Goal: Contribute content: Contribute content

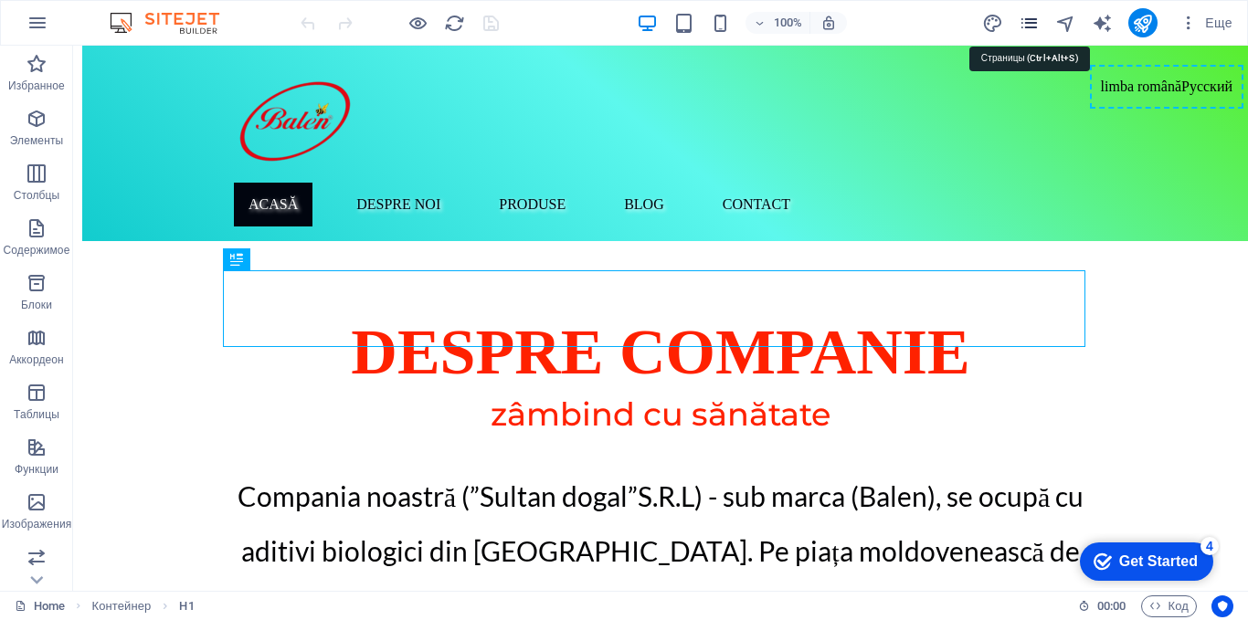
click at [1029, 25] on icon "pages" at bounding box center [1028, 23] width 21 height 21
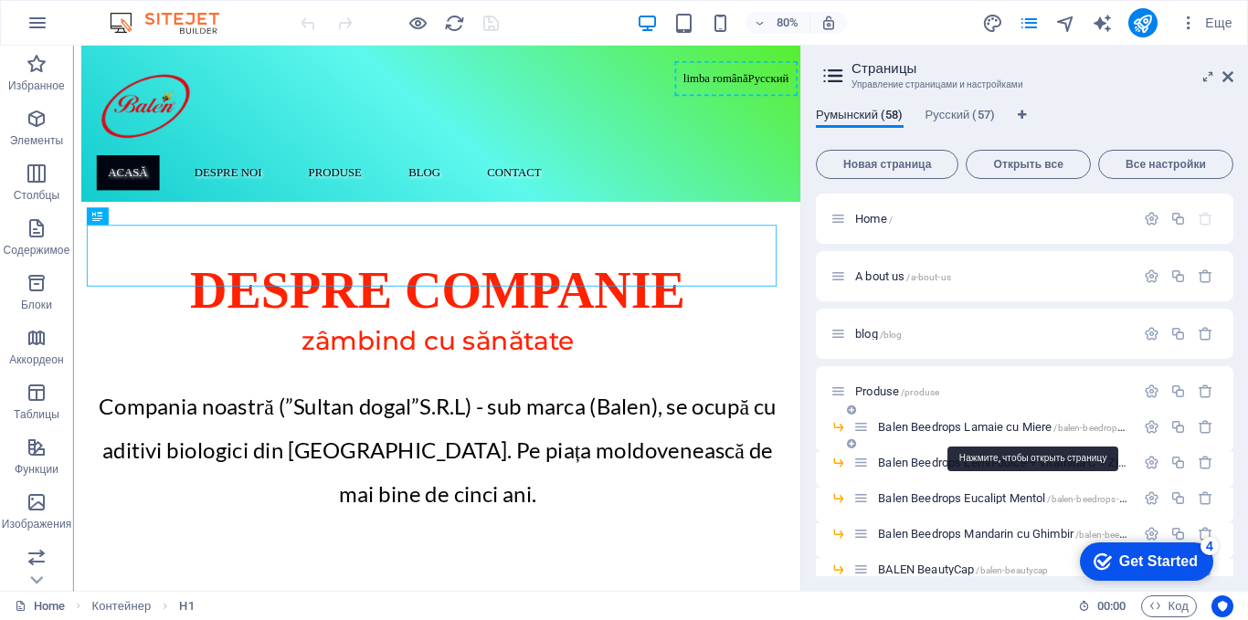
click at [926, 423] on span "Balen Beedrops Lamaie cu Miere /balen-beedrops-lamaie-cu-miere" at bounding box center [1034, 427] width 312 height 14
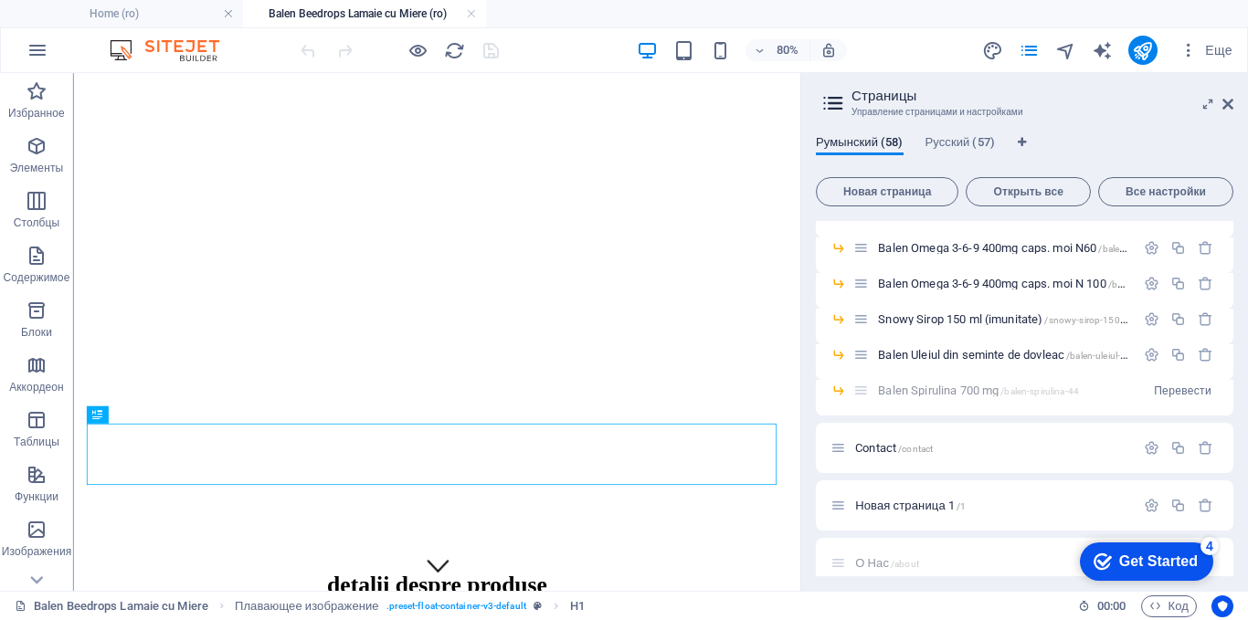
scroll to position [1918, 0]
click at [980, 140] on span "Русский (57)" at bounding box center [959, 145] width 69 height 26
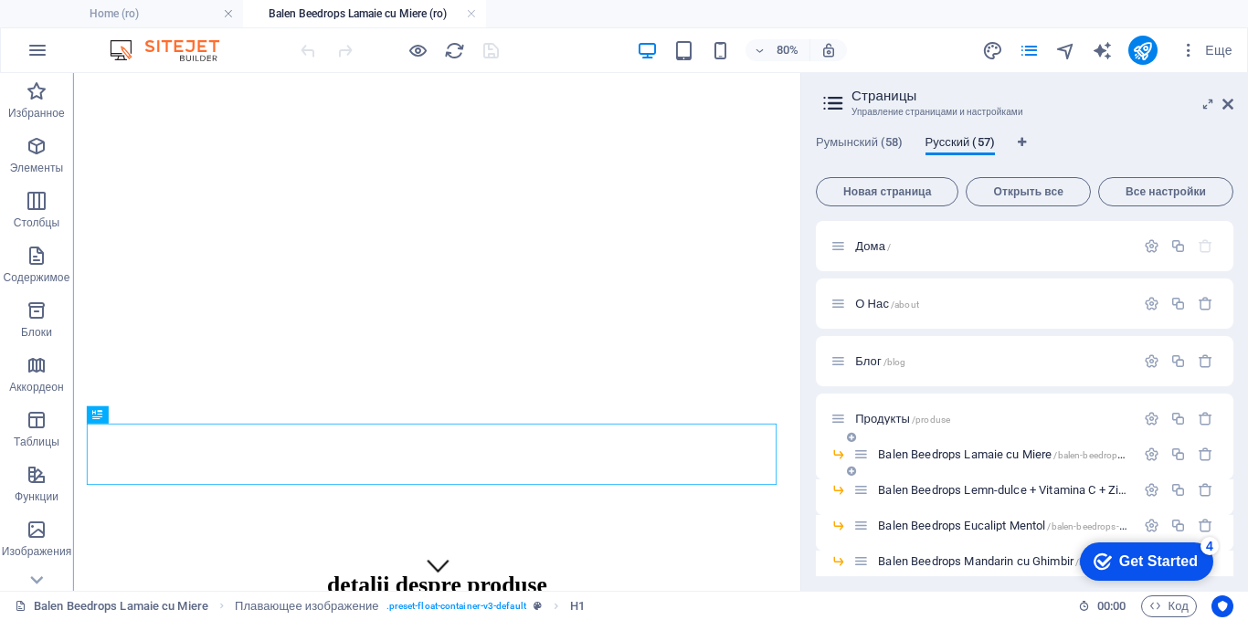
click at [909, 453] on span "Balen Beedrops Lamaie cu Miere /balen-beedrops-lamaie-cu-miere" at bounding box center [1034, 455] width 312 height 14
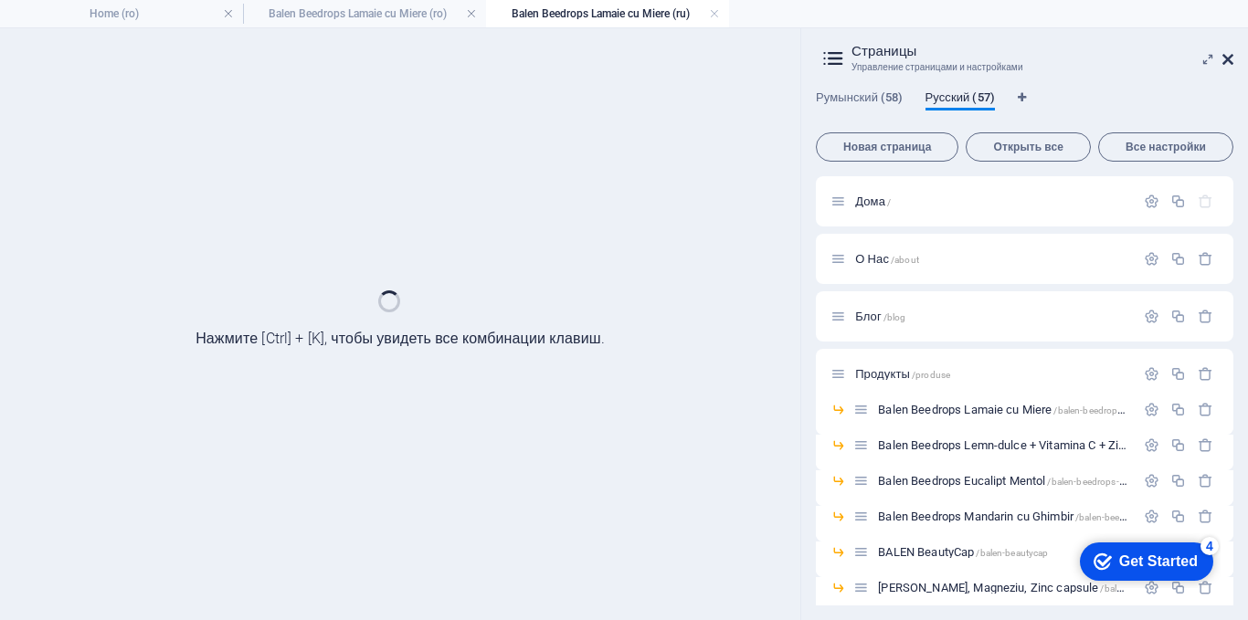
click at [1229, 58] on icon at bounding box center [1227, 59] width 11 height 15
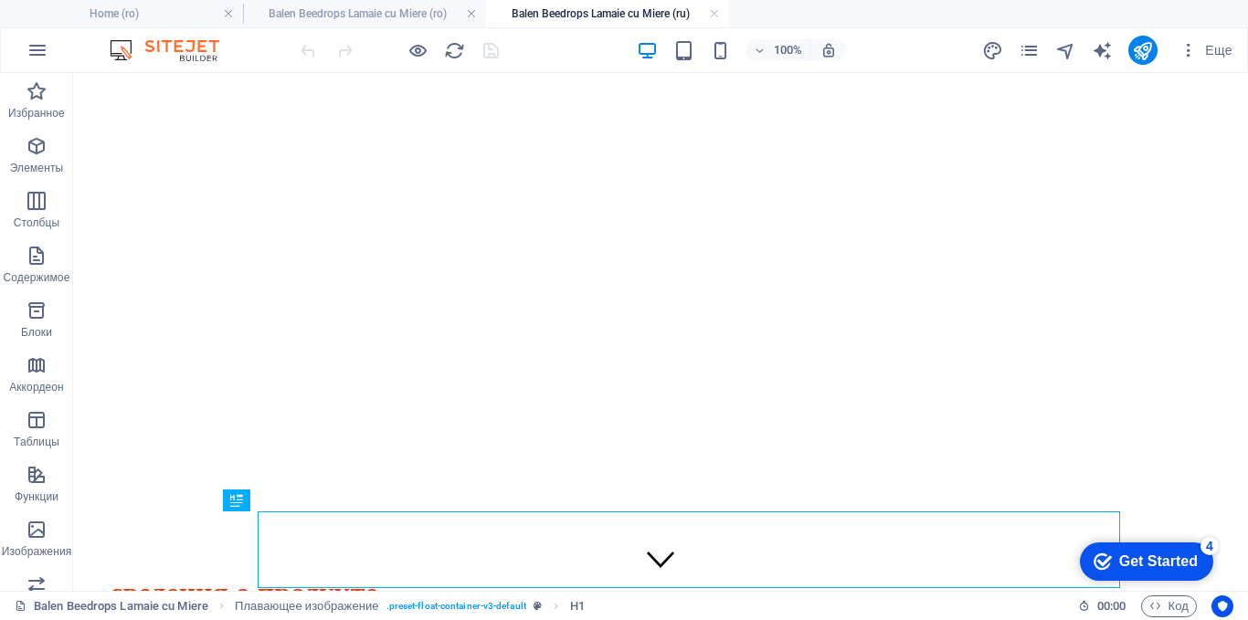
scroll to position [0, 0]
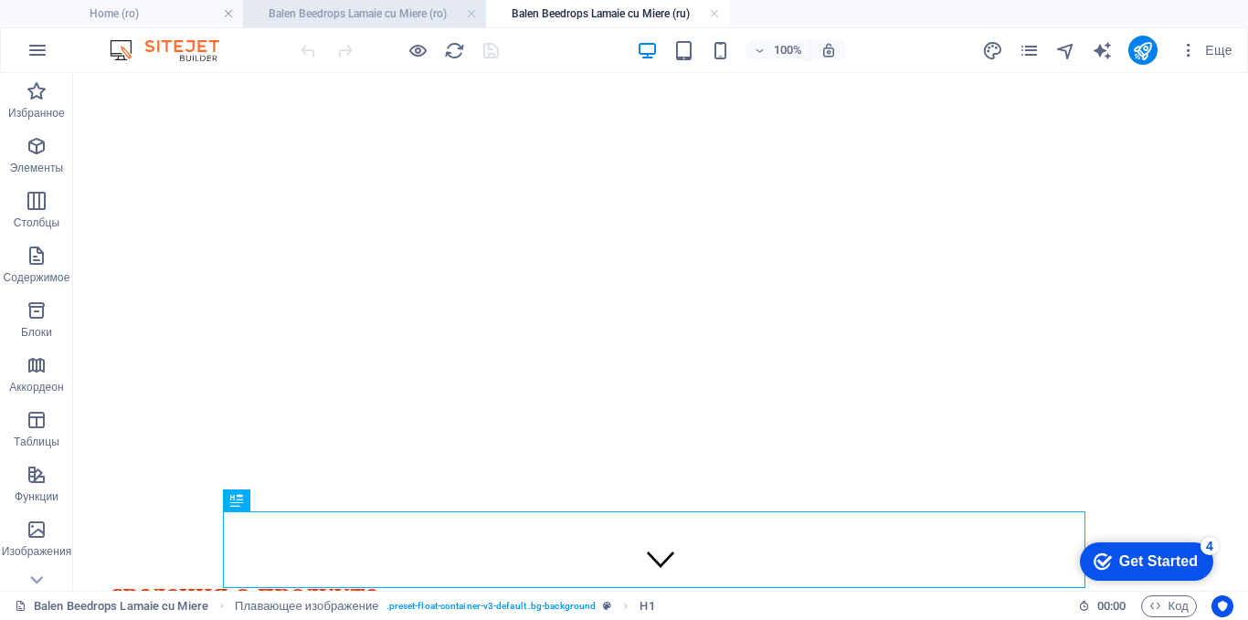
click at [345, 12] on h4 "Balen Beedrops Lamaie cu Miere (ro)" at bounding box center [364, 14] width 243 height 20
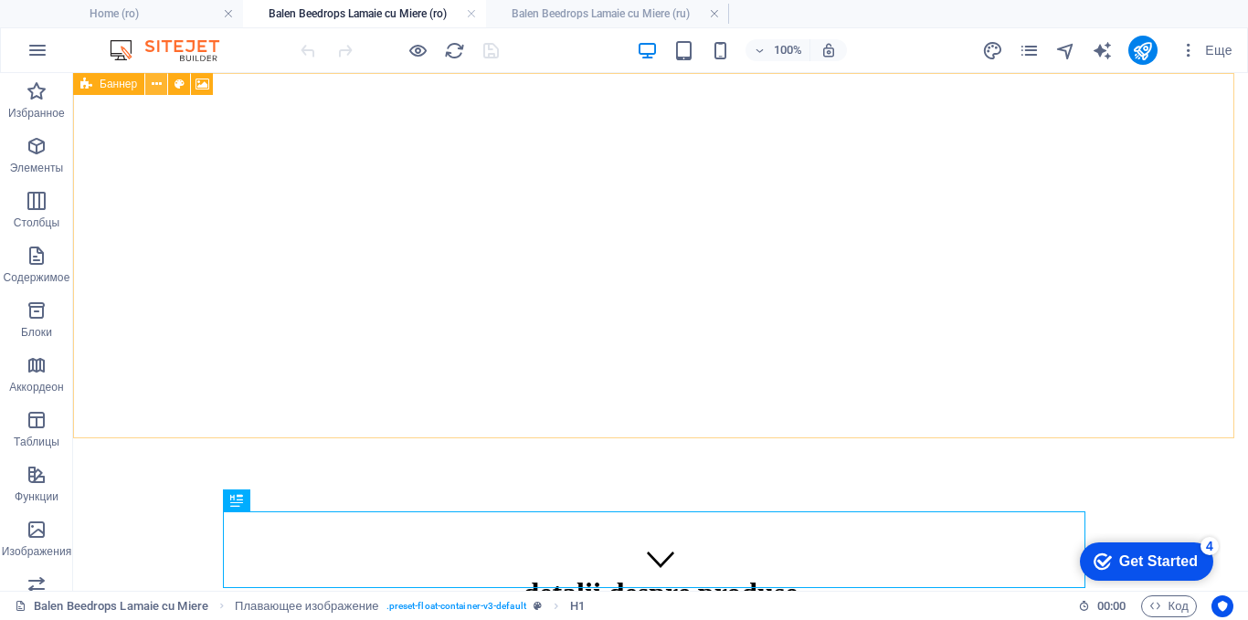
click at [159, 83] on icon at bounding box center [157, 84] width 10 height 19
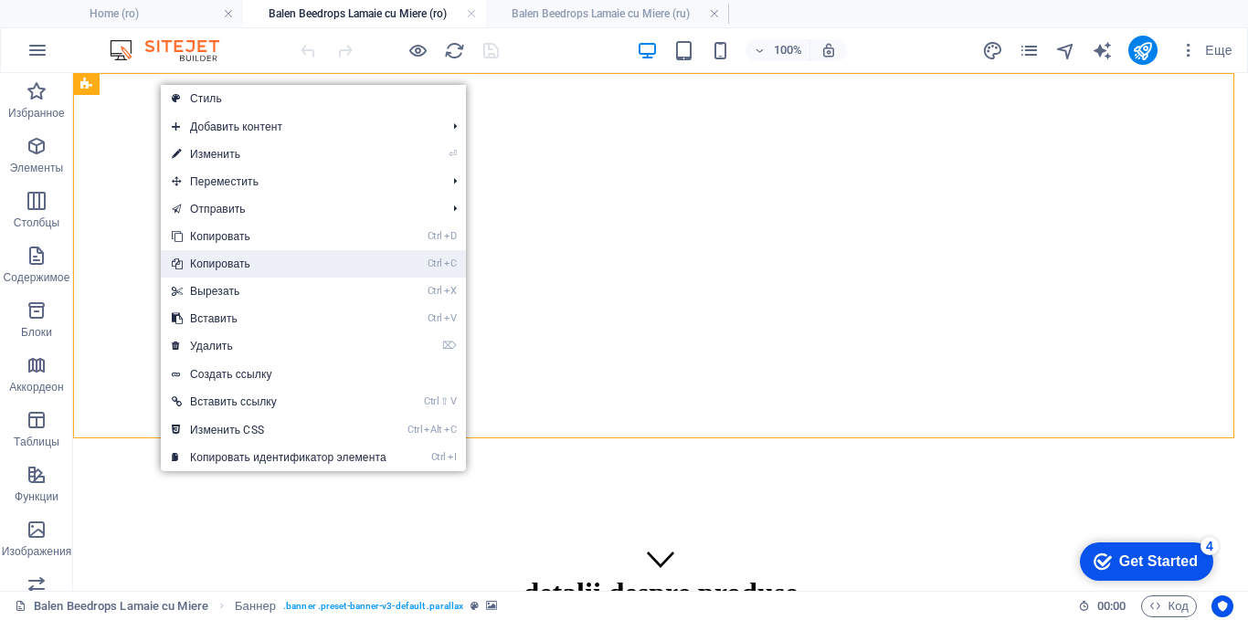
click at [206, 266] on link "Ctrl C Копировать" at bounding box center [279, 263] width 237 height 27
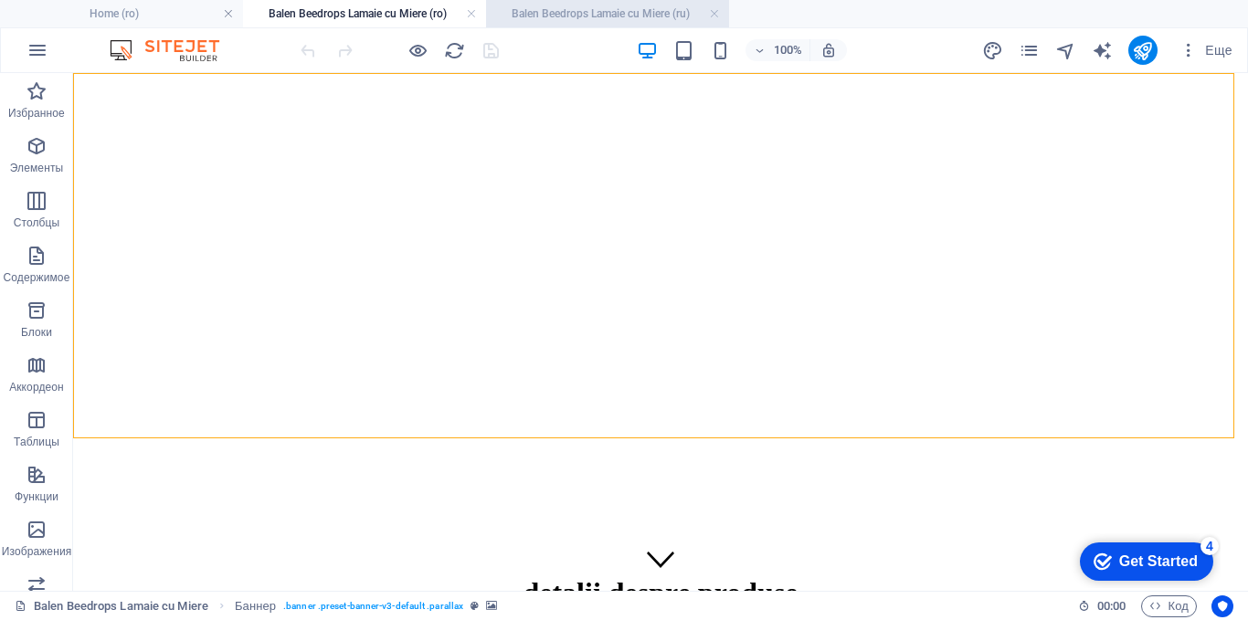
click at [564, 15] on h4 "Balen Beedrops Lamaie cu Miere (ru)" at bounding box center [607, 14] width 243 height 20
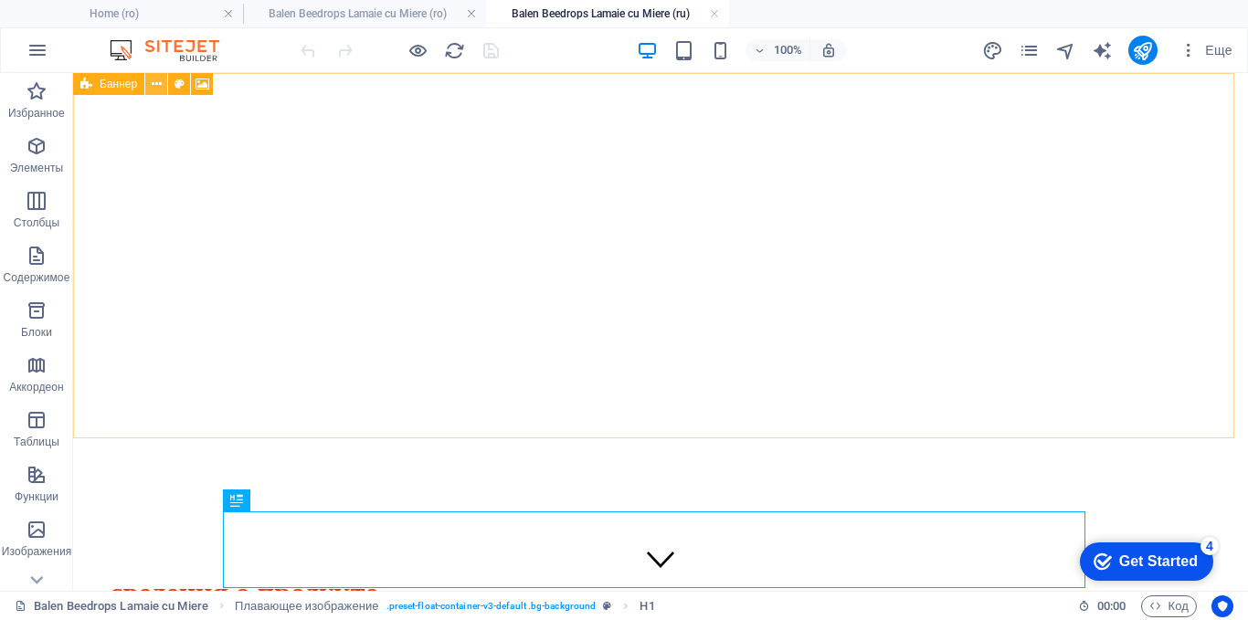
click at [153, 85] on icon at bounding box center [157, 84] width 10 height 19
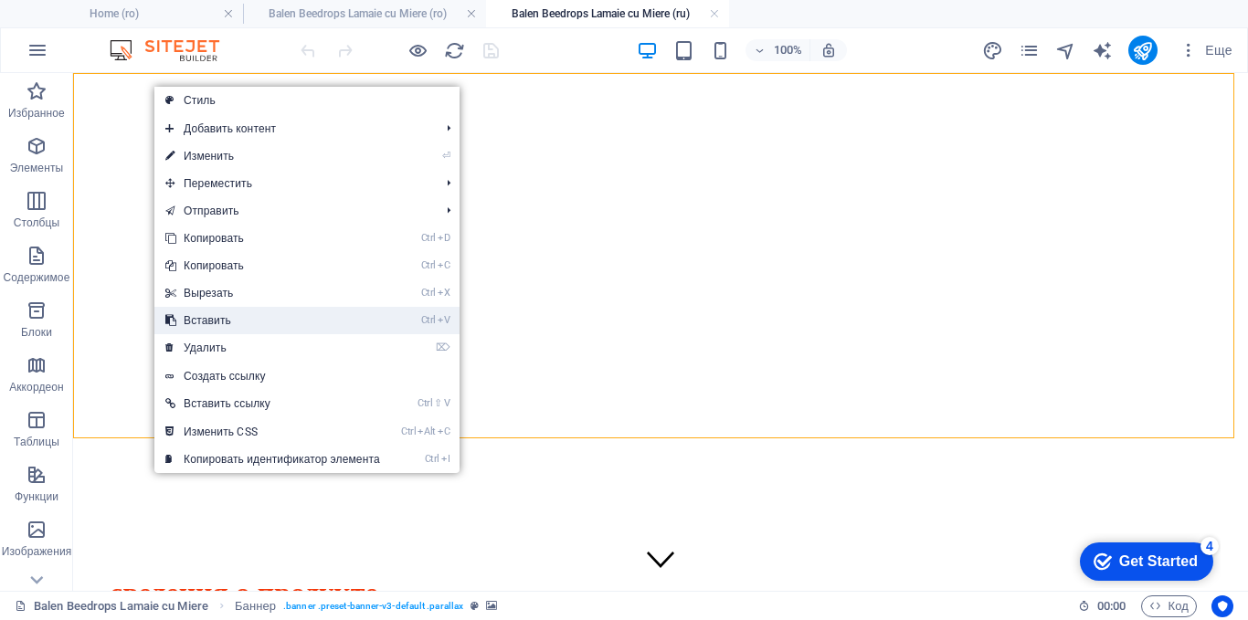
click at [194, 319] on link "Ctrl V Вставить" at bounding box center [272, 320] width 237 height 27
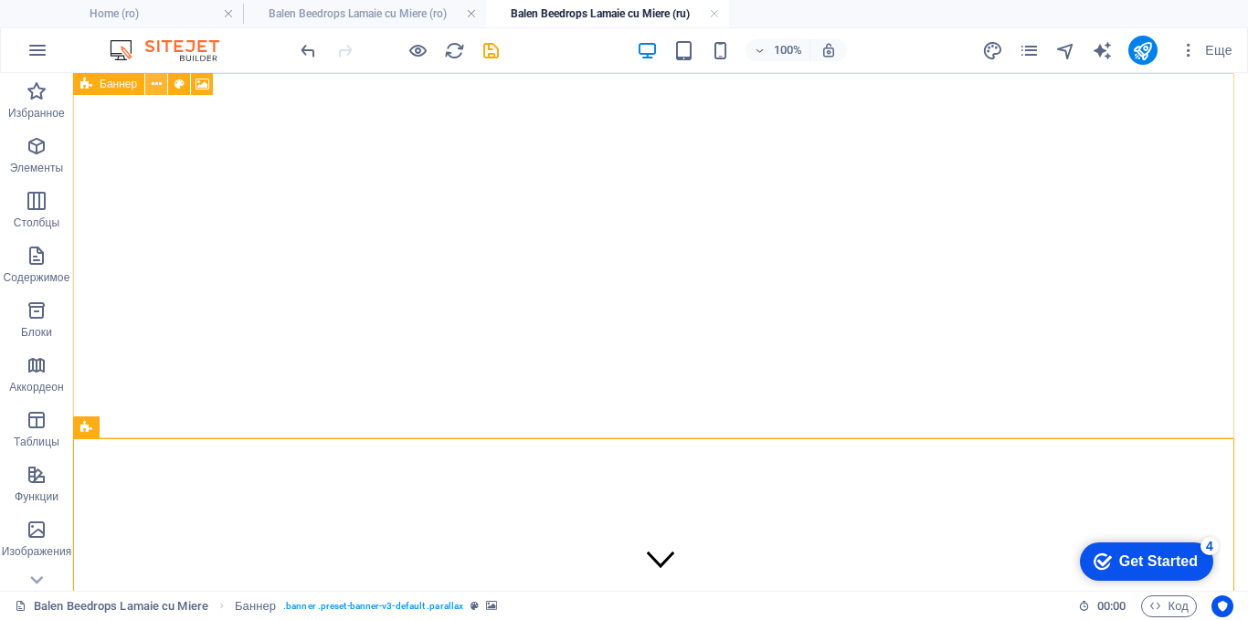
click at [152, 86] on icon at bounding box center [157, 84] width 10 height 19
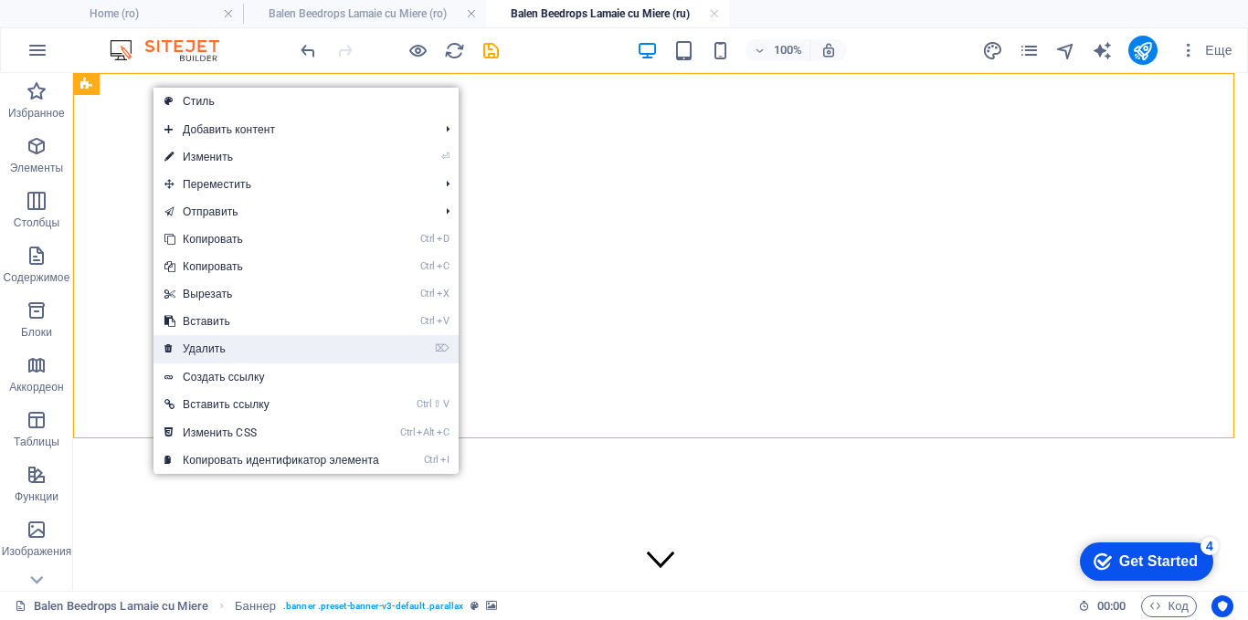
click at [223, 352] on link "⌦ Удалить" at bounding box center [271, 348] width 237 height 27
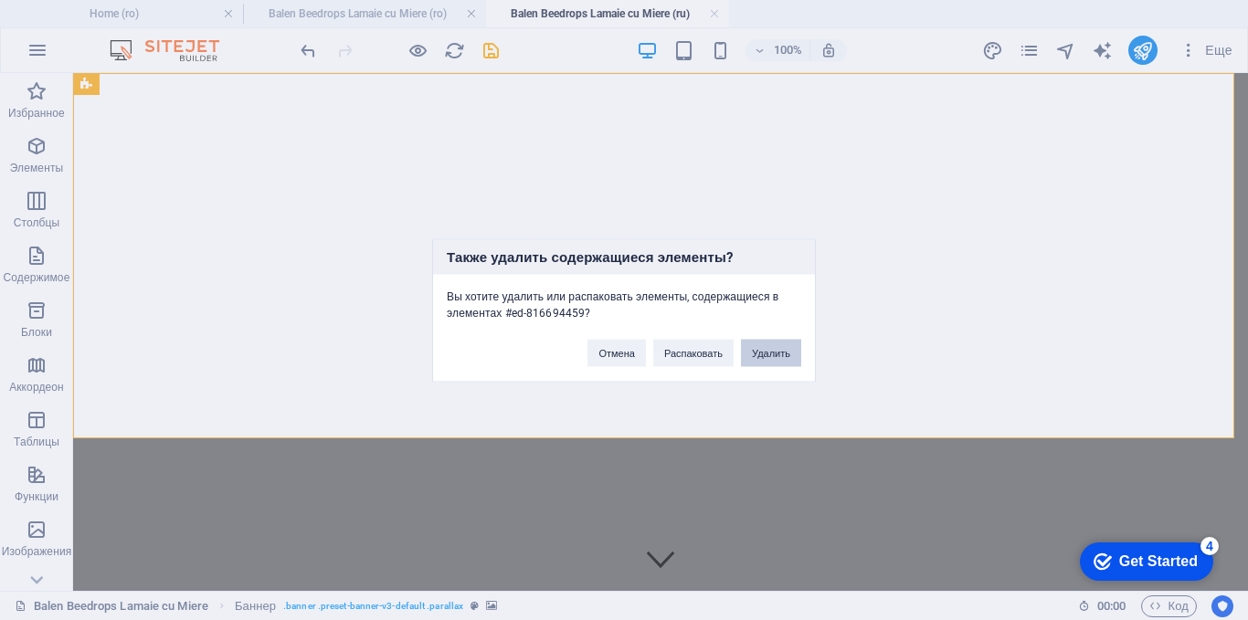
click at [763, 357] on button "Удалить" at bounding box center [771, 352] width 60 height 27
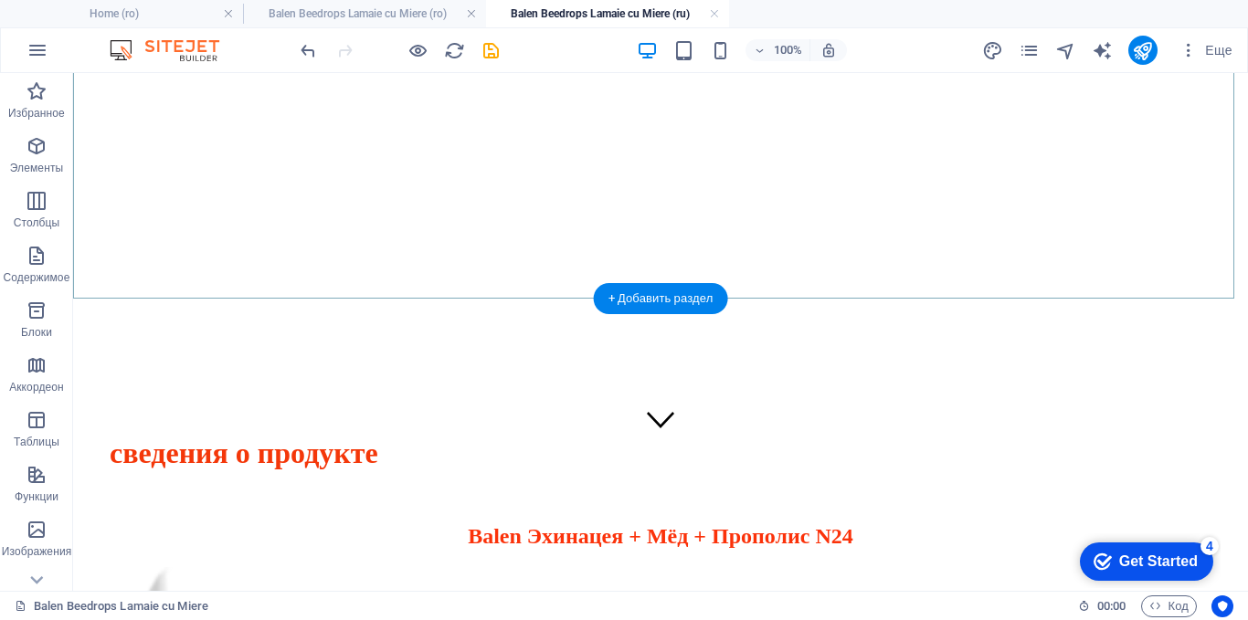
scroll to position [274, 0]
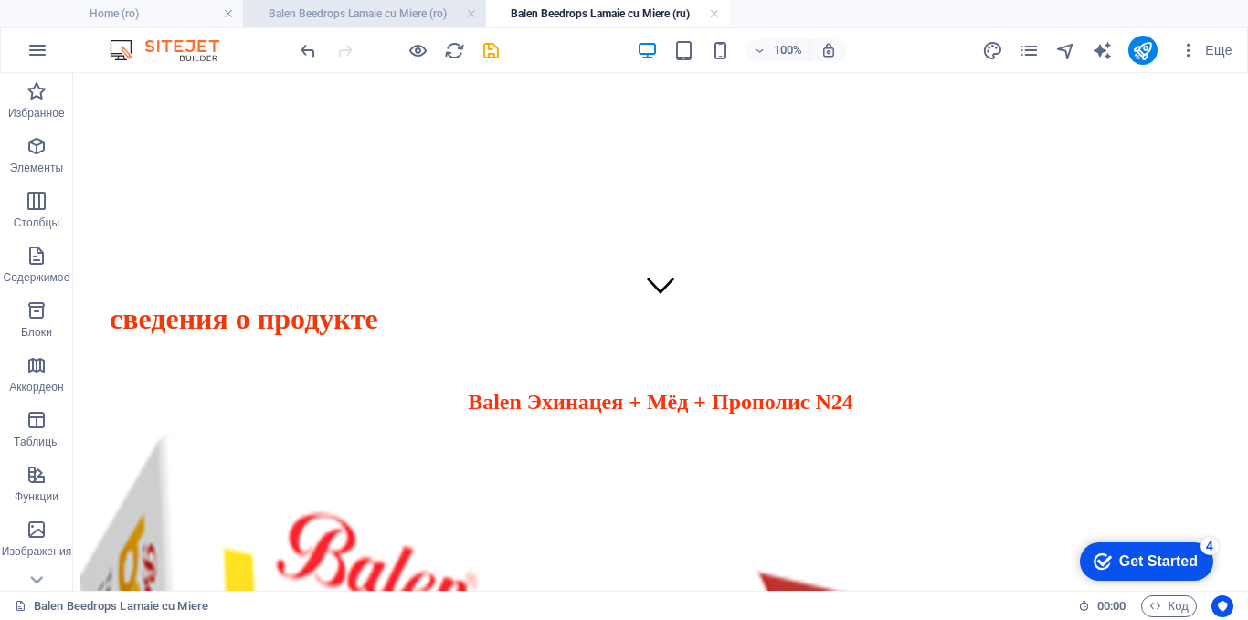
click at [341, 22] on h4 "Balen Beedrops Lamaie cu Miere (ro)" at bounding box center [364, 14] width 243 height 20
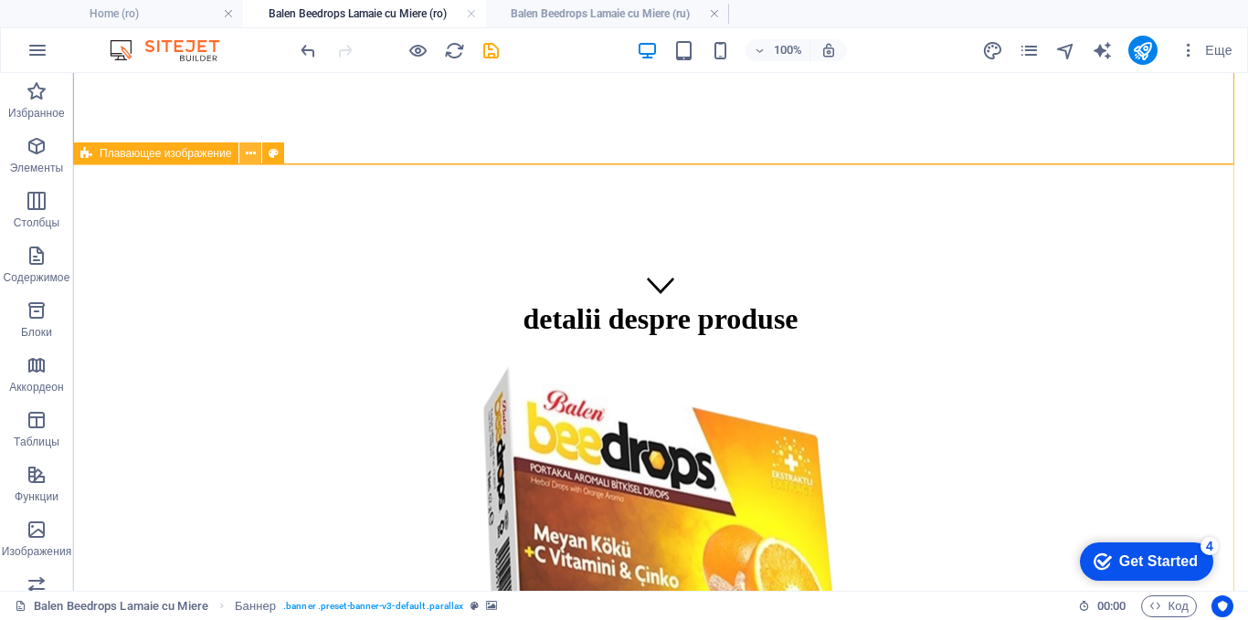
click at [252, 152] on icon at bounding box center [251, 153] width 10 height 19
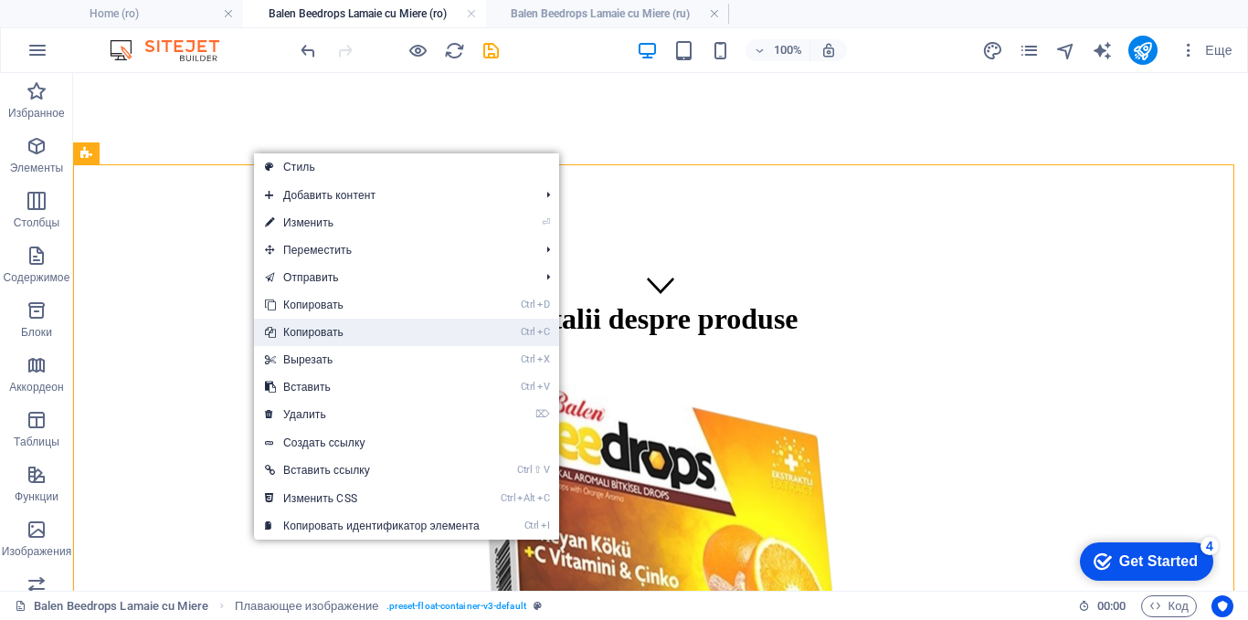
click at [283, 333] on link "Ctrl C Копировать" at bounding box center [372, 332] width 237 height 27
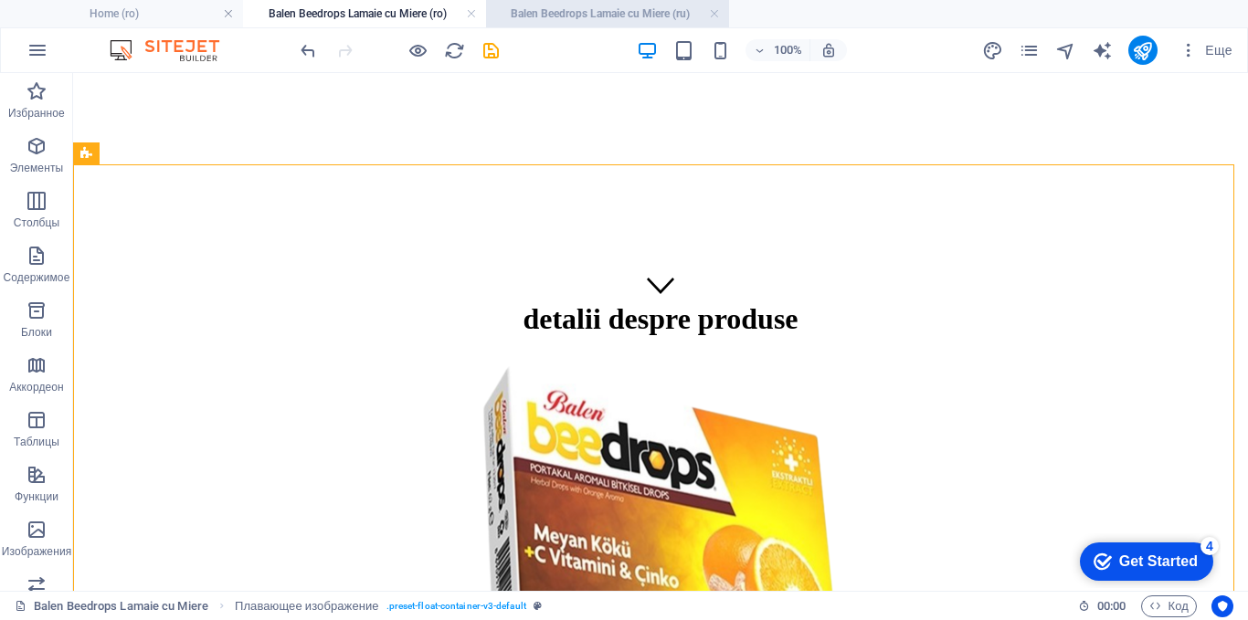
click at [592, 15] on h4 "Balen Beedrops Lamaie cu Miere (ru)" at bounding box center [607, 14] width 243 height 20
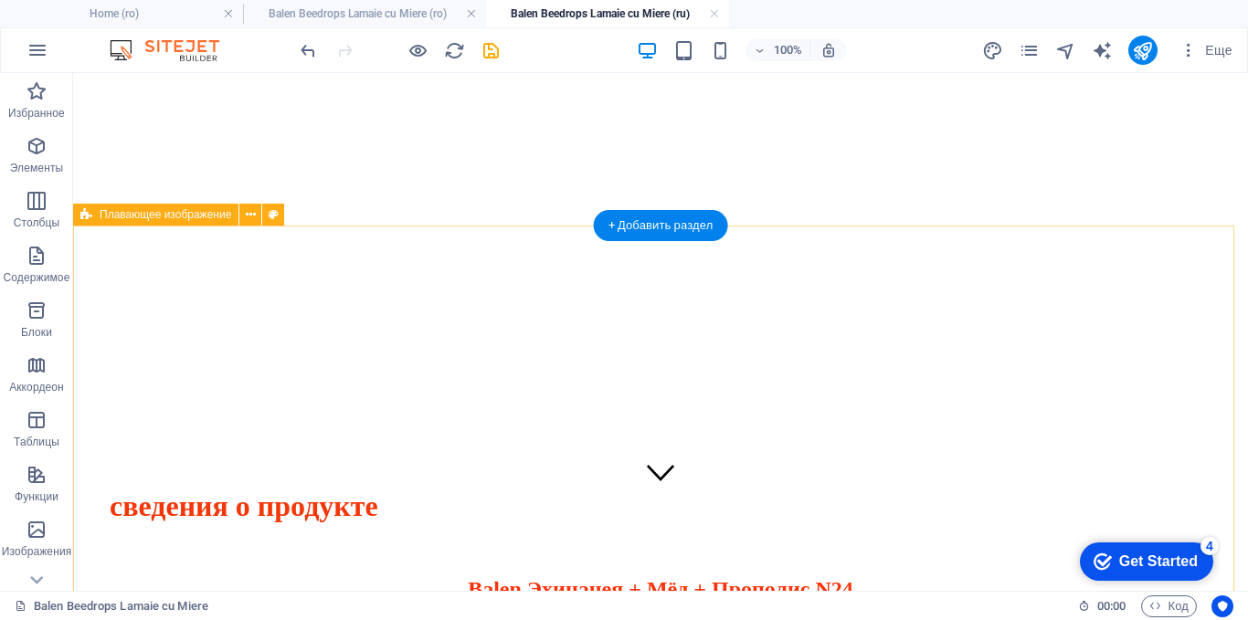
scroll to position [0, 0]
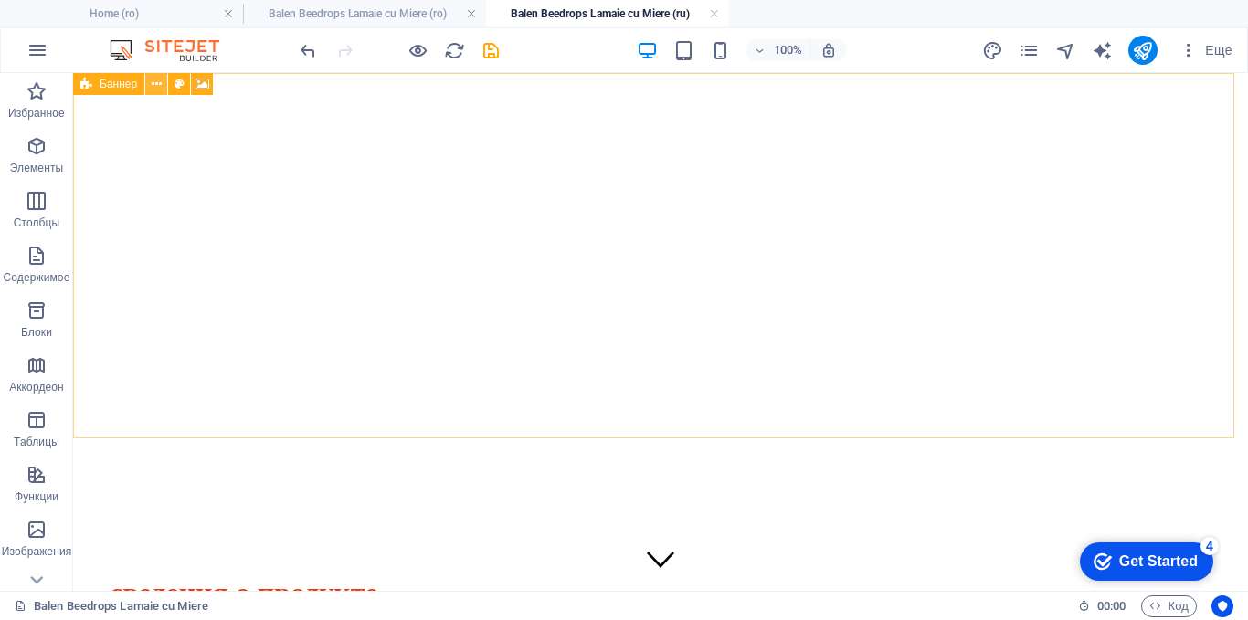
click at [157, 89] on icon at bounding box center [157, 84] width 10 height 19
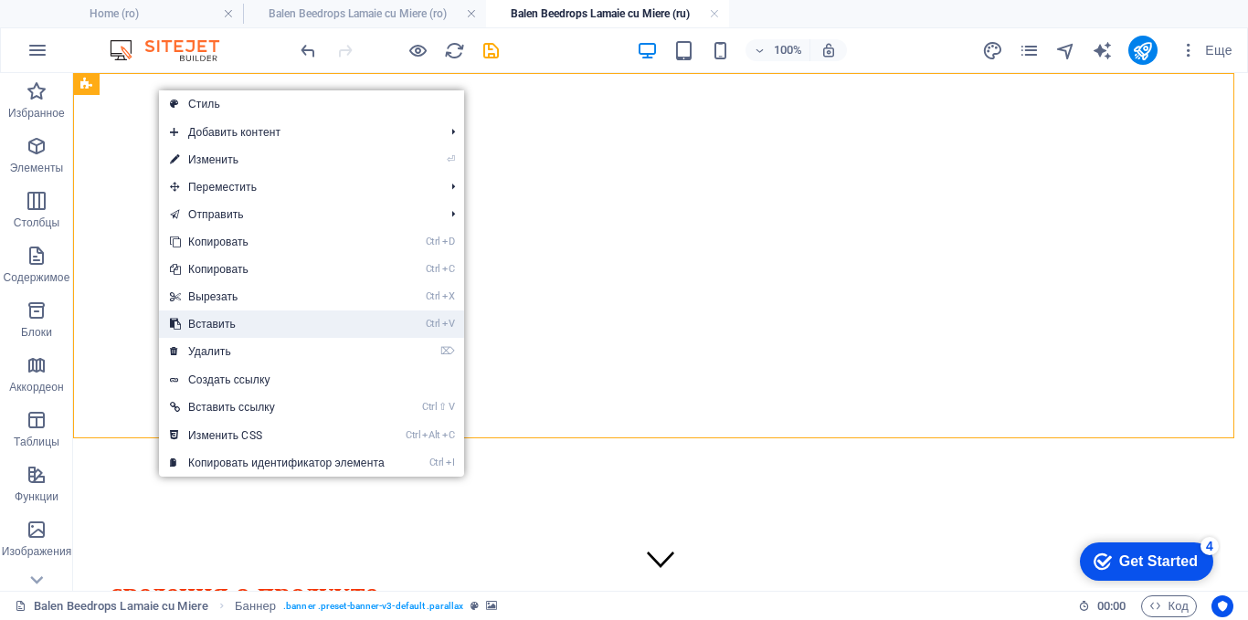
click at [205, 327] on link "Ctrl V Вставить" at bounding box center [277, 324] width 237 height 27
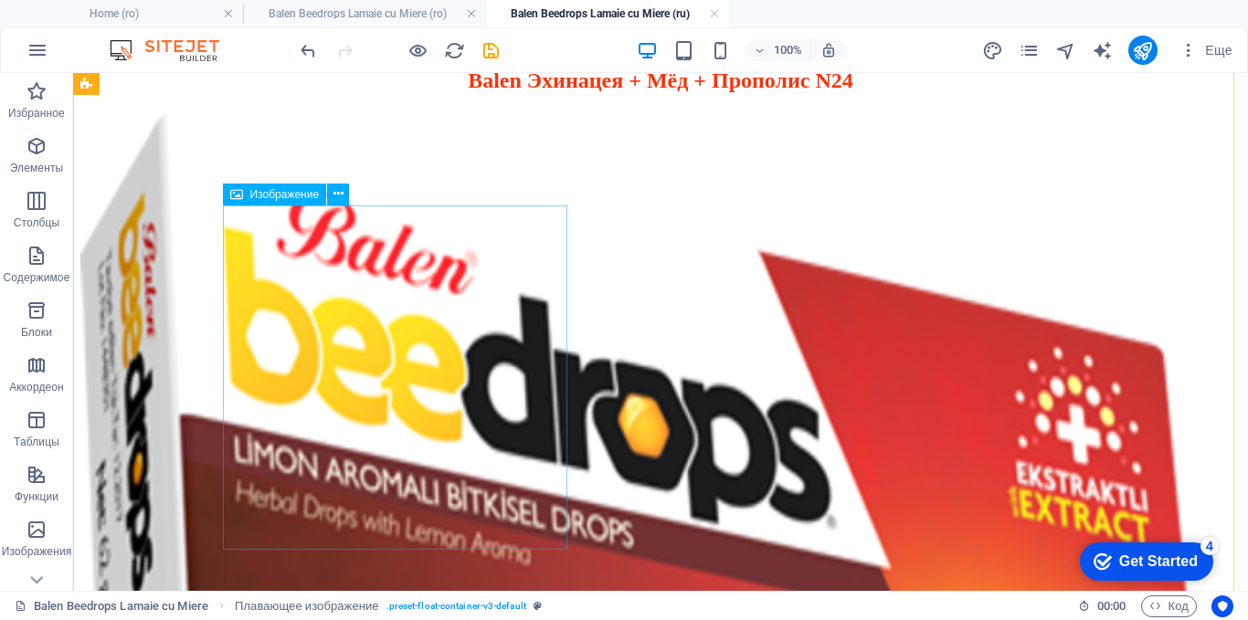
scroll to position [2649, 0]
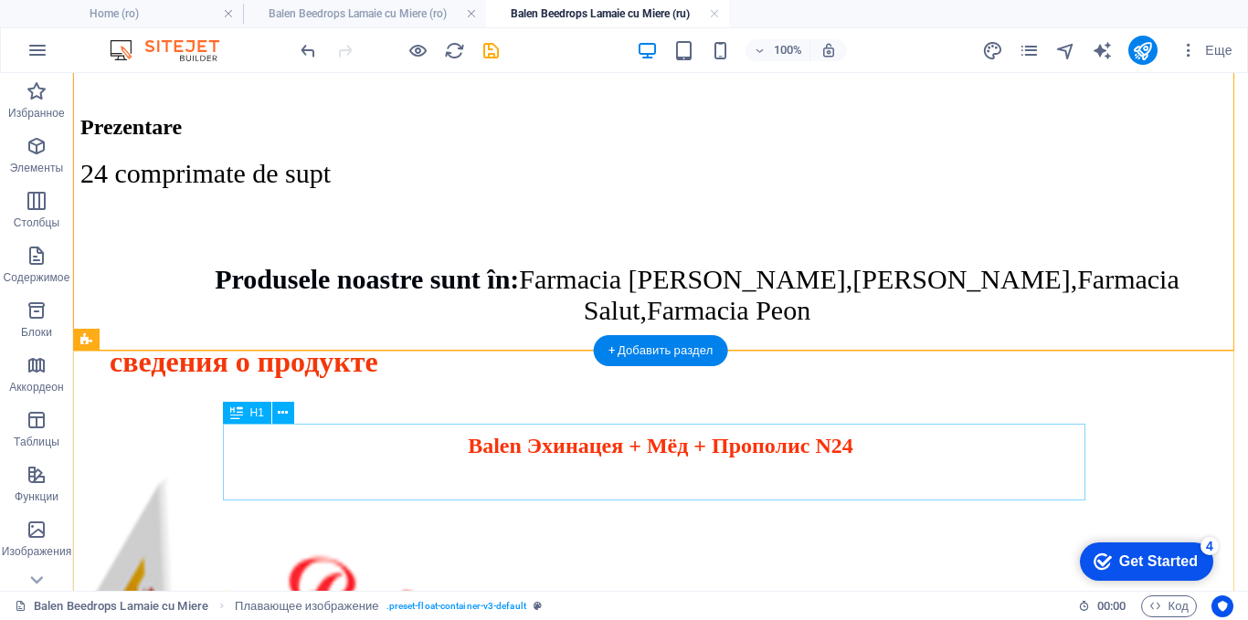
click at [550, 379] on div "сведения о продукте" at bounding box center [660, 362] width 1160 height 34
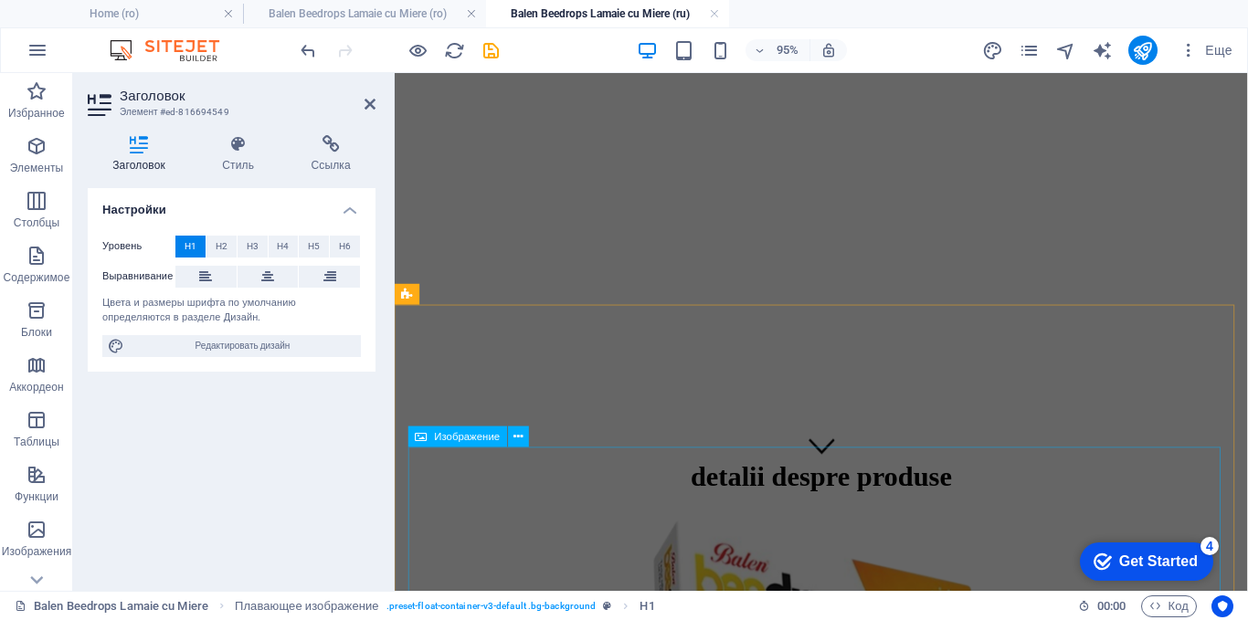
scroll to position [274, 0]
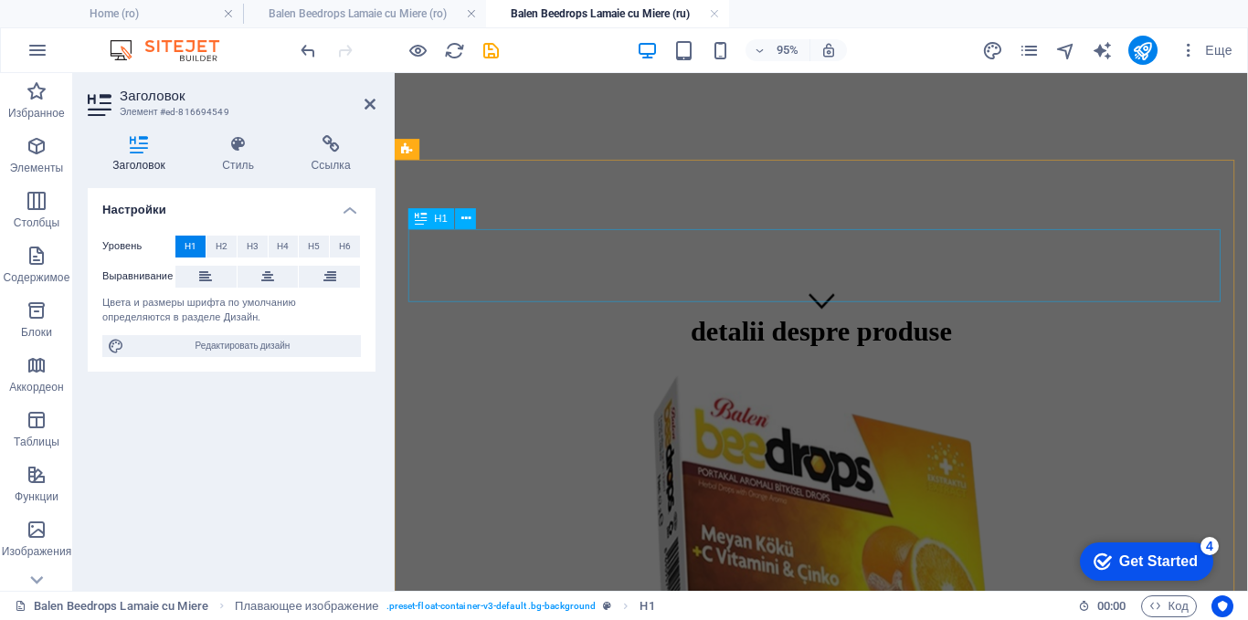
click at [727, 328] on div "detalii despre produse" at bounding box center [843, 345] width 883 height 34
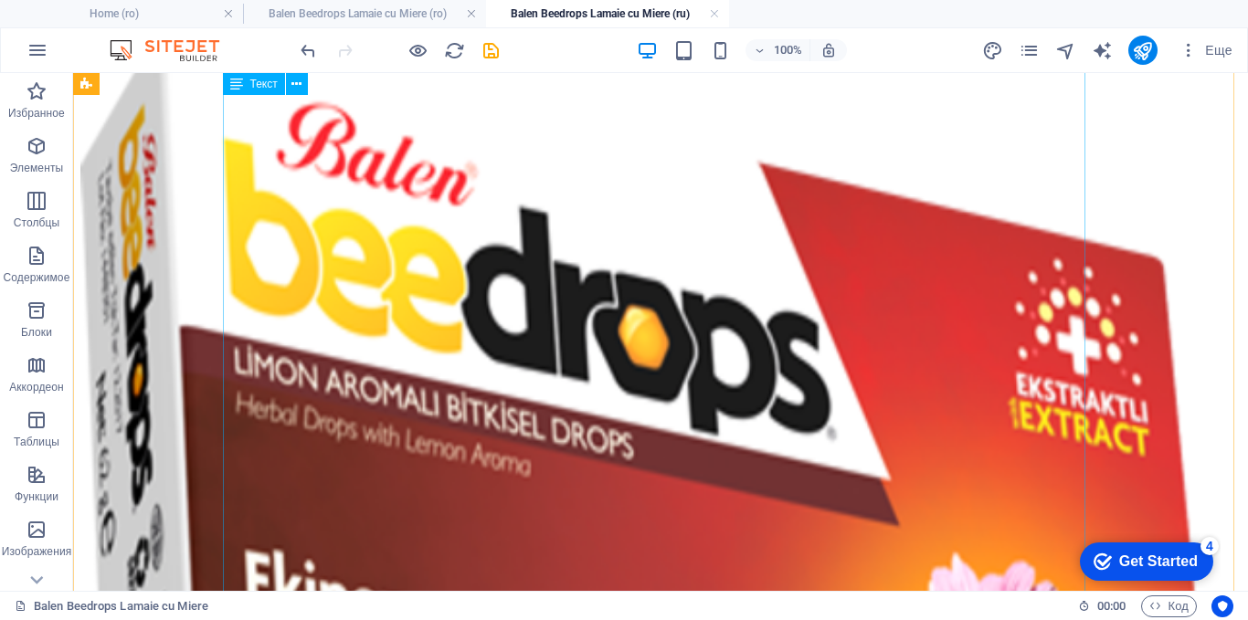
scroll to position [3014, 0]
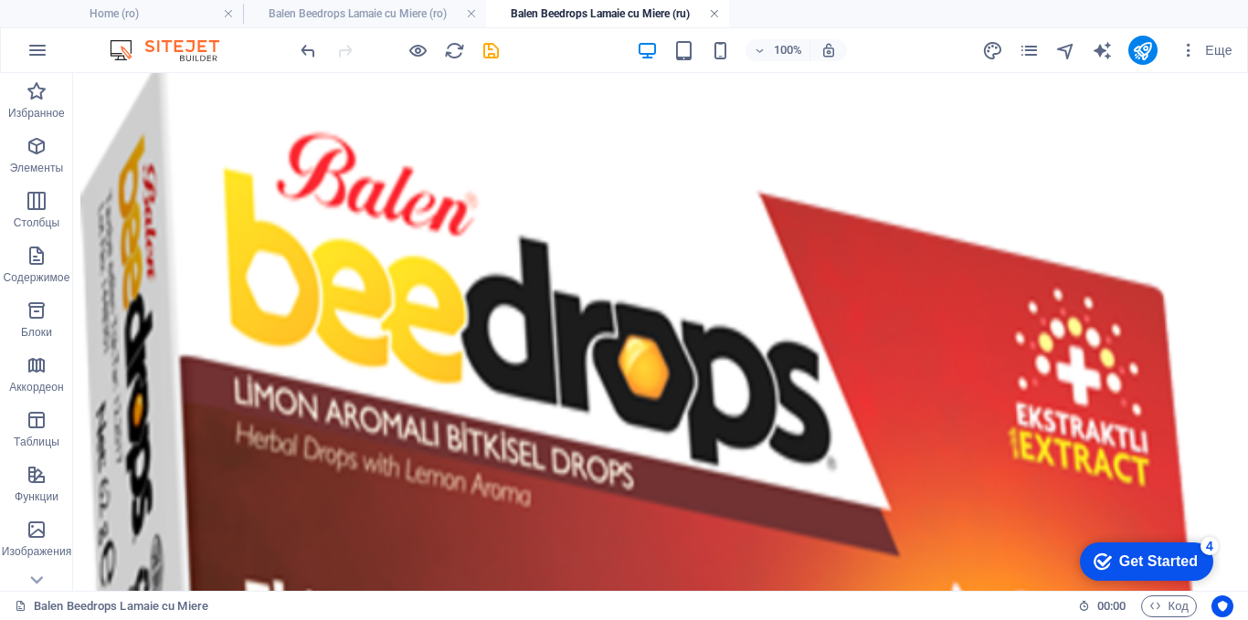
click at [715, 16] on link at bounding box center [714, 13] width 11 height 17
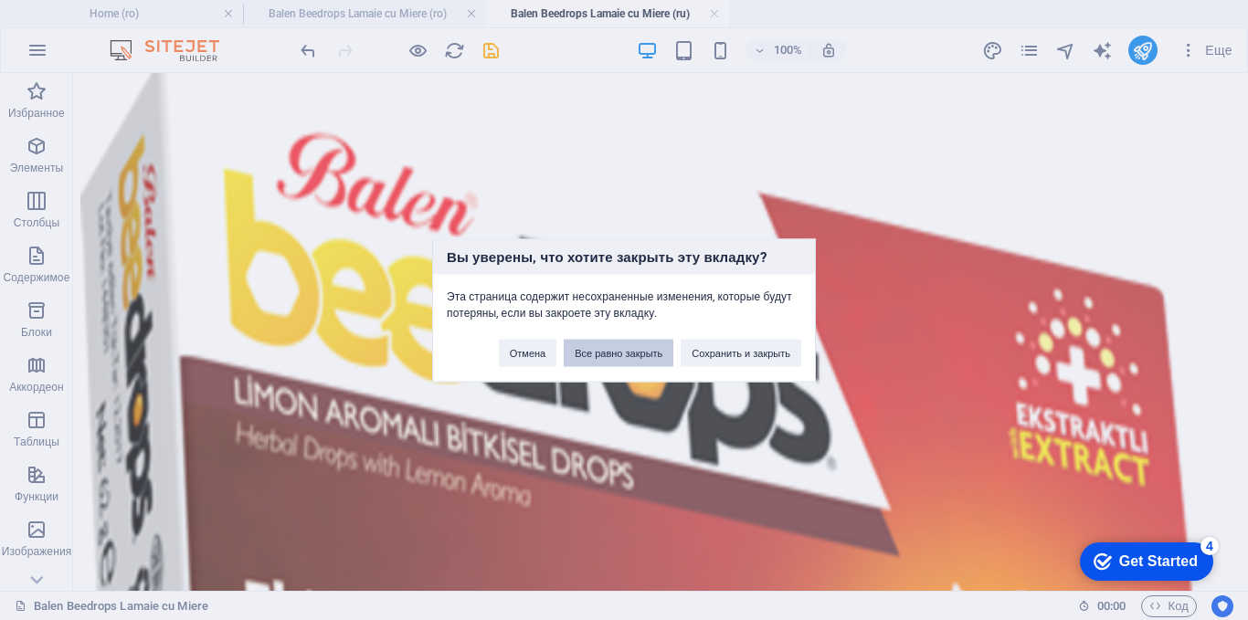
click at [651, 362] on button "Все равно закрыть" at bounding box center [619, 352] width 110 height 27
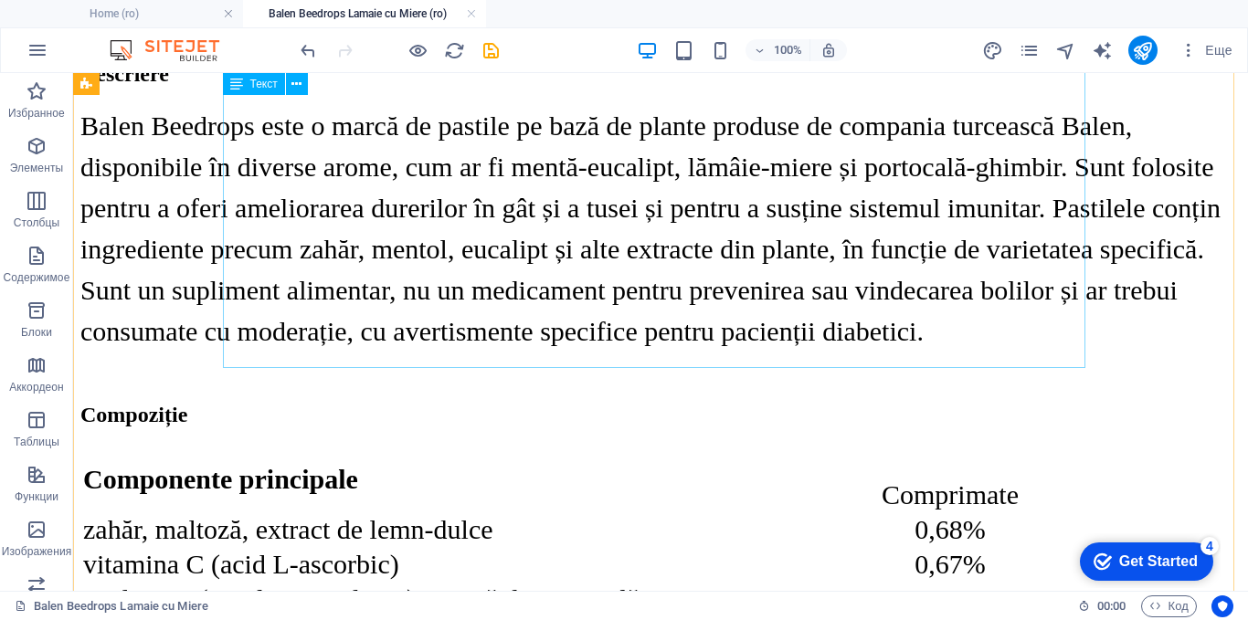
scroll to position [548, 0]
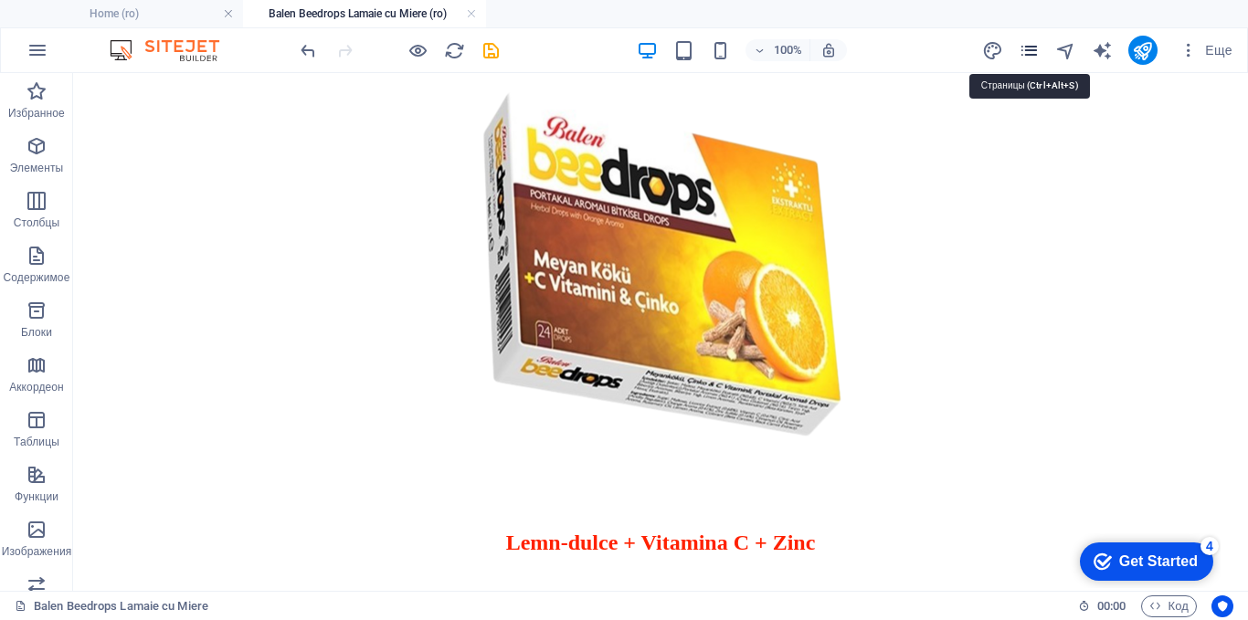
click at [1033, 47] on icon "pages" at bounding box center [1028, 50] width 21 height 21
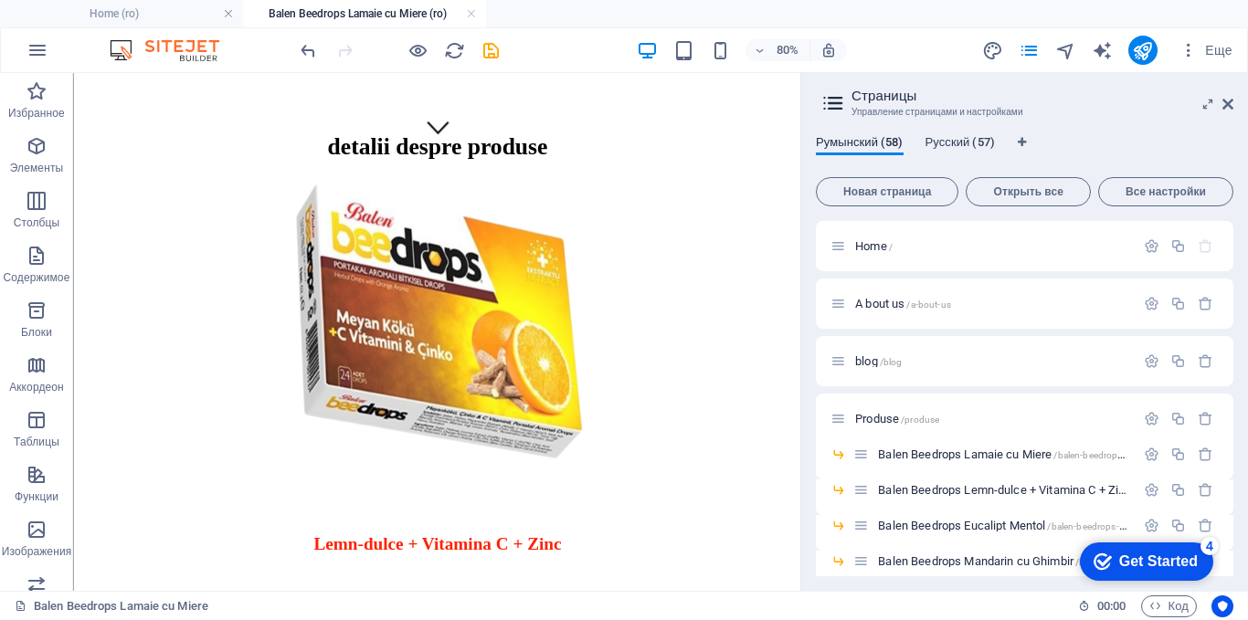
click at [981, 141] on span "Русский (57)" at bounding box center [959, 145] width 69 height 26
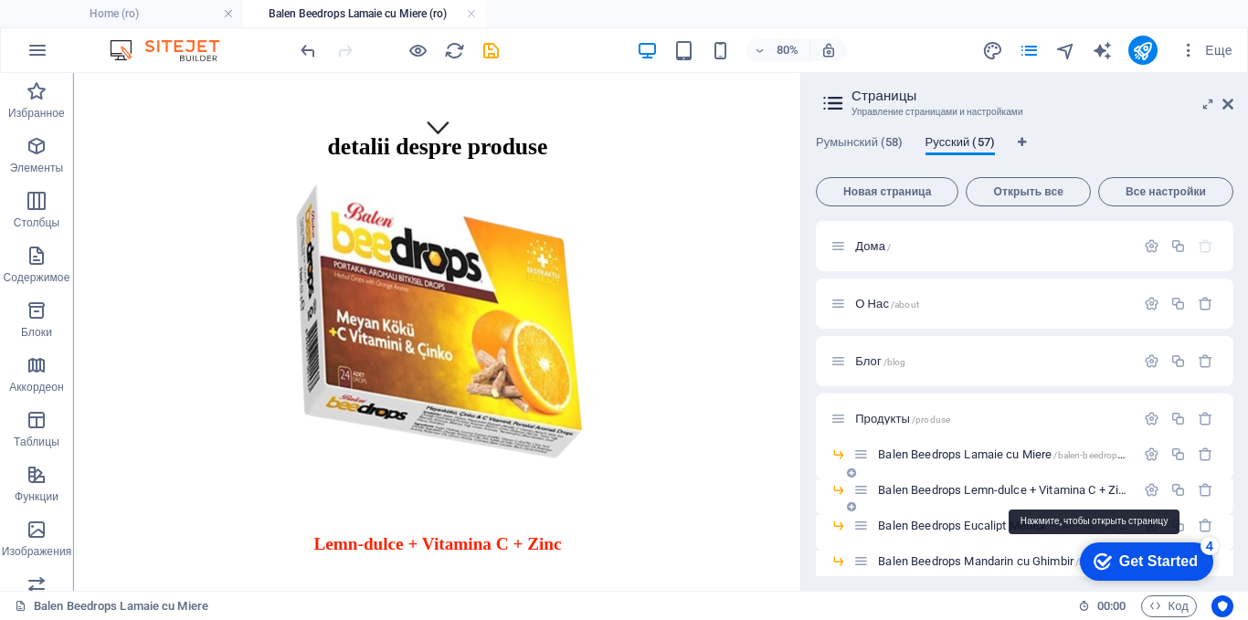
click at [968, 491] on span "Balen Beedrops Lemn-dulce + Vitamina C + Zinc /balen-beedrops-lemn-dulce-vitami…" at bounding box center [1097, 490] width 438 height 14
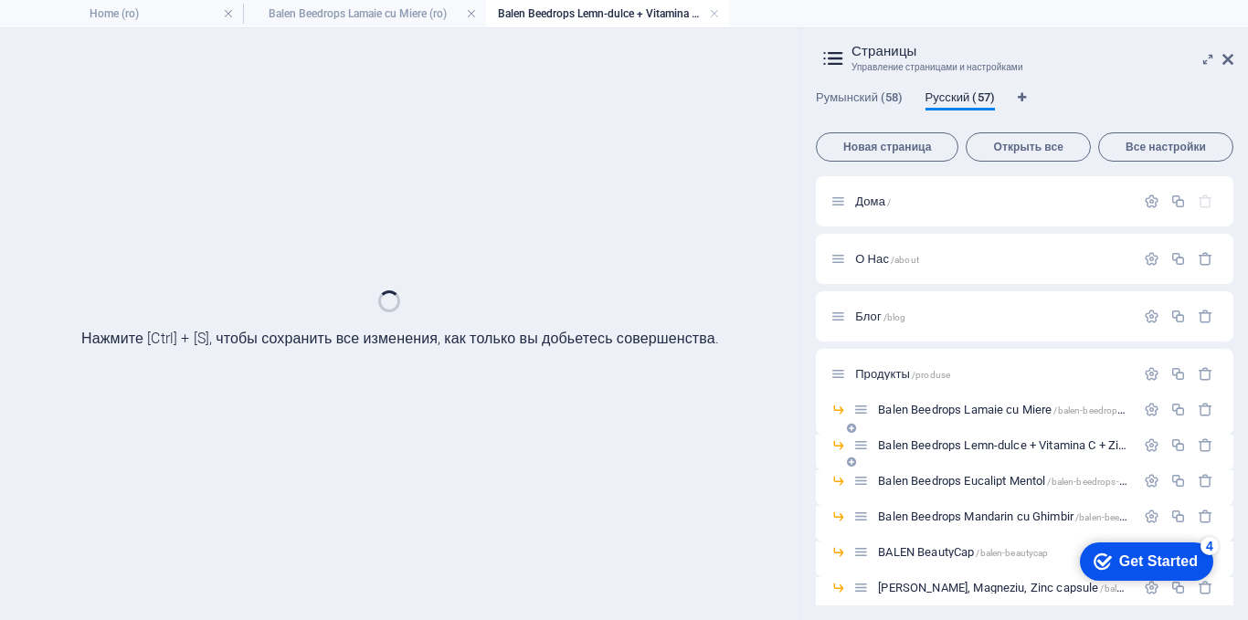
scroll to position [0, 0]
click at [1230, 63] on icon at bounding box center [1227, 59] width 11 height 15
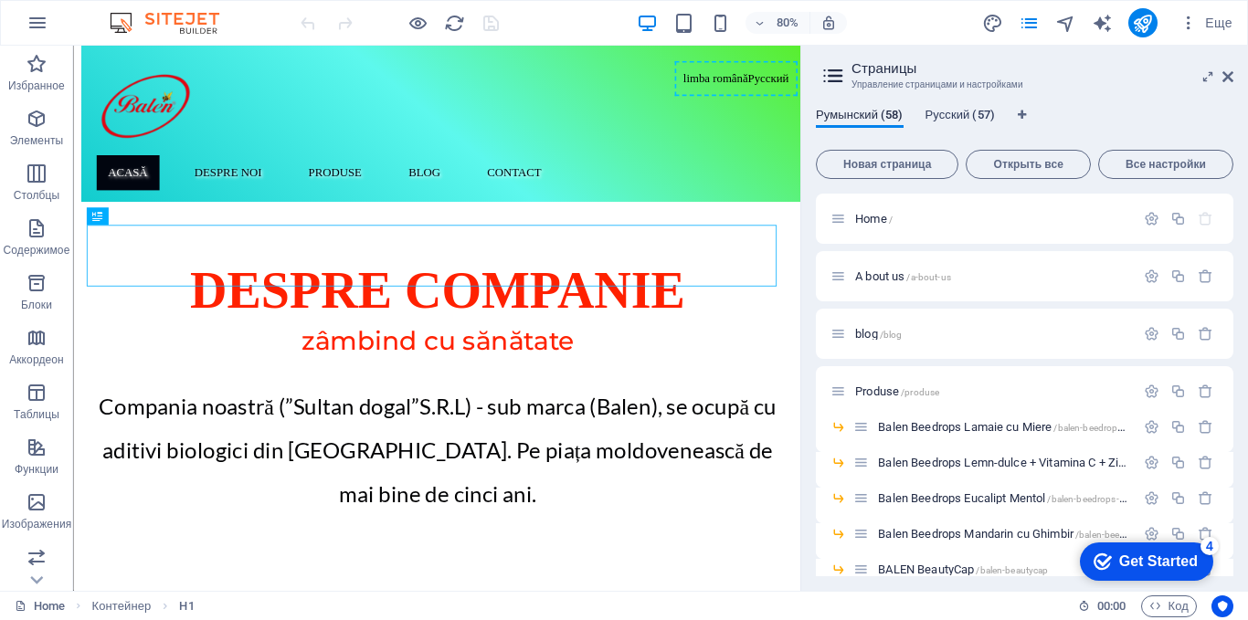
click at [964, 118] on span "Русский (57)" at bounding box center [959, 117] width 69 height 26
click at [921, 422] on span "Balen Beedrops Lamaie cu Miere /balen-beedrops-lamaie-cu-miere" at bounding box center [1034, 427] width 312 height 14
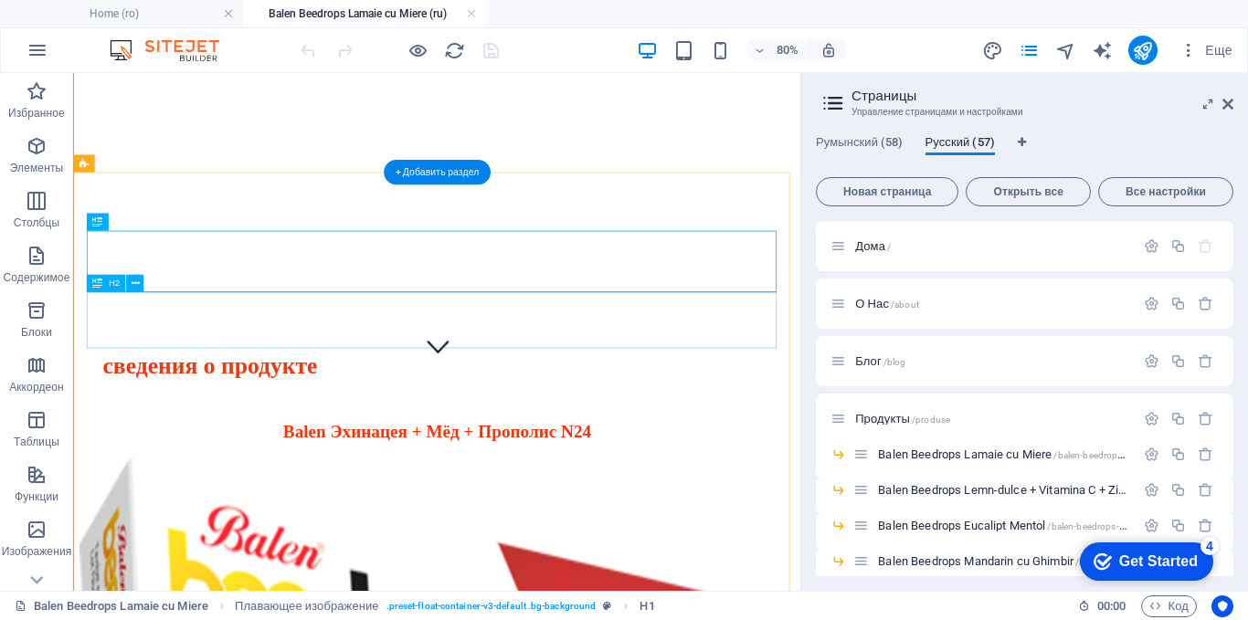
scroll to position [91, 0]
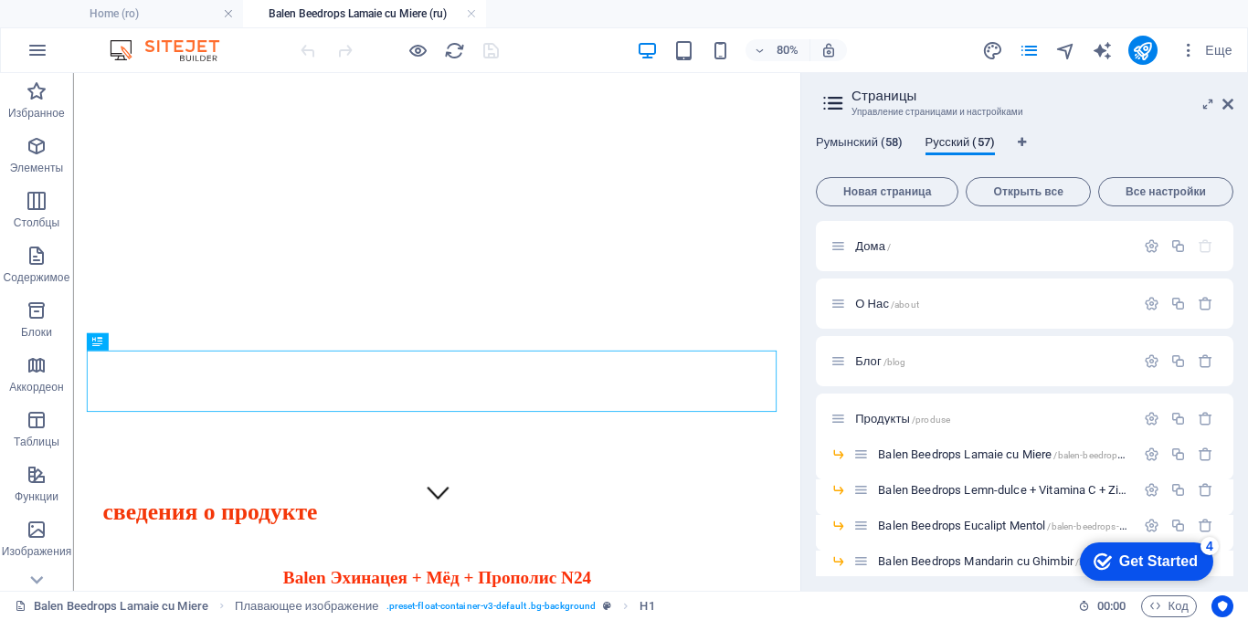
click at [878, 142] on span "Румынский (58)" at bounding box center [860, 145] width 88 height 26
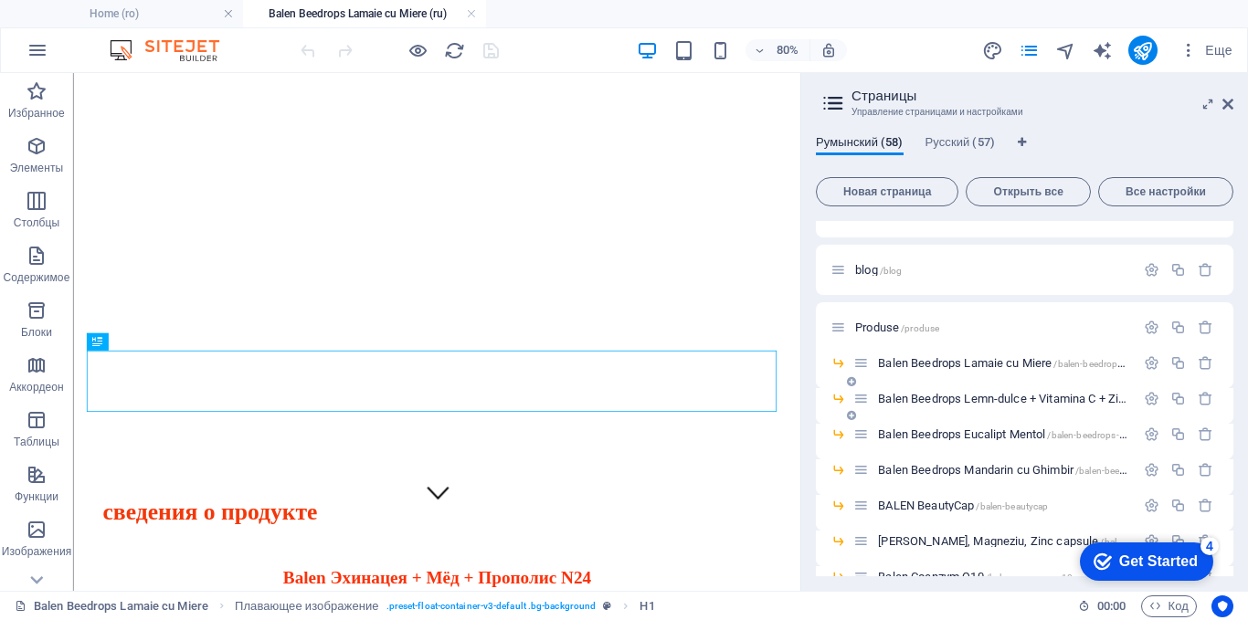
click at [997, 396] on span "Balen Beedrops Lemn-dulce + Vitamina C + Zinc /balen-beedrops-lemn-dulce-vitami…" at bounding box center [1097, 399] width 438 height 14
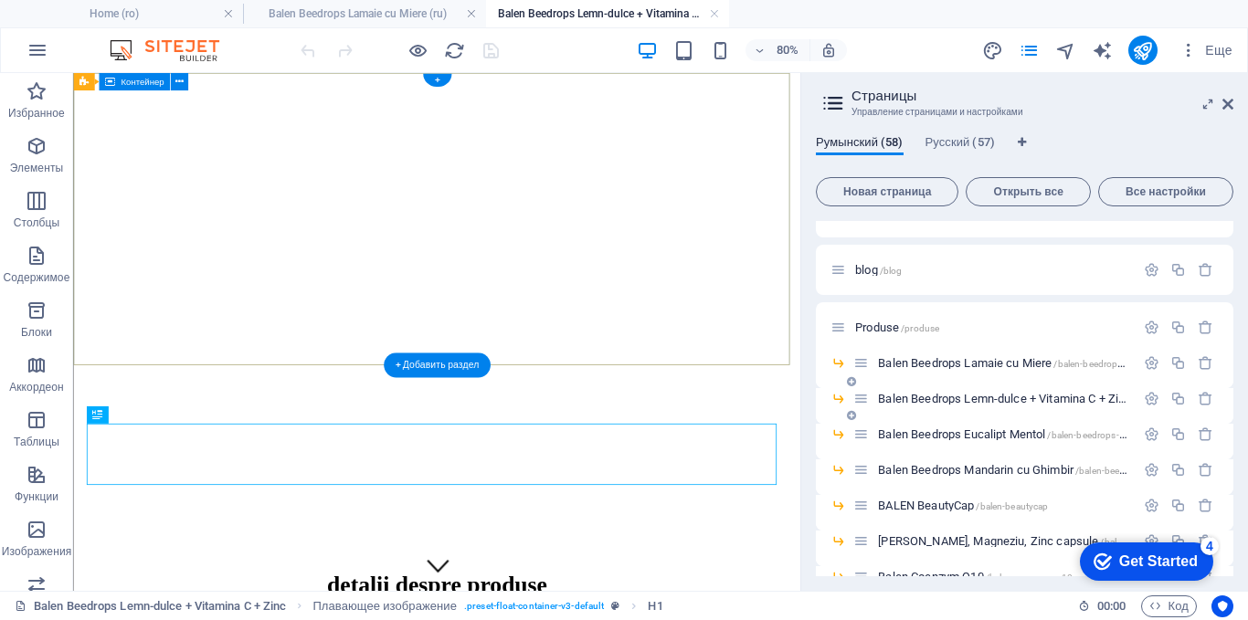
scroll to position [0, 0]
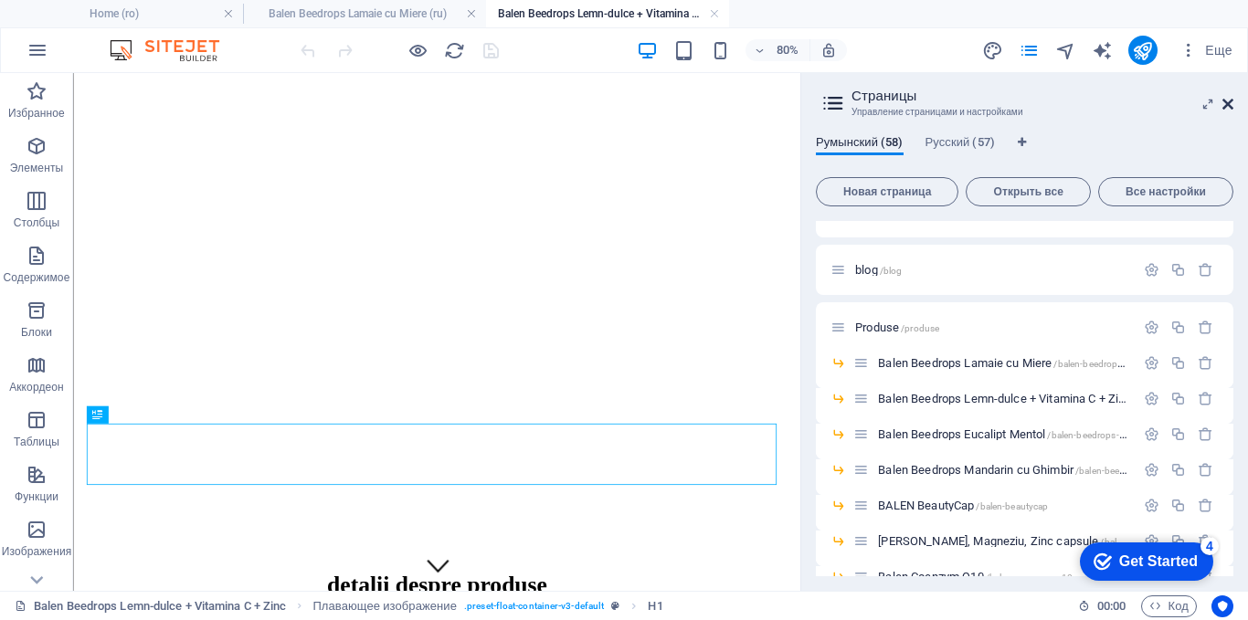
click at [1227, 107] on icon at bounding box center [1227, 104] width 11 height 15
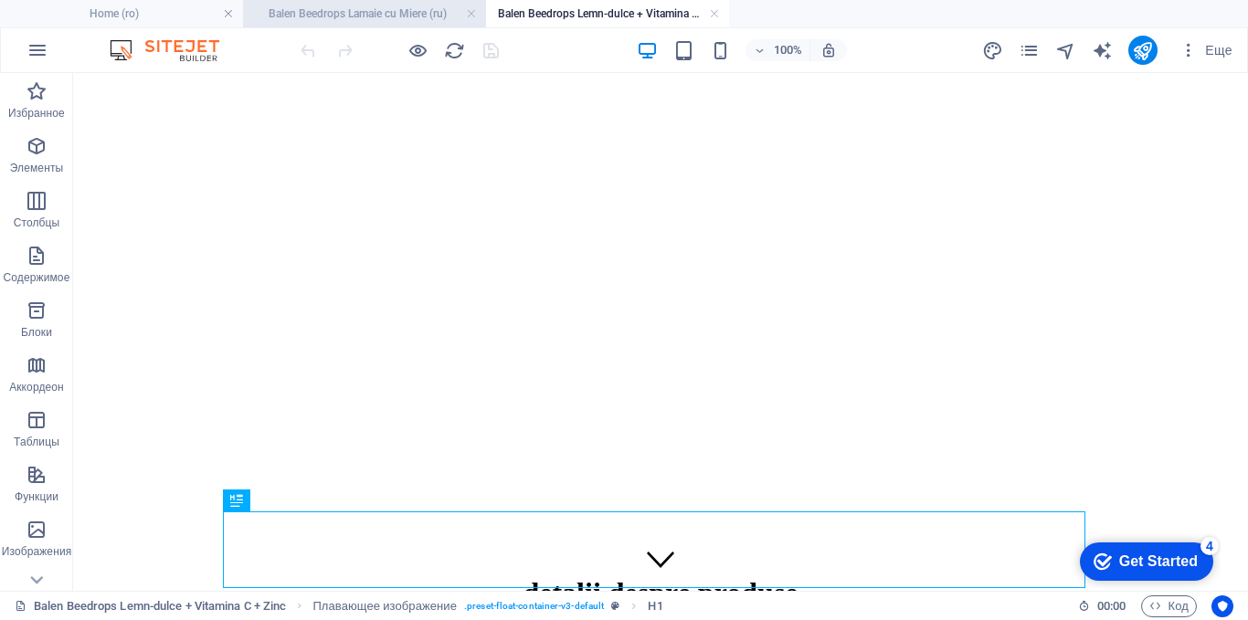
click at [390, 20] on h4 "Balen Beedrops Lamaie cu Miere (ru)" at bounding box center [364, 14] width 243 height 20
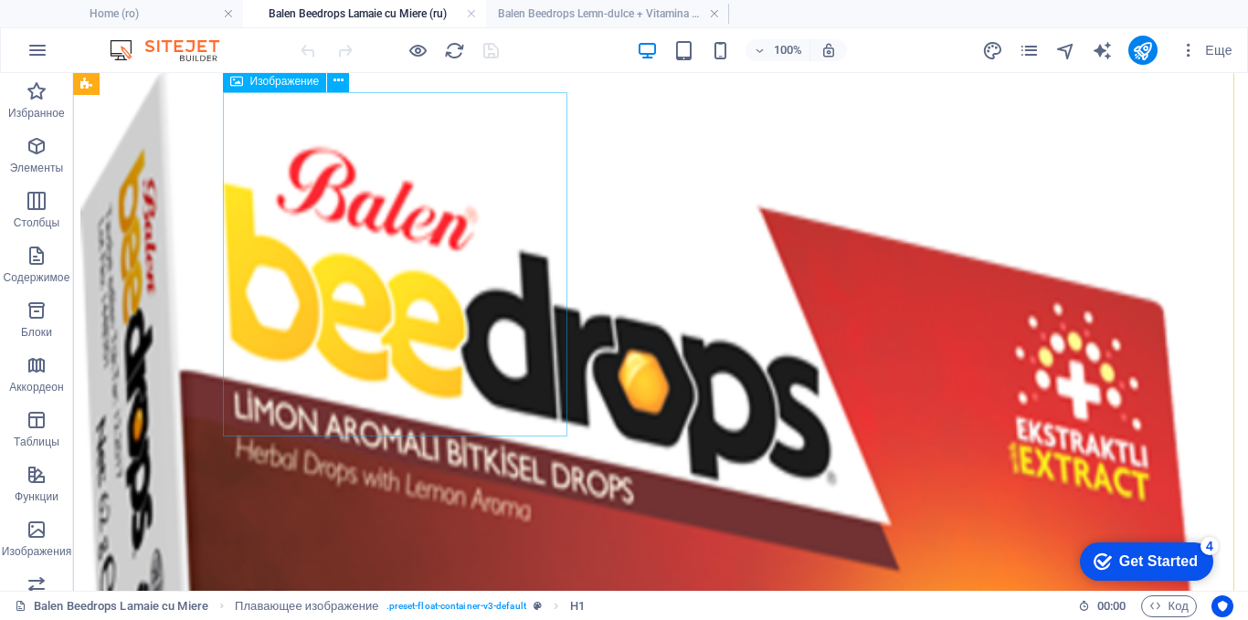
scroll to position [91, 0]
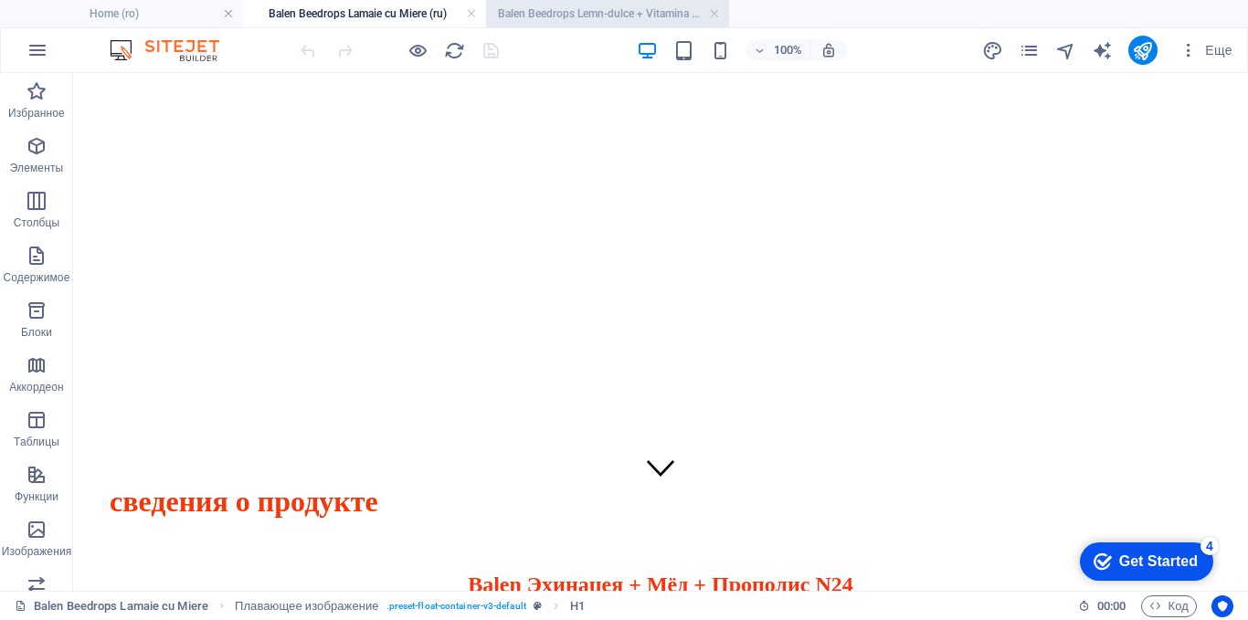
click at [579, 9] on h4 "Balen Beedrops Lemn-dulce + Vitamina C + Zinc (ro)" at bounding box center [607, 14] width 243 height 20
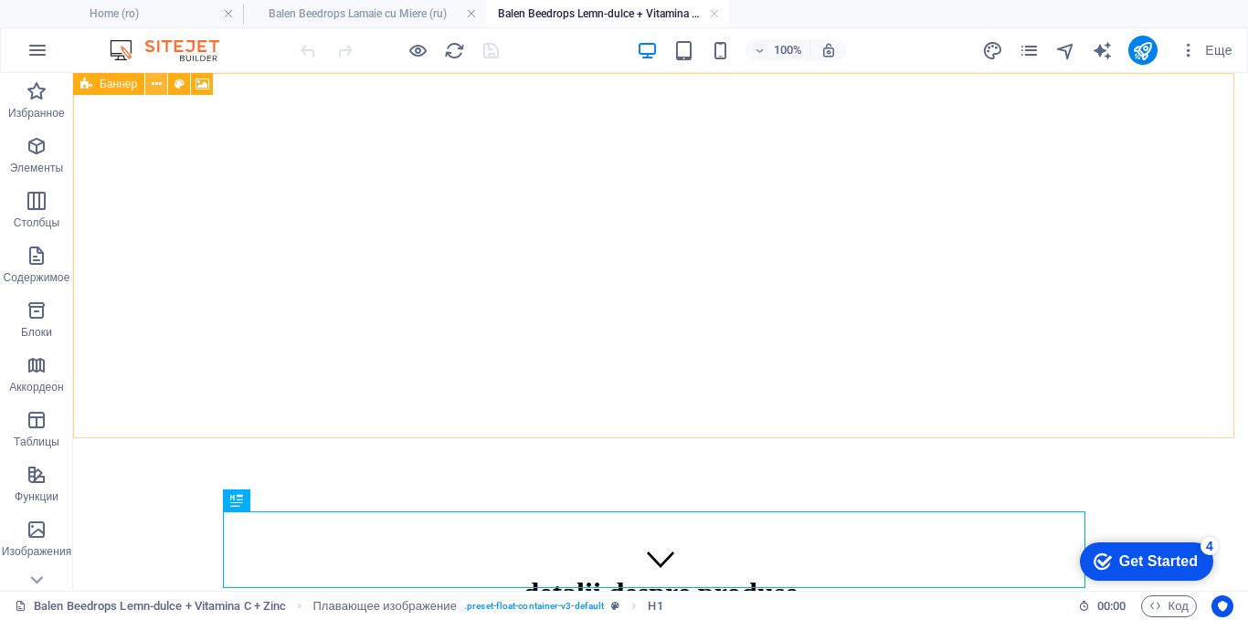
click at [154, 83] on icon at bounding box center [157, 84] width 10 height 19
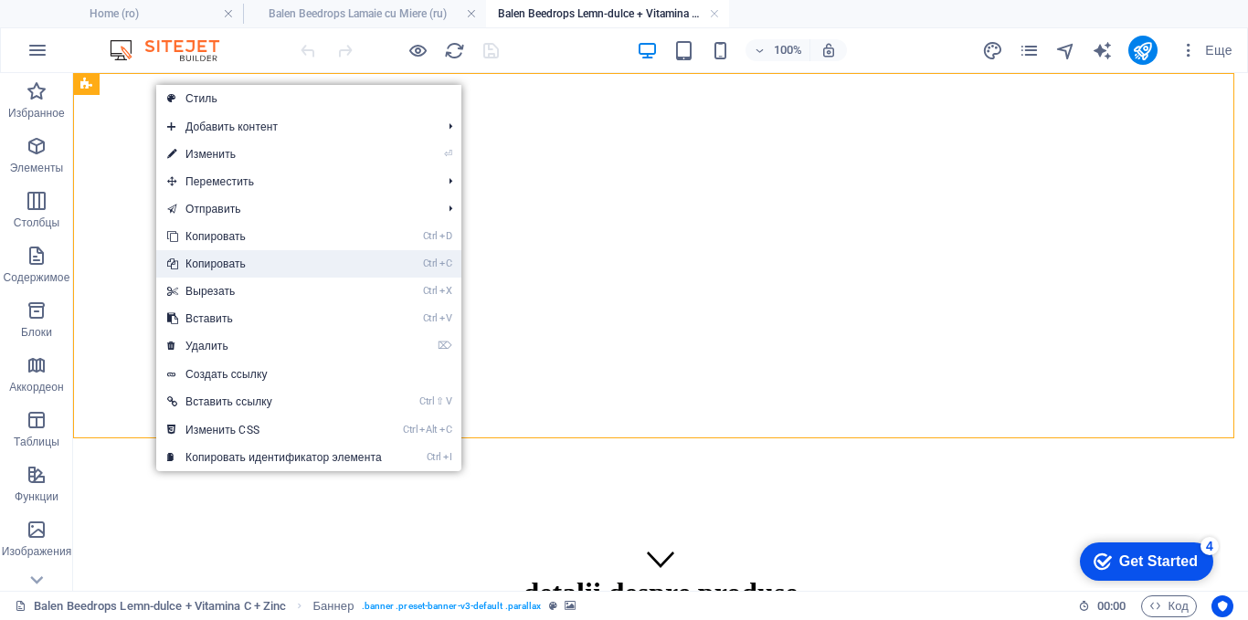
click at [179, 264] on link "Ctrl C Копировать" at bounding box center [274, 263] width 237 height 27
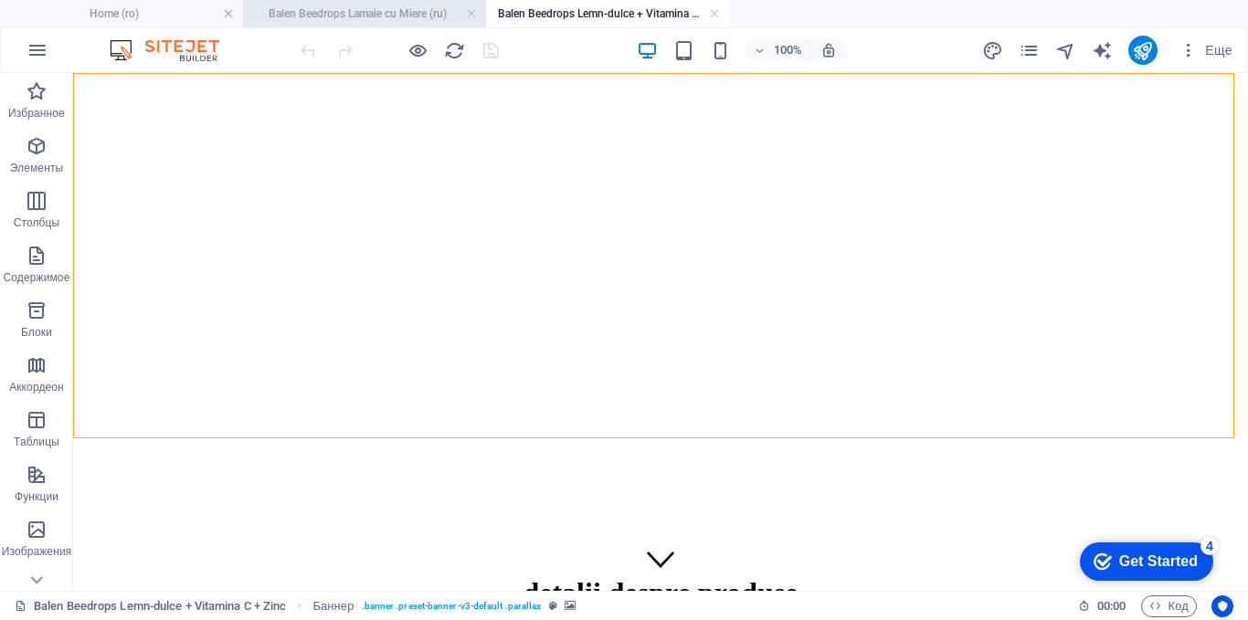
click at [397, 9] on h4 "Balen Beedrops Lamaie cu Miere (ru)" at bounding box center [364, 14] width 243 height 20
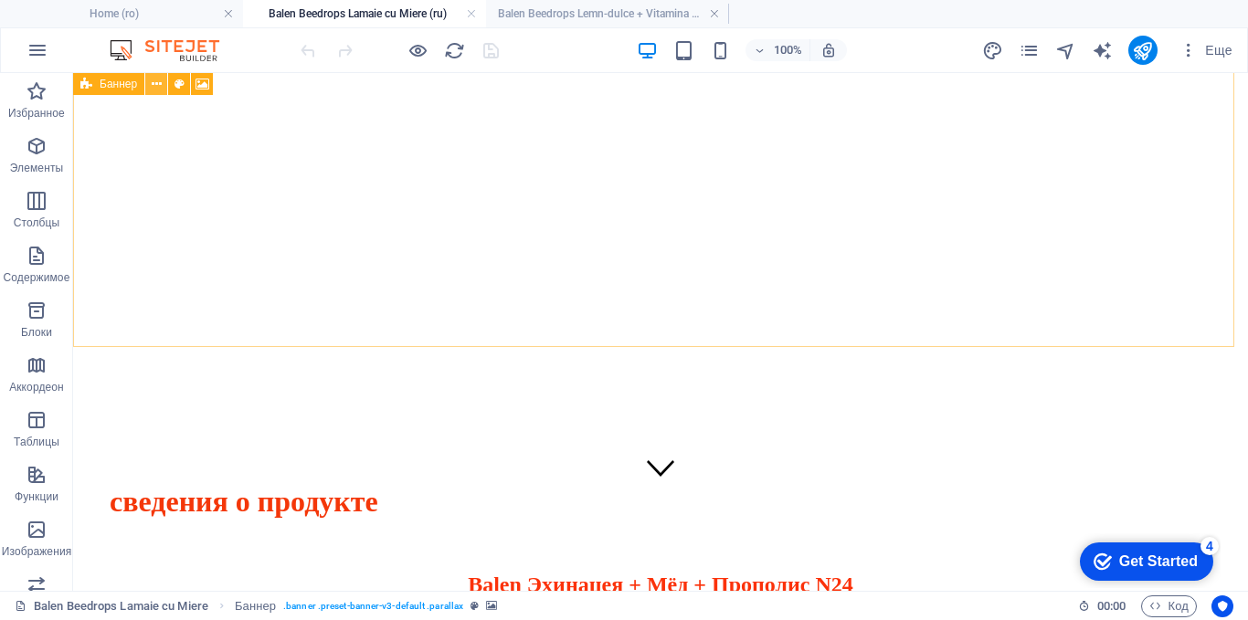
click at [157, 84] on icon at bounding box center [157, 84] width 10 height 19
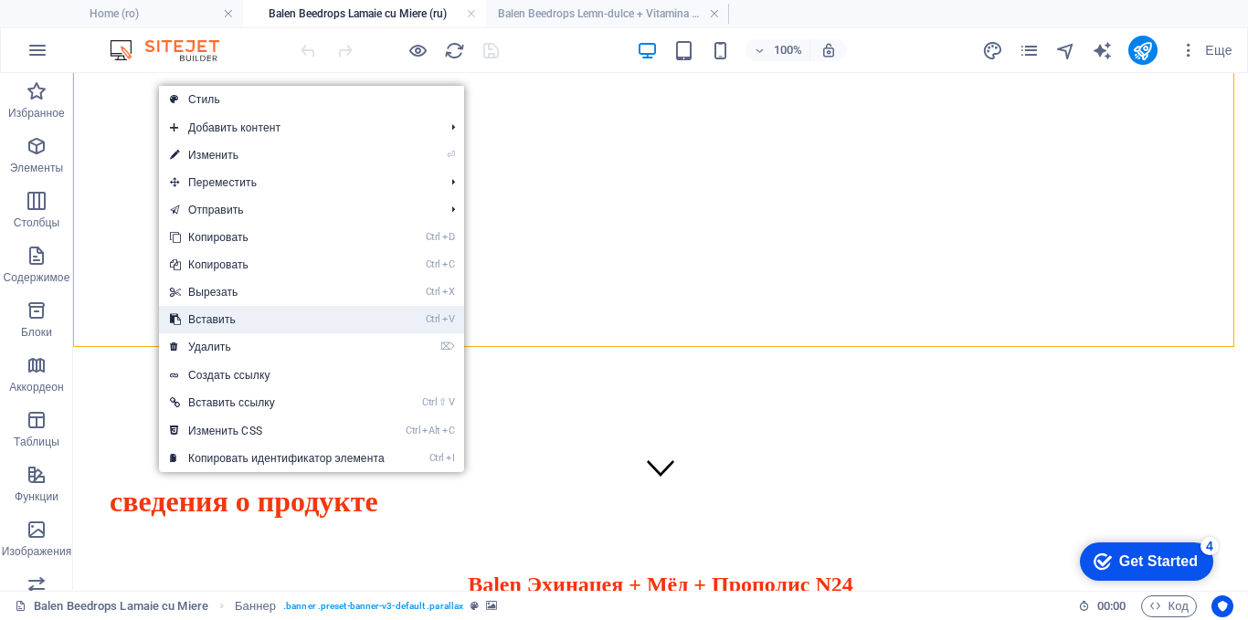
click at [196, 316] on link "Ctrl V Вставить" at bounding box center [277, 319] width 237 height 27
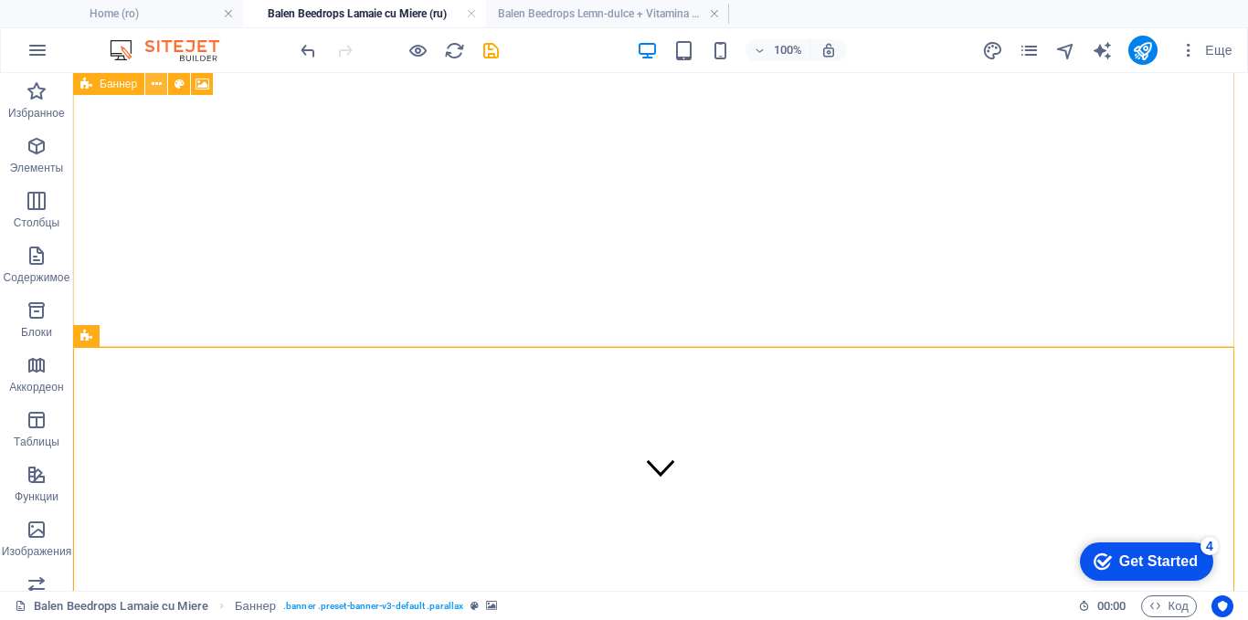
click at [152, 87] on icon at bounding box center [157, 84] width 10 height 19
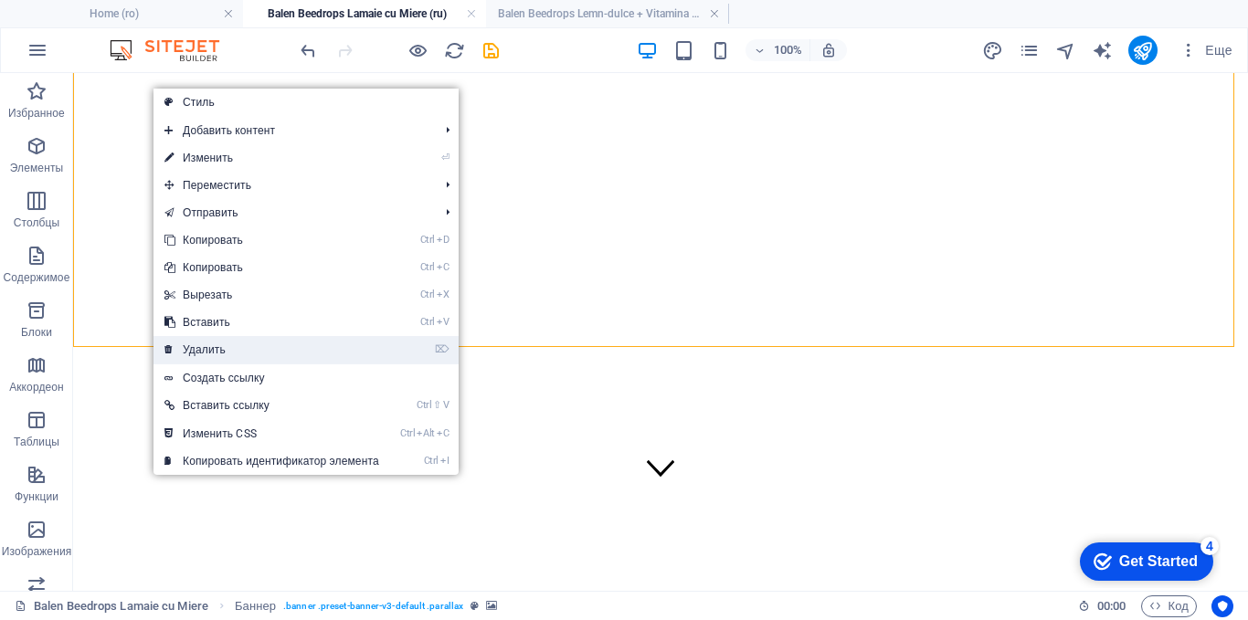
click at [185, 343] on link "⌦ Удалить" at bounding box center [271, 349] width 237 height 27
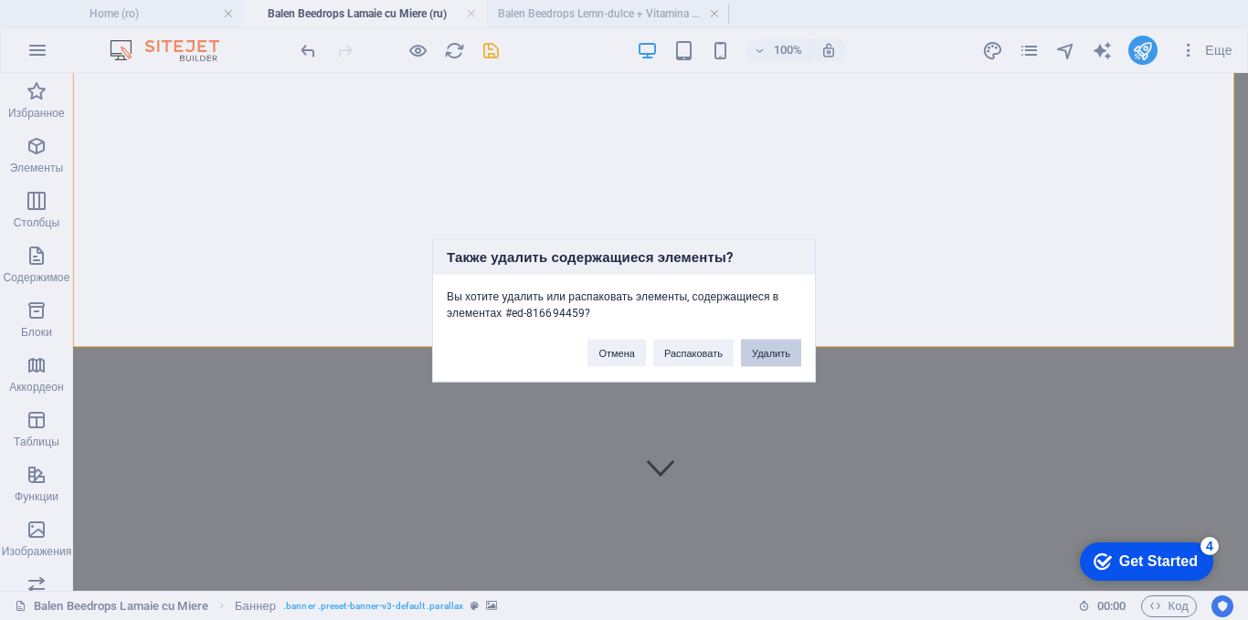
click at [766, 352] on button "Удалить" at bounding box center [771, 352] width 60 height 27
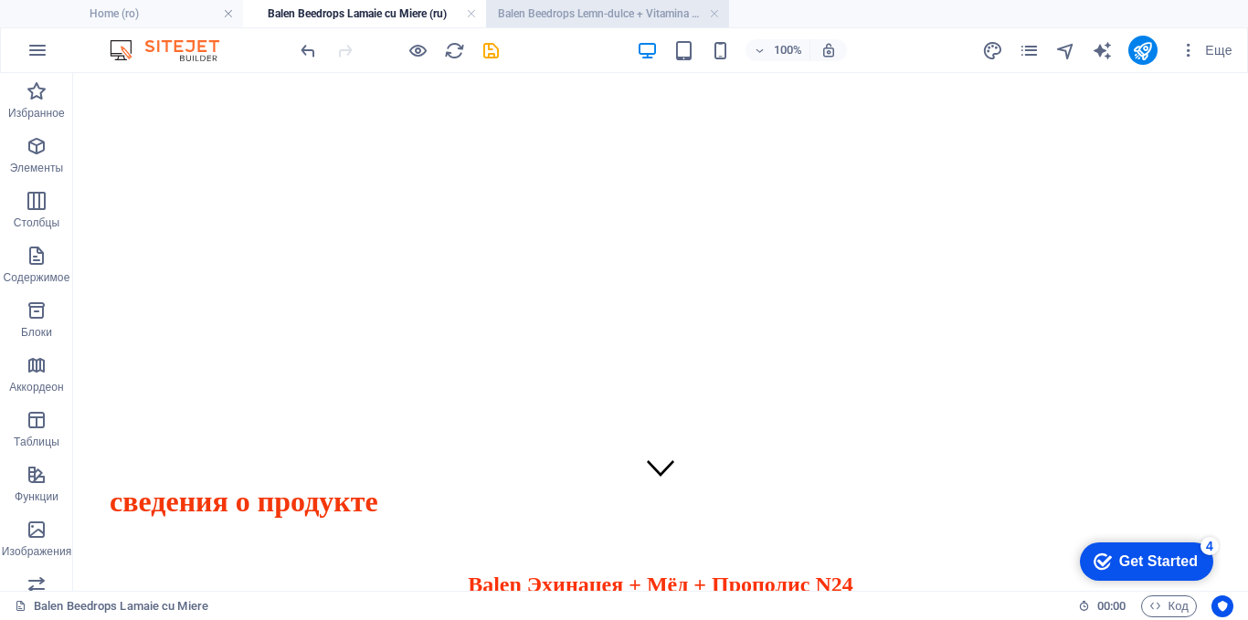
click at [596, 12] on h4 "Balen Beedrops Lemn-dulce + Vitamina C + Zinc (ro)" at bounding box center [607, 14] width 243 height 20
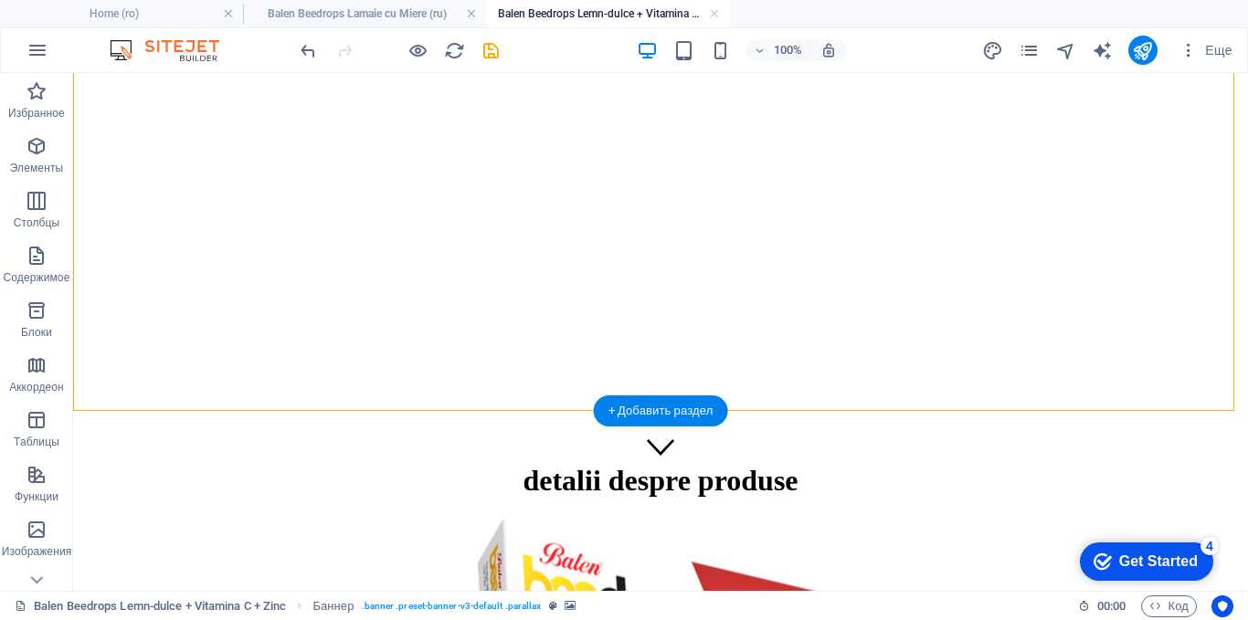
scroll to position [274, 0]
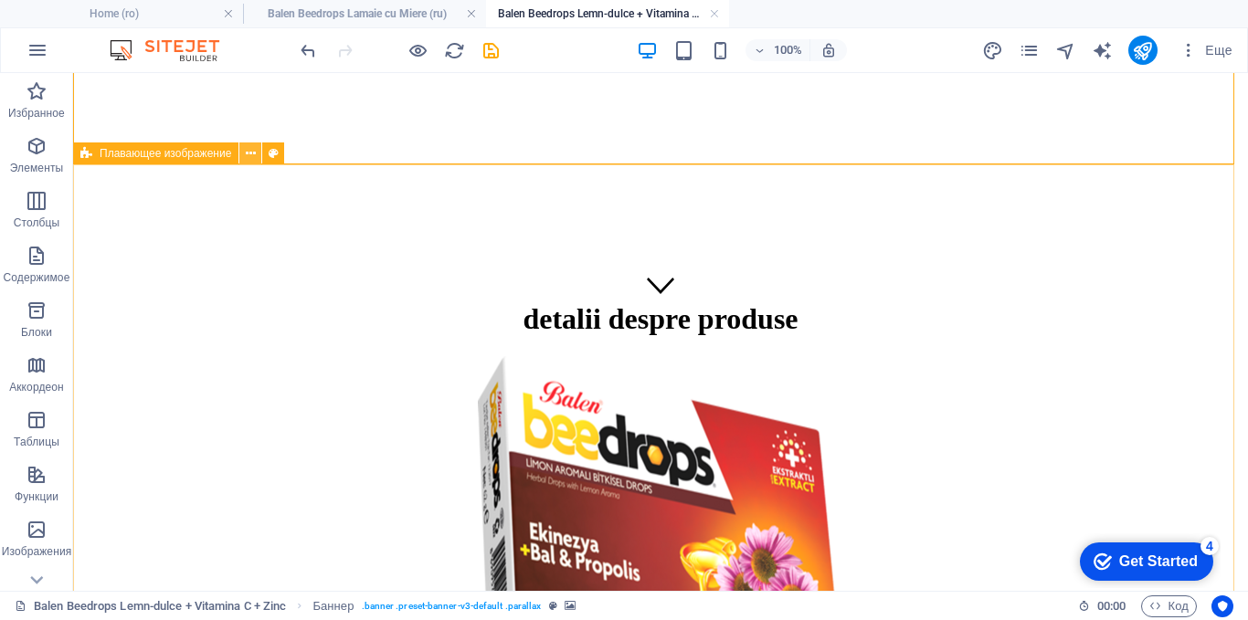
click at [240, 152] on button at bounding box center [250, 153] width 22 height 22
click at [258, 157] on button at bounding box center [250, 153] width 22 height 22
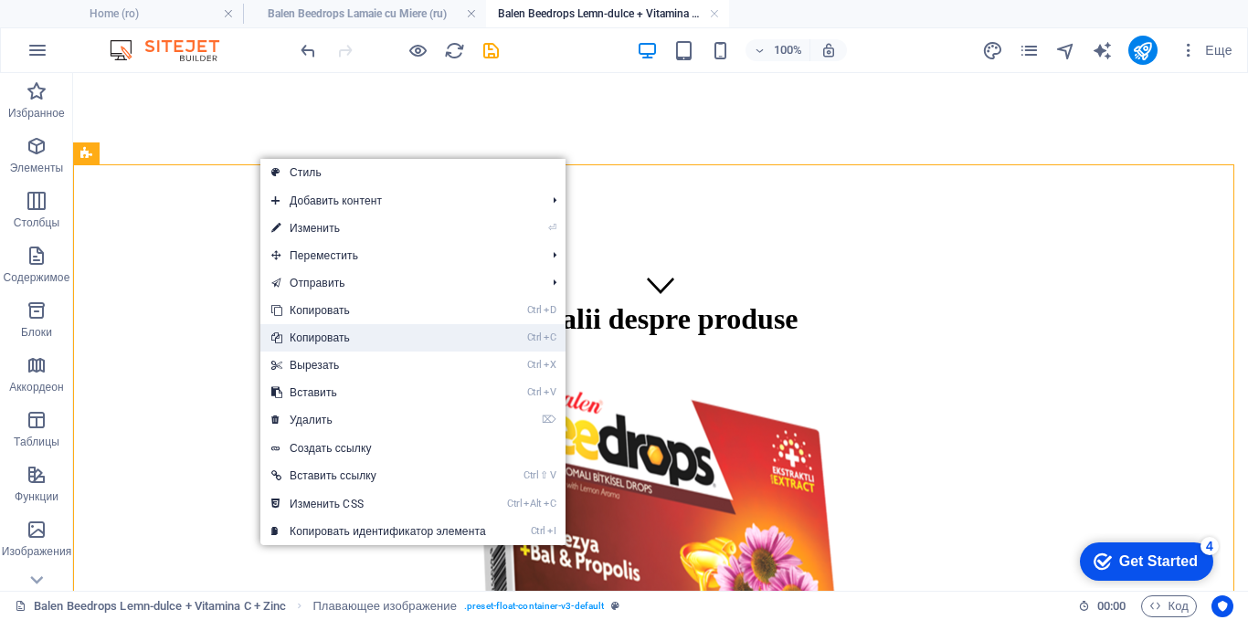
click at [302, 325] on link "Ctrl C Копировать" at bounding box center [378, 337] width 237 height 27
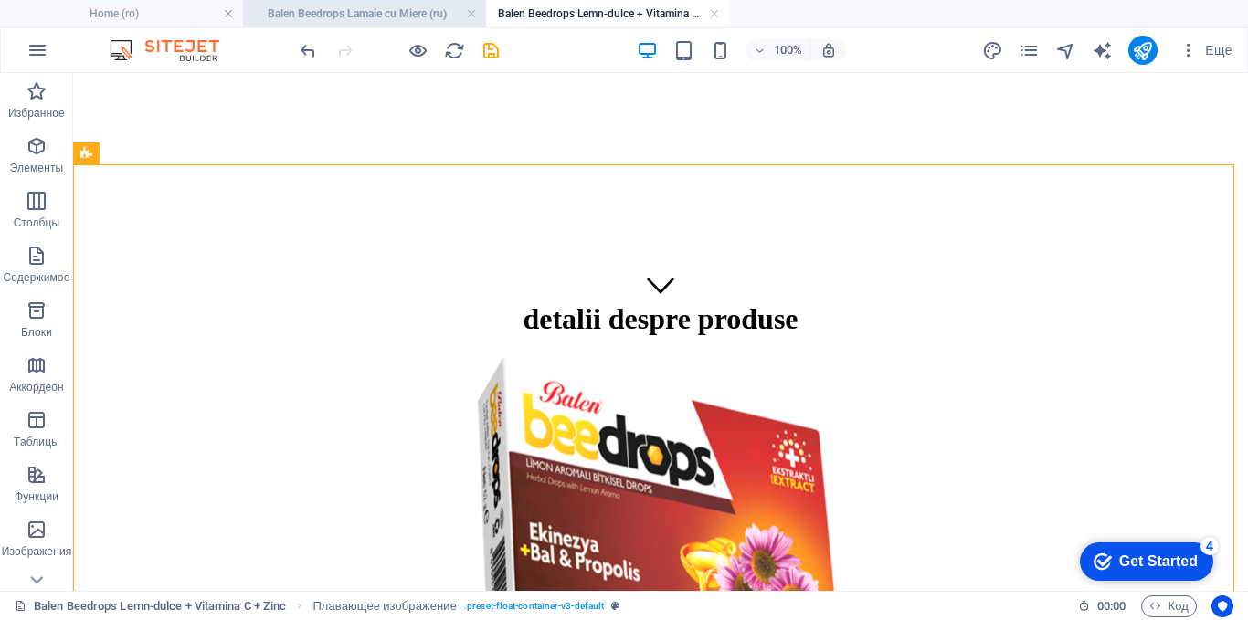
click at [364, 16] on h4 "Balen Beedrops Lamaie cu Miere (ru)" at bounding box center [364, 14] width 243 height 20
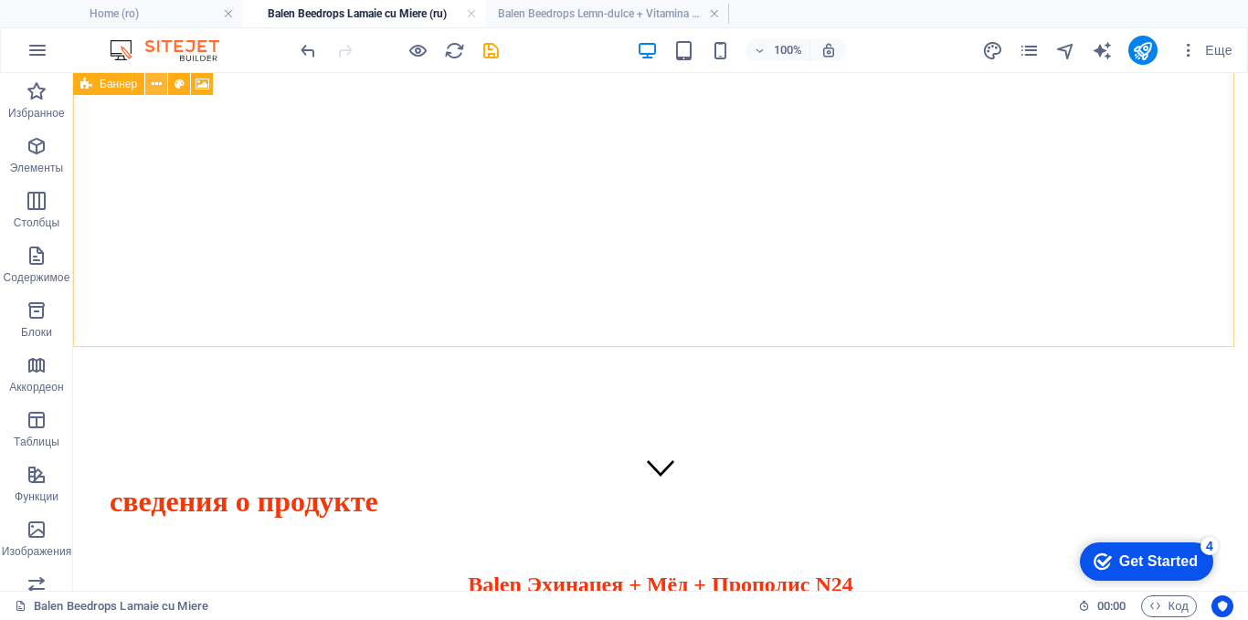
click at [152, 82] on icon at bounding box center [157, 84] width 10 height 19
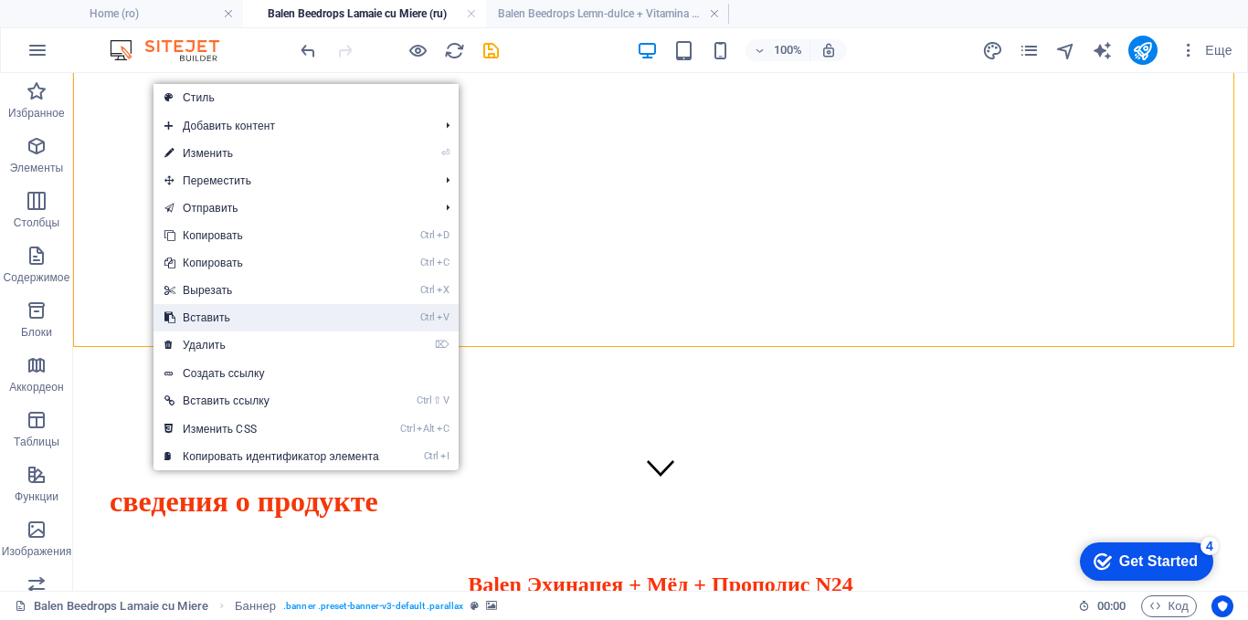
click at [183, 322] on link "Ctrl V Вставить" at bounding box center [271, 317] width 237 height 27
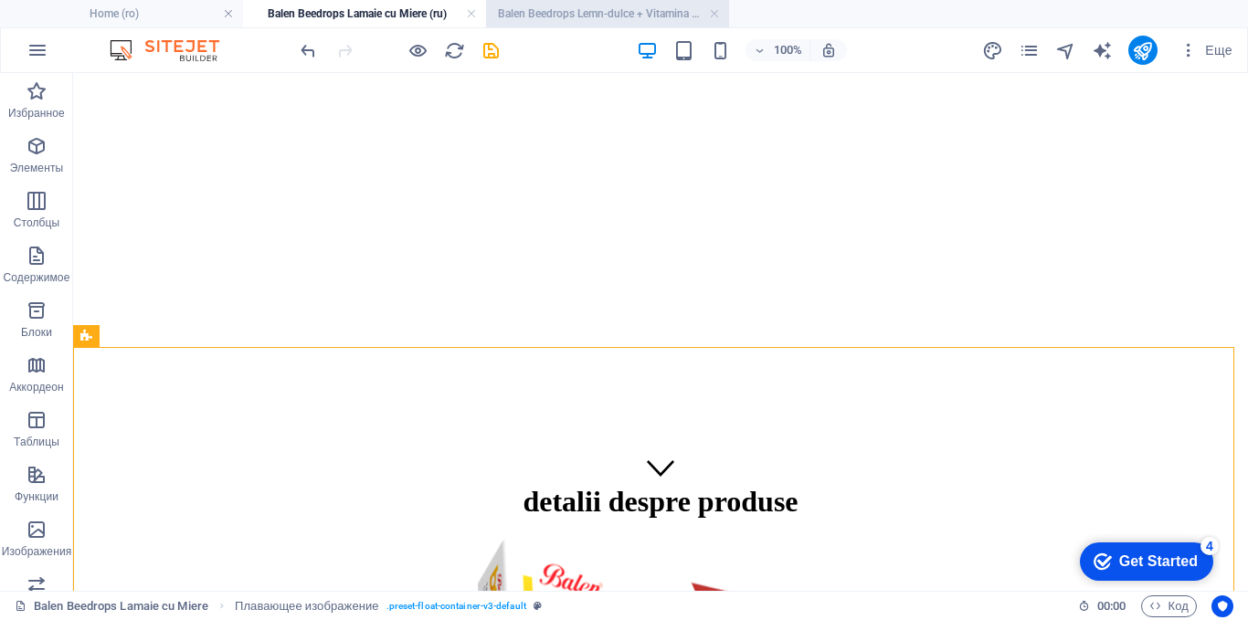
click at [545, 17] on h4 "Balen Beedrops Lemn-dulce + Vitamina C + Zinc (ro)" at bounding box center [607, 14] width 243 height 20
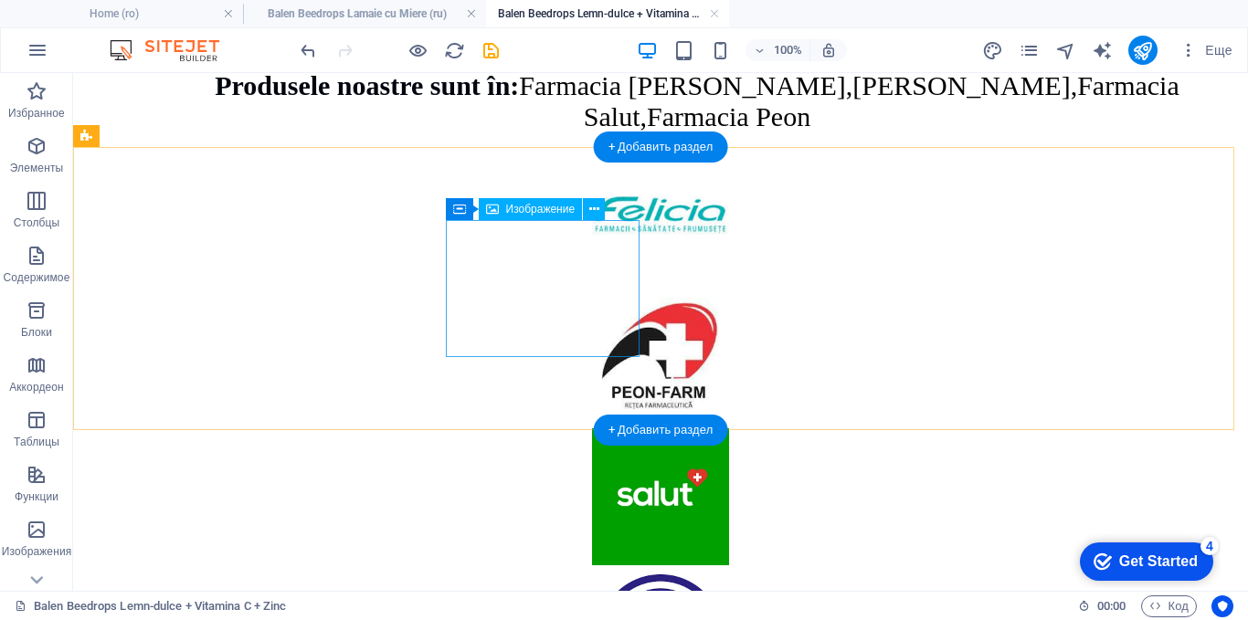
scroll to position [2822, 0]
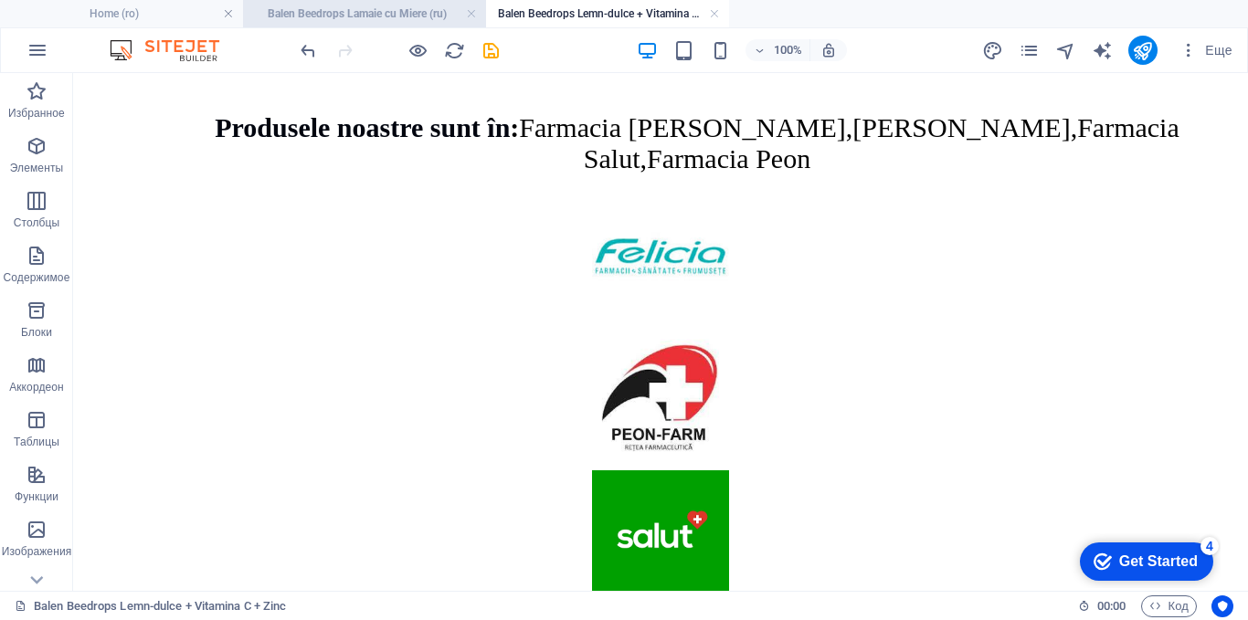
click at [369, 10] on h4 "Balen Beedrops Lamaie cu Miere (ru)" at bounding box center [364, 14] width 243 height 20
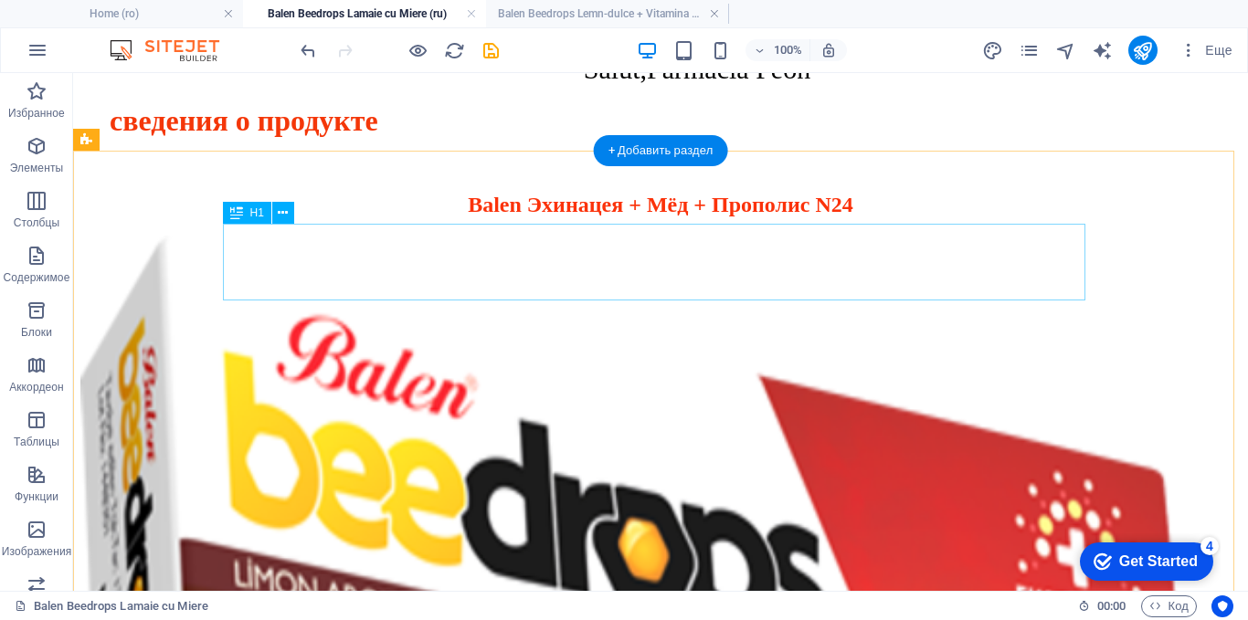
scroll to position [2913, 0]
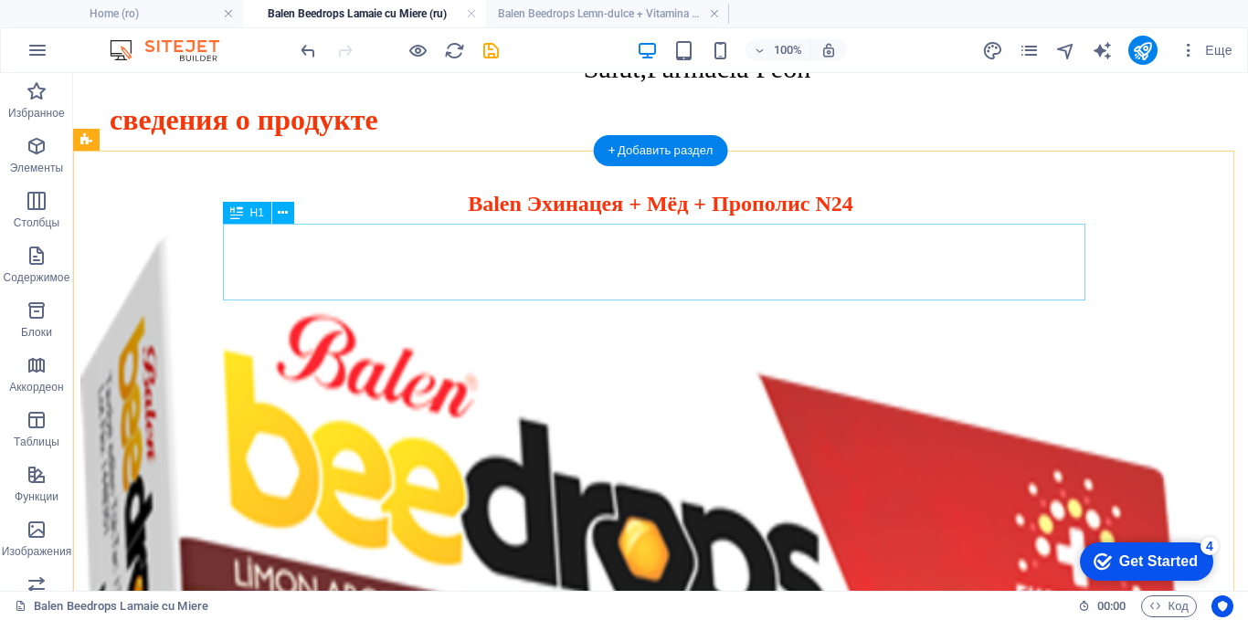
click at [553, 137] on div "сведения о продукте" at bounding box center [660, 120] width 1160 height 34
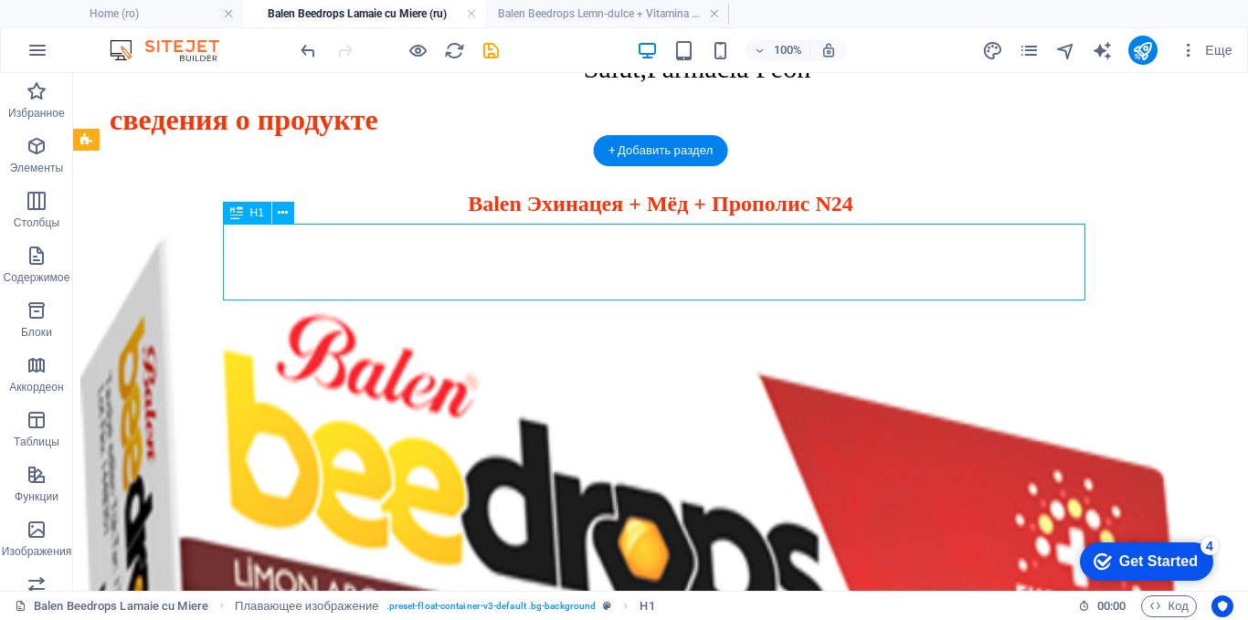
click at [553, 137] on div "сведения о продукте" at bounding box center [660, 120] width 1160 height 34
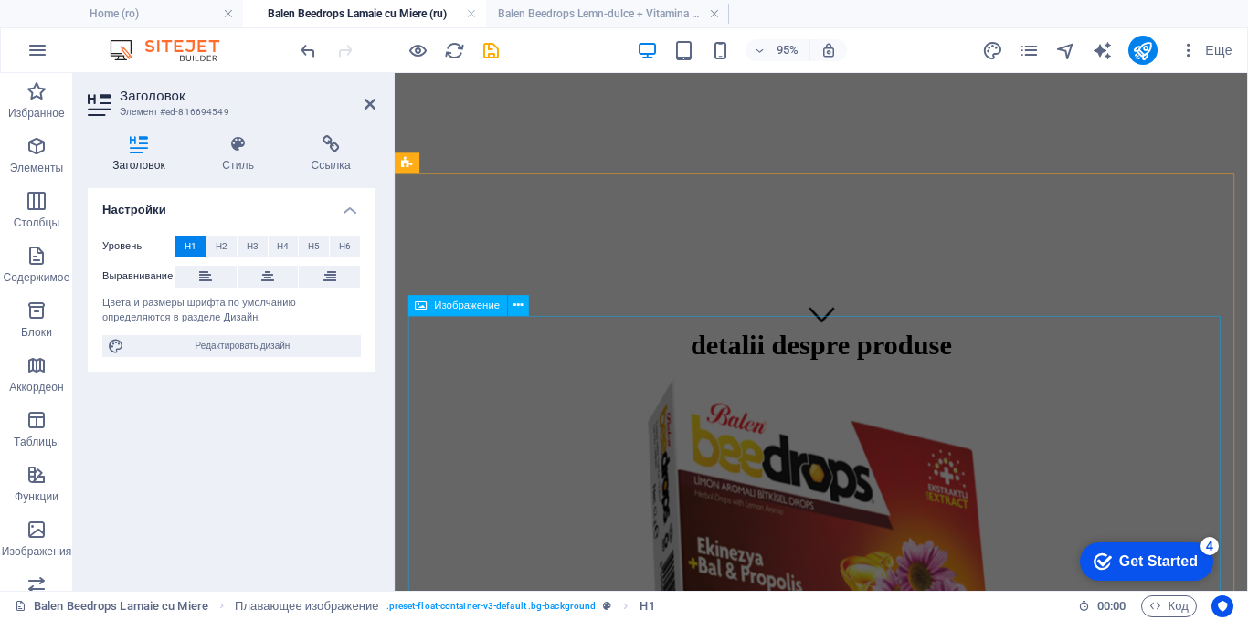
scroll to position [264, 0]
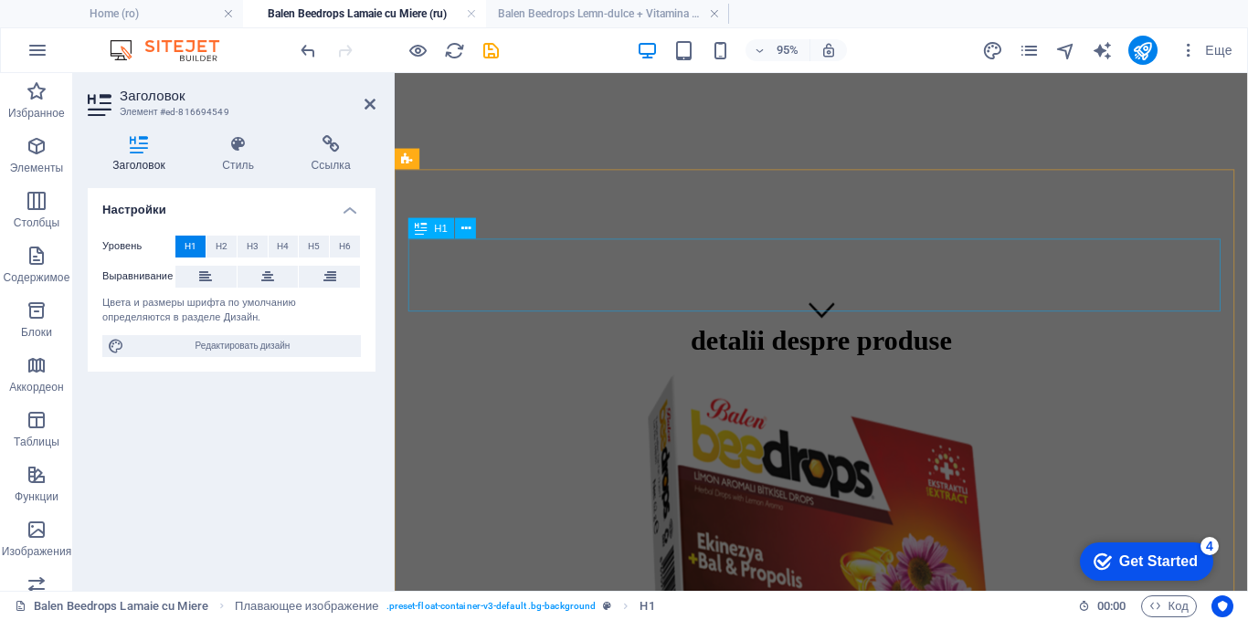
click at [659, 338] on div "detalii despre produse" at bounding box center [843, 355] width 883 height 34
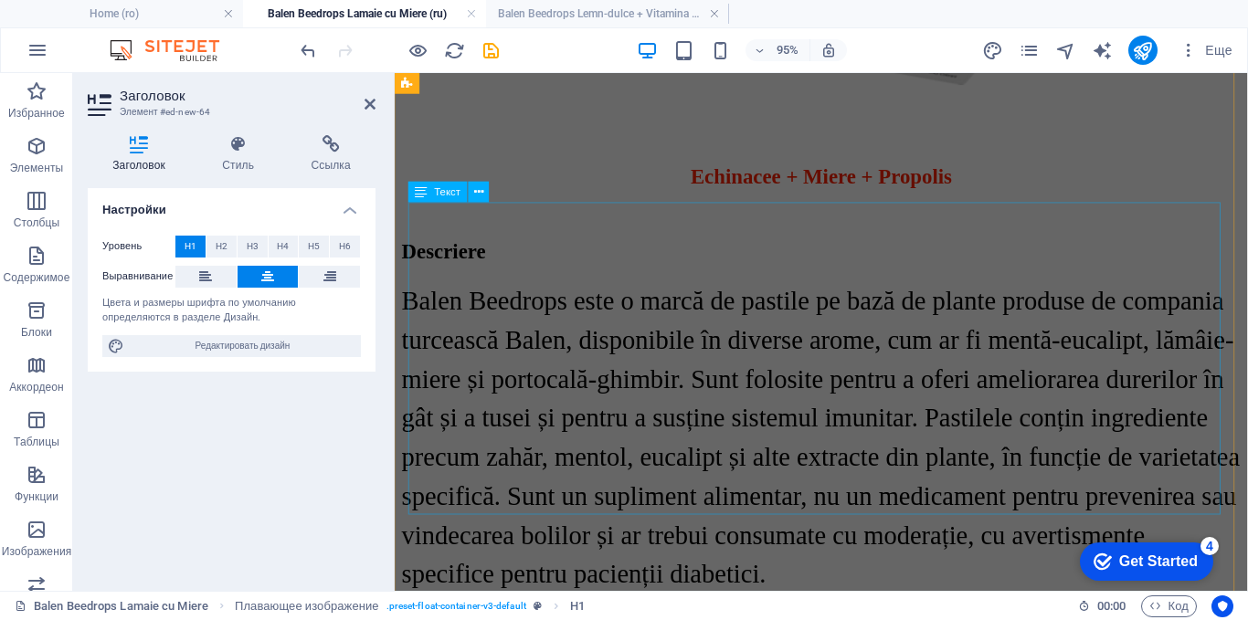
scroll to position [935, 0]
click at [528, 248] on div "Descriere" at bounding box center [843, 260] width 883 height 25
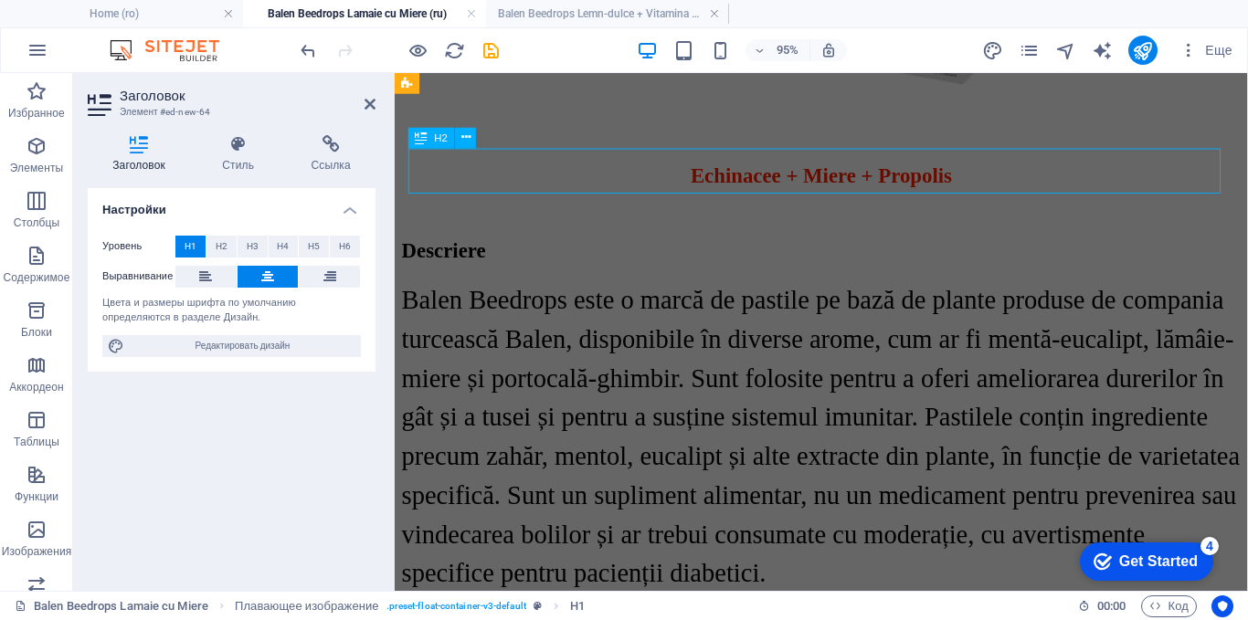
click at [528, 248] on div "Descriere" at bounding box center [843, 260] width 883 height 25
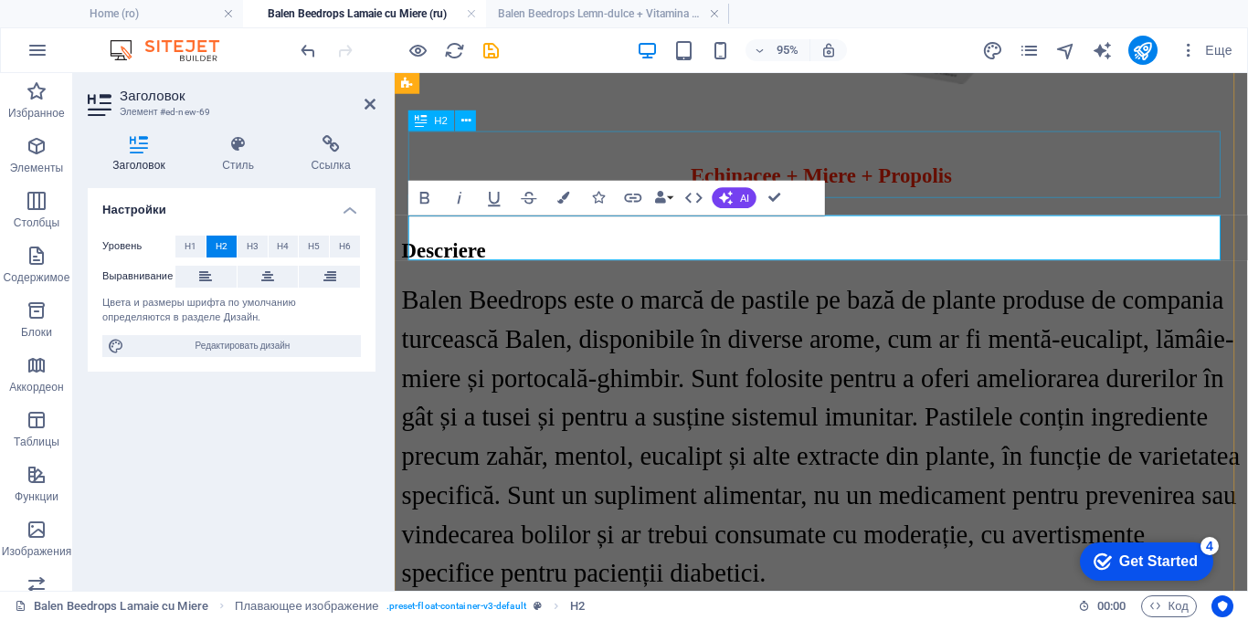
scroll to position [766, 0]
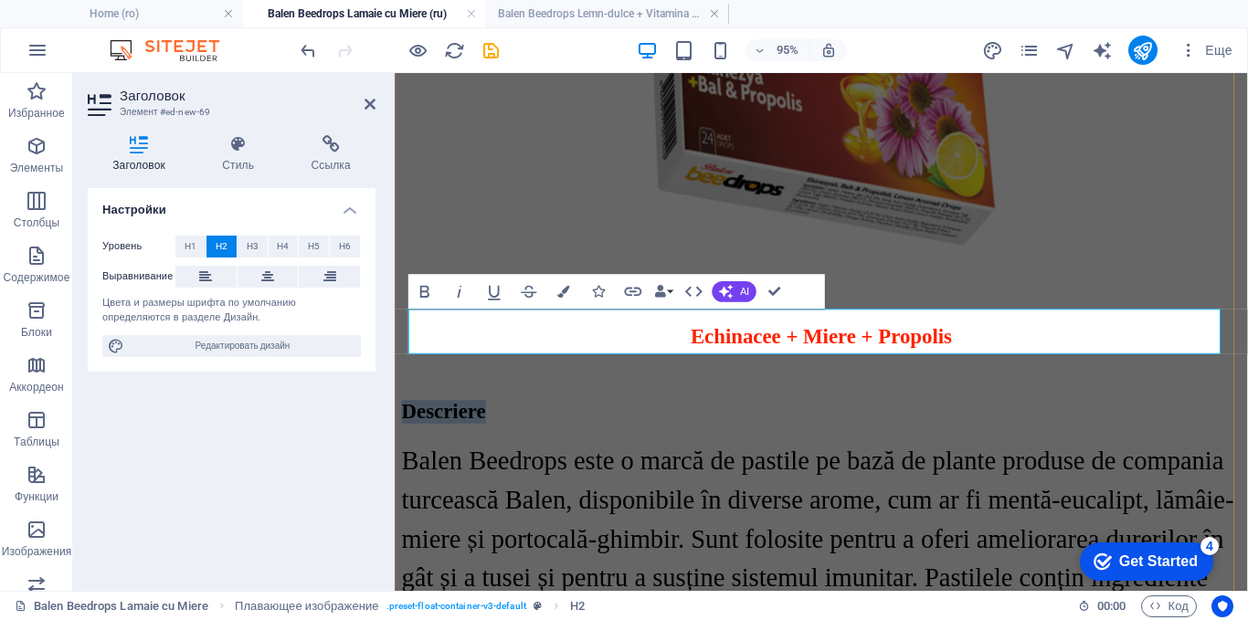
copy h2 "Descriere"
drag, startPoint x: 574, startPoint y: 358, endPoint x: 381, endPoint y: 348, distance: 193.0
click at [623, 417] on h2 "Описание" at bounding box center [843, 429] width 883 height 25
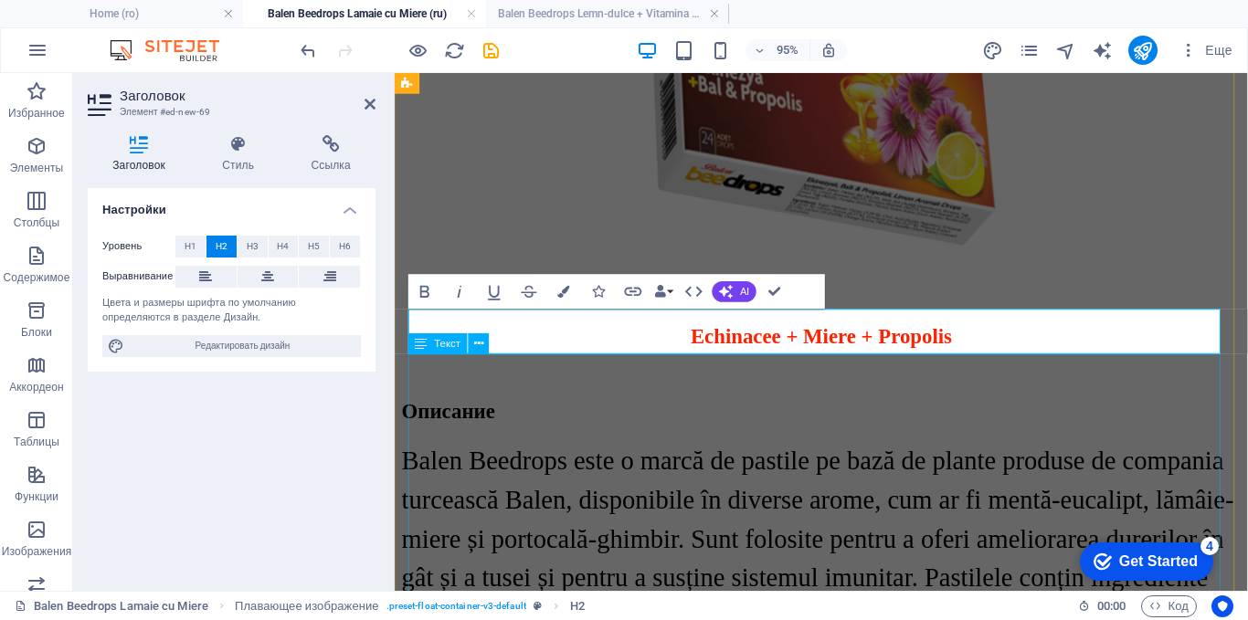
click at [616, 460] on div "Balen Beedrops este o marcă de pastile pe bază de plante produse de compania tu…" at bounding box center [843, 624] width 883 height 329
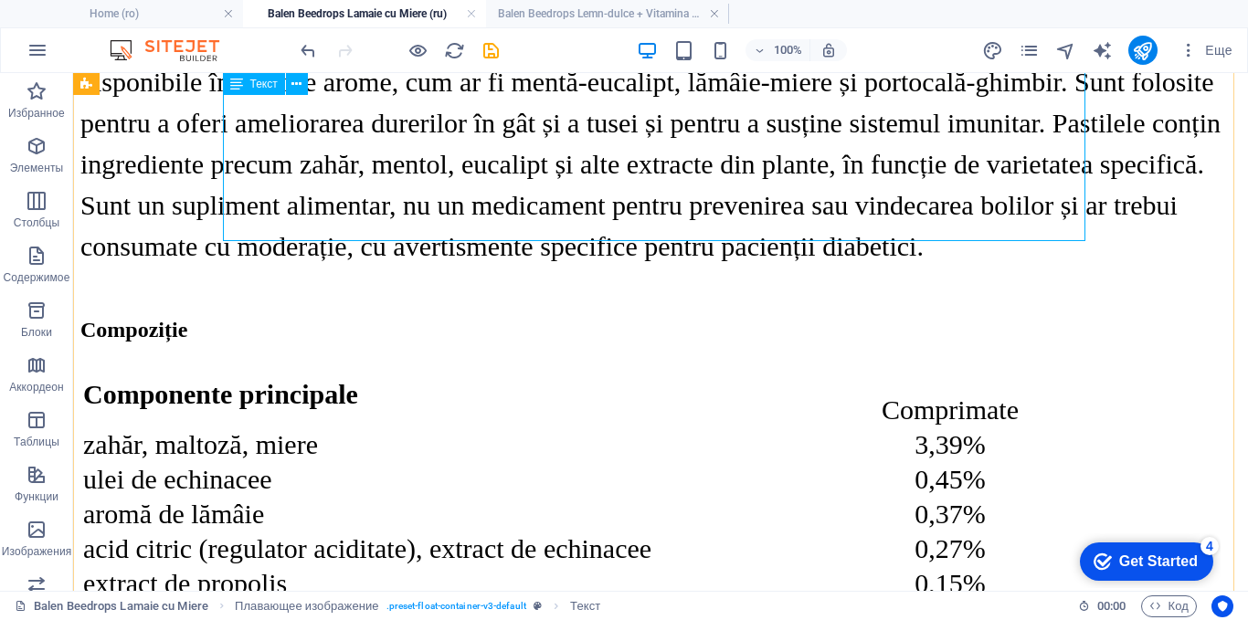
scroll to position [1223, 0]
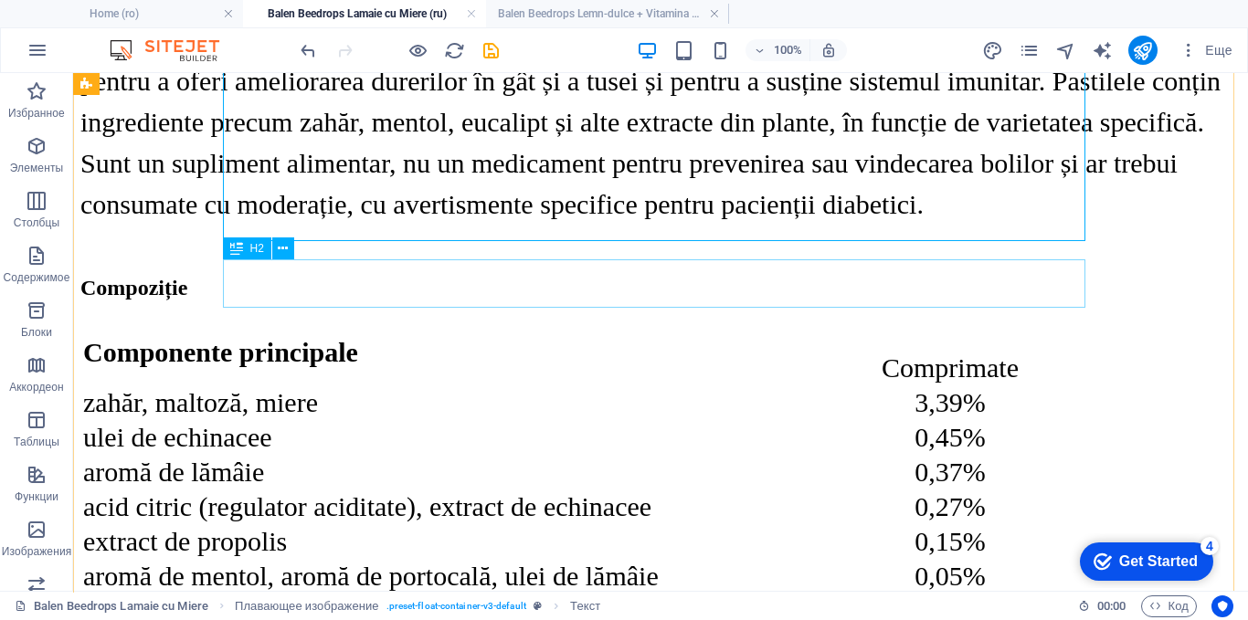
click at [359, 277] on div "Compoziție" at bounding box center [660, 288] width 1160 height 25
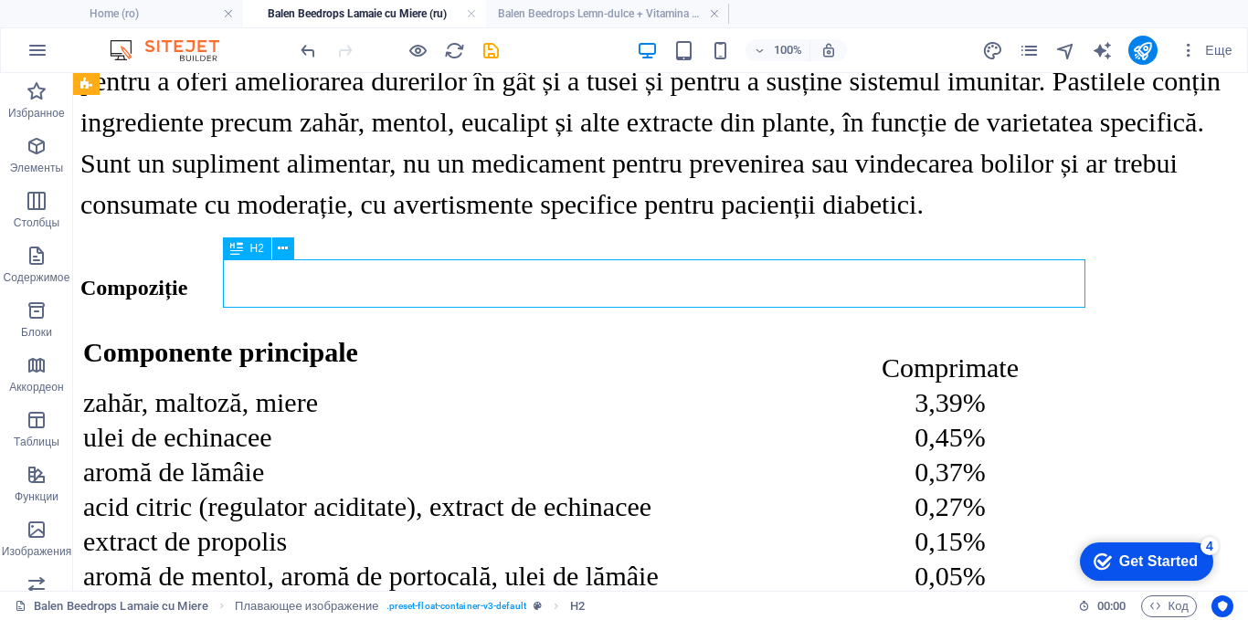
click at [359, 277] on div "Compoziție" at bounding box center [660, 288] width 1160 height 25
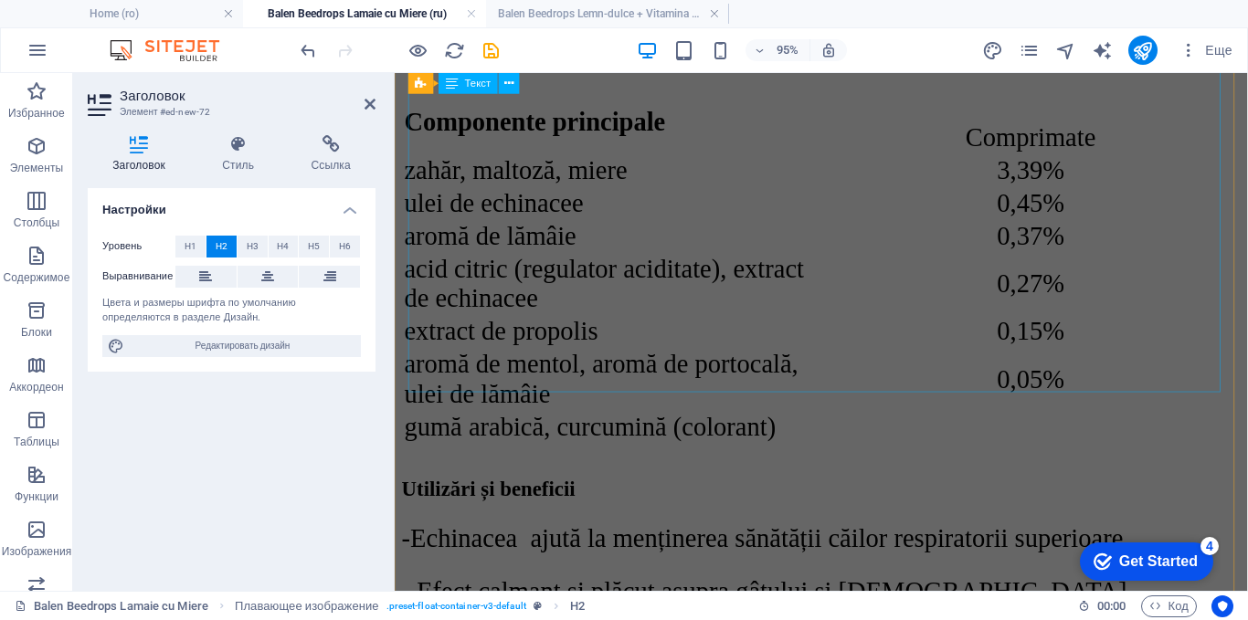
scroll to position [1588, 0]
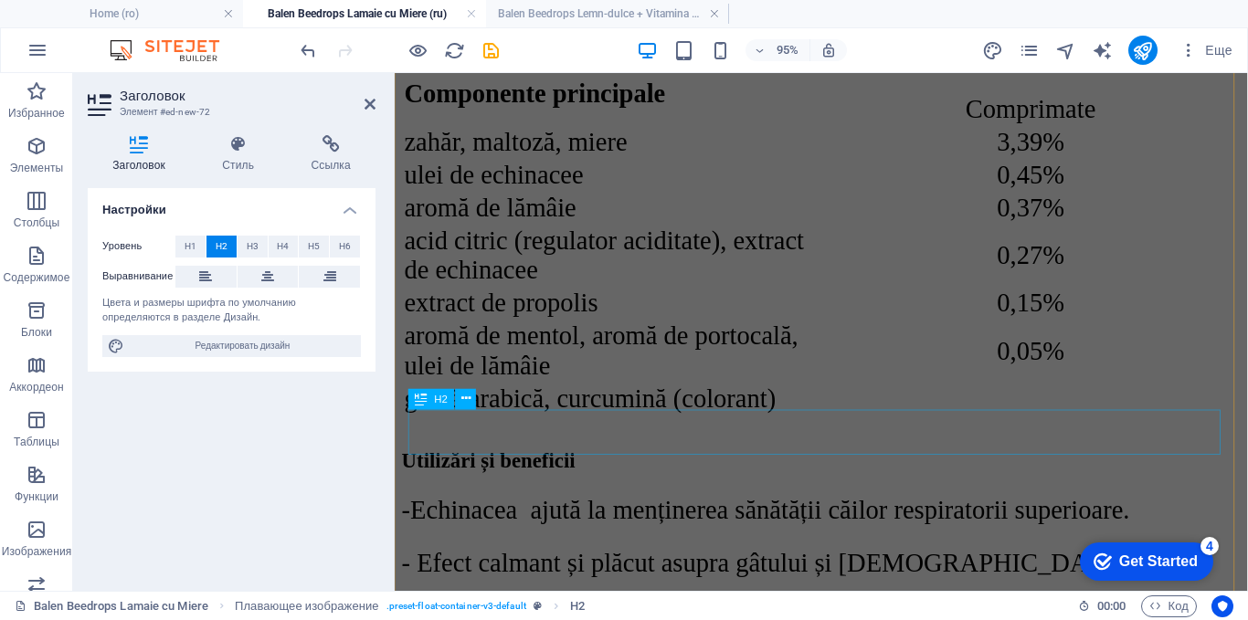
click at [644, 469] on div "Utilizări și beneficii" at bounding box center [843, 481] width 883 height 25
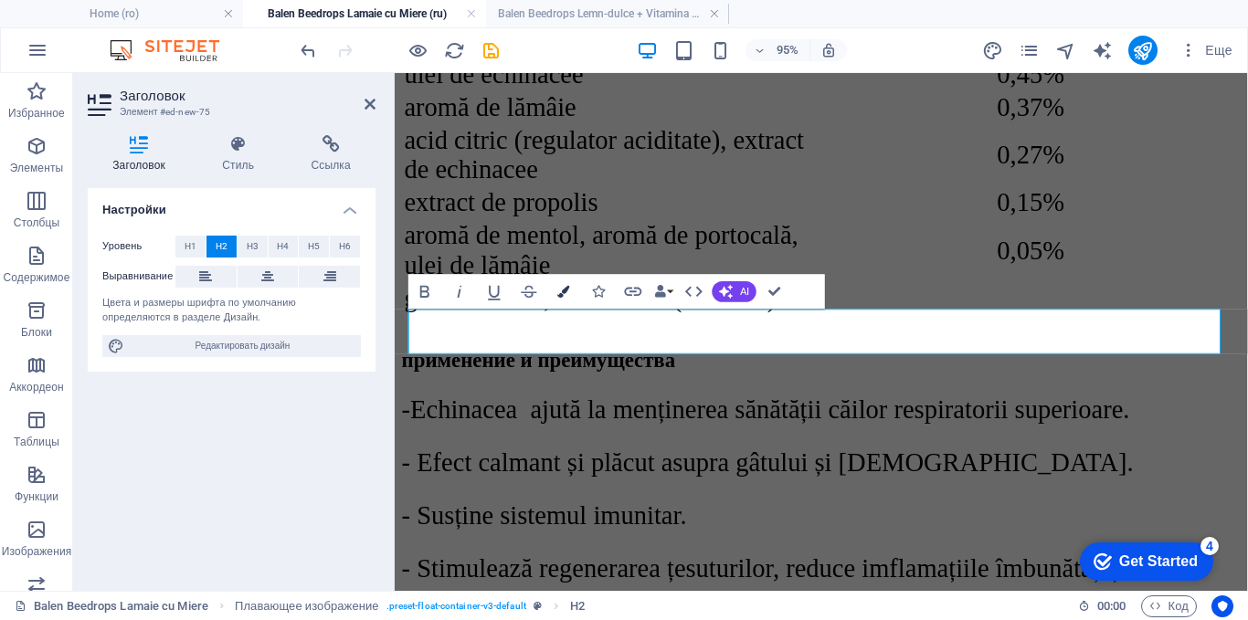
scroll to position [0, 5]
click at [677, 239] on div "Сomponente principale Comprimate zahăr, maltoză, miere 3,39% ulei de echinacee …" at bounding box center [843, 141] width 883 height 373
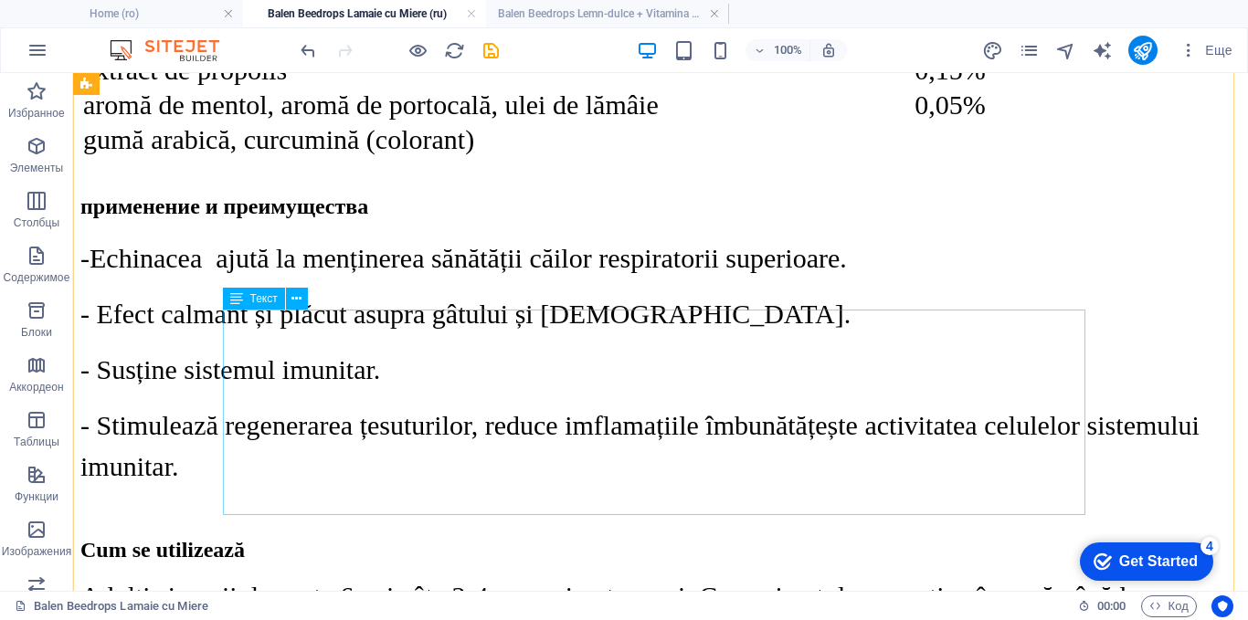
scroll to position [1968, 0]
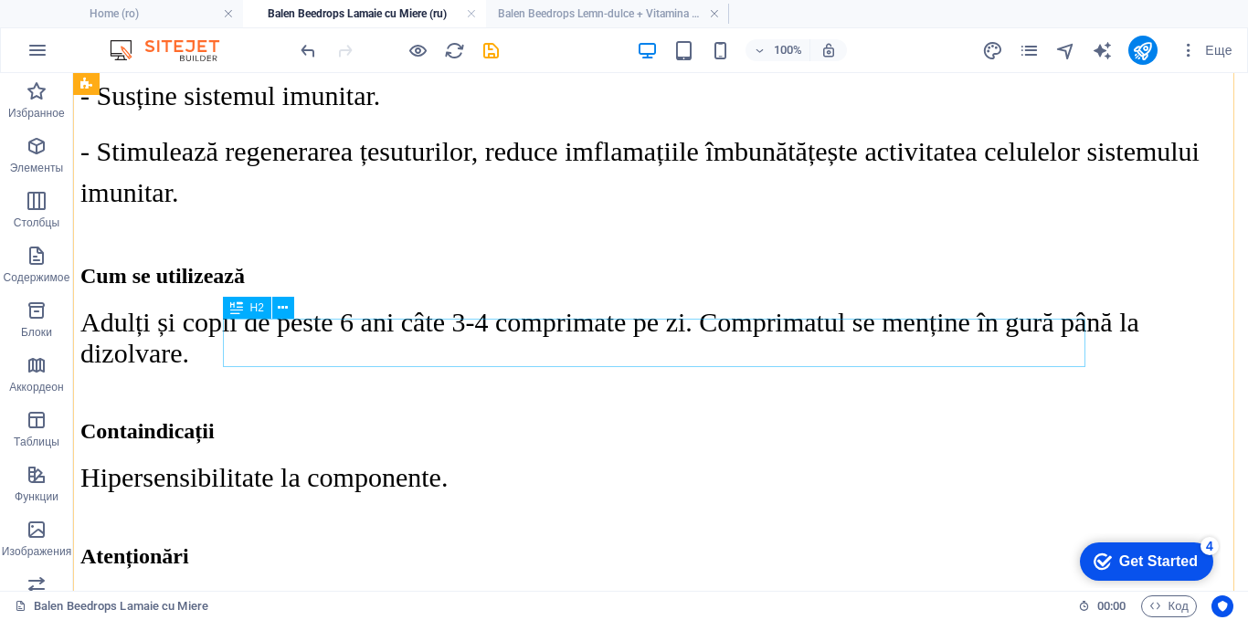
click at [503, 289] on div "Cum se utilizează" at bounding box center [660, 276] width 1160 height 25
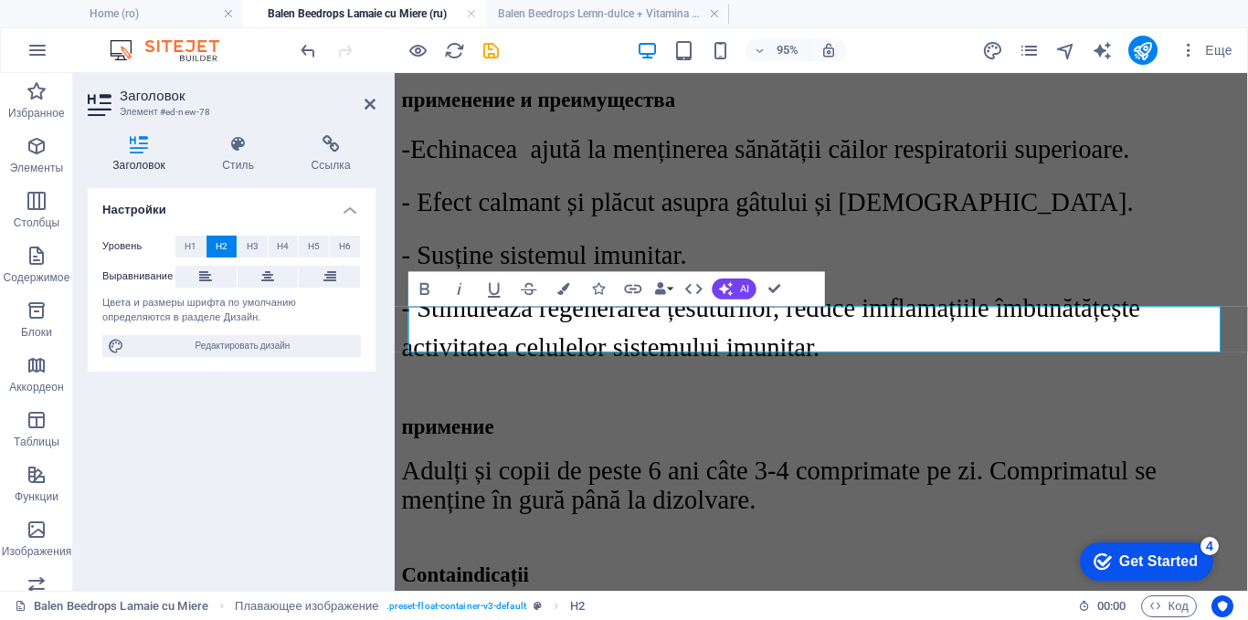
scroll to position [0, 5]
click at [567, 589] on div "Containdicații" at bounding box center [843, 601] width 883 height 25
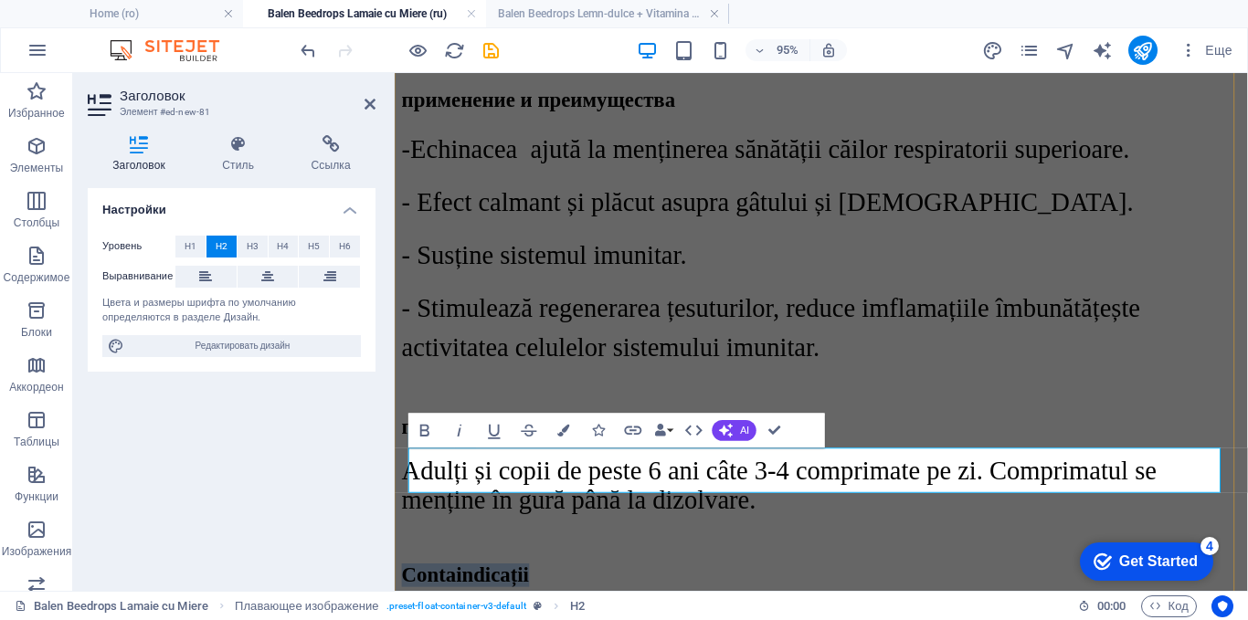
copy h2 "Containdicații"
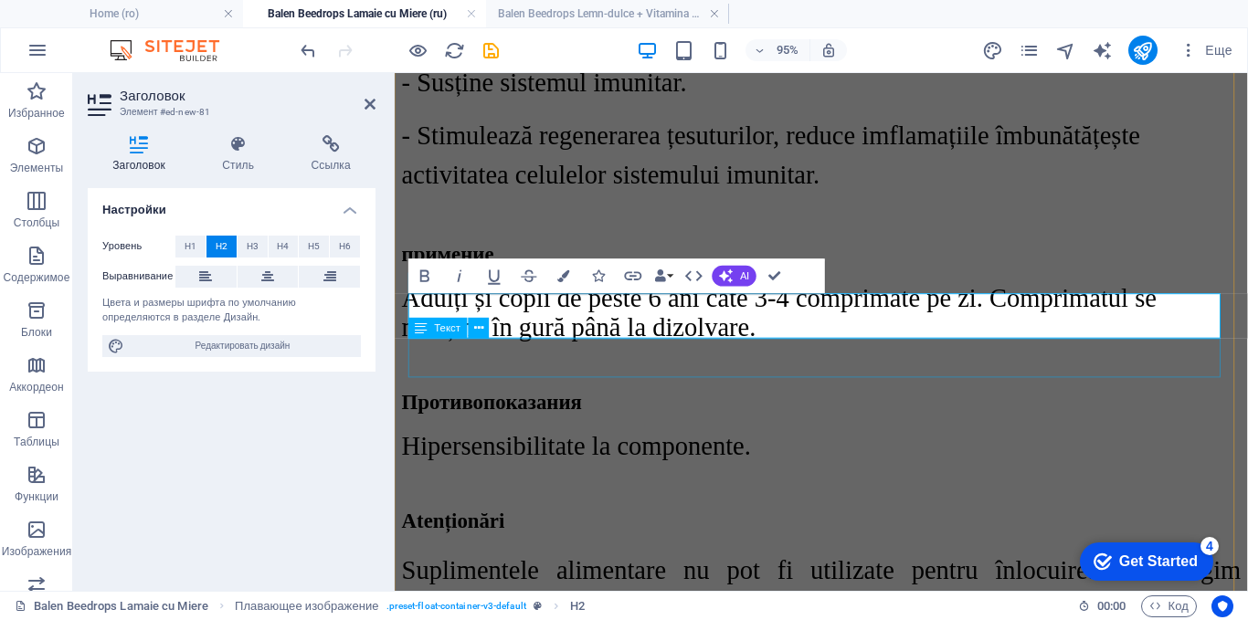
scroll to position [2151, 0]
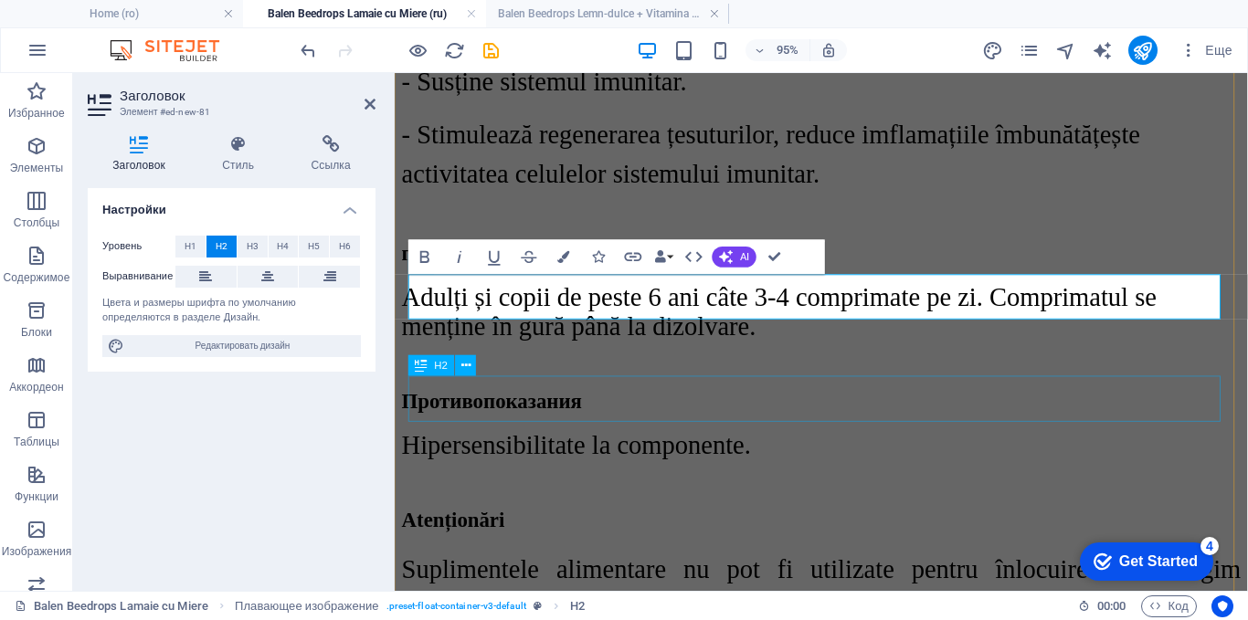
click at [575, 532] on div "Atenționări" at bounding box center [843, 544] width 883 height 25
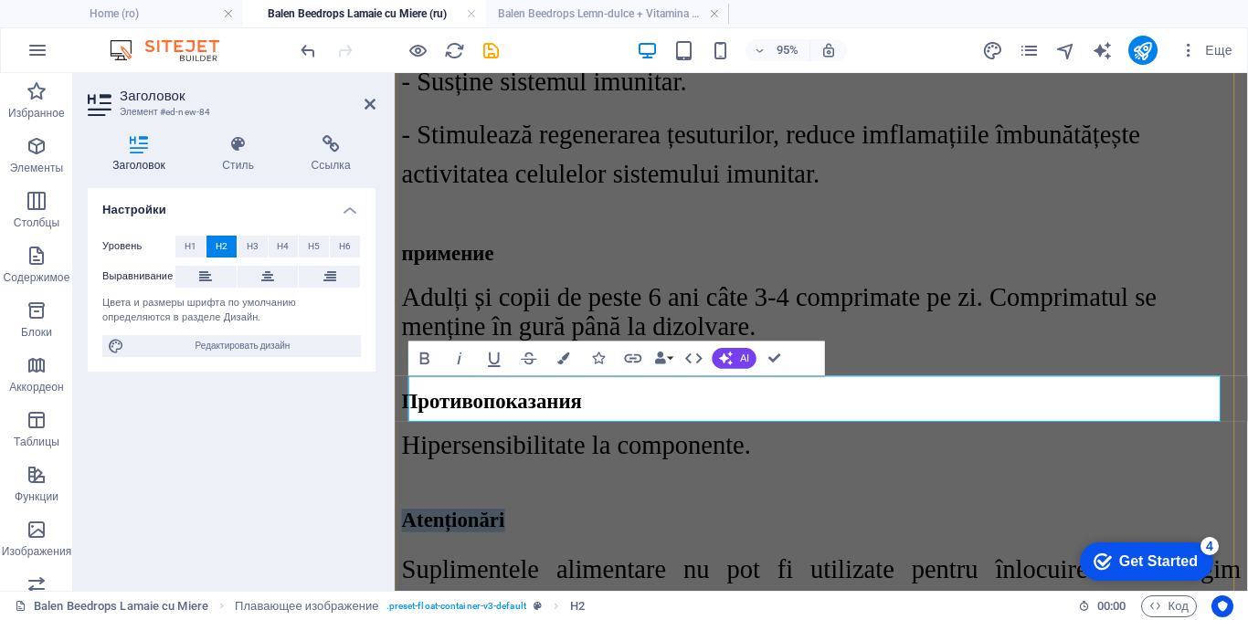
copy h2 "Atenționări"
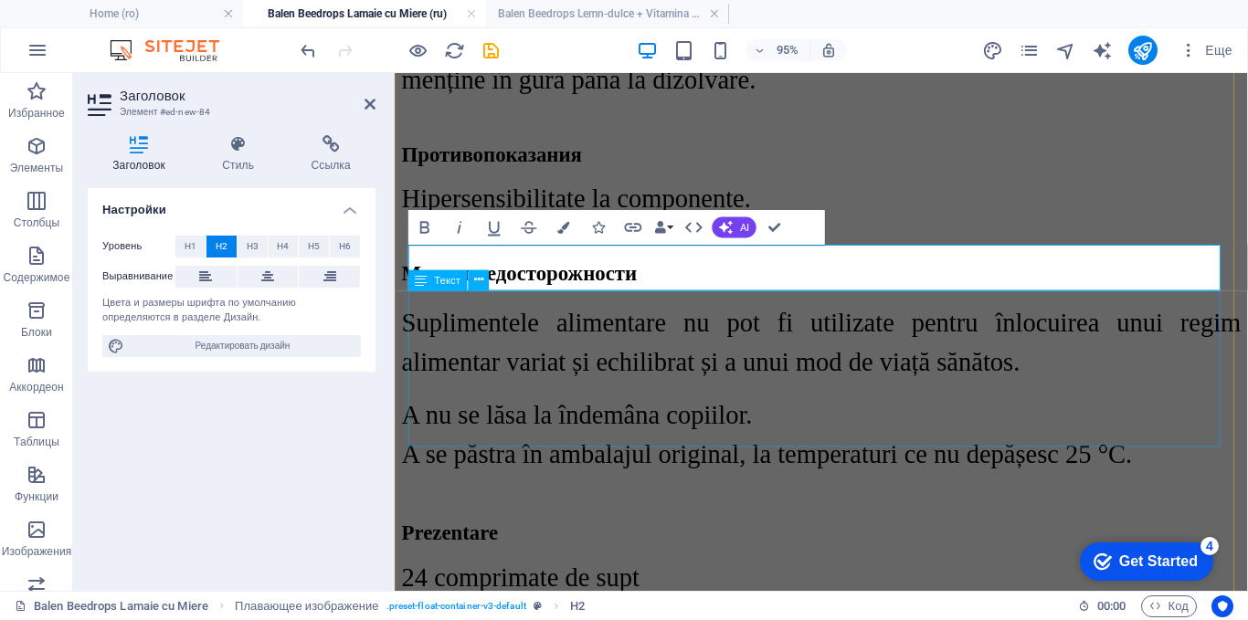
scroll to position [2425, 0]
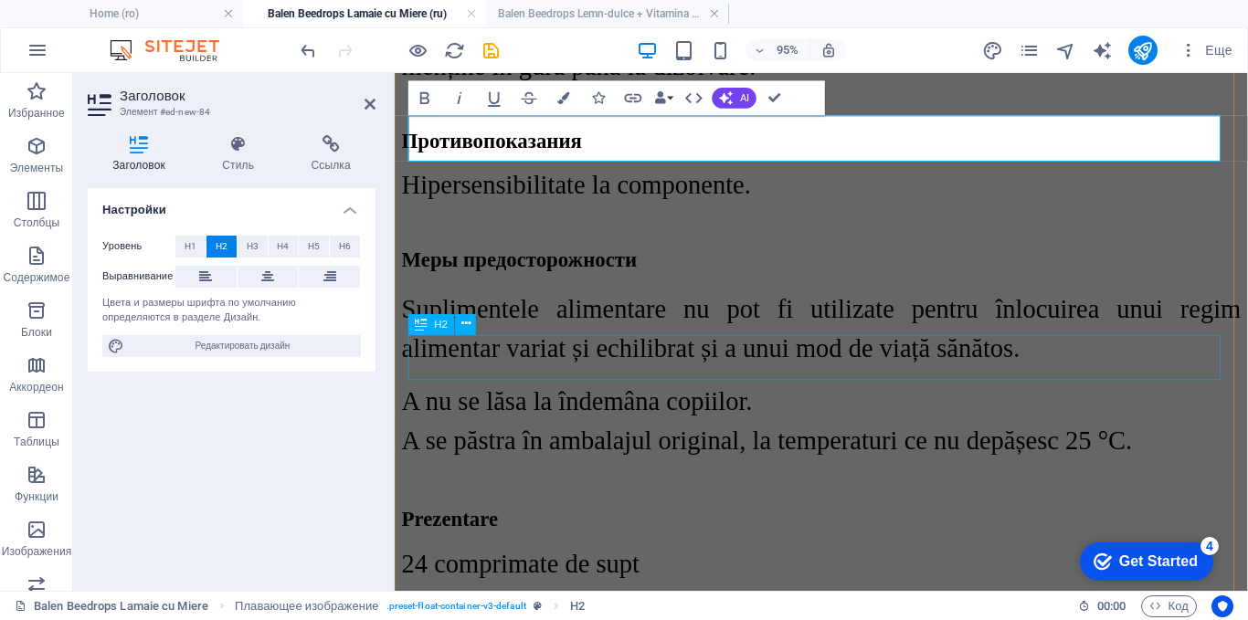
click at [513, 531] on div "Prezentare" at bounding box center [843, 543] width 883 height 25
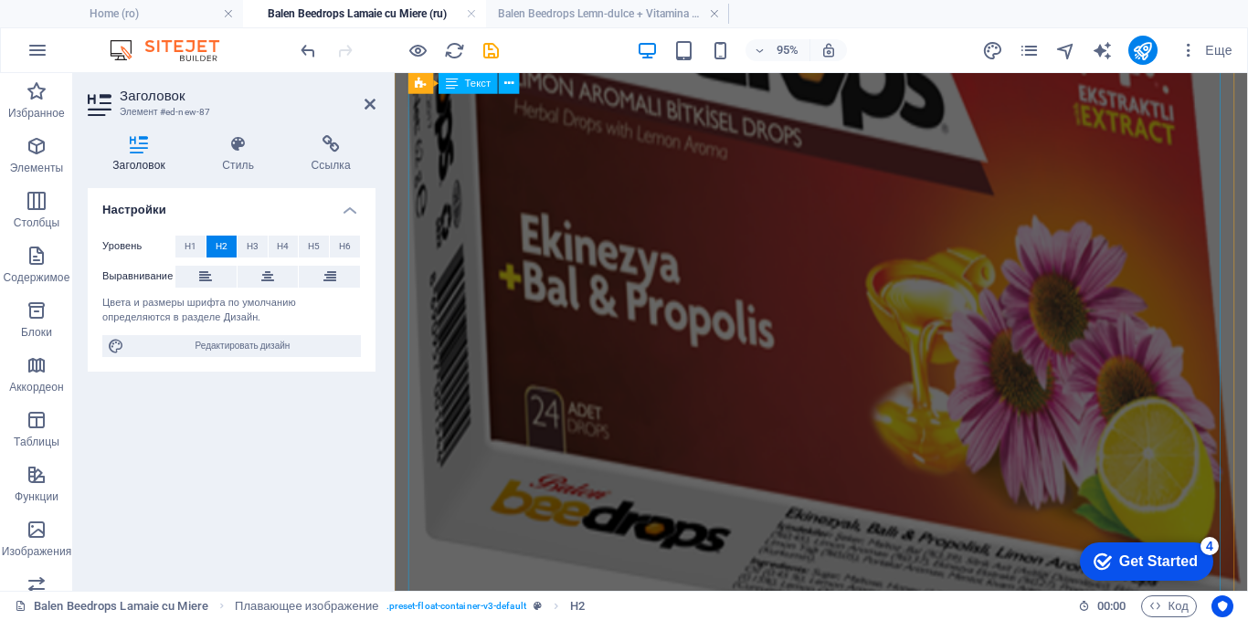
scroll to position [3413, 0]
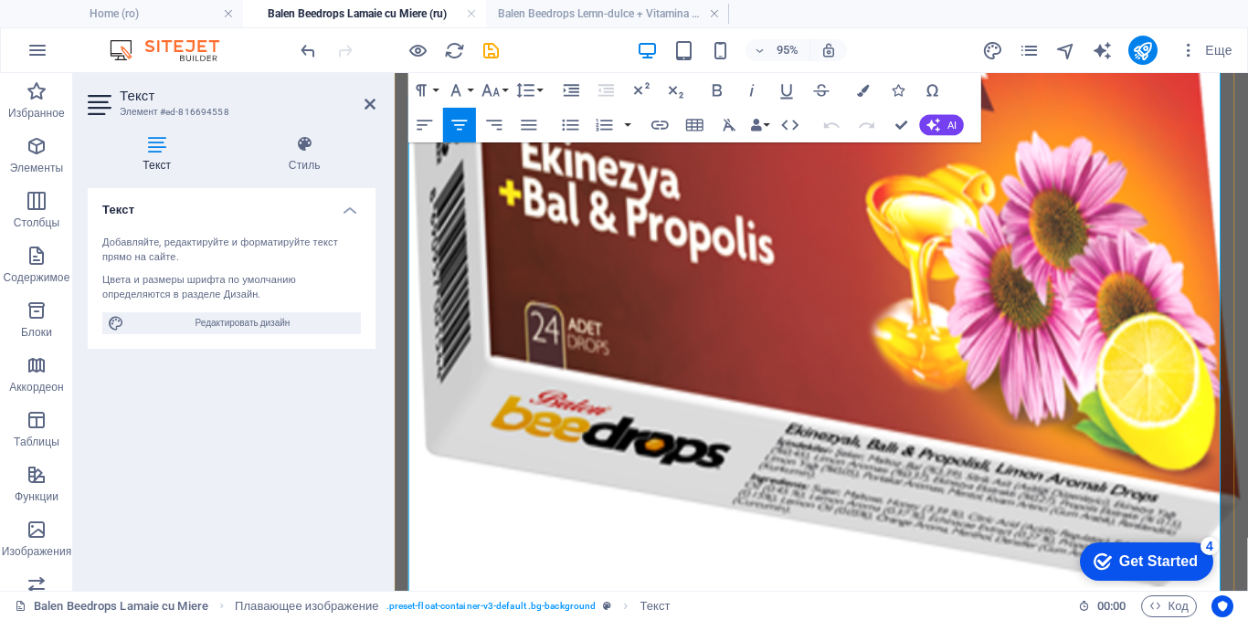
scroll to position [3500, 0]
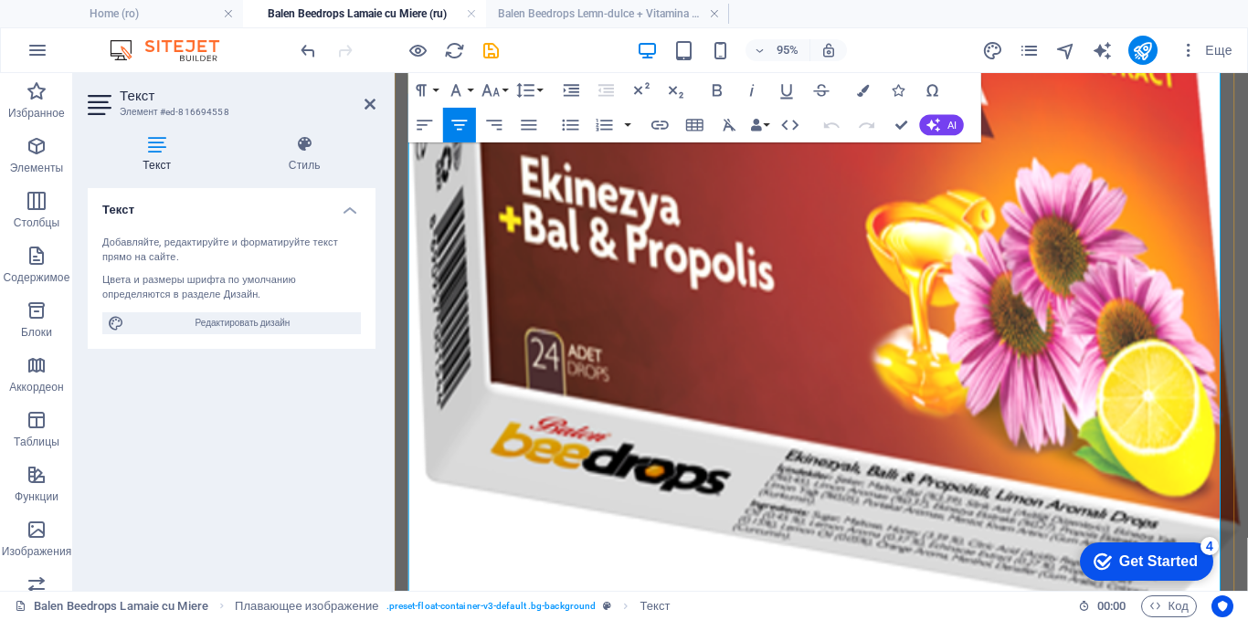
drag, startPoint x: 521, startPoint y: 309, endPoint x: 418, endPoint y: 309, distance: 102.3
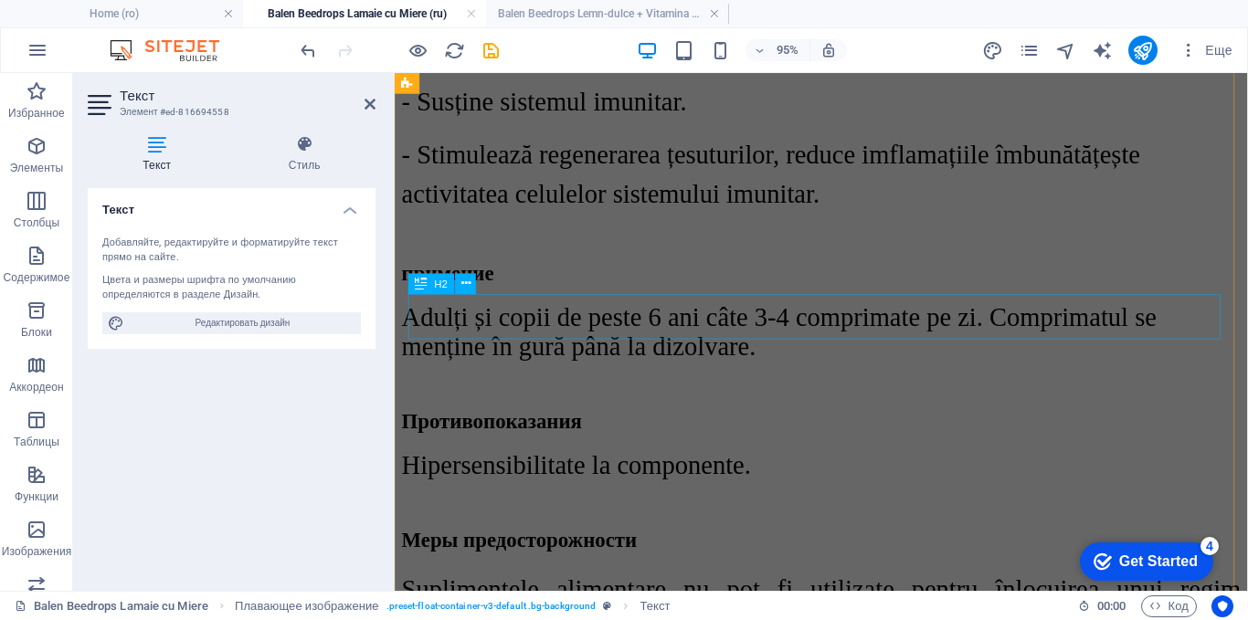
scroll to position [2495, 0]
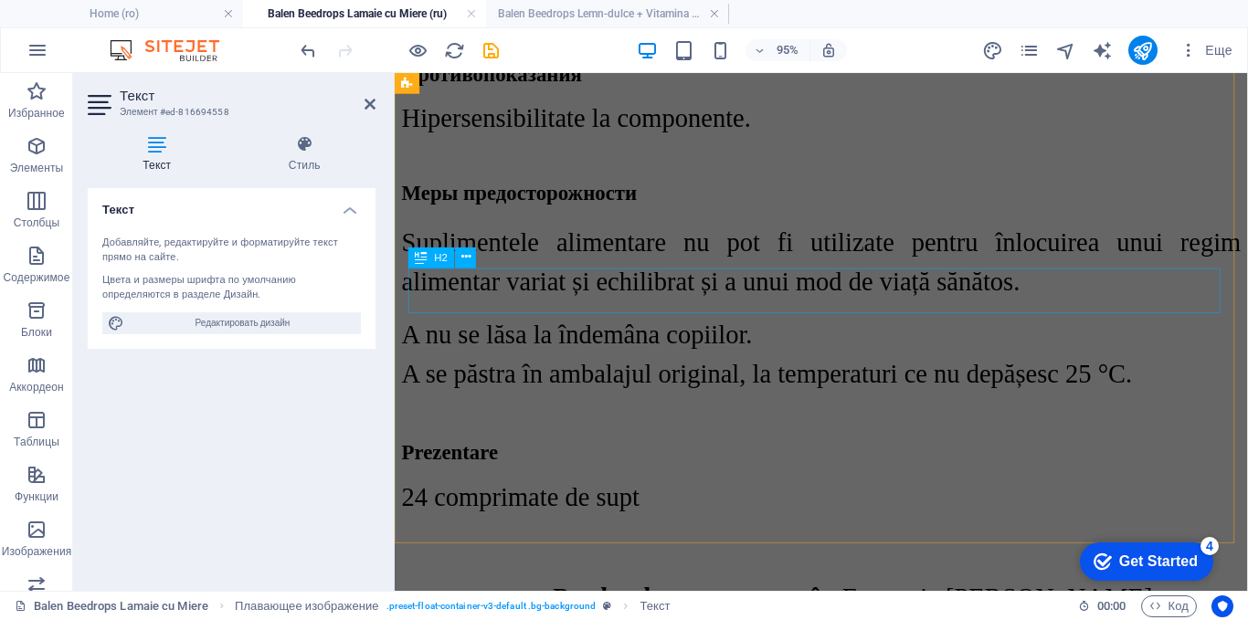
click at [539, 460] on div "Prezentare" at bounding box center [843, 472] width 883 height 25
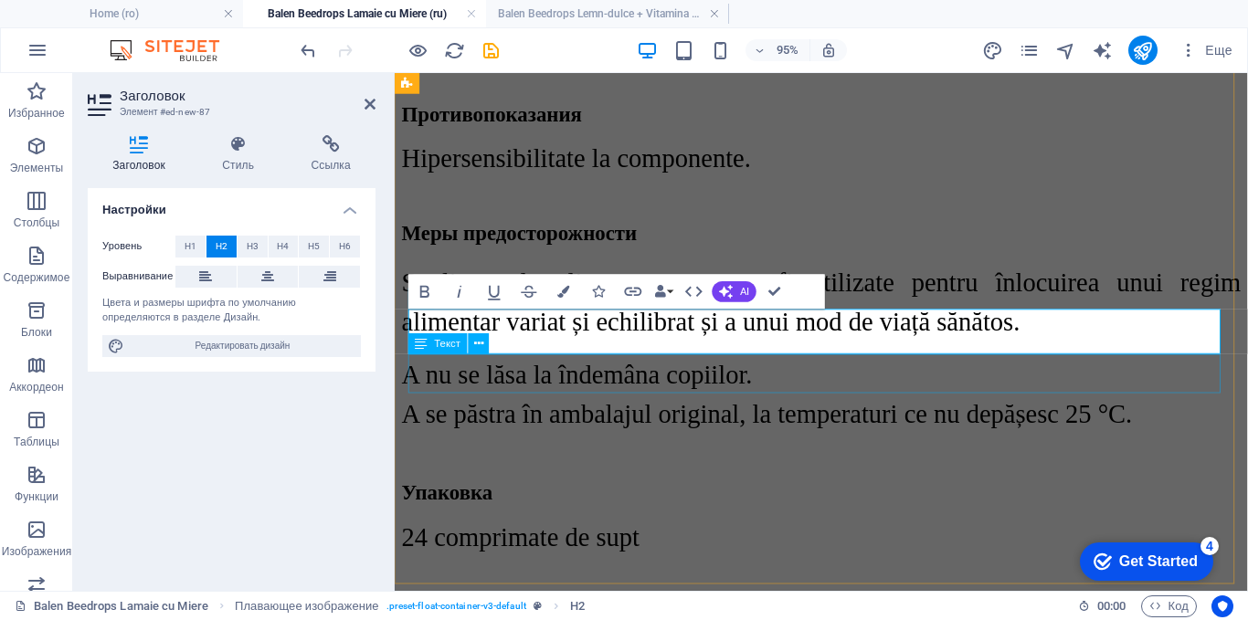
click at [527, 546] on div "24 comprimate de supt" at bounding box center [843, 561] width 883 height 31
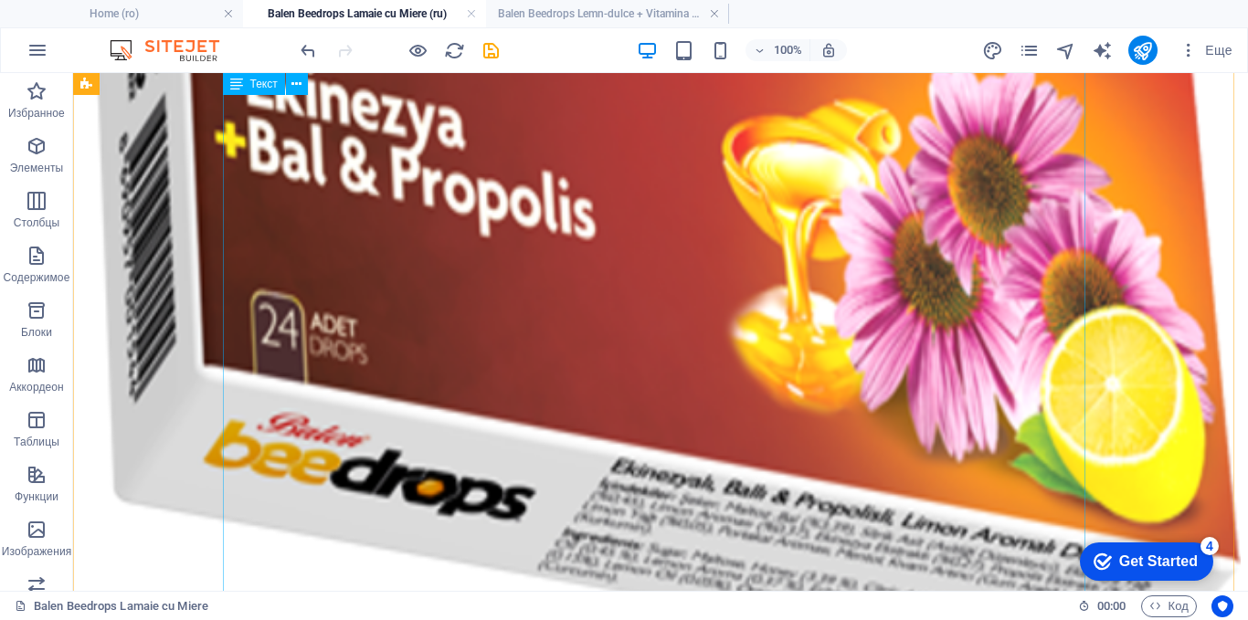
scroll to position [3457, 0]
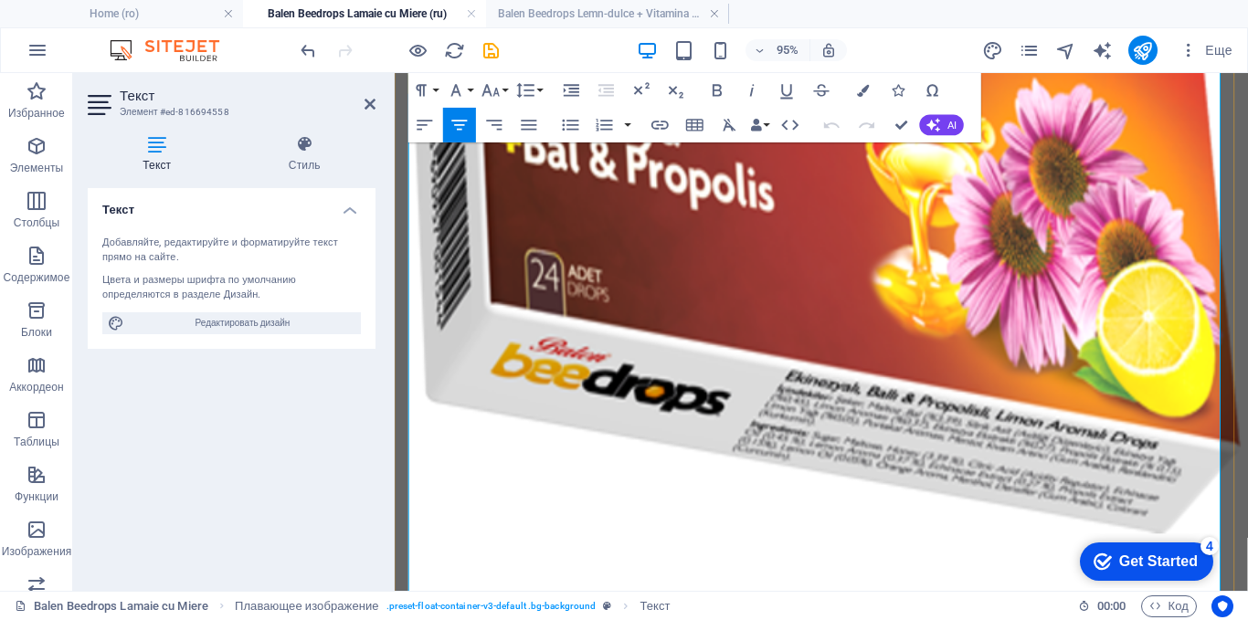
scroll to position [3592, 0]
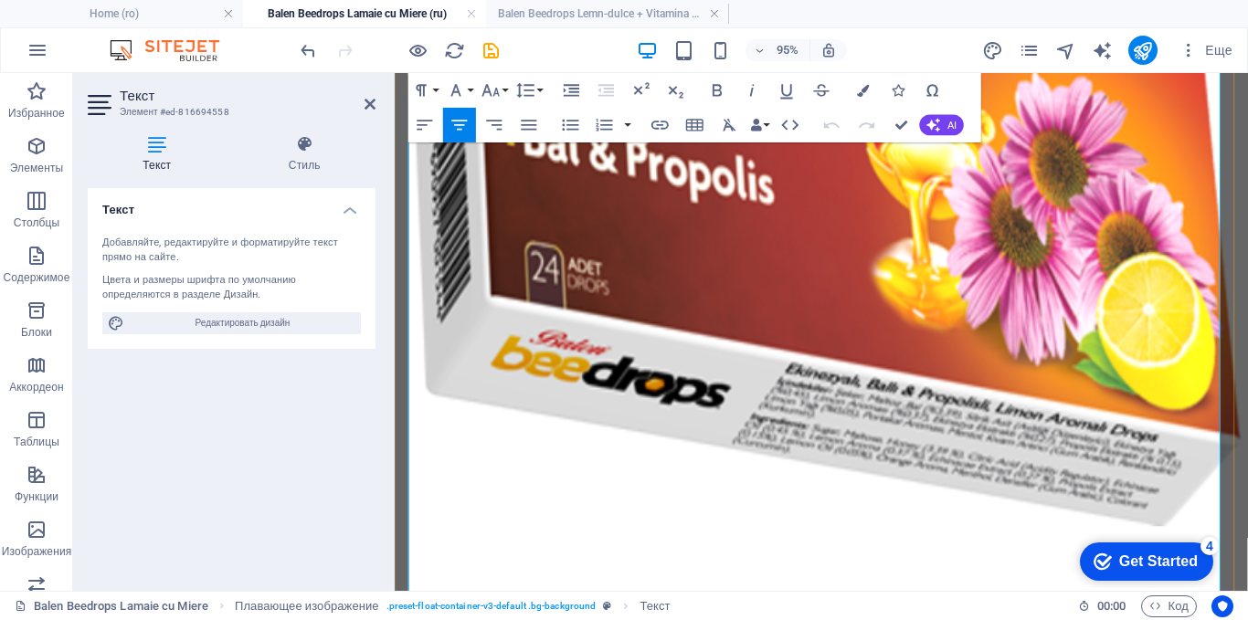
drag, startPoint x: 792, startPoint y: 216, endPoint x: 432, endPoint y: 202, distance: 360.1
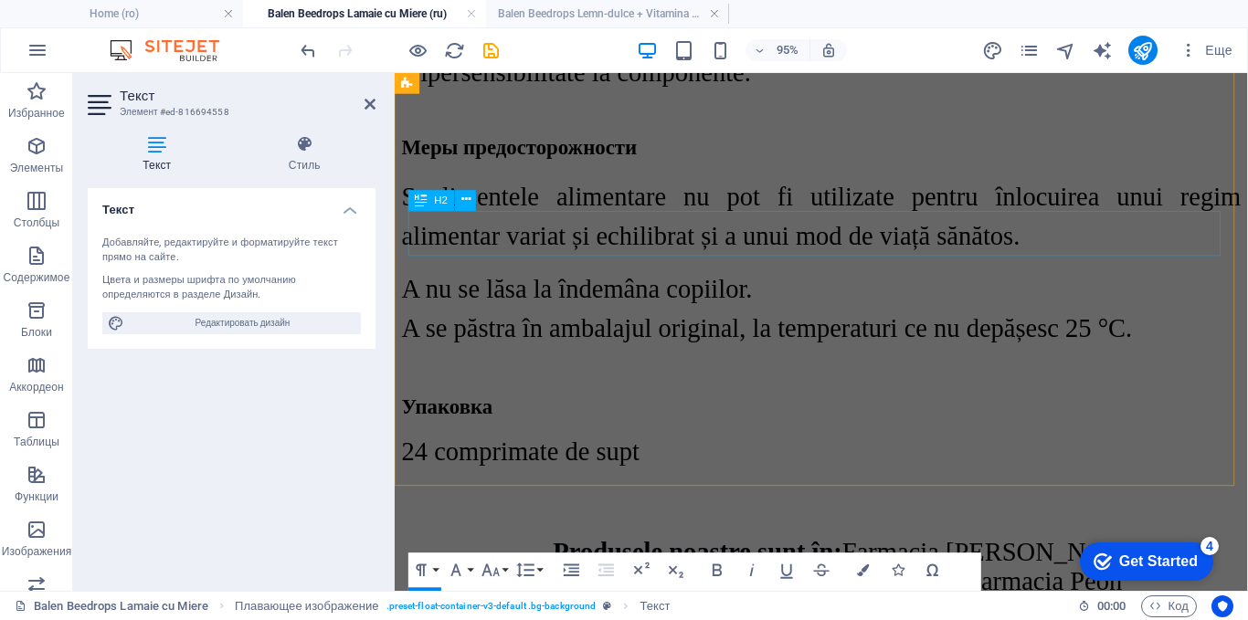
scroll to position [2495, 0]
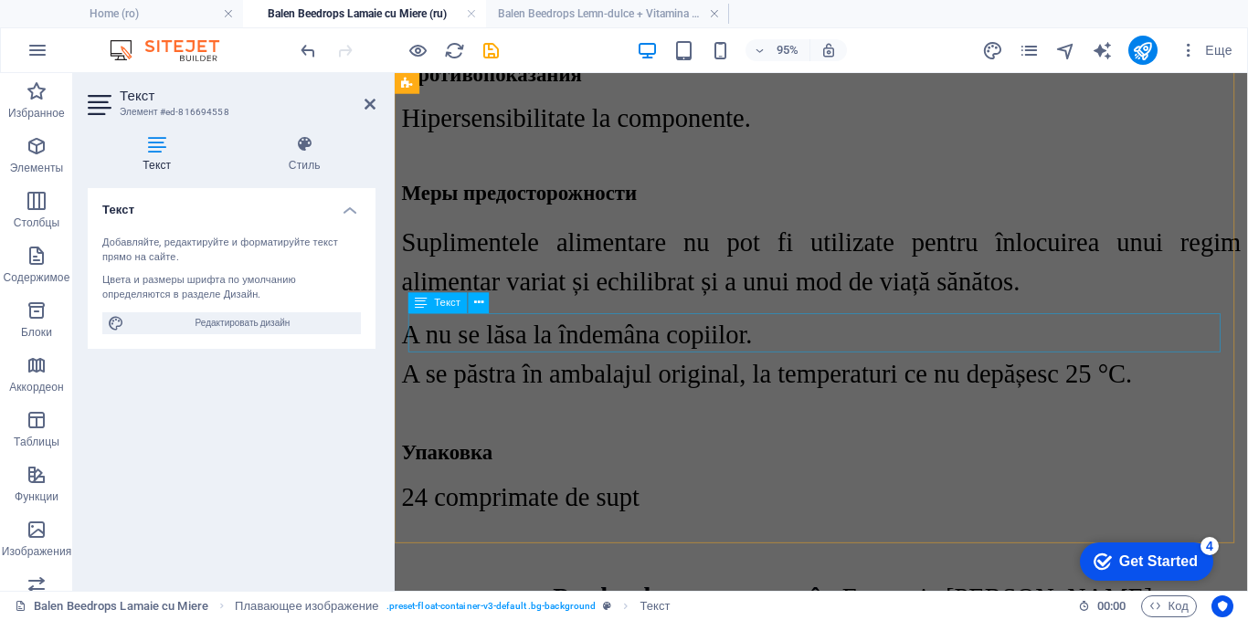
click at [546, 503] on div "24 comprimate de supt" at bounding box center [843, 518] width 883 height 31
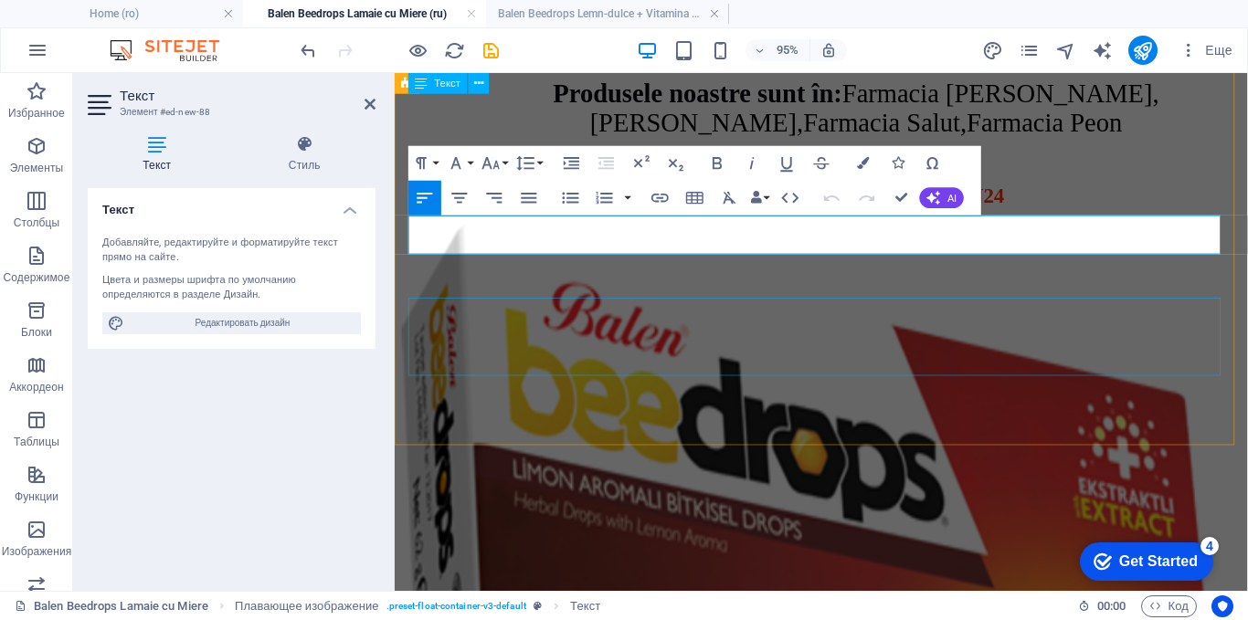
scroll to position [2496, 0]
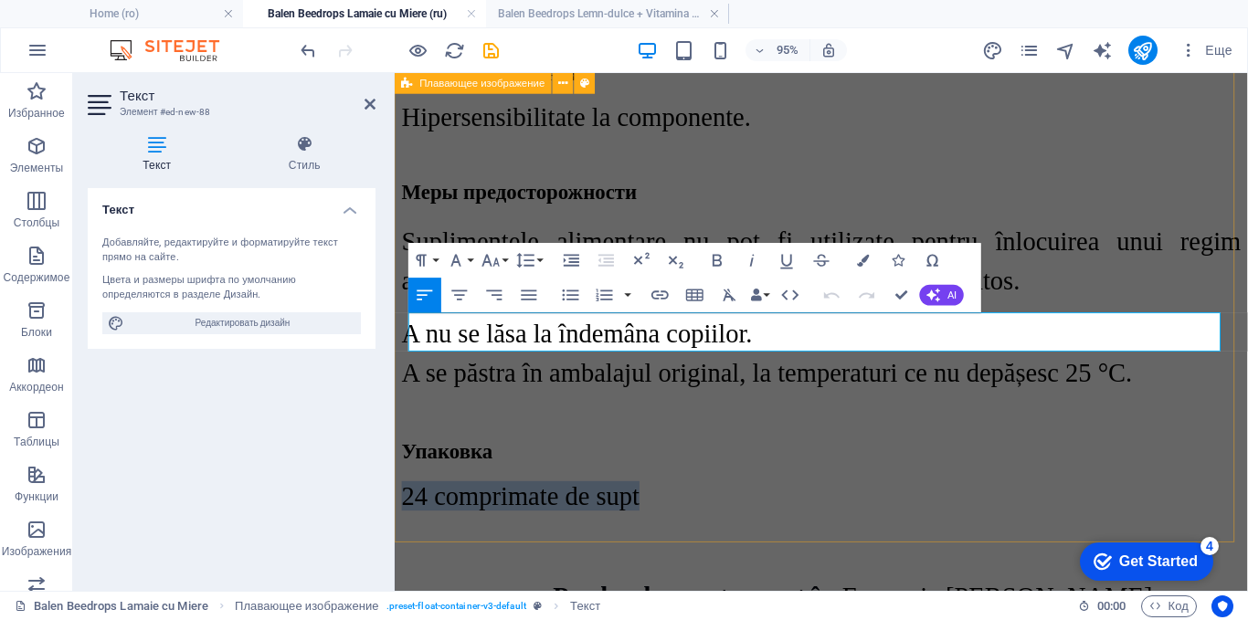
drag, startPoint x: 691, startPoint y: 346, endPoint x: 397, endPoint y: 328, distance: 294.7
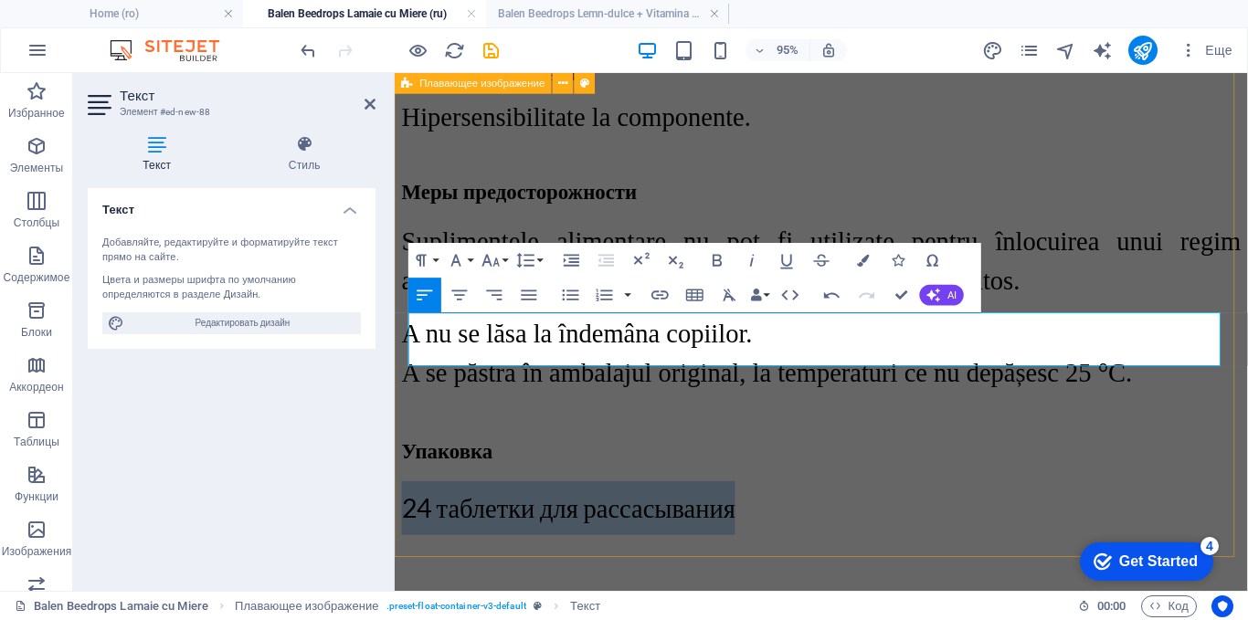
drag, startPoint x: 753, startPoint y: 353, endPoint x: 396, endPoint y: 327, distance: 357.2
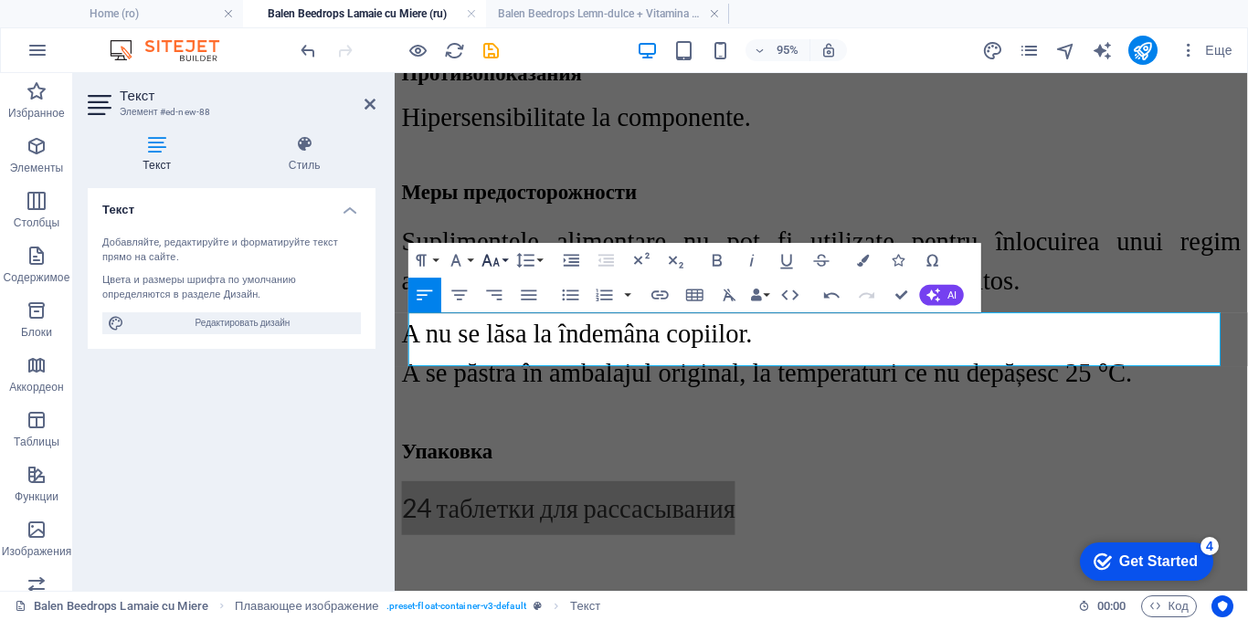
click at [497, 253] on icon "button" at bounding box center [490, 260] width 21 height 21
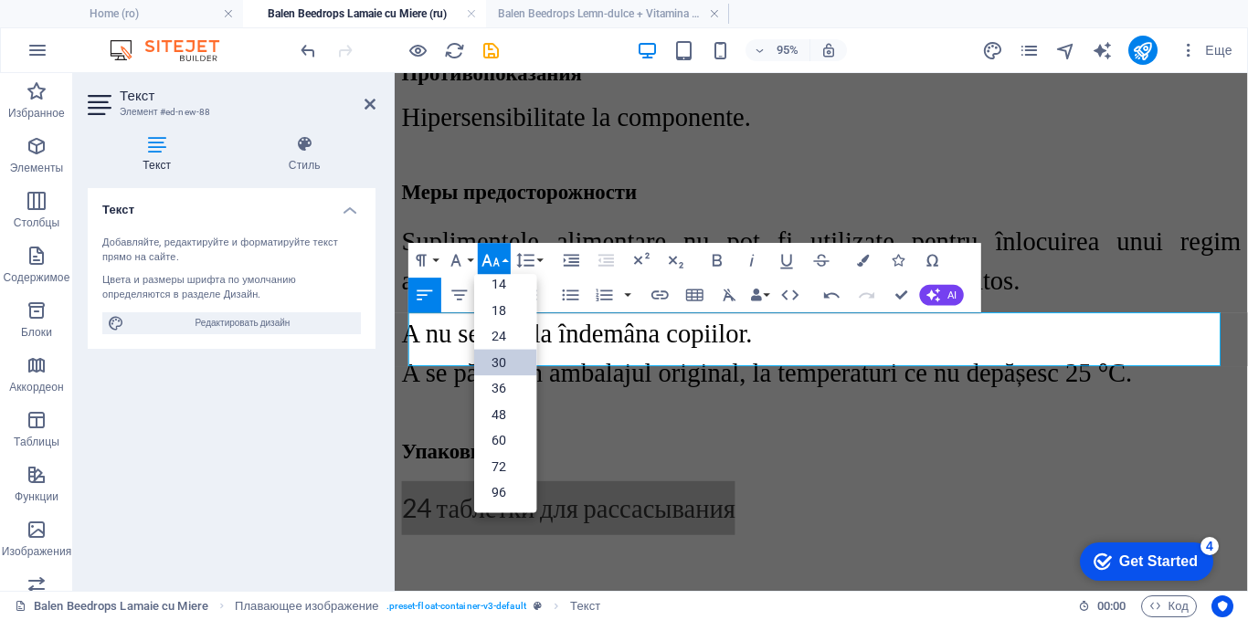
scroll to position [147, 0]
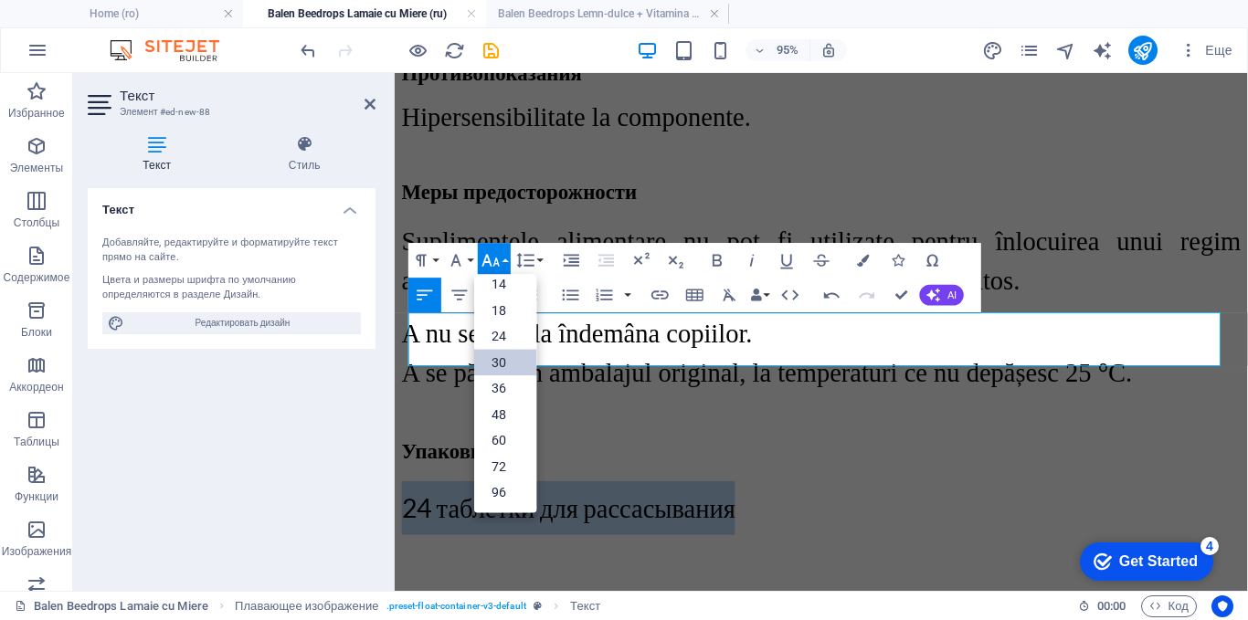
click at [498, 356] on link "30" at bounding box center [505, 363] width 62 height 26
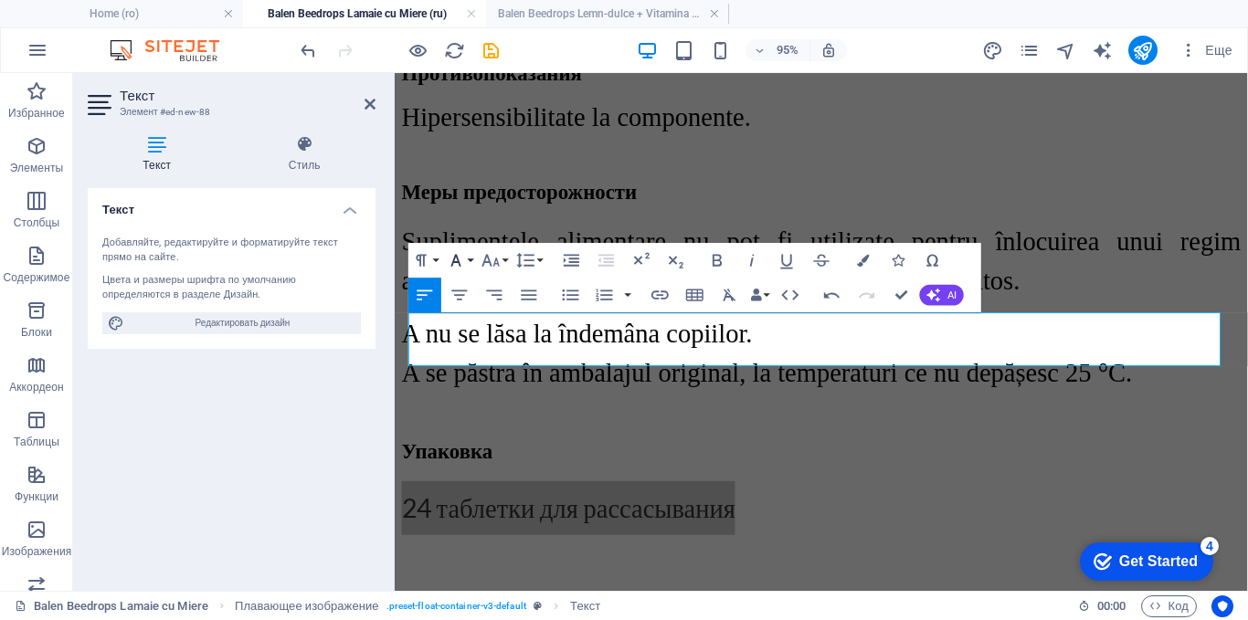
click at [458, 257] on icon "button" at bounding box center [456, 260] width 21 height 21
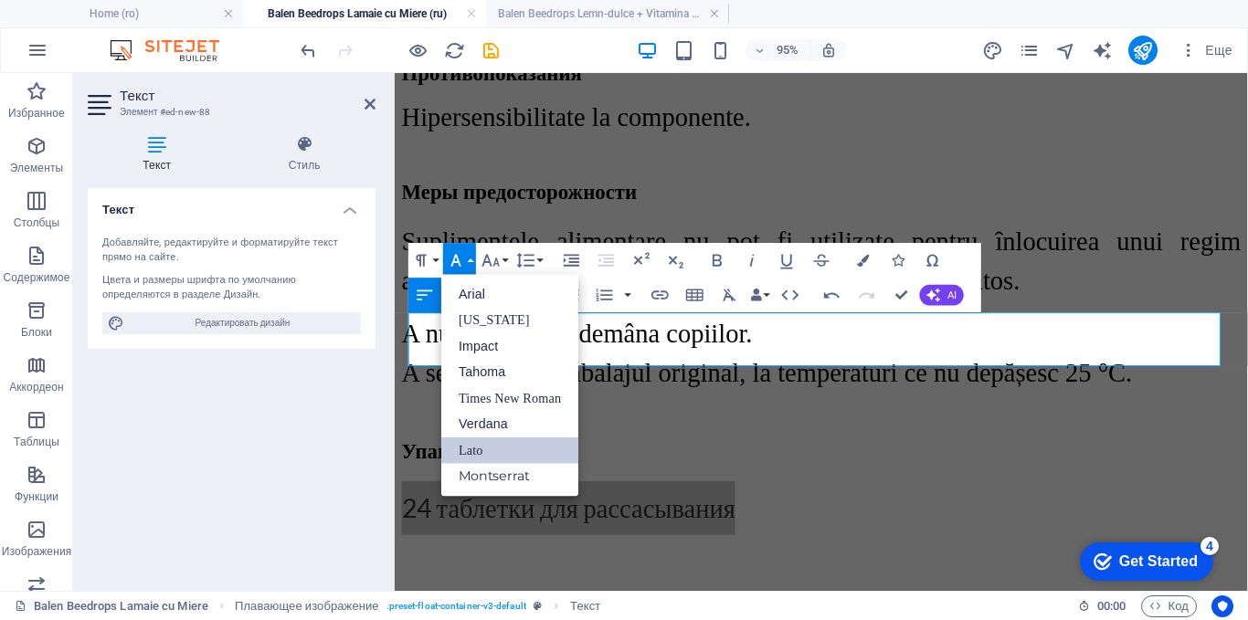
scroll to position [0, 0]
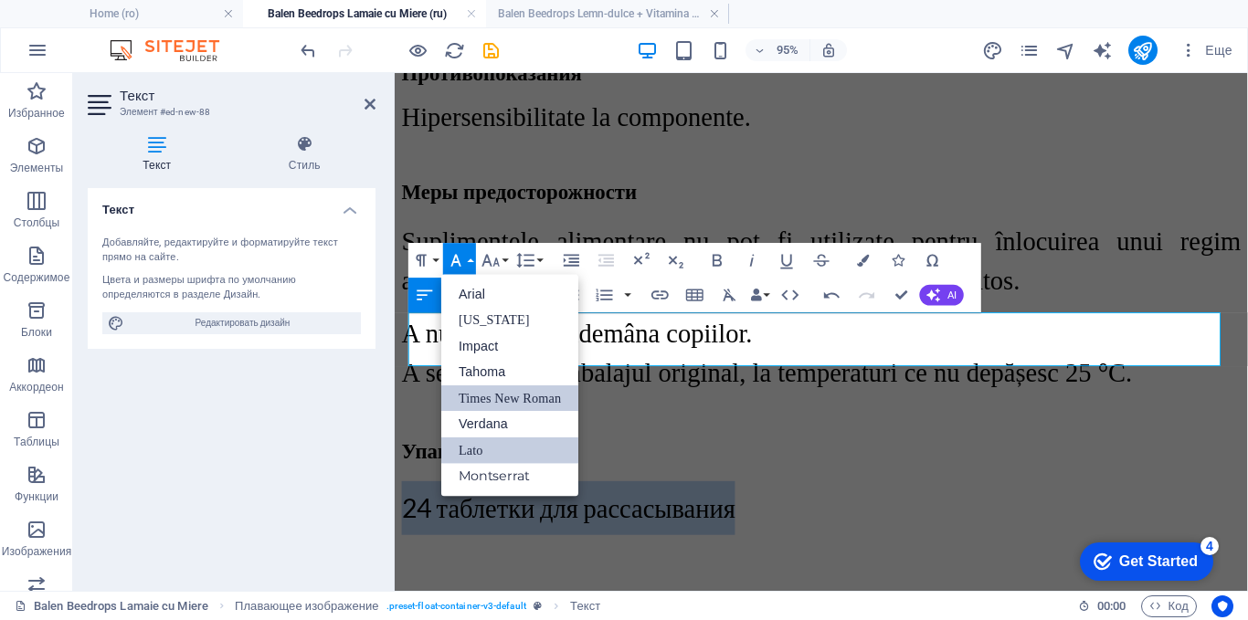
click at [480, 395] on link "Times New Roman" at bounding box center [509, 398] width 137 height 26
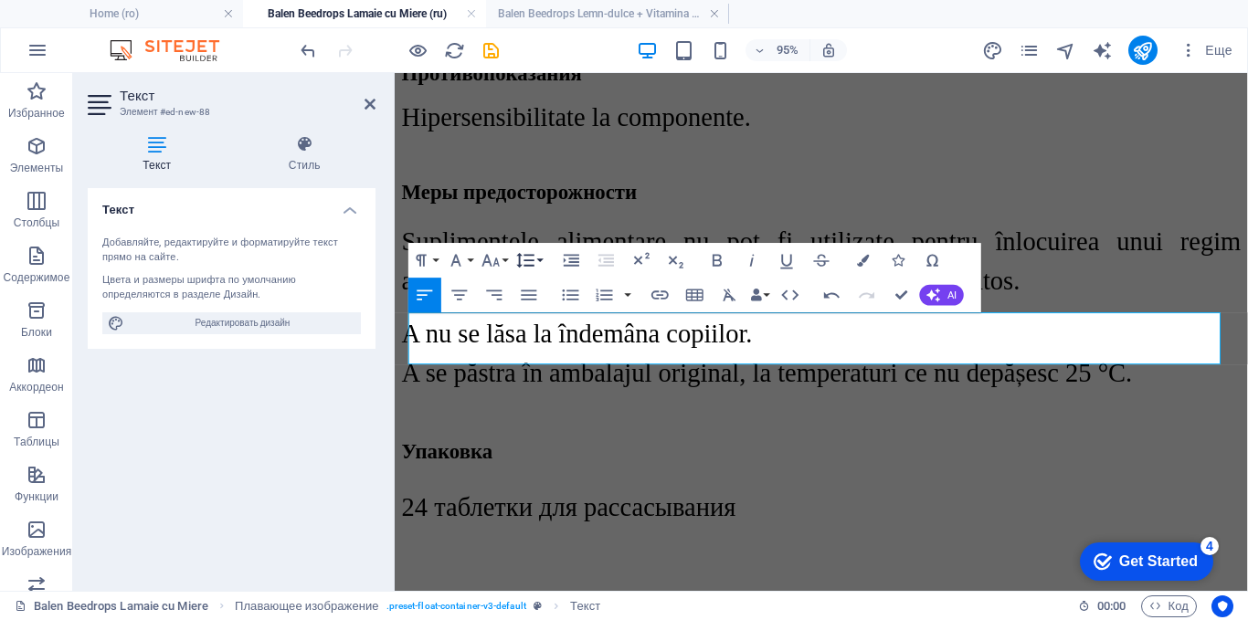
click at [529, 261] on icon "button" at bounding box center [525, 260] width 17 height 15
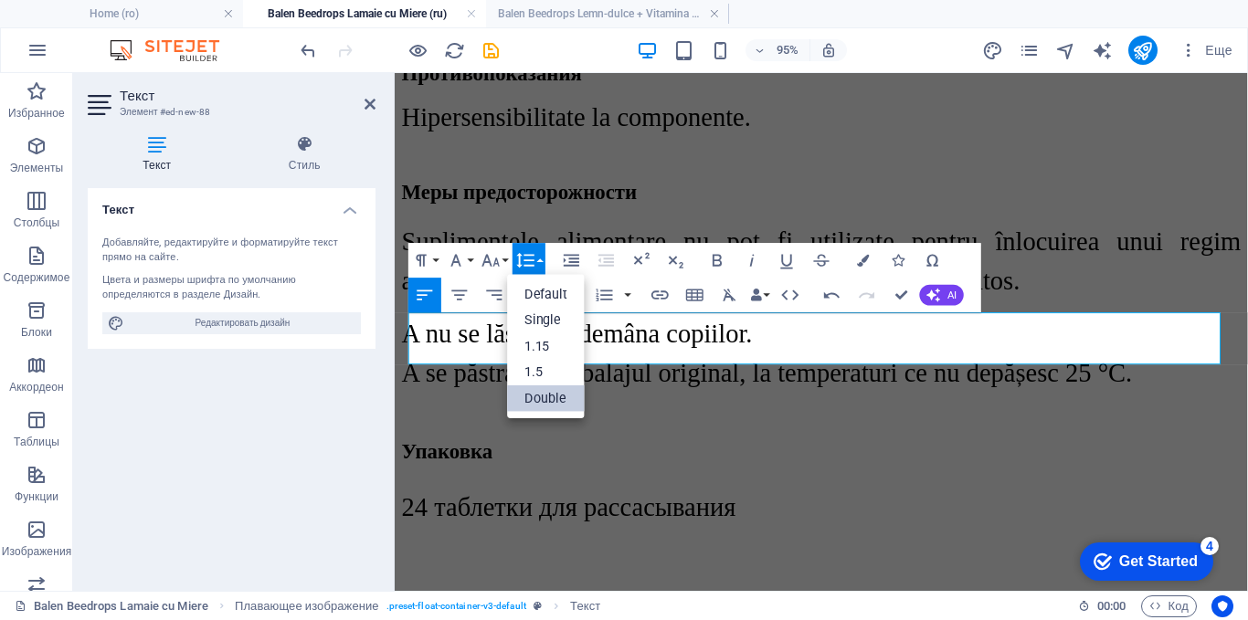
click at [529, 261] on icon "button" at bounding box center [525, 260] width 17 height 15
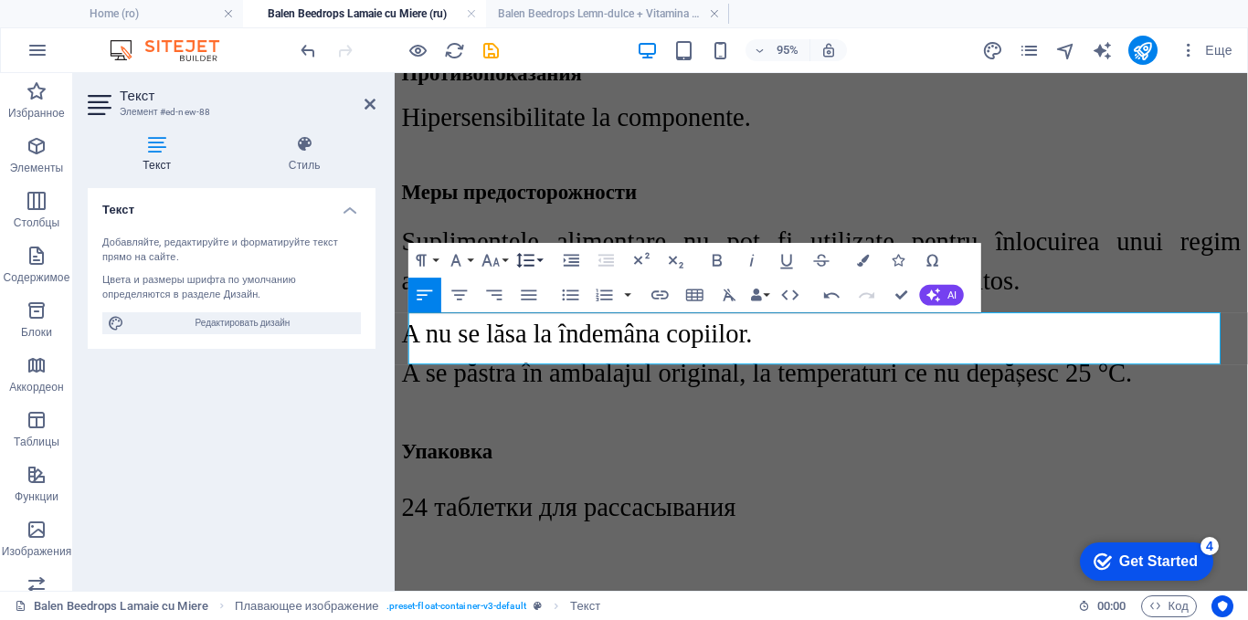
click at [524, 263] on icon "button" at bounding box center [525, 260] width 21 height 21
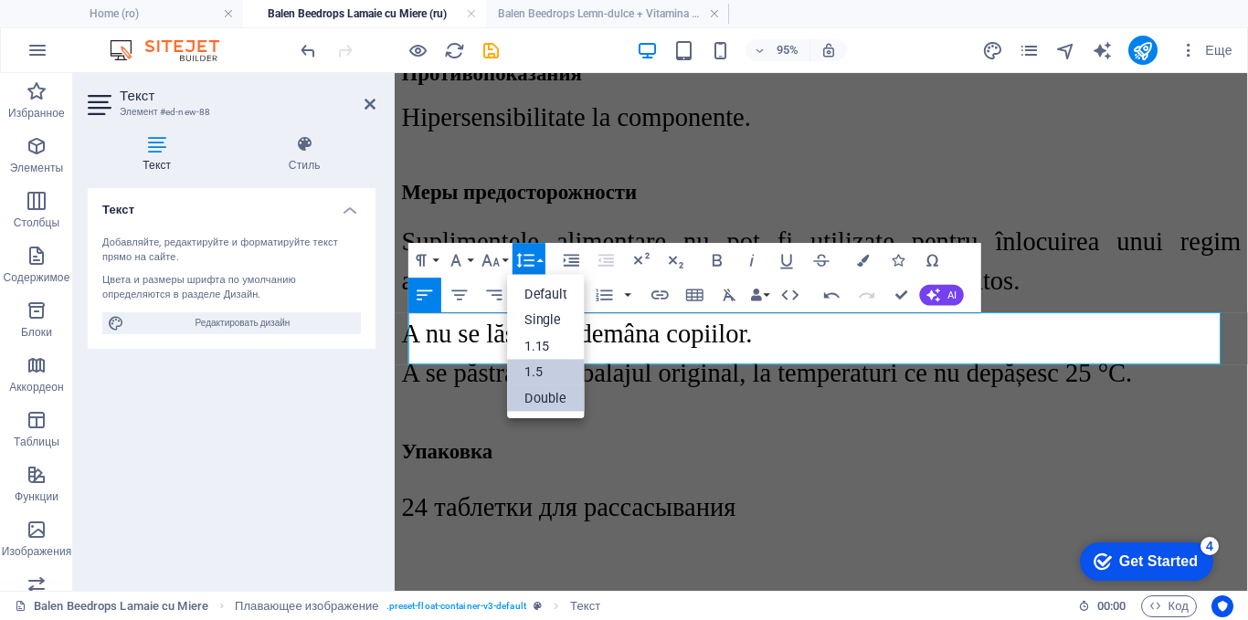
click at [533, 373] on link "1.5" at bounding box center [547, 373] width 78 height 26
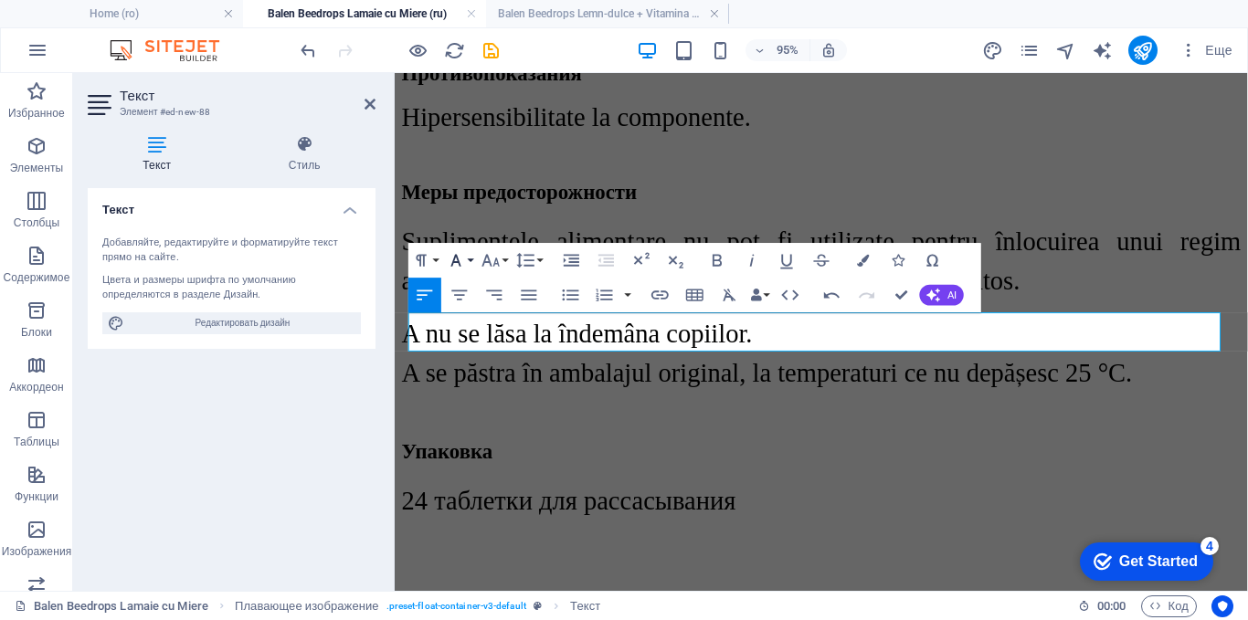
click at [465, 260] on icon "button" at bounding box center [456, 260] width 21 height 21
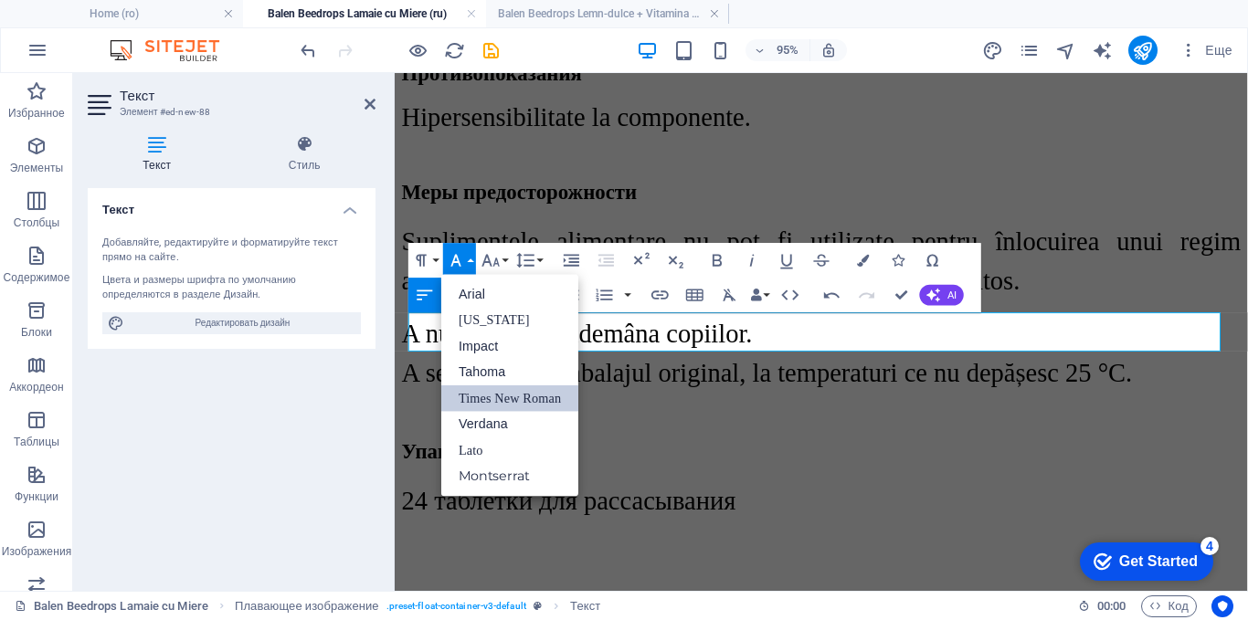
drag, startPoint x: 486, startPoint y: 393, endPoint x: 78, endPoint y: 318, distance: 415.1
click at [486, 393] on link "Times New Roman" at bounding box center [509, 398] width 137 height 26
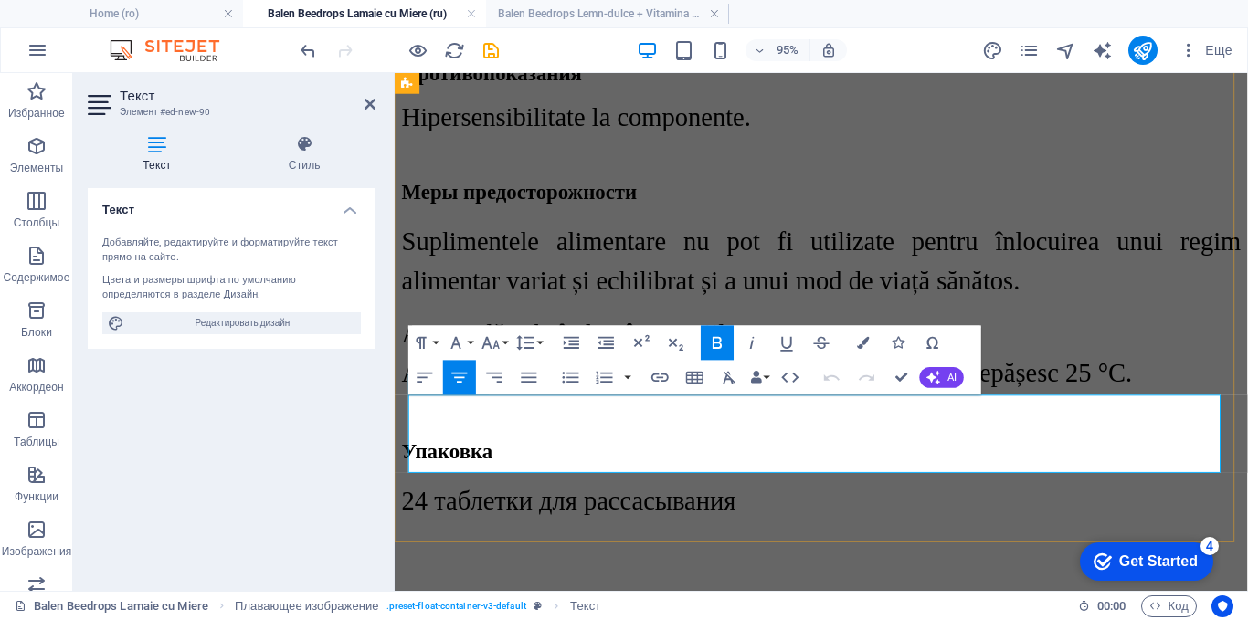
drag, startPoint x: 1099, startPoint y: 479, endPoint x: 562, endPoint y: 427, distance: 539.6
copy p "Produsele noastre sunt în : Farmacia Felicia,Gedeon Richter,Farmacia Salut,Farm…"
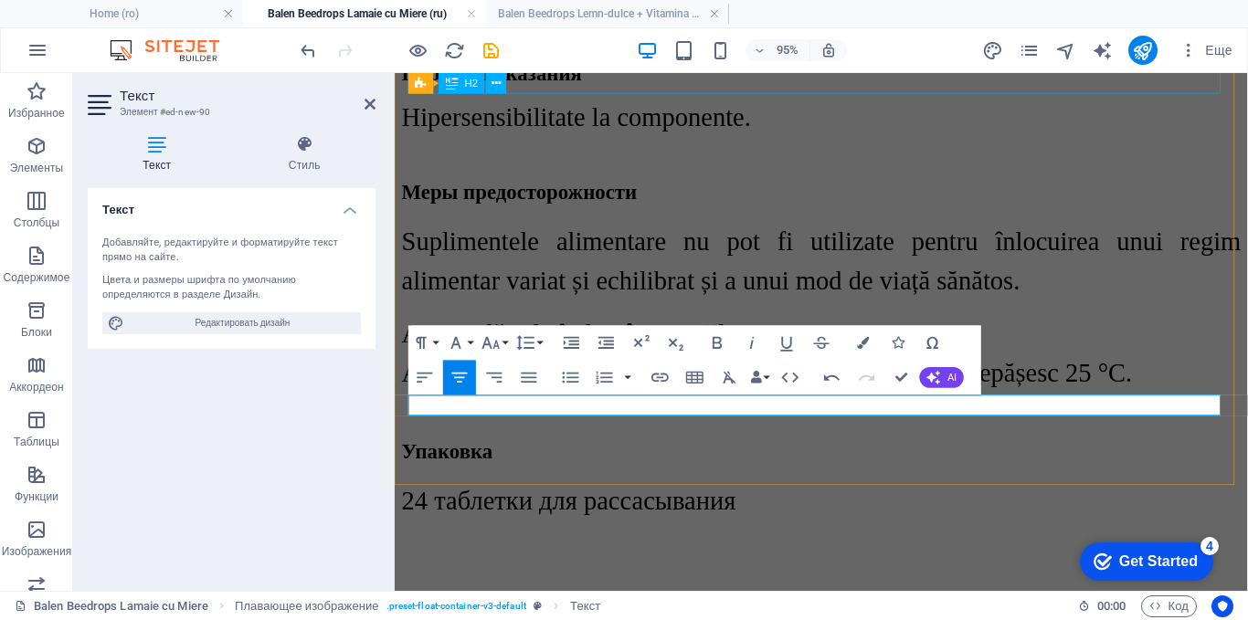
scroll to position [1192, 3]
drag, startPoint x: 1176, startPoint y: 425, endPoint x: 571, endPoint y: 431, distance: 604.7
click at [571, 618] on p "Наша продукция представлена ​​в: Farmacia Felicia, Gedeon Richter, Farmacia Sal…" at bounding box center [880, 626] width 810 height 16
click at [491, 336] on icon "button" at bounding box center [490, 342] width 21 height 21
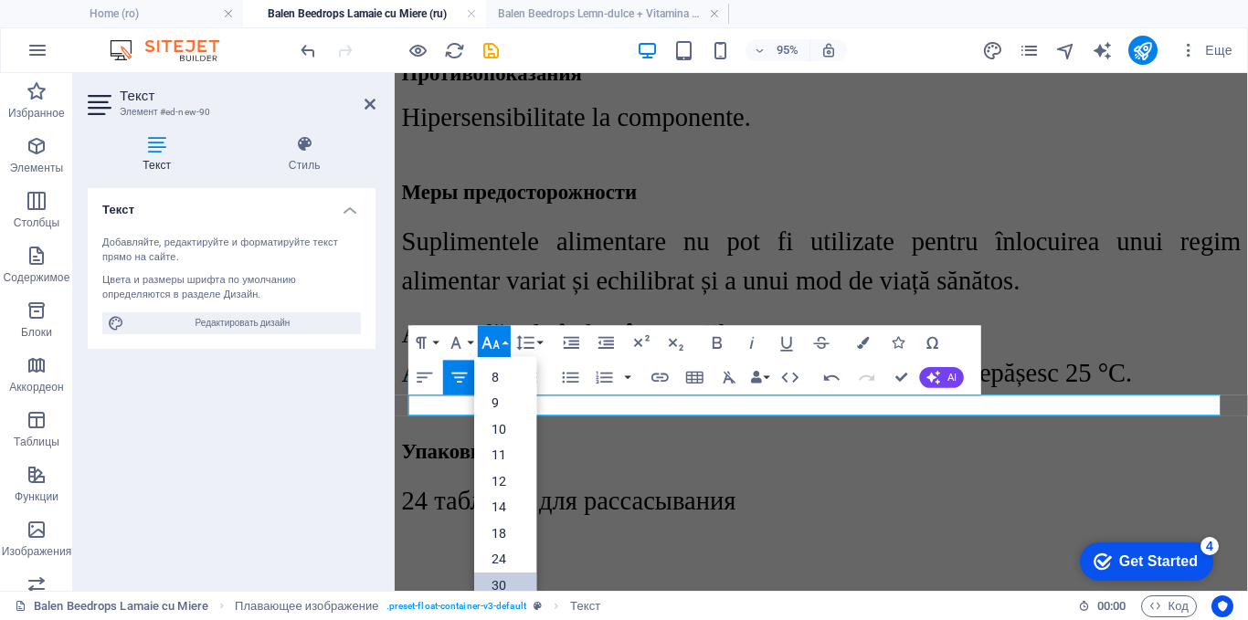
click at [499, 575] on link "30" at bounding box center [505, 585] width 62 height 26
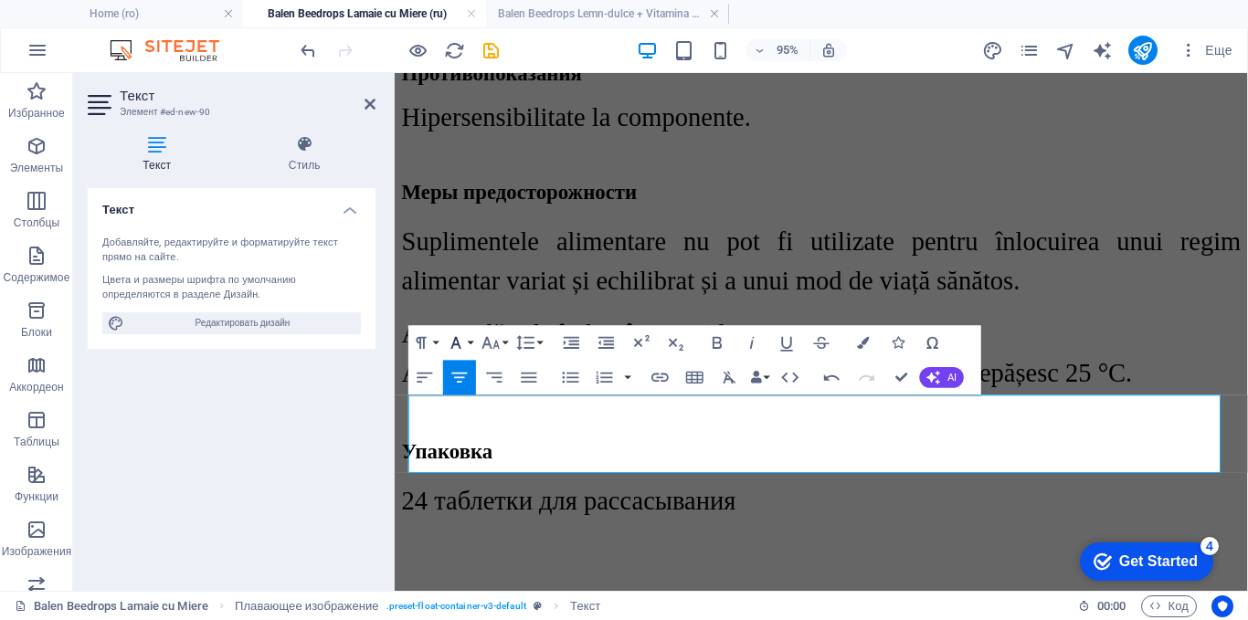
click at [471, 336] on button "Font Family" at bounding box center [459, 342] width 33 height 35
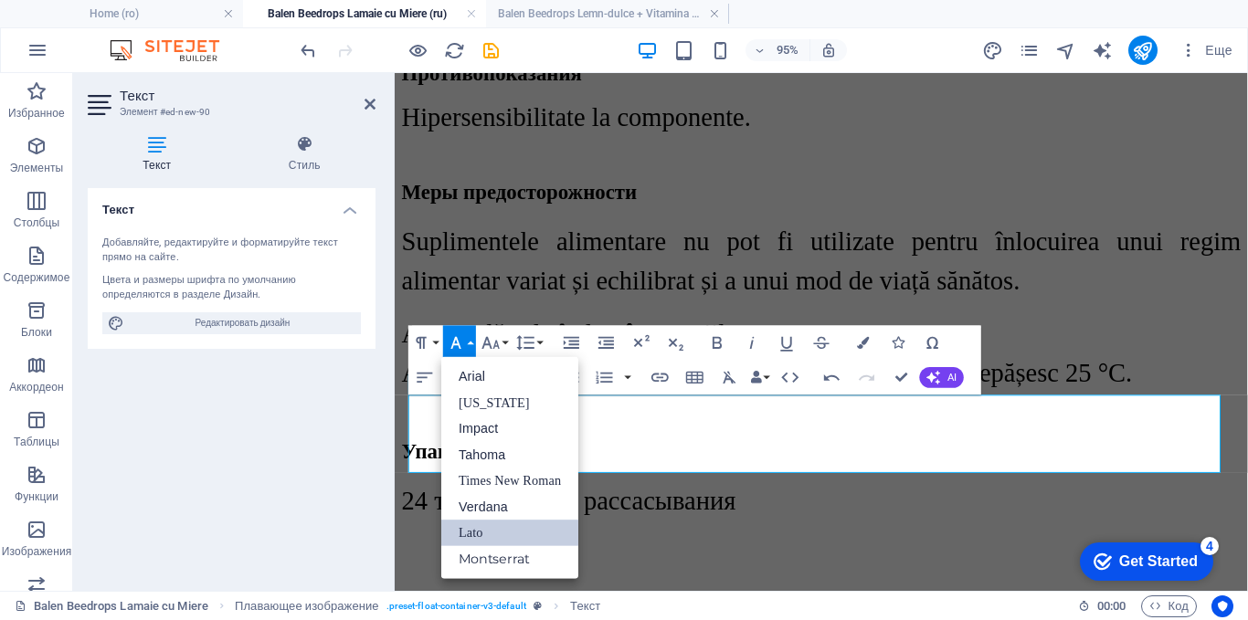
scroll to position [0, 0]
click at [488, 470] on link "Times New Roman" at bounding box center [509, 481] width 137 height 26
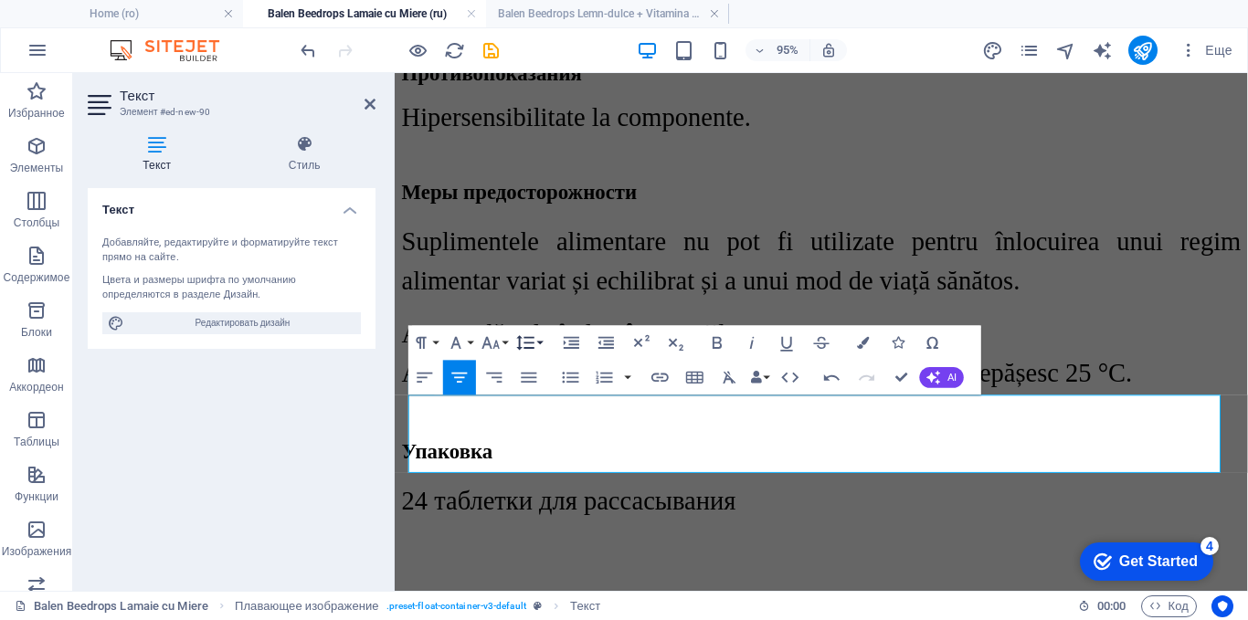
click at [540, 335] on button "Line Height" at bounding box center [528, 342] width 33 height 35
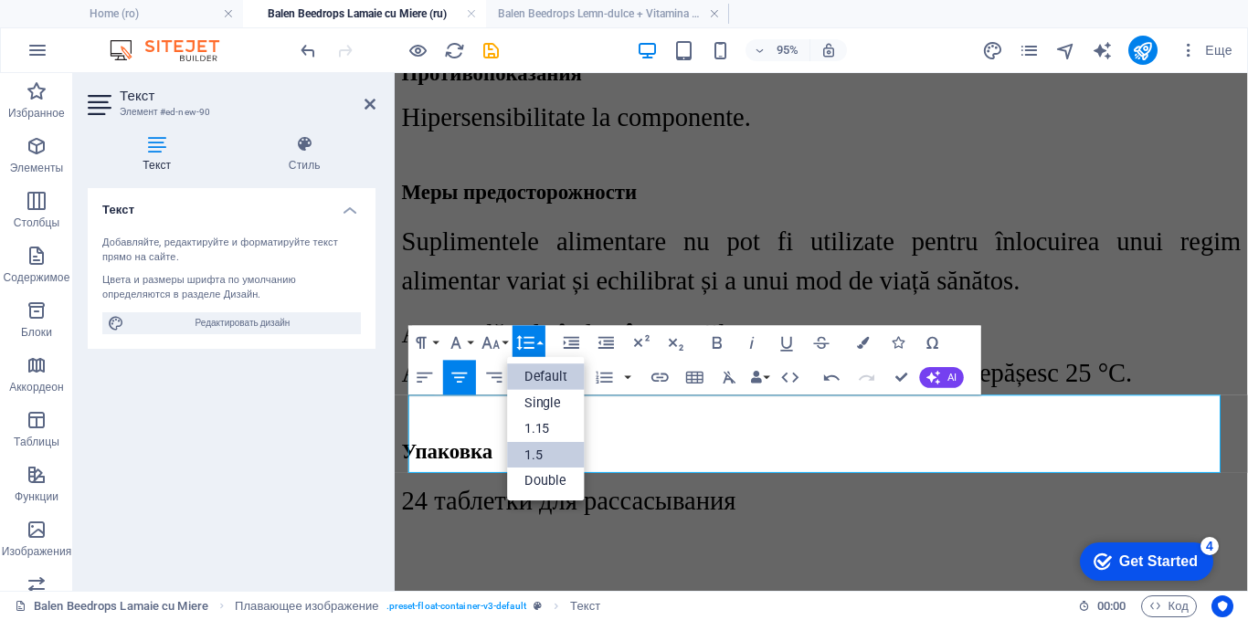
click at [533, 449] on link "1.5" at bounding box center [547, 455] width 78 height 26
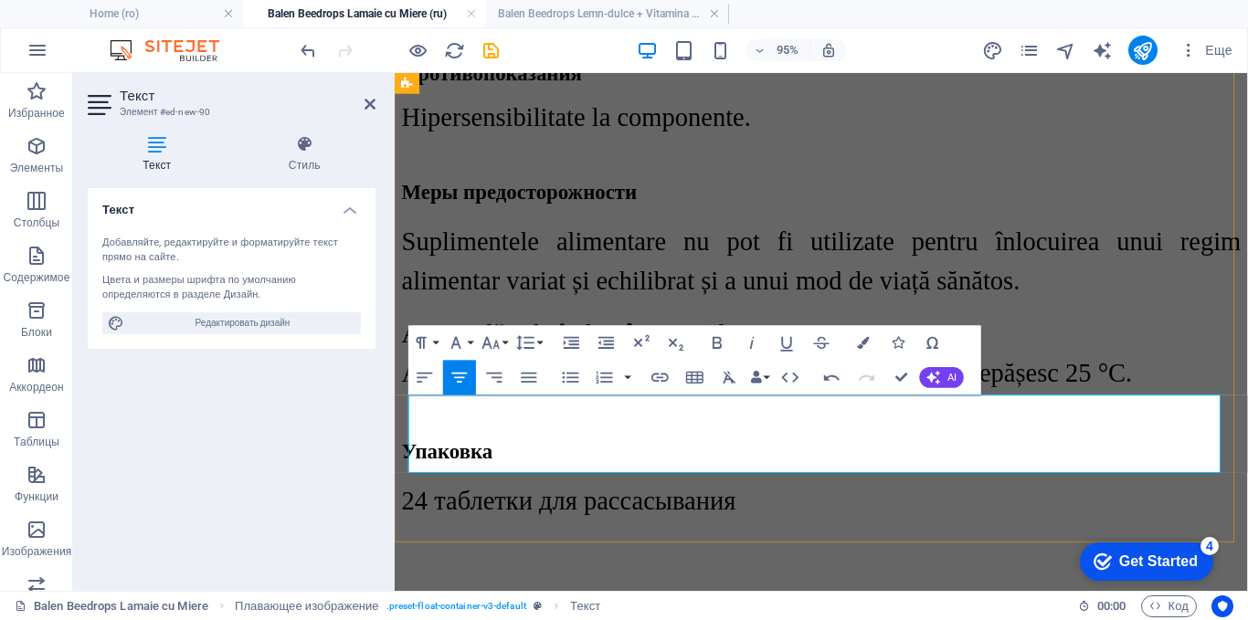
drag, startPoint x: 1055, startPoint y: 474, endPoint x: 479, endPoint y: 416, distance: 579.3
click at [716, 343] on icon "button" at bounding box center [716, 343] width 9 height 12
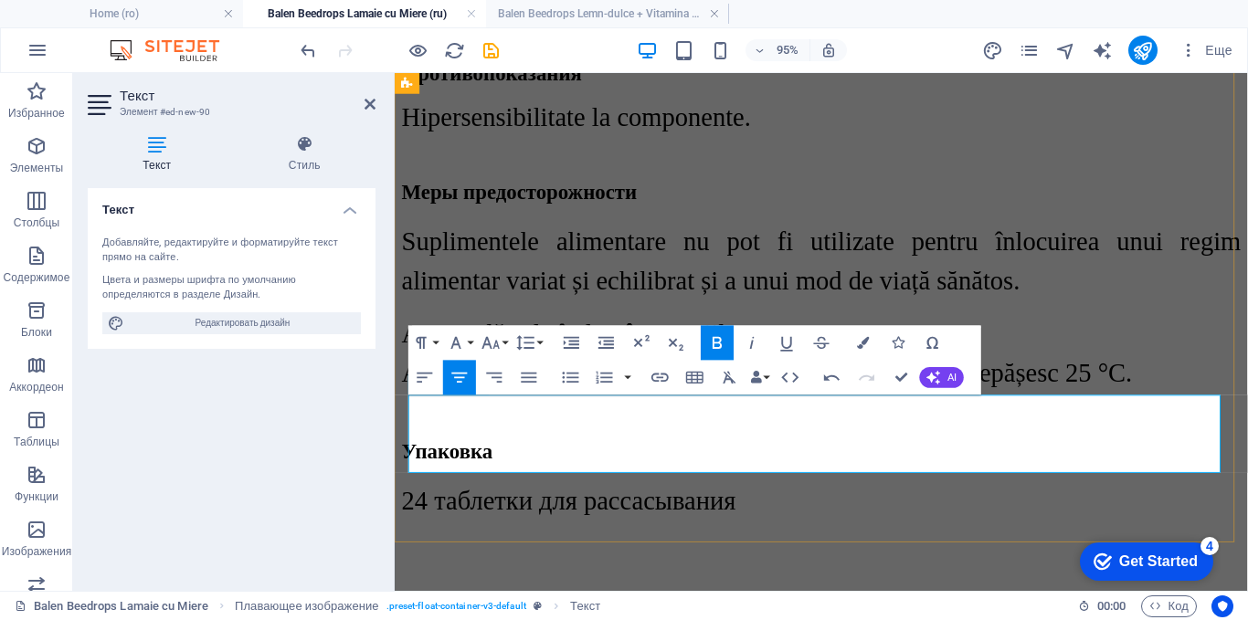
drag, startPoint x: 1071, startPoint y: 472, endPoint x: 446, endPoint y: 427, distance: 627.4
click at [724, 343] on icon "button" at bounding box center [717, 342] width 21 height 21
click at [1060, 558] on div at bounding box center [843, 581] width 883 height 46
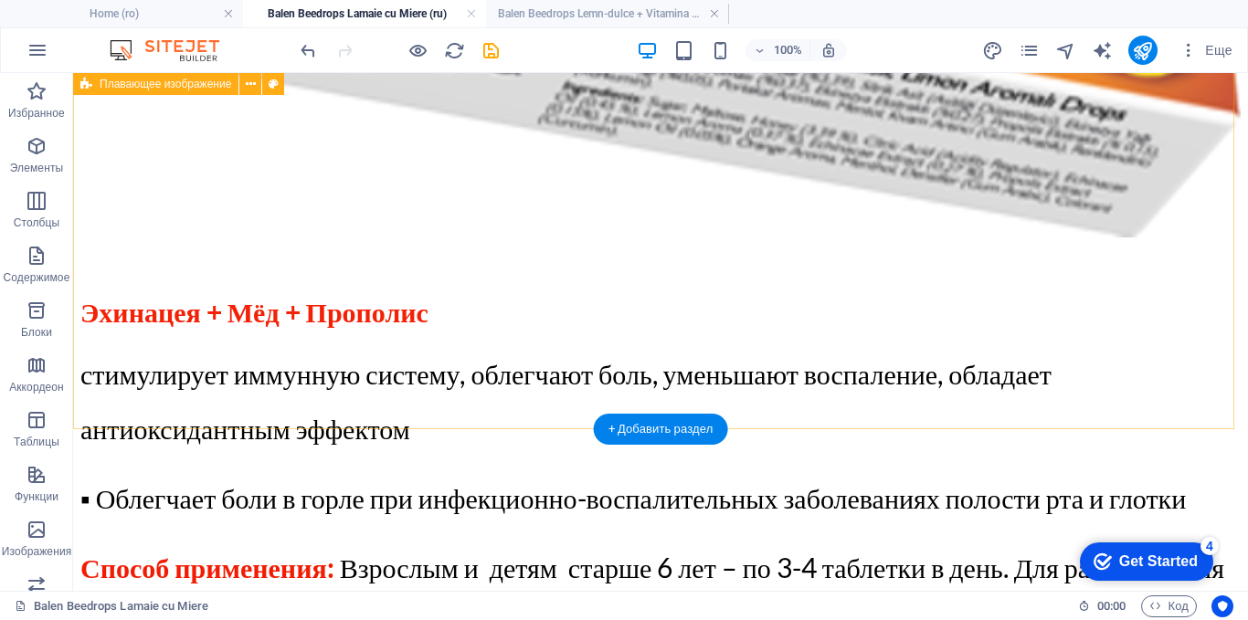
scroll to position [4049, 0]
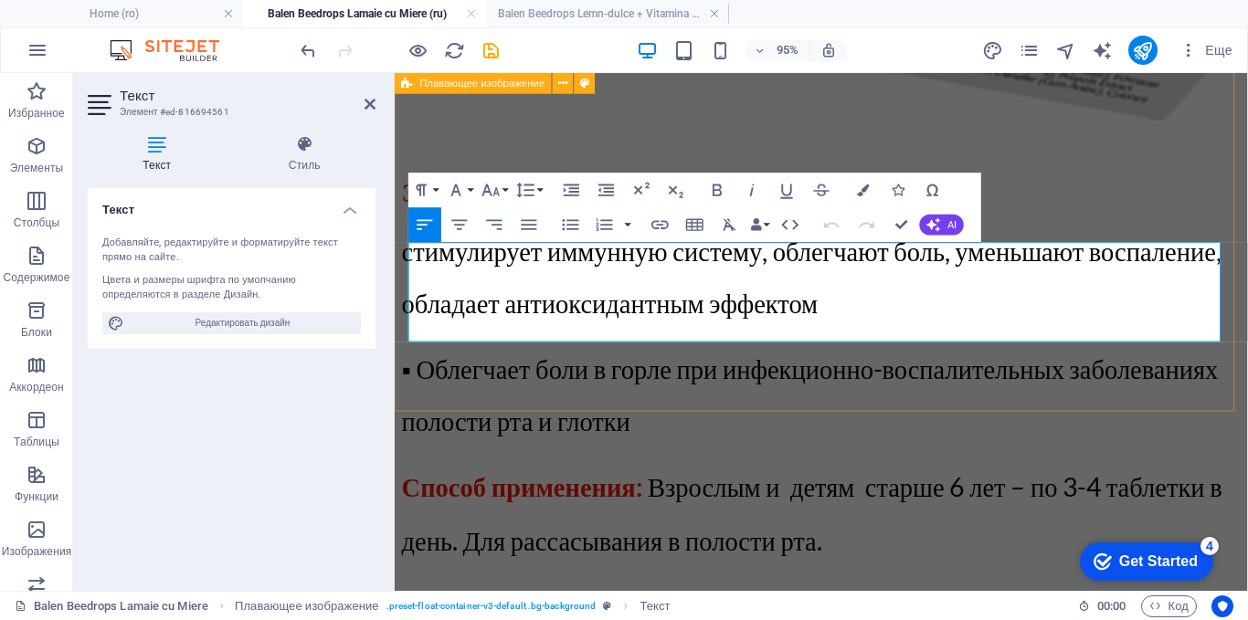
click at [718, 382] on div "​ Balen Эхинацея + Мёд + Прополис N24 Эхинацея + Мёд + Прополис стимулирует имм…" at bounding box center [843, 333] width 883 height 2343
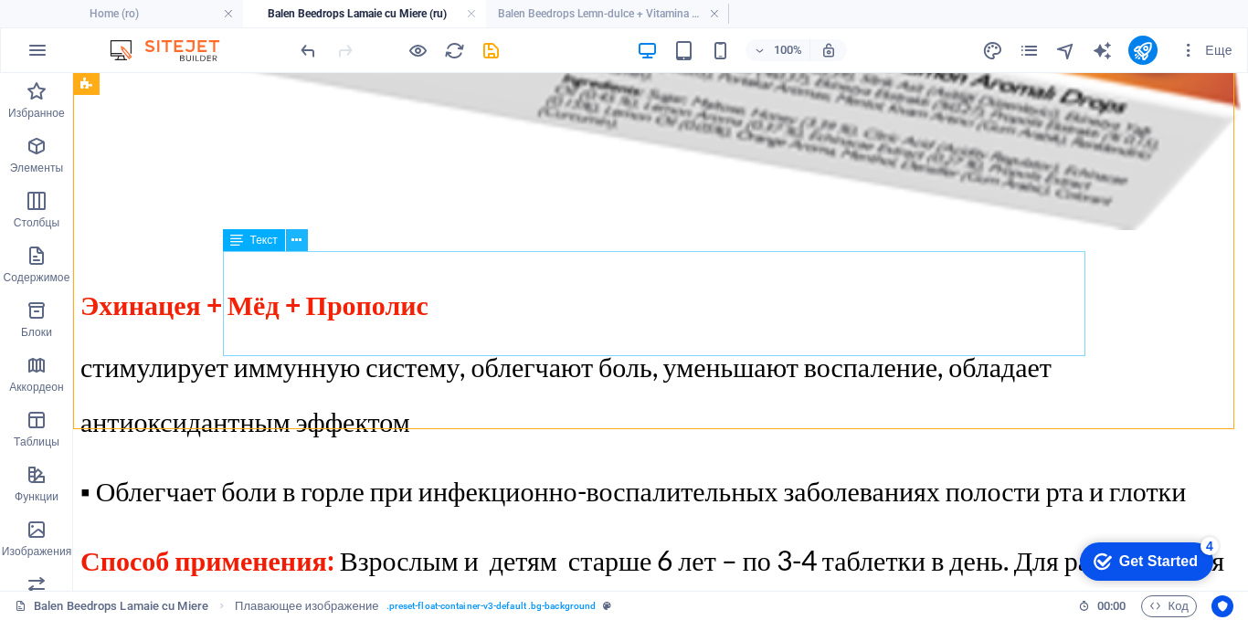
click at [296, 242] on icon at bounding box center [296, 240] width 10 height 19
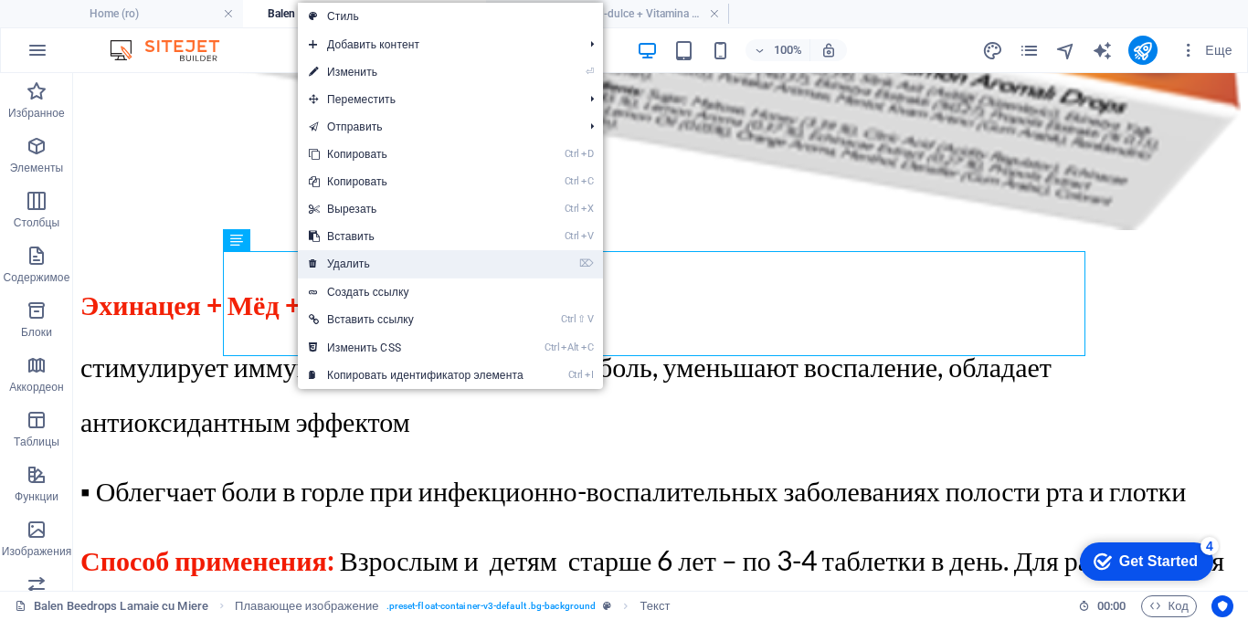
click at [348, 259] on link "⌦ Удалить" at bounding box center [416, 263] width 237 height 27
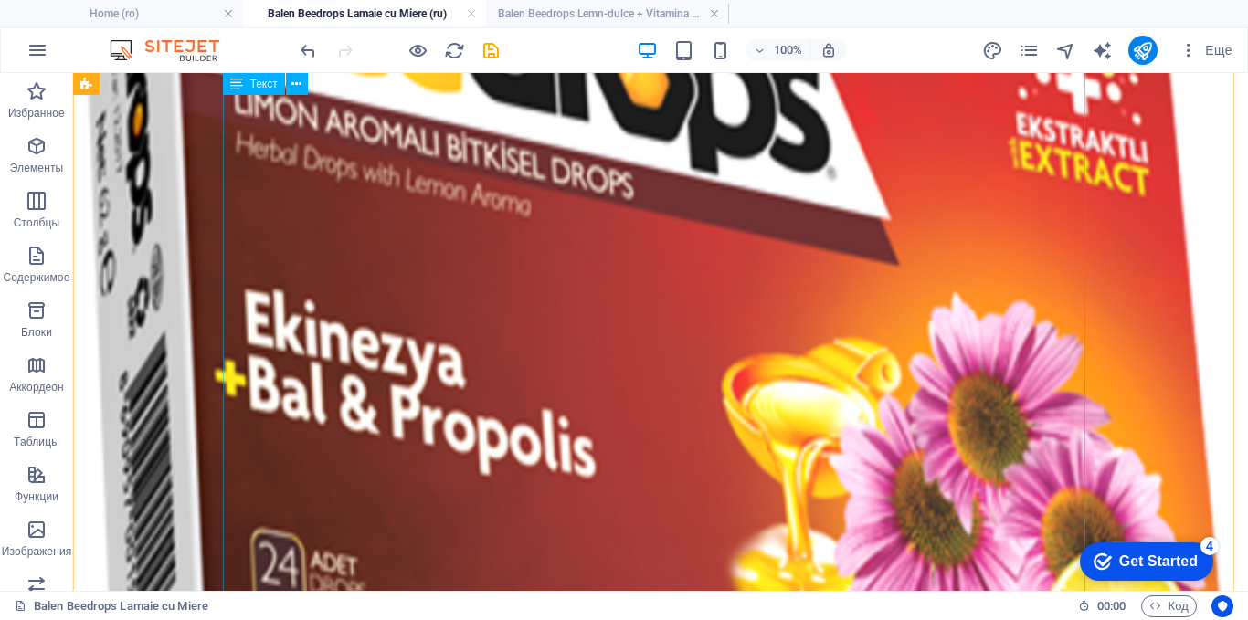
scroll to position [3501, 0]
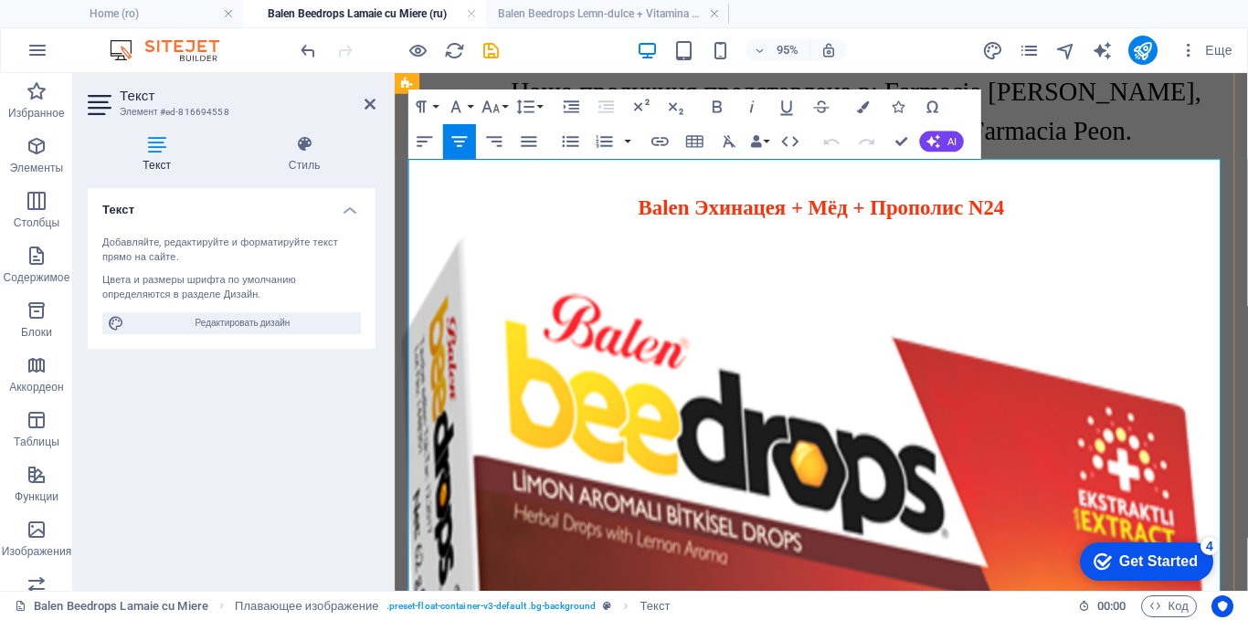
scroll to position [3135, 0]
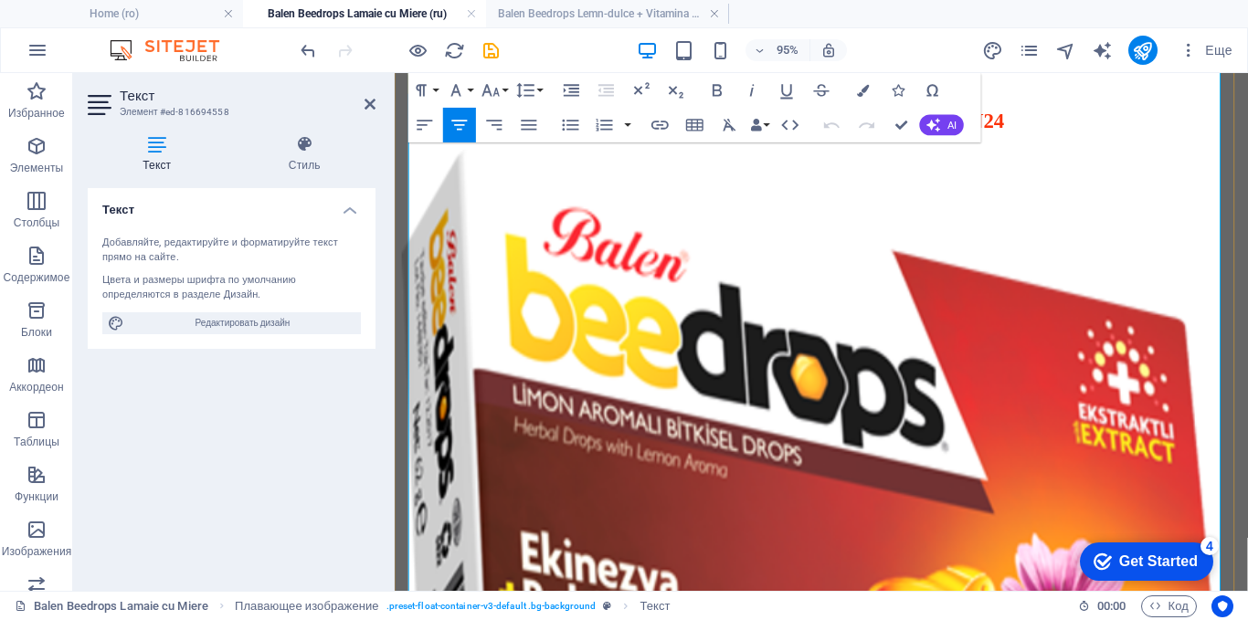
drag, startPoint x: 773, startPoint y: 401, endPoint x: 957, endPoint y: 411, distance: 184.8
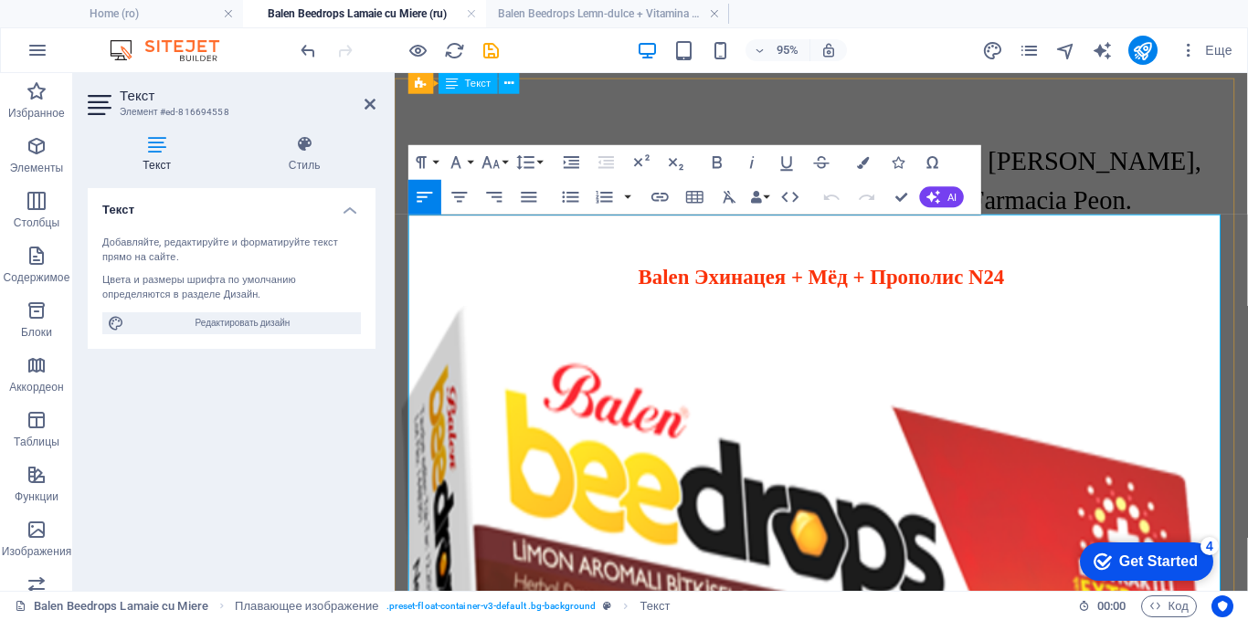
scroll to position [2952, 0]
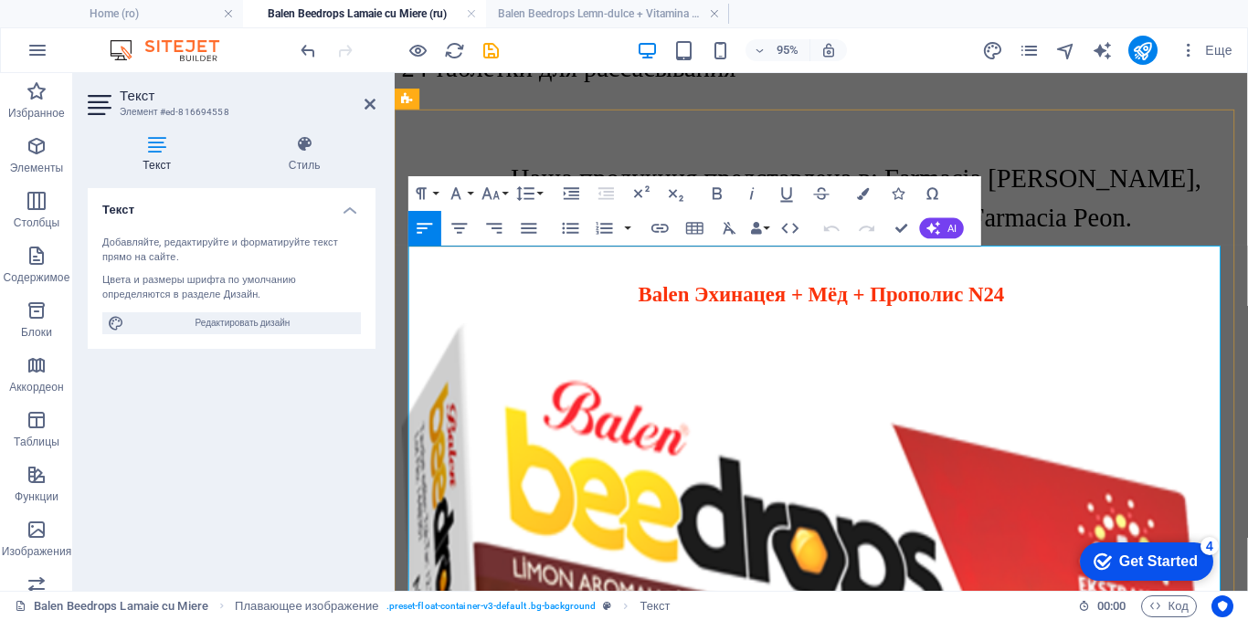
drag, startPoint x: 1199, startPoint y: 449, endPoint x: 776, endPoint y: 306, distance: 446.6
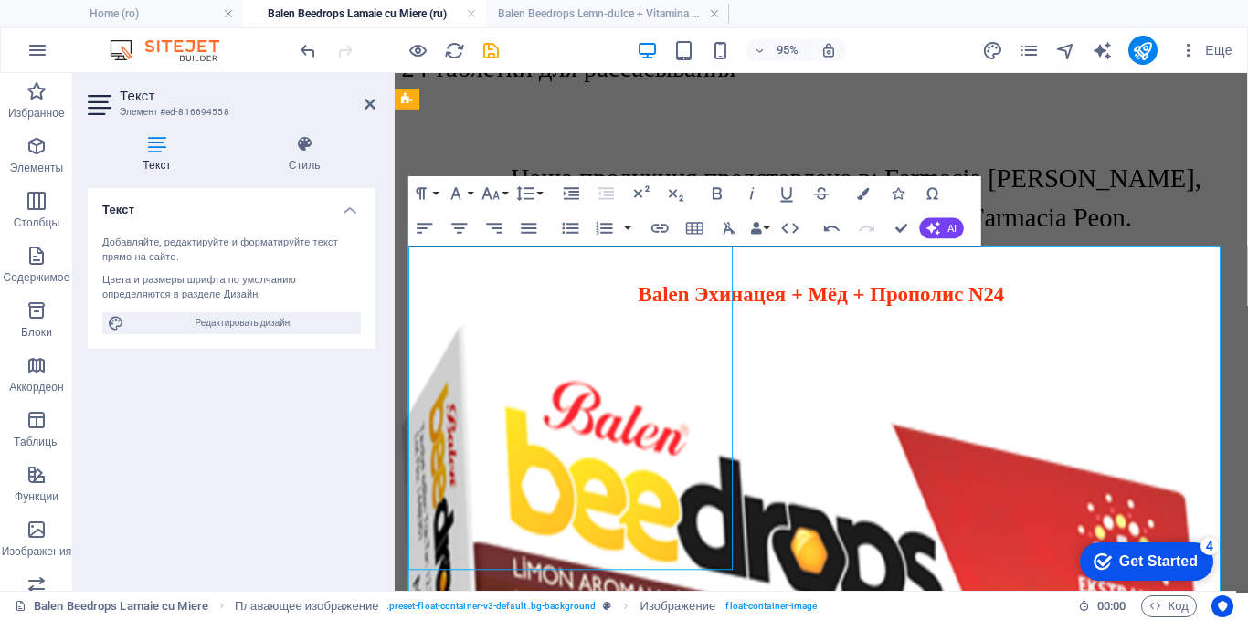
select select "%"
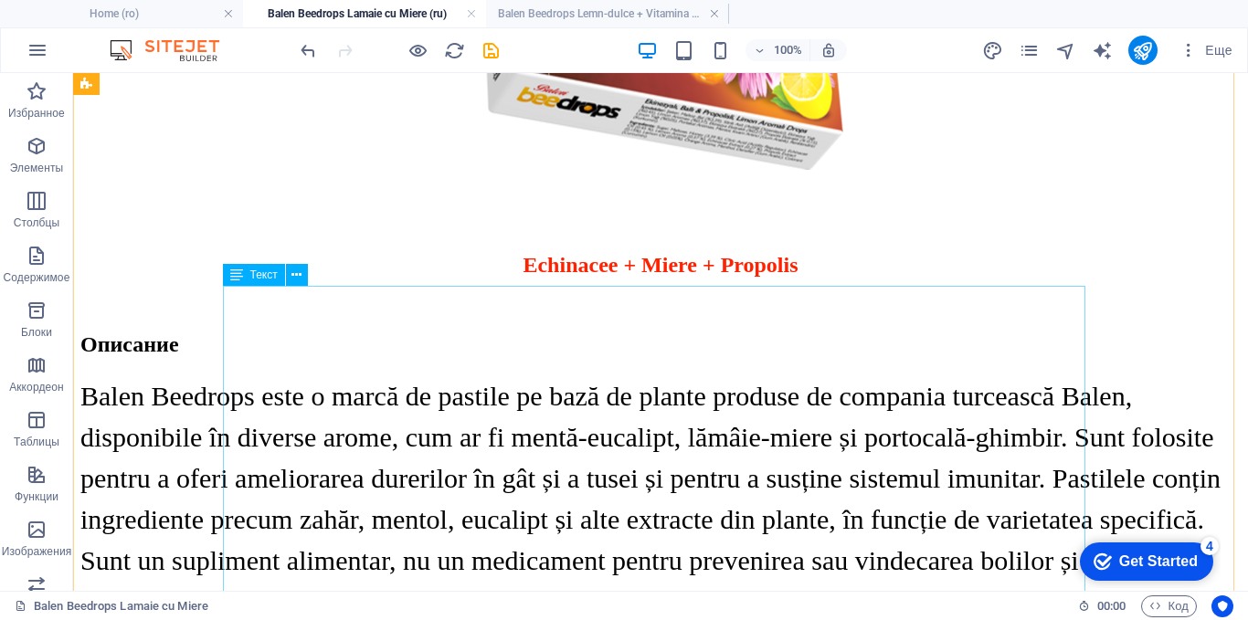
scroll to position [851, 0]
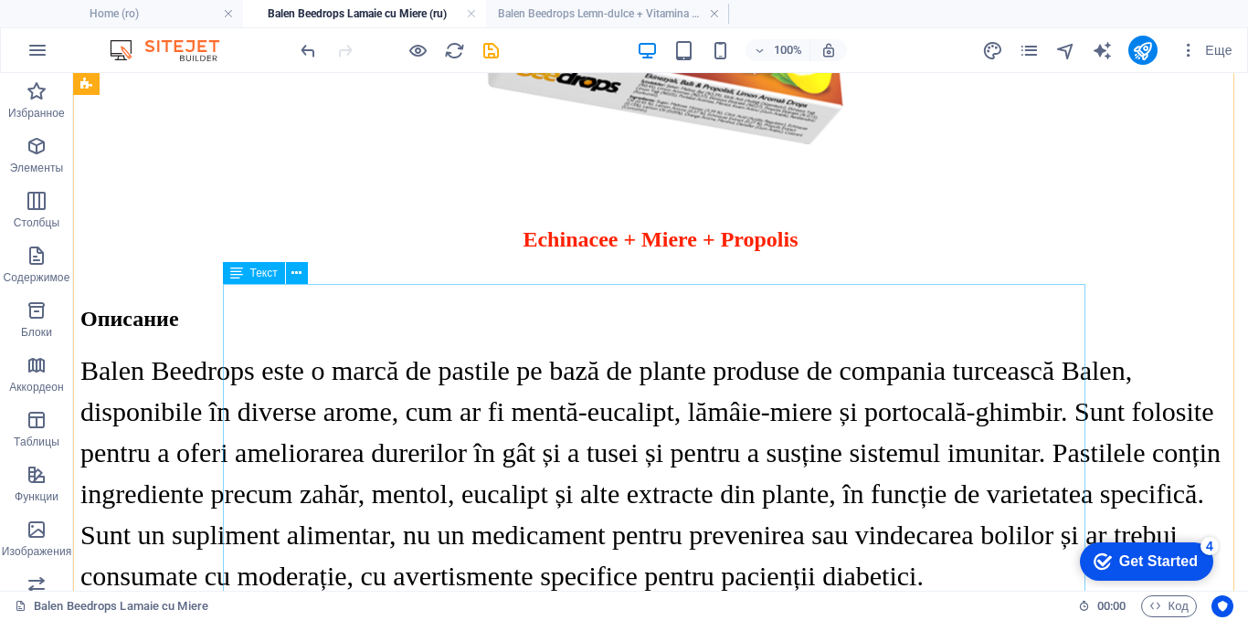
click at [632, 350] on div "Balen Beedrops este o marcă de pastile pe bază de plante produse de compania tu…" at bounding box center [660, 473] width 1160 height 247
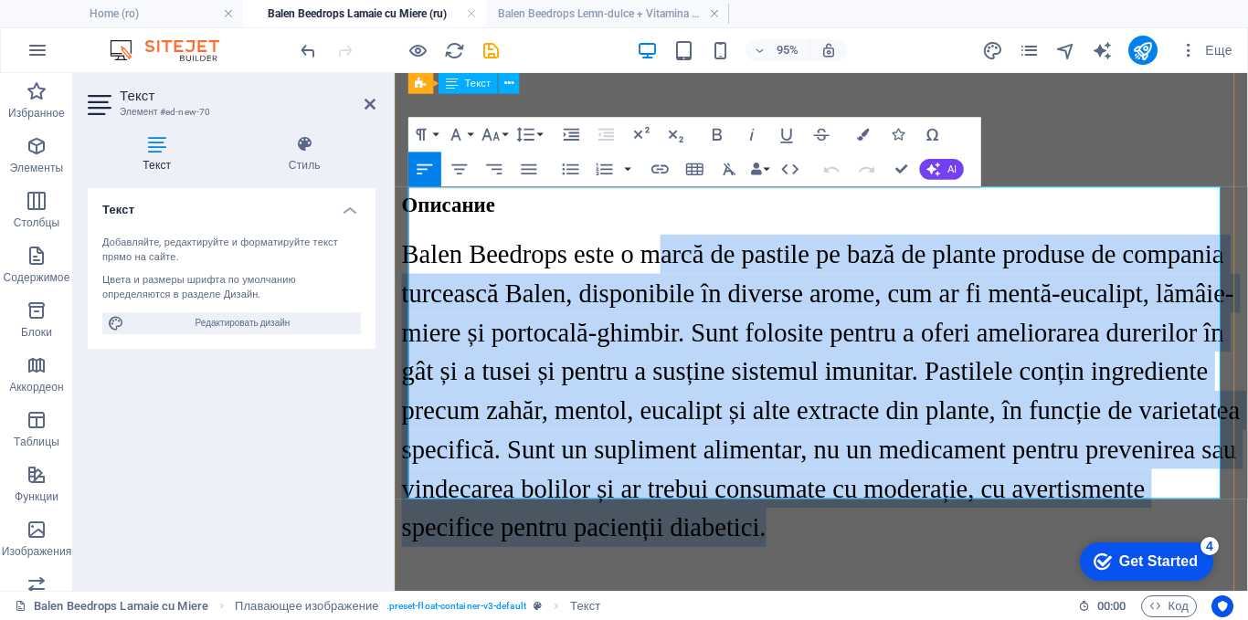
scroll to position [943, 0]
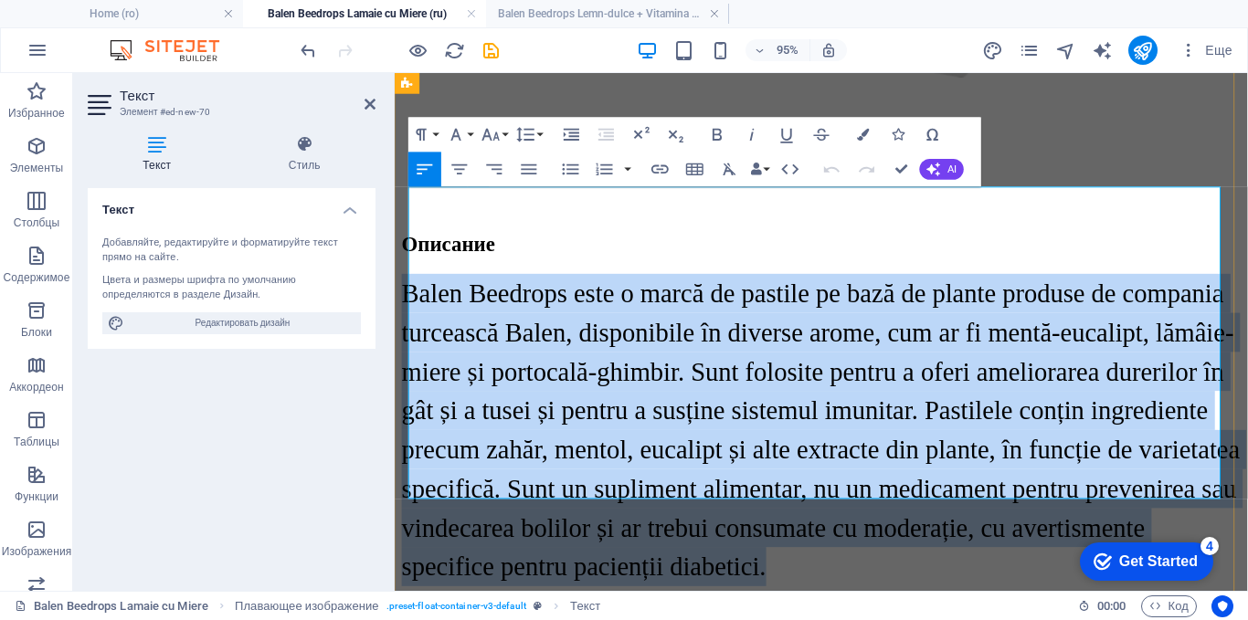
drag, startPoint x: 1139, startPoint y: 221, endPoint x: 408, endPoint y: 228, distance: 730.8
click at [408, 284] on p "Balen Beedrops este o marcă de pastile pe bază de plante produse de compania tu…" at bounding box center [843, 448] width 883 height 329
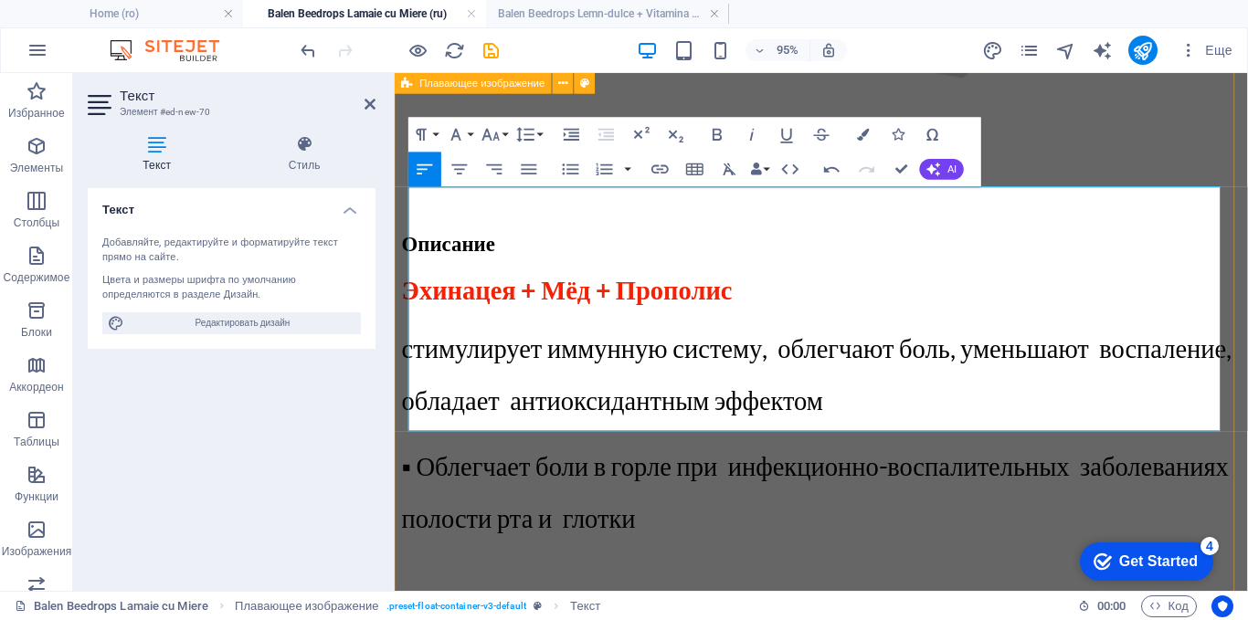
drag, startPoint x: 841, startPoint y: 428, endPoint x: 396, endPoint y: 215, distance: 494.3
click at [539, 129] on button "Line Height" at bounding box center [528, 134] width 33 height 35
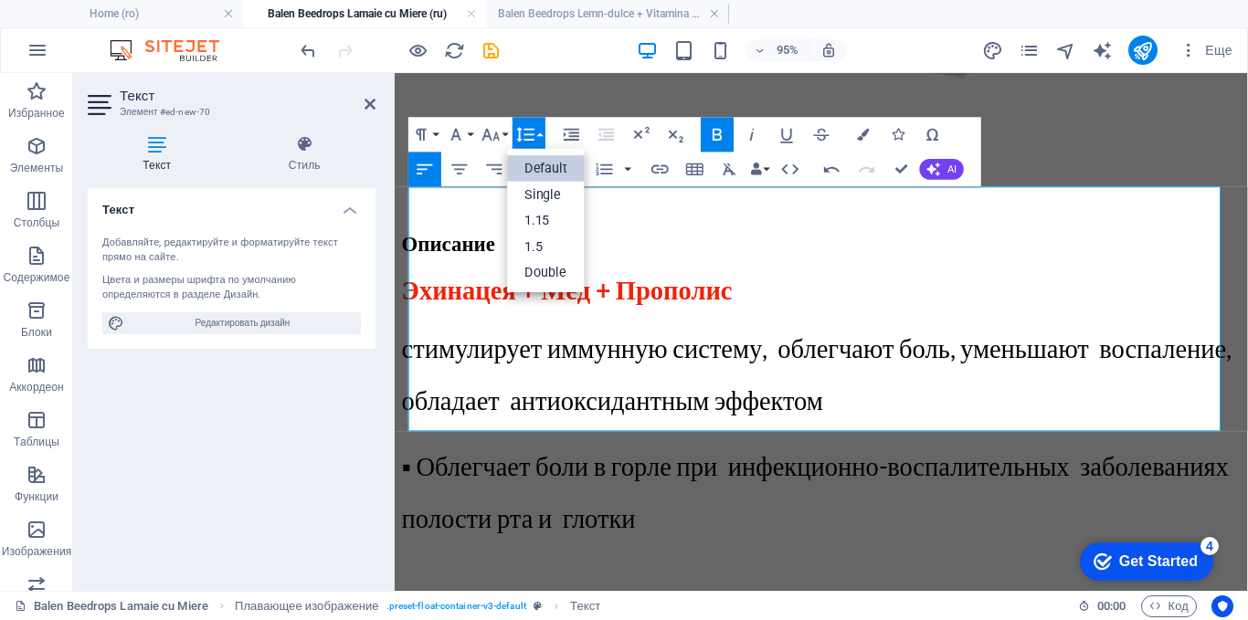
scroll to position [0, 0]
click at [522, 248] on link "1.5" at bounding box center [547, 247] width 78 height 26
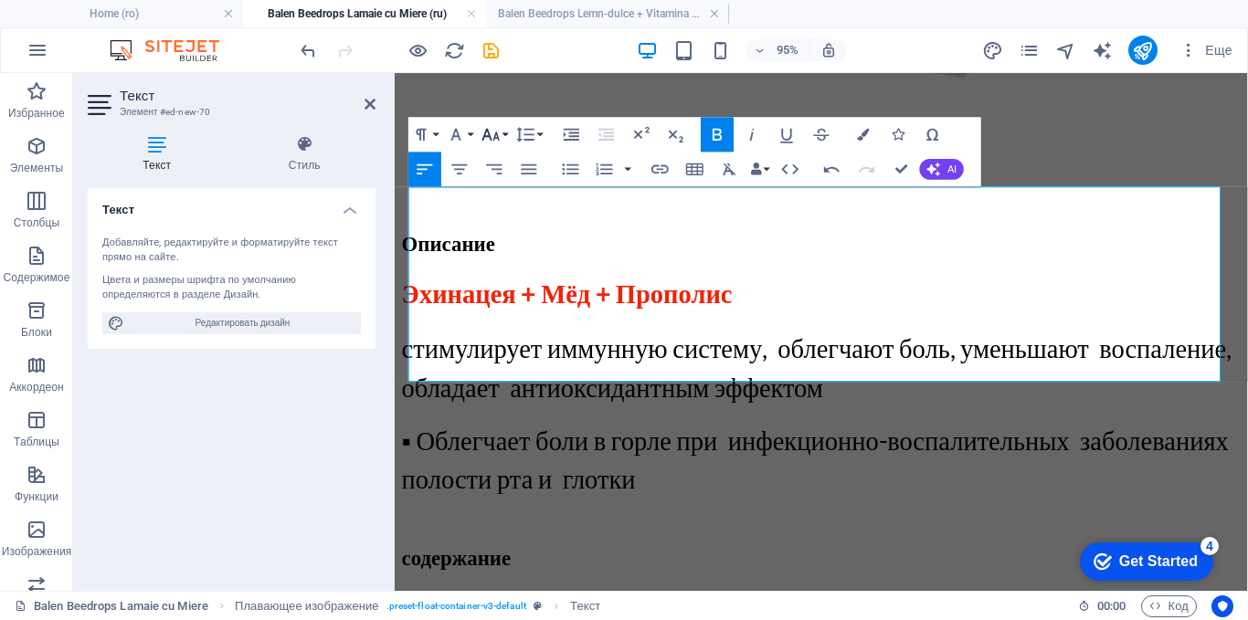
click at [502, 125] on button "Font Size" at bounding box center [494, 134] width 33 height 35
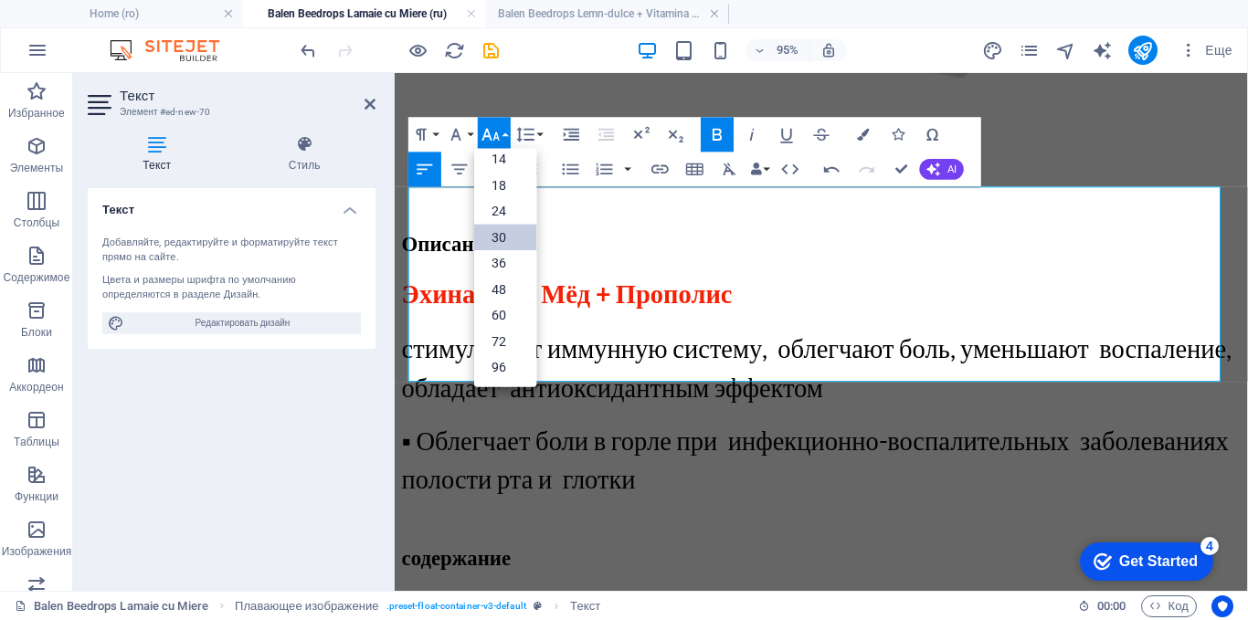
scroll to position [147, 0]
click at [490, 237] on link "30" at bounding box center [505, 237] width 62 height 26
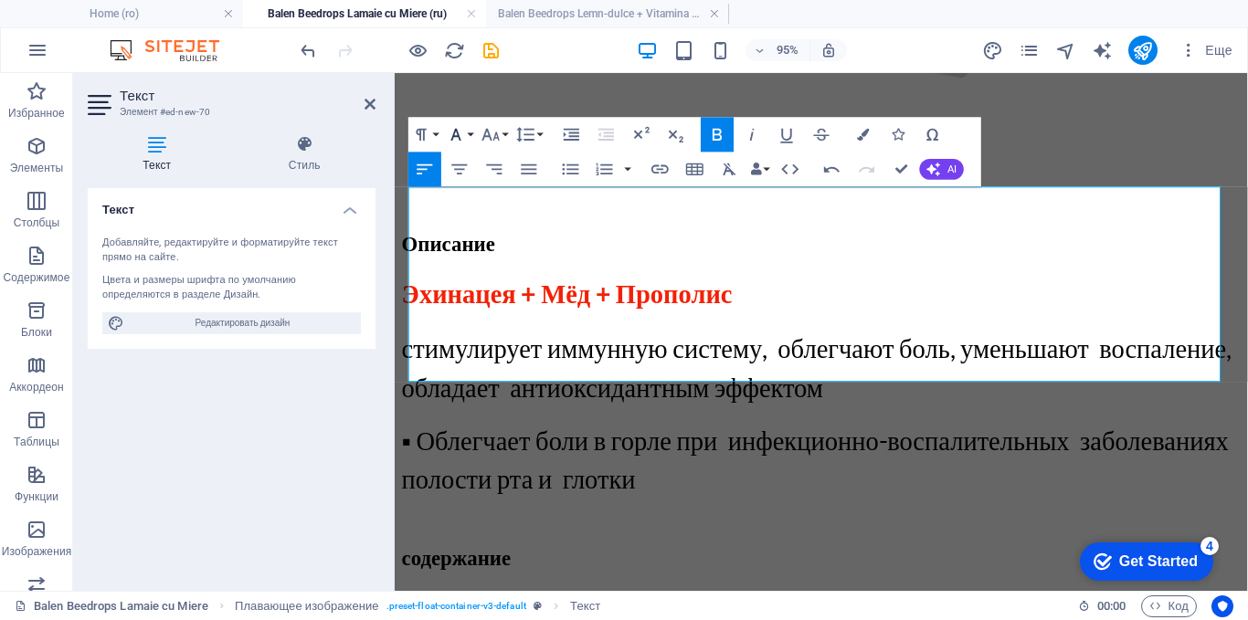
click at [467, 136] on button "Font Family" at bounding box center [459, 134] width 33 height 35
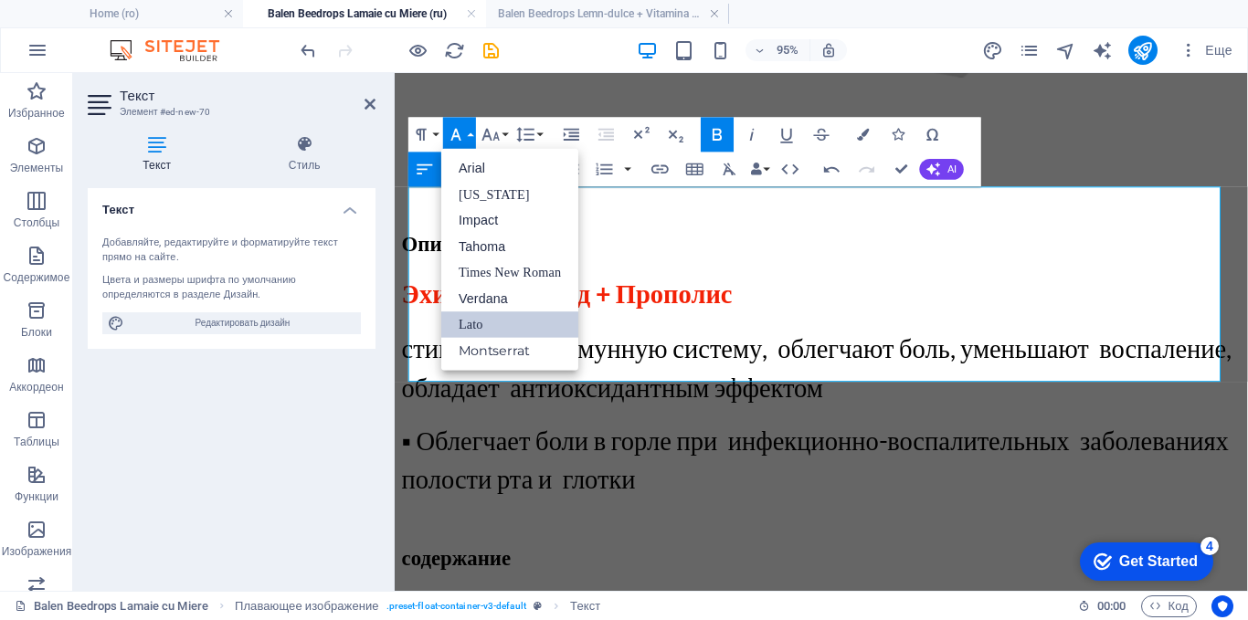
scroll to position [0, 0]
click at [473, 266] on link "Times New Roman" at bounding box center [509, 272] width 137 height 26
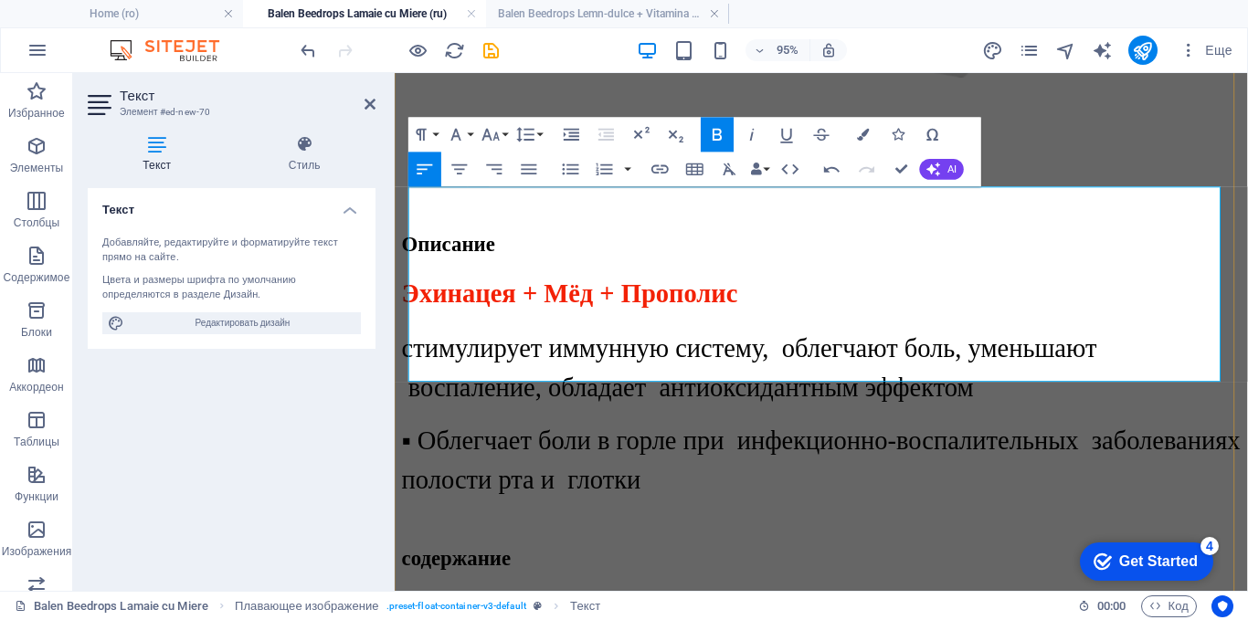
click at [809, 284] on h3 "Эхинацея + Мёд + Прополис" at bounding box center [843, 304] width 883 height 41
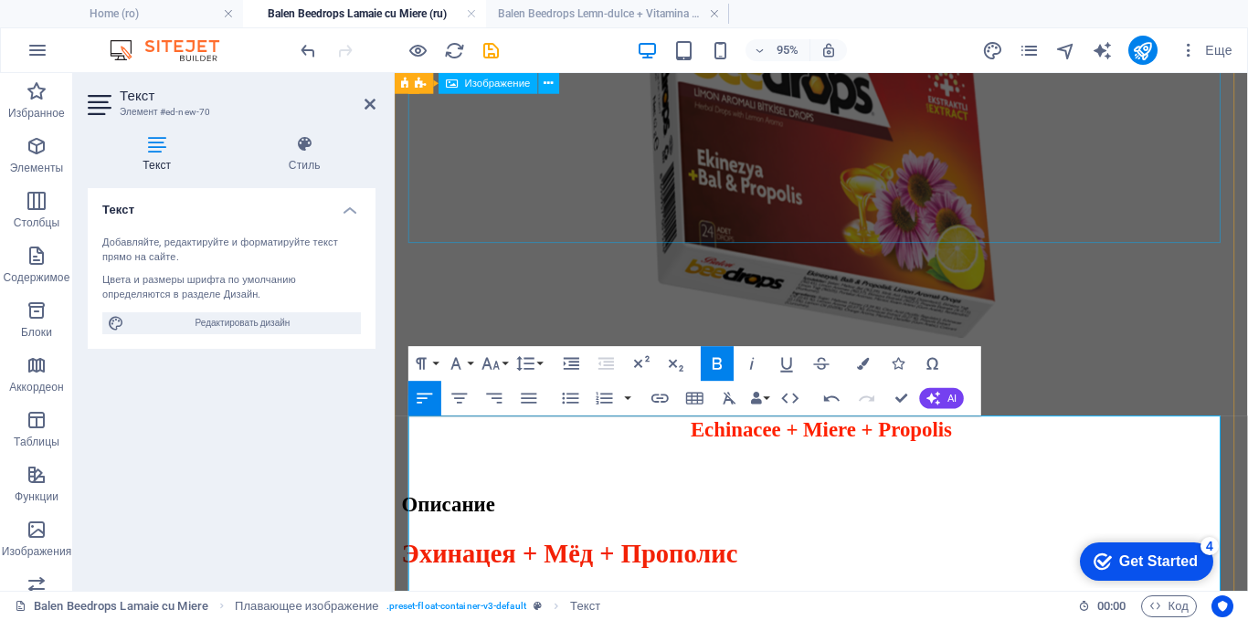
scroll to position [851, 0]
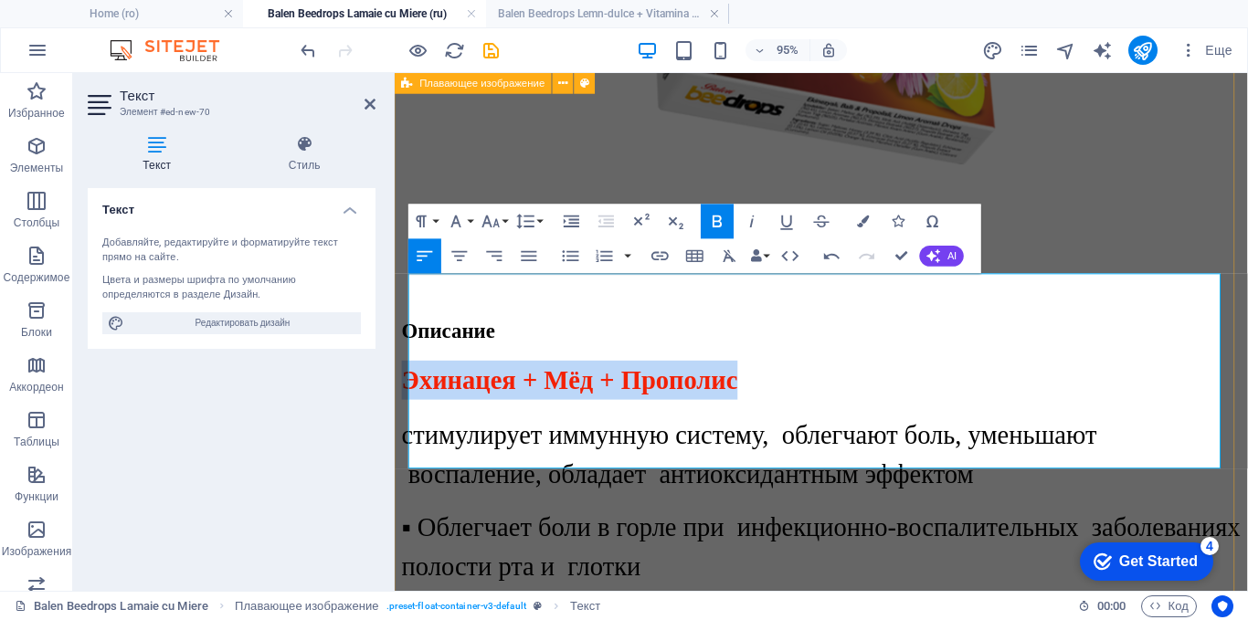
drag, startPoint x: 761, startPoint y: 303, endPoint x: 403, endPoint y: 294, distance: 358.2
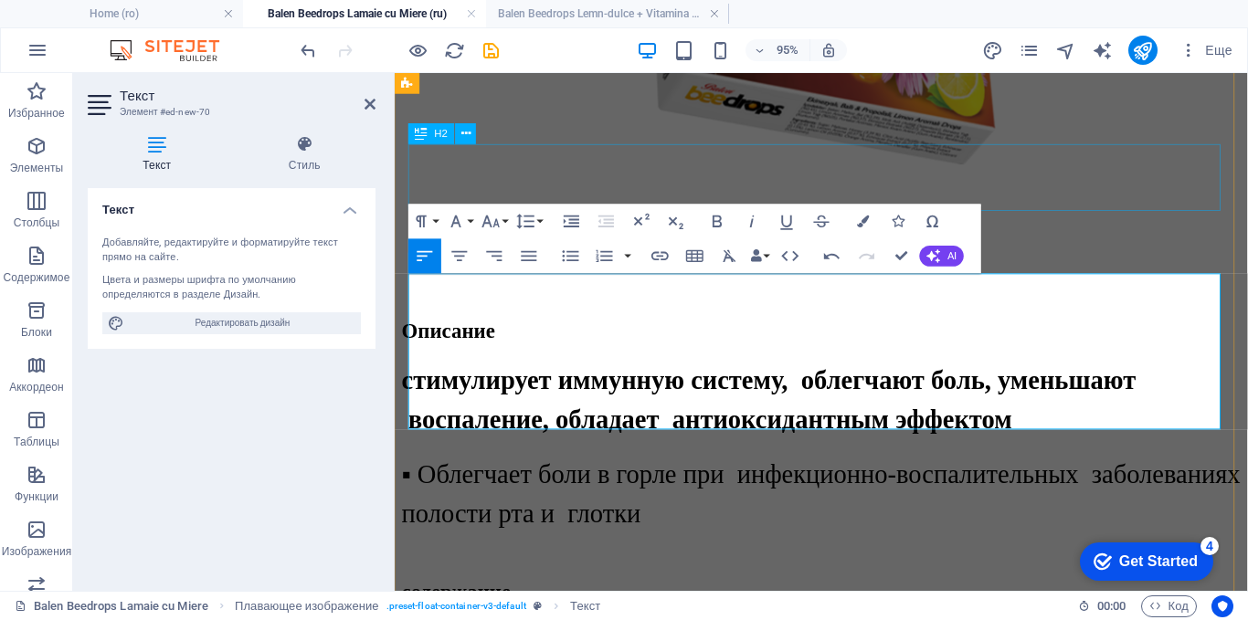
click at [945, 218] on div "​ Echinacee + Miere + Propolis" at bounding box center [843, 247] width 883 height 59
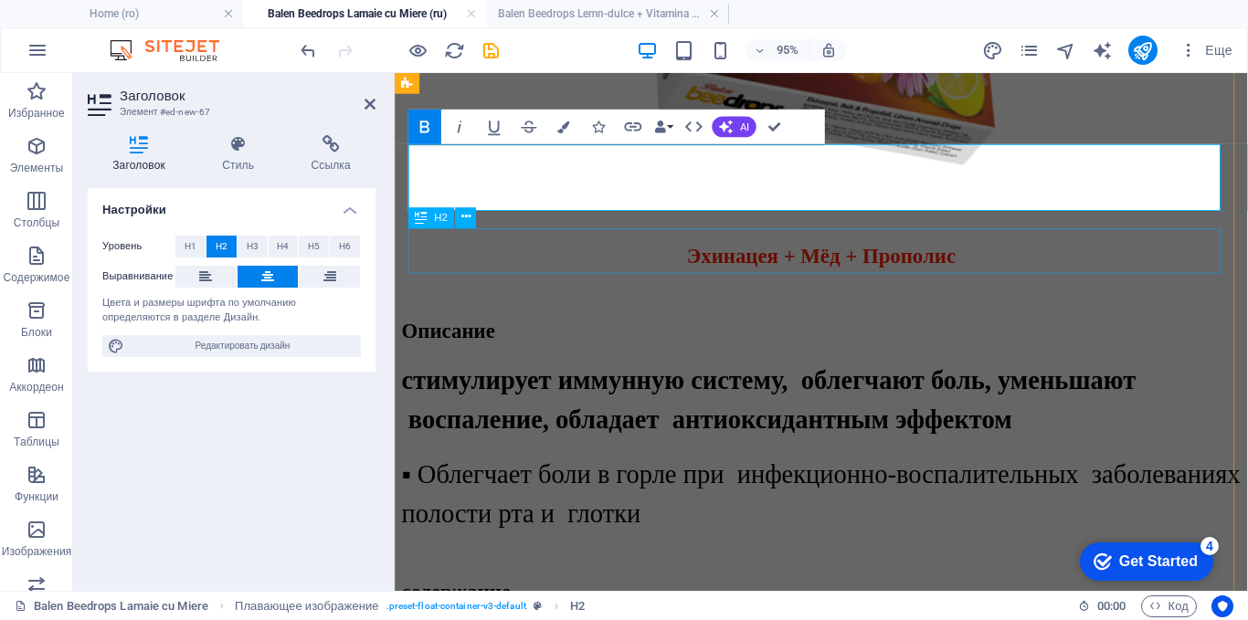
click at [813, 332] on div "Описание" at bounding box center [843, 344] width 883 height 25
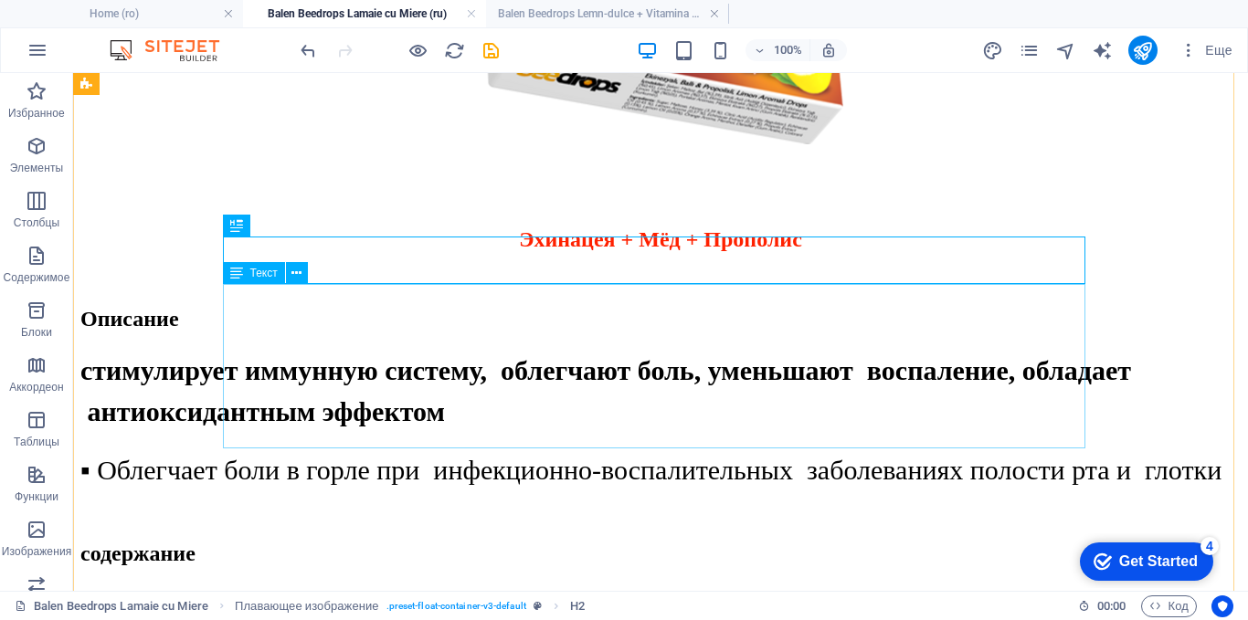
click at [711, 350] on div "стимулирует иммунную систему, облегчают боль, уменьшают воспаление, обладает ан…" at bounding box center [660, 420] width 1160 height 141
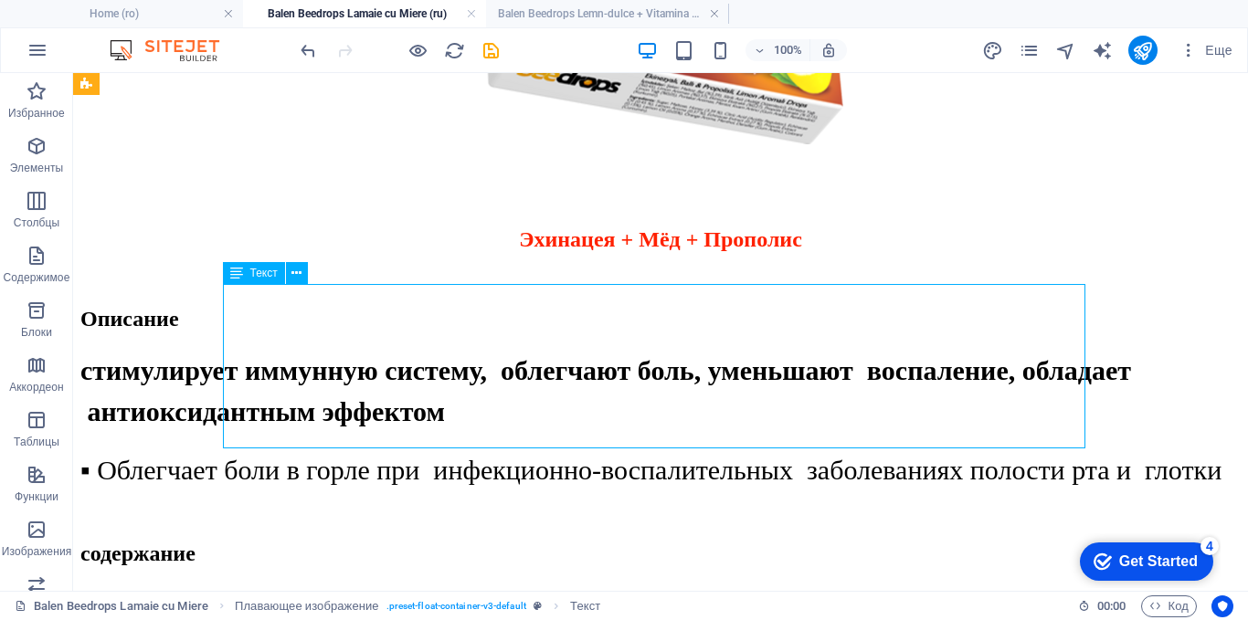
click at [711, 350] on div "стимулирует иммунную систему, облегчают боль, уменьшают воспаление, обладает ан…" at bounding box center [660, 420] width 1160 height 141
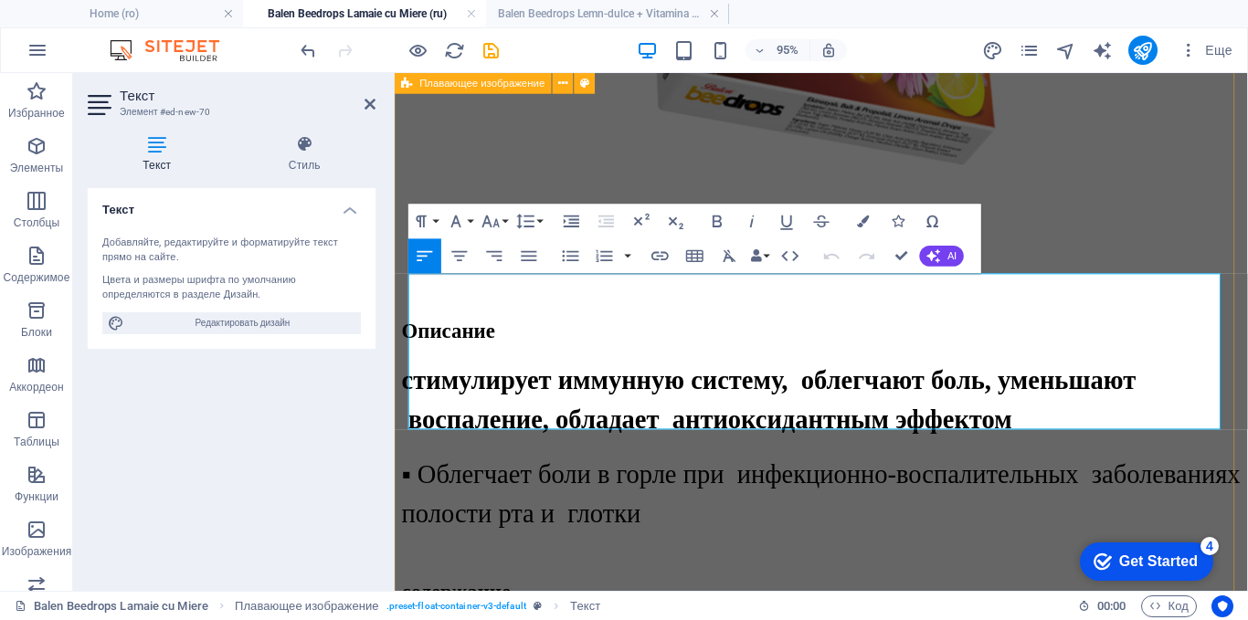
drag, startPoint x: 883, startPoint y: 432, endPoint x: 400, endPoint y: 318, distance: 496.5
click at [863, 225] on icon "button" at bounding box center [863, 222] width 12 height 12
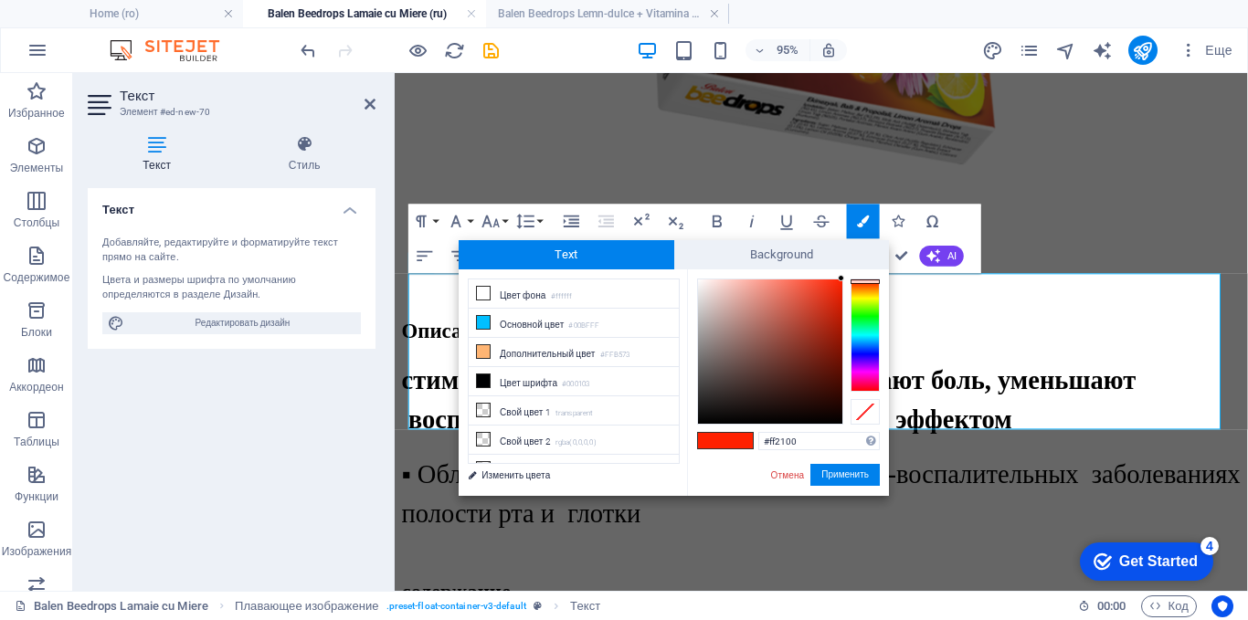
type input "#0c0200"
click at [838, 417] on div at bounding box center [770, 352] width 144 height 144
click at [842, 469] on button "Применить" at bounding box center [844, 475] width 69 height 22
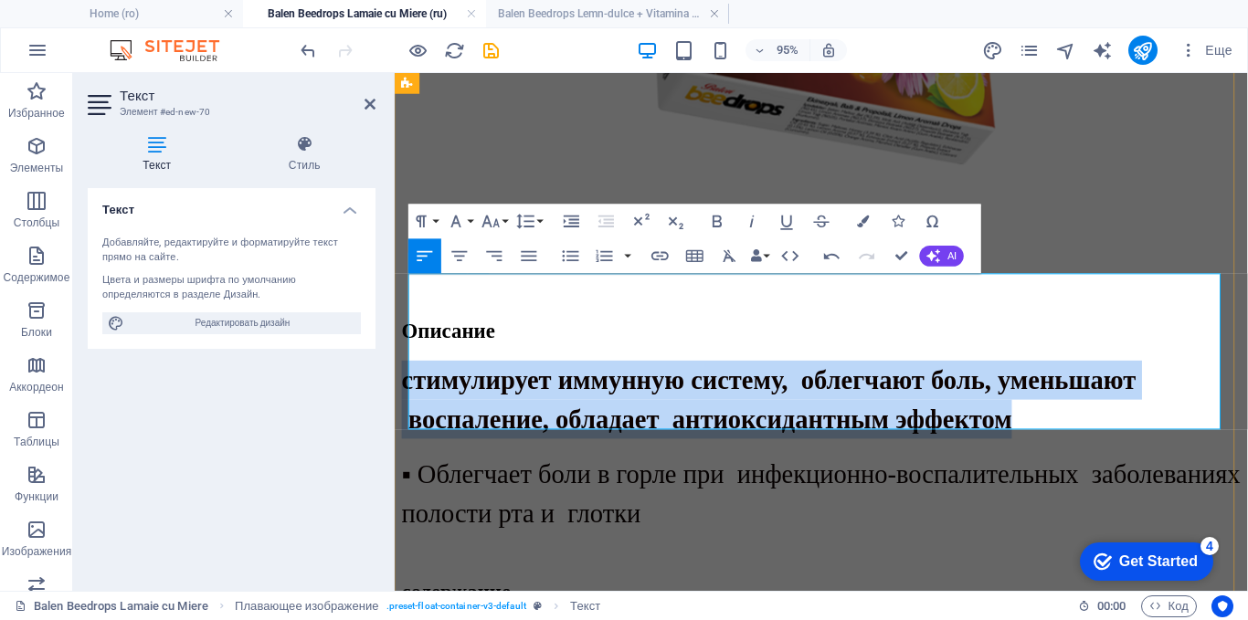
click at [861, 474] on p "▪ Облегчает боли в горле при инфекционно-воспалительных заболеваниях полости рт…" at bounding box center [843, 515] width 883 height 82
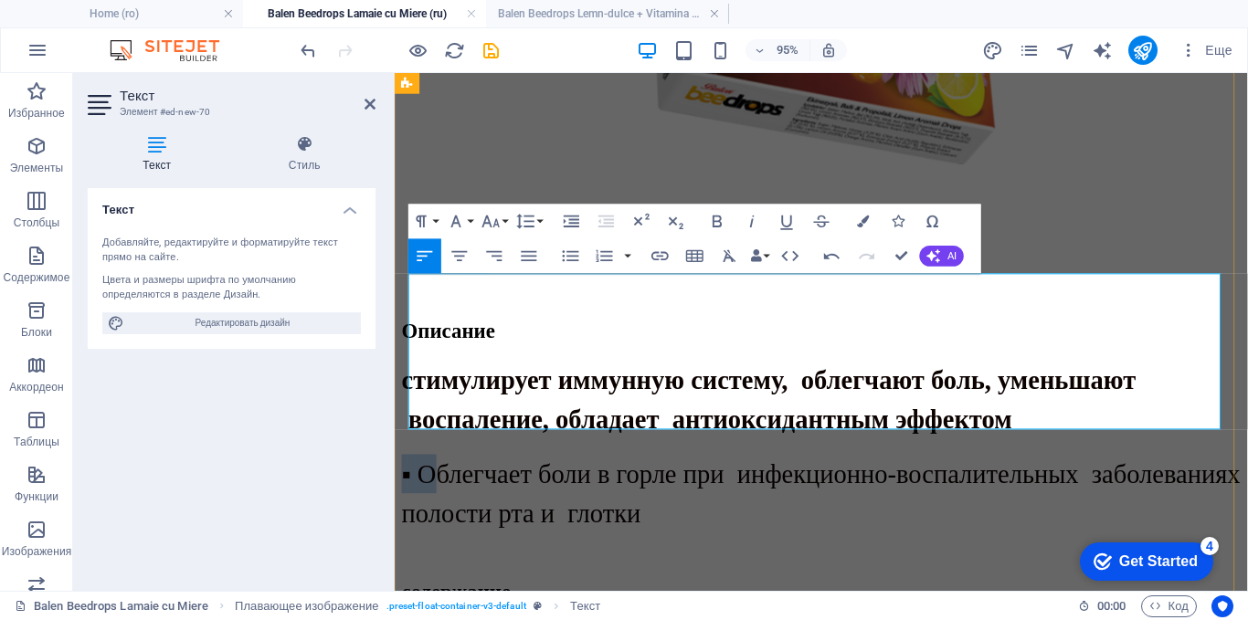
drag, startPoint x: 429, startPoint y: 386, endPoint x: 408, endPoint y: 387, distance: 21.0
click at [408, 480] on span "▪ Облегчает боли в горле при инфекционно-воспалительных заболеваниях полости рт…" at bounding box center [843, 515] width 882 height 71
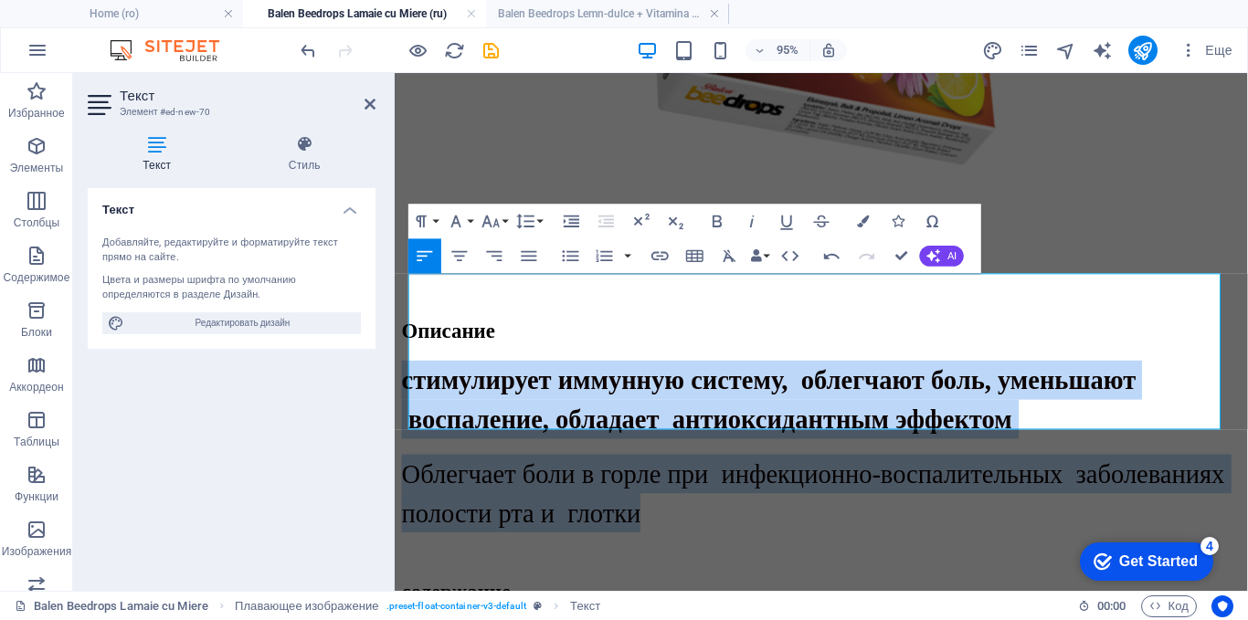
drag, startPoint x: 847, startPoint y: 423, endPoint x: 385, endPoint y: 301, distance: 477.2
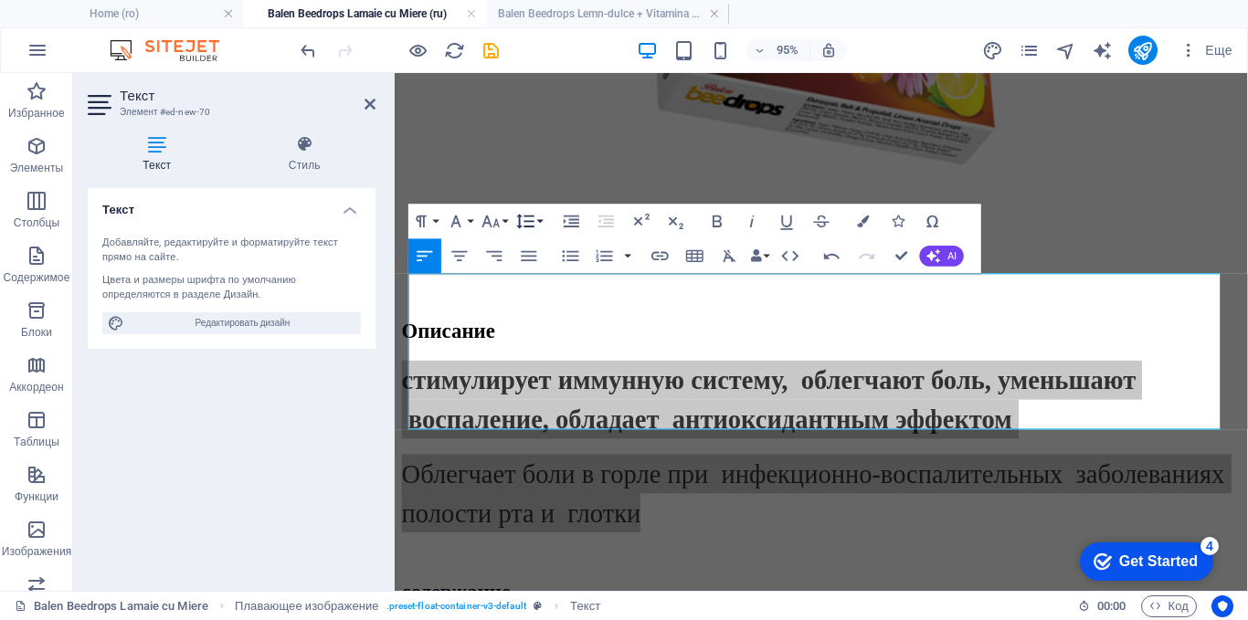
click at [543, 218] on button "Line Height" at bounding box center [528, 221] width 33 height 35
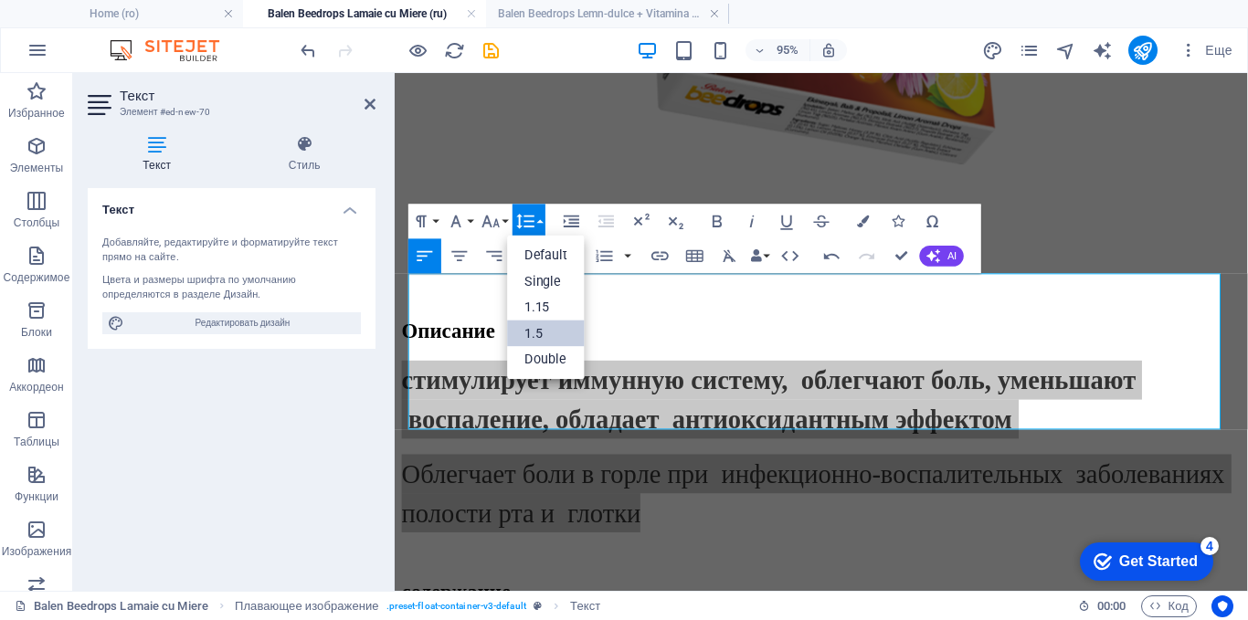
scroll to position [0, 0]
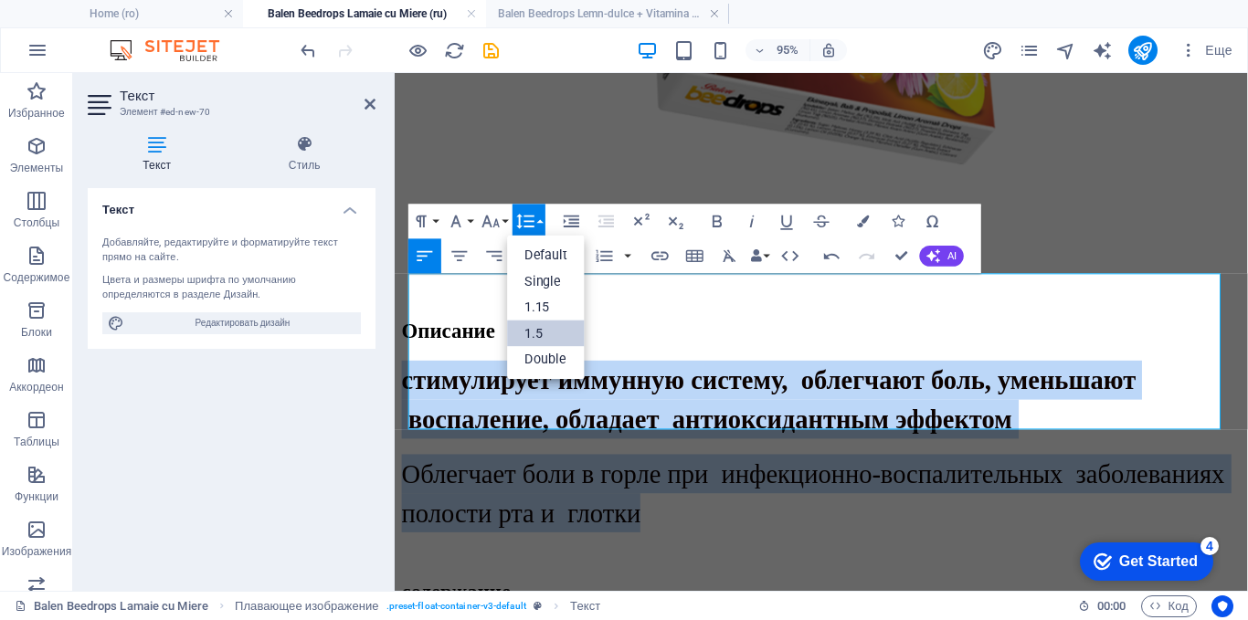
click at [531, 336] on link "1.5" at bounding box center [547, 334] width 78 height 26
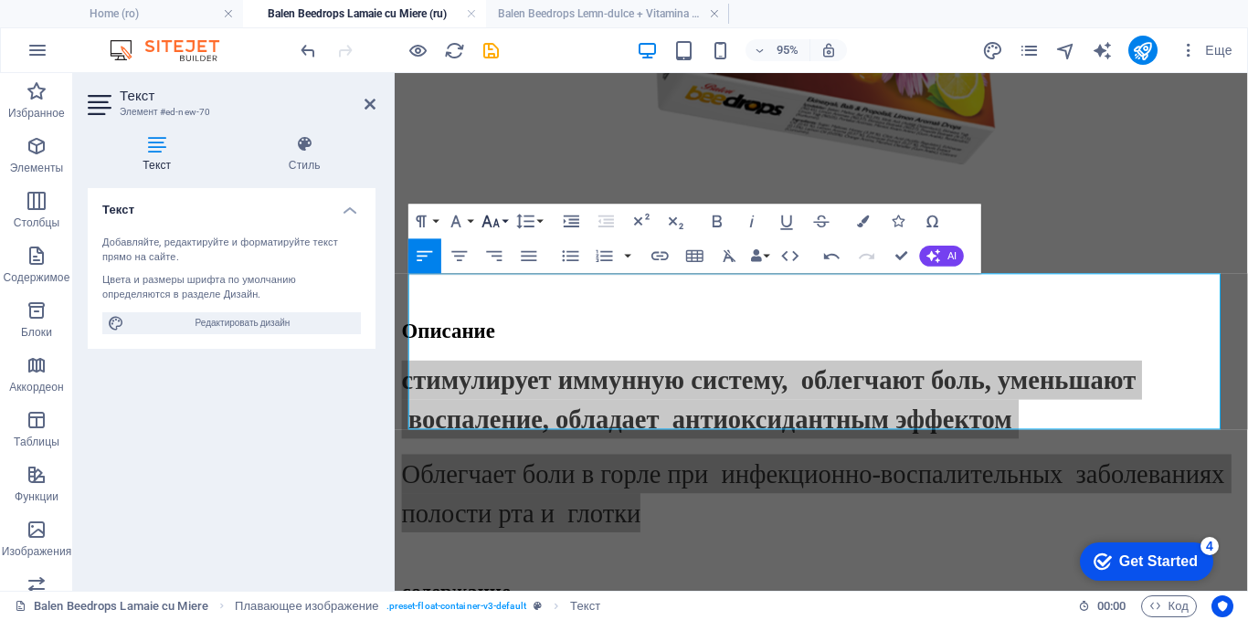
click at [489, 211] on icon "button" at bounding box center [490, 221] width 21 height 21
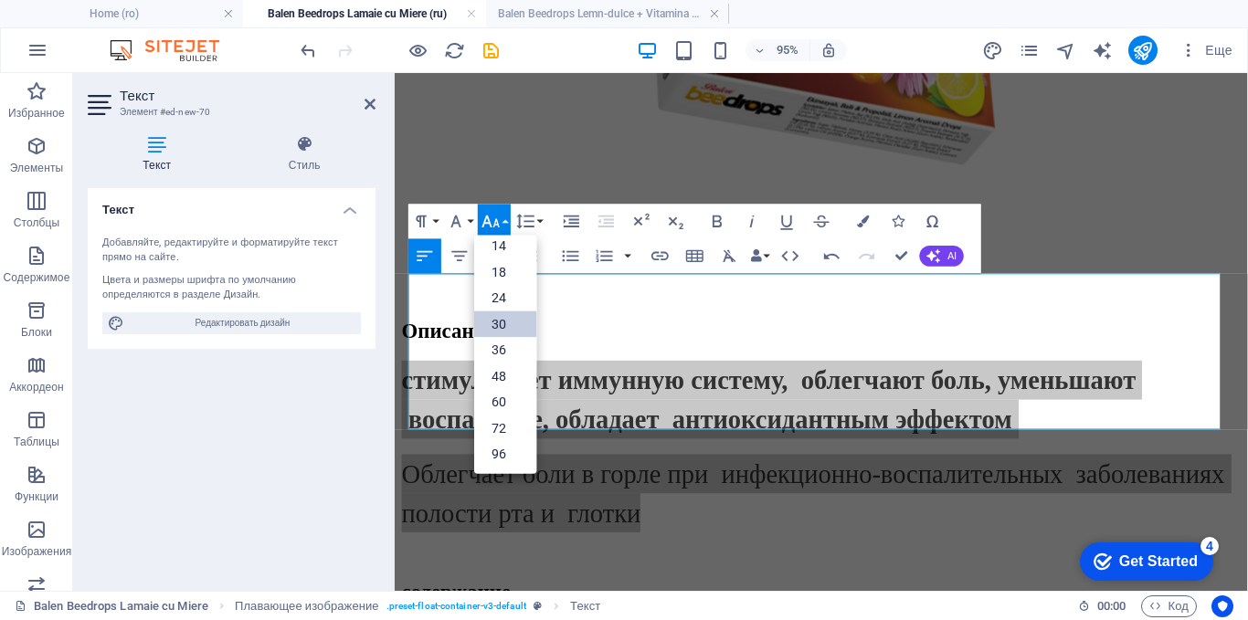
scroll to position [147, 0]
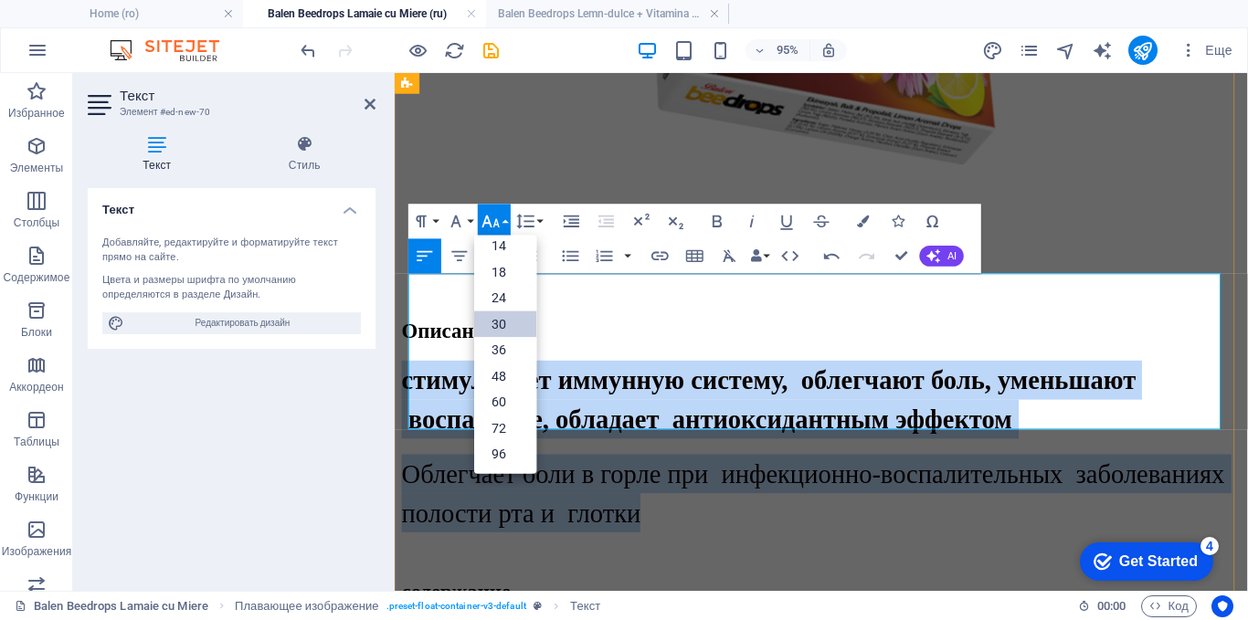
click at [1051, 375] on h3 "стимулирует иммунную систему, облегчают боль, уменьшают воспаление, обладает ан…" at bounding box center [843, 416] width 883 height 82
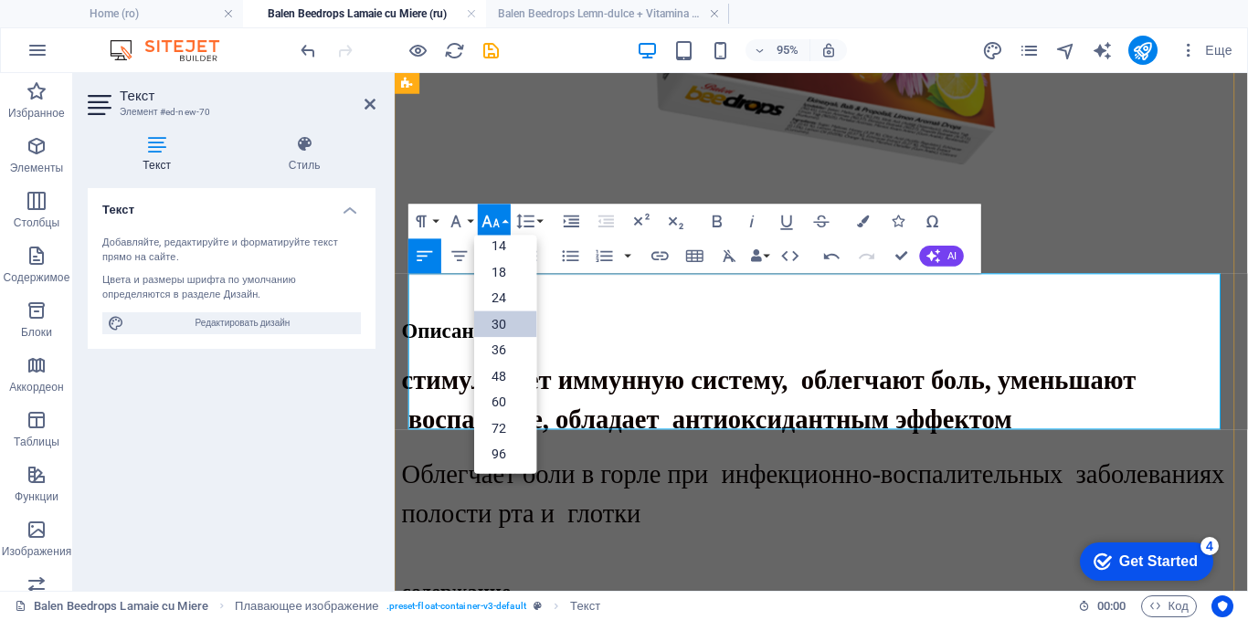
click at [1032, 375] on h3 "стимулирует иммунную систему, облегчают боль, уменьшают воспаление, обладает ан…" at bounding box center [843, 416] width 883 height 82
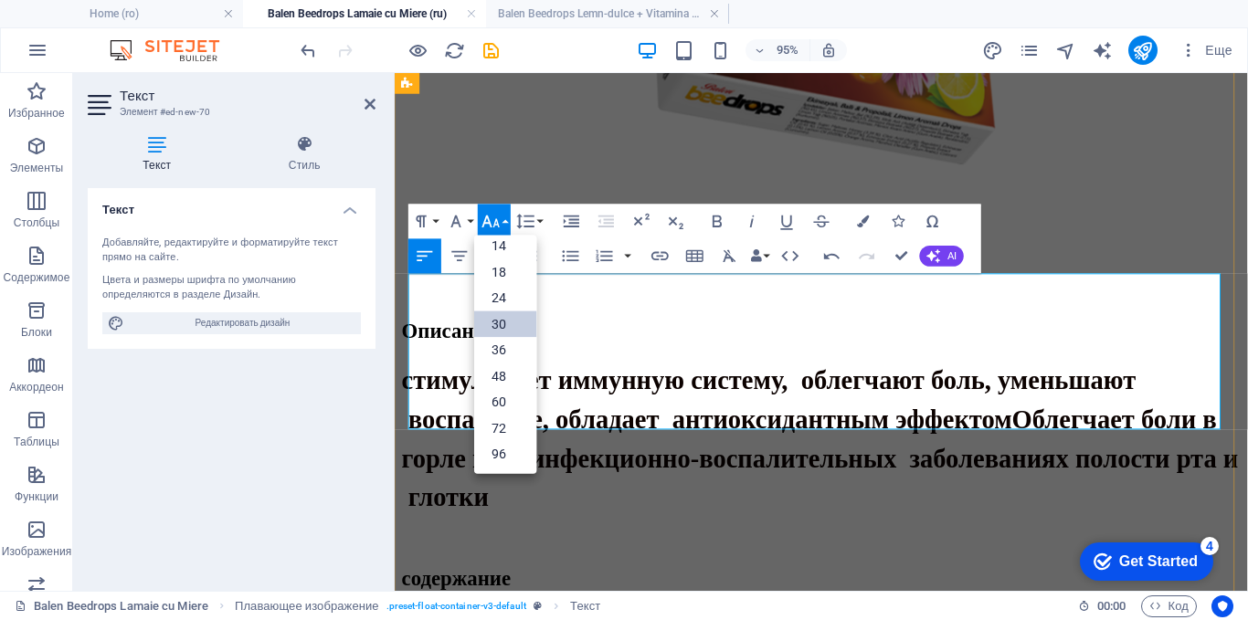
click at [599, 421] on h3 "стимулирует иммунную систему, облегчают боль, уменьшают воспаление, обладает ан…" at bounding box center [843, 457] width 883 height 164
click at [711, 593] on div "содержание" at bounding box center [843, 605] width 883 height 25
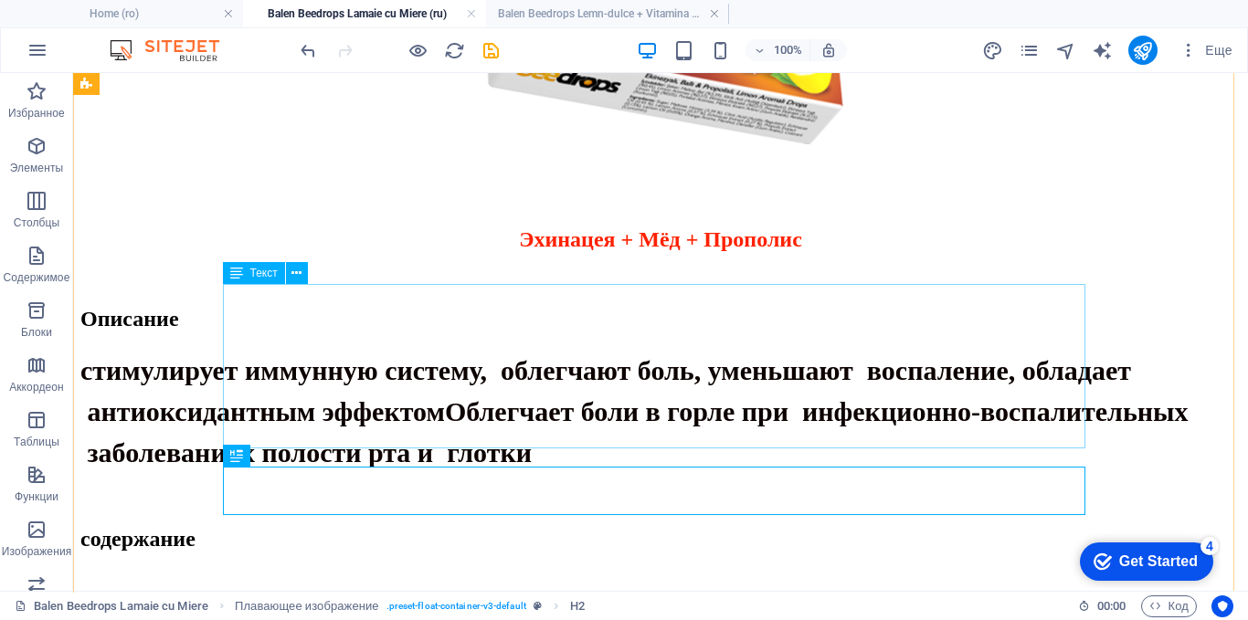
click at [407, 387] on div "стимулирует иммунную систему, облегчают боль, уменьшают воспаление, обладает ан…" at bounding box center [660, 411] width 1160 height 123
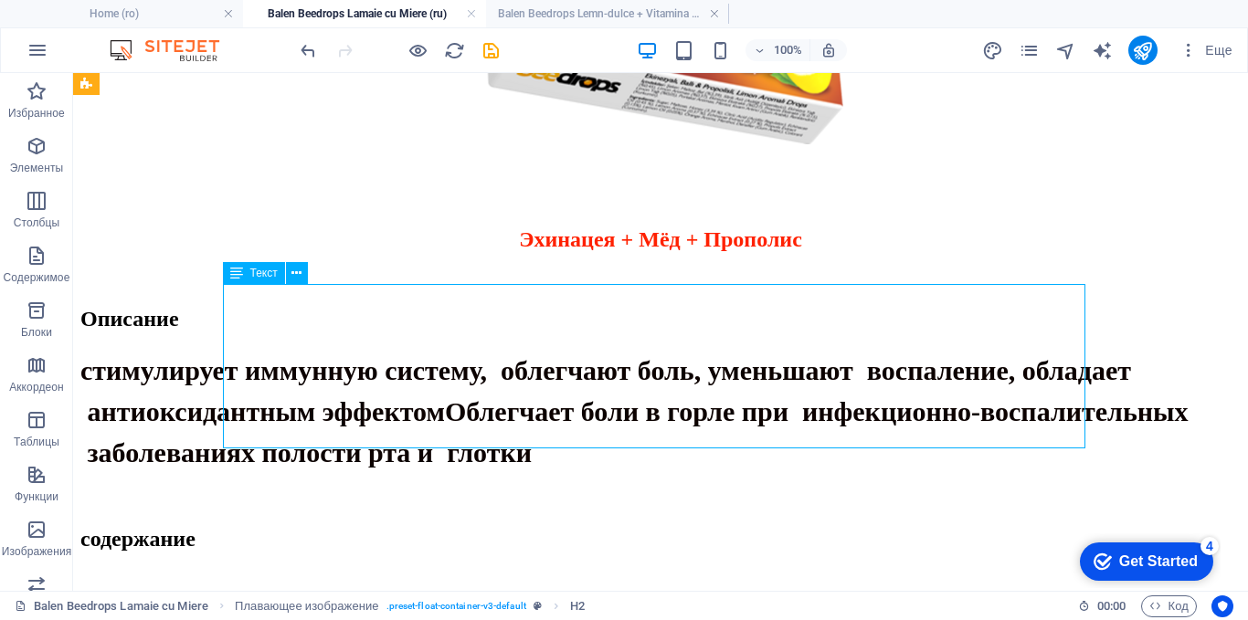
click at [407, 387] on div "стимулирует иммунную систему, облегчают боль, уменьшают воспаление, обладает ан…" at bounding box center [660, 411] width 1160 height 123
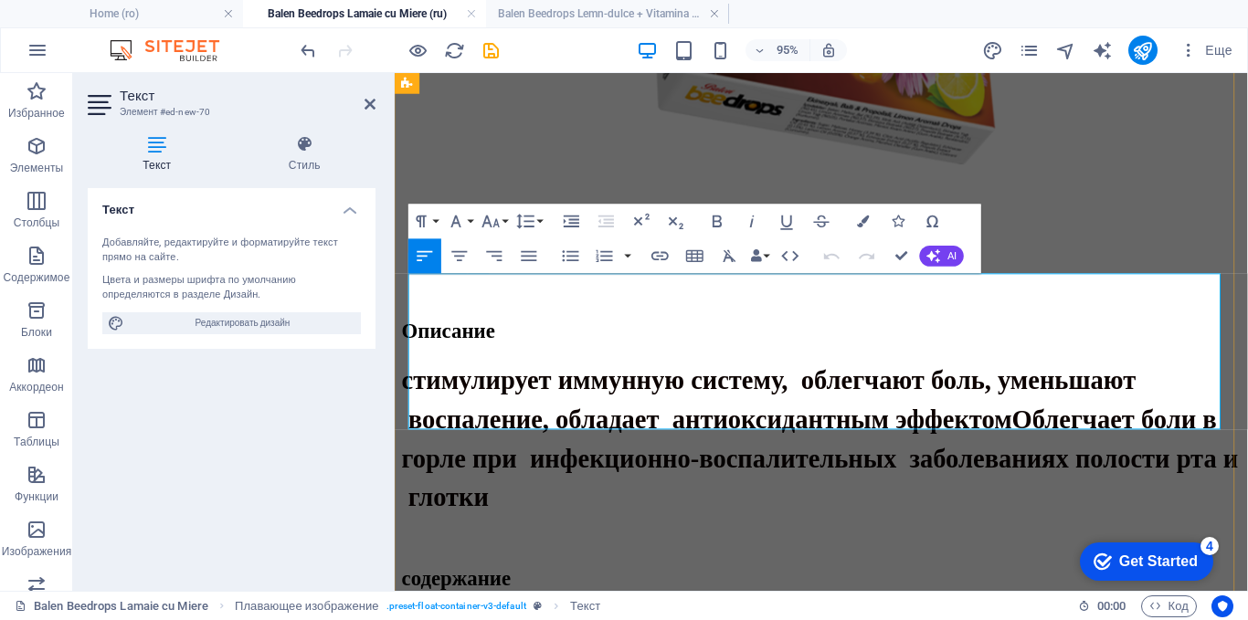
click at [579, 417] on h3 "стимулирует иммунную систему, облегчают боль, уменьшают воспаление, обладает ан…" at bounding box center [843, 457] width 883 height 164
click at [682, 593] on div "содержание" at bounding box center [843, 605] width 883 height 25
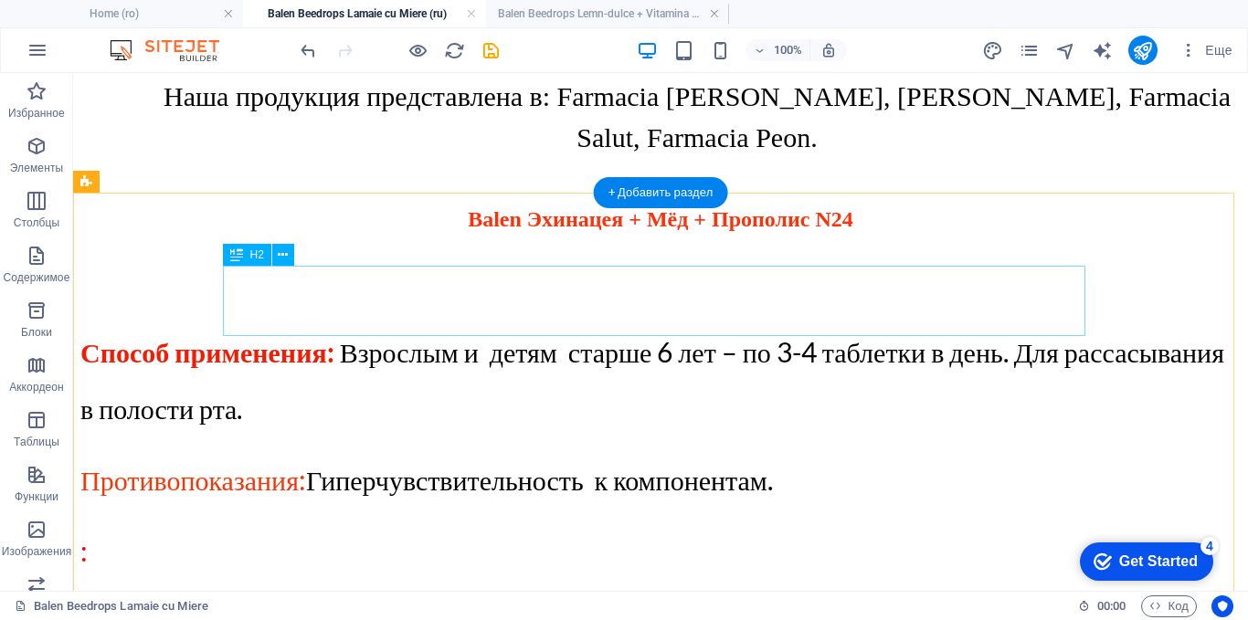
scroll to position [2769, 0]
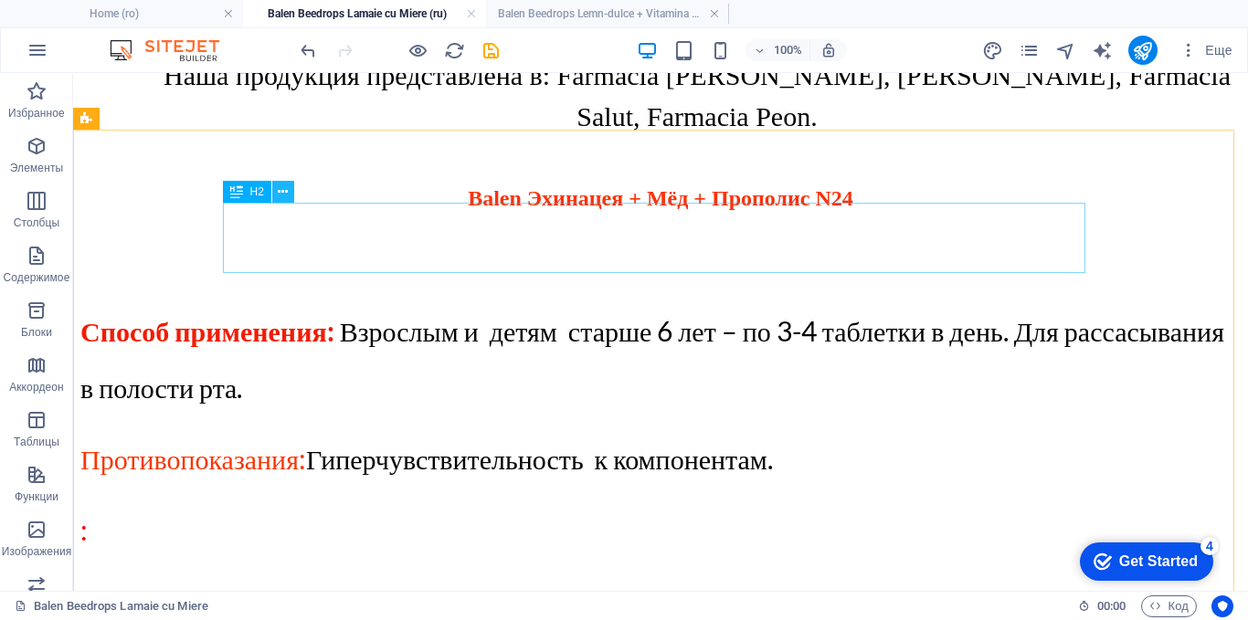
click at [284, 189] on icon at bounding box center [283, 192] width 10 height 19
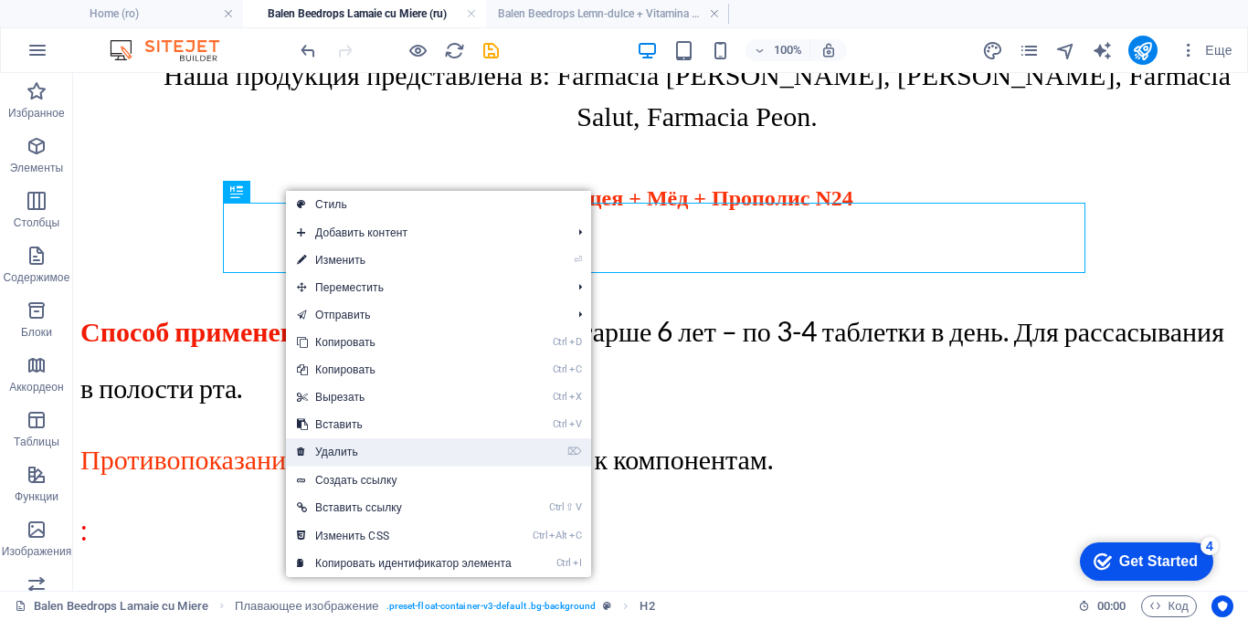
click at [322, 455] on link "⌦ Удалить" at bounding box center [404, 451] width 237 height 27
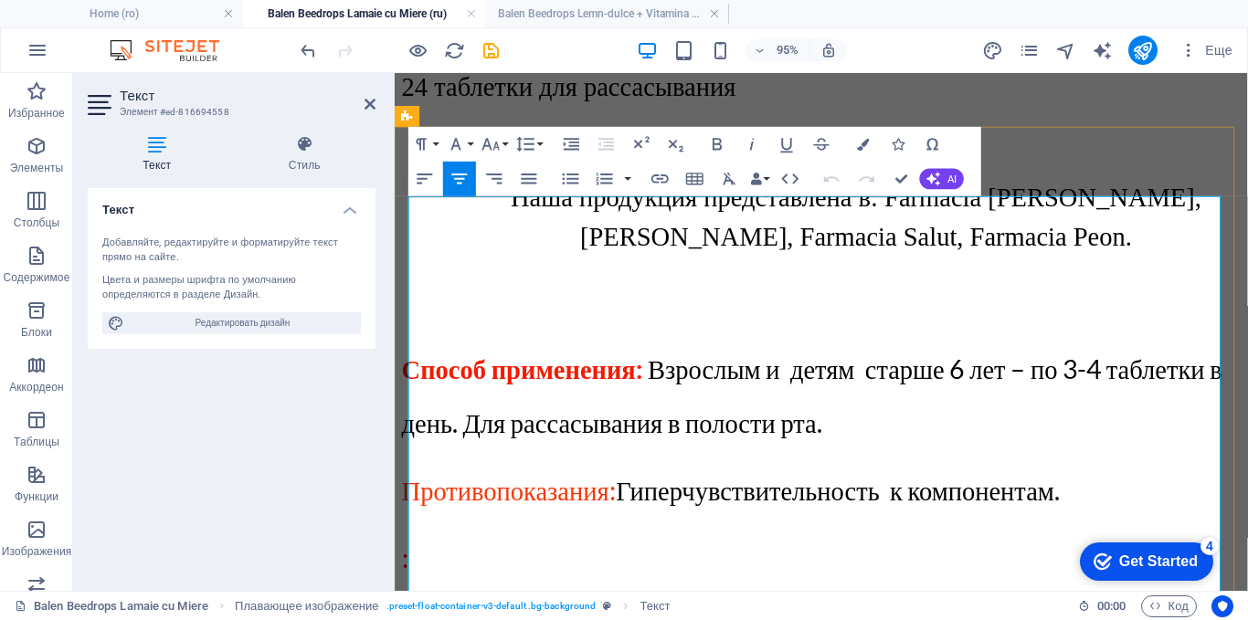
drag, startPoint x: 655, startPoint y: 299, endPoint x: 869, endPoint y: 339, distance: 217.5
click at [869, 356] on p "Способ применения: Взрослым и детям старше 6 лет – по 3-4 таблетки в день. Для …" at bounding box center [843, 412] width 883 height 113
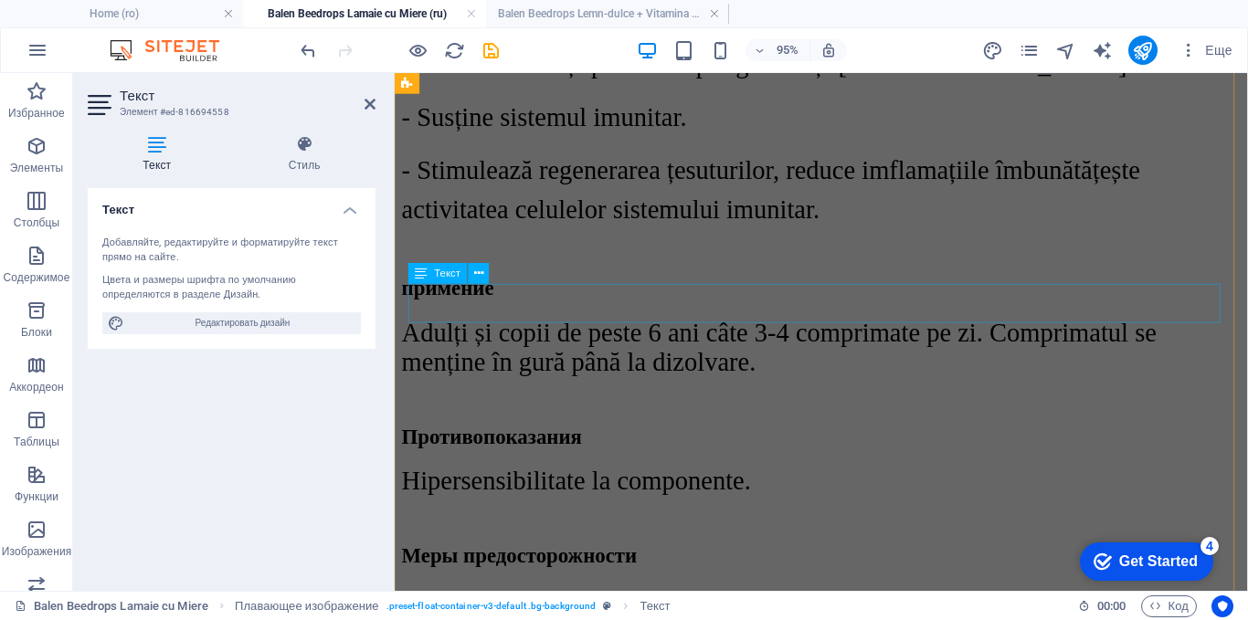
scroll to position [1947, 0]
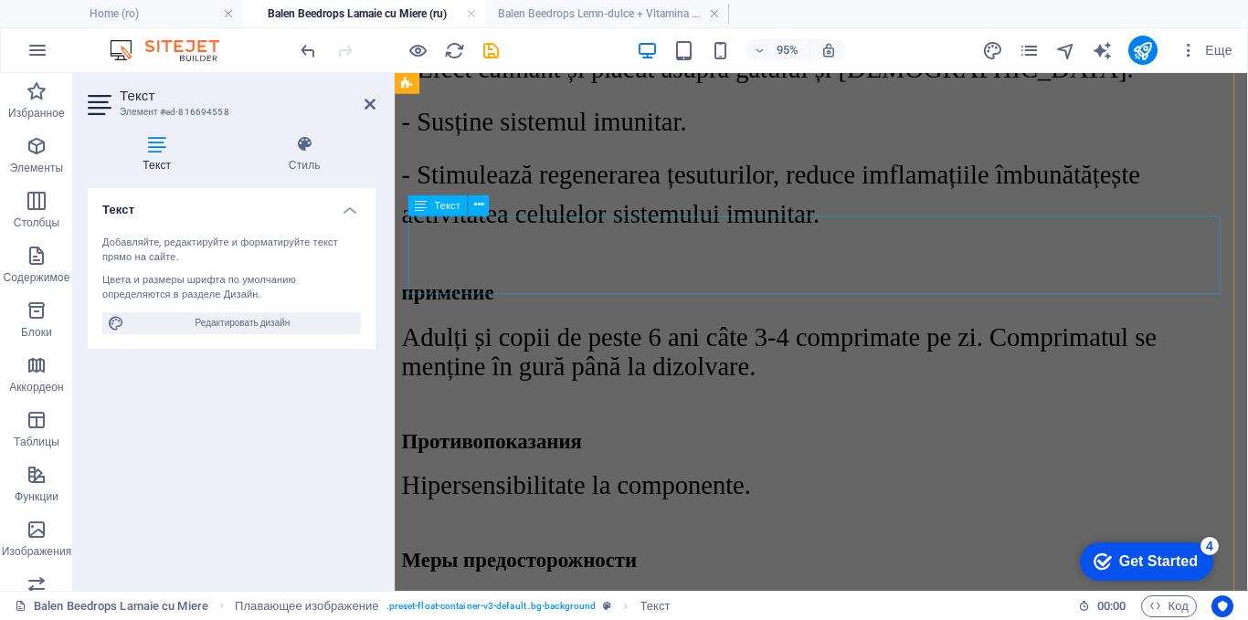
click at [623, 335] on div "Adulți și copii de peste 6 ani câte 3-4 comprimate pe zi. Comprimatul se mențin…" at bounding box center [843, 366] width 883 height 62
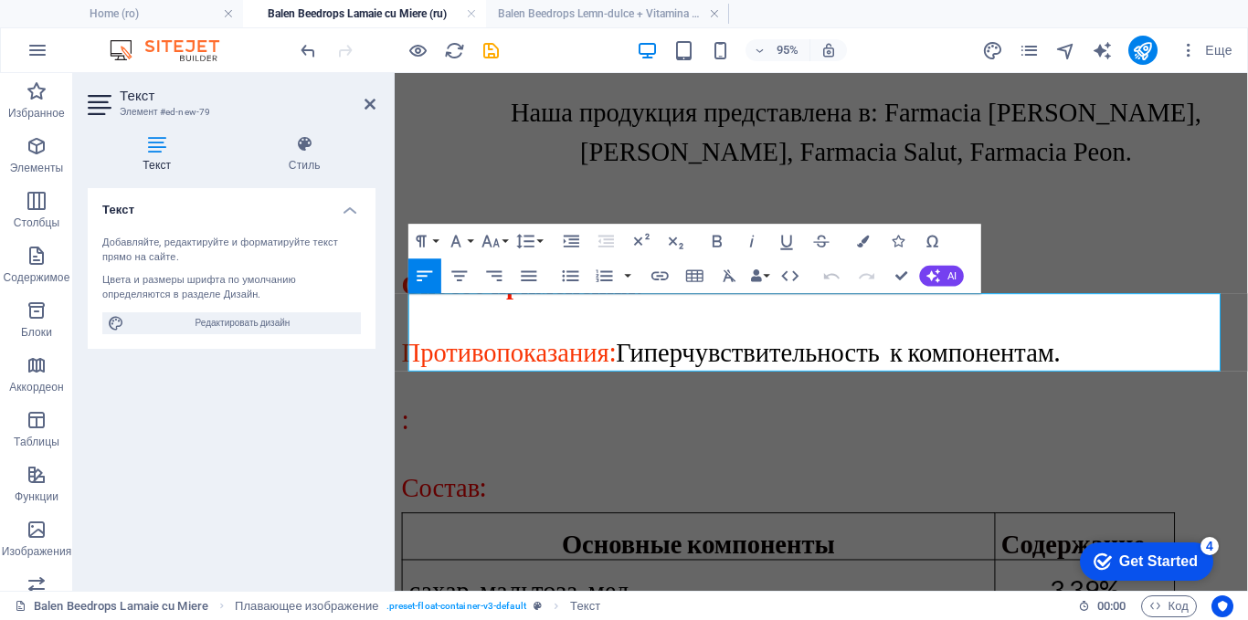
scroll to position [1866, 0]
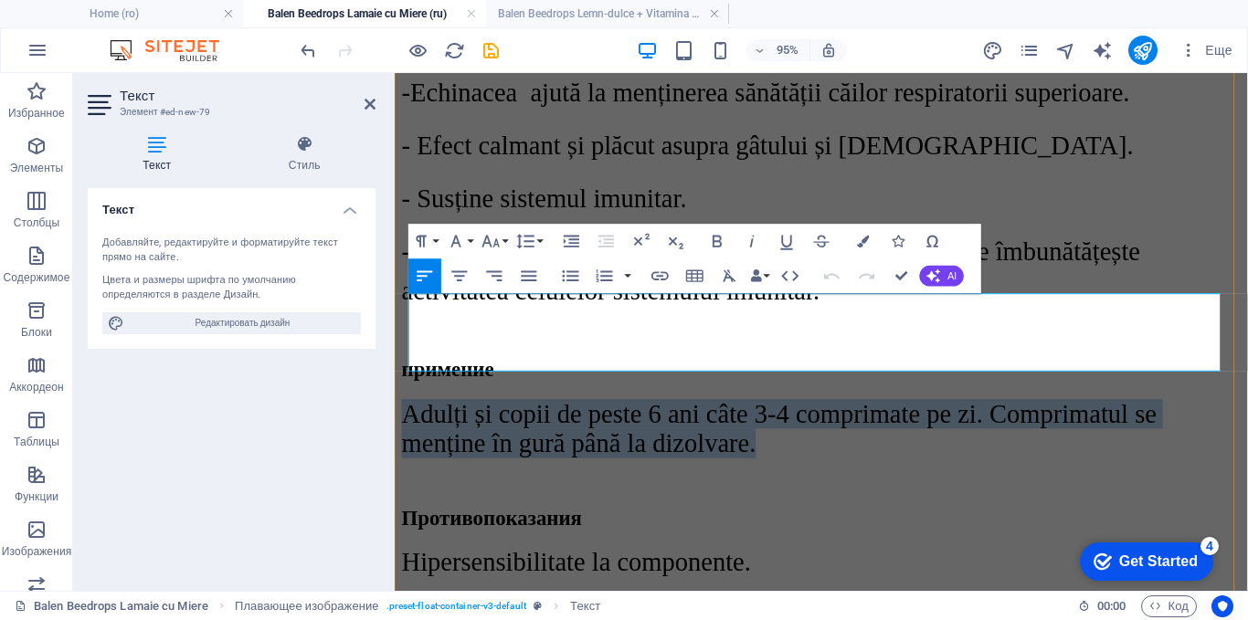
drag, startPoint x: 791, startPoint y: 369, endPoint x: 407, endPoint y: 331, distance: 385.6
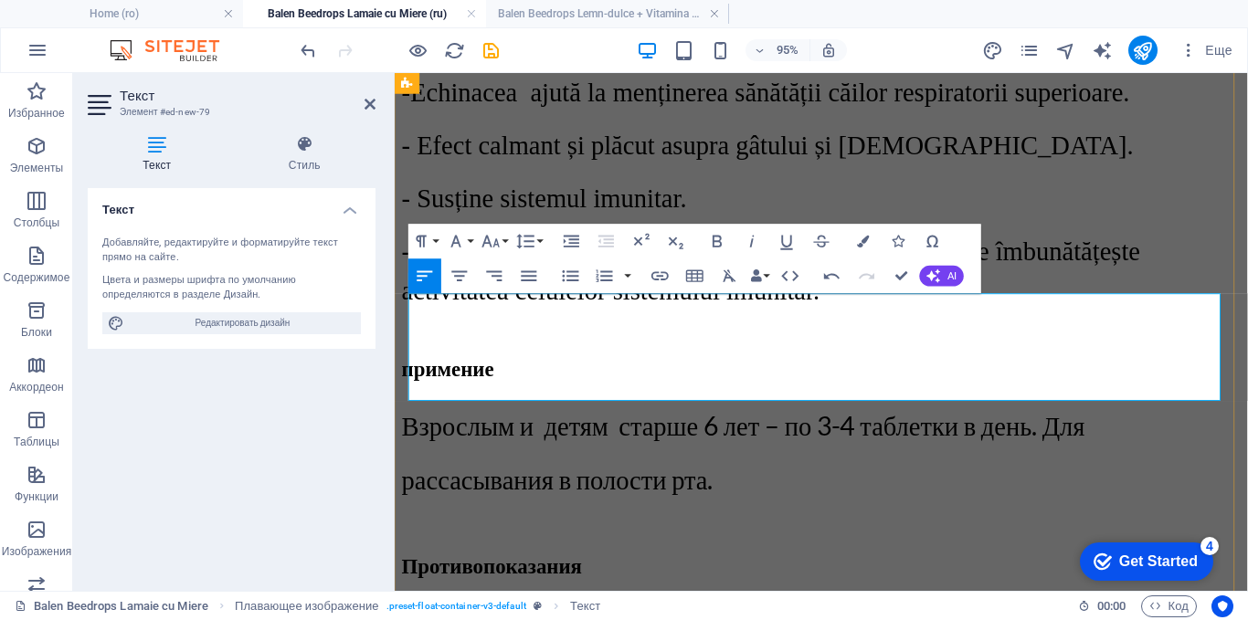
drag, startPoint x: 756, startPoint y: 383, endPoint x: 409, endPoint y: 346, distance: 349.0
click at [409, 417] on p "Взрослым и детям старше 6 лет – по 3-4 таблетки в день. Для рассасывания в поло…" at bounding box center [843, 473] width 883 height 113
click at [532, 242] on icon "button" at bounding box center [525, 240] width 21 height 21
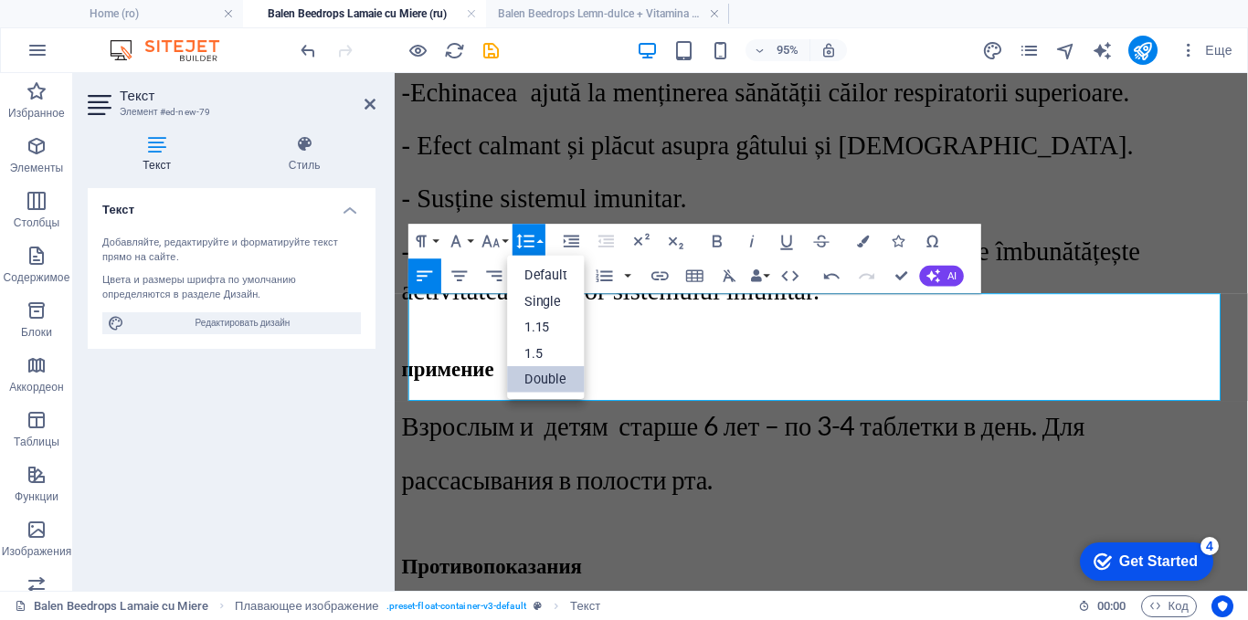
scroll to position [0, 0]
click at [532, 356] on link "1.5" at bounding box center [547, 353] width 78 height 26
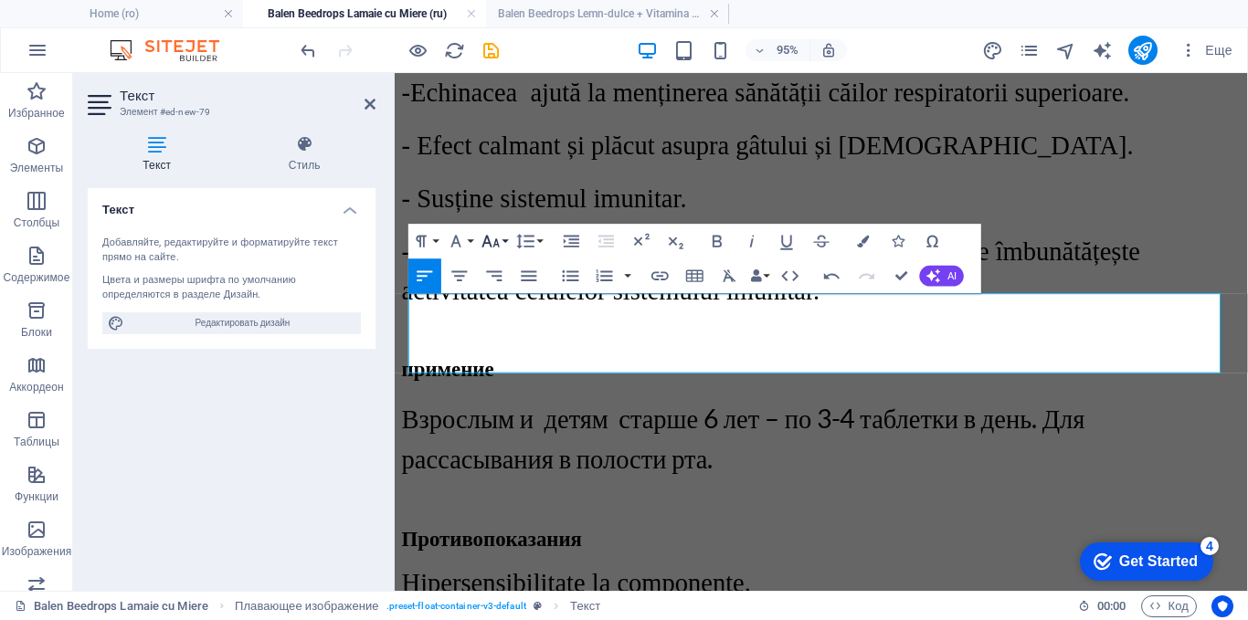
click at [499, 239] on icon "button" at bounding box center [490, 240] width 21 height 21
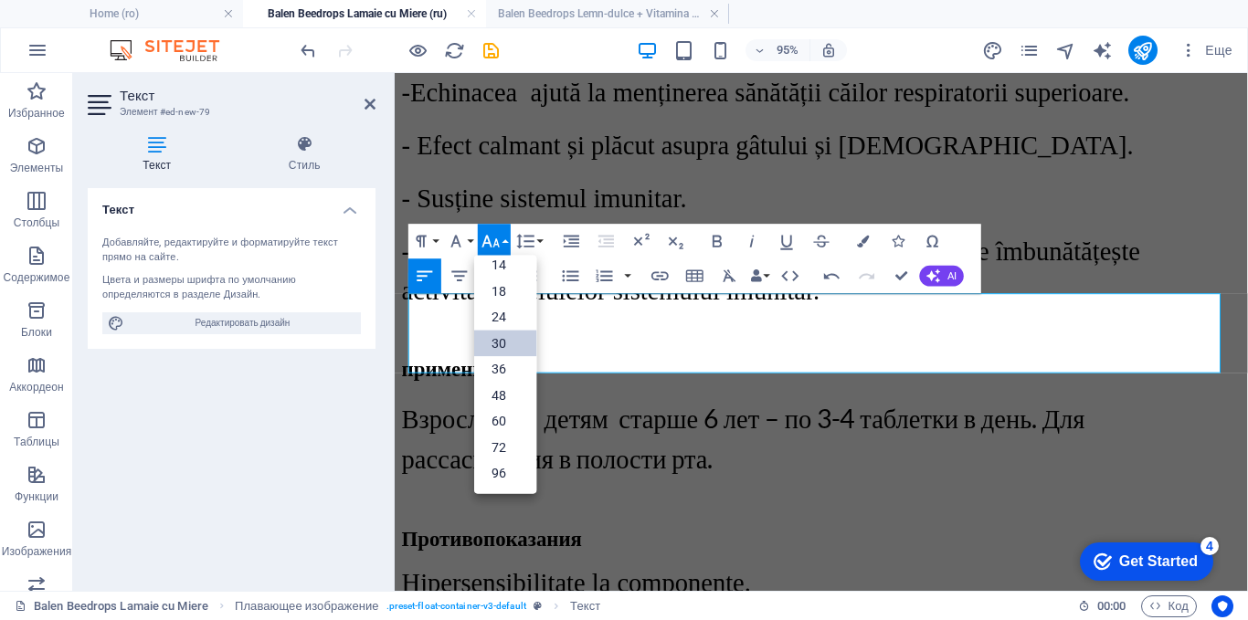
scroll to position [147, 0]
click at [495, 337] on link "30" at bounding box center [505, 344] width 62 height 26
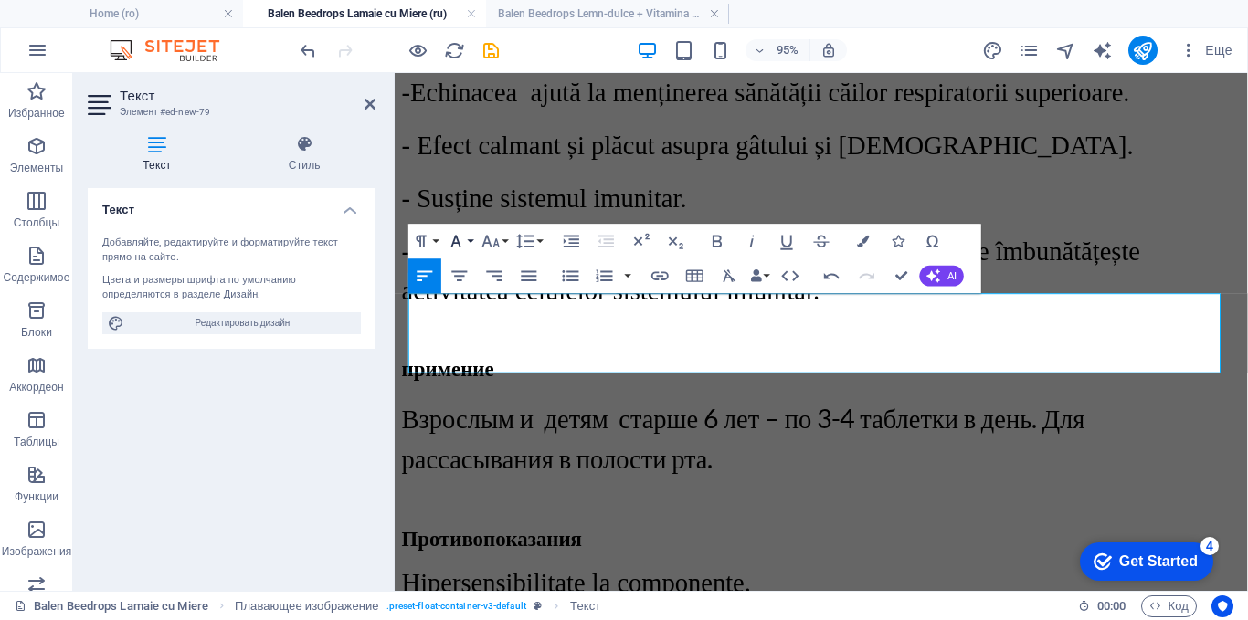
click at [464, 244] on icon "button" at bounding box center [456, 240] width 21 height 21
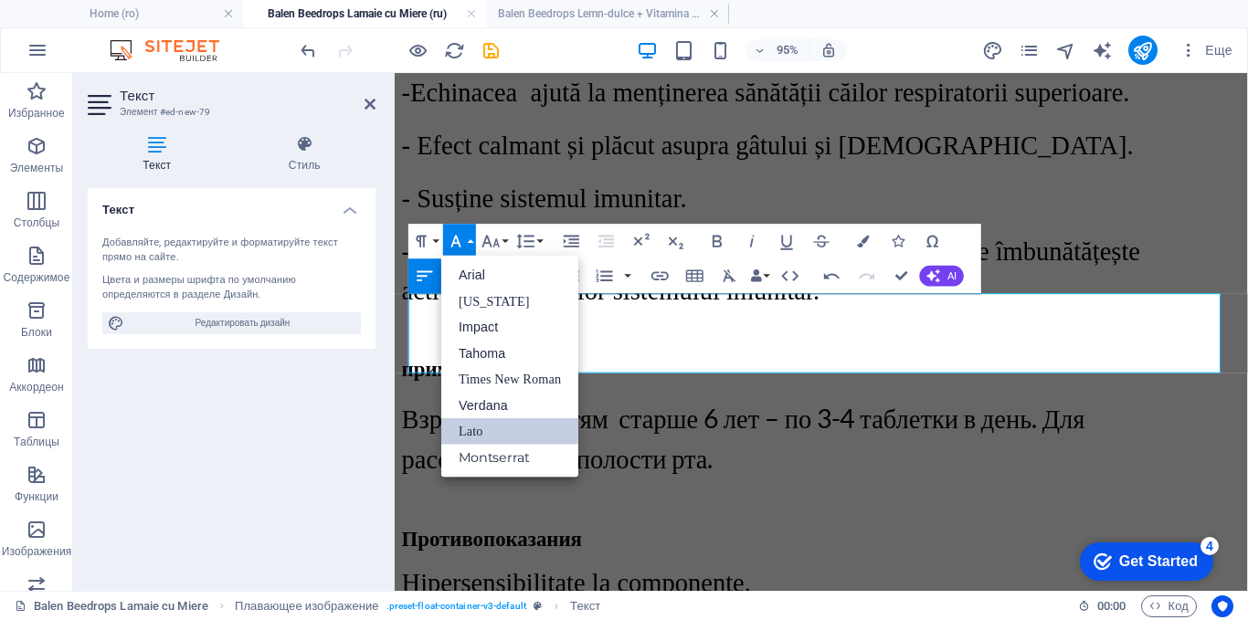
scroll to position [0, 0]
click at [481, 380] on link "Times New Roman" at bounding box center [509, 379] width 137 height 26
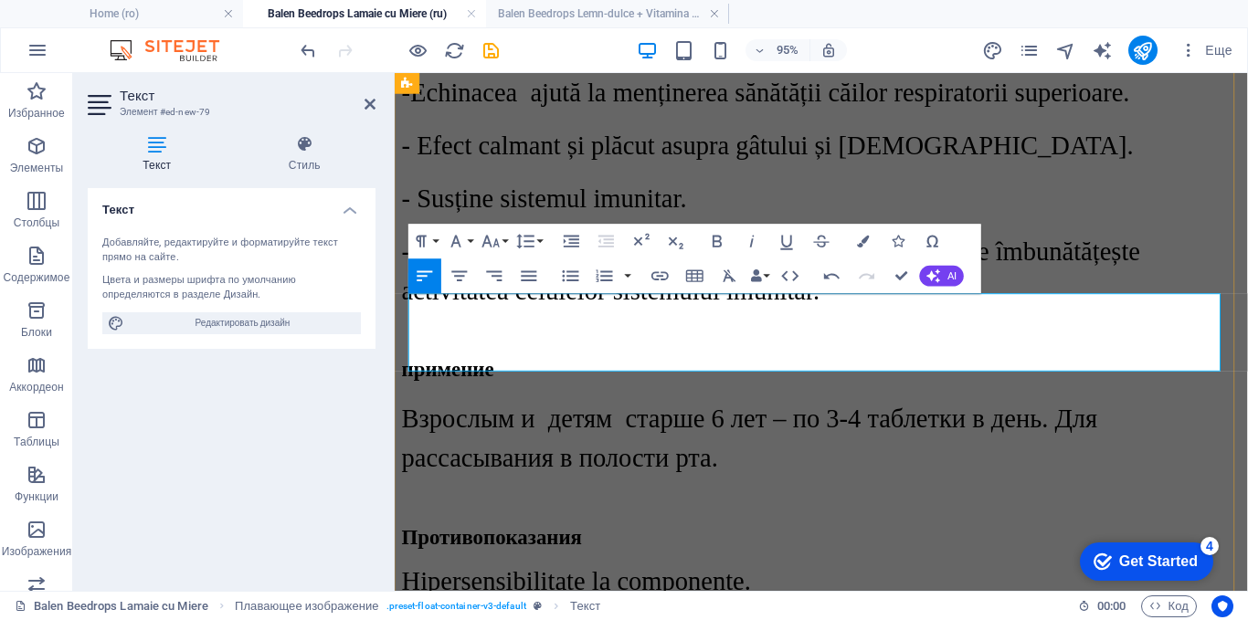
click at [763, 417] on p "Взрослым и детям старше 6 лет – по 3-4 таблетки в день. Для рассасывания в поло…" at bounding box center [843, 458] width 883 height 82
click at [602, 197] on div "- Echinacea ajută la menținerea sănătății căilor respiratorii superioare. - Efe…" at bounding box center [843, 197] width 883 height 249
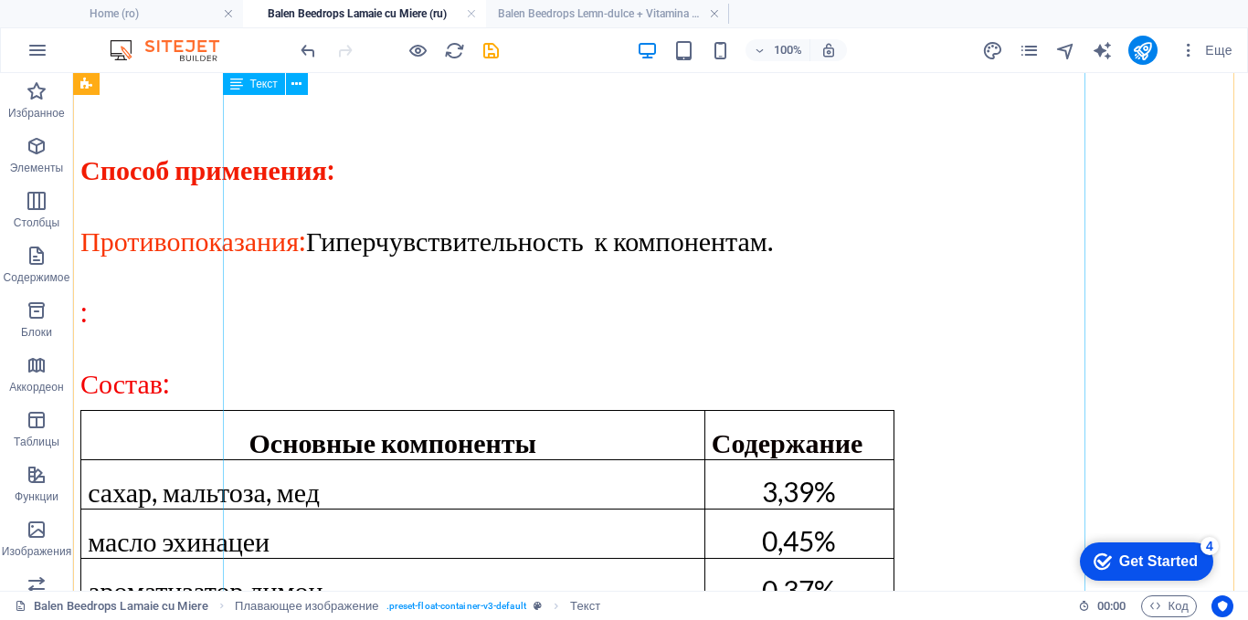
scroll to position [2780, 0]
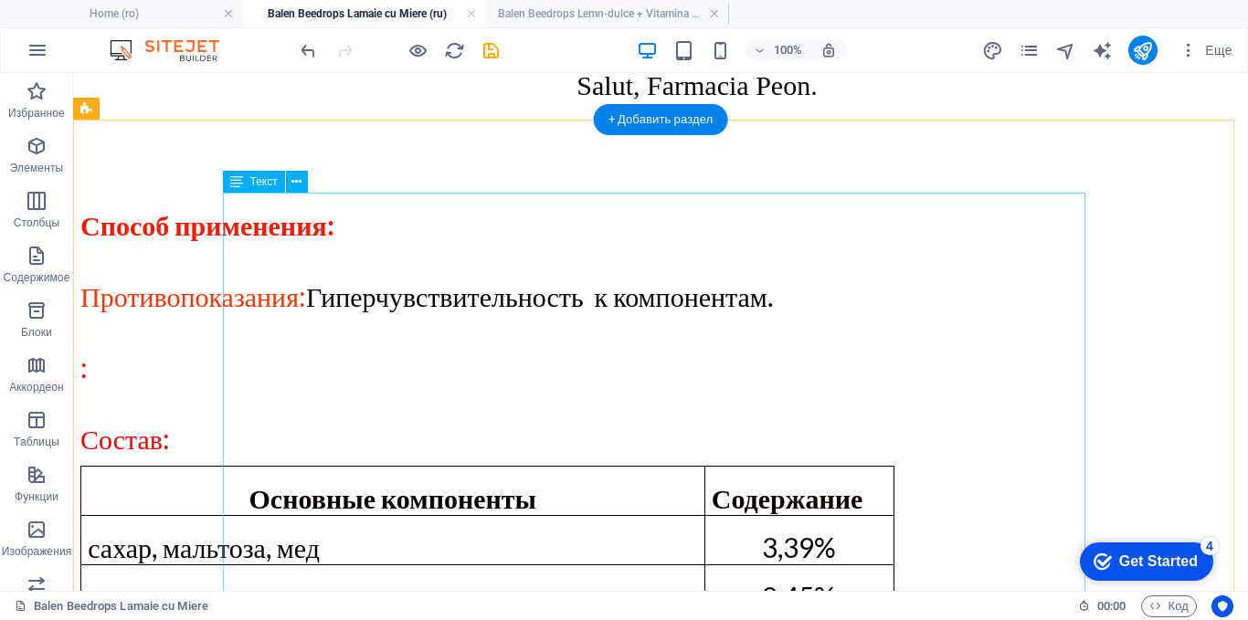
click at [461, 342] on div "Способ применения: Противопоказания: Гиперчувствительность к компонентам. : Сос…" at bounding box center [660, 587] width 1160 height 930
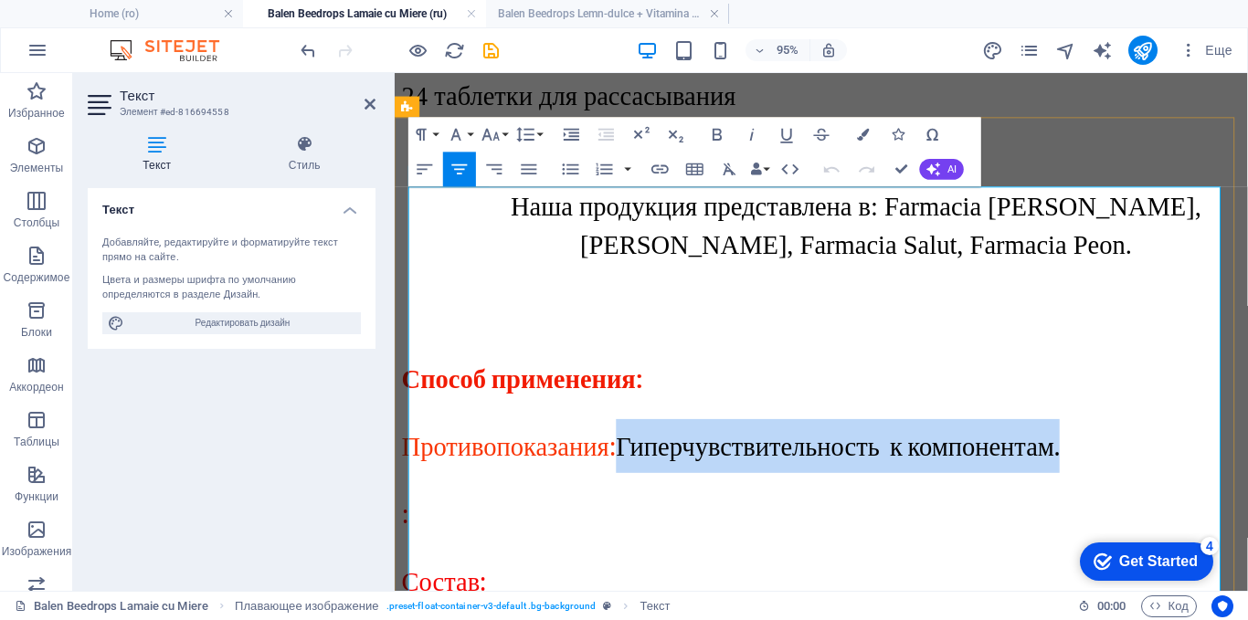
drag, startPoint x: 1109, startPoint y: 346, endPoint x: 637, endPoint y: 345, distance: 472.2
click at [637, 438] on p "Противопоказания: Гиперчувствительность к компонентам." at bounding box center [843, 466] width 883 height 57
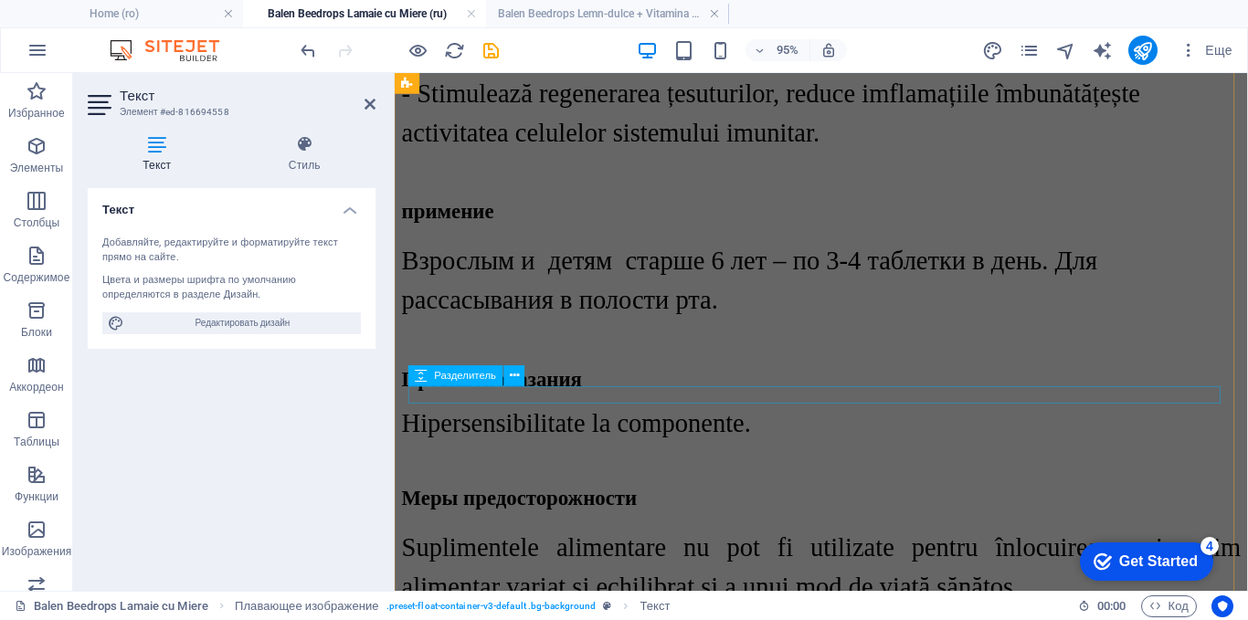
scroll to position [1957, 0]
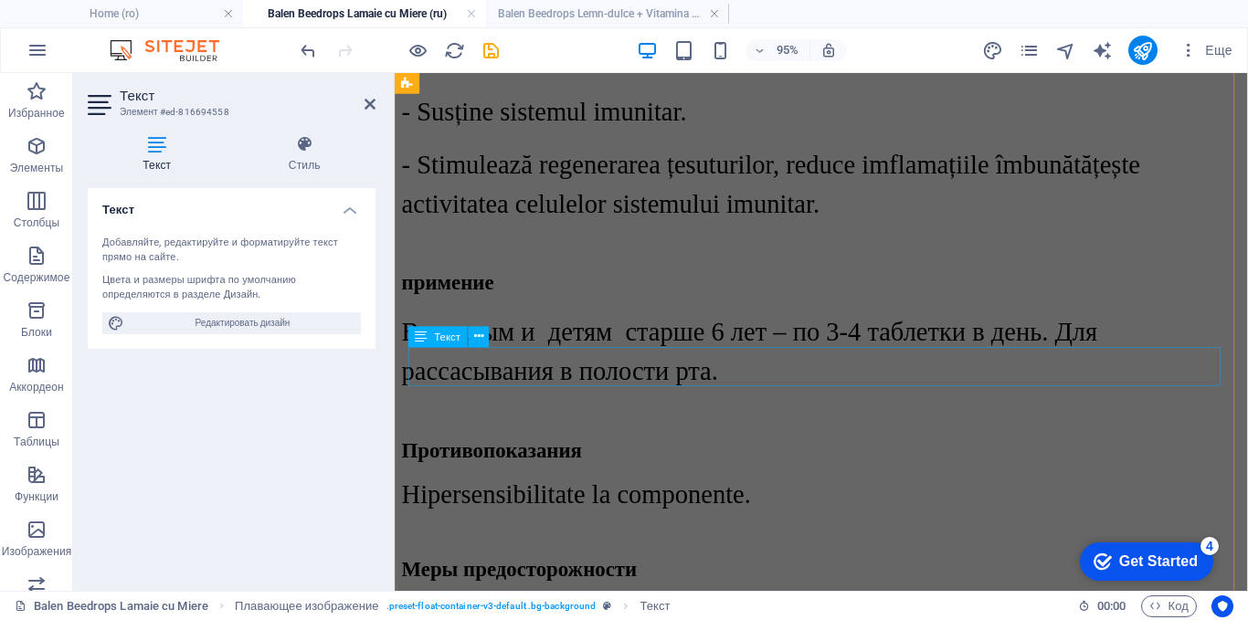
click at [647, 501] on div "Hipersensibilitate la componente." at bounding box center [843, 516] width 883 height 31
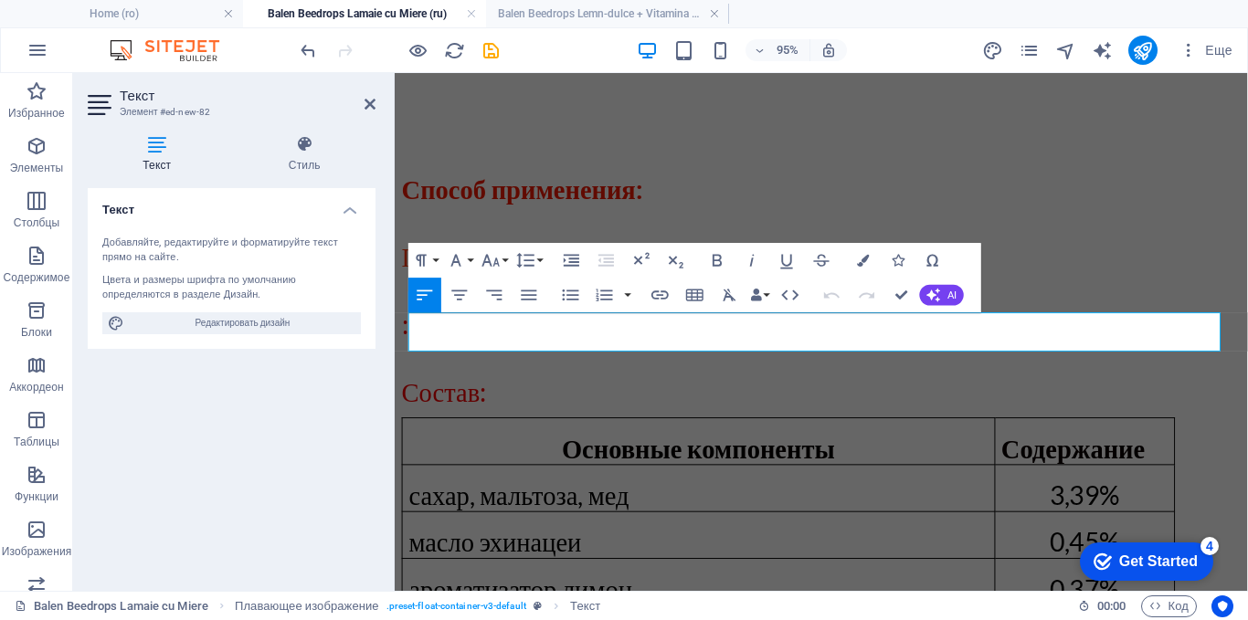
scroll to position [1994, 0]
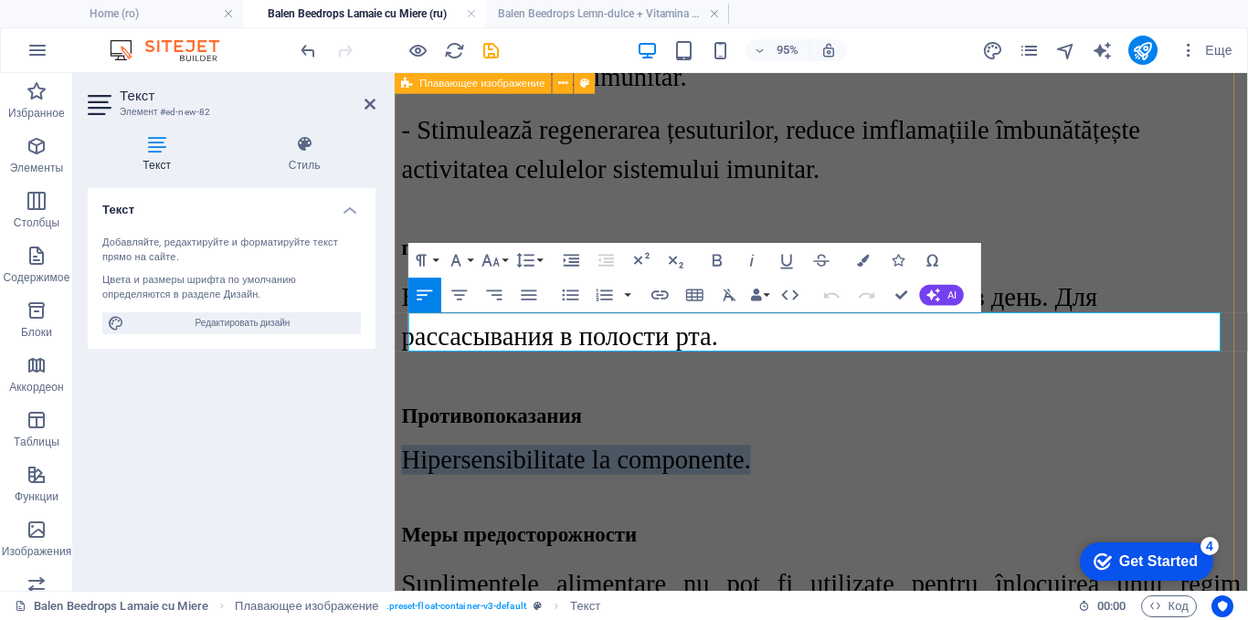
drag, startPoint x: 823, startPoint y: 352, endPoint x: 406, endPoint y: 348, distance: 417.4
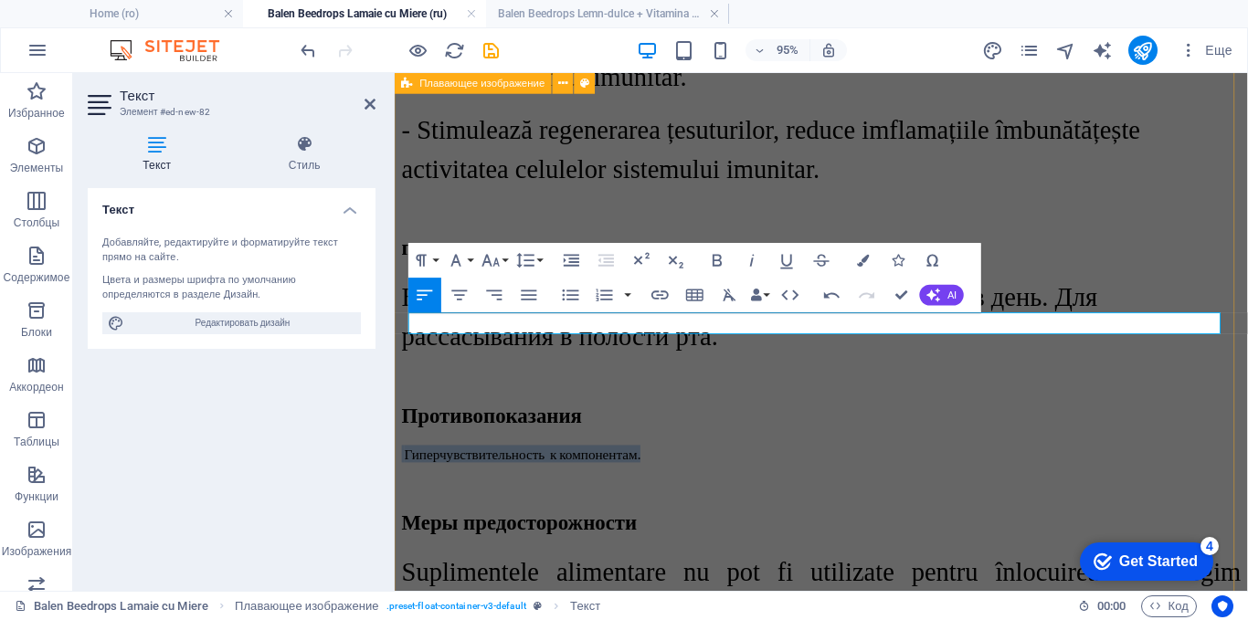
drag, startPoint x: 684, startPoint y: 332, endPoint x: 407, endPoint y: 339, distance: 276.8
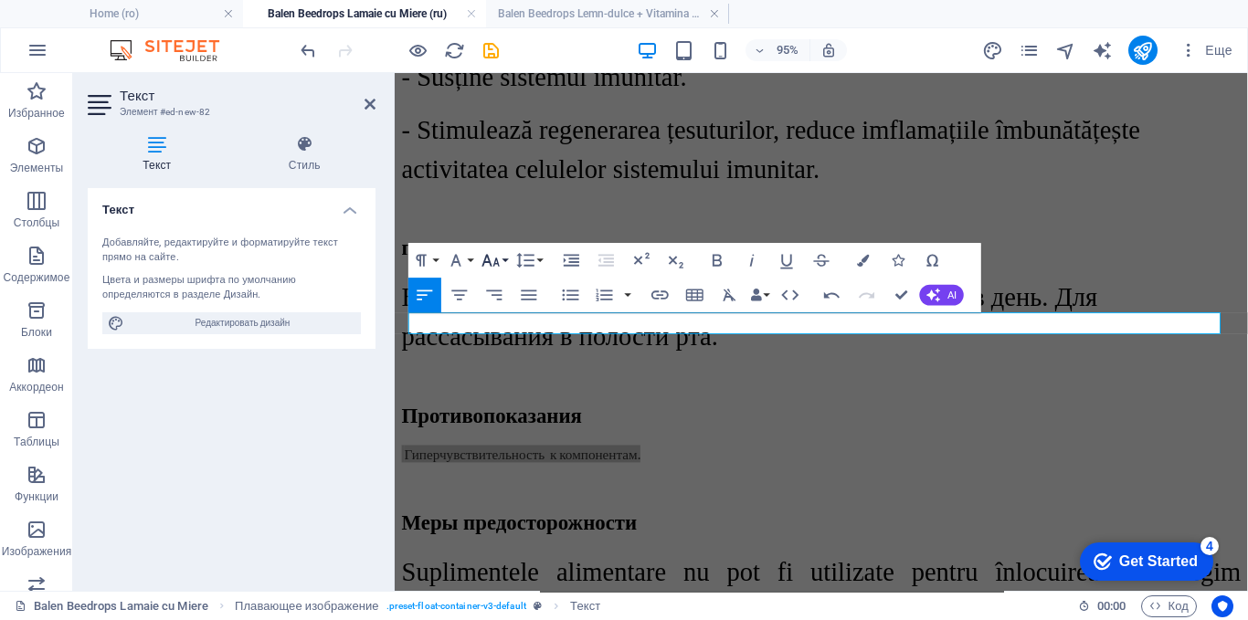
click at [490, 257] on icon "button" at bounding box center [490, 260] width 21 height 21
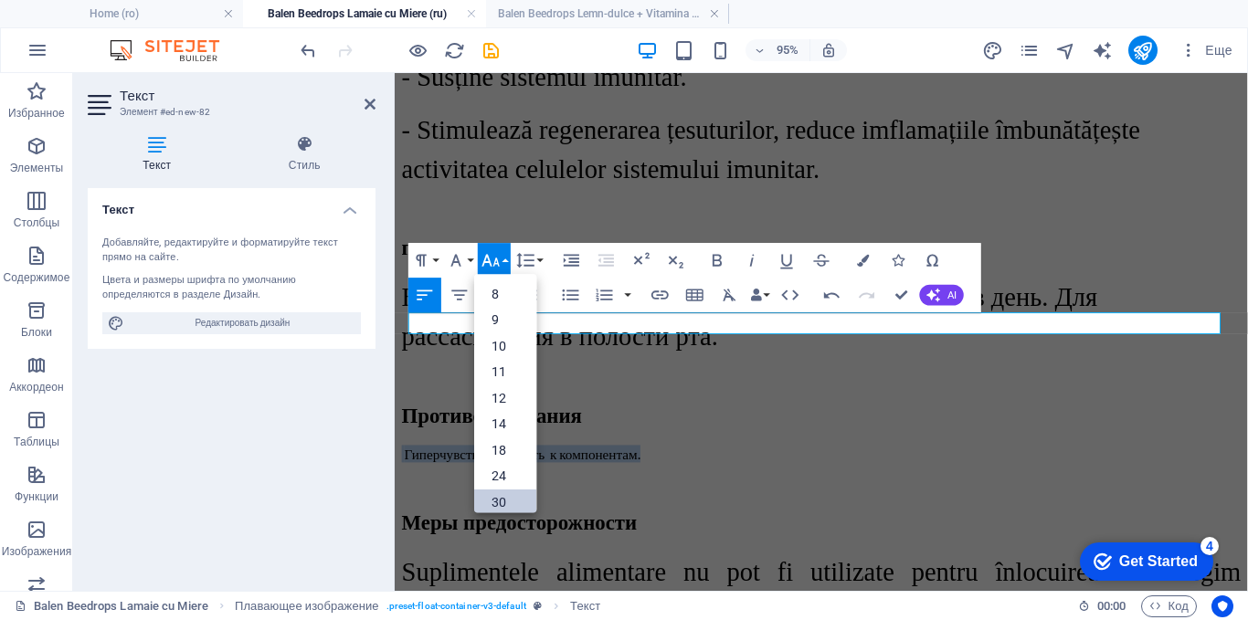
click at [489, 501] on link "30" at bounding box center [505, 503] width 62 height 26
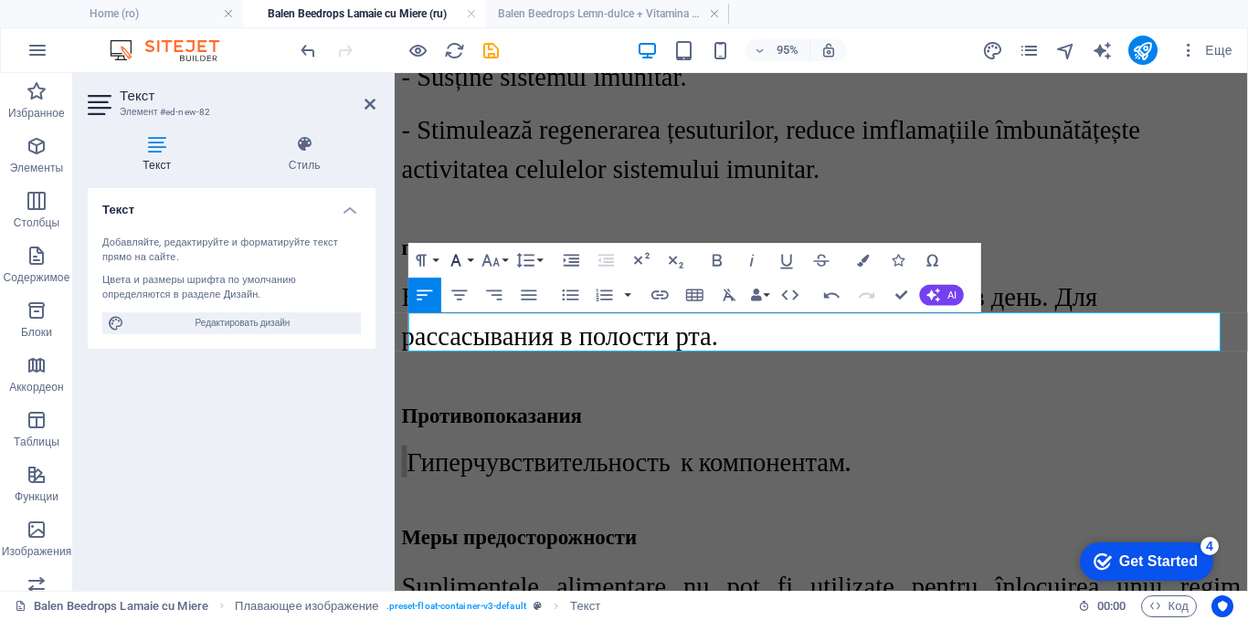
click at [472, 260] on button "Font Family" at bounding box center [459, 260] width 33 height 35
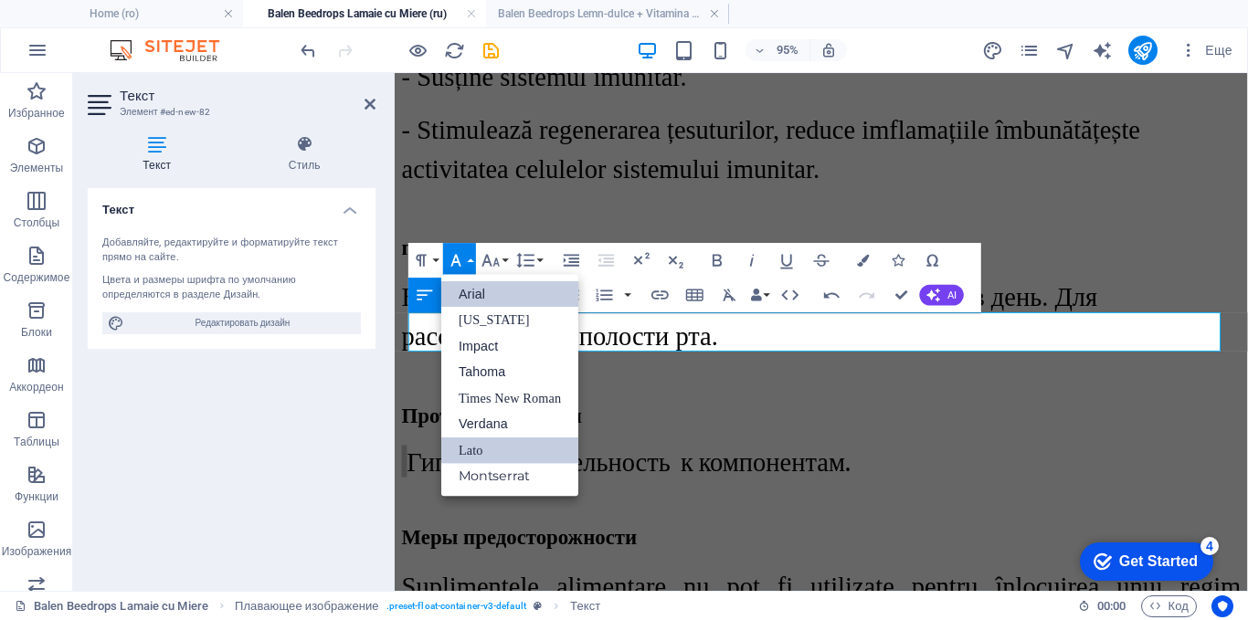
scroll to position [0, 0]
click at [473, 396] on link "Times New Roman" at bounding box center [509, 398] width 137 height 26
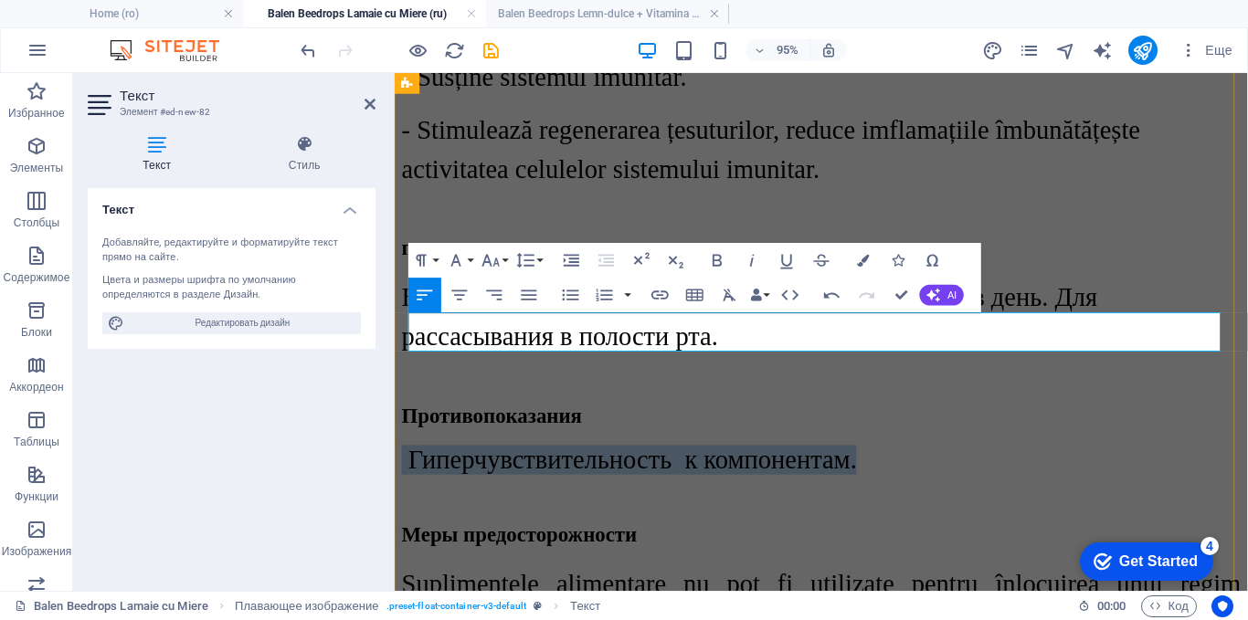
click at [927, 465] on p "Гиперчувствительность к компонентам." at bounding box center [843, 480] width 883 height 31
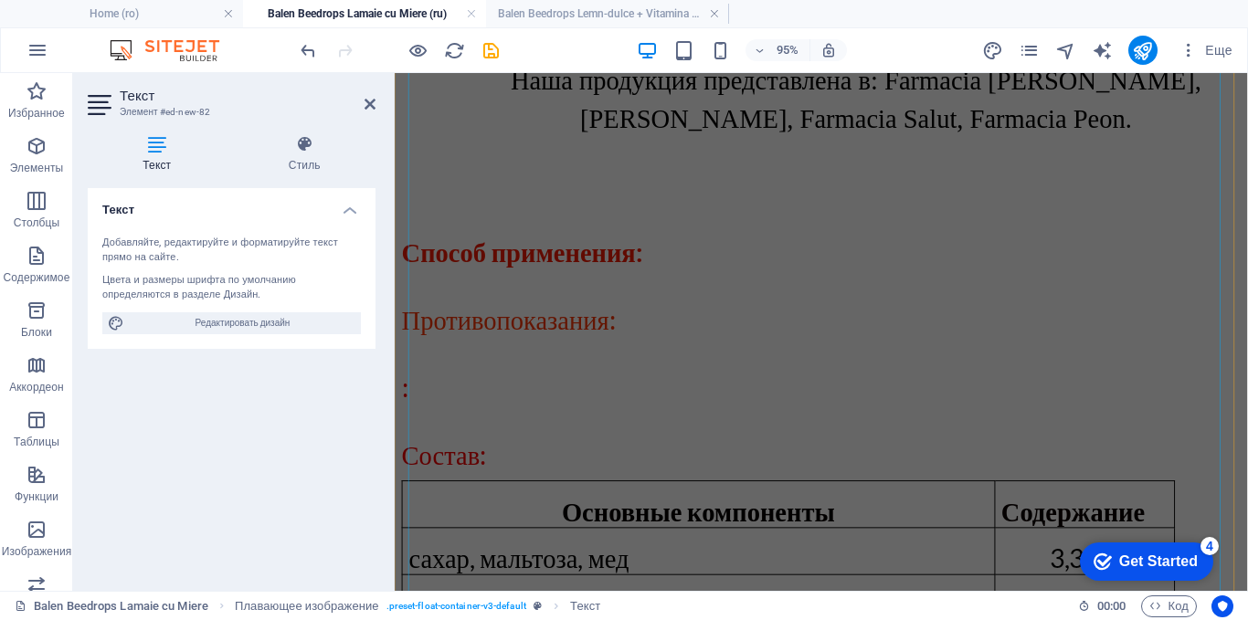
scroll to position [2999, 0]
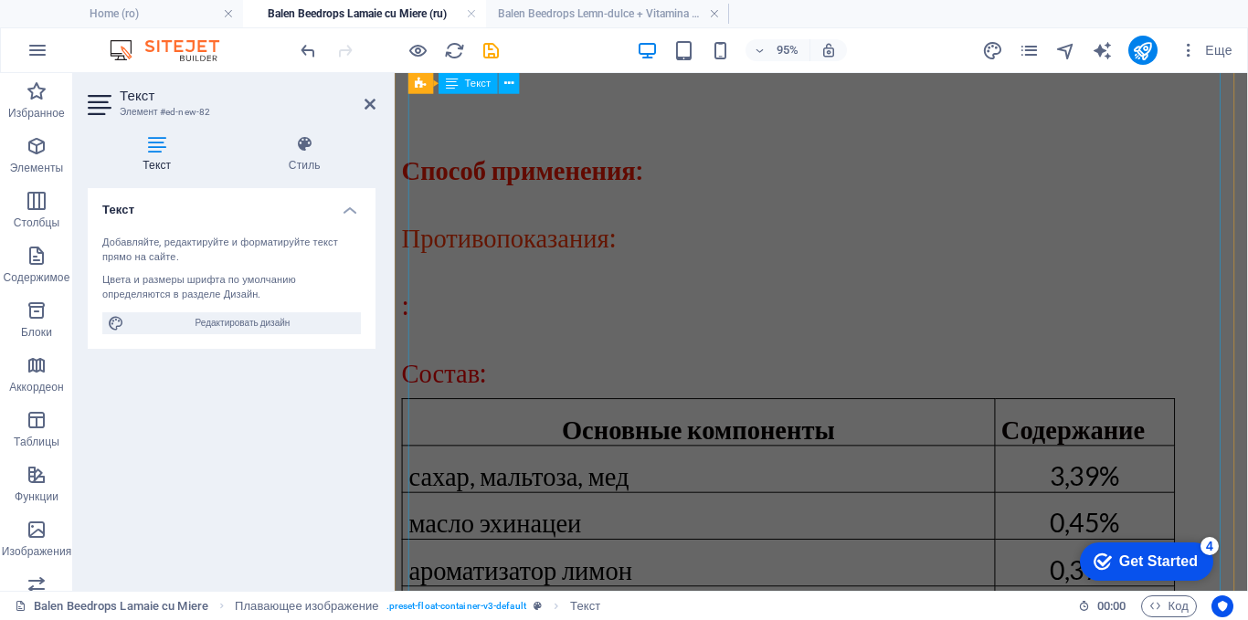
click at [656, 478] on div "Способ применения: Противопоказания: : Состав: Основные компоненты Содержание с…" at bounding box center [843, 538] width 883 height 930
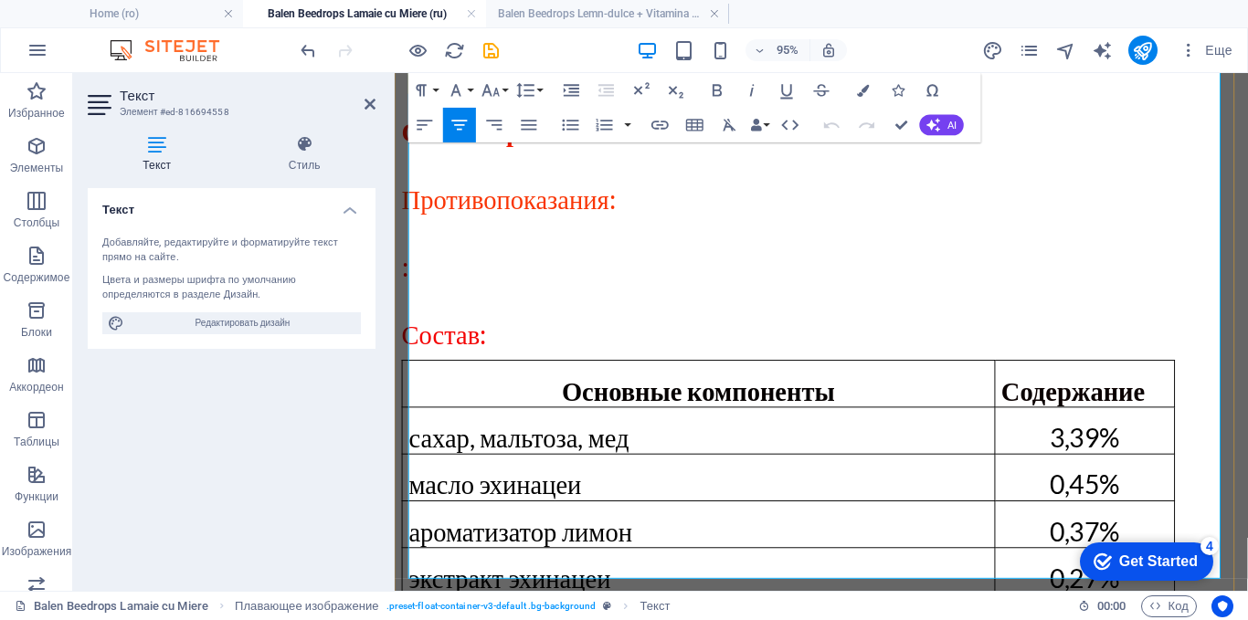
scroll to position [3070, 0]
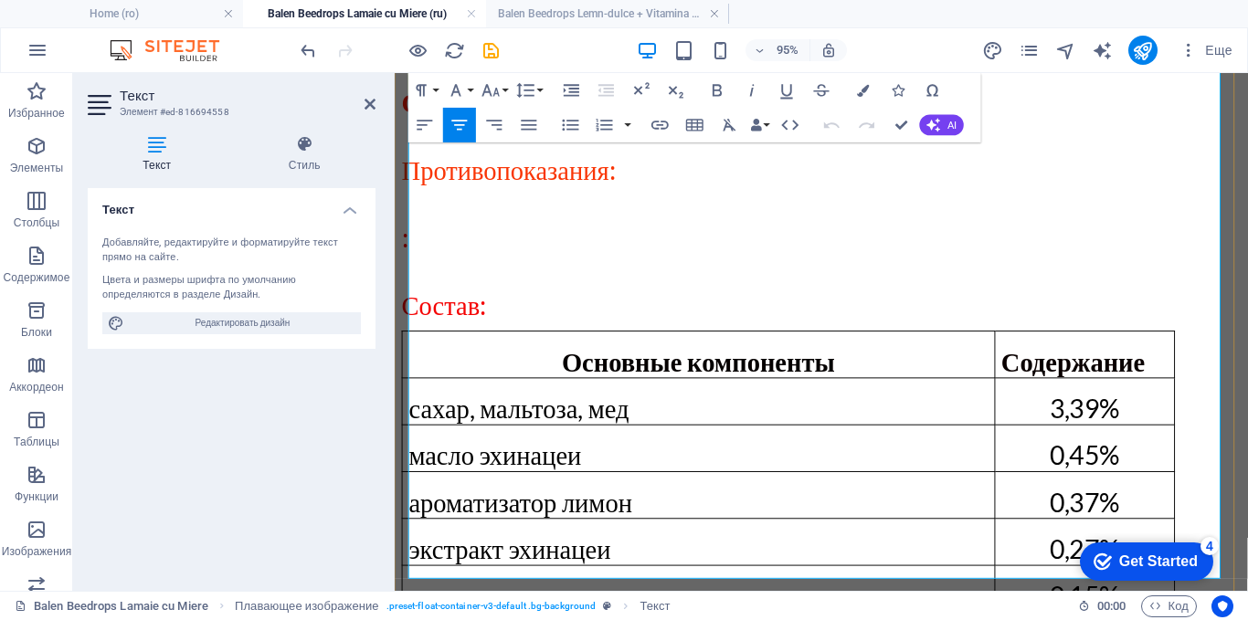
drag, startPoint x: 660, startPoint y: 182, endPoint x: 1036, endPoint y: 554, distance: 528.3
click at [1036, 554] on div "Способ применения: Противопоказания: : Состав: Основные компоненты Содержание с…" at bounding box center [843, 467] width 883 height 930
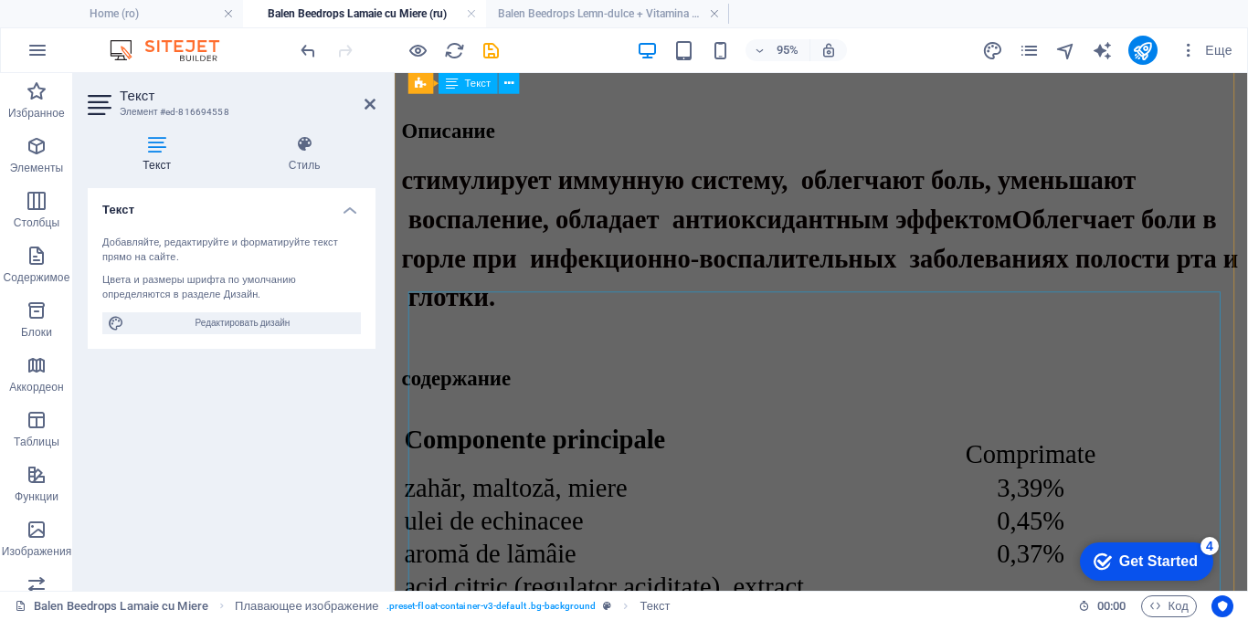
scroll to position [1060, 0]
click at [709, 427] on div "Сomponente principale Comprimate zahăr, maltoză, miere 3,39% ulei de echinacee …" at bounding box center [843, 613] width 883 height 373
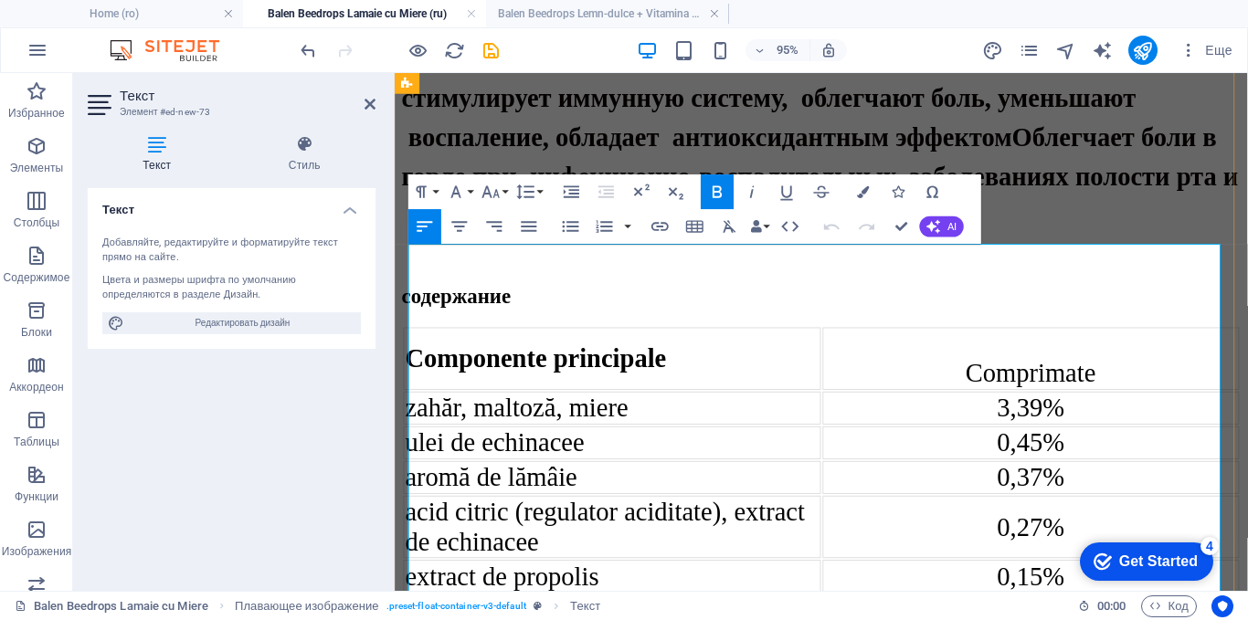
scroll to position [984, 0]
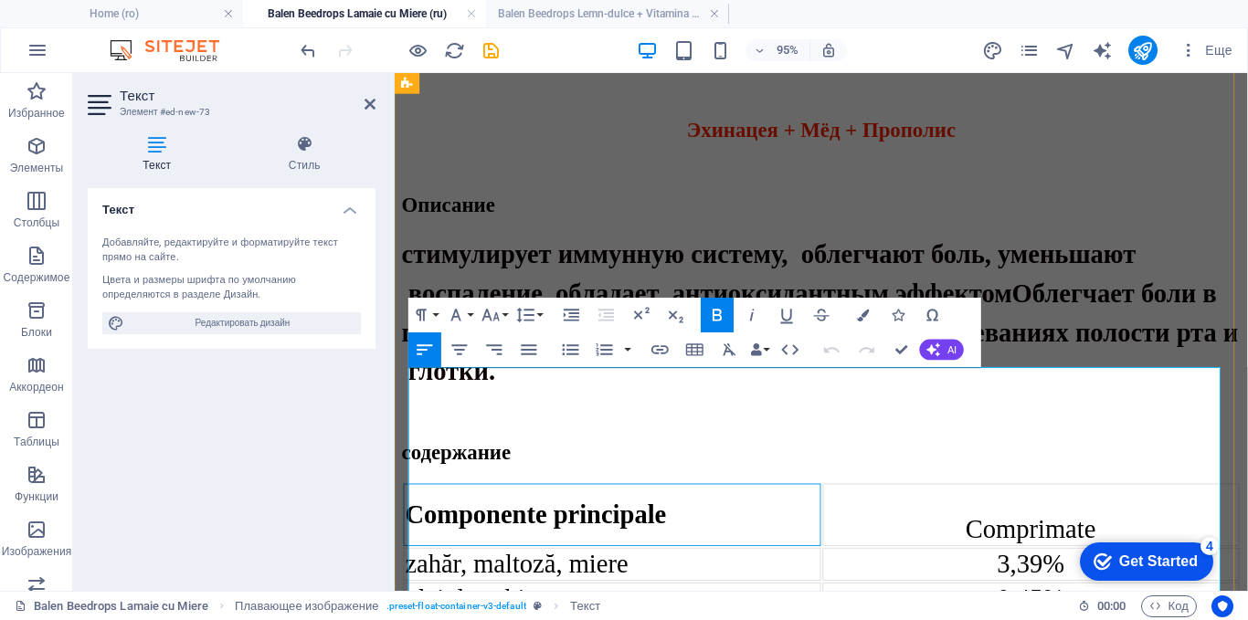
click at [694, 505] on td "Сomponente principale" at bounding box center [623, 538] width 439 height 66
click at [522, 330] on icon "button" at bounding box center [523, 327] width 21 height 21
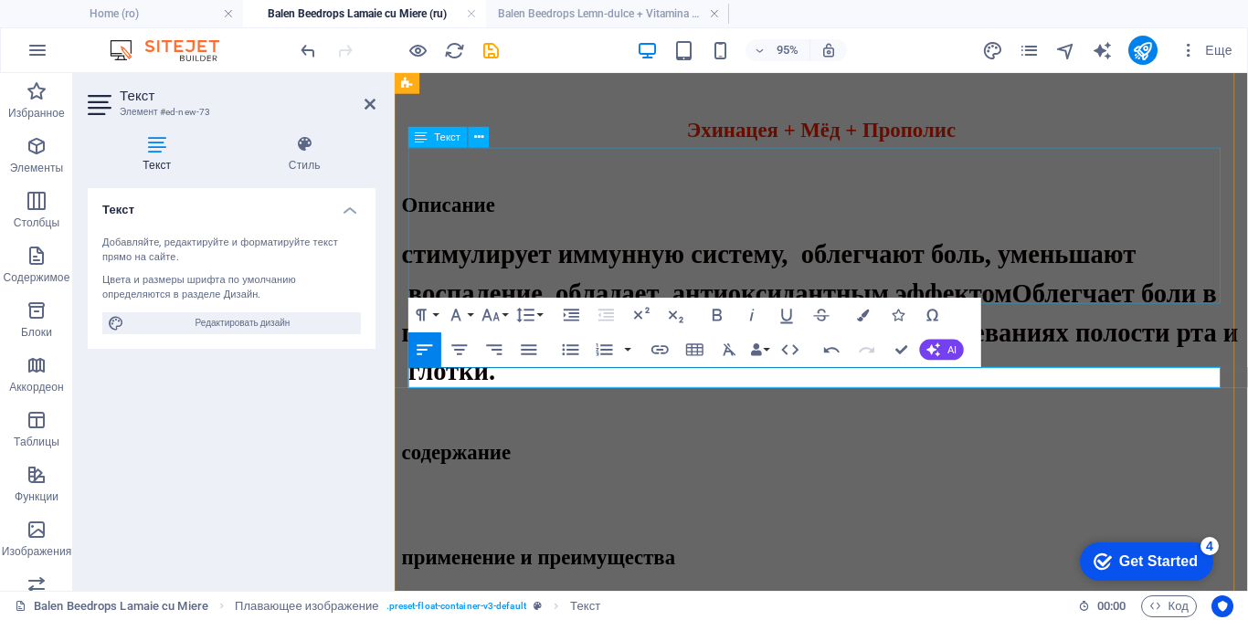
click at [1071, 279] on div "стимулирует иммунную систему, облегчают боль, уменьшают воспаление, обладает ан…" at bounding box center [843, 325] width 883 height 164
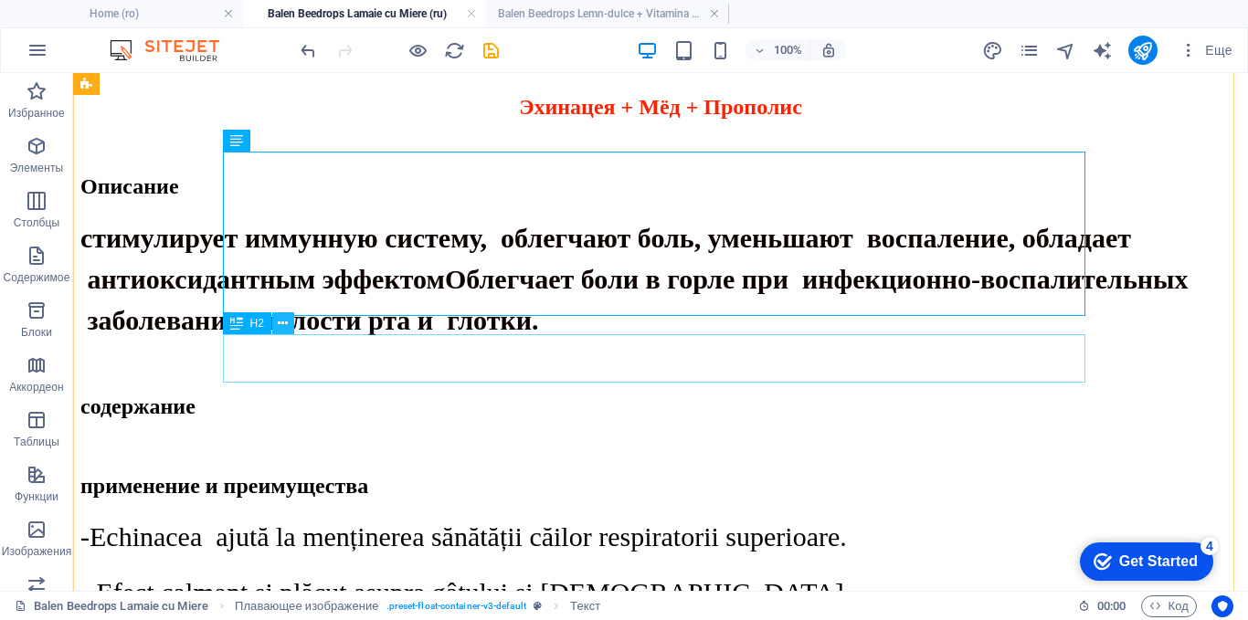
click at [287, 317] on icon at bounding box center [283, 323] width 10 height 19
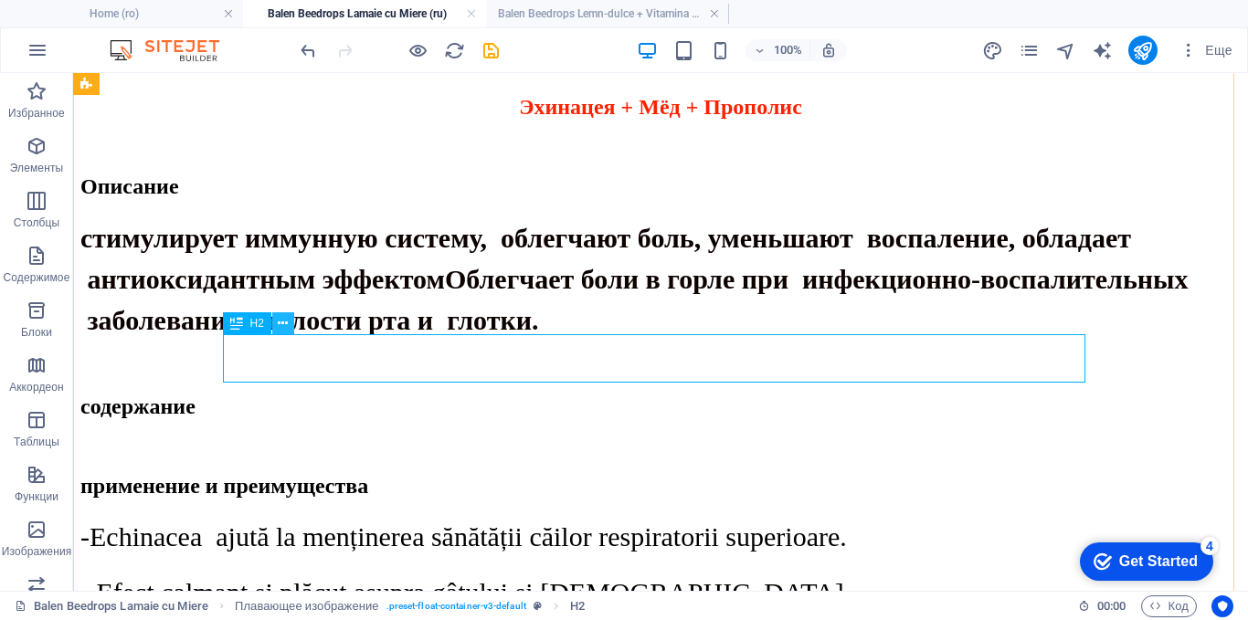
click at [288, 314] on icon at bounding box center [283, 323] width 10 height 19
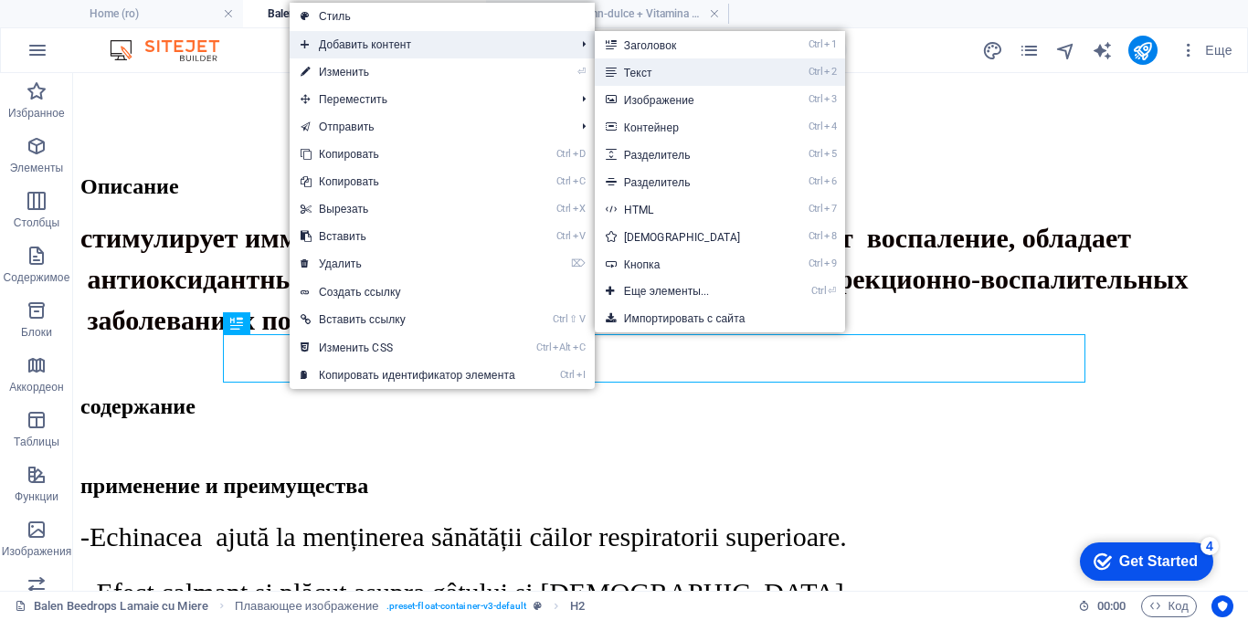
drag, startPoint x: 645, startPoint y: 74, endPoint x: 260, endPoint y: 45, distance: 385.7
click at [645, 74] on link "Ctrl 2 Текст" at bounding box center [686, 71] width 183 height 27
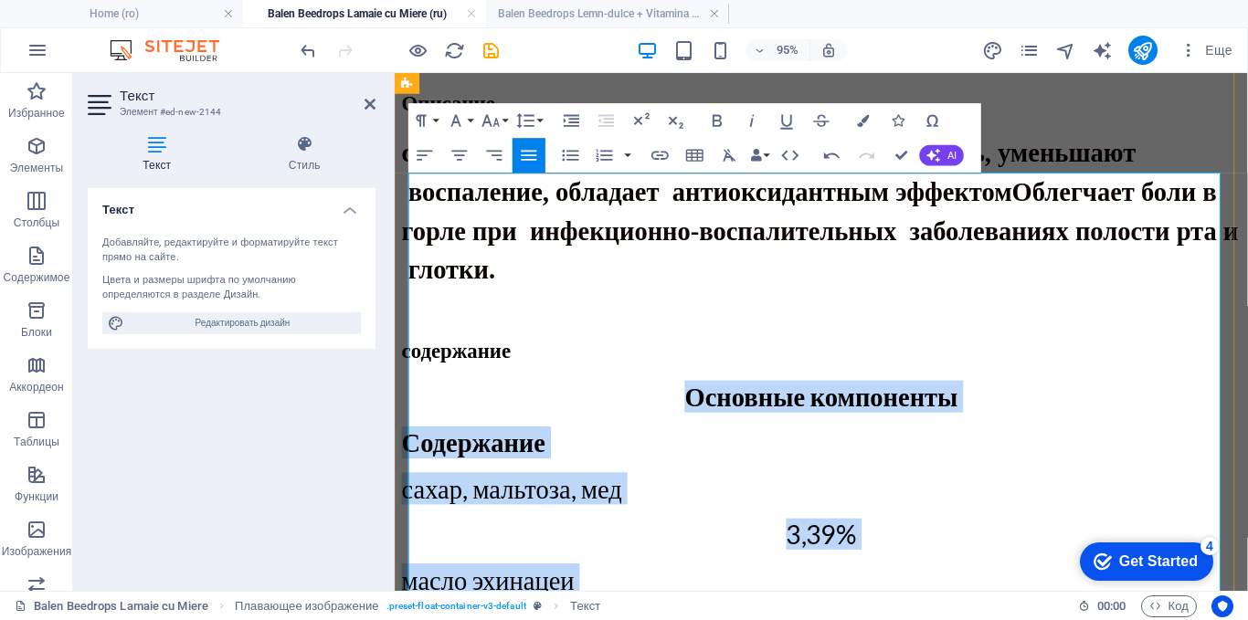
scroll to position [1075, 0]
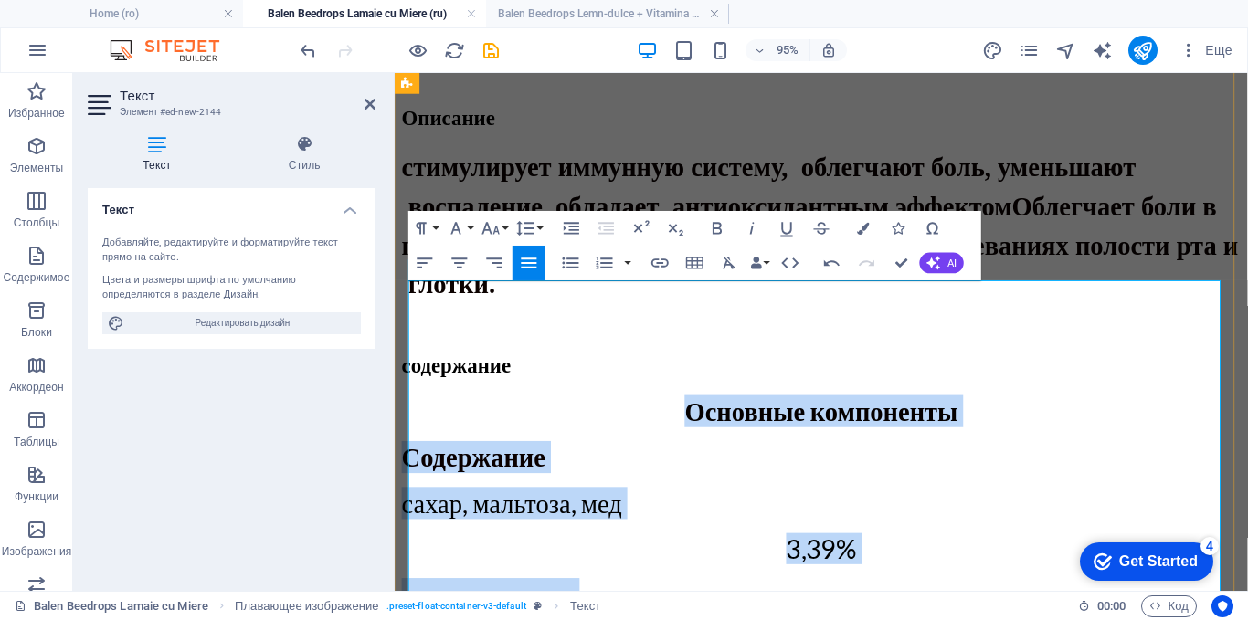
drag, startPoint x: 691, startPoint y: 325, endPoint x: 570, endPoint y: 303, distance: 122.5
click at [702, 412] on span "Основные компоненты" at bounding box center [844, 428] width 288 height 33
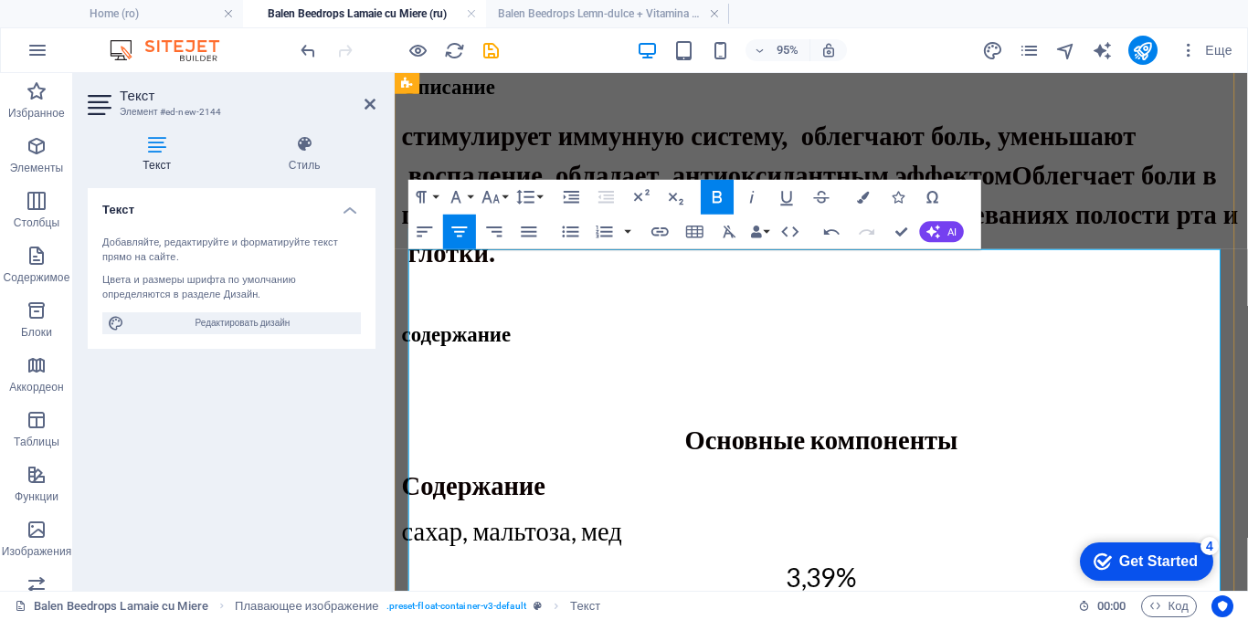
scroll to position [1124, 0]
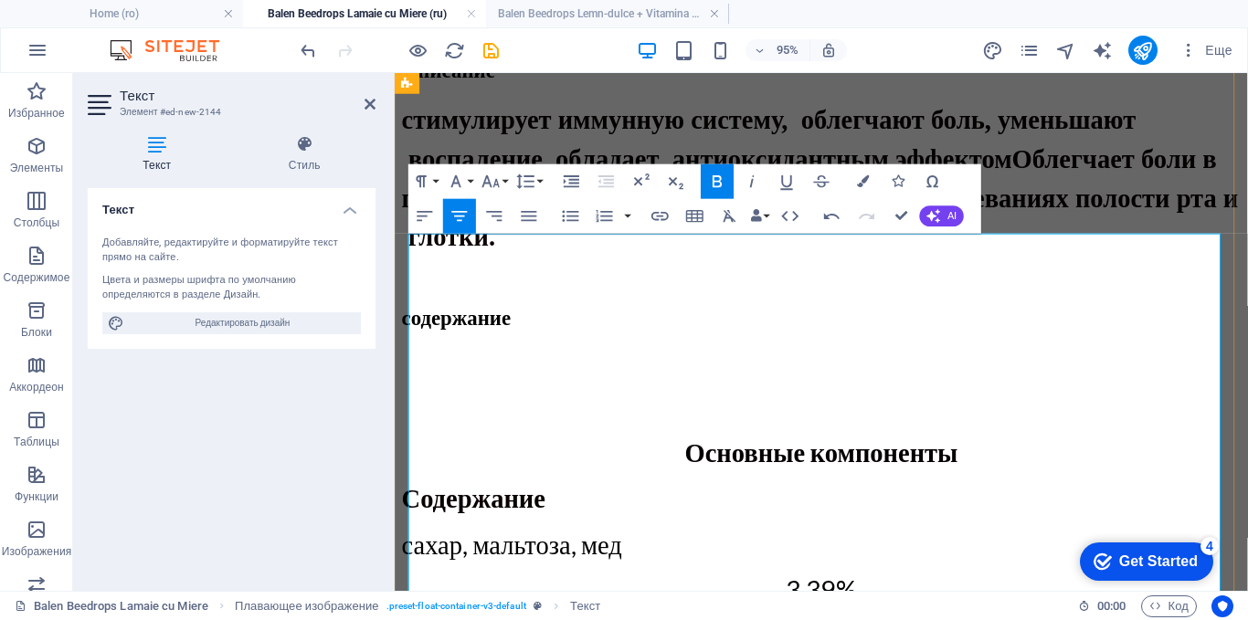
click at [425, 394] on p at bounding box center [843, 402] width 883 height 16
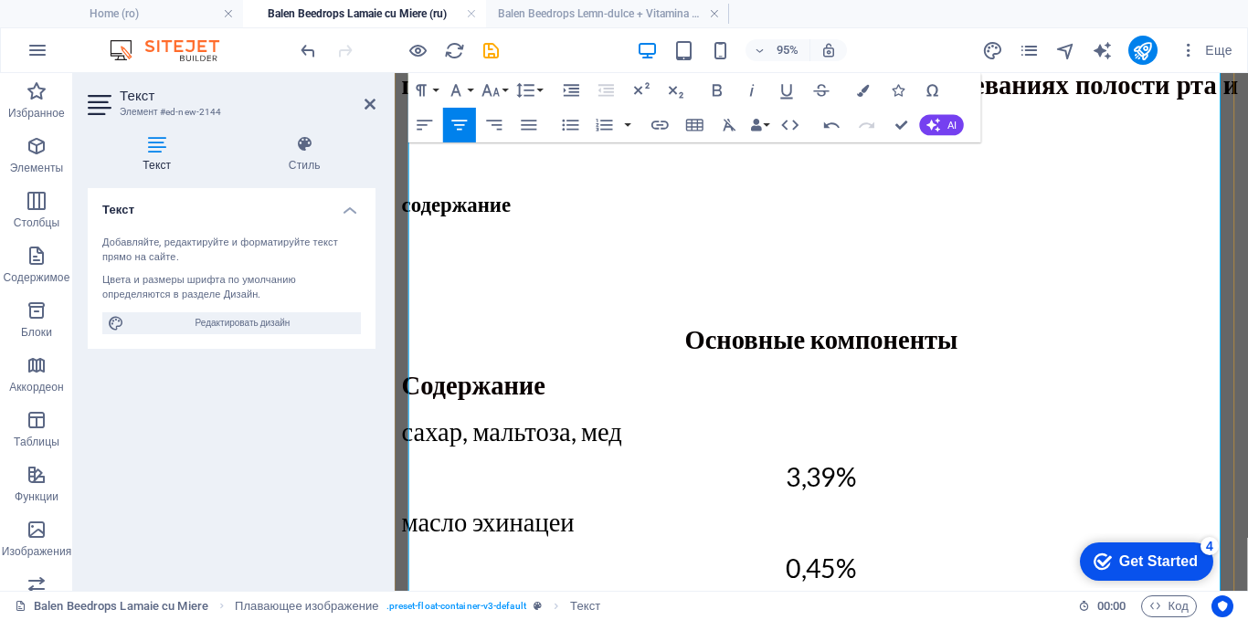
scroll to position [1216, 0]
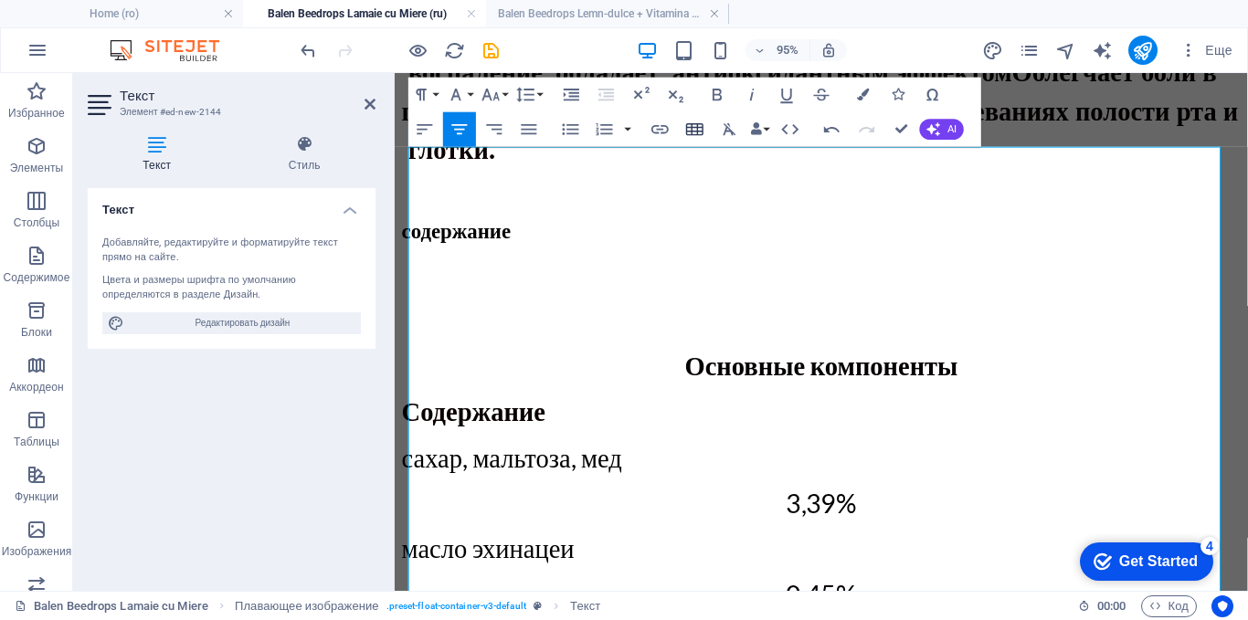
click at [692, 128] on icon "button" at bounding box center [694, 129] width 21 height 21
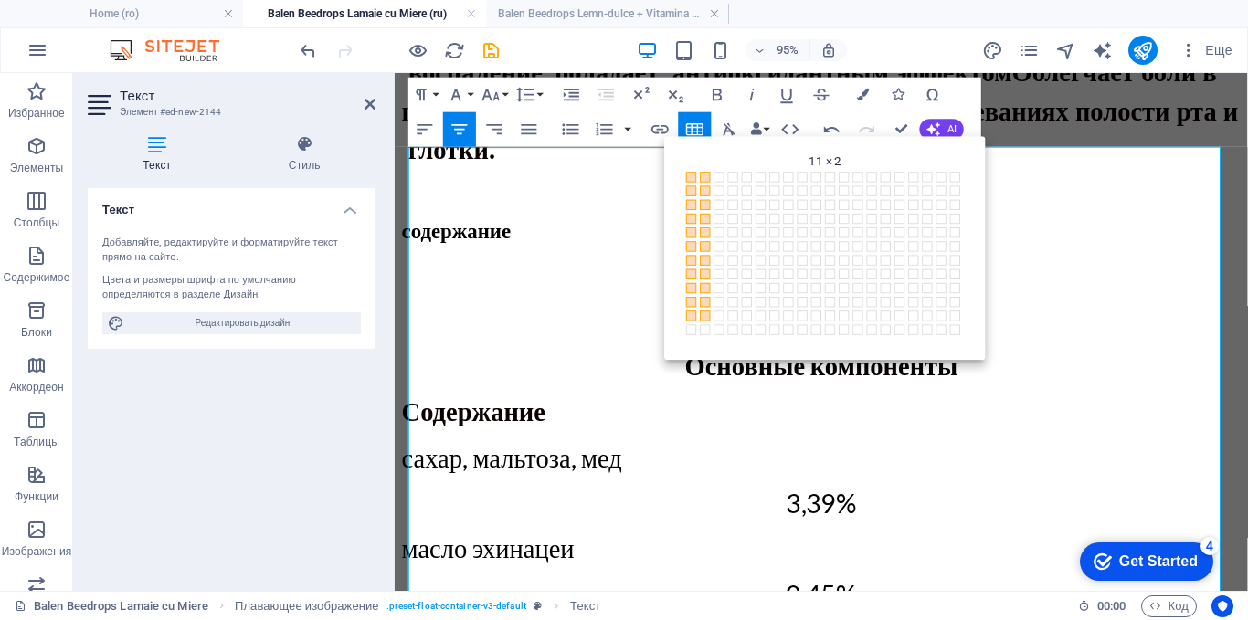
click at [704, 314] on span at bounding box center [706, 316] width 10 height 10
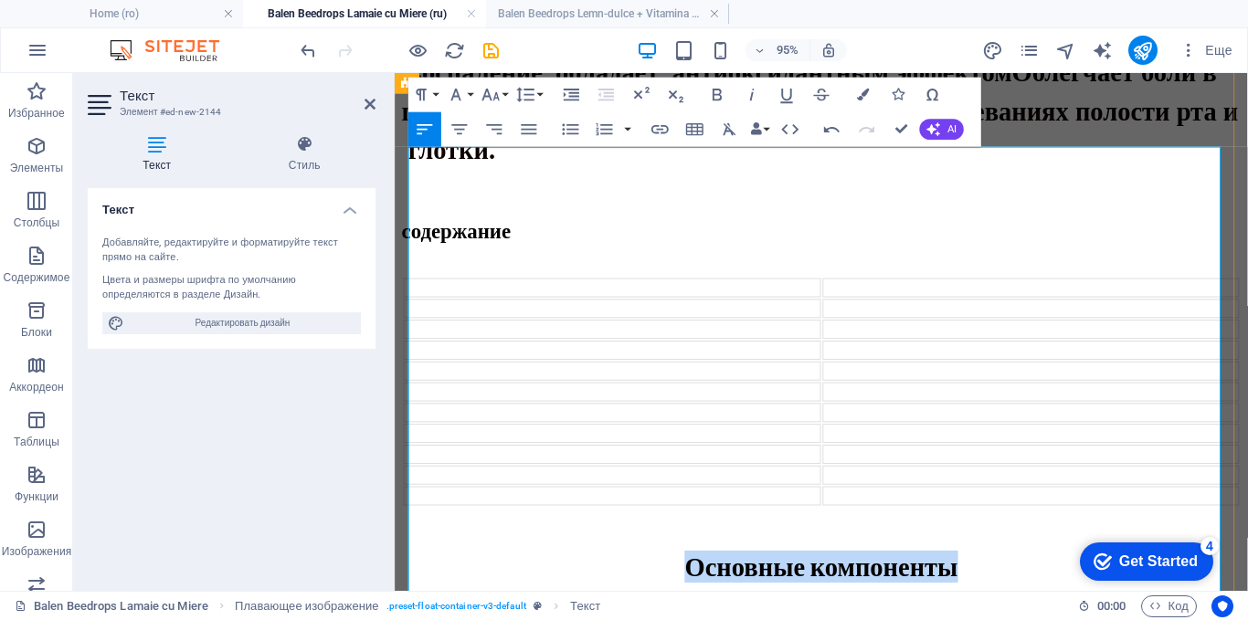
drag, startPoint x: 985, startPoint y: 472, endPoint x: 712, endPoint y: 485, distance: 272.5
click at [712, 576] on p "Основные компоненты" at bounding box center [843, 593] width 883 height 34
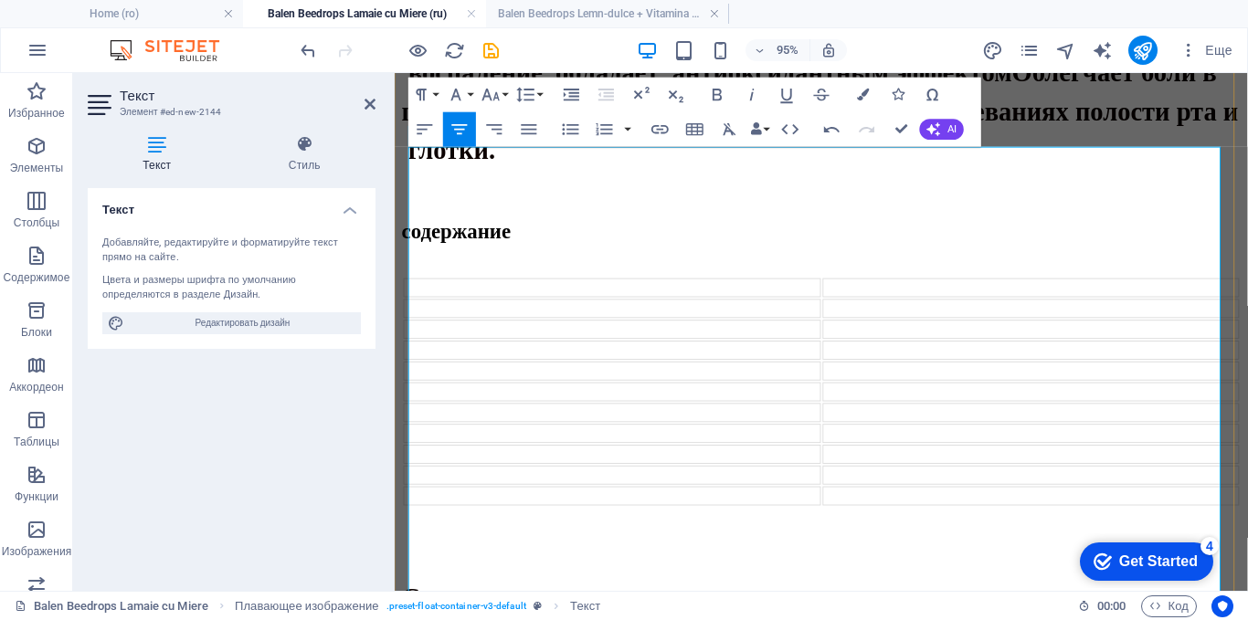
click at [911, 290] on td at bounding box center [1064, 300] width 439 height 20
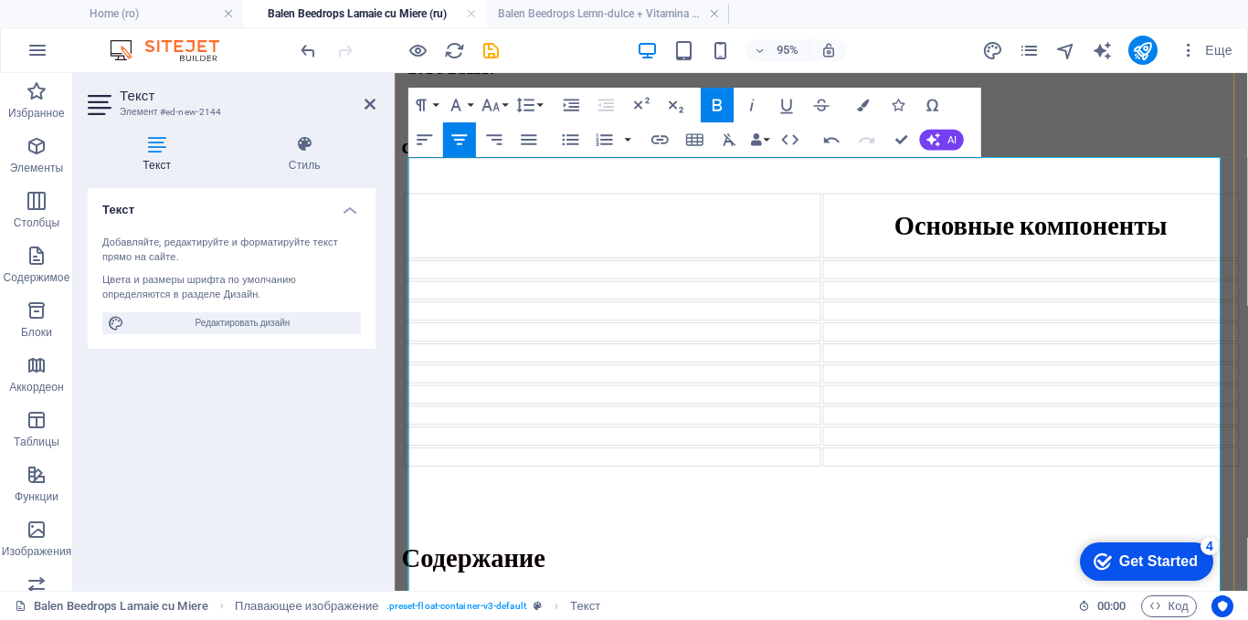
scroll to position [1307, 0]
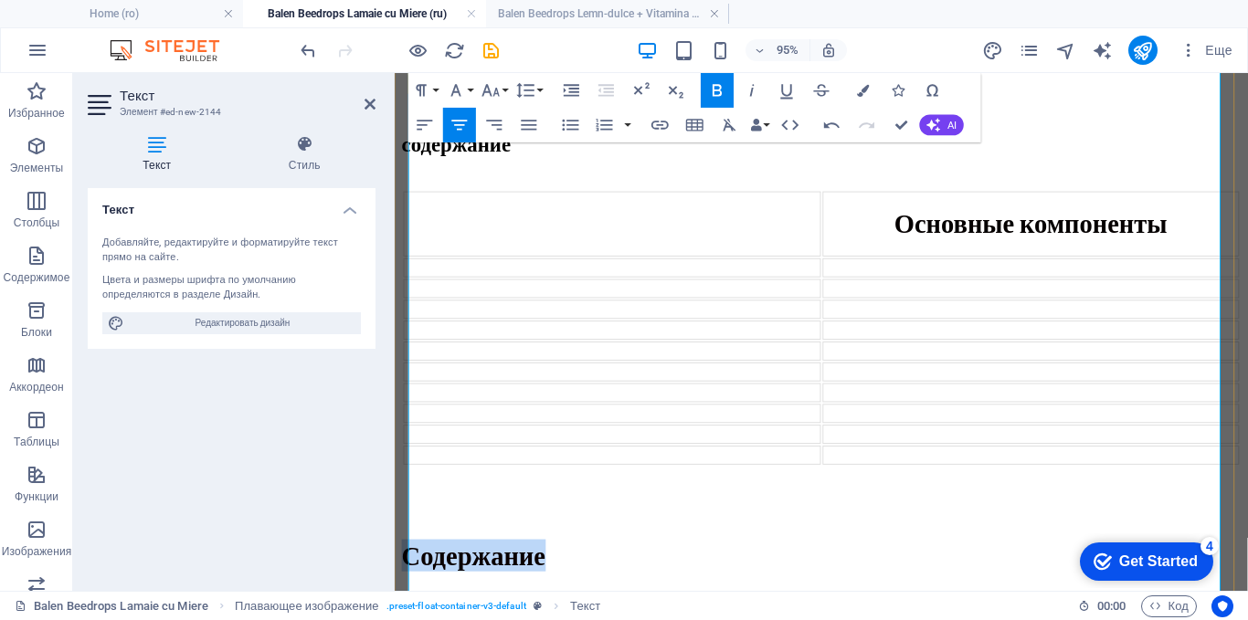
drag, startPoint x: 565, startPoint y: 432, endPoint x: 411, endPoint y: 422, distance: 154.7
click at [411, 564] on p "Содержание" at bounding box center [843, 581] width 883 height 34
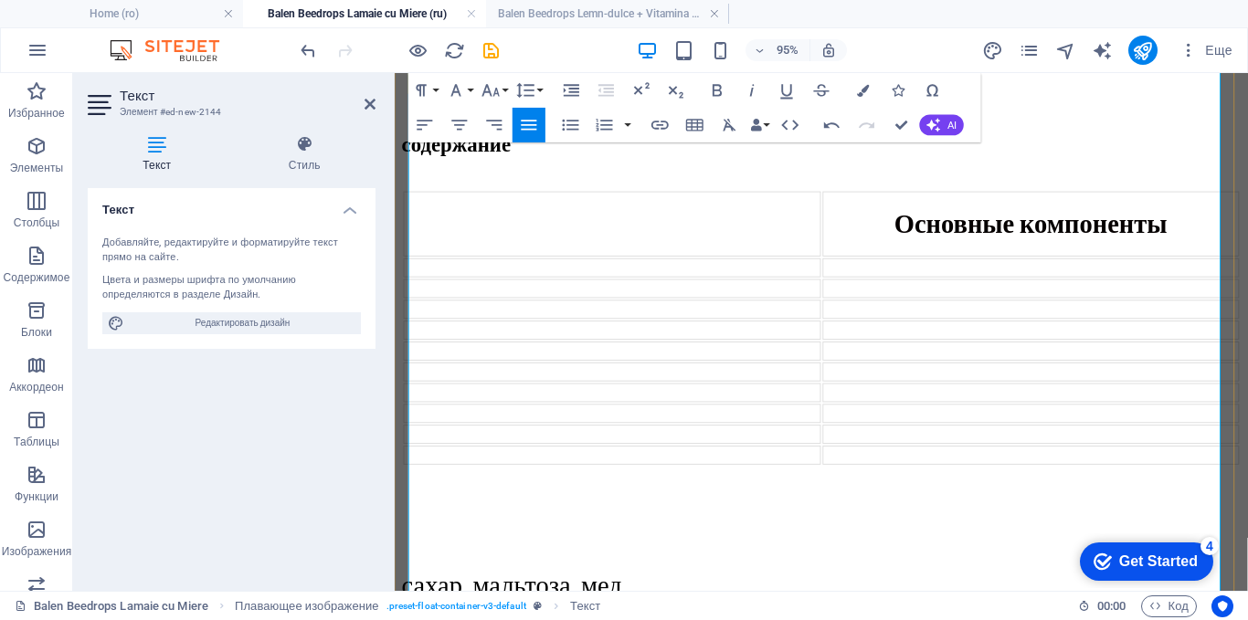
scroll to position [1033, 0]
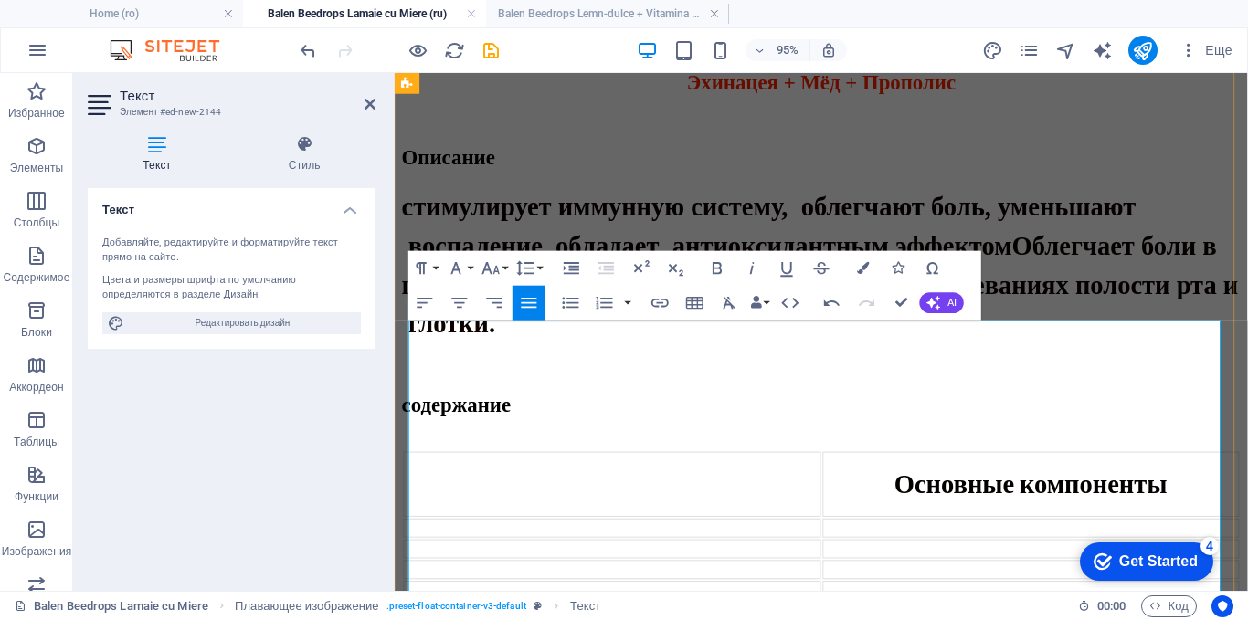
click at [557, 472] on td at bounding box center [623, 506] width 439 height 69
click at [461, 298] on icon "button" at bounding box center [460, 303] width 16 height 10
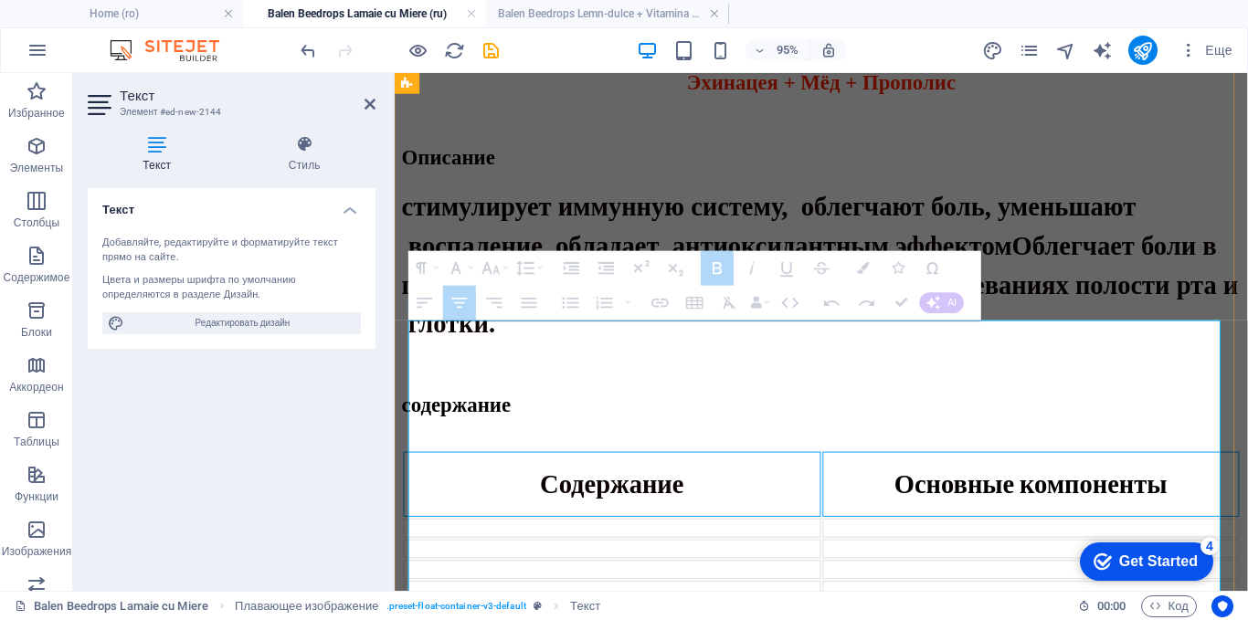
drag, startPoint x: 1201, startPoint y: 368, endPoint x: 629, endPoint y: 367, distance: 571.8
click at [629, 472] on tr "Содержание Основные компоненты" at bounding box center [844, 506] width 880 height 69
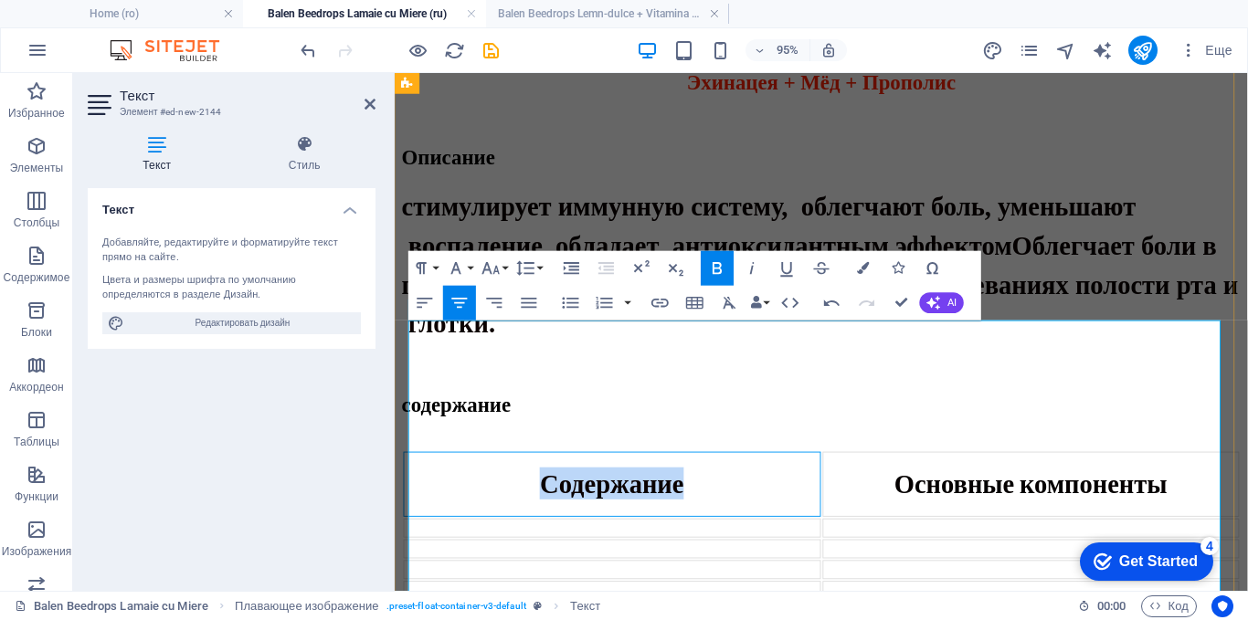
drag, startPoint x: 548, startPoint y: 360, endPoint x: 773, endPoint y: 374, distance: 225.1
click at [773, 489] on p "Содержание" at bounding box center [624, 506] width 436 height 34
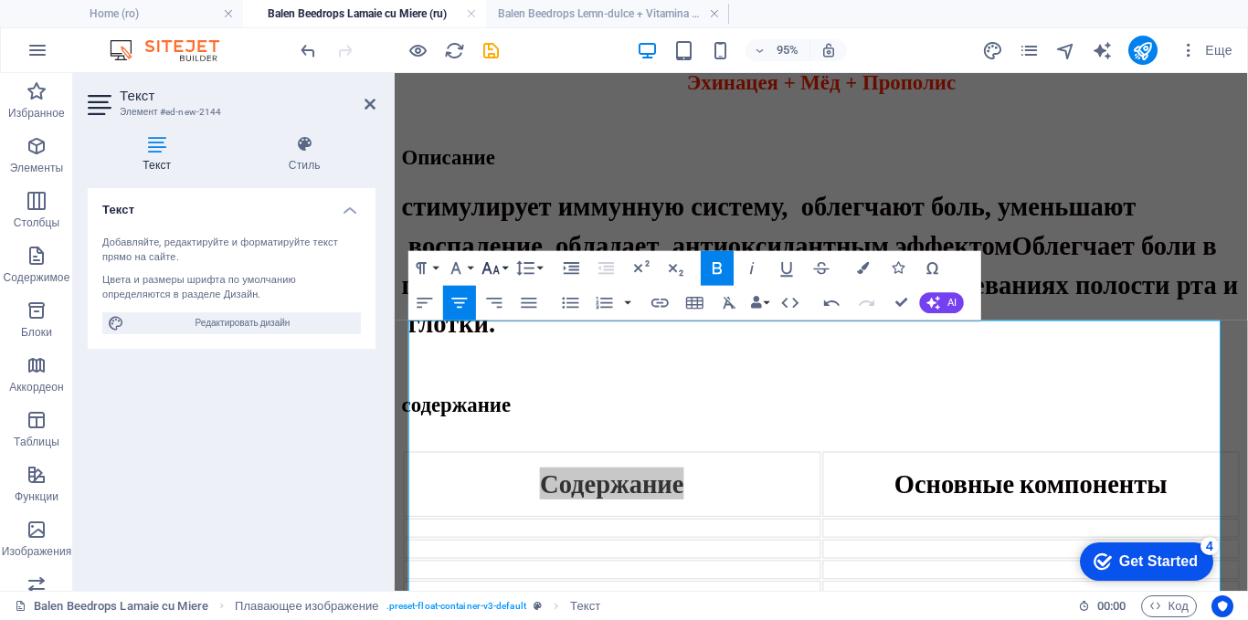
click at [489, 263] on icon "button" at bounding box center [490, 268] width 21 height 21
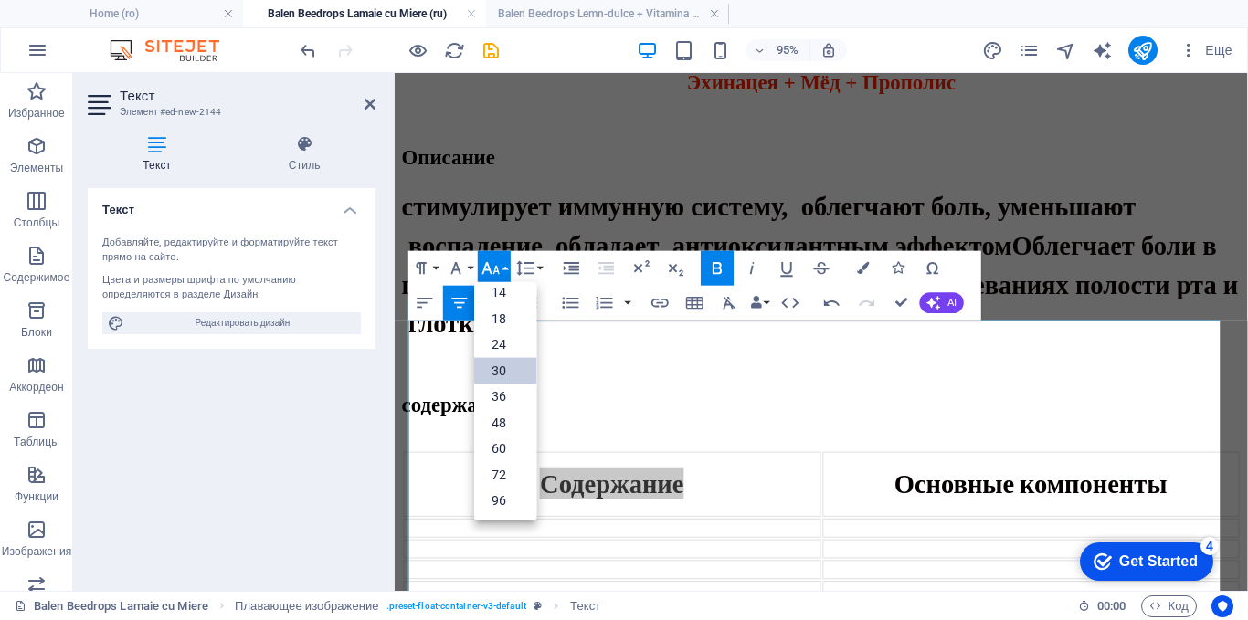
scroll to position [147, 0]
click at [496, 367] on link "30" at bounding box center [505, 370] width 62 height 26
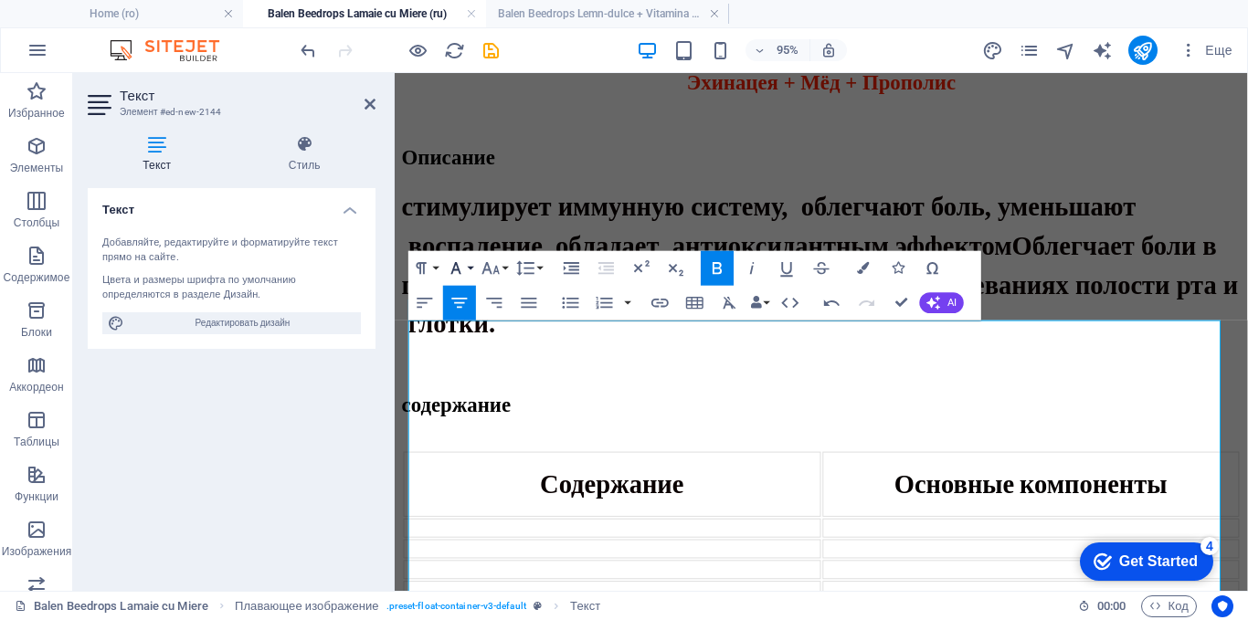
click at [463, 267] on icon "button" at bounding box center [456, 268] width 21 height 21
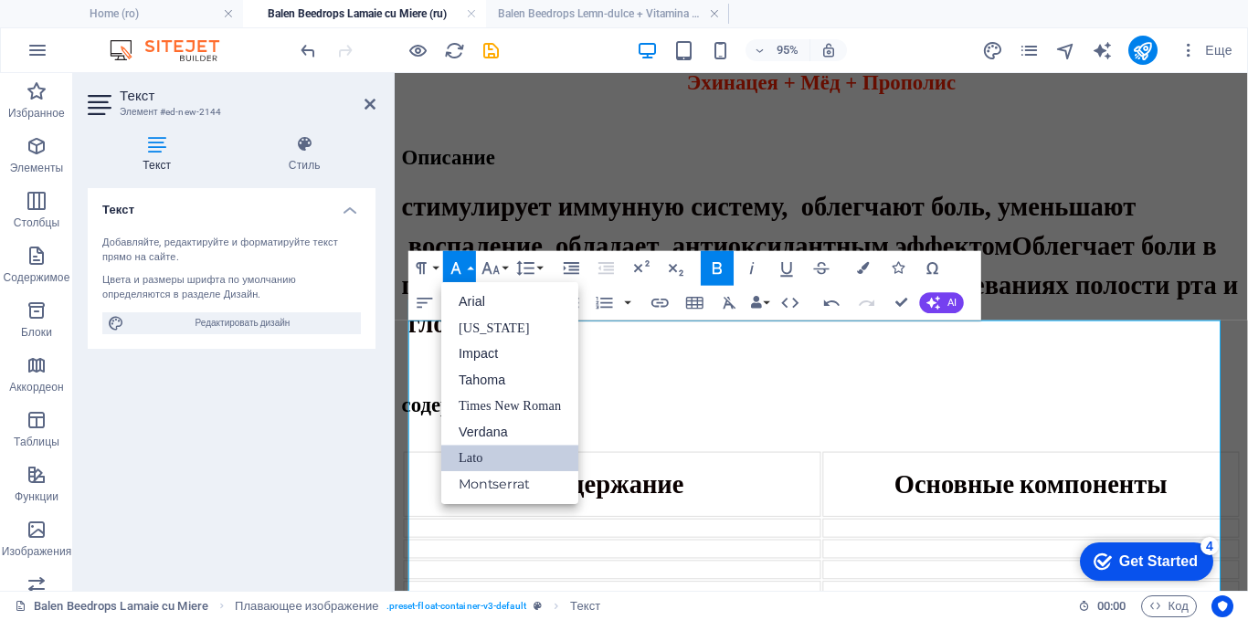
scroll to position [0, 0]
click at [483, 400] on link "Times New Roman" at bounding box center [509, 406] width 137 height 26
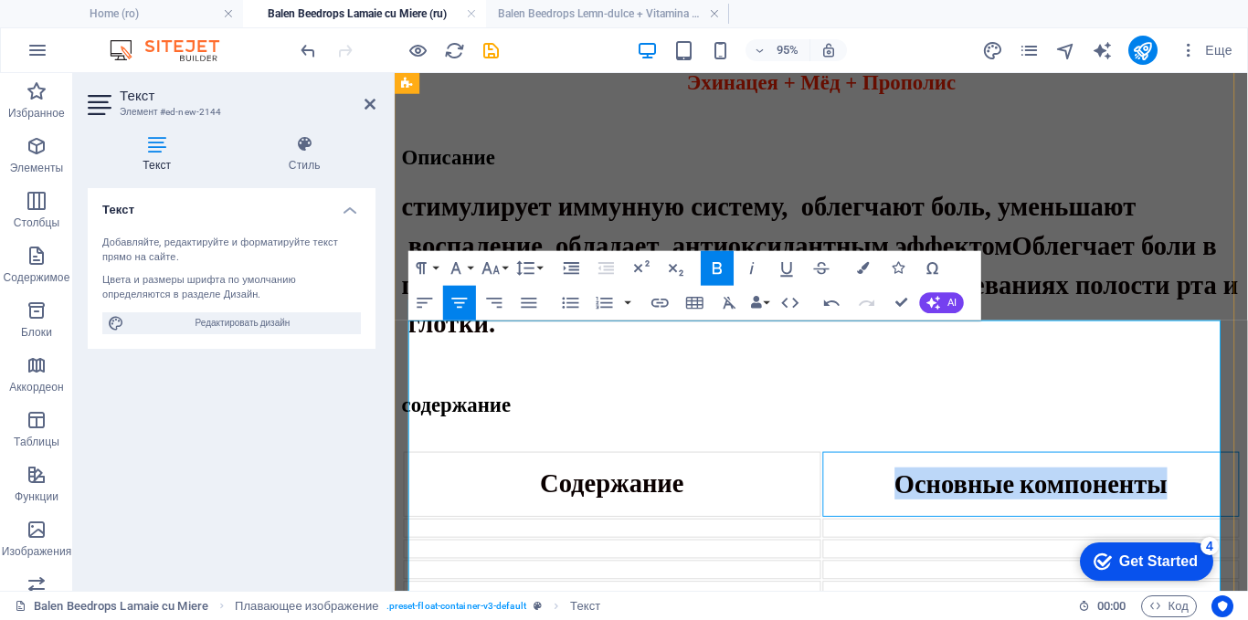
drag, startPoint x: 1204, startPoint y: 373, endPoint x: 913, endPoint y: 375, distance: 290.5
click at [913, 489] on p "Основные компоненты" at bounding box center [1065, 506] width 436 height 34
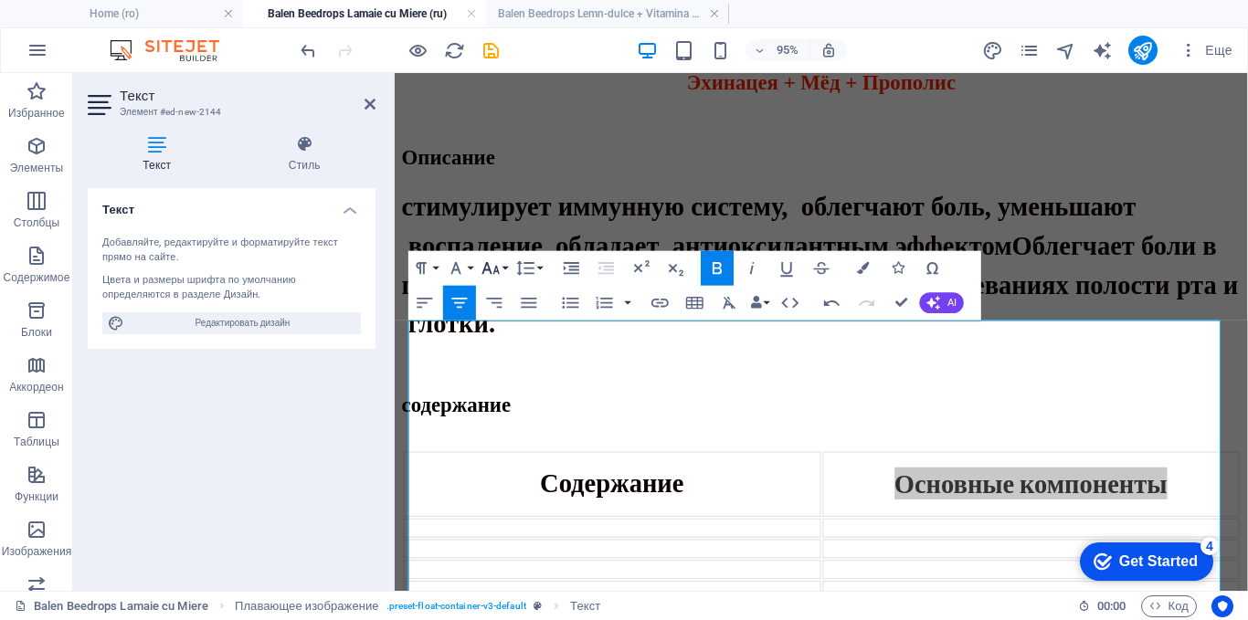
click at [491, 267] on icon "button" at bounding box center [490, 268] width 21 height 21
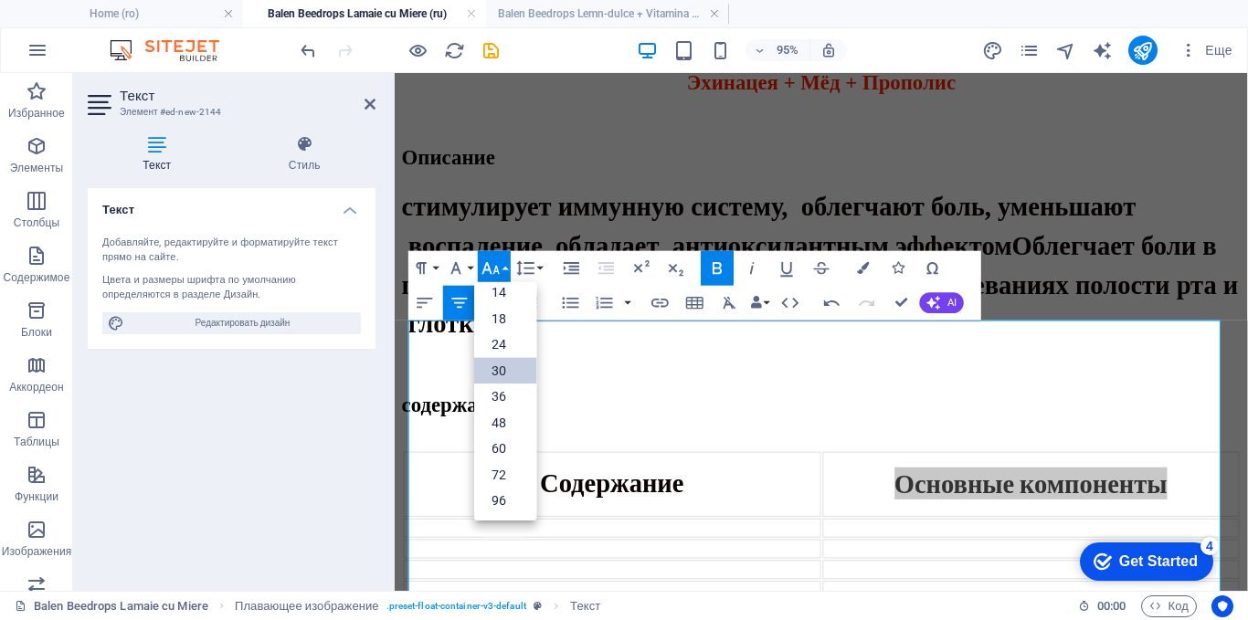
scroll to position [147, 0]
click at [501, 369] on link "30" at bounding box center [505, 370] width 62 height 26
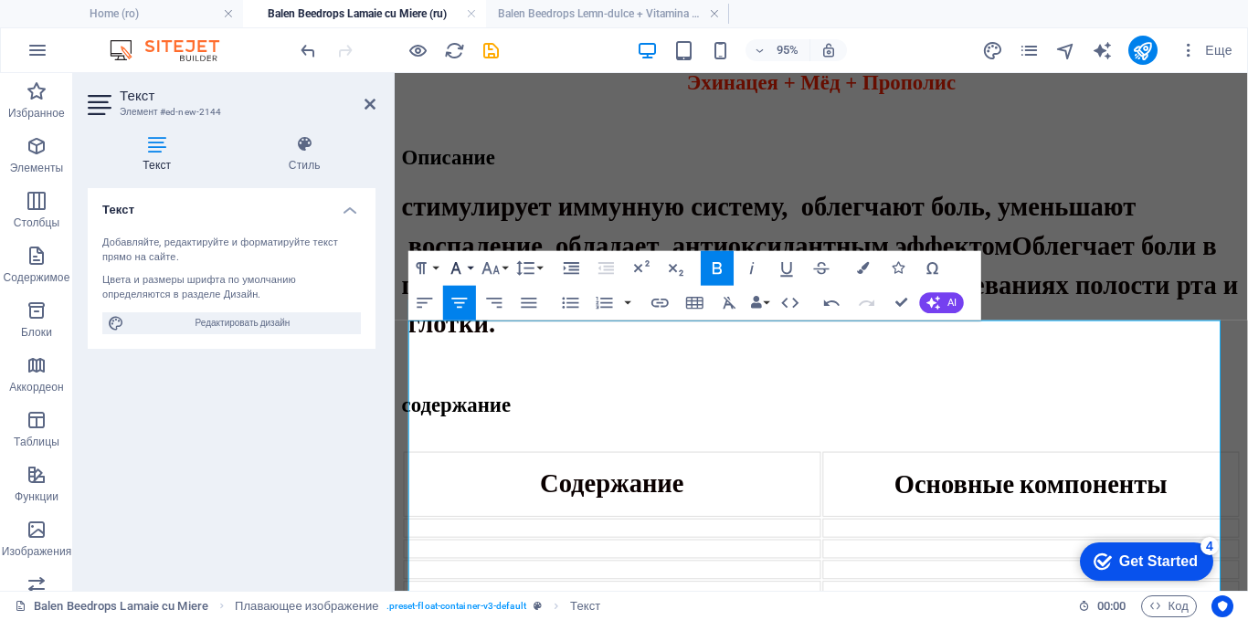
click at [459, 260] on icon "button" at bounding box center [456, 268] width 21 height 21
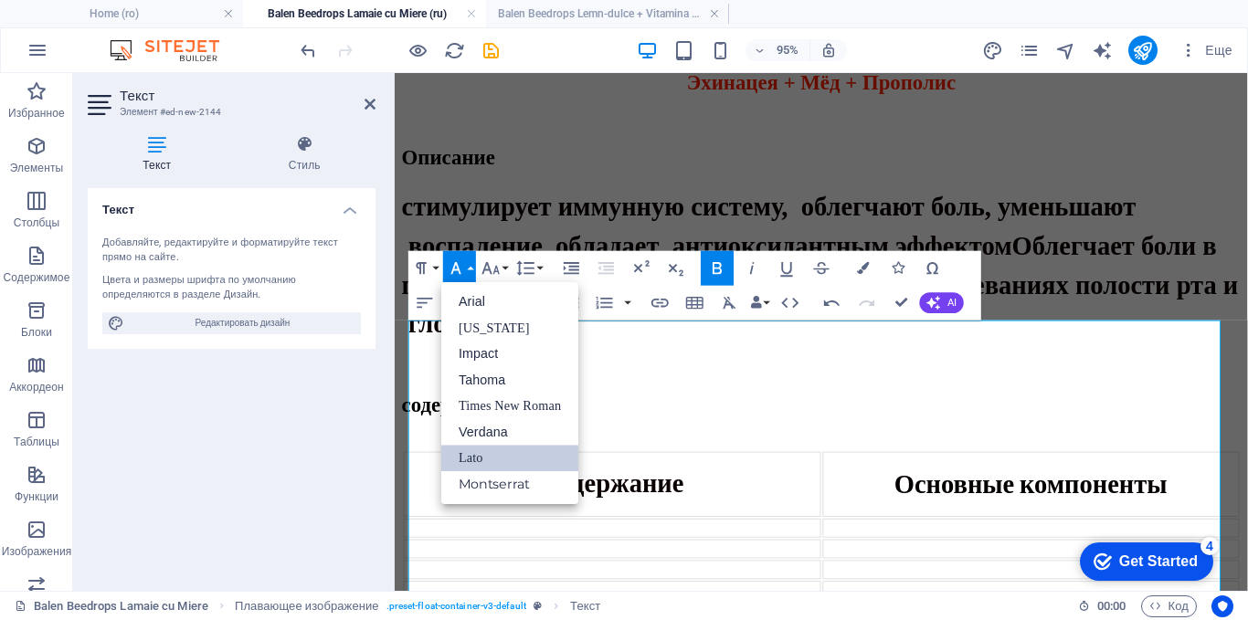
scroll to position [0, 0]
drag, startPoint x: 485, startPoint y: 402, endPoint x: 90, endPoint y: 338, distance: 400.6
click at [485, 402] on link "Times New Roman" at bounding box center [509, 406] width 137 height 26
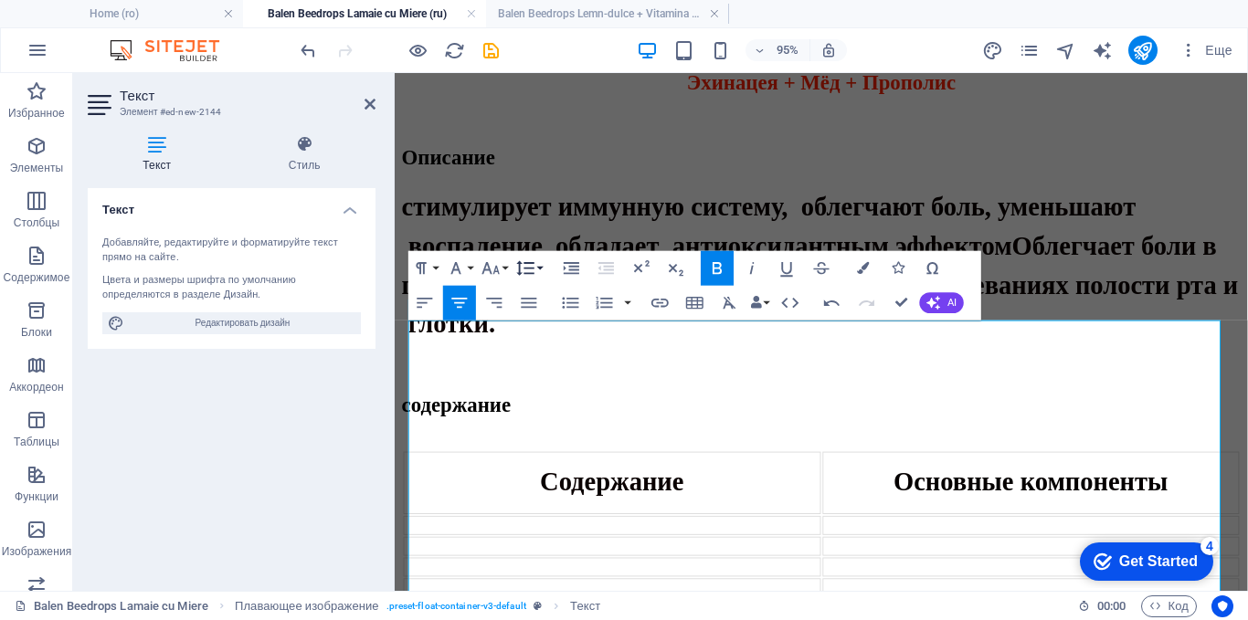
click at [541, 262] on button "Line Height" at bounding box center [528, 267] width 33 height 35
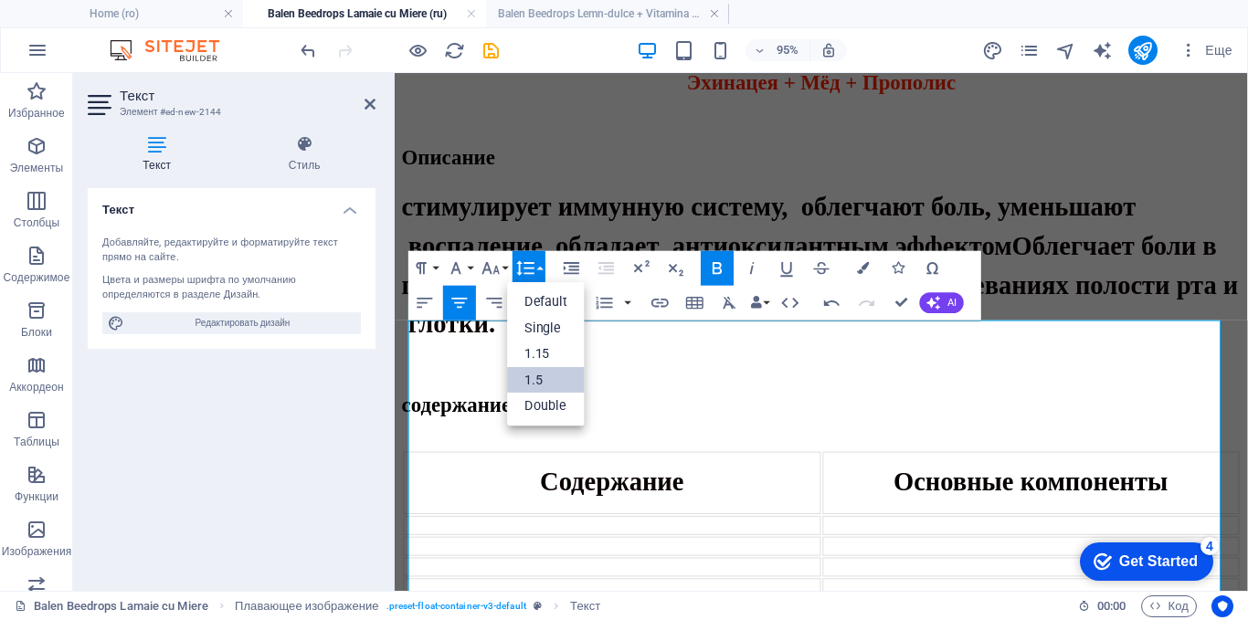
click at [526, 373] on link "1.5" at bounding box center [547, 380] width 78 height 26
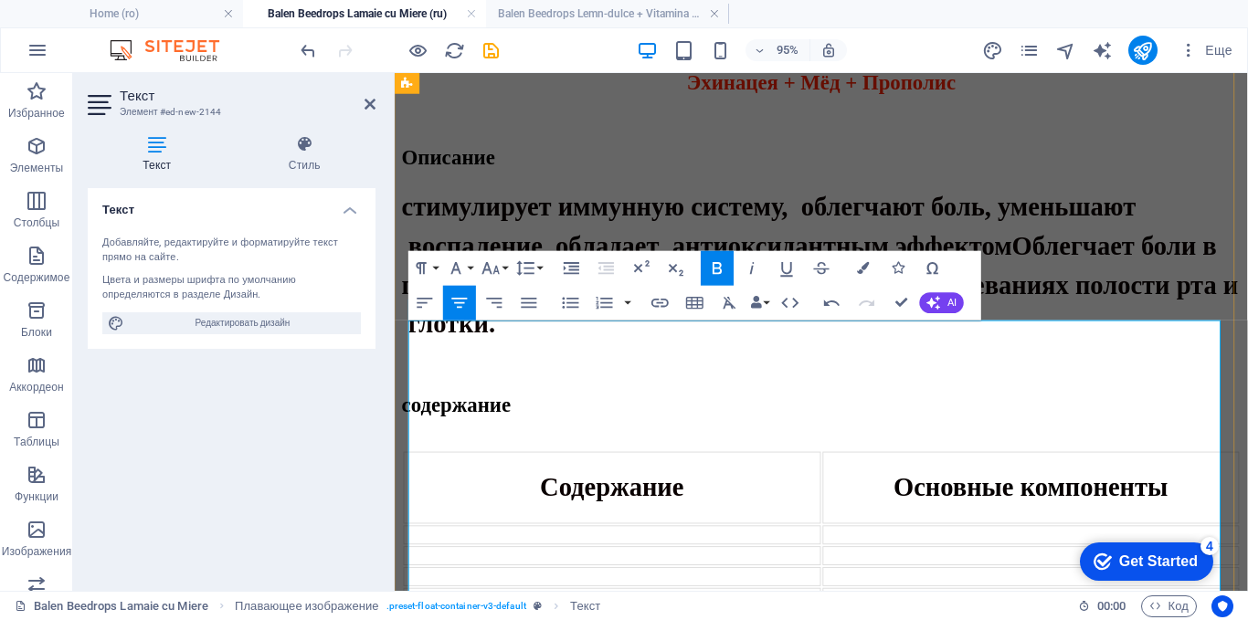
click at [654, 494] on span "Содержание" at bounding box center [623, 509] width 152 height 30
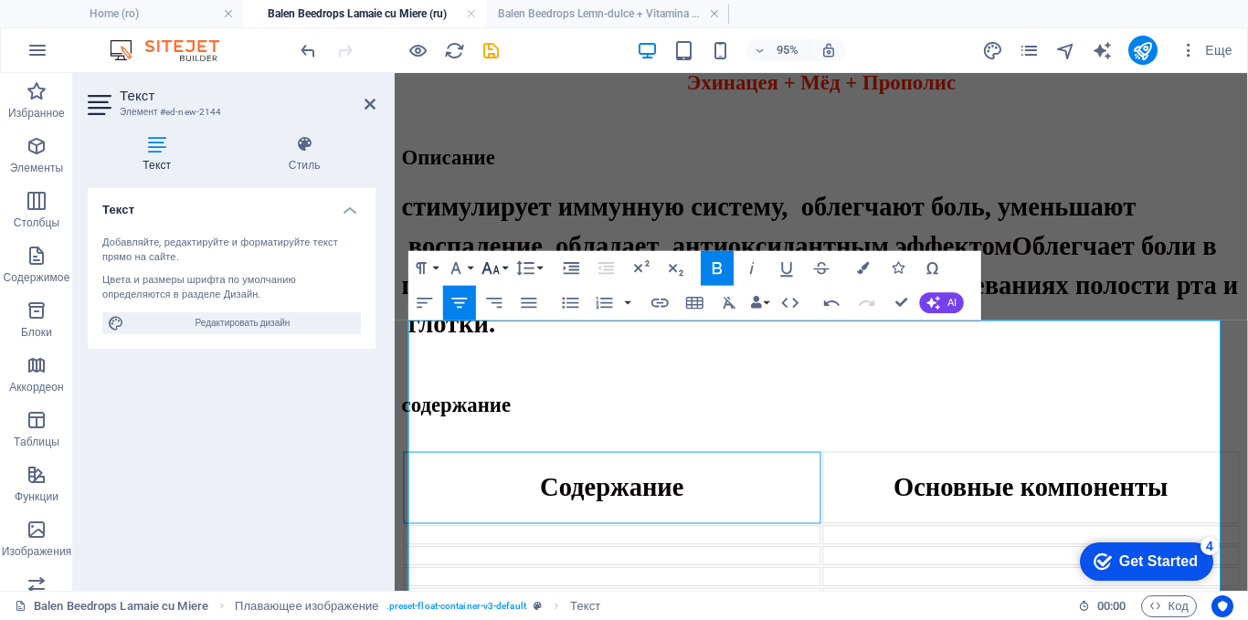
click at [517, 267] on icon "button" at bounding box center [525, 268] width 21 height 21
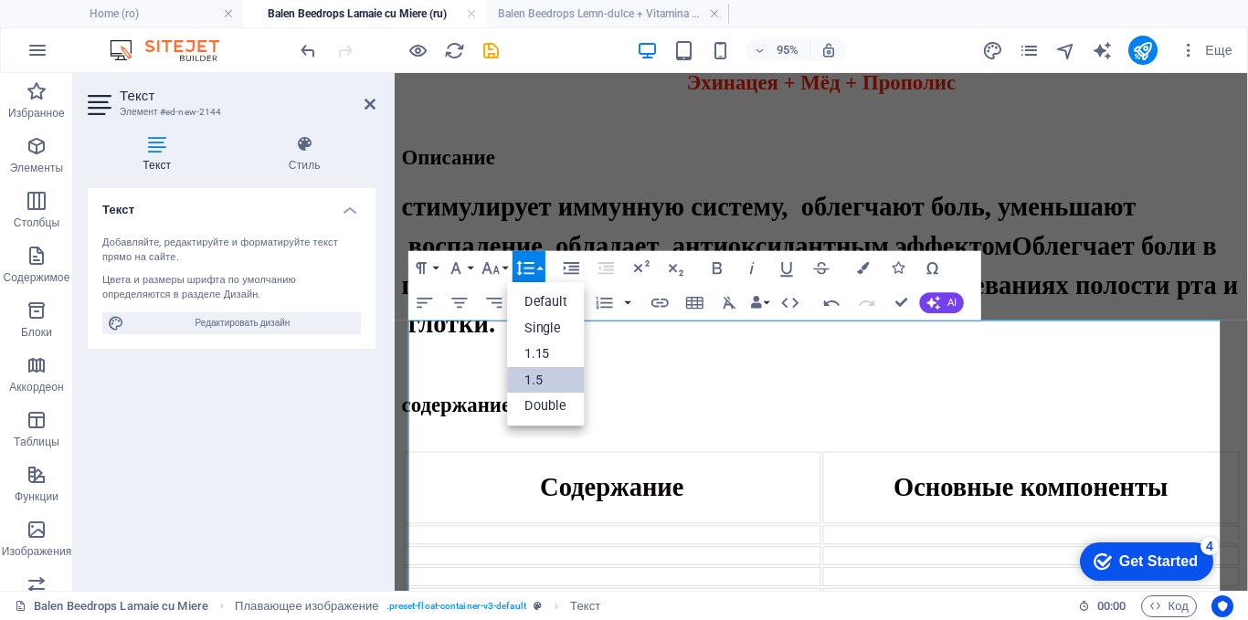
click at [536, 381] on link "1.5" at bounding box center [547, 380] width 78 height 26
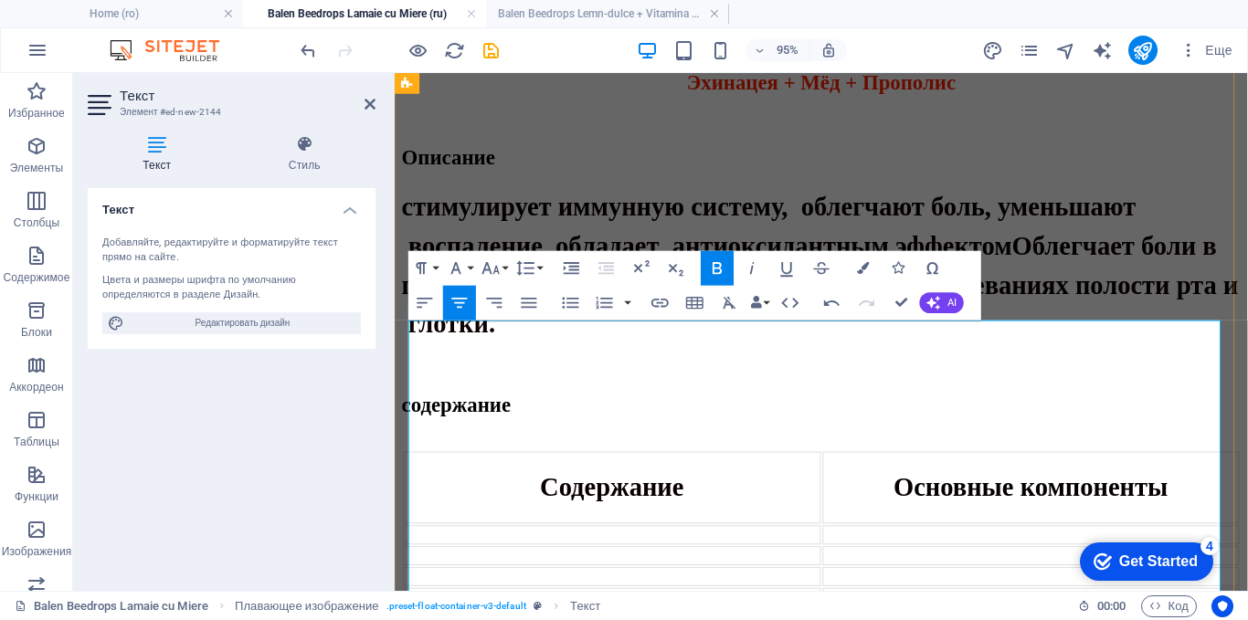
click at [1151, 472] on td "Основные компоненты" at bounding box center [1064, 510] width 439 height 76
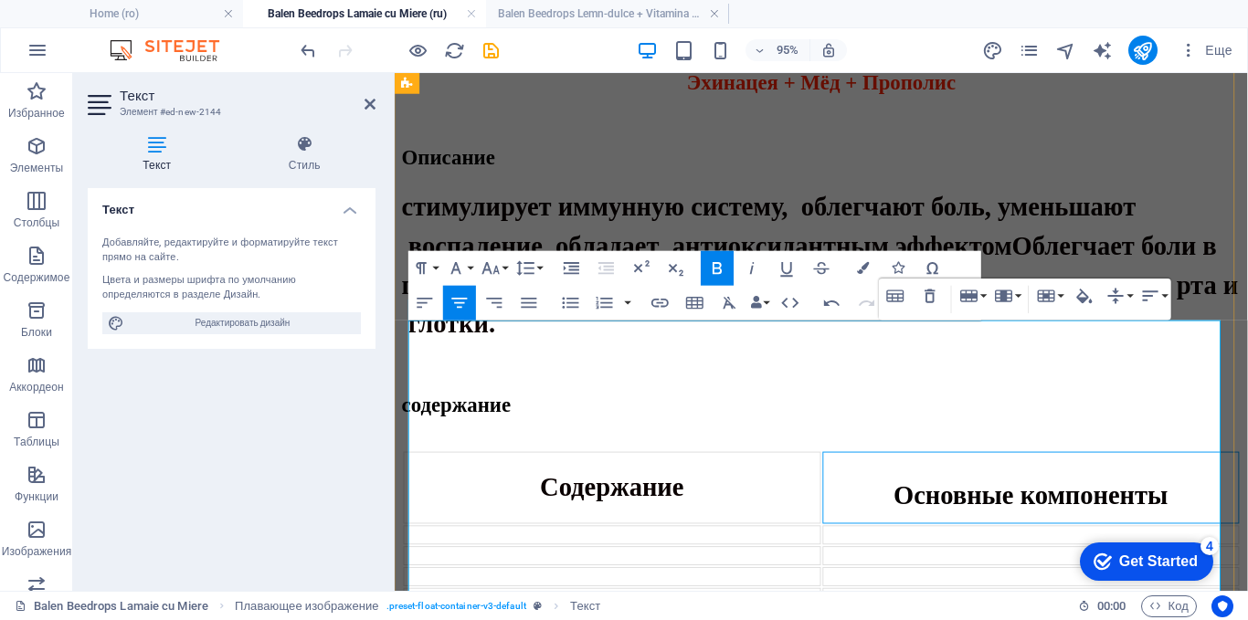
click at [766, 472] on td "Содержа ​ ние" at bounding box center [623, 510] width 439 height 76
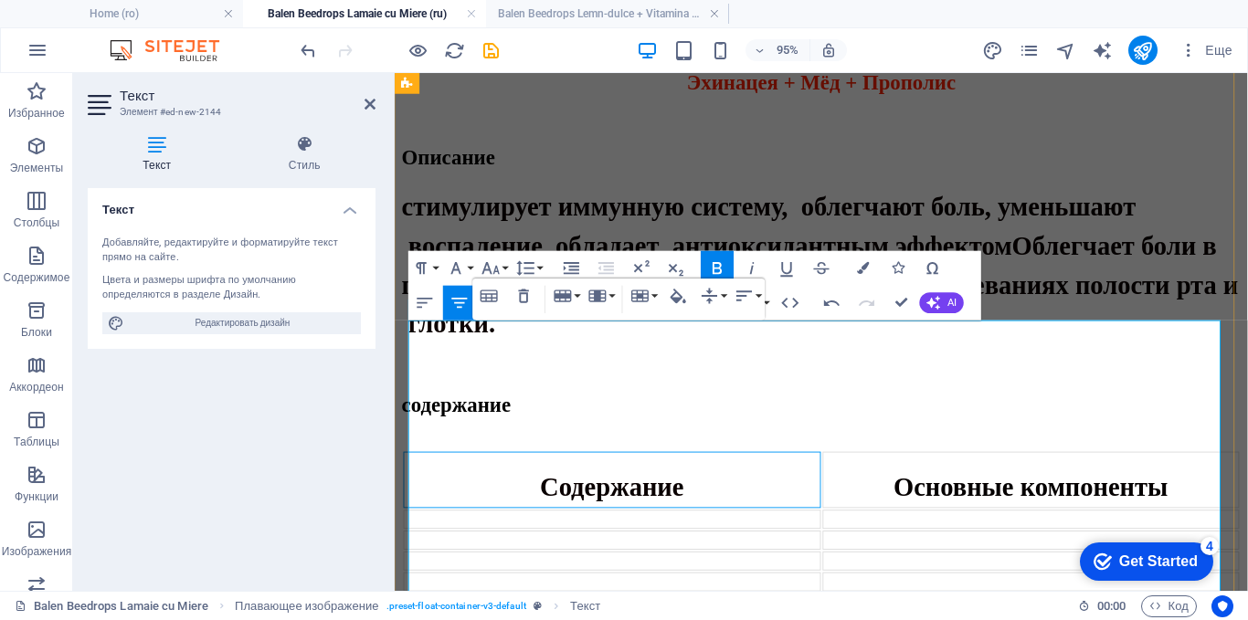
click at [696, 533] on td at bounding box center [623, 543] width 439 height 20
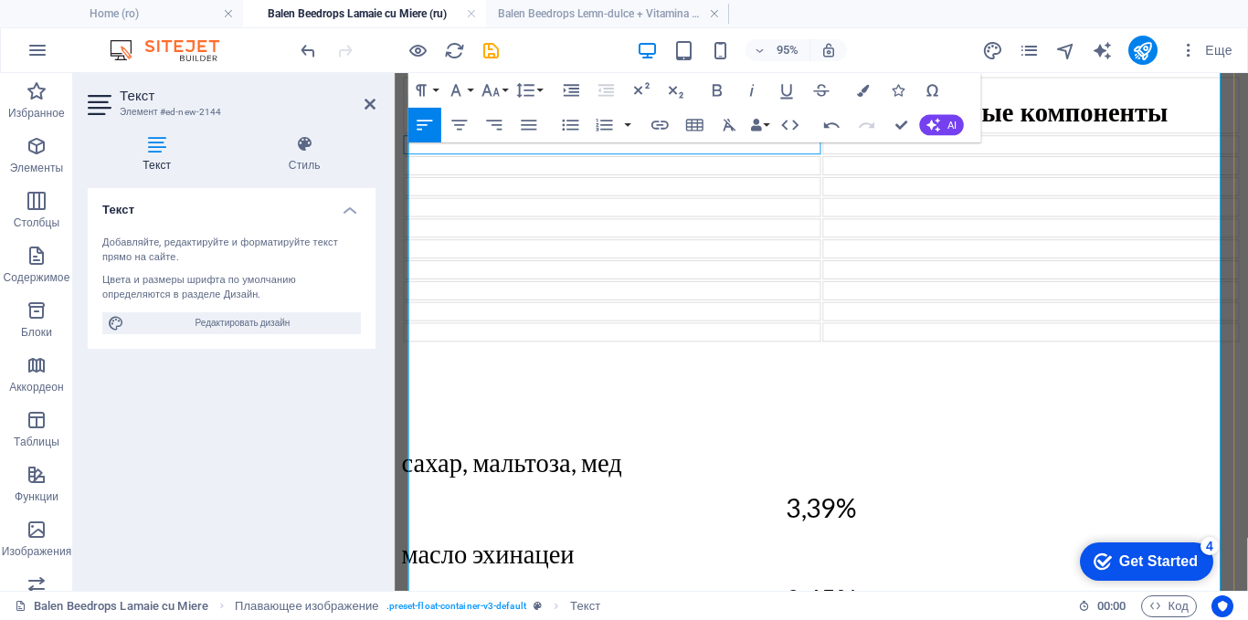
scroll to position [1398, 0]
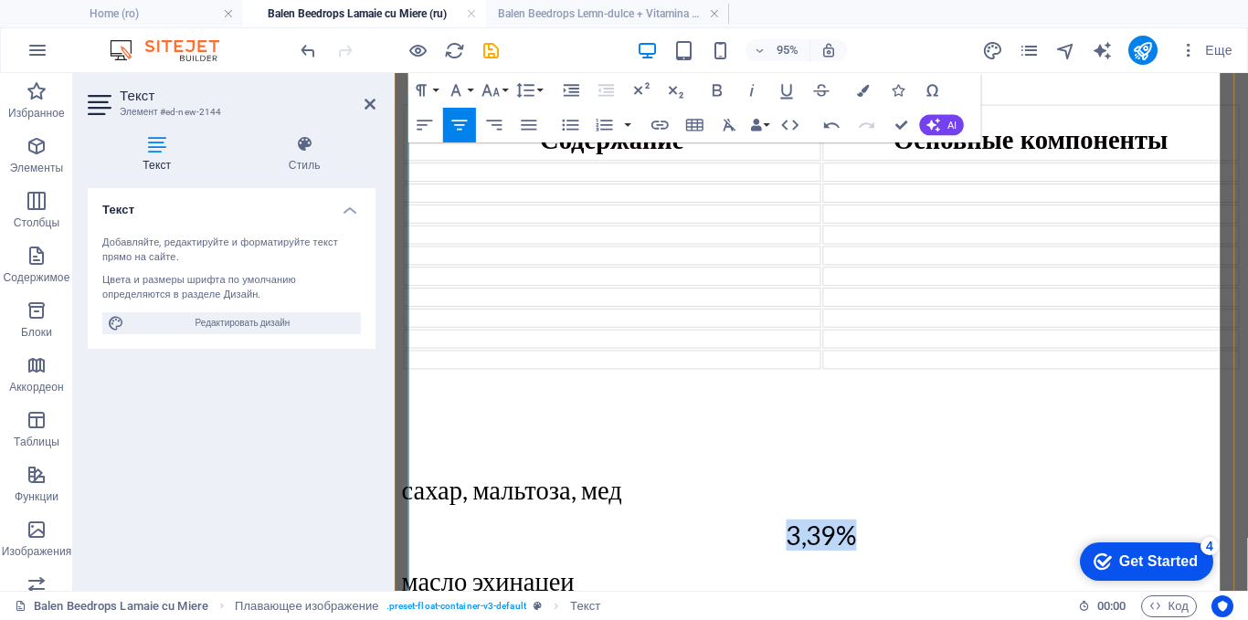
drag, startPoint x: 897, startPoint y: 369, endPoint x: 804, endPoint y: 375, distance: 93.4
click at [804, 543] on p "3,39%" at bounding box center [843, 559] width 883 height 33
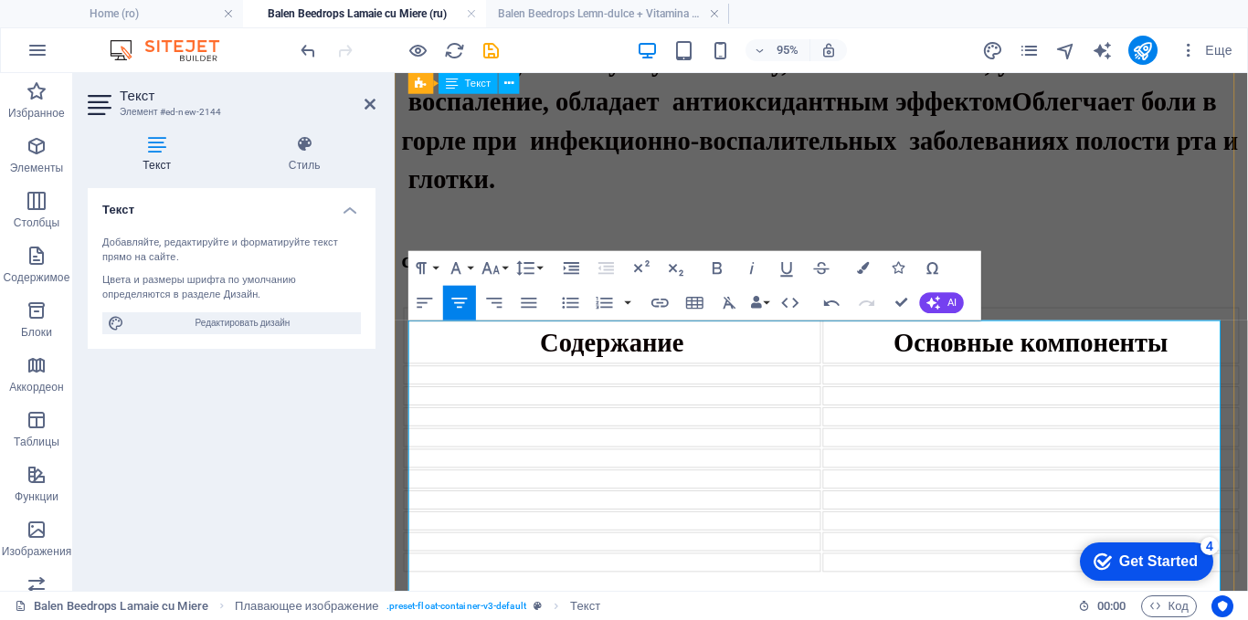
scroll to position [1033, 0]
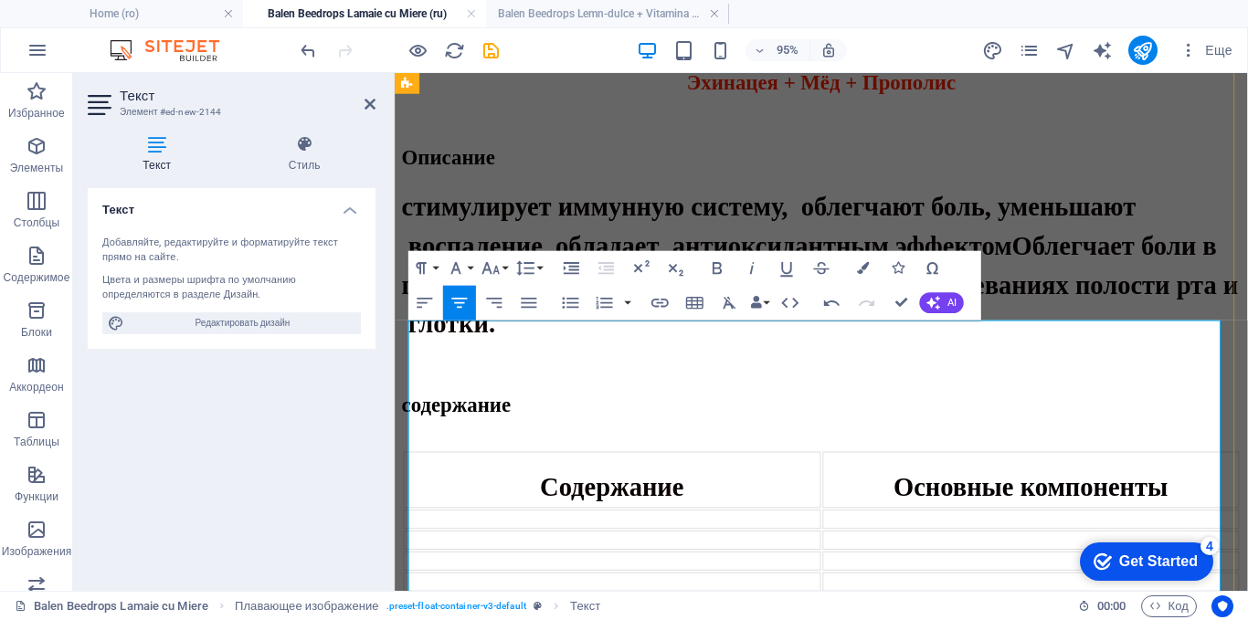
click at [923, 533] on td at bounding box center [1064, 543] width 439 height 20
click at [1037, 533] on td "3,39%" at bounding box center [1064, 567] width 439 height 68
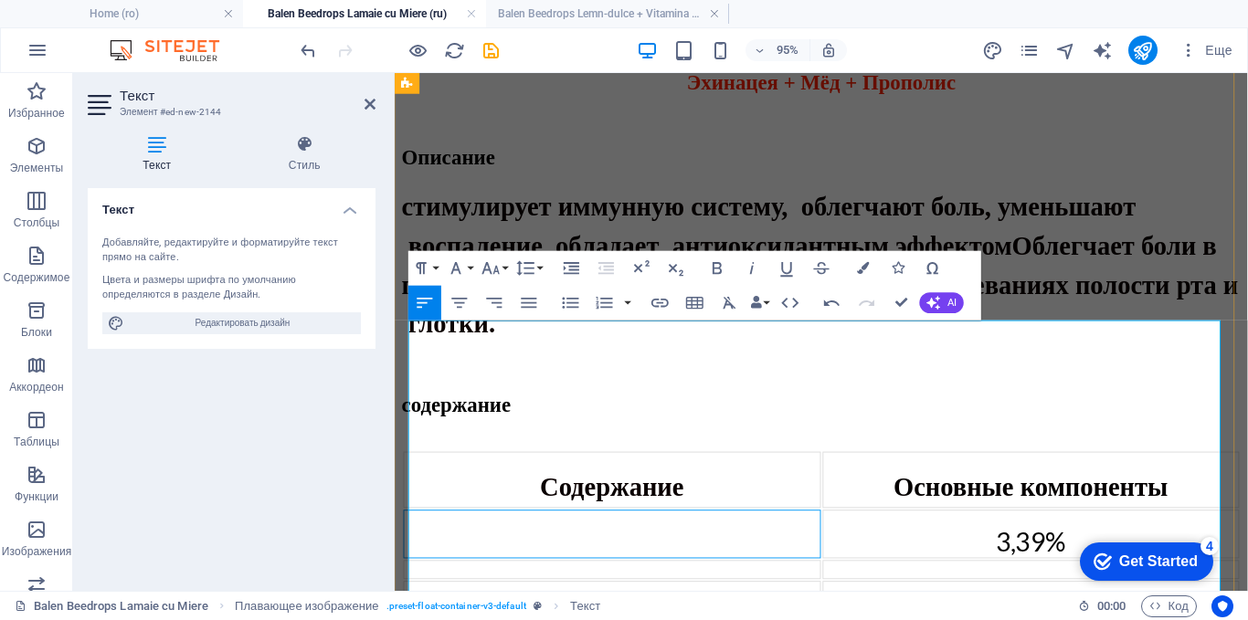
click at [475, 533] on td at bounding box center [623, 558] width 439 height 51
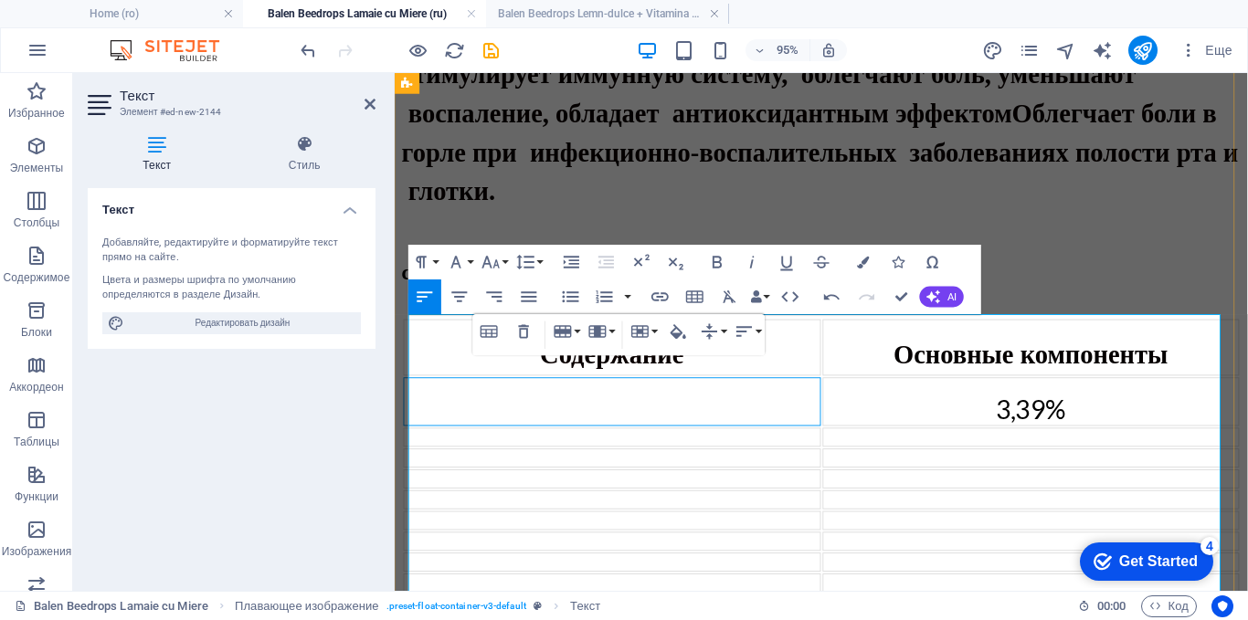
scroll to position [1398, 0]
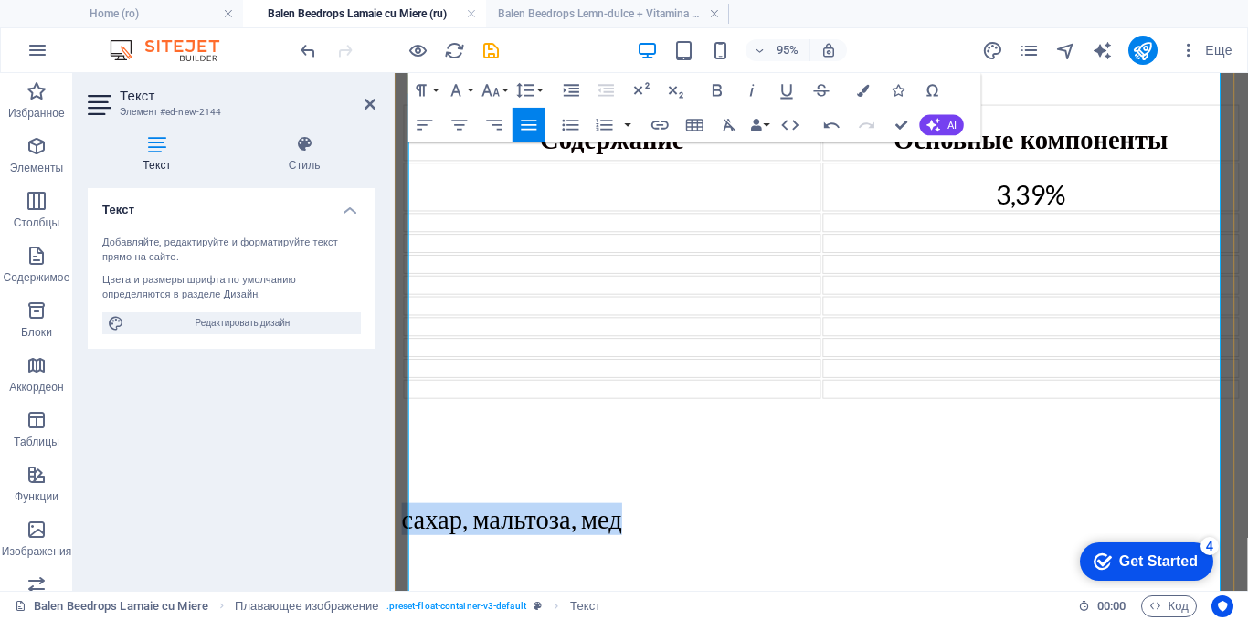
drag, startPoint x: 643, startPoint y: 359, endPoint x: 410, endPoint y: 355, distance: 233.0
click at [410, 526] on p "сахар, мальтоза, мед" at bounding box center [843, 543] width 883 height 34
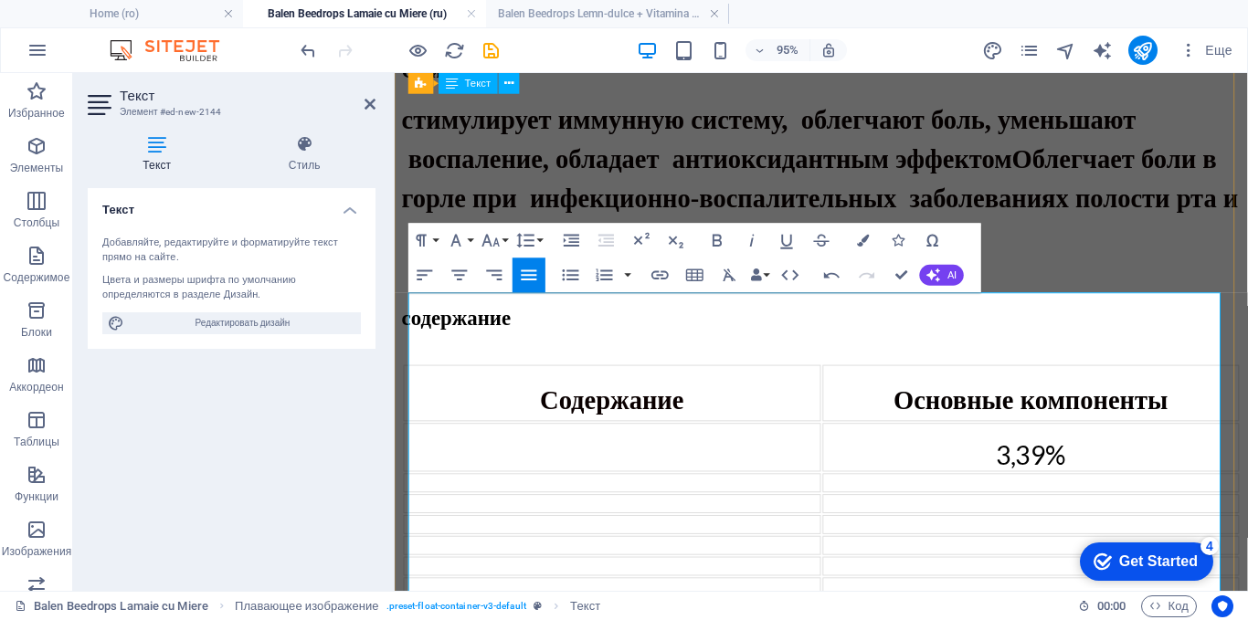
scroll to position [1033, 0]
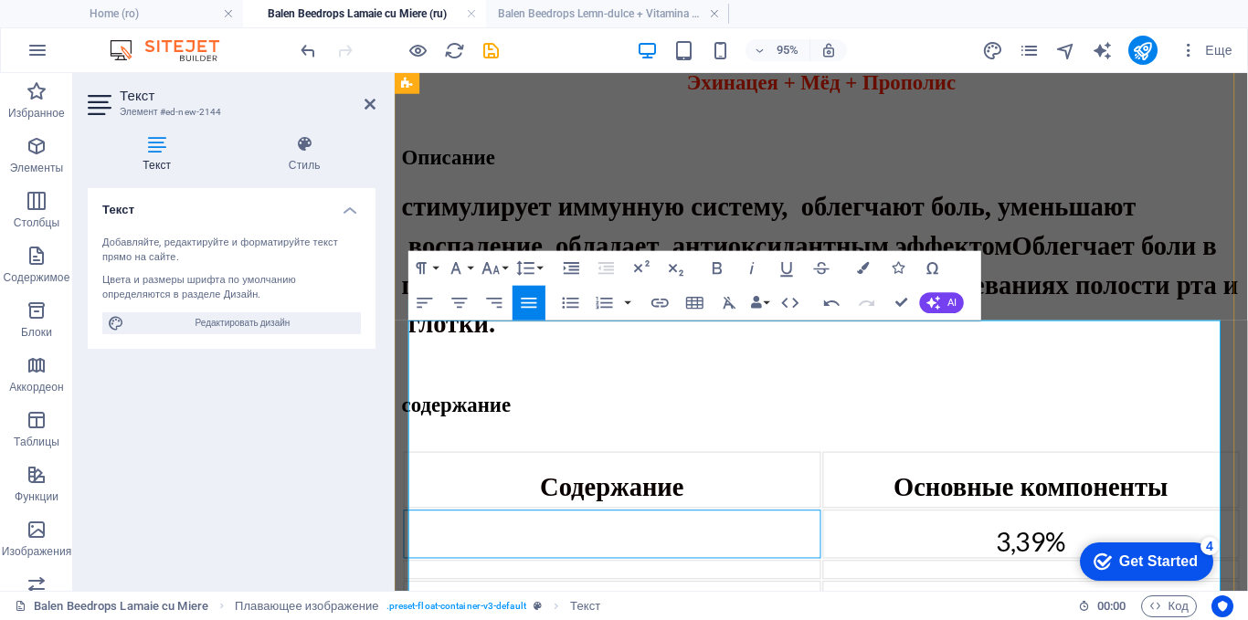
click at [469, 533] on td at bounding box center [623, 558] width 439 height 51
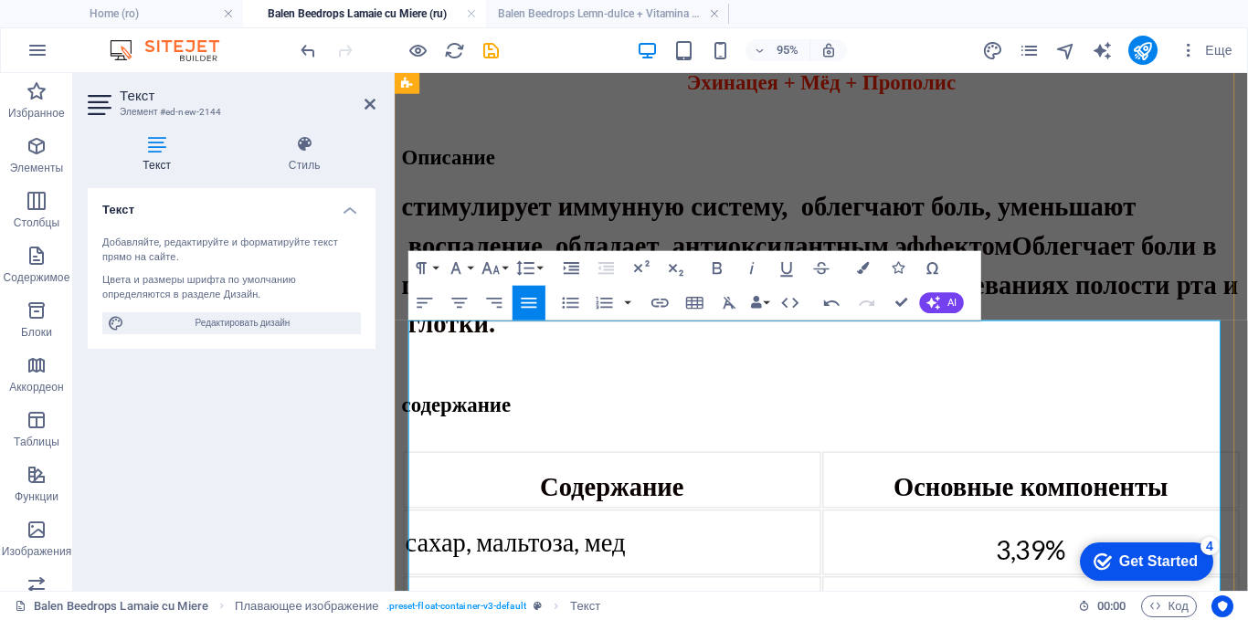
click at [556, 533] on td "сахар, мальтоза, мед" at bounding box center [623, 567] width 439 height 69
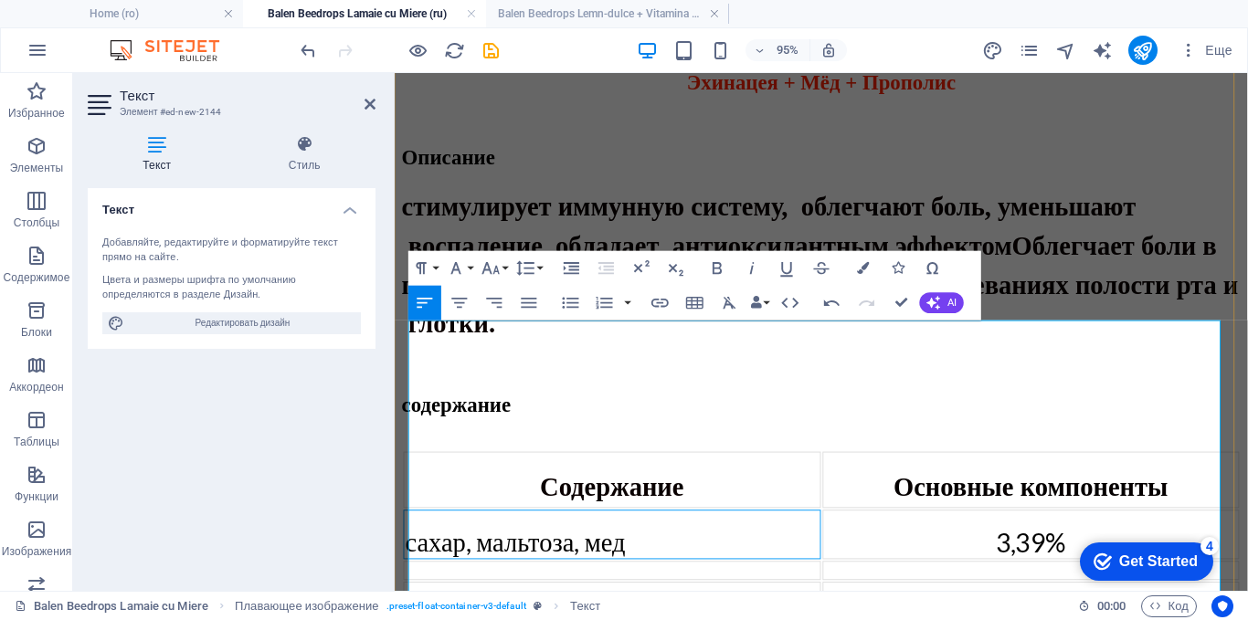
click at [543, 587] on td at bounding box center [623, 597] width 439 height 20
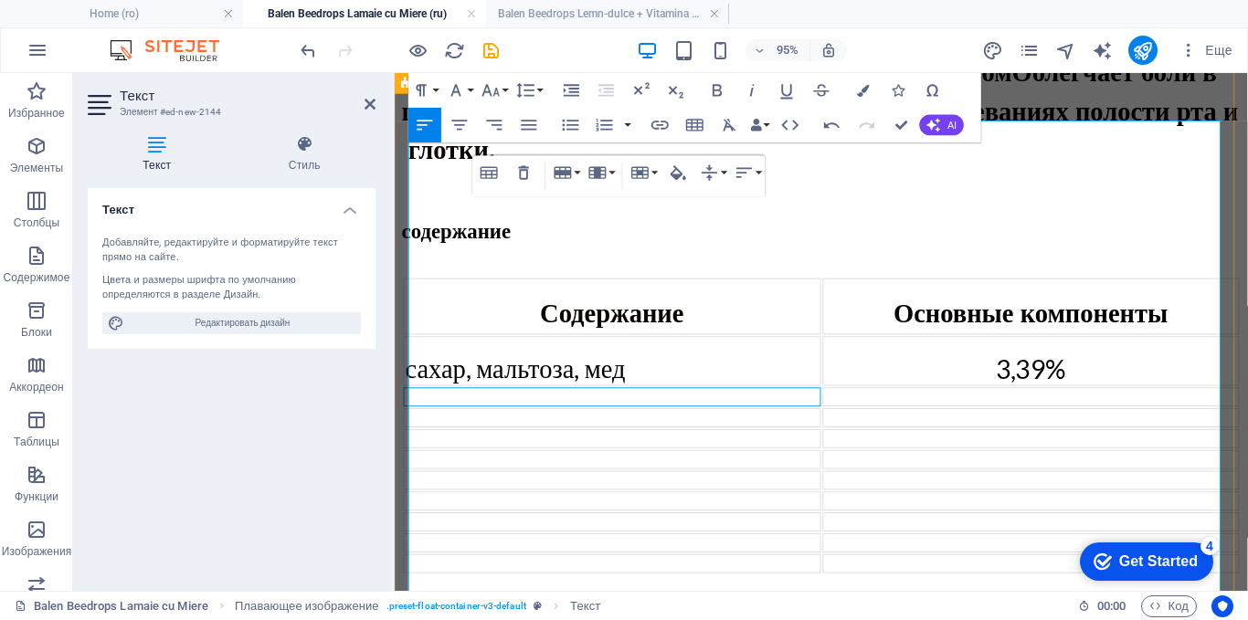
scroll to position [1398, 0]
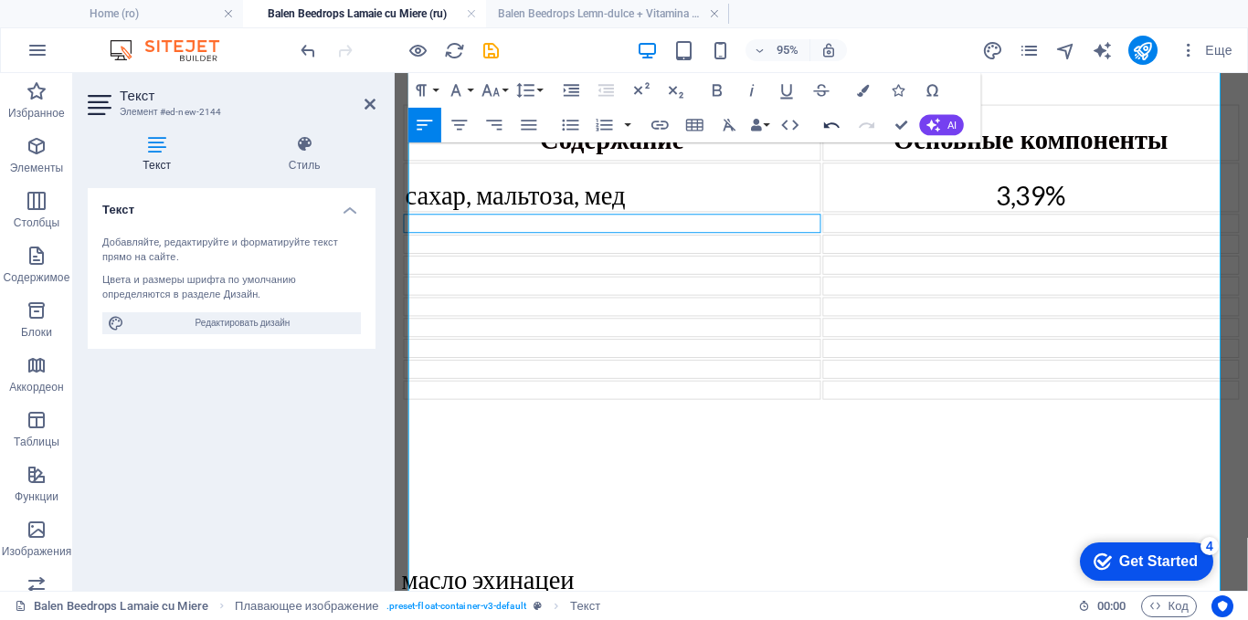
click at [834, 129] on icon "button" at bounding box center [831, 125] width 21 height 21
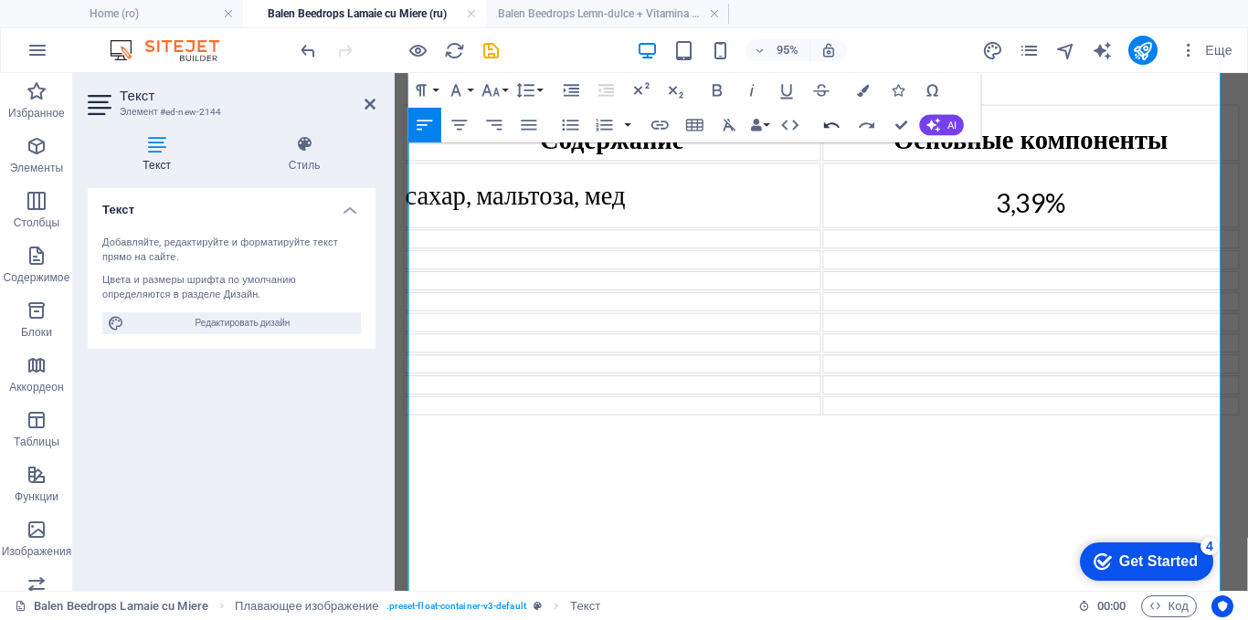
click at [834, 129] on icon "button" at bounding box center [831, 125] width 21 height 21
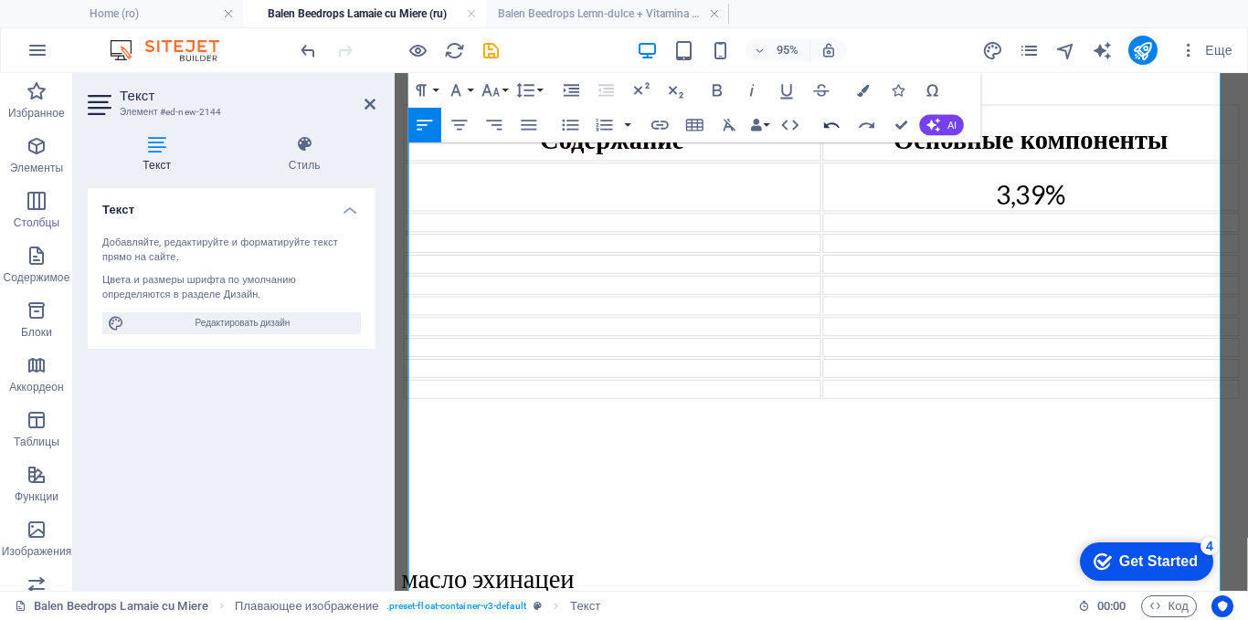
click at [834, 129] on icon "button" at bounding box center [831, 125] width 21 height 21
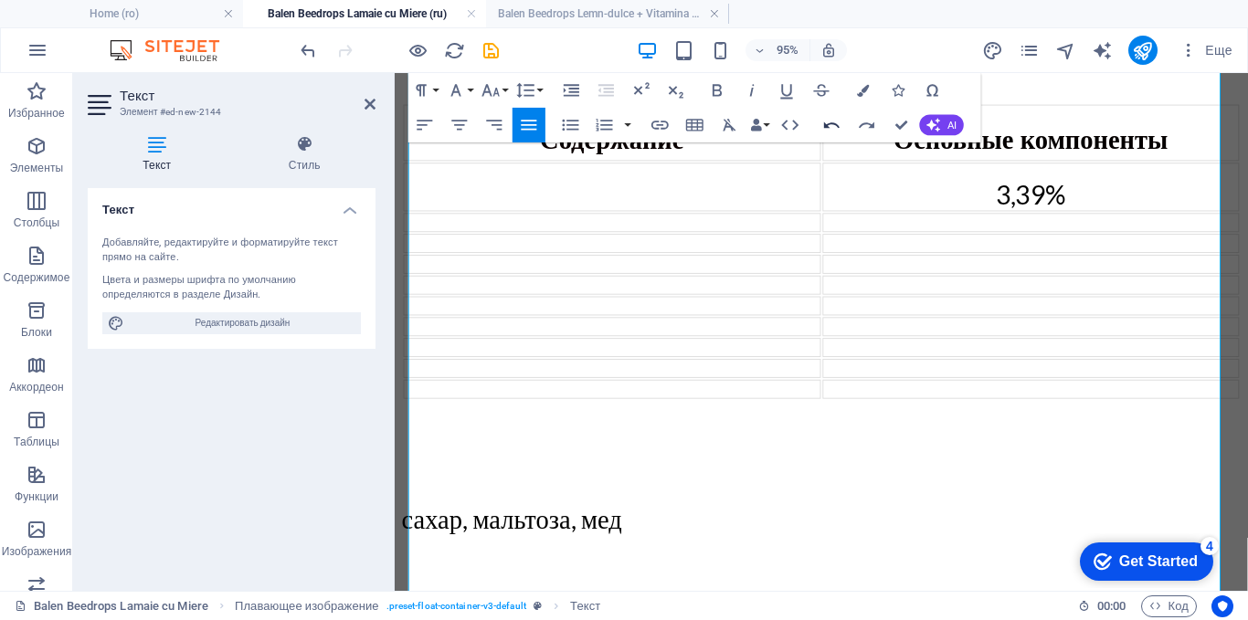
click at [834, 129] on icon "button" at bounding box center [831, 125] width 21 height 21
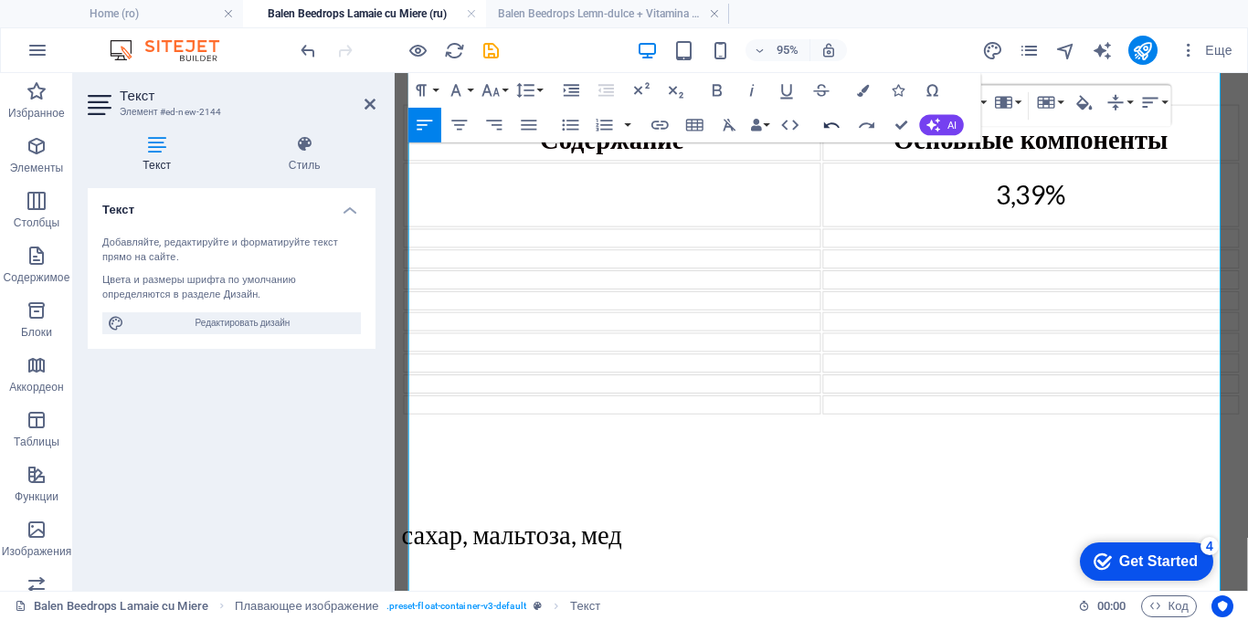
click at [834, 129] on icon "button" at bounding box center [831, 125] width 21 height 21
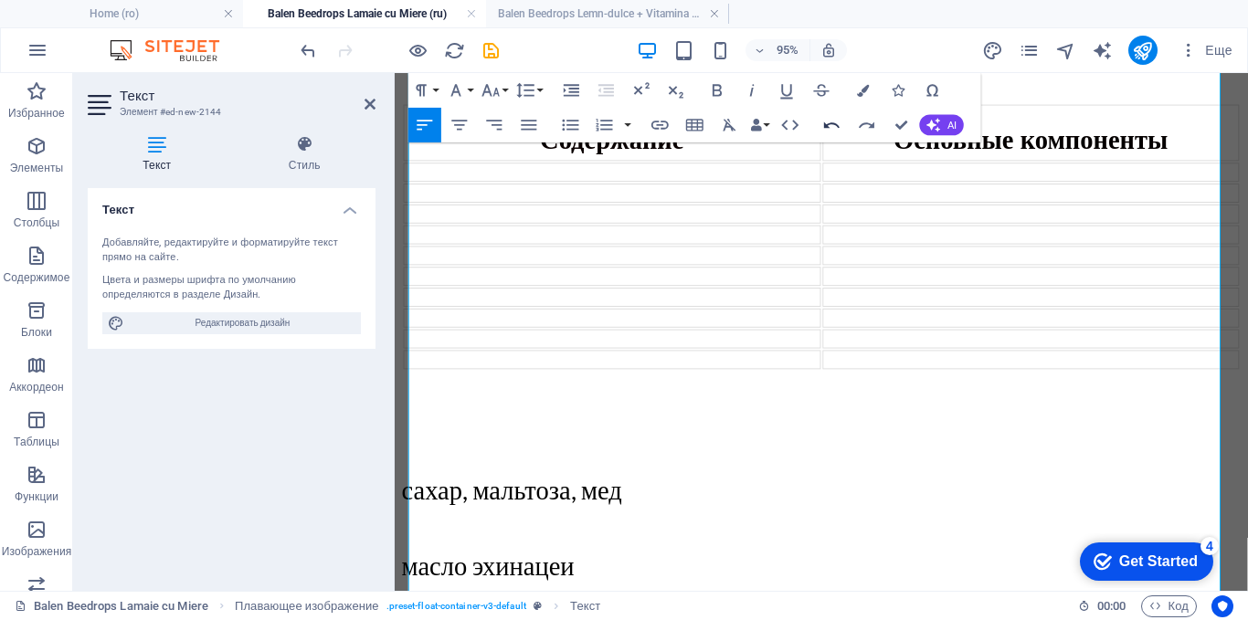
click at [834, 129] on icon "button" at bounding box center [831, 125] width 21 height 21
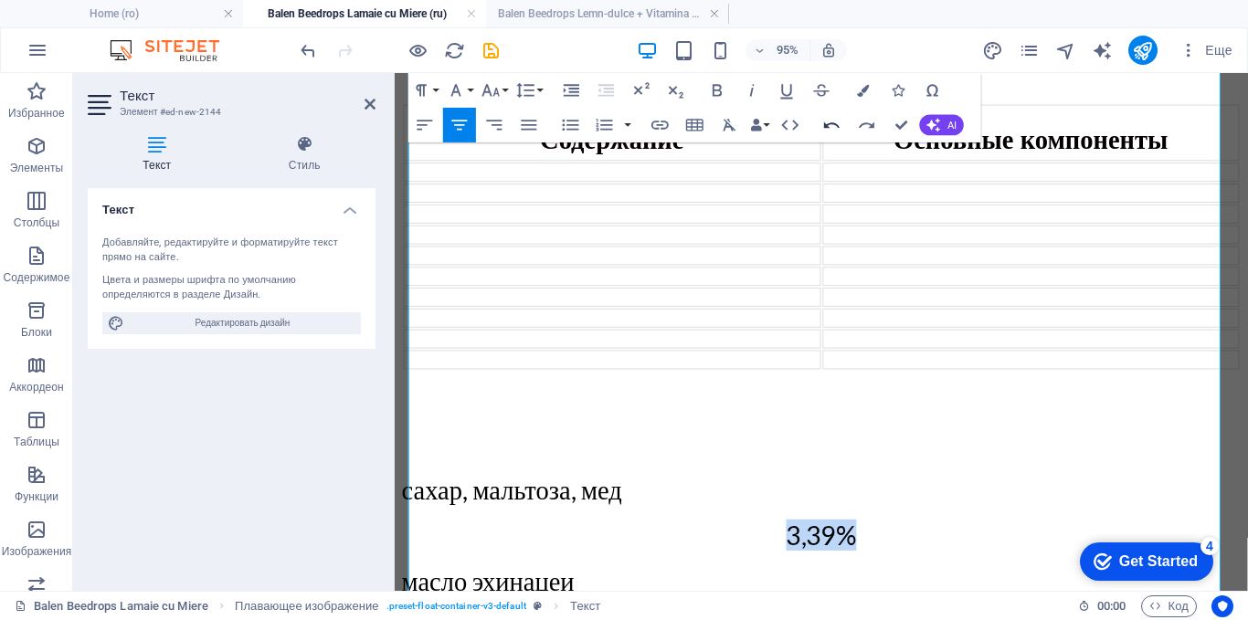
click at [834, 129] on icon "button" at bounding box center [831, 125] width 21 height 21
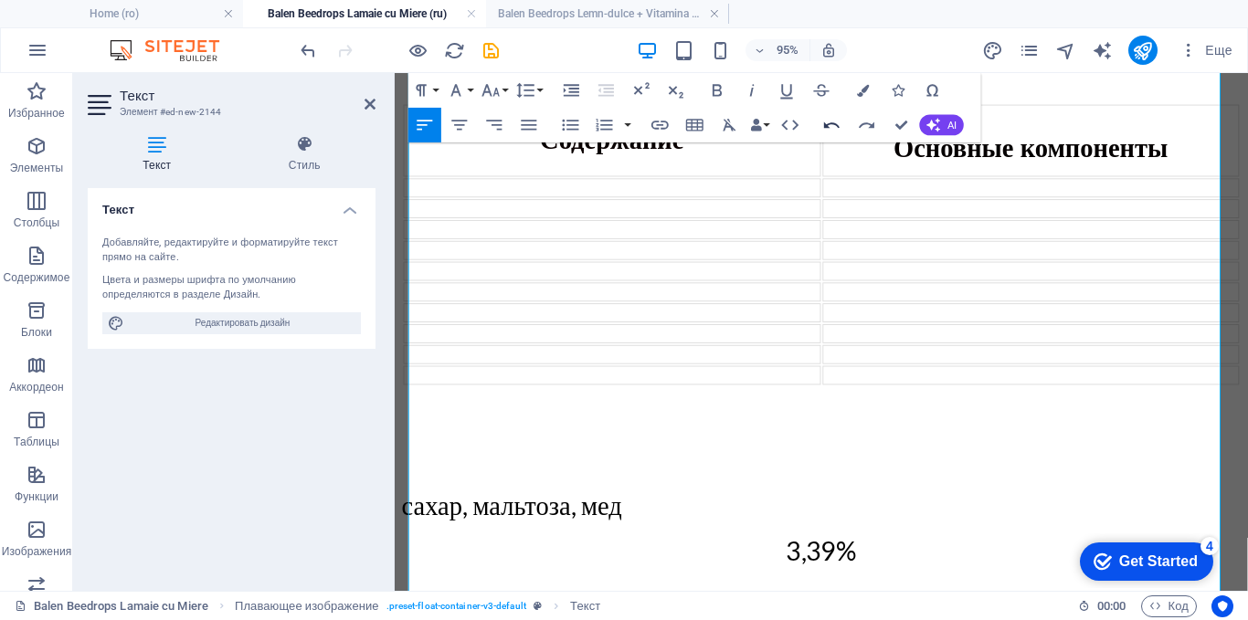
click at [834, 129] on icon "button" at bounding box center [831, 125] width 21 height 21
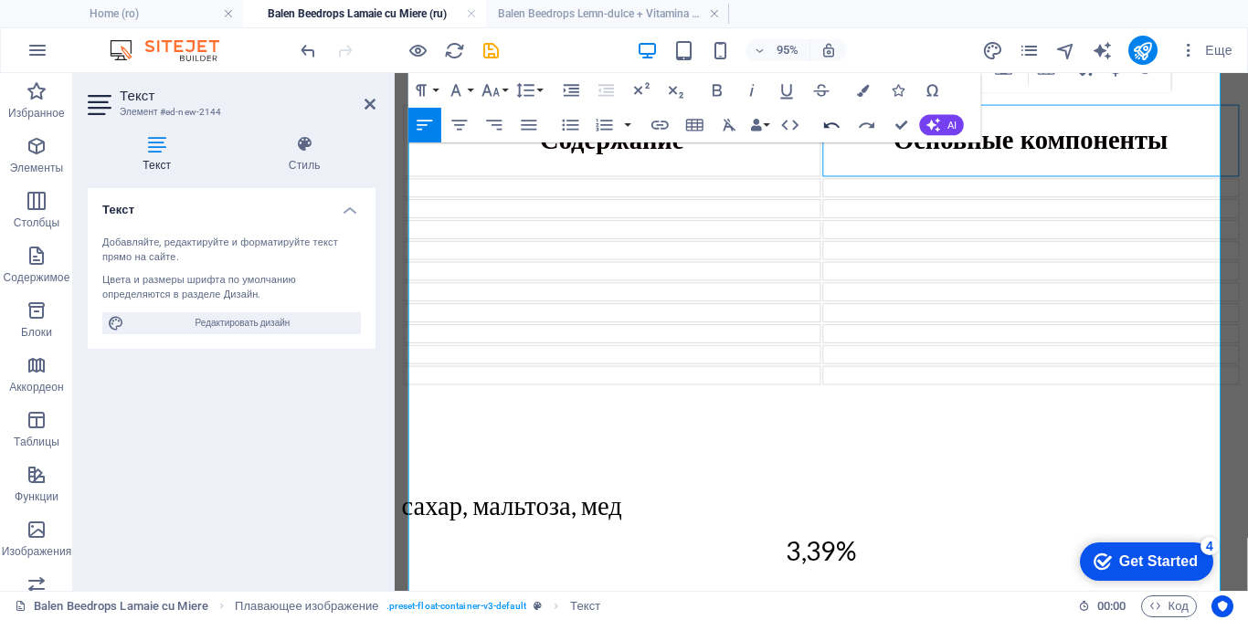
click at [834, 129] on icon "button" at bounding box center [831, 125] width 21 height 21
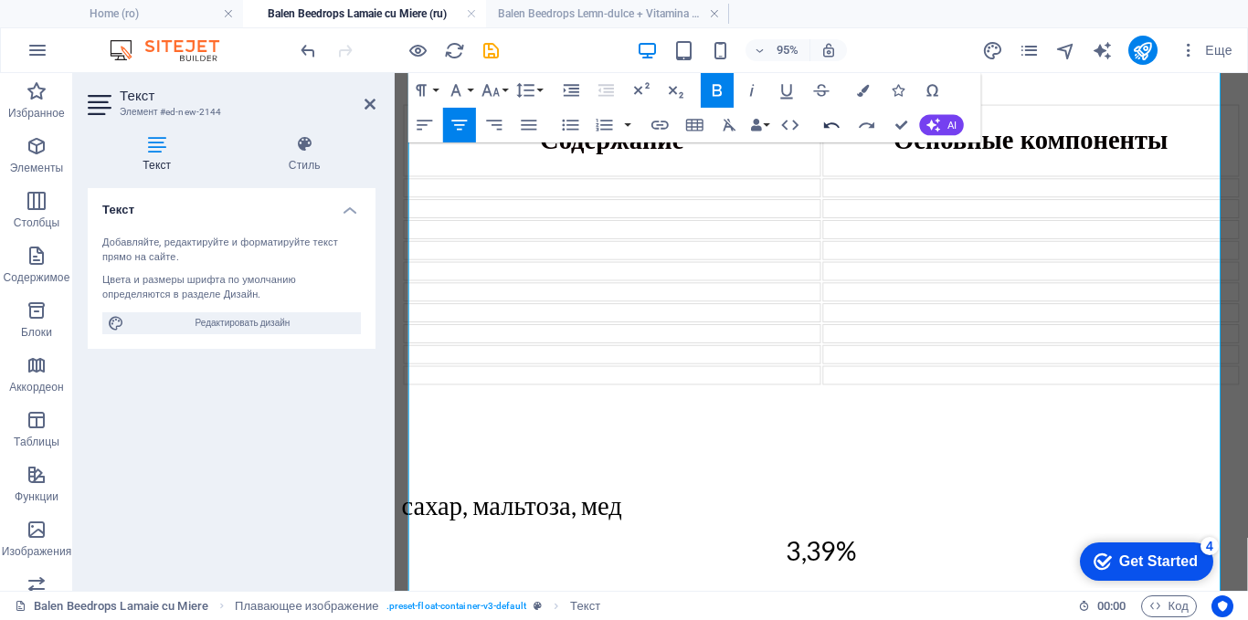
click at [834, 129] on icon "button" at bounding box center [831, 125] width 21 height 21
click at [824, 122] on icon "button" at bounding box center [832, 125] width 16 height 6
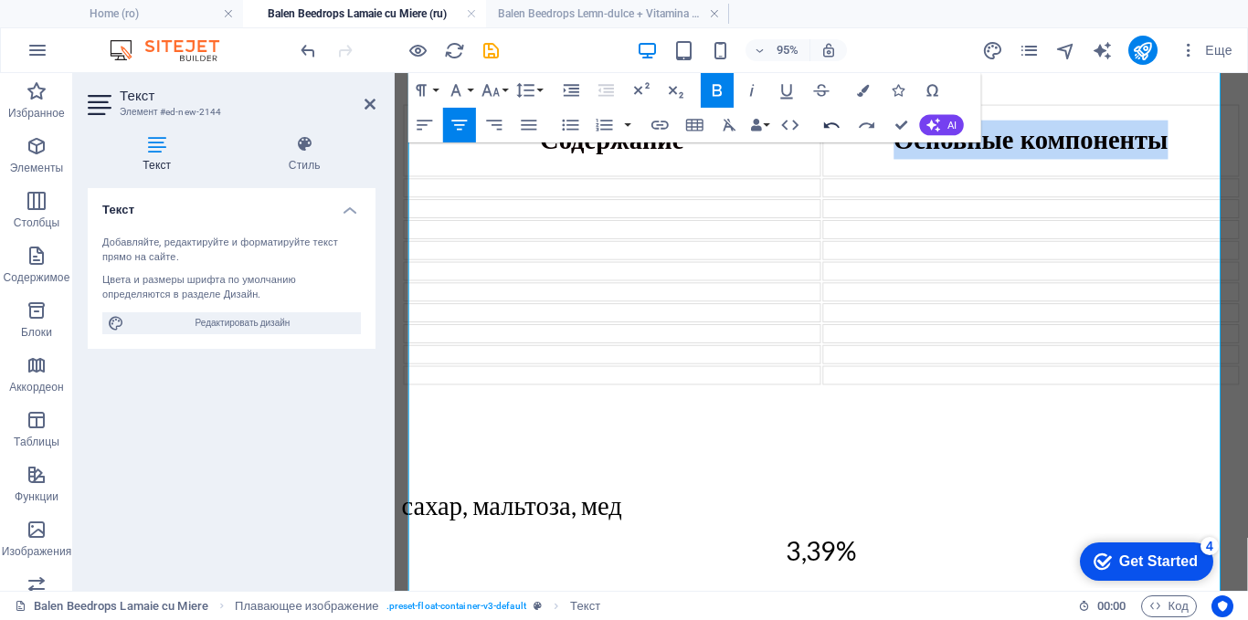
click at [824, 122] on icon "button" at bounding box center [832, 125] width 16 height 6
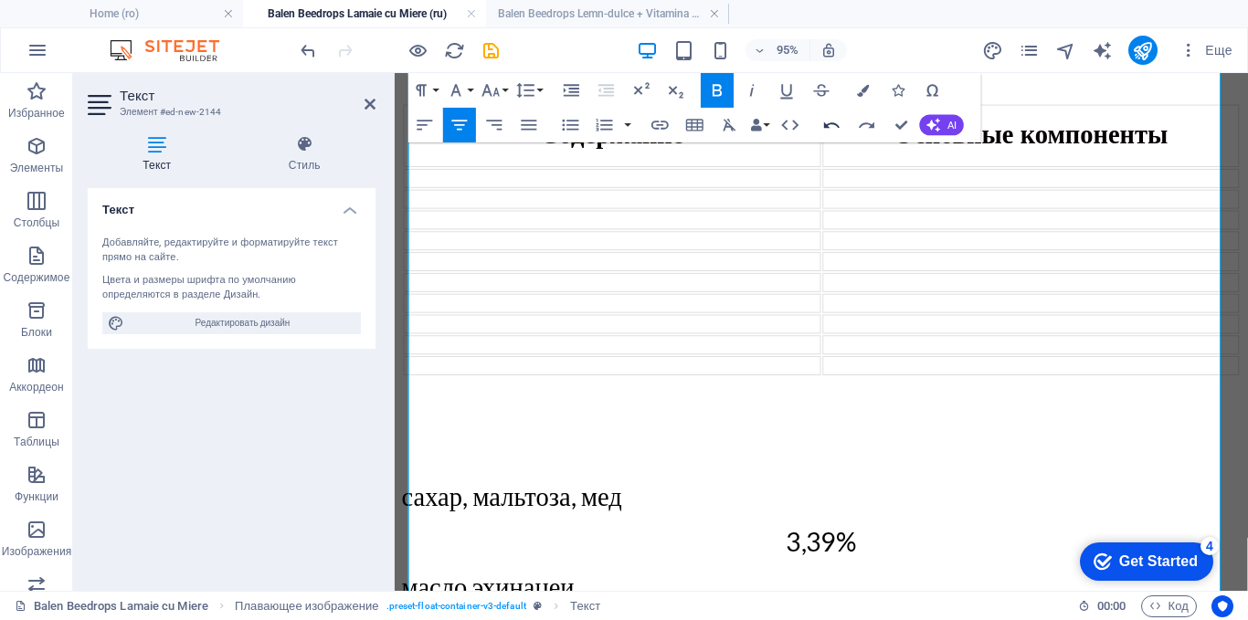
click at [824, 122] on icon "button" at bounding box center [832, 125] width 16 height 6
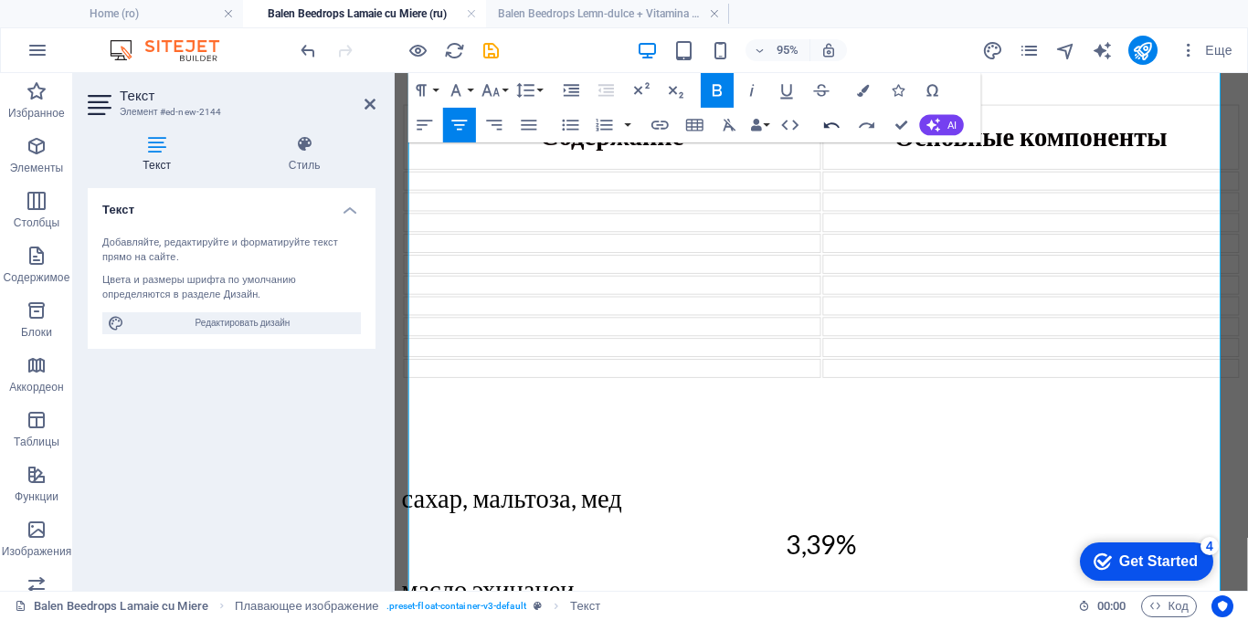
click at [824, 122] on icon "button" at bounding box center [832, 125] width 16 height 6
click at [835, 123] on icon "button" at bounding box center [831, 125] width 21 height 21
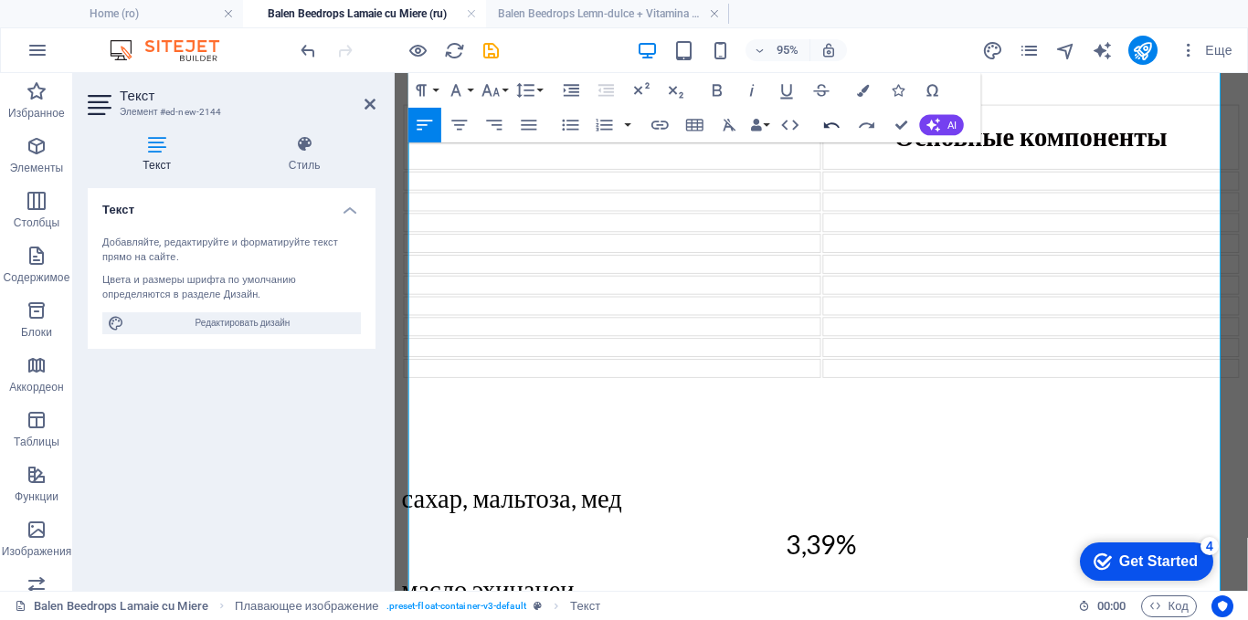
click at [835, 123] on icon "button" at bounding box center [831, 125] width 21 height 21
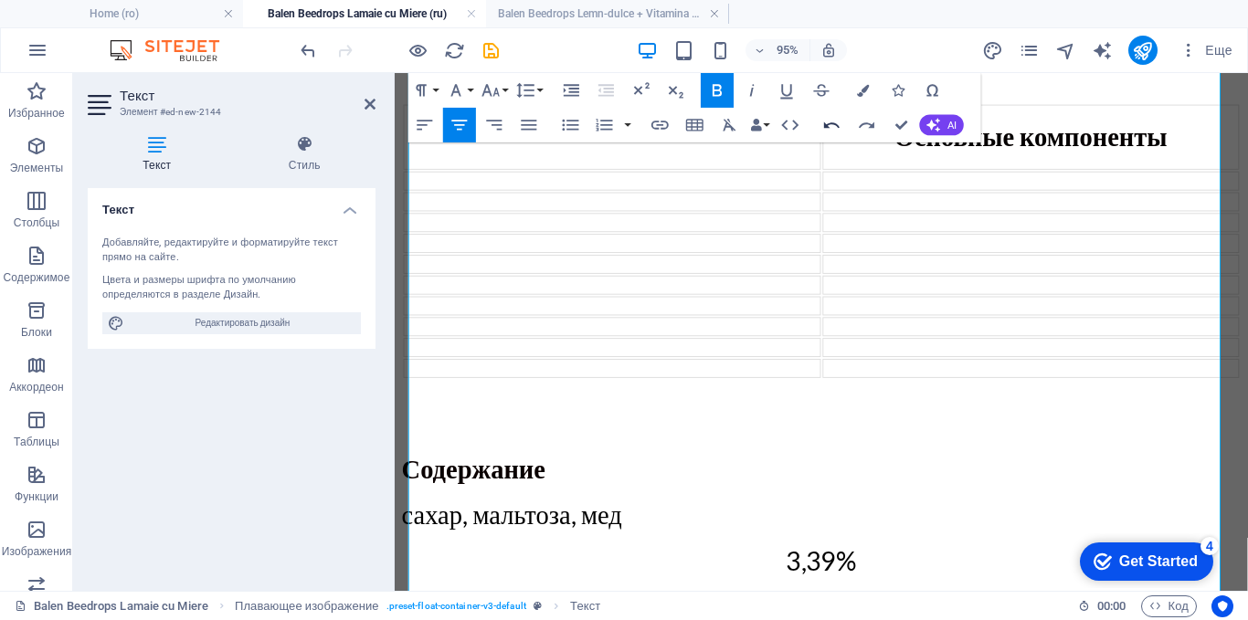
click at [835, 123] on icon "button" at bounding box center [831, 125] width 21 height 21
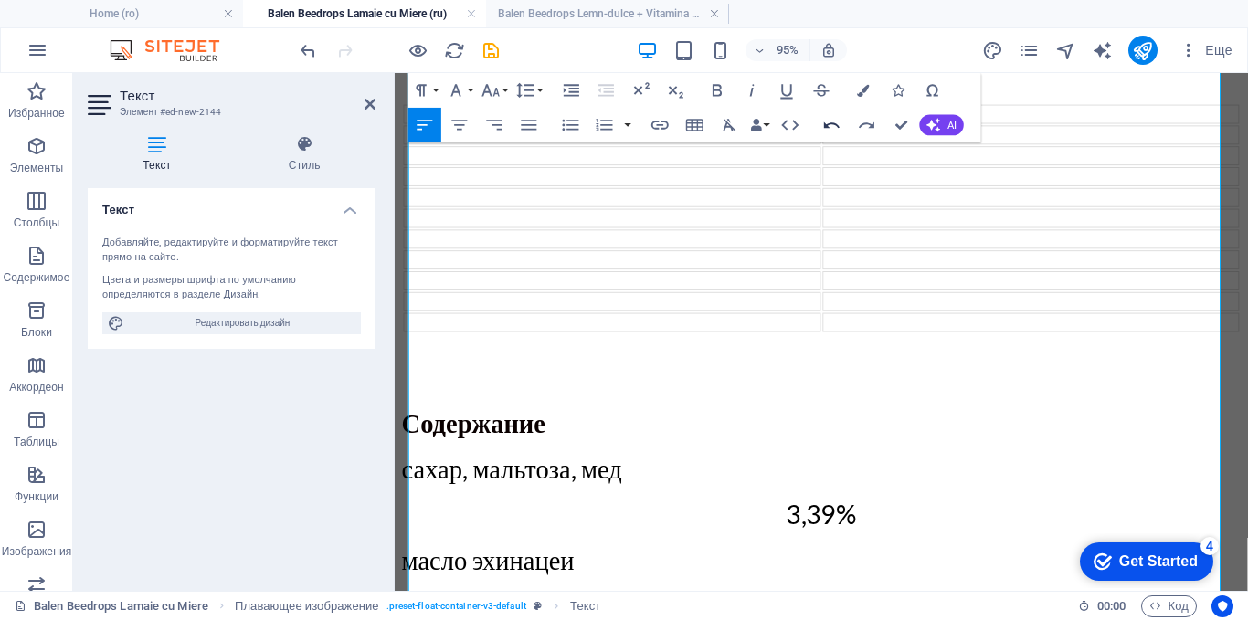
click at [835, 123] on icon "button" at bounding box center [831, 125] width 21 height 21
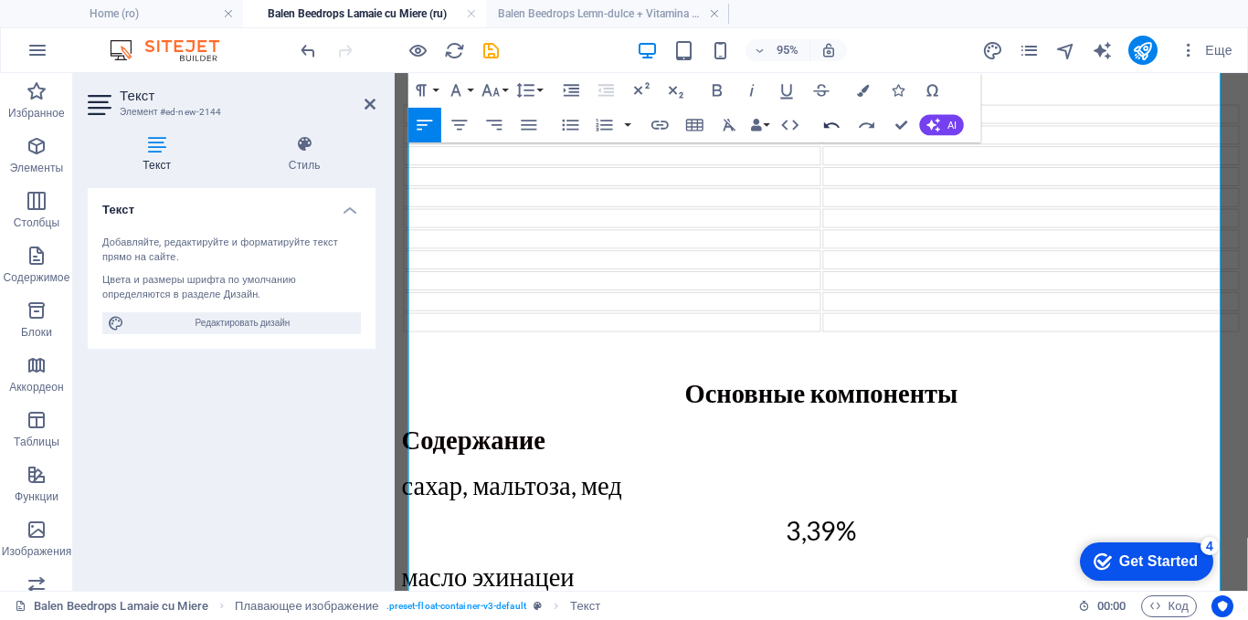
click at [835, 123] on icon "button" at bounding box center [831, 125] width 21 height 21
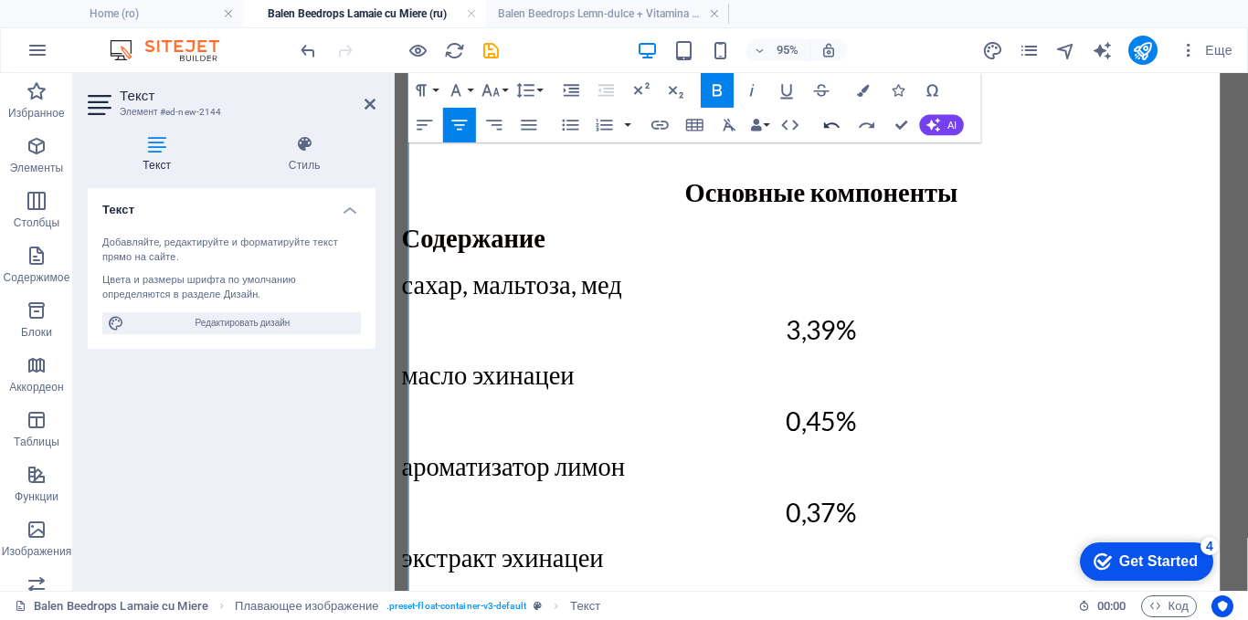
click at [835, 123] on icon "button" at bounding box center [831, 125] width 21 height 21
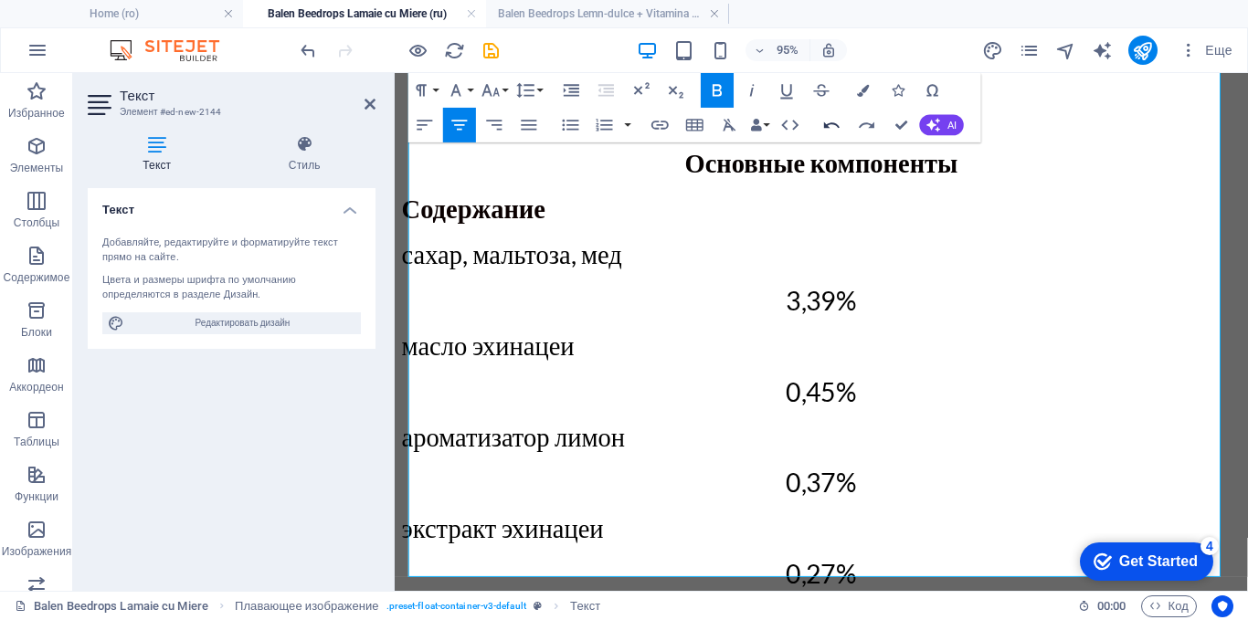
click at [835, 123] on icon "button" at bounding box center [831, 125] width 21 height 21
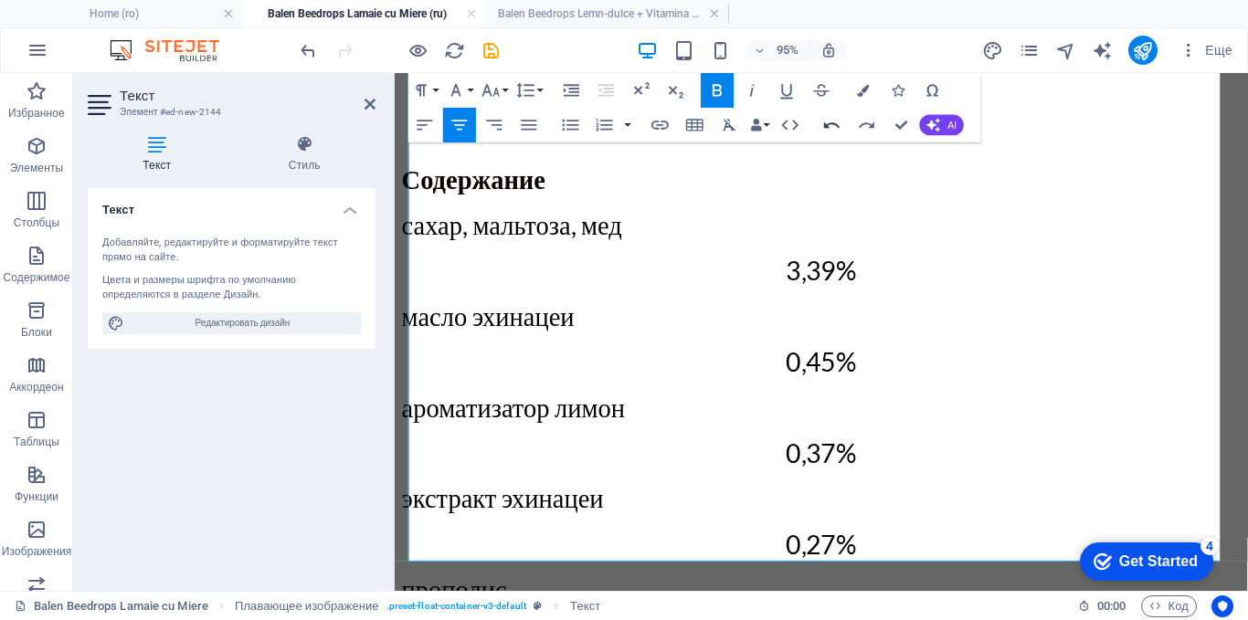
click at [835, 123] on icon "button" at bounding box center [831, 125] width 21 height 21
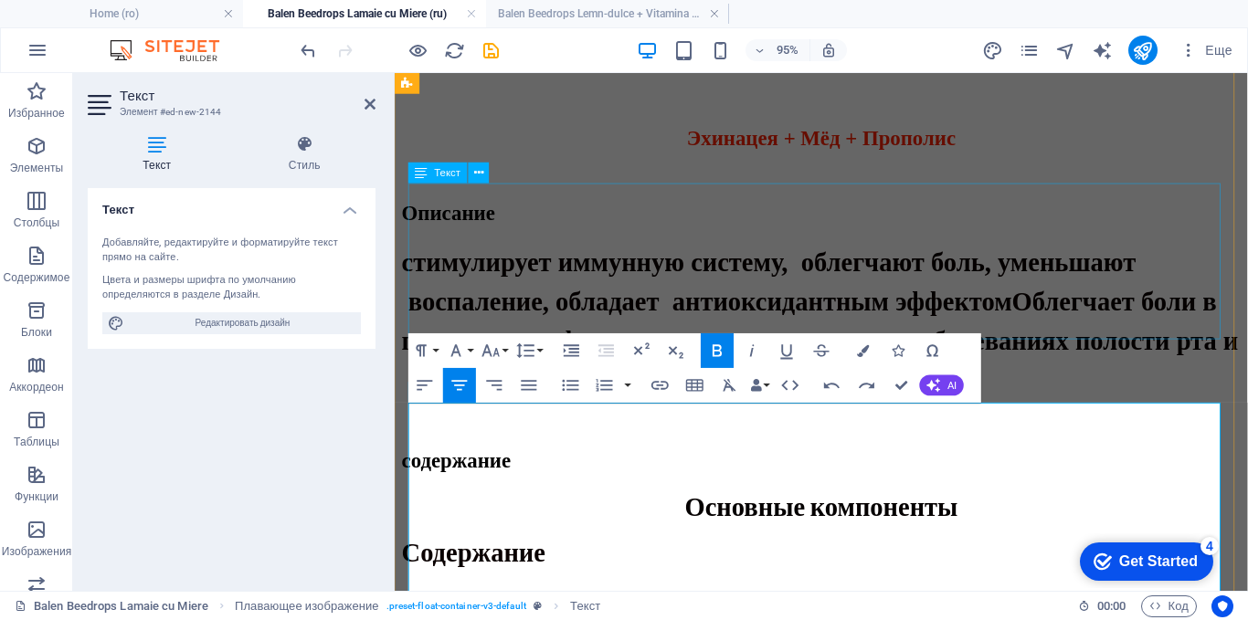
scroll to position [942, 0]
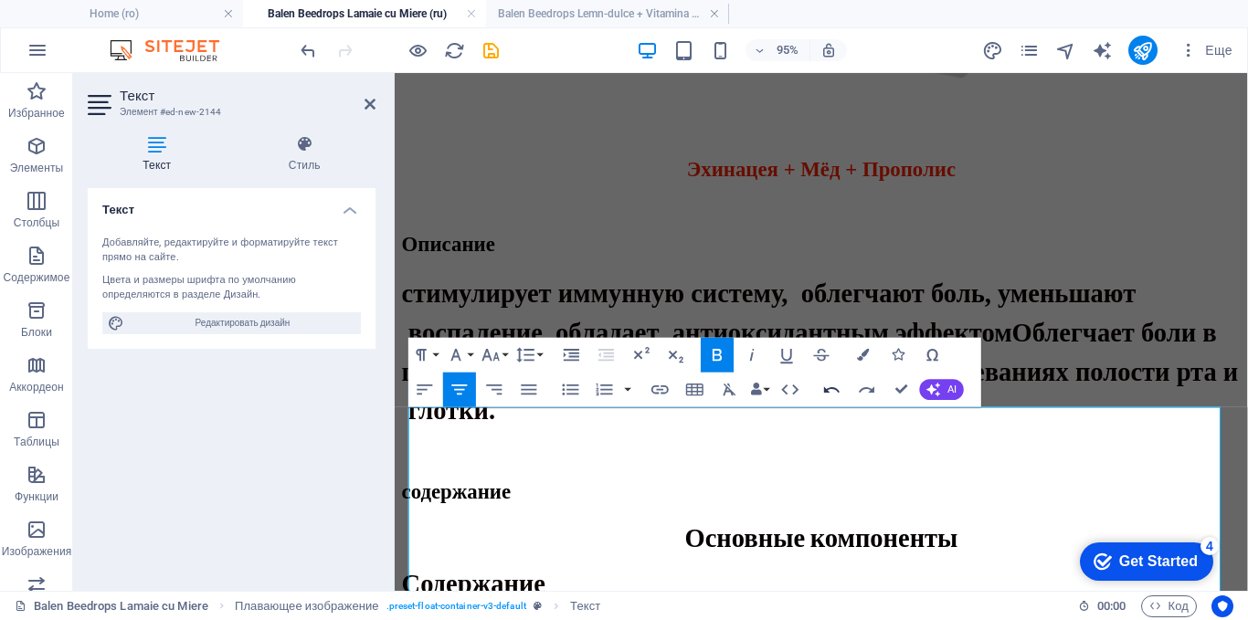
click at [832, 388] on icon "button" at bounding box center [832, 389] width 16 height 6
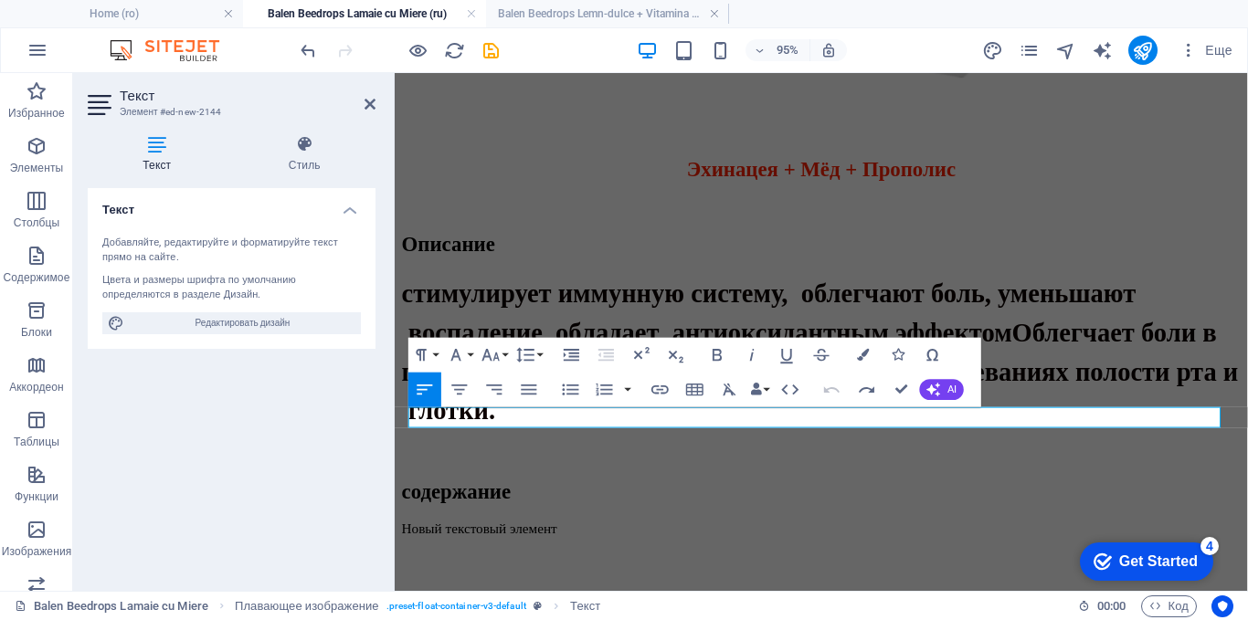
click at [832, 388] on icon "button" at bounding box center [832, 389] width 16 height 6
click at [830, 390] on icon "button" at bounding box center [831, 389] width 21 height 21
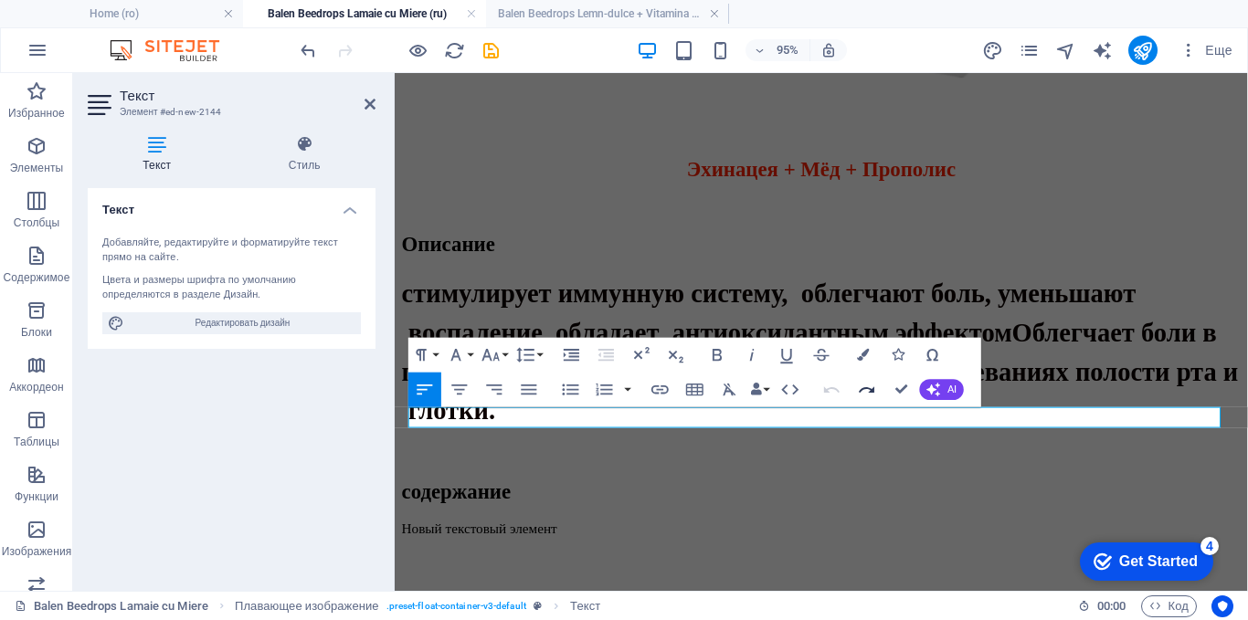
click at [869, 385] on icon "button" at bounding box center [866, 389] width 21 height 21
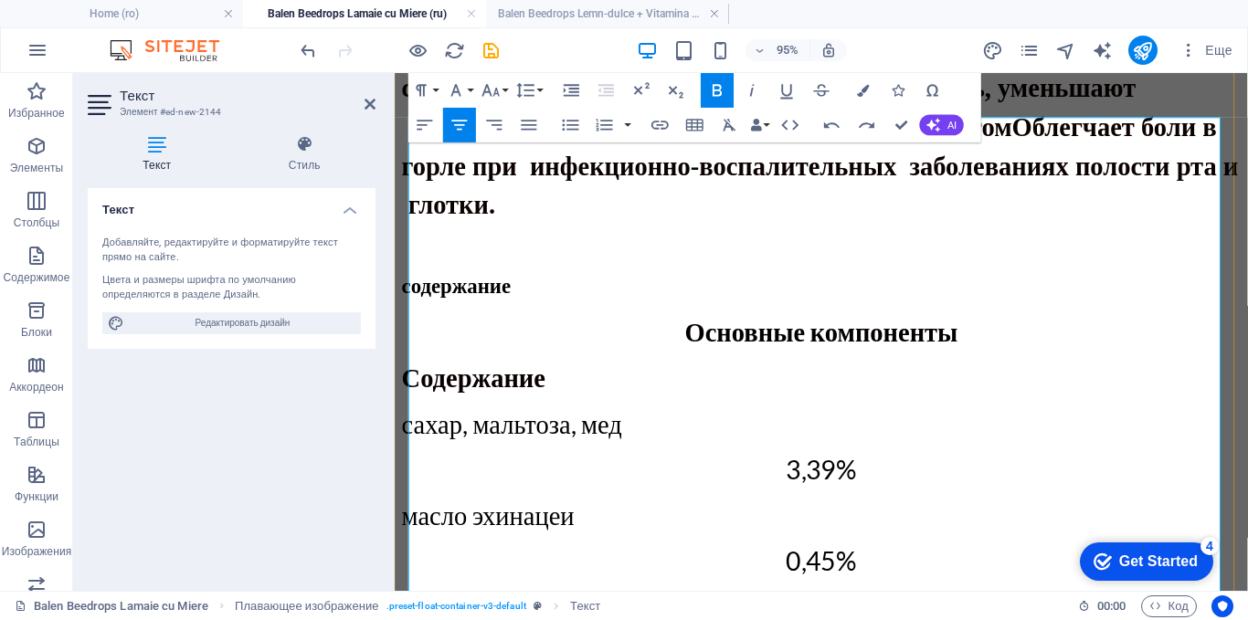
scroll to position [1124, 0]
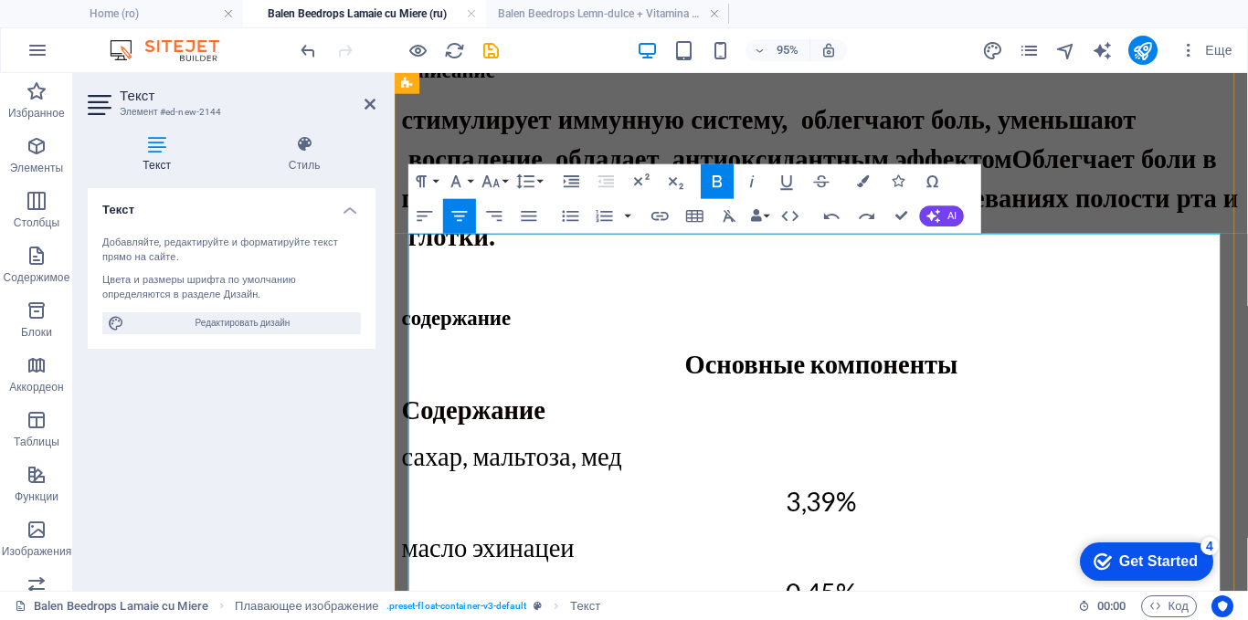
click at [845, 459] on p "сахар, мальтоза, мед" at bounding box center [843, 476] width 883 height 34
click at [864, 459] on p "сахар, мальтоза, мед" at bounding box center [843, 476] width 883 height 34
click at [488, 363] on p "Основные компоненты" at bounding box center [843, 380] width 883 height 34
click at [466, 363] on p "Основные компоненты" at bounding box center [843, 380] width 883 height 34
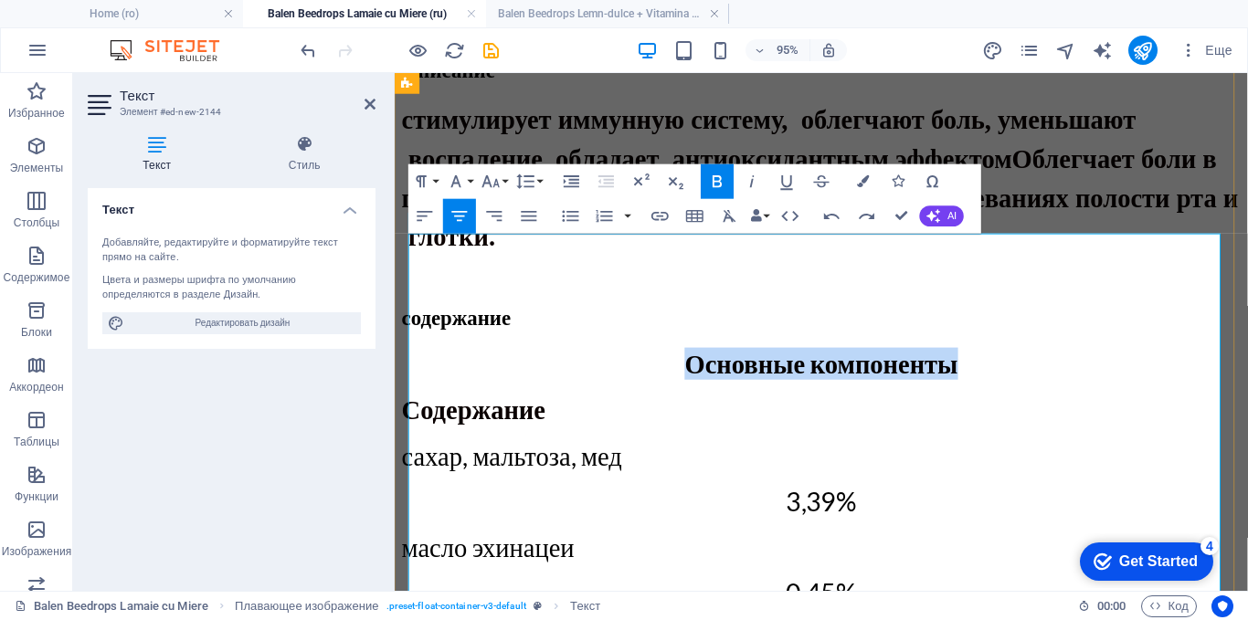
drag, startPoint x: 699, startPoint y: 258, endPoint x: 977, endPoint y: 265, distance: 278.7
click at [977, 363] on p "Основные компоненты" at bounding box center [843, 380] width 883 height 34
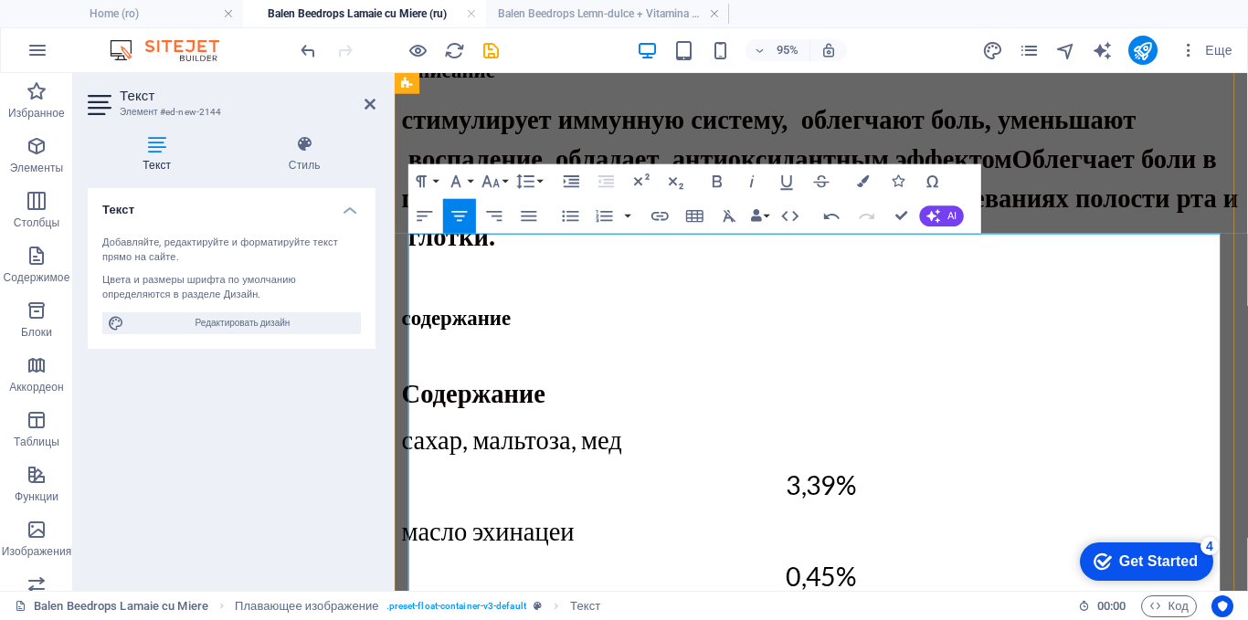
click at [615, 394] on p "Содержание" at bounding box center [843, 411] width 883 height 34
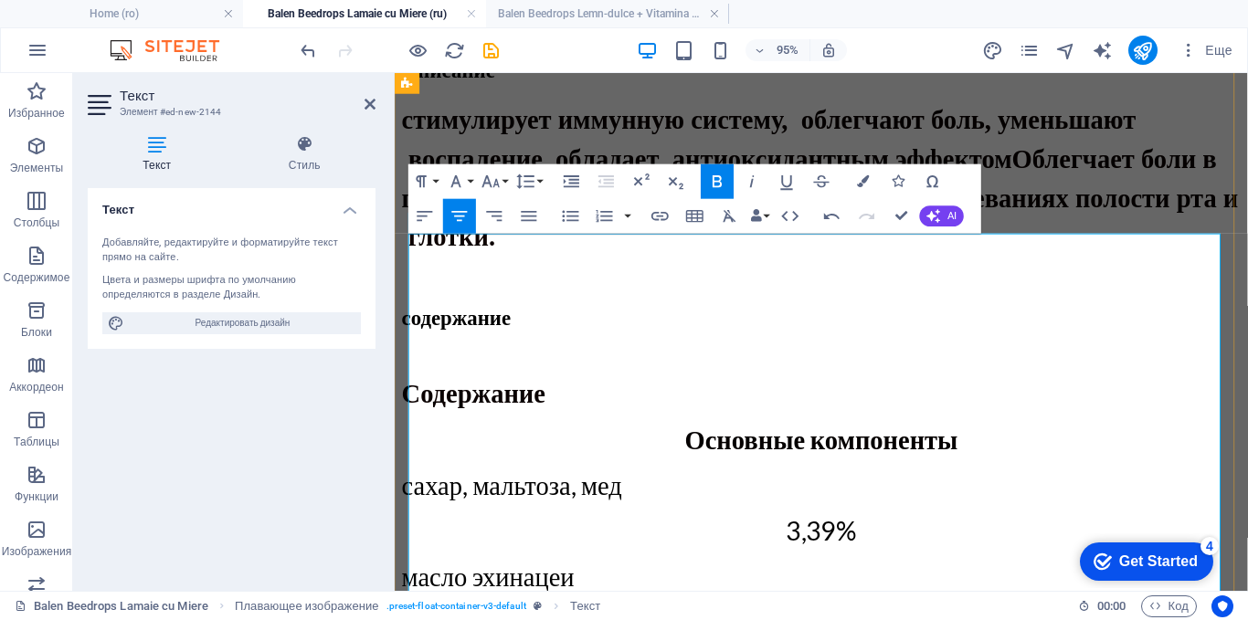
click at [543, 442] on p "Основные компоненты" at bounding box center [843, 459] width 883 height 34
click at [306, 47] on icon "undo" at bounding box center [308, 50] width 21 height 21
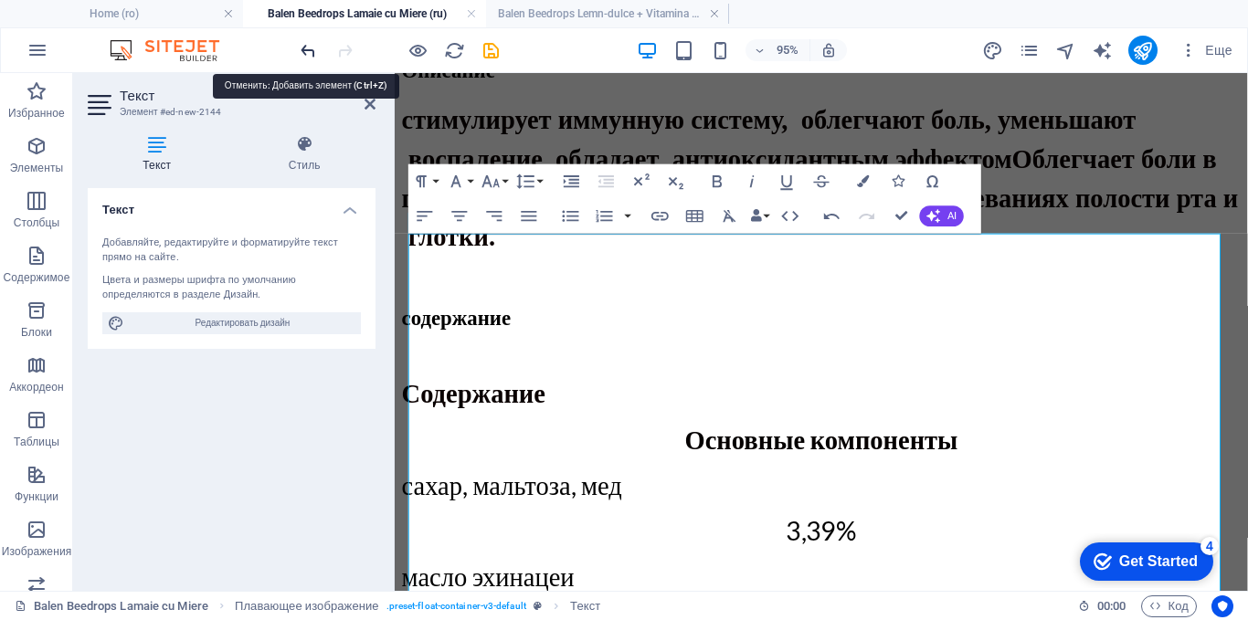
click at [309, 53] on icon "undo" at bounding box center [308, 50] width 21 height 21
click at [444, 442] on p "Основные компоненты" at bounding box center [843, 459] width 883 height 34
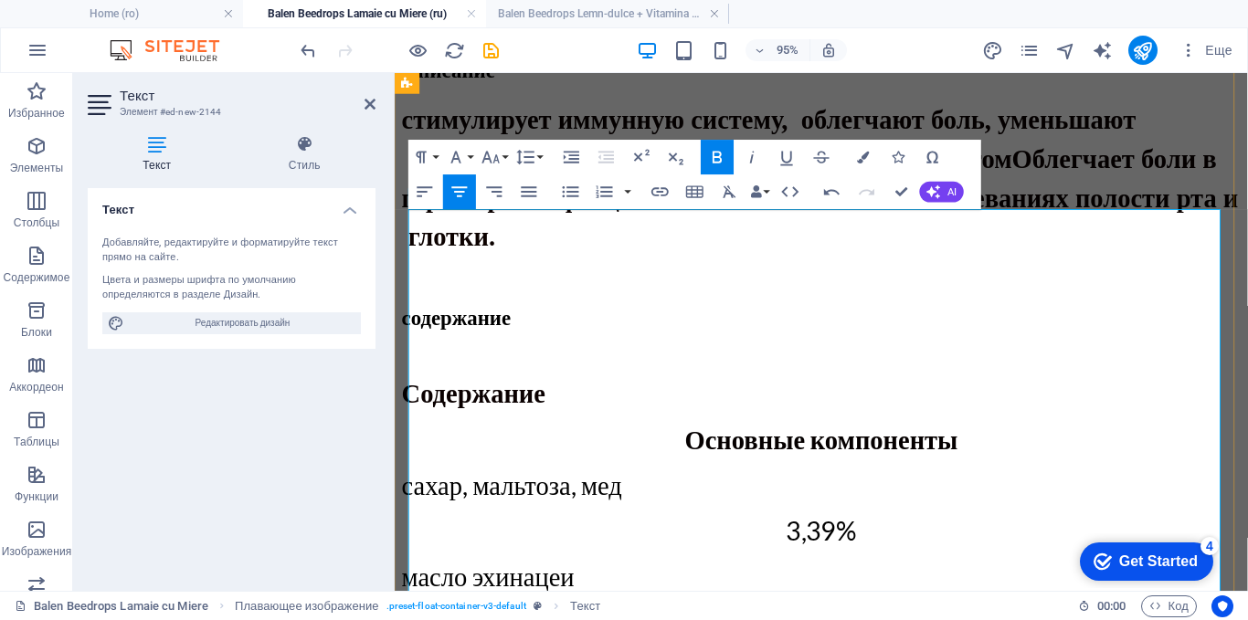
scroll to position [1216, 0]
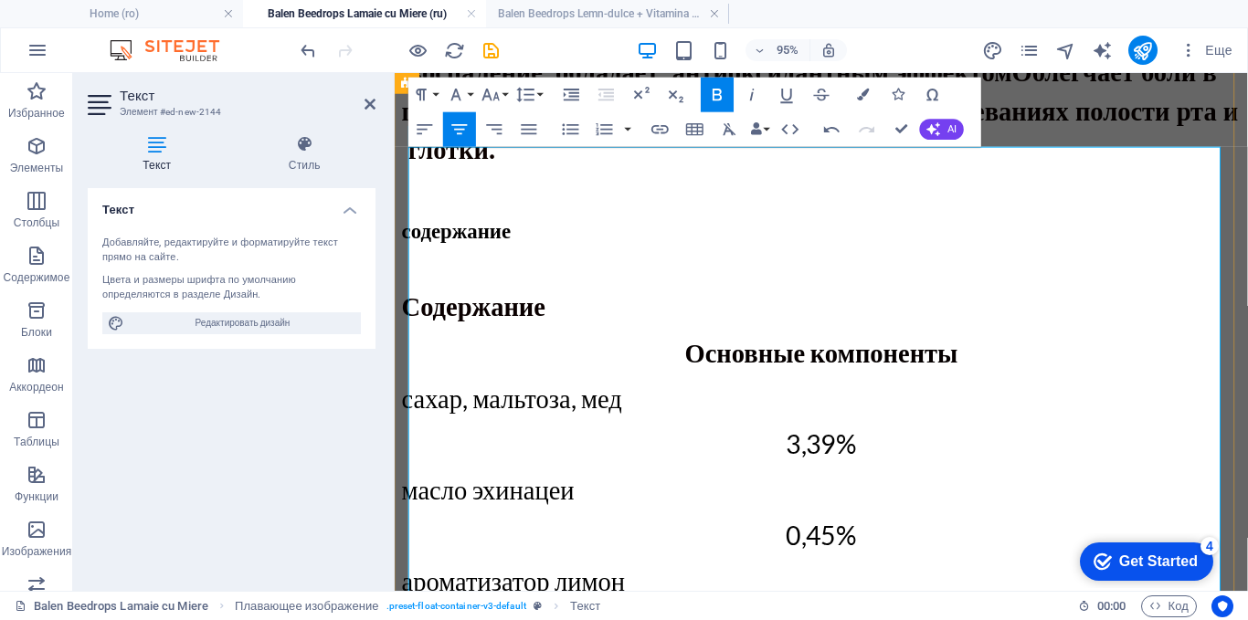
click at [850, 399] on p "сахар, мальтоза, мед" at bounding box center [843, 416] width 883 height 34
click at [699, 351] on p "Основные компоненты" at bounding box center [843, 368] width 883 height 34
drag, startPoint x: 699, startPoint y: 216, endPoint x: 664, endPoint y: 216, distance: 34.7
click at [664, 351] on p "Основные компоненты" at bounding box center [843, 368] width 883 height 34
click at [554, 302] on span "Содержание" at bounding box center [478, 318] width 152 height 33
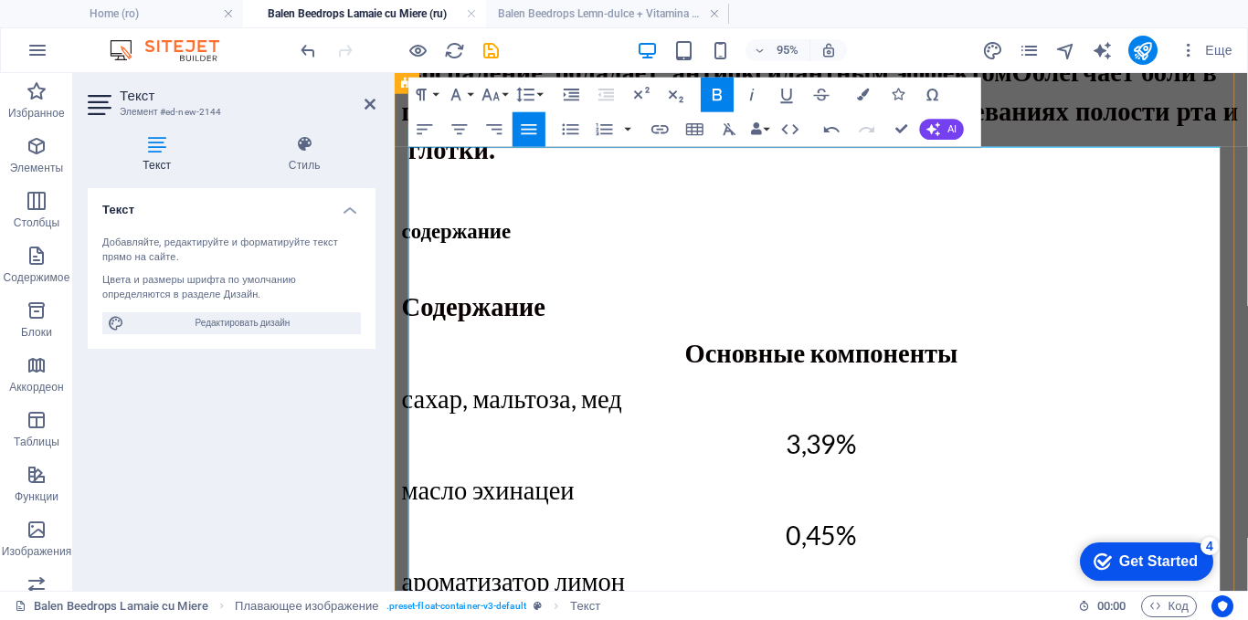
drag, startPoint x: 575, startPoint y: 185, endPoint x: 731, endPoint y: 175, distance: 155.6
click at [731, 302] on p "Содержание" at bounding box center [843, 319] width 883 height 34
drag, startPoint x: 549, startPoint y: 189, endPoint x: 417, endPoint y: 193, distance: 132.5
click at [417, 302] on span "Содержание" at bounding box center [478, 318] width 152 height 33
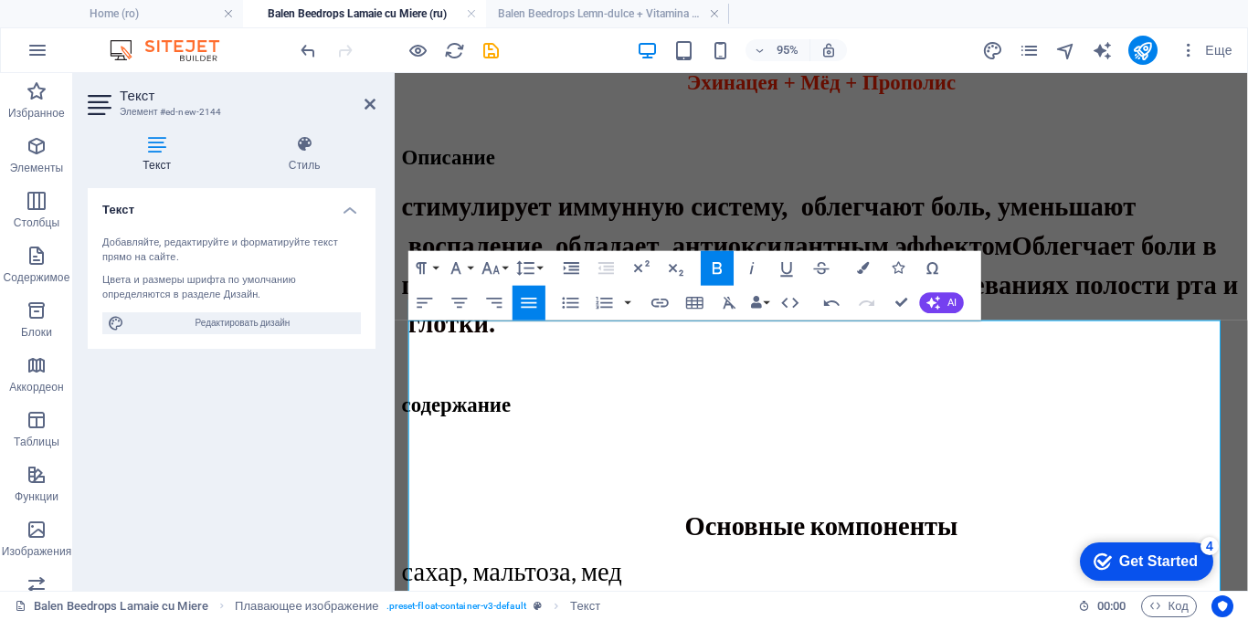
scroll to position [759, 0]
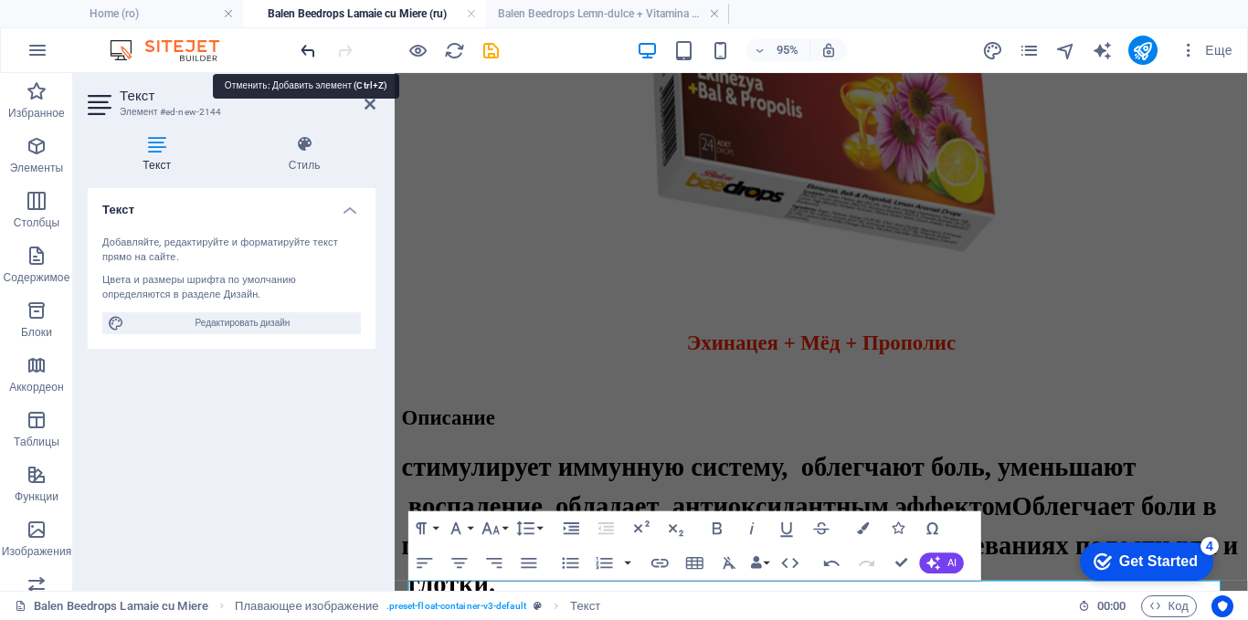
click at [305, 49] on icon "undo" at bounding box center [308, 50] width 21 height 21
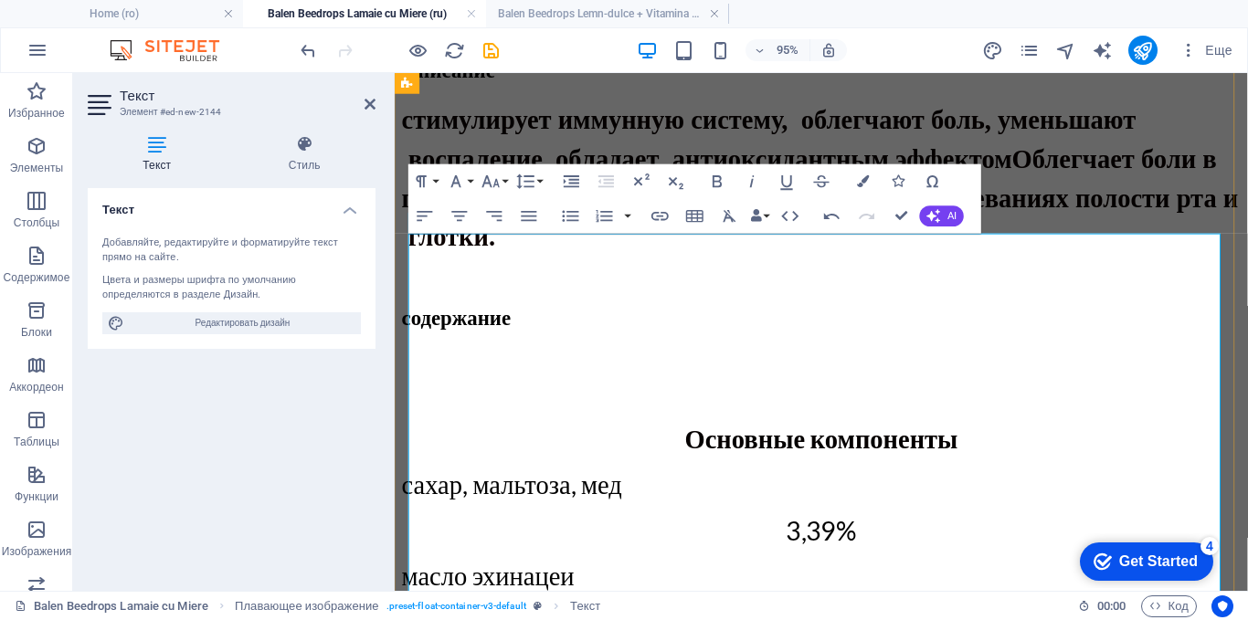
click at [1061, 441] on p "Основные компоненты" at bounding box center [843, 458] width 883 height 34
click at [822, 215] on icon "button" at bounding box center [831, 216] width 21 height 21
click at [828, 216] on icon "button" at bounding box center [832, 216] width 16 height 6
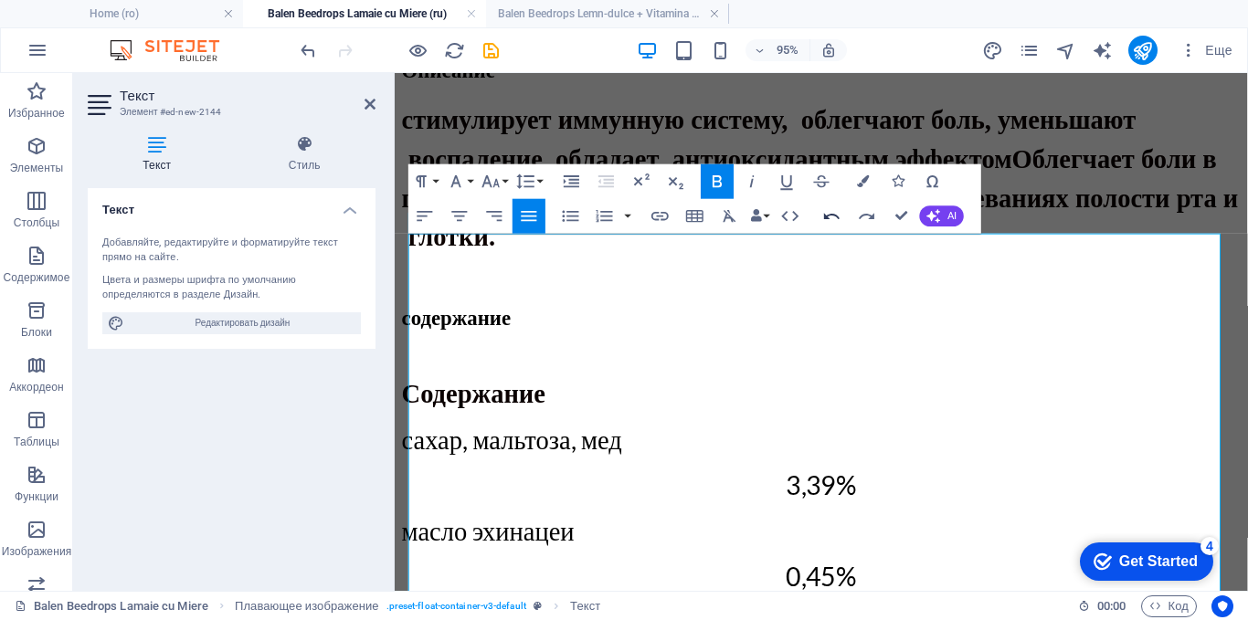
click at [828, 216] on icon "button" at bounding box center [832, 216] width 16 height 6
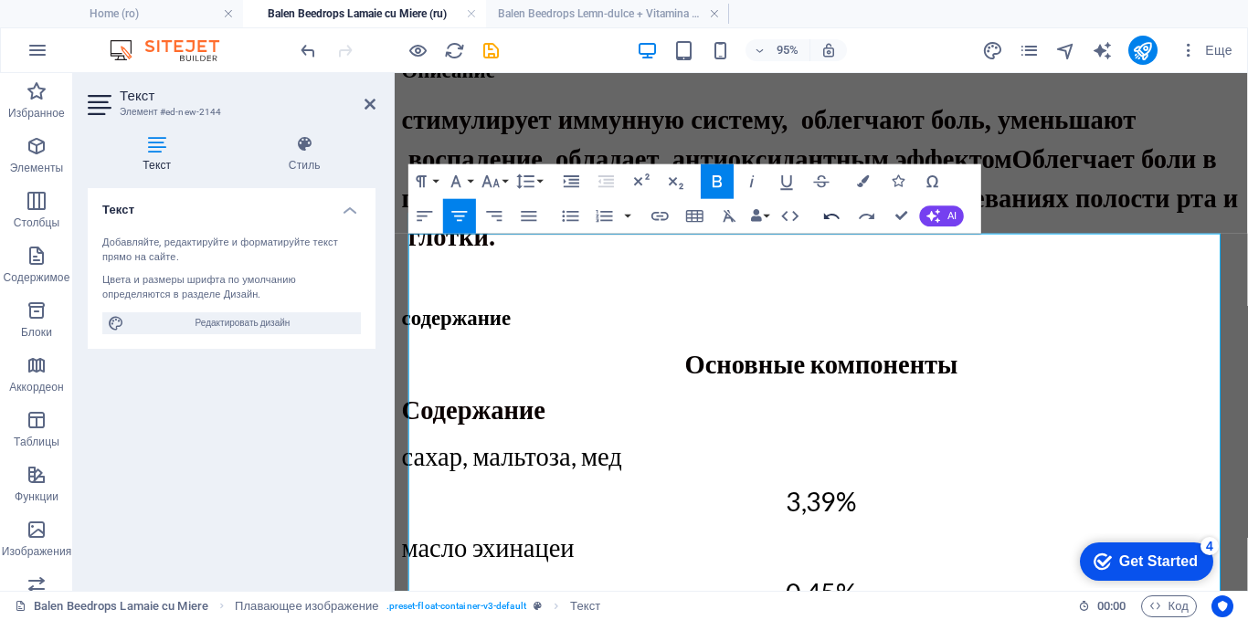
click at [828, 216] on icon "button" at bounding box center [832, 216] width 16 height 6
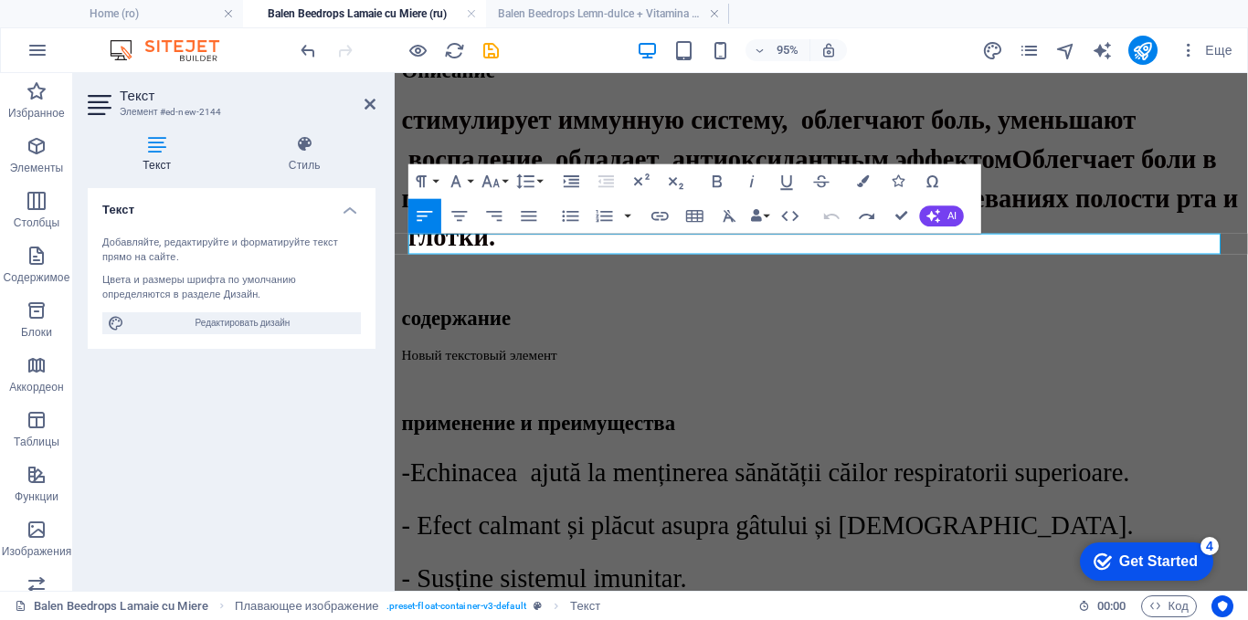
click at [828, 216] on icon "button" at bounding box center [832, 216] width 16 height 6
click at [558, 12] on h4 "Balen Beedrops Lemn-dulce + Vitamina C + Zinc (ro)" at bounding box center [607, 14] width 243 height 20
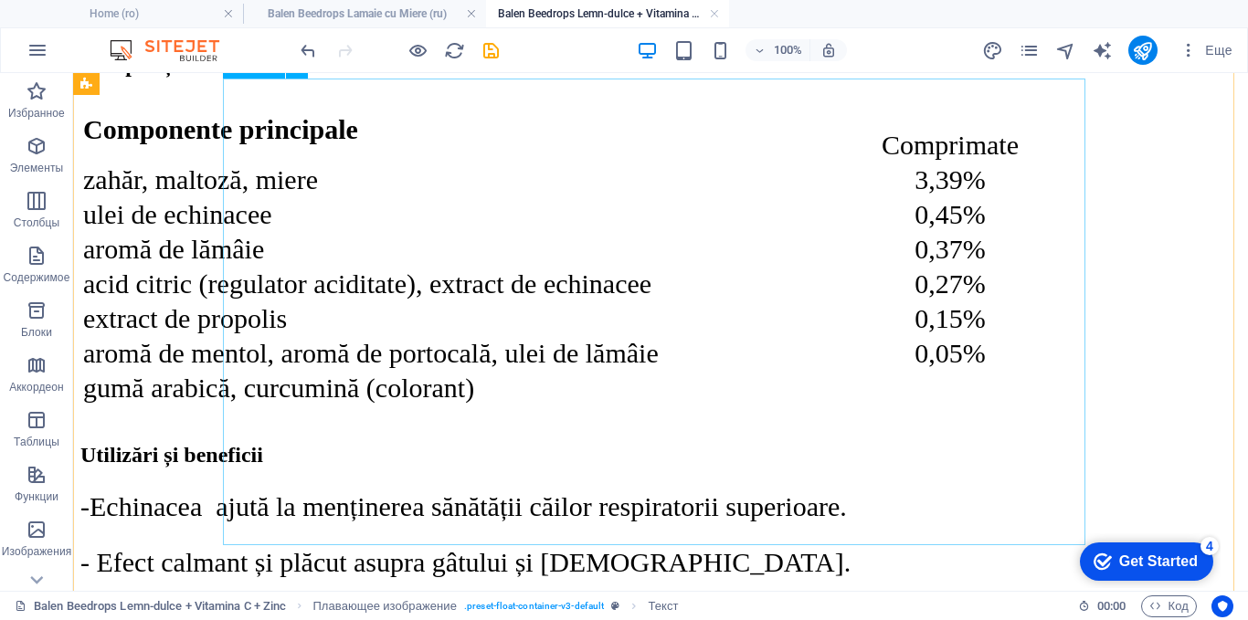
scroll to position [1452, 0]
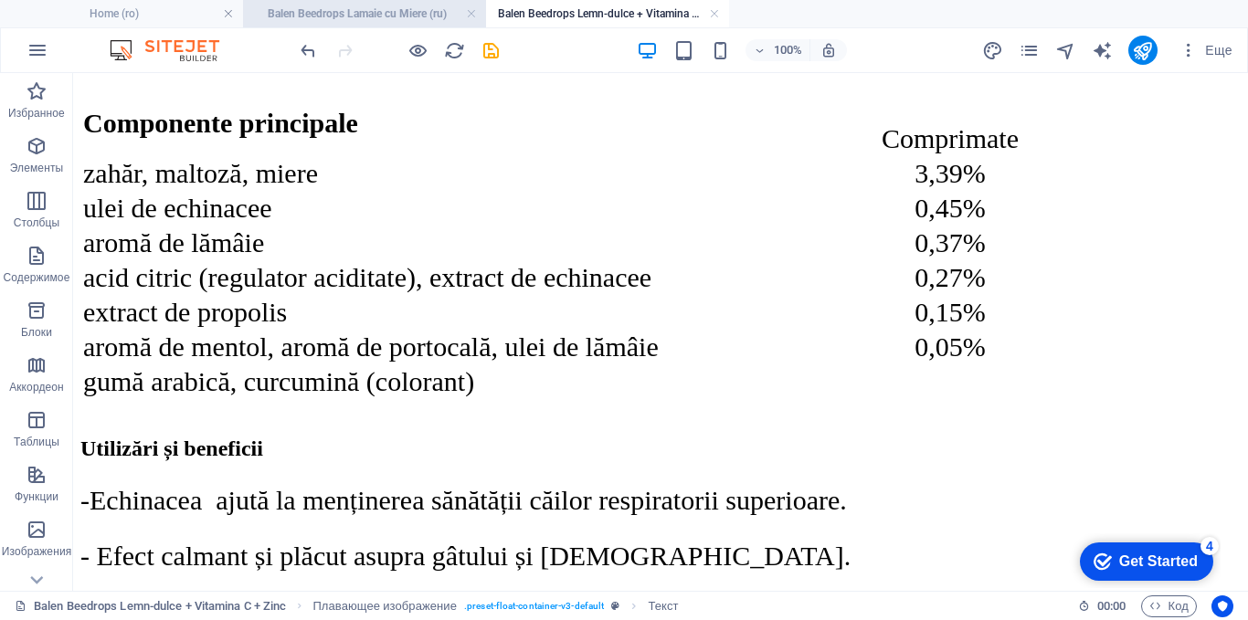
click at [359, 16] on h4 "Balen Beedrops Lamaie cu Miere (ru)" at bounding box center [364, 14] width 243 height 20
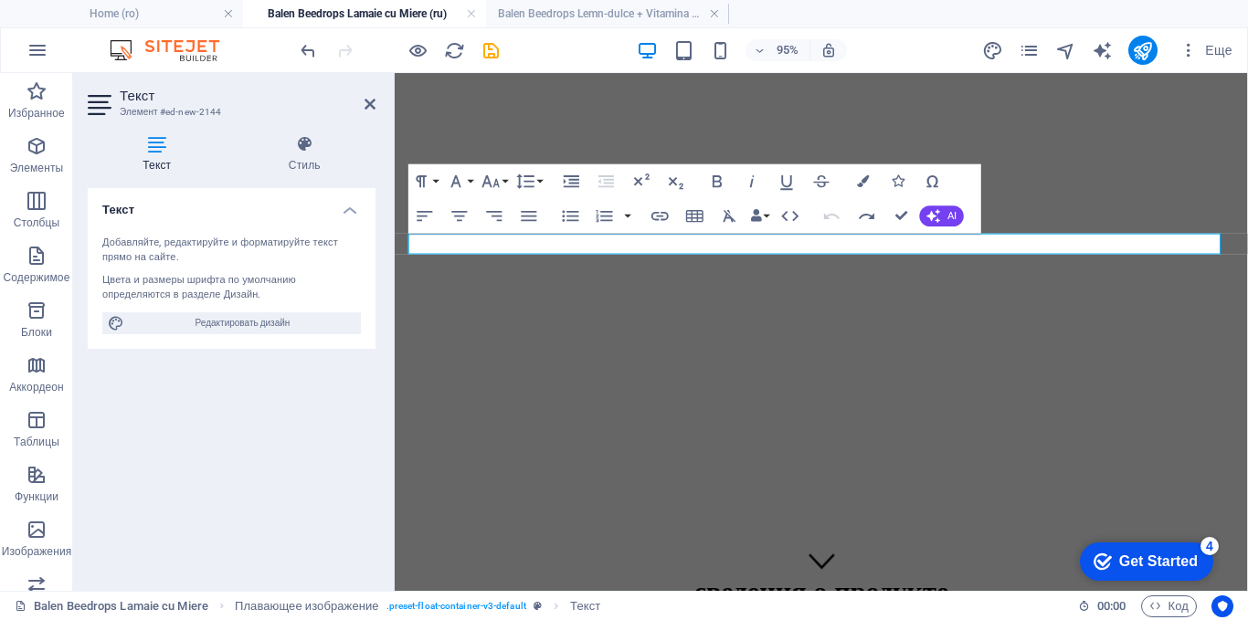
scroll to position [1124, 0]
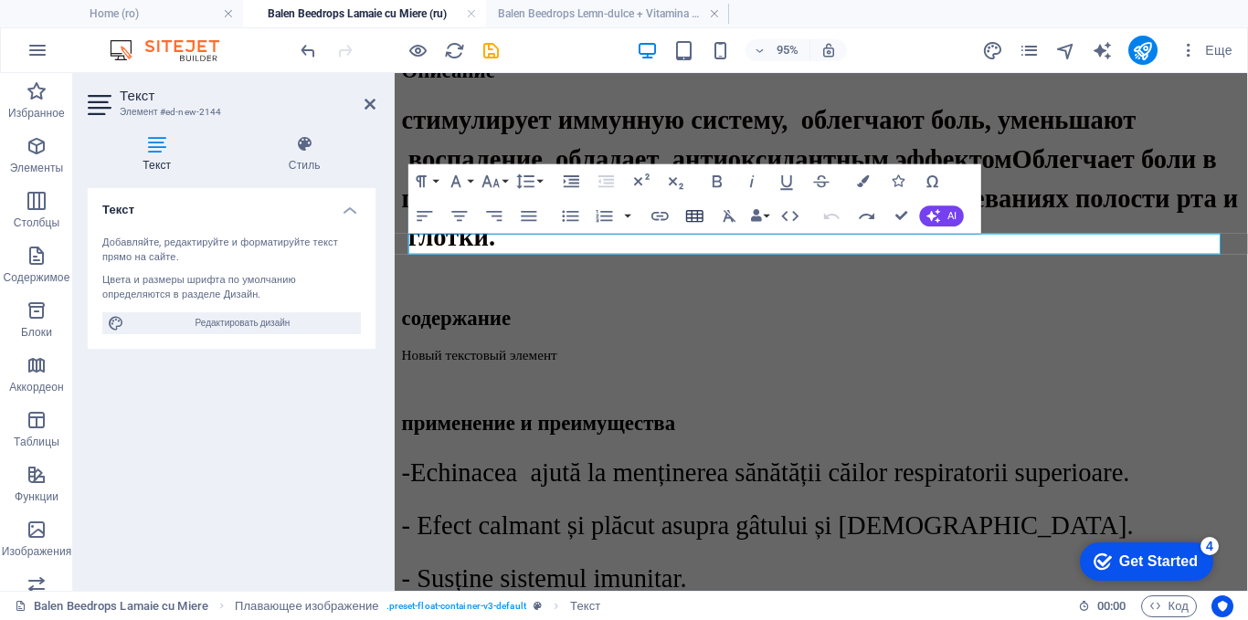
click at [700, 216] on icon "button" at bounding box center [694, 216] width 21 height 21
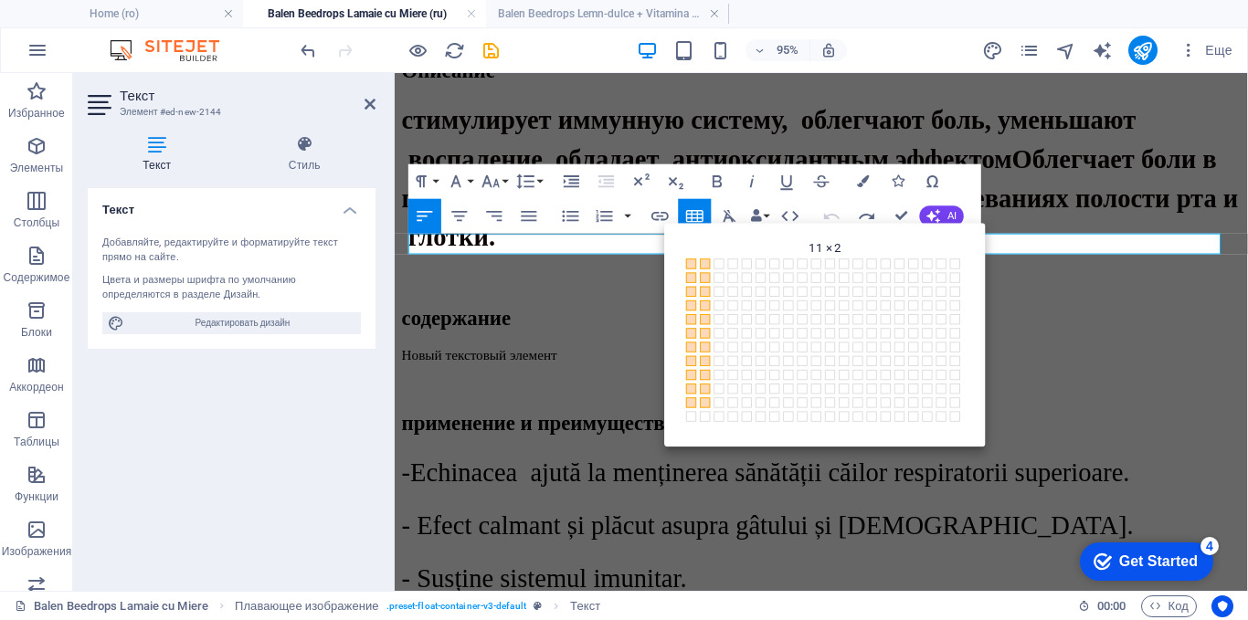
click at [711, 400] on span "11 × 2" at bounding box center [708, 405] width 14 height 14
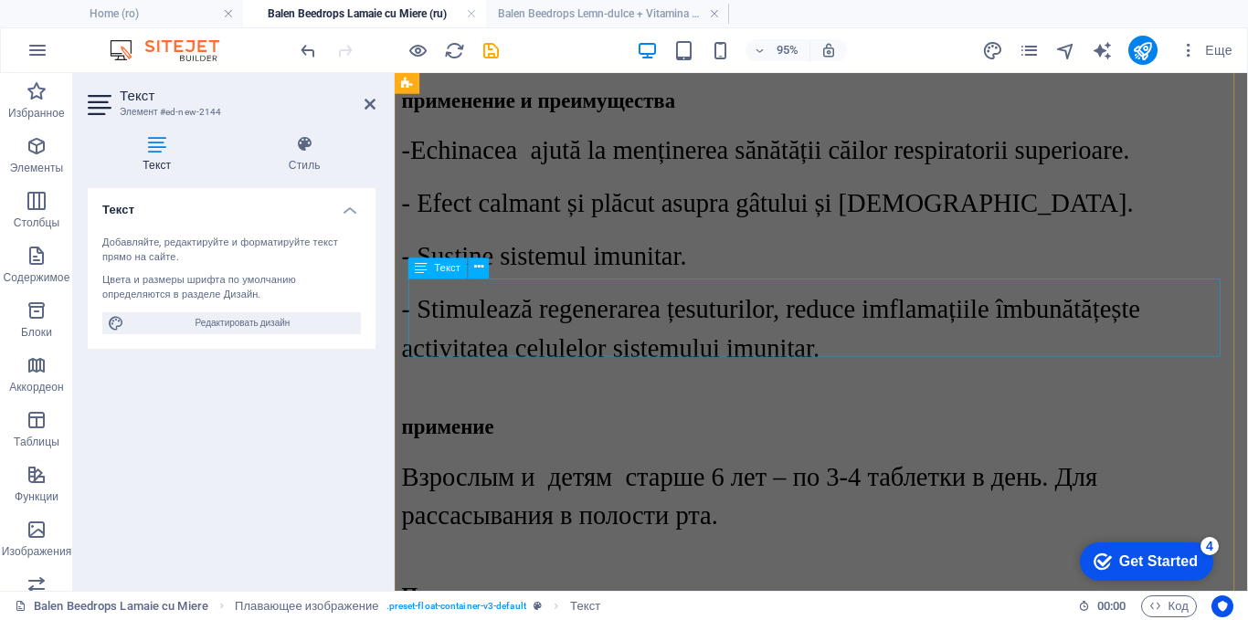
scroll to position [1672, 0]
click at [370, 106] on icon at bounding box center [369, 104] width 11 height 15
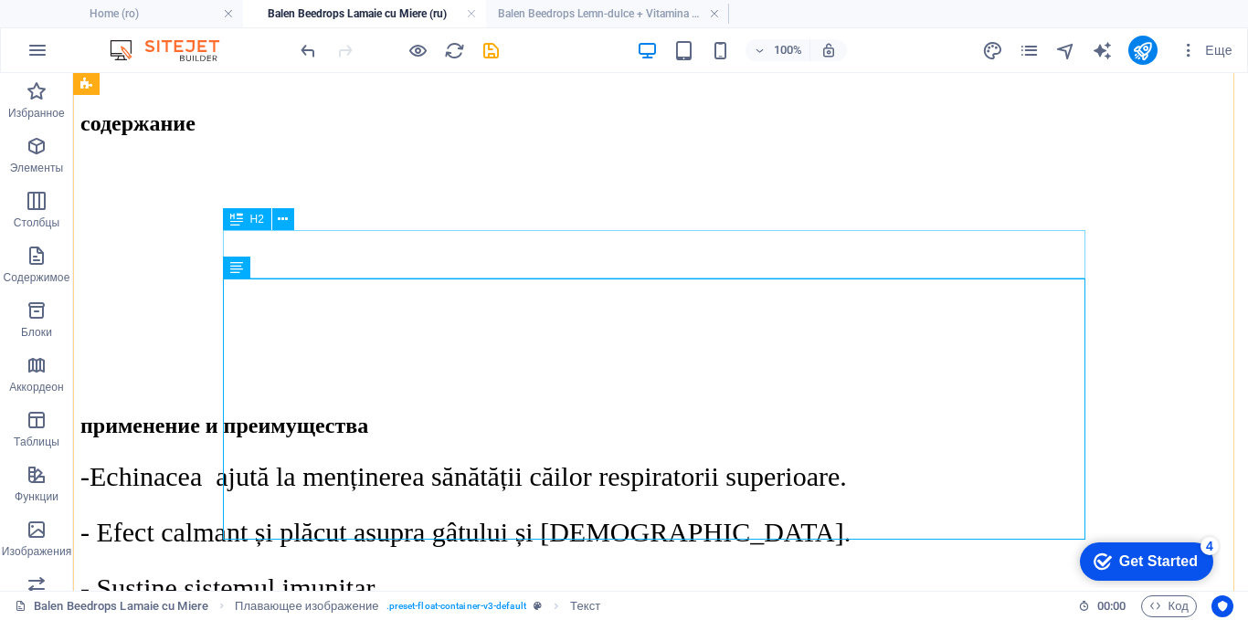
scroll to position [1073, 0]
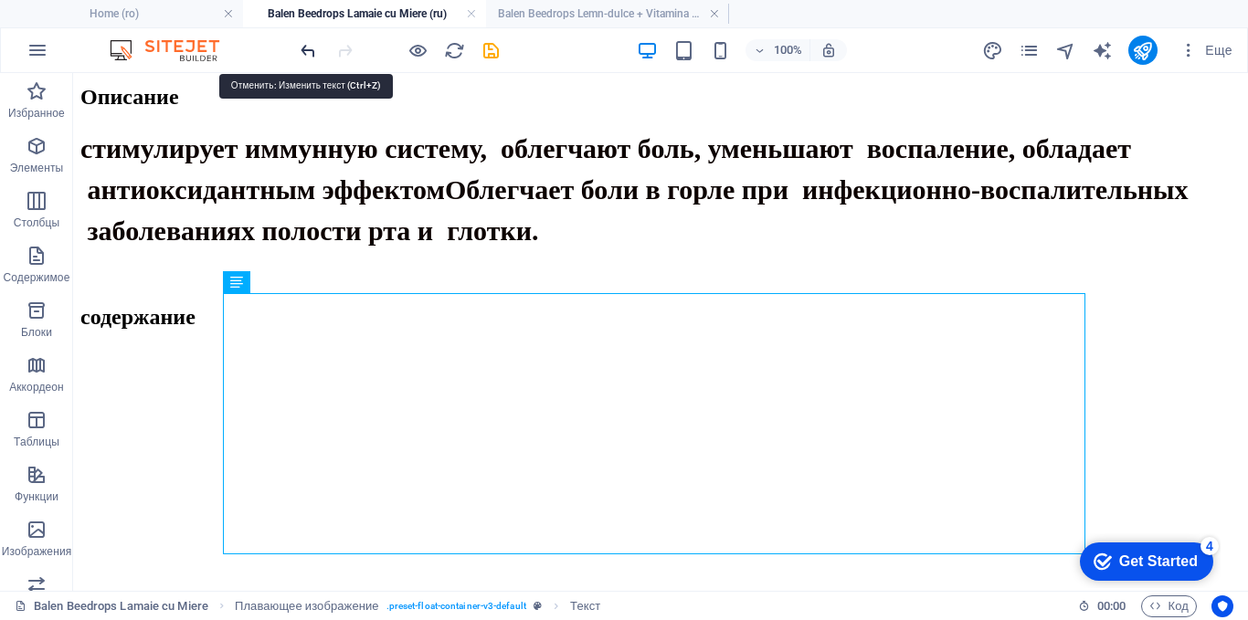
click at [311, 47] on icon "undo" at bounding box center [308, 50] width 21 height 21
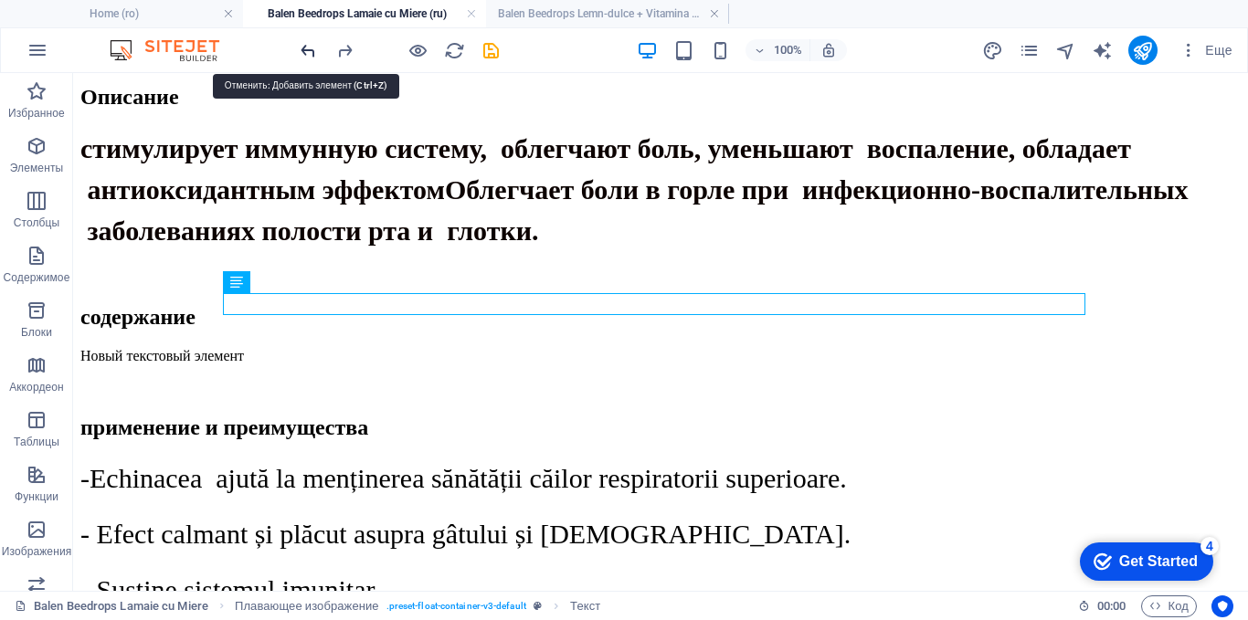
click at [311, 47] on icon "undo" at bounding box center [308, 50] width 21 height 21
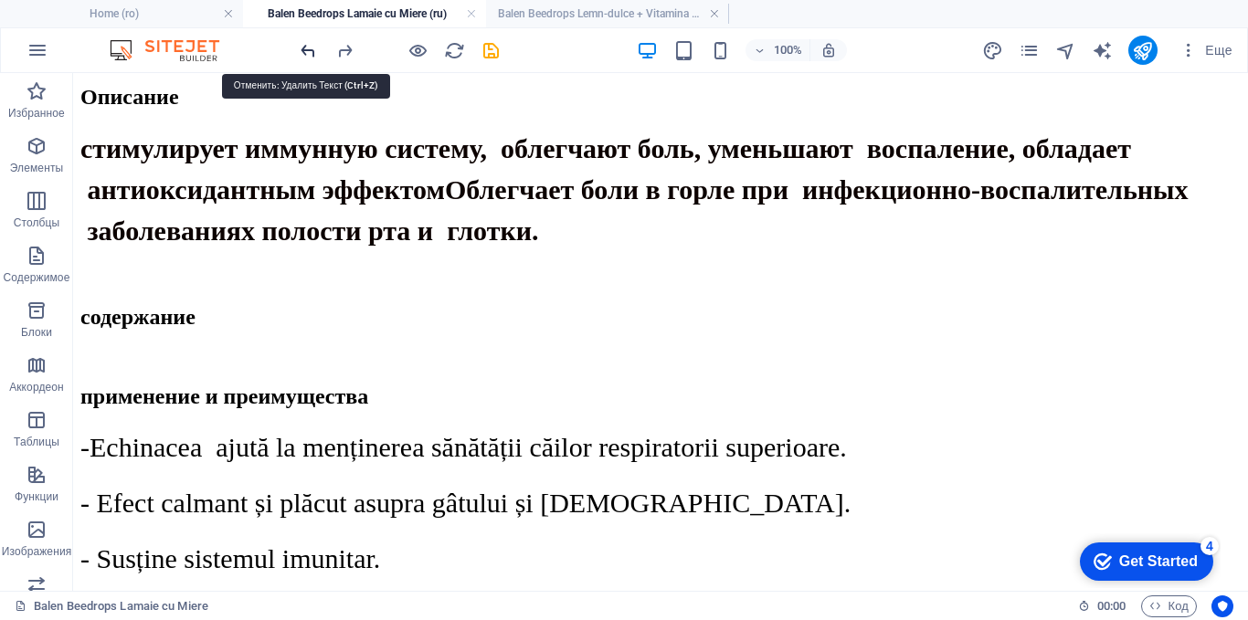
click at [311, 47] on icon "undo" at bounding box center [308, 50] width 21 height 21
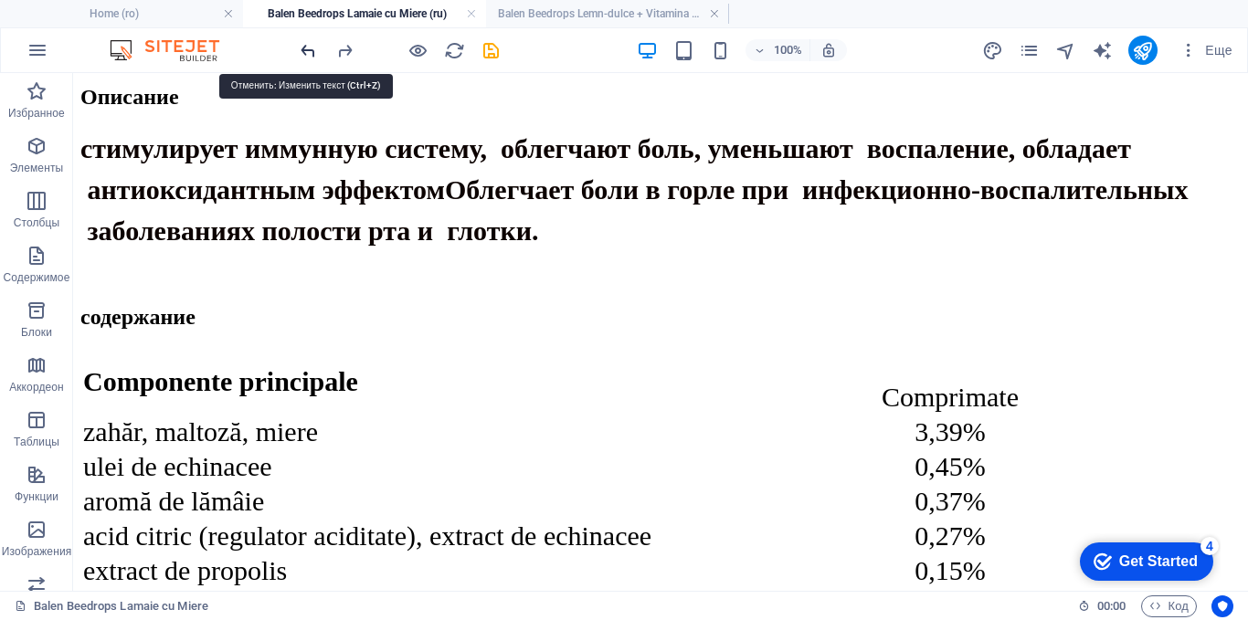
click at [311, 47] on icon "undo" at bounding box center [308, 50] width 21 height 21
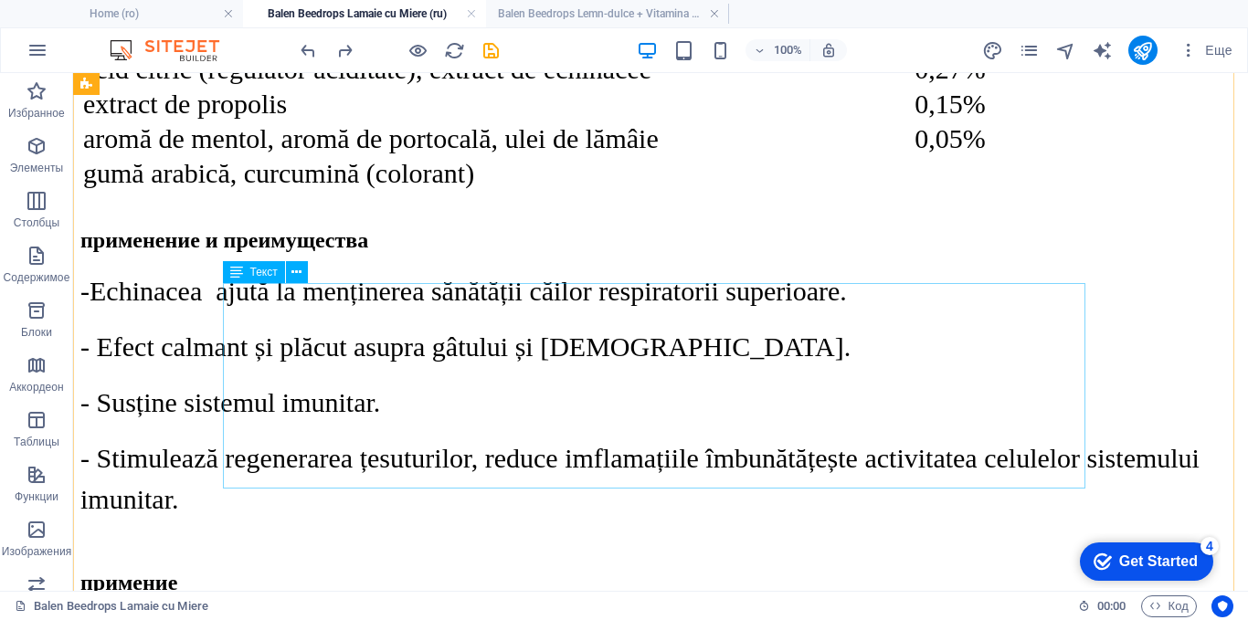
scroll to position [1440, 0]
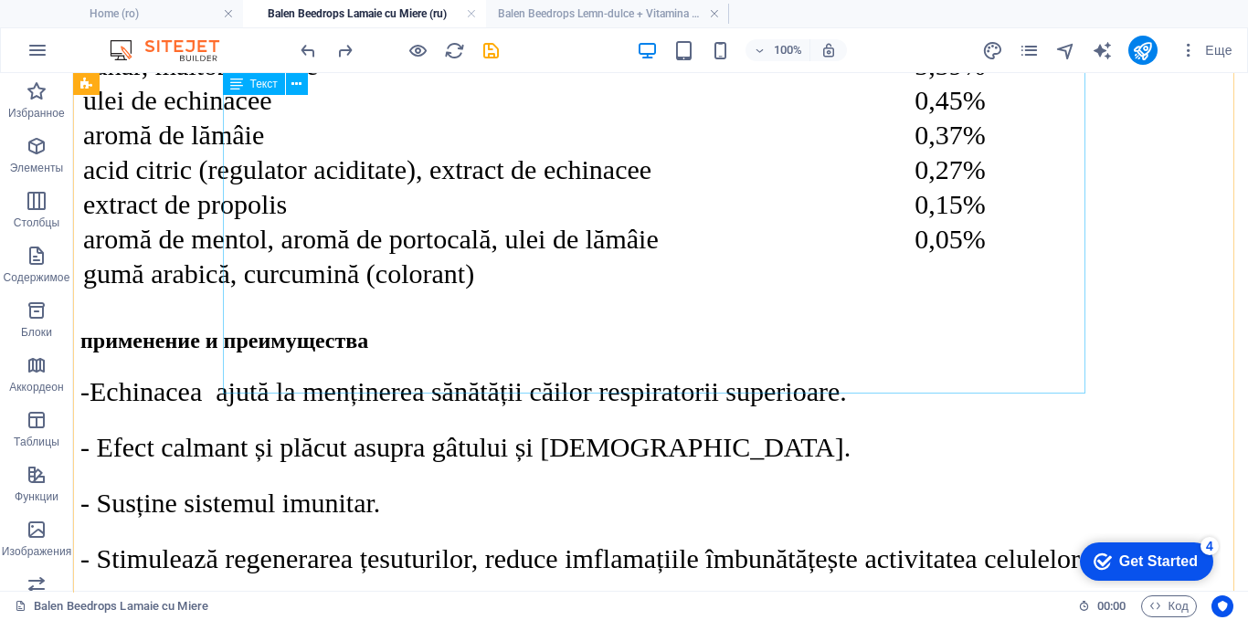
click at [605, 292] on div "Сomponente principale Comprimate zahăr, maltoză, miere 3,39% ulei de echinacee …" at bounding box center [660, 137] width 1160 height 311
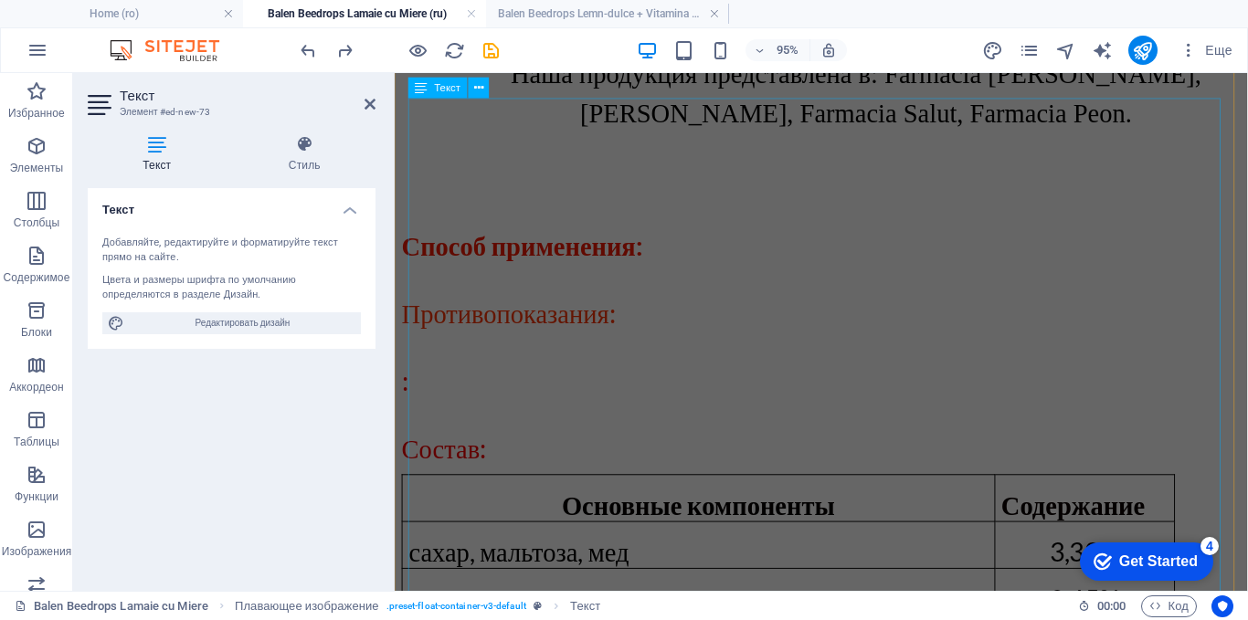
scroll to position [2959, 0]
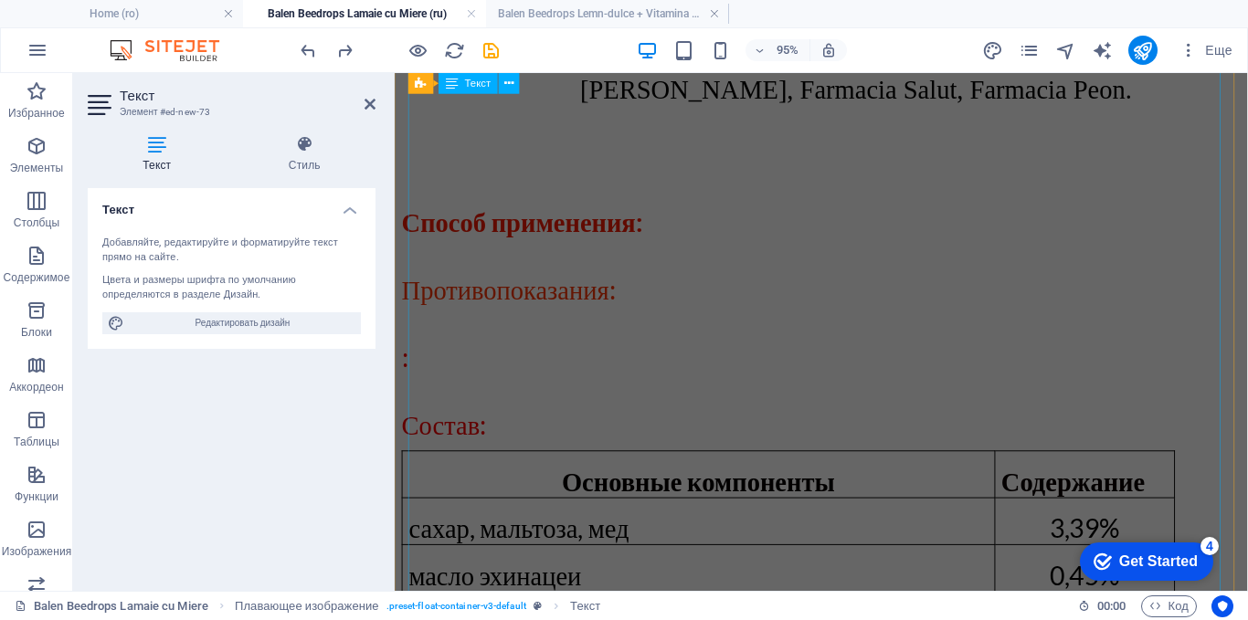
click at [617, 334] on div "Способ применения: Противопоказания: : Состав: Основные компоненты Содержание с…" at bounding box center [843, 593] width 883 height 930
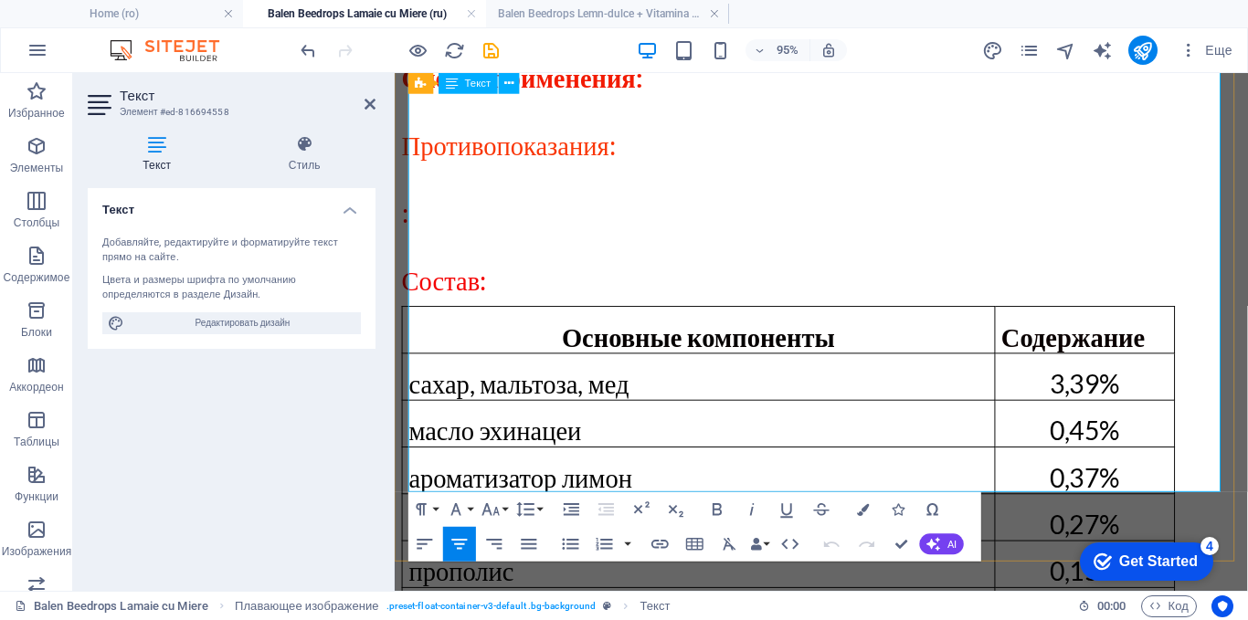
scroll to position [3070, 0]
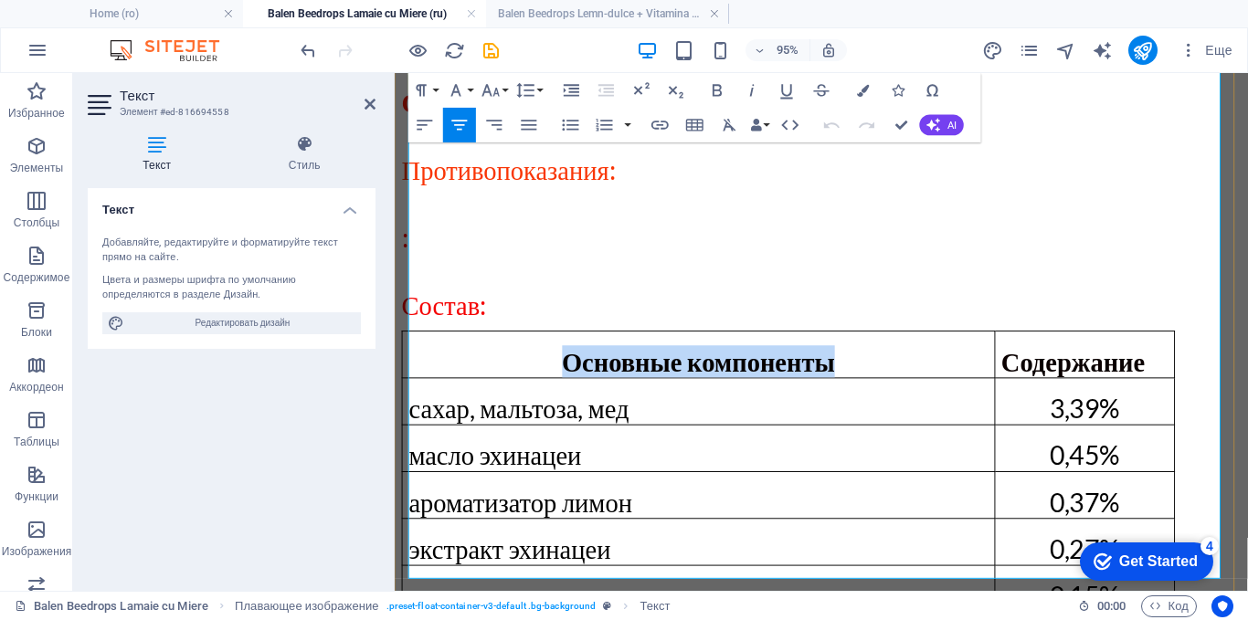
drag, startPoint x: 858, startPoint y: 210, endPoint x: 590, endPoint y: 207, distance: 267.6
click at [590, 360] on p "Основные компоненты" at bounding box center [713, 377] width 609 height 34
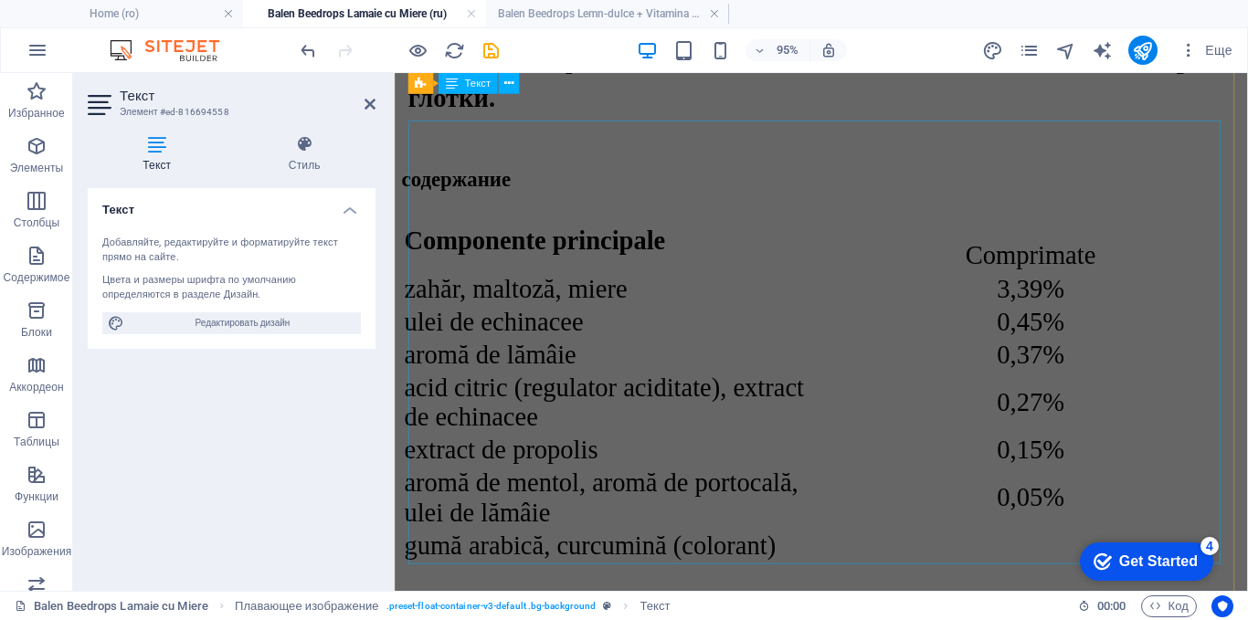
scroll to position [1243, 0]
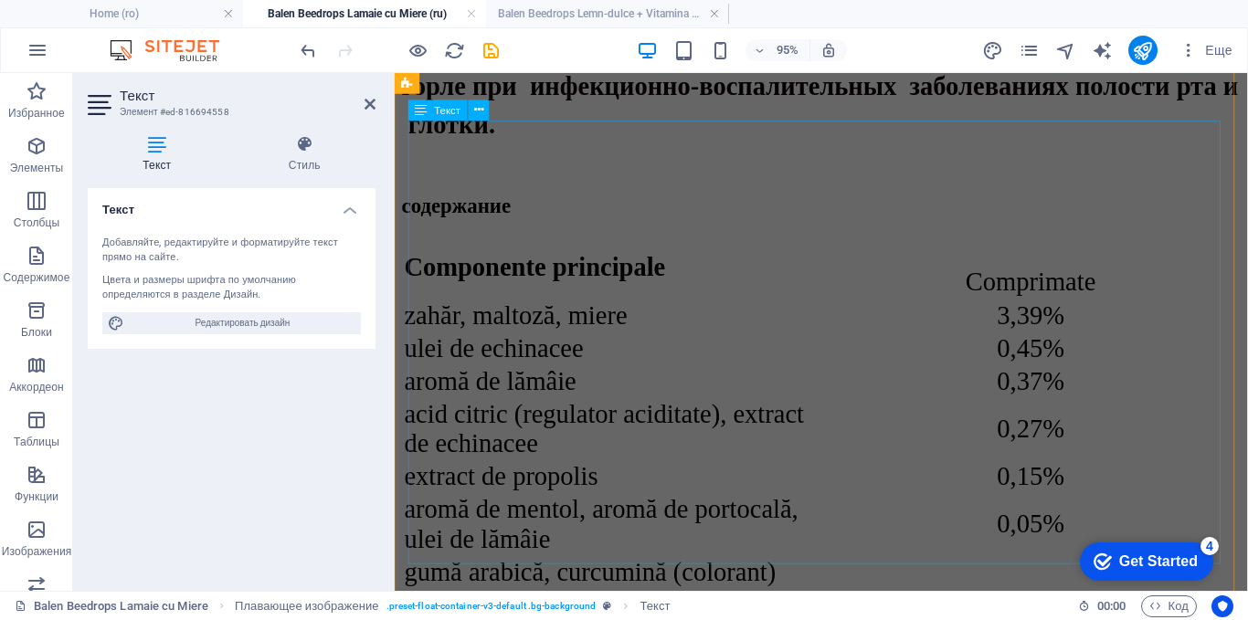
click at [578, 244] on div "Сomponente principale Comprimate zahăr, maltoză, miere 3,39% ulei de echinacee …" at bounding box center [843, 430] width 883 height 373
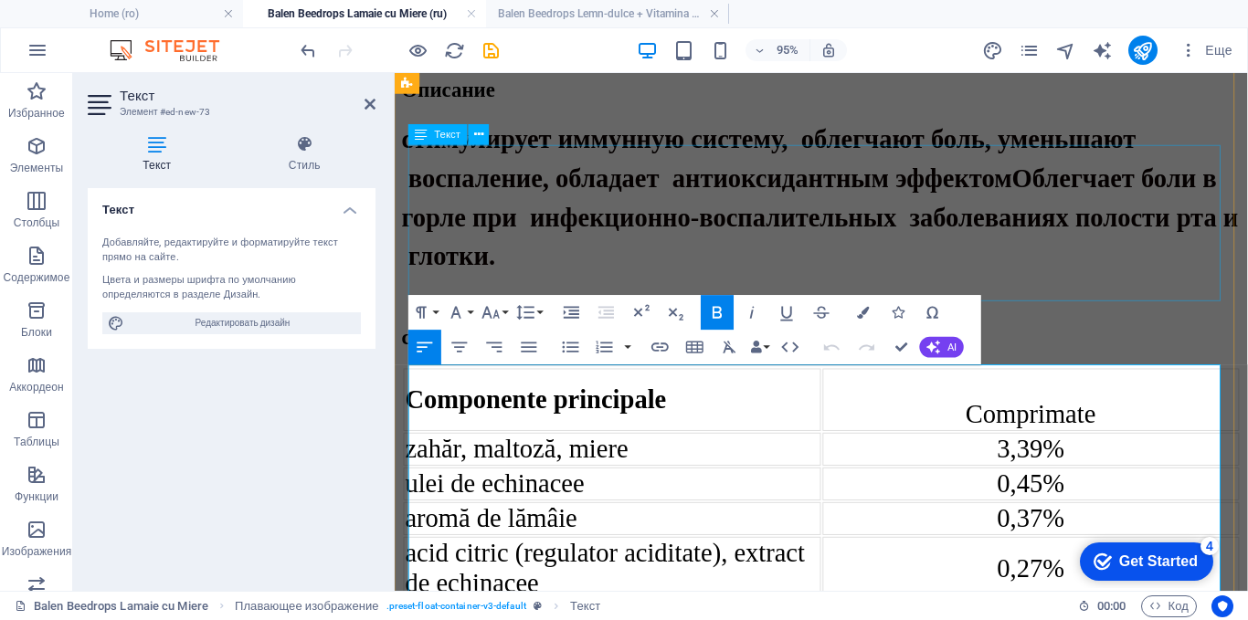
scroll to position [984, 0]
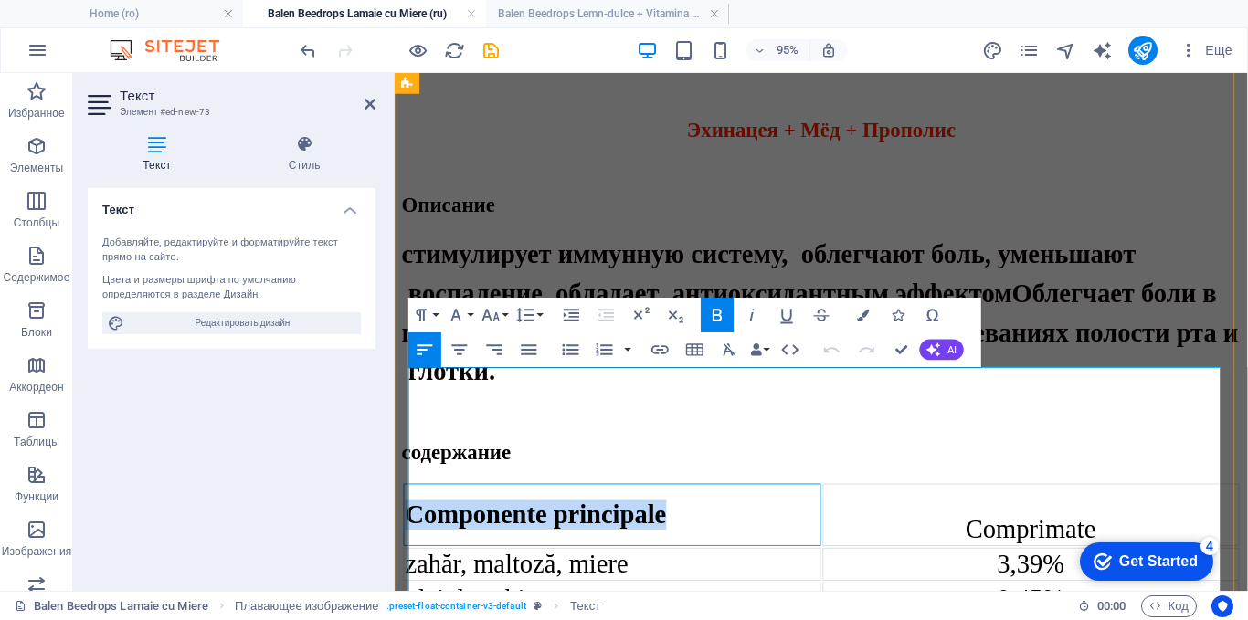
drag, startPoint x: 670, startPoint y: 437, endPoint x: 416, endPoint y: 426, distance: 255.1
click at [416, 505] on td "Сomponente principale" at bounding box center [623, 538] width 439 height 66
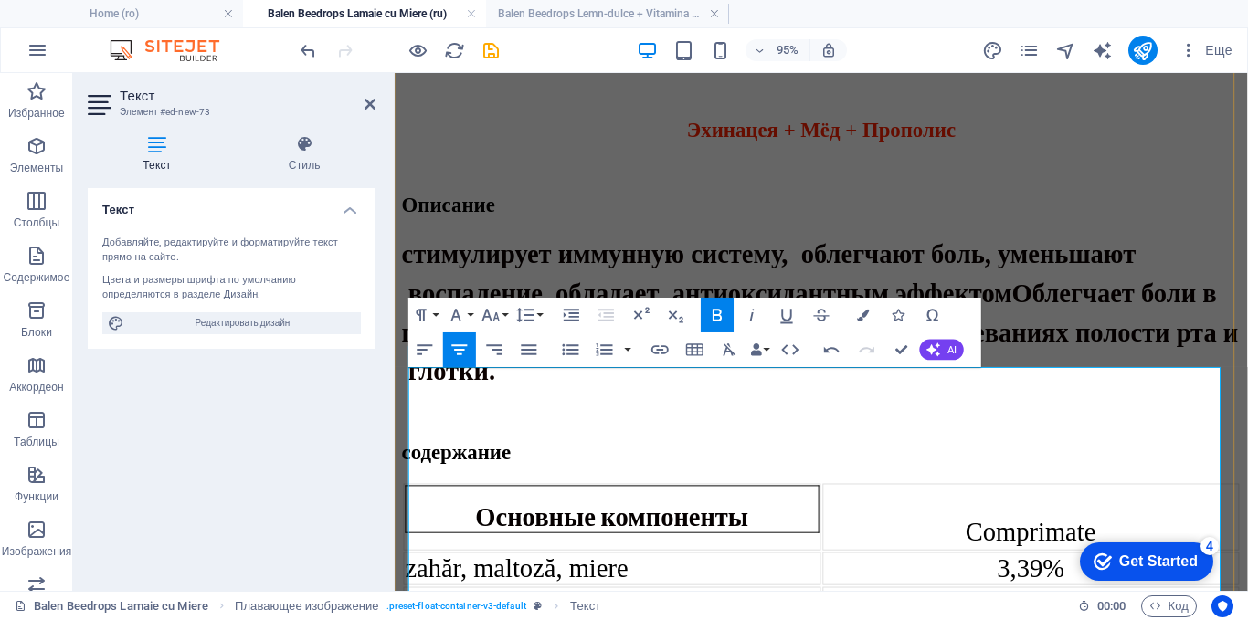
click at [596, 505] on td "Основные компоненты" at bounding box center [623, 540] width 439 height 70
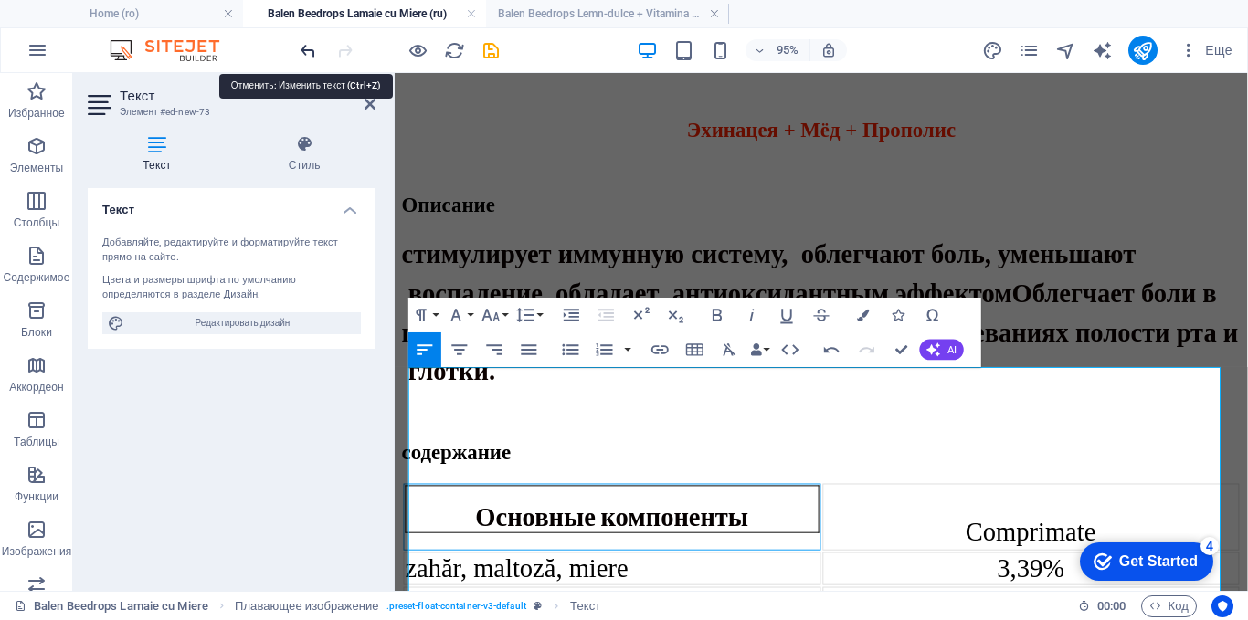
click at [311, 54] on icon "undo" at bounding box center [308, 50] width 21 height 21
click at [302, 40] on icon "undo" at bounding box center [308, 50] width 21 height 21
click at [303, 47] on icon "undo" at bounding box center [308, 50] width 21 height 21
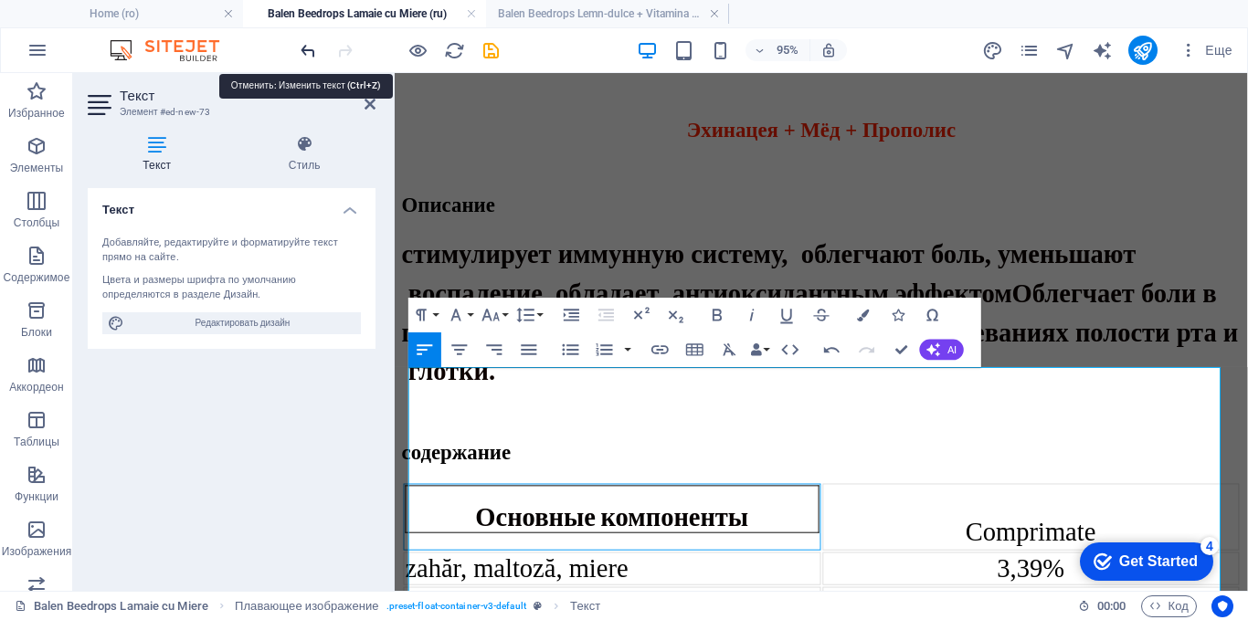
click at [303, 47] on icon "undo" at bounding box center [308, 50] width 21 height 21
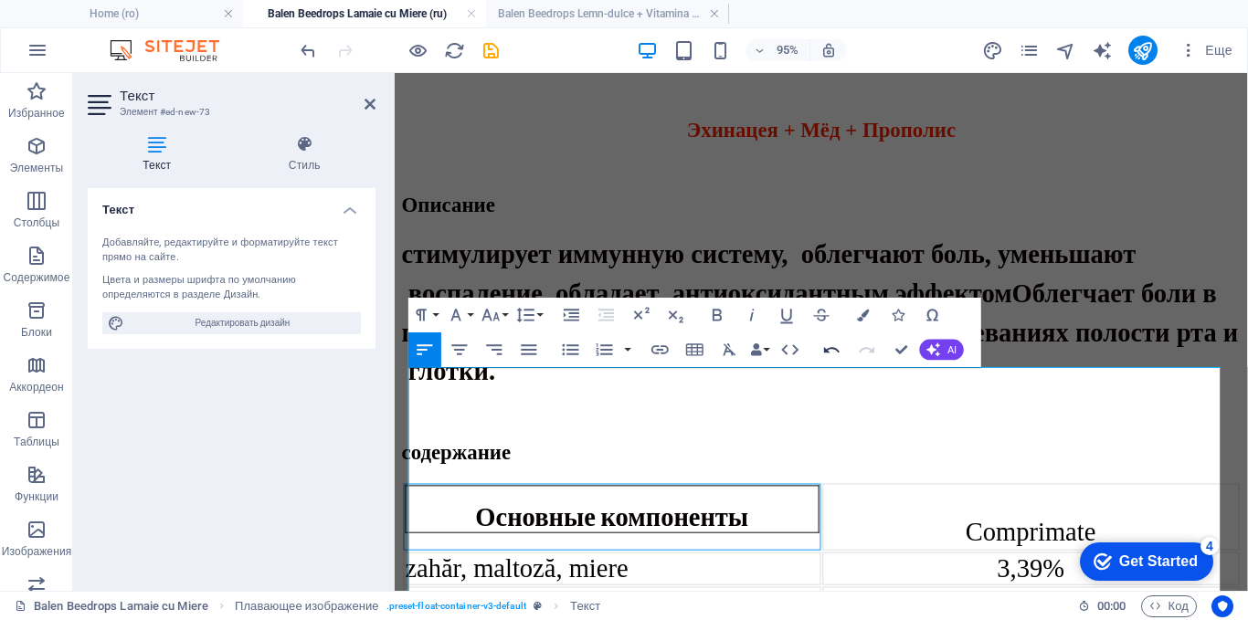
click at [827, 350] on icon "button" at bounding box center [832, 349] width 16 height 6
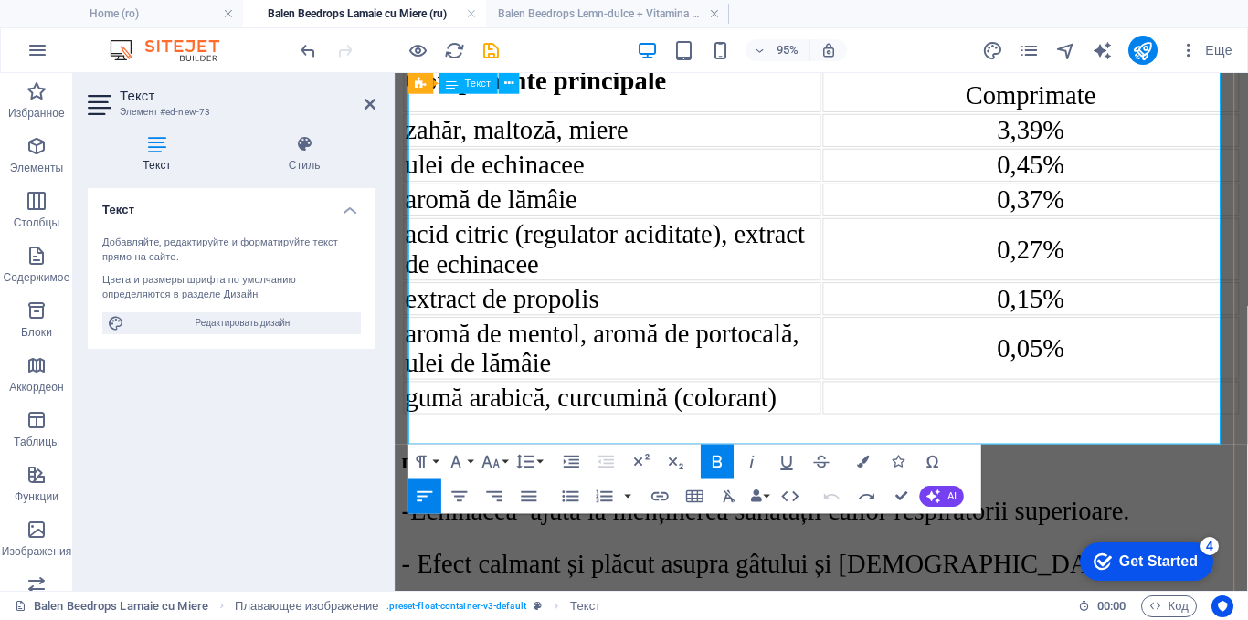
scroll to position [1075, 0]
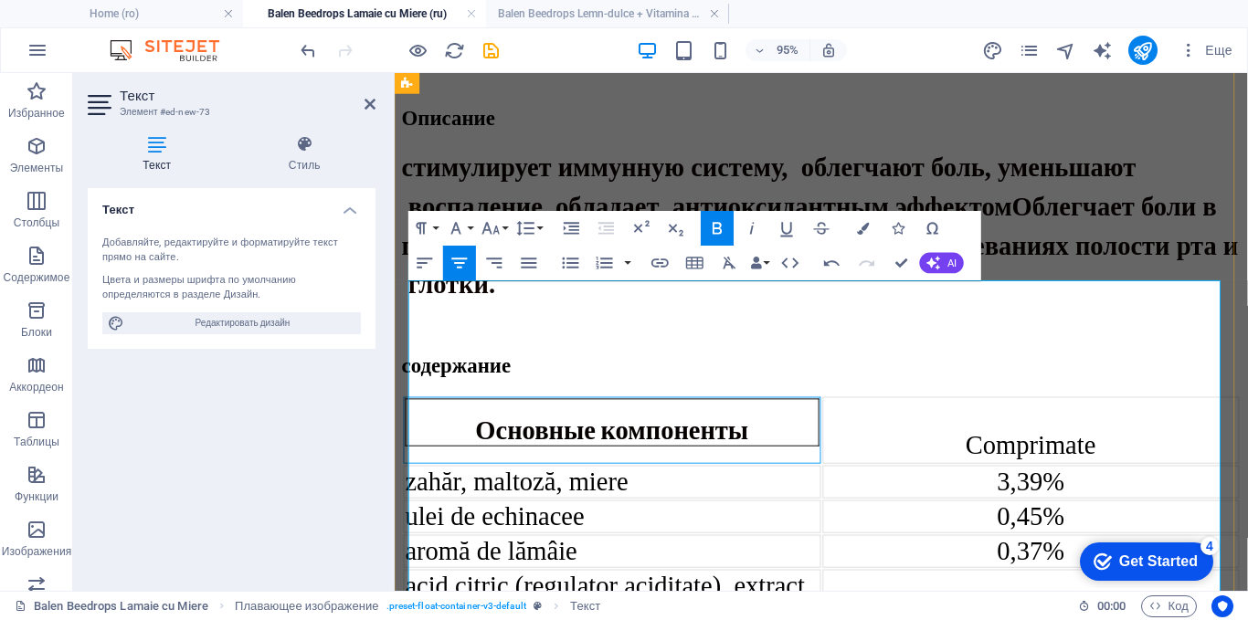
click at [534, 414] on td "Основные компоненты" at bounding box center [623, 449] width 439 height 70
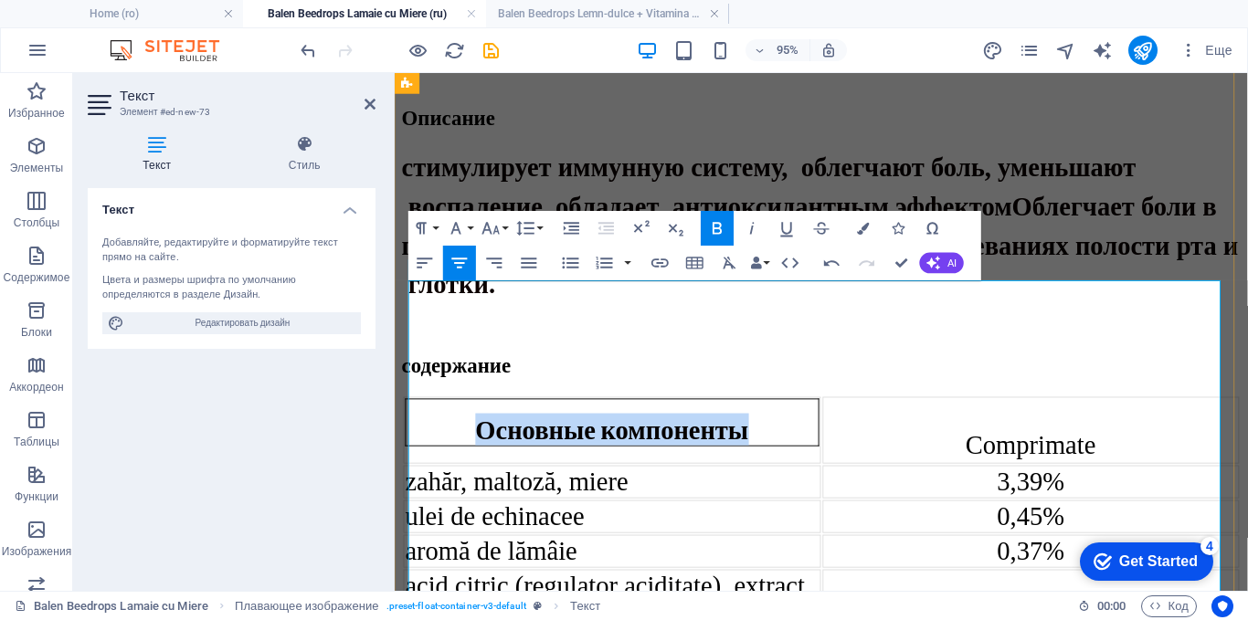
drag, startPoint x: 485, startPoint y: 324, endPoint x: 762, endPoint y: 327, distance: 276.8
click at [762, 431] on p "Основные компоненты" at bounding box center [623, 448] width 420 height 34
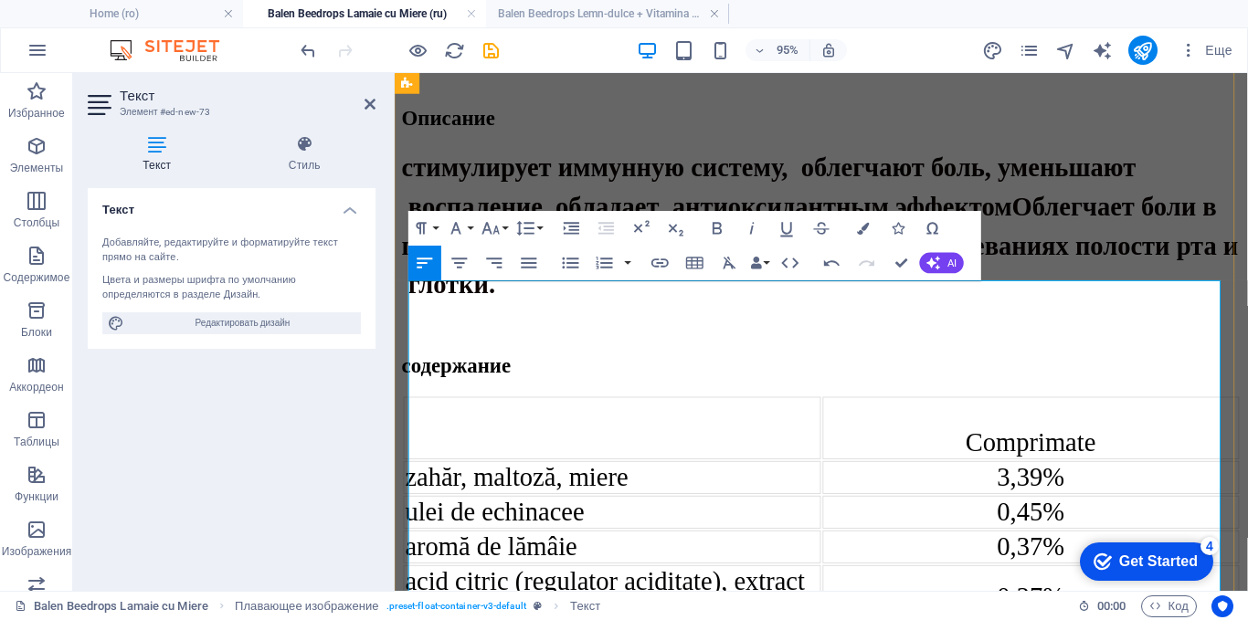
click at [494, 414] on td at bounding box center [623, 447] width 439 height 66
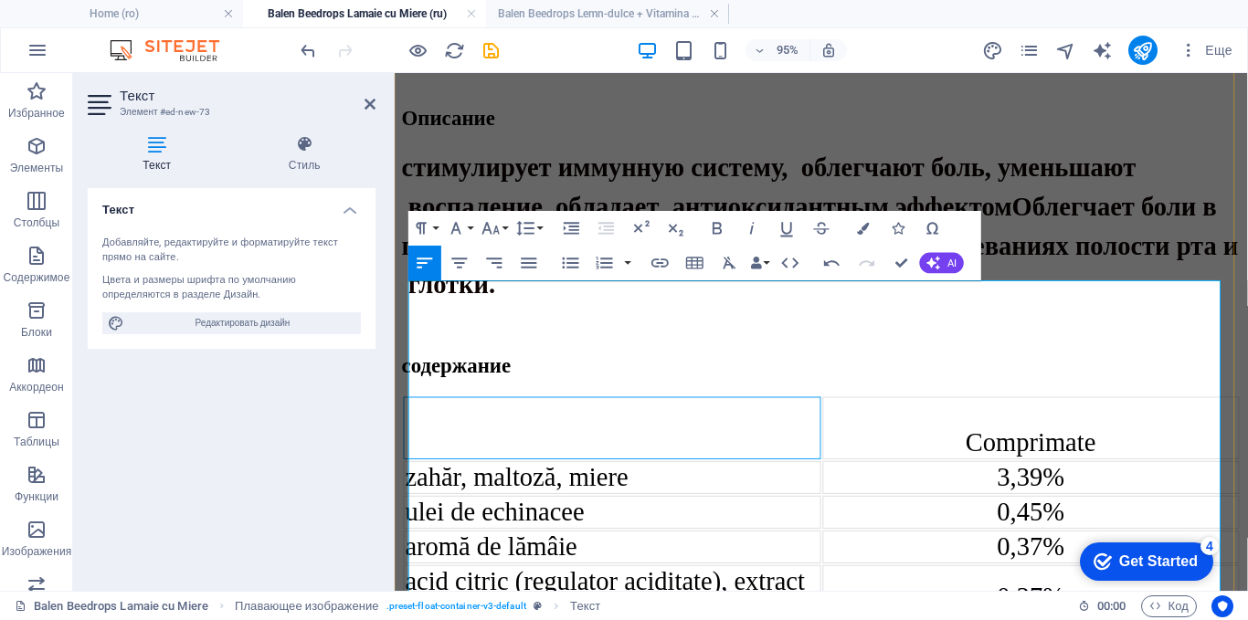
click at [438, 414] on td at bounding box center [623, 447] width 439 height 66
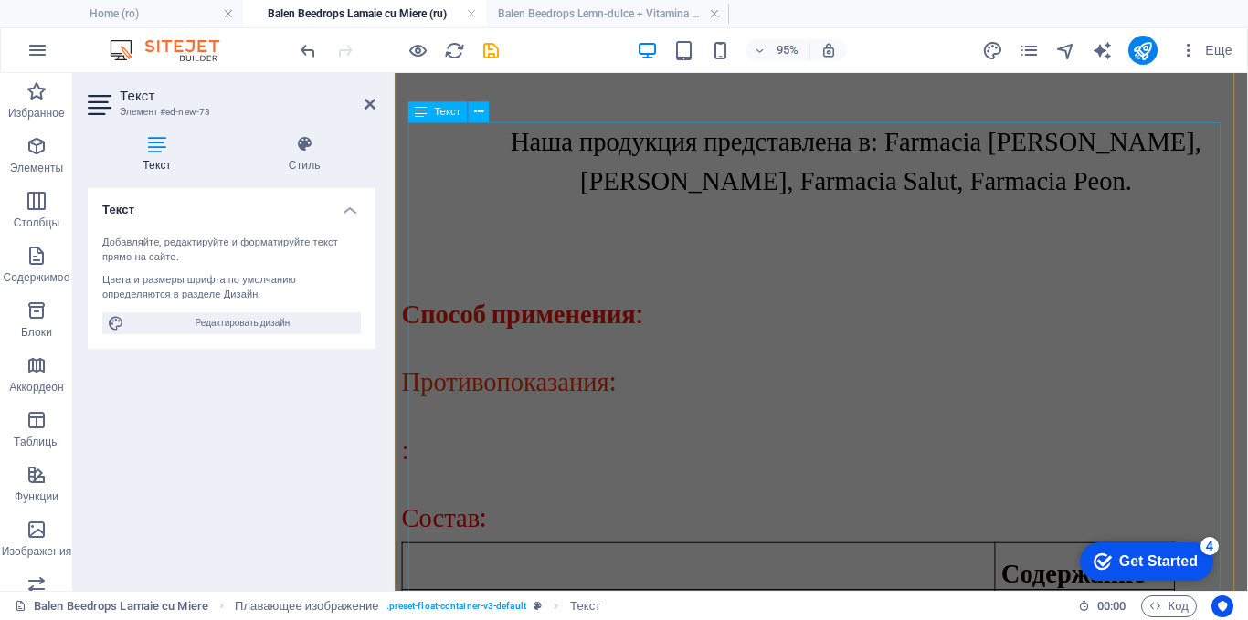
scroll to position [2902, 0]
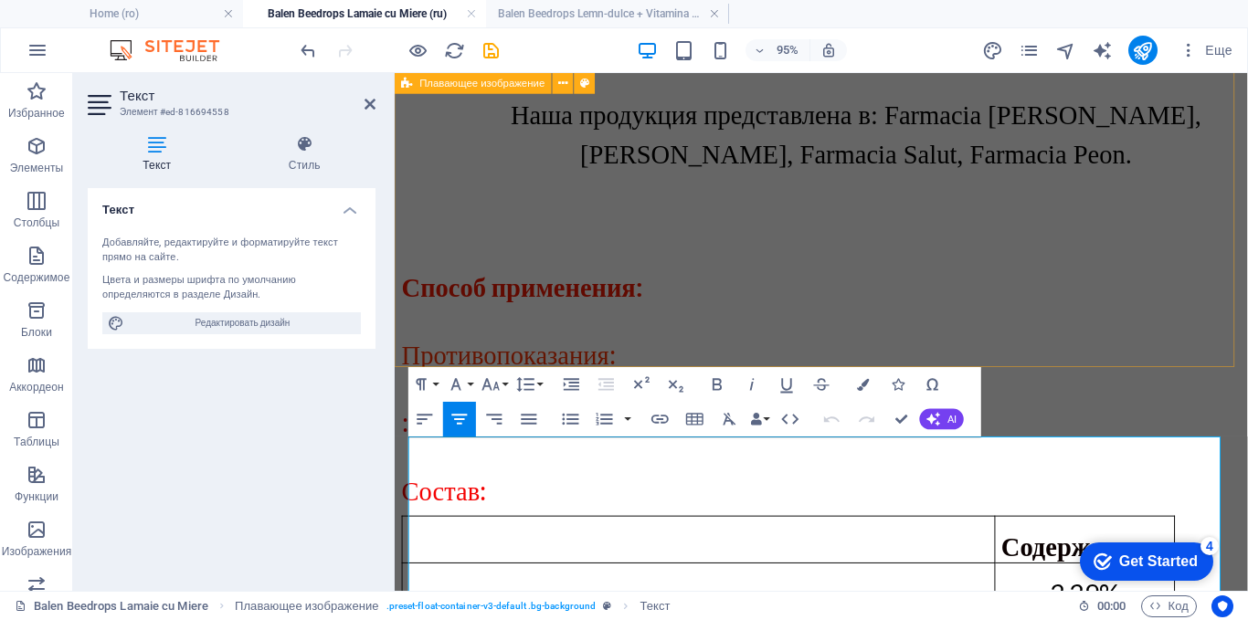
scroll to position [2979, 0]
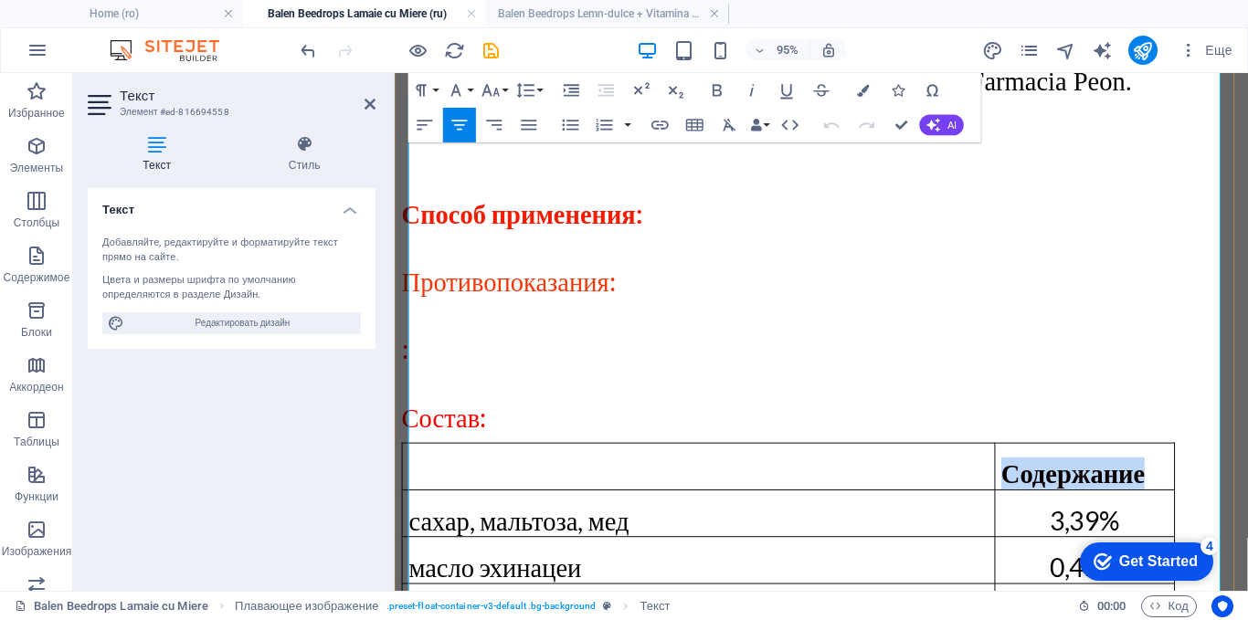
drag, startPoint x: 1184, startPoint y: 309, endPoint x: 1021, endPoint y: 308, distance: 162.6
click at [1026, 463] on td "Содержание" at bounding box center [1120, 487] width 189 height 49
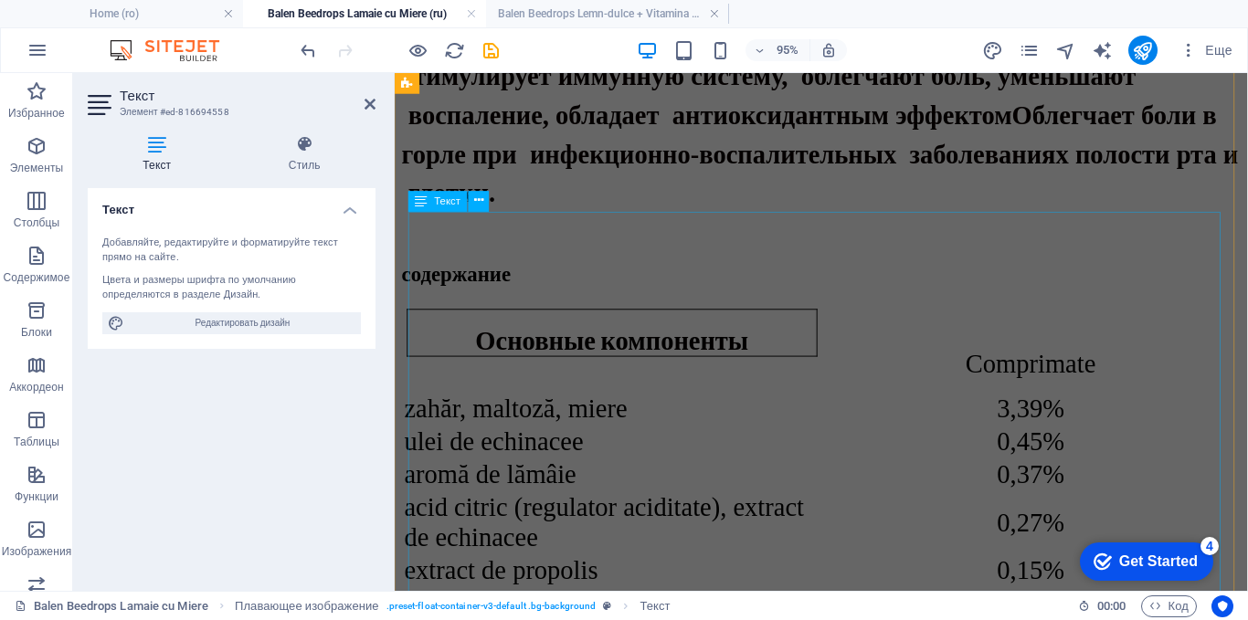
scroll to position [1060, 0]
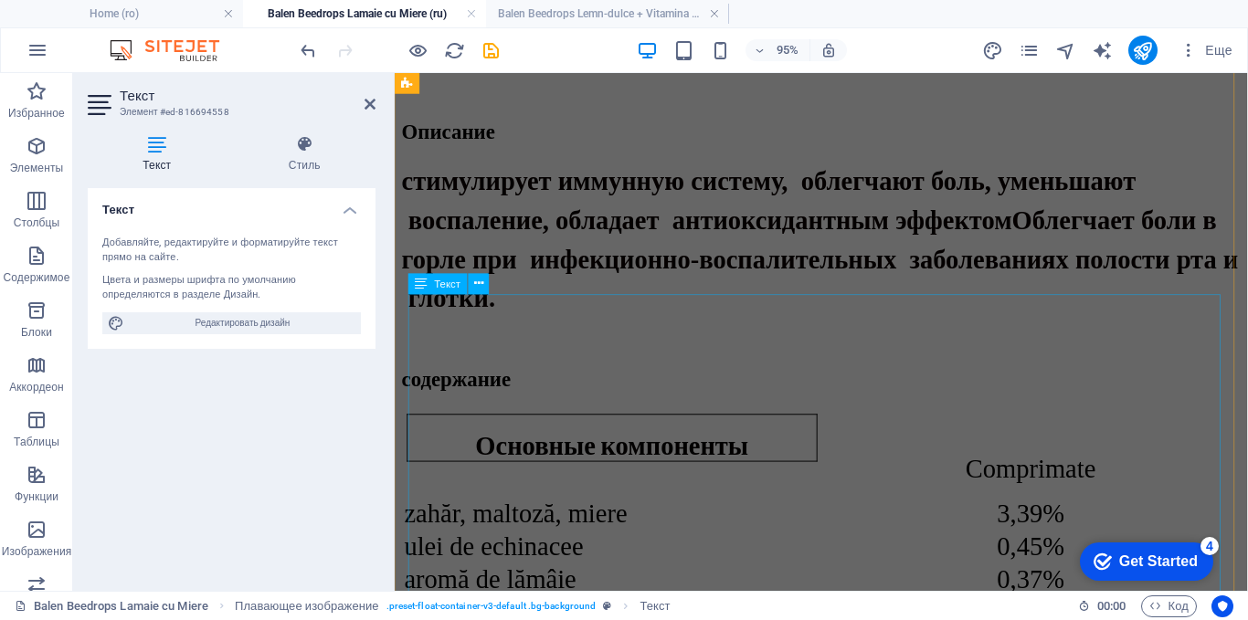
click at [1072, 427] on div "Основные компоненты Comprimate zahăr, maltoză, miere 3,39% ulei de echinacee 0,…" at bounding box center [843, 626] width 883 height 399
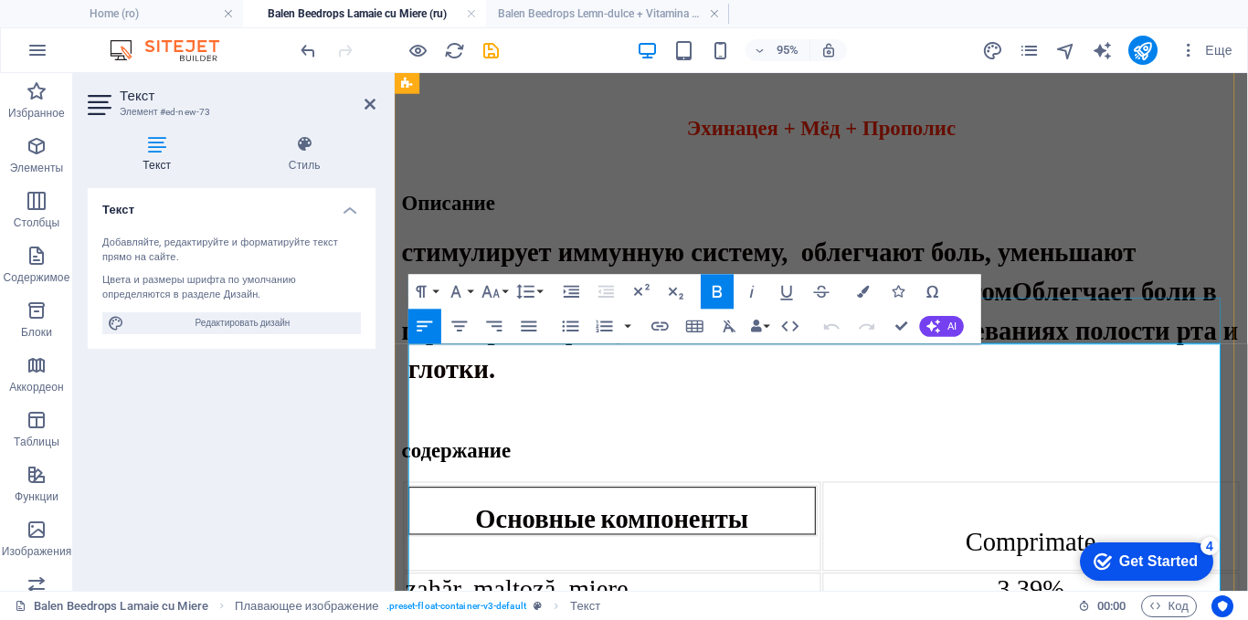
scroll to position [985, 0]
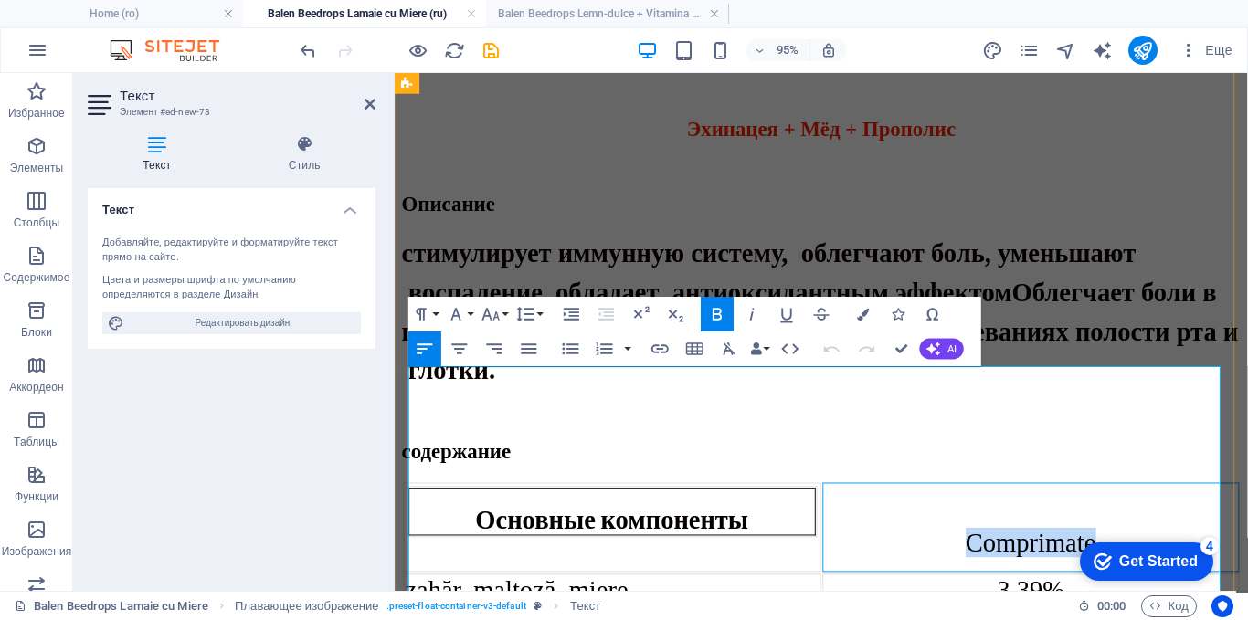
drag, startPoint x: 1135, startPoint y: 446, endPoint x: 983, endPoint y: 446, distance: 152.5
click at [983, 552] on div "Comprimate" at bounding box center [1065, 567] width 436 height 31
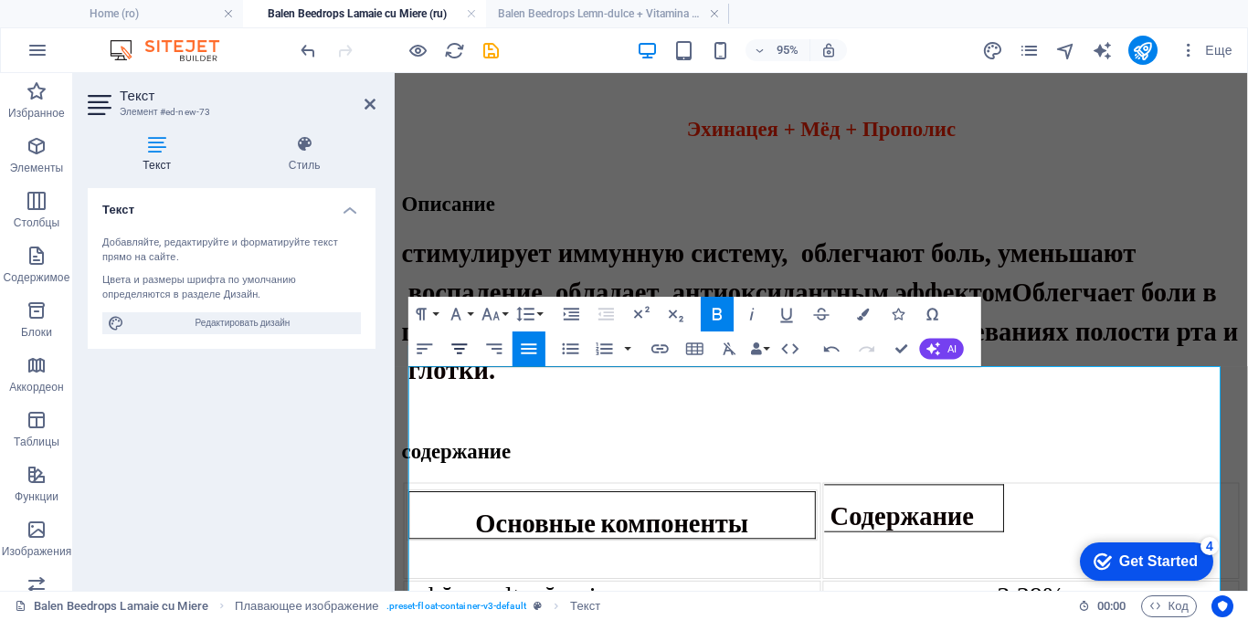
click at [462, 350] on icon "button" at bounding box center [459, 348] width 21 height 21
click at [578, 504] on td "Основные компоненты" at bounding box center [623, 554] width 439 height 101
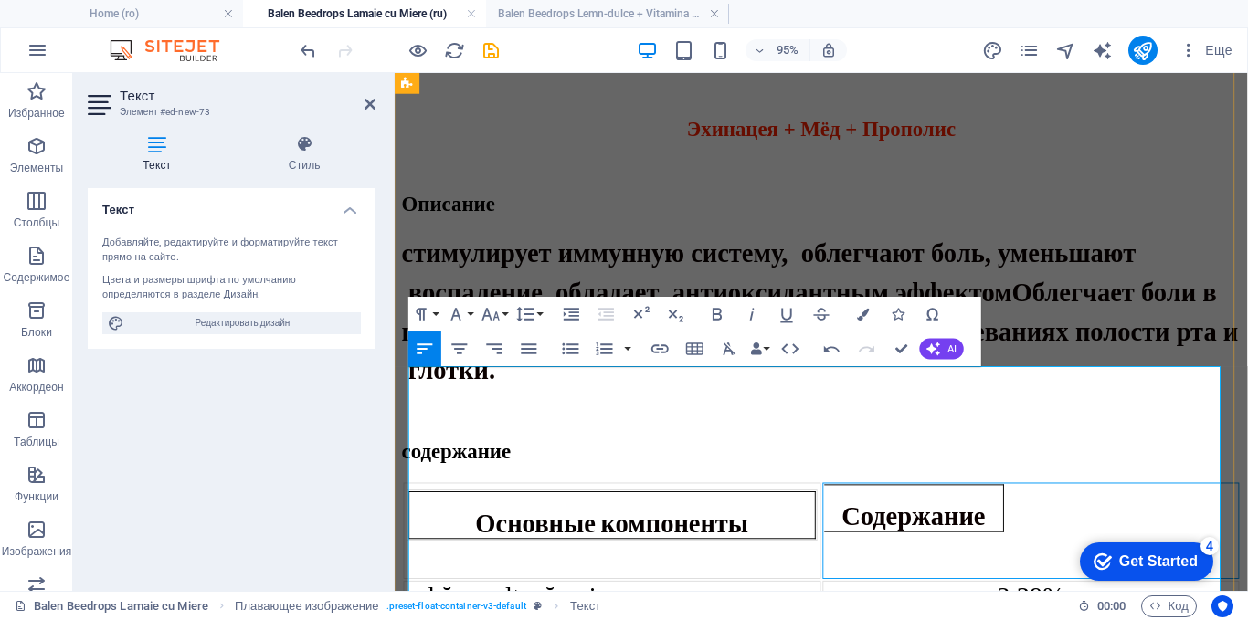
click at [883, 587] on div at bounding box center [1065, 595] width 436 height 16
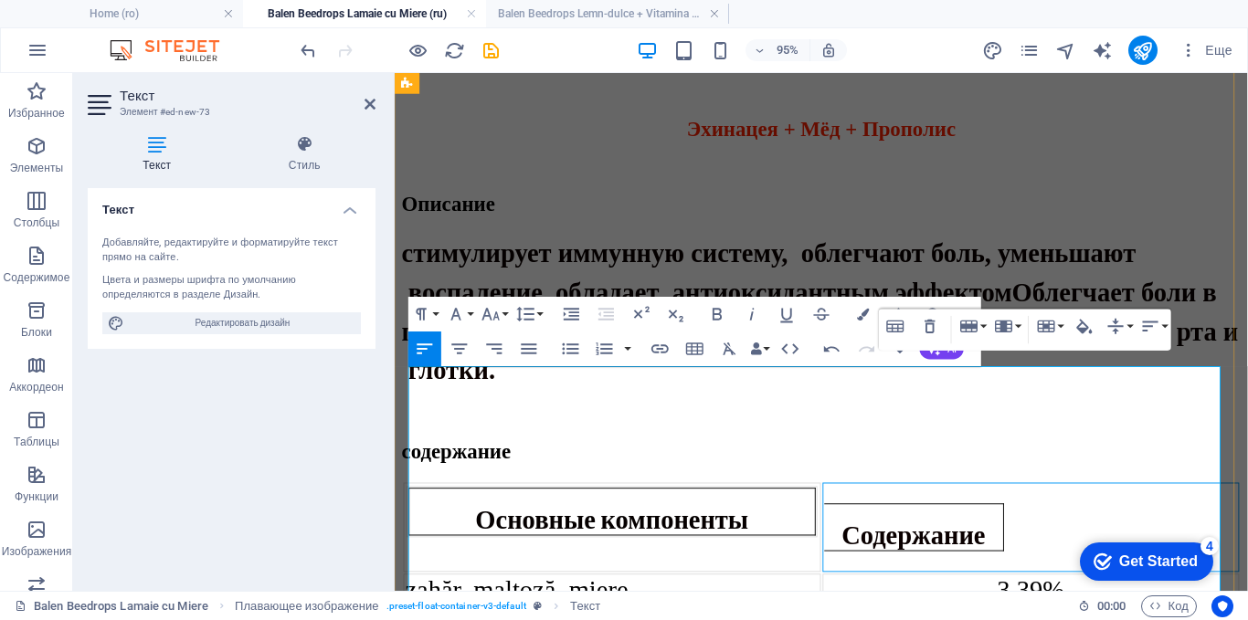
click at [739, 504] on td "Основные компоненты" at bounding box center [623, 551] width 439 height 94
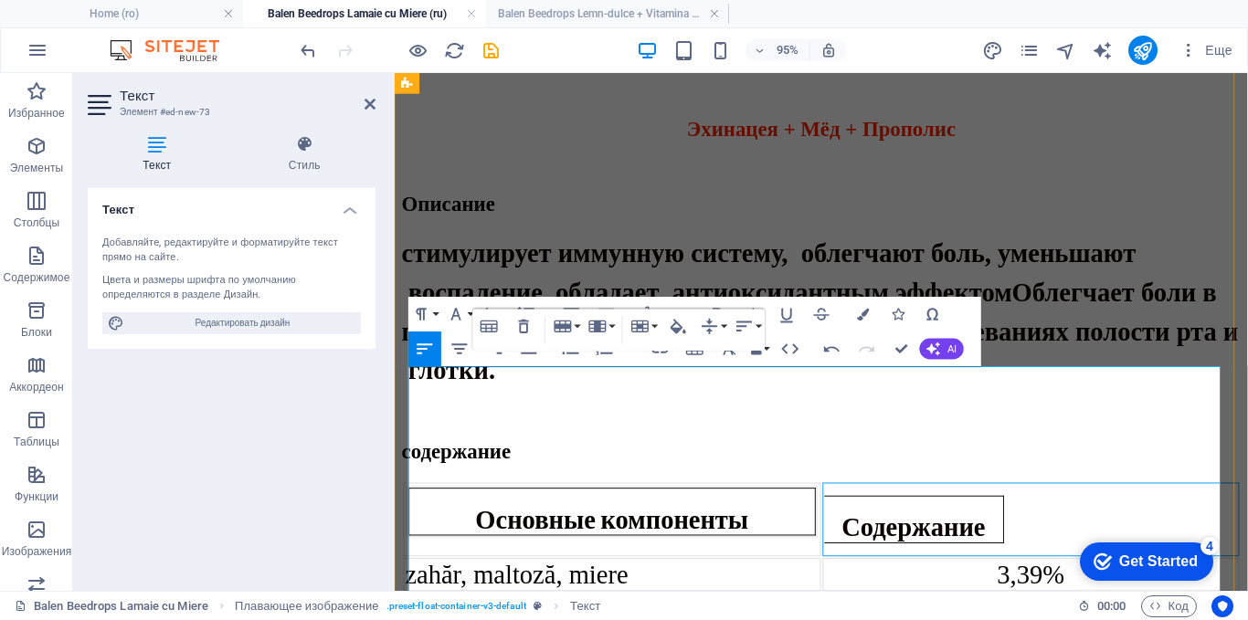
click at [889, 504] on td "Содержание" at bounding box center [1064, 543] width 439 height 78
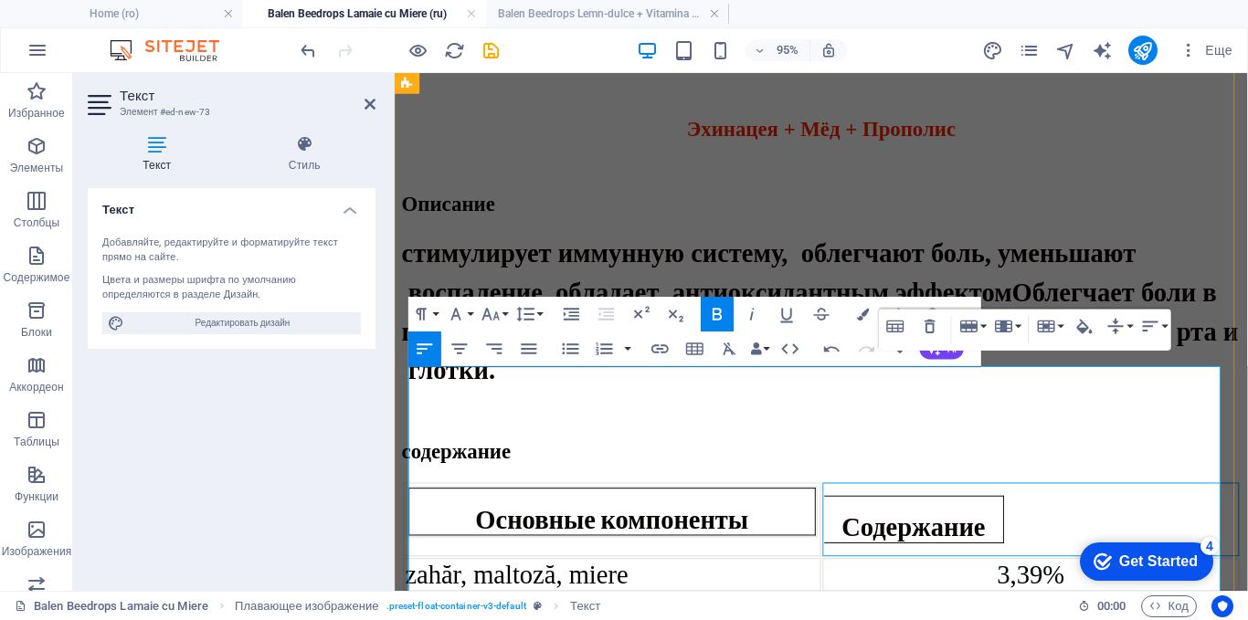
click at [658, 504] on td "Основные компоненты" at bounding box center [623, 543] width 439 height 78
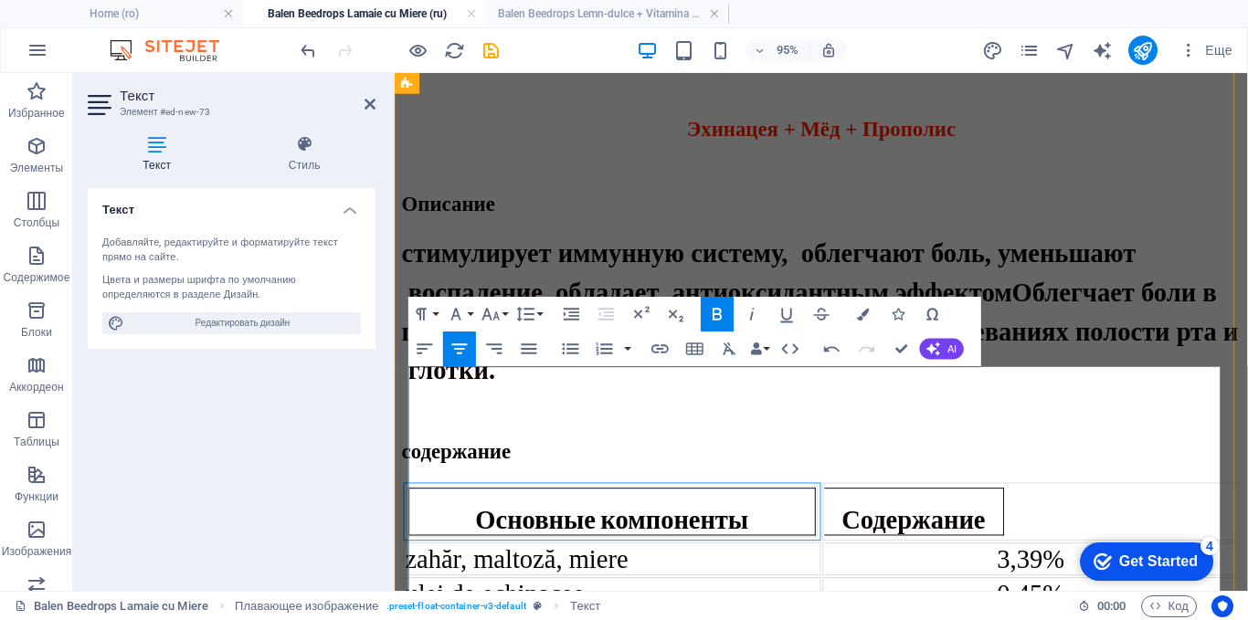
click at [865, 525] on span "Содержание" at bounding box center [941, 541] width 152 height 33
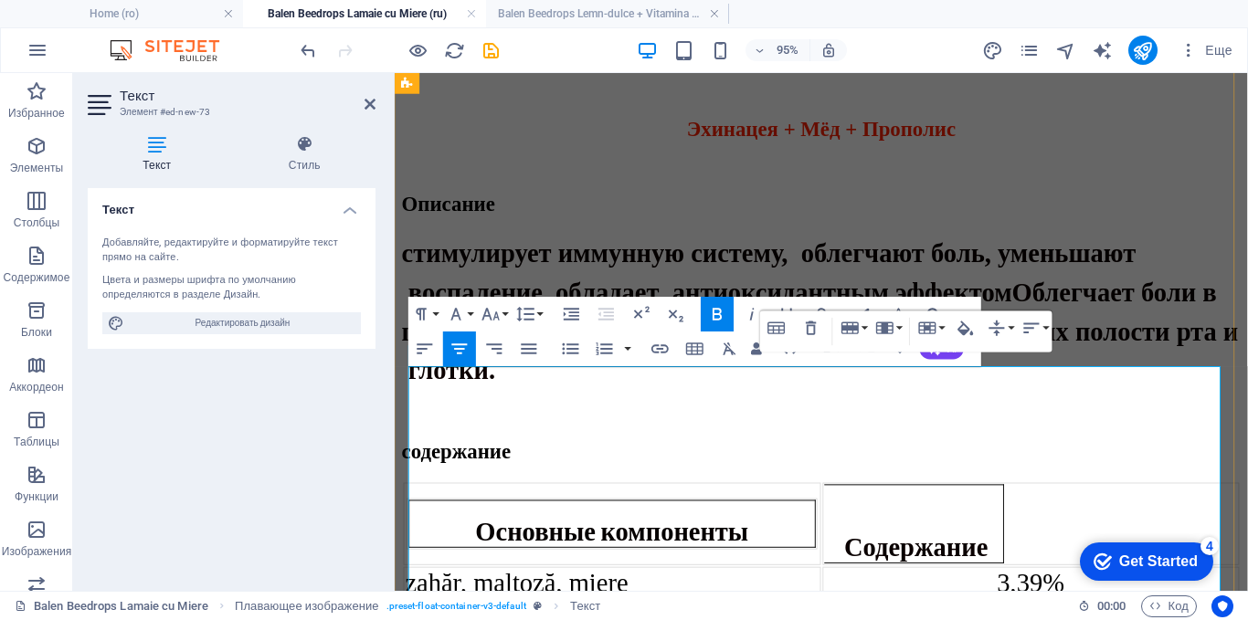
click at [873, 522] on p "Содержание" at bounding box center [940, 555] width 175 height 67
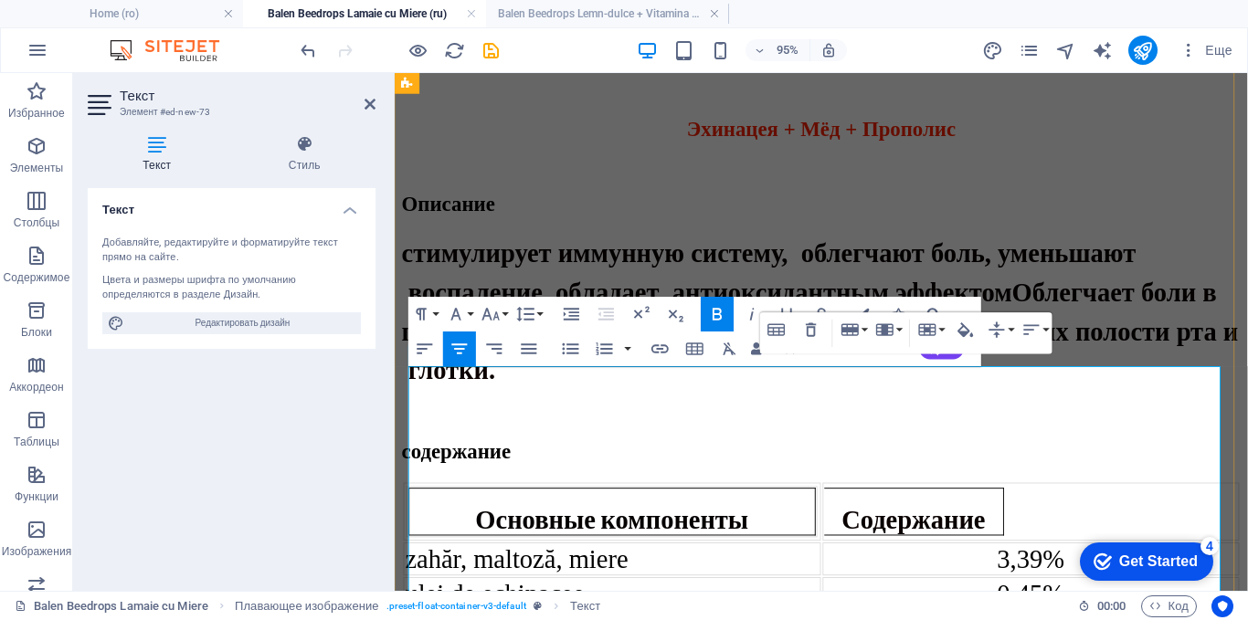
click at [1013, 510] on table "Содержание" at bounding box center [941, 535] width 189 height 50
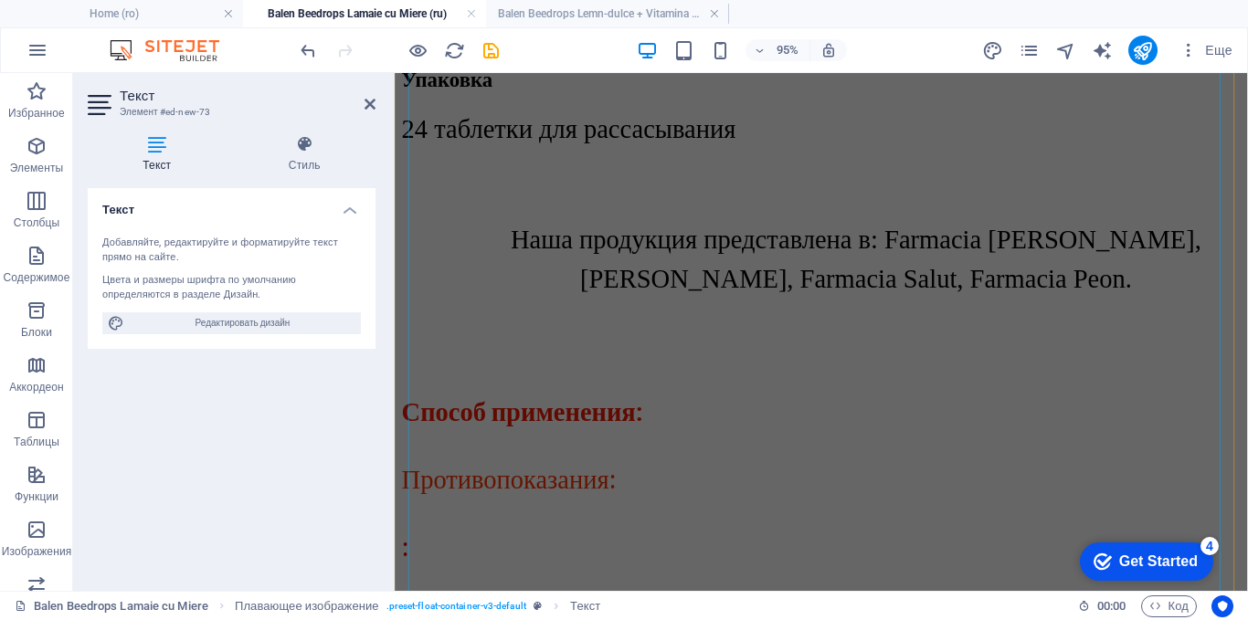
scroll to position [2903, 0]
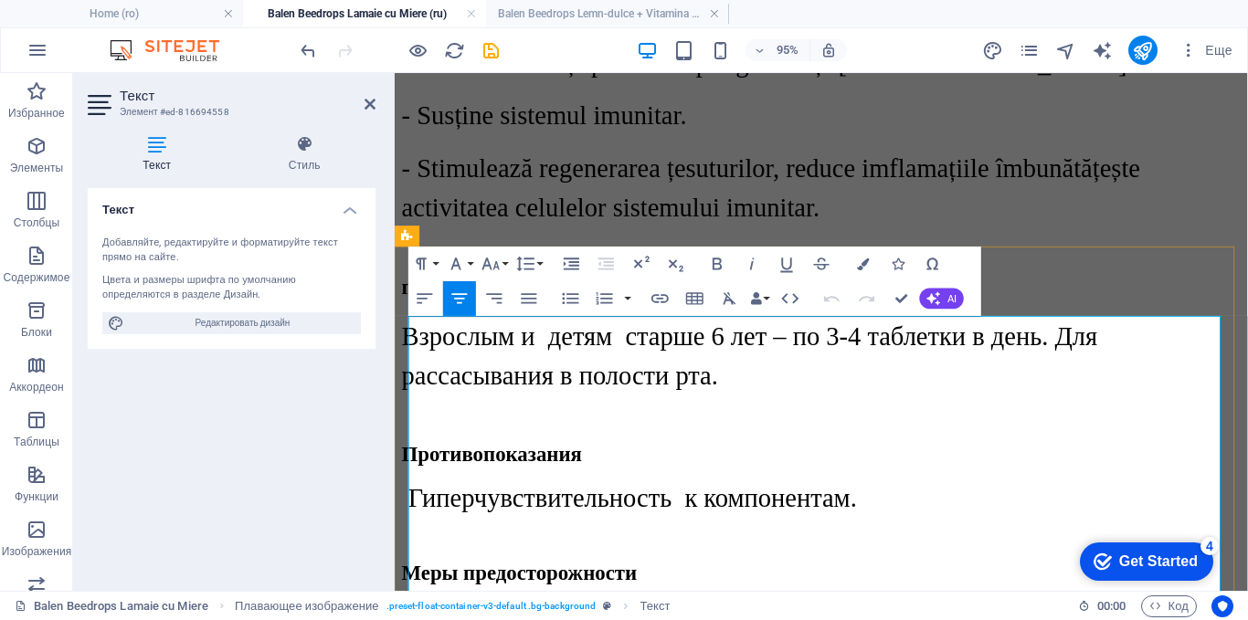
scroll to position [2925, 0]
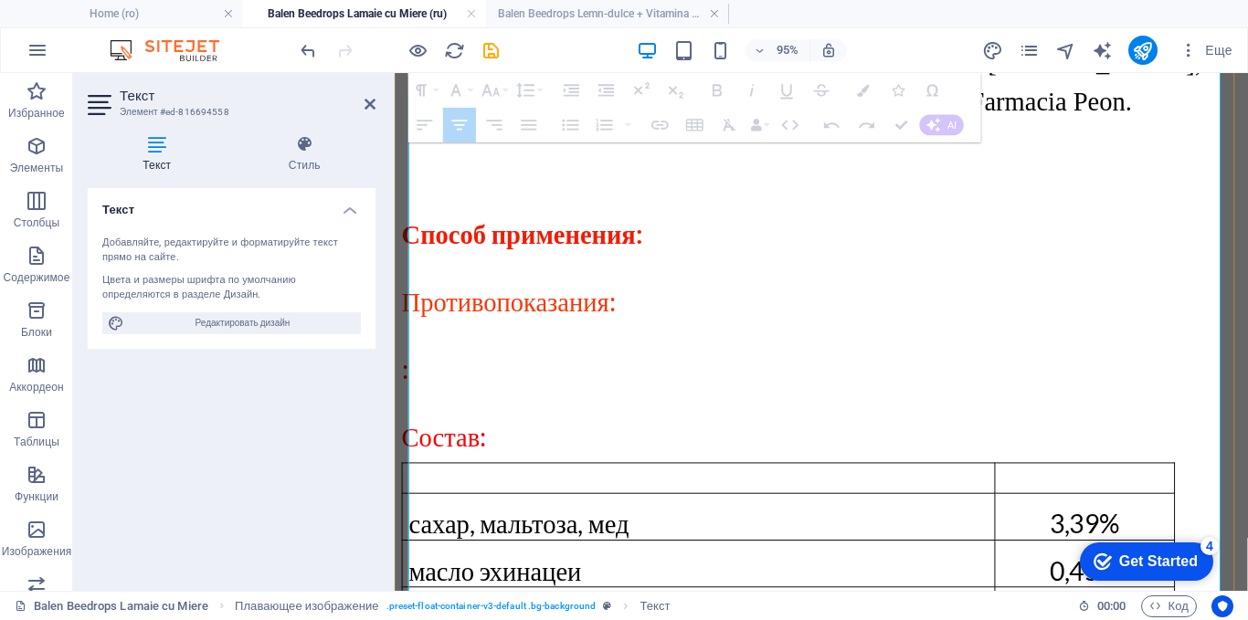
drag, startPoint x: 647, startPoint y: 330, endPoint x: 435, endPoint y: 335, distance: 212.0
click at [435, 531] on span "сахар, мальтоза, мед" at bounding box center [525, 547] width 232 height 33
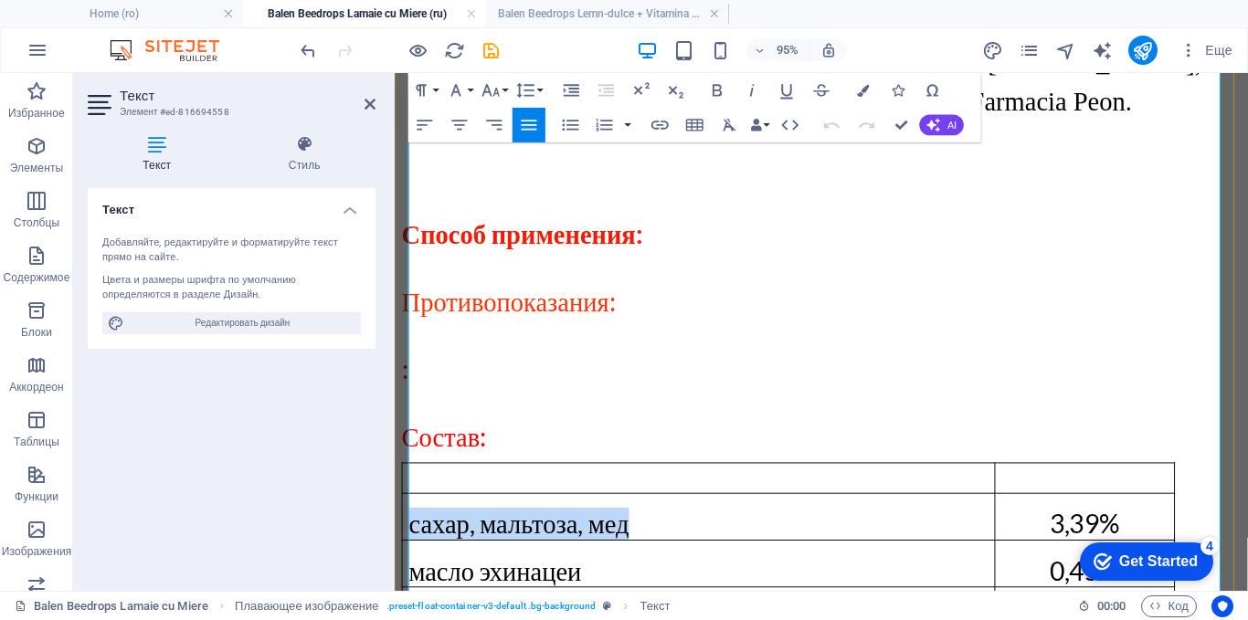
drag, startPoint x: 419, startPoint y: 332, endPoint x: 649, endPoint y: 320, distance: 230.5
click at [649, 531] on p "сахар, мальтоза, мед" at bounding box center [713, 548] width 609 height 34
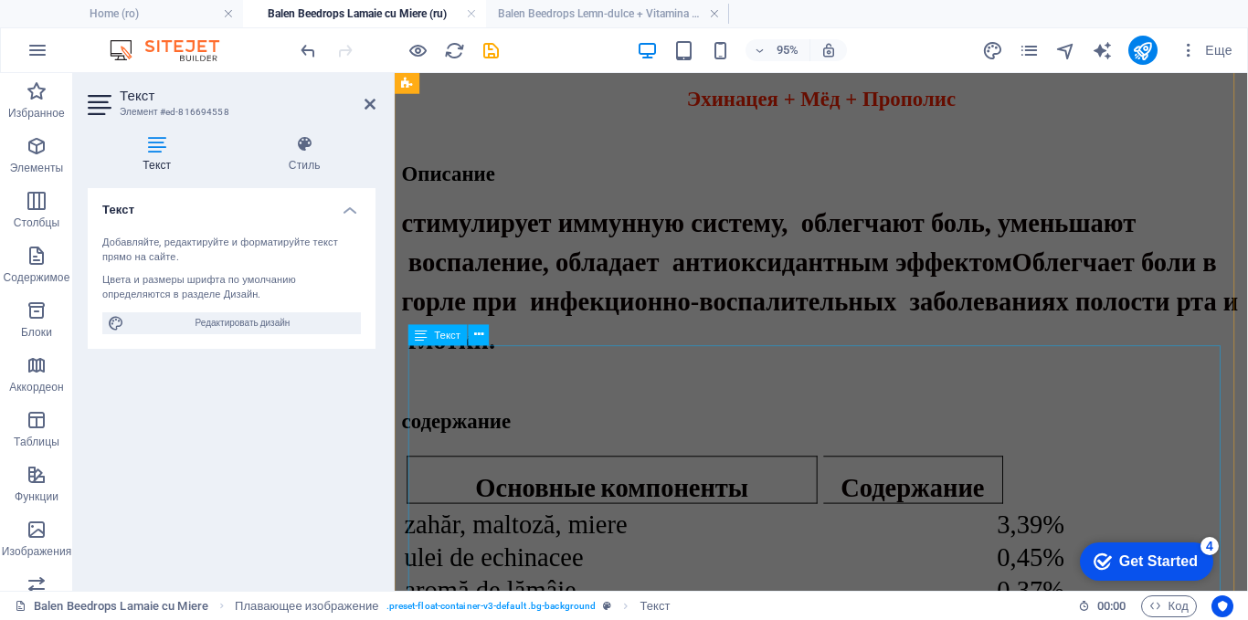
scroll to position [1007, 0]
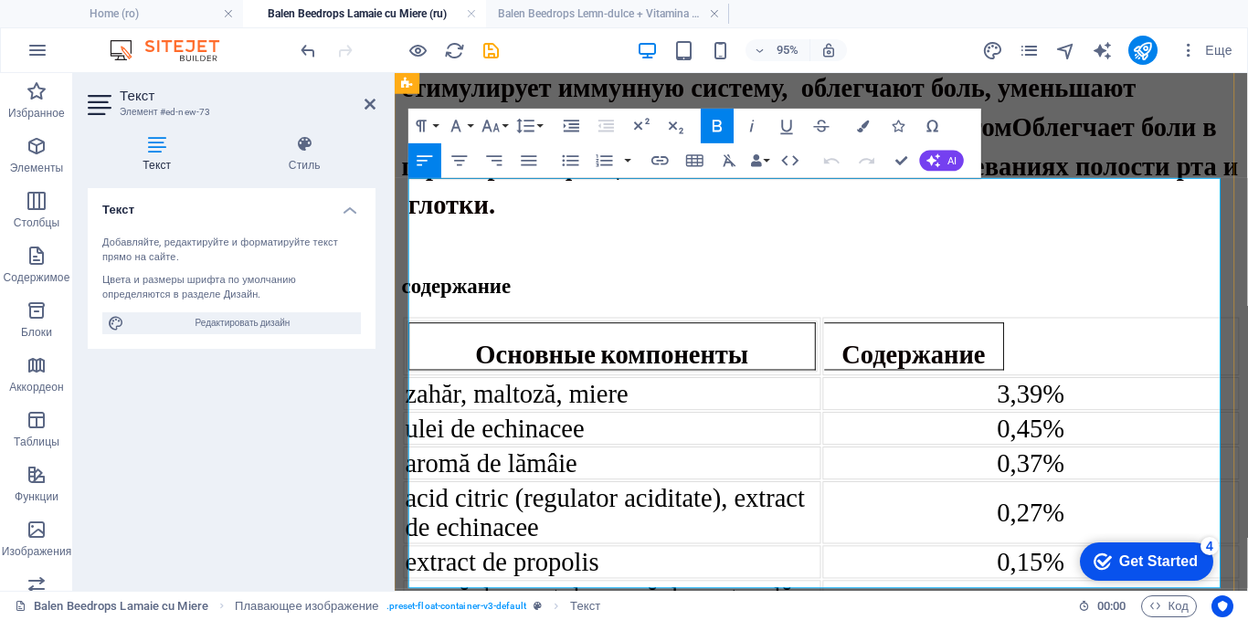
scroll to position [1145, 0]
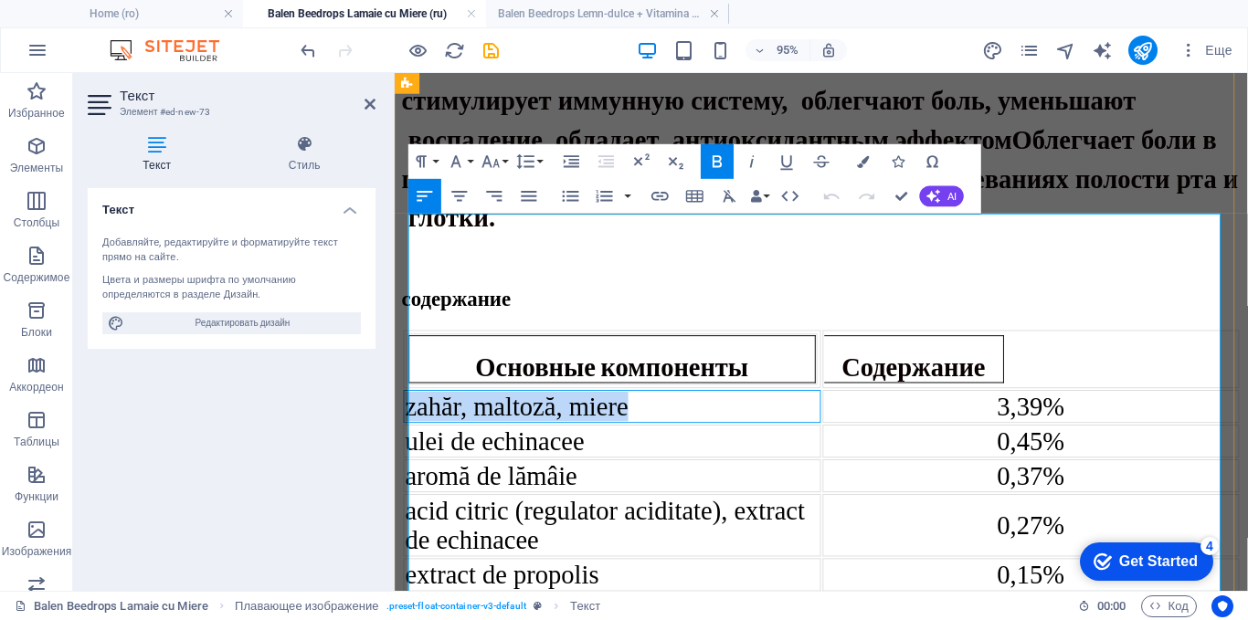
drag, startPoint x: 640, startPoint y: 288, endPoint x: 415, endPoint y: 295, distance: 225.7
click at [415, 408] on span "zahăr, maltoză, miere" at bounding box center [523, 423] width 235 height 30
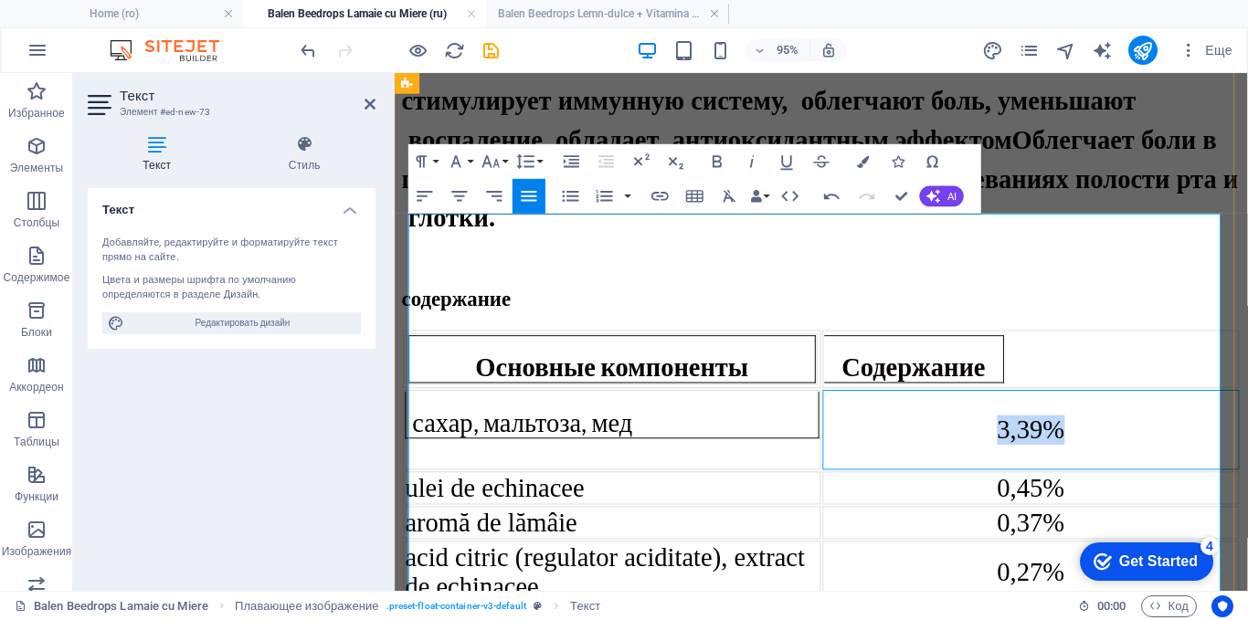
drag, startPoint x: 1087, startPoint y: 301, endPoint x: 1013, endPoint y: 307, distance: 74.3
click at [1013, 433] on div "3,39%" at bounding box center [1065, 448] width 436 height 31
click at [849, 433] on div at bounding box center [1065, 448] width 436 height 31
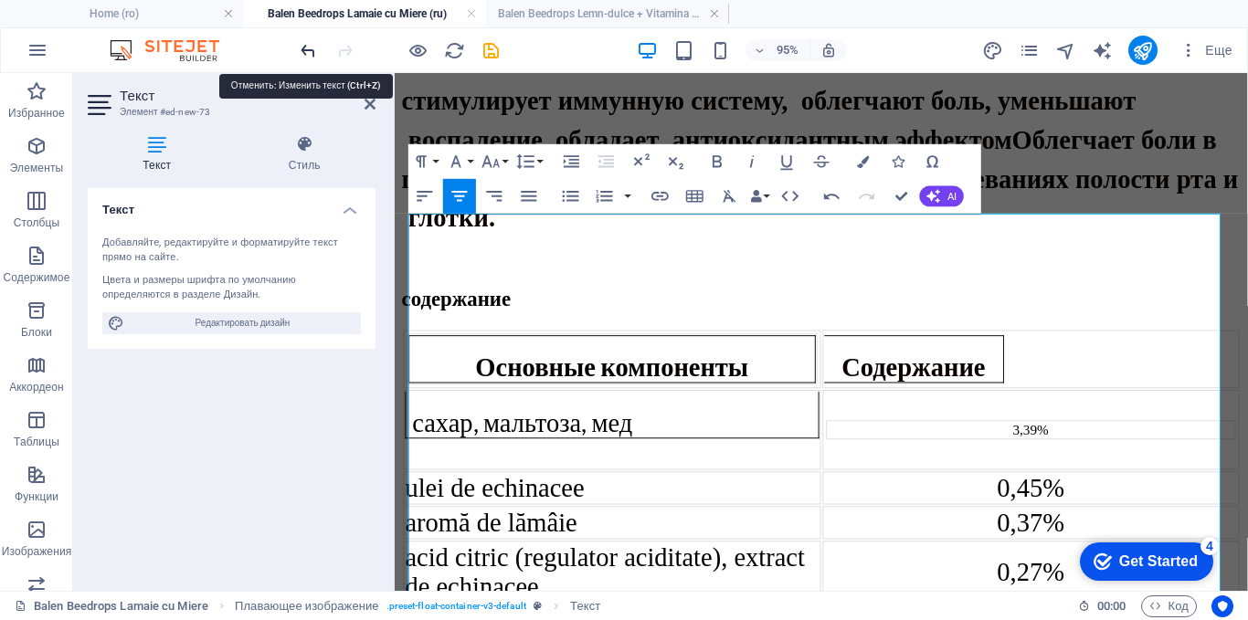
click at [310, 49] on icon "undo" at bounding box center [308, 50] width 21 height 21
click at [822, 196] on icon "button" at bounding box center [831, 195] width 21 height 21
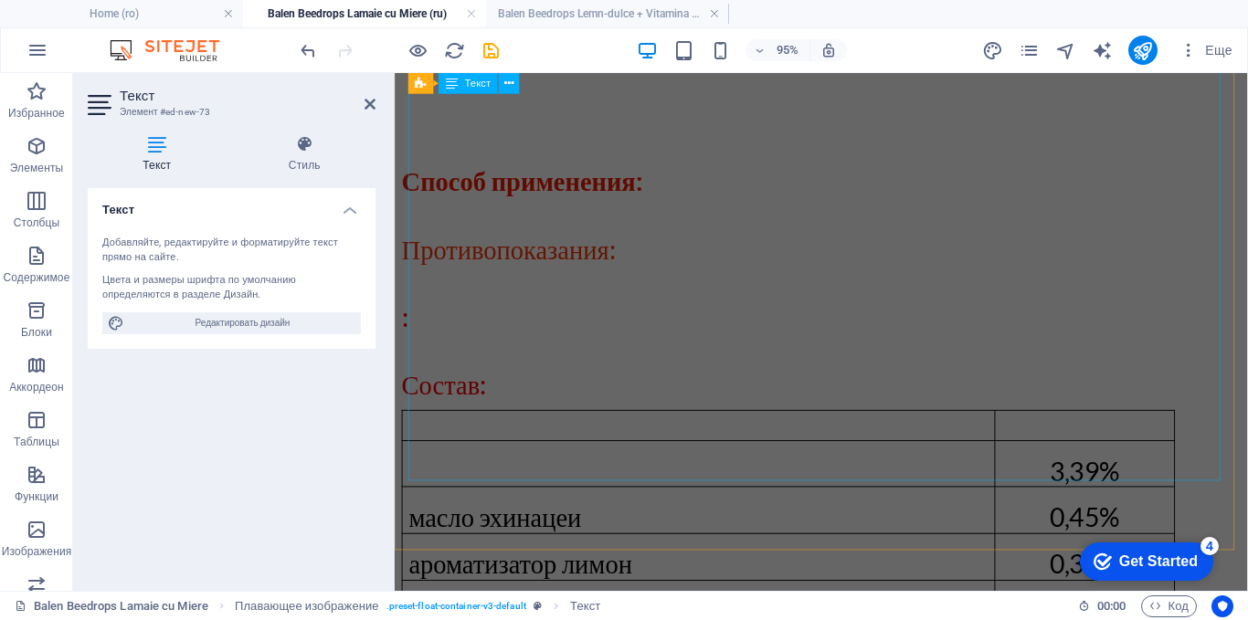
scroll to position [3155, 0]
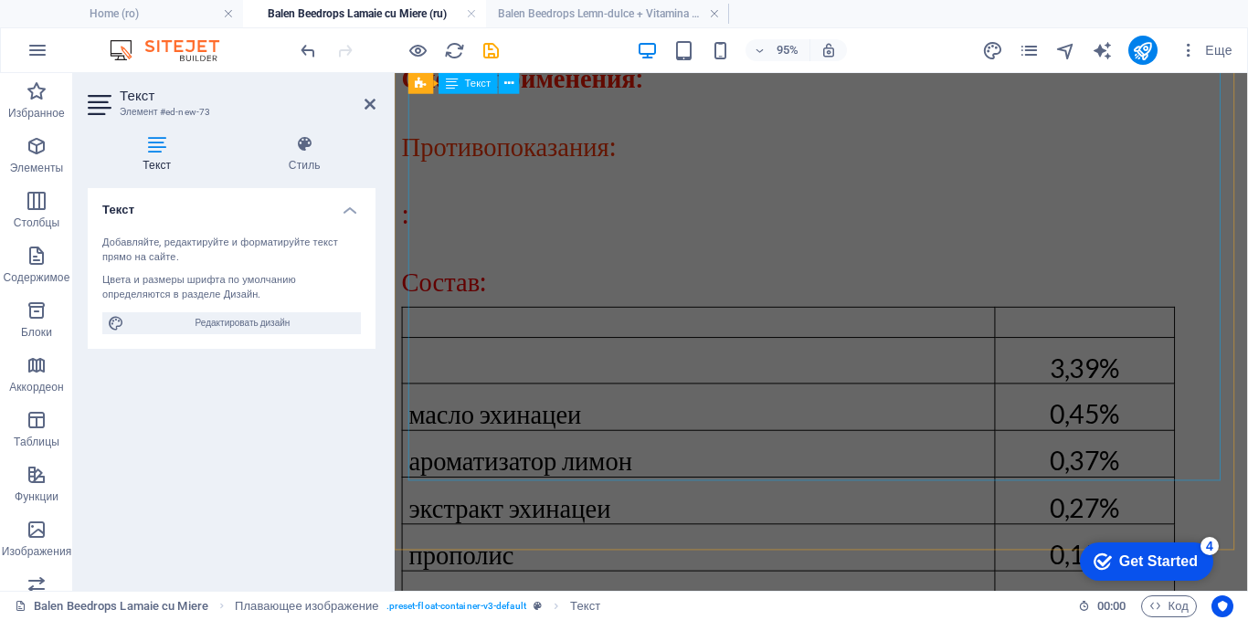
click at [992, 158] on div "Способ применения: Противопоказания: : Состав: 3,39% масло эхинацеи 0,45% арома…" at bounding box center [843, 432] width 883 height 912
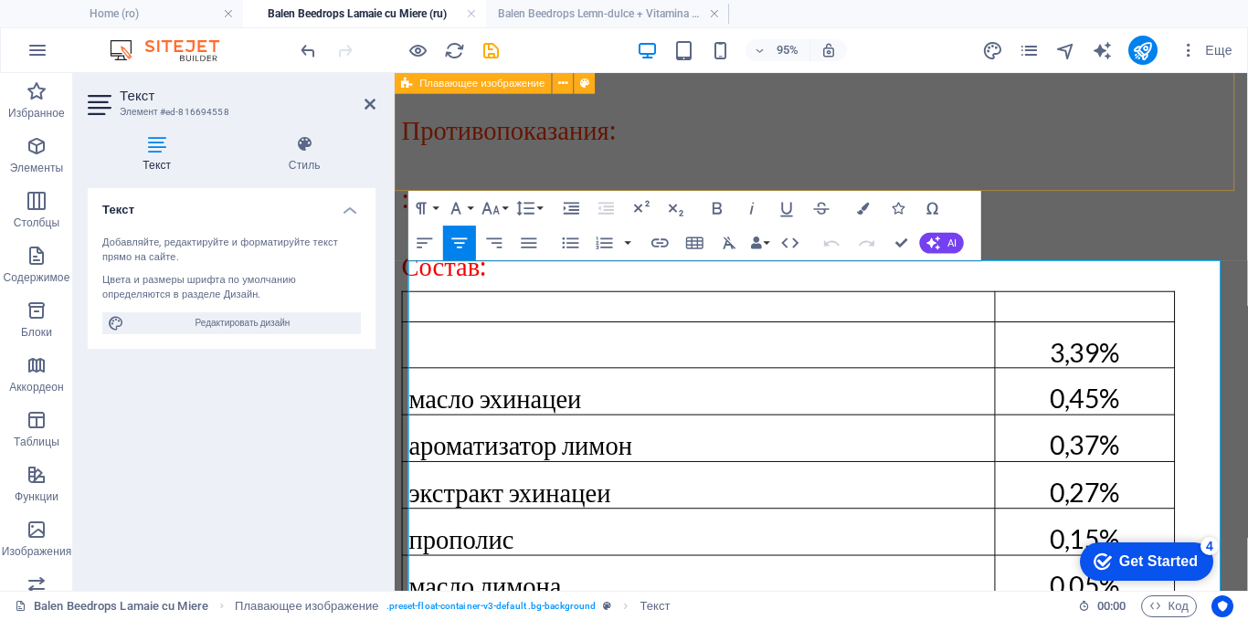
scroll to position [2959, 0]
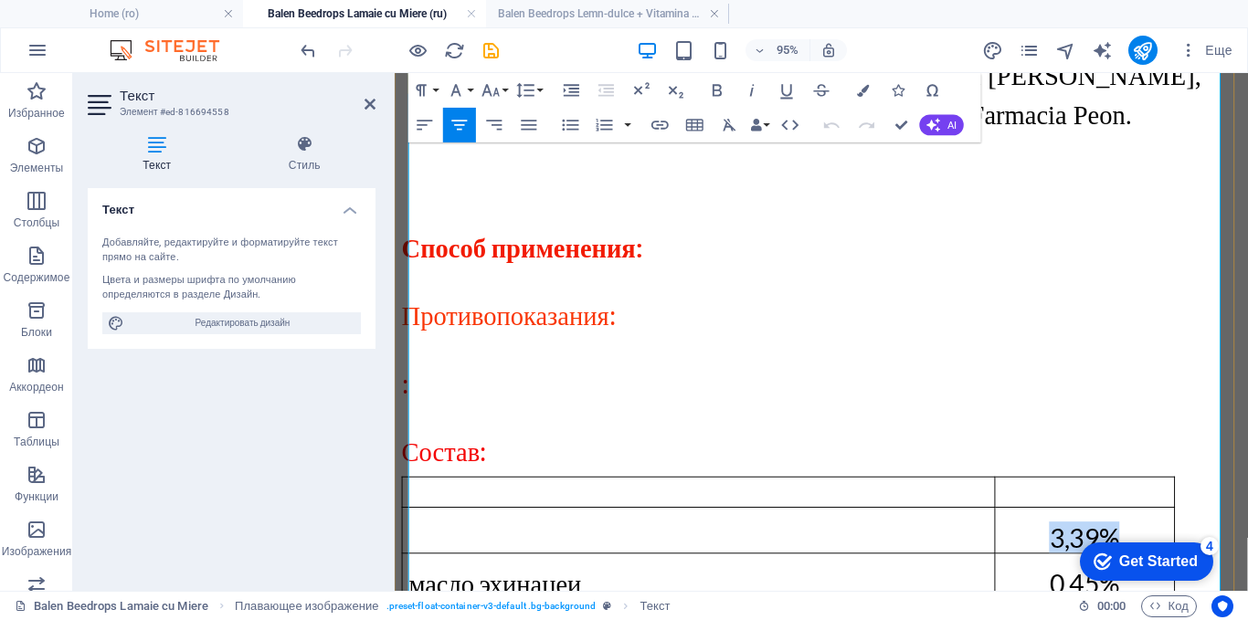
drag, startPoint x: 1155, startPoint y: 327, endPoint x: 1075, endPoint y: 333, distance: 79.7
click at [1075, 545] on p "3,39%" at bounding box center [1120, 561] width 175 height 33
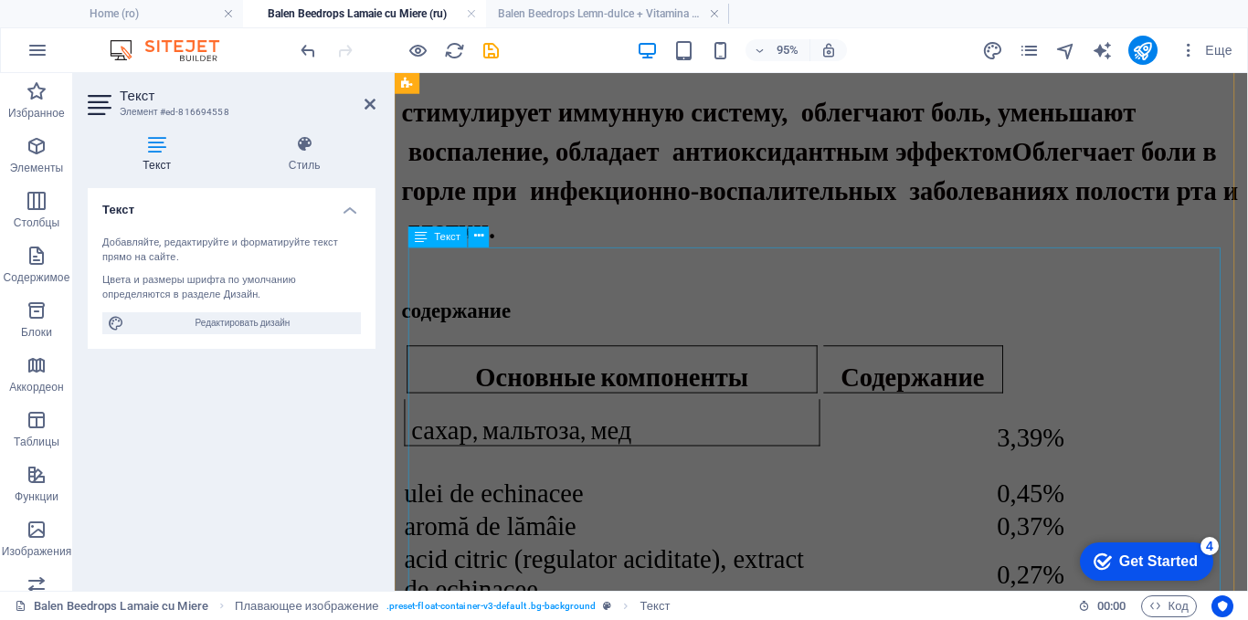
scroll to position [1041, 0]
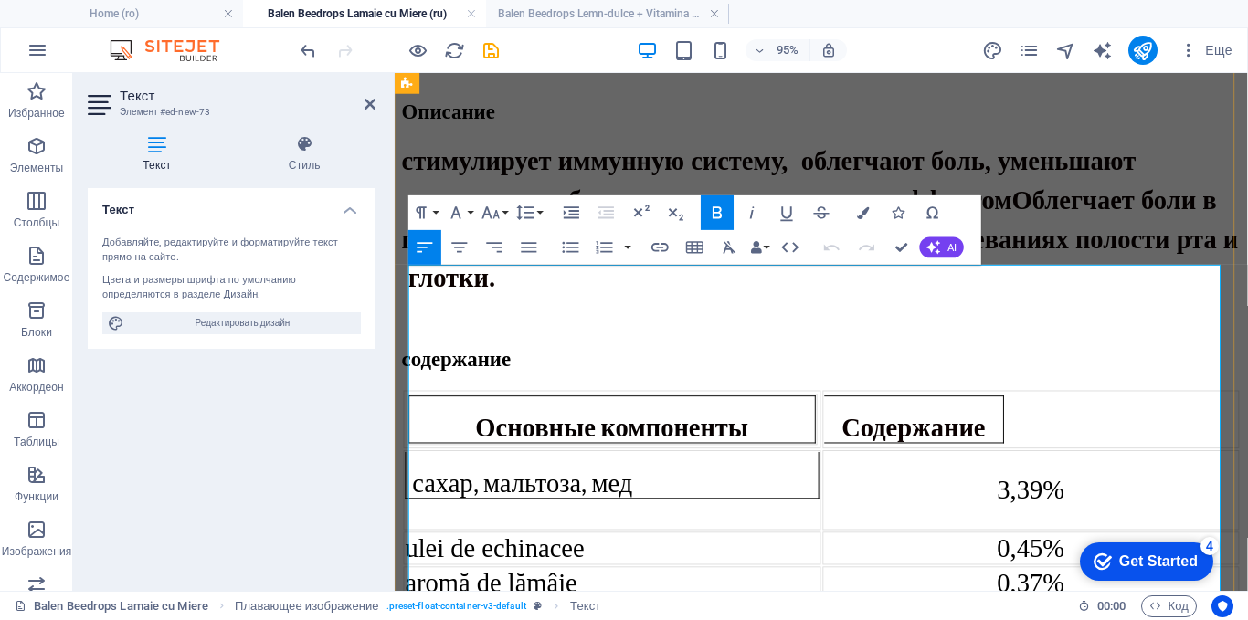
scroll to position [1071, 0]
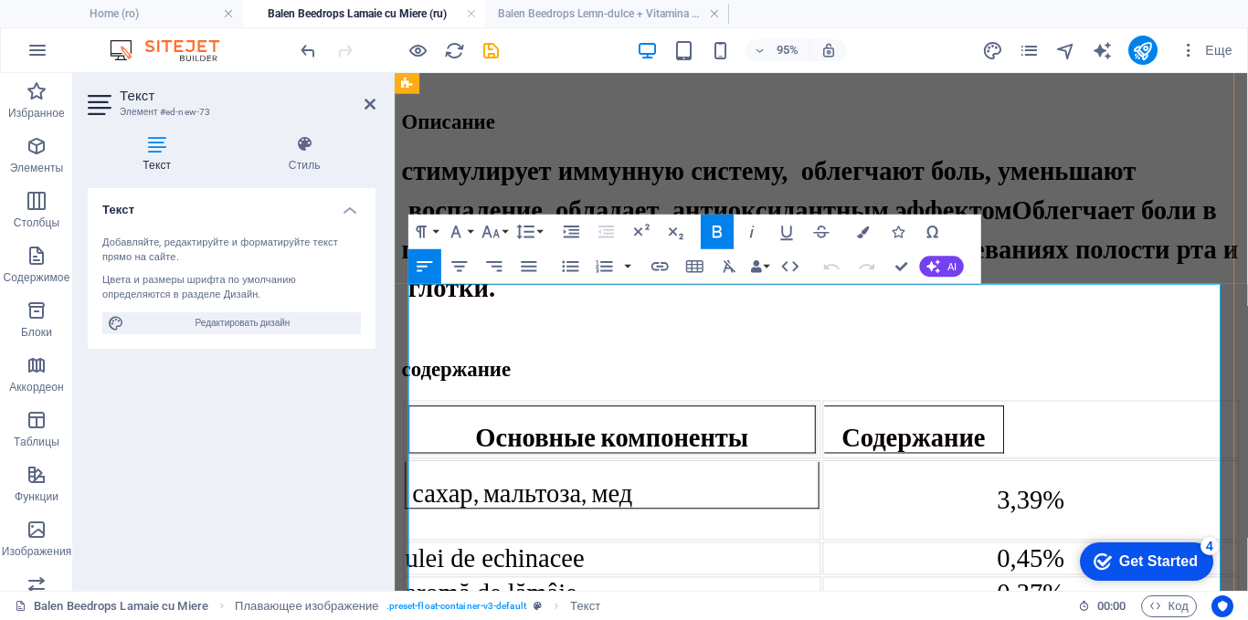
click at [965, 507] on div "3,39%" at bounding box center [1065, 522] width 436 height 31
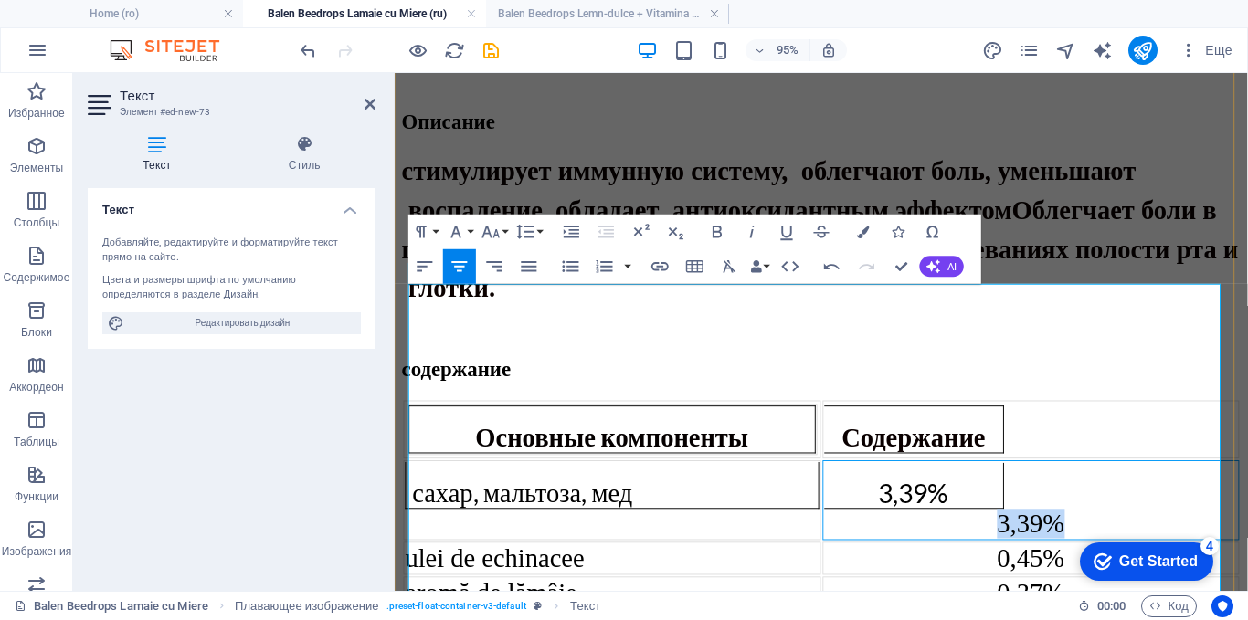
drag, startPoint x: 1012, startPoint y: 390, endPoint x: 1112, endPoint y: 389, distance: 99.6
click at [1112, 532] on div "3,39%" at bounding box center [1065, 547] width 436 height 31
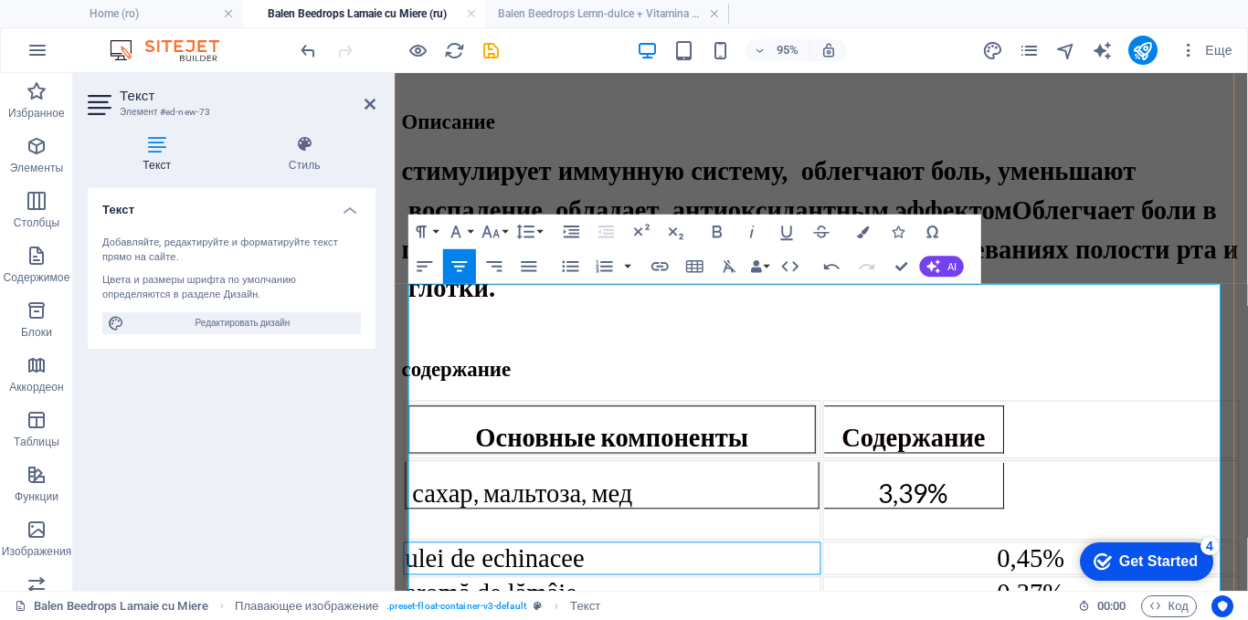
click at [607, 566] on td "ulei de echinacee" at bounding box center [623, 583] width 439 height 35
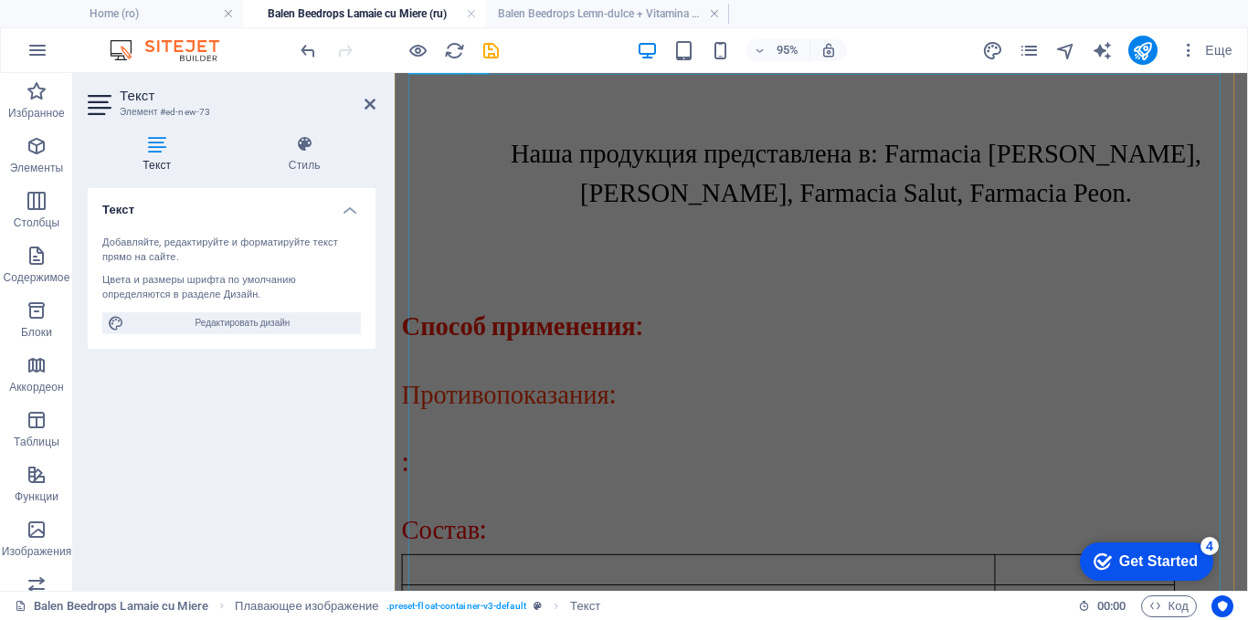
scroll to position [2898, 0]
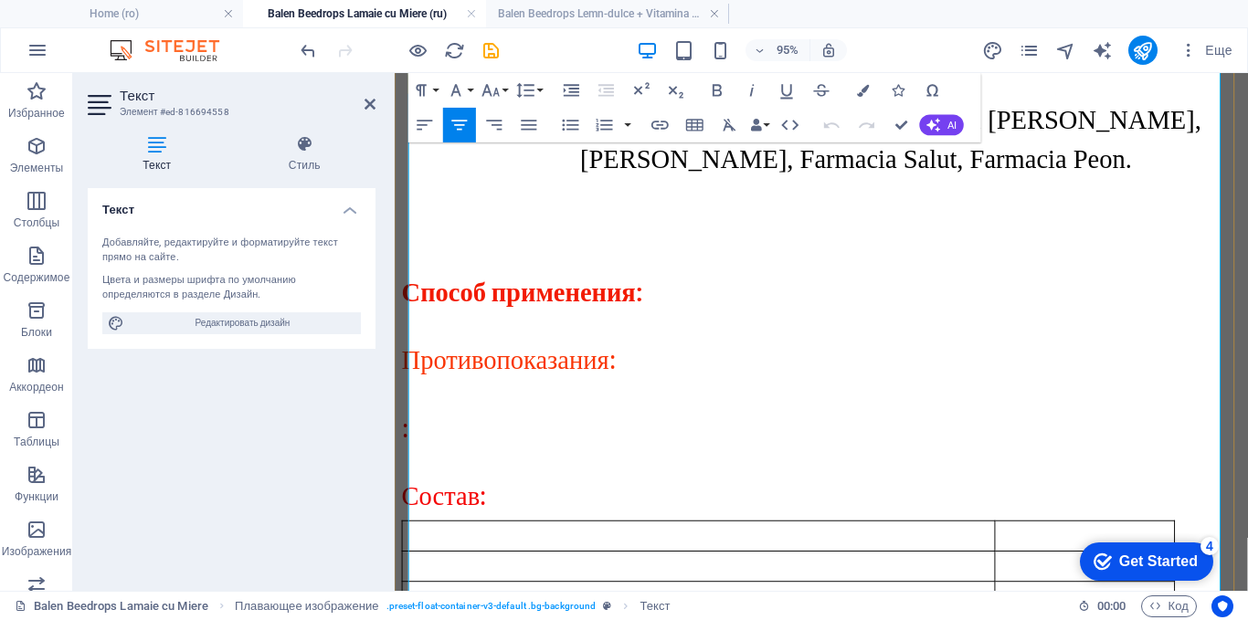
scroll to position [2860, 0]
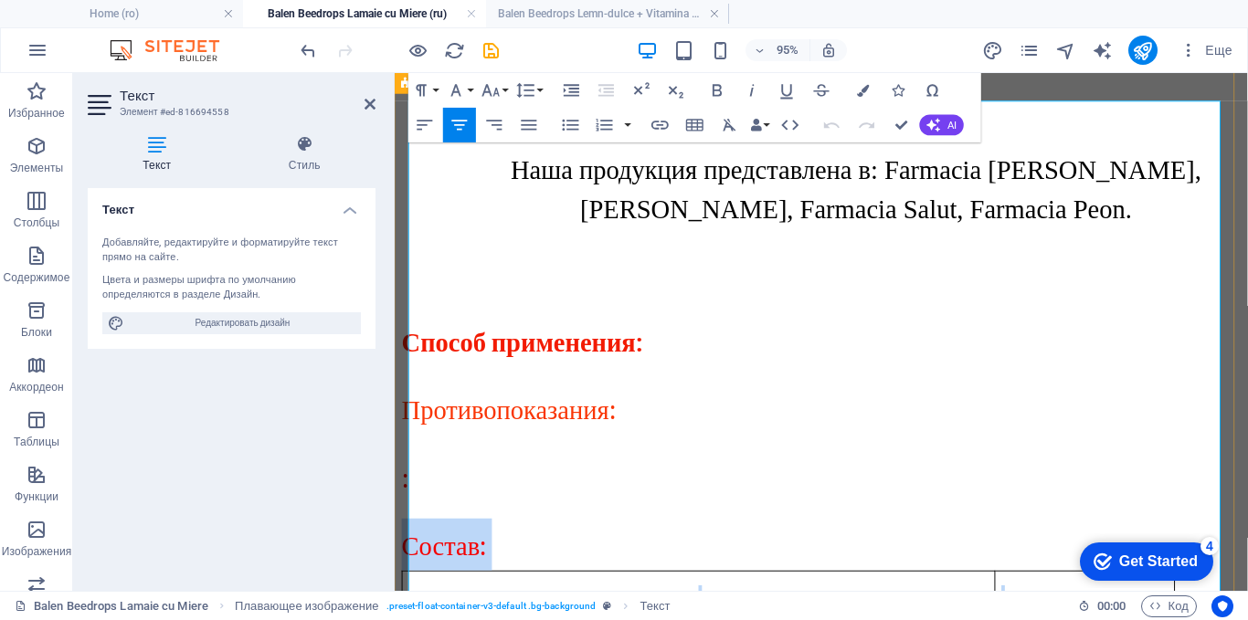
drag, startPoint x: 610, startPoint y: 443, endPoint x: 406, endPoint y: 442, distance: 204.6
drag, startPoint x: 601, startPoint y: 442, endPoint x: 417, endPoint y: 448, distance: 184.6
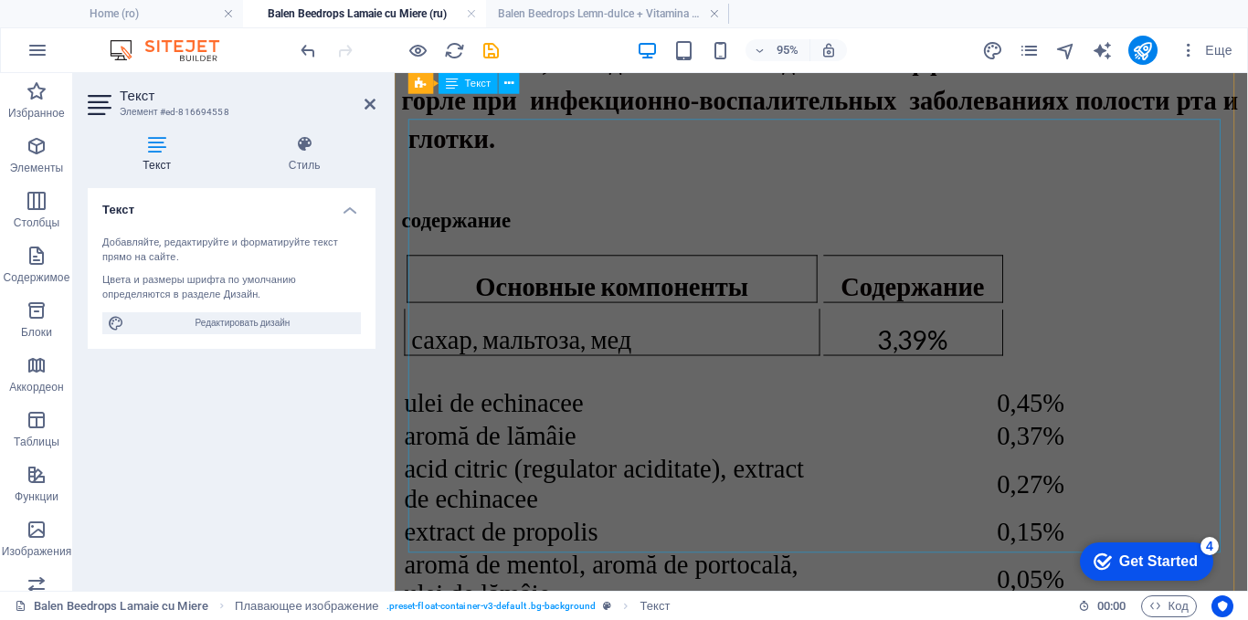
scroll to position [1216, 0]
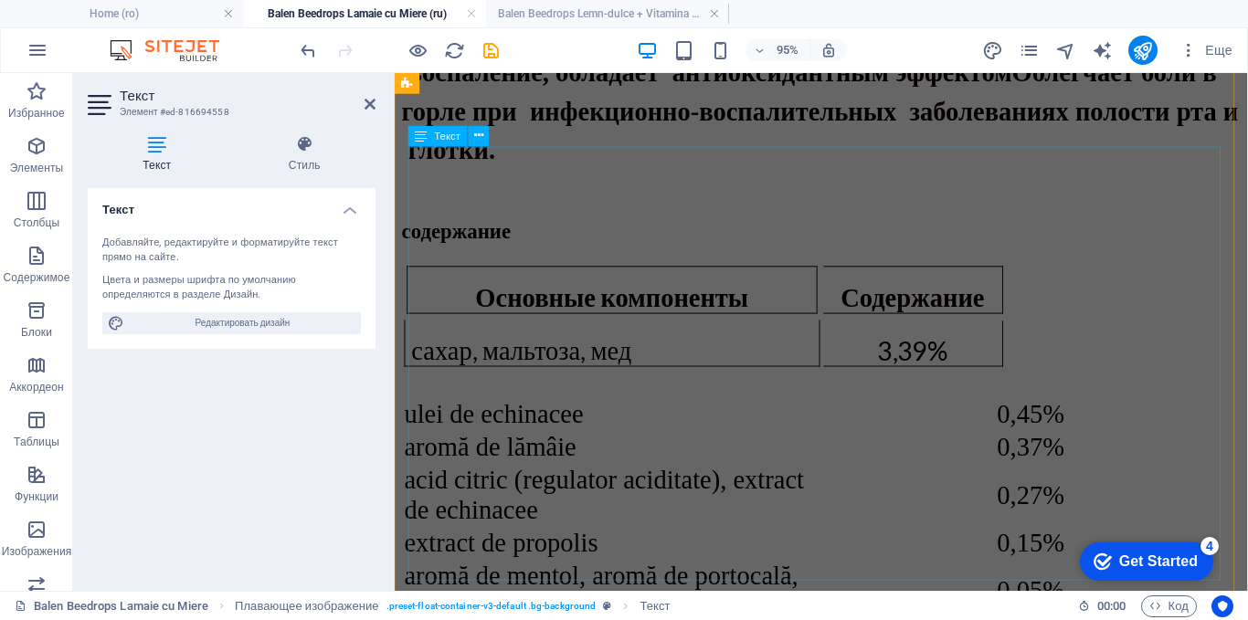
click at [720, 271] on div "Основные компоненты Содержание сахар, мальтоза, мед 3,39% ulei de echinacee 0,4…" at bounding box center [843, 479] width 883 height 416
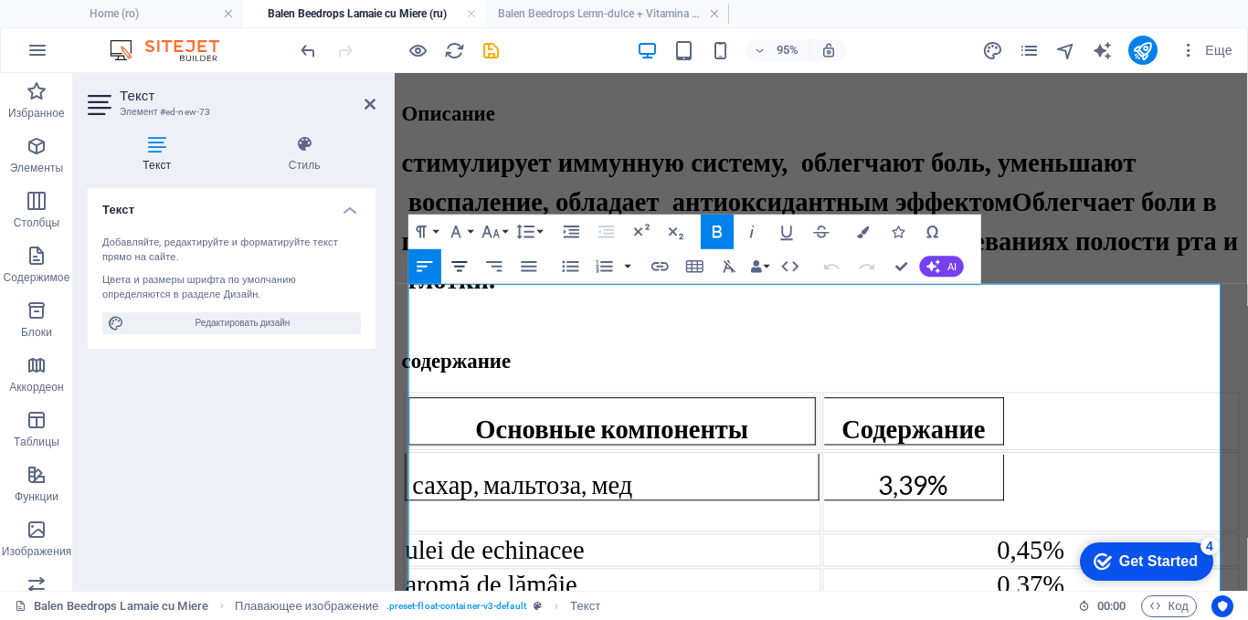
scroll to position [1071, 0]
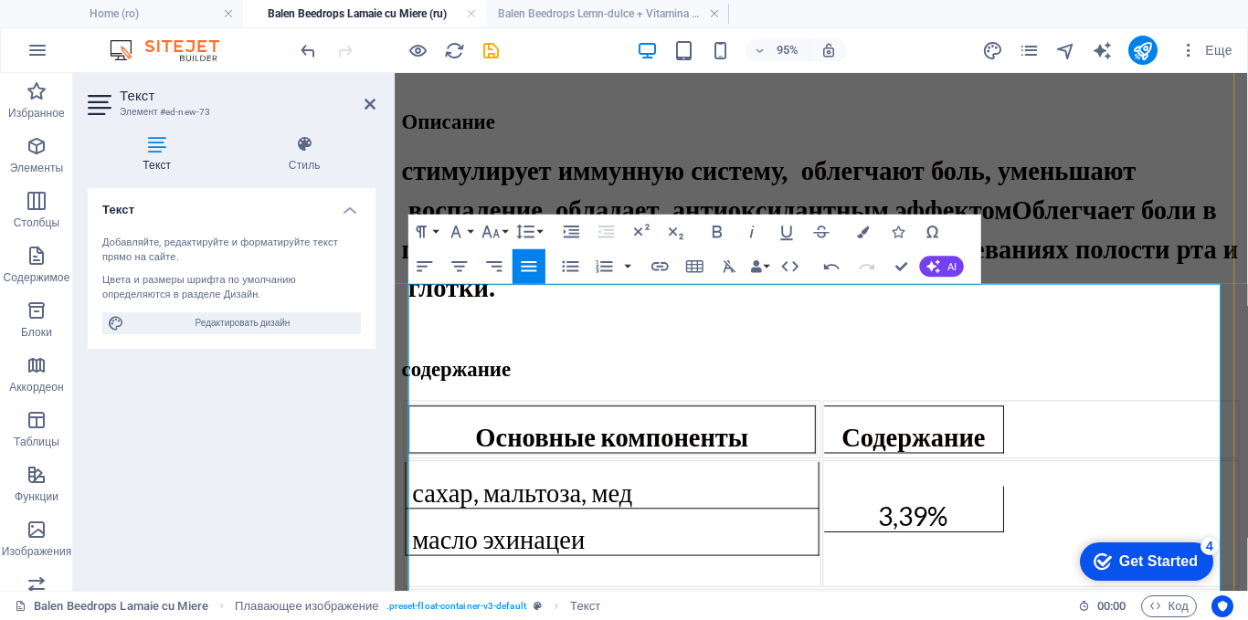
click at [870, 556] on div at bounding box center [1065, 571] width 436 height 31
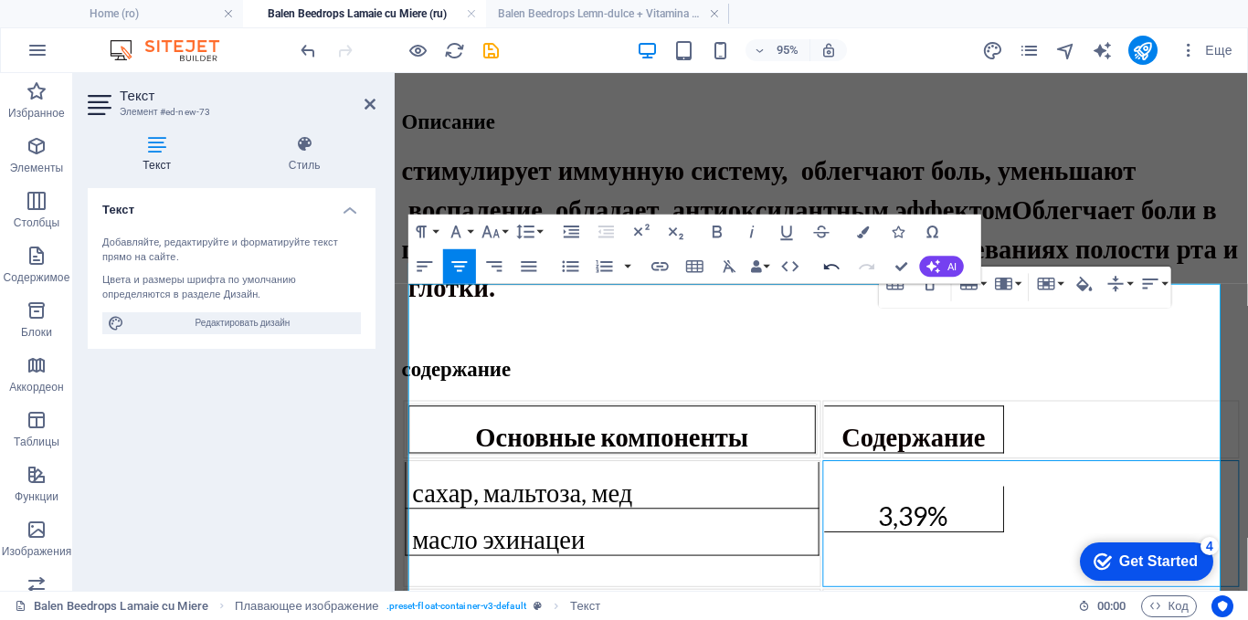
click at [827, 267] on icon "button" at bounding box center [832, 266] width 16 height 6
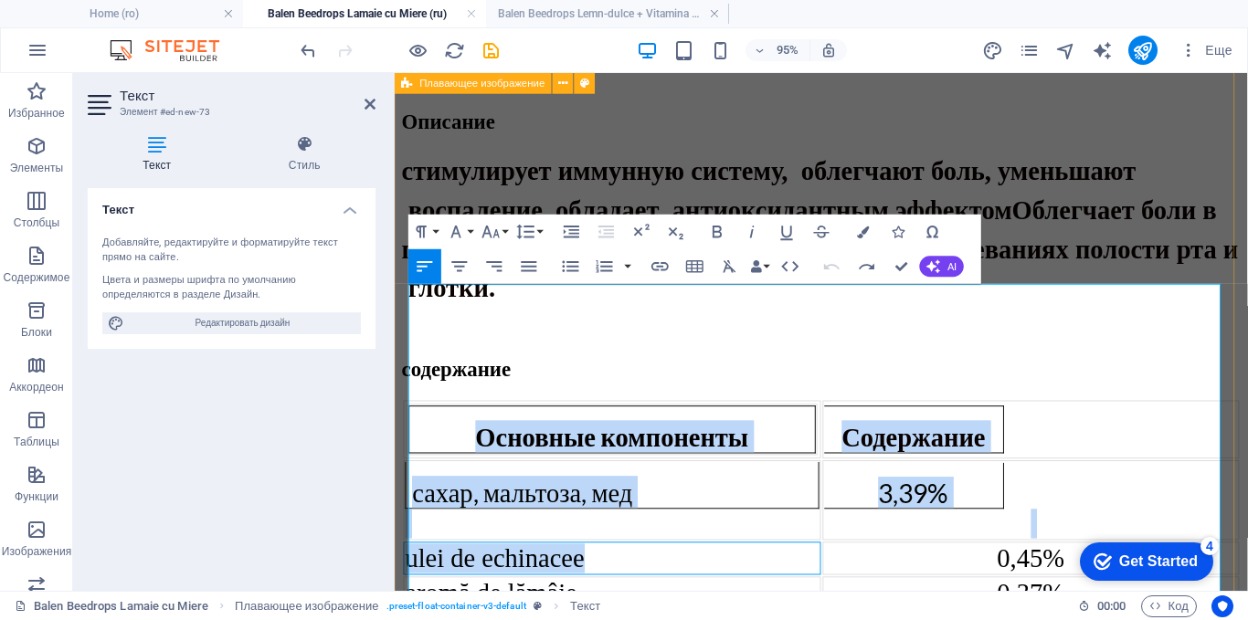
drag, startPoint x: 690, startPoint y: 439, endPoint x: 397, endPoint y: 444, distance: 292.3
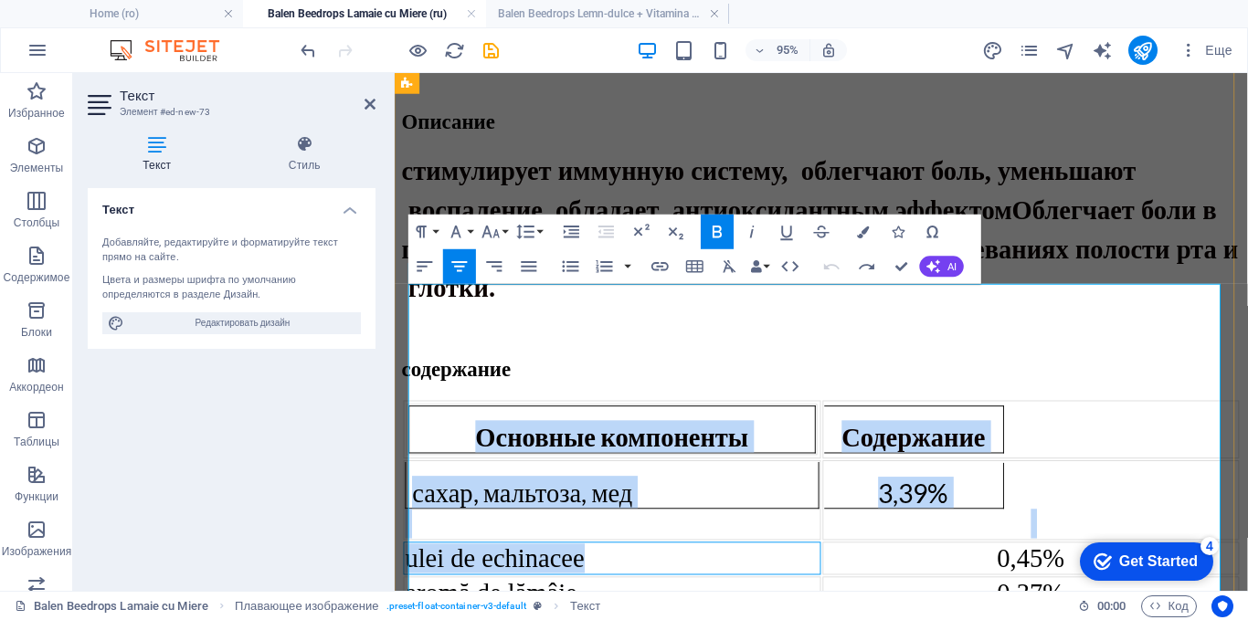
click at [587, 568] on span "ulei de echinacee" at bounding box center [500, 583] width 189 height 30
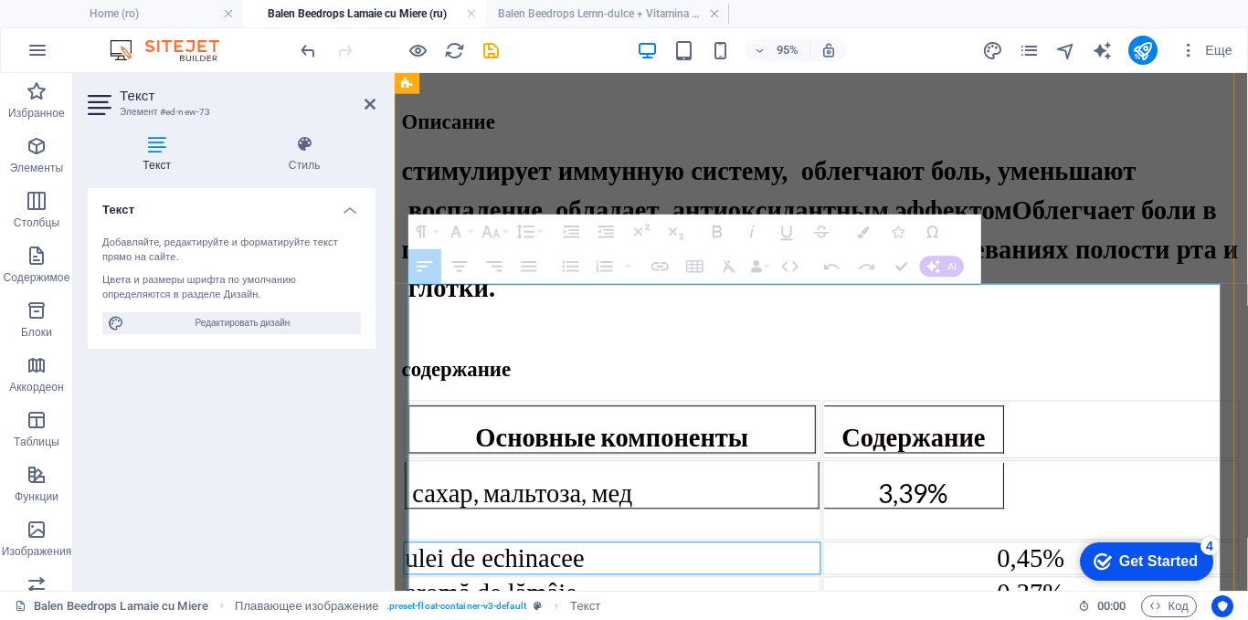
drag, startPoint x: 668, startPoint y: 445, endPoint x: 501, endPoint y: 450, distance: 167.2
click at [501, 566] on td "ulei de echinacee" at bounding box center [623, 583] width 439 height 35
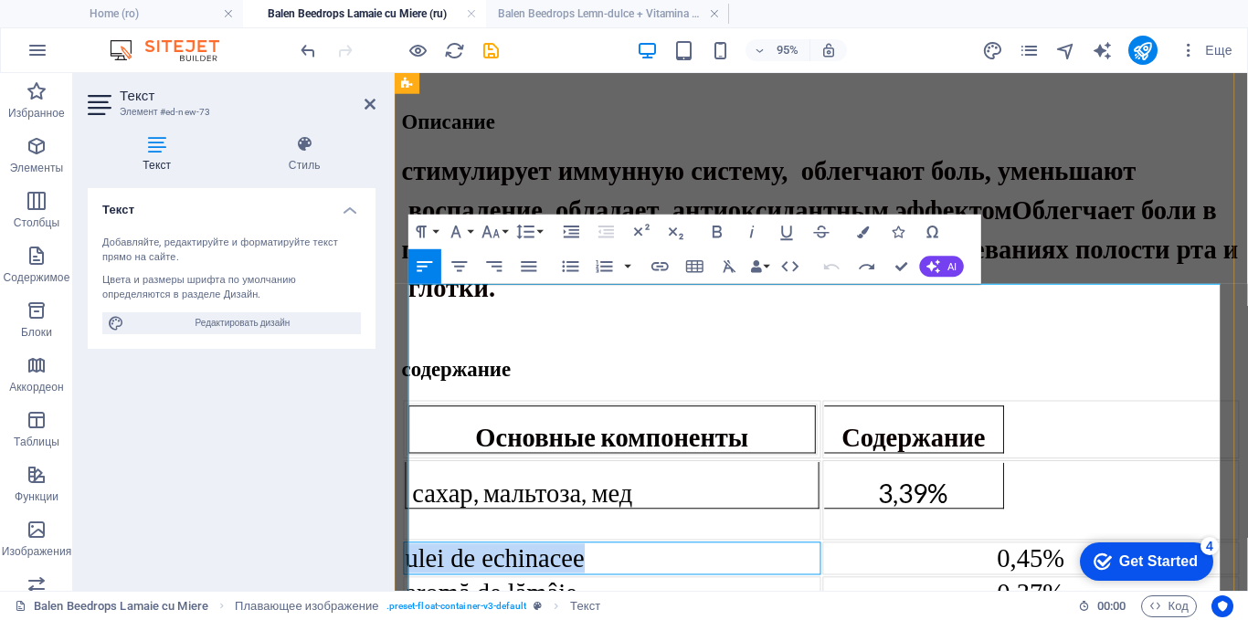
drag, startPoint x: 618, startPoint y: 440, endPoint x: 411, endPoint y: 448, distance: 207.5
click at [411, 566] on td "ulei de echinacee" at bounding box center [623, 583] width 439 height 35
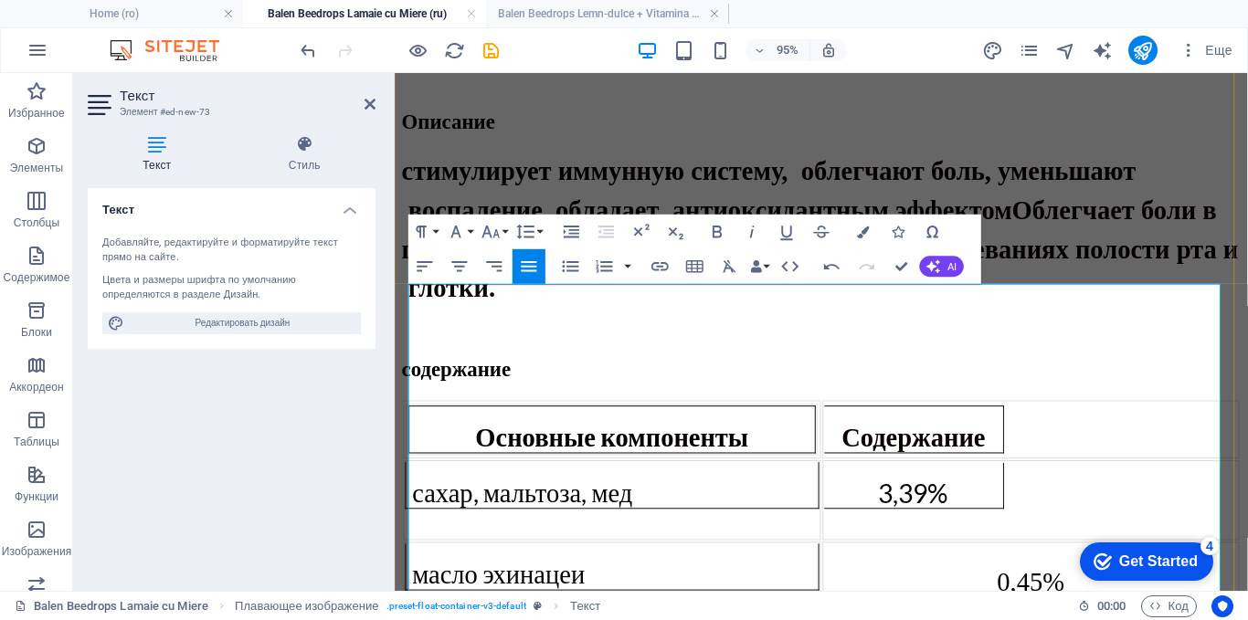
click at [552, 480] on td "сахар, мальтоза, мед" at bounding box center [623, 522] width 439 height 84
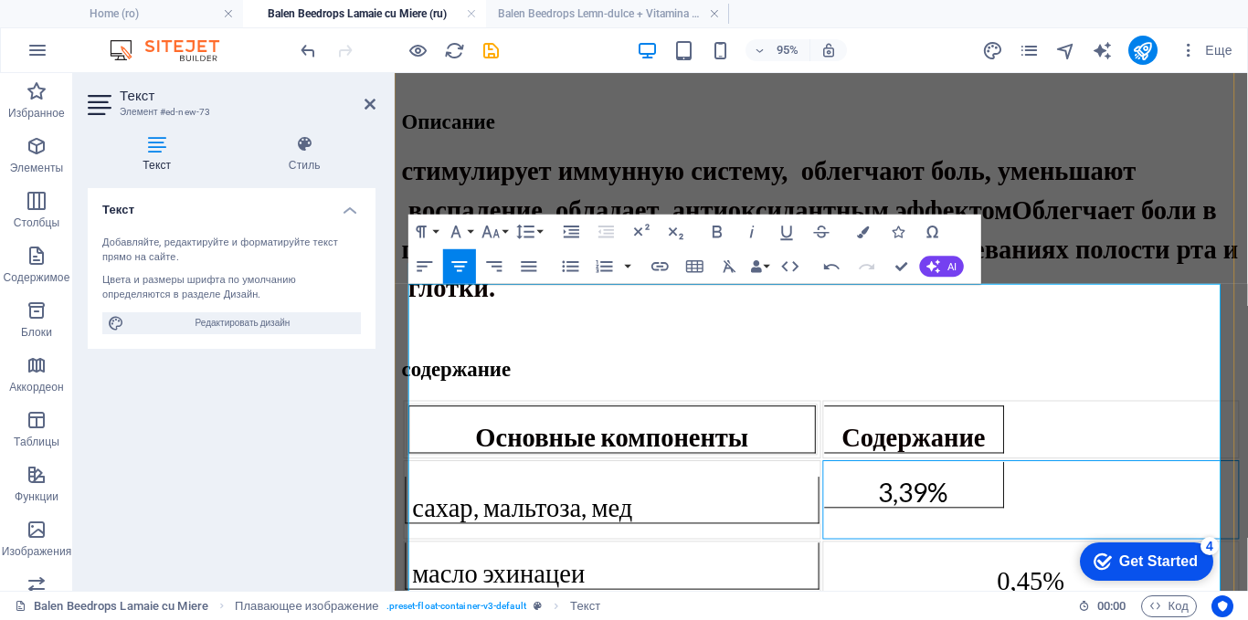
click at [871, 531] on div at bounding box center [1065, 546] width 436 height 31
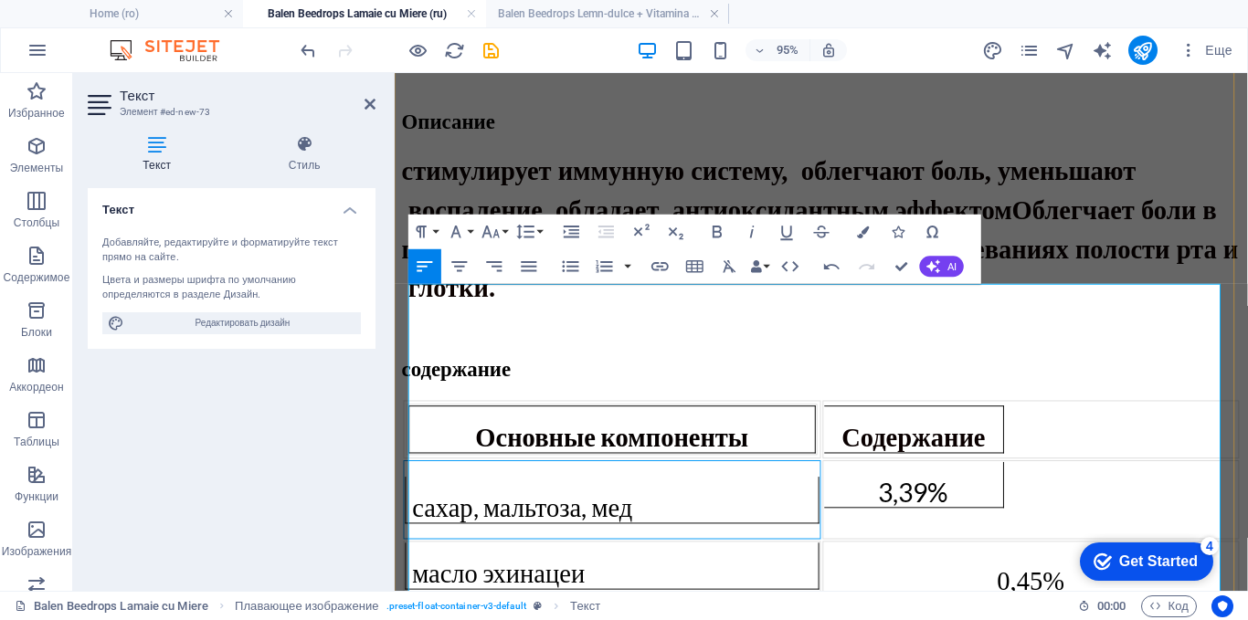
click at [651, 480] on td "сахар, мальтоза, мед" at bounding box center [623, 521] width 439 height 83
click at [477, 480] on td "сахар, мальтоза, мед" at bounding box center [623, 521] width 439 height 83
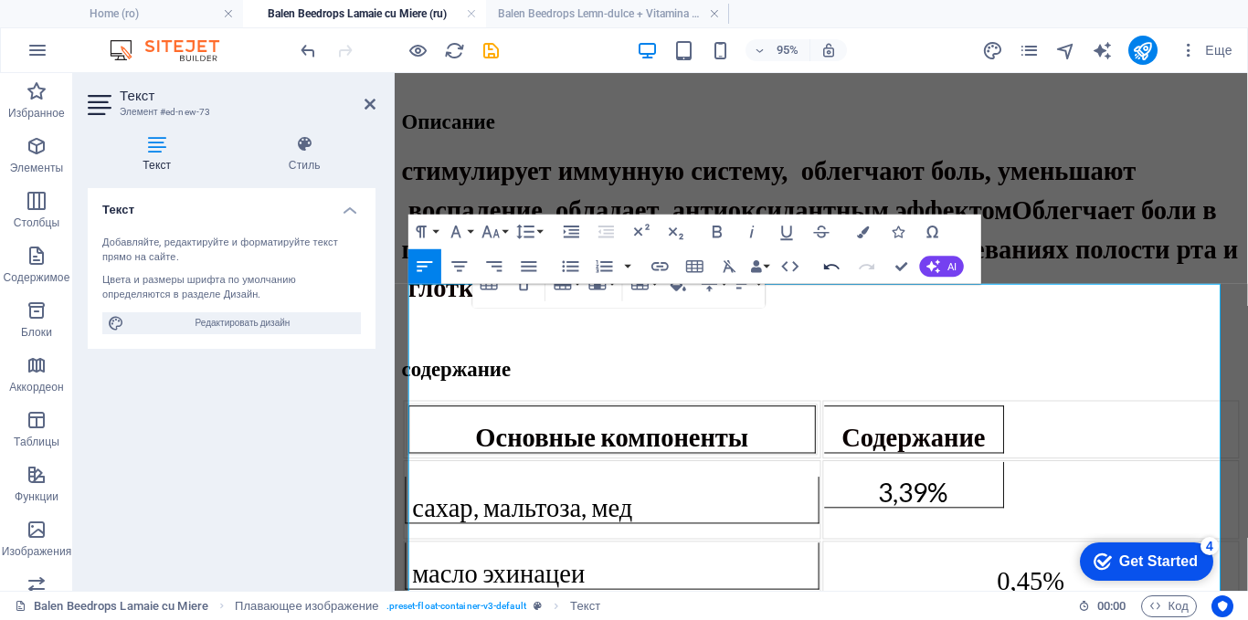
click at [828, 267] on icon "button" at bounding box center [831, 266] width 21 height 21
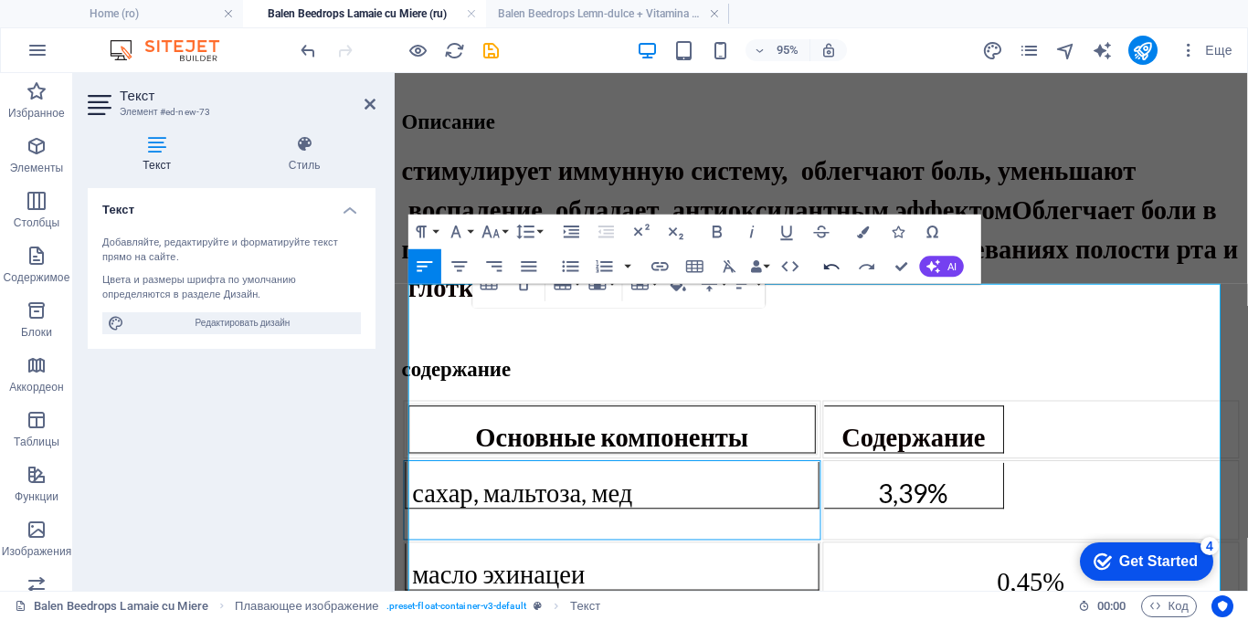
click at [828, 267] on icon "button" at bounding box center [831, 266] width 21 height 21
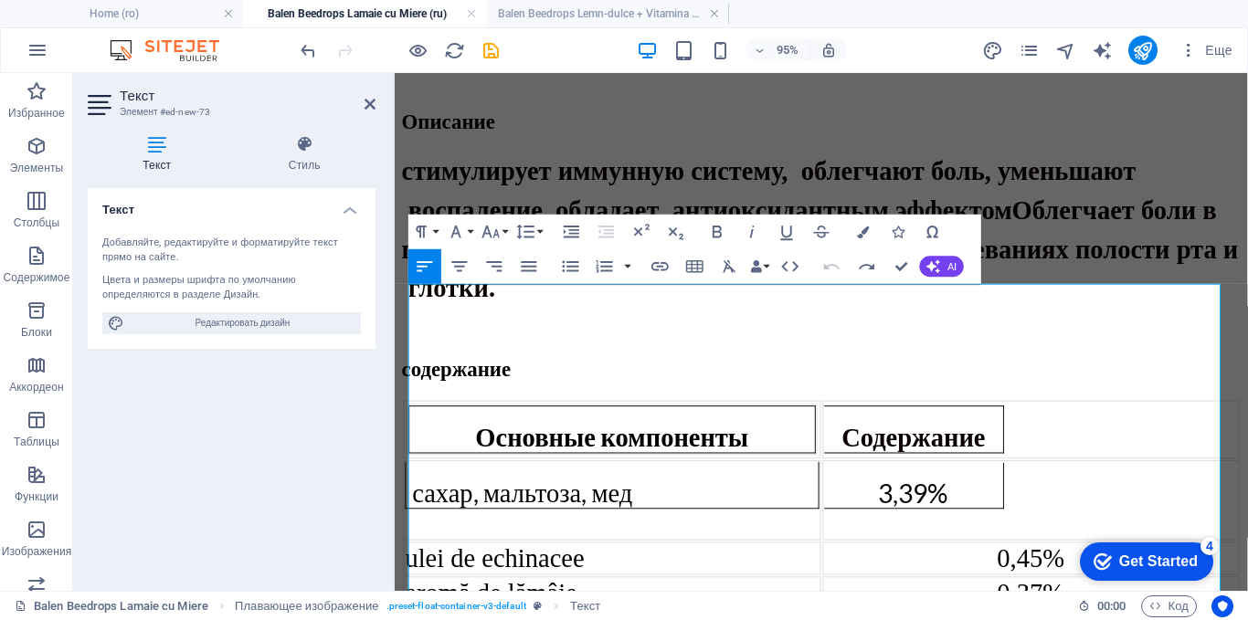
click at [828, 267] on icon "button" at bounding box center [831, 266] width 21 height 21
click at [833, 267] on icon "button" at bounding box center [831, 266] width 21 height 21
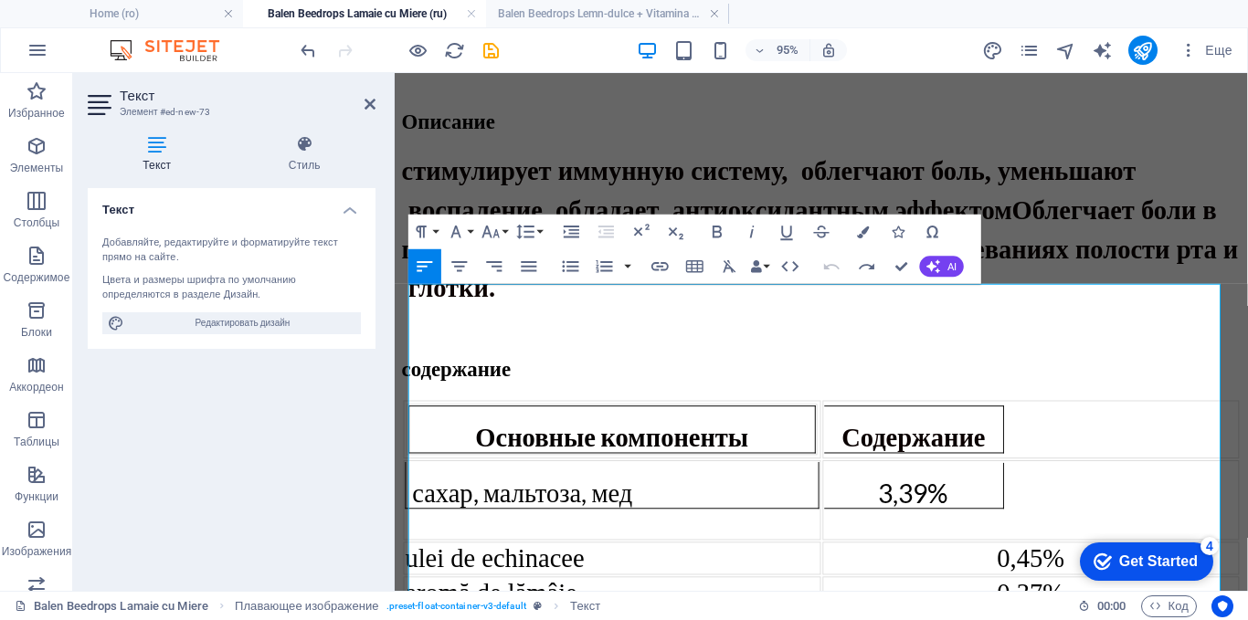
click at [833, 267] on icon "button" at bounding box center [831, 266] width 21 height 21
click at [1063, 204] on div "стимулирует иммунную систему, облегчают боль, уменьшают воспаление, обладает ан…" at bounding box center [843, 237] width 883 height 164
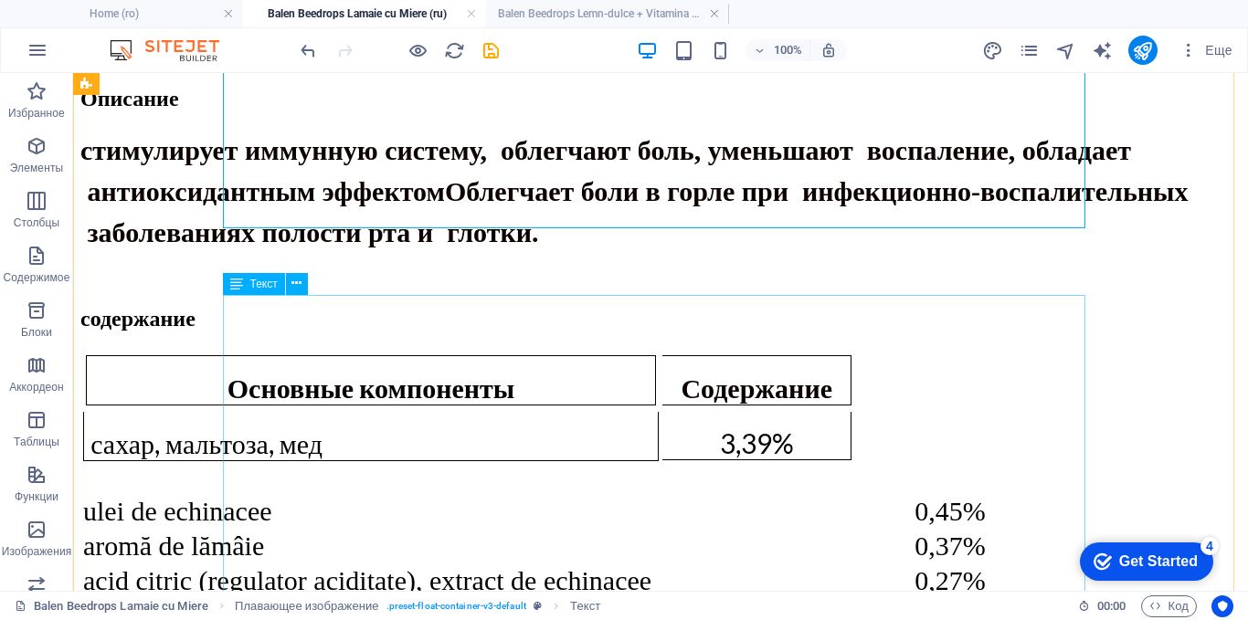
click at [297, 350] on div "Основные компоненты Содержание сахар, мальтоза, мед 3,39% ulei de echinacee 0,4…" at bounding box center [660, 526] width 1160 height 353
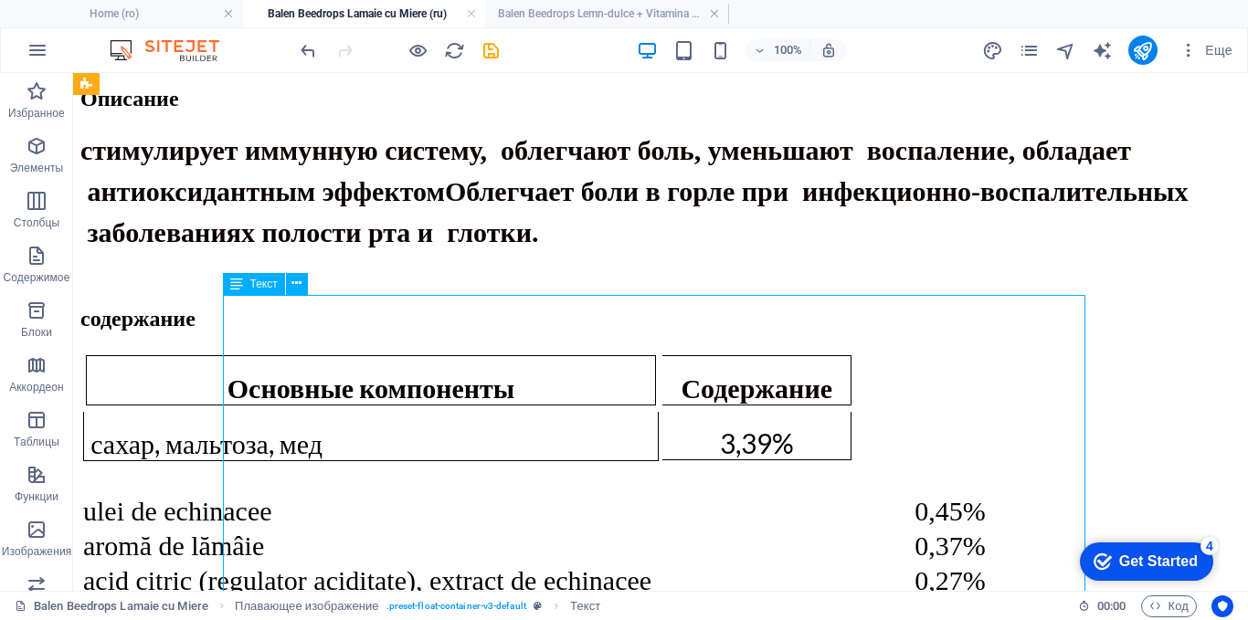
click at [297, 350] on div "Основные компоненты Содержание сахар, мальтоза, мед 3,39% ulei de echinacee 0,4…" at bounding box center [660, 526] width 1160 height 353
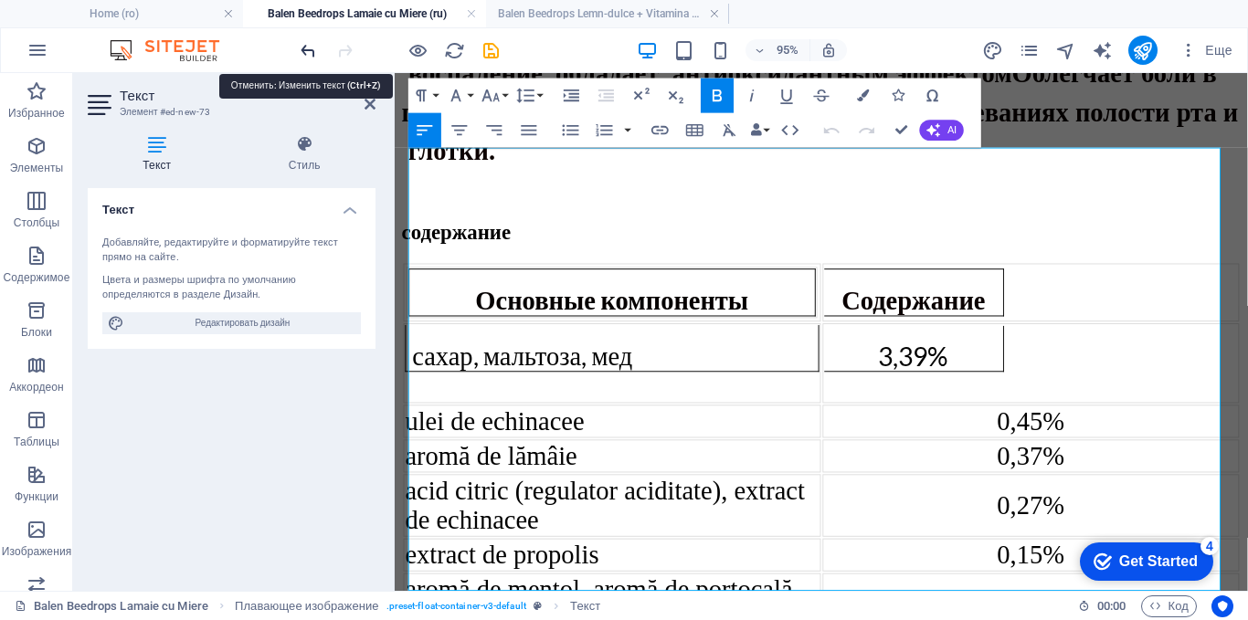
click at [302, 50] on icon "undo" at bounding box center [308, 50] width 21 height 21
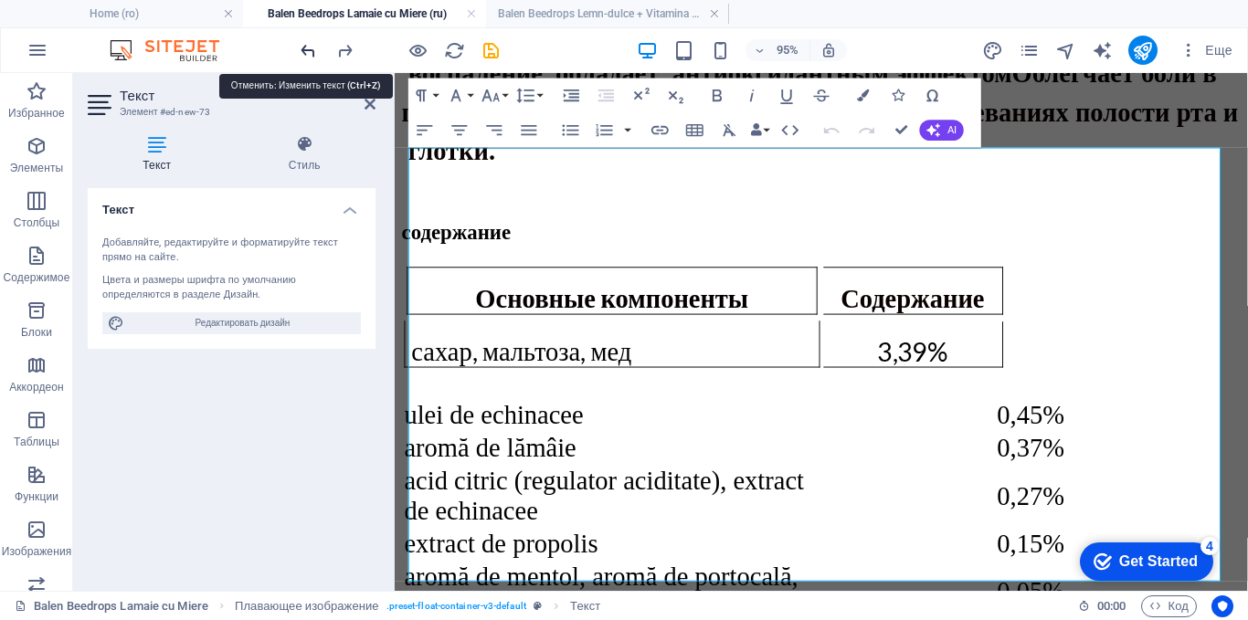
click at [302, 50] on icon "undo" at bounding box center [308, 50] width 21 height 21
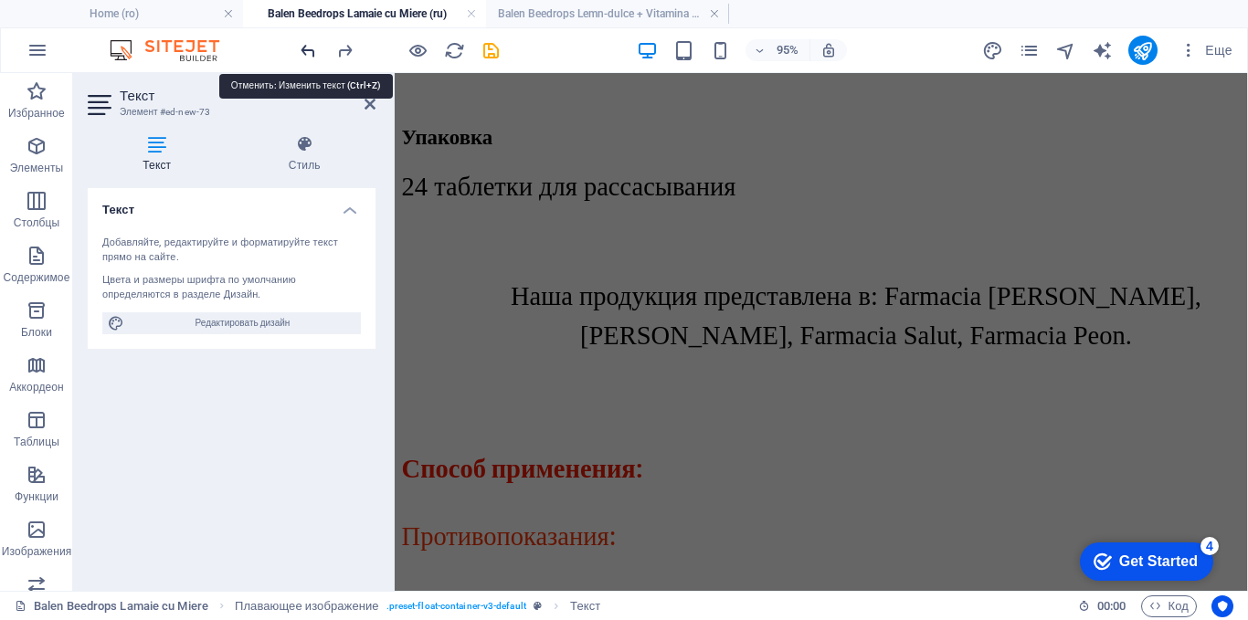
scroll to position [2951, 0]
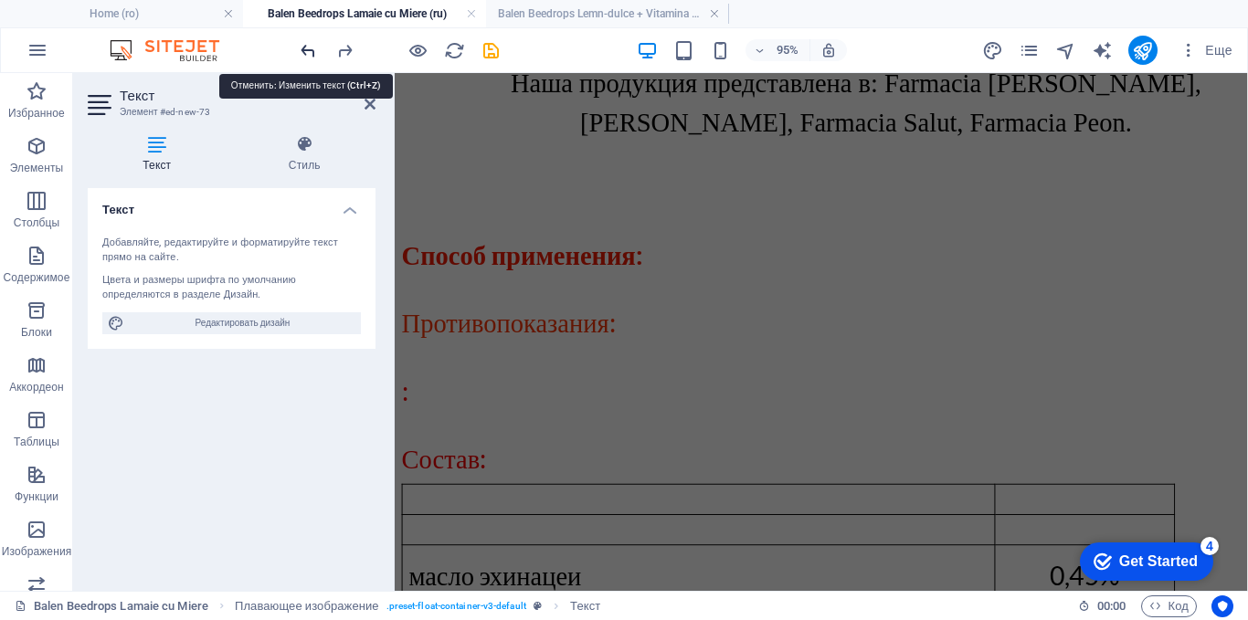
click at [310, 46] on icon "undo" at bounding box center [308, 50] width 21 height 21
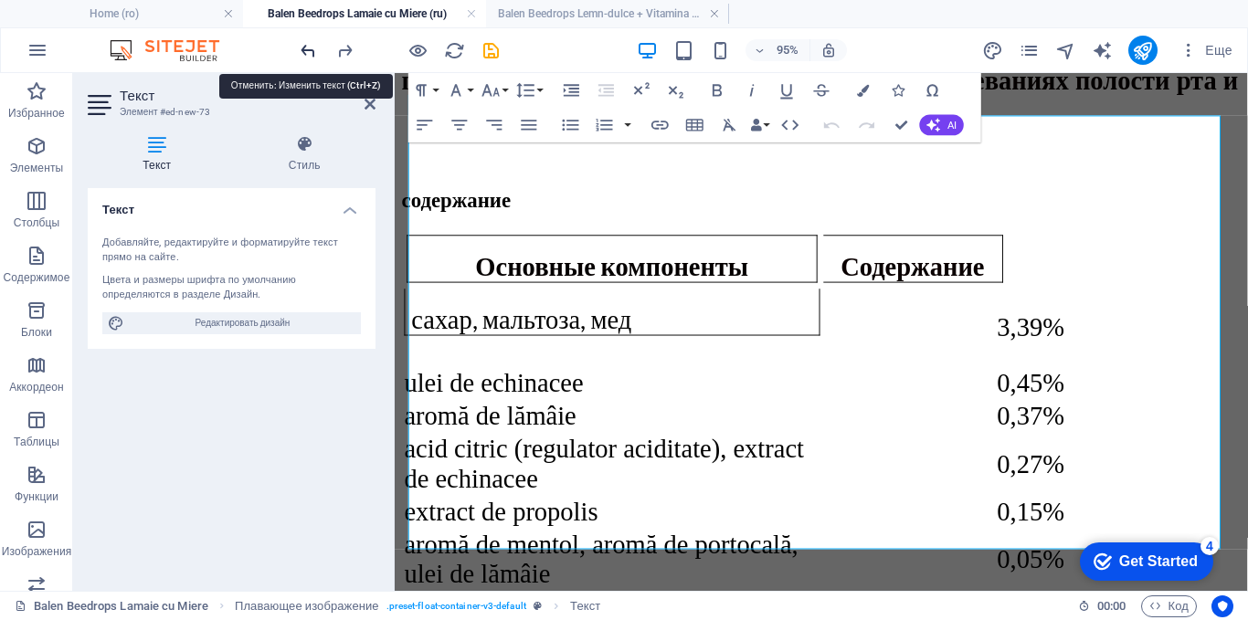
click at [310, 46] on icon "undo" at bounding box center [308, 50] width 21 height 21
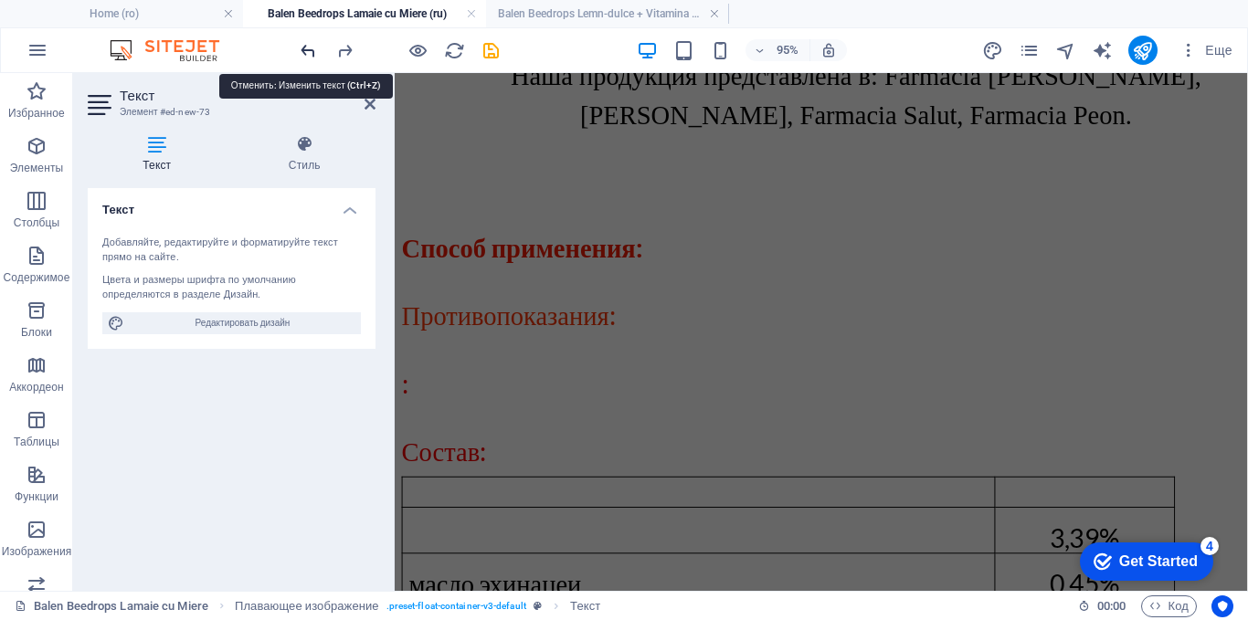
click at [310, 46] on icon "undo" at bounding box center [308, 50] width 21 height 21
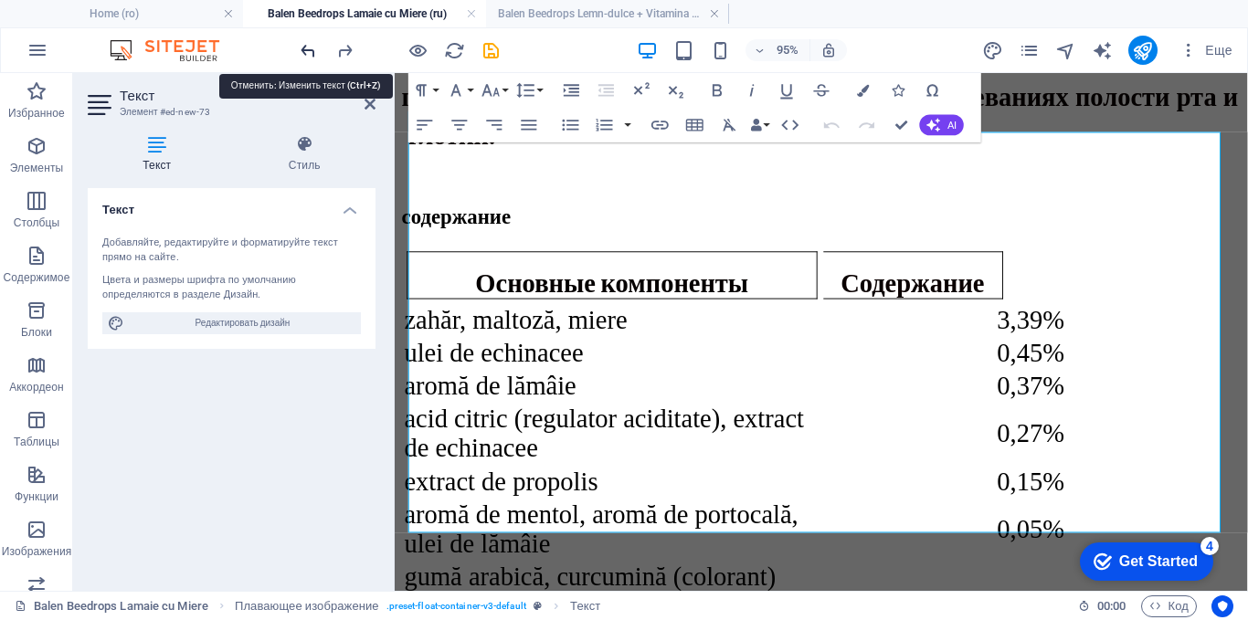
click at [310, 46] on icon "undo" at bounding box center [308, 50] width 21 height 21
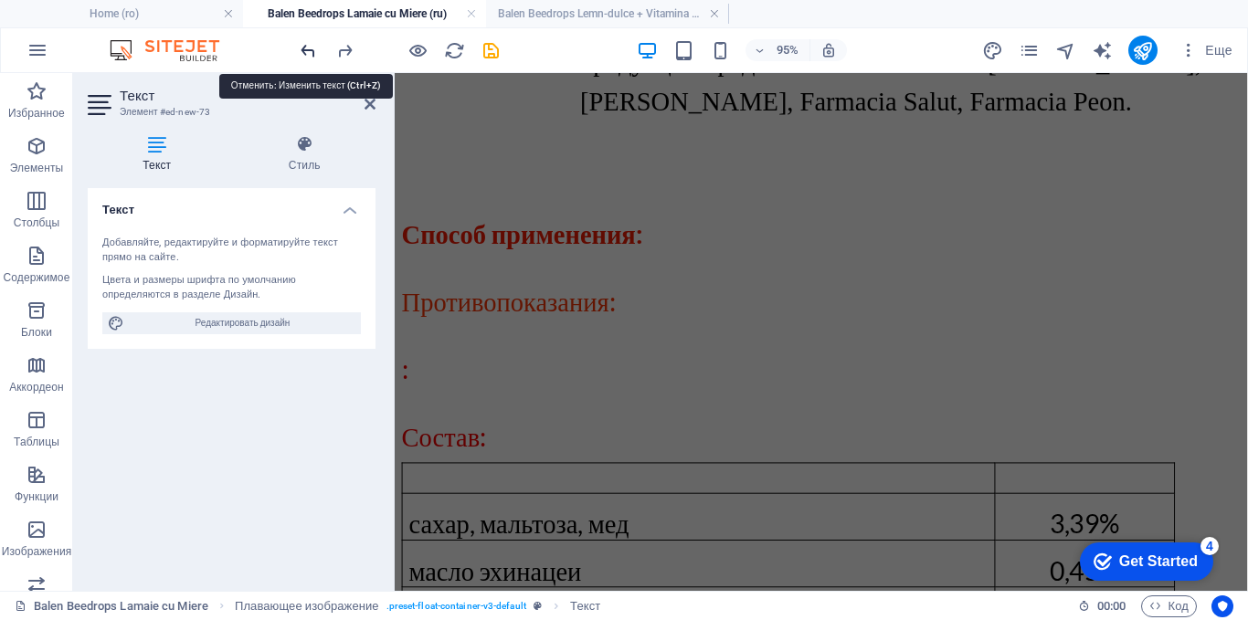
click at [310, 46] on icon "undo" at bounding box center [308, 50] width 21 height 21
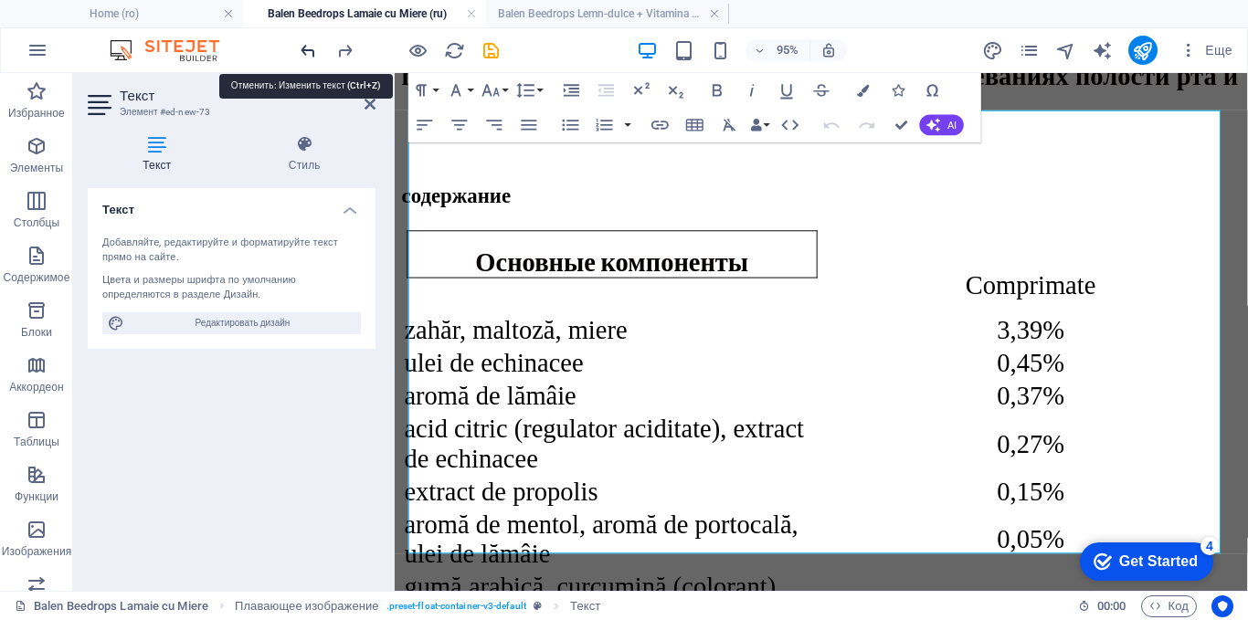
click at [310, 46] on icon "undo" at bounding box center [308, 50] width 21 height 21
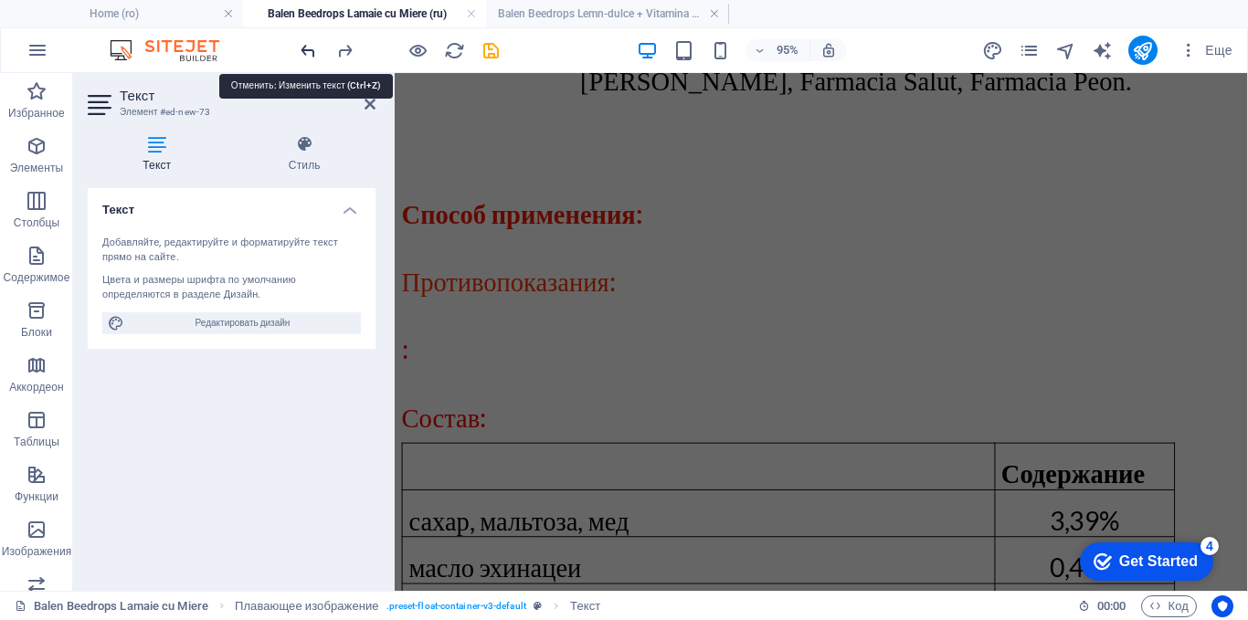
click at [310, 46] on icon "undo" at bounding box center [308, 50] width 21 height 21
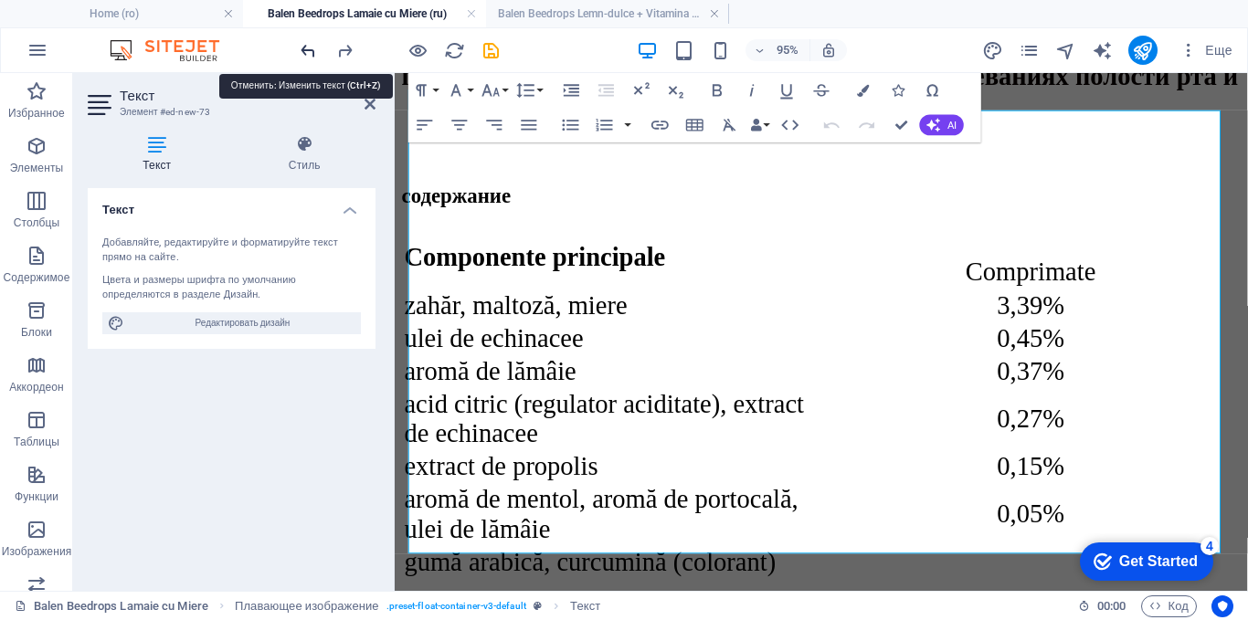
click at [310, 46] on icon "undo" at bounding box center [308, 50] width 21 height 21
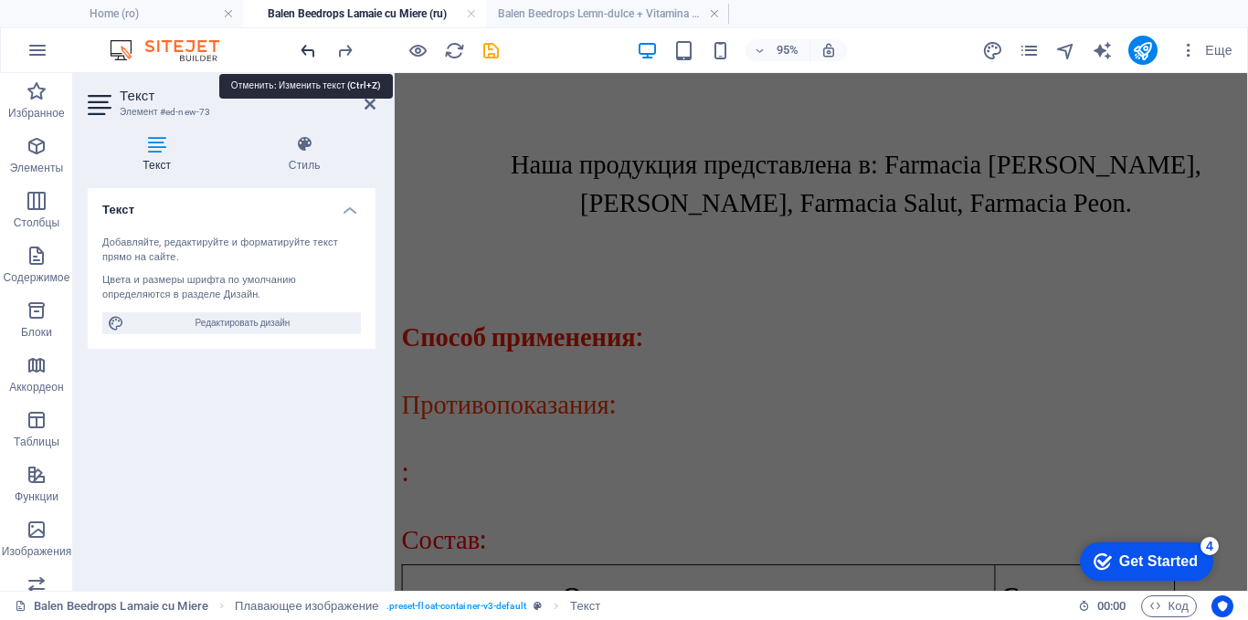
scroll to position [2979, 0]
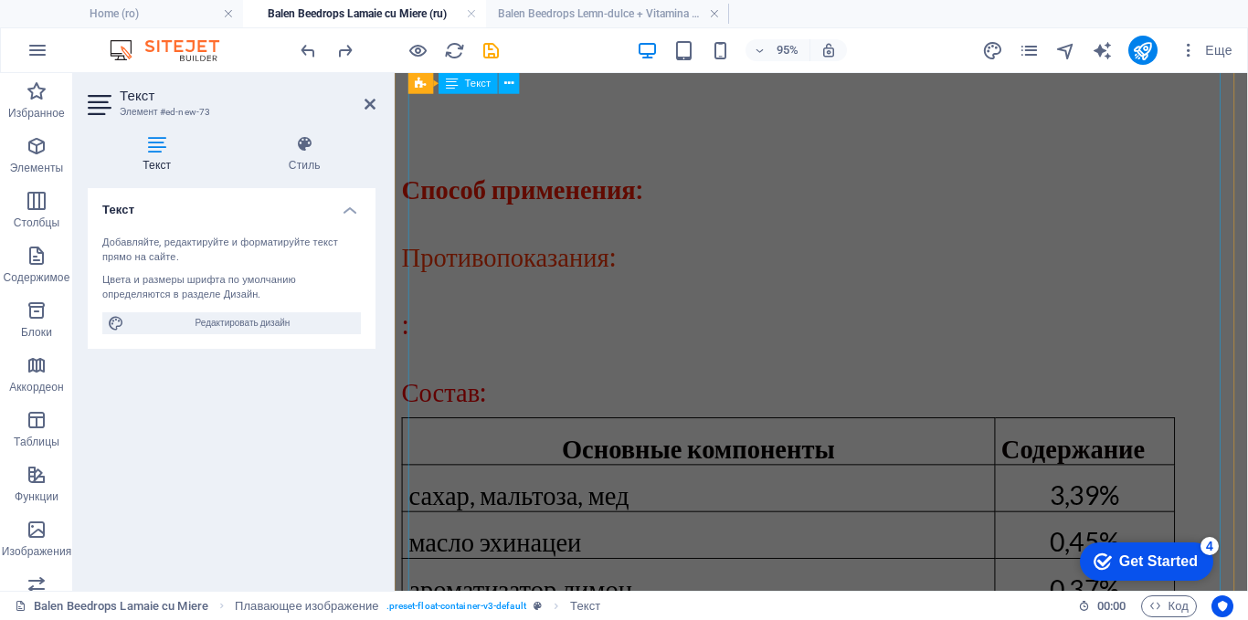
click at [580, 248] on div "Способ применения: Противопоказания: : Состав: Основные компоненты Содержание с…" at bounding box center [843, 558] width 883 height 930
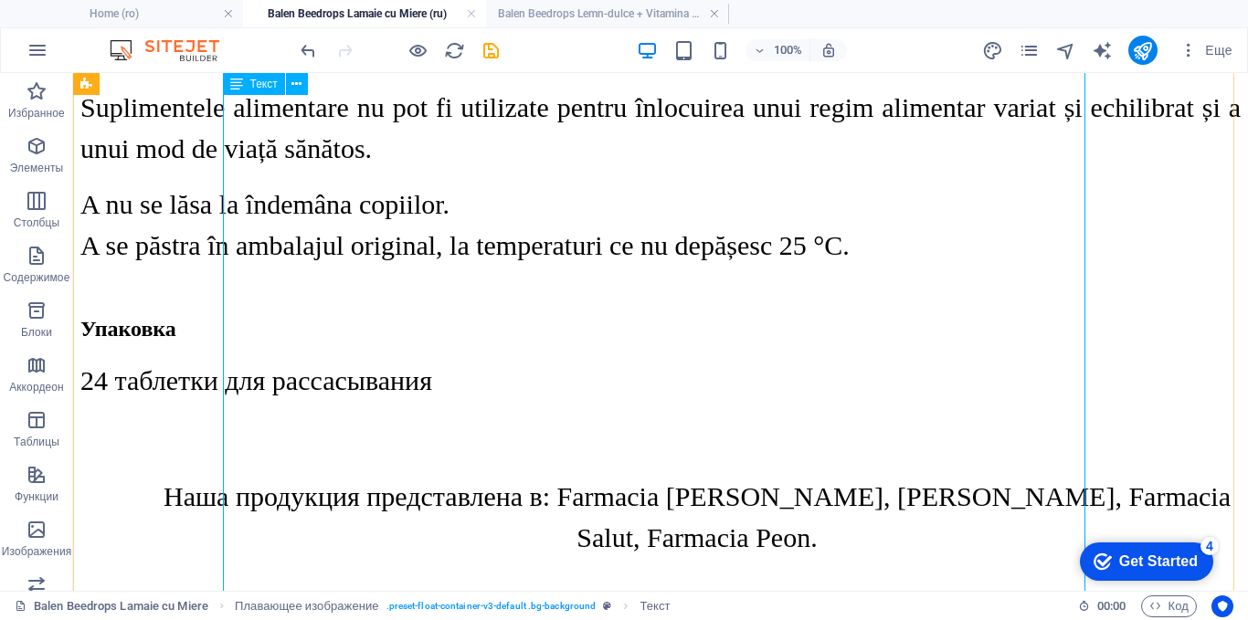
scroll to position [2992, 0]
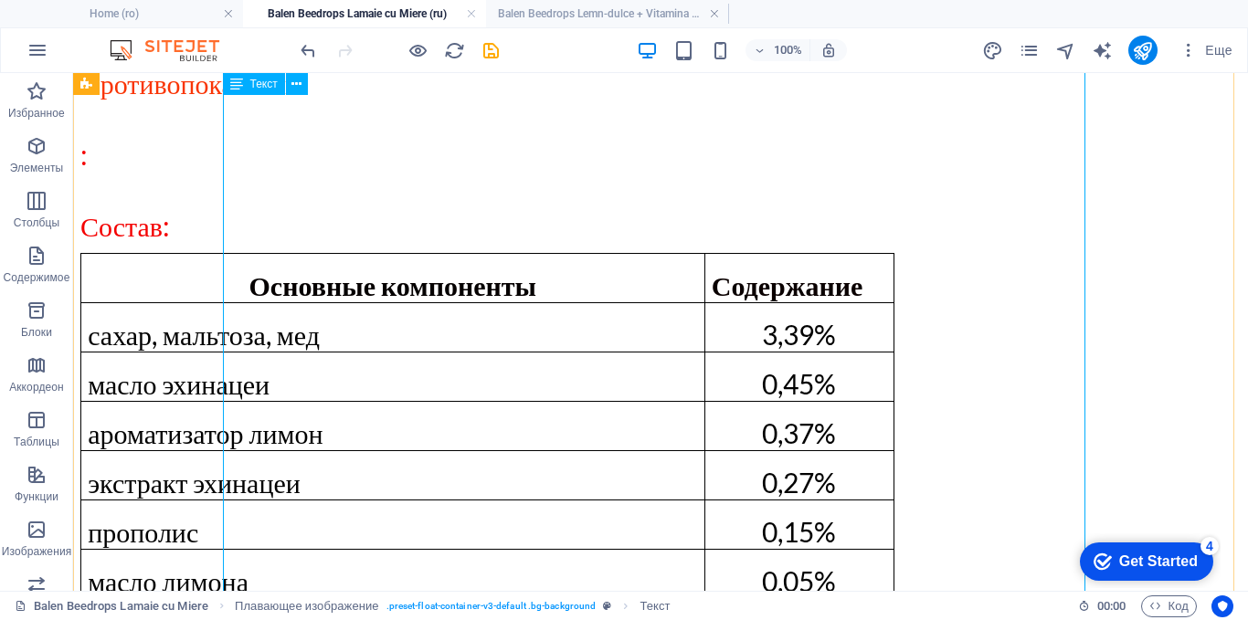
click at [776, 262] on div "Способ применения: Противопоказания: : Состав: Основные компоненты Содержание с…" at bounding box center [660, 375] width 1160 height 930
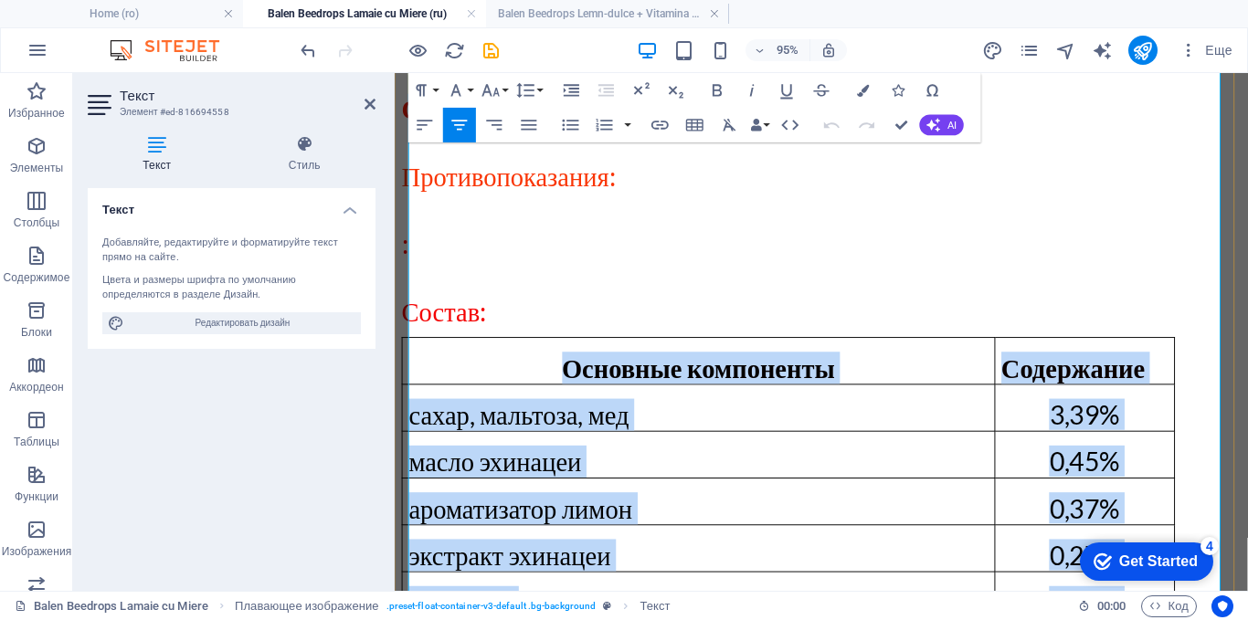
scroll to position [3191, 0]
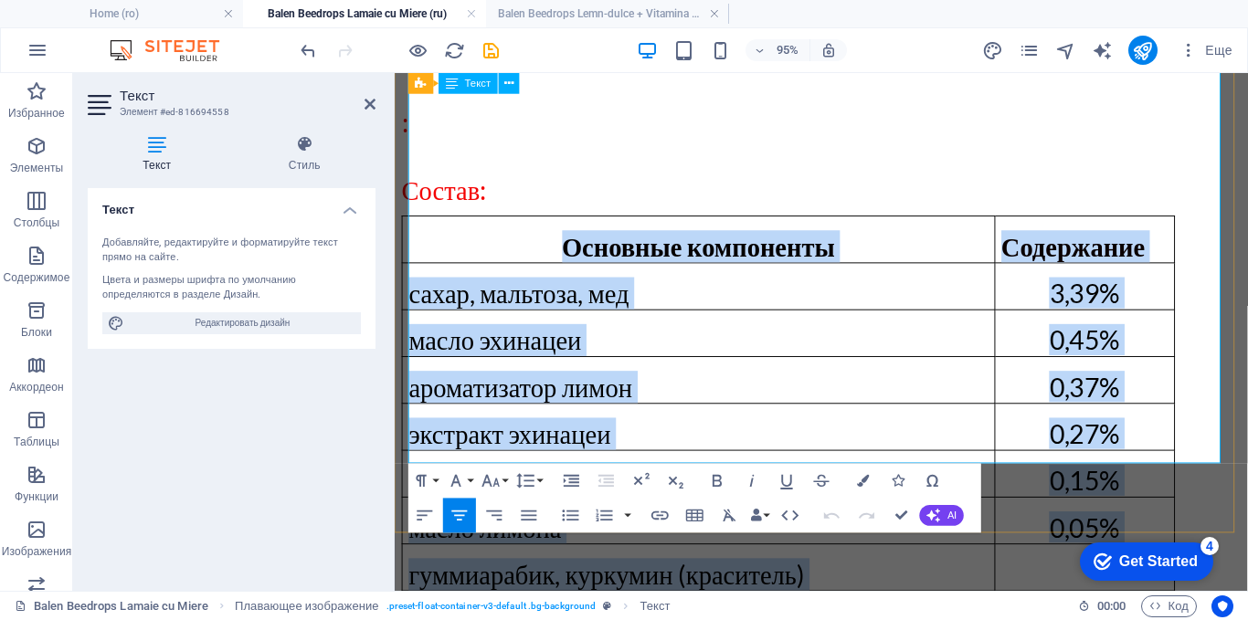
drag, startPoint x: 871, startPoint y: 241, endPoint x: 1012, endPoint y: 447, distance: 249.0
click at [1012, 447] on div "Способ применения: Противопоказания: : Состав: Основные компоненты Содержание с…" at bounding box center [843, 345] width 883 height 930
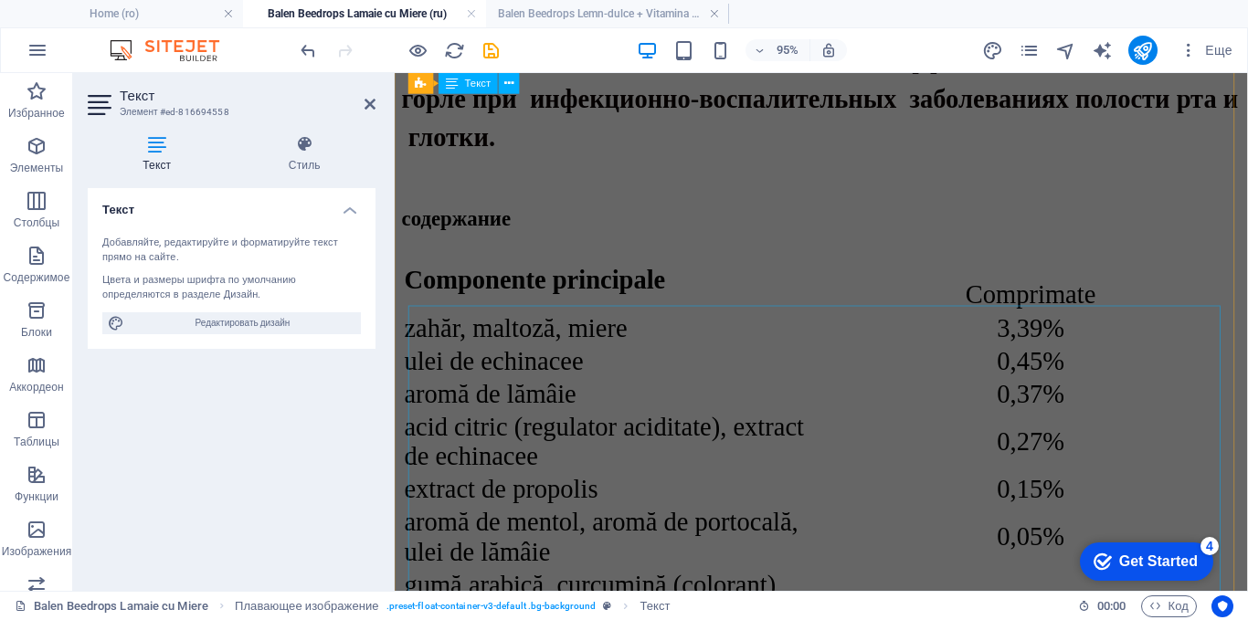
scroll to position [1046, 0]
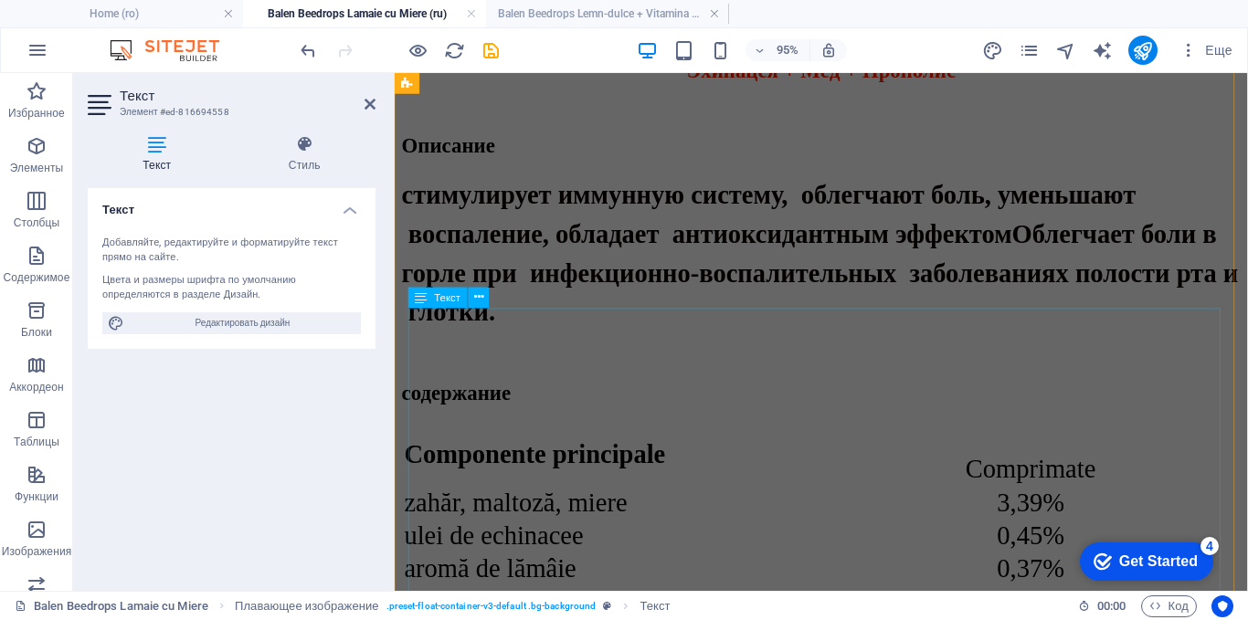
click at [689, 441] on div "Сomponente principale Comprimate zahăr, maltoză, miere 3,39% ulei de echinacee …" at bounding box center [843, 627] width 883 height 373
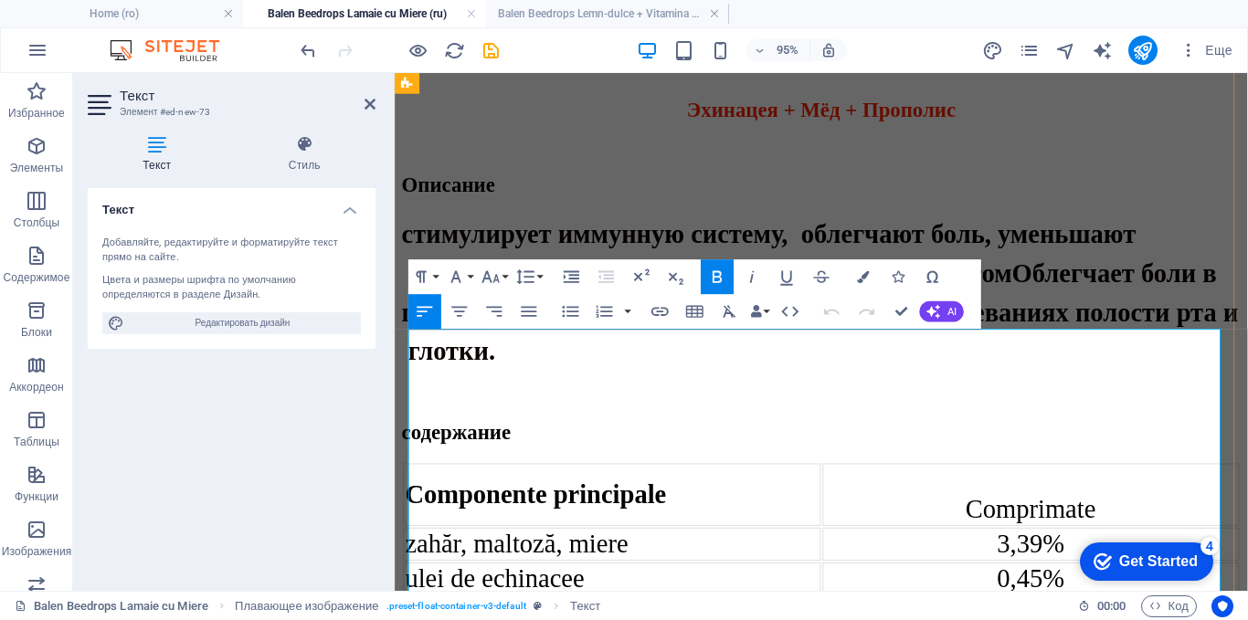
scroll to position [984, 0]
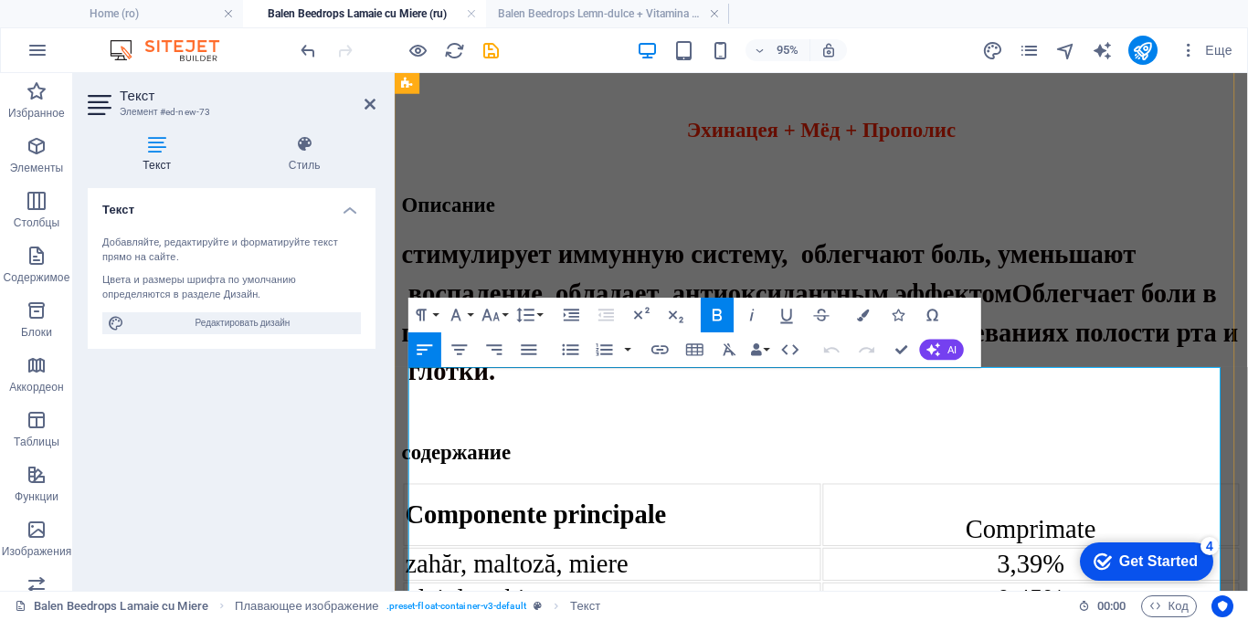
click at [749, 505] on td "Сomponente principale" at bounding box center [623, 538] width 439 height 66
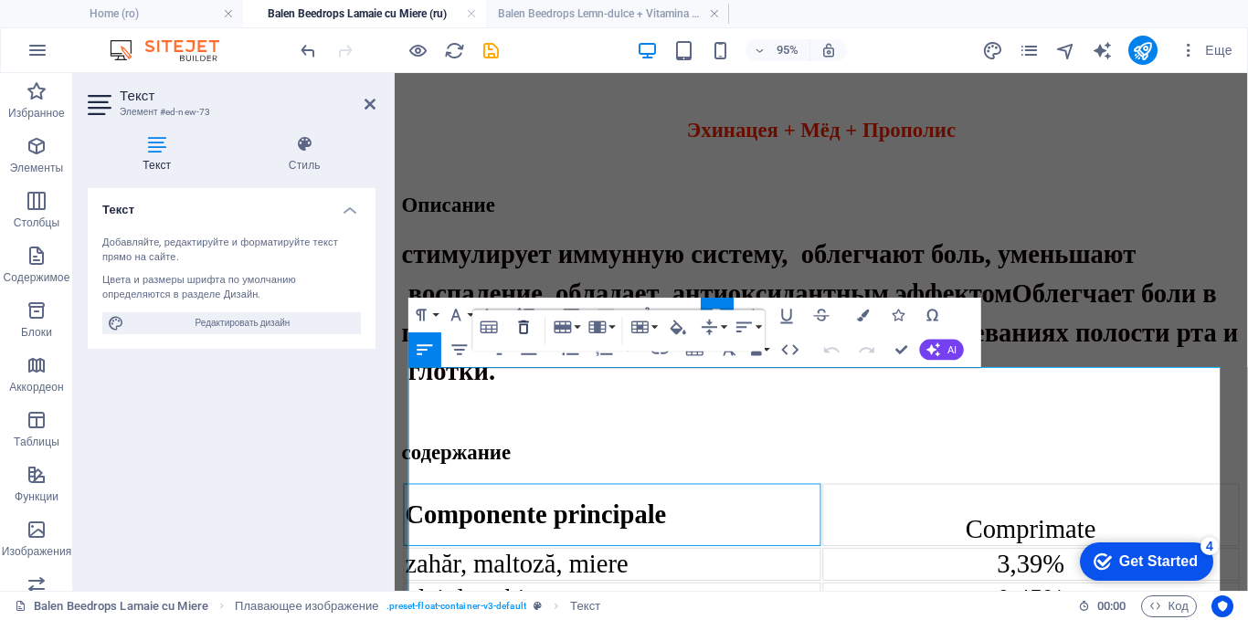
click at [526, 323] on icon "button" at bounding box center [523, 327] width 21 height 21
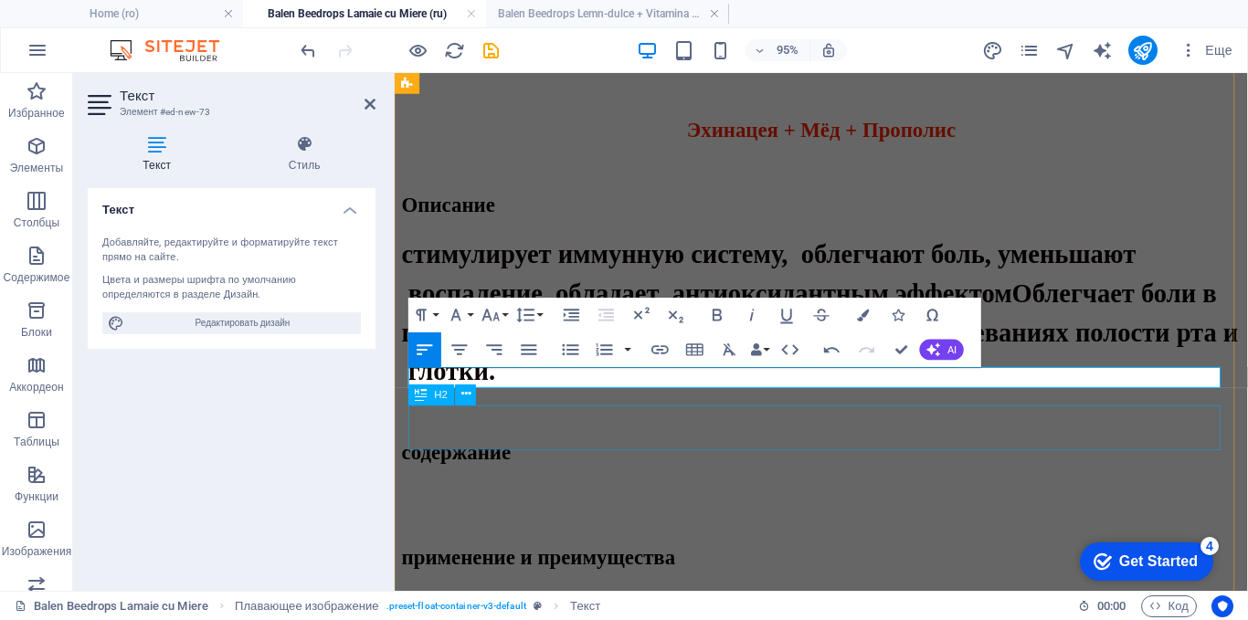
click at [589, 571] on div "применение и преимущества" at bounding box center [843, 583] width 883 height 25
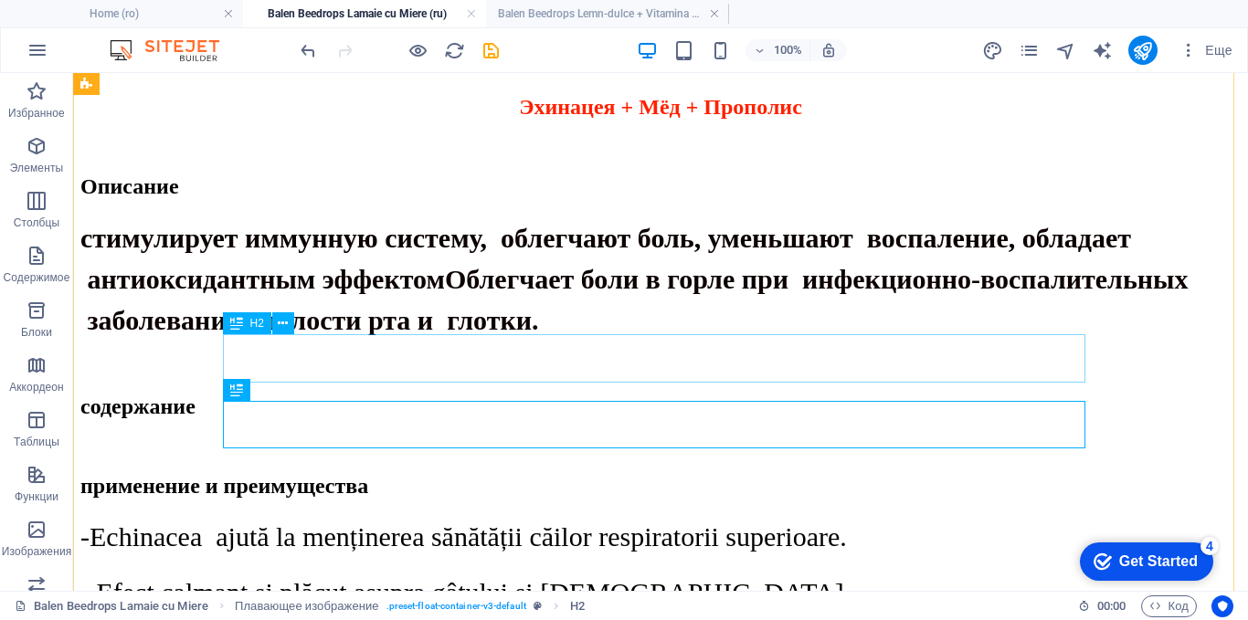
click at [366, 395] on div "содержание" at bounding box center [660, 407] width 1160 height 25
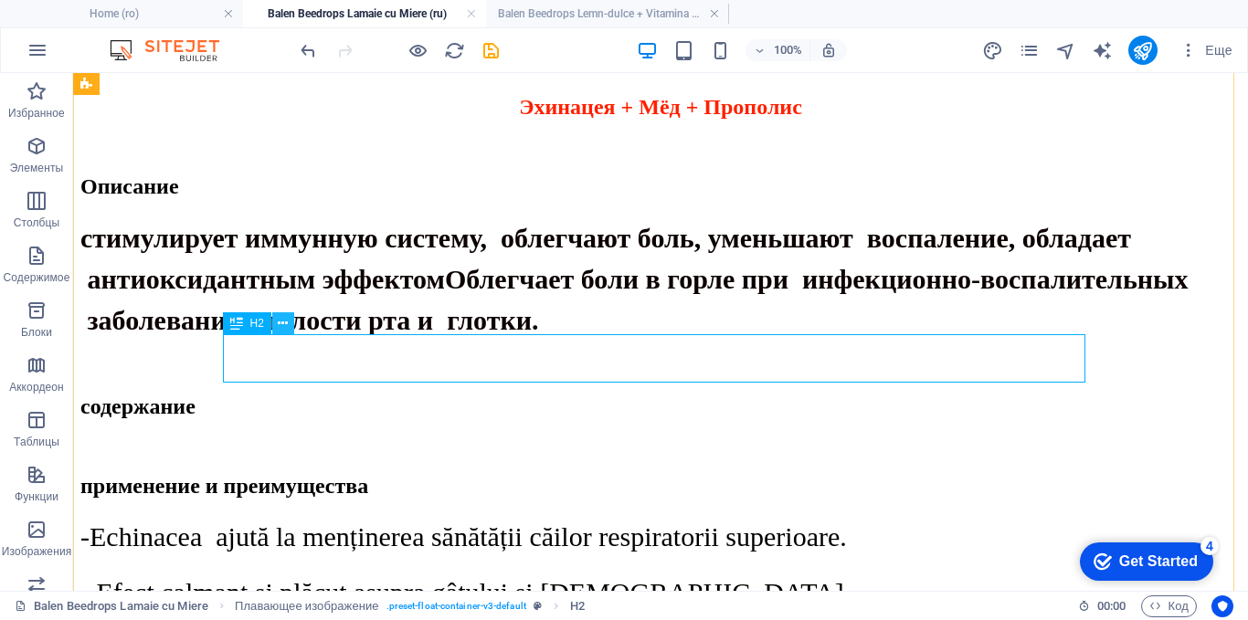
click at [283, 316] on icon at bounding box center [283, 323] width 10 height 19
click at [282, 325] on icon at bounding box center [283, 323] width 10 height 19
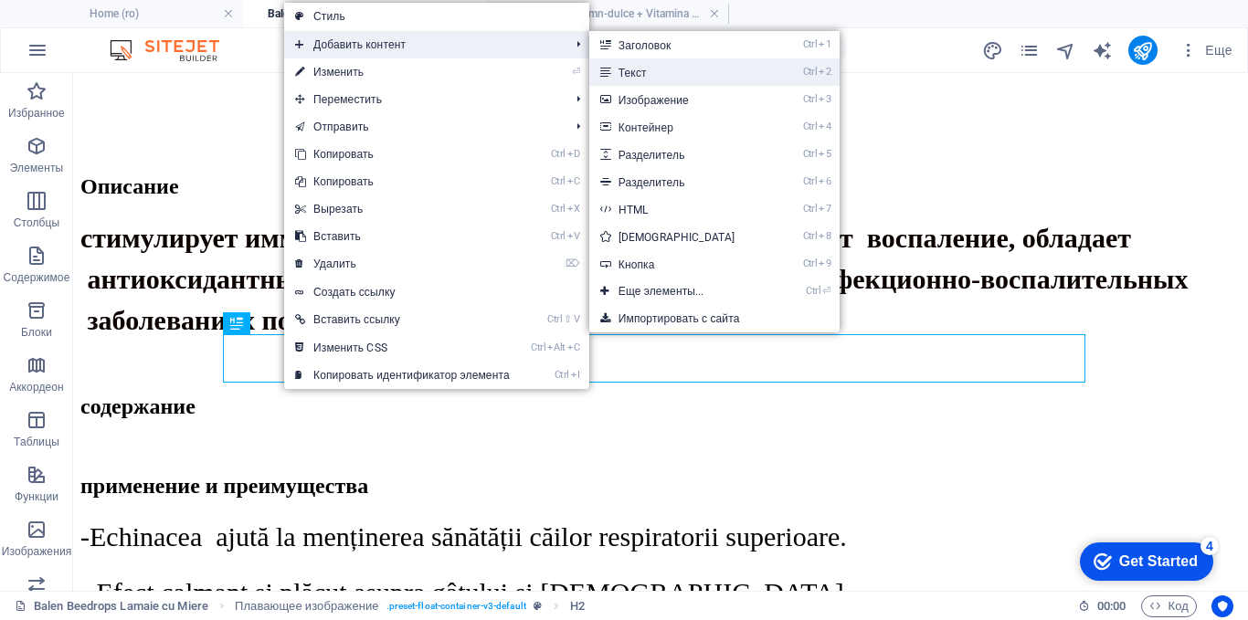
click at [712, 67] on link "Ctrl 2 Текст" at bounding box center [680, 71] width 183 height 27
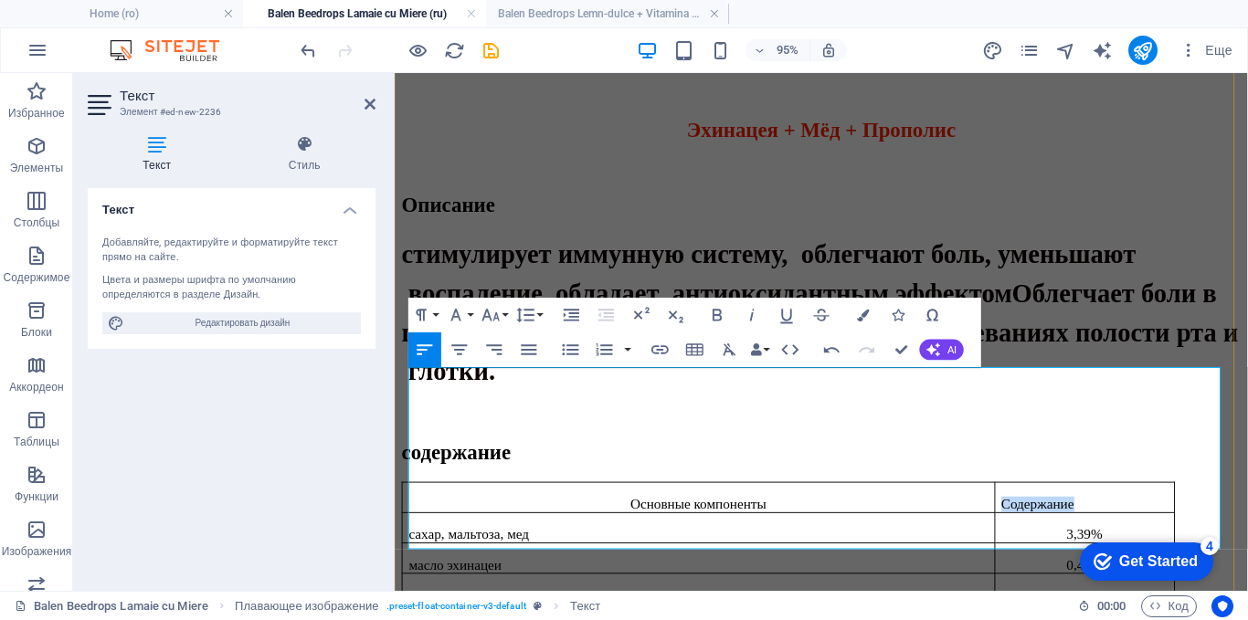
drag, startPoint x: 1106, startPoint y: 394, endPoint x: 1022, endPoint y: 393, distance: 84.0
click at [1026, 504] on td "Содержание" at bounding box center [1120, 520] width 189 height 32
click at [489, 312] on icon "button" at bounding box center [490, 315] width 17 height 12
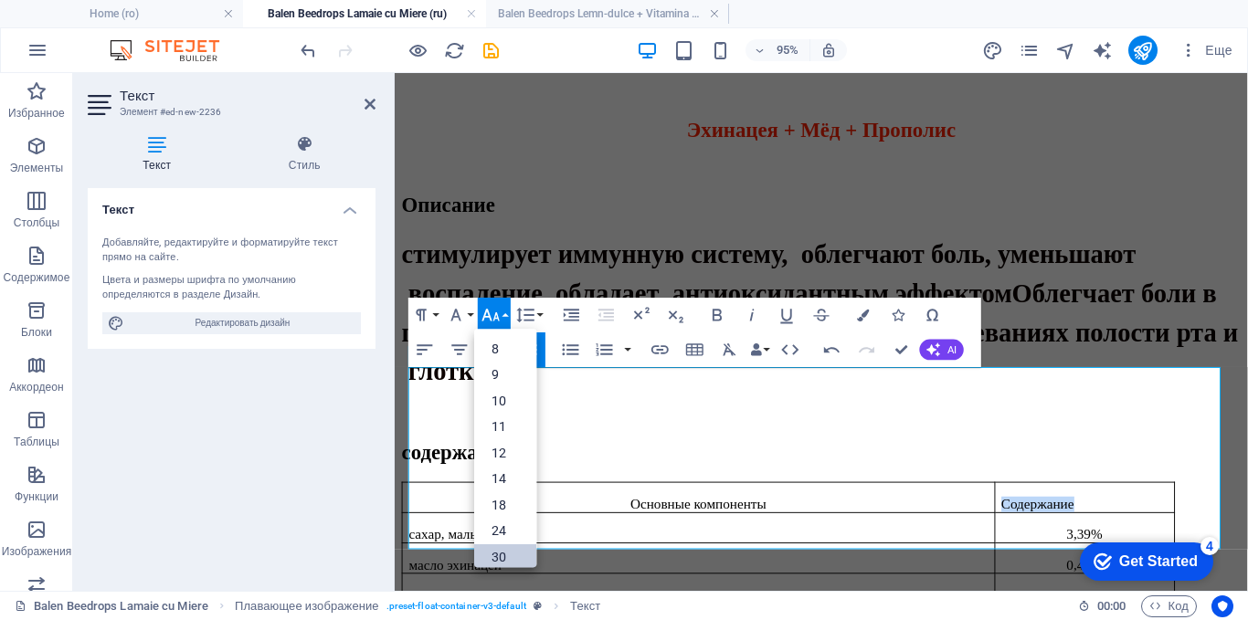
click at [497, 552] on link "30" at bounding box center [505, 556] width 62 height 26
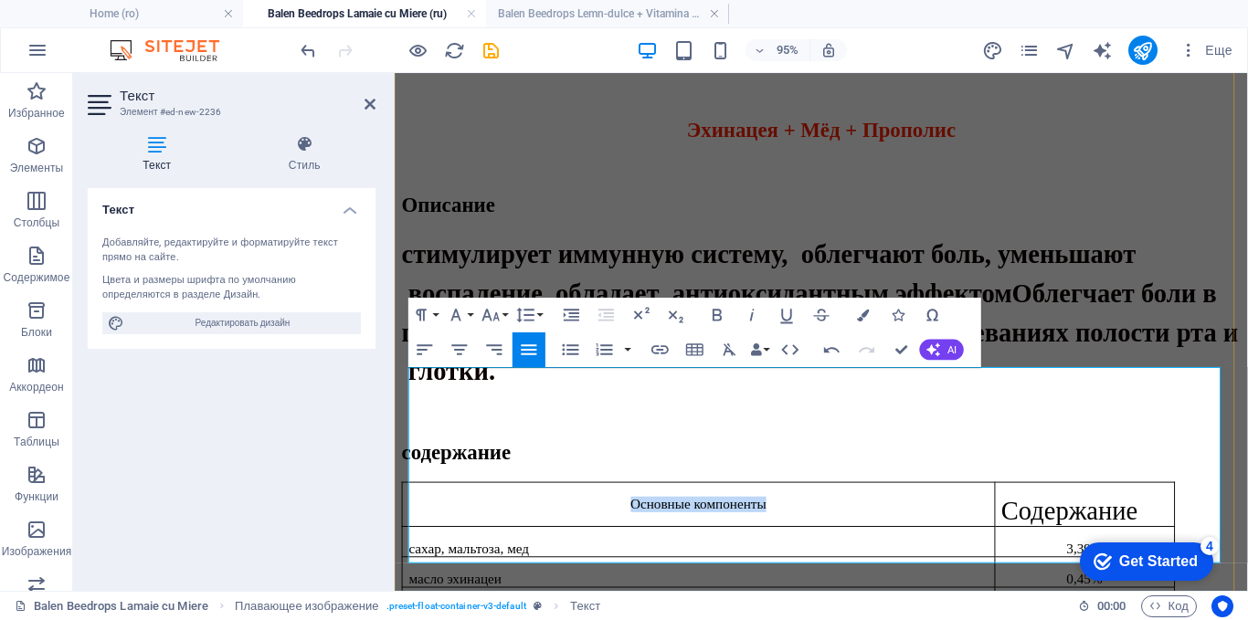
drag, startPoint x: 792, startPoint y: 398, endPoint x: 645, endPoint y: 400, distance: 147.1
click at [645, 504] on td "Основные компоненты" at bounding box center [715, 527] width 624 height 47
click at [486, 312] on icon "button" at bounding box center [490, 315] width 17 height 12
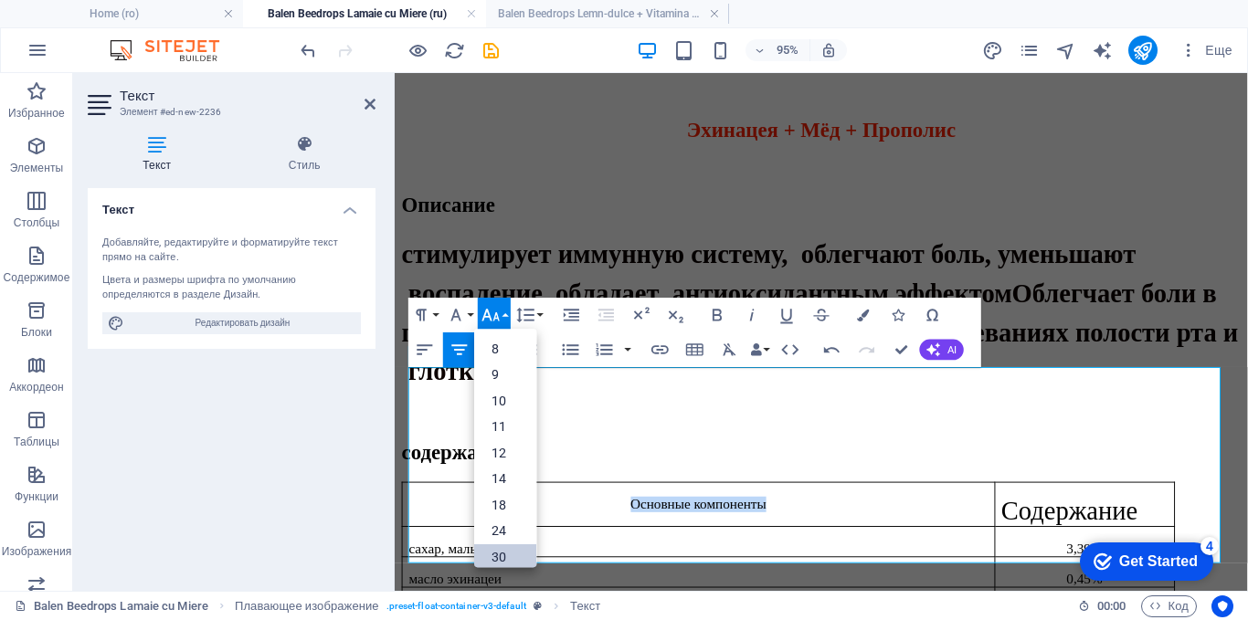
click at [494, 552] on link "30" at bounding box center [505, 556] width 62 height 26
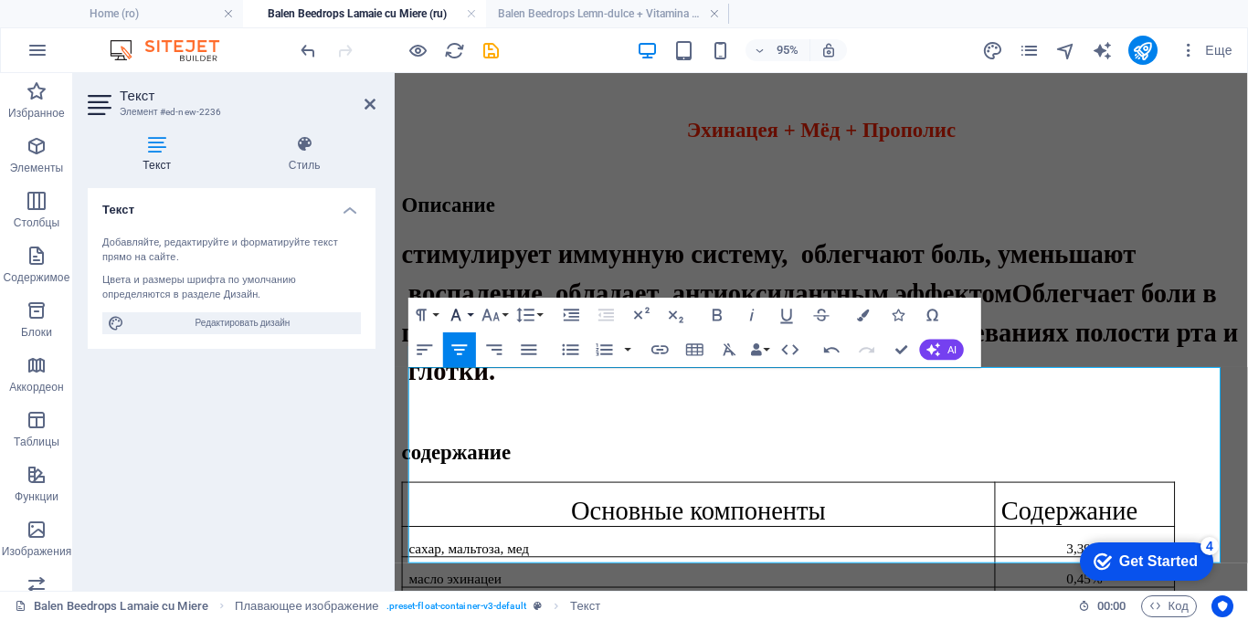
click at [460, 308] on icon "button" at bounding box center [456, 314] width 21 height 21
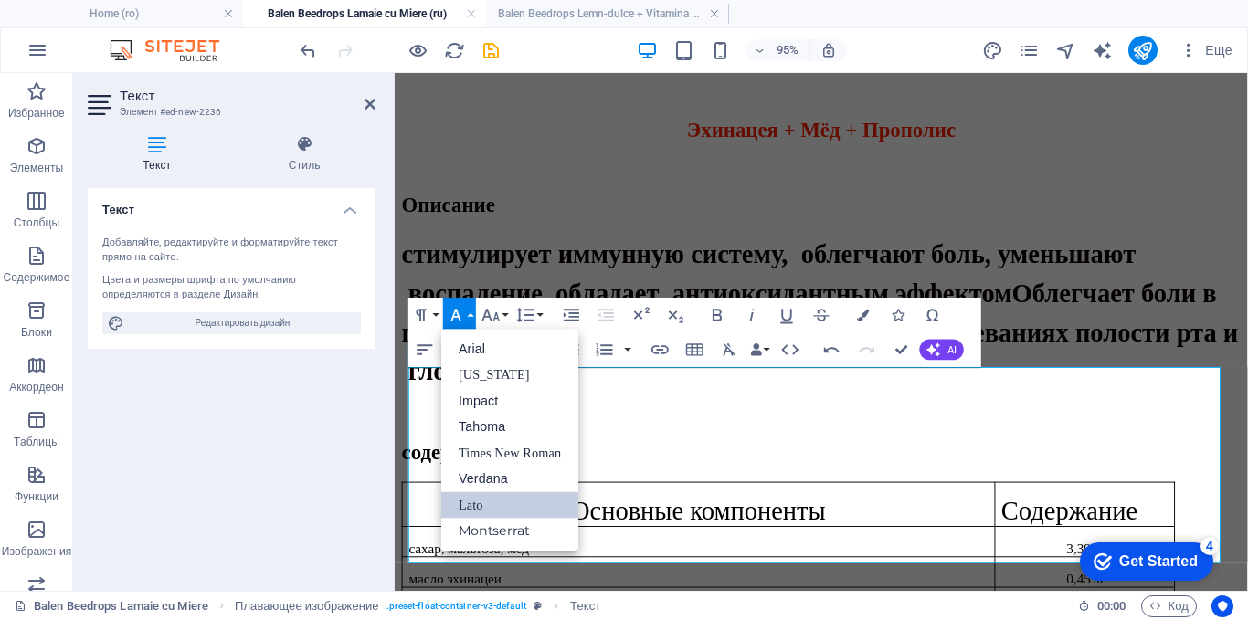
scroll to position [0, 0]
click at [486, 448] on link "Times New Roman" at bounding box center [509, 452] width 137 height 26
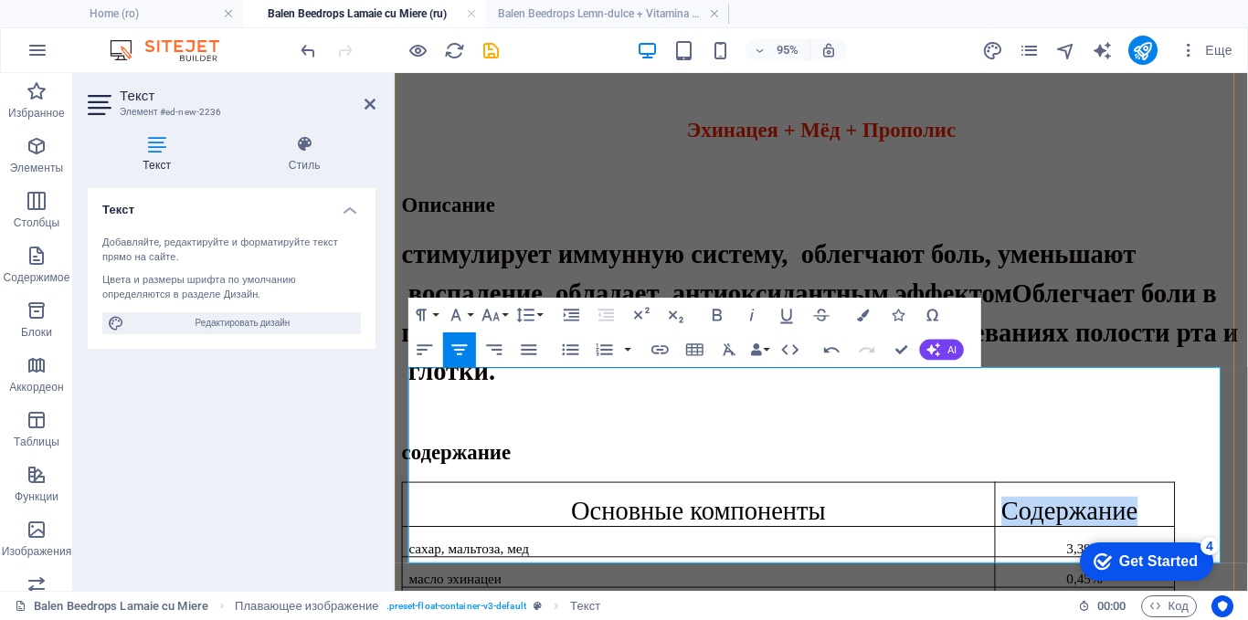
drag, startPoint x: 1184, startPoint y: 396, endPoint x: 1029, endPoint y: 397, distance: 155.3
click at [1033, 519] on p "Содержание" at bounding box center [1120, 534] width 175 height 31
click at [459, 315] on icon "button" at bounding box center [456, 314] width 21 height 21
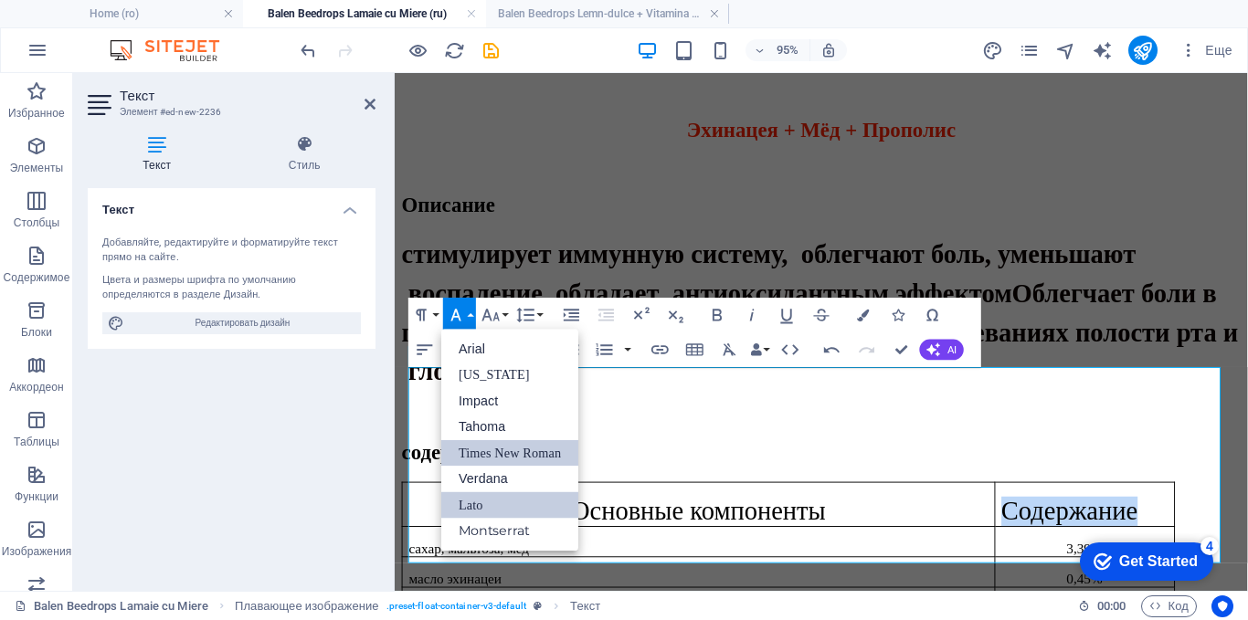
click at [499, 459] on link "Times New Roman" at bounding box center [509, 452] width 137 height 26
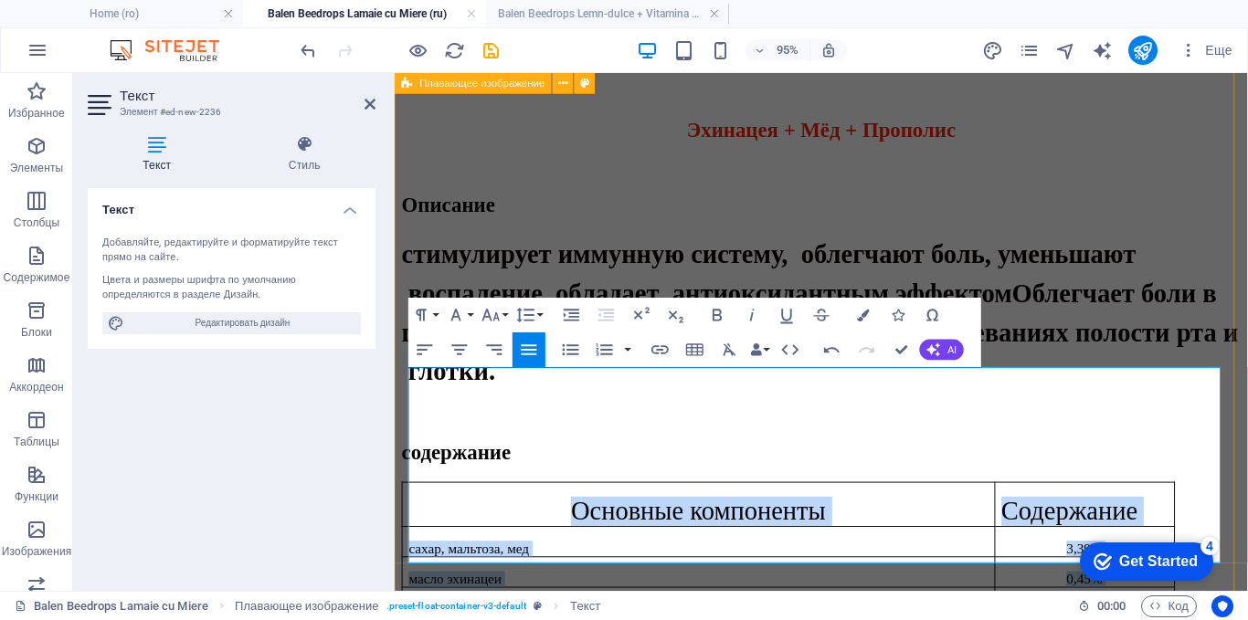
drag, startPoint x: 569, startPoint y: 579, endPoint x: 403, endPoint y: 579, distance: 166.2
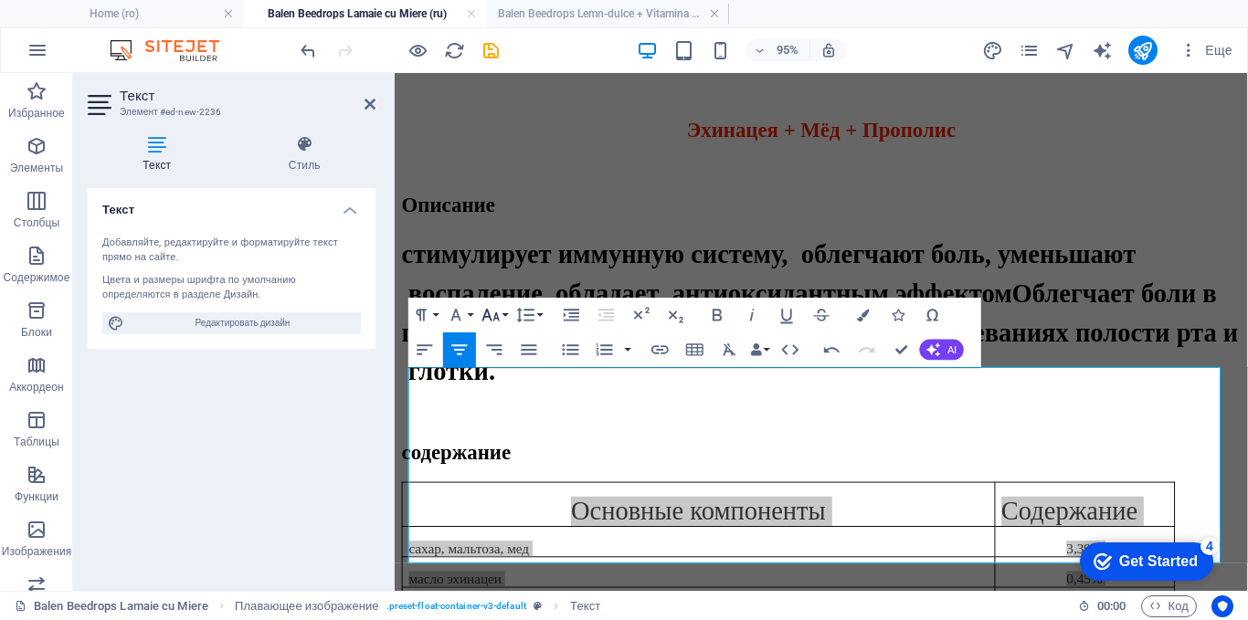
click at [485, 315] on icon "button" at bounding box center [490, 315] width 17 height 12
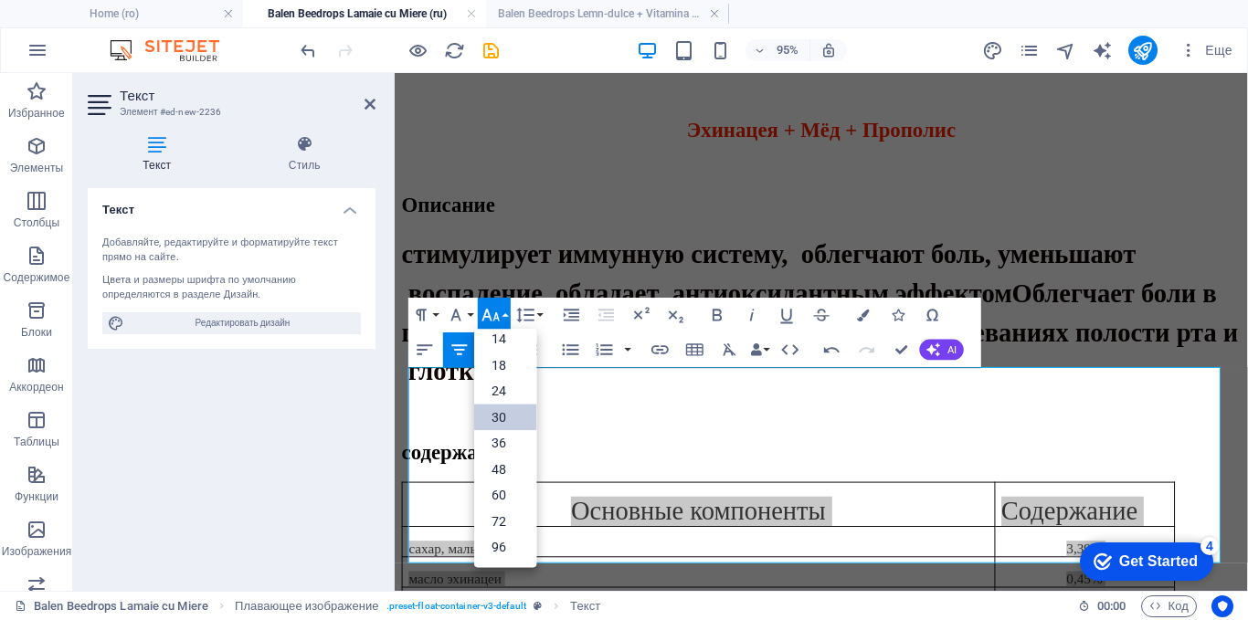
scroll to position [147, 0]
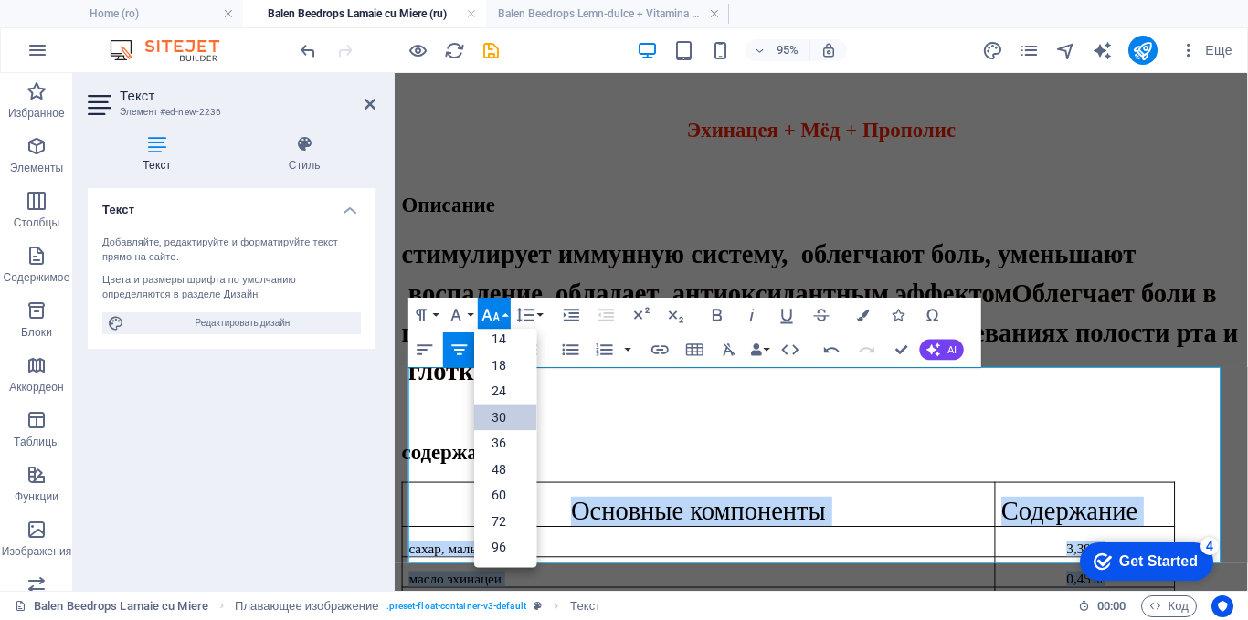
click at [495, 417] on link "30" at bounding box center [505, 417] width 62 height 26
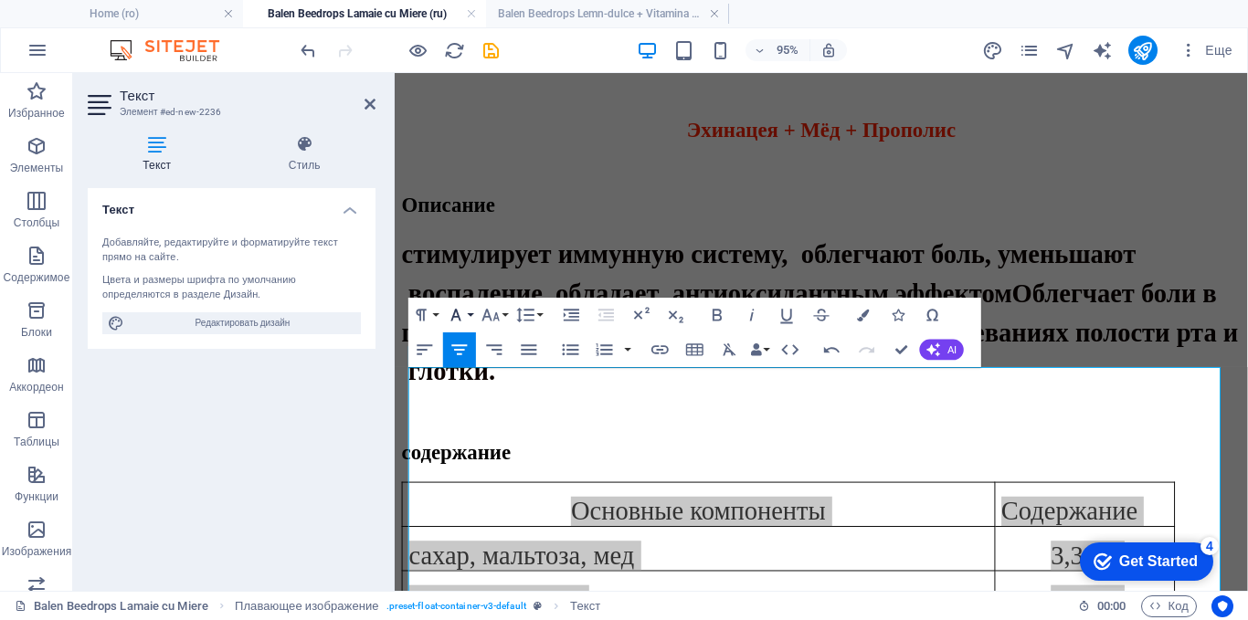
click at [474, 313] on button "Font Family" at bounding box center [459, 315] width 33 height 35
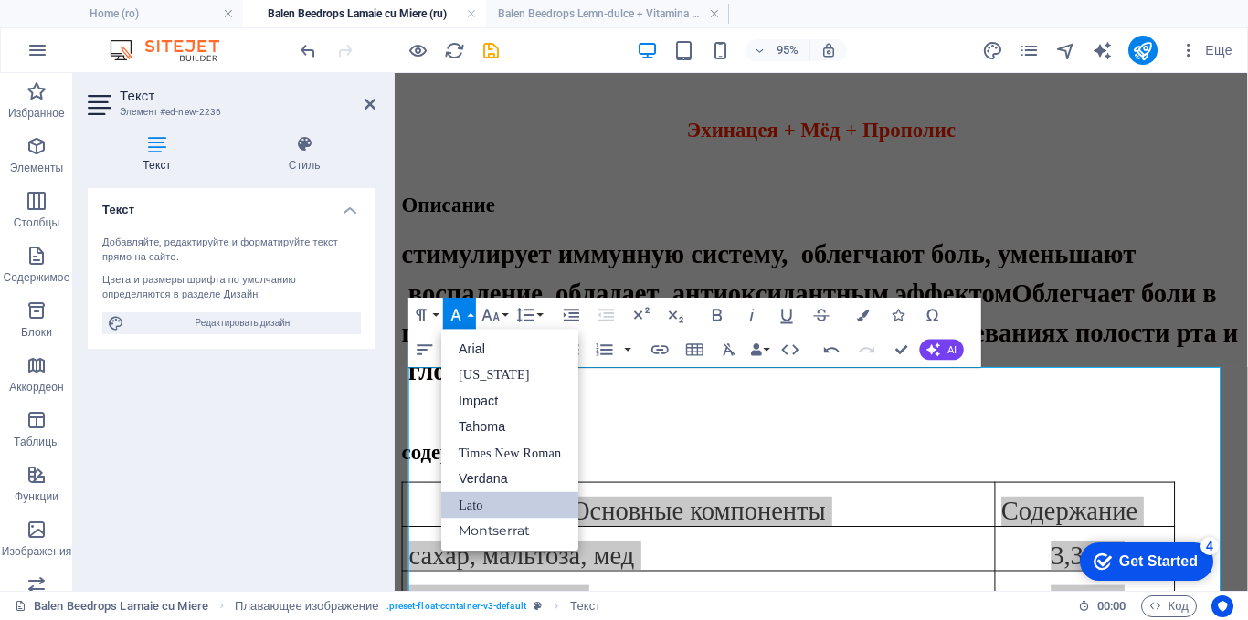
scroll to position [0, 0]
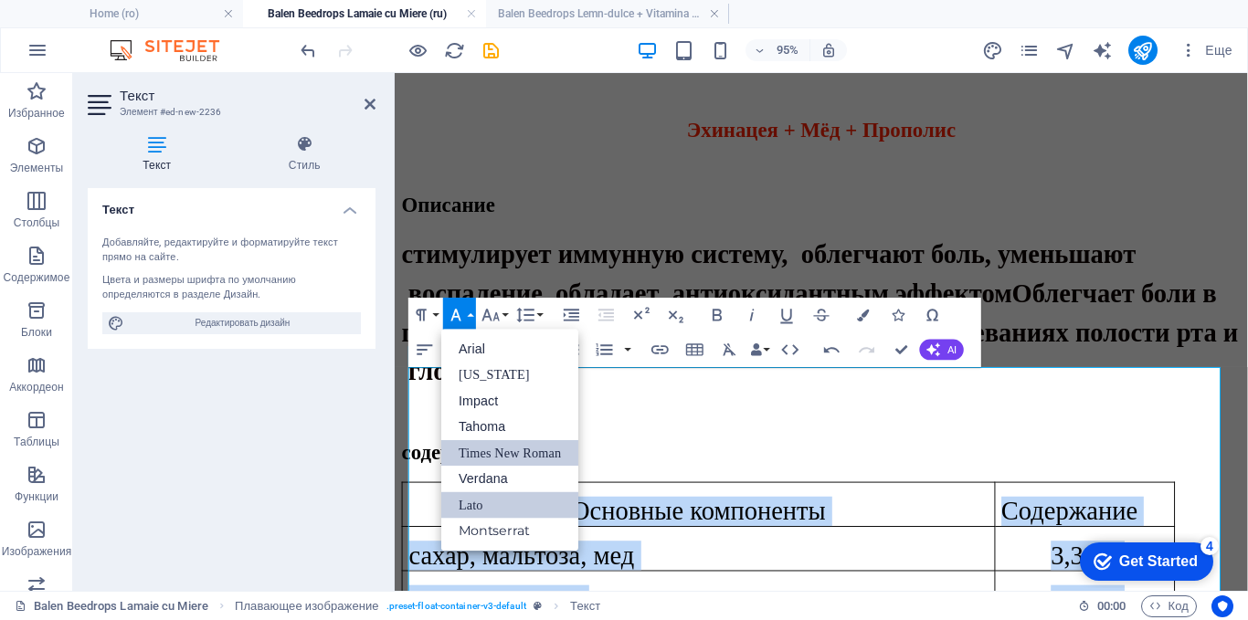
click at [497, 448] on link "Times New Roman" at bounding box center [509, 452] width 137 height 26
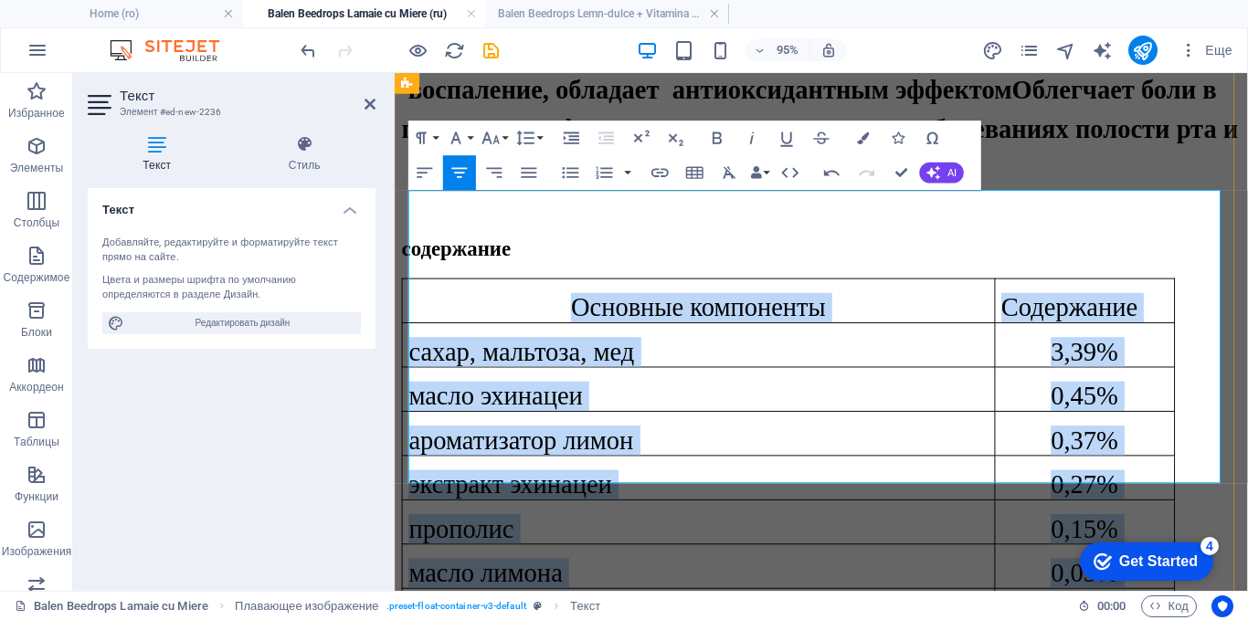
scroll to position [1166, 0]
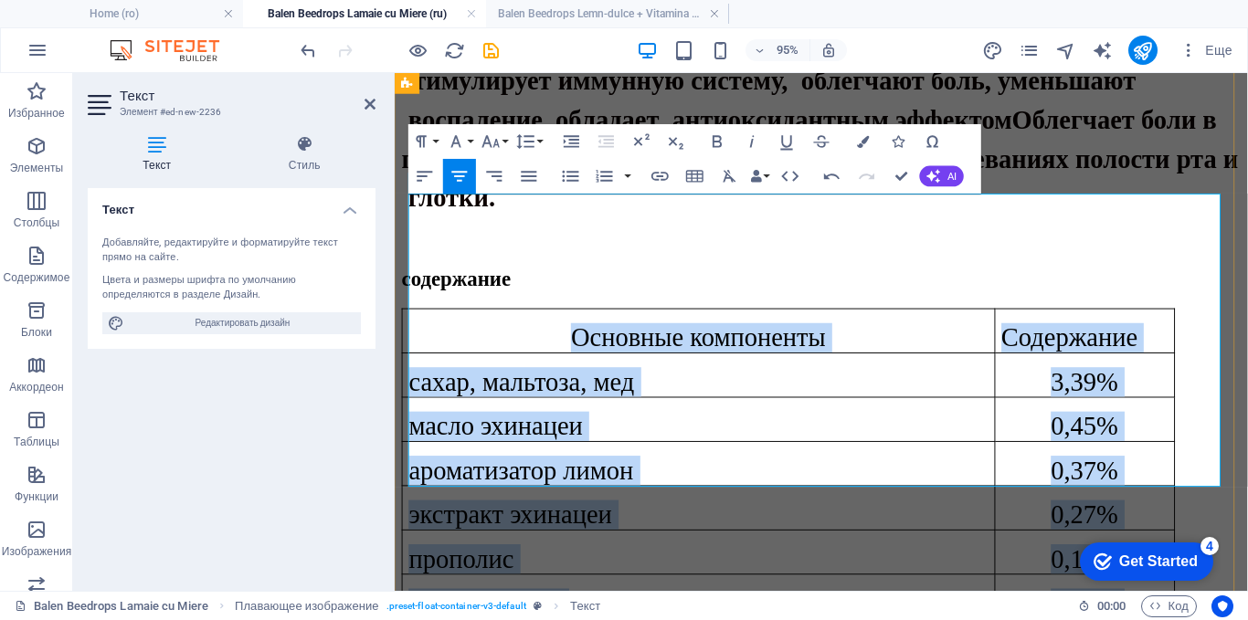
click at [748, 616] on p "масло лимона" at bounding box center [713, 631] width 609 height 31
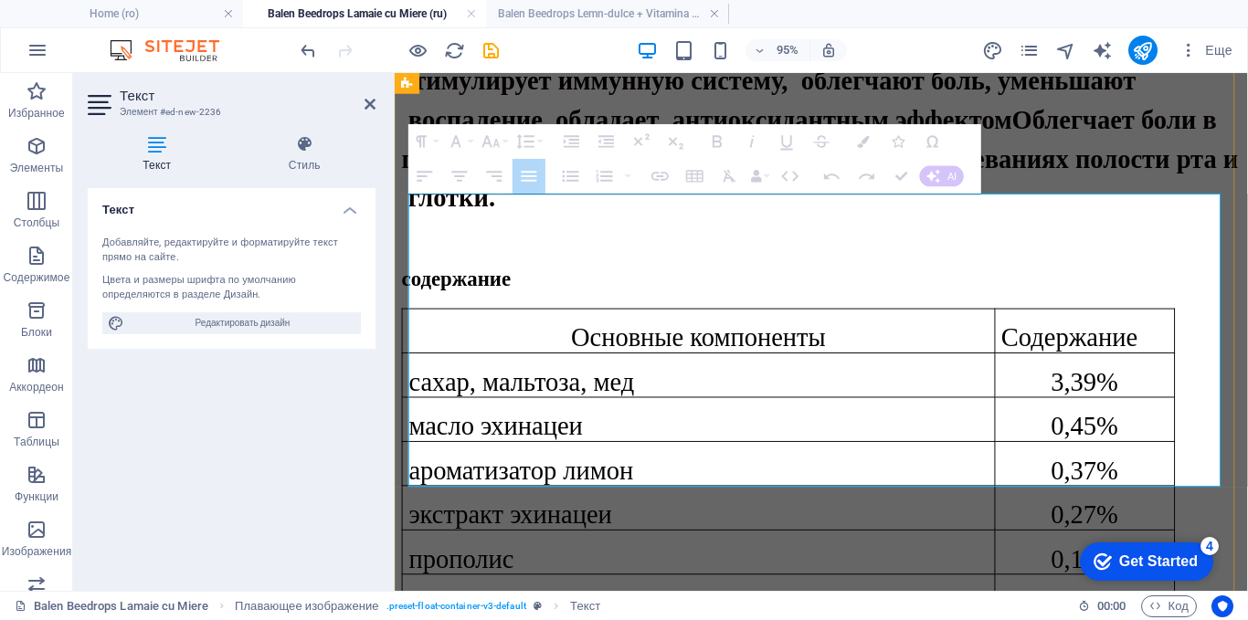
drag, startPoint x: 605, startPoint y: 492, endPoint x: 512, endPoint y: 480, distance: 93.9
click at [512, 480] on tbody "Основные компоненты Содержание сахар, мальтоза, мед 3,39% масло эхинацеи 0,45% …" at bounding box center [809, 556] width 813 height 469
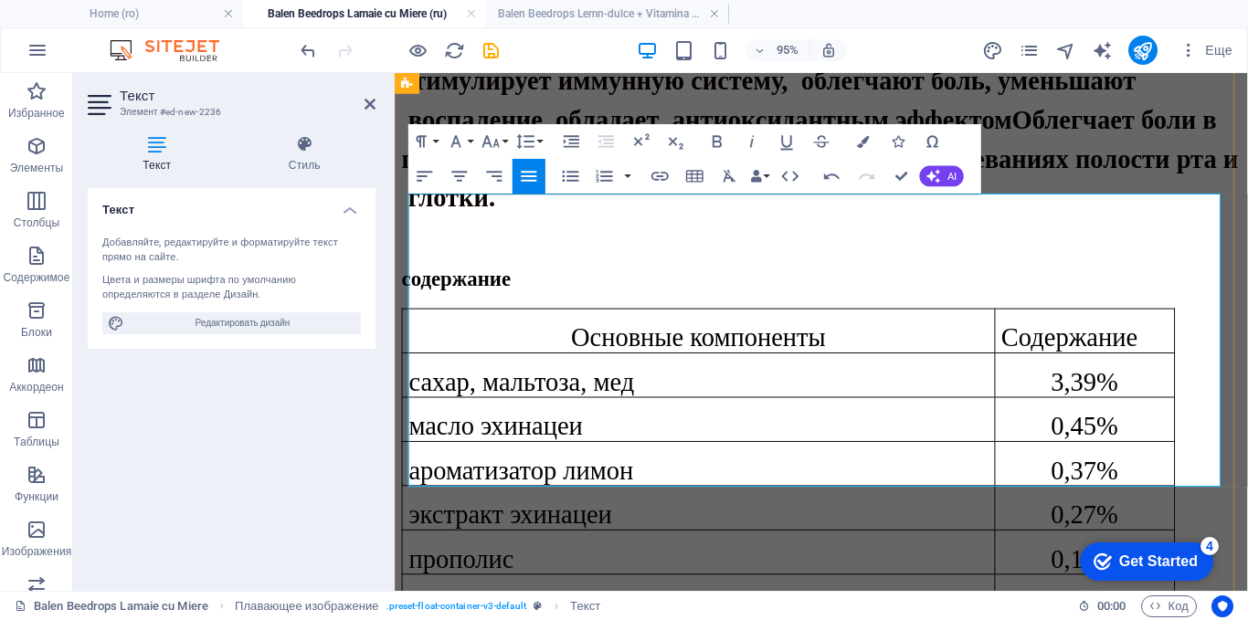
click at [513, 569] on span "прополис" at bounding box center [464, 584] width 111 height 30
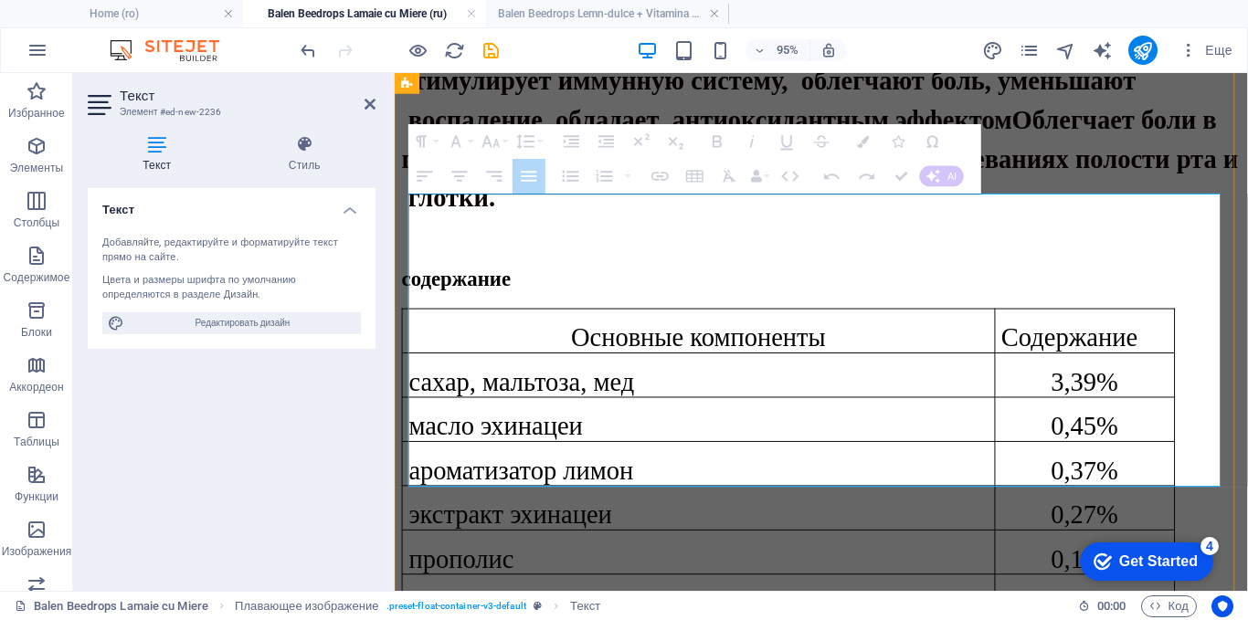
drag, startPoint x: 420, startPoint y: 243, endPoint x: 585, endPoint y: 380, distance: 214.0
click at [585, 380] on tbody "Основные компоненты Содержание сахар, мальтоза, мед 3,39% масло эхинацеи 0,45% …" at bounding box center [809, 556] width 813 height 469
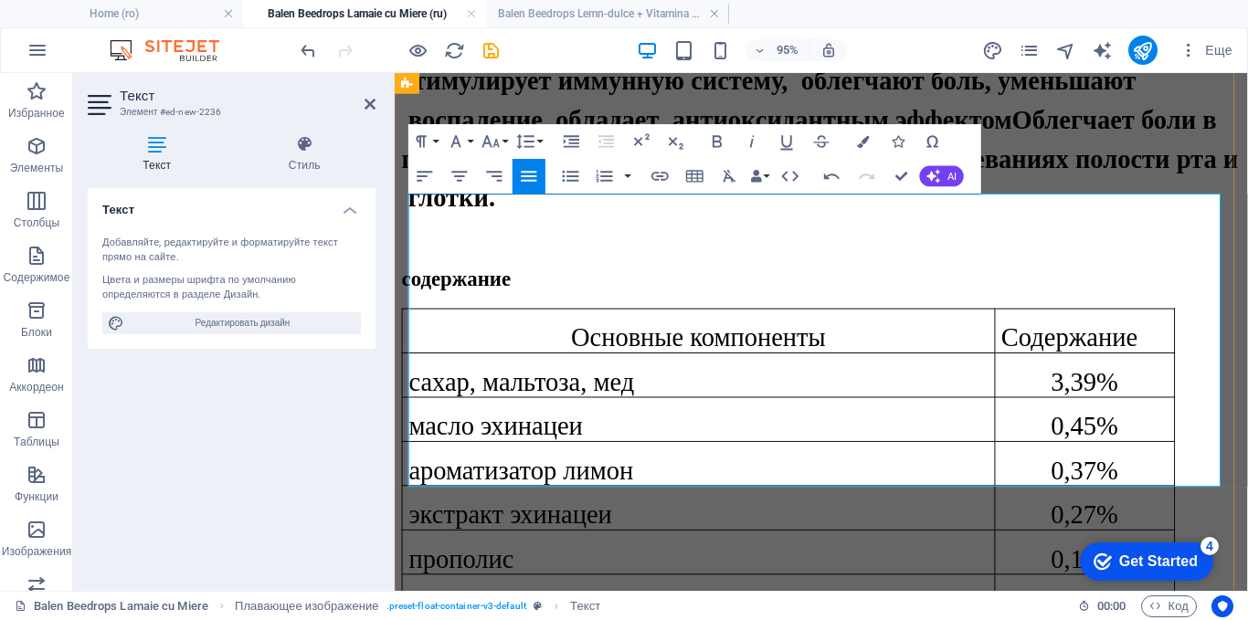
drag, startPoint x: 564, startPoint y: 461, endPoint x: 415, endPoint y: 470, distance: 150.1
click at [506, 149] on button "Font Size" at bounding box center [494, 141] width 33 height 35
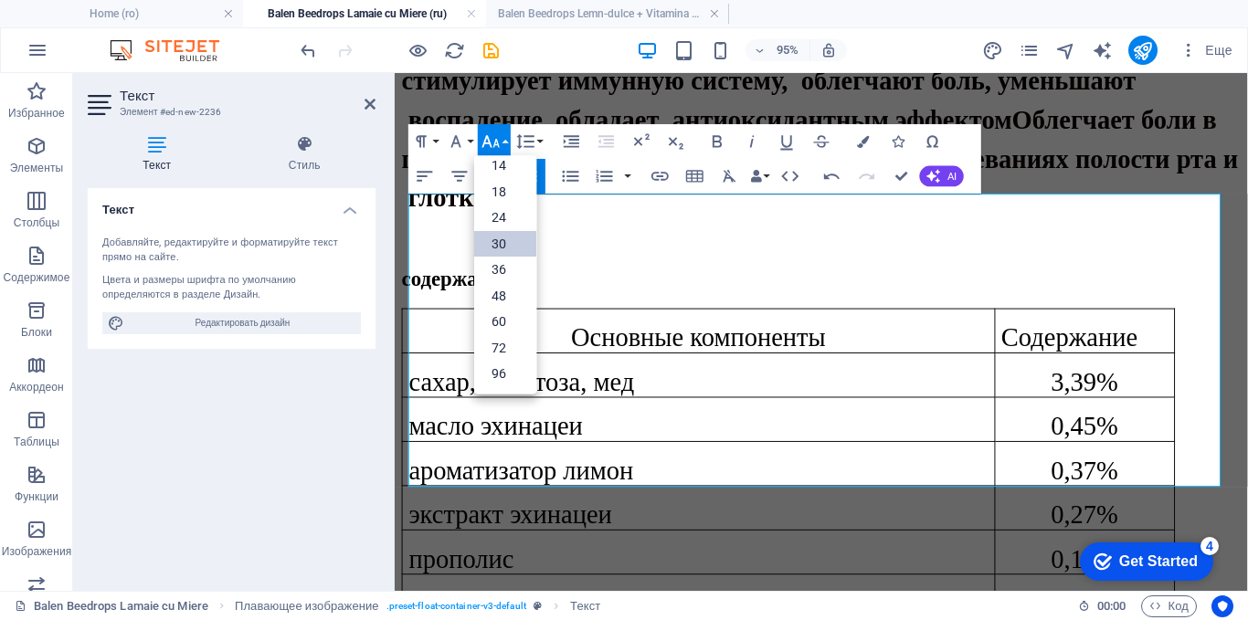
drag, startPoint x: 498, startPoint y: 248, endPoint x: 87, endPoint y: 127, distance: 428.6
click at [498, 248] on link "30" at bounding box center [505, 243] width 62 height 26
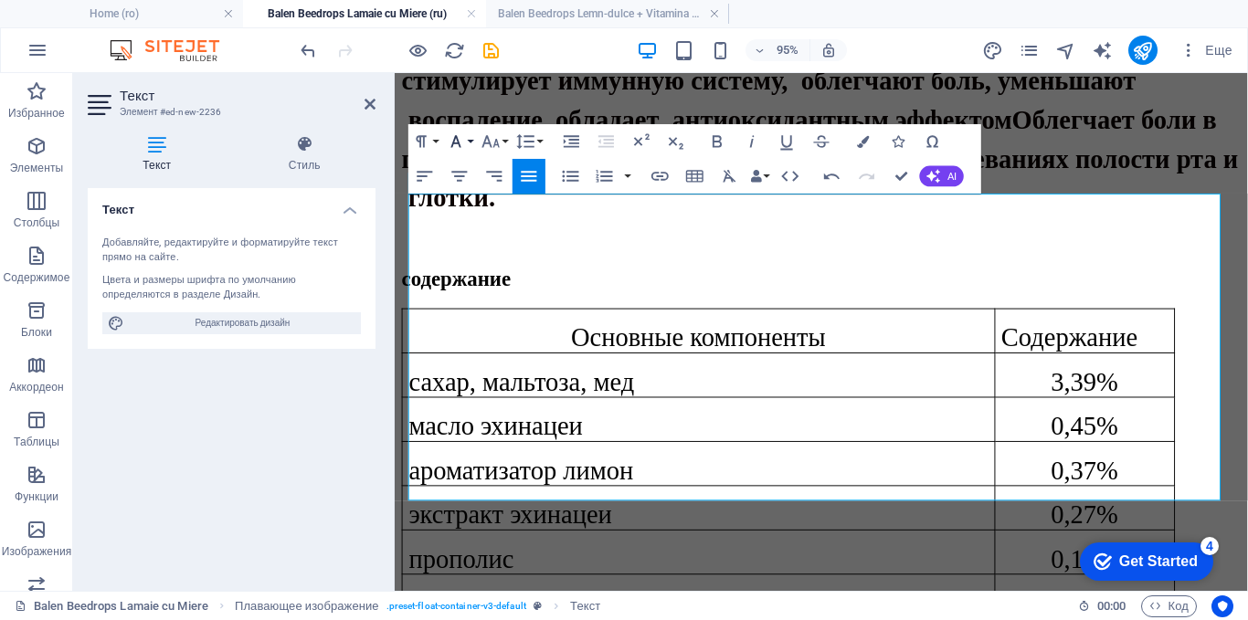
click at [464, 133] on icon "button" at bounding box center [456, 141] width 21 height 21
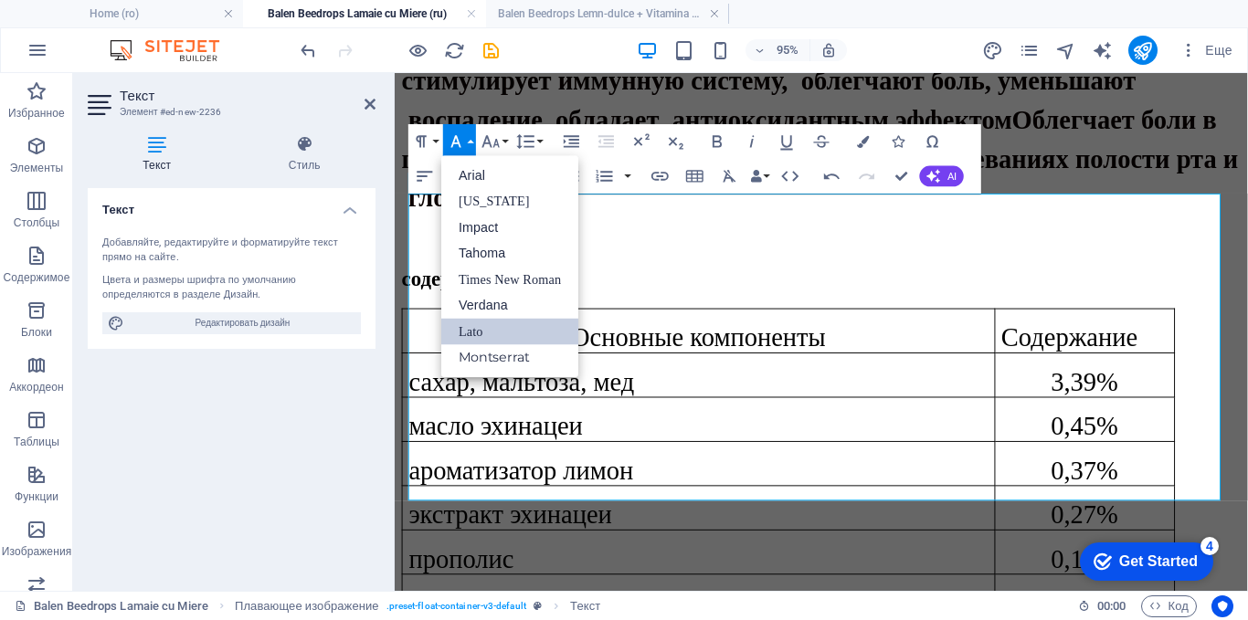
scroll to position [0, 0]
click at [482, 282] on link "Times New Roman" at bounding box center [509, 279] width 137 height 26
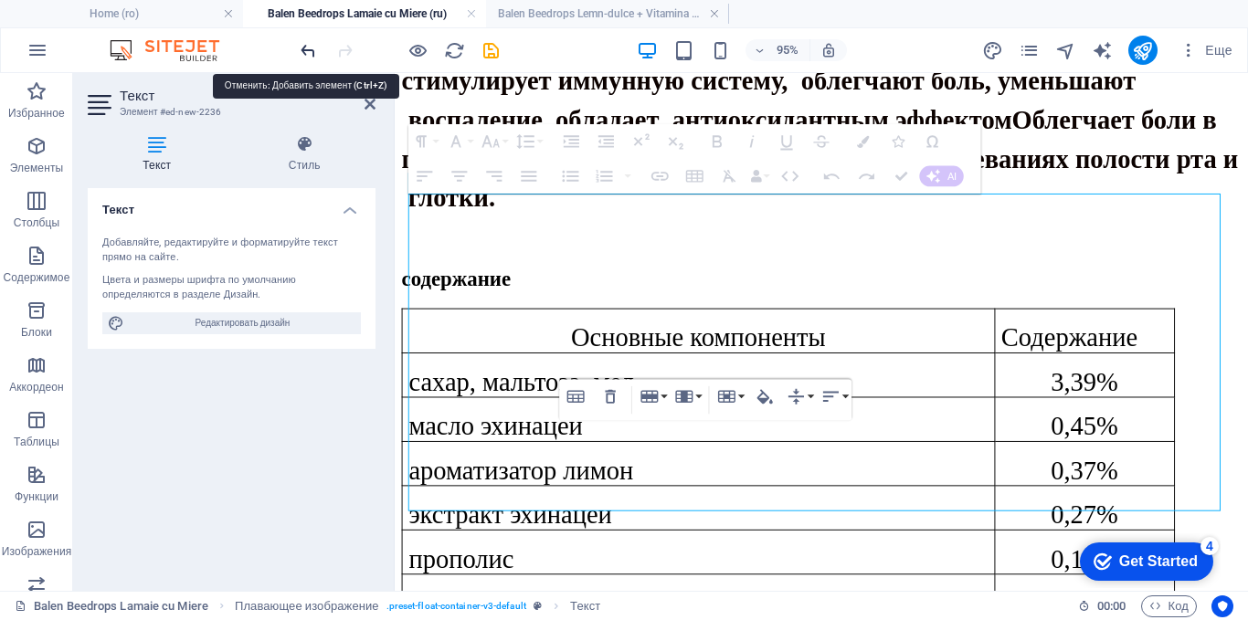
click at [304, 47] on icon "undo" at bounding box center [308, 50] width 21 height 21
click at [306, 47] on icon "undo" at bounding box center [308, 50] width 21 height 21
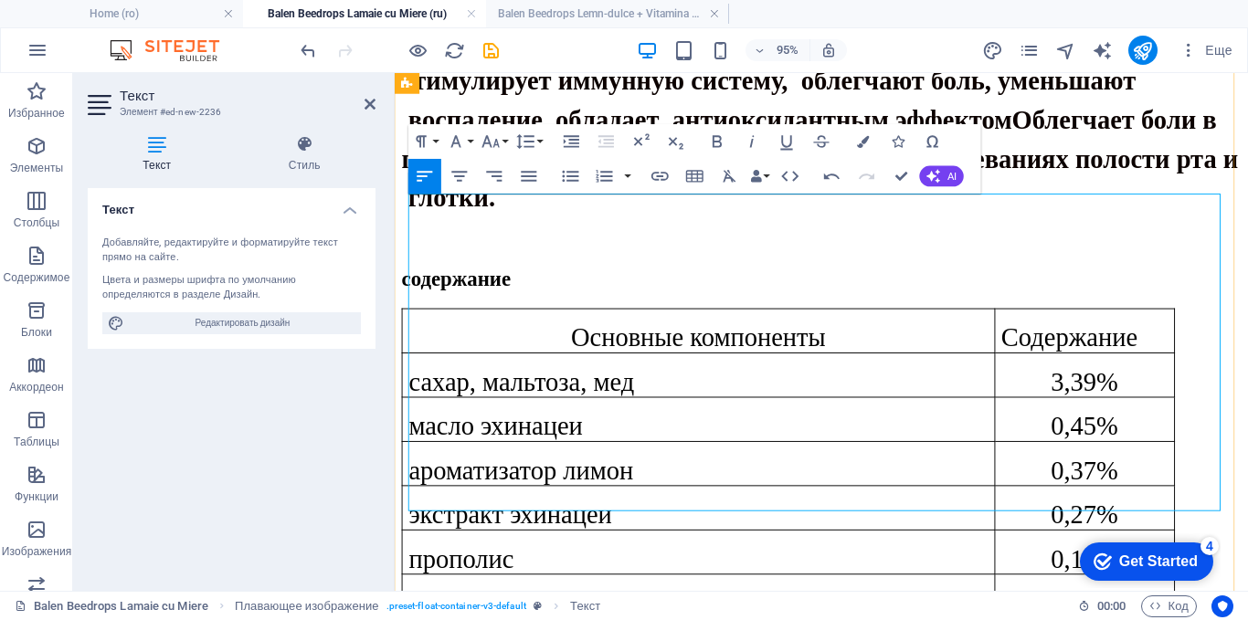
drag, startPoint x: 956, startPoint y: 491, endPoint x: 686, endPoint y: 503, distance: 270.6
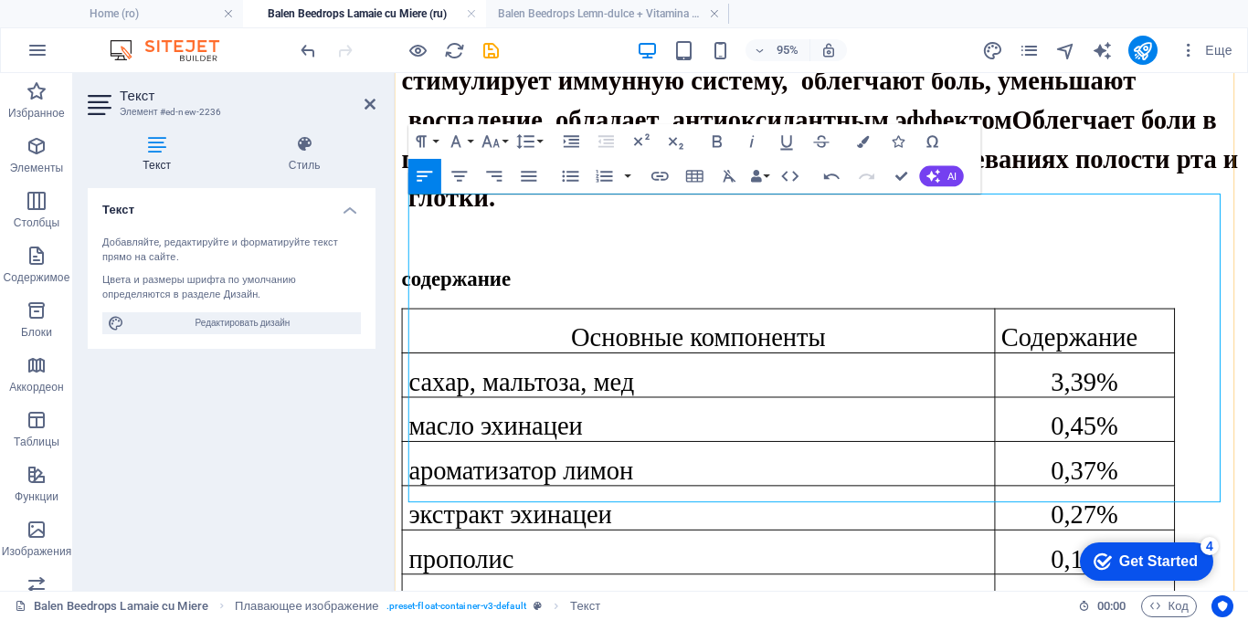
drag, startPoint x: 683, startPoint y: 502, endPoint x: 478, endPoint y: 503, distance: 205.5
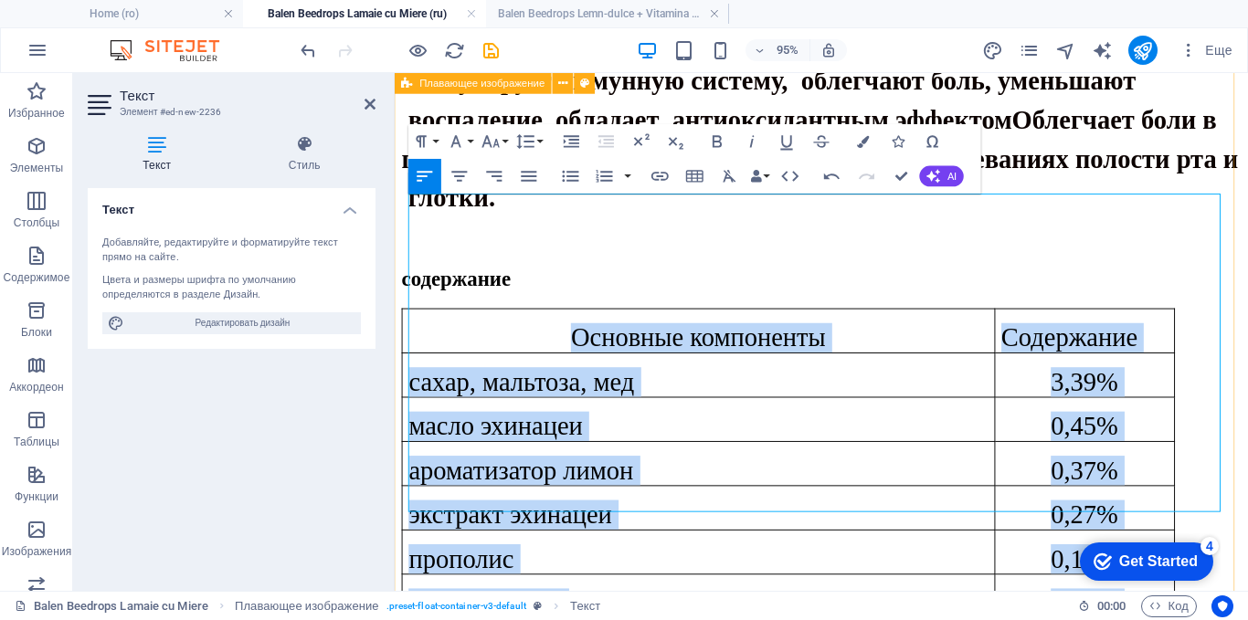
drag, startPoint x: 741, startPoint y: 497, endPoint x: 401, endPoint y: 497, distance: 339.8
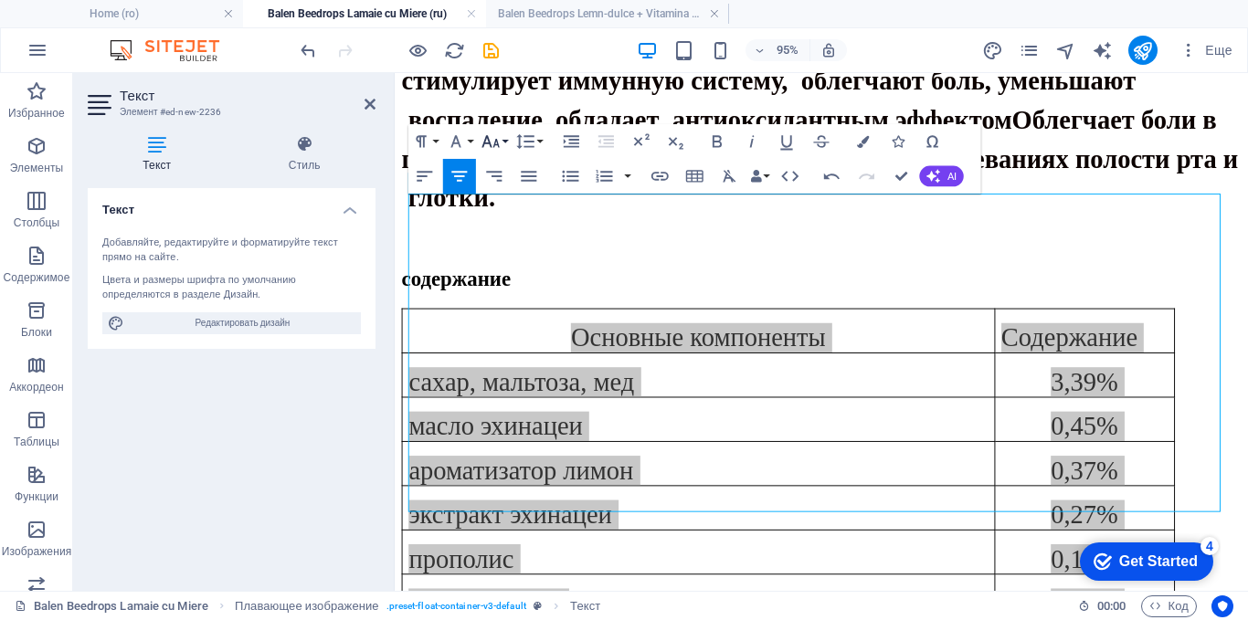
click at [496, 133] on icon "button" at bounding box center [490, 141] width 21 height 21
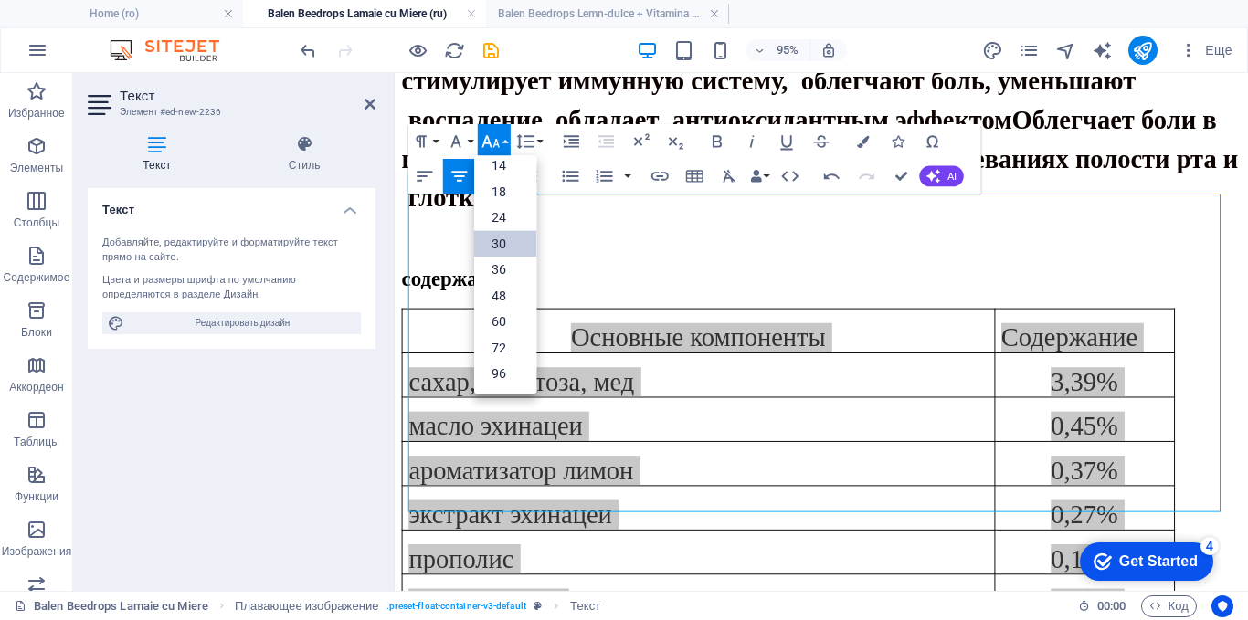
scroll to position [147, 0]
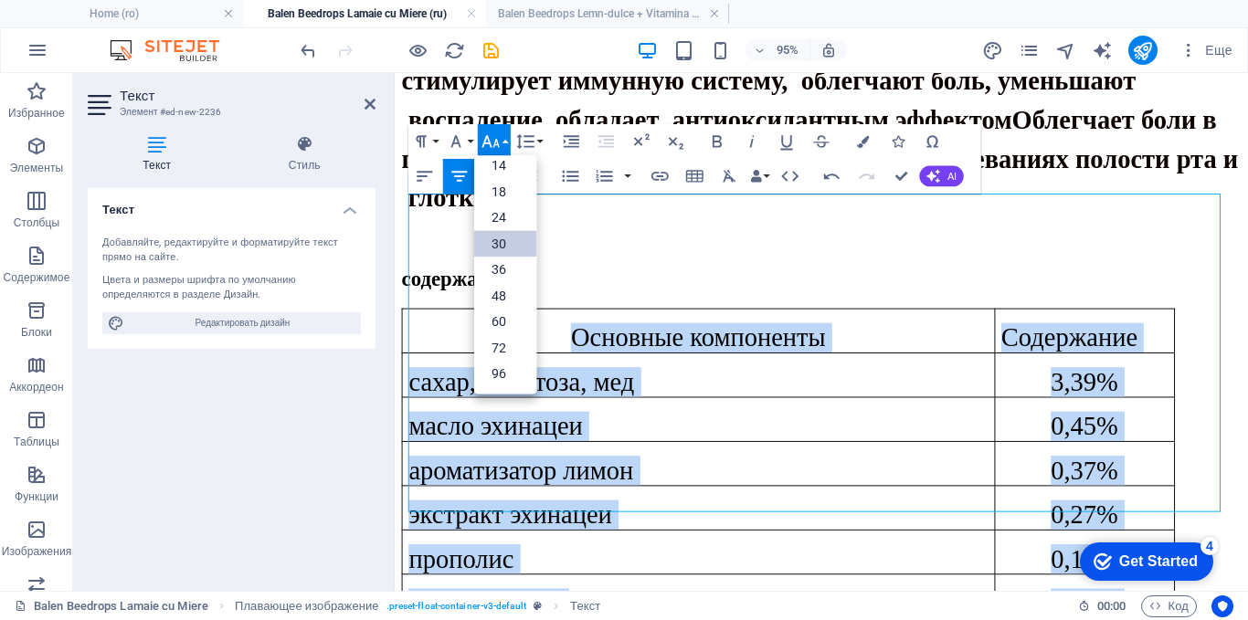
click at [491, 250] on link "30" at bounding box center [505, 243] width 62 height 26
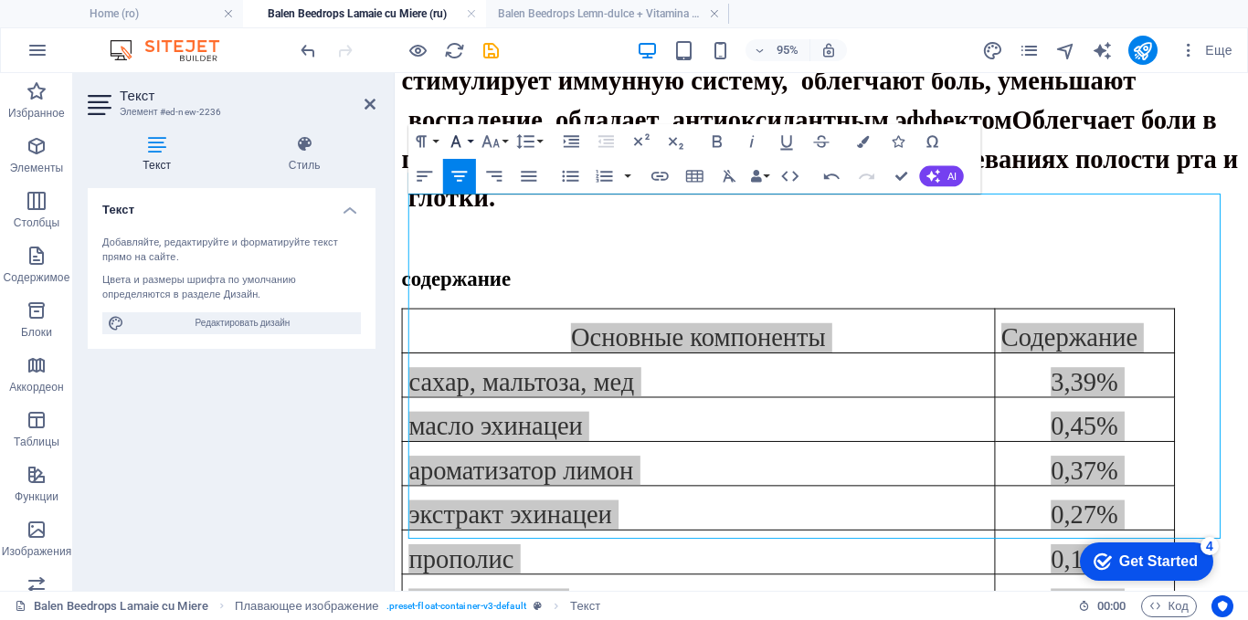
click at [456, 138] on icon "button" at bounding box center [456, 141] width 21 height 21
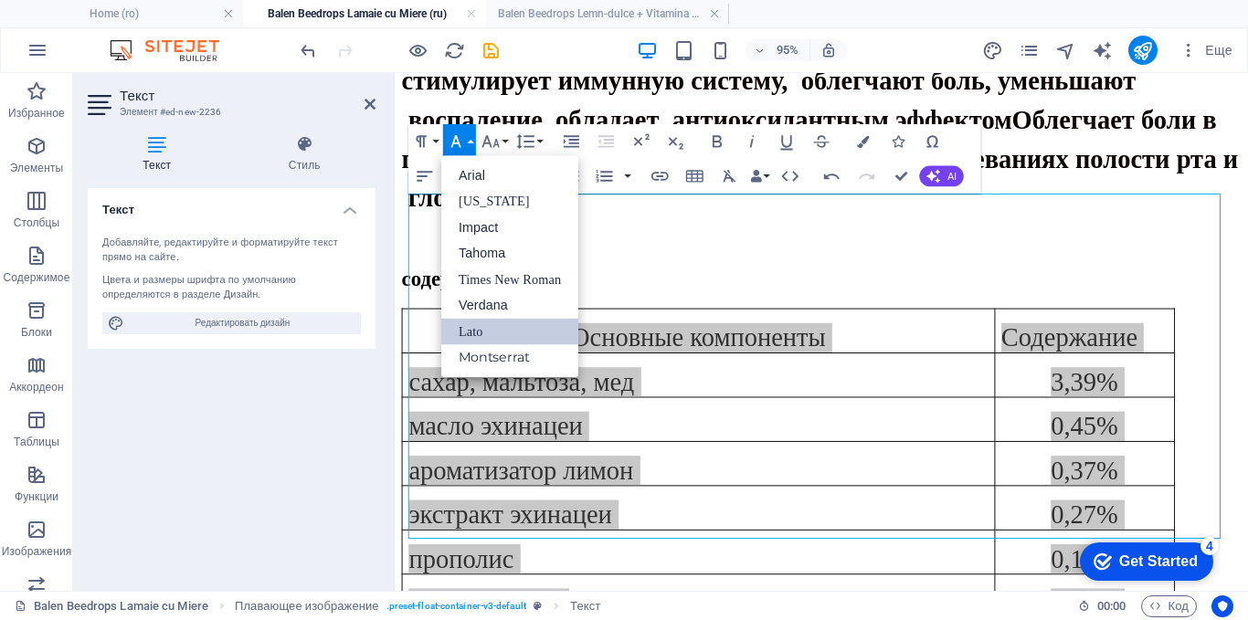
scroll to position [0, 0]
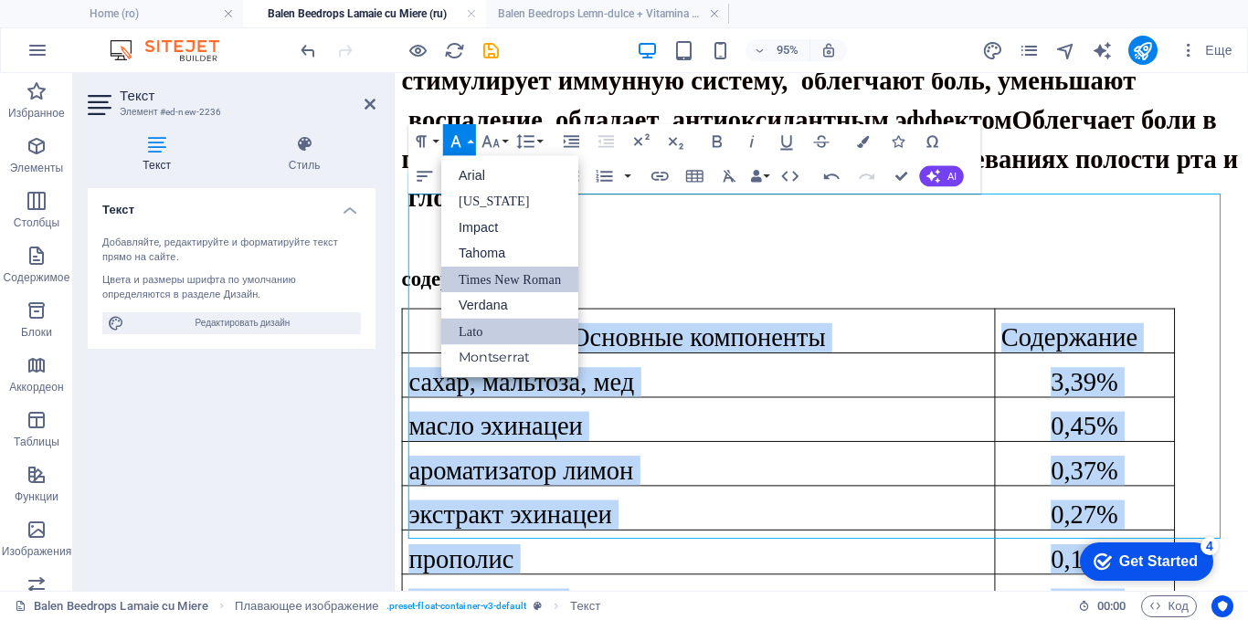
click at [480, 273] on link "Times New Roman" at bounding box center [509, 279] width 137 height 26
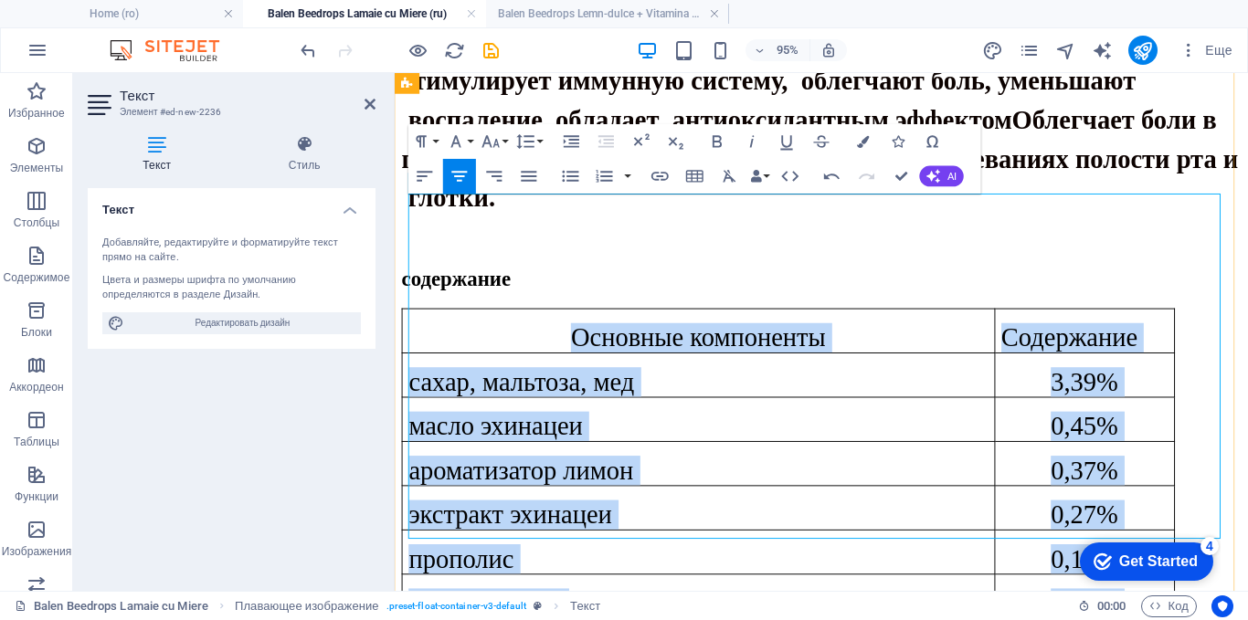
click at [938, 569] on p "прополис" at bounding box center [713, 584] width 609 height 31
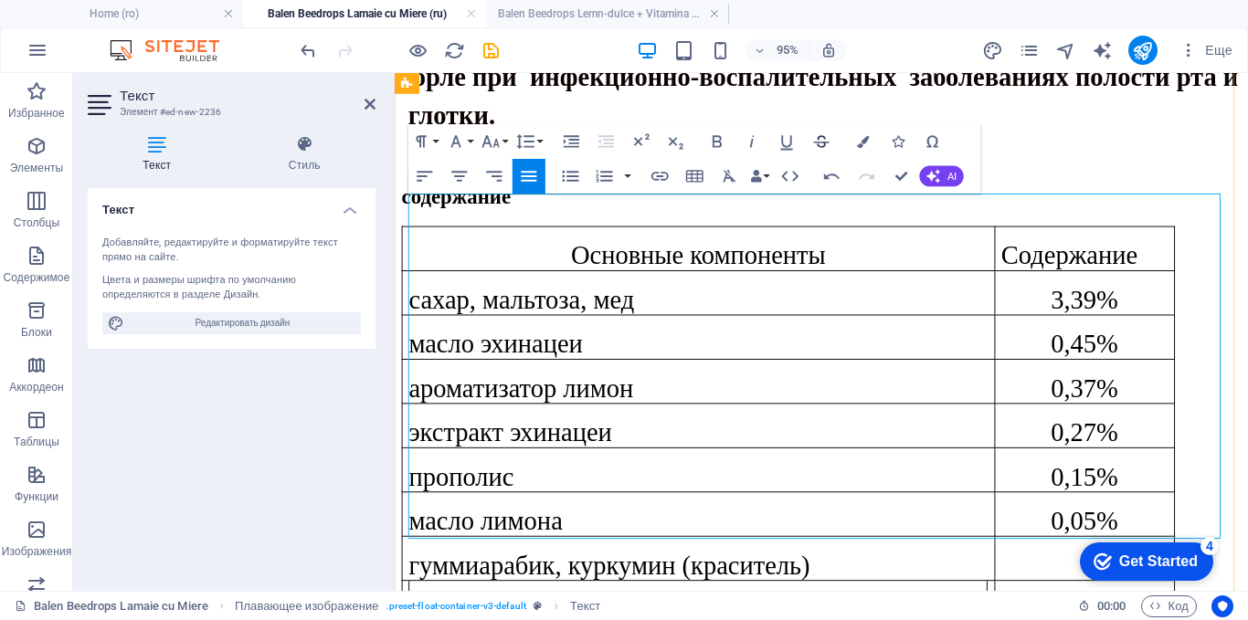
scroll to position [1349, 0]
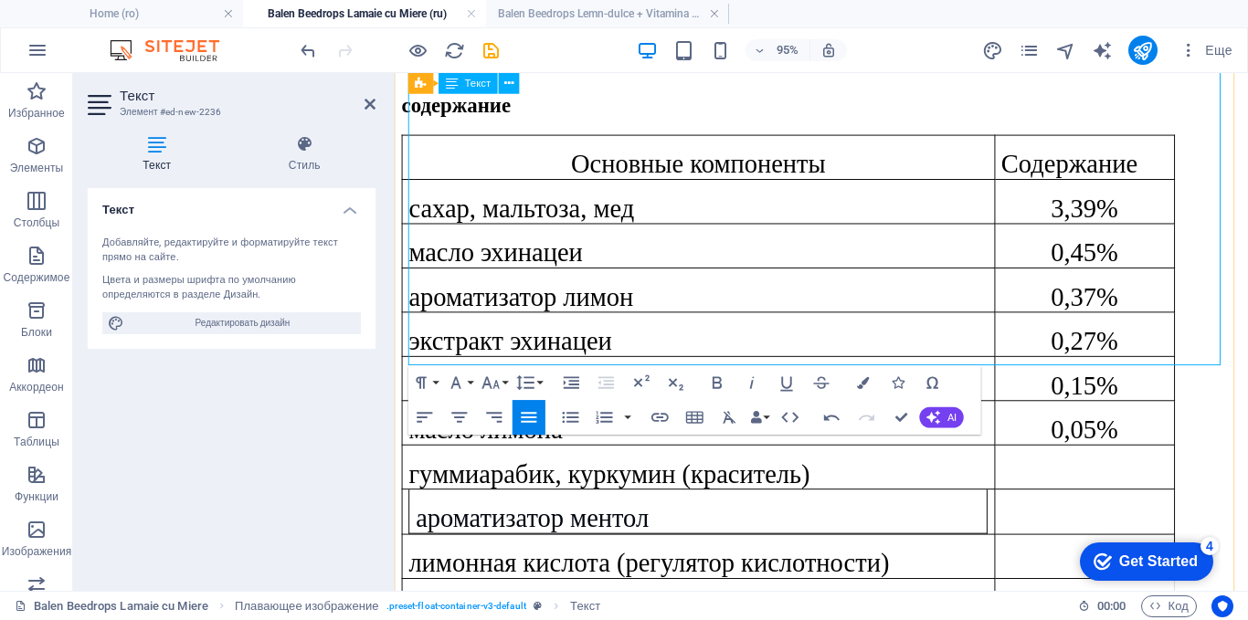
drag, startPoint x: 576, startPoint y: 367, endPoint x: 409, endPoint y: 364, distance: 167.2
click at [409, 606] on td "ароматизатор апельсин" at bounding box center [715, 622] width 624 height 32
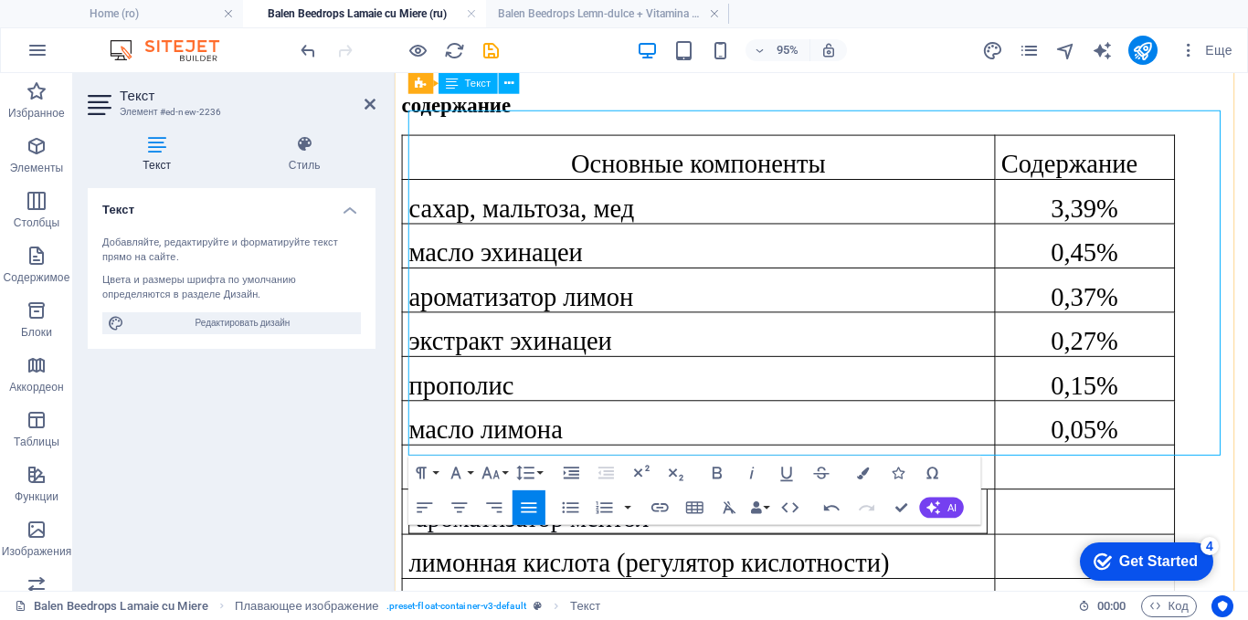
scroll to position [1166, 0]
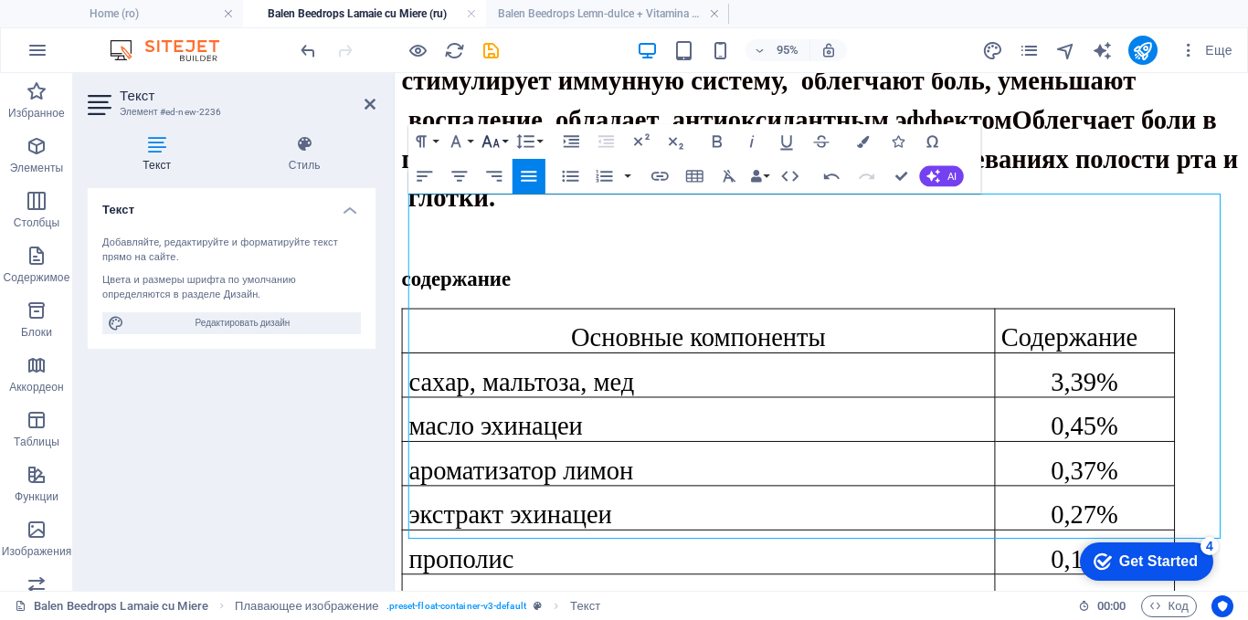
click at [489, 132] on icon "button" at bounding box center [490, 141] width 21 height 21
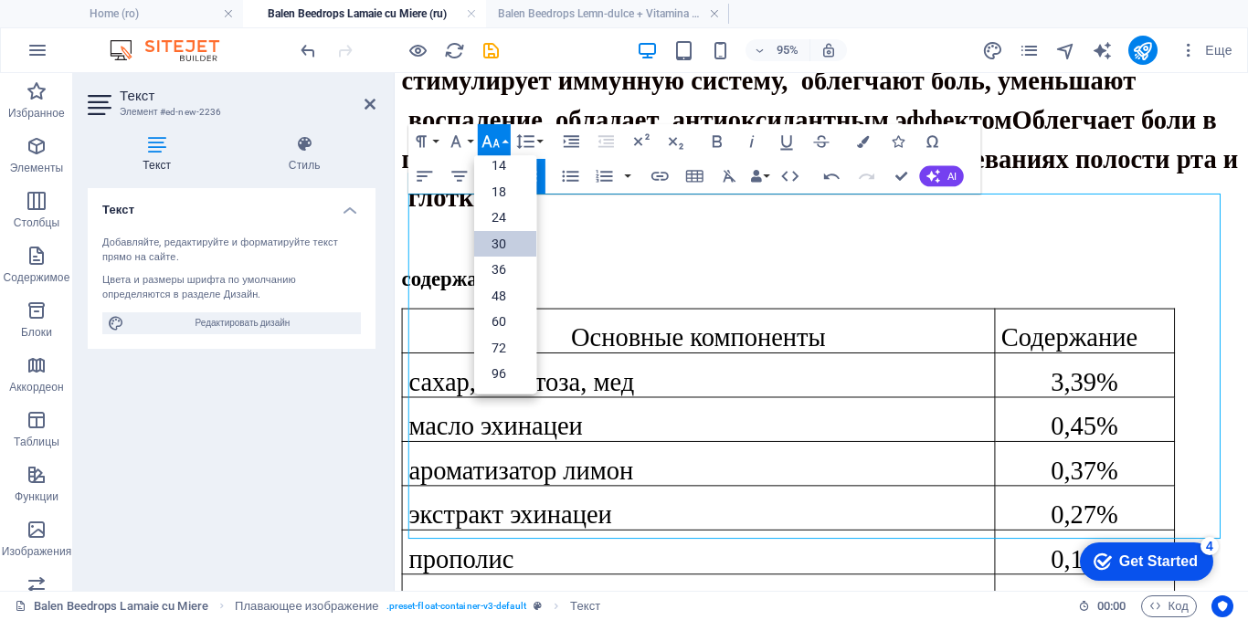
click at [495, 243] on link "30" at bounding box center [505, 243] width 62 height 26
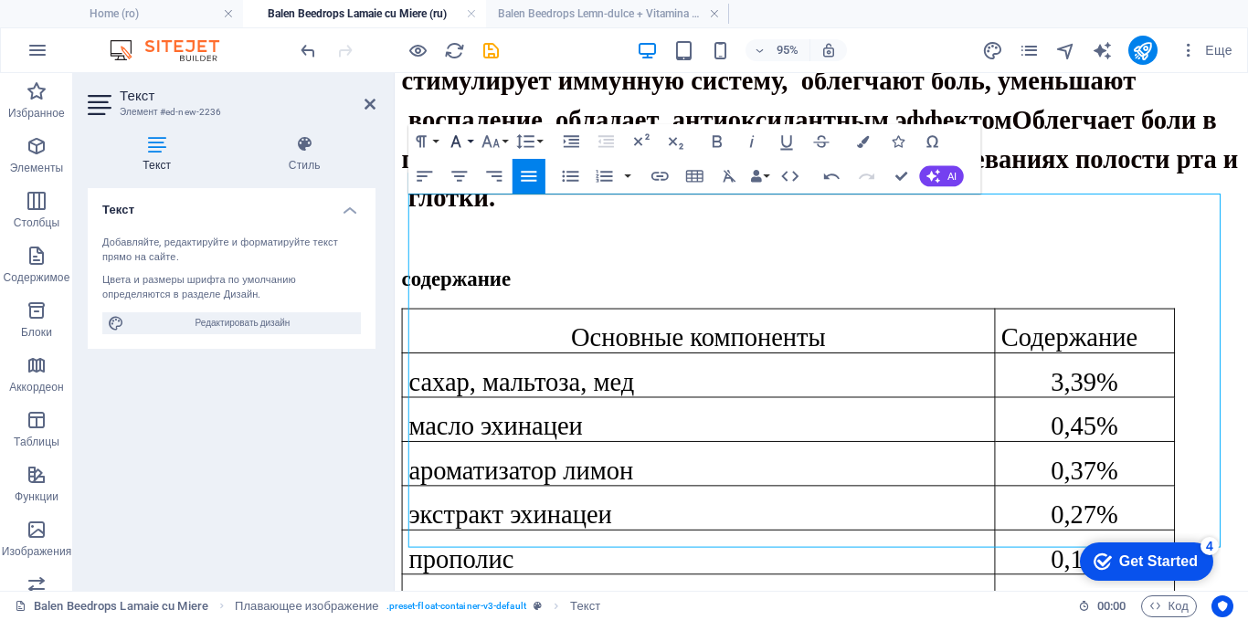
click at [460, 131] on icon "button" at bounding box center [456, 141] width 21 height 21
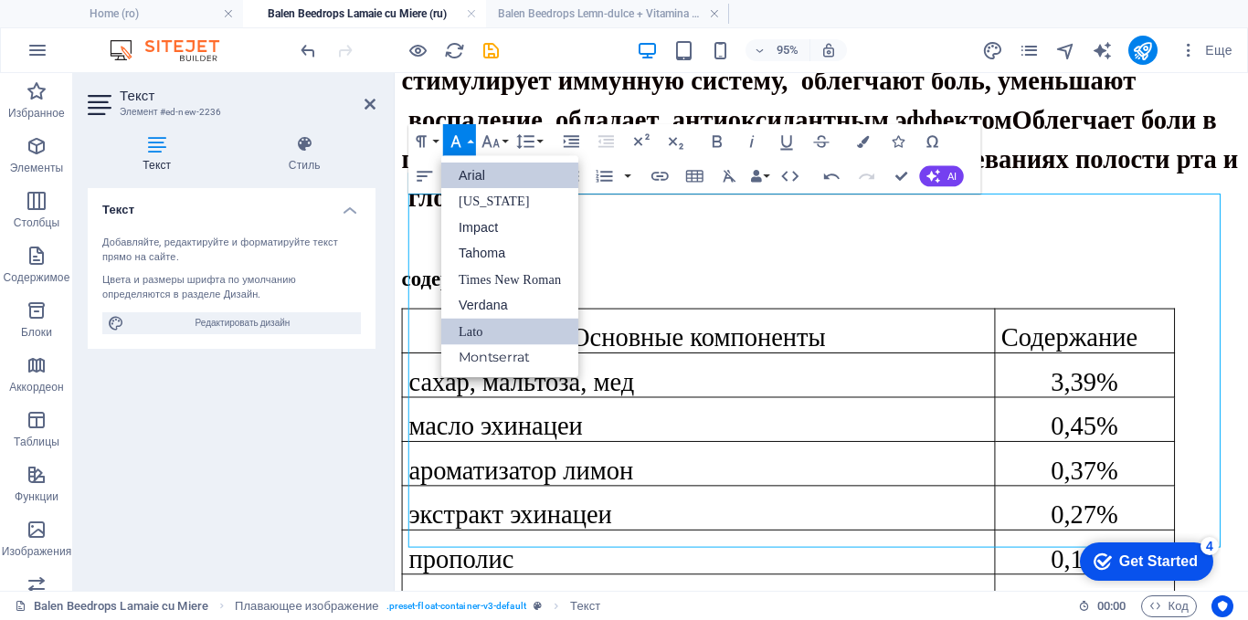
scroll to position [0, 0]
click at [494, 280] on link "Times New Roman" at bounding box center [509, 279] width 137 height 26
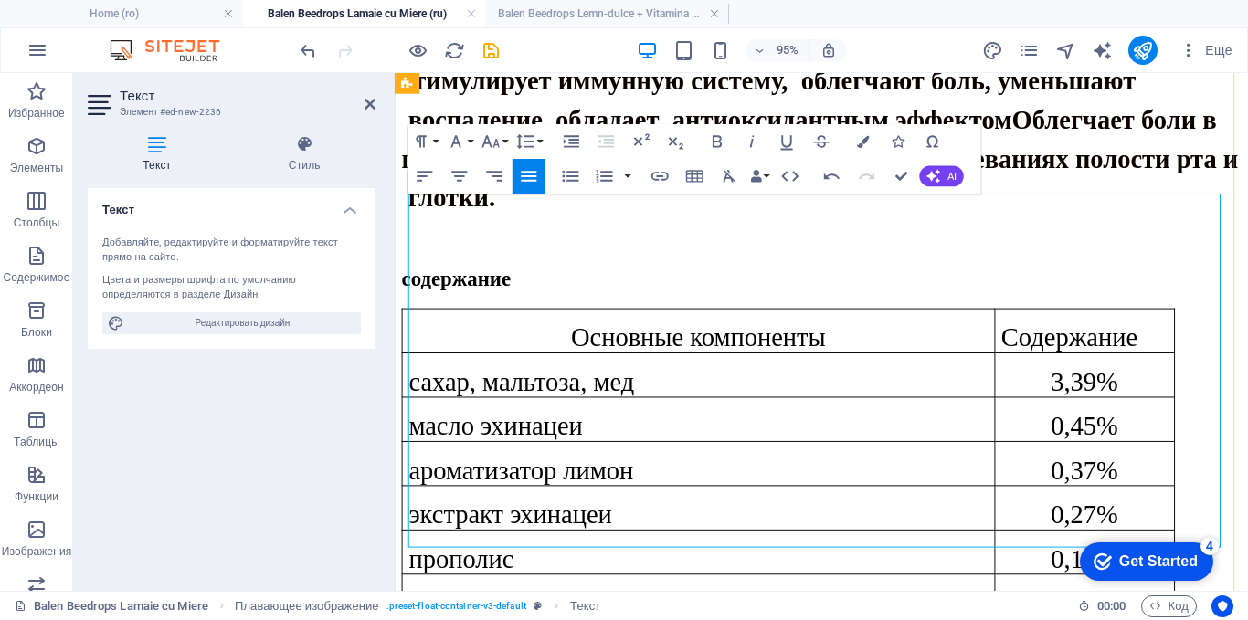
click at [723, 569] on p "прополис" at bounding box center [713, 584] width 609 height 31
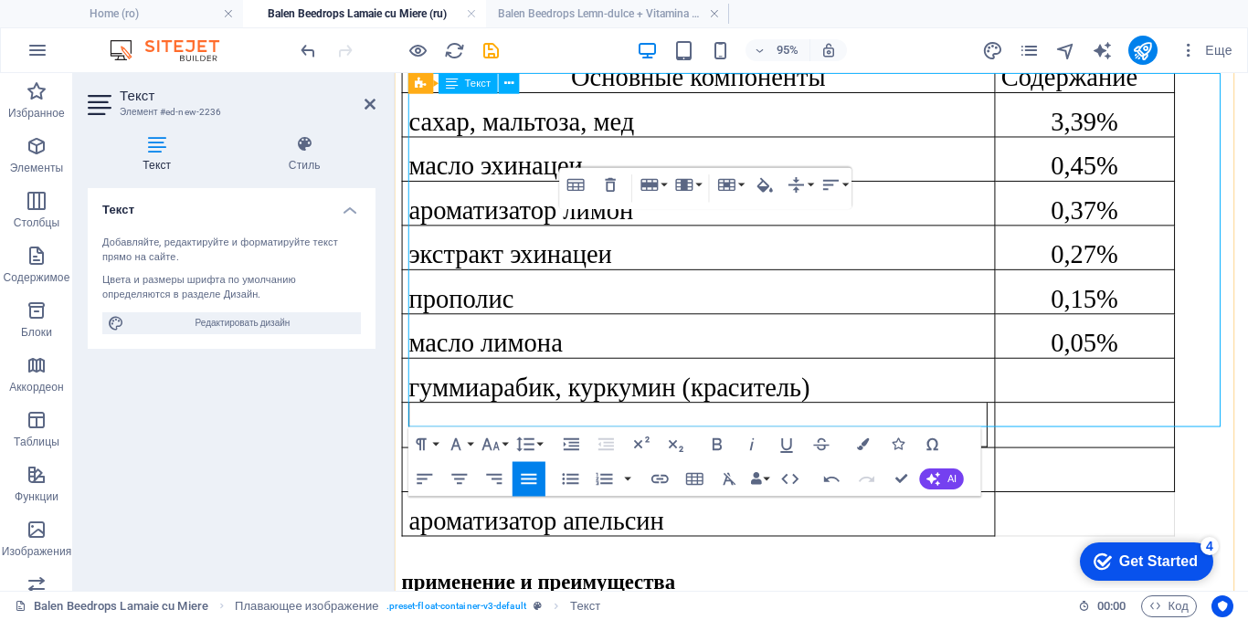
scroll to position [984, 0]
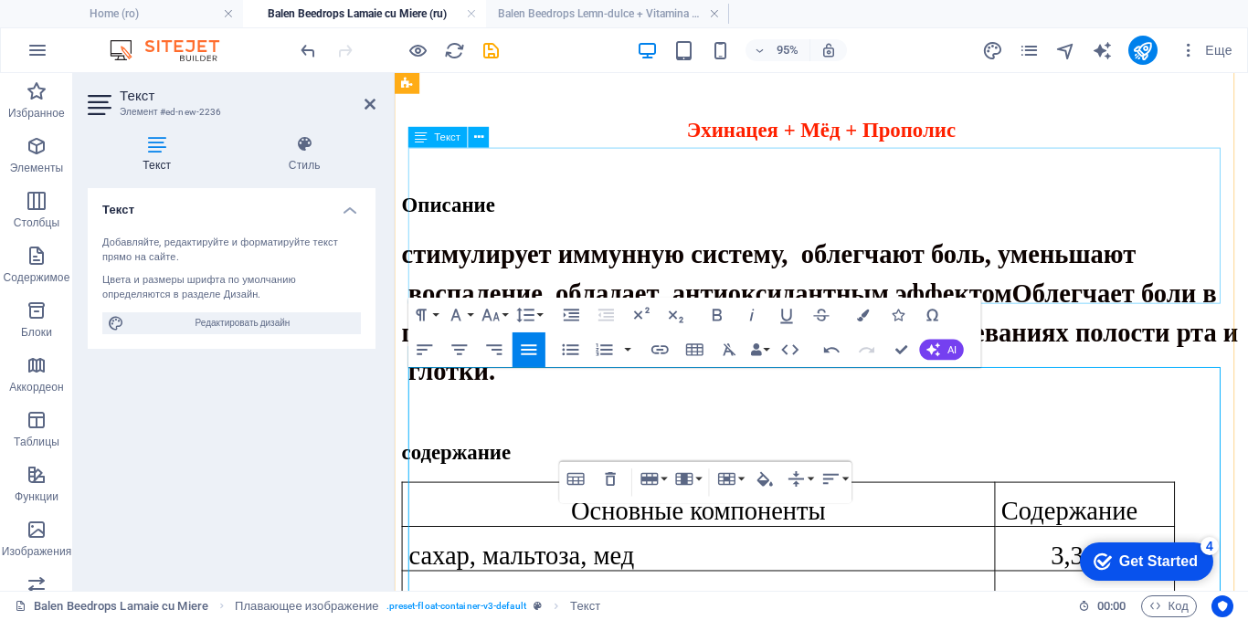
click at [665, 243] on div "стимулирует иммунную систему, облегчают боль, уменьшают воспаление, обладает ан…" at bounding box center [843, 325] width 883 height 164
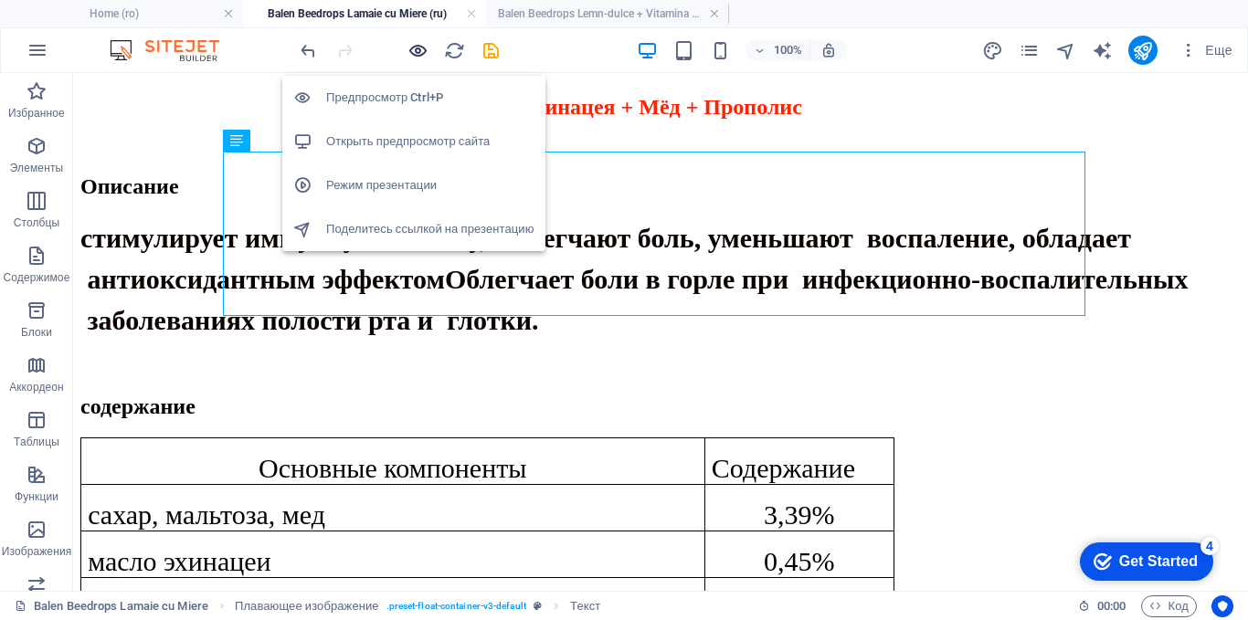
click at [411, 47] on icon "button" at bounding box center [417, 50] width 21 height 21
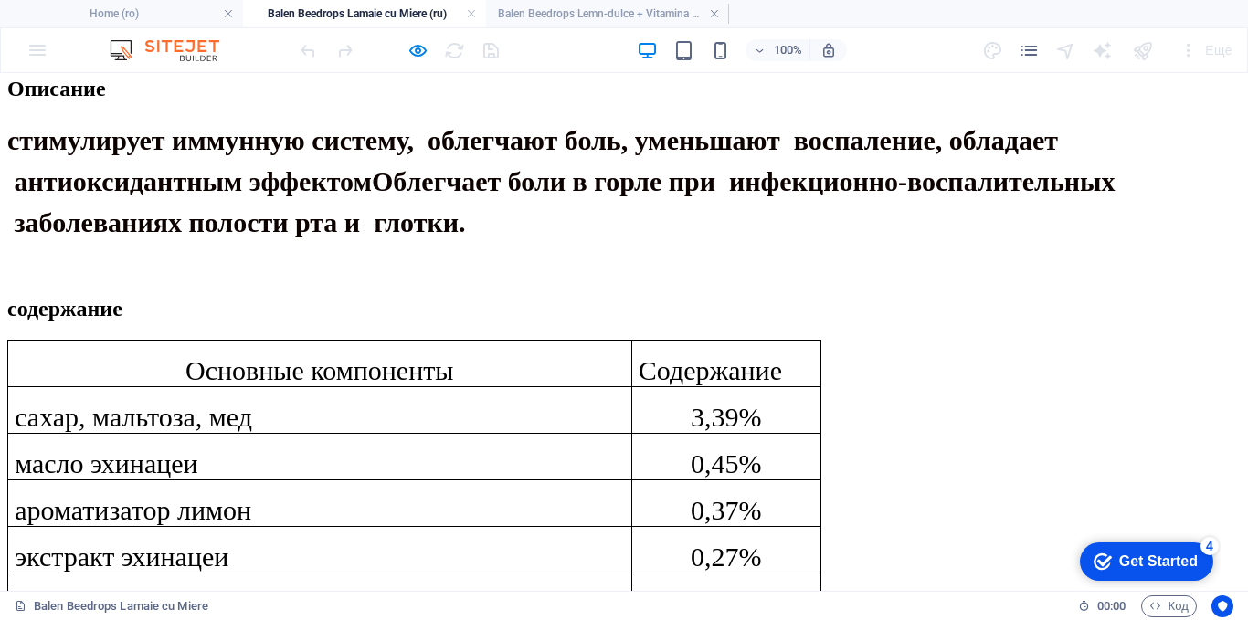
scroll to position [1075, 0]
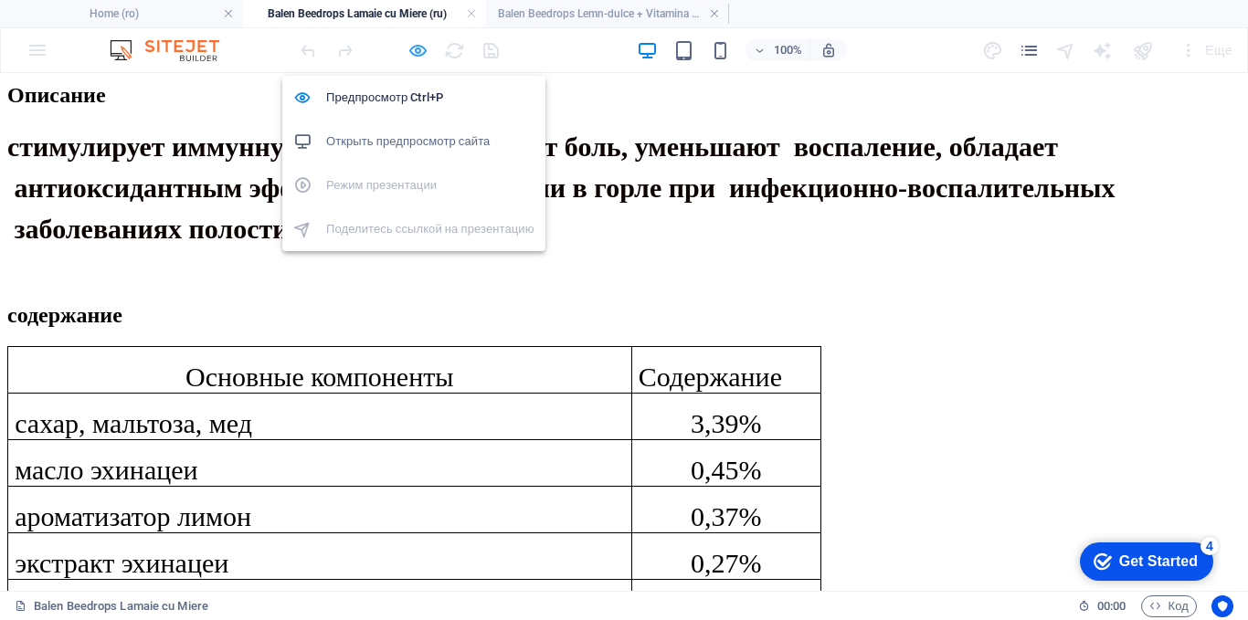
click at [421, 50] on icon "button" at bounding box center [417, 50] width 21 height 21
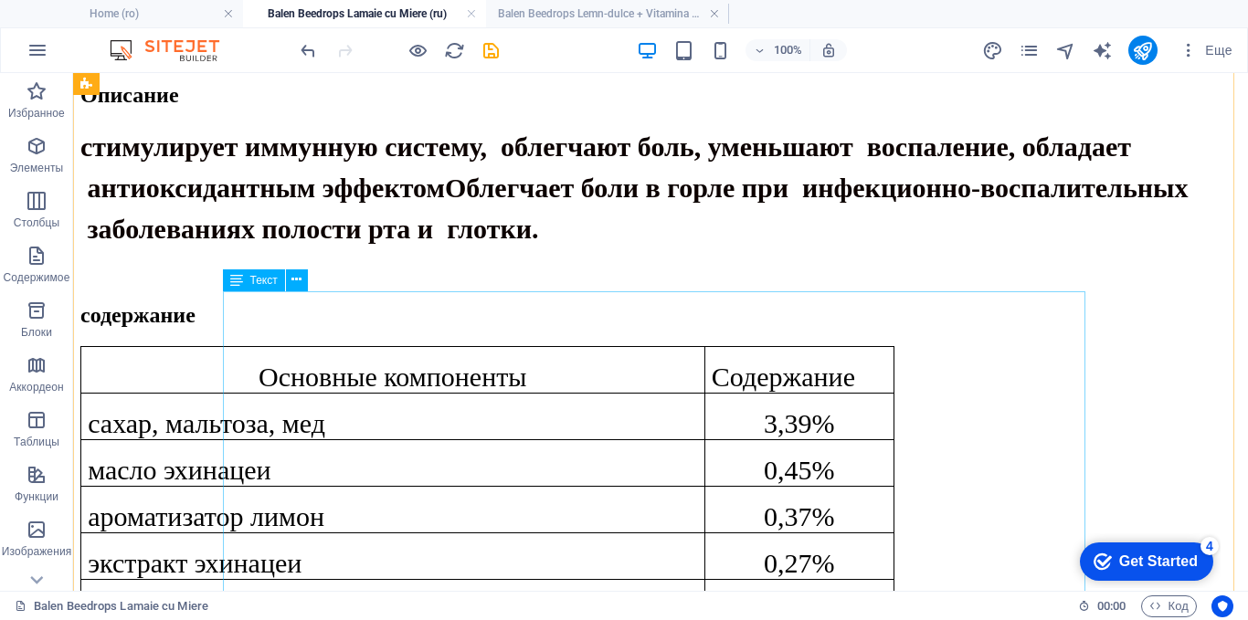
click at [441, 346] on div "Основные компоненты Содержание сахар, мальтоза, мед 3,39% масло эхинацеи 0,45% …" at bounding box center [660, 603] width 1160 height 514
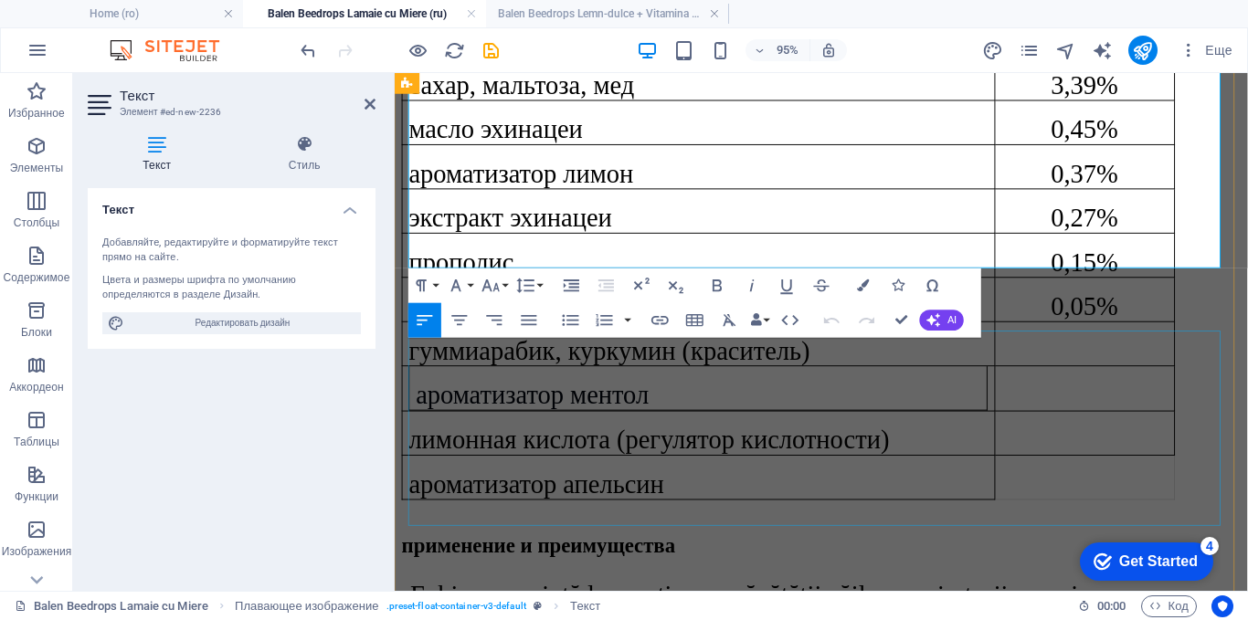
scroll to position [1486, 0]
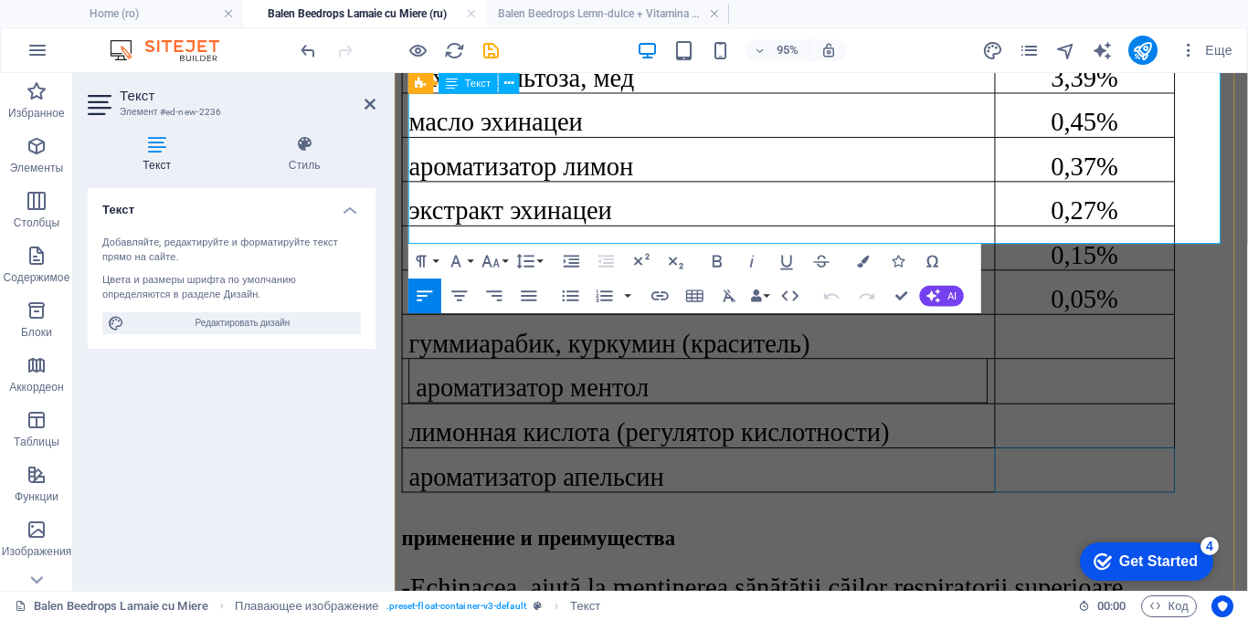
click at [1114, 469] on td at bounding box center [1120, 492] width 189 height 47
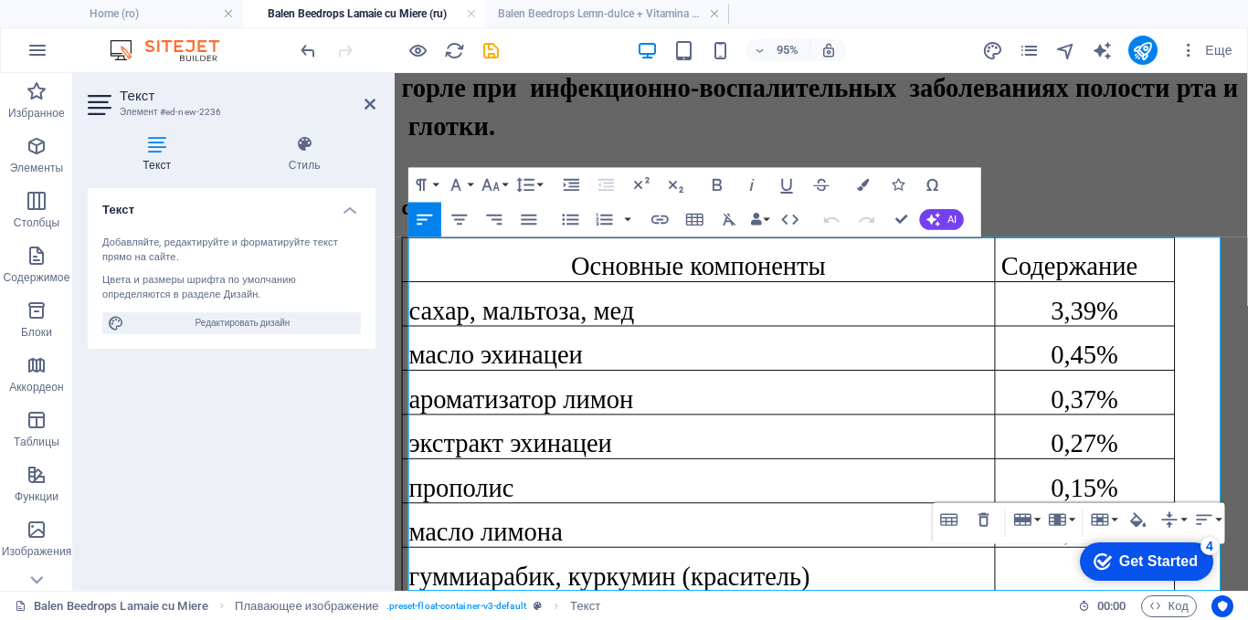
scroll to position [1121, 0]
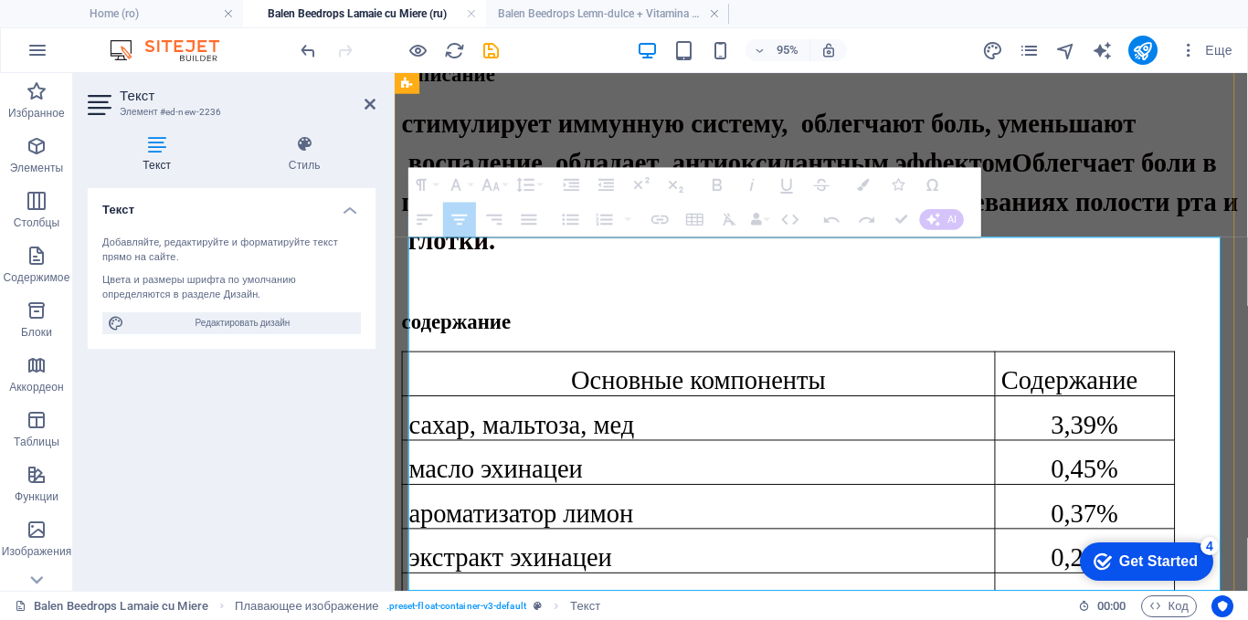
drag, startPoint x: 551, startPoint y: 265, endPoint x: 862, endPoint y: 304, distance: 313.9
click at [862, 367] on tbody "Основные компоненты Содержание сахар, мальтоза, мед 3,39% масло эхинацеи 0,45% …" at bounding box center [809, 623] width 813 height 513
drag, startPoint x: 1032, startPoint y: 485, endPoint x: 981, endPoint y: 492, distance: 51.7
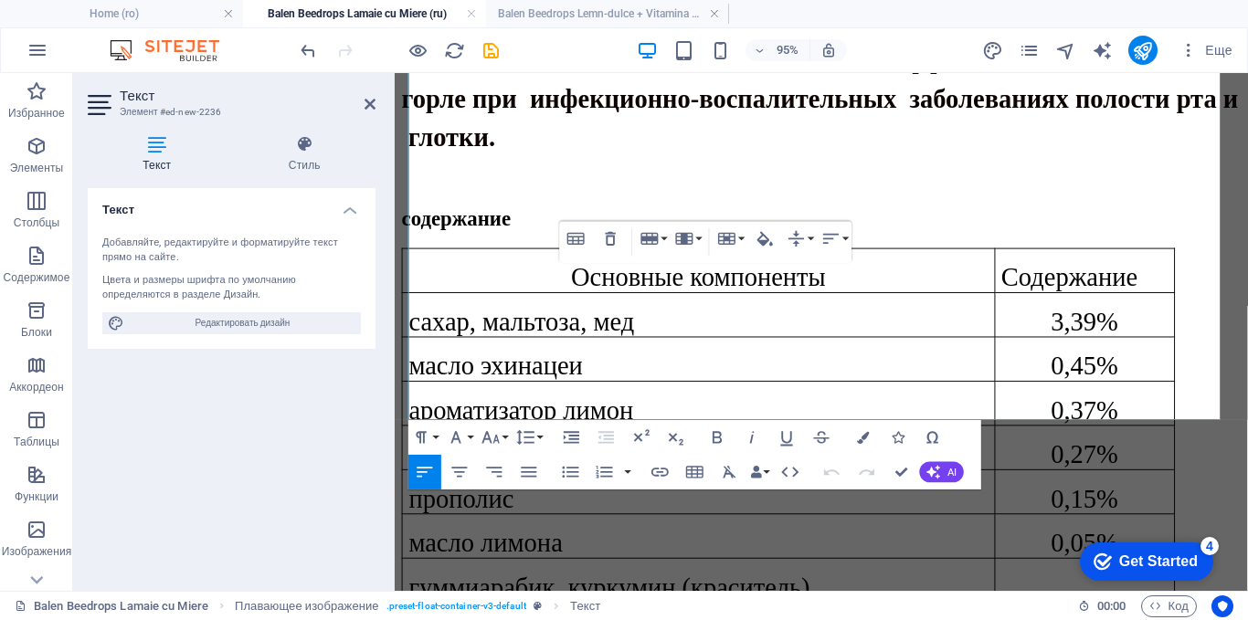
scroll to position [1303, 0]
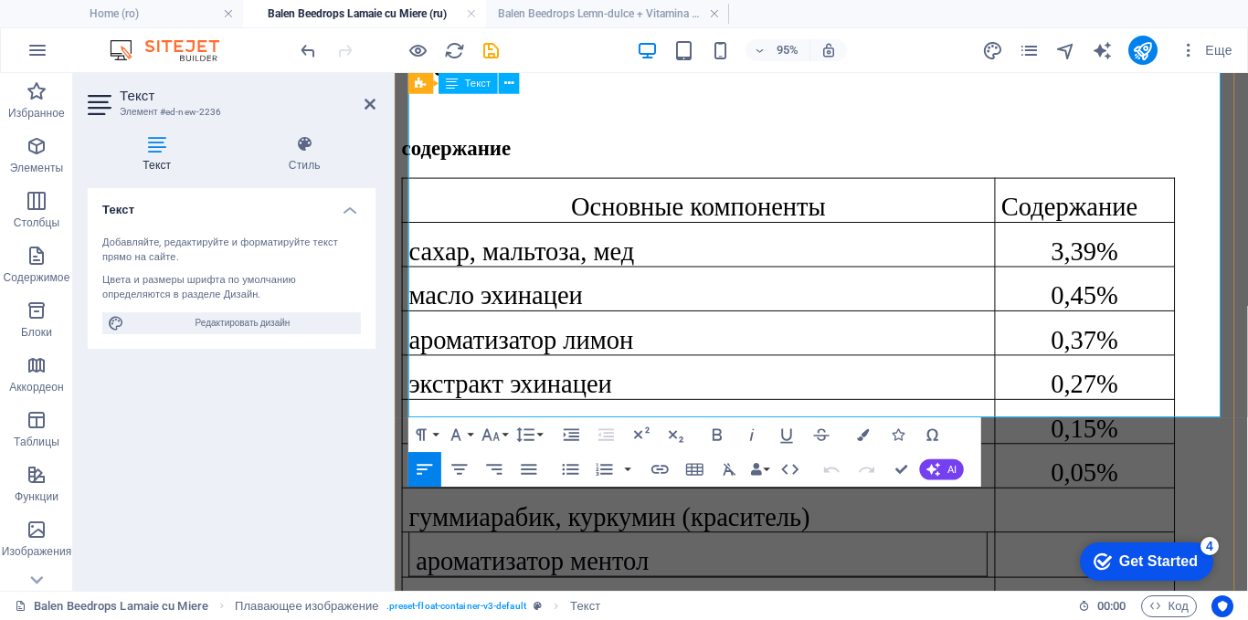
click at [986, 572] on p "ароматизатор ментол" at bounding box center [714, 587] width 595 height 31
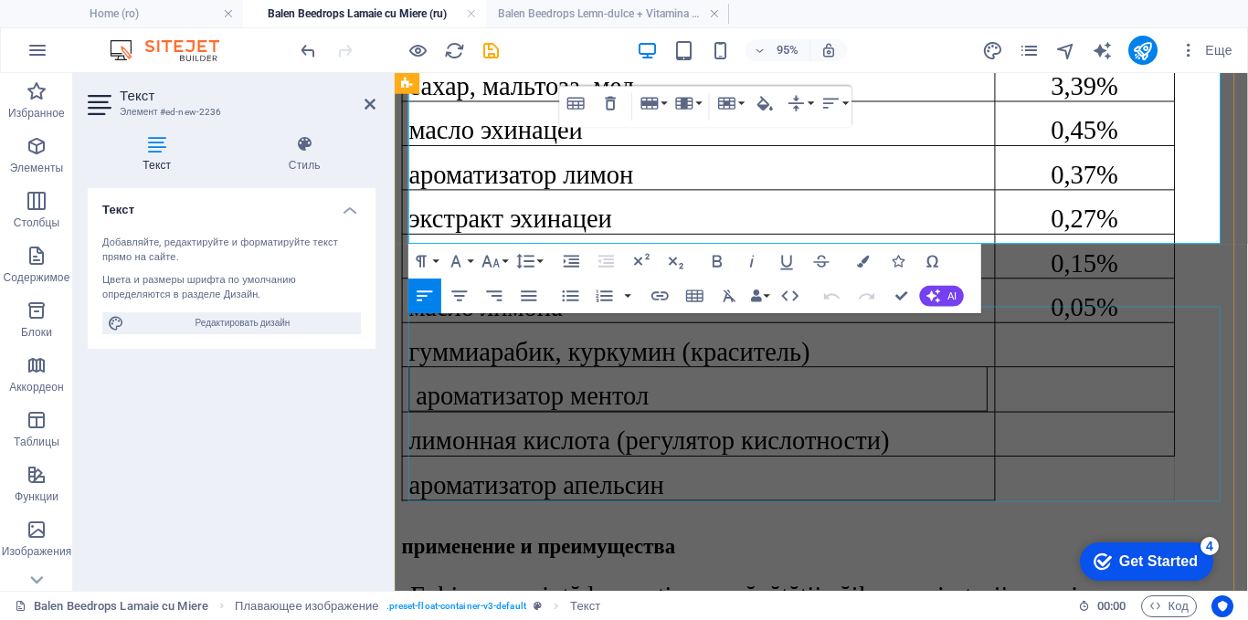
scroll to position [1486, 0]
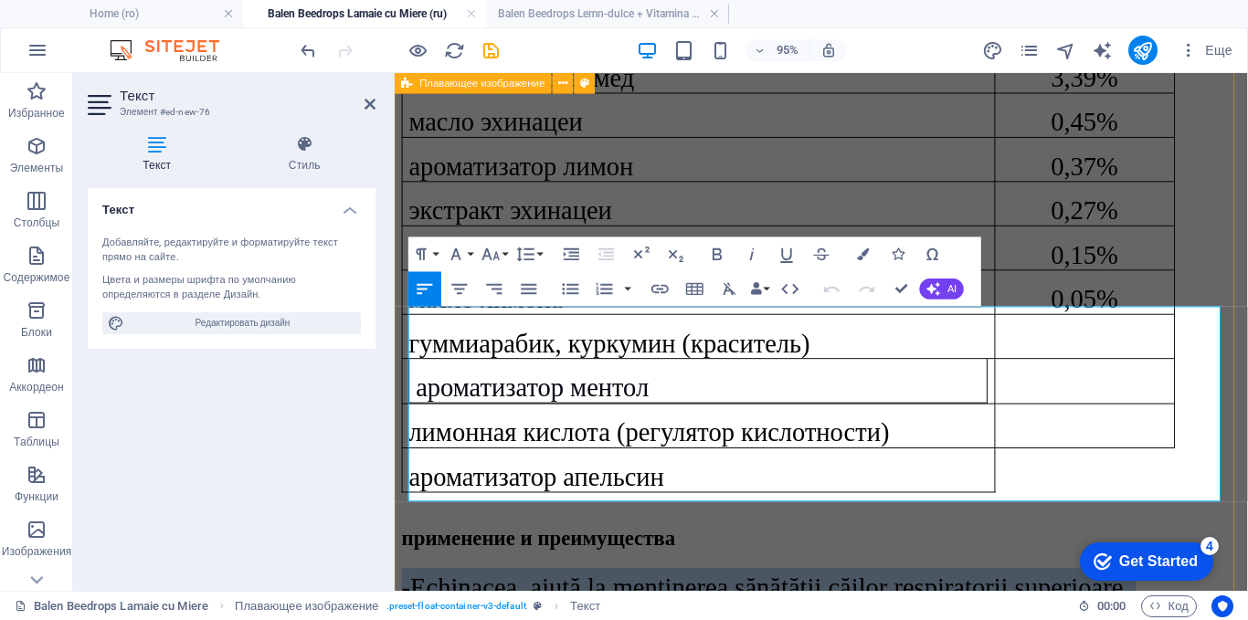
drag, startPoint x: 872, startPoint y: 503, endPoint x: 407, endPoint y: 350, distance: 489.6
click at [407, 350] on div "сведения о продукте ​ Эхинацея + Мёд + Прополис Описание стимулирует иммунную с…" at bounding box center [843, 413] width 883 height 2595
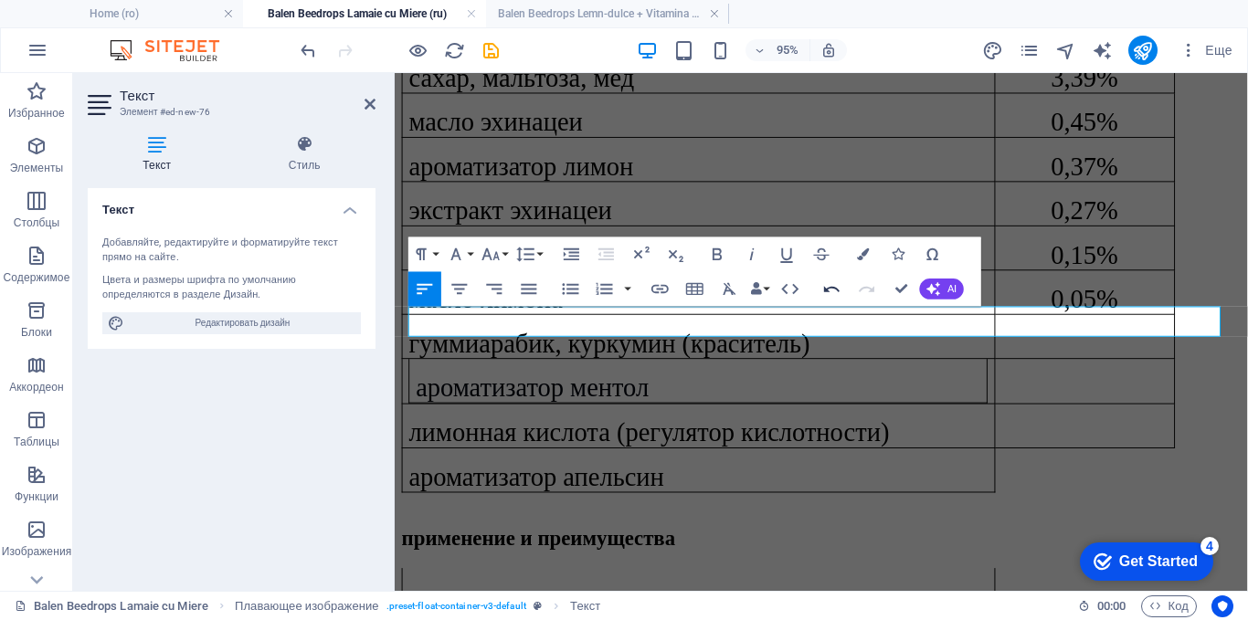
click at [834, 287] on icon "button" at bounding box center [831, 289] width 21 height 21
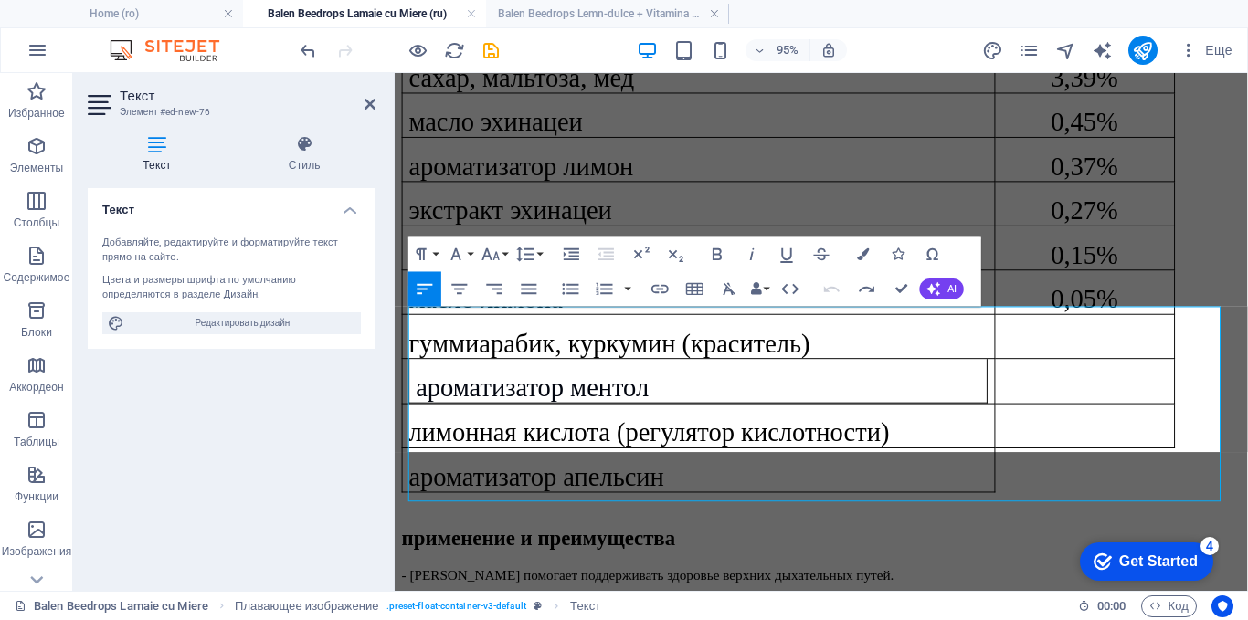
scroll to position [4282, 3]
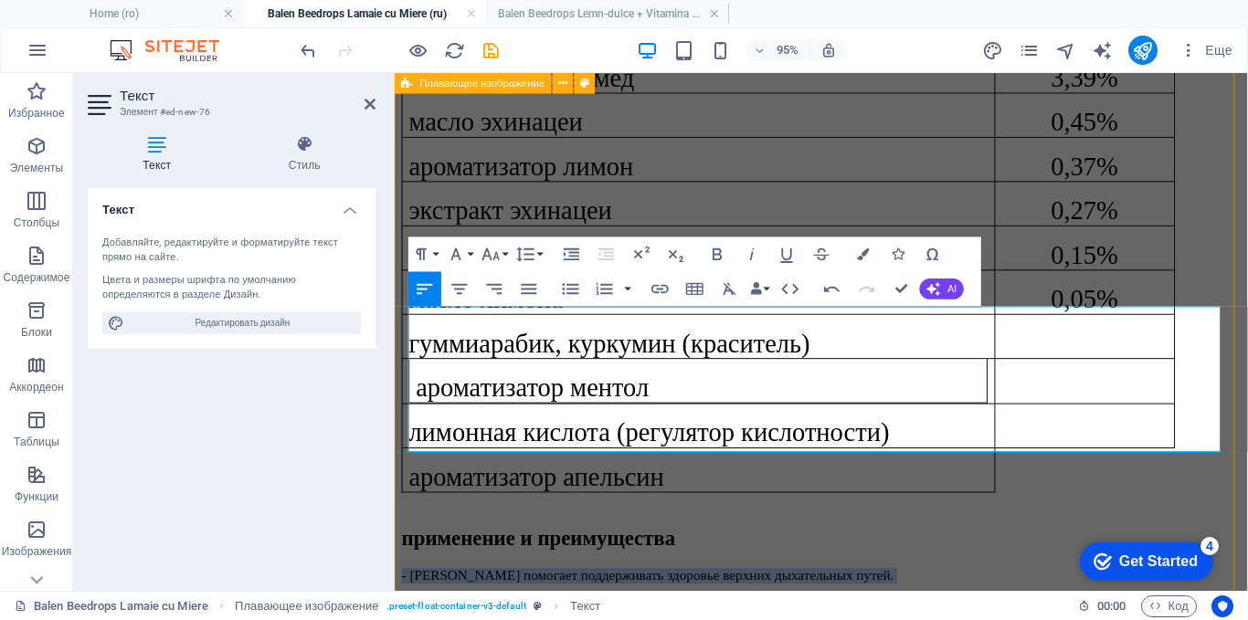
drag, startPoint x: 1129, startPoint y: 460, endPoint x: 399, endPoint y: 332, distance: 740.9
click at [402, 332] on div "сведения о продукте ​ Эхинацея + Мёд + Прополис Описание стимулирует иммунную с…" at bounding box center [843, 390] width 883 height 2548
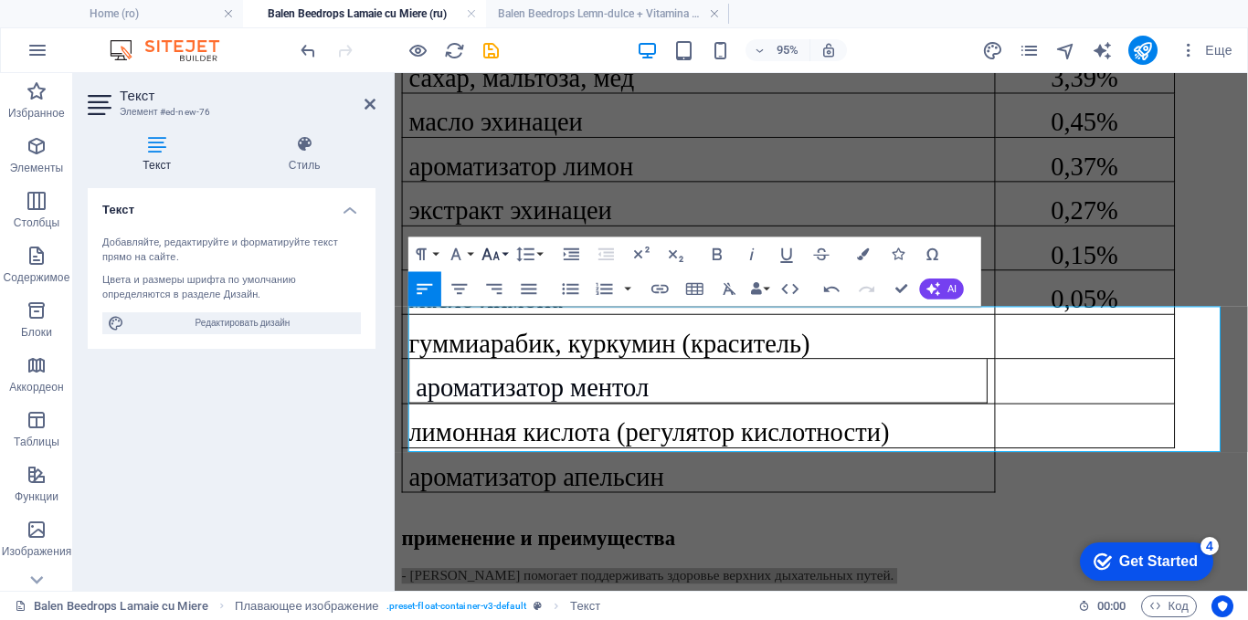
click at [493, 262] on icon "button" at bounding box center [490, 254] width 21 height 21
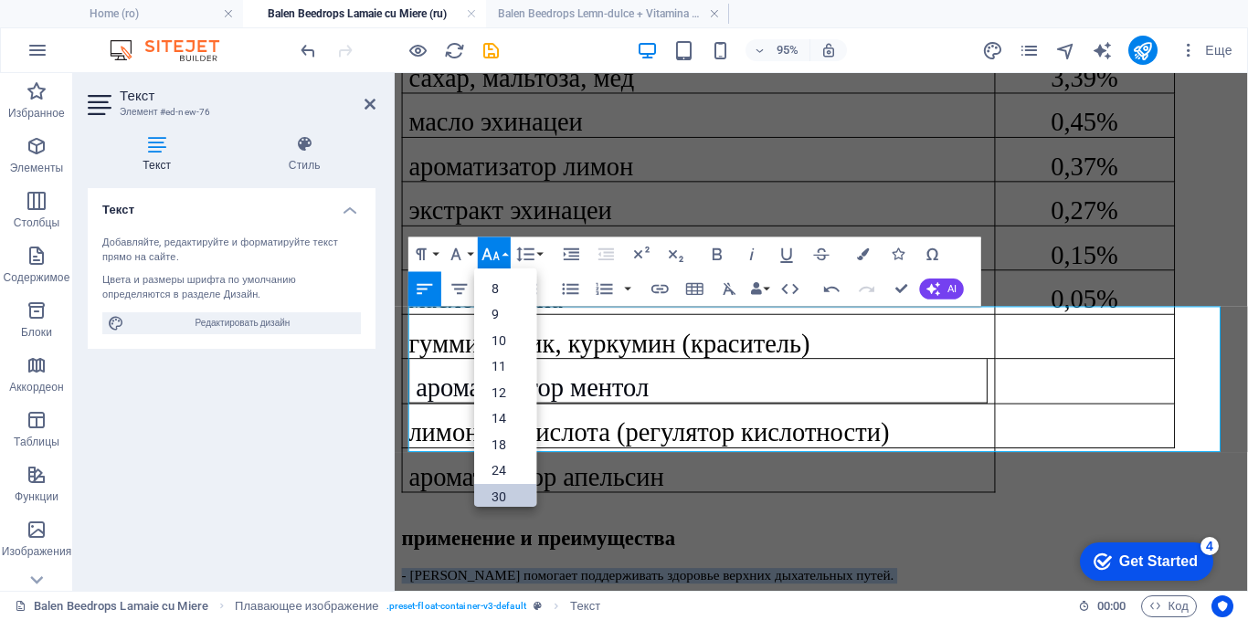
click at [501, 496] on link "30" at bounding box center [505, 496] width 62 height 26
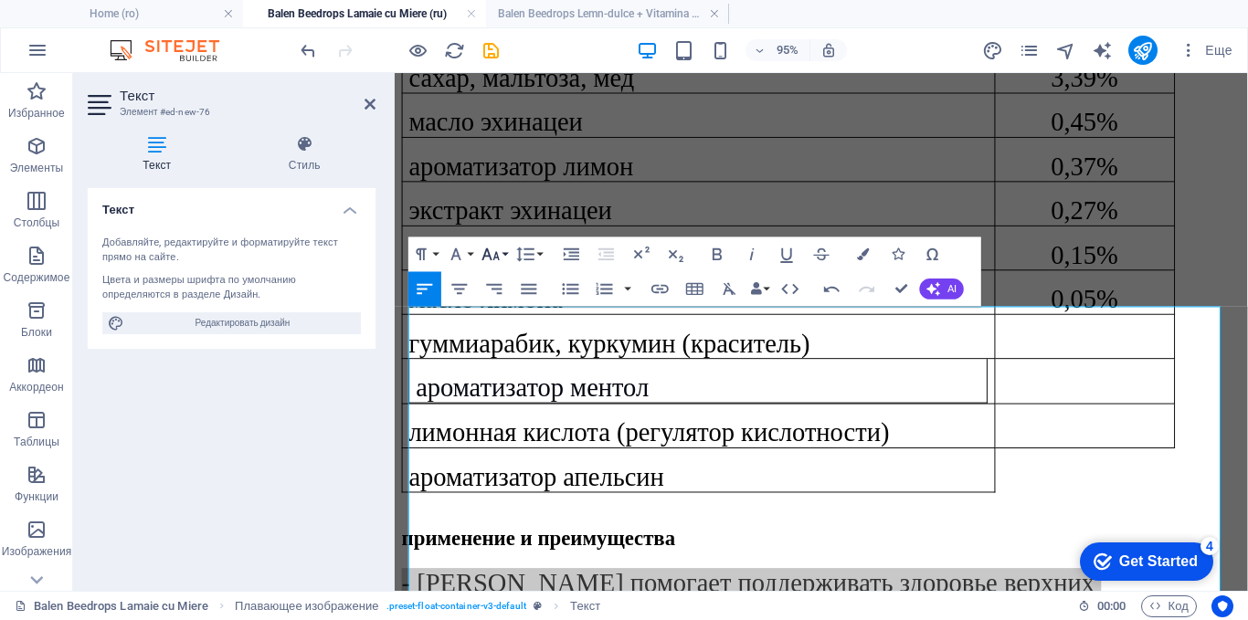
click at [483, 254] on icon "button" at bounding box center [490, 254] width 21 height 21
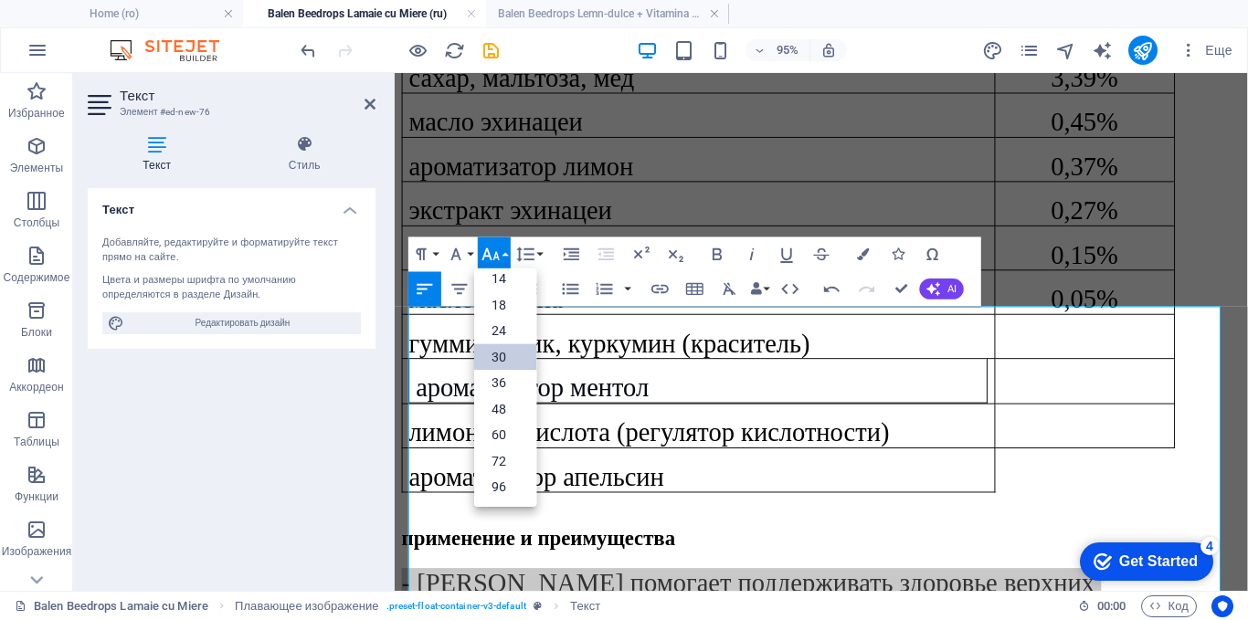
scroll to position [147, 0]
click at [448, 257] on icon "button" at bounding box center [456, 254] width 21 height 21
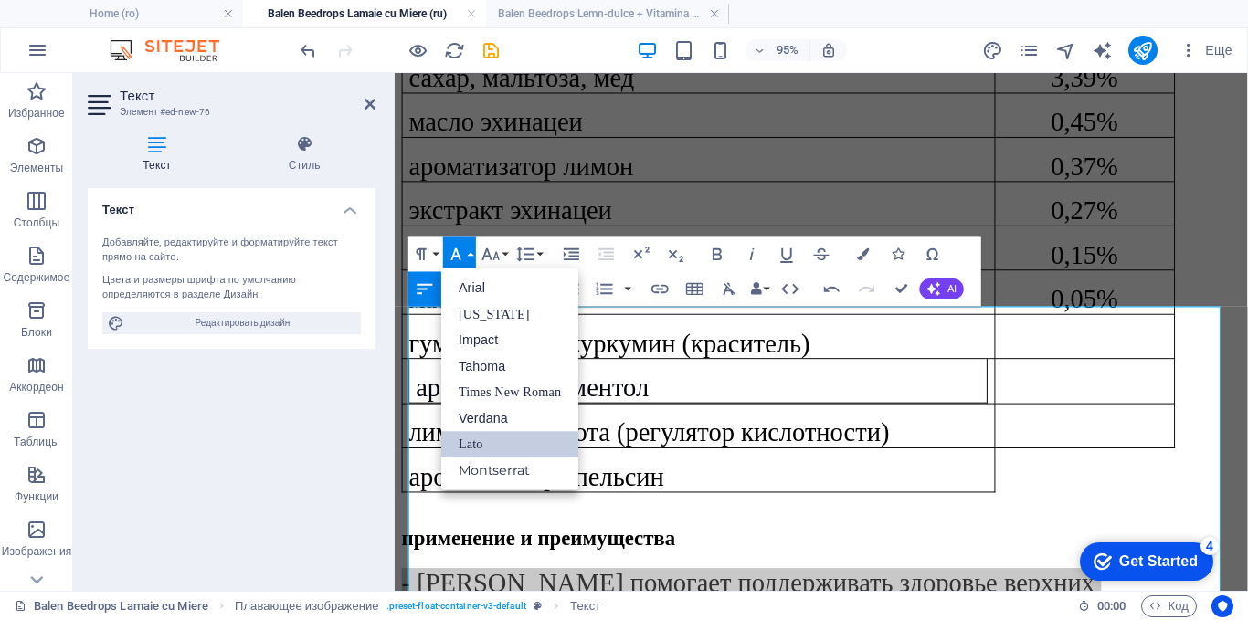
scroll to position [0, 0]
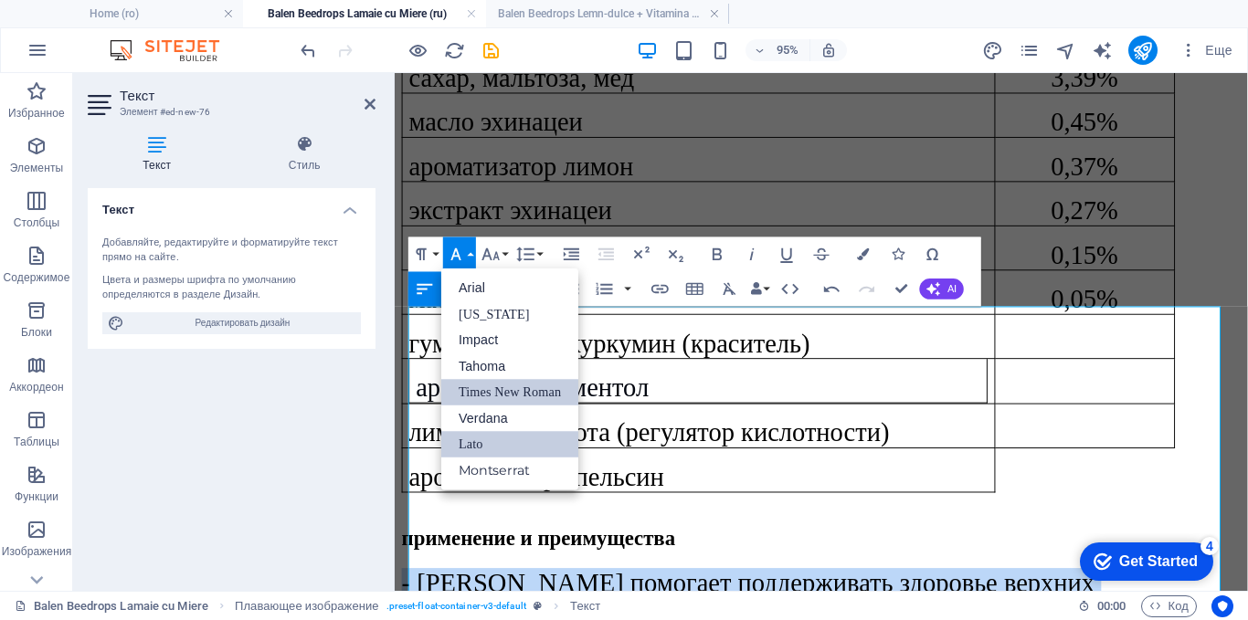
click at [491, 394] on link "Times New Roman" at bounding box center [509, 392] width 137 height 26
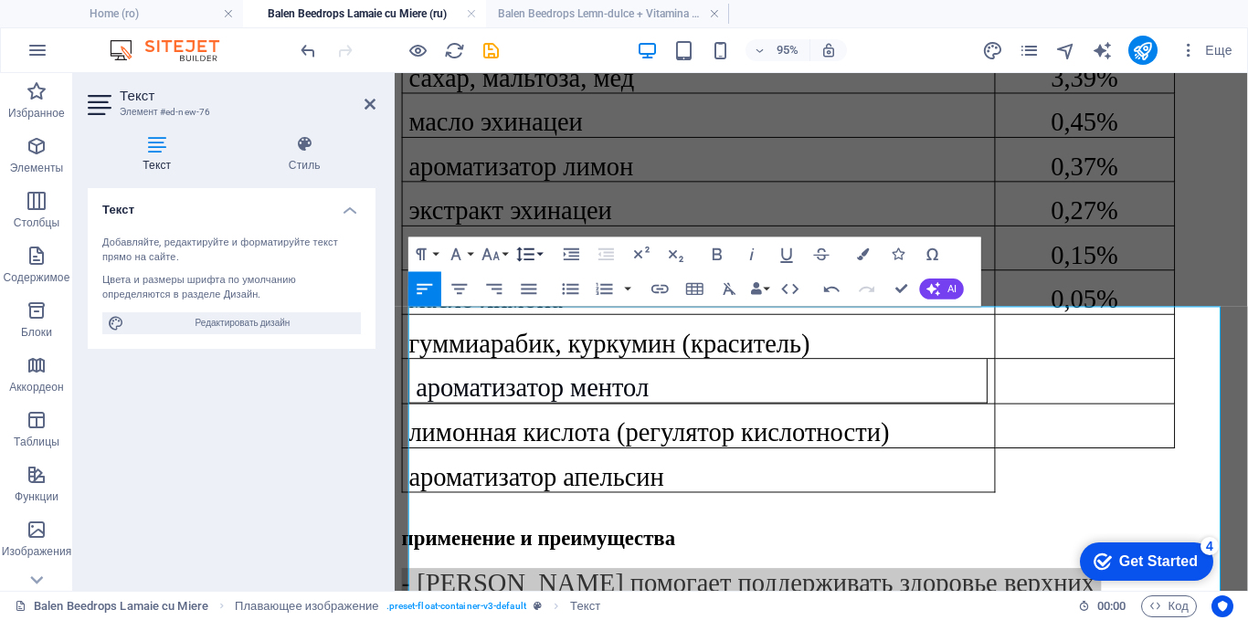
click at [534, 250] on icon "button" at bounding box center [525, 254] width 21 height 21
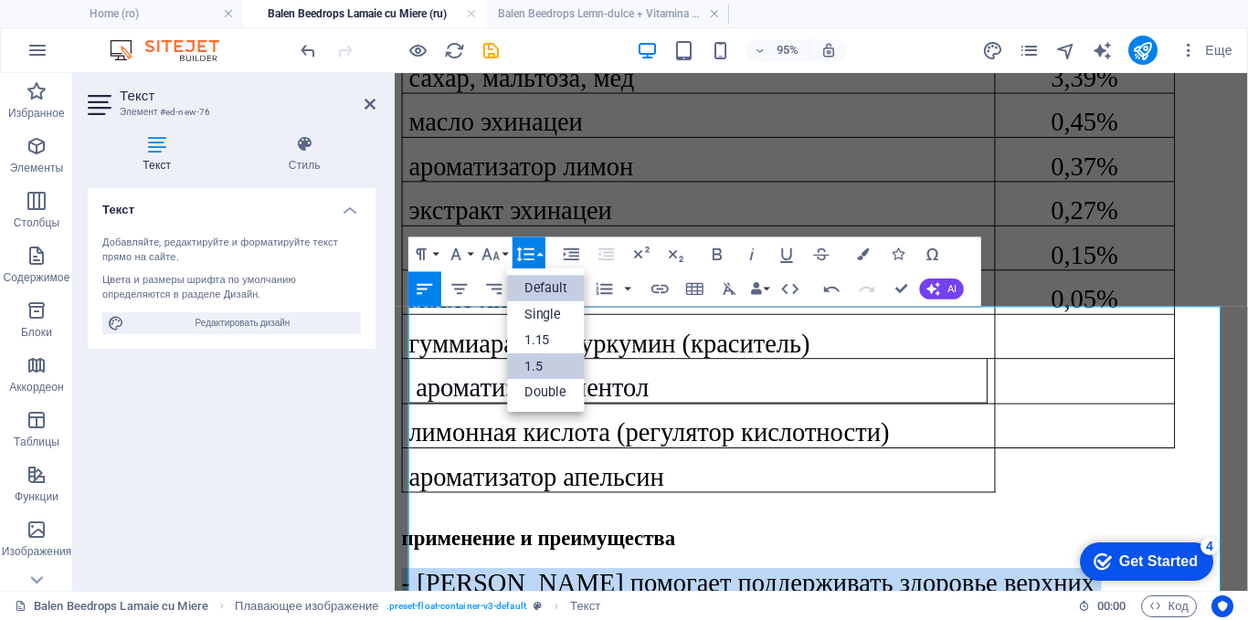
click at [533, 362] on link "1.5" at bounding box center [547, 366] width 78 height 26
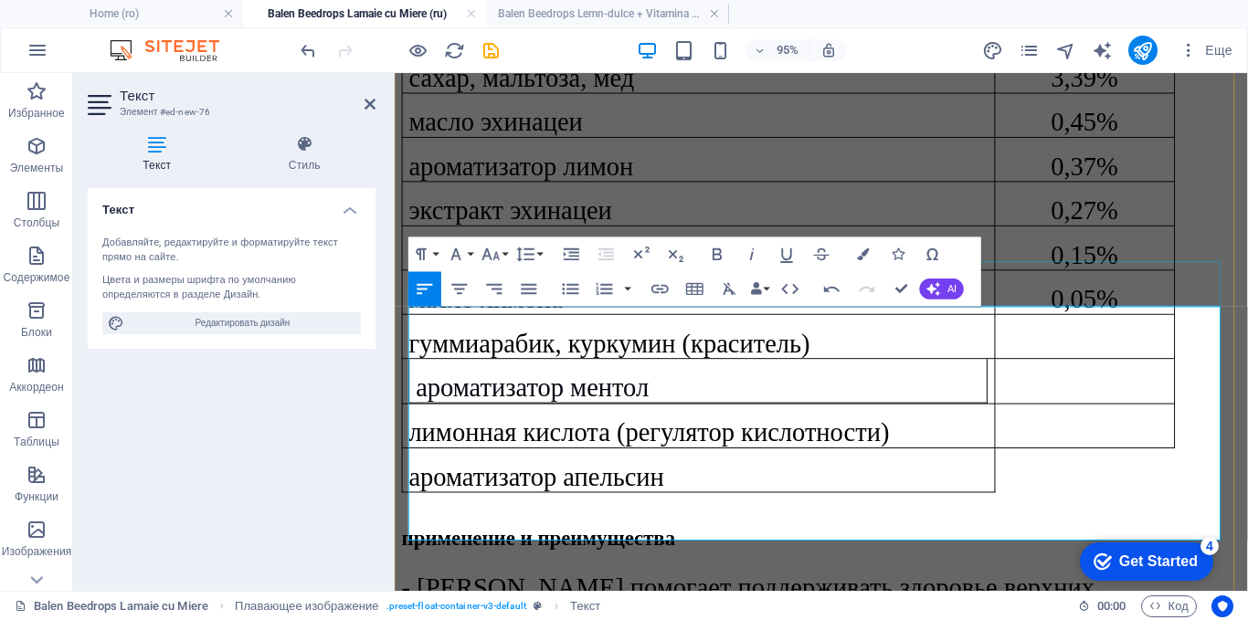
click at [1101, 552] on div "применение и преимущества" at bounding box center [843, 564] width 883 height 25
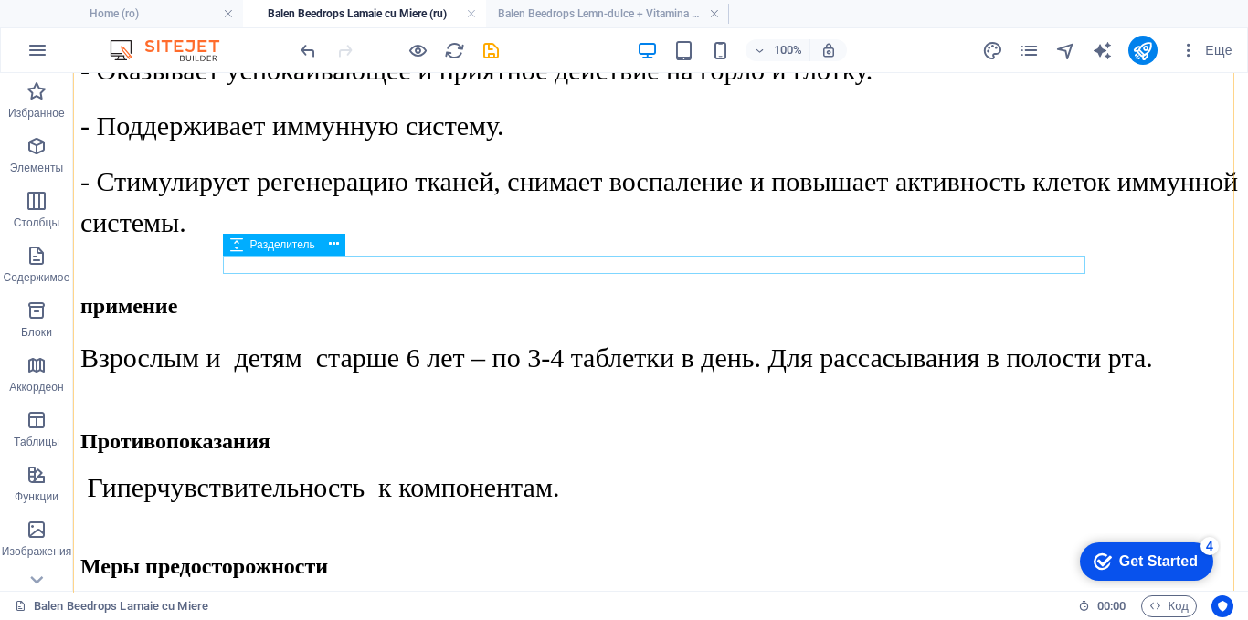
scroll to position [2126, 0]
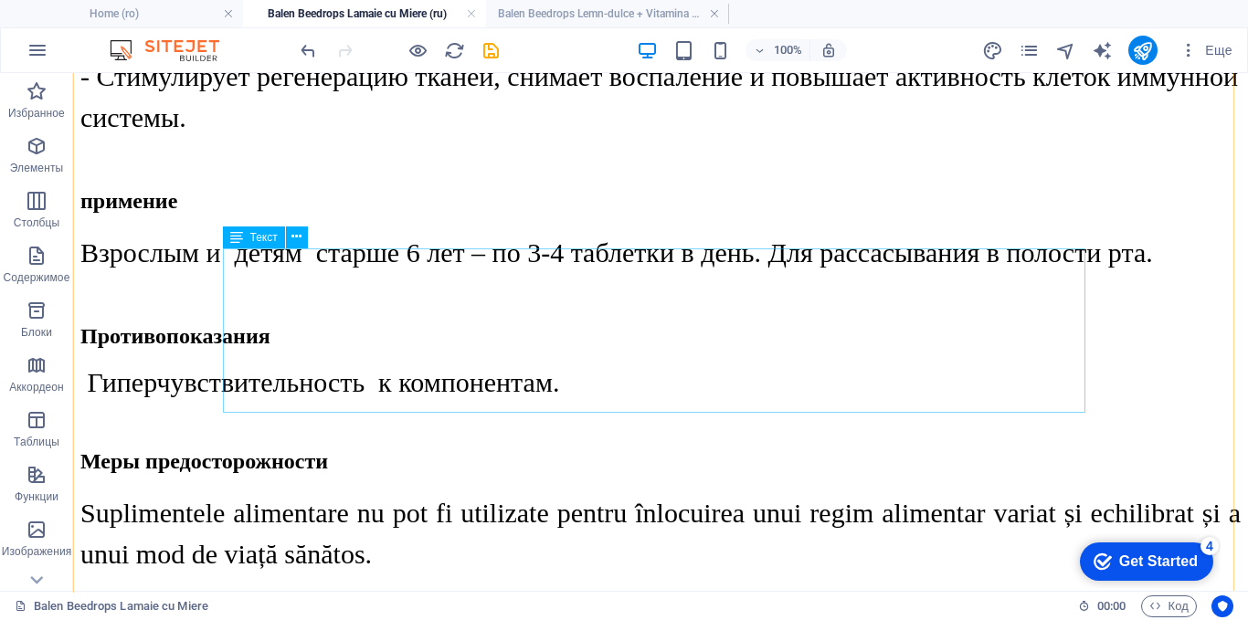
click at [661, 492] on div "Suplimentele alimentare nu pot fi utilizate pentru înlocuirea unui regim alimen…" at bounding box center [660, 581] width 1160 height 179
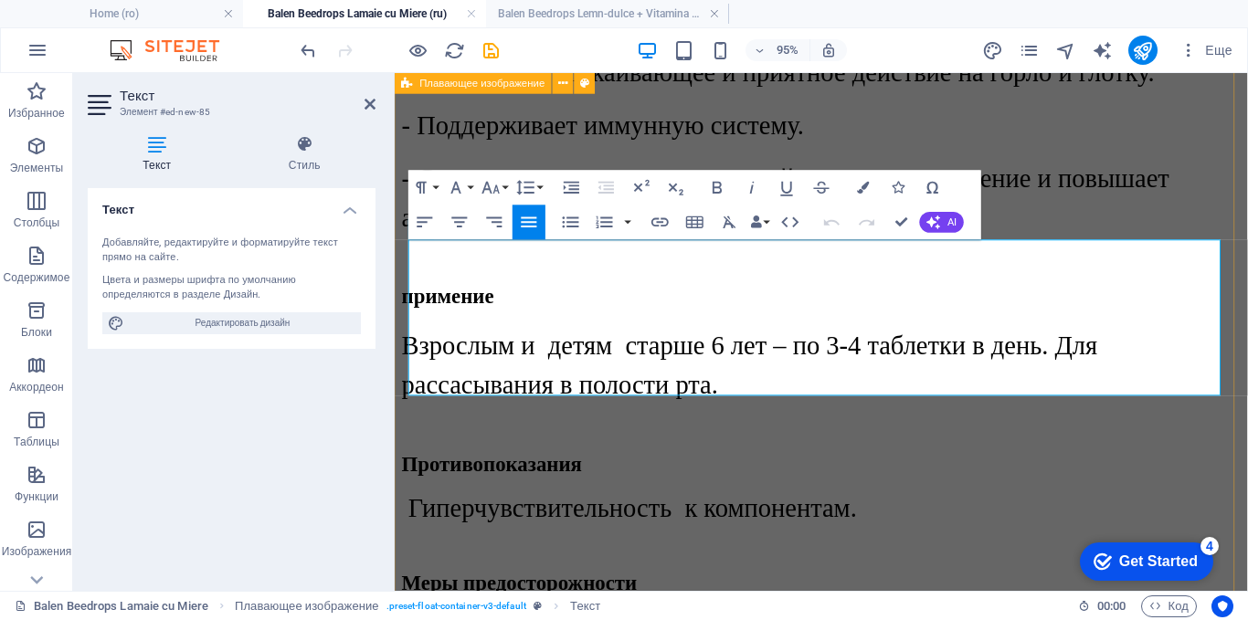
drag, startPoint x: 1206, startPoint y: 395, endPoint x: 403, endPoint y: 285, distance: 810.3
copy div "Suplimentele alimentare nu pot fi utilizate pentru înlocuirea unui regim alimen…"
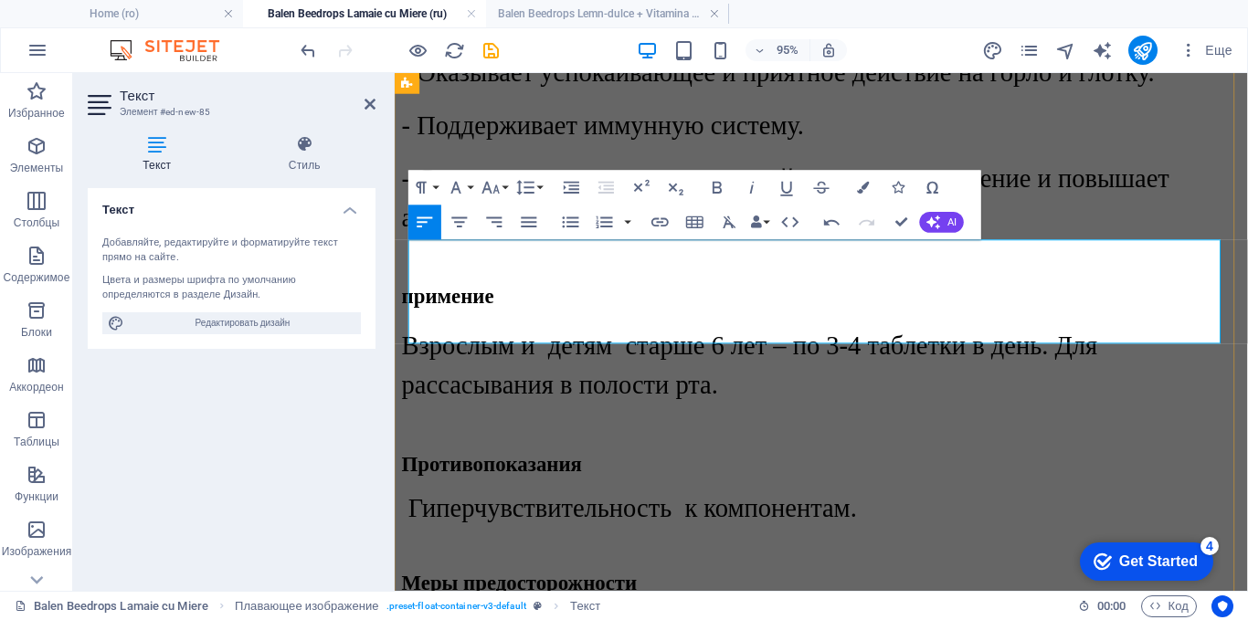
scroll to position [3177, 3]
drag, startPoint x: 837, startPoint y: 346, endPoint x: 399, endPoint y: 252, distance: 447.5
click at [498, 190] on icon "button" at bounding box center [490, 187] width 17 height 12
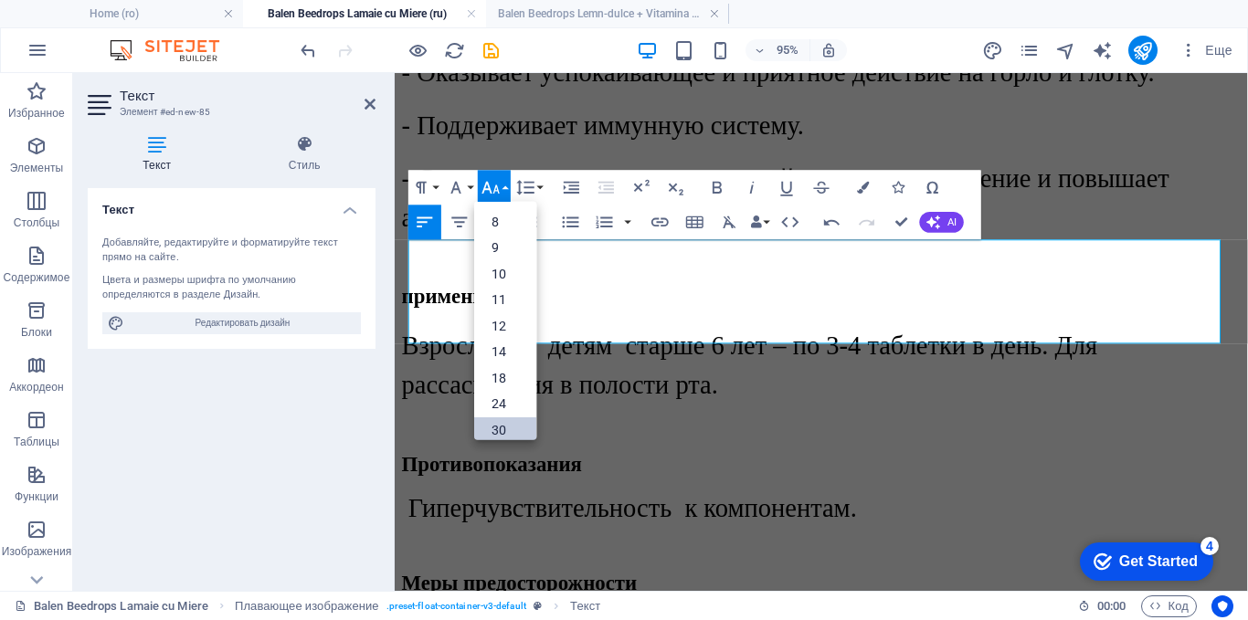
click at [499, 428] on link "30" at bounding box center [505, 430] width 62 height 26
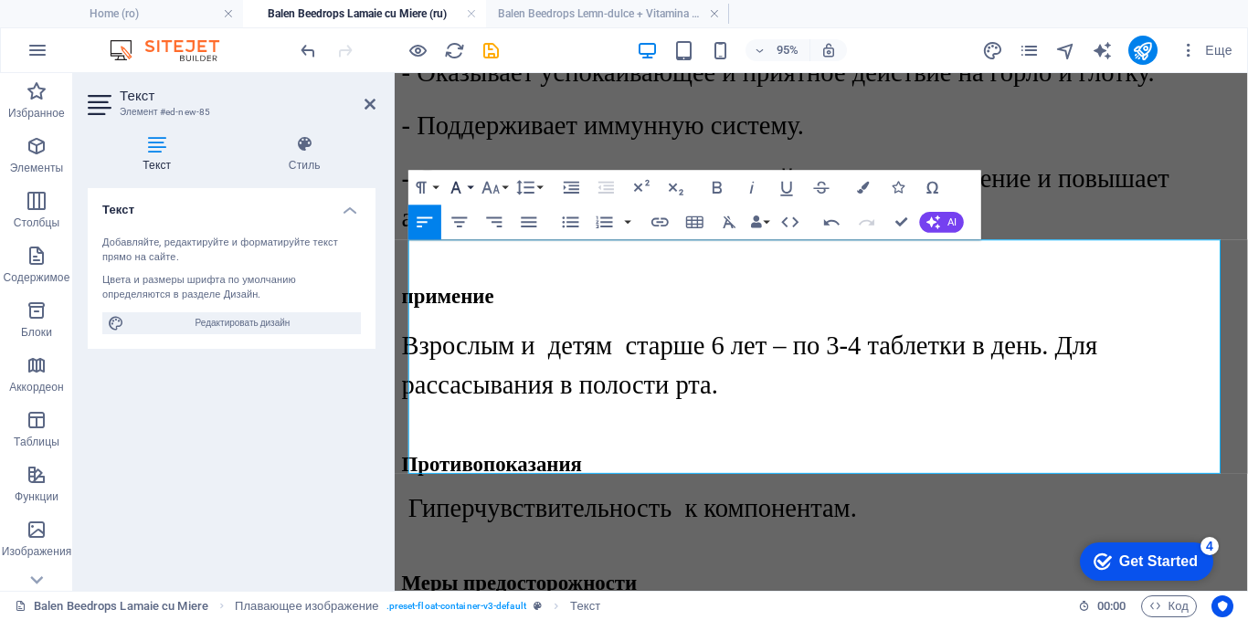
click at [465, 178] on icon "button" at bounding box center [456, 187] width 21 height 21
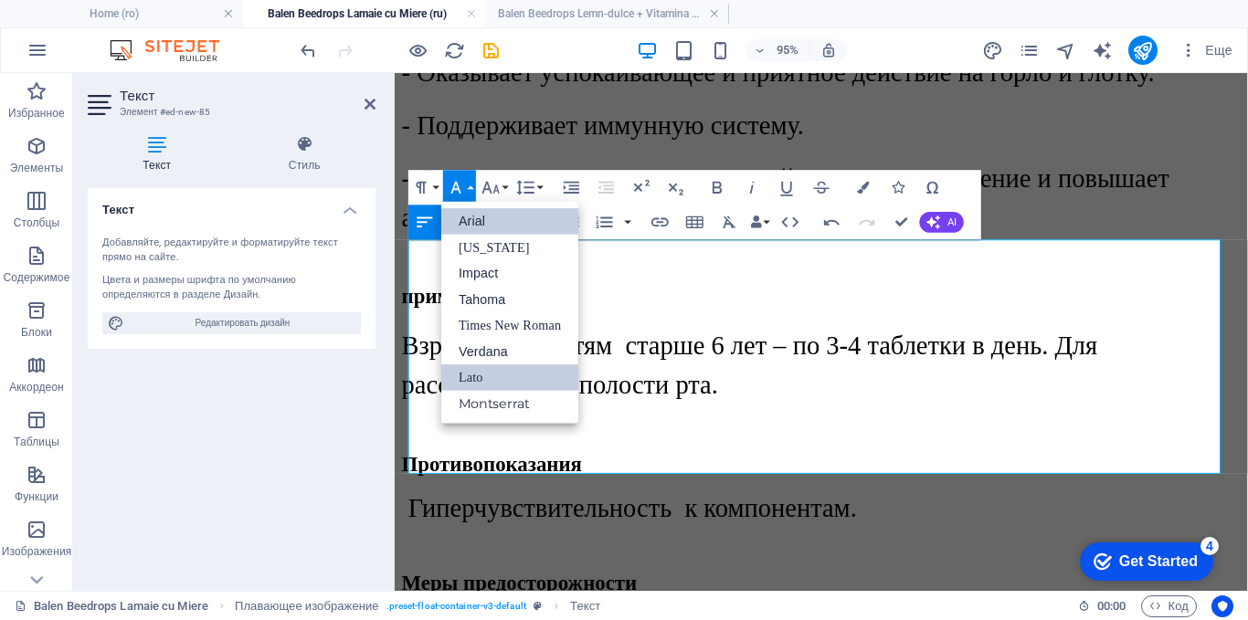
scroll to position [0, 0]
drag, startPoint x: 473, startPoint y: 326, endPoint x: 81, endPoint y: 259, distance: 397.5
click at [473, 326] on link "Times New Roman" at bounding box center [509, 325] width 137 height 26
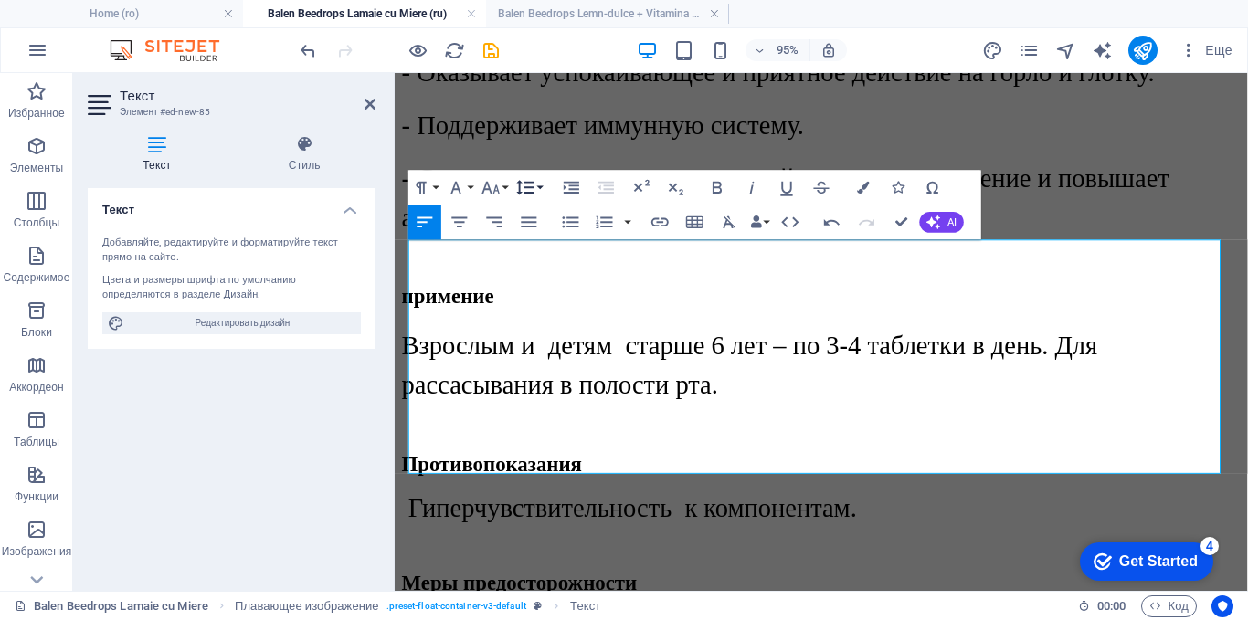
click at [533, 183] on icon "button" at bounding box center [525, 187] width 17 height 15
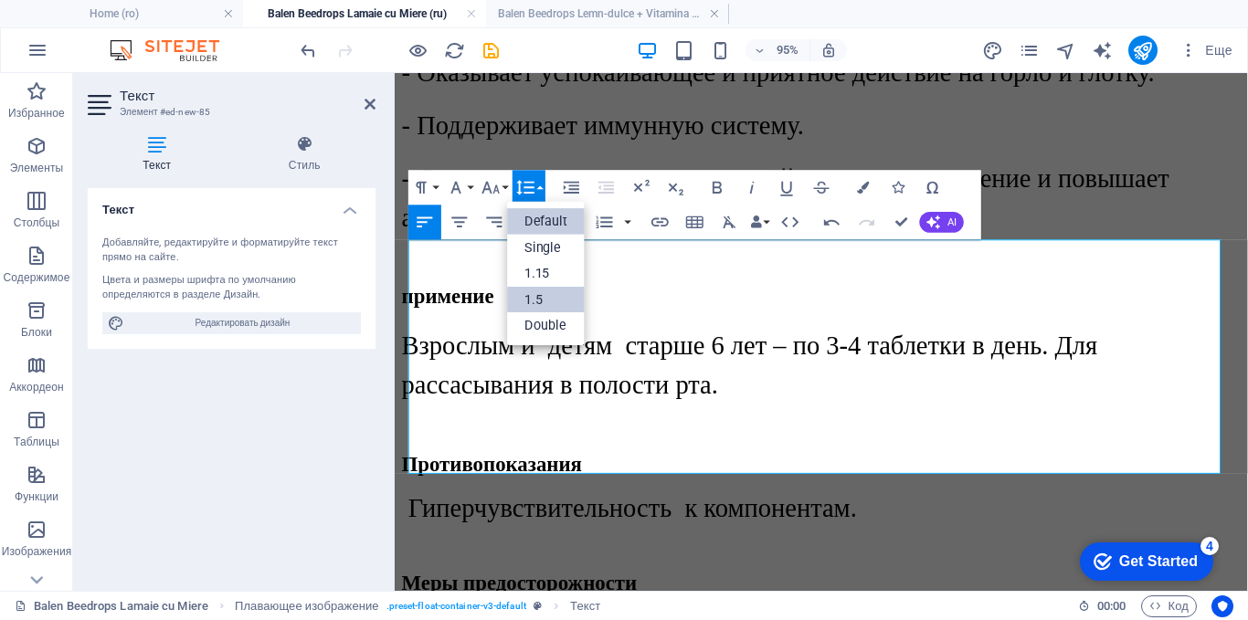
click at [536, 304] on link "1.5" at bounding box center [547, 299] width 78 height 26
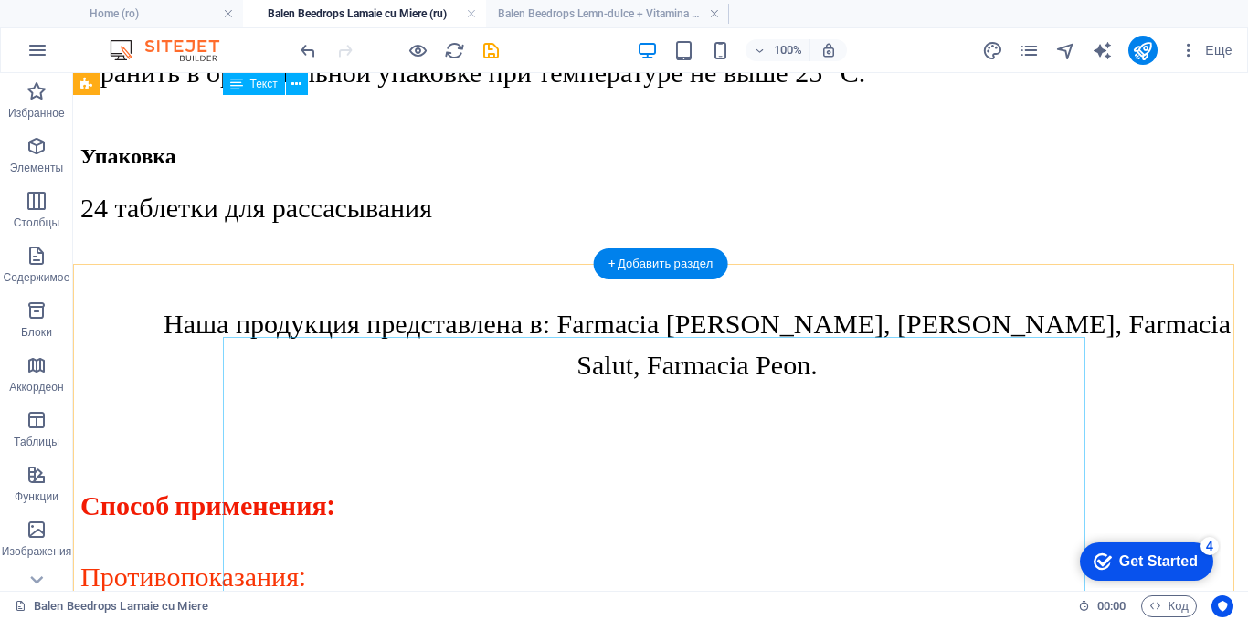
scroll to position [2582, 0]
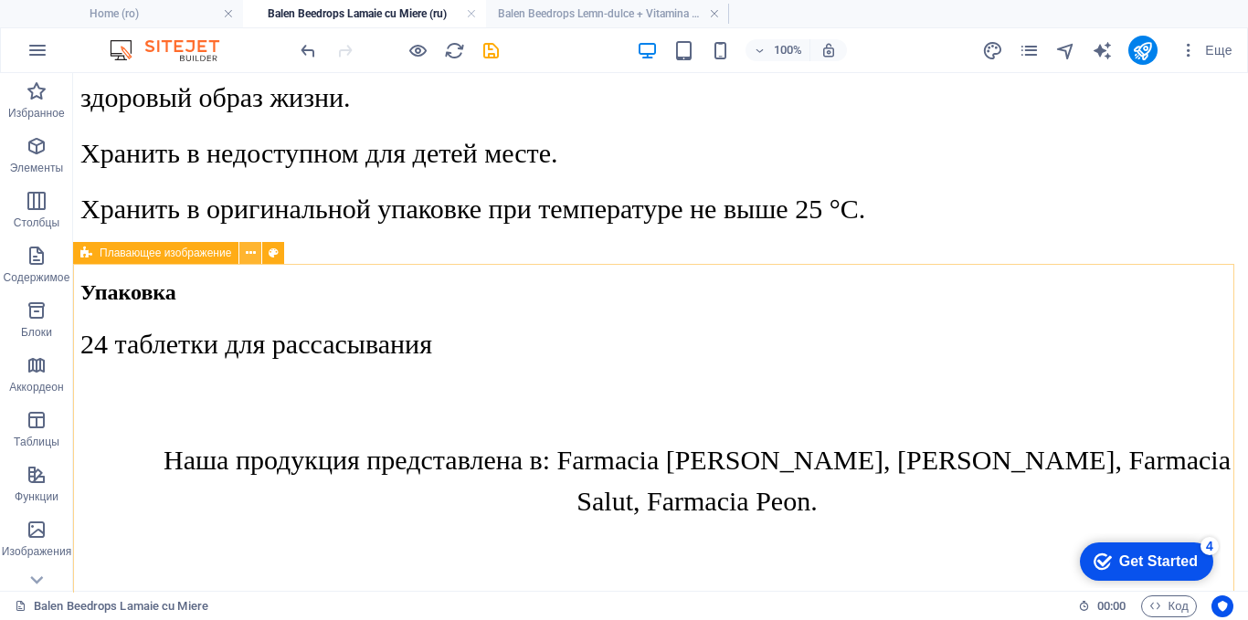
click at [257, 257] on button at bounding box center [250, 253] width 22 height 22
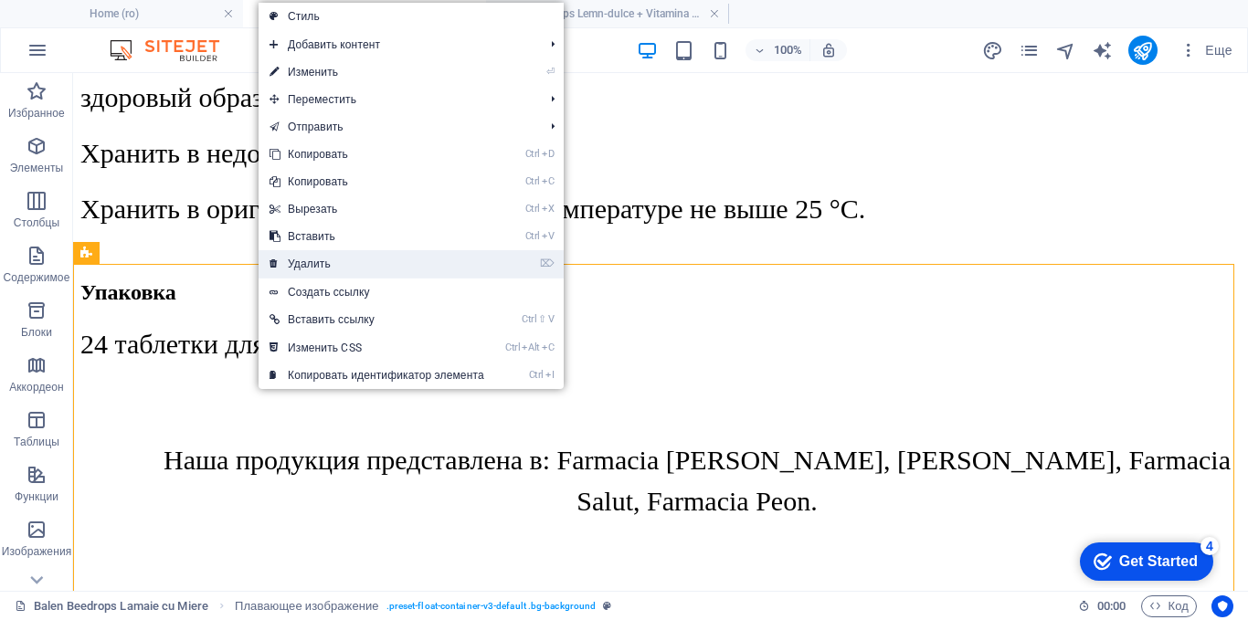
click at [317, 269] on link "⌦ Удалить" at bounding box center [376, 263] width 237 height 27
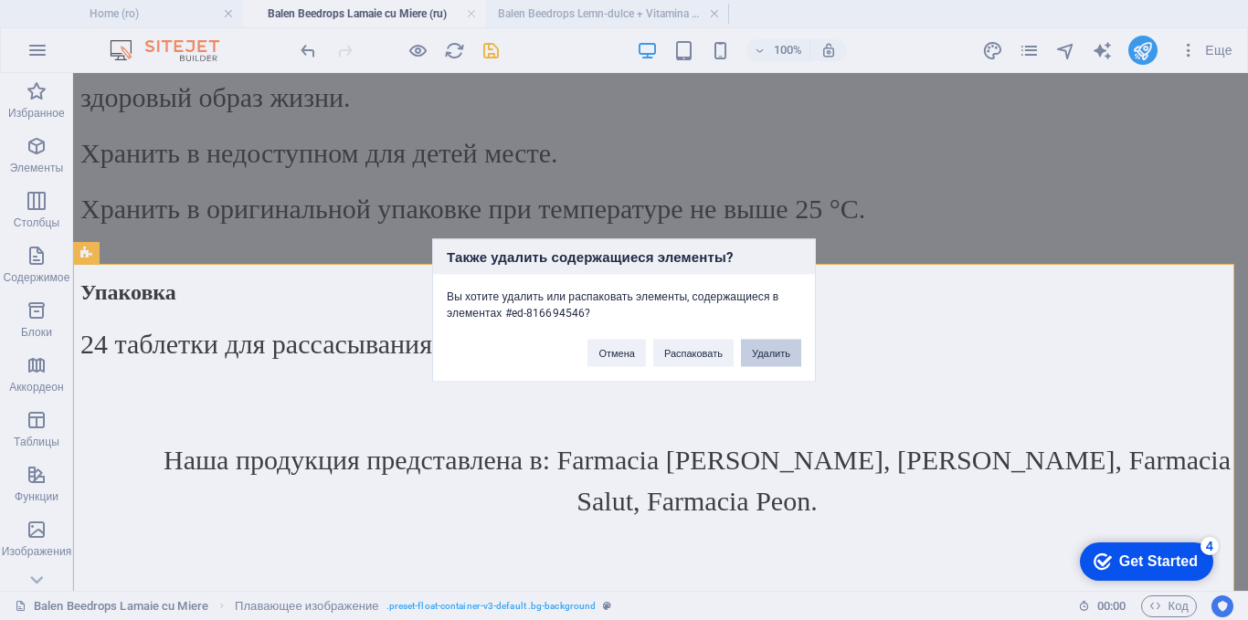
click at [783, 348] on button "Удалить" at bounding box center [771, 352] width 60 height 27
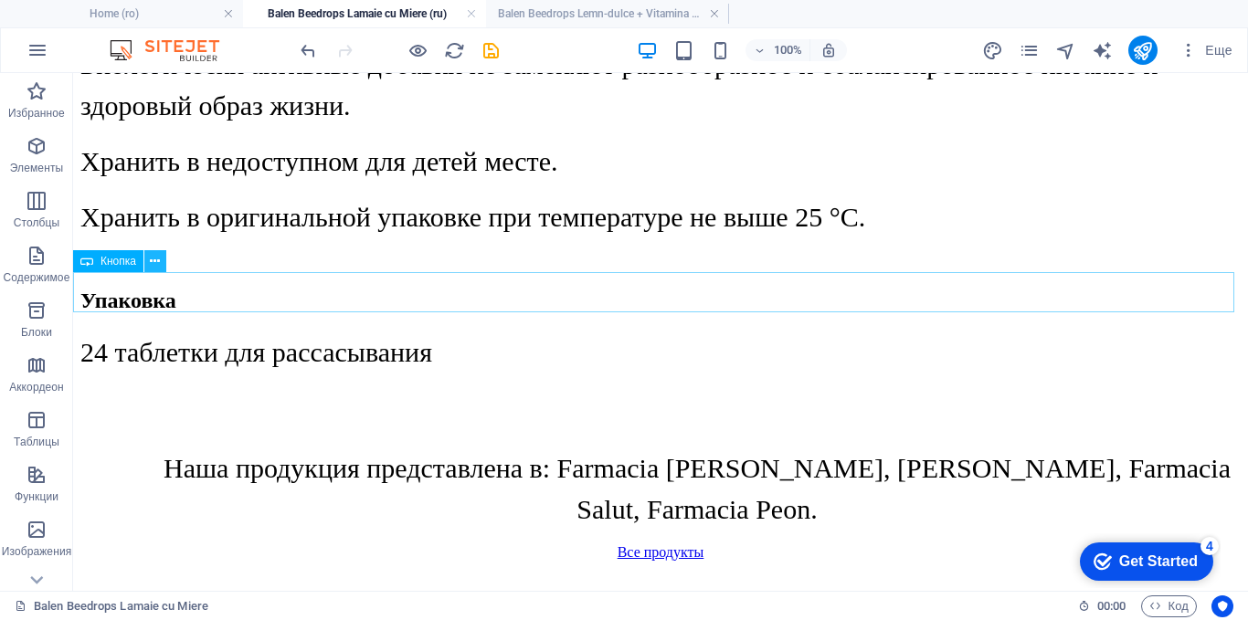
click at [151, 264] on icon at bounding box center [155, 261] width 10 height 19
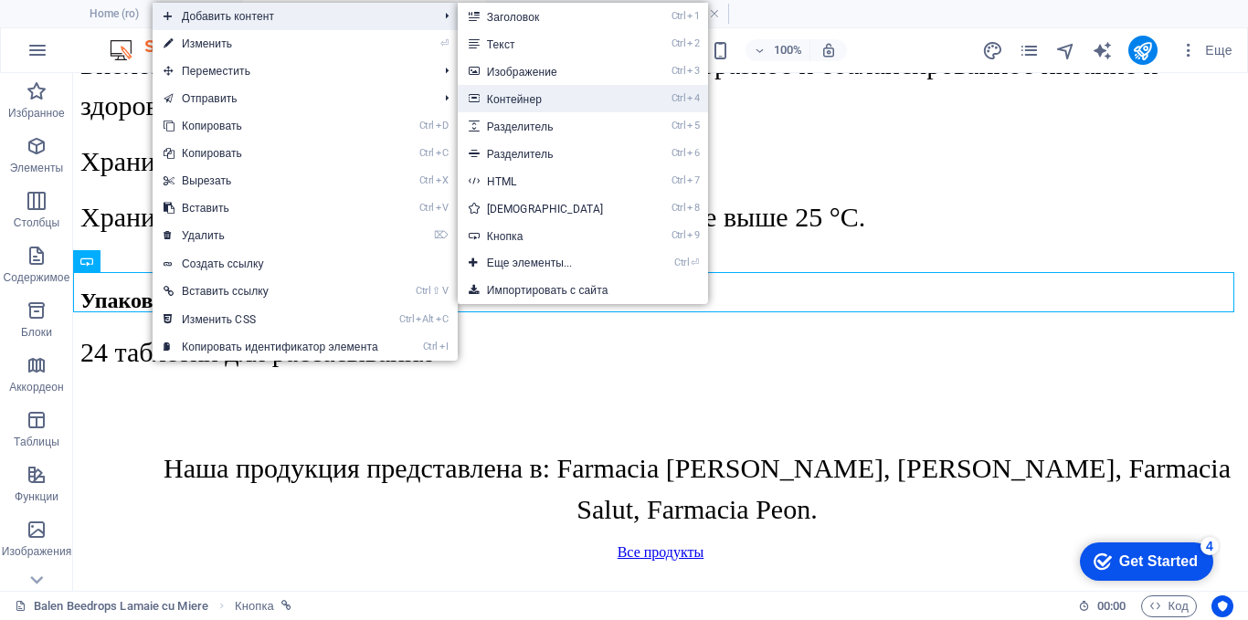
click at [533, 100] on link "Ctrl 4 Контейнер" at bounding box center [549, 98] width 183 height 27
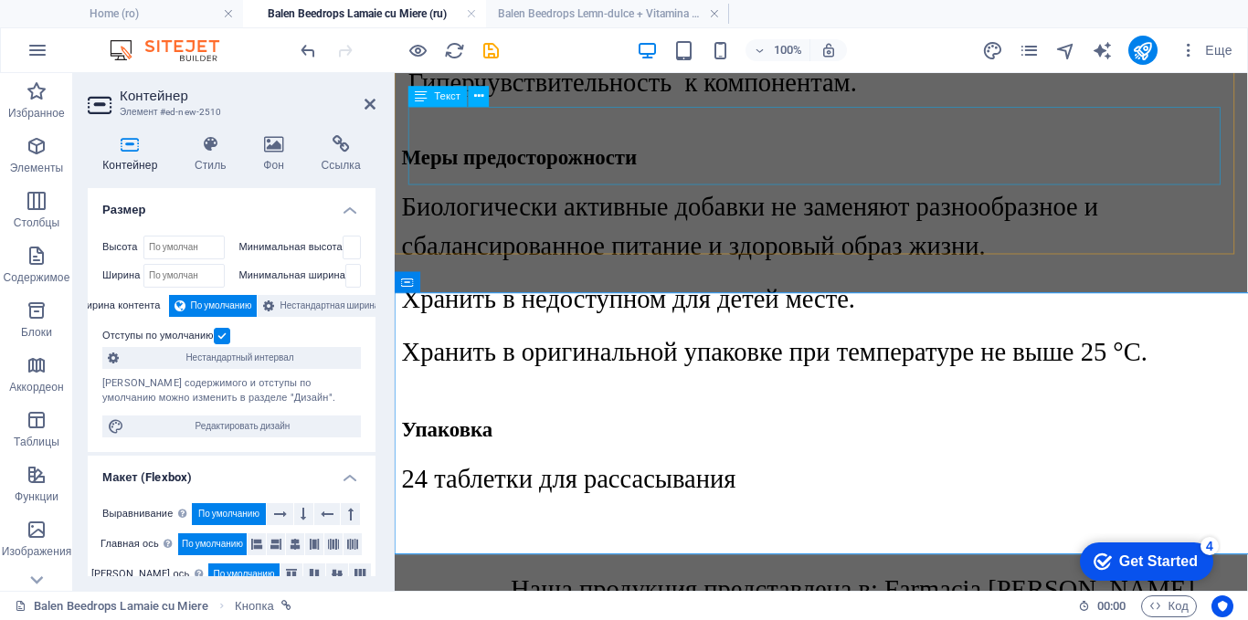
scroll to position [2582, 0]
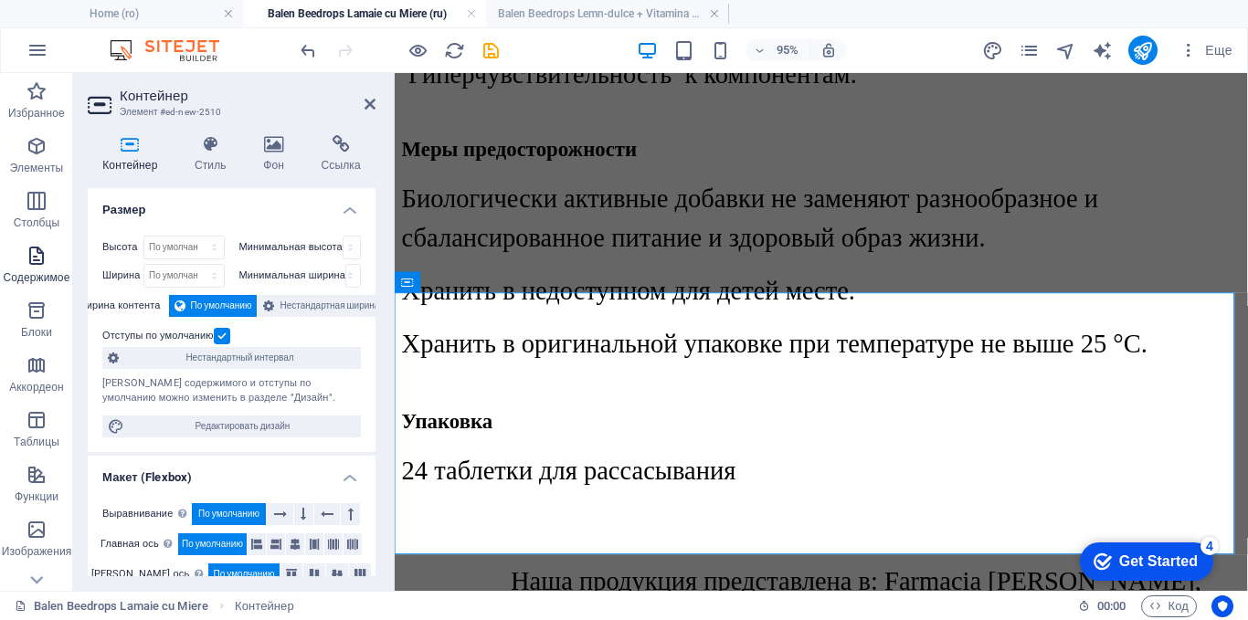
click at [31, 259] on icon "button" at bounding box center [37, 256] width 22 height 22
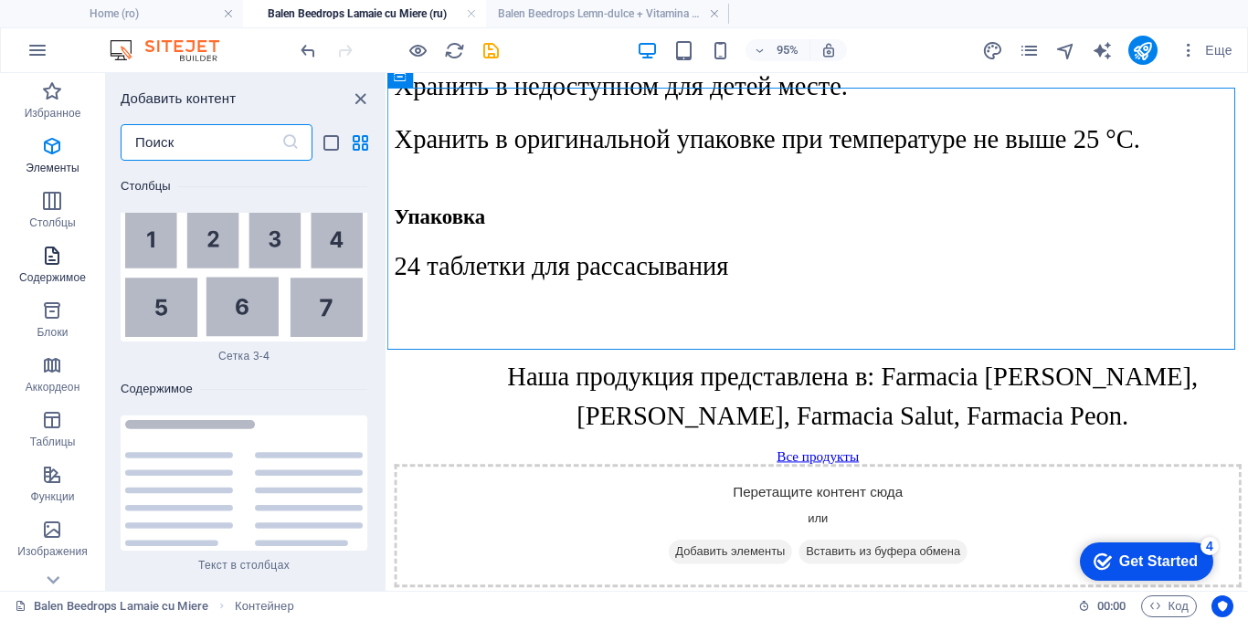
scroll to position [6103, 0]
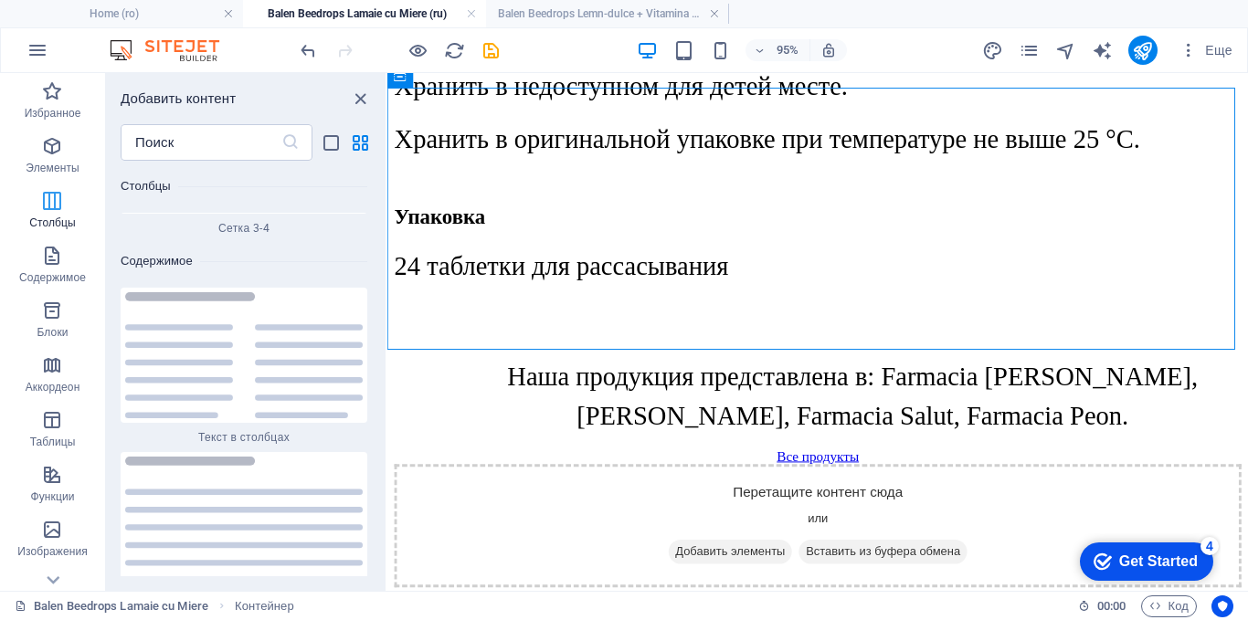
click at [47, 208] on icon "button" at bounding box center [52, 201] width 22 height 22
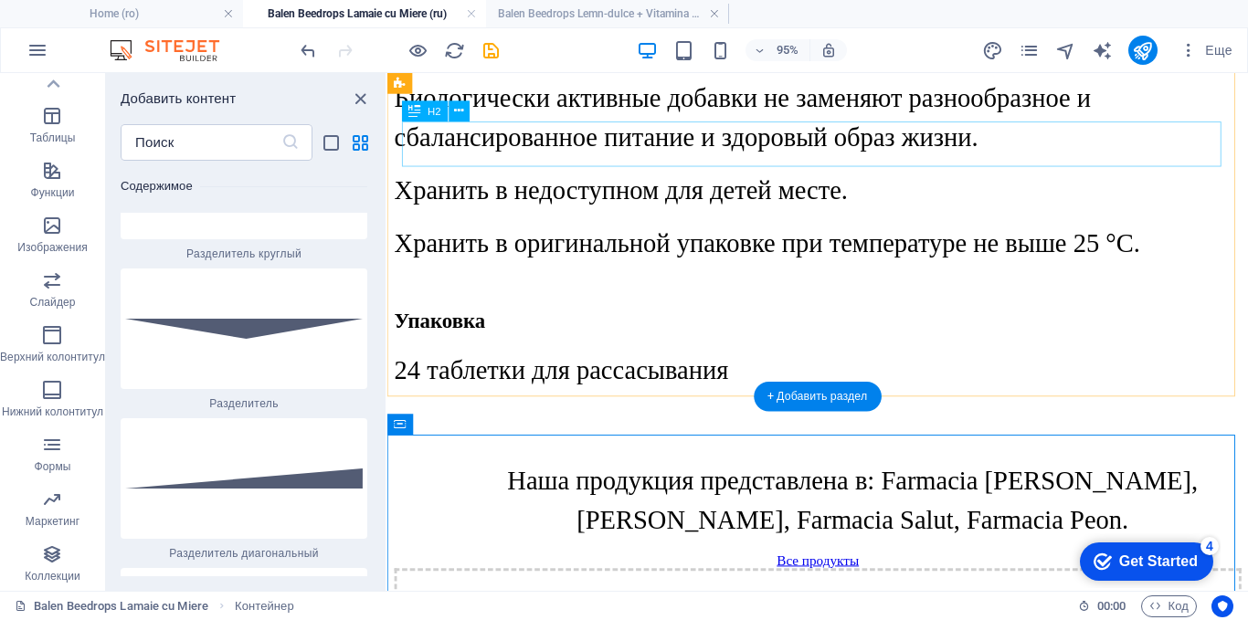
scroll to position [2432, 0]
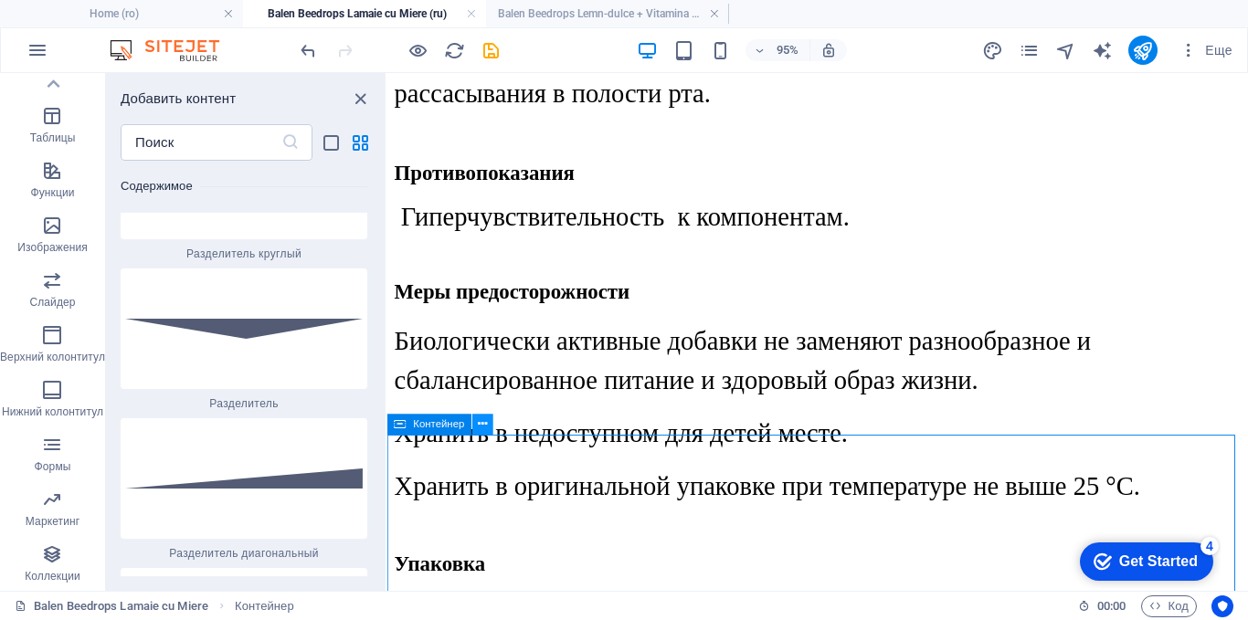
click at [481, 425] on icon at bounding box center [482, 425] width 9 height 18
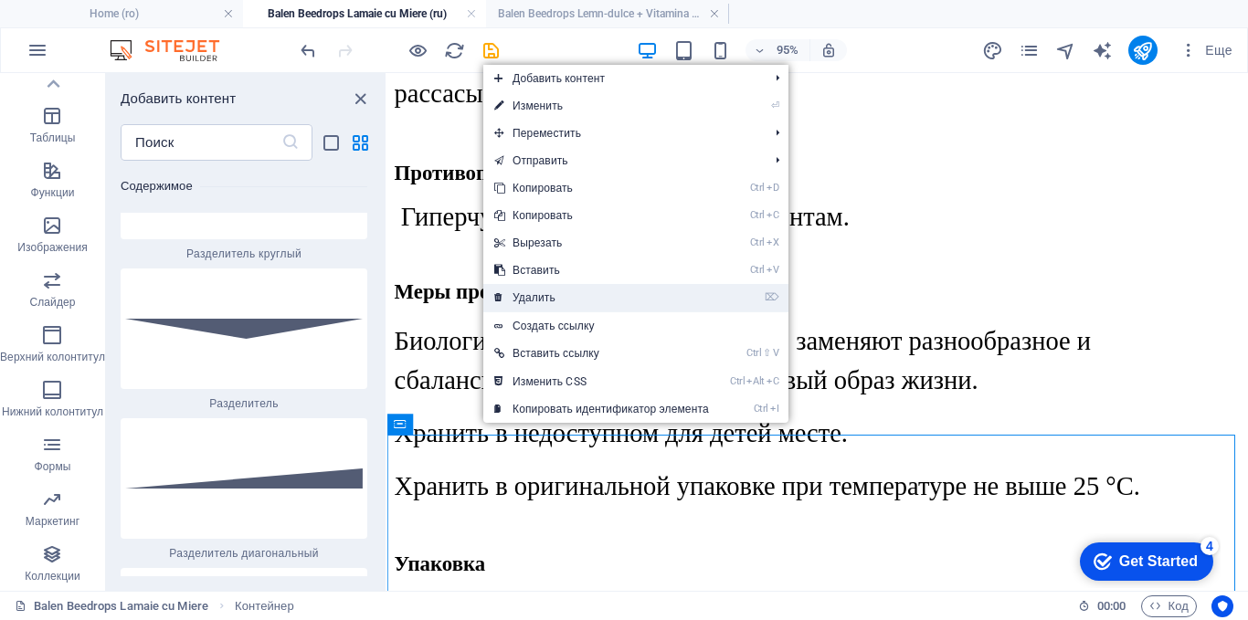
click at [511, 301] on link "⌦ Удалить" at bounding box center [601, 297] width 237 height 27
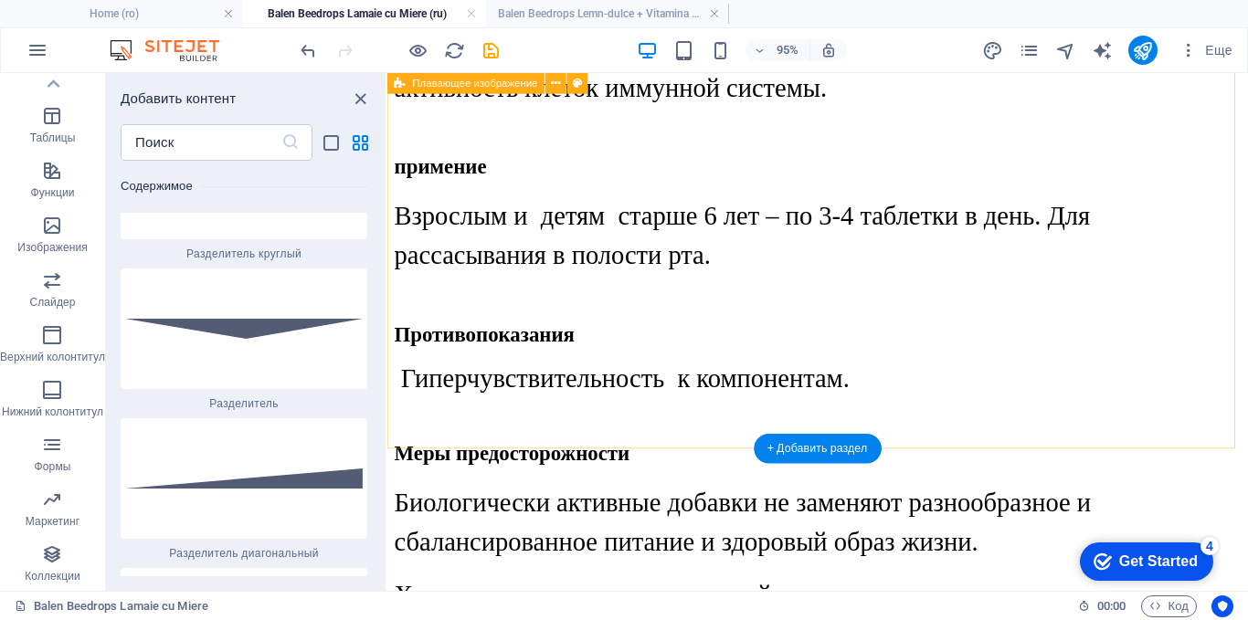
scroll to position [2250, 0]
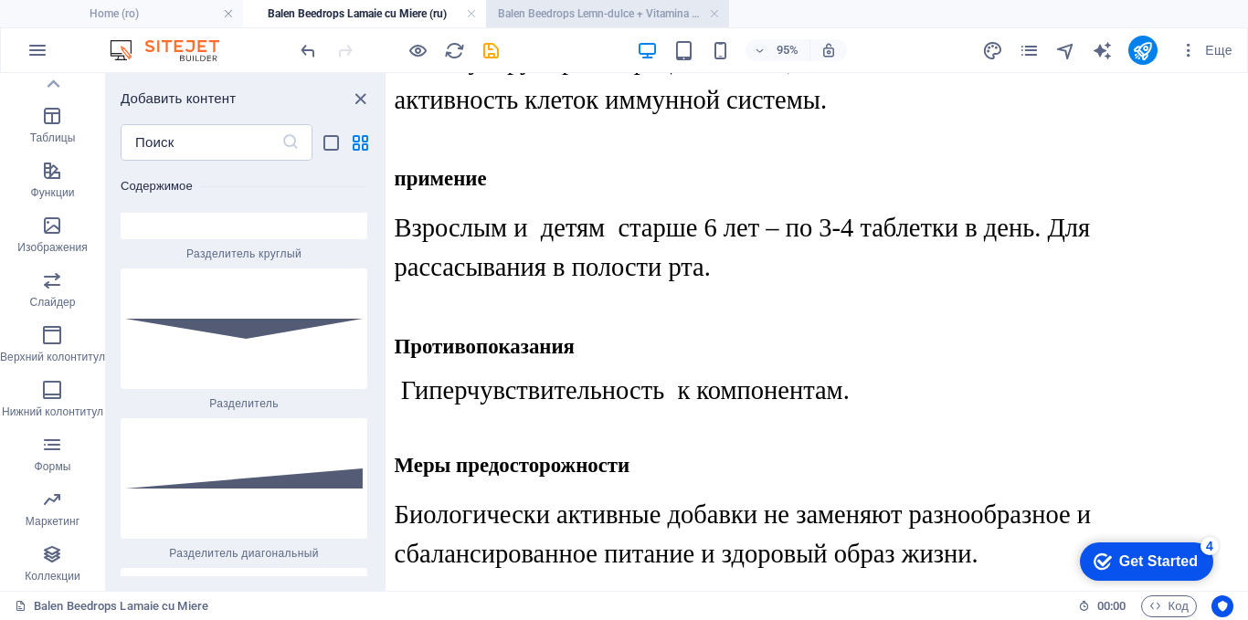
click at [567, 11] on h4 "Balen Beedrops Lemn-dulce + Vitamina C + Zinc (ro)" at bounding box center [607, 14] width 243 height 20
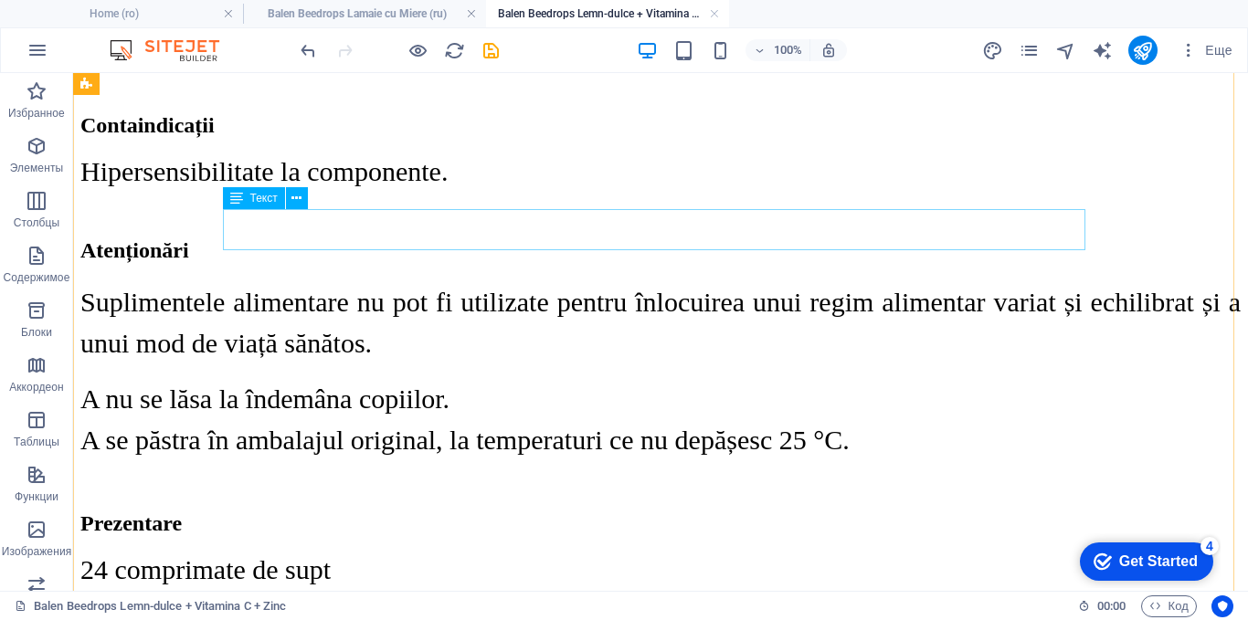
scroll to position [2731, 0]
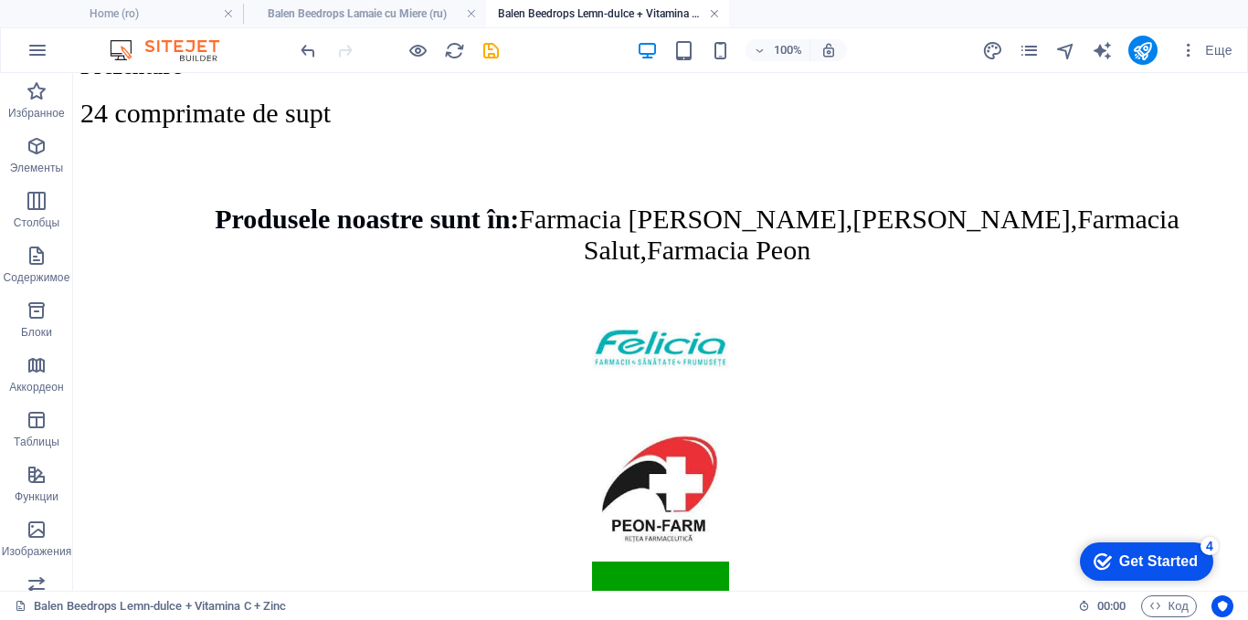
click at [712, 13] on link at bounding box center [714, 13] width 11 height 17
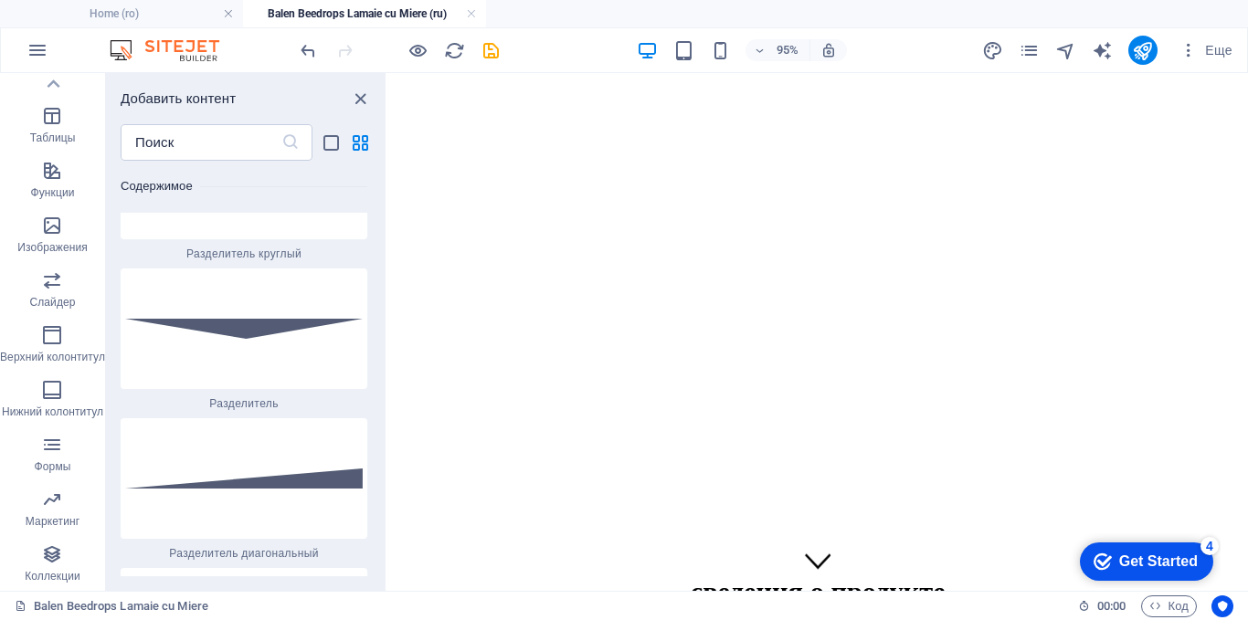
scroll to position [2250, 0]
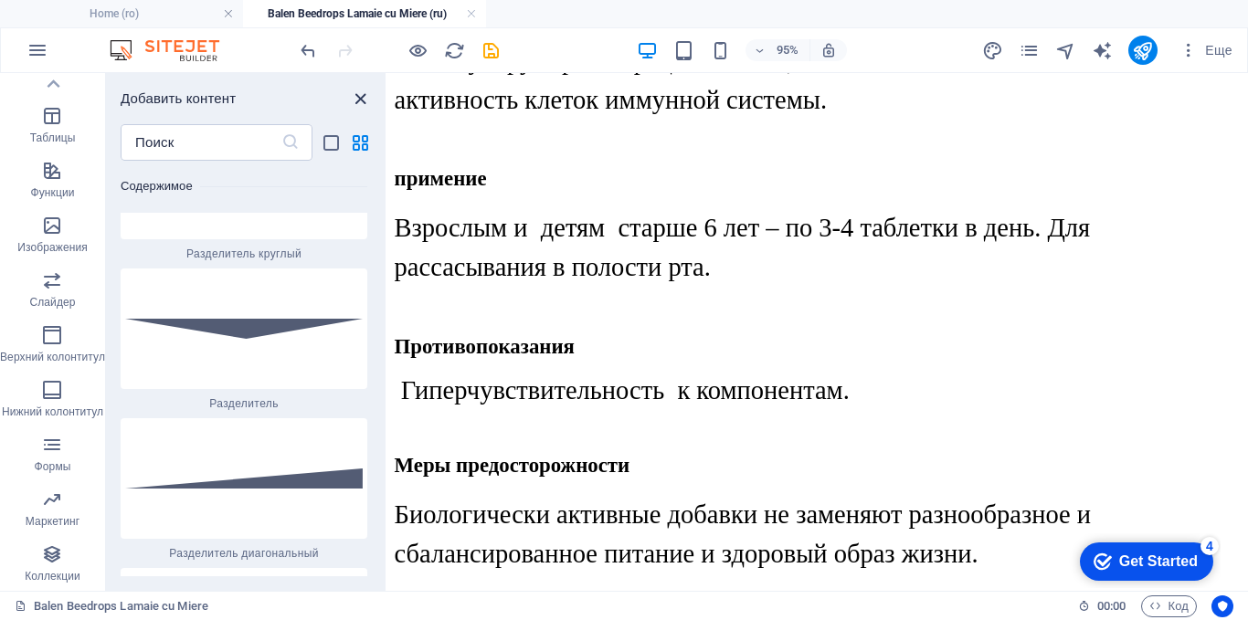
click at [364, 98] on icon "close panel" at bounding box center [360, 99] width 21 height 21
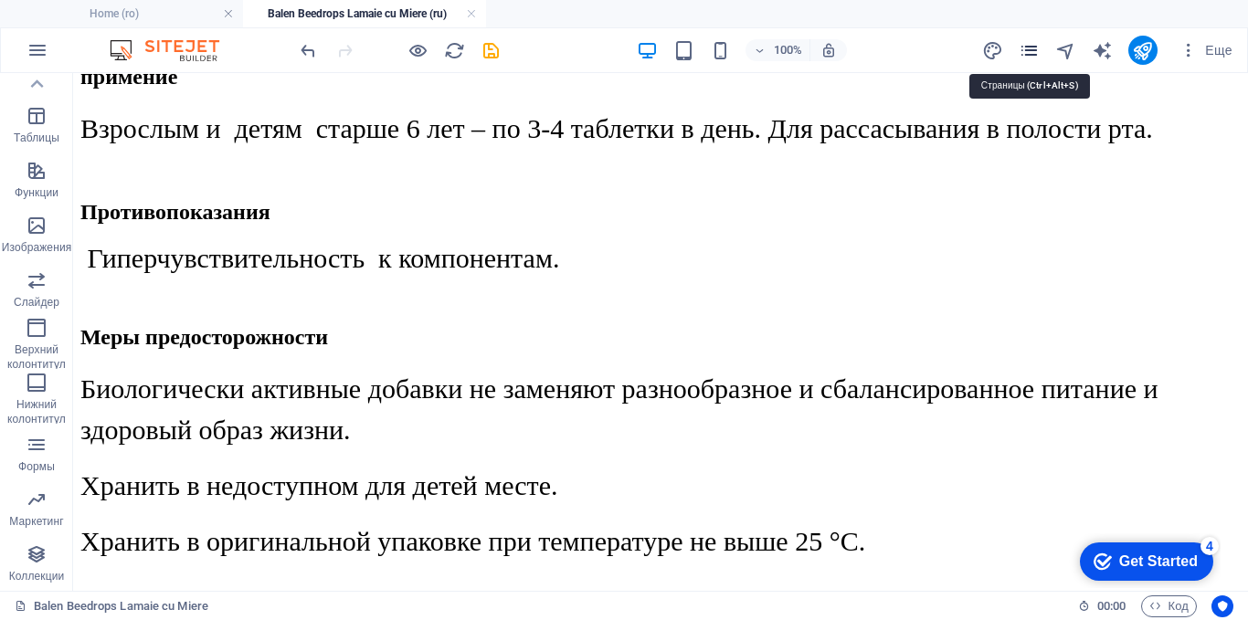
click at [1037, 49] on icon "pages" at bounding box center [1028, 50] width 21 height 21
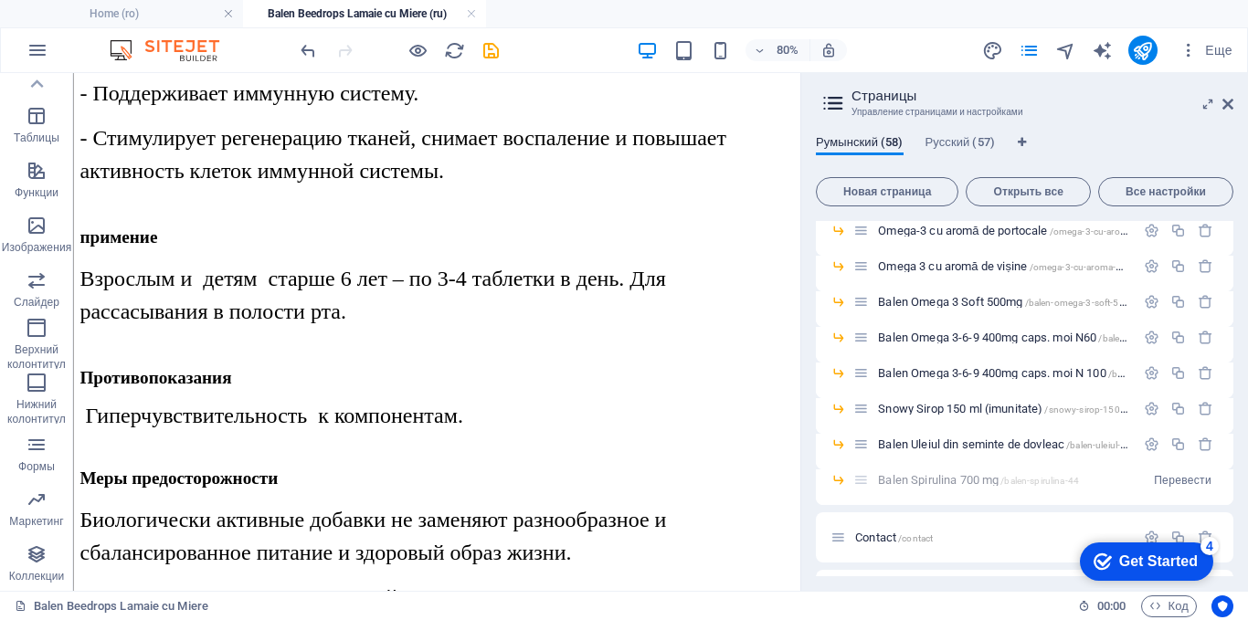
scroll to position [1936, 0]
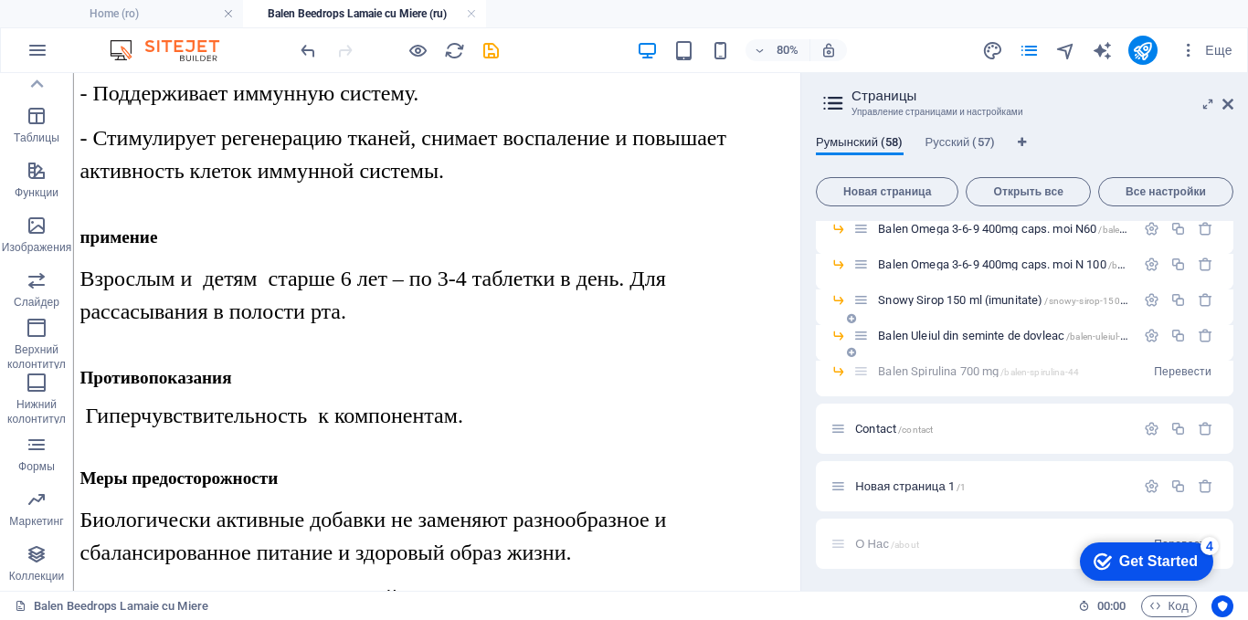
click at [926, 334] on span "Balen Uleiul din seminte de dovleac /balen-uleiul-din-seminte-de-dovleac" at bounding box center [1047, 336] width 339 height 14
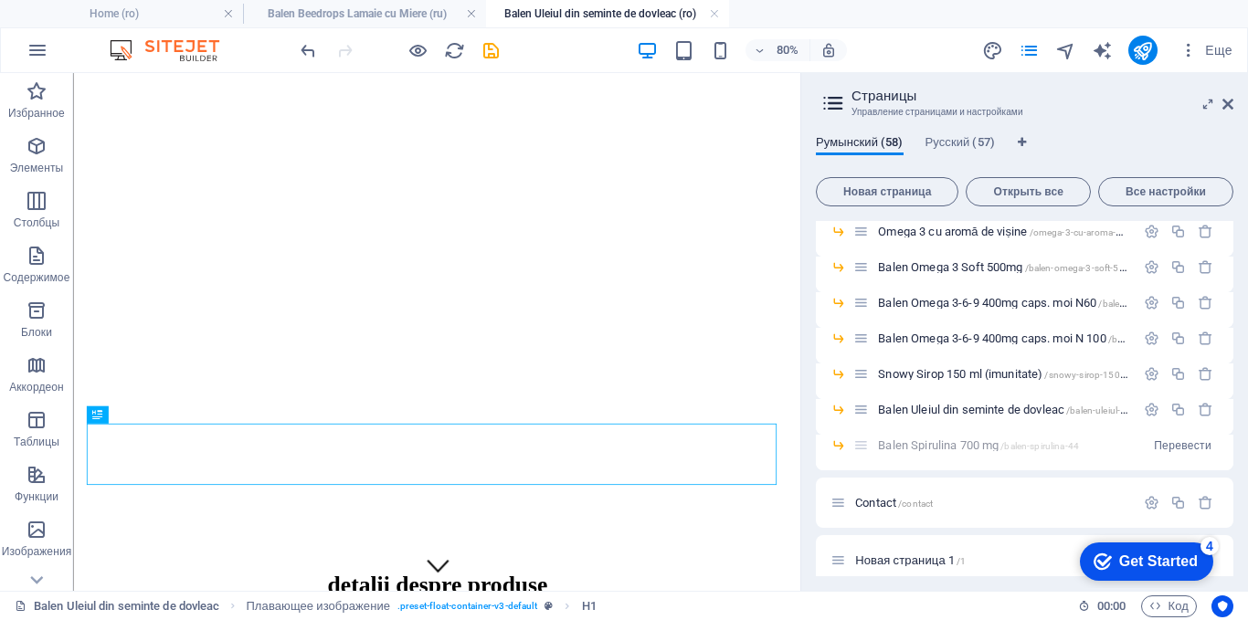
scroll to position [0, 0]
click at [1229, 103] on icon at bounding box center [1227, 104] width 11 height 15
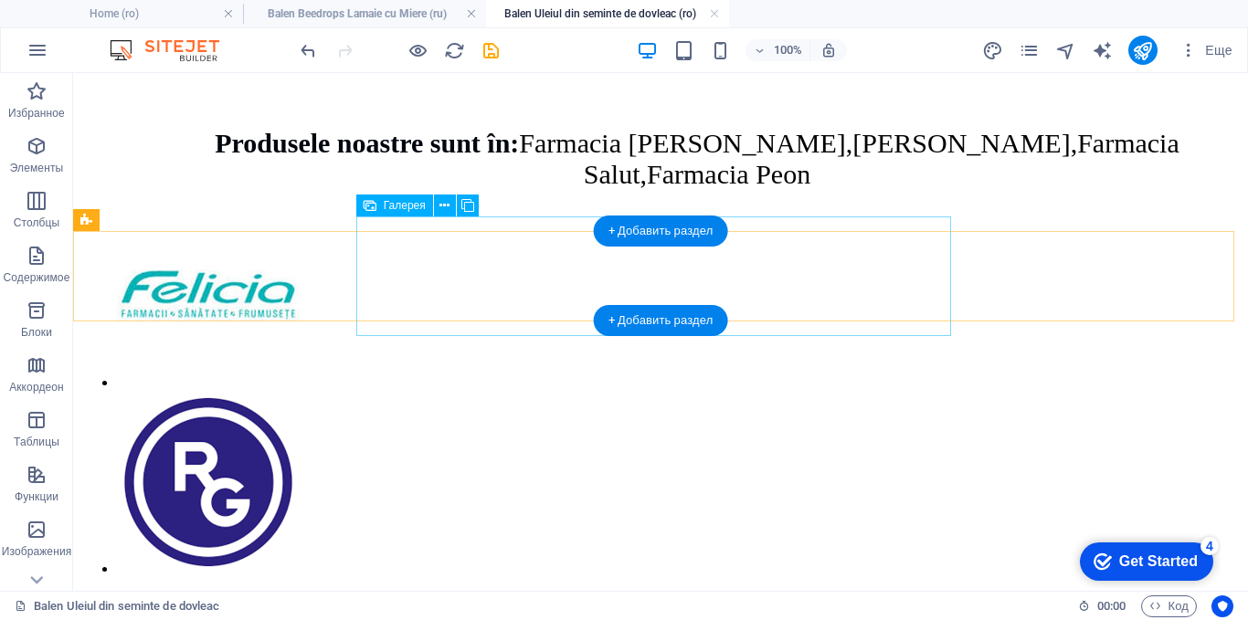
scroll to position [2740, 0]
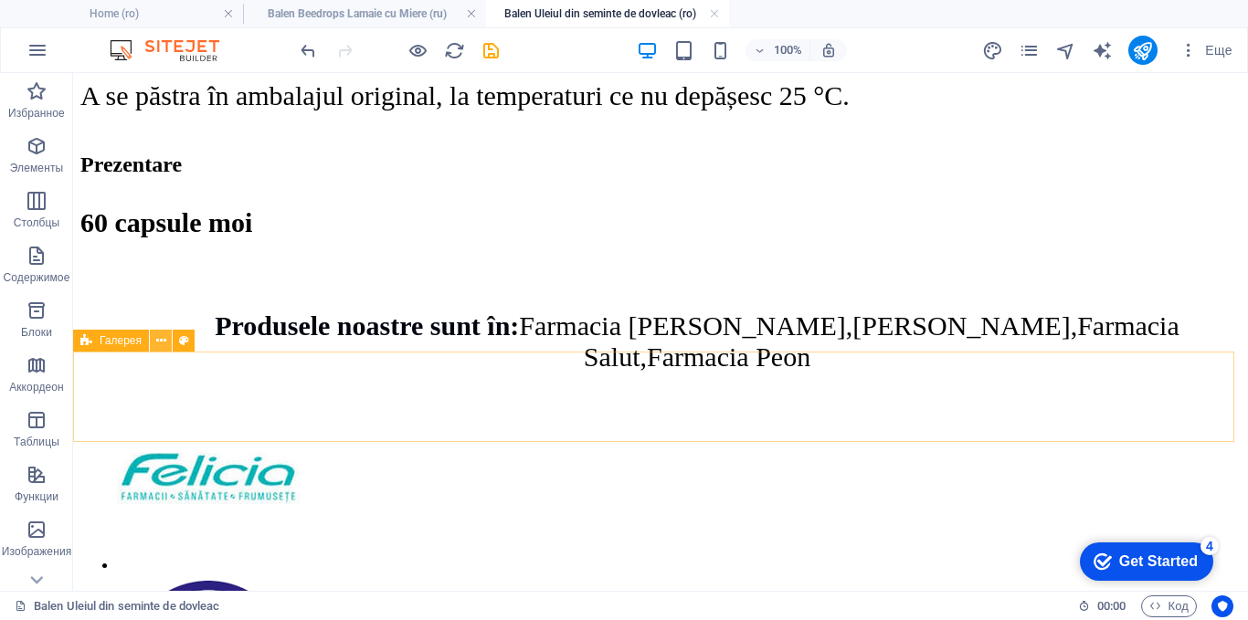
click at [163, 343] on icon at bounding box center [161, 341] width 10 height 19
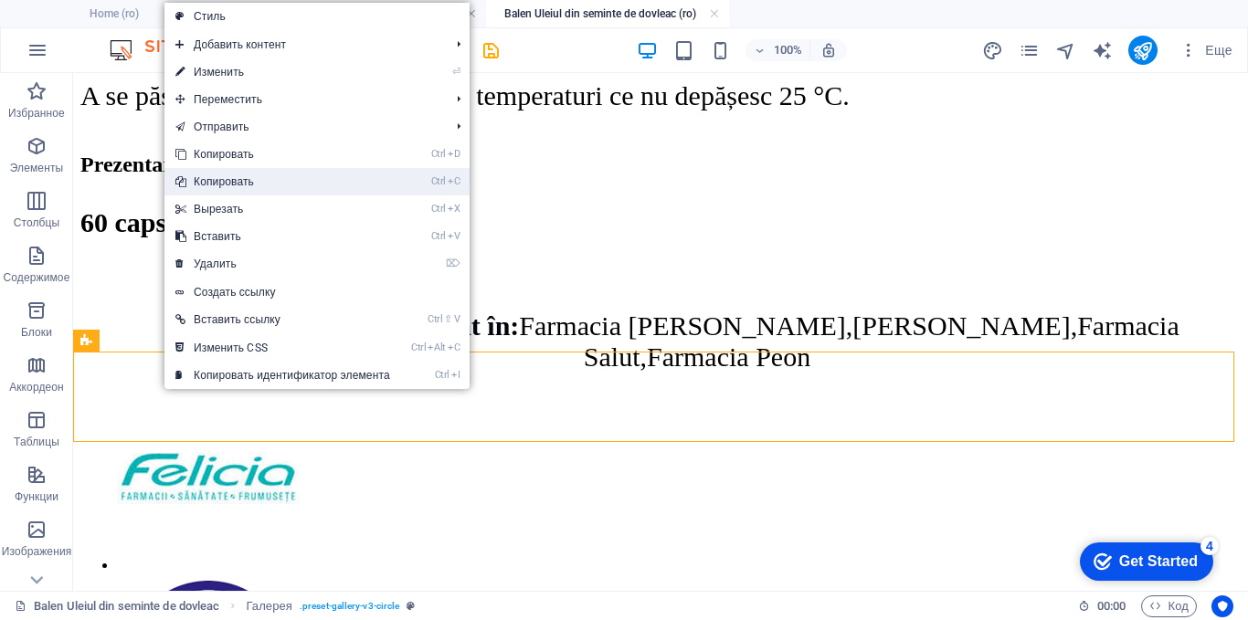
click at [213, 185] on link "Ctrl C Копировать" at bounding box center [282, 181] width 237 height 27
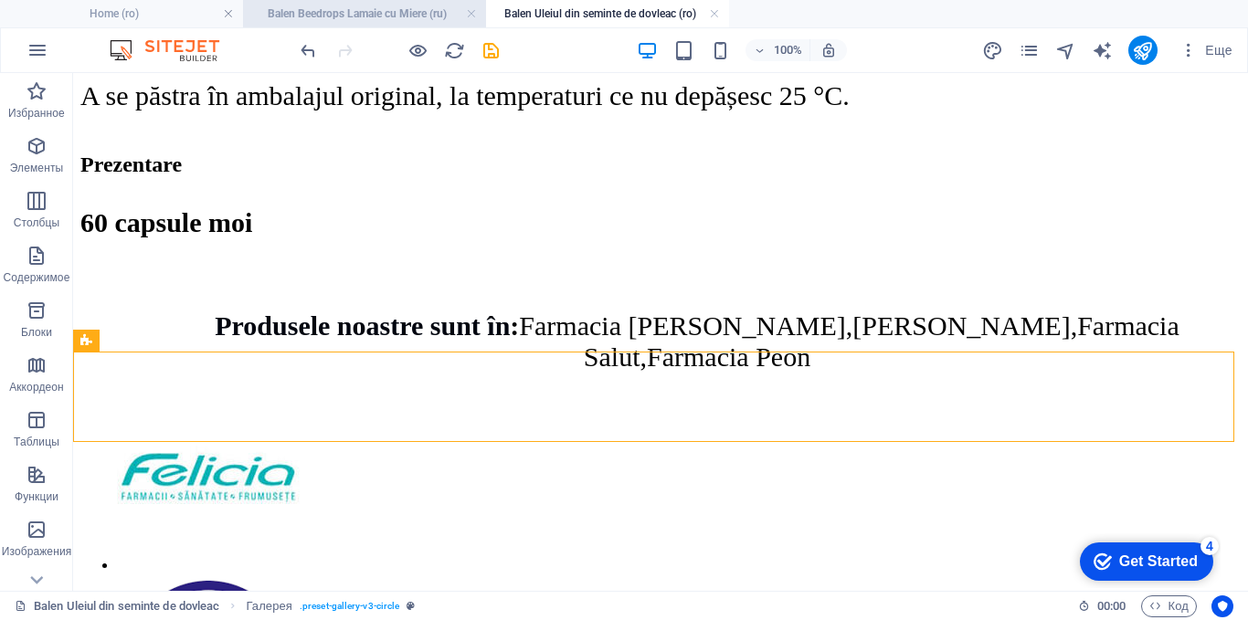
click at [384, 15] on h4 "Balen Beedrops Lamaie cu Miere (ru)" at bounding box center [364, 14] width 243 height 20
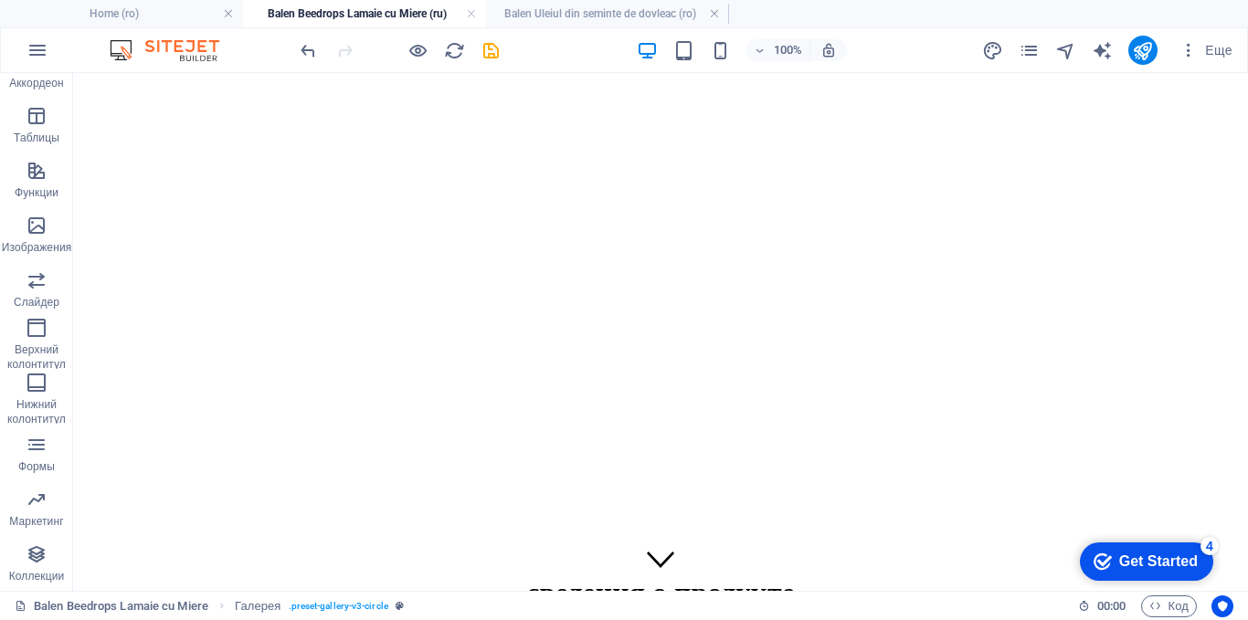
scroll to position [0, 0]
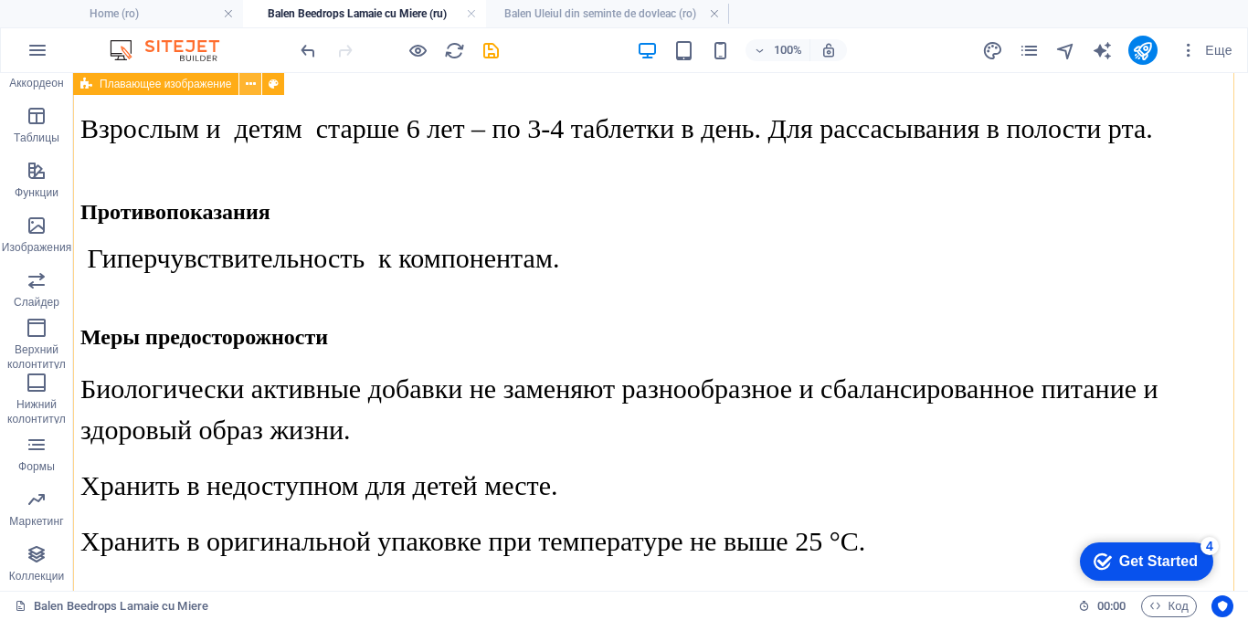
click at [249, 80] on icon at bounding box center [251, 84] width 10 height 19
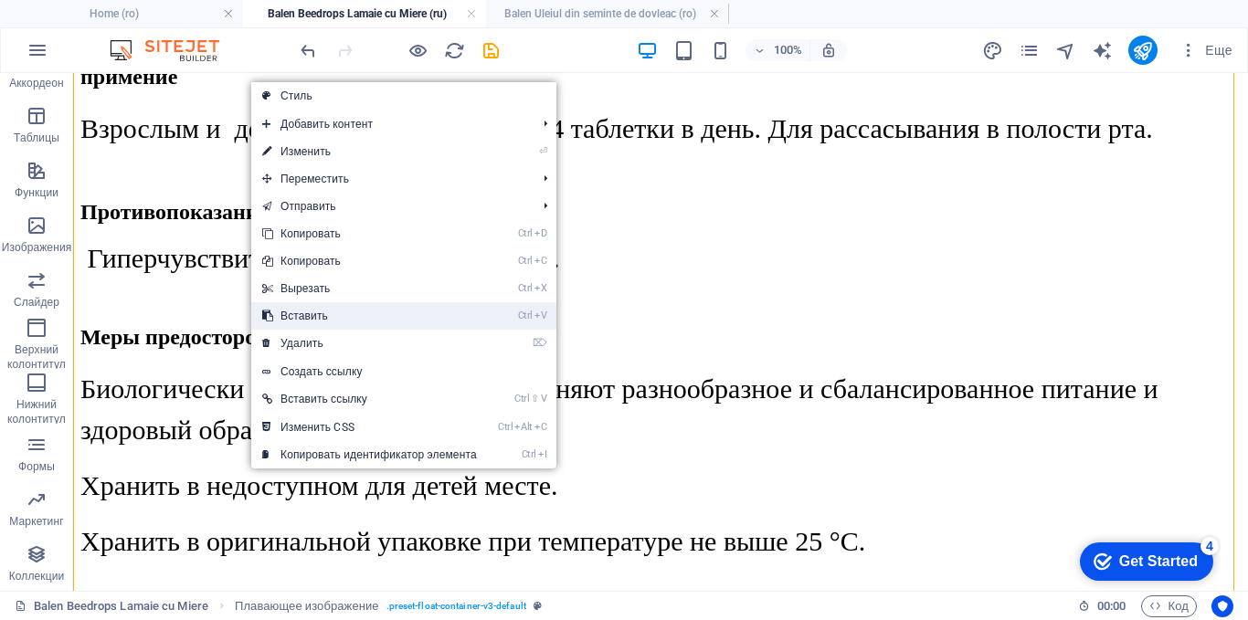
click at [263, 323] on icon at bounding box center [266, 315] width 9 height 27
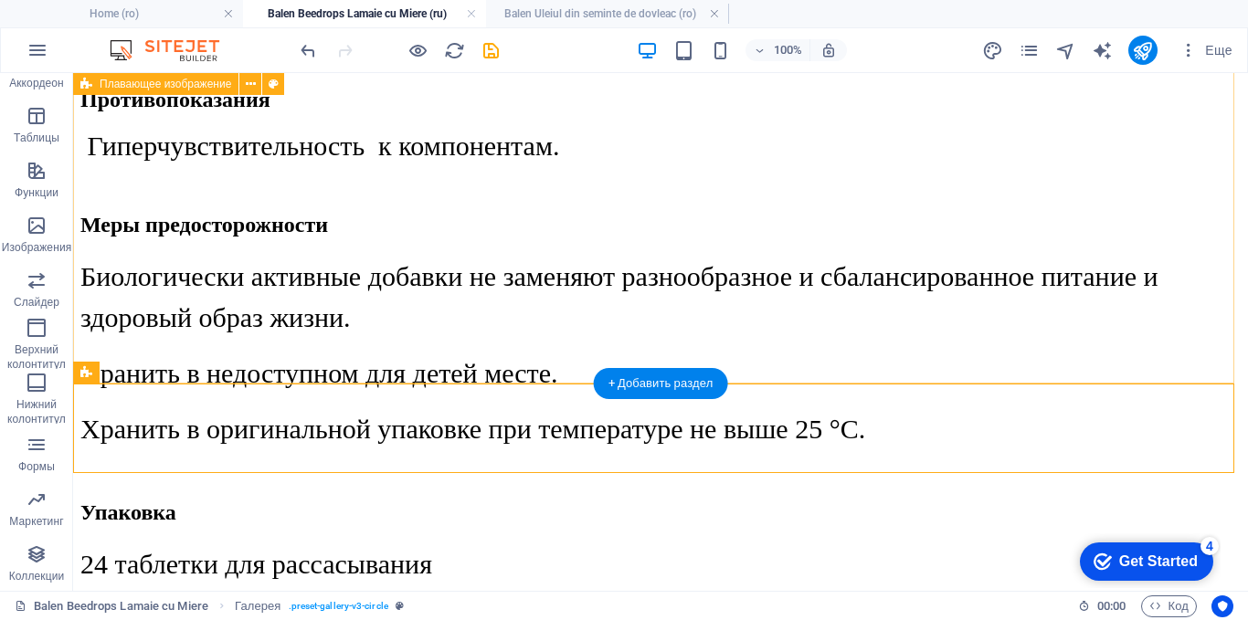
scroll to position [2559, 0]
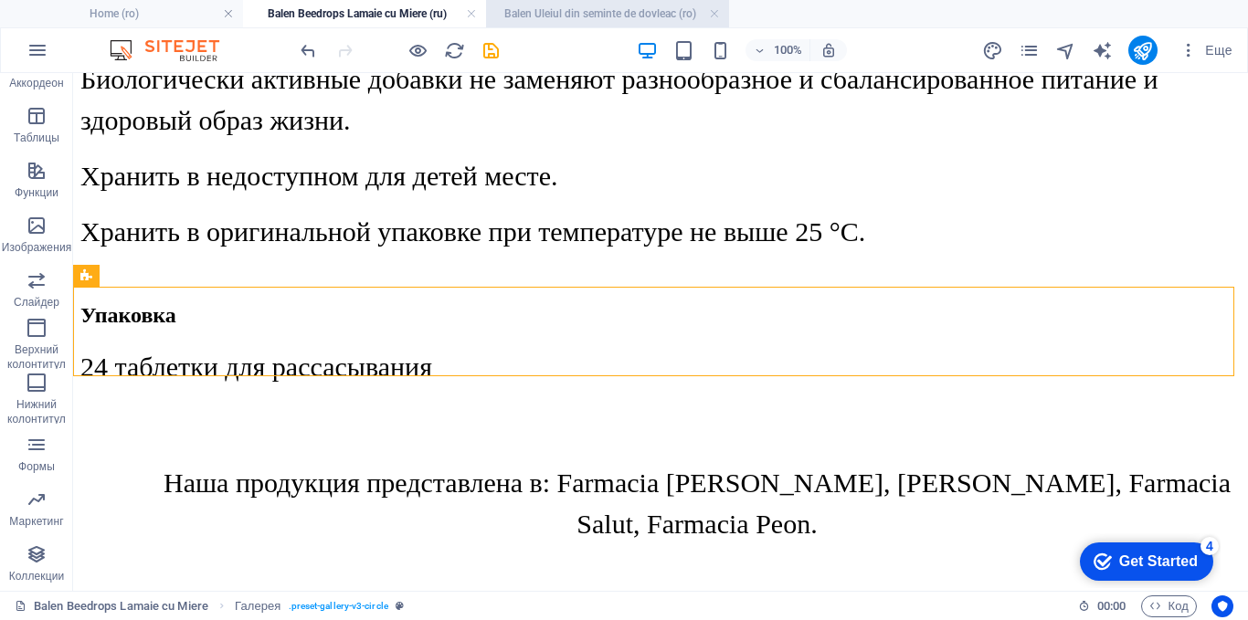
click at [622, 11] on h4 "Balen Uleiul din seminte de dovleac (ro)" at bounding box center [607, 14] width 243 height 20
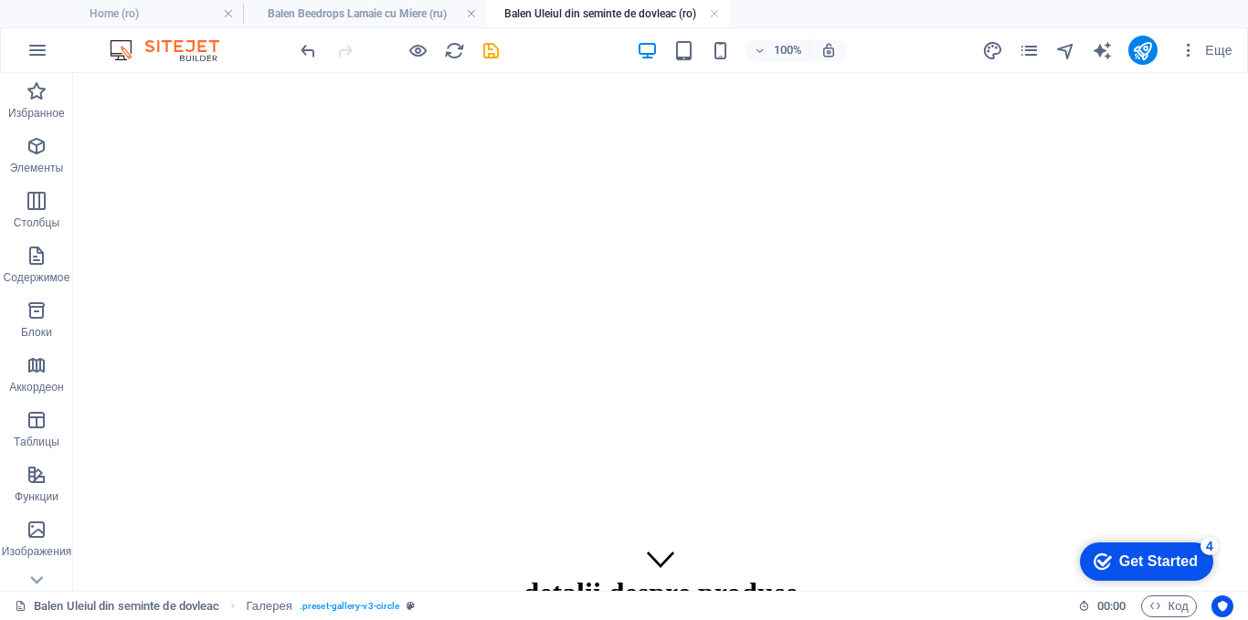
scroll to position [2740, 0]
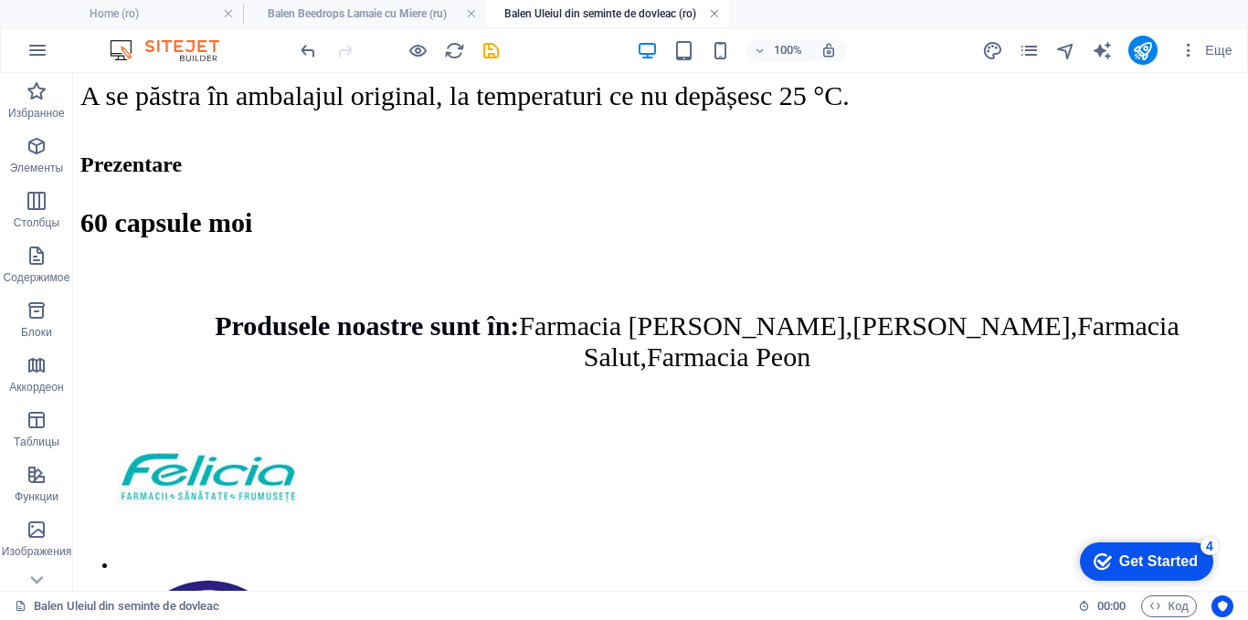
click at [718, 15] on link at bounding box center [714, 13] width 11 height 17
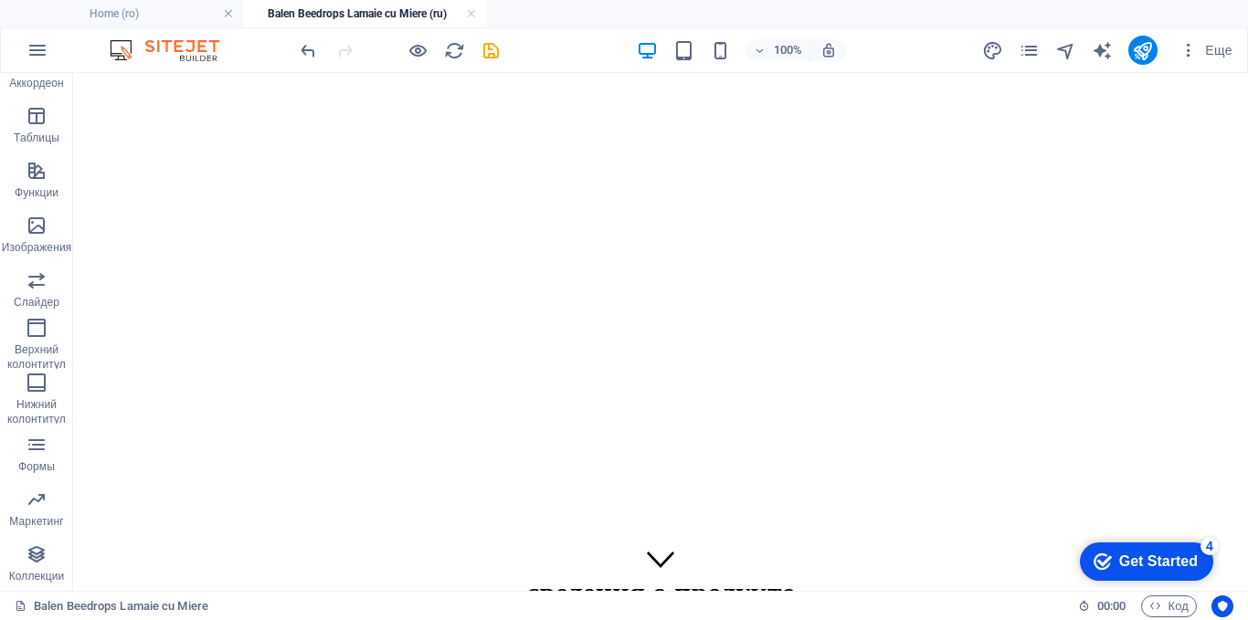
scroll to position [2559, 0]
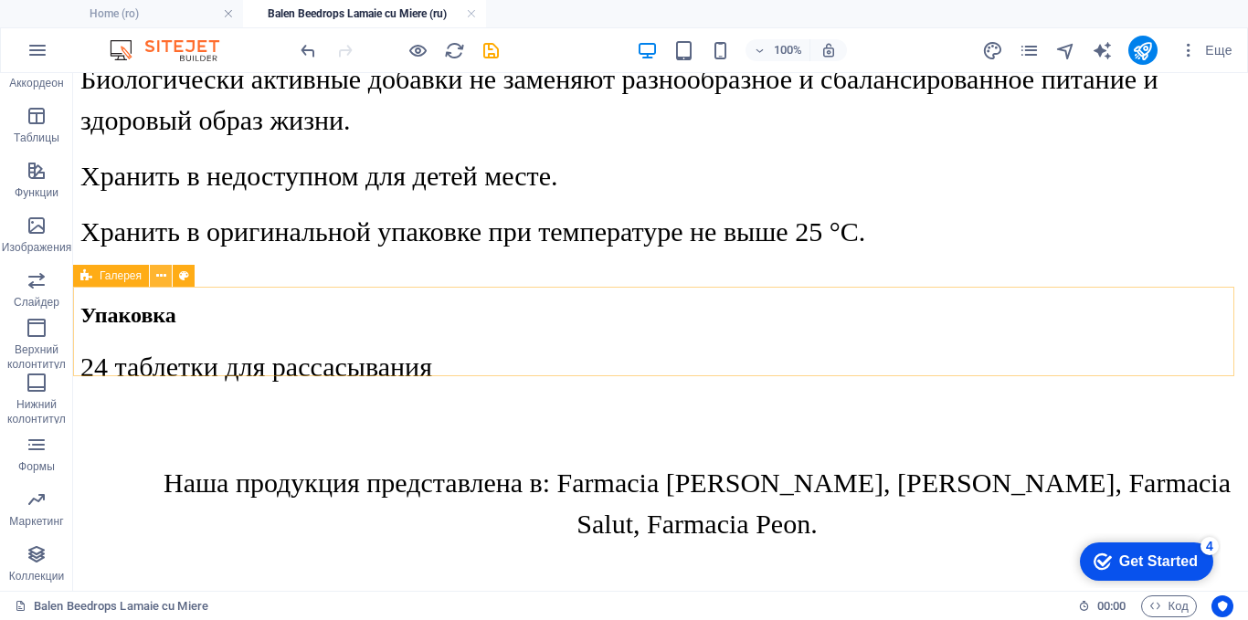
click at [167, 270] on button at bounding box center [161, 276] width 22 height 22
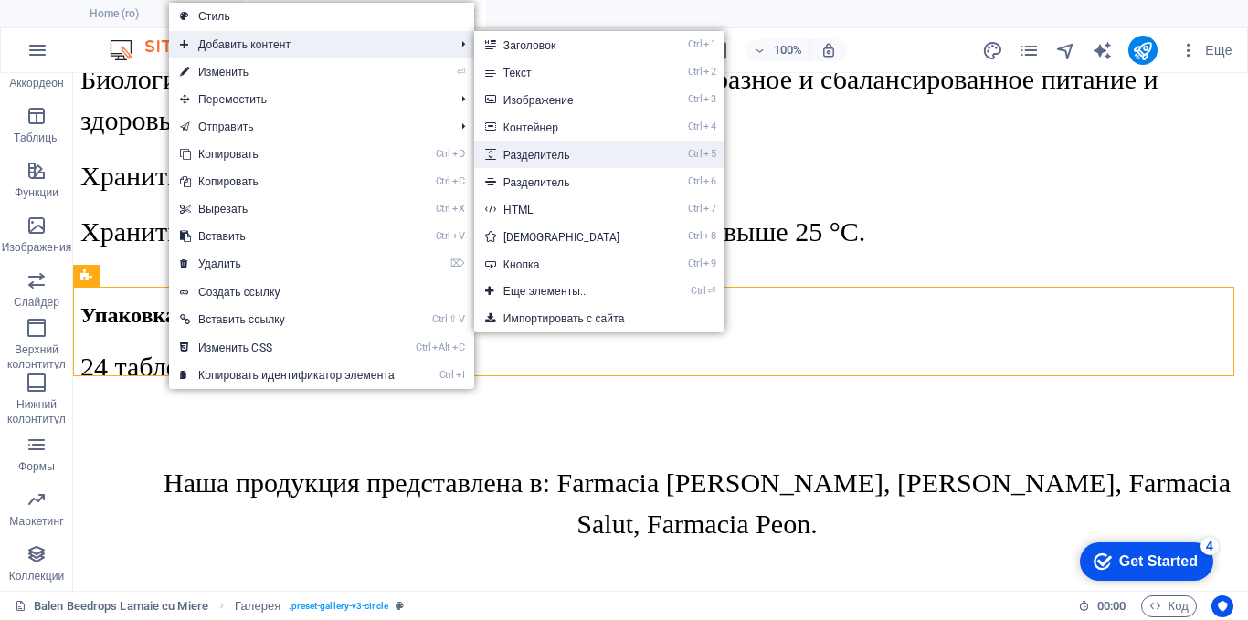
click at [548, 152] on link "Ctrl 5 Разделитель" at bounding box center [565, 154] width 183 height 27
select select "px"
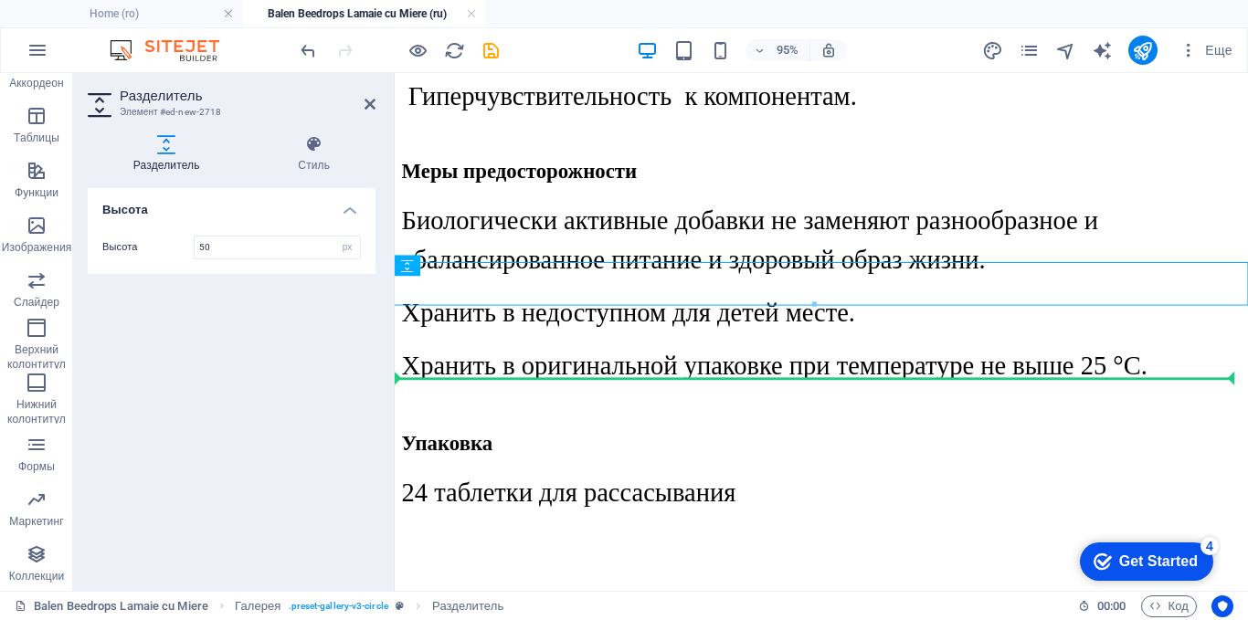
drag, startPoint x: 587, startPoint y: 298, endPoint x: 586, endPoint y: 362, distance: 63.9
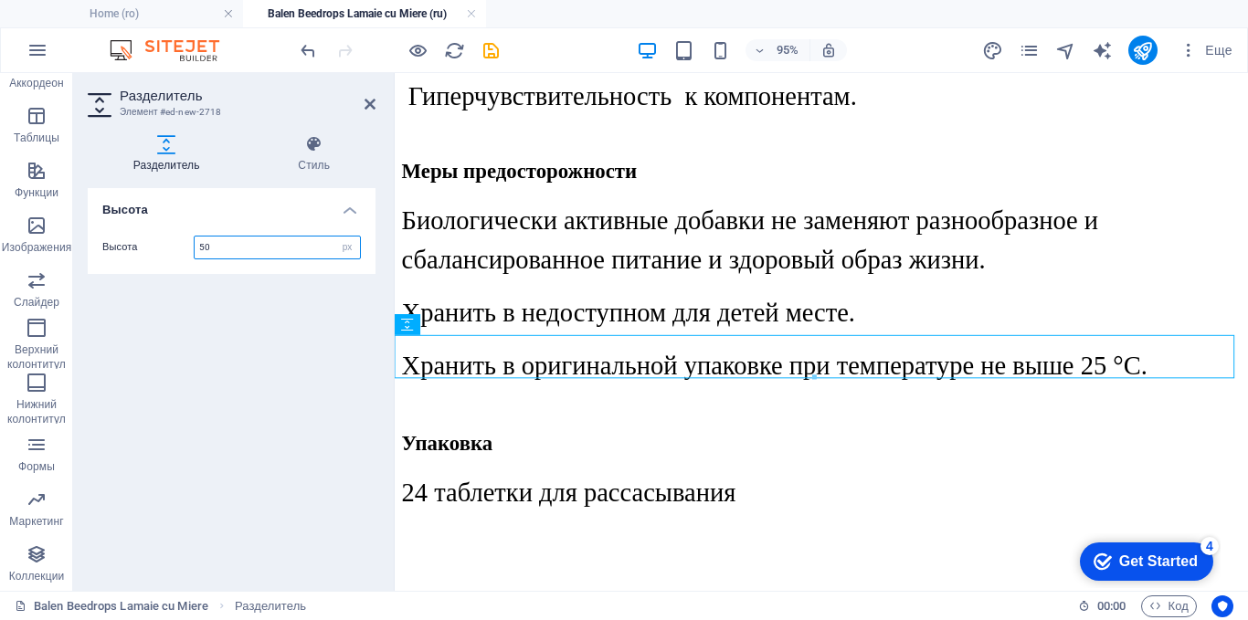
click at [202, 245] on input "50" at bounding box center [277, 248] width 165 height 22
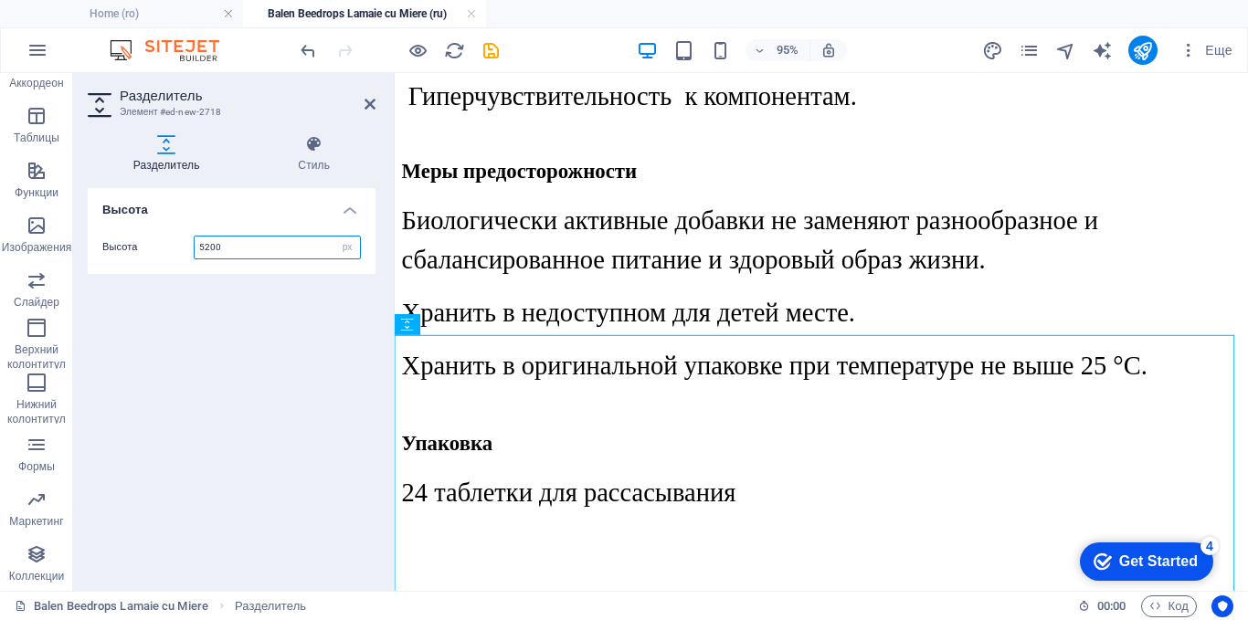
drag, startPoint x: 231, startPoint y: 242, endPoint x: 178, endPoint y: 248, distance: 53.3
click at [178, 248] on div "Высота 5200 px rem vh vw" at bounding box center [231, 248] width 258 height 24
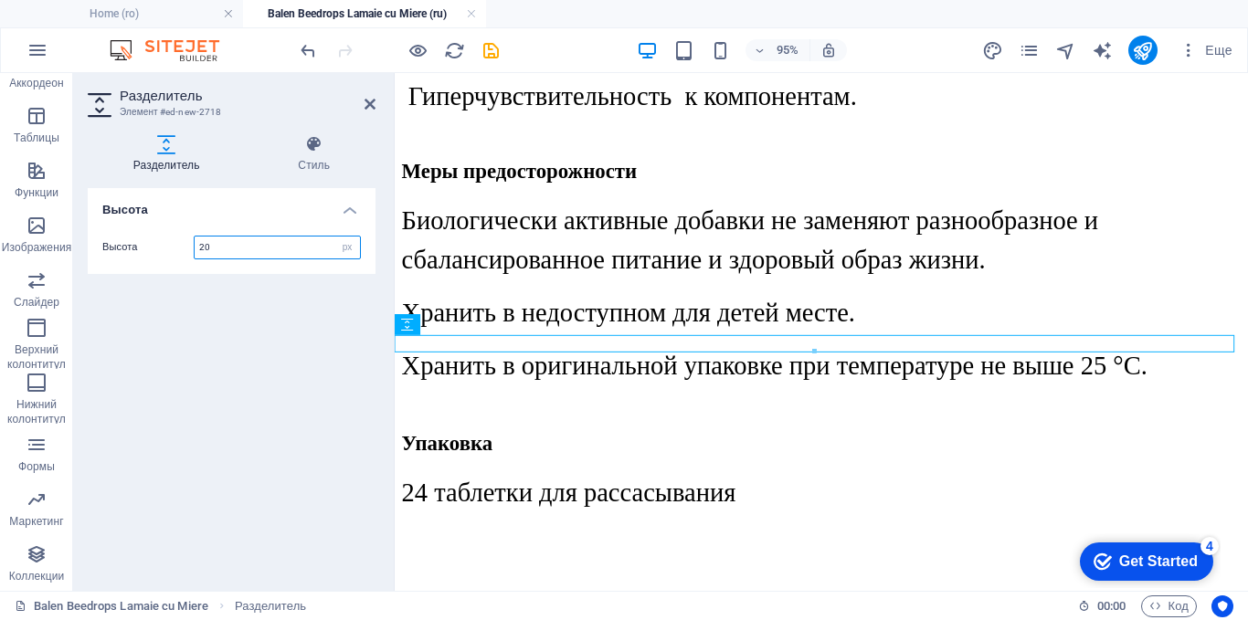
type input "20"
click at [282, 393] on div "Высота Высота 20 px rem vh vw" at bounding box center [232, 382] width 288 height 388
click at [372, 100] on icon at bounding box center [369, 104] width 11 height 15
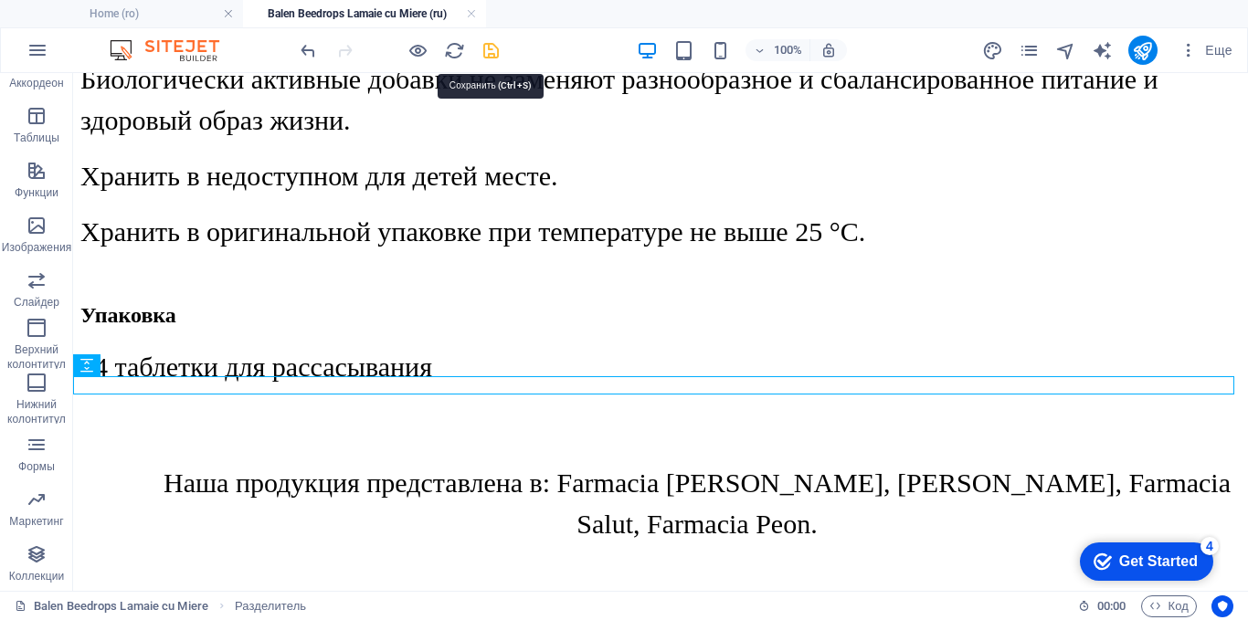
click at [485, 46] on icon "save" at bounding box center [490, 50] width 21 height 21
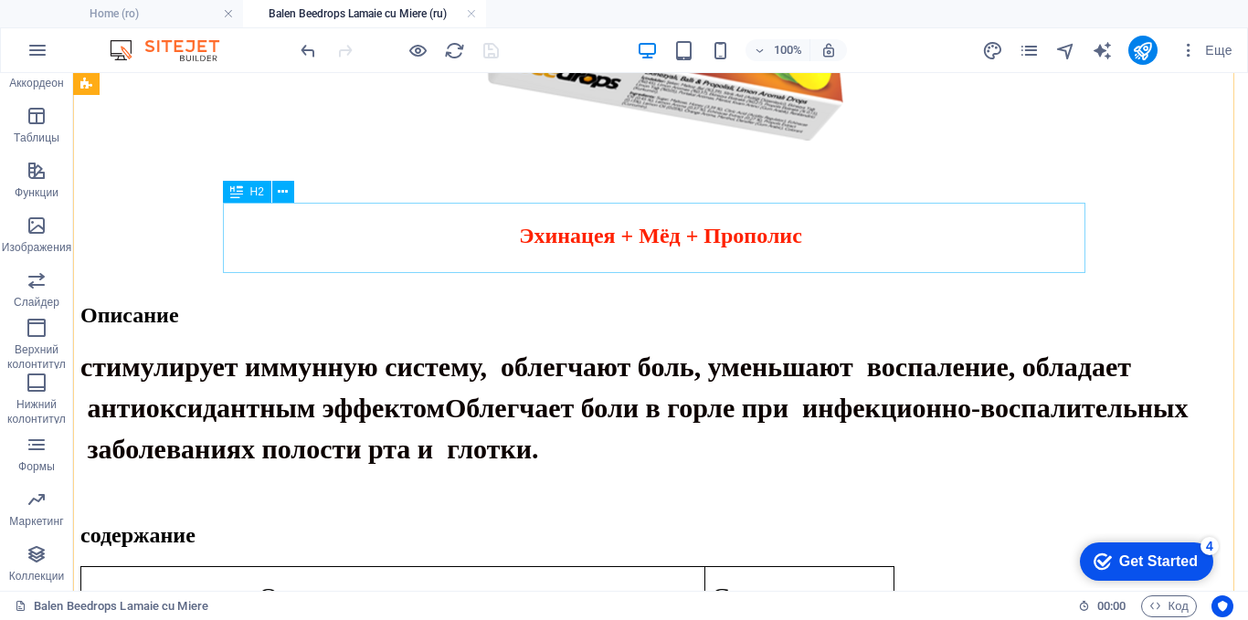
scroll to position [307, 0]
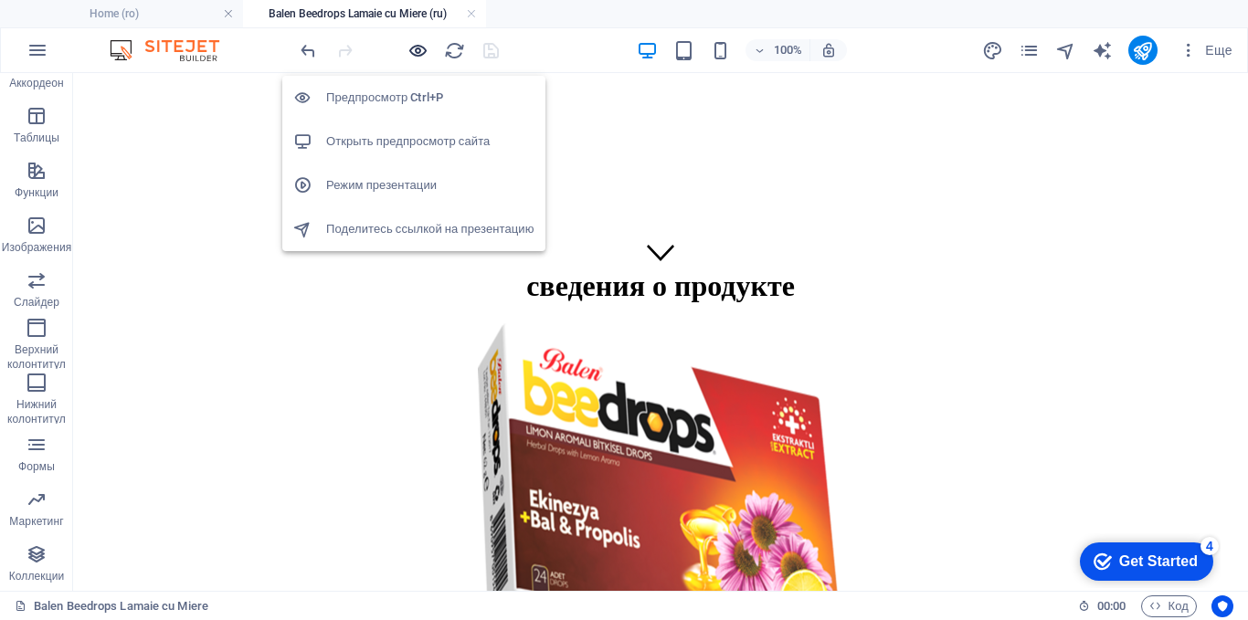
click at [417, 47] on icon "button" at bounding box center [417, 50] width 21 height 21
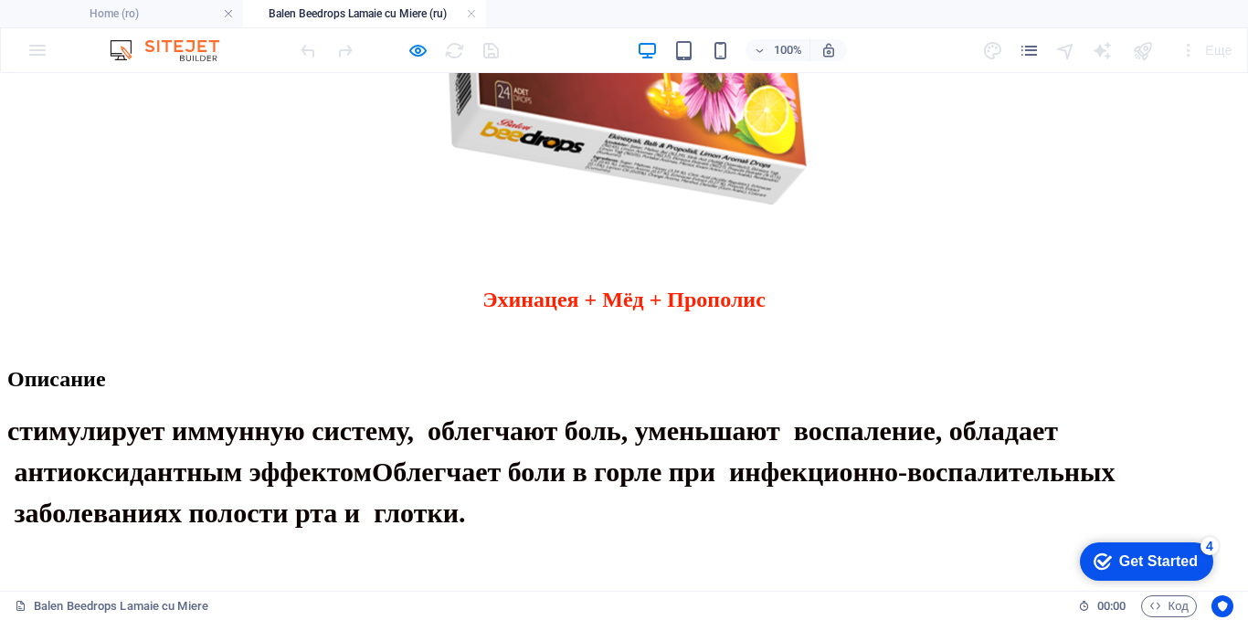
scroll to position [497, 0]
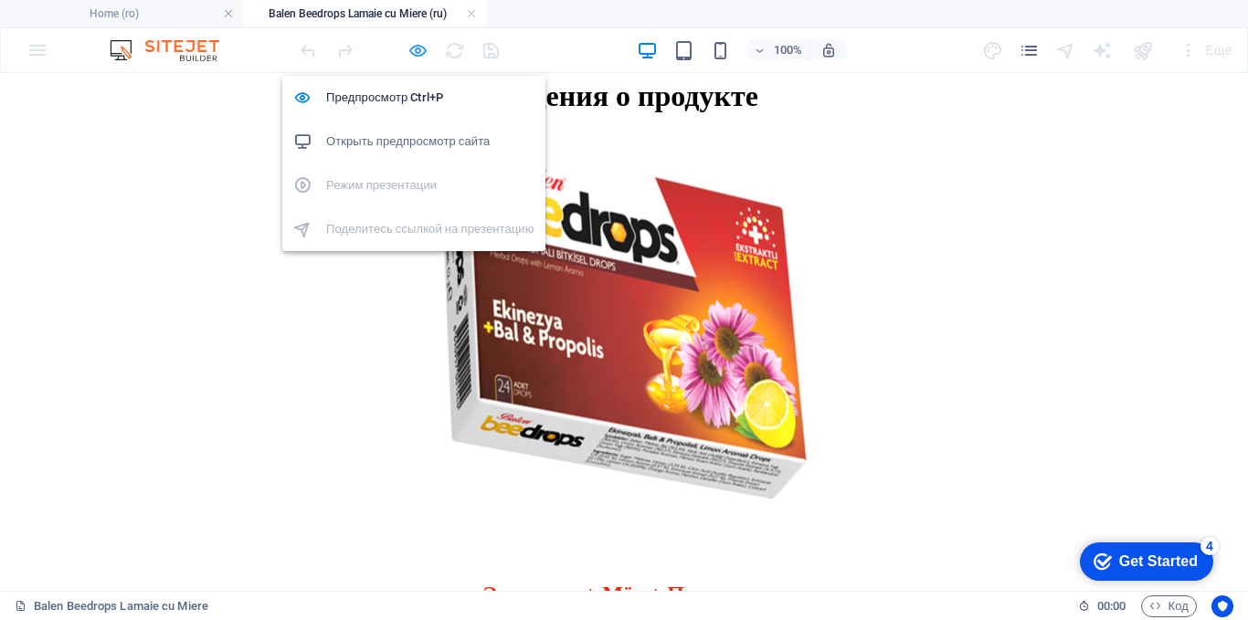
click at [419, 49] on icon "button" at bounding box center [417, 50] width 21 height 21
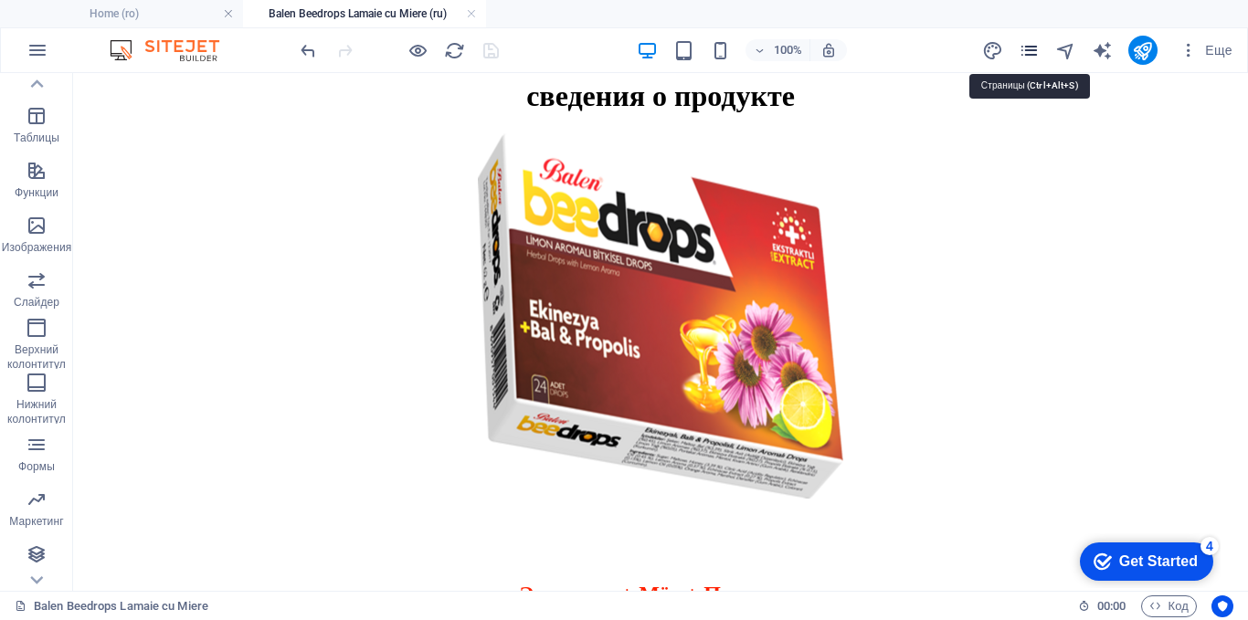
click at [1030, 58] on icon "pages" at bounding box center [1028, 50] width 21 height 21
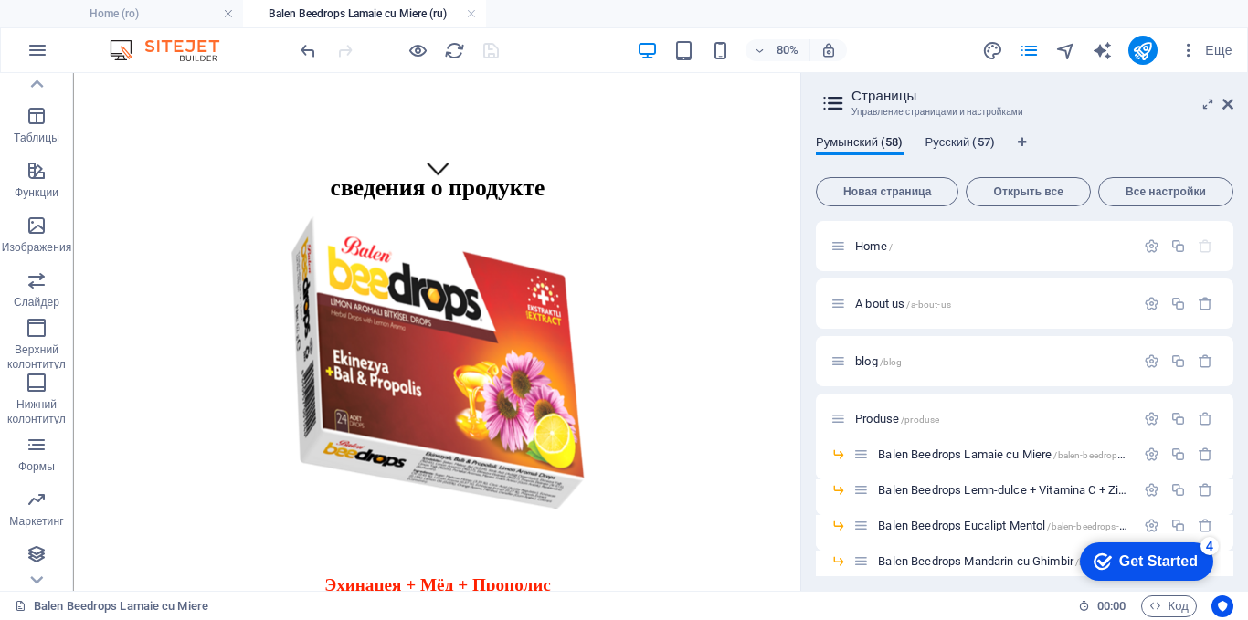
click at [957, 139] on span "Русский (57)" at bounding box center [959, 145] width 69 height 26
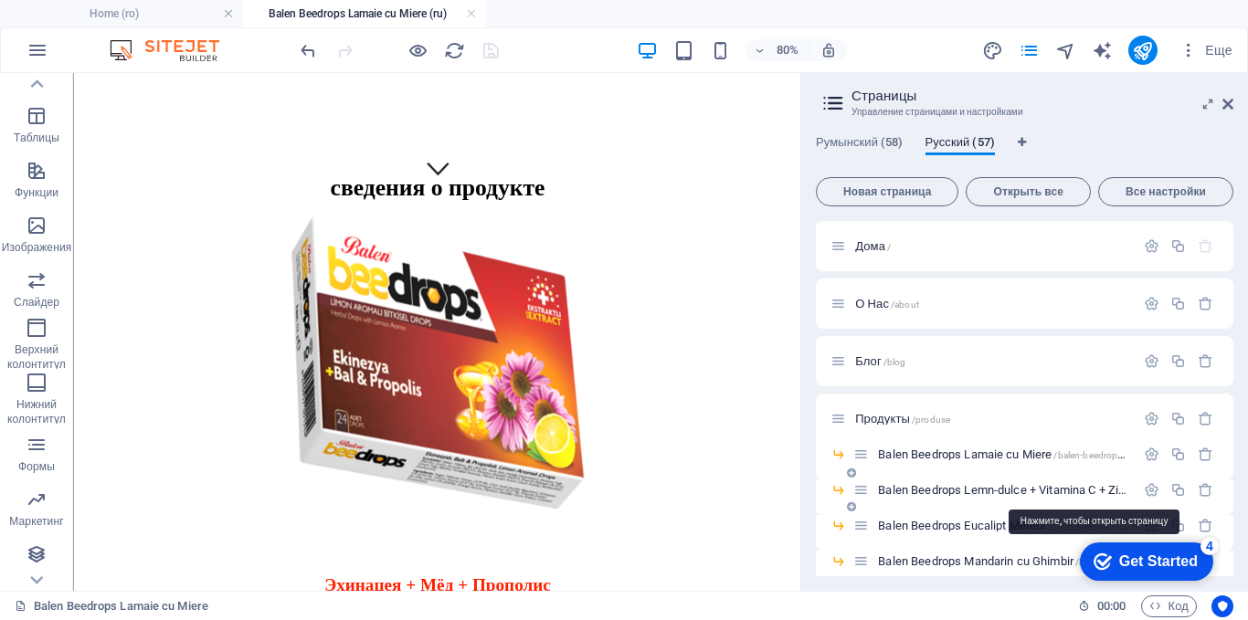
click at [955, 488] on span "Balen Beedrops Lemn-dulce + Vitamina C + Zinc /balen-beedrops-lemn-dulce-vitami…" at bounding box center [1097, 490] width 438 height 14
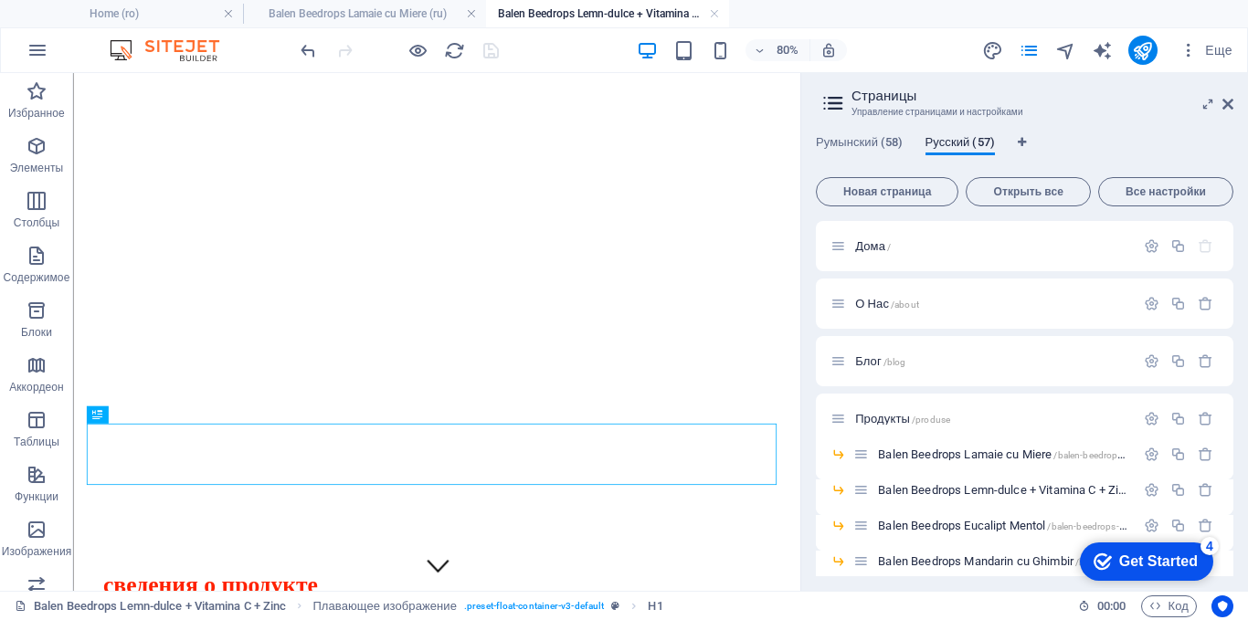
scroll to position [0, 0]
click at [1230, 103] on icon at bounding box center [1227, 104] width 11 height 15
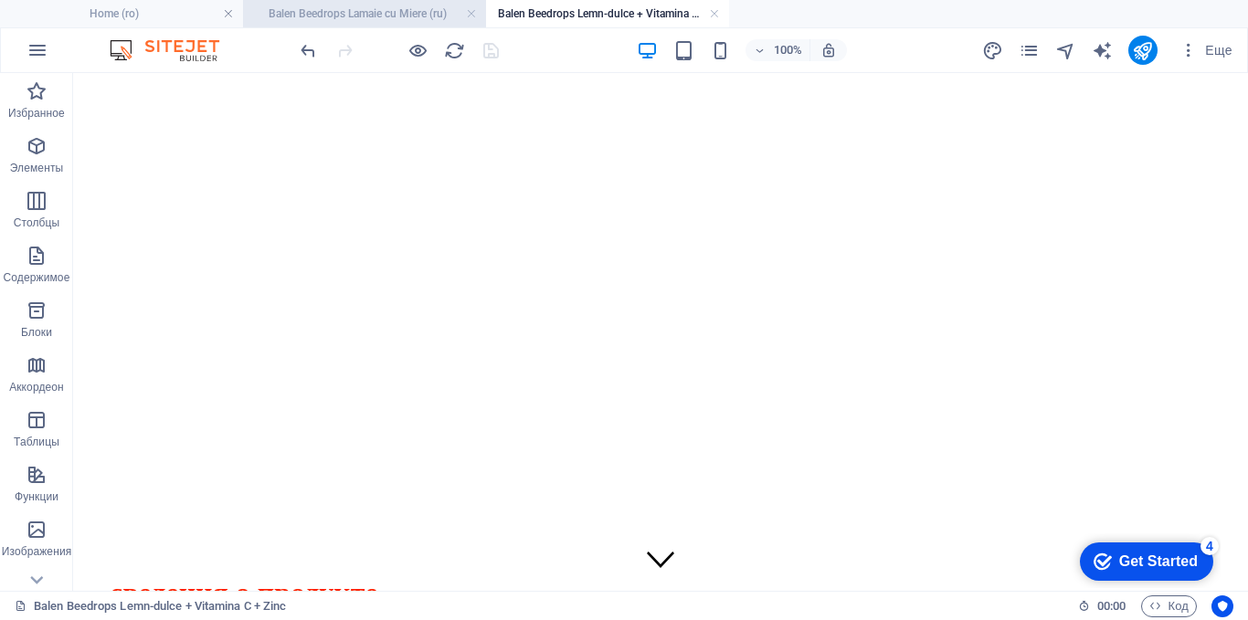
click at [374, 16] on h4 "Balen Beedrops Lamaie cu Miere (ru)" at bounding box center [364, 14] width 243 height 20
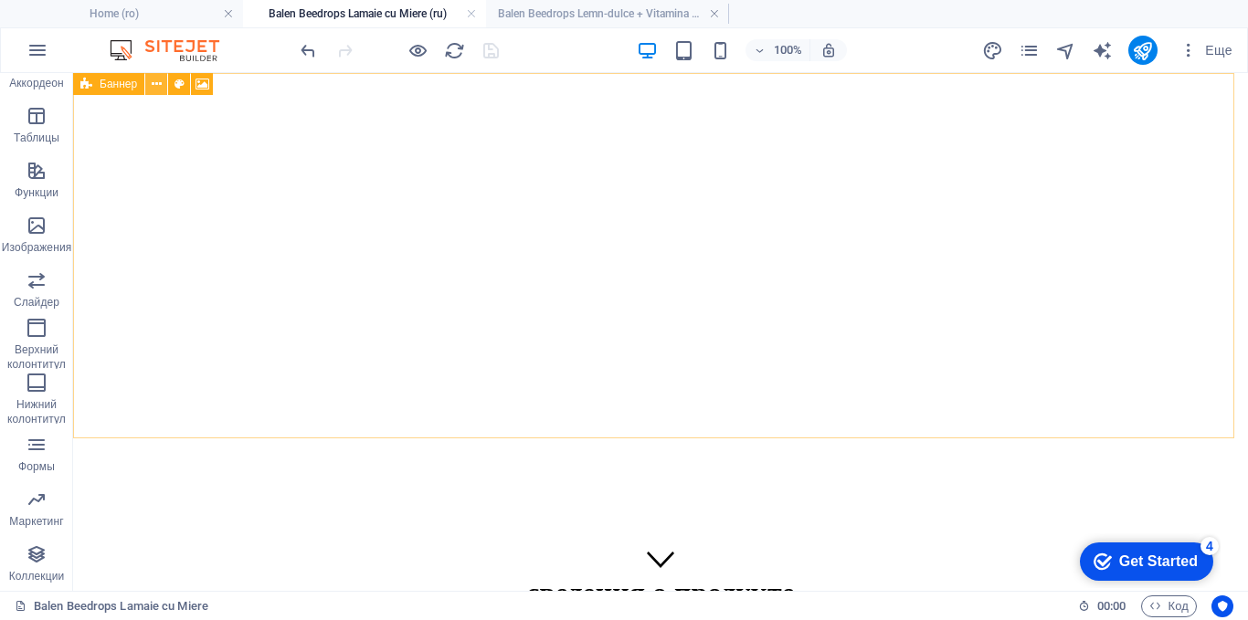
click at [157, 86] on icon at bounding box center [157, 84] width 10 height 19
click at [149, 85] on button at bounding box center [156, 84] width 22 height 22
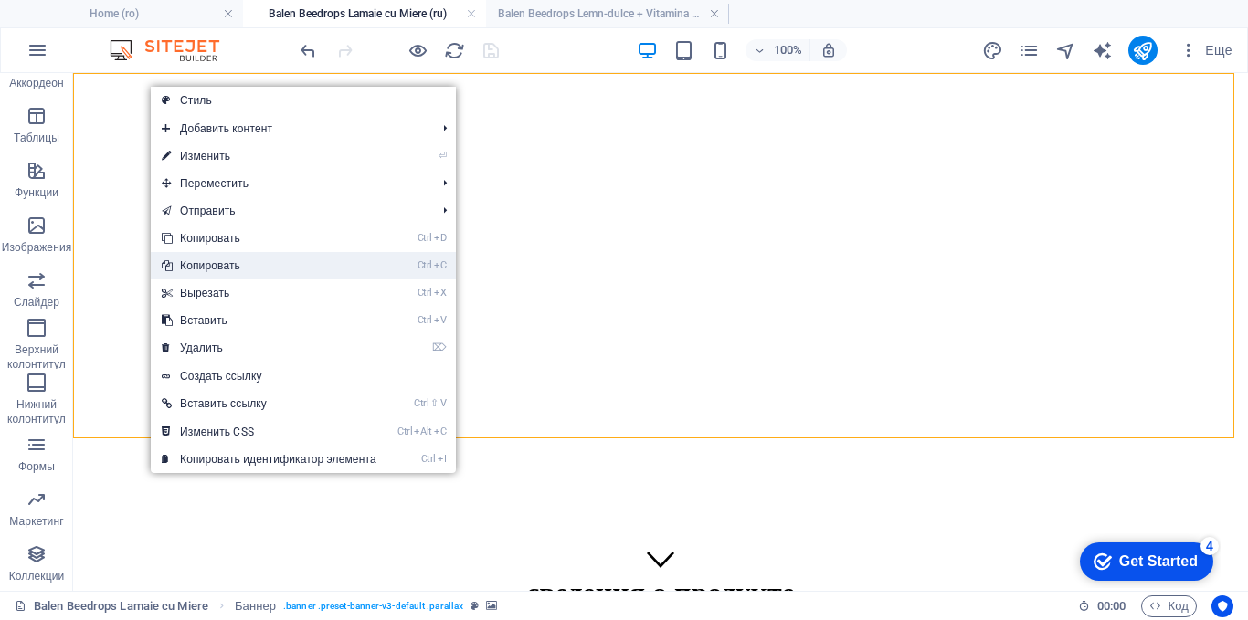
click at [174, 264] on link "Ctrl C Копировать" at bounding box center [269, 265] width 237 height 27
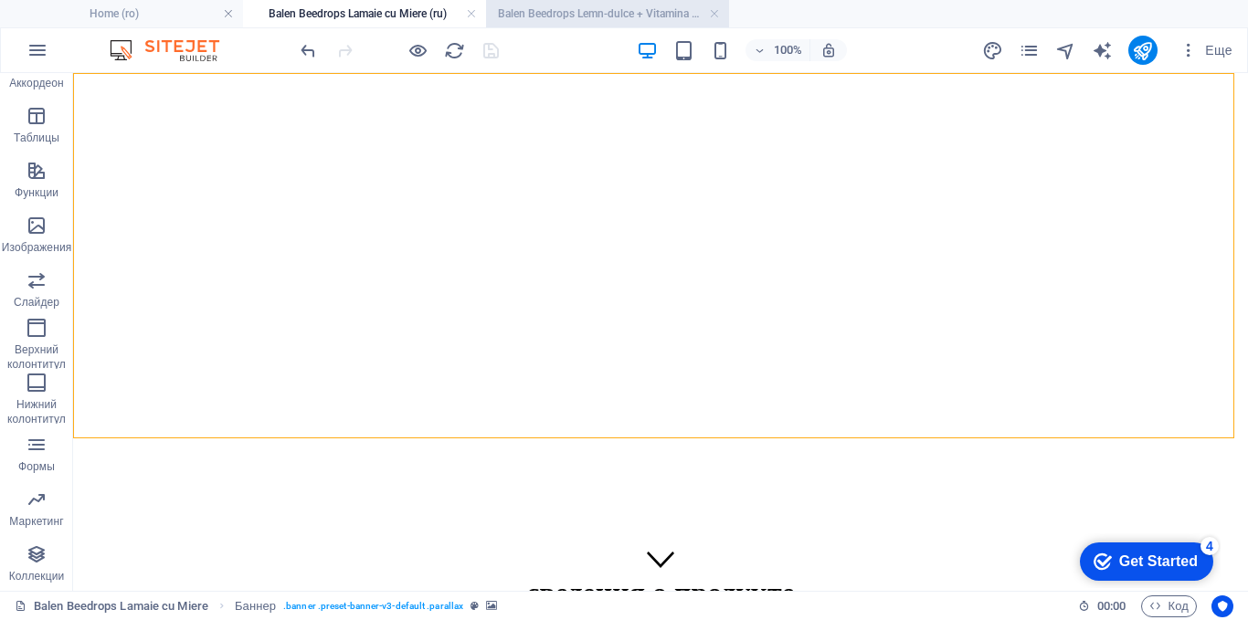
click at [554, 11] on h4 "Balen Beedrops Lemn-dulce + Vitamina C + Zinc (ru)" at bounding box center [607, 14] width 243 height 20
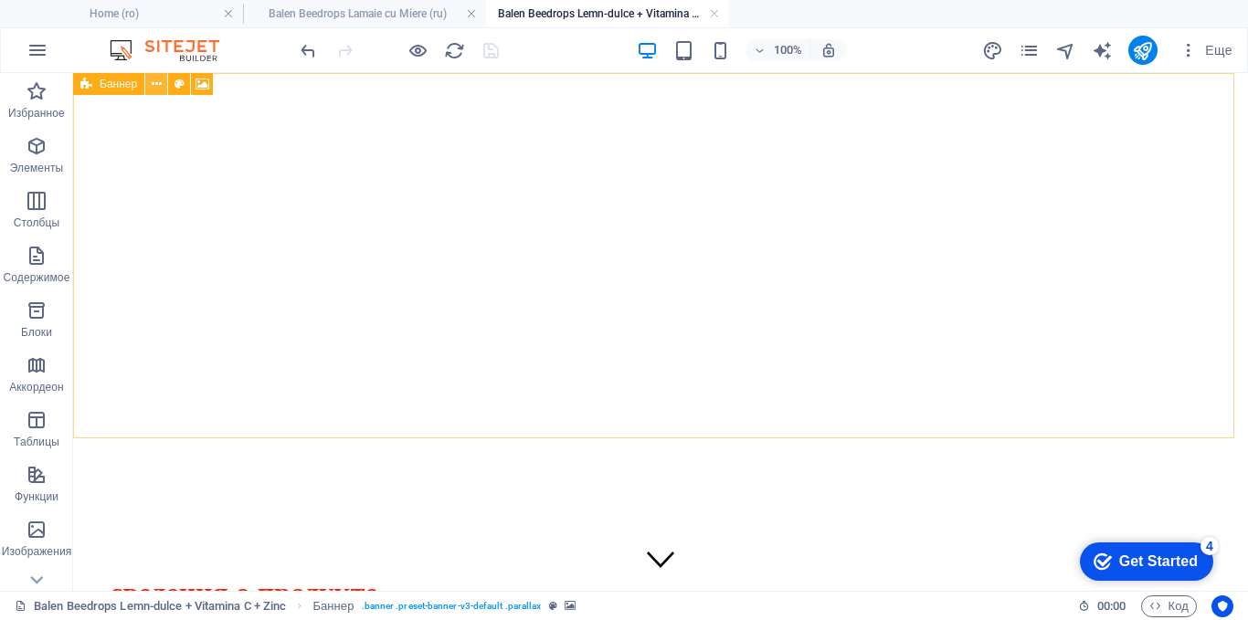
click at [156, 79] on icon at bounding box center [157, 84] width 10 height 19
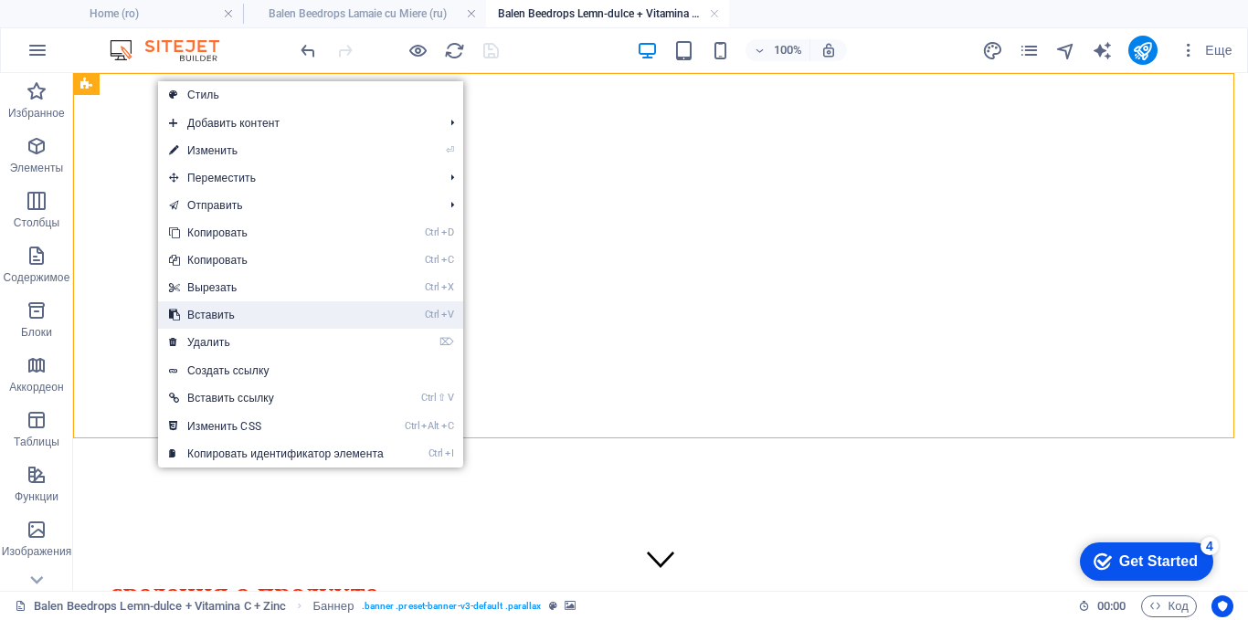
click at [188, 308] on link "Ctrl V Вставить" at bounding box center [276, 314] width 237 height 27
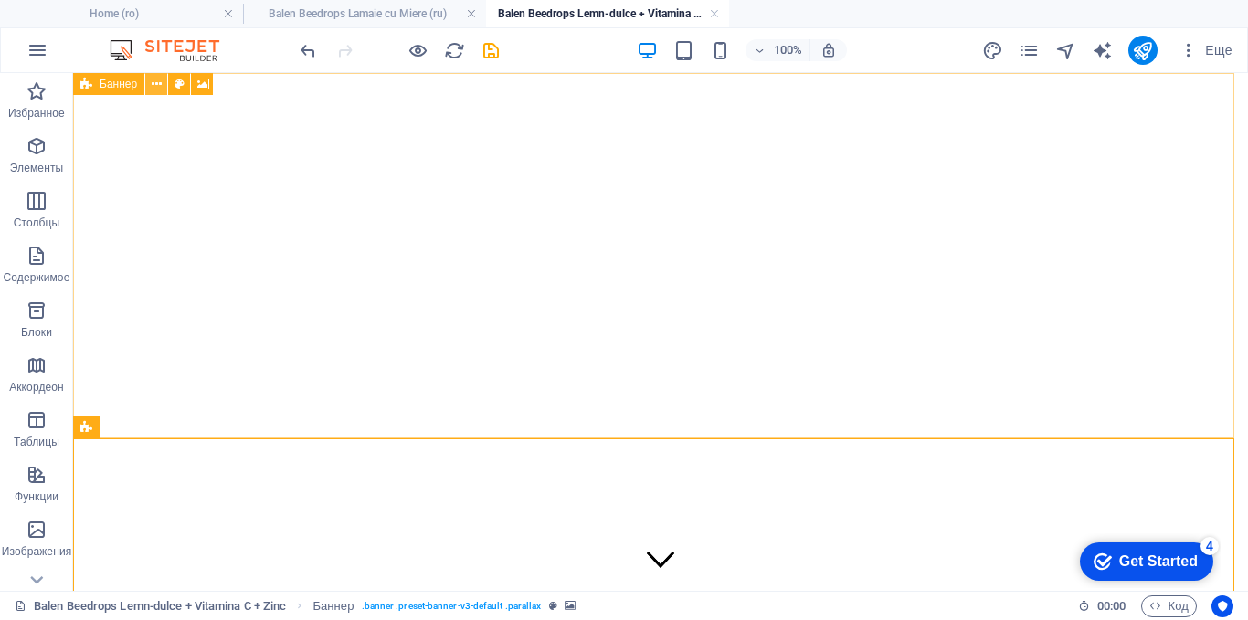
click at [149, 83] on button at bounding box center [156, 84] width 22 height 22
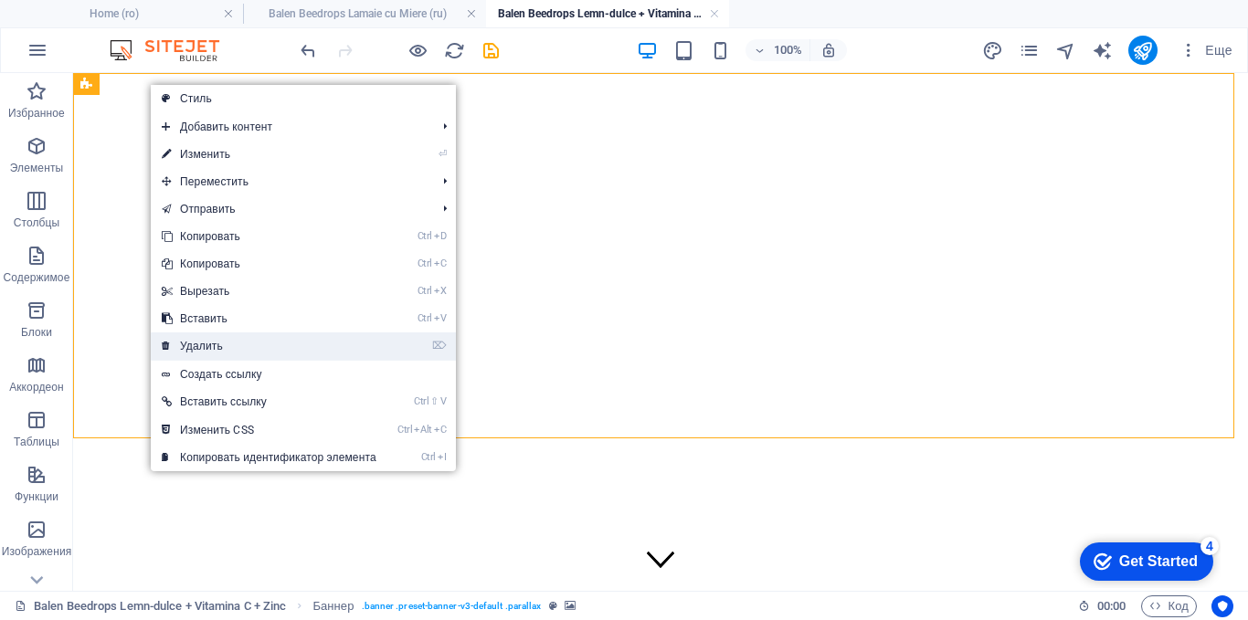
click at [180, 346] on link "⌦ Удалить" at bounding box center [269, 345] width 237 height 27
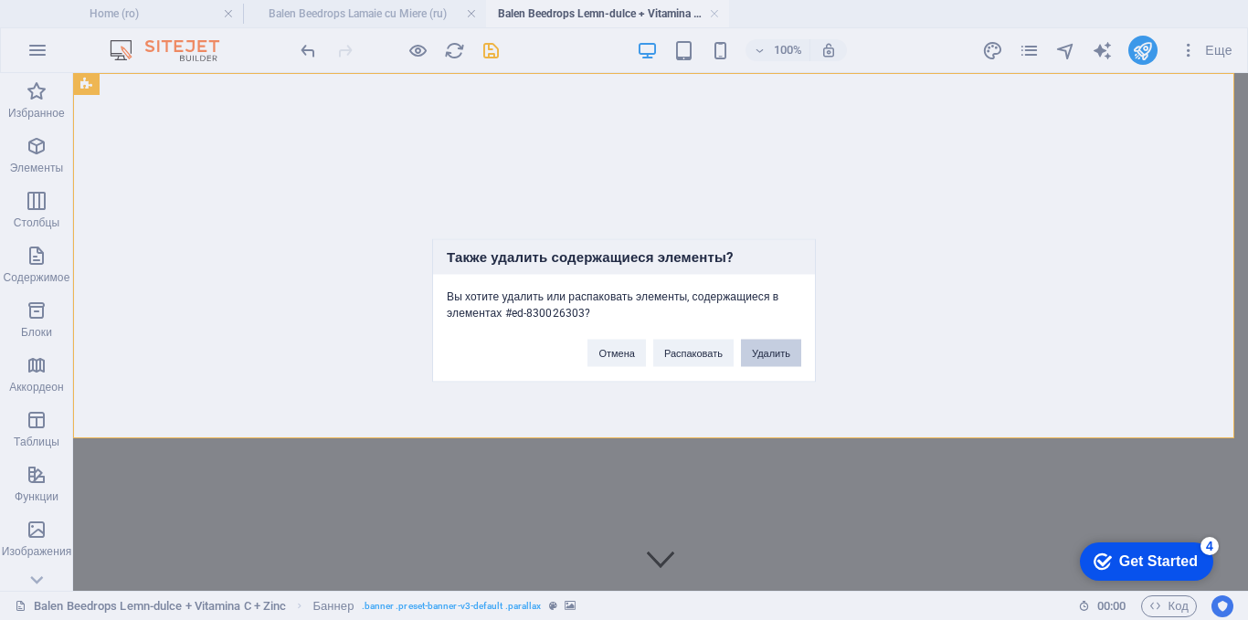
click at [786, 356] on button "Удалить" at bounding box center [771, 352] width 60 height 27
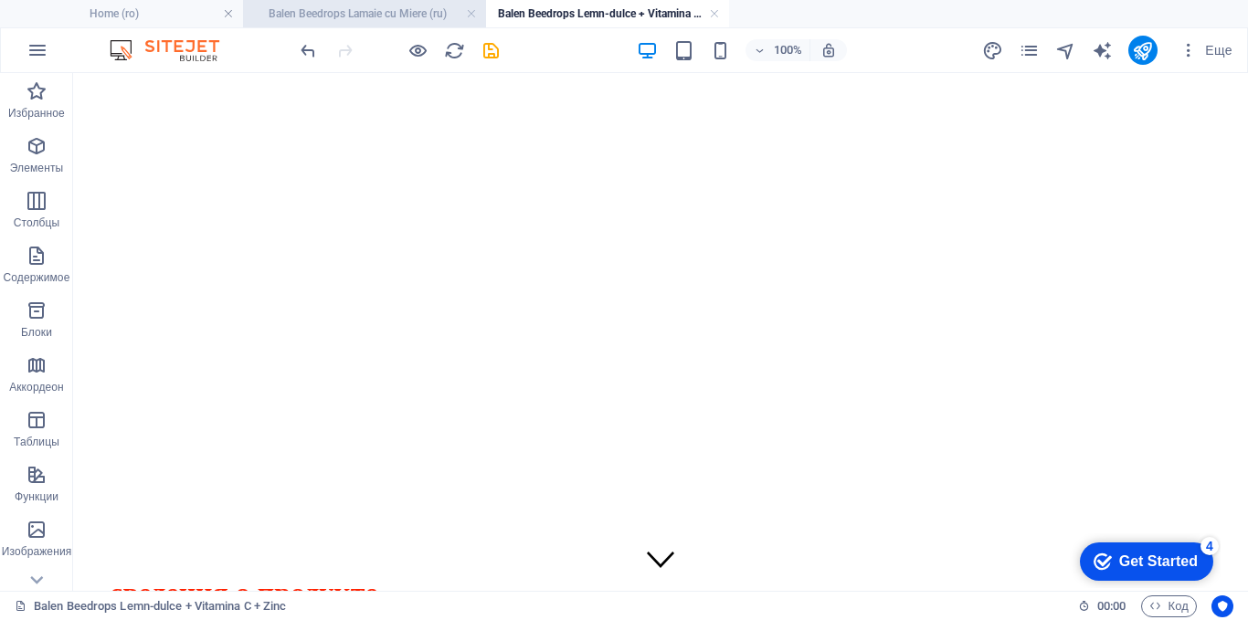
click at [331, 9] on h4 "Balen Beedrops Lamaie cu Miere (ru)" at bounding box center [364, 14] width 243 height 20
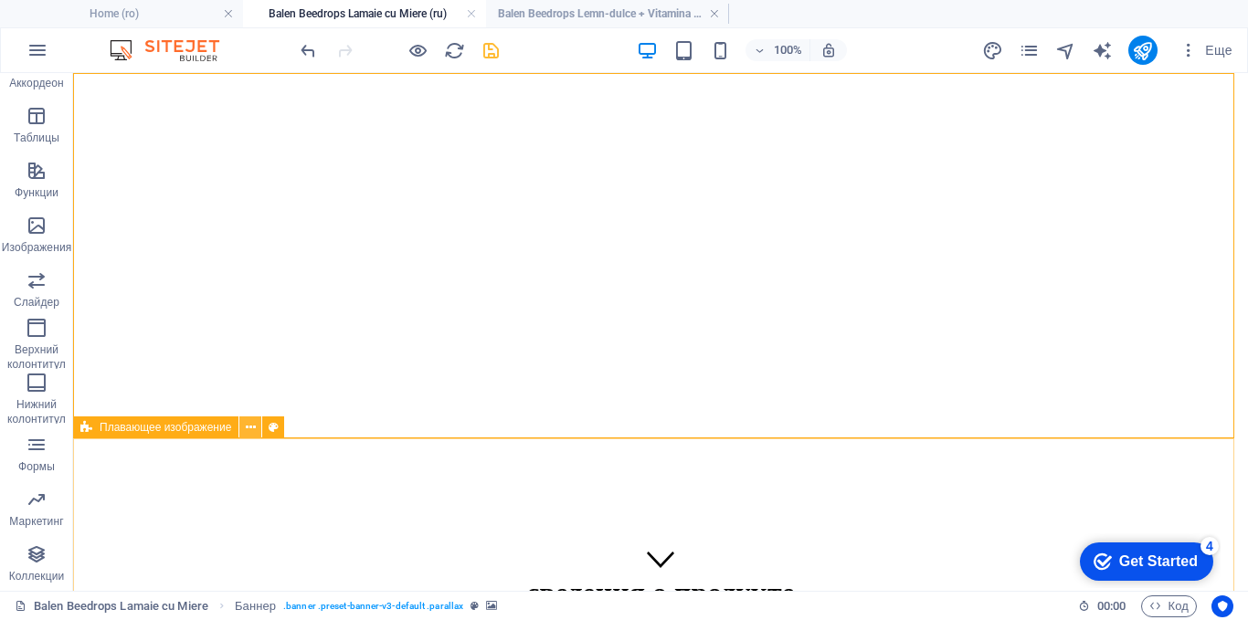
click at [246, 431] on icon at bounding box center [251, 427] width 10 height 19
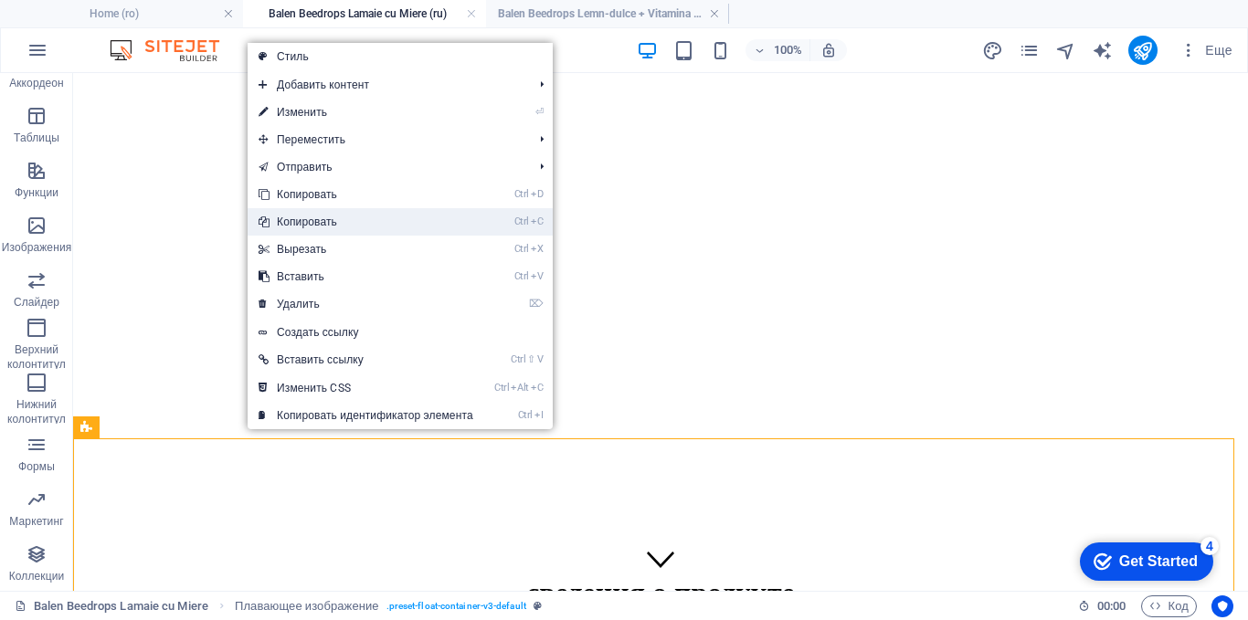
click at [302, 214] on link "Ctrl C Копировать" at bounding box center [366, 221] width 237 height 27
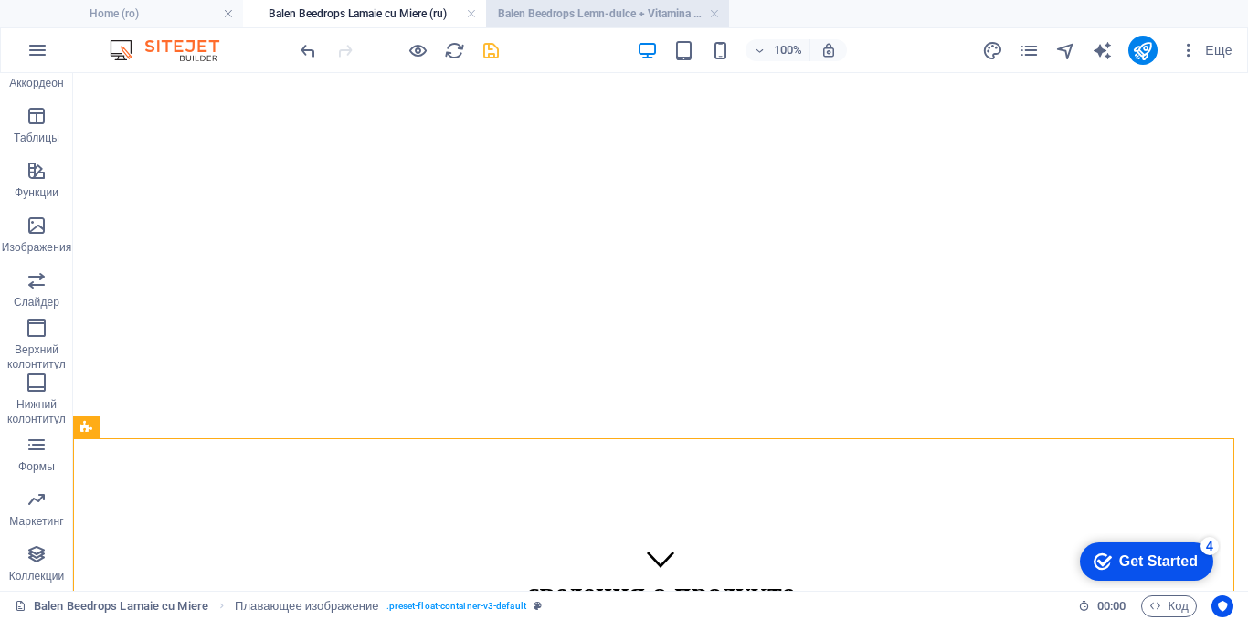
click at [580, 15] on h4 "Balen Beedrops Lemn-dulce + Vitamina C + Zinc (ru)" at bounding box center [607, 14] width 243 height 20
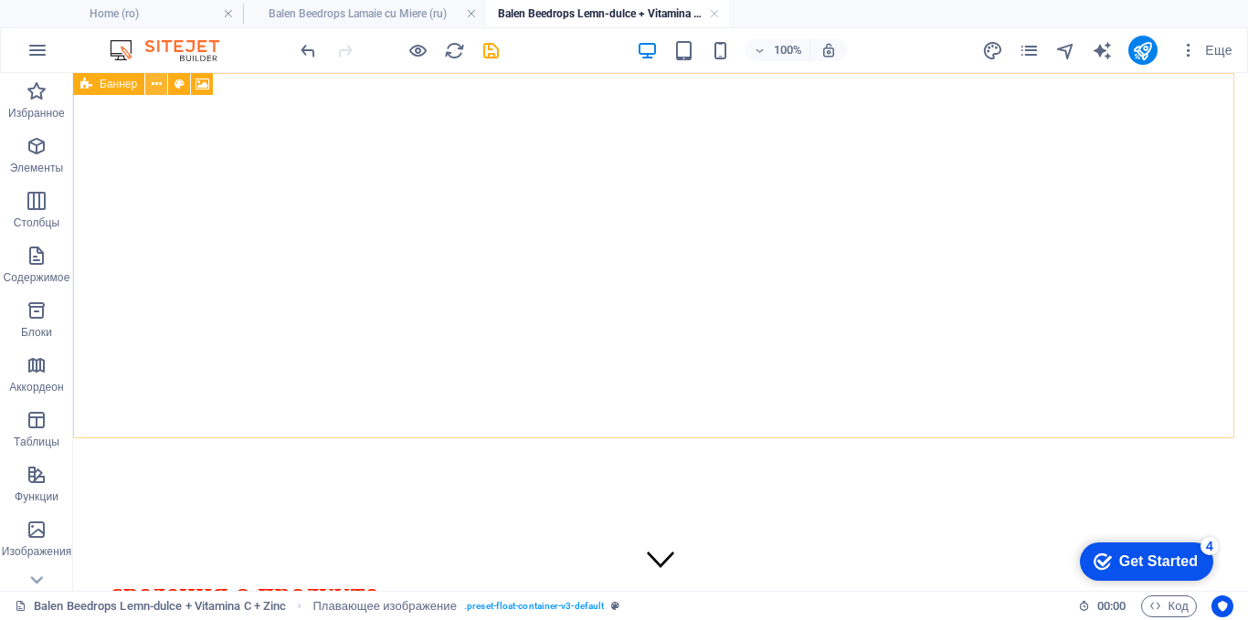
click at [152, 82] on icon at bounding box center [157, 84] width 10 height 19
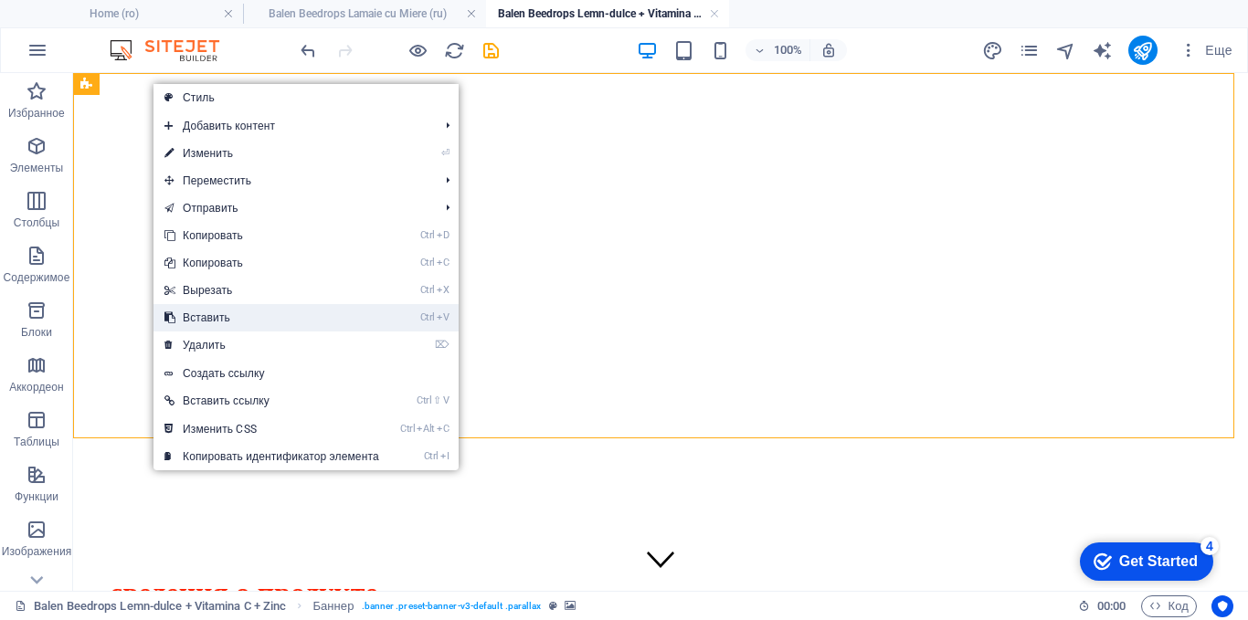
click at [192, 317] on link "Ctrl V Вставить" at bounding box center [271, 317] width 237 height 27
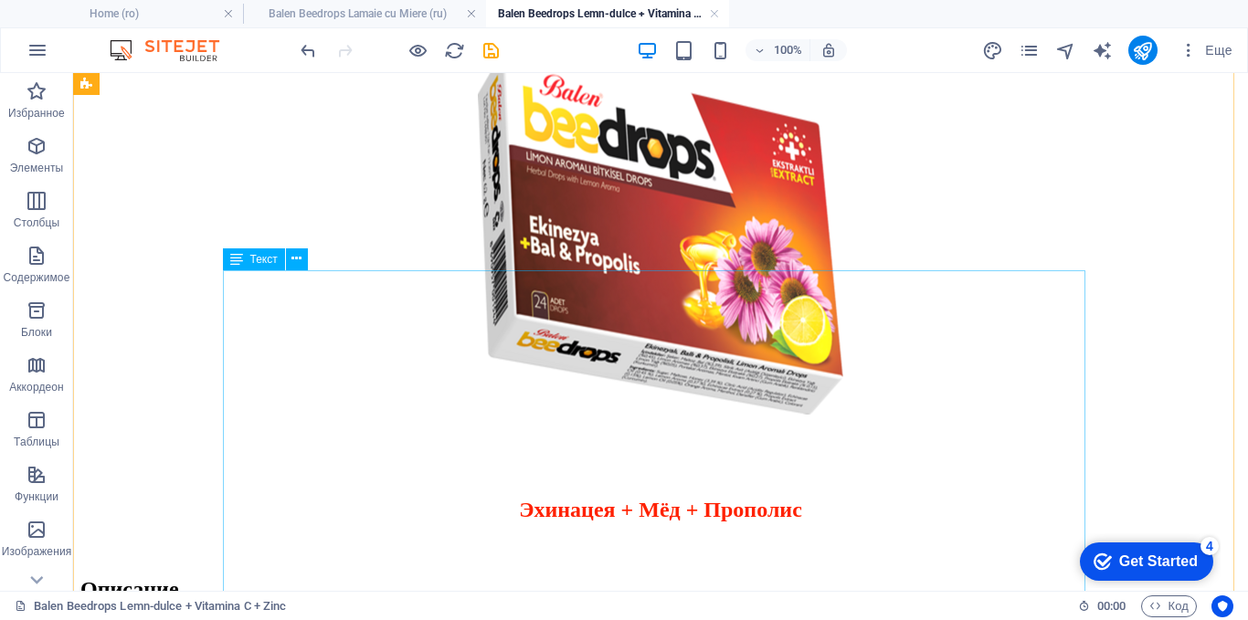
scroll to position [365, 0]
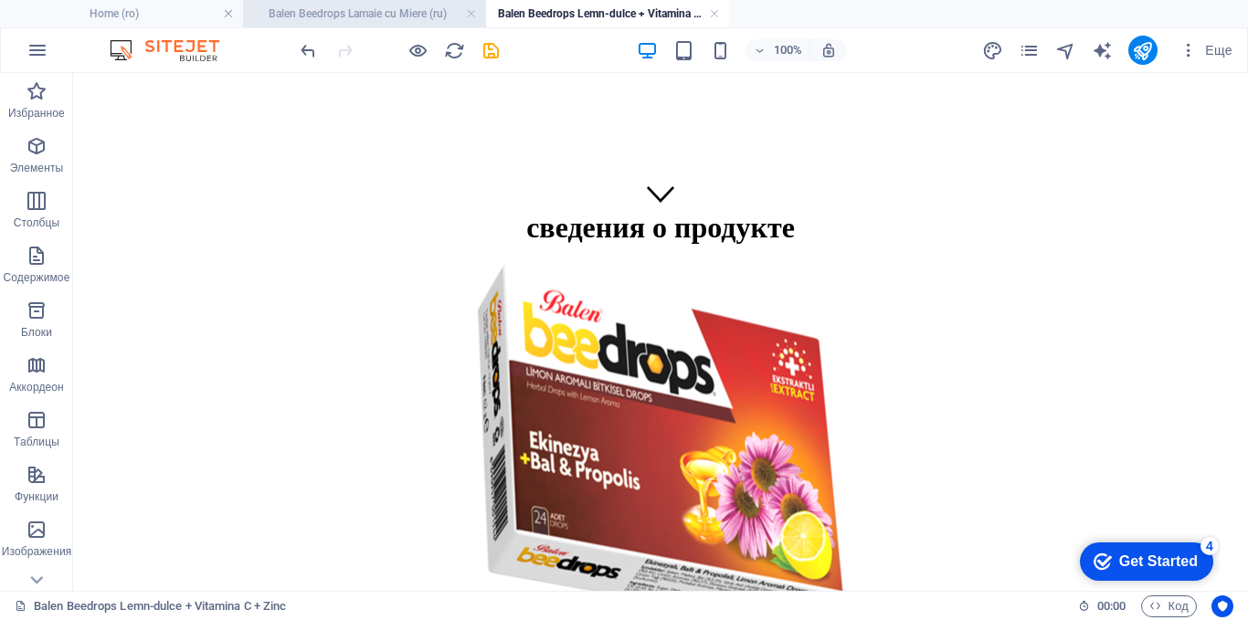
click at [336, 14] on h4 "Balen Beedrops Lamaie cu Miere (ru)" at bounding box center [364, 14] width 243 height 20
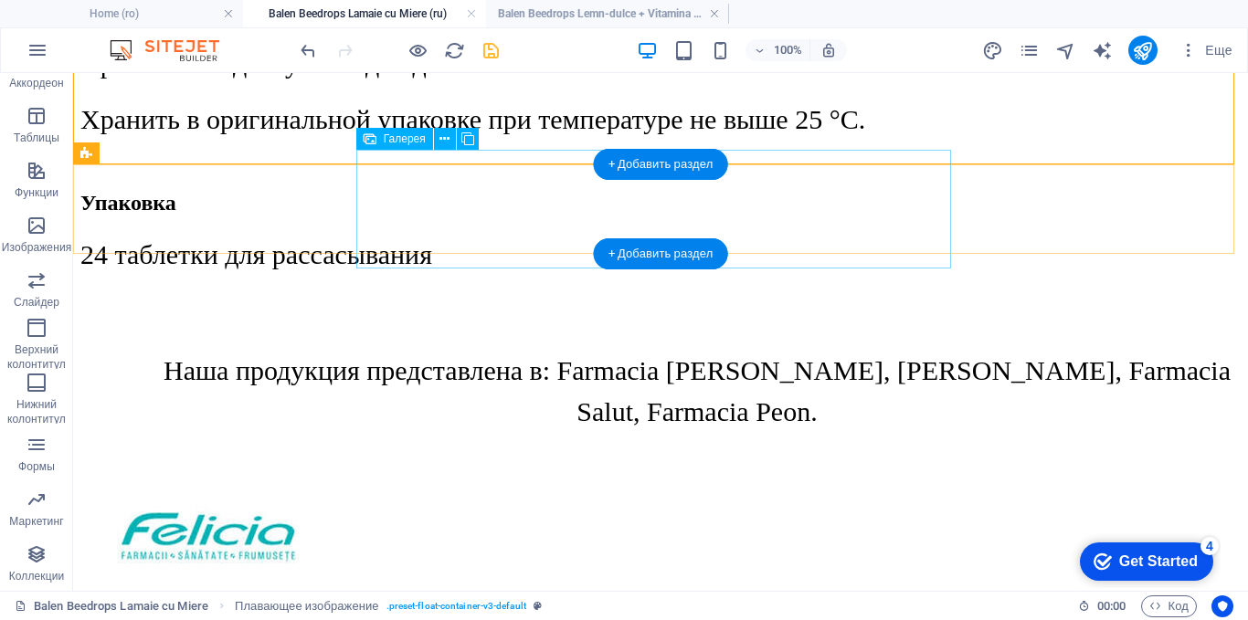
scroll to position [2682, 0]
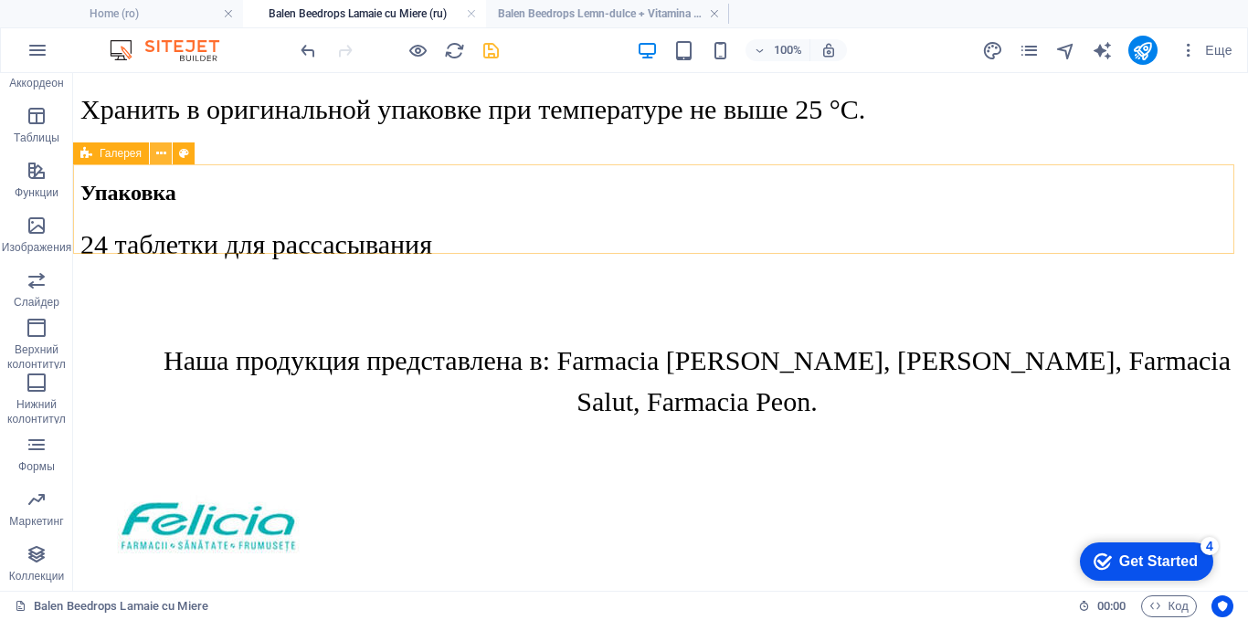
click at [166, 155] on button at bounding box center [161, 153] width 22 height 22
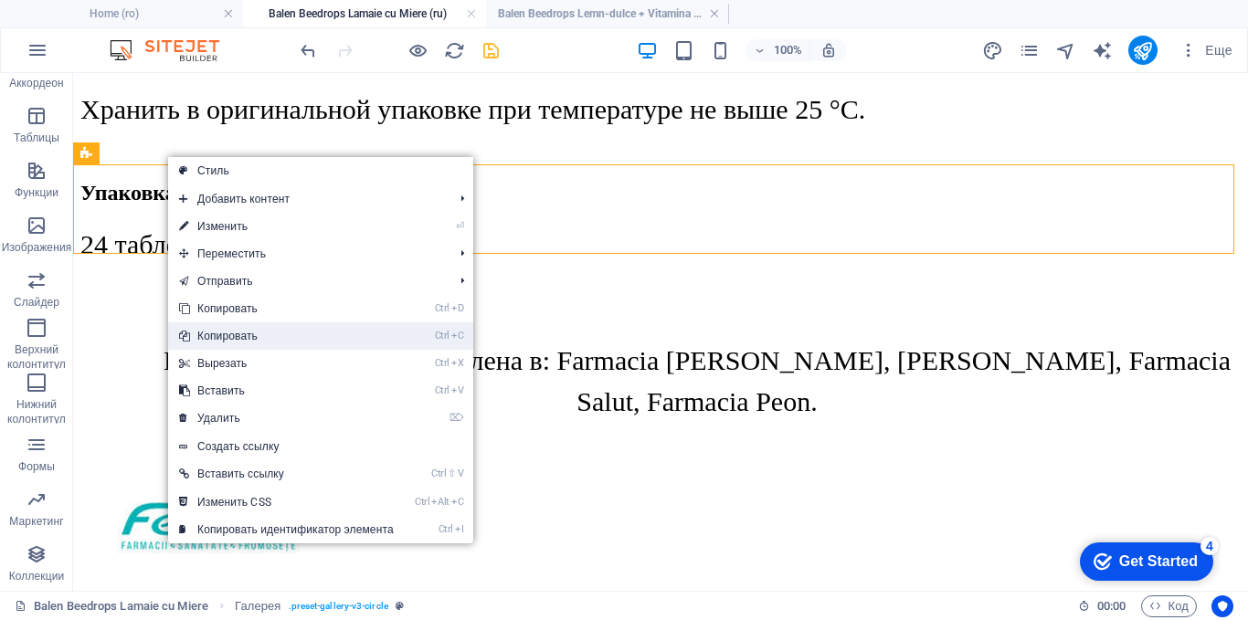
click at [205, 333] on link "Ctrl C Копировать" at bounding box center [286, 335] width 237 height 27
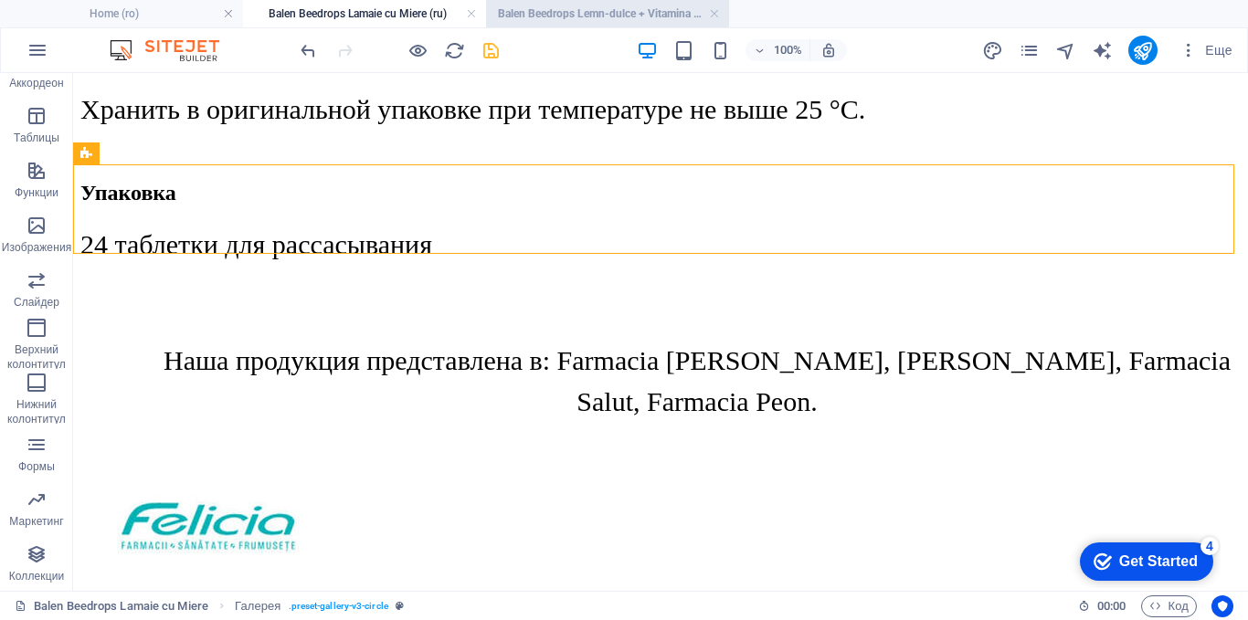
click at [598, 16] on h4 "Balen Beedrops Lemn-dulce + Vitamina C + Zinc (ru)" at bounding box center [607, 14] width 243 height 20
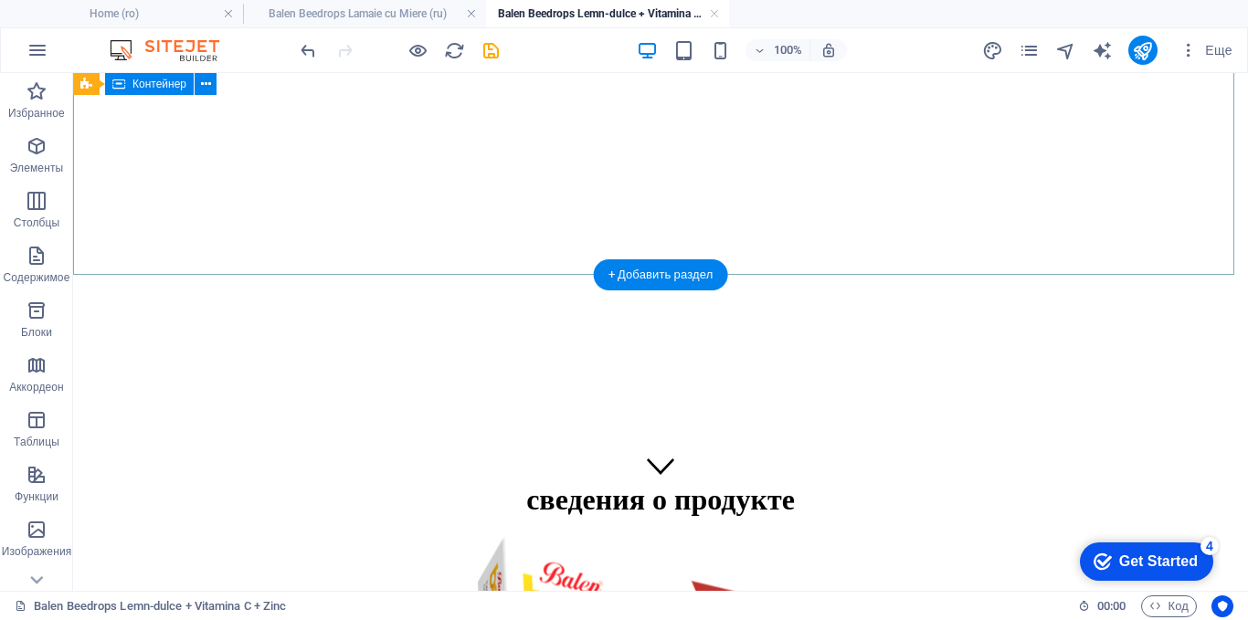
scroll to position [91, 0]
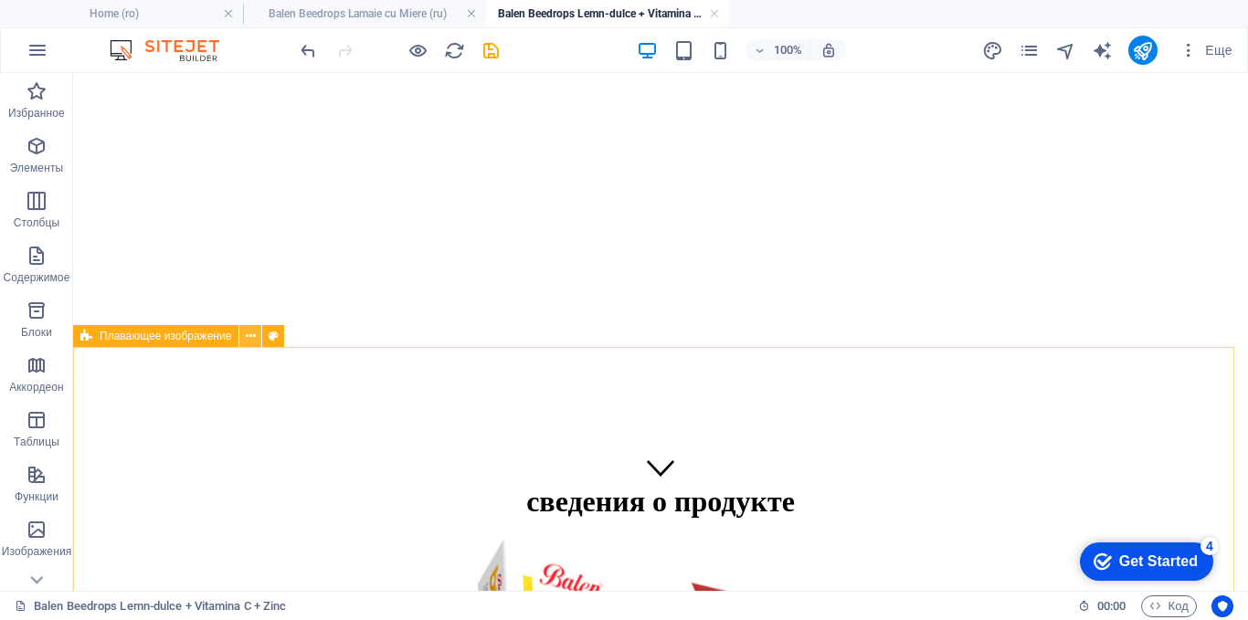
click at [248, 340] on icon at bounding box center [251, 336] width 10 height 19
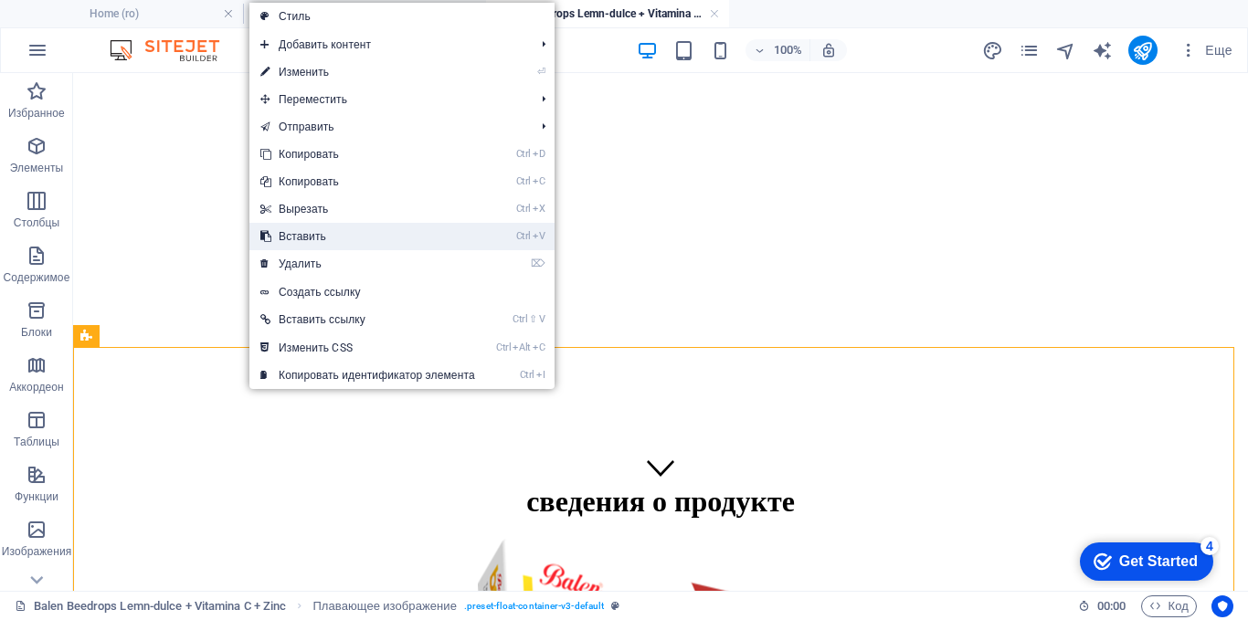
click at [295, 237] on link "Ctrl V Вставить" at bounding box center [367, 236] width 237 height 27
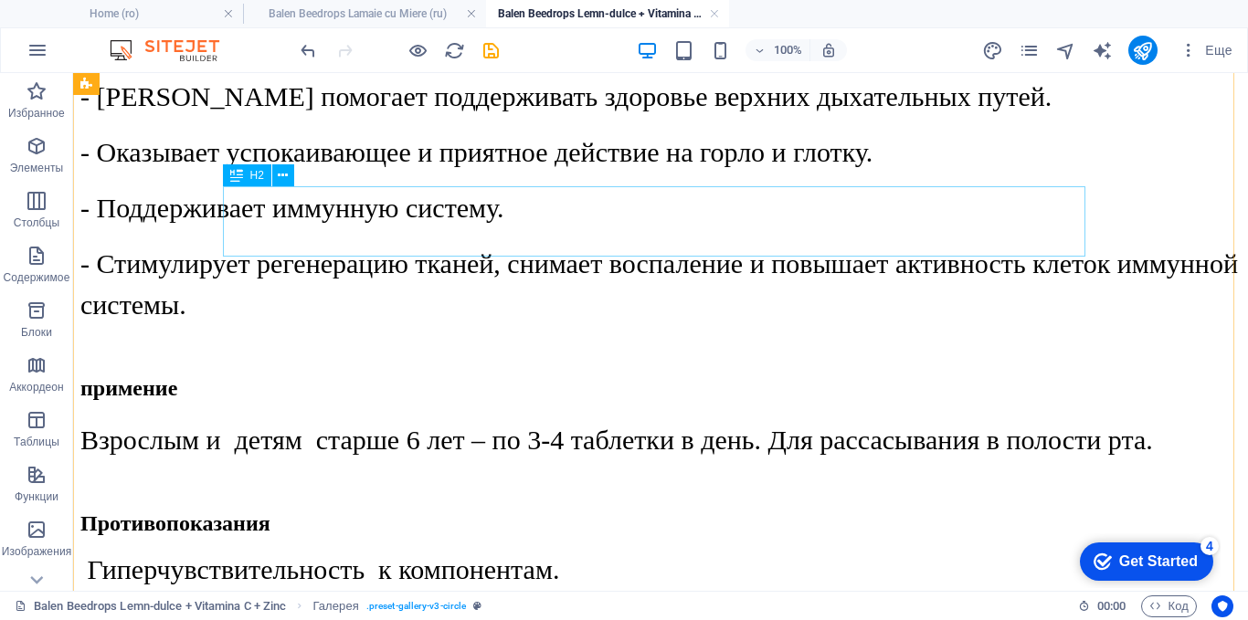
scroll to position [2559, 0]
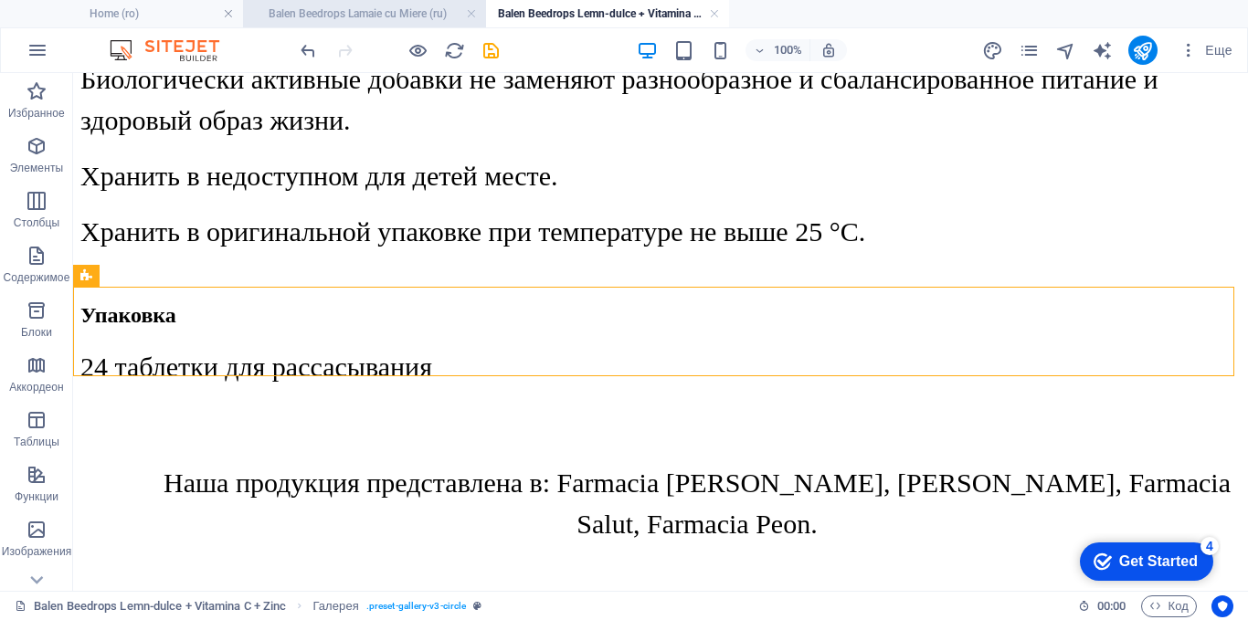
click at [348, 8] on h4 "Balen Beedrops Lamaie cu Miere (ru)" at bounding box center [364, 14] width 243 height 20
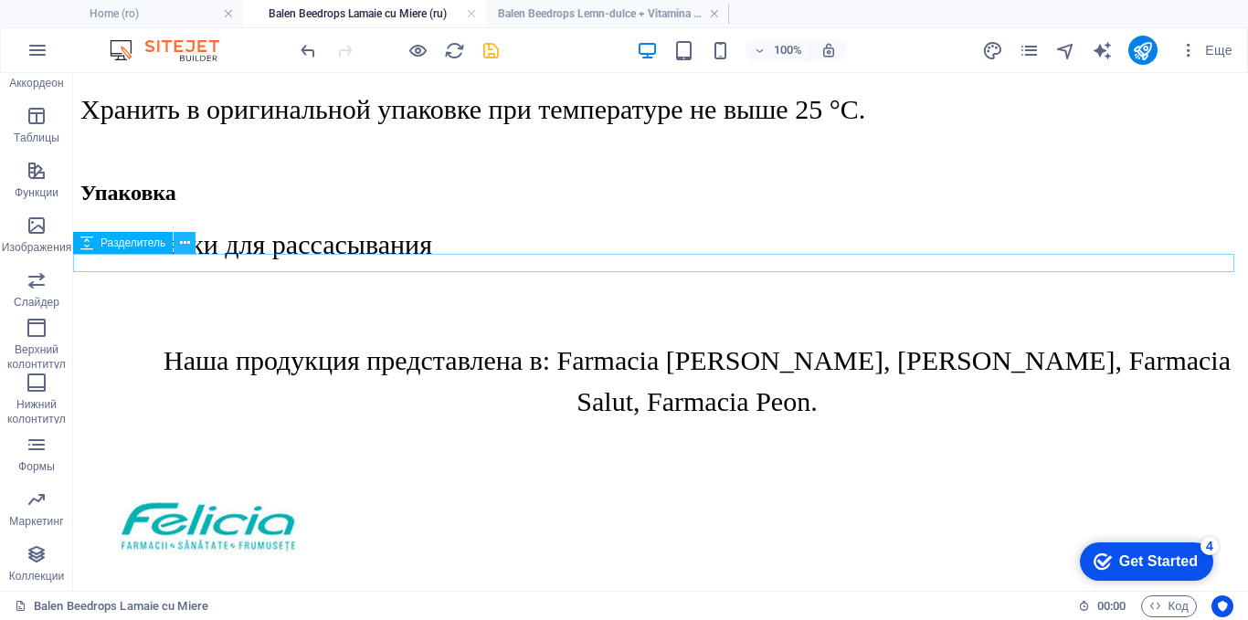
click at [184, 241] on icon at bounding box center [185, 243] width 10 height 19
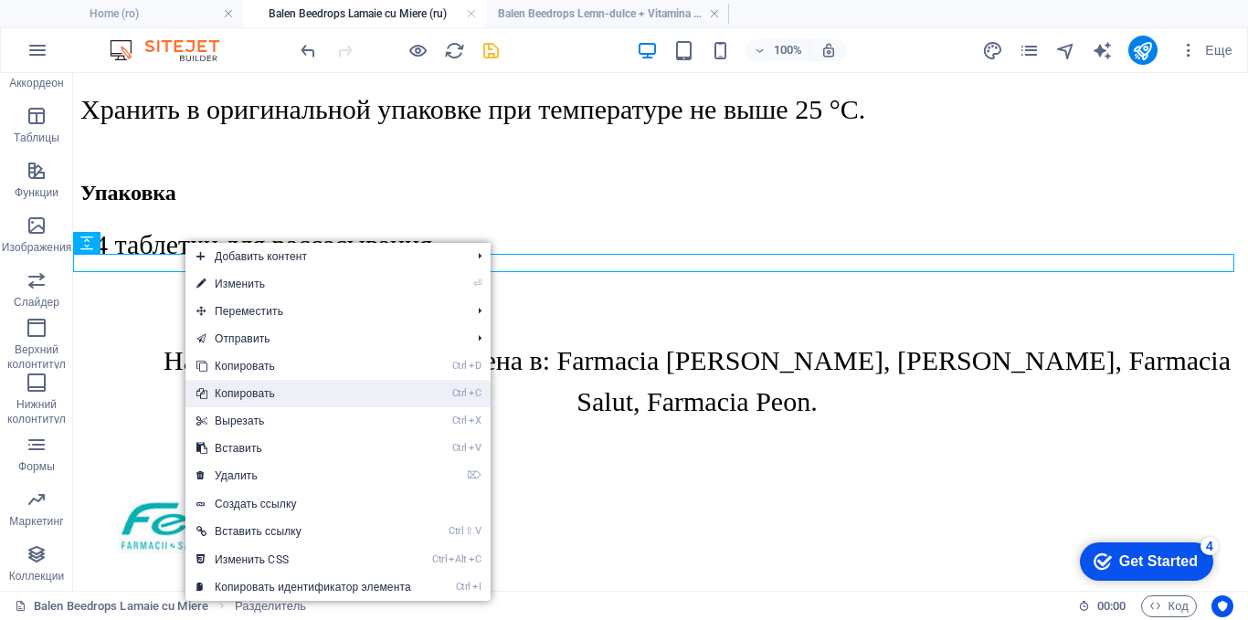
click at [227, 391] on link "Ctrl C Копировать" at bounding box center [303, 393] width 237 height 27
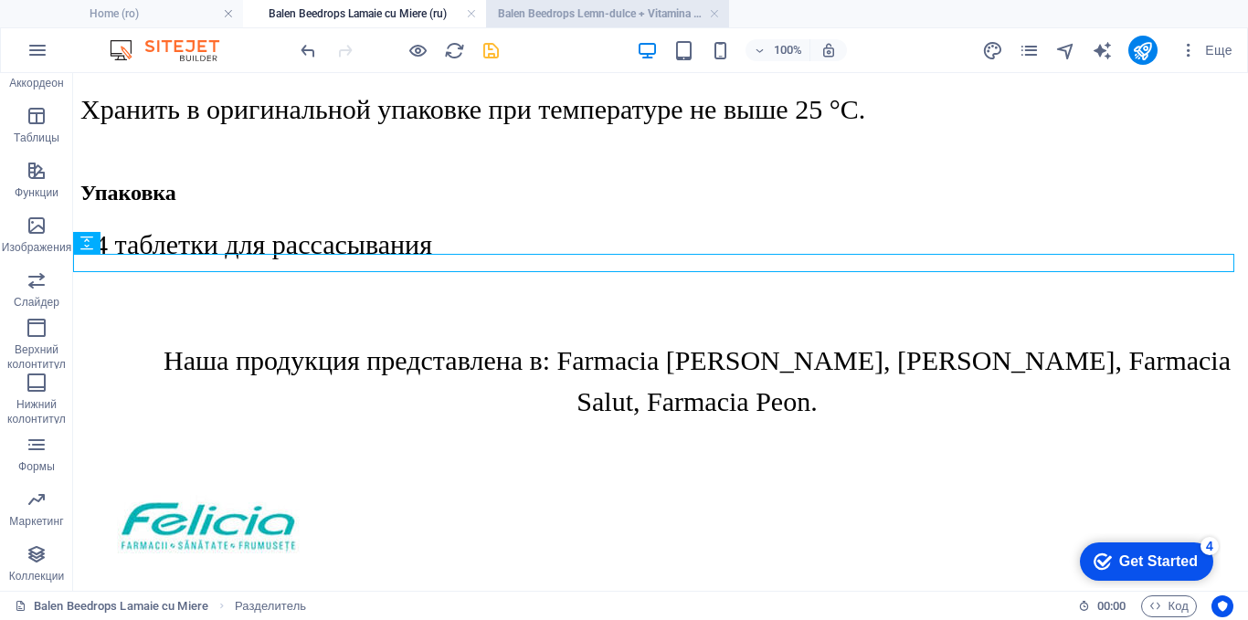
click at [553, 11] on h4 "Balen Beedrops Lemn-dulce + Vitamina C + Zinc (ru)" at bounding box center [607, 14] width 243 height 20
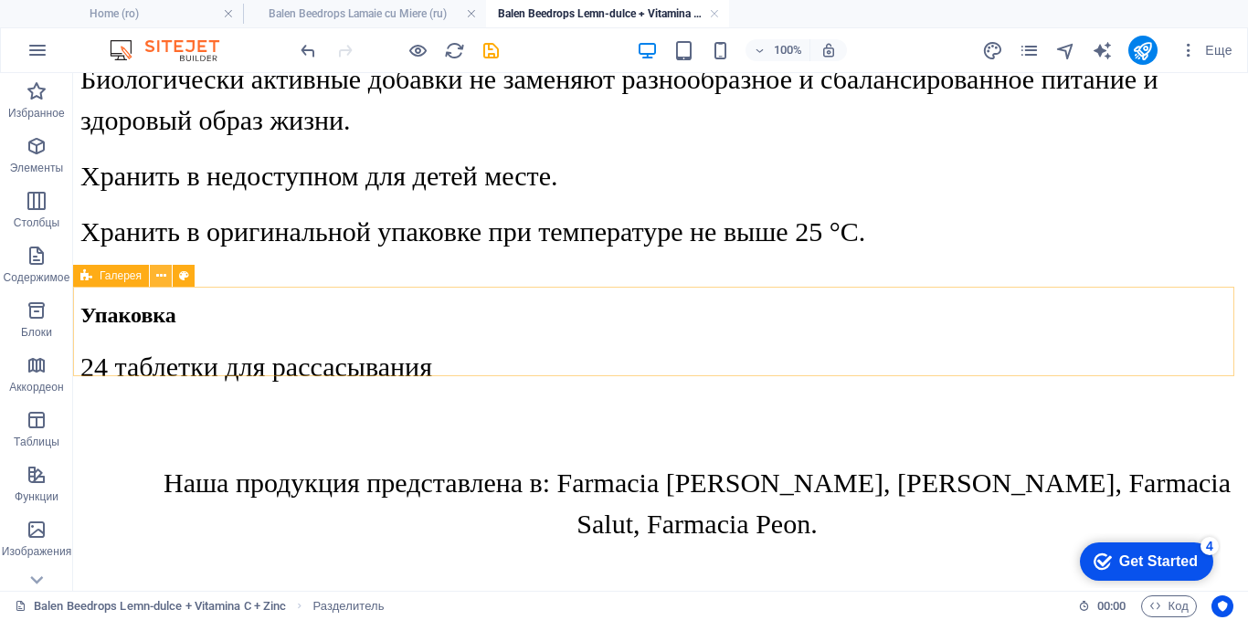
click at [170, 272] on button at bounding box center [161, 276] width 22 height 22
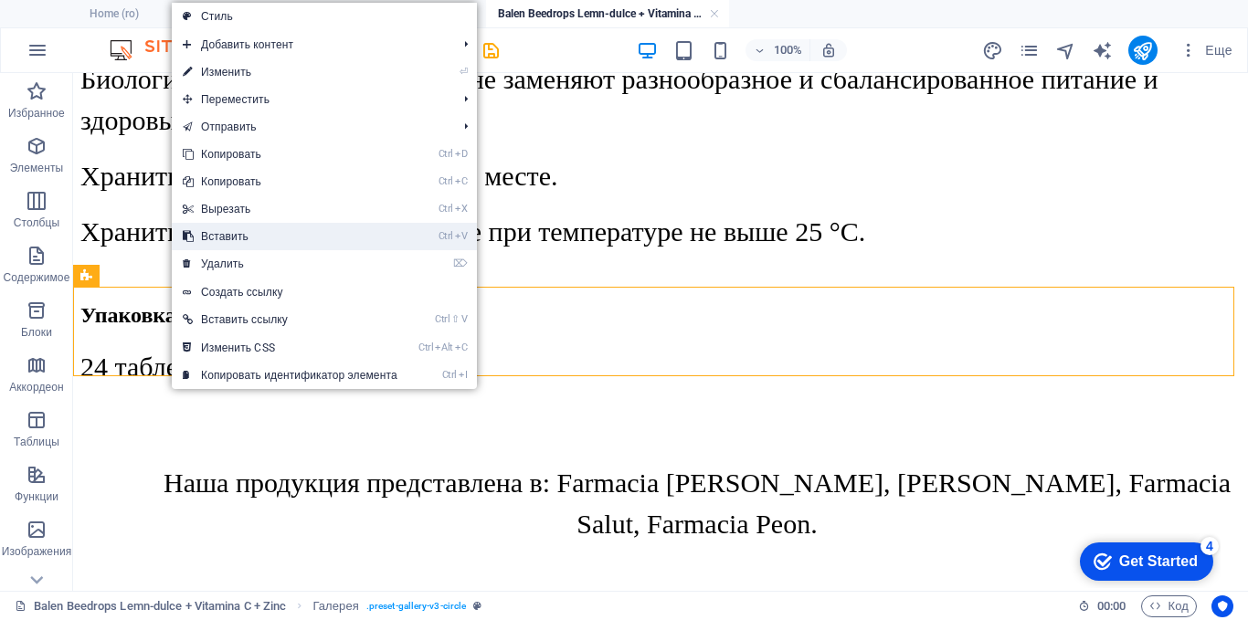
click at [212, 247] on link "Ctrl V Вставить" at bounding box center [290, 236] width 237 height 27
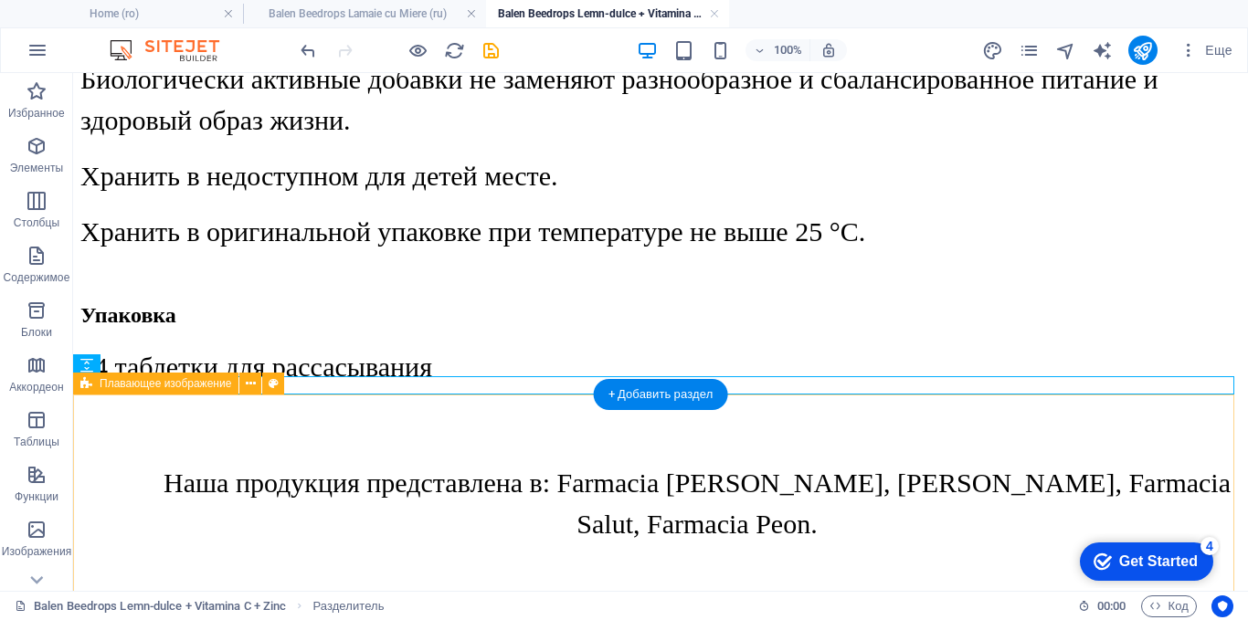
scroll to position [2742, 0]
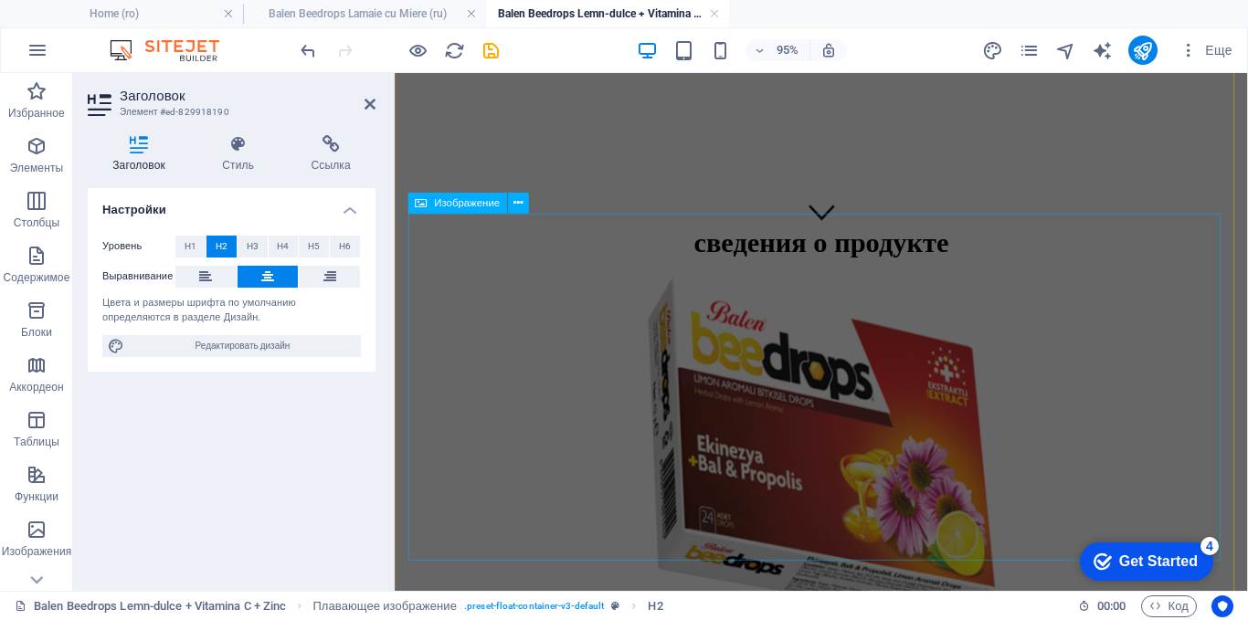
scroll to position [641, 0]
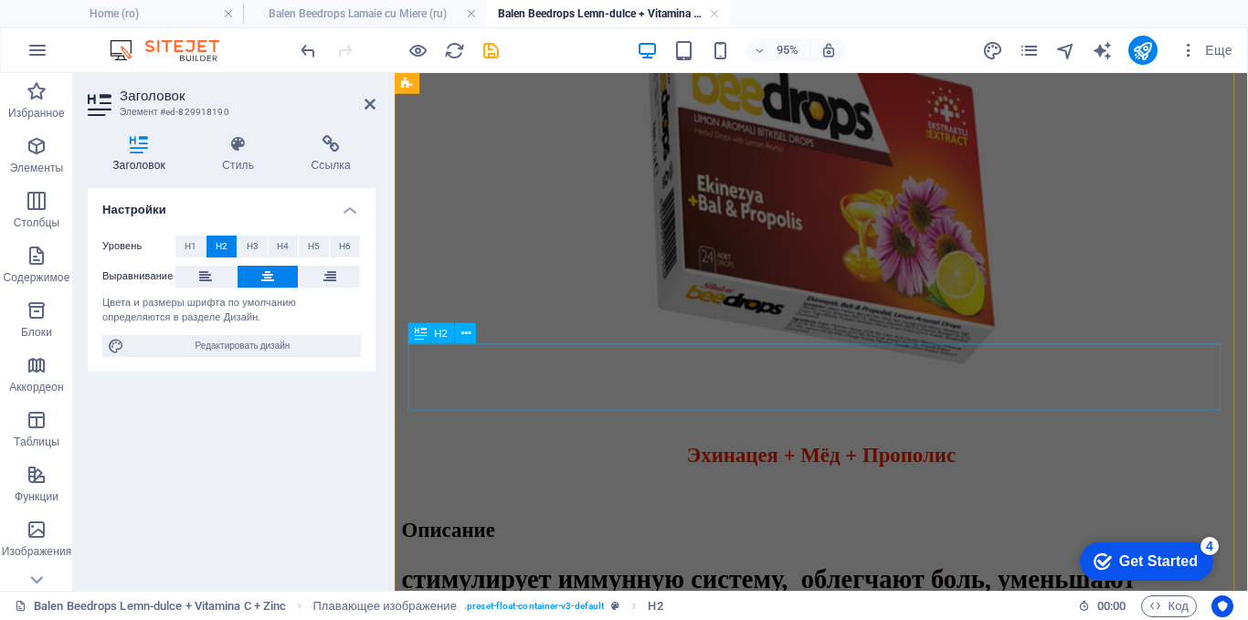
click at [649, 428] on div "​ Эхинацея + Мёд + Прополис" at bounding box center [843, 457] width 883 height 59
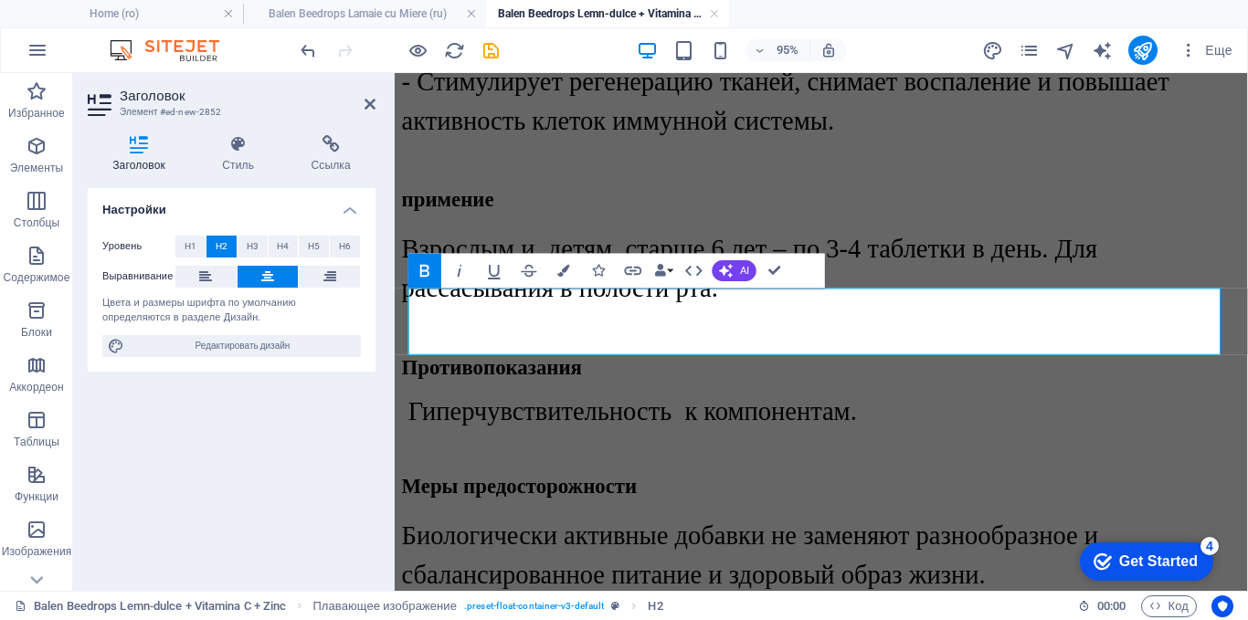
scroll to position [700, 0]
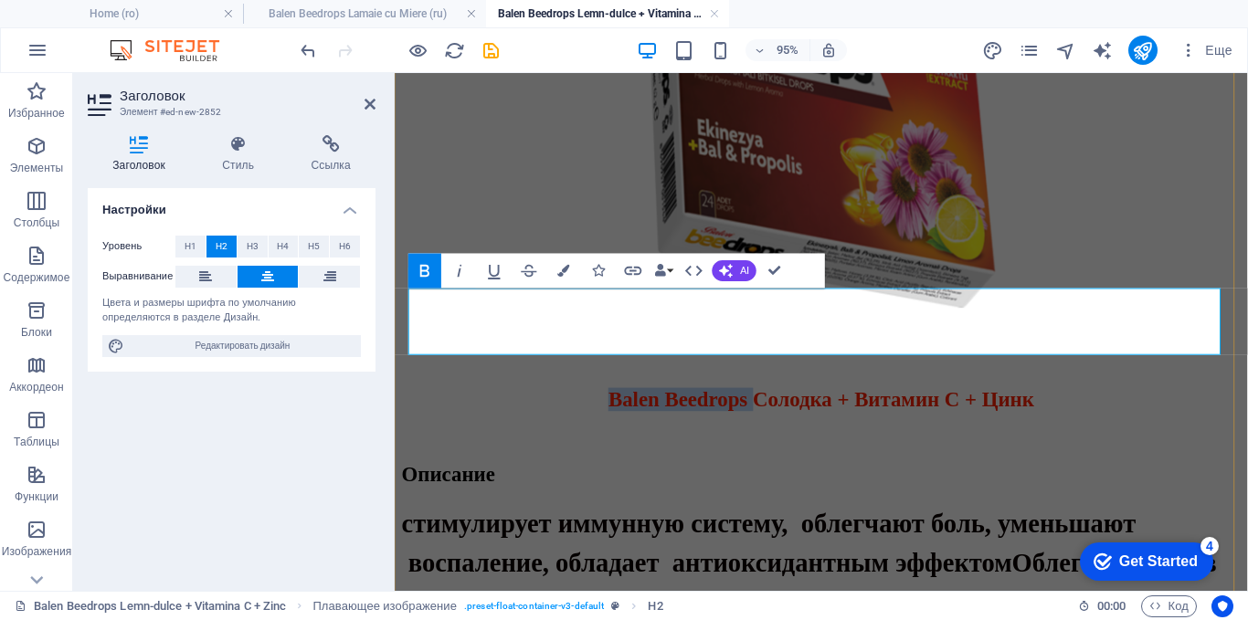
drag, startPoint x: 728, startPoint y: 346, endPoint x: 469, endPoint y: 353, distance: 259.5
click at [619, 405] on span "Balen Beedrops Солодка + Витамин C + Цинк" at bounding box center [843, 417] width 448 height 24
click at [505, 484] on div "Описание" at bounding box center [843, 496] width 883 height 25
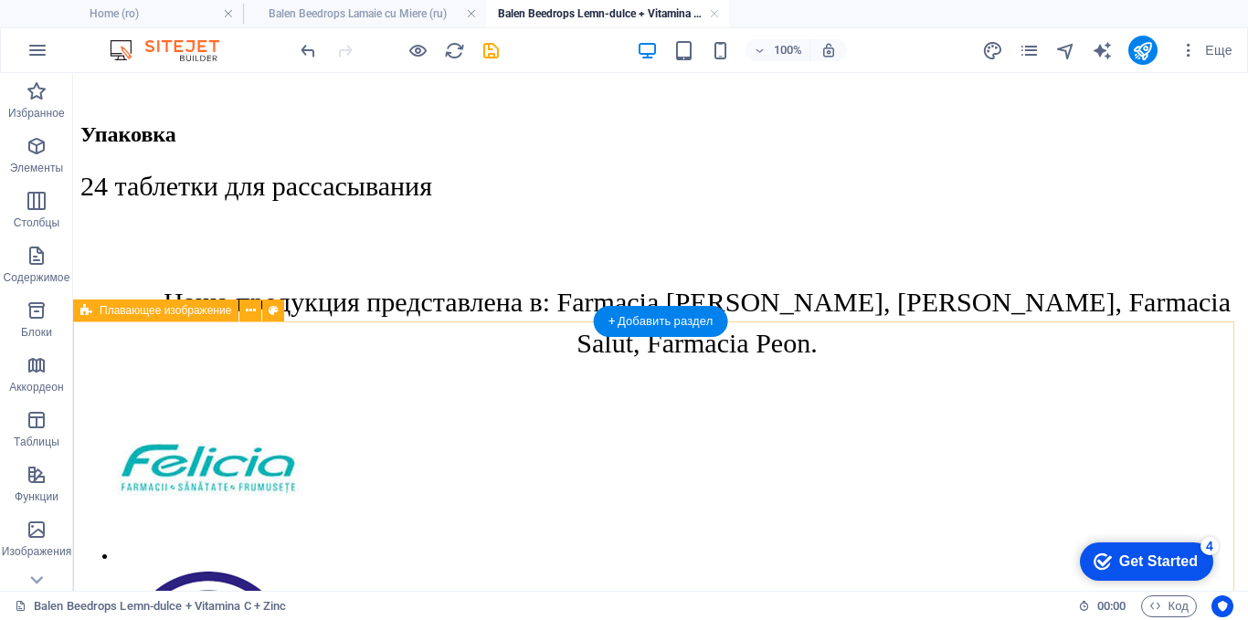
scroll to position [2892, 0]
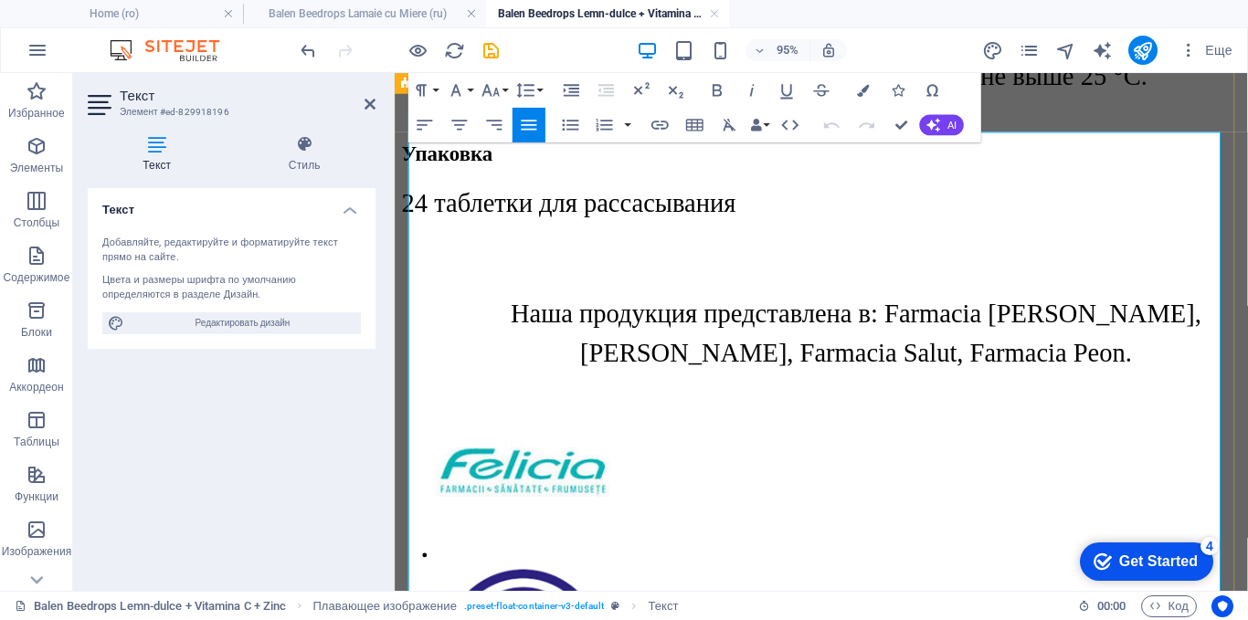
drag, startPoint x: 848, startPoint y: 209, endPoint x: 1195, endPoint y: 229, distance: 347.7
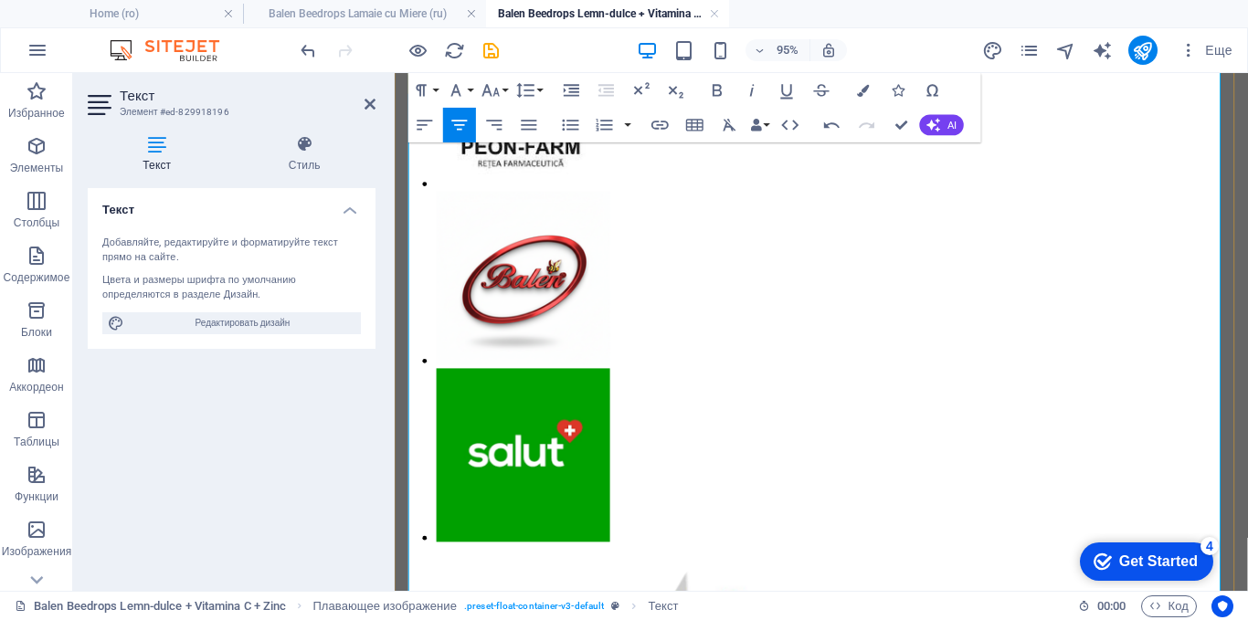
scroll to position [3413, 0]
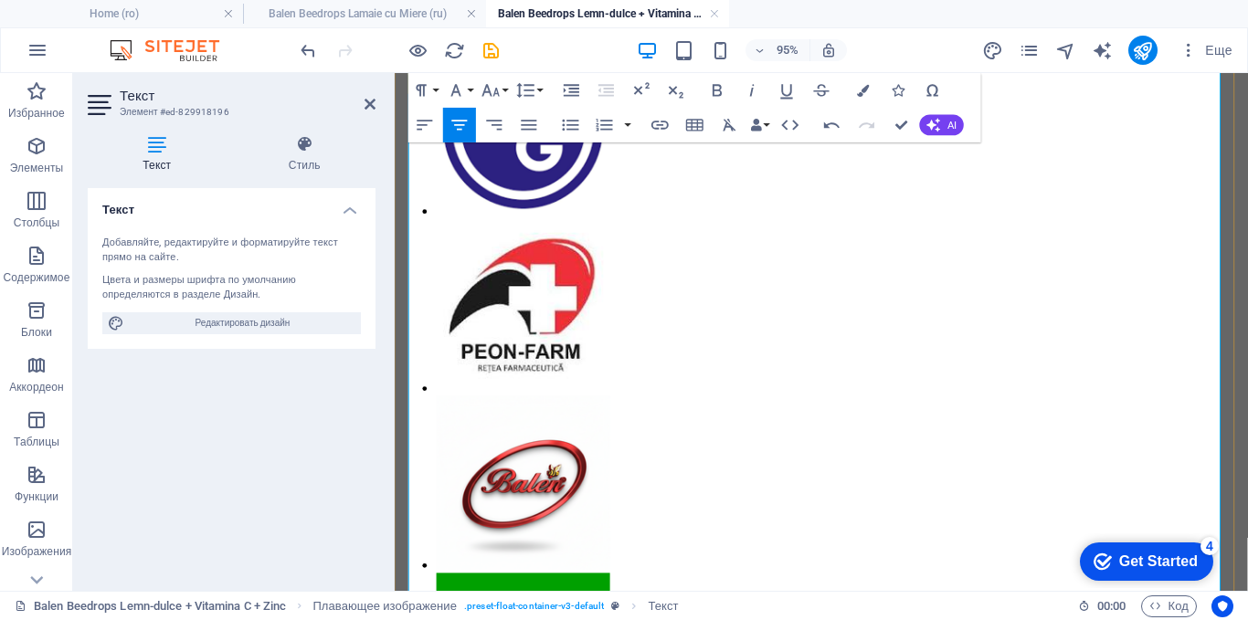
drag, startPoint x: 1197, startPoint y: 323, endPoint x: 410, endPoint y: 213, distance: 795.1
drag, startPoint x: 416, startPoint y: 199, endPoint x: 1194, endPoint y: 325, distance: 788.4
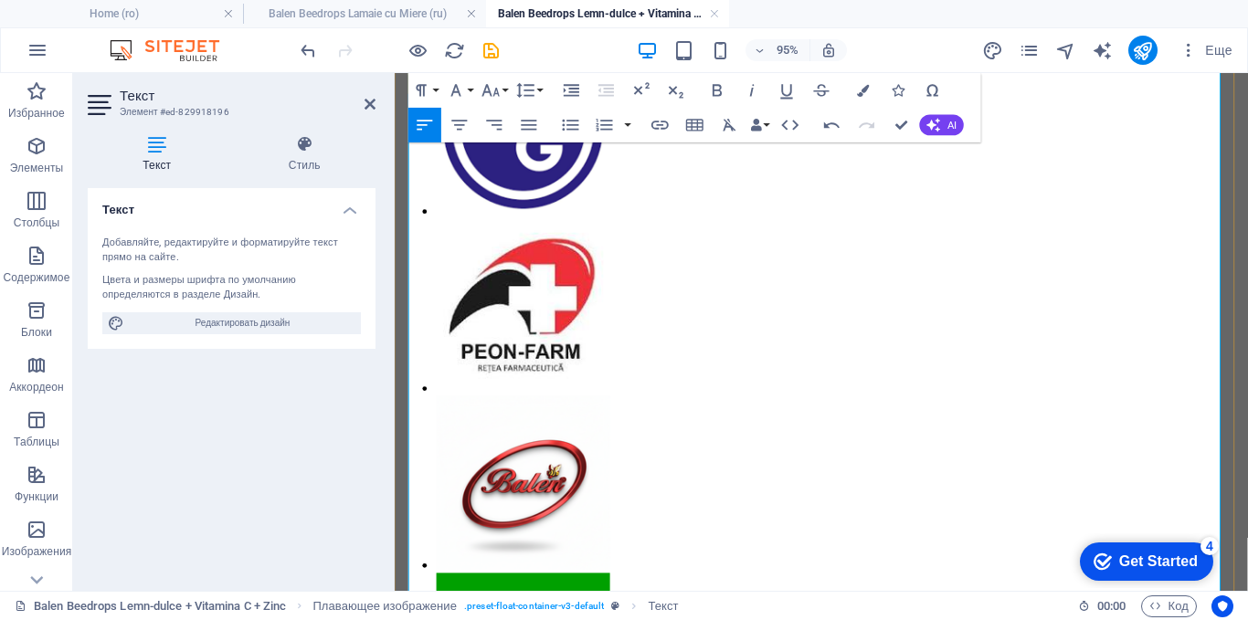
click at [416, 13] on h4 "Balen Beedrops Lamaie cu Miere (ru)" at bounding box center [364, 14] width 243 height 20
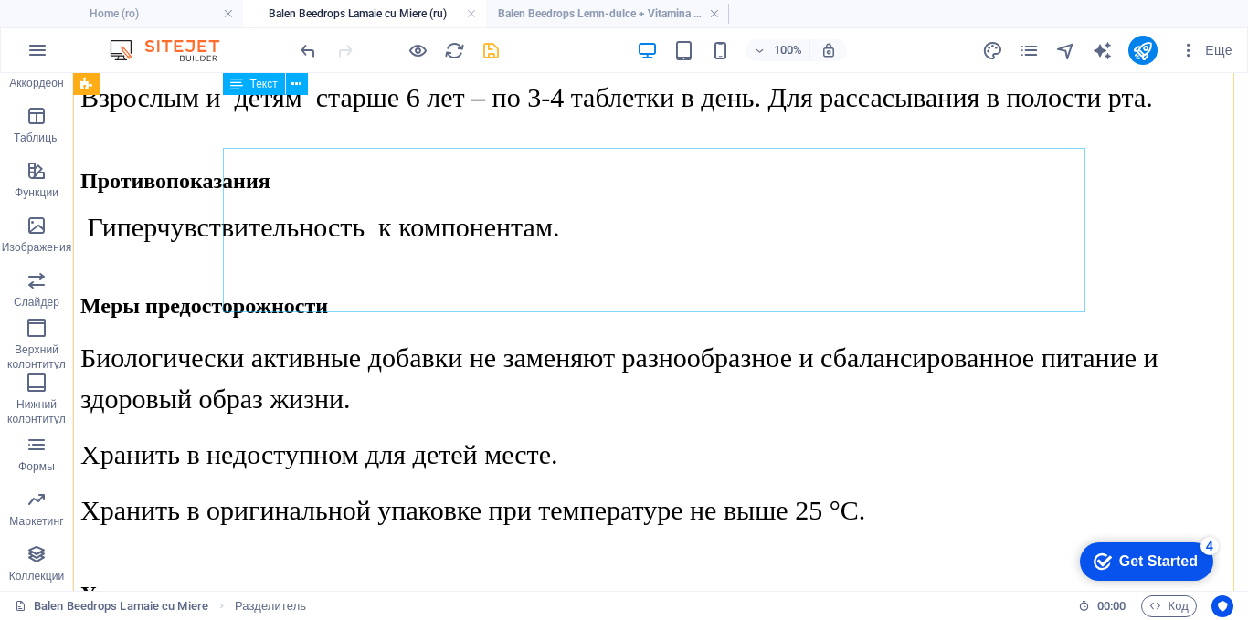
scroll to position [2225, 0]
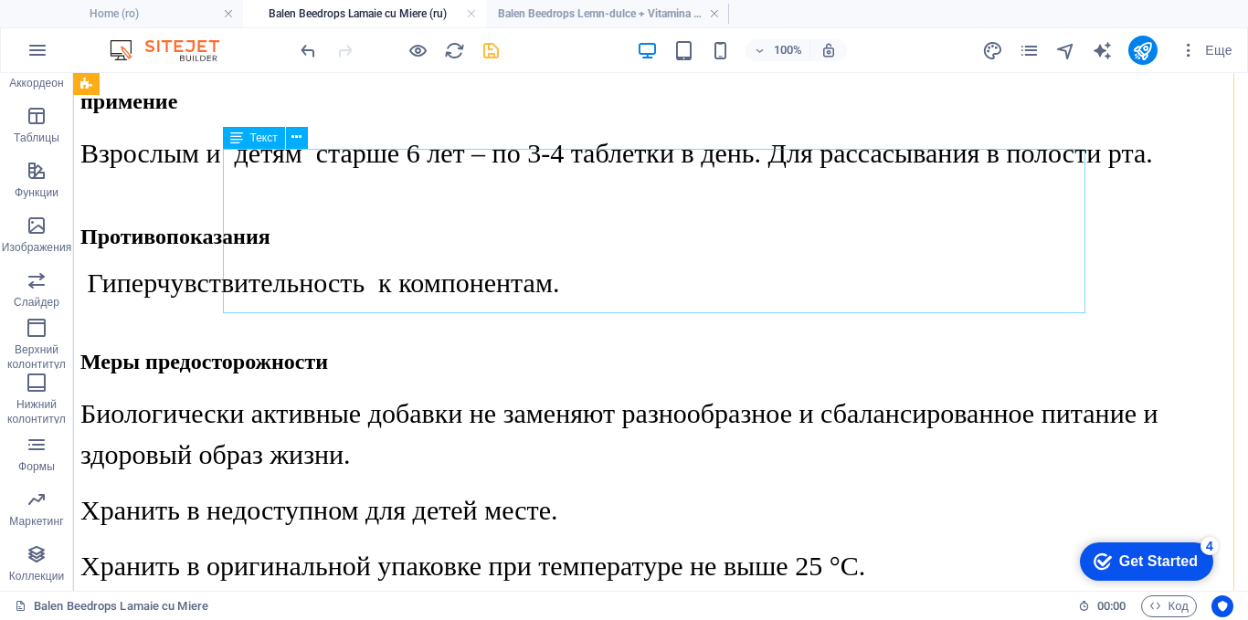
click at [554, 393] on div "Биологически активные добавки не заменяют разнообразное и сбалансированное пита…" at bounding box center [660, 490] width 1160 height 194
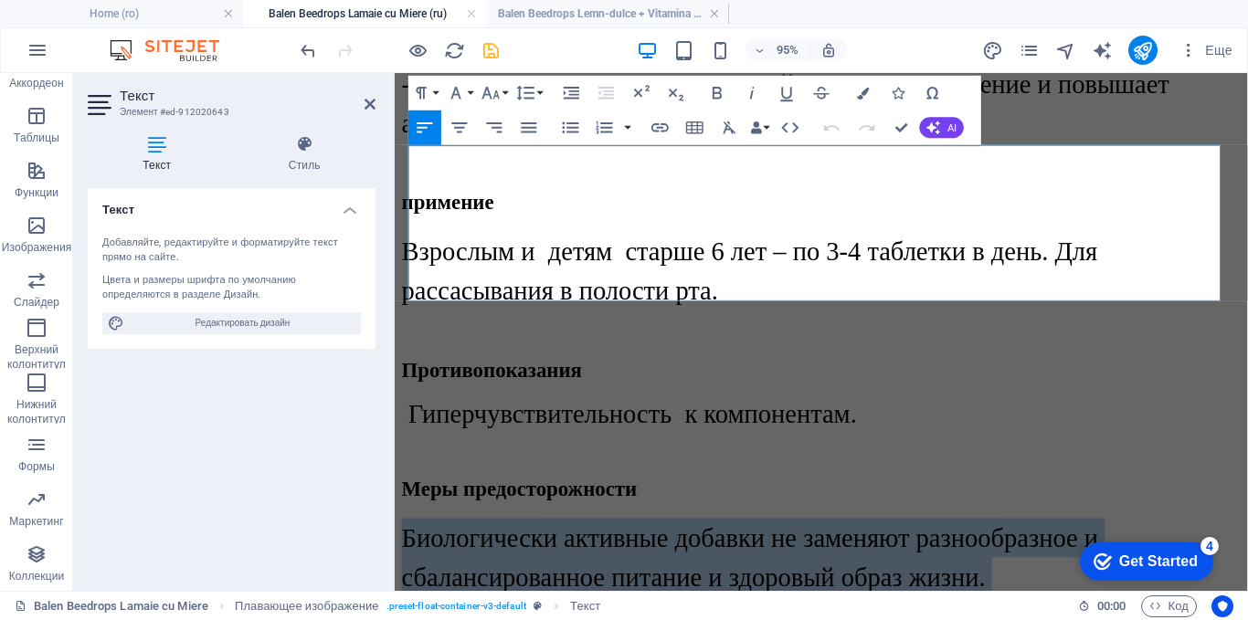
drag, startPoint x: 1225, startPoint y: 293, endPoint x: 385, endPoint y: 159, distance: 850.1
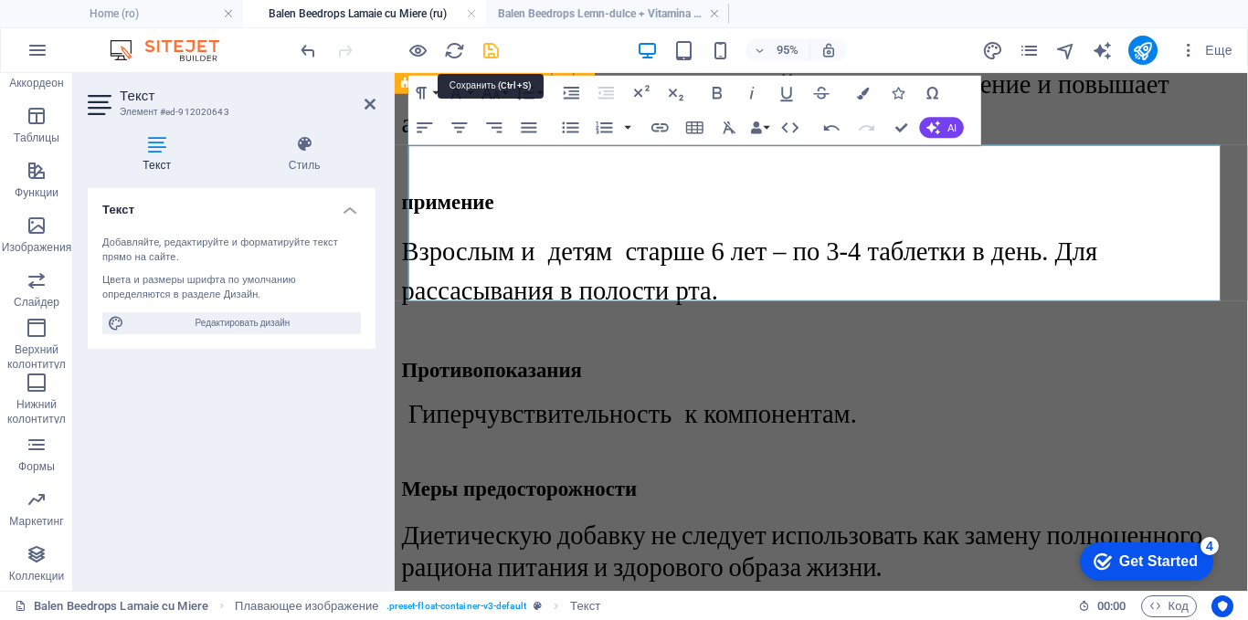
click at [489, 53] on icon "save" at bounding box center [490, 50] width 21 height 21
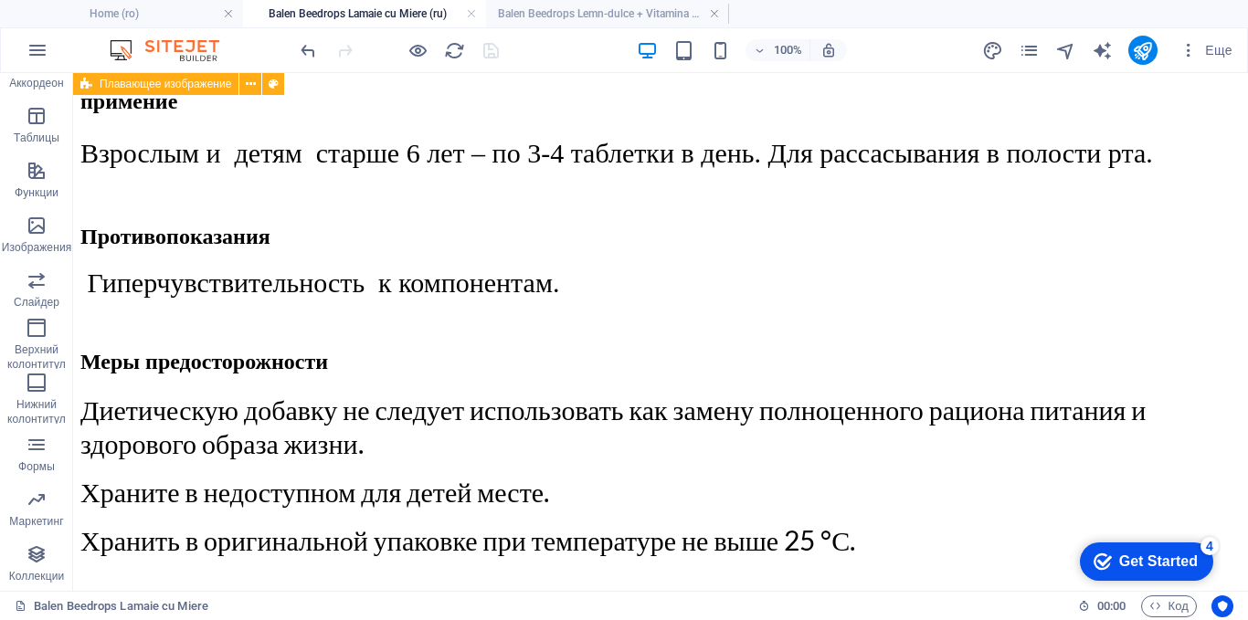
click at [567, 16] on h4 "Balen Beedrops Lemn-dulce + Vitamina C + Zinc (ru)" at bounding box center [607, 14] width 243 height 20
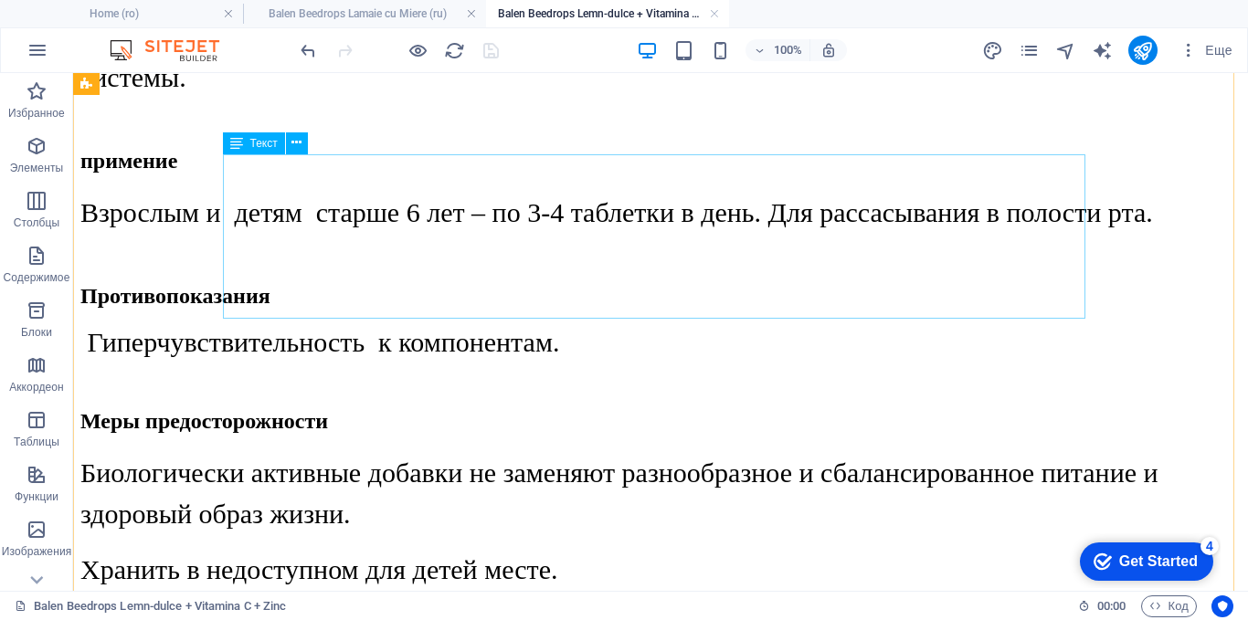
scroll to position [2134, 0]
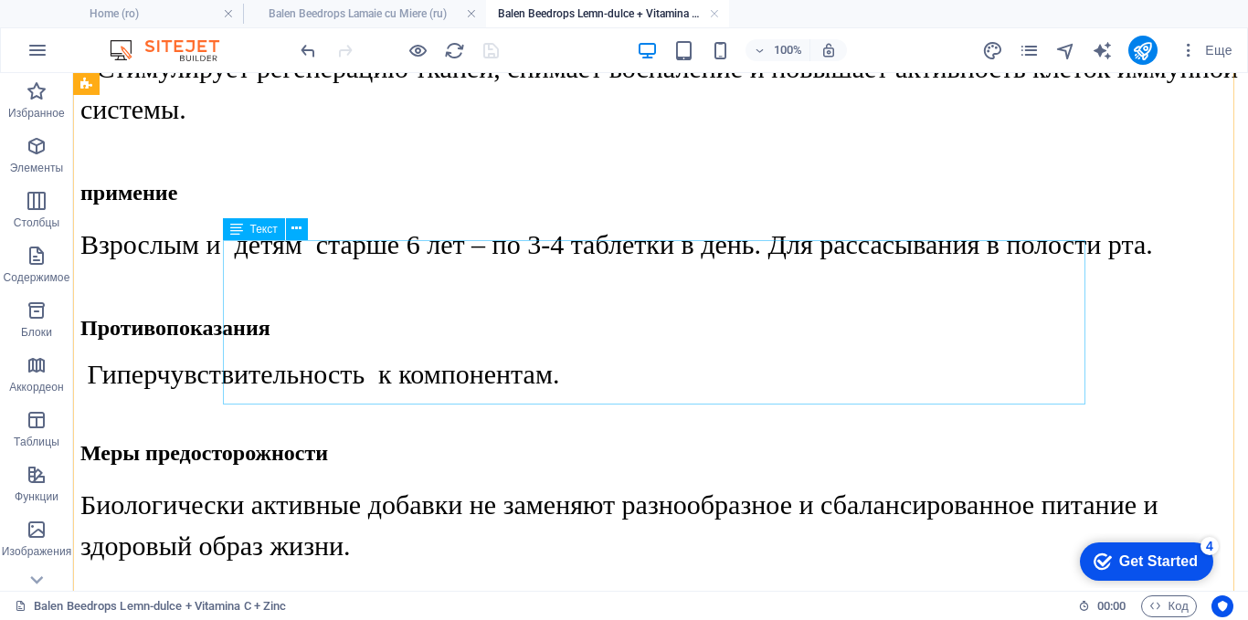
click at [515, 484] on div "Биологически активные добавки не заменяют разнообразное и сбалансированное пита…" at bounding box center [660, 581] width 1160 height 194
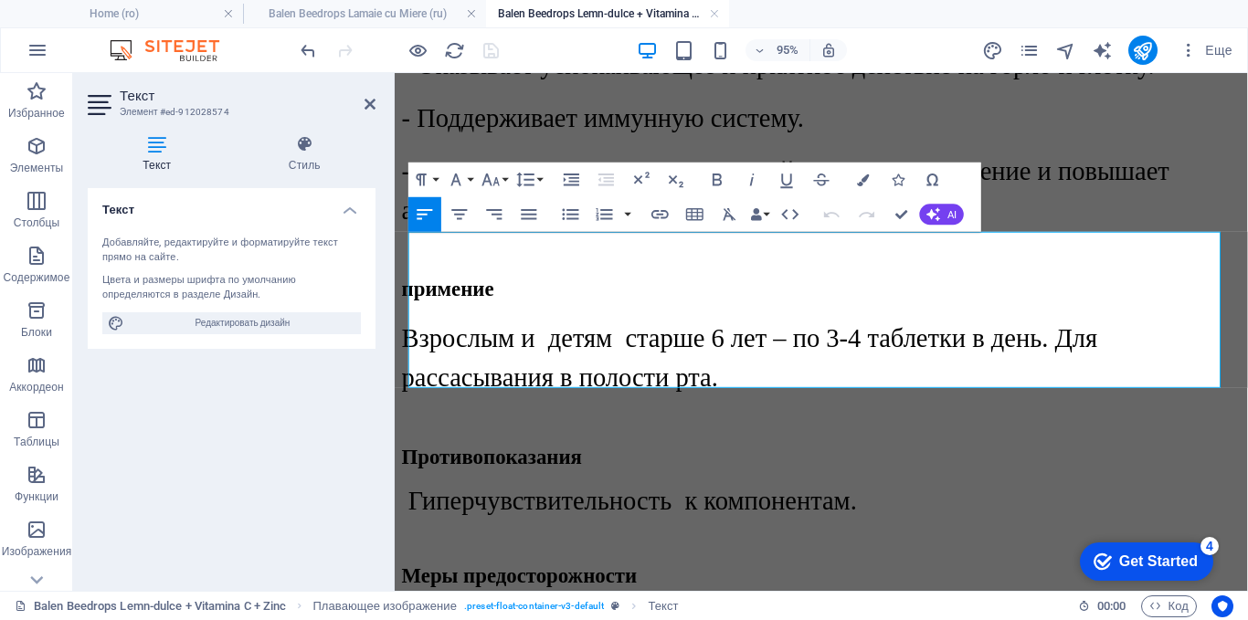
drag, startPoint x: 1202, startPoint y: 386, endPoint x: 347, endPoint y: 236, distance: 868.1
click at [1091, 590] on div "Меры предосторожности" at bounding box center [843, 602] width 883 height 25
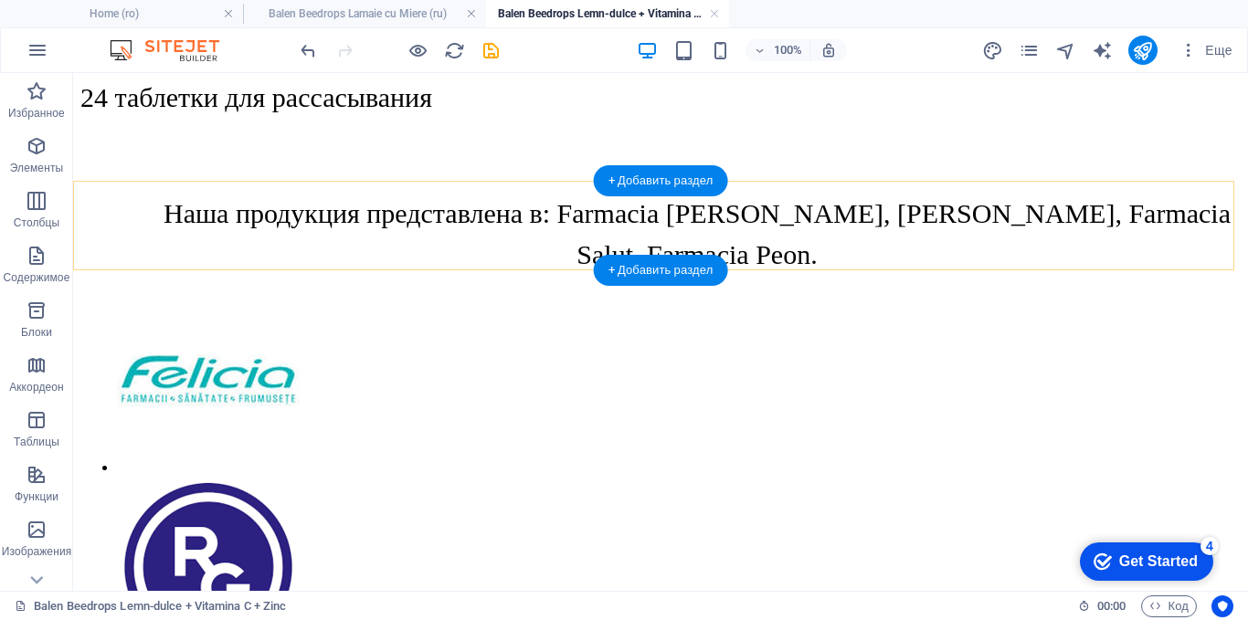
scroll to position [2864, 0]
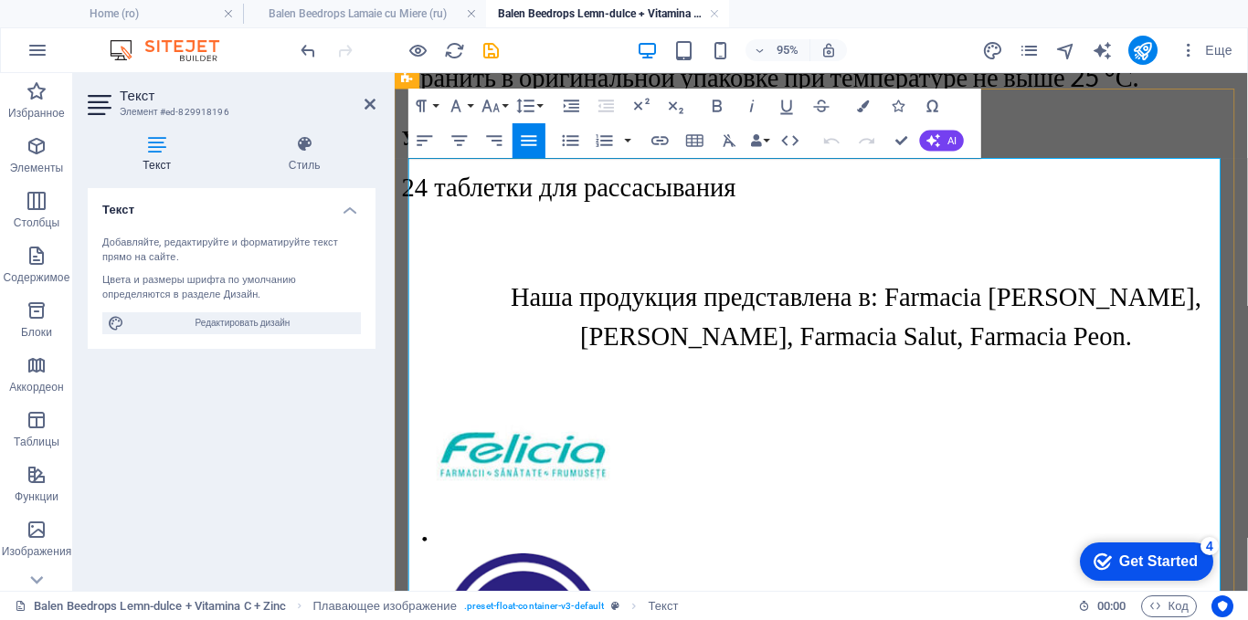
drag, startPoint x: 1252, startPoint y: 447, endPoint x: 1138, endPoint y: 488, distance: 121.4
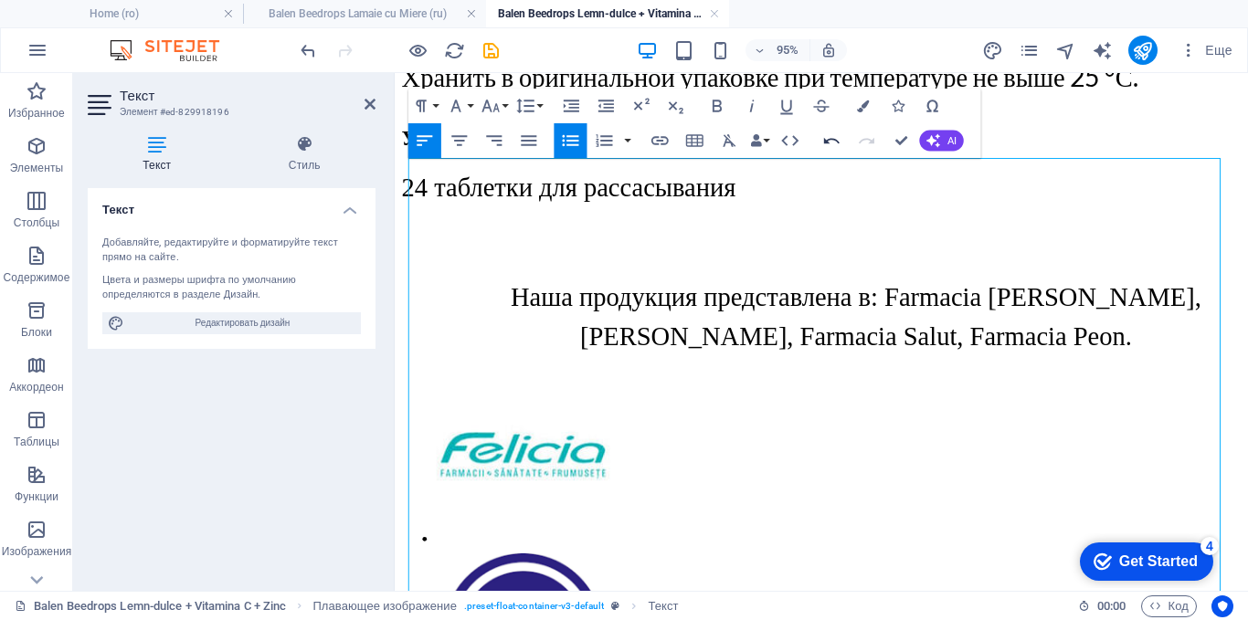
click at [834, 142] on icon "button" at bounding box center [831, 141] width 21 height 21
click at [829, 142] on icon "button" at bounding box center [831, 141] width 21 height 21
drag, startPoint x: 790, startPoint y: 269, endPoint x: 813, endPoint y: 298, distance: 37.1
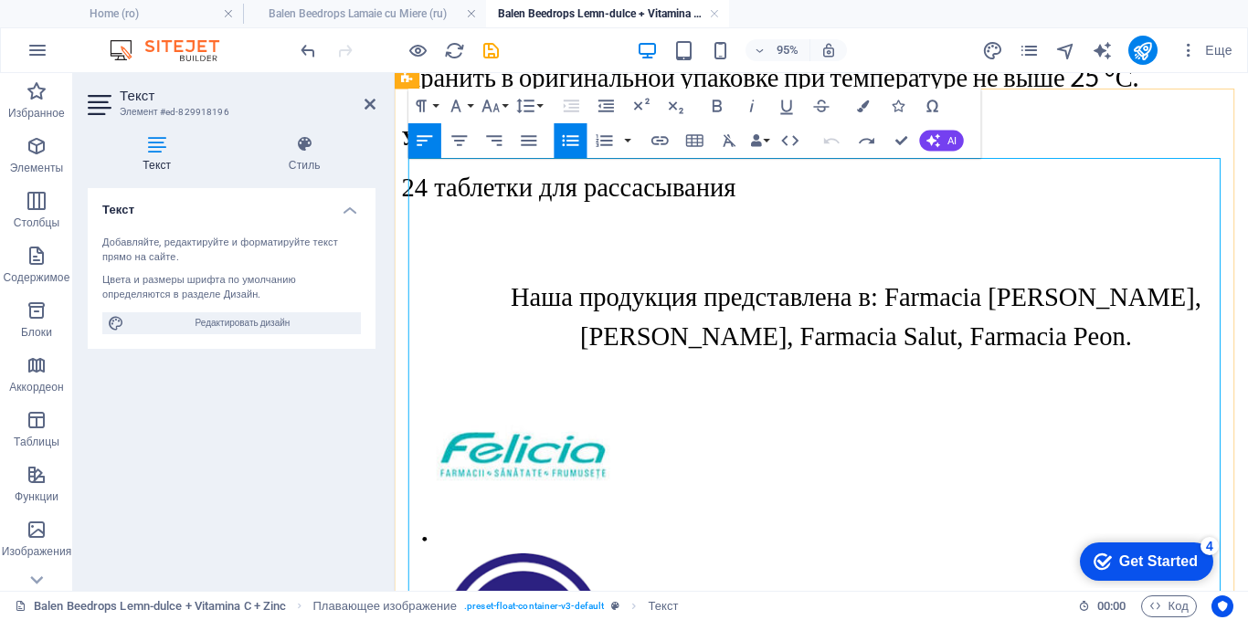
drag, startPoint x: 1251, startPoint y: 455, endPoint x: 775, endPoint y: 312, distance: 496.8
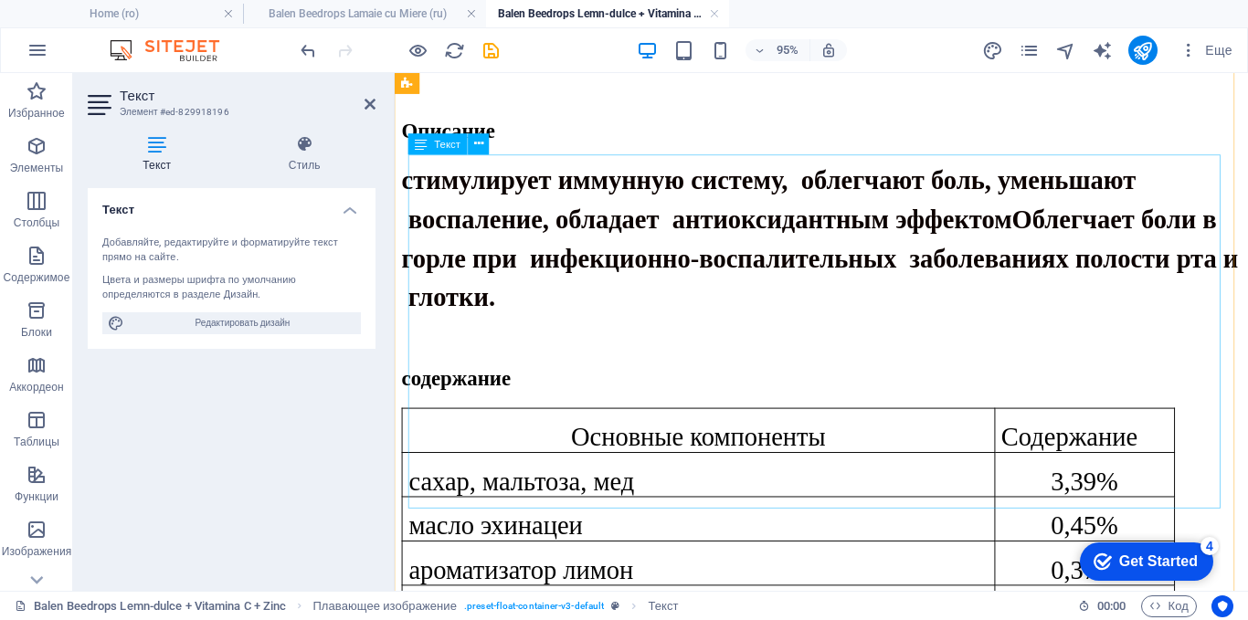
scroll to position [736, 0]
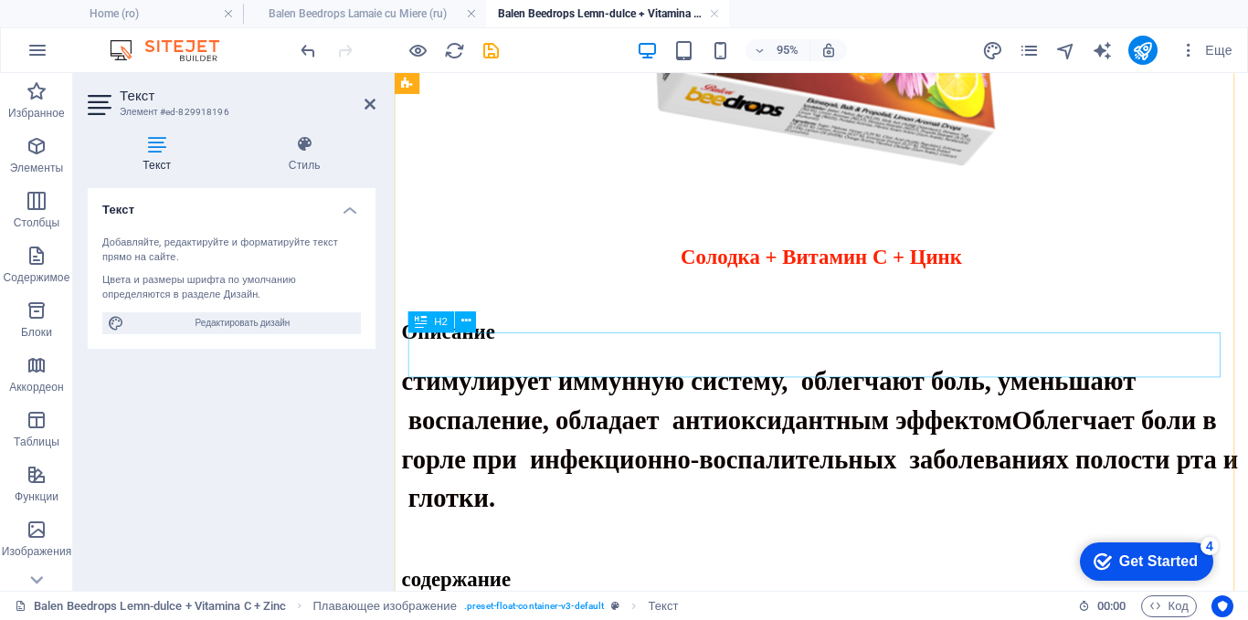
scroll to position [919, 0]
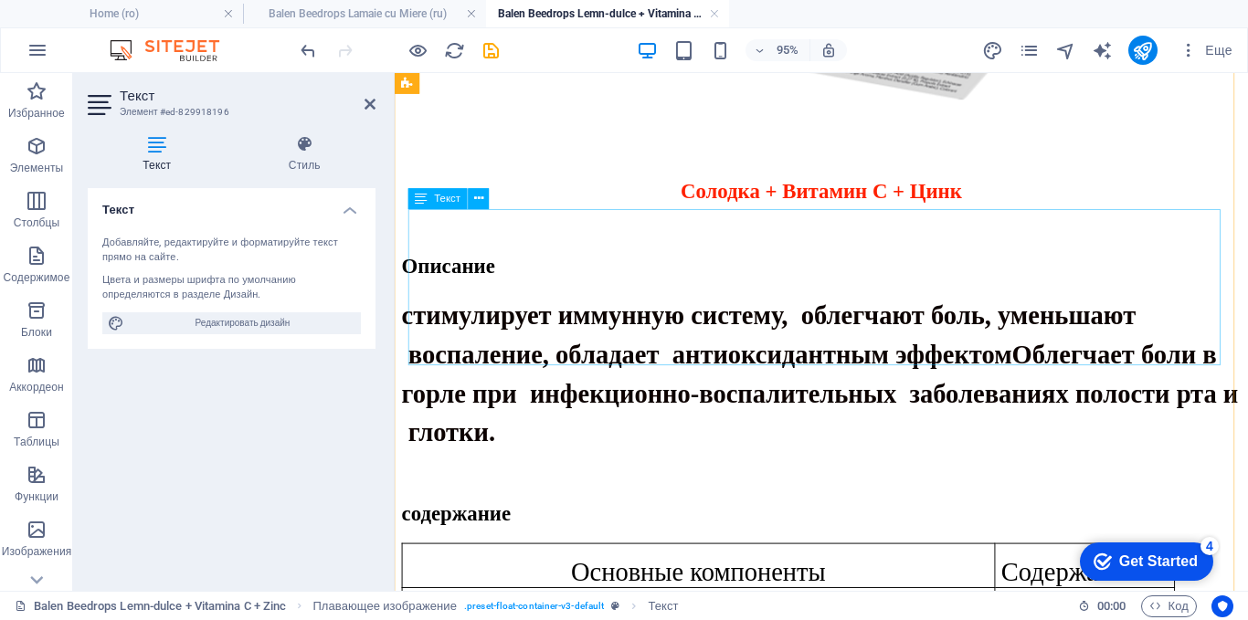
click at [688, 309] on div "стимулирует иммунную систему, облегчают боль, уменьшают воспаление, обладает ан…" at bounding box center [843, 390] width 883 height 164
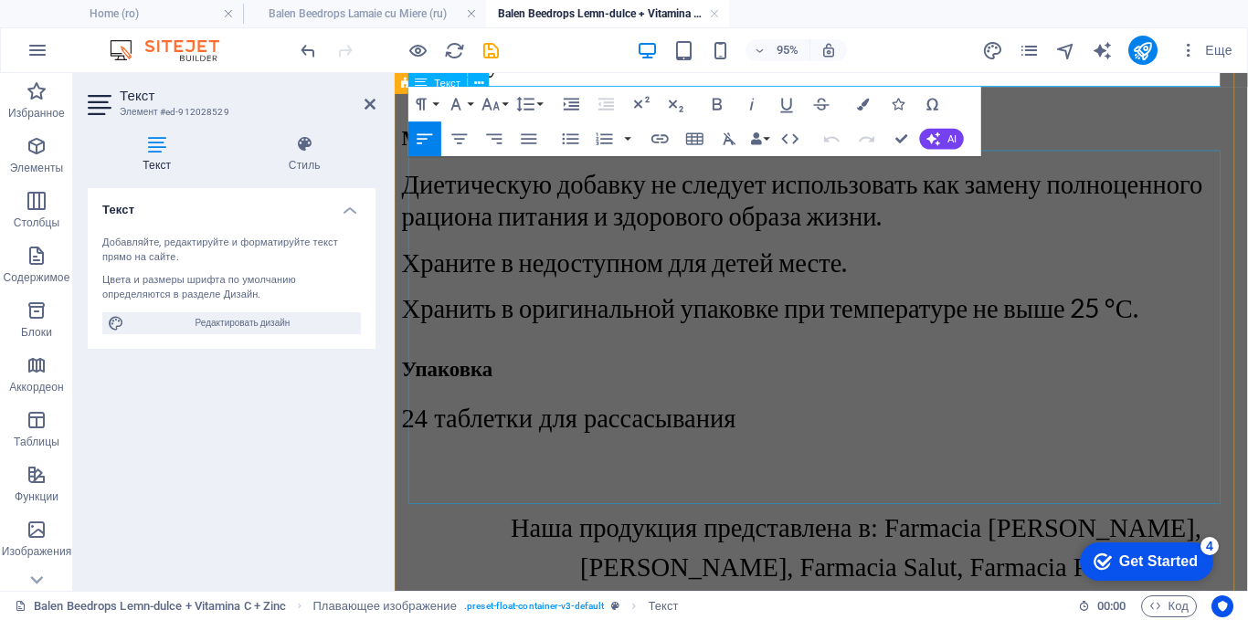
scroll to position [872, 0]
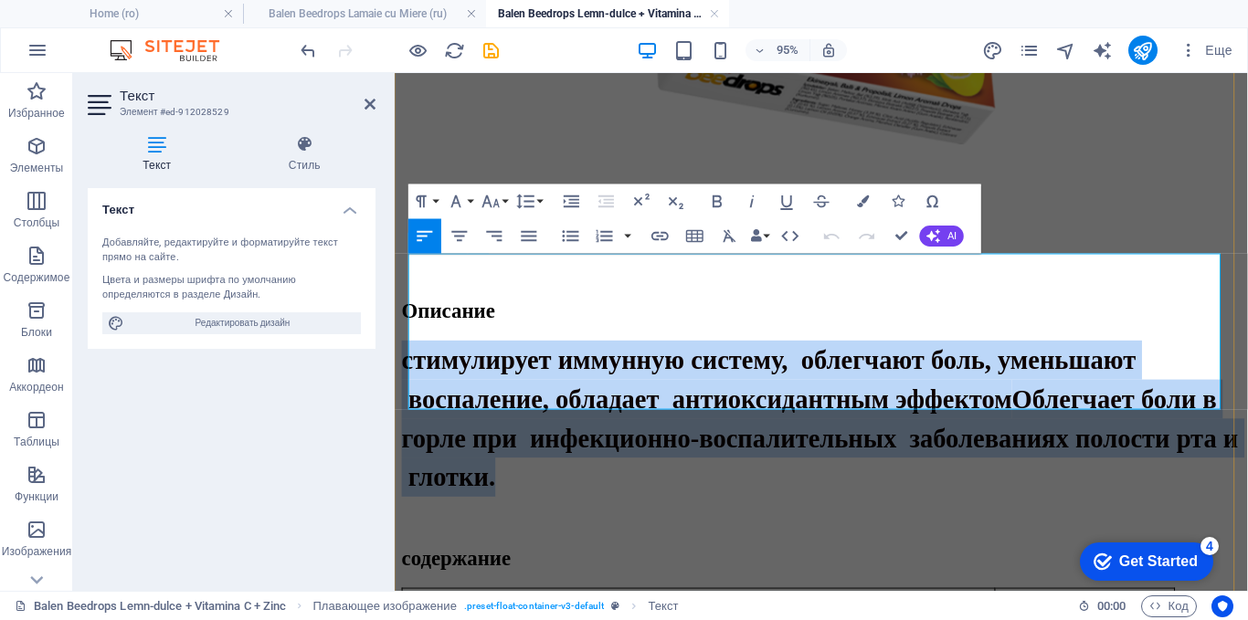
drag, startPoint x: 528, startPoint y: 414, endPoint x: 412, endPoint y: 286, distance: 172.7
click at [412, 354] on h3 "стимулирует иммунную систему, облегчают боль, уменьшают воспаление, обладает ан…" at bounding box center [843, 436] width 883 height 164
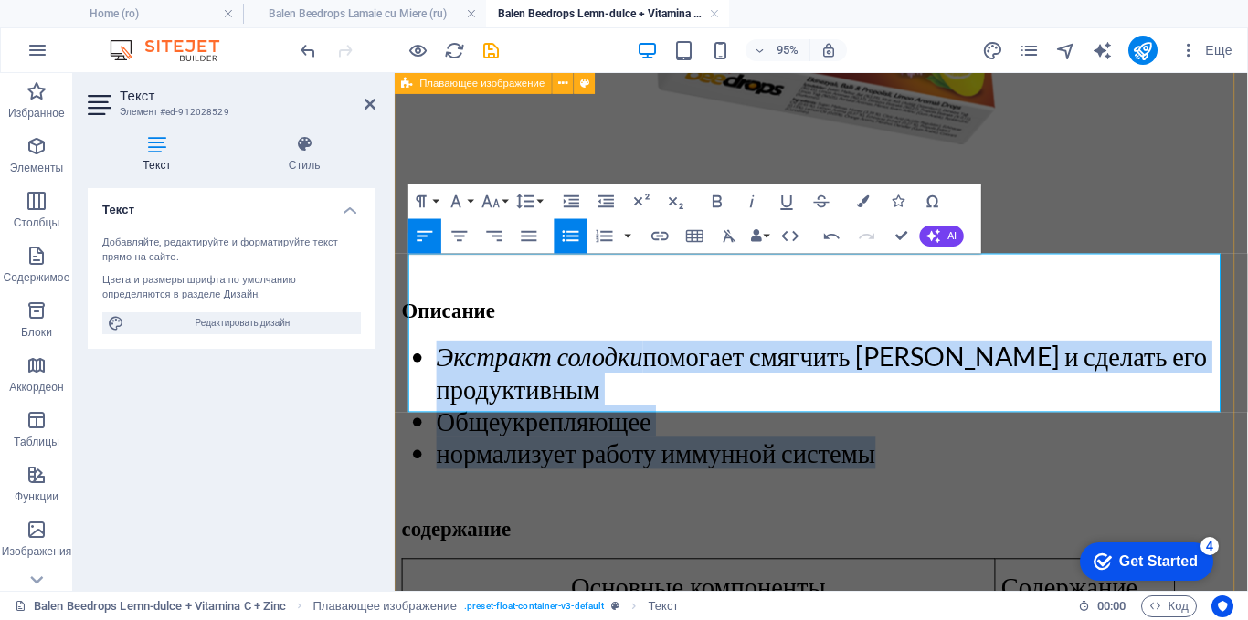
drag, startPoint x: 917, startPoint y: 411, endPoint x: 405, endPoint y: 285, distance: 527.7
click at [571, 234] on icon "button" at bounding box center [570, 236] width 21 height 21
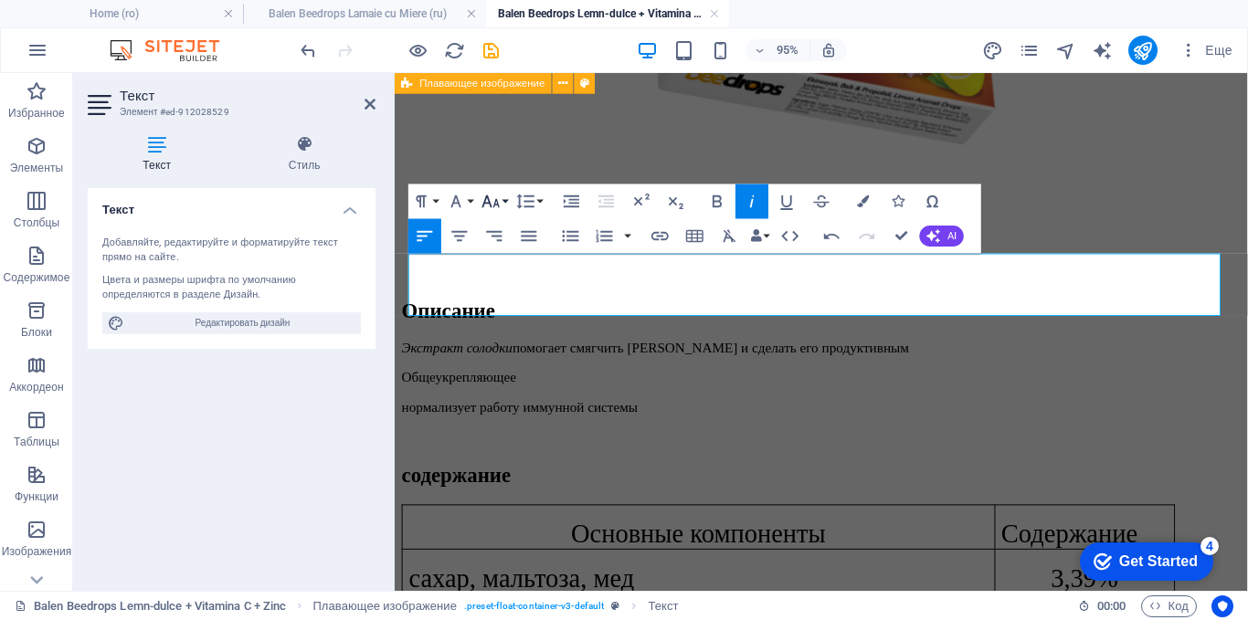
click at [495, 201] on icon "button" at bounding box center [490, 201] width 17 height 12
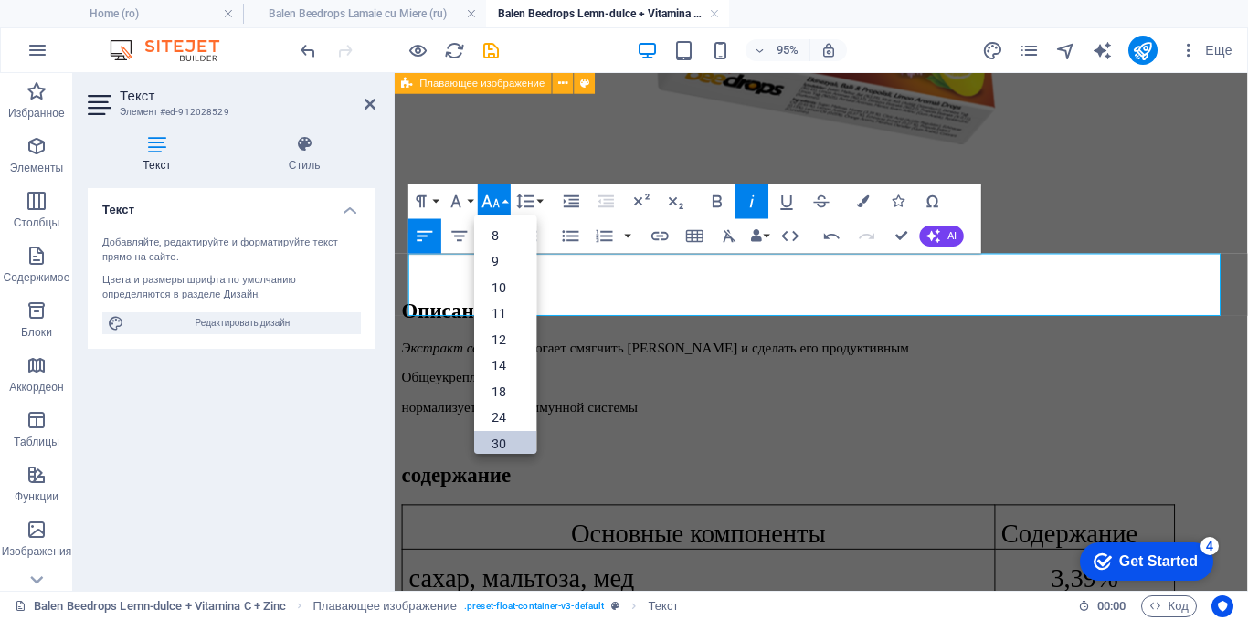
click at [507, 436] on link "30" at bounding box center [505, 443] width 62 height 26
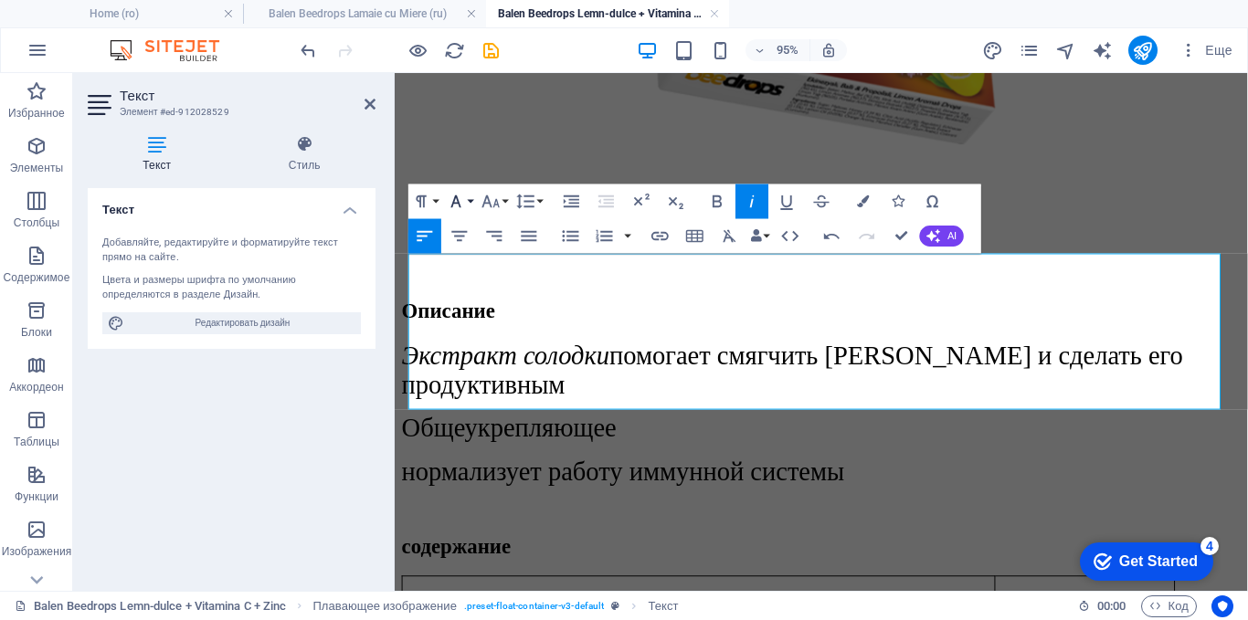
click at [465, 197] on icon "button" at bounding box center [456, 201] width 21 height 21
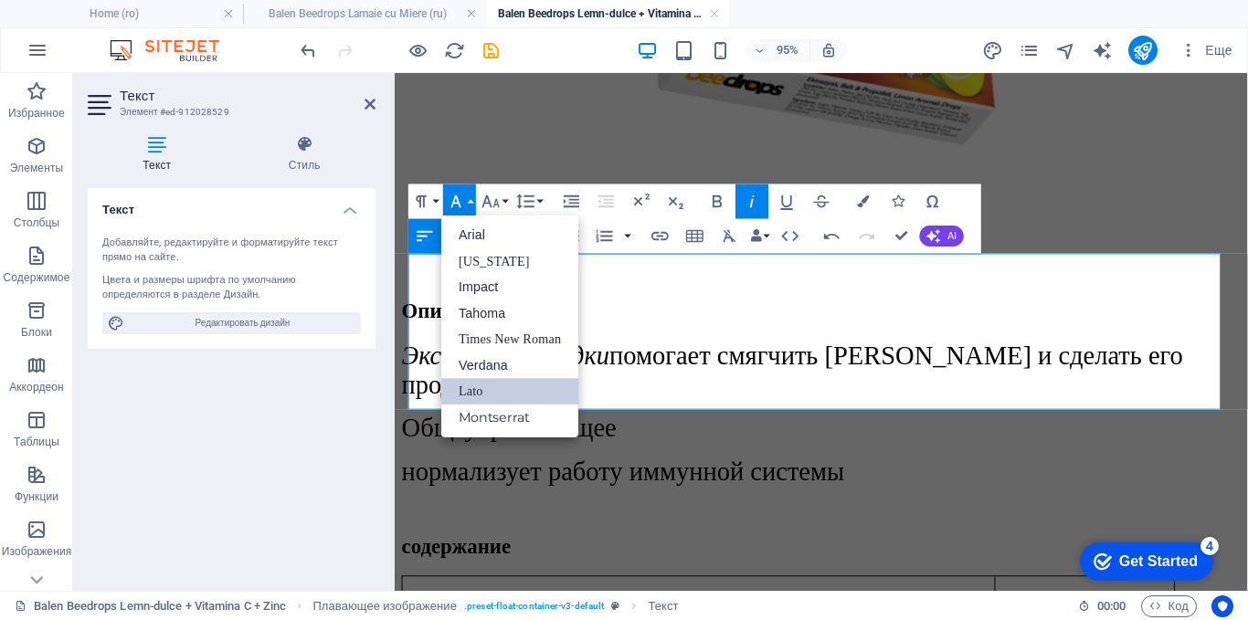
scroll to position [0, 0]
click at [469, 332] on link "Times New Roman" at bounding box center [509, 339] width 137 height 26
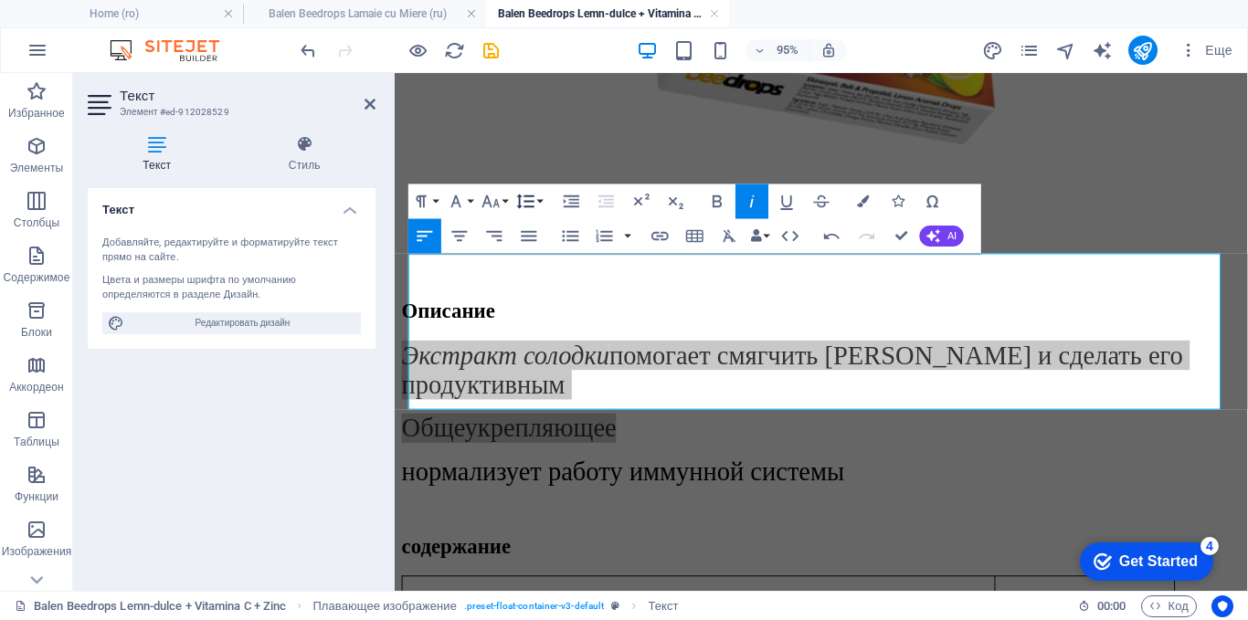
click at [535, 194] on icon "button" at bounding box center [525, 201] width 21 height 21
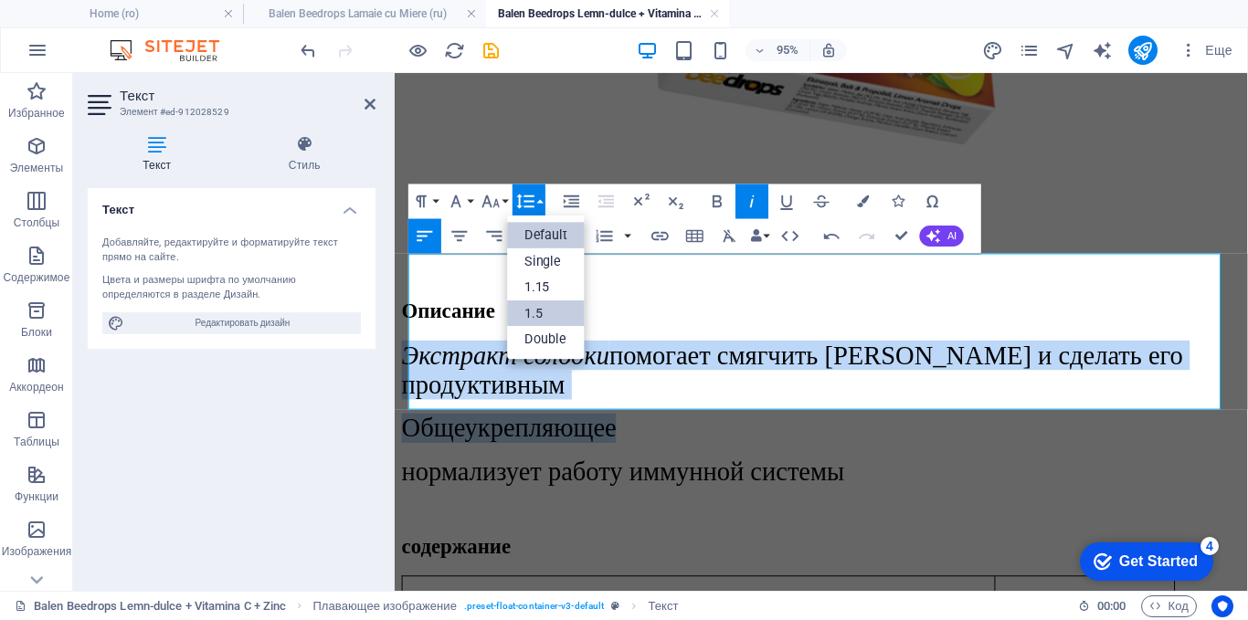
click at [529, 309] on link "1.5" at bounding box center [547, 314] width 78 height 26
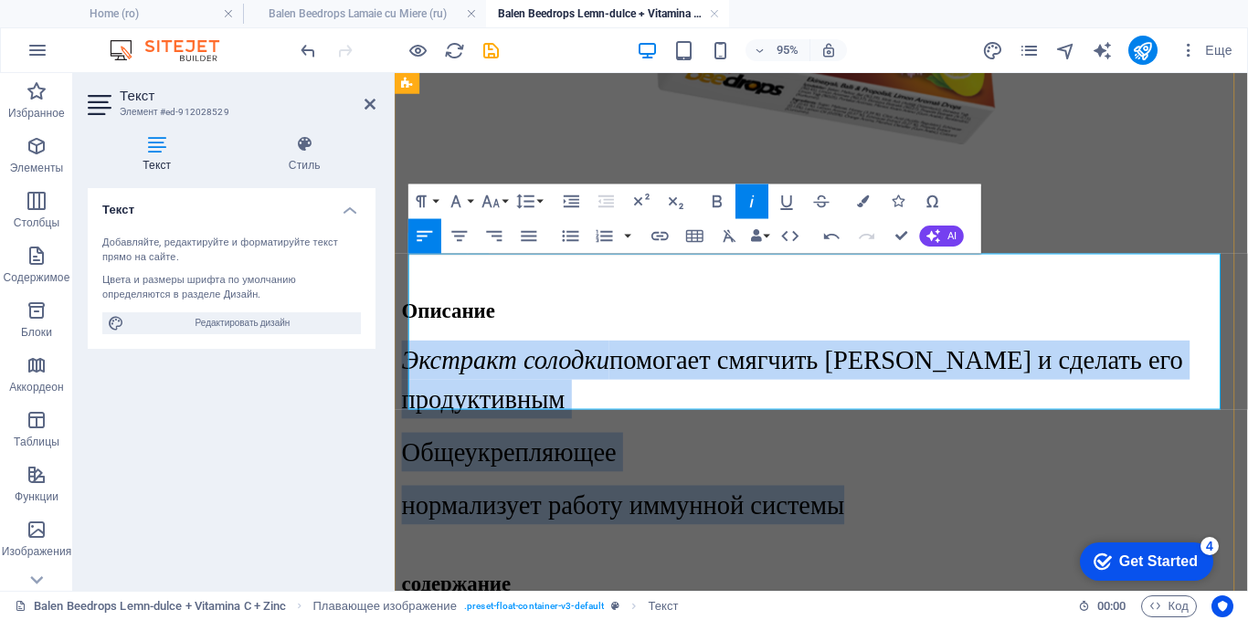
click at [676, 354] on p "Экстракт солодки помогает смягчить кашель и сделать его продуктивным" at bounding box center [843, 395] width 883 height 82
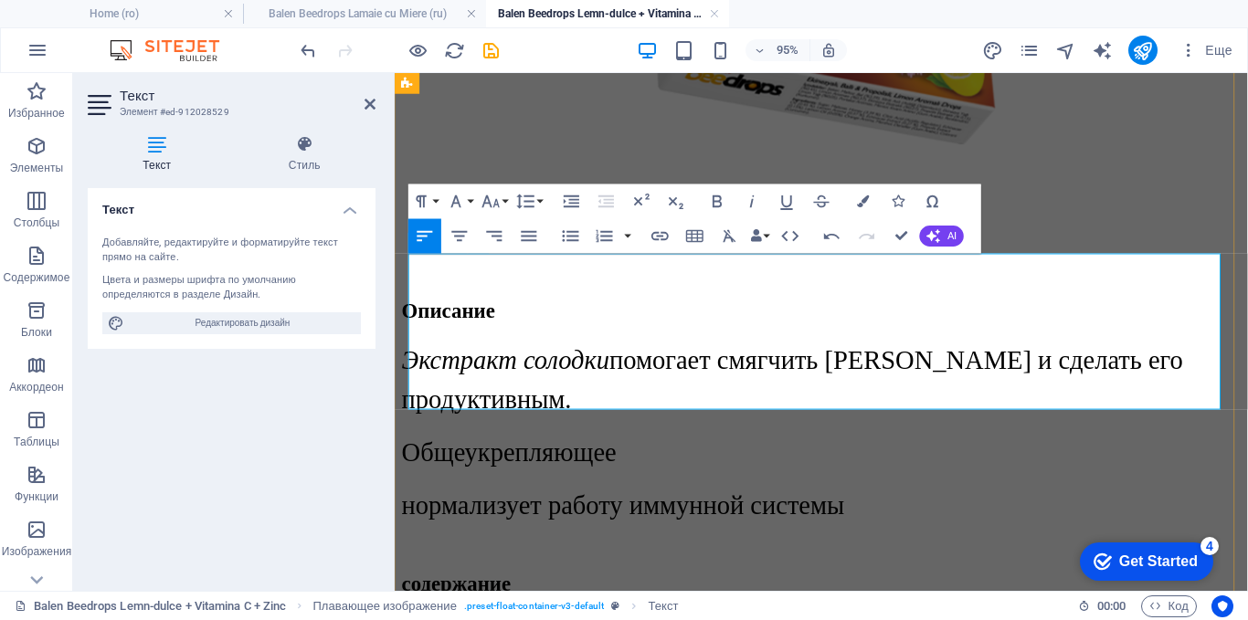
click at [672, 451] on p "Общеукрепляющее" at bounding box center [843, 471] width 883 height 41
click at [868, 512] on span "нормализует работу иммунной системы" at bounding box center [635, 527] width 466 height 30
click at [819, 599] on div "содержание" at bounding box center [843, 611] width 883 height 25
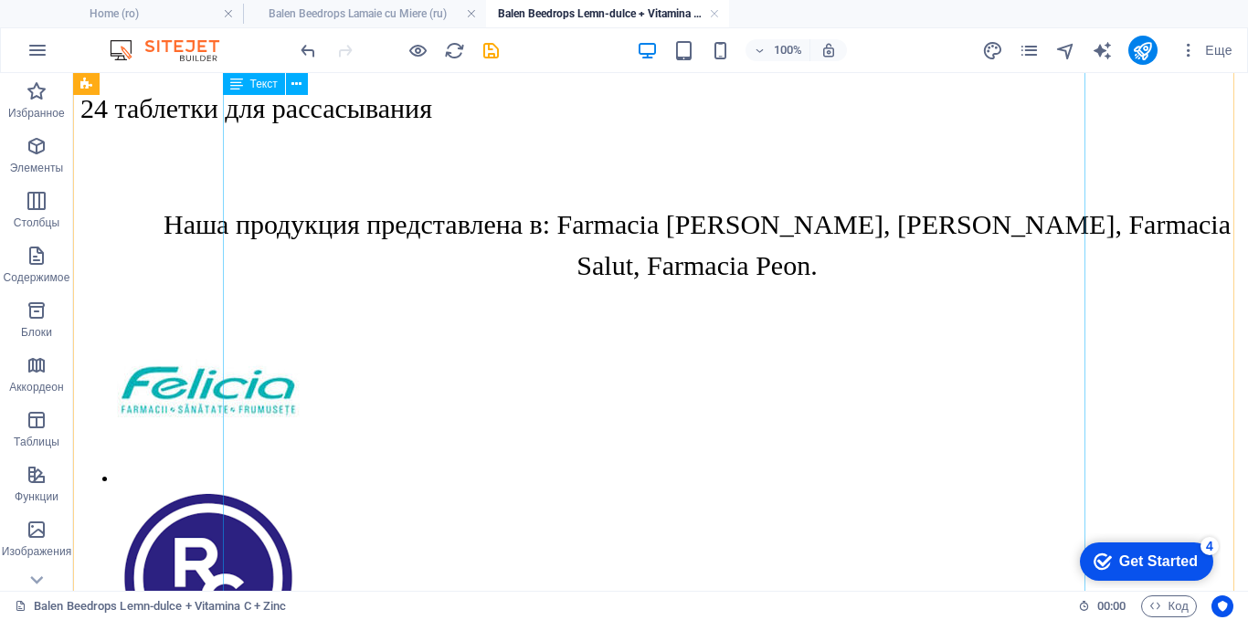
scroll to position [2791, 0]
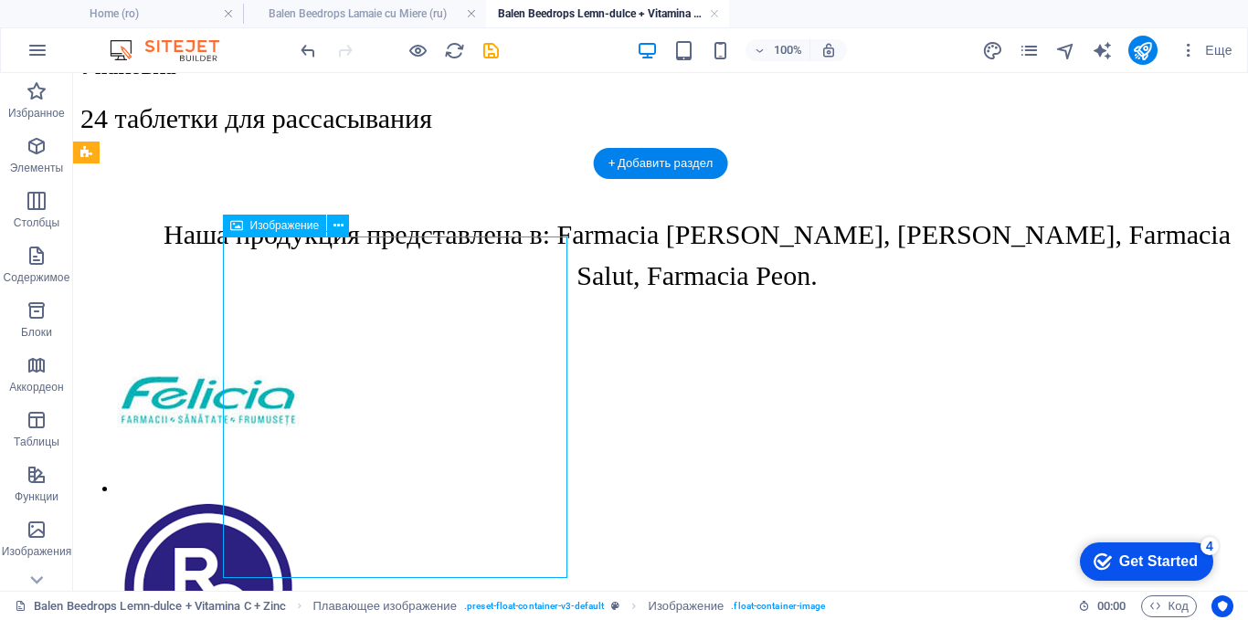
select select "px"
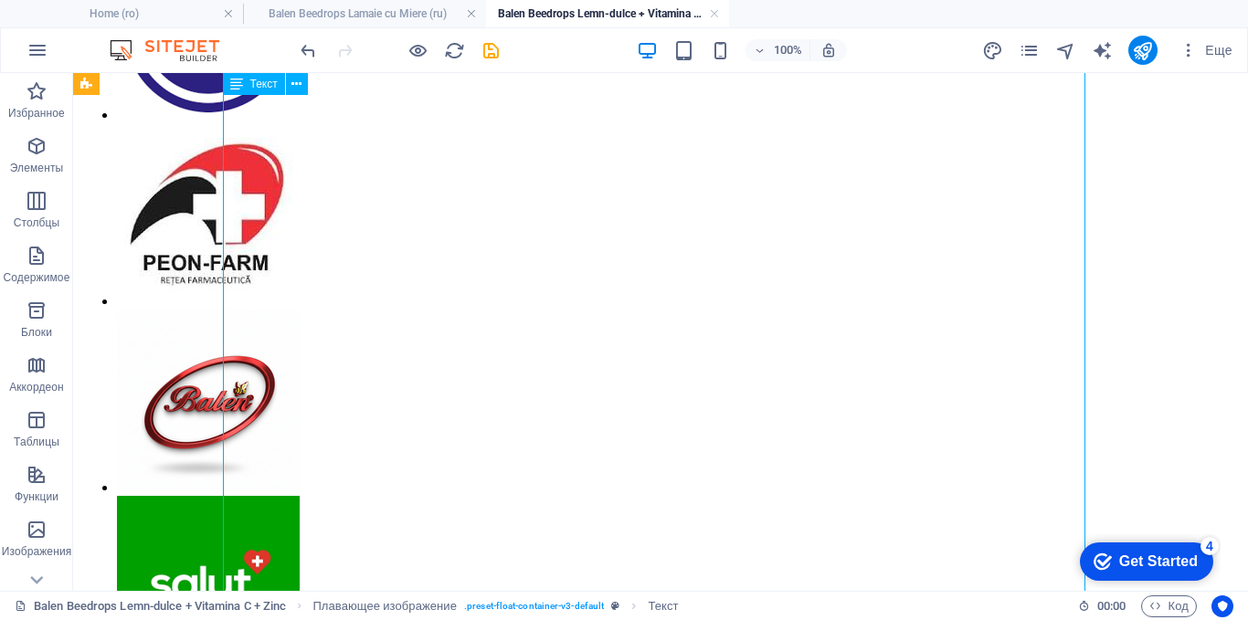
scroll to position [3430, 0]
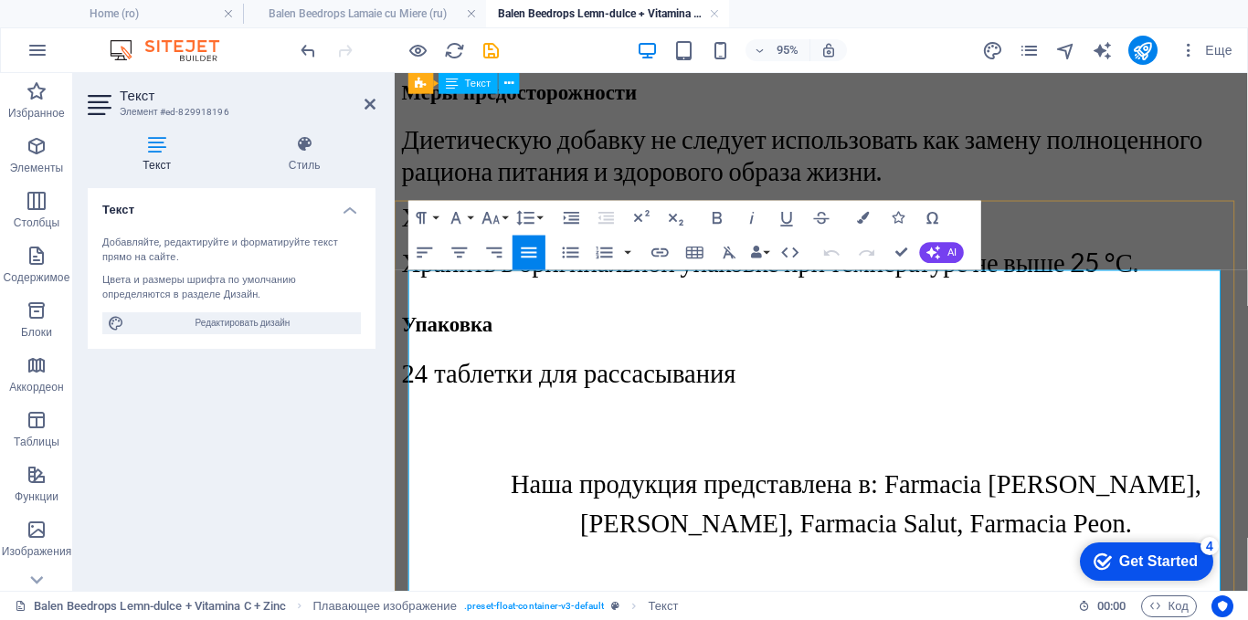
scroll to position [2654, 0]
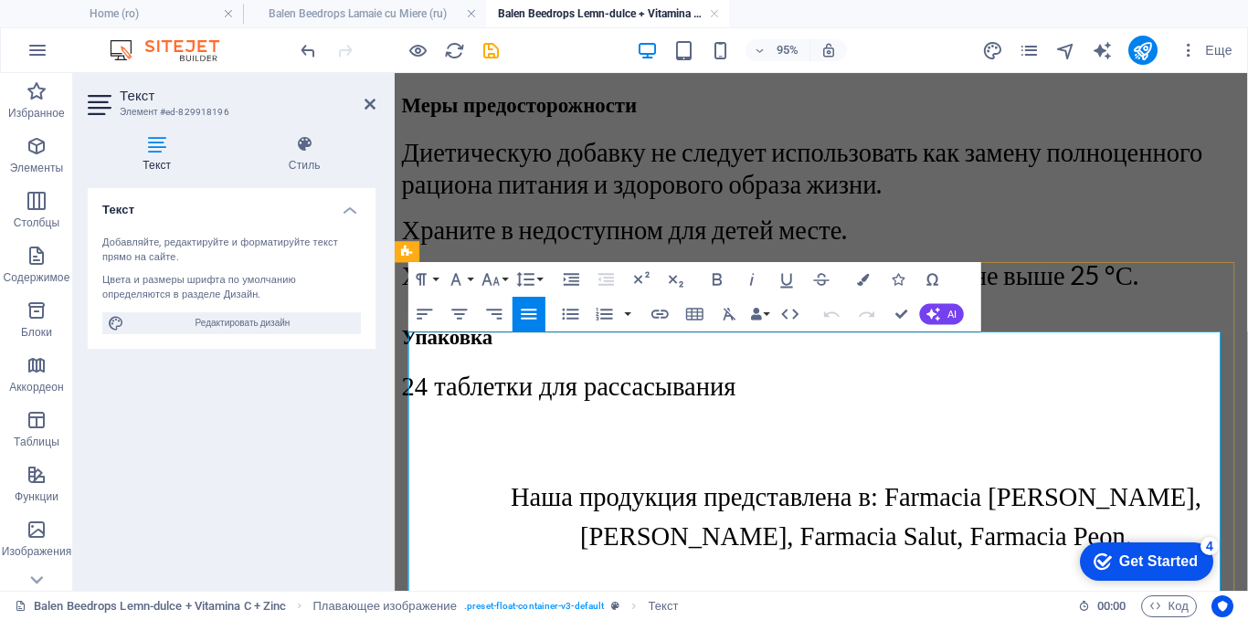
drag, startPoint x: 542, startPoint y: 449, endPoint x: 496, endPoint y: 394, distance: 72.0
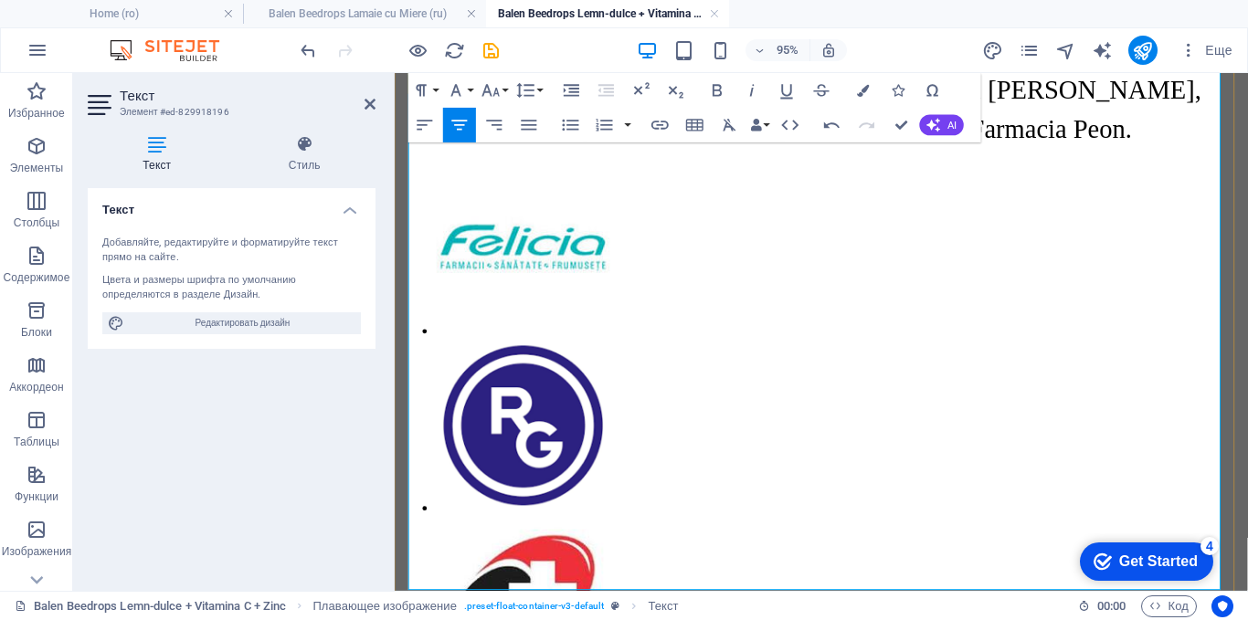
scroll to position [3111, 0]
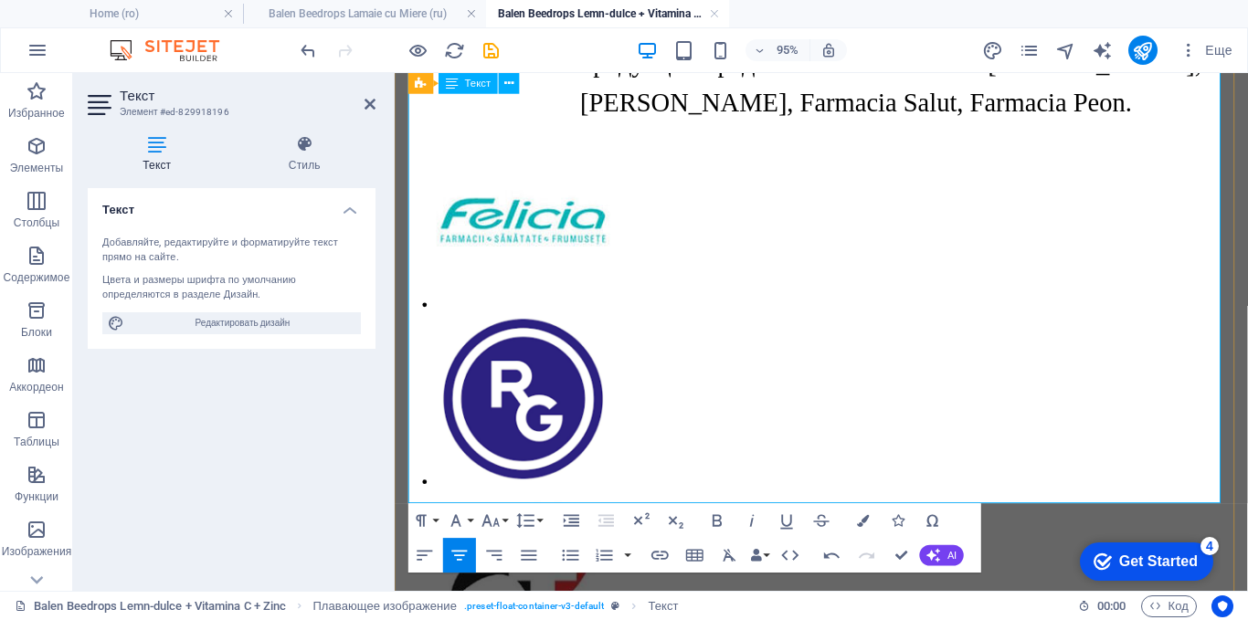
drag, startPoint x: 826, startPoint y: 418, endPoint x: 1060, endPoint y: 432, distance: 235.1
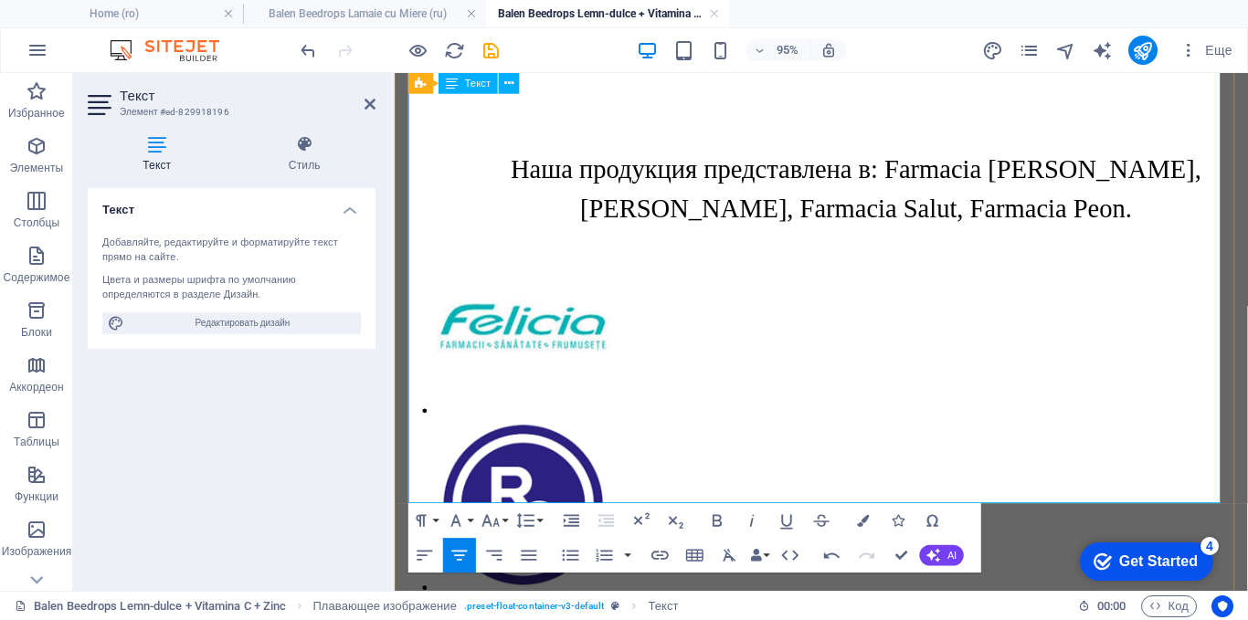
scroll to position [2746, 0]
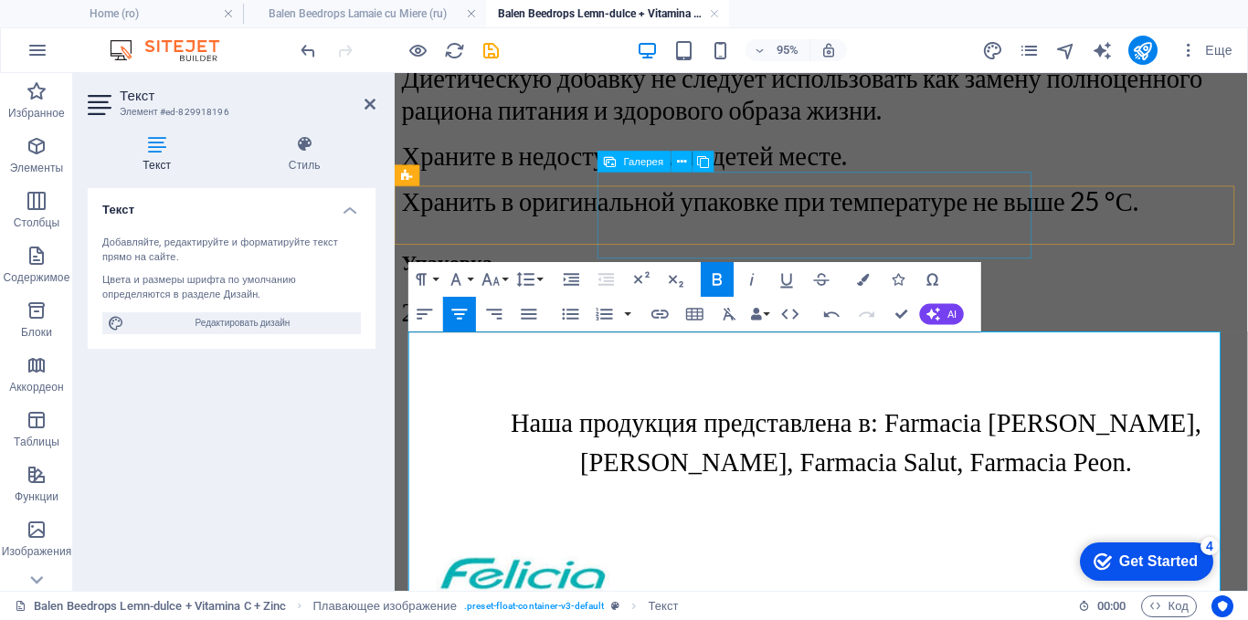
scroll to position [2837, 0]
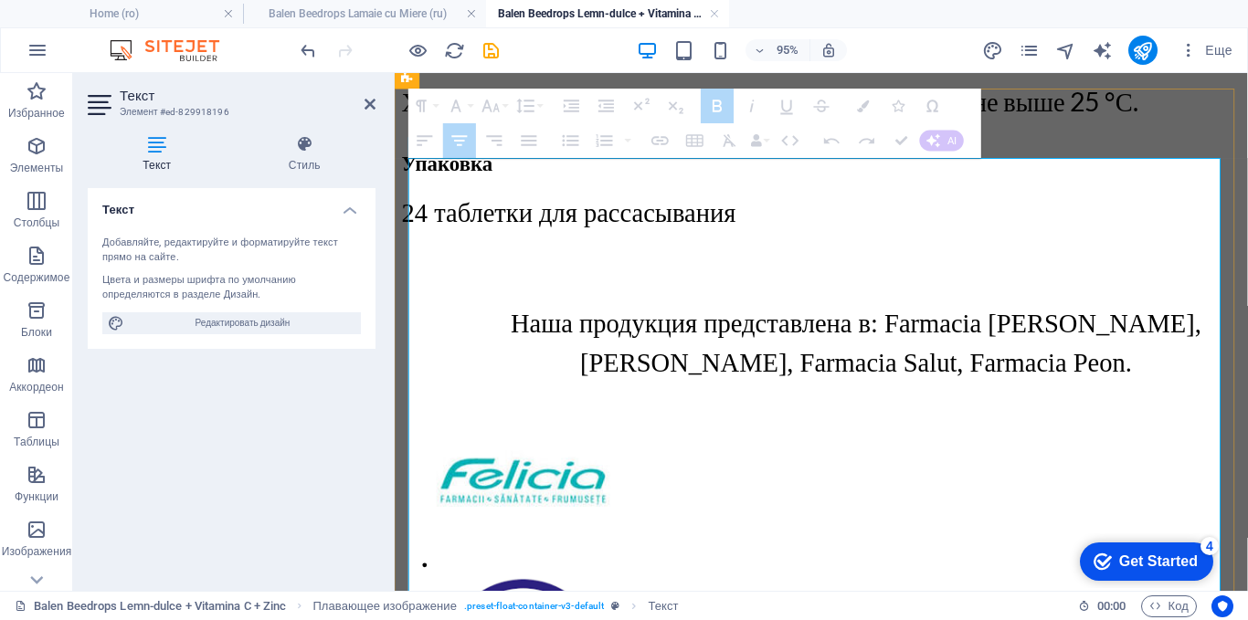
drag, startPoint x: 627, startPoint y: 322, endPoint x: 418, endPoint y: 336, distance: 208.8
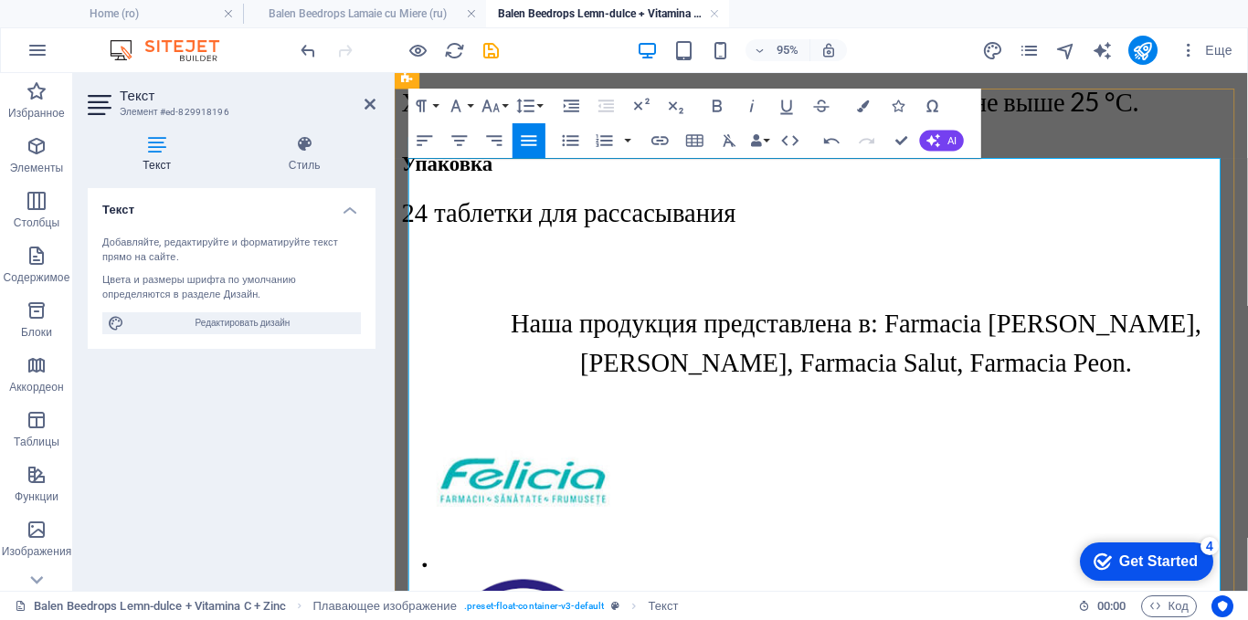
drag, startPoint x: 636, startPoint y: 325, endPoint x: 419, endPoint y: 340, distance: 217.0
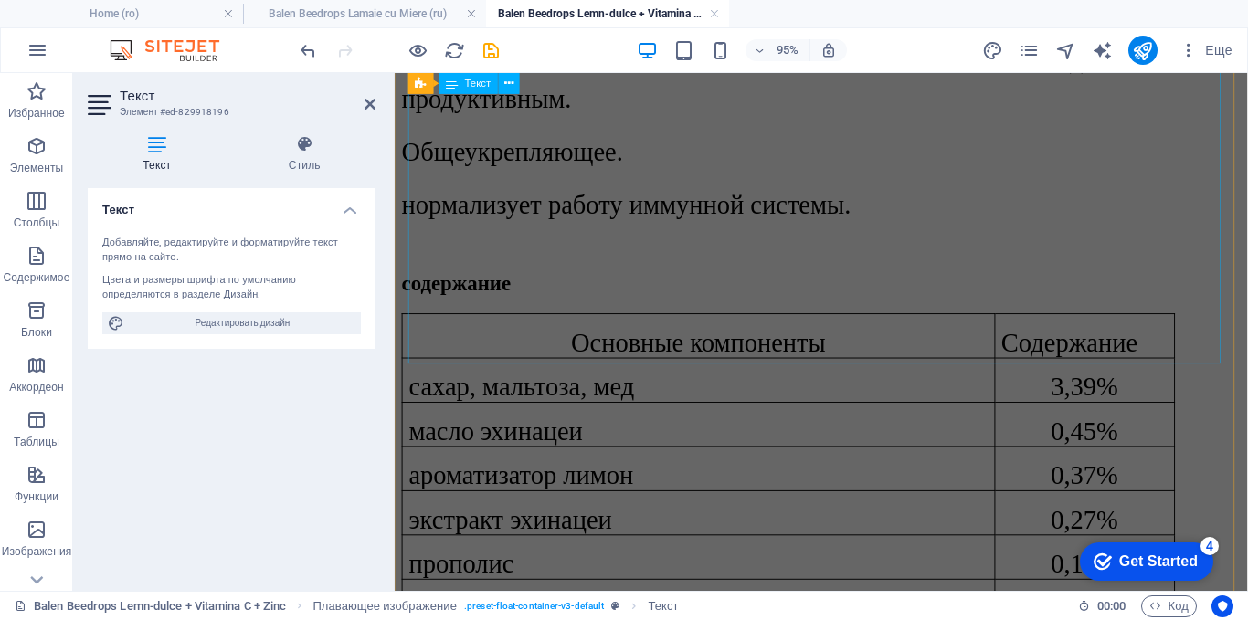
scroll to position [1010, 0]
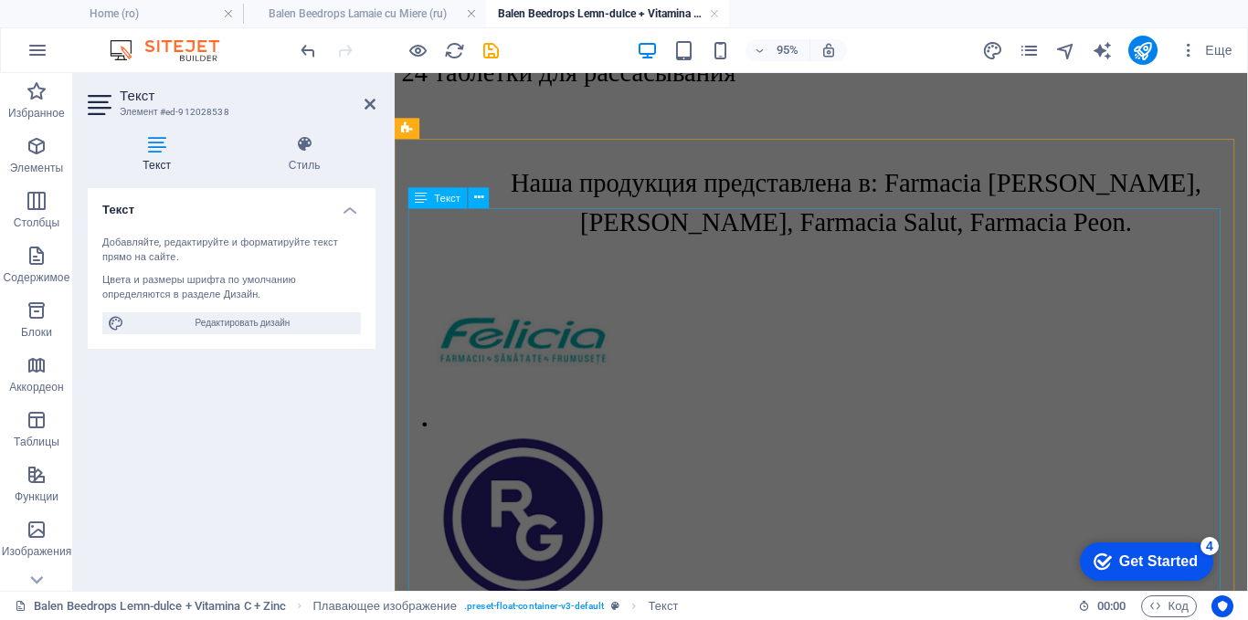
scroll to position [1207, 0]
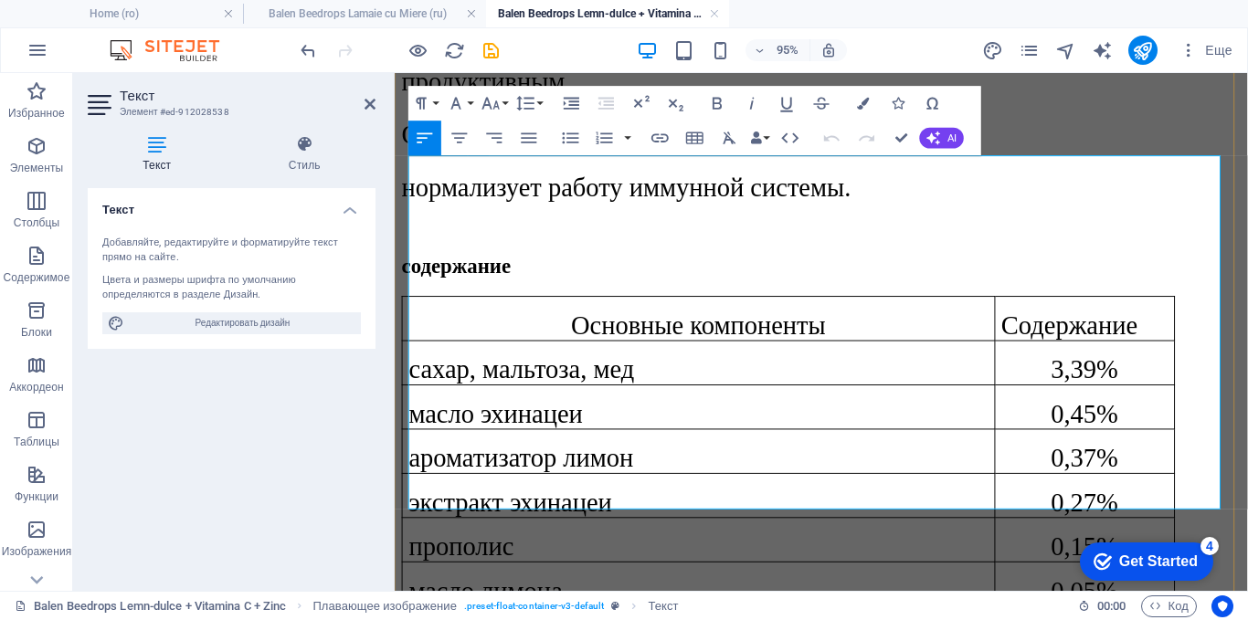
click at [670, 370] on p "сахар, мальтоза, мед" at bounding box center [713, 385] width 609 height 31
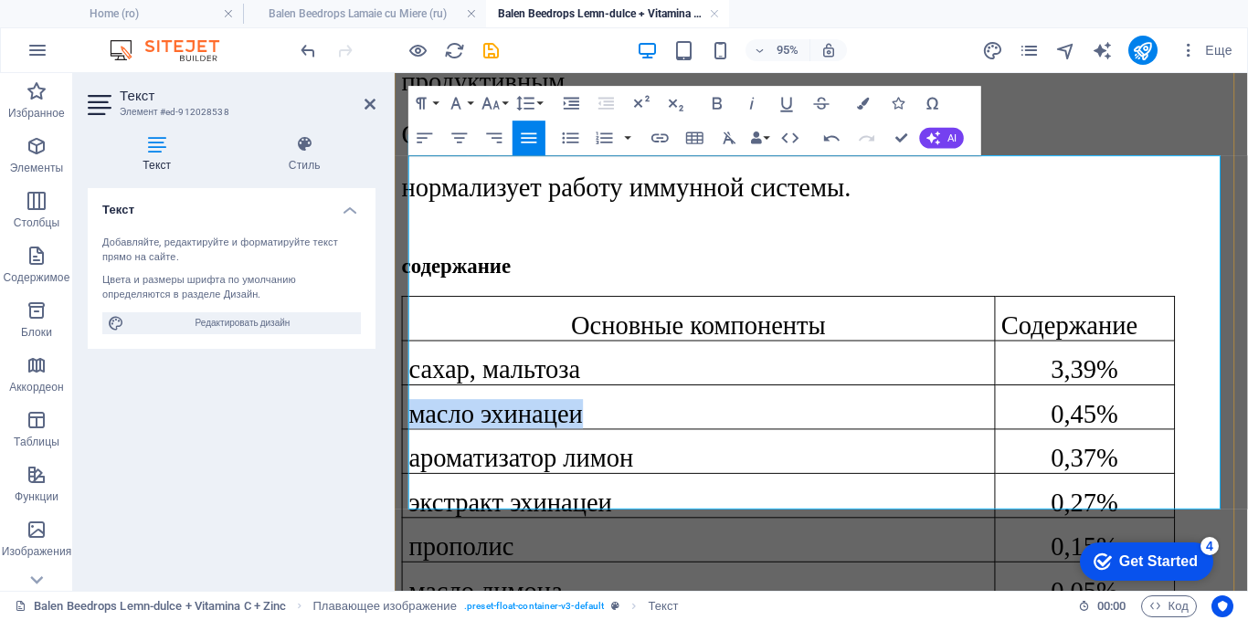
drag, startPoint x: 617, startPoint y: 241, endPoint x: 419, endPoint y: 244, distance: 197.3
click at [419, 417] on p "масло эхинацеи" at bounding box center [713, 432] width 609 height 31
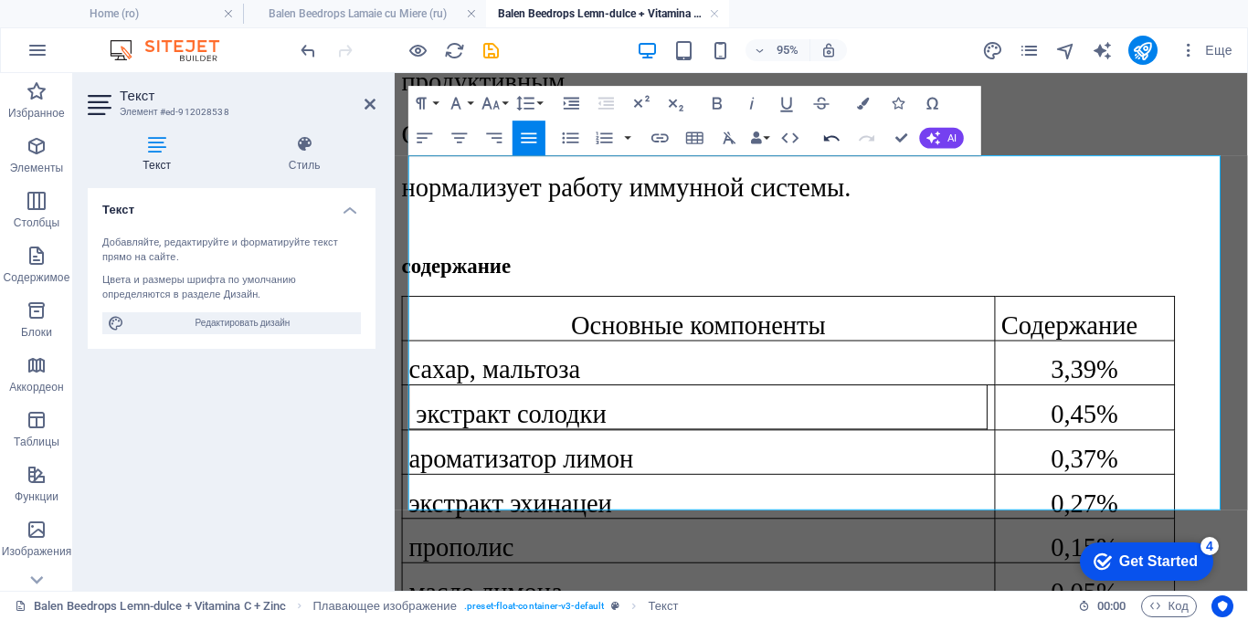
click at [827, 138] on icon "button" at bounding box center [832, 137] width 16 height 6
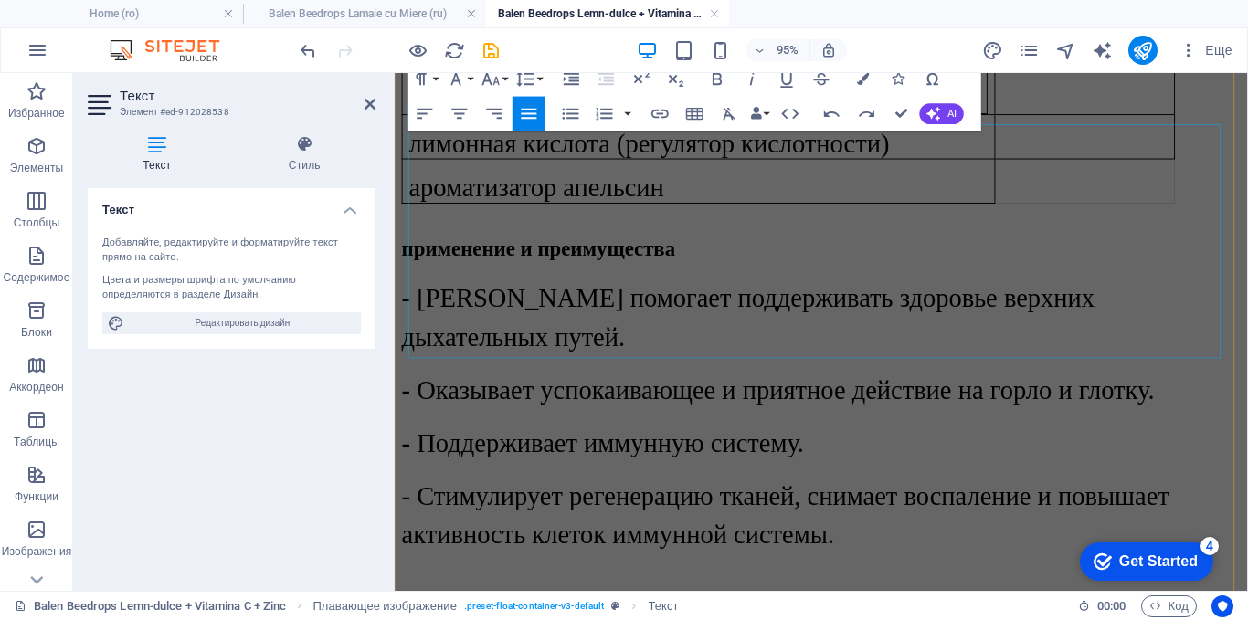
scroll to position [2029, 0]
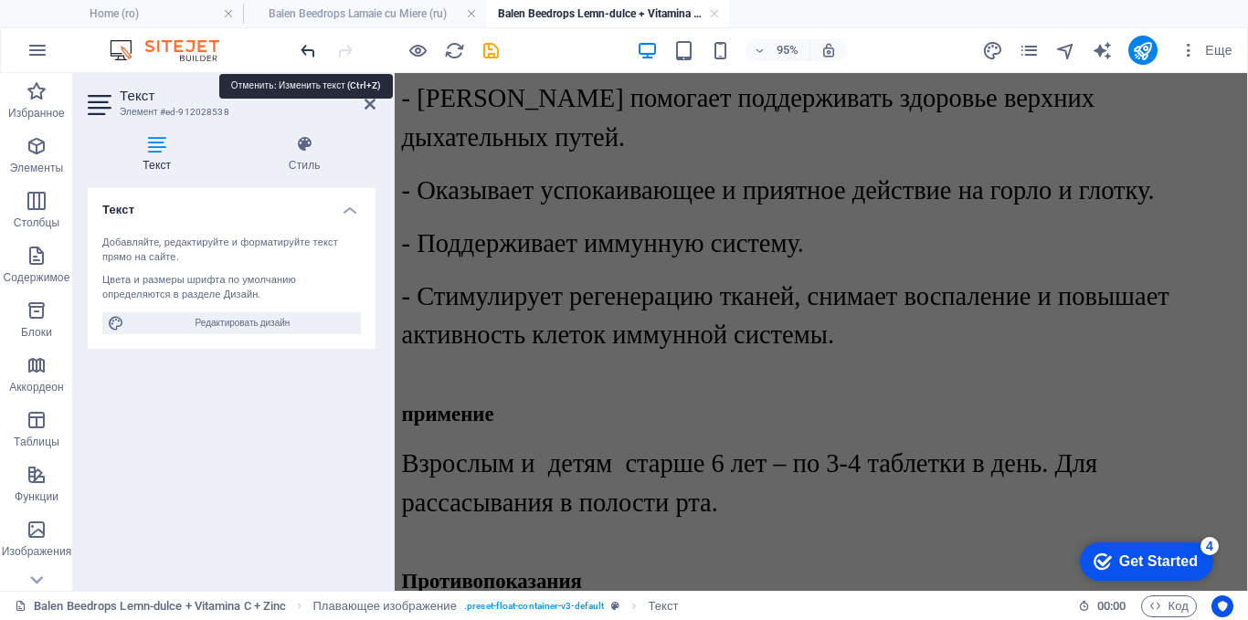
click at [301, 48] on icon "undo" at bounding box center [308, 50] width 21 height 21
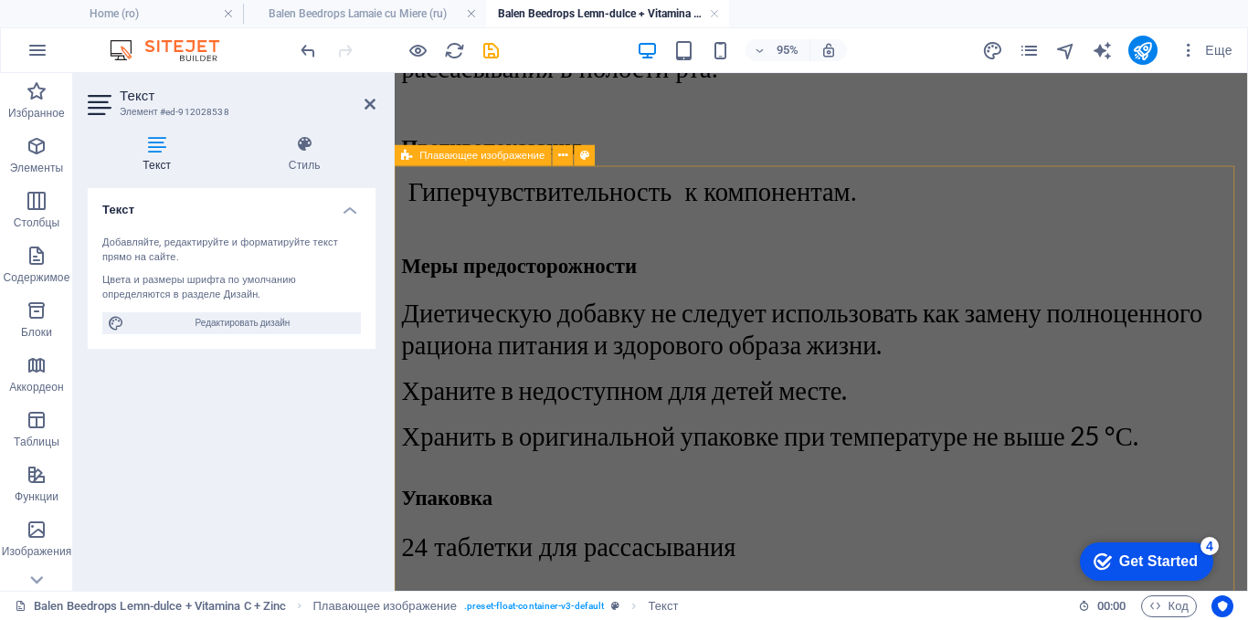
scroll to position [2942, 0]
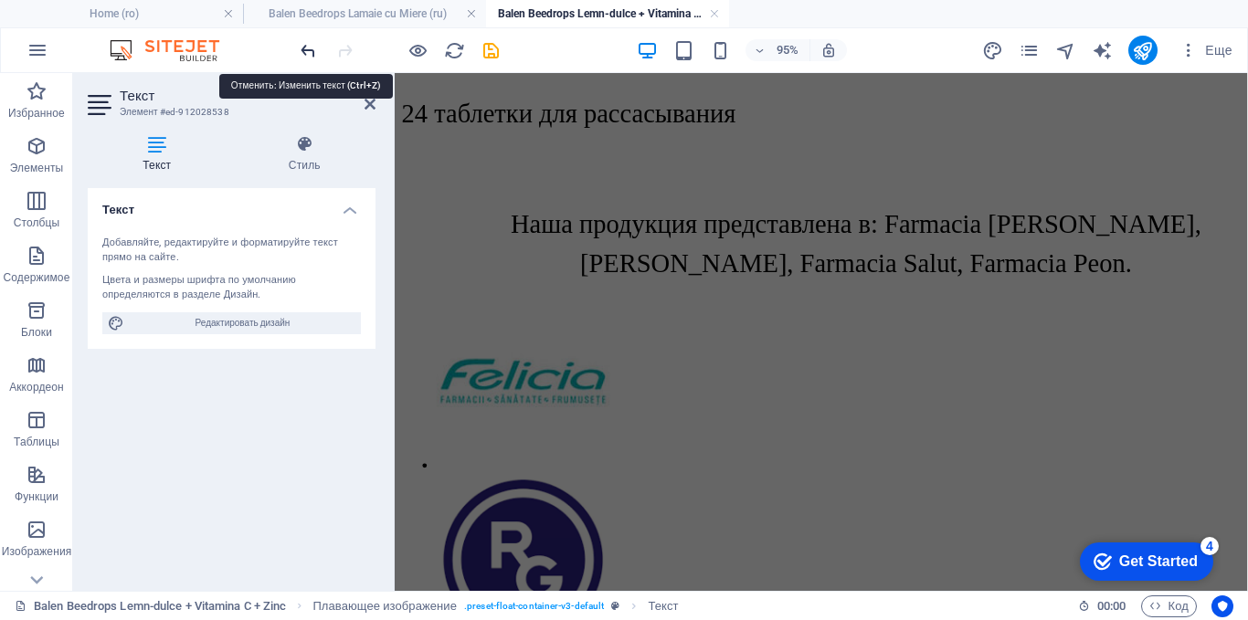
click at [308, 48] on icon "undo" at bounding box center [308, 50] width 21 height 21
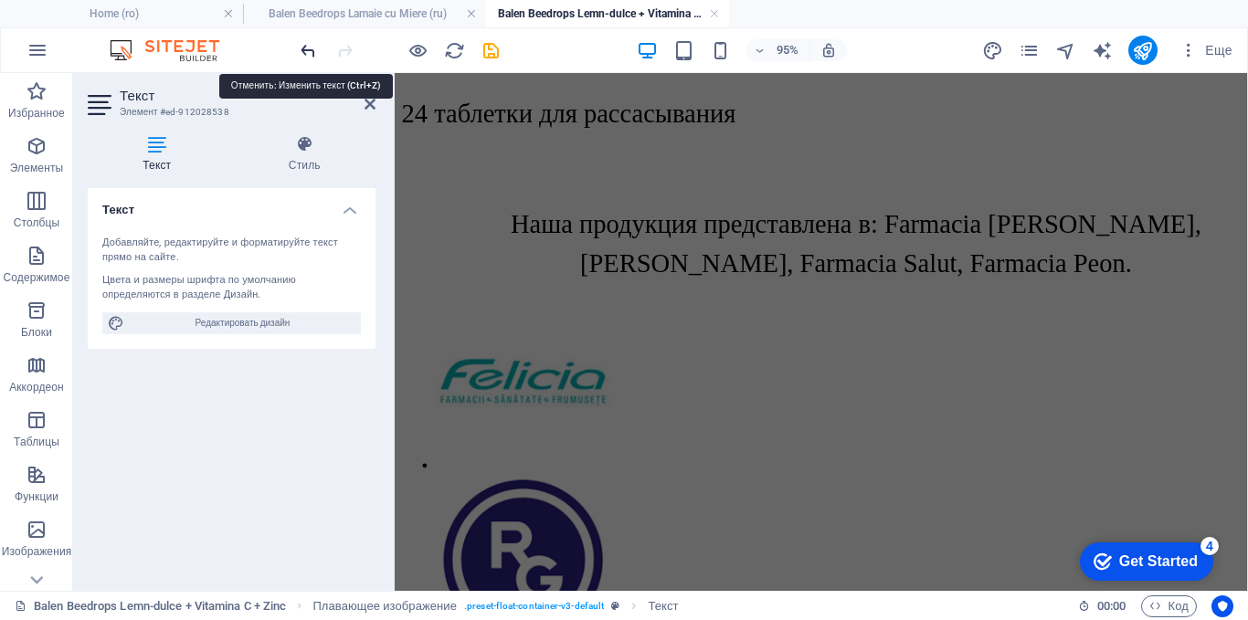
click at [308, 48] on icon "undo" at bounding box center [308, 50] width 21 height 21
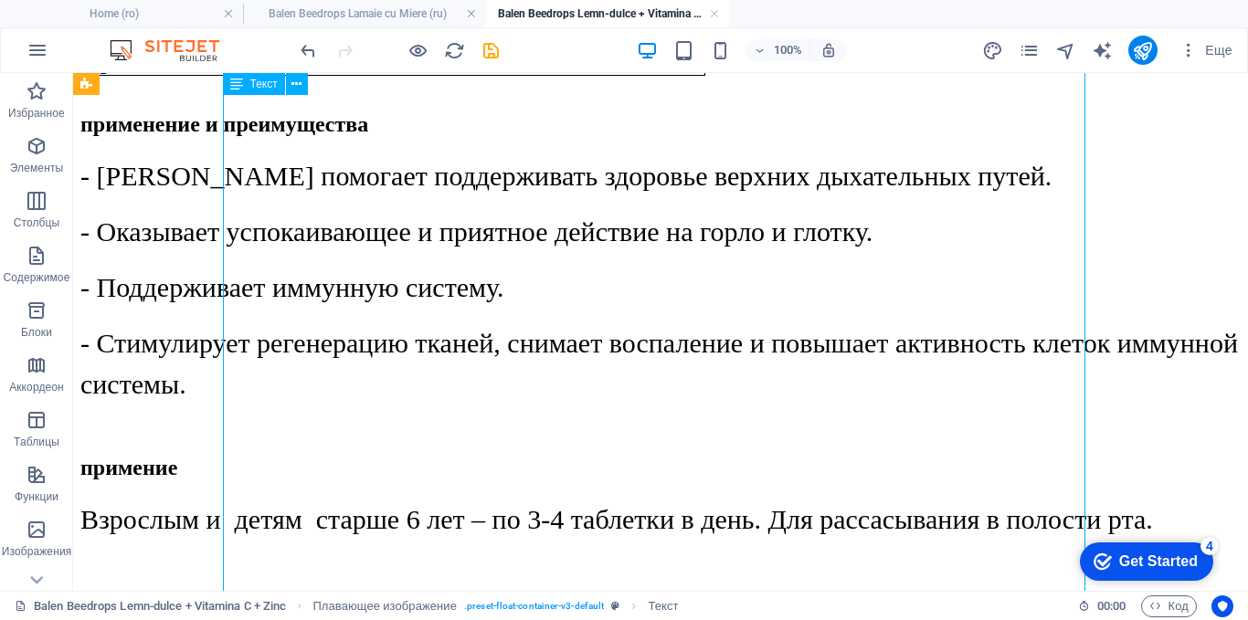
scroll to position [3014, 0]
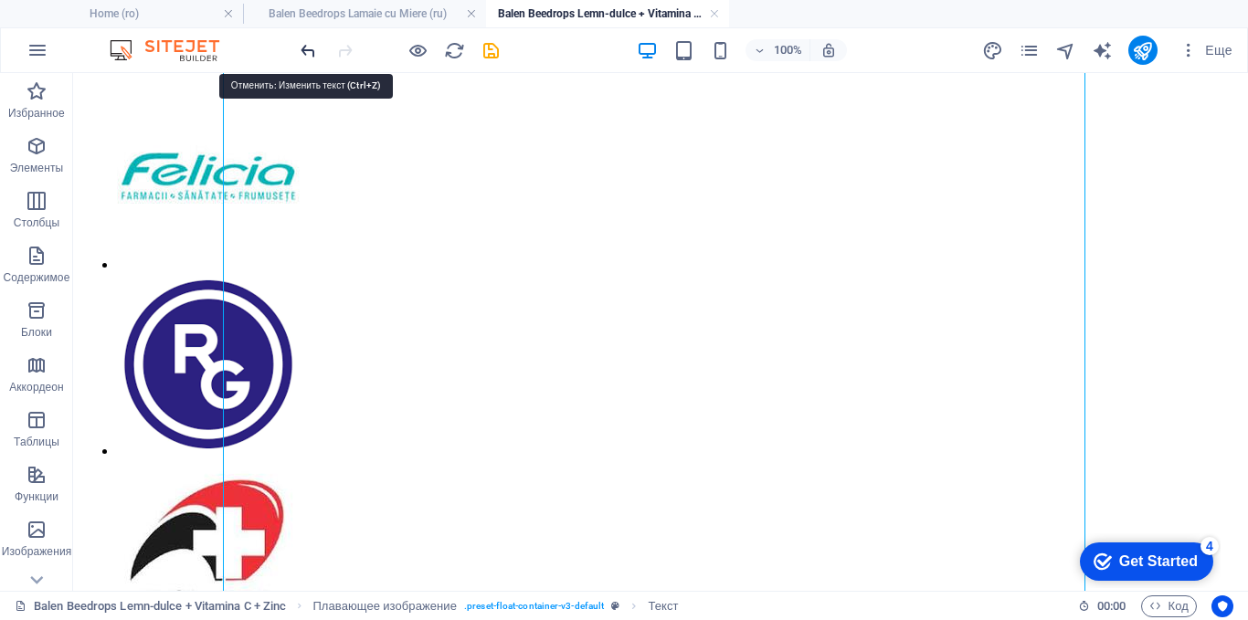
click at [317, 46] on icon "undo" at bounding box center [308, 50] width 21 height 21
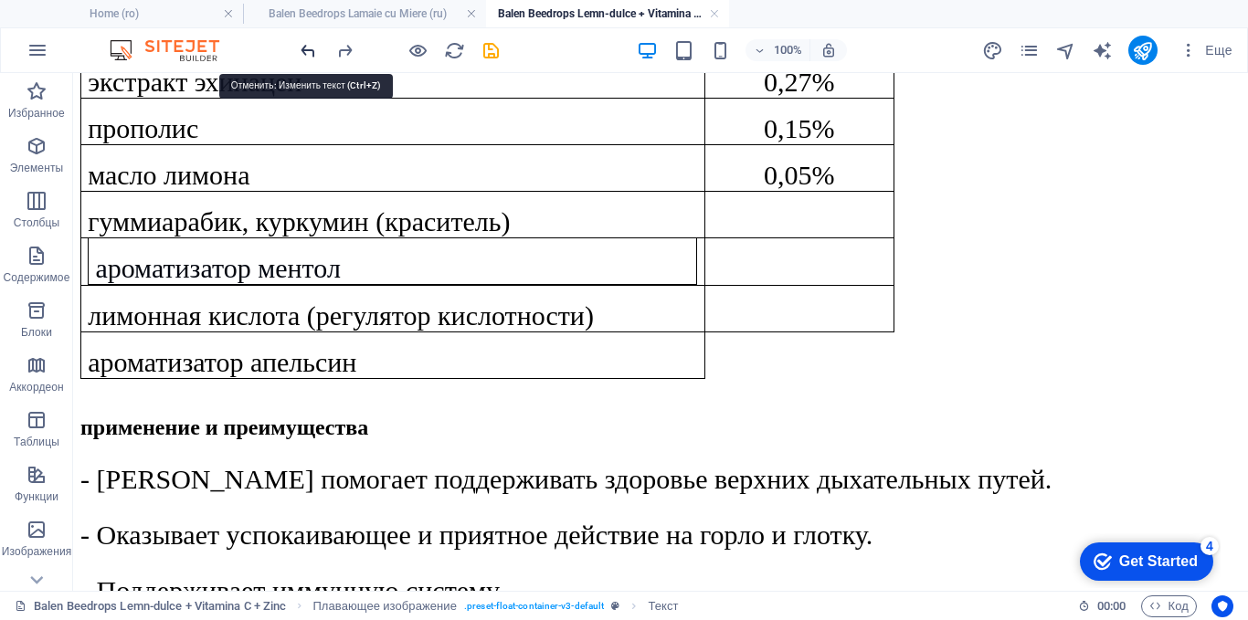
scroll to position [1220, 0]
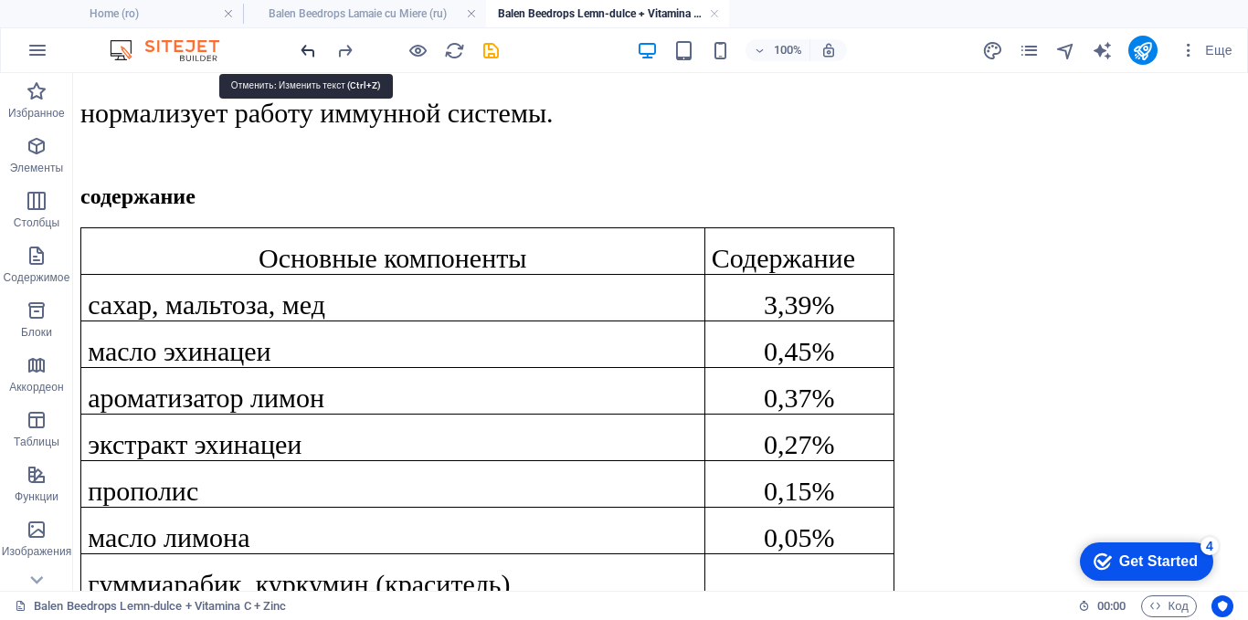
click at [317, 46] on icon "undo" at bounding box center [308, 50] width 21 height 21
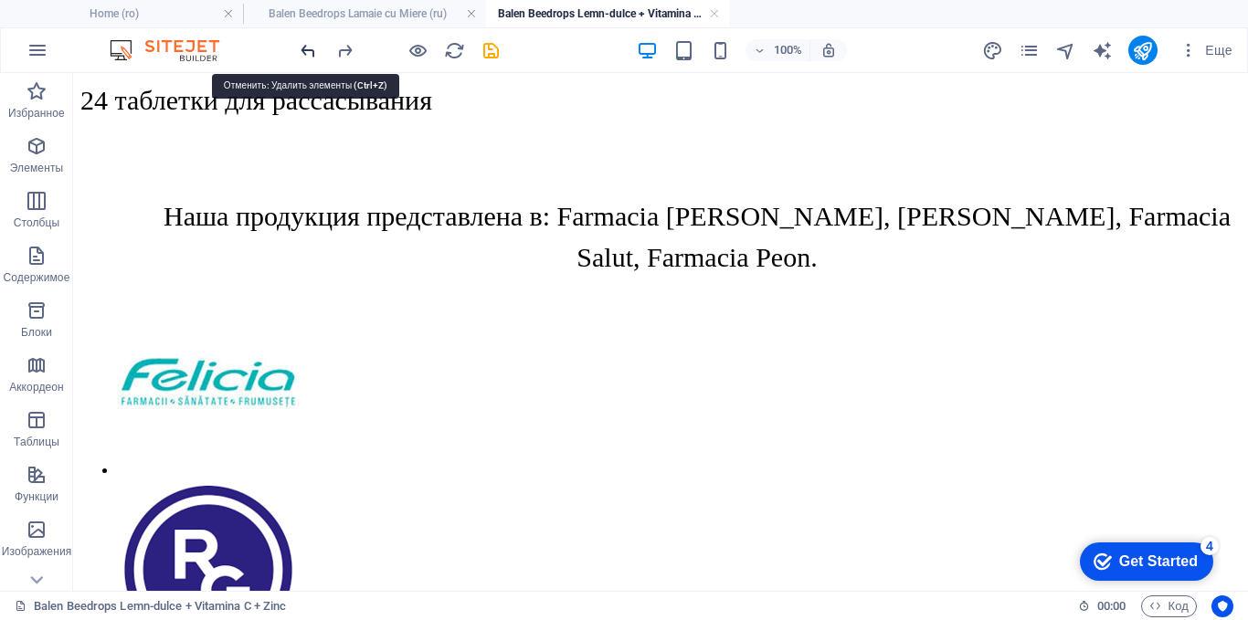
scroll to position [3313, 0]
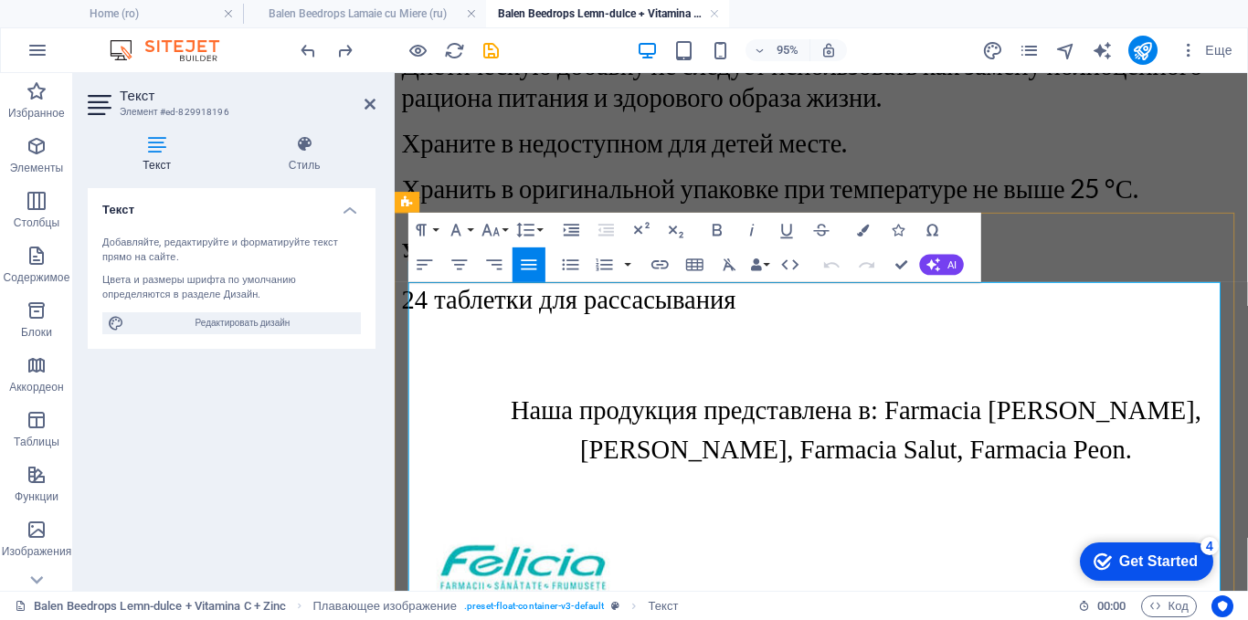
scroll to position [2654, 0]
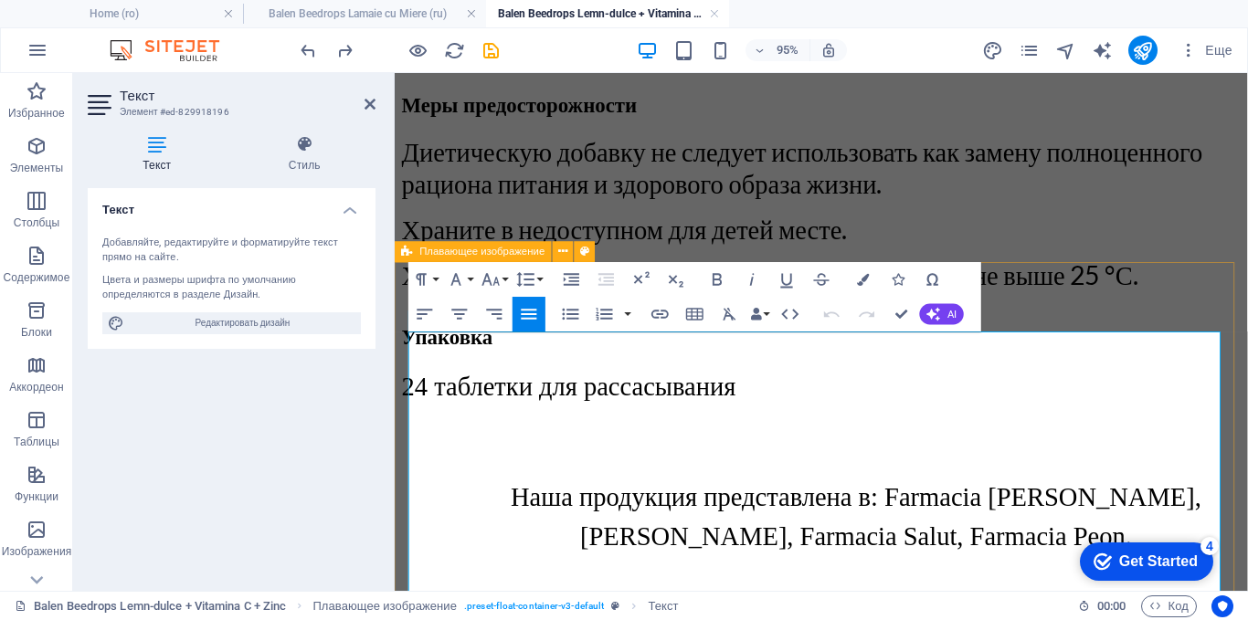
drag, startPoint x: 513, startPoint y: 352, endPoint x: 430, endPoint y: 301, distance: 97.6
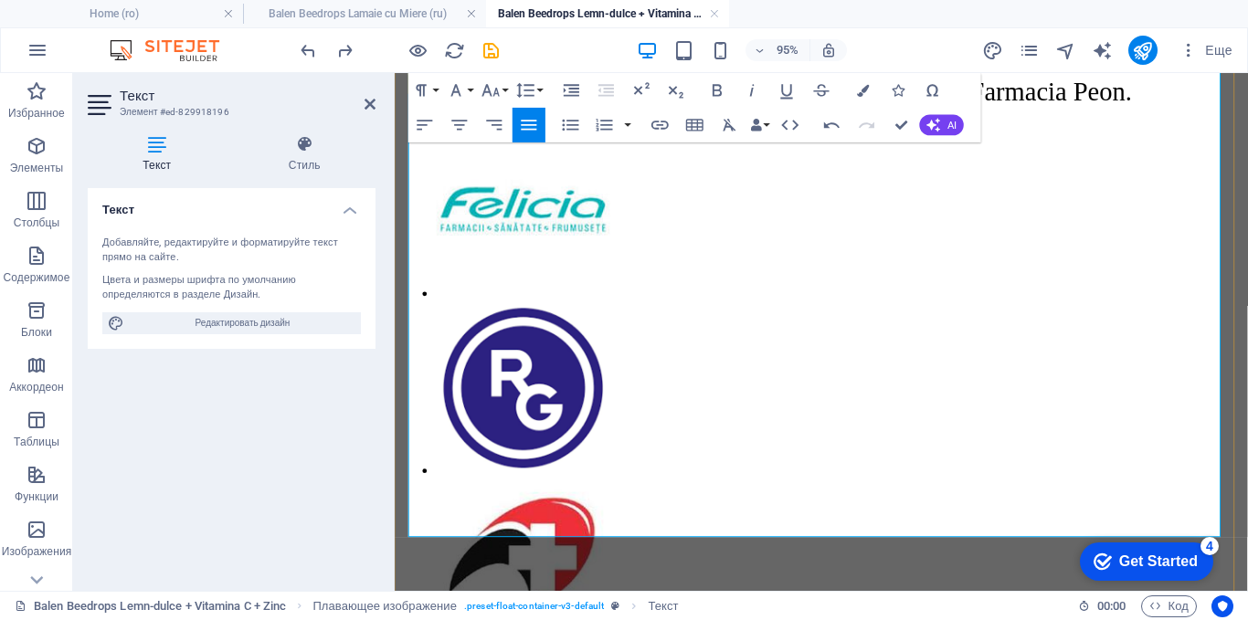
scroll to position [3202, 0]
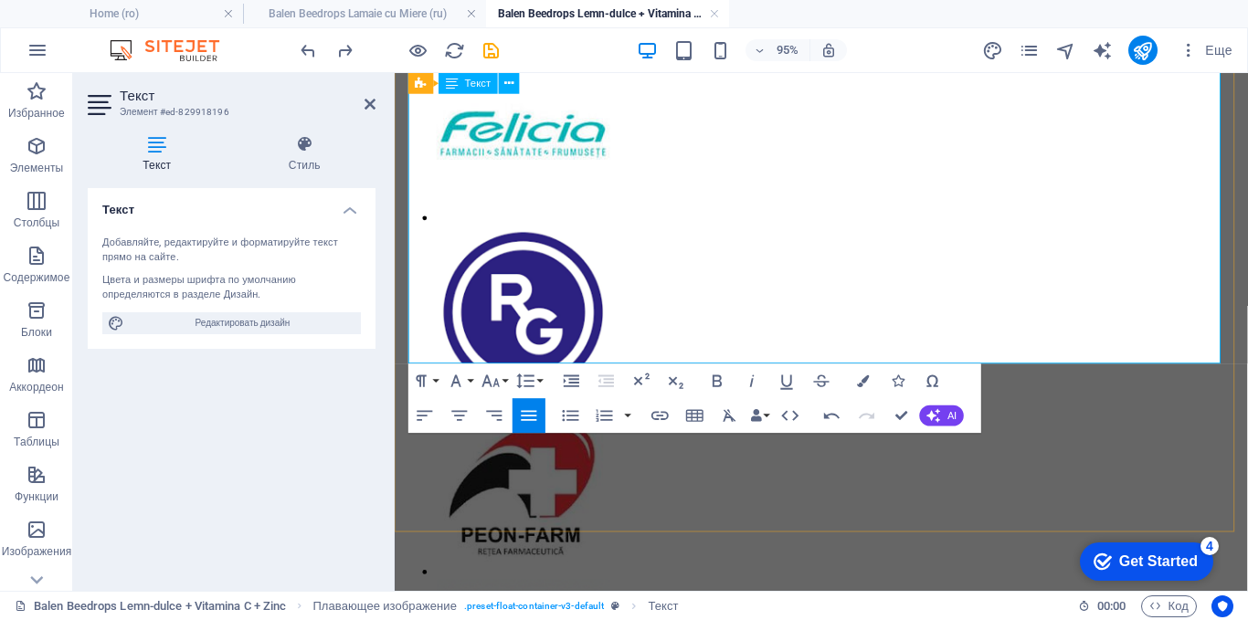
drag, startPoint x: 875, startPoint y: 179, endPoint x: 1093, endPoint y: 316, distance: 257.7
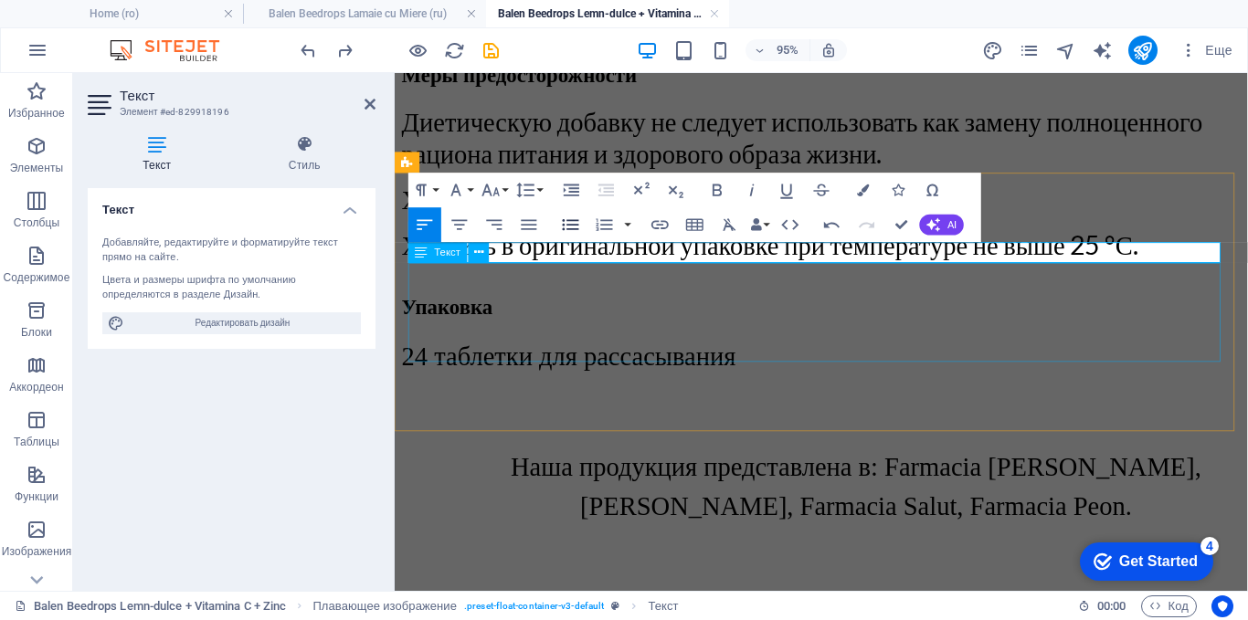
scroll to position [2657, 0]
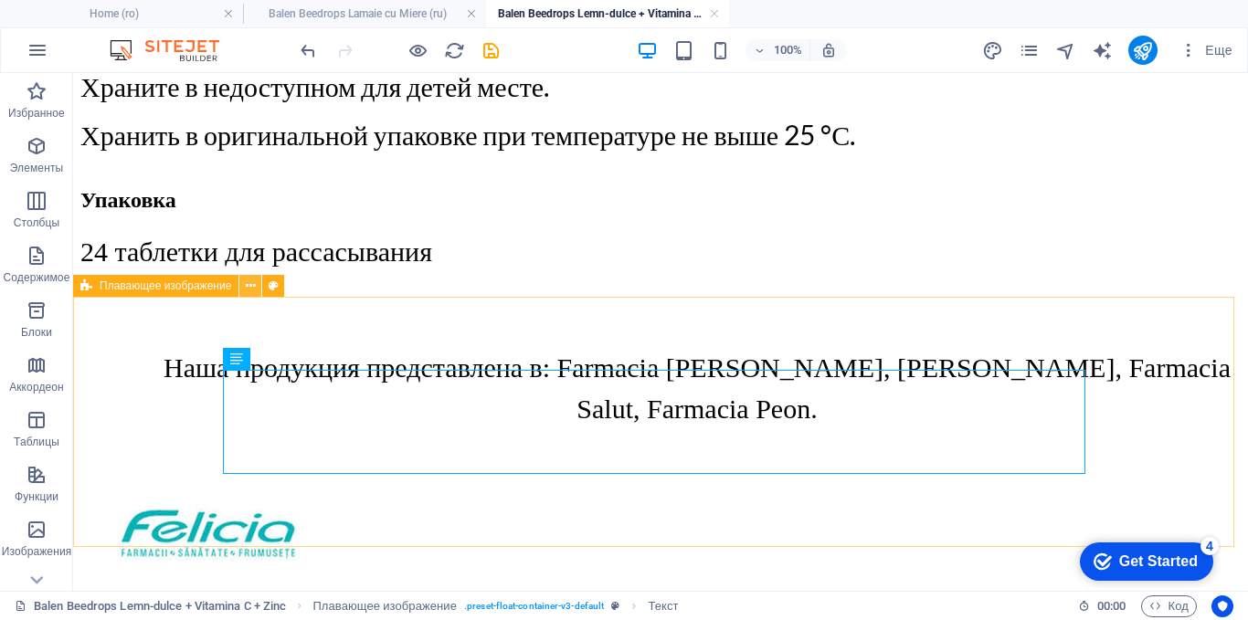
click at [256, 283] on button at bounding box center [250, 286] width 22 height 22
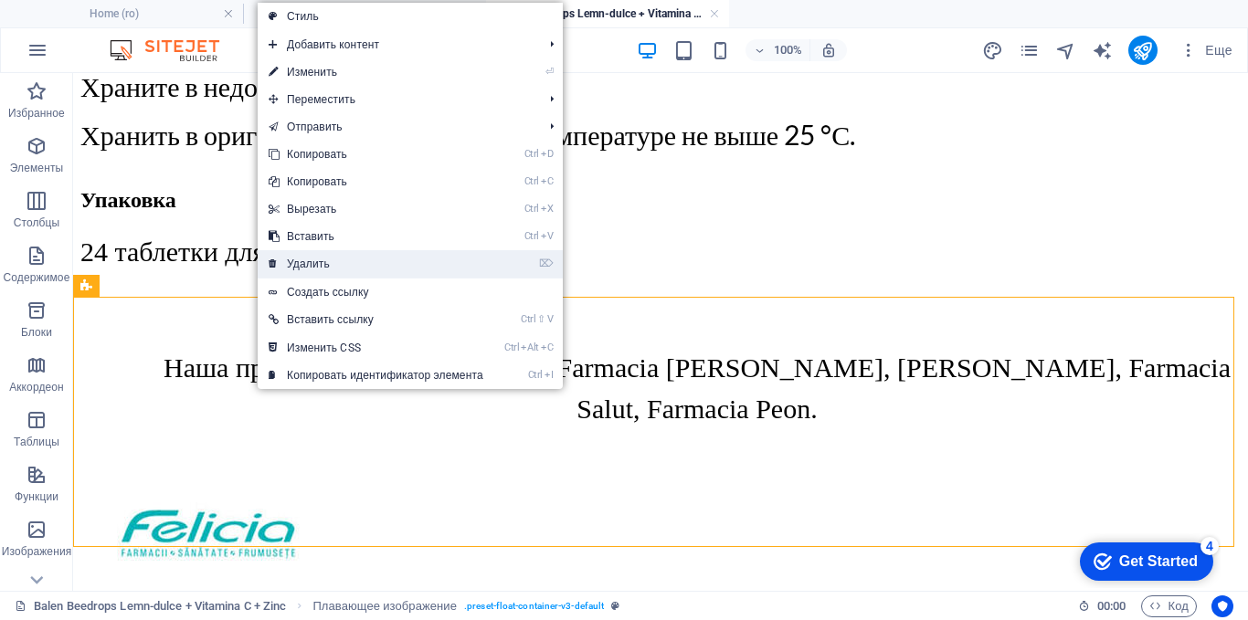
click at [280, 269] on link "⌦ Удалить" at bounding box center [376, 263] width 237 height 27
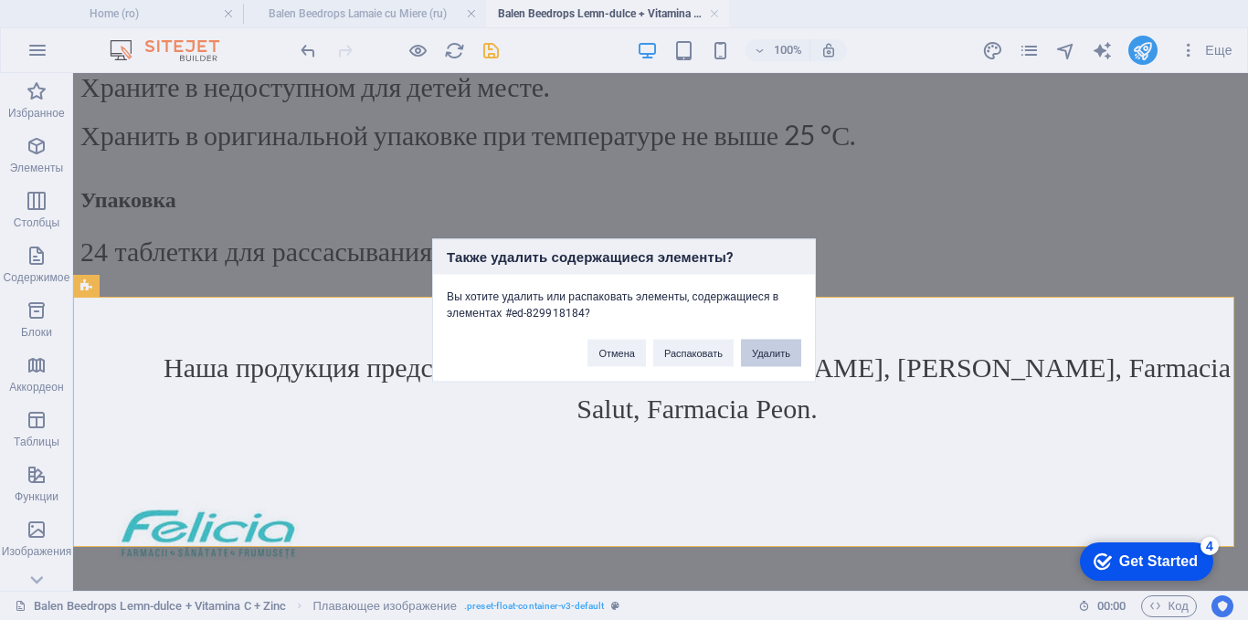
click at [770, 348] on button "Удалить" at bounding box center [771, 352] width 60 height 27
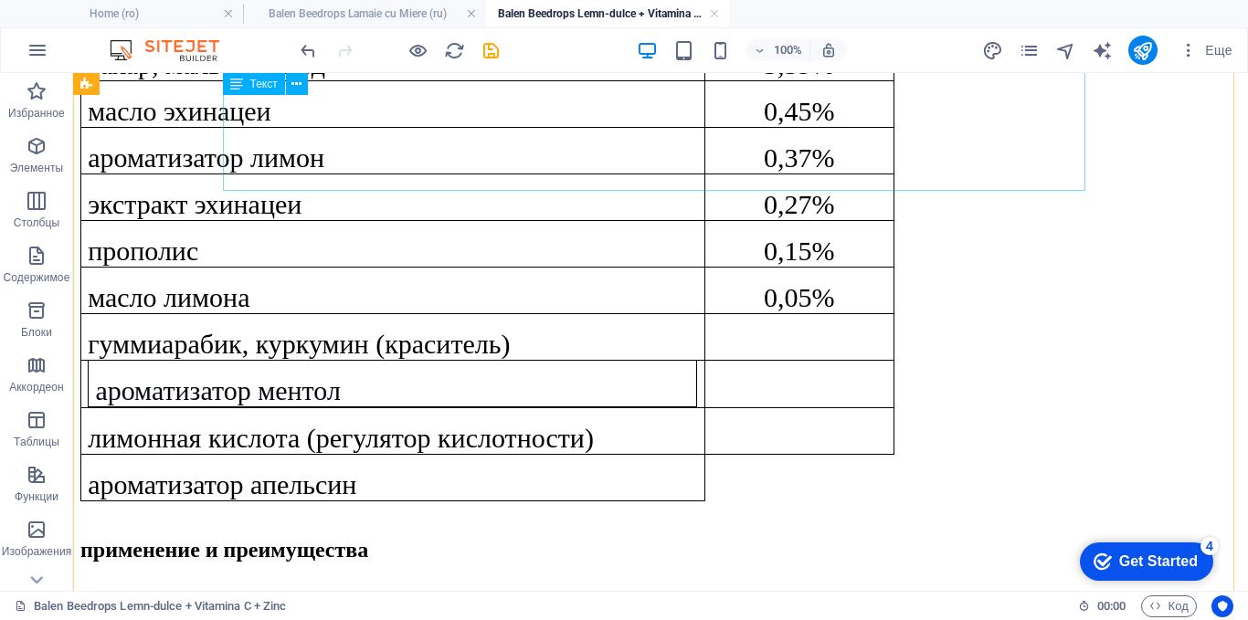
scroll to position [1378, 0]
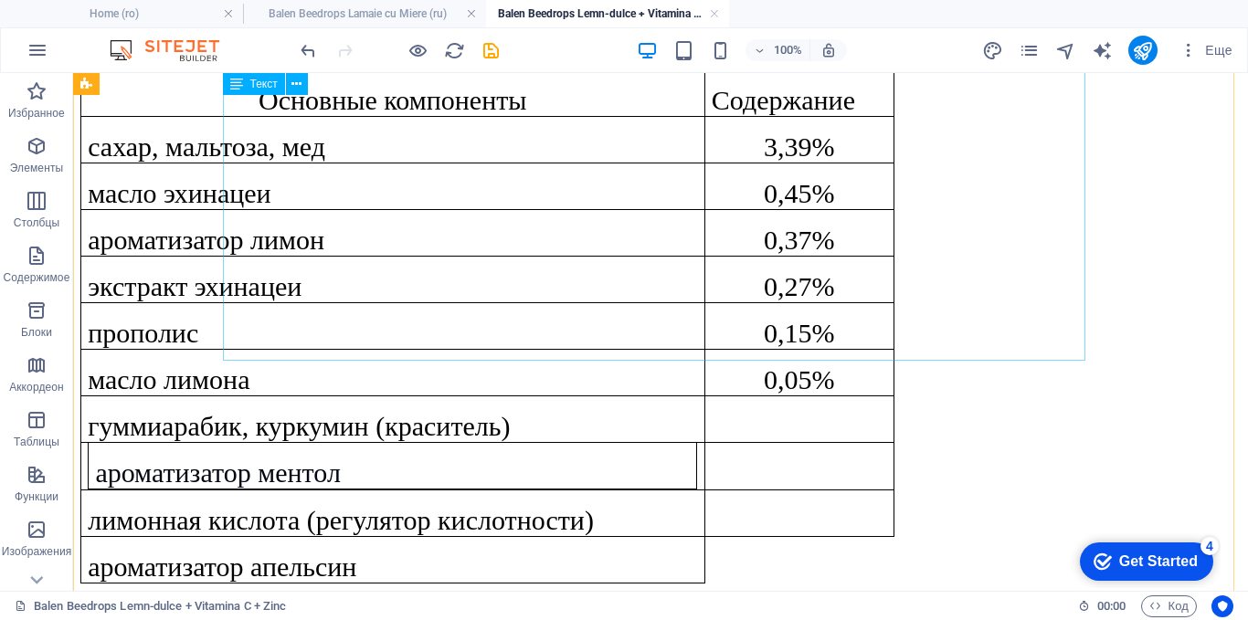
click at [747, 134] on div "Основные компоненты Содержание сахар, мальтоза, мед 3,39% масло эхинацеи 0,45% …" at bounding box center [660, 326] width 1160 height 514
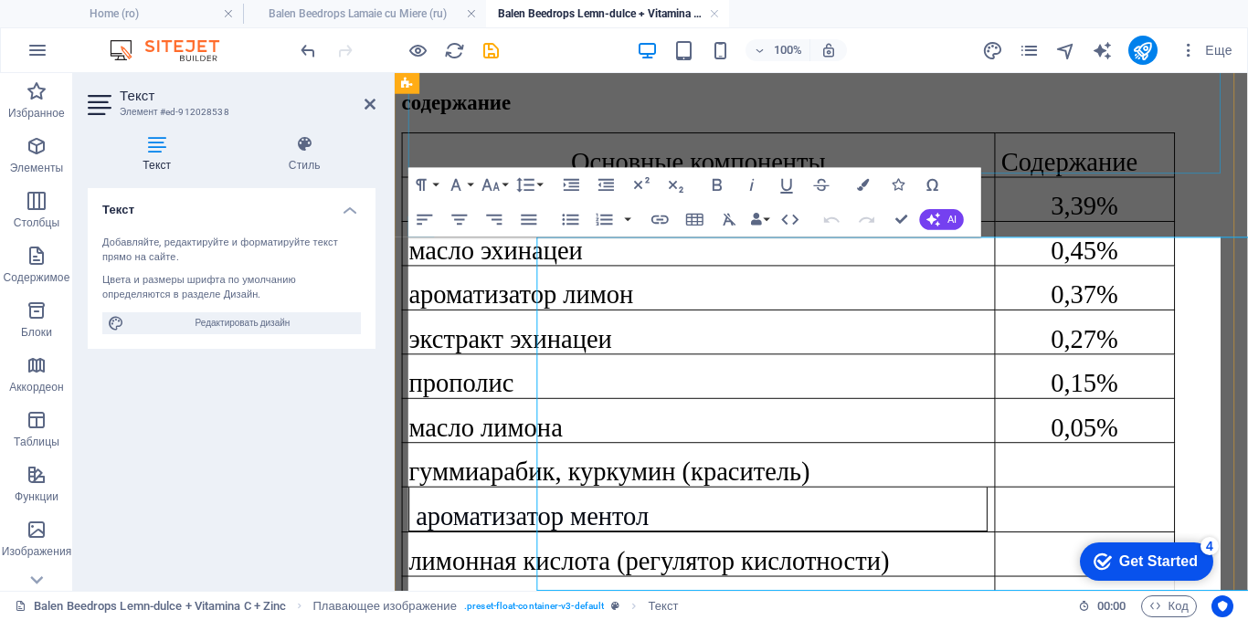
scroll to position [1121, 0]
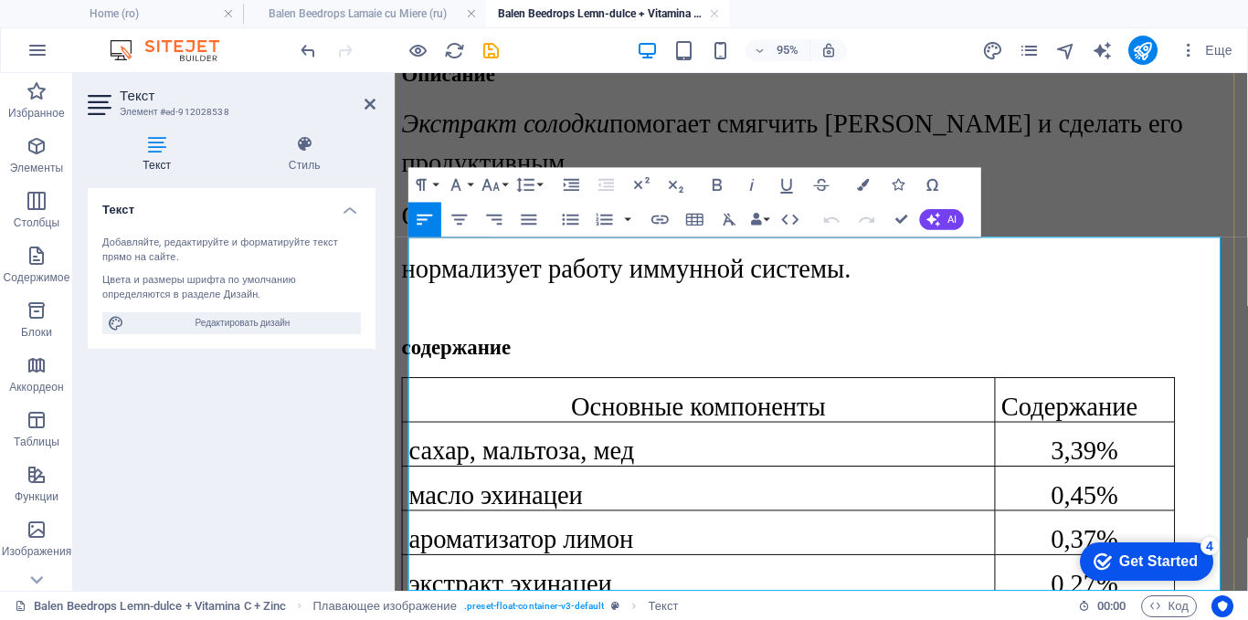
click at [720, 502] on p "масло эхинацеи" at bounding box center [713, 517] width 609 height 31
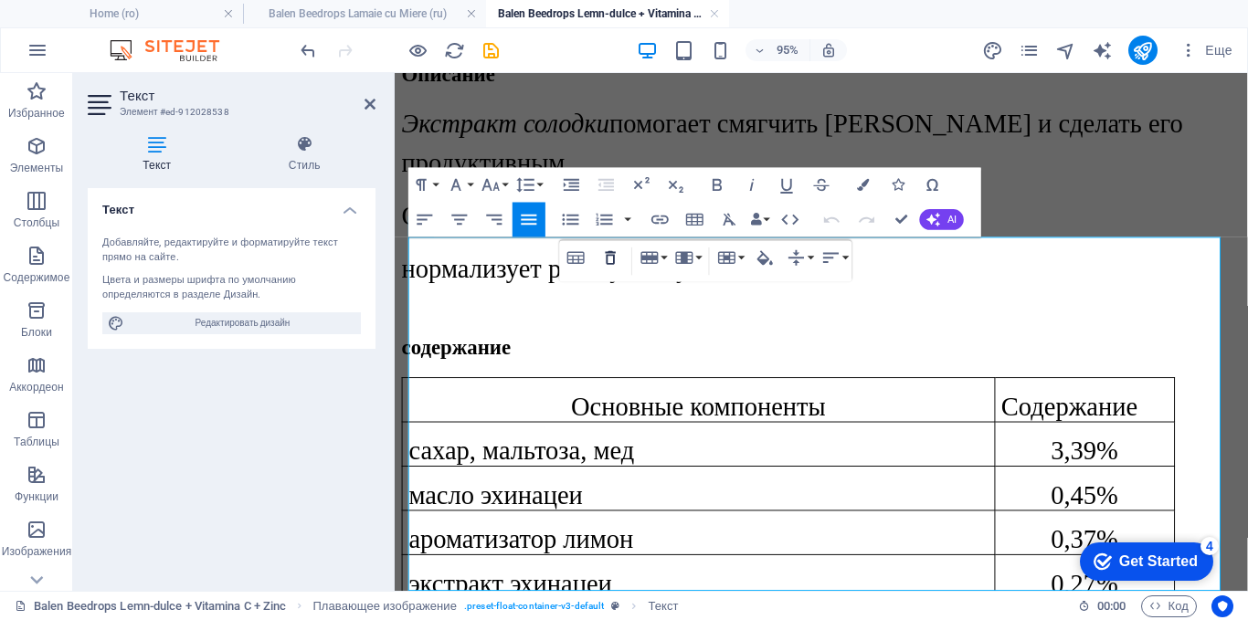
click at [607, 258] on icon "button" at bounding box center [611, 258] width 10 height 14
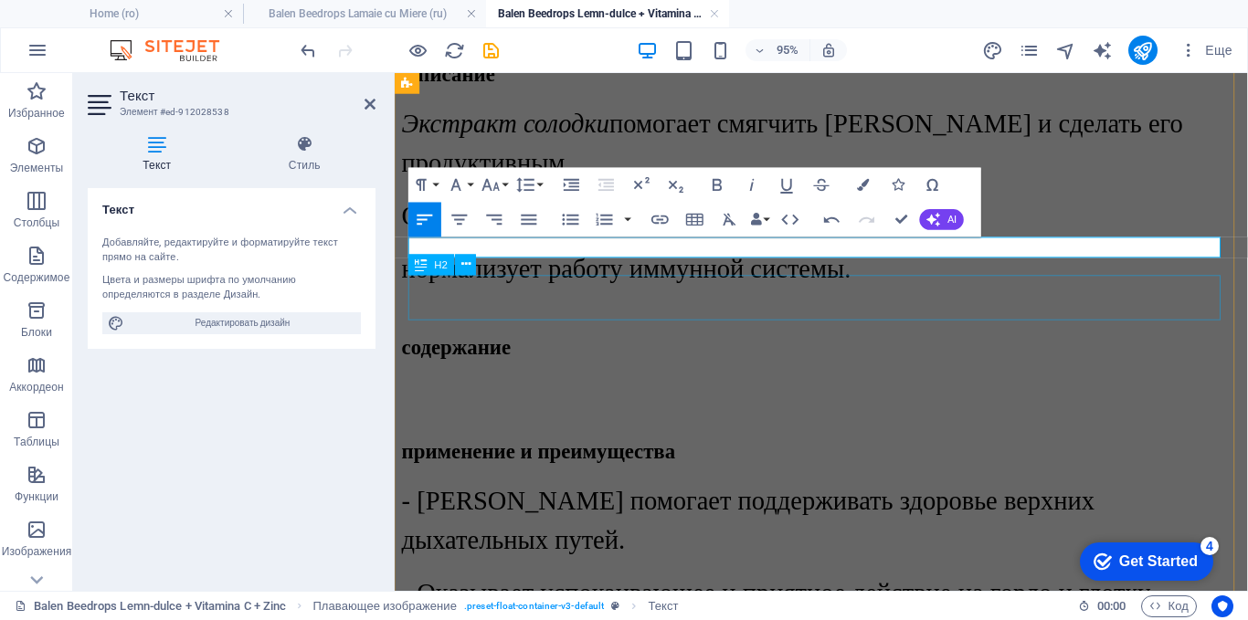
click at [535, 460] on div "применение и преимущества" at bounding box center [843, 472] width 883 height 25
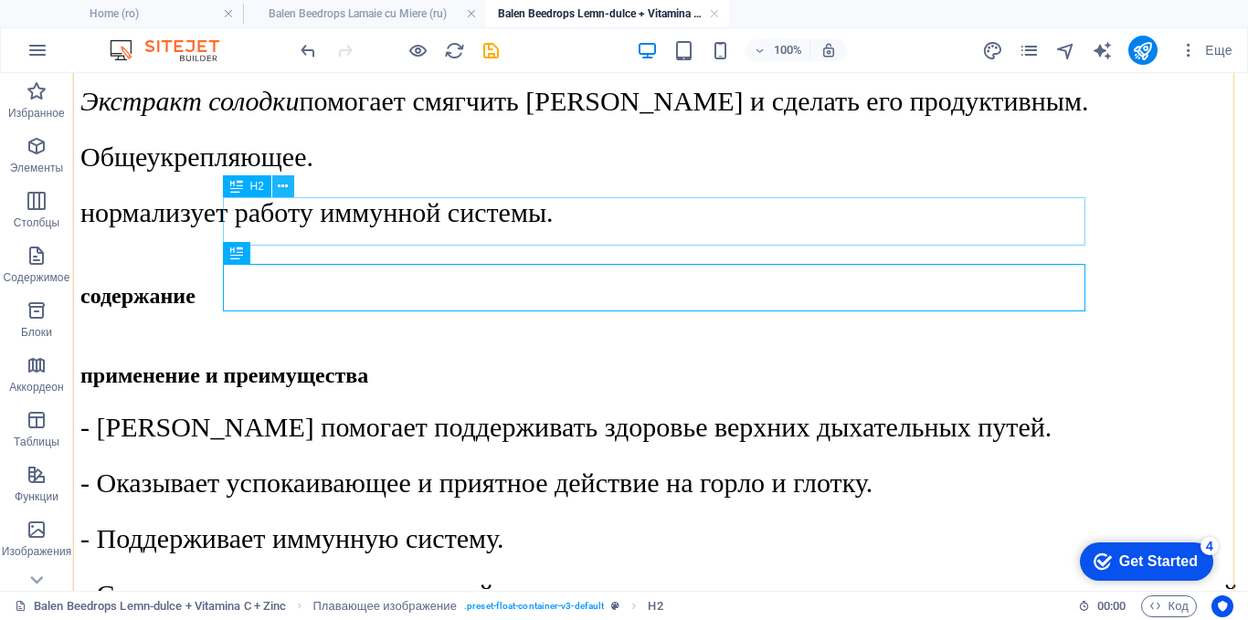
click at [276, 181] on button at bounding box center [283, 186] width 22 height 22
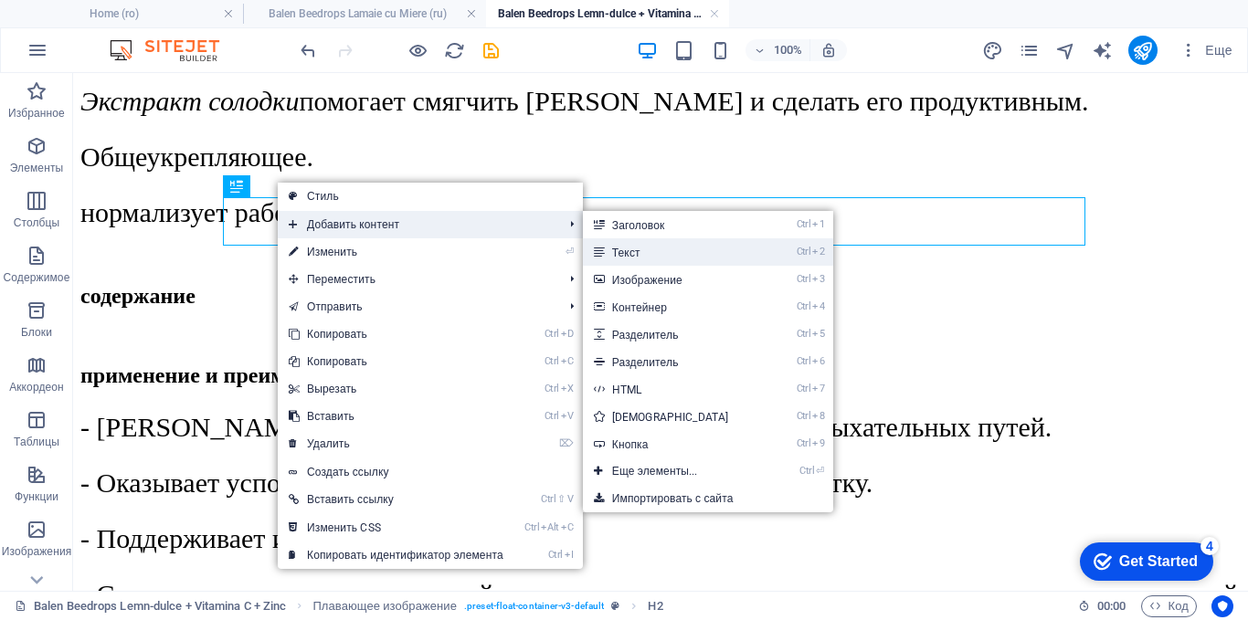
click at [657, 258] on link "Ctrl 2 Текст" at bounding box center [674, 251] width 183 height 27
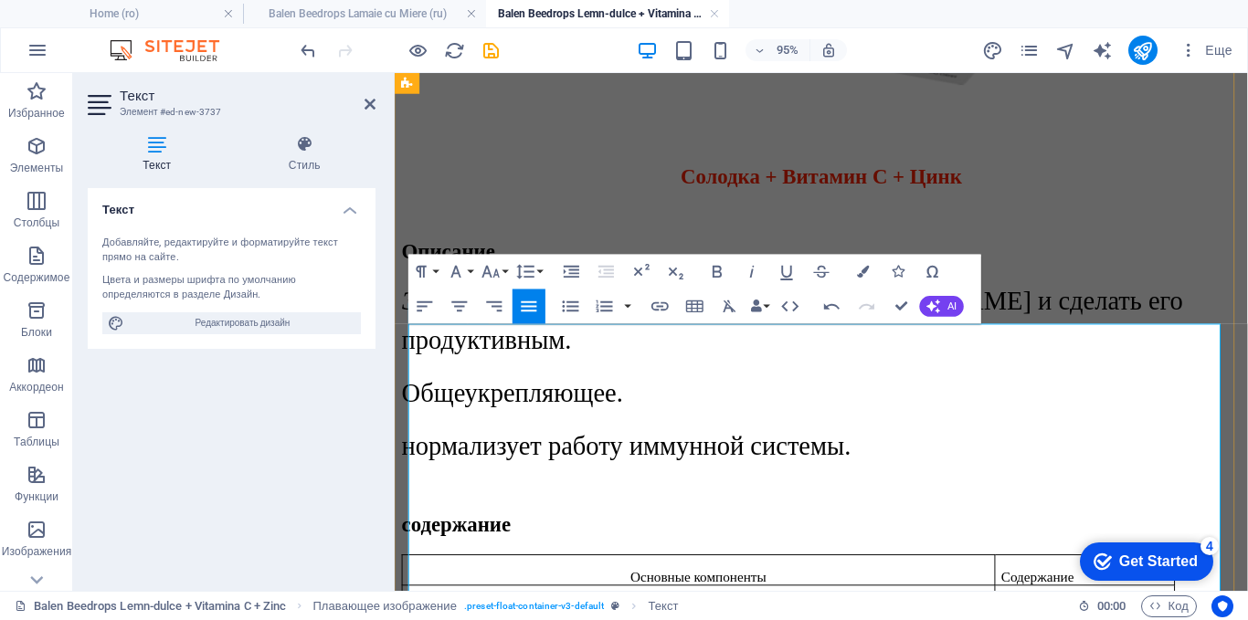
scroll to position [1029, 0]
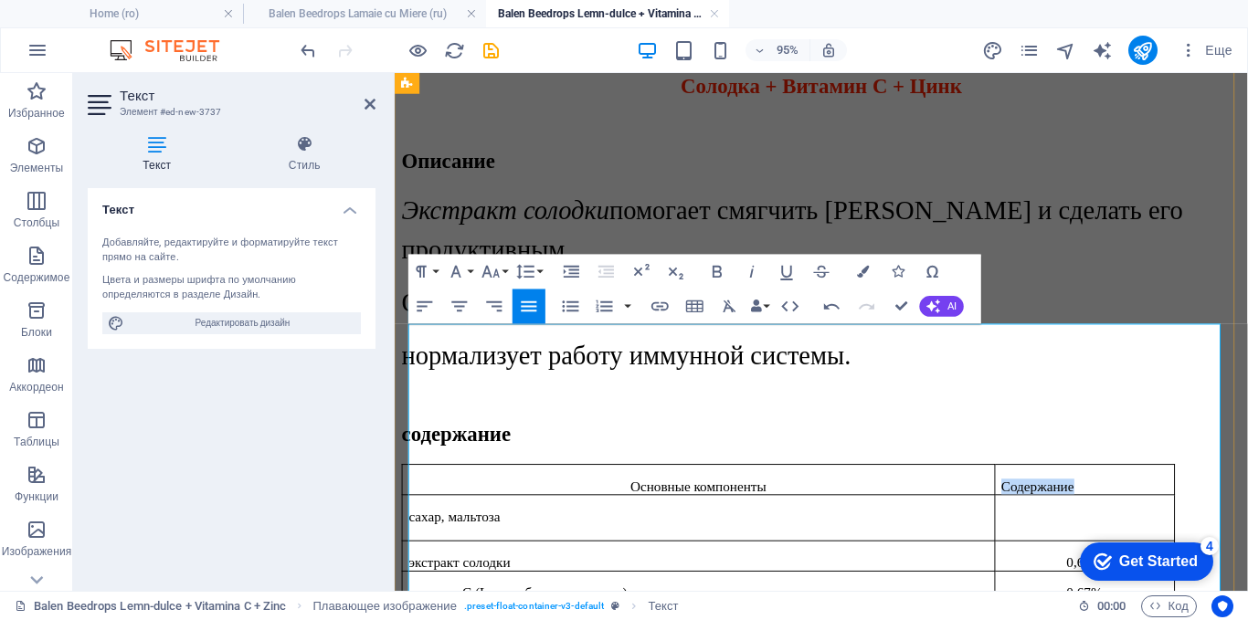
drag, startPoint x: 1128, startPoint y: 344, endPoint x: 1027, endPoint y: 341, distance: 101.5
click at [1033, 501] on p "Содержание" at bounding box center [1120, 509] width 175 height 16
click at [501, 264] on icon "button" at bounding box center [490, 271] width 21 height 21
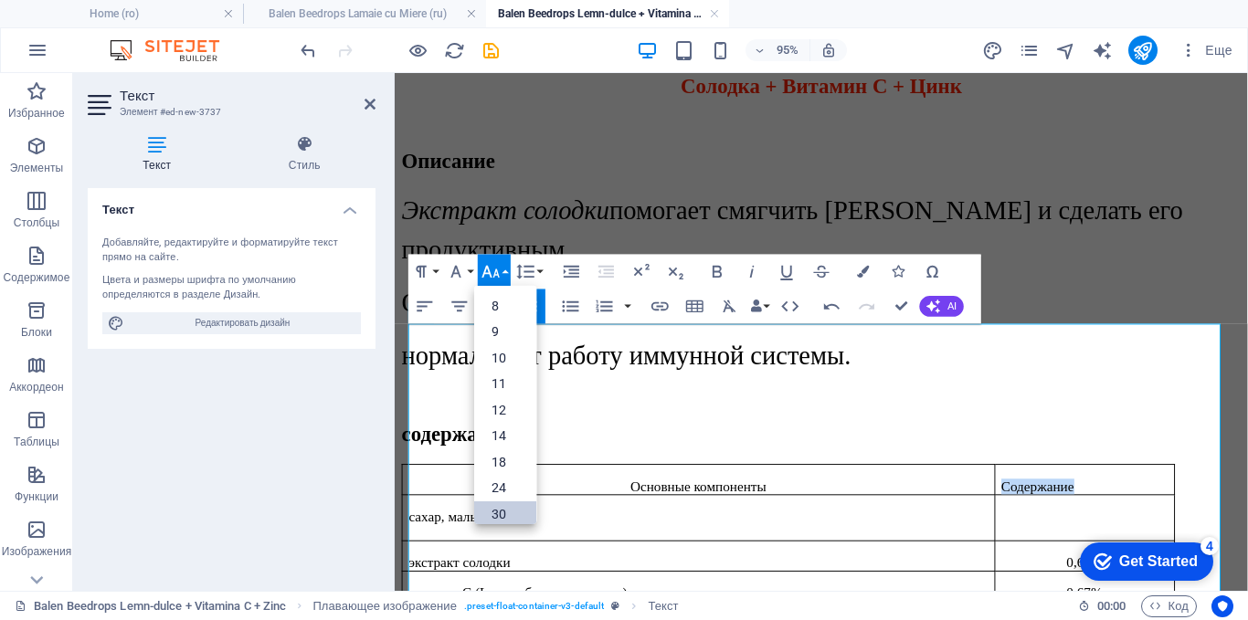
click at [500, 509] on link "30" at bounding box center [505, 514] width 62 height 26
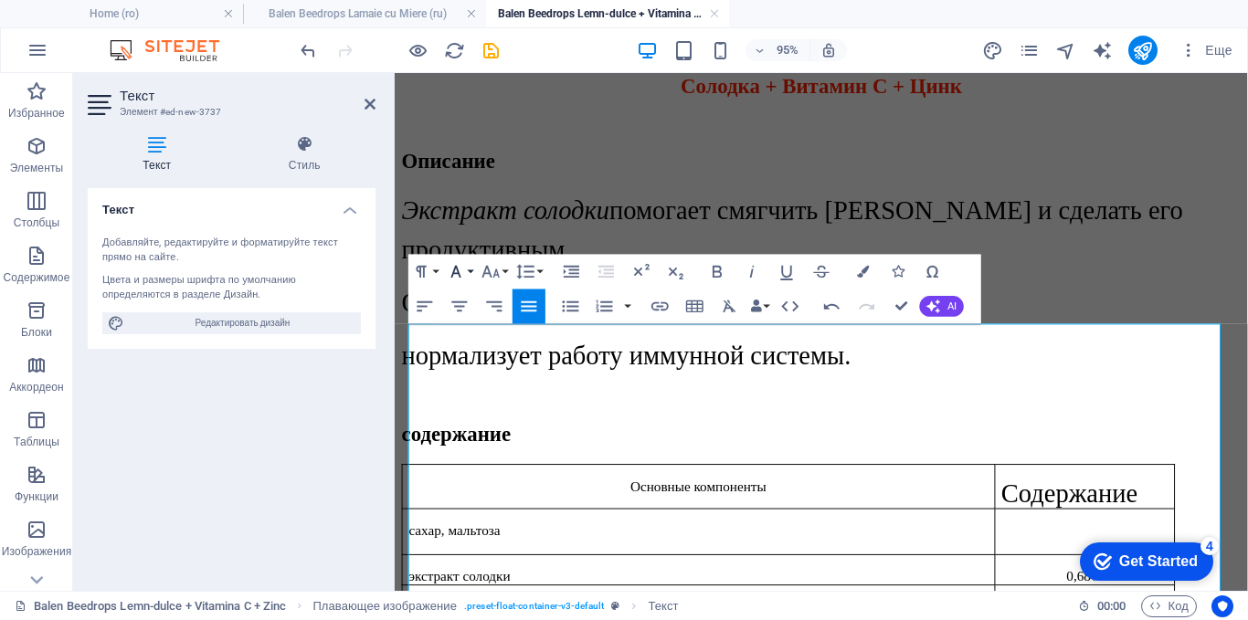
click at [459, 264] on icon "button" at bounding box center [456, 271] width 21 height 21
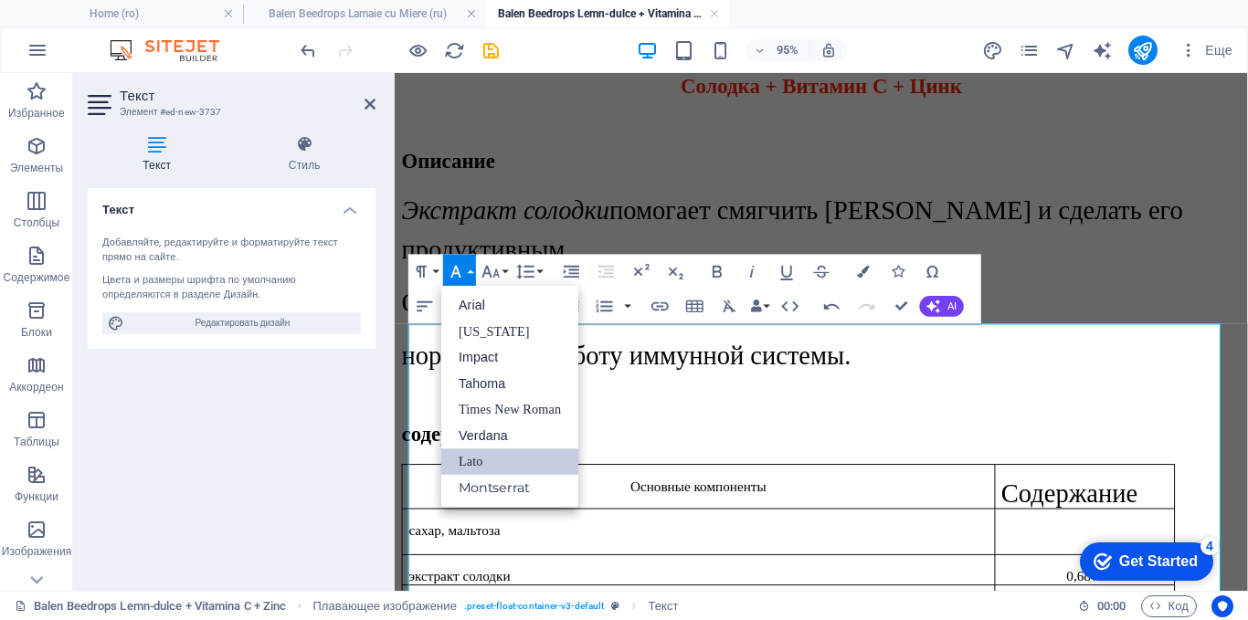
scroll to position [0, 0]
click at [491, 411] on link "Times New Roman" at bounding box center [509, 409] width 137 height 26
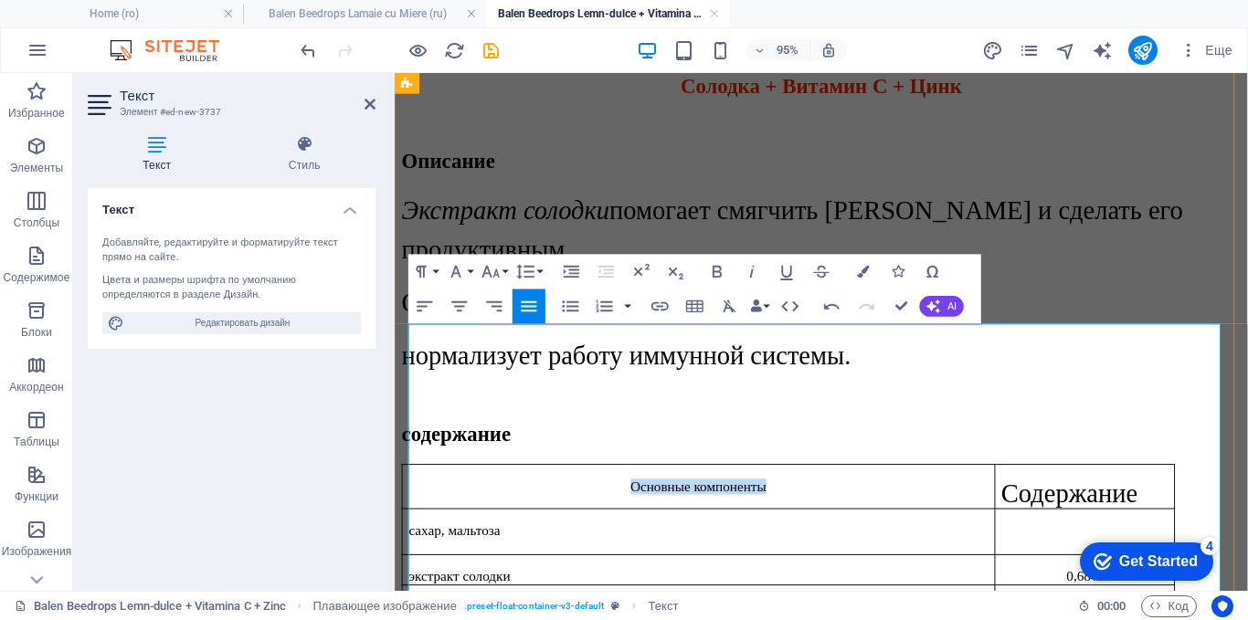
drag, startPoint x: 818, startPoint y: 343, endPoint x: 640, endPoint y: 345, distance: 178.1
click at [640, 501] on p "Основные компоненты" at bounding box center [713, 509] width 609 height 16
click at [501, 269] on icon "button" at bounding box center [490, 271] width 21 height 21
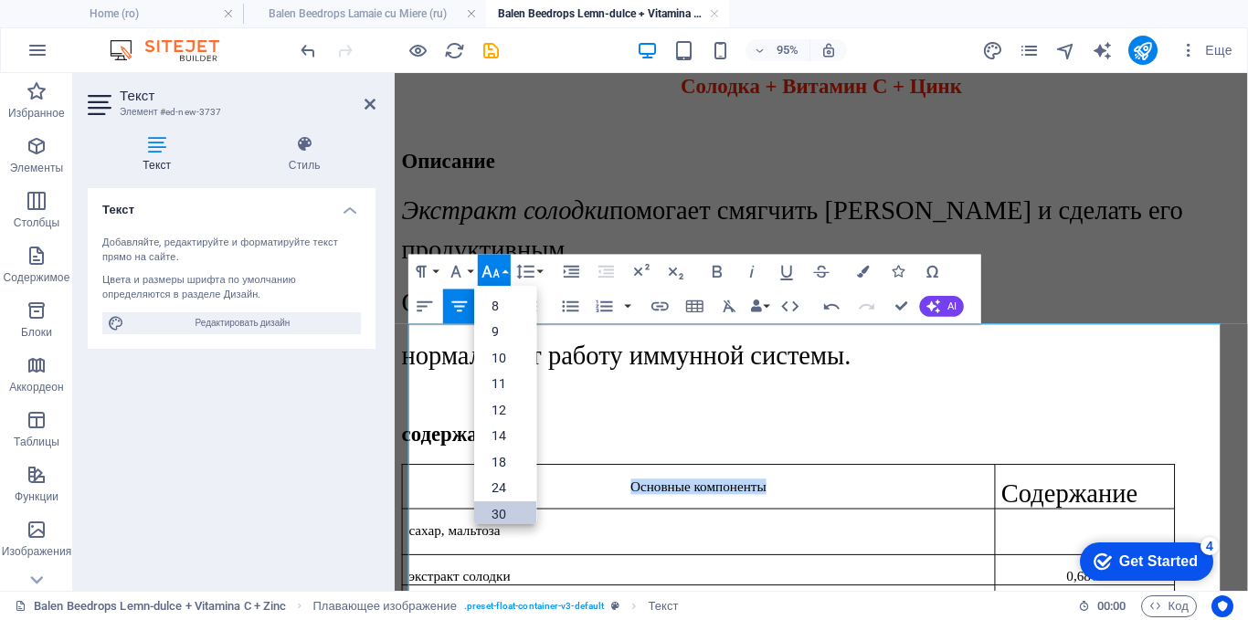
click at [499, 513] on link "30" at bounding box center [505, 514] width 62 height 26
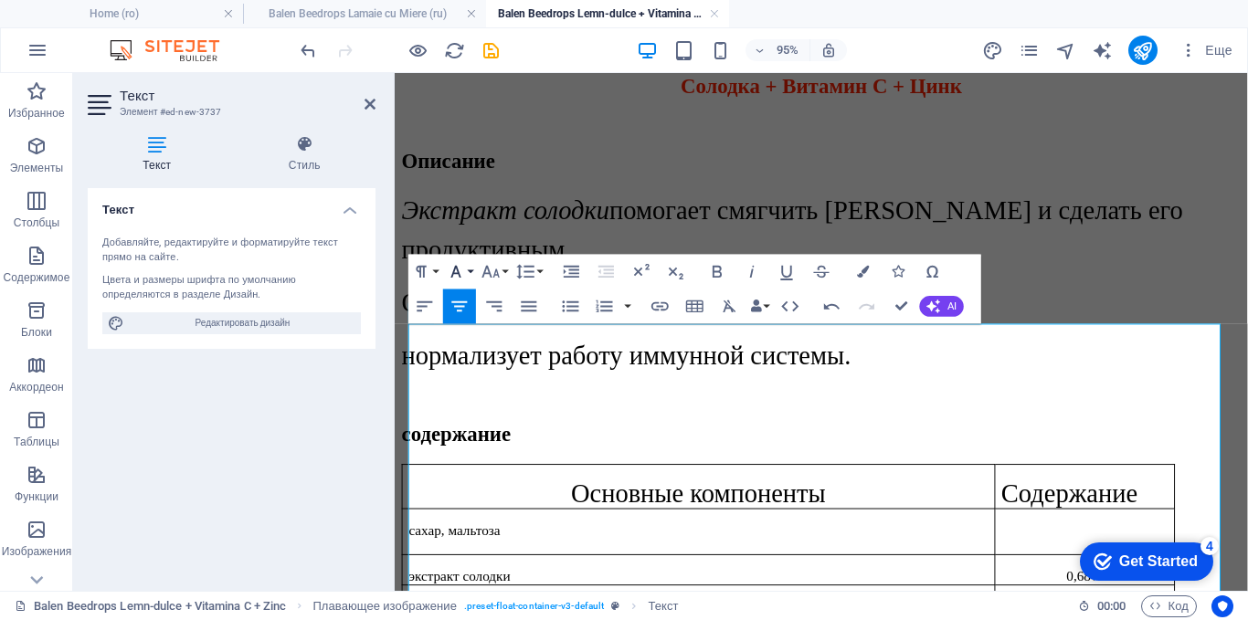
click at [453, 271] on icon "button" at bounding box center [456, 271] width 10 height 12
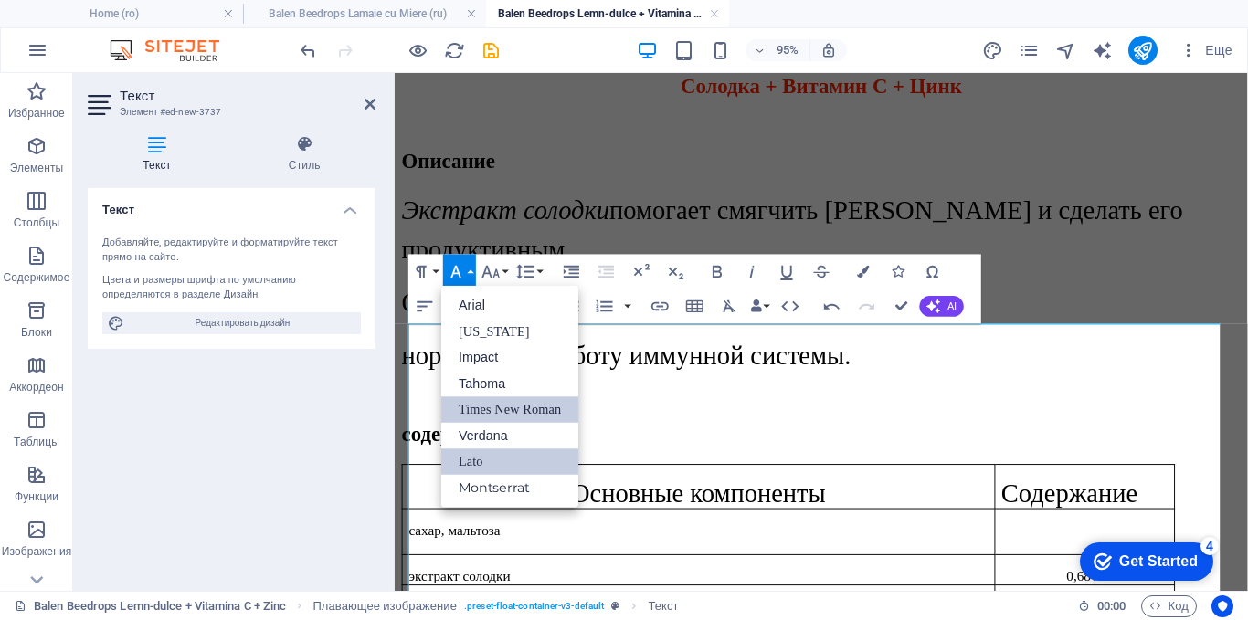
drag, startPoint x: 462, startPoint y: 414, endPoint x: 64, endPoint y: 358, distance: 402.1
click at [462, 414] on link "Times New Roman" at bounding box center [509, 409] width 137 height 26
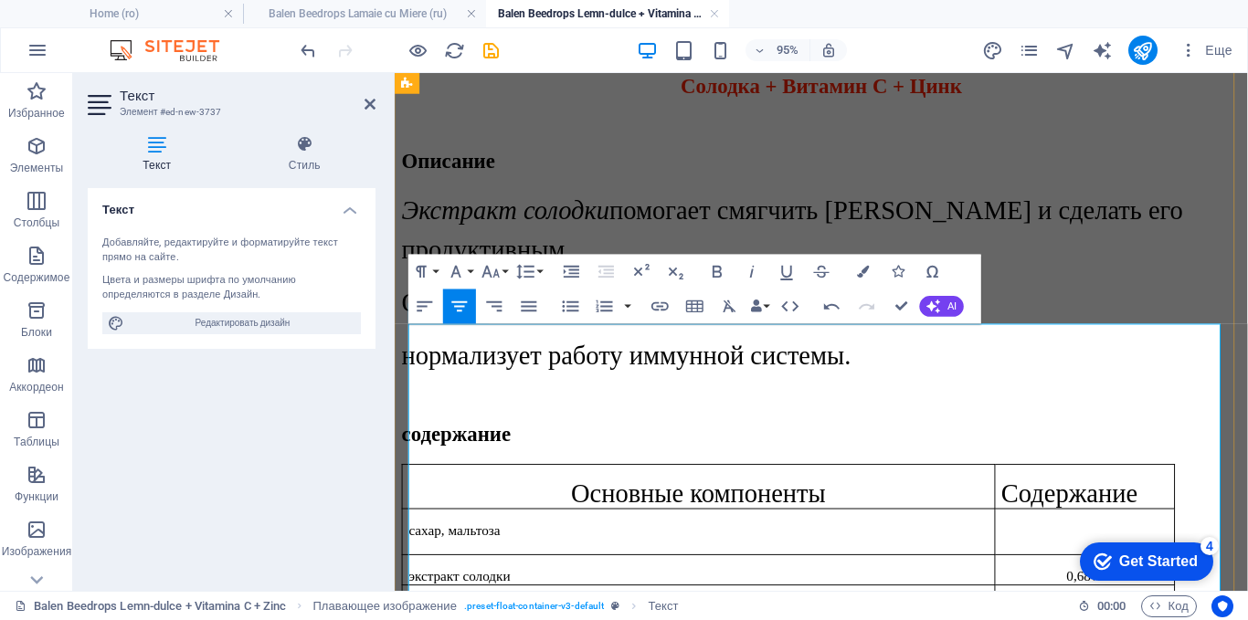
click at [501, 532] on td "сахар, мальтоза" at bounding box center [715, 556] width 624 height 48
drag, startPoint x: 518, startPoint y: 382, endPoint x: 403, endPoint y: 385, distance: 115.1
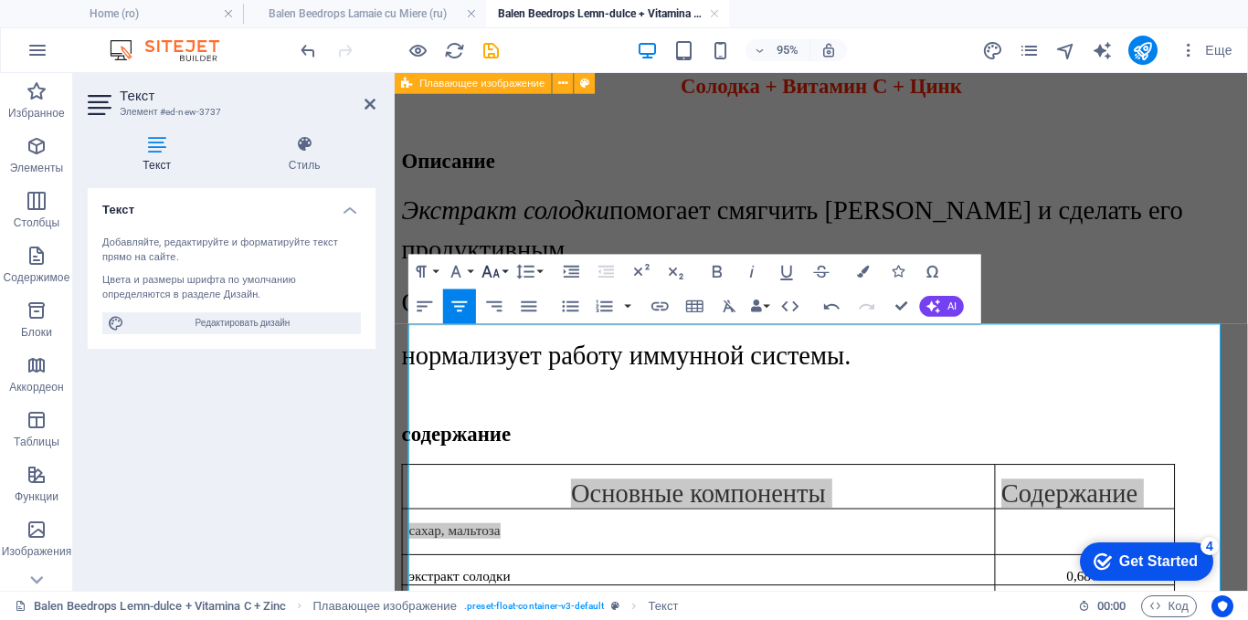
click at [489, 266] on icon "button" at bounding box center [490, 271] width 21 height 21
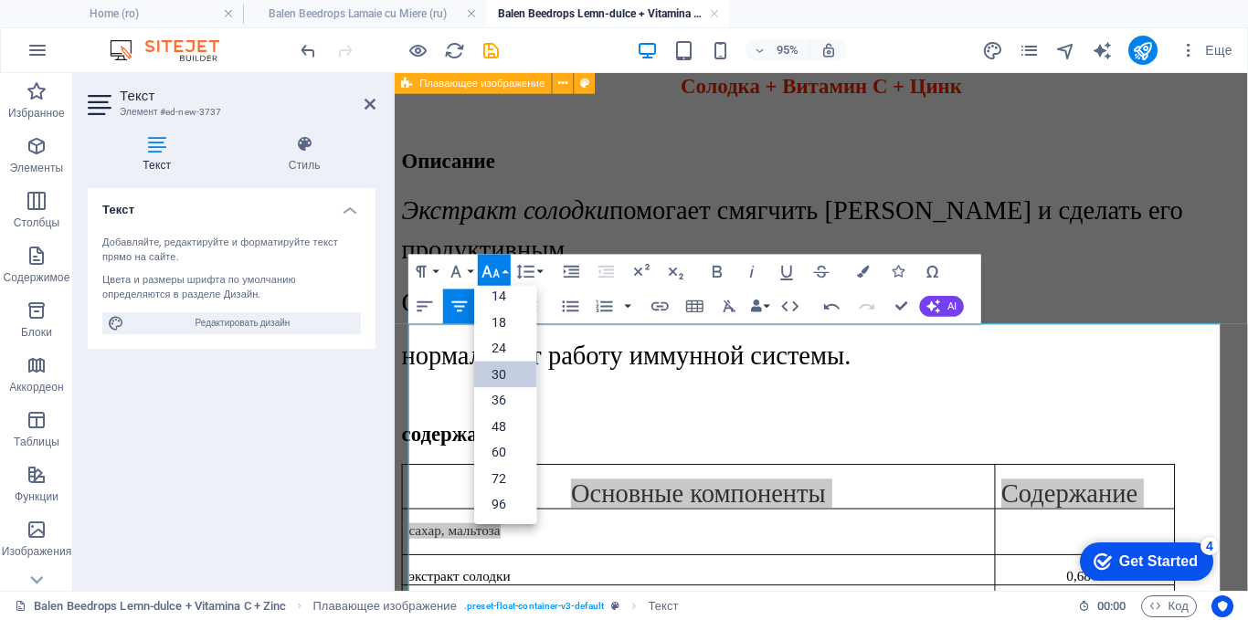
scroll to position [147, 0]
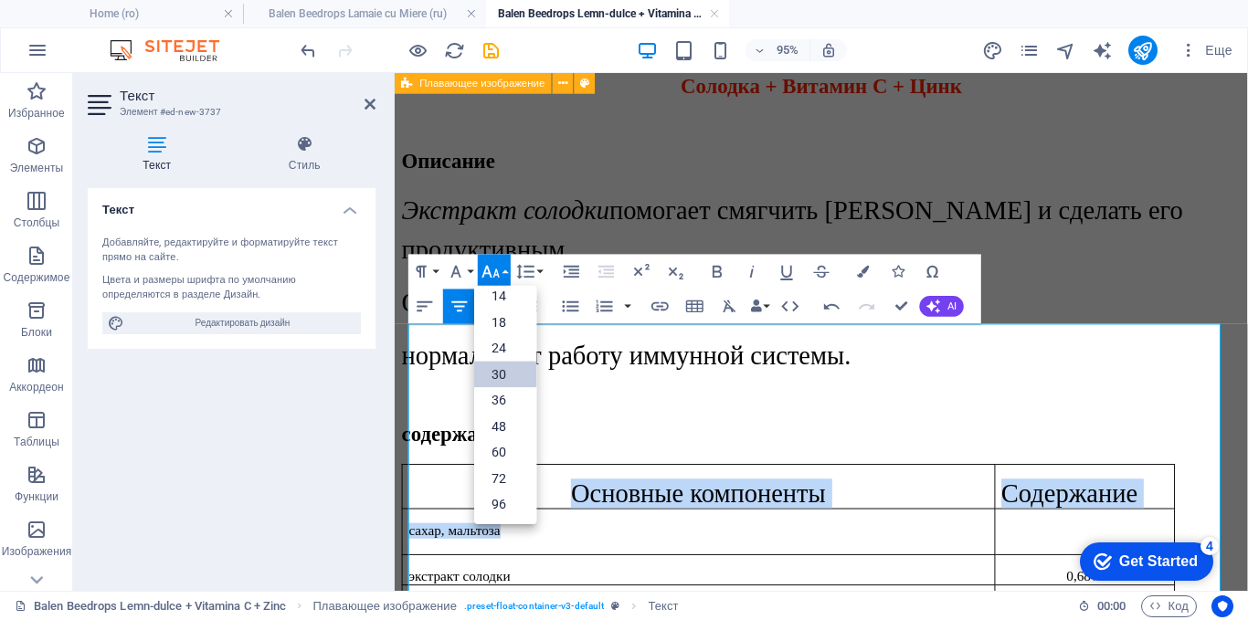
click at [493, 375] on link "30" at bounding box center [505, 374] width 62 height 26
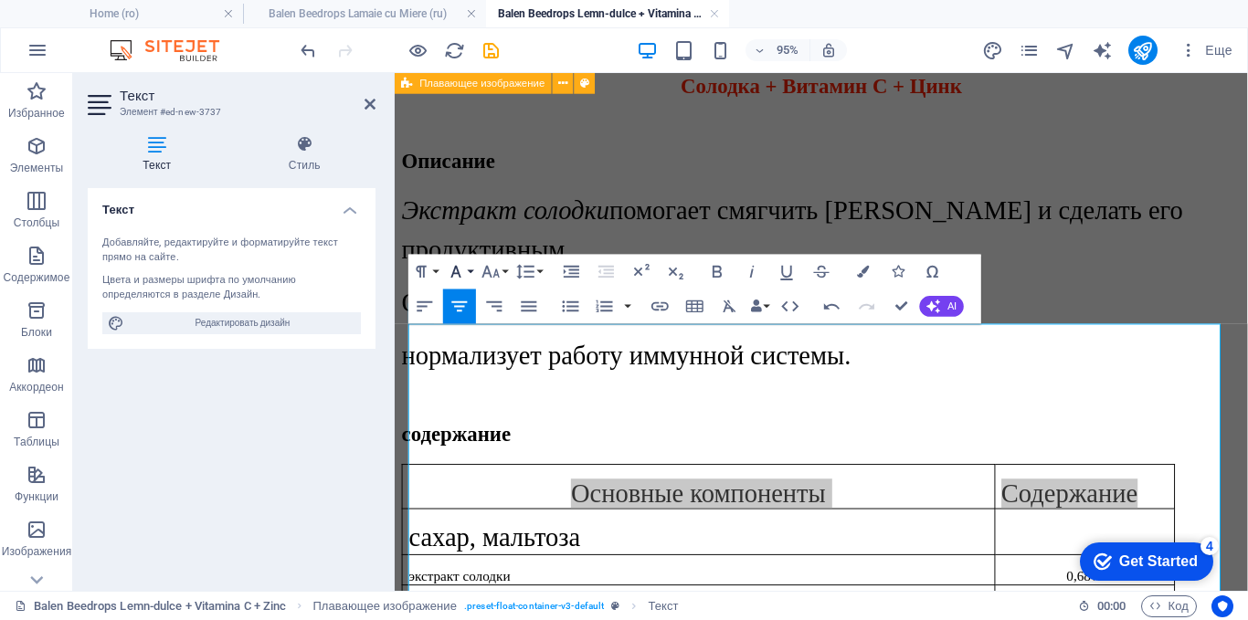
click at [459, 265] on icon "button" at bounding box center [456, 271] width 21 height 21
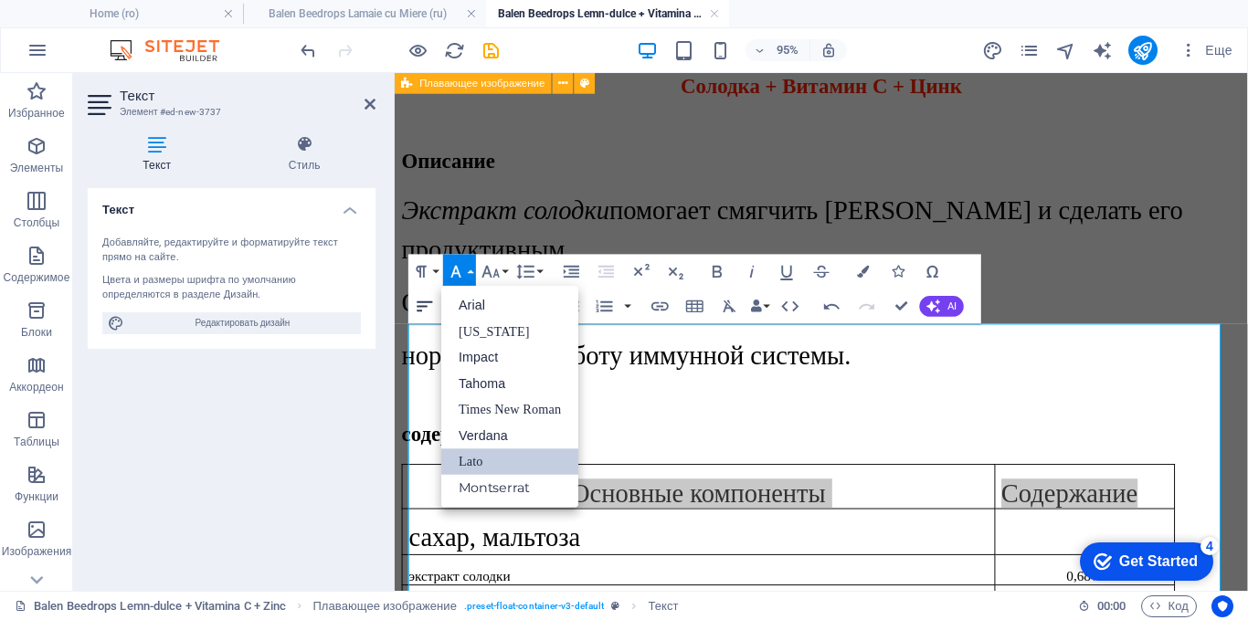
scroll to position [0, 0]
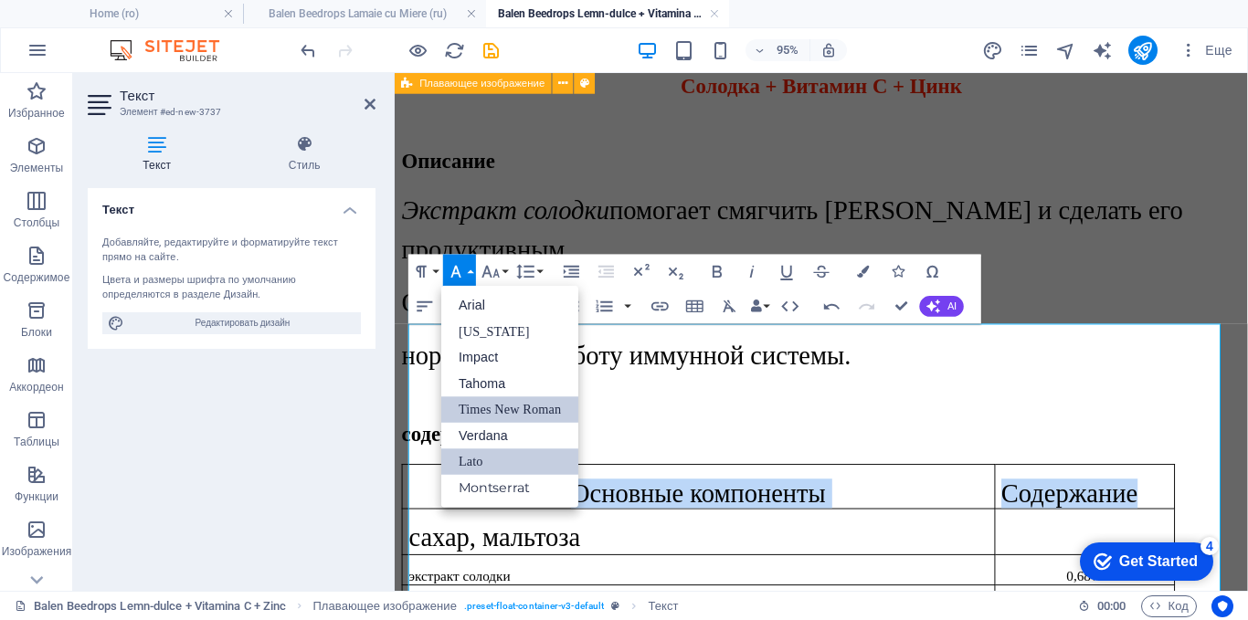
click at [480, 406] on link "Times New Roman" at bounding box center [509, 409] width 137 height 26
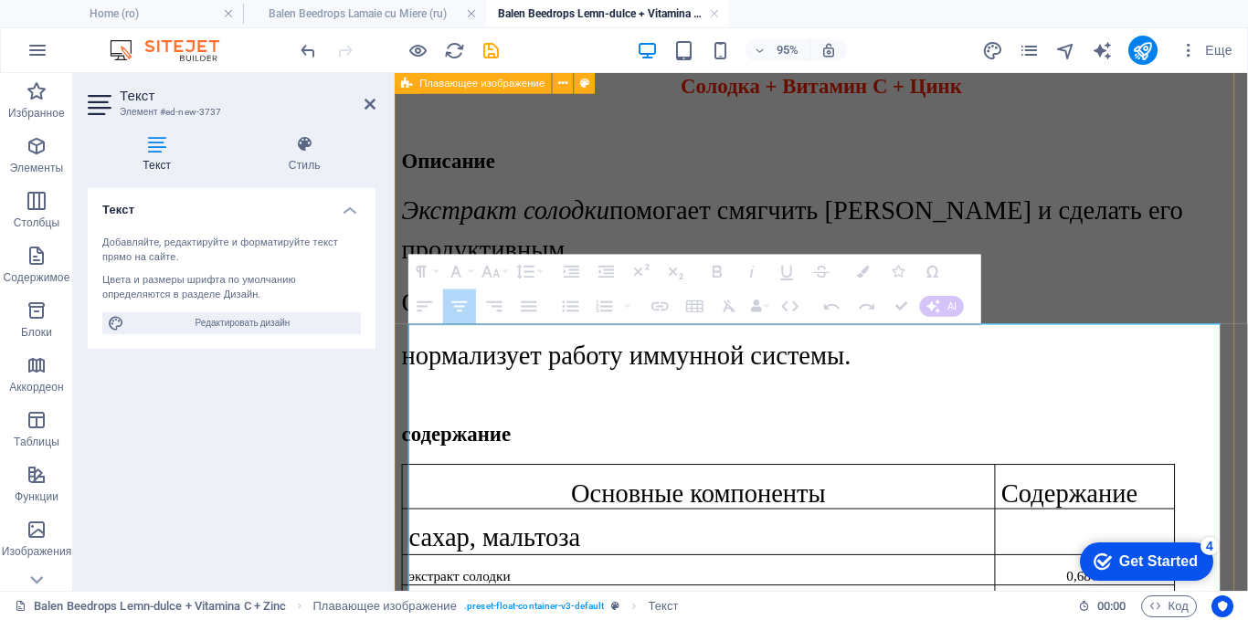
drag, startPoint x: 1151, startPoint y: 396, endPoint x: 1150, endPoint y: 473, distance: 76.7
drag, startPoint x: 1100, startPoint y: 526, endPoint x: 1078, endPoint y: 403, distance: 125.2
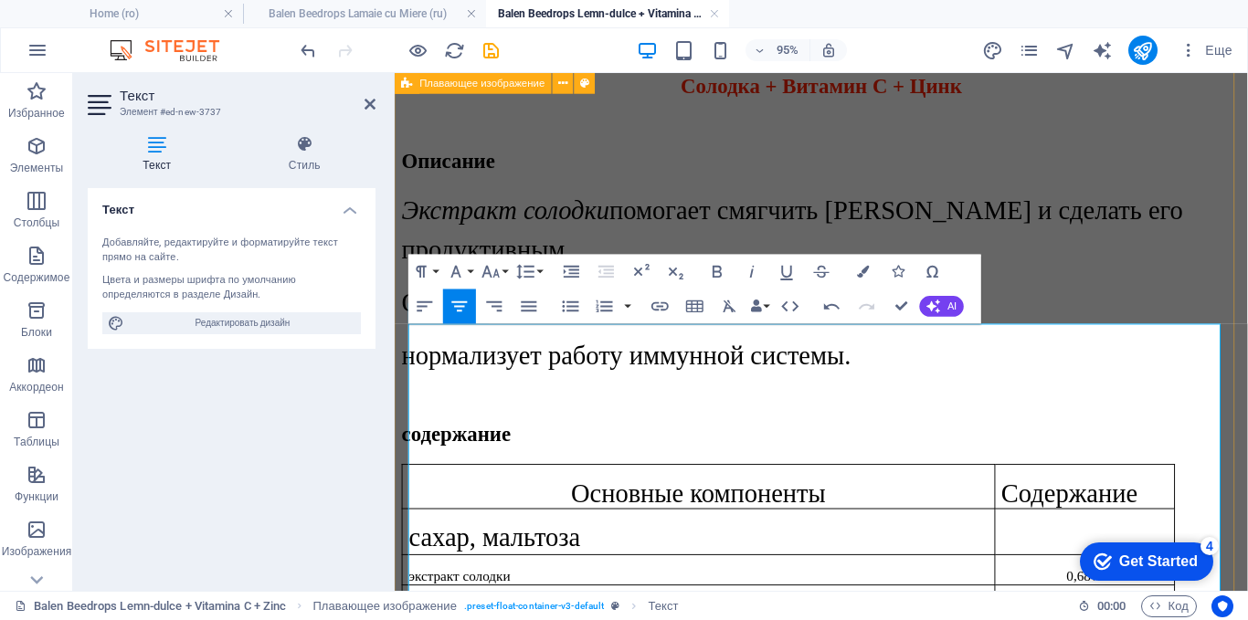
drag, startPoint x: 1135, startPoint y: 490, endPoint x: 1078, endPoint y: 494, distance: 57.7
click at [491, 272] on icon "button" at bounding box center [490, 271] width 21 height 21
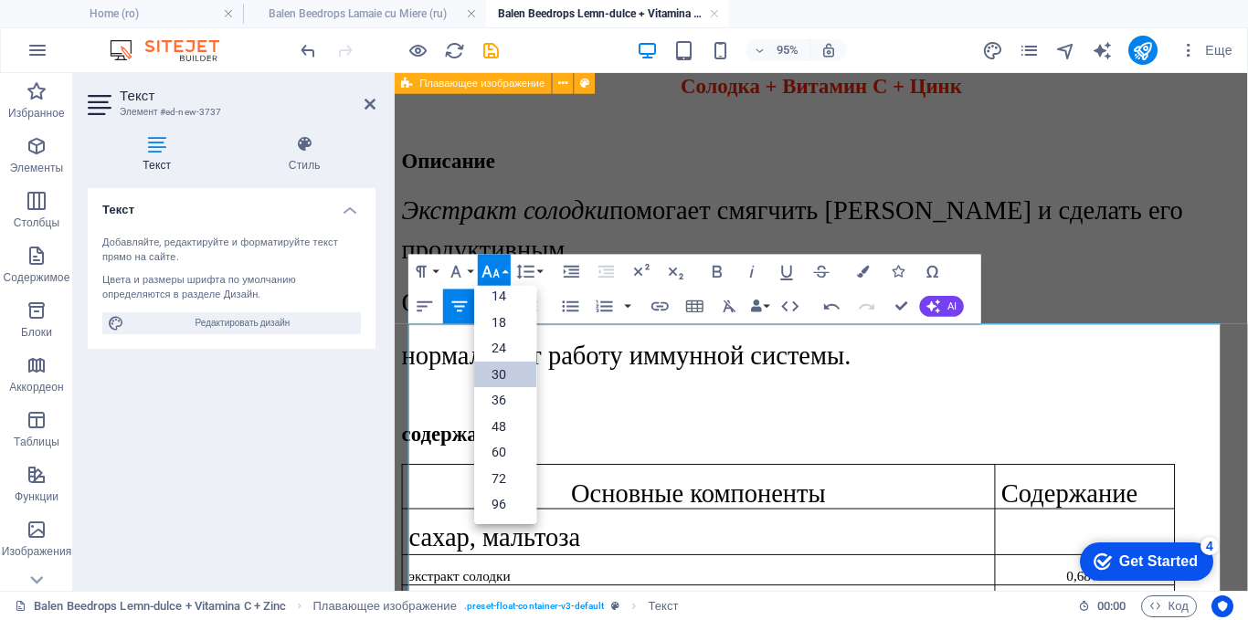
click at [499, 364] on link "30" at bounding box center [505, 374] width 62 height 26
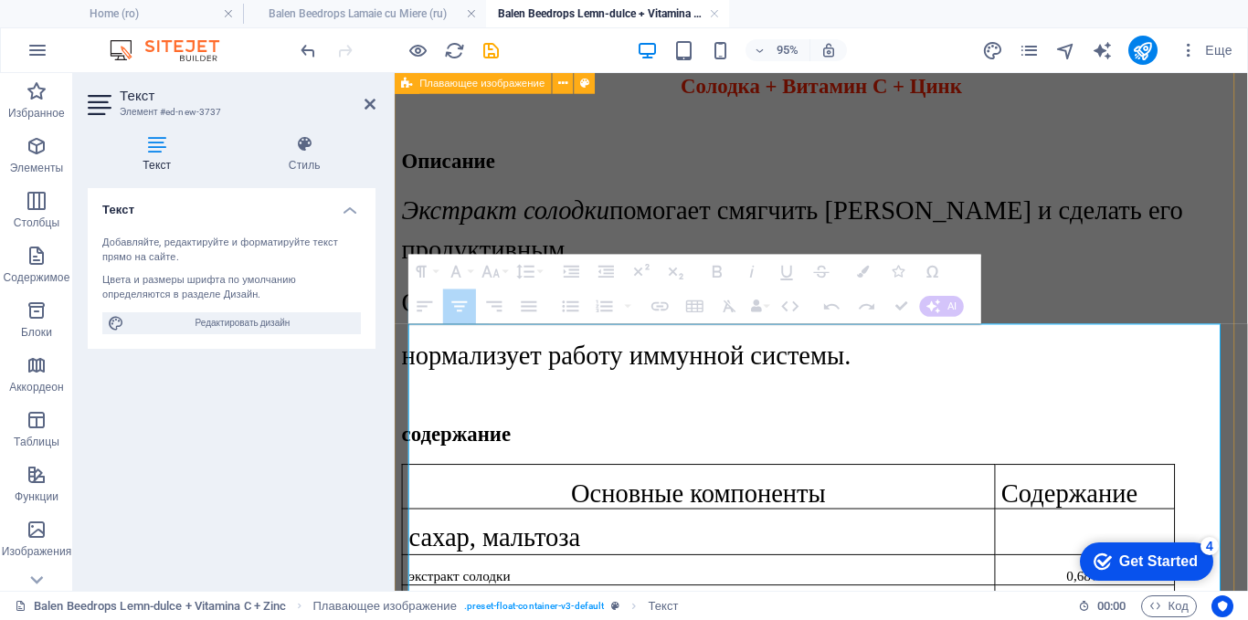
drag, startPoint x: 1143, startPoint y: 399, endPoint x: 1102, endPoint y: 405, distance: 41.5
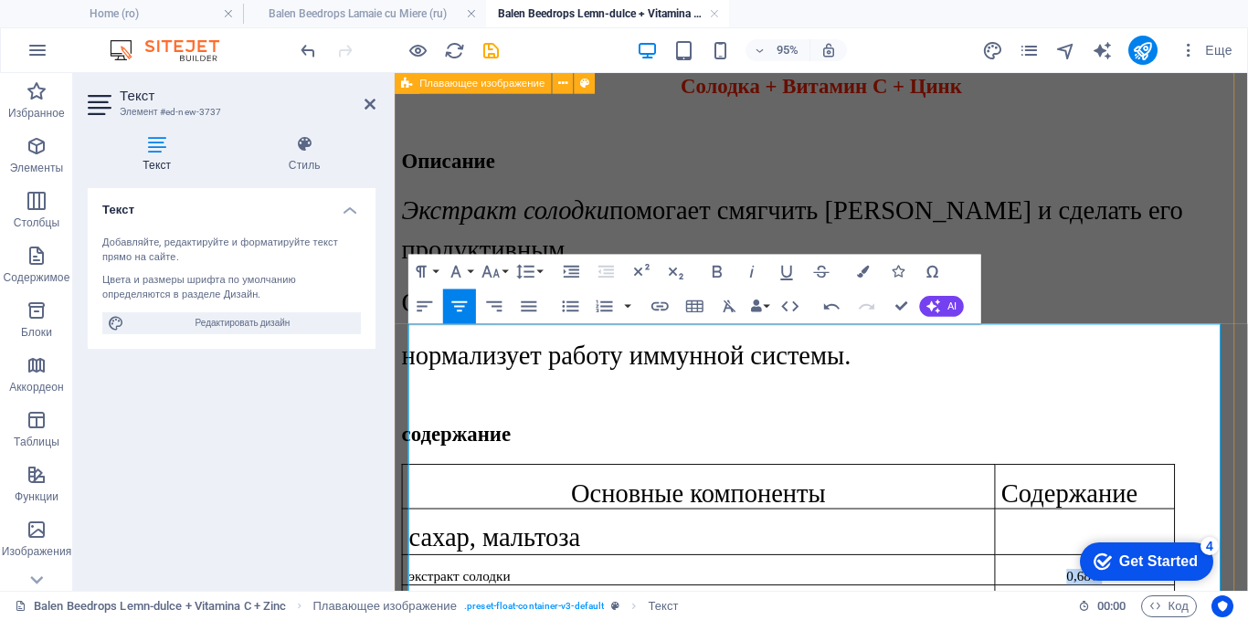
drag, startPoint x: 1133, startPoint y: 415, endPoint x: 1074, endPoint y: 417, distance: 58.5
click at [1074, 596] on p "0,68%" at bounding box center [1120, 604] width 175 height 16
click at [493, 276] on icon "button" at bounding box center [490, 271] width 21 height 21
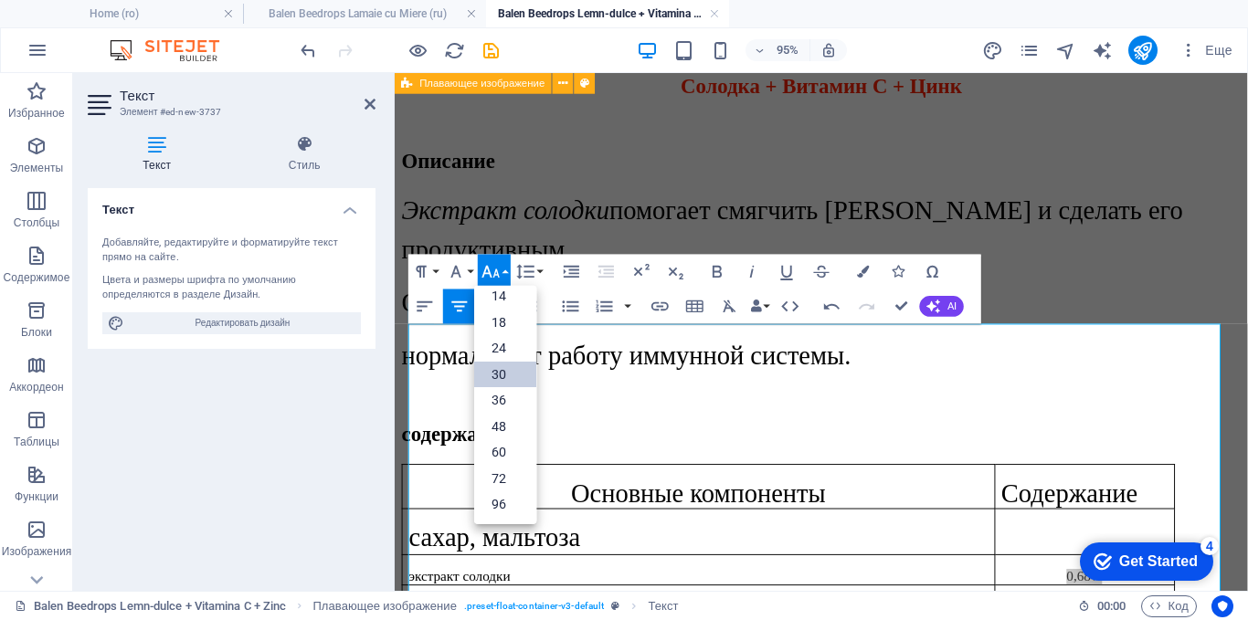
drag, startPoint x: 486, startPoint y: 375, endPoint x: 104, endPoint y: 319, distance: 386.0
click at [486, 375] on link "30" at bounding box center [505, 374] width 62 height 26
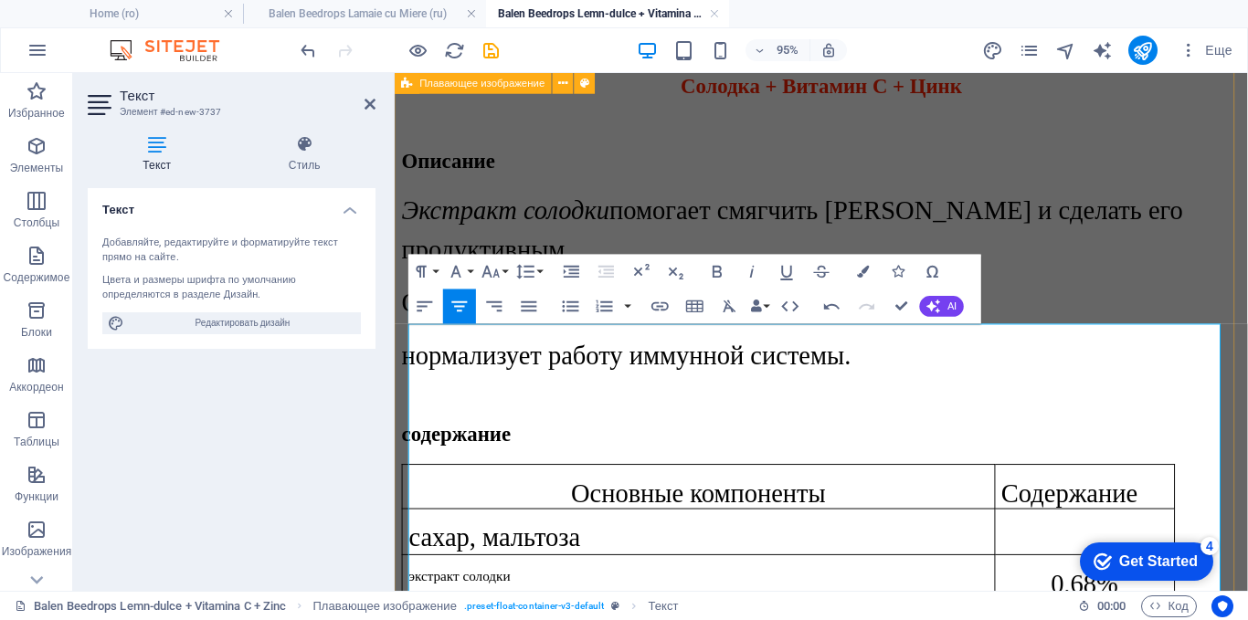
drag, startPoint x: 1155, startPoint y: 447, endPoint x: 1073, endPoint y: 446, distance: 81.3
click at [489, 266] on icon "button" at bounding box center [490, 271] width 21 height 21
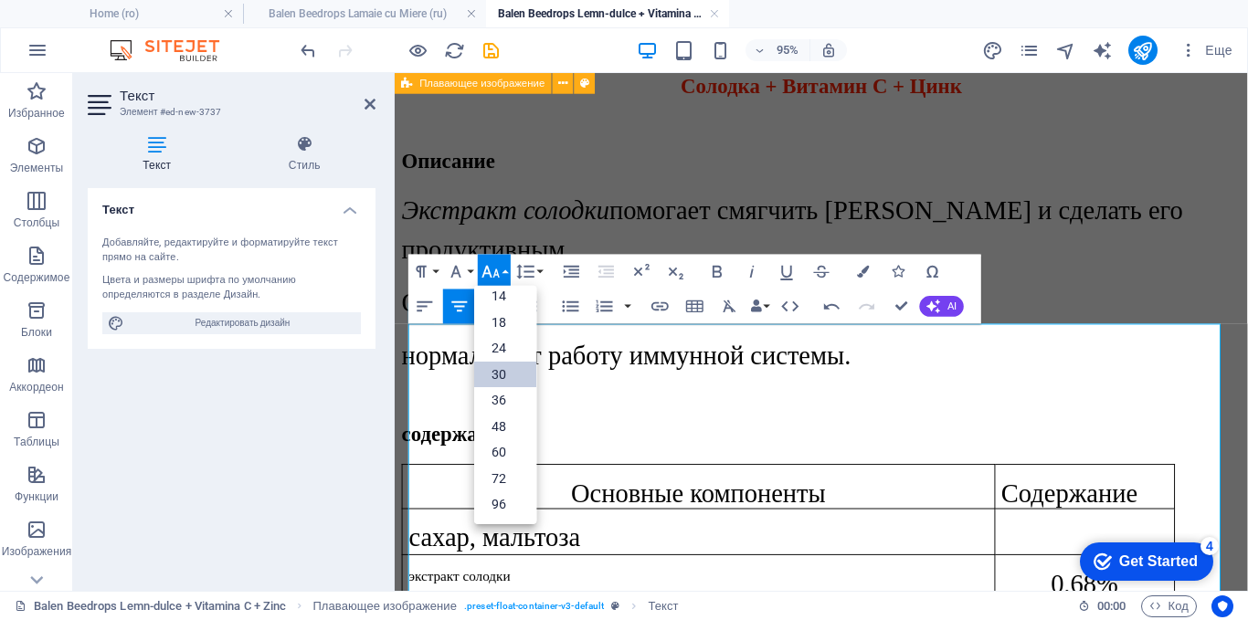
click at [495, 375] on link "30" at bounding box center [505, 374] width 62 height 26
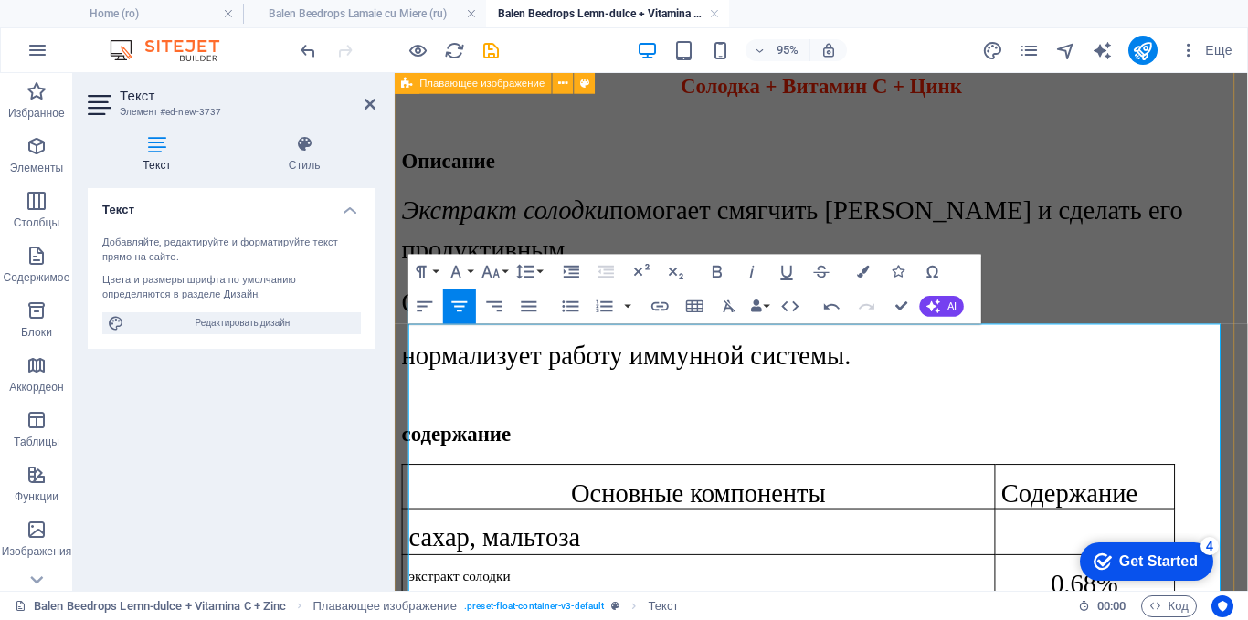
drag, startPoint x: 1148, startPoint y: 509, endPoint x: 1082, endPoint y: 512, distance: 65.9
click at [488, 262] on icon "button" at bounding box center [490, 271] width 21 height 21
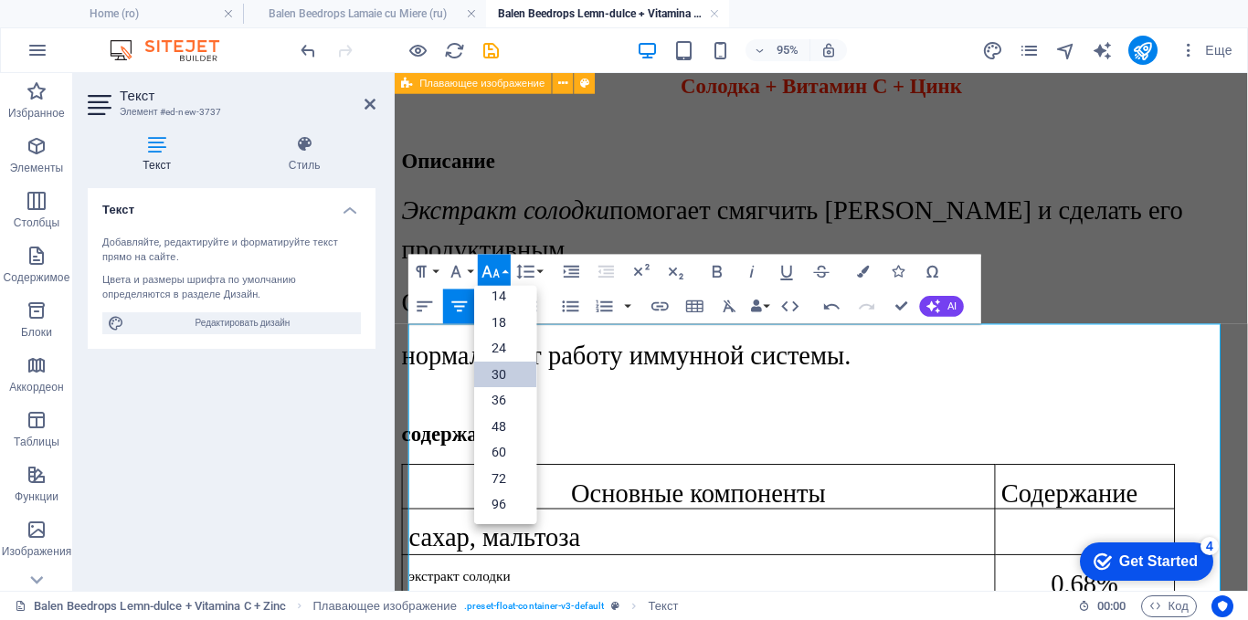
click at [490, 369] on link "30" at bounding box center [505, 374] width 62 height 26
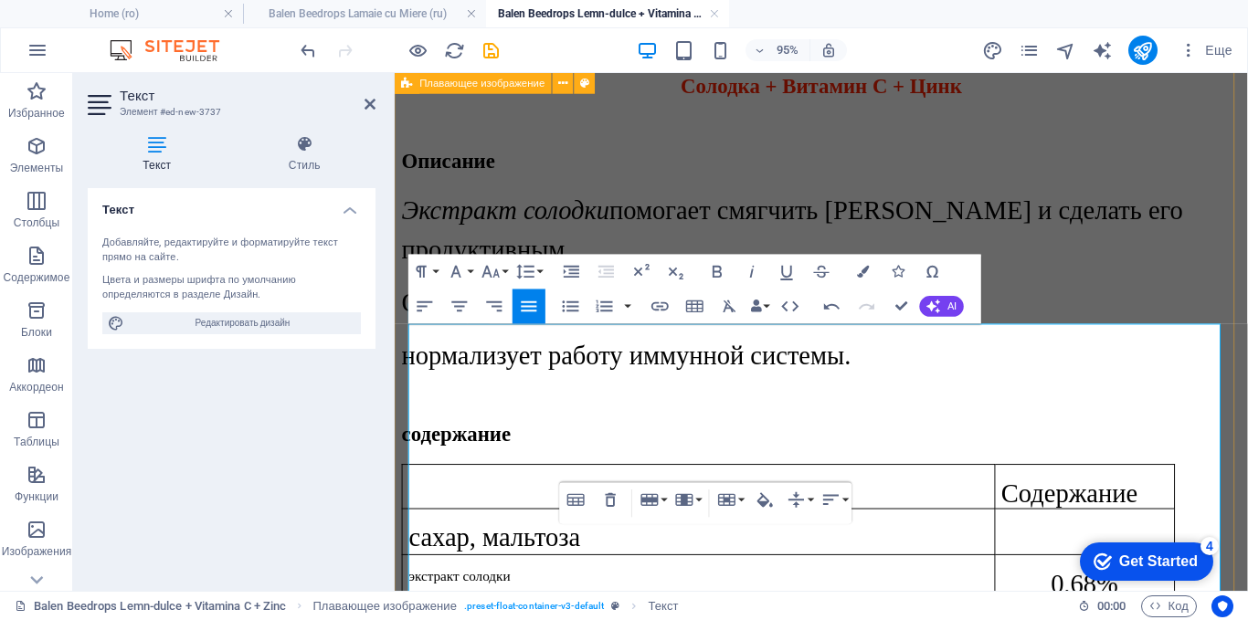
scroll to position [1303, 0]
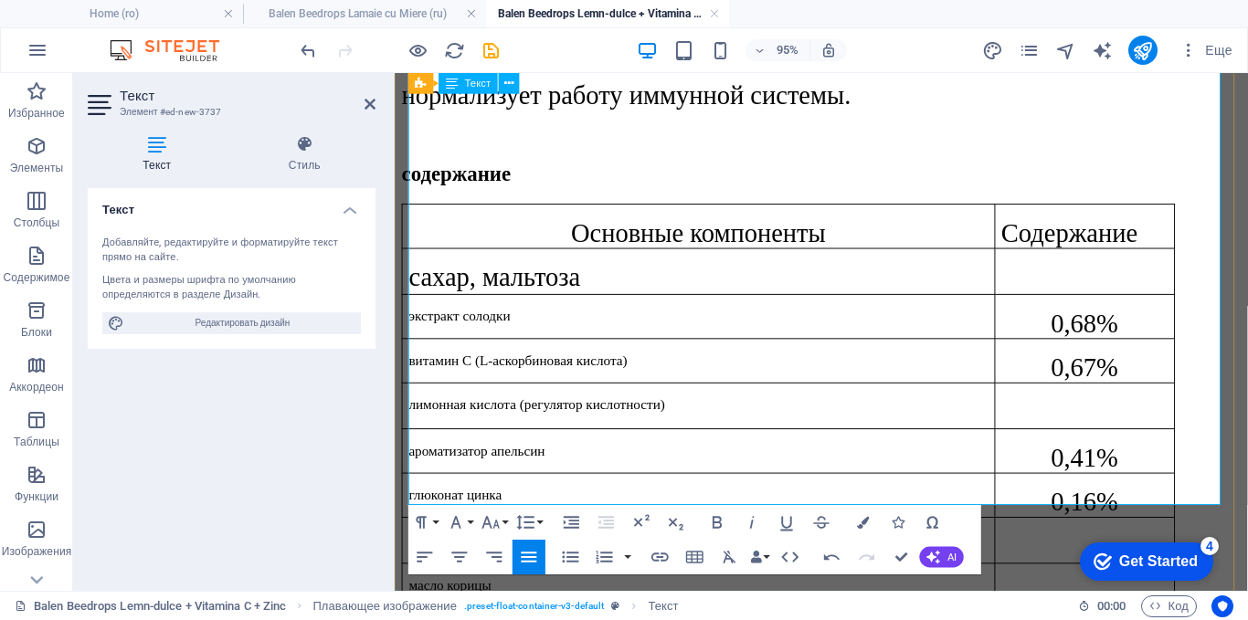
drag, startPoint x: 523, startPoint y: 502, endPoint x: 417, endPoint y: 501, distance: 106.0
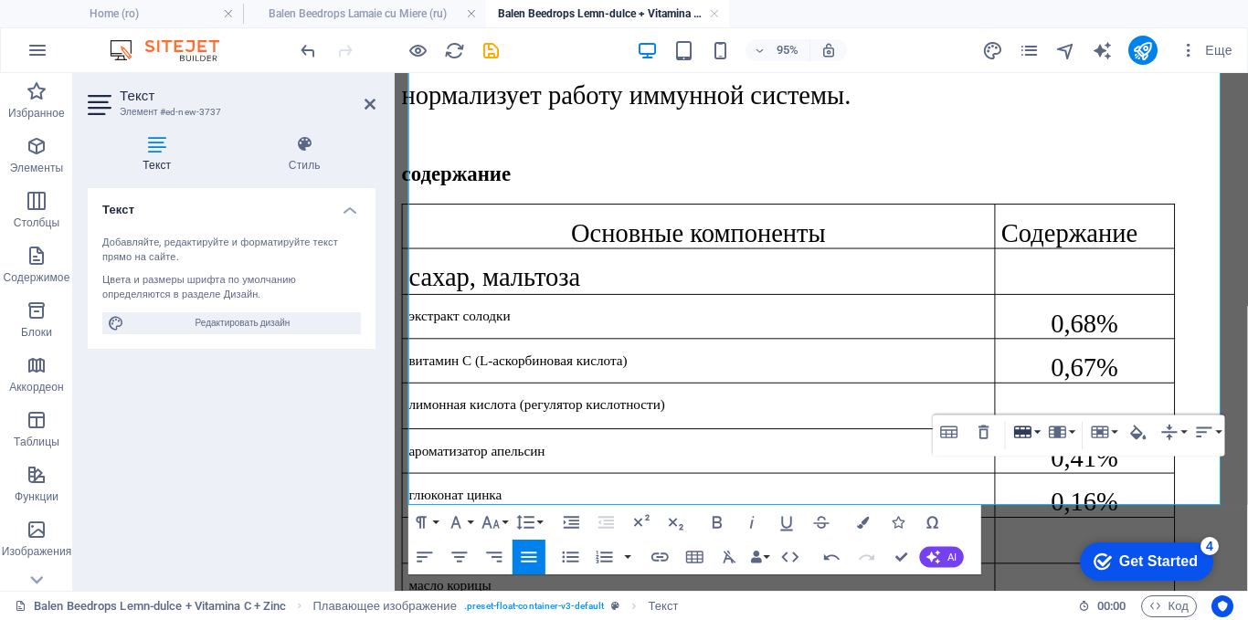
click at [1033, 432] on button "Row" at bounding box center [1025, 433] width 33 height 35
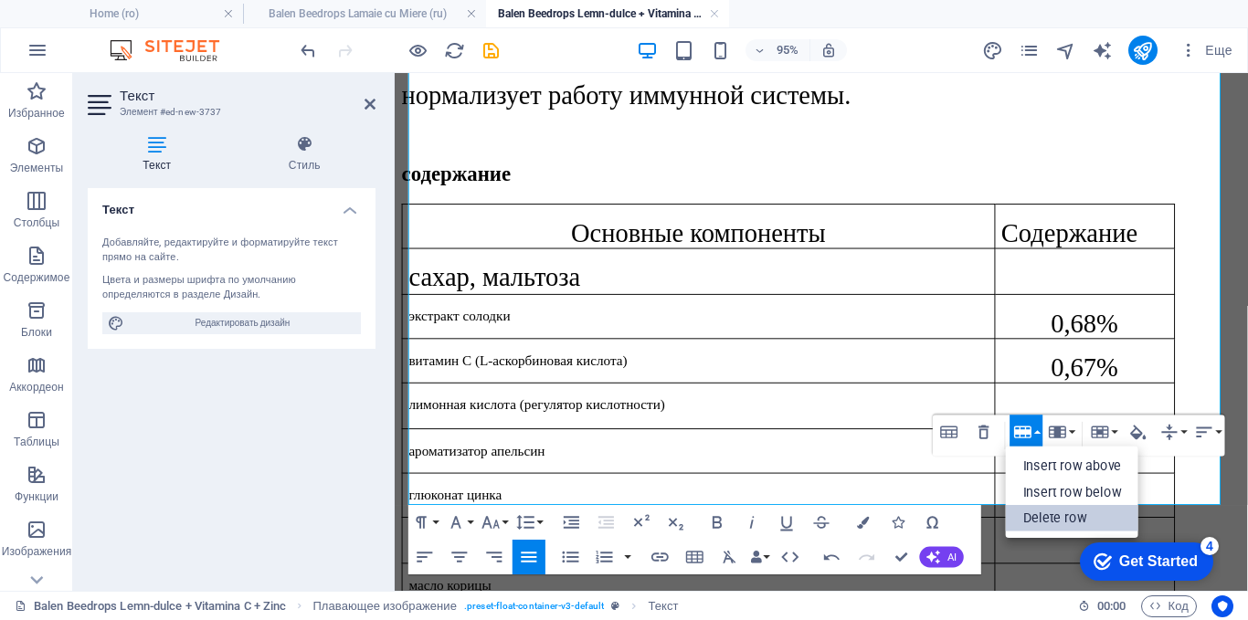
click at [1048, 521] on link "Delete row" at bounding box center [1072, 518] width 133 height 26
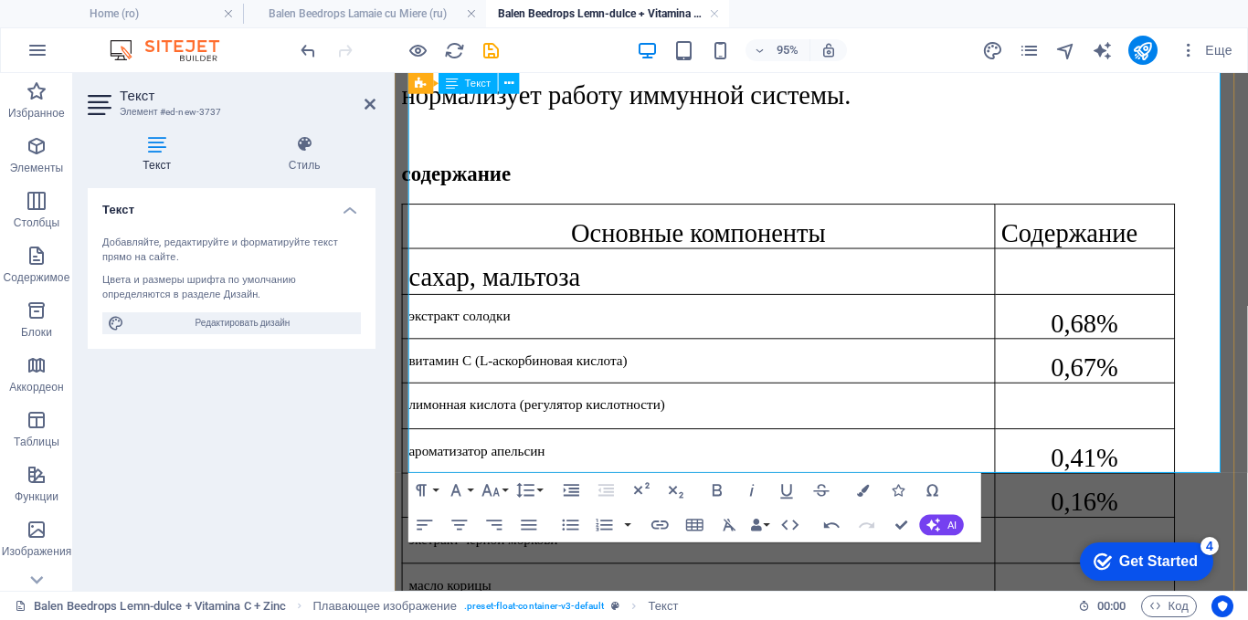
drag, startPoint x: 573, startPoint y: 468, endPoint x: 409, endPoint y: 477, distance: 163.8
click at [489, 491] on icon "button" at bounding box center [490, 490] width 17 height 12
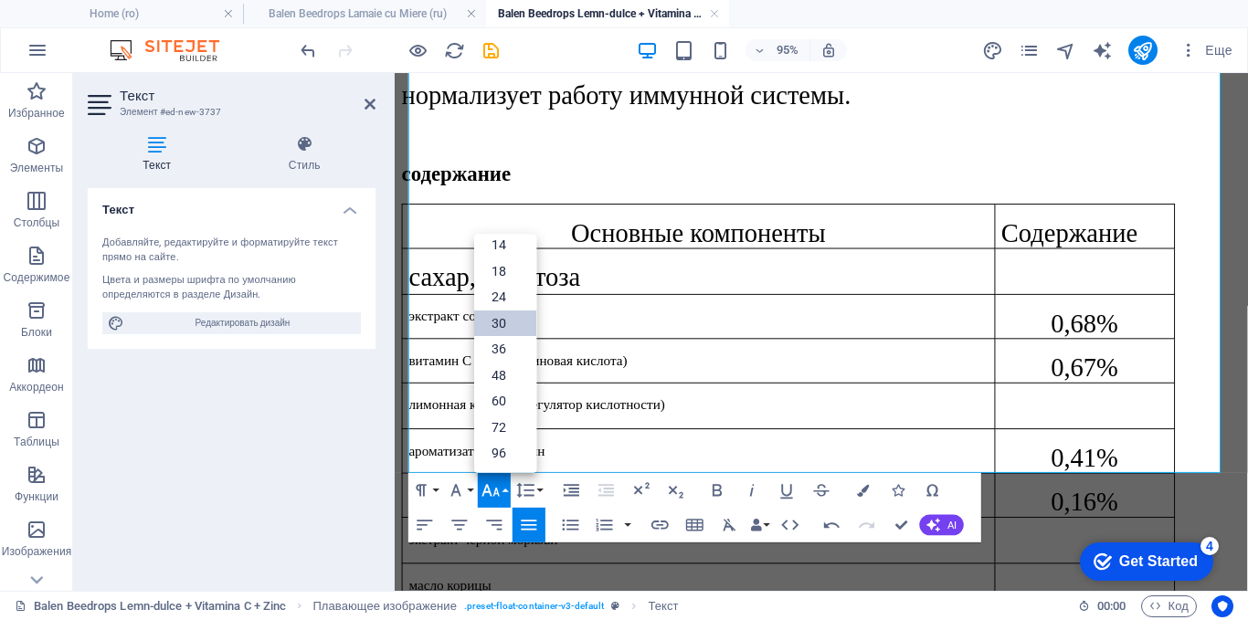
drag, startPoint x: 491, startPoint y: 312, endPoint x: 102, endPoint y: 251, distance: 393.9
click at [491, 312] on link "30" at bounding box center [505, 323] width 62 height 26
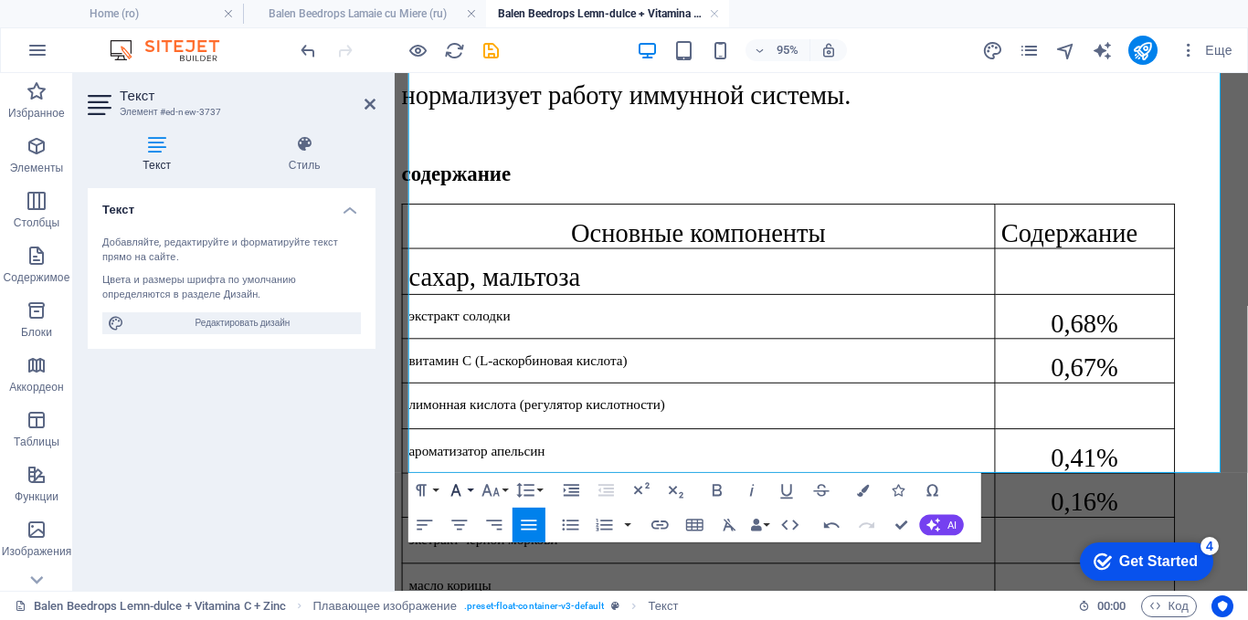
click at [466, 485] on icon "button" at bounding box center [456, 490] width 21 height 21
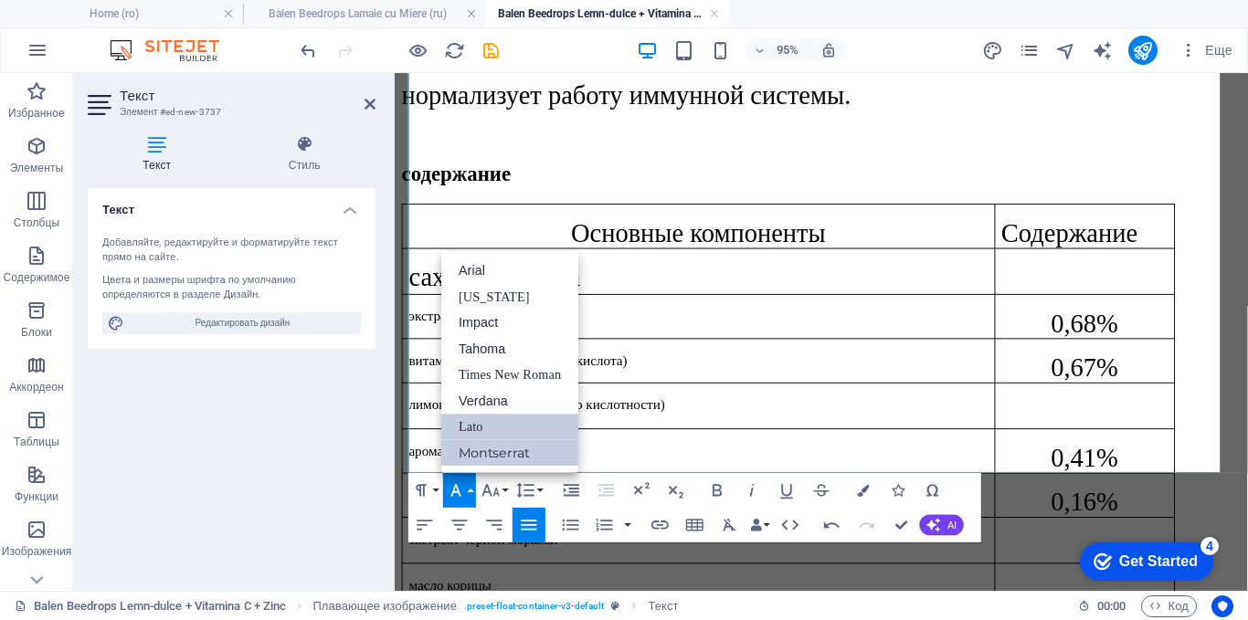
scroll to position [0, 0]
click at [473, 373] on link "Times New Roman" at bounding box center [509, 375] width 137 height 26
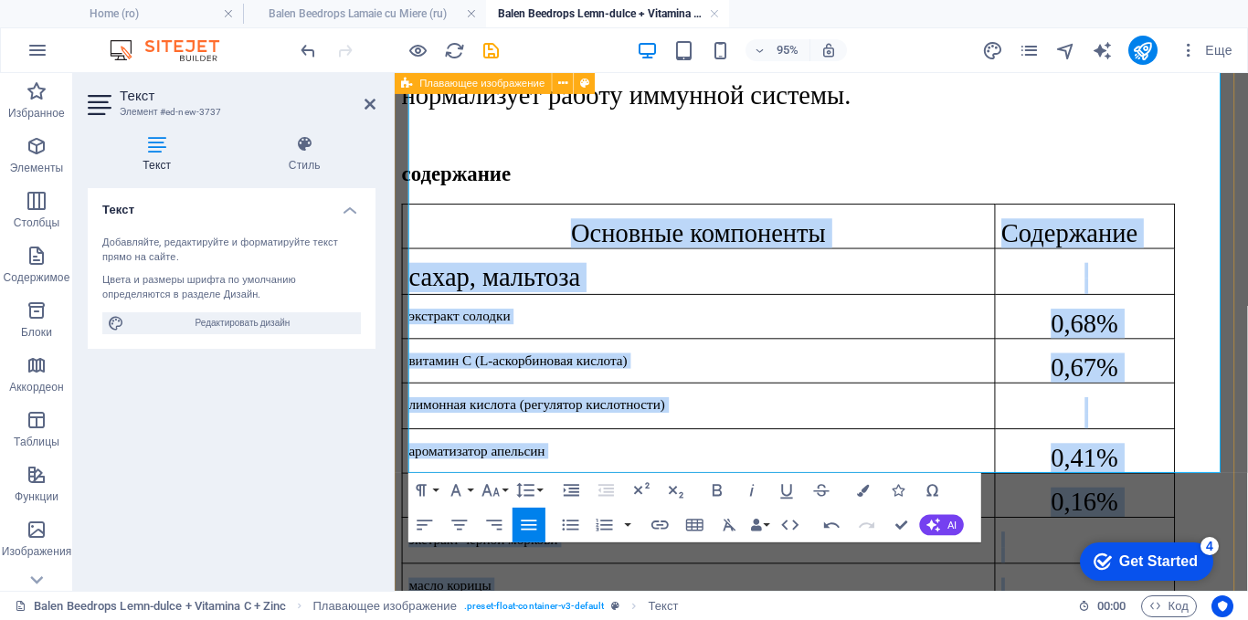
drag, startPoint x: 540, startPoint y: 434, endPoint x: 406, endPoint y: 436, distance: 133.4
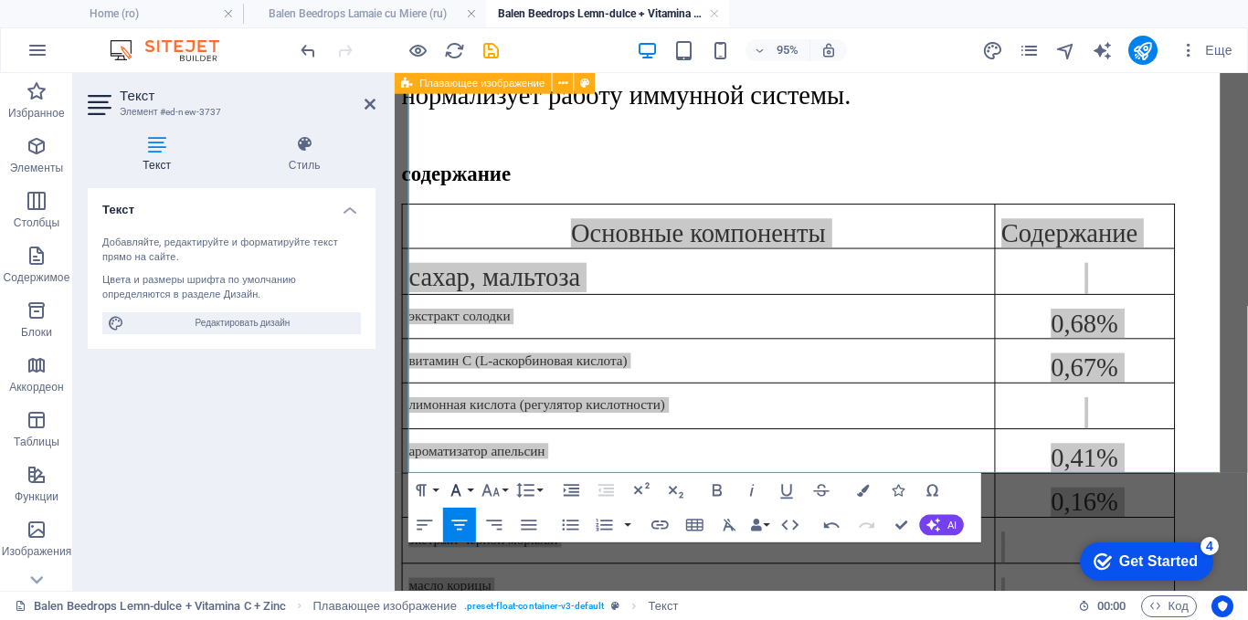
click at [459, 488] on icon "button" at bounding box center [456, 490] width 21 height 21
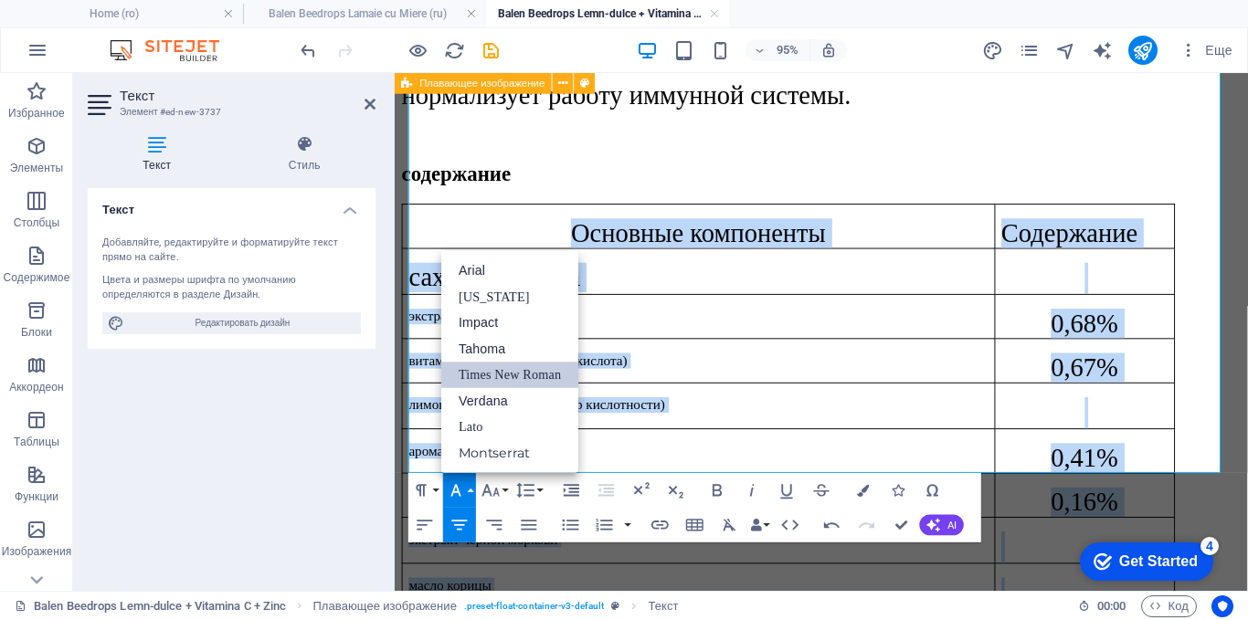
click at [471, 369] on link "Times New Roman" at bounding box center [509, 375] width 137 height 26
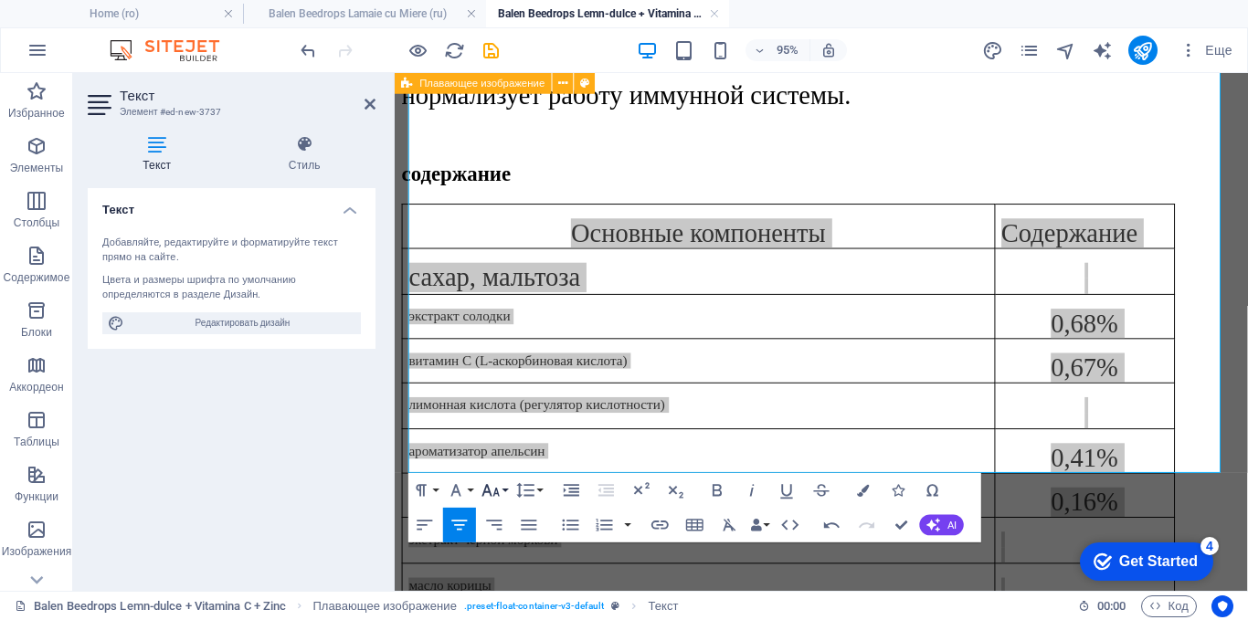
click at [490, 496] on icon "button" at bounding box center [490, 490] width 21 height 21
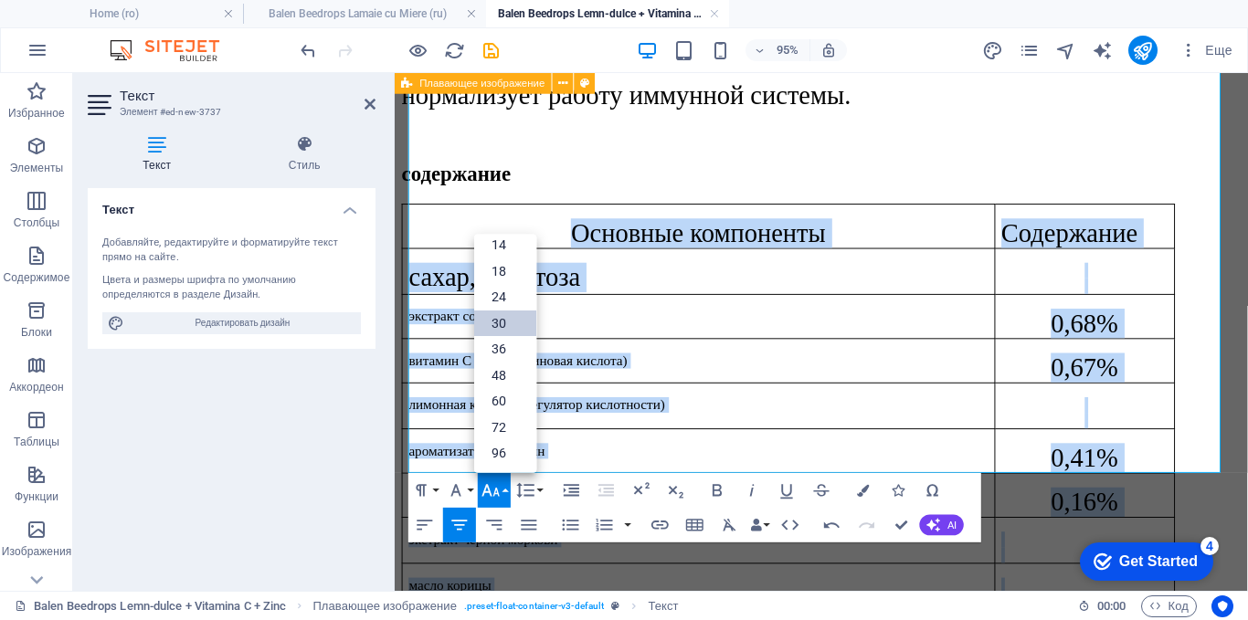
click at [493, 319] on link "30" at bounding box center [505, 323] width 62 height 26
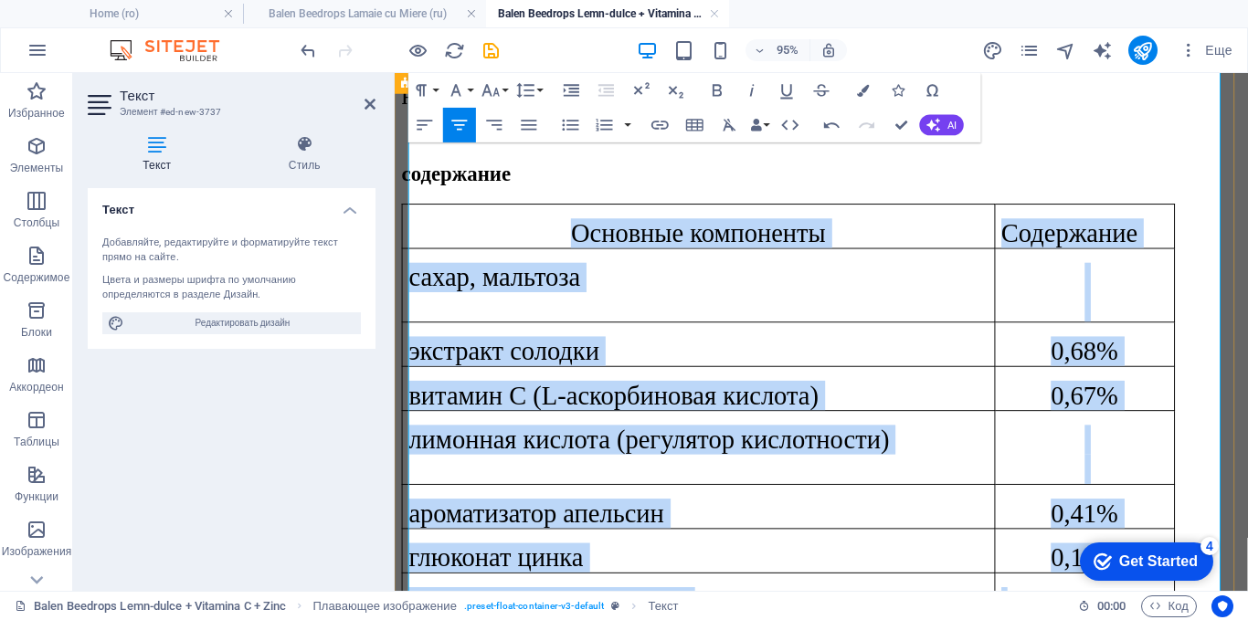
click at [703, 615] on span "экстракт черной моркови" at bounding box center [556, 630] width 294 height 30
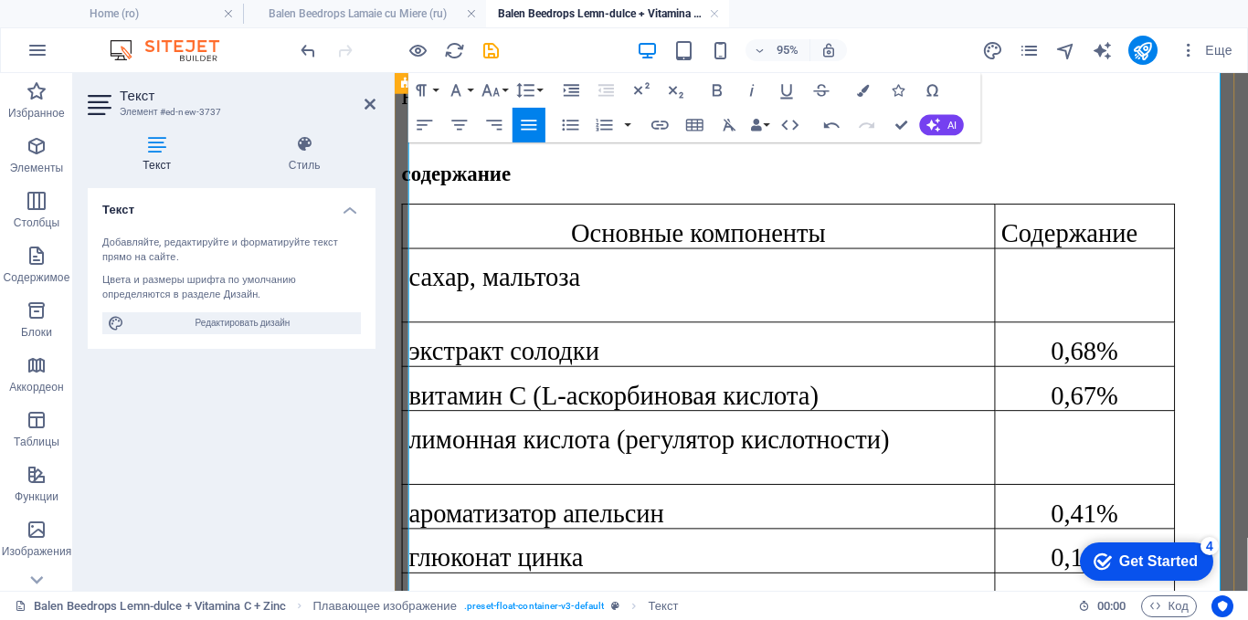
click at [573, 428] on td "лимонная кислота (регулятор кислотности)" at bounding box center [715, 467] width 624 height 78
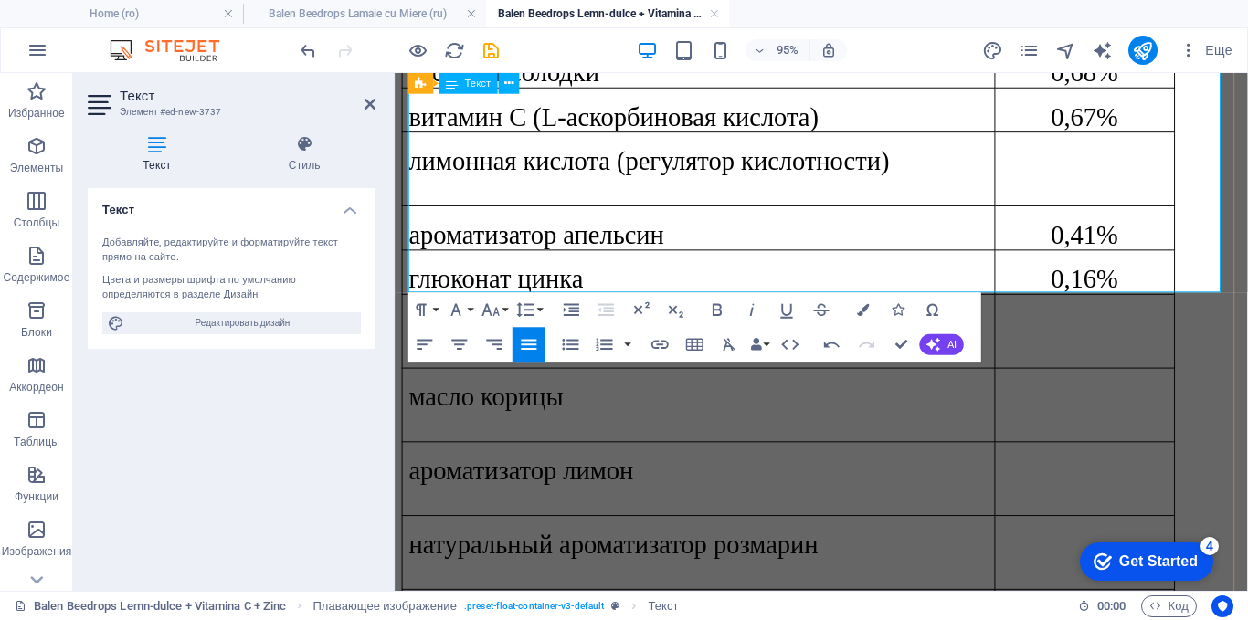
scroll to position [1486, 0]
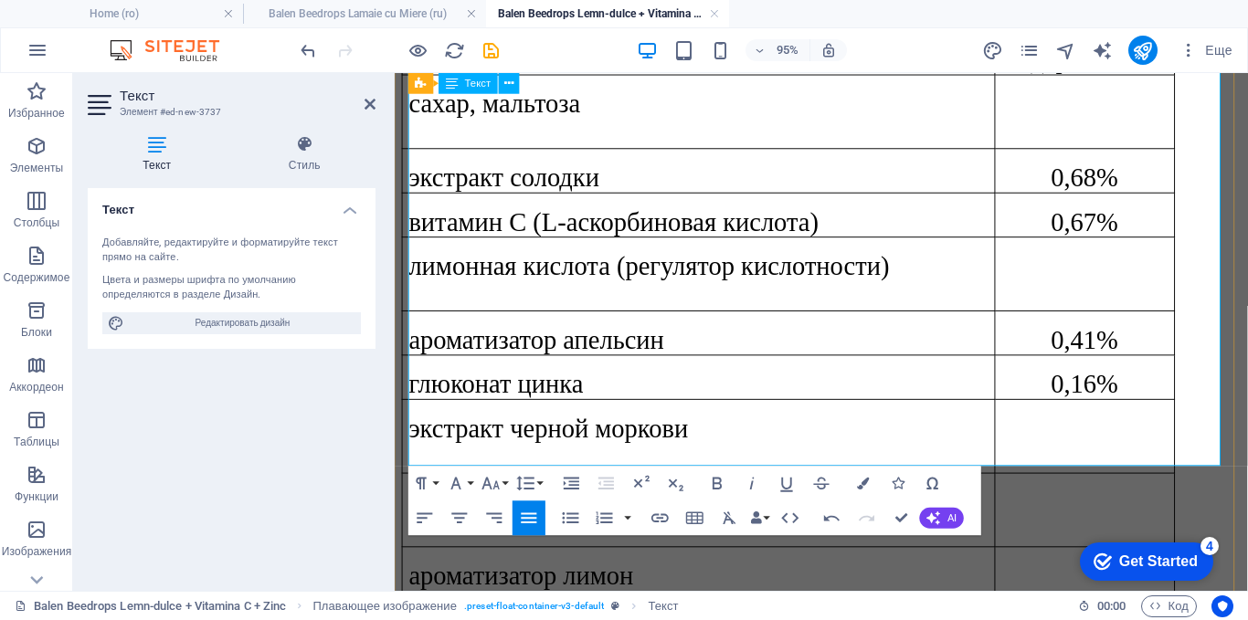
click at [528, 476] on icon "button" at bounding box center [525, 482] width 21 height 21
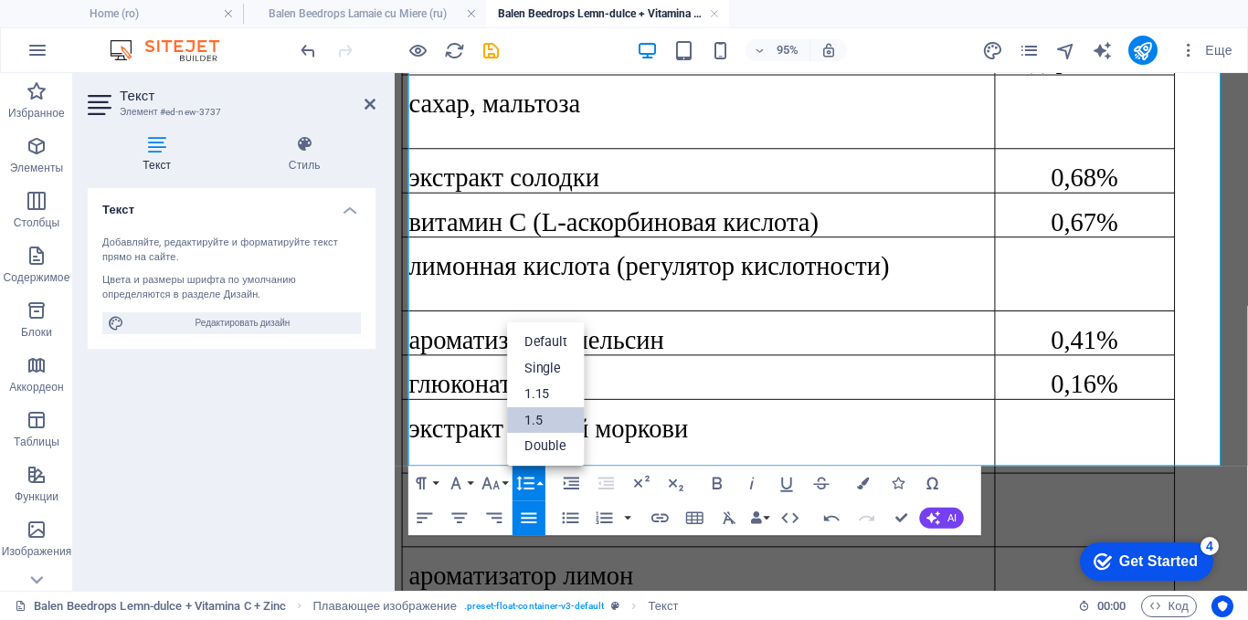
click at [528, 417] on link "1.5" at bounding box center [547, 419] width 78 height 26
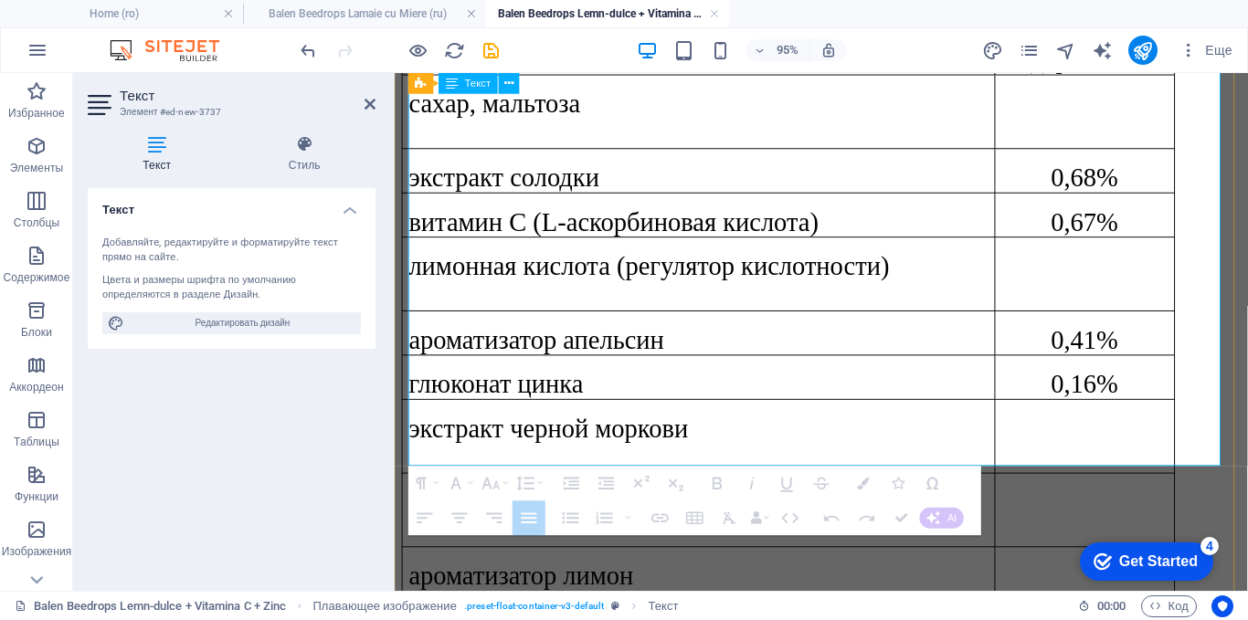
drag, startPoint x: 698, startPoint y: 460, endPoint x: 628, endPoint y: 452, distance: 69.9
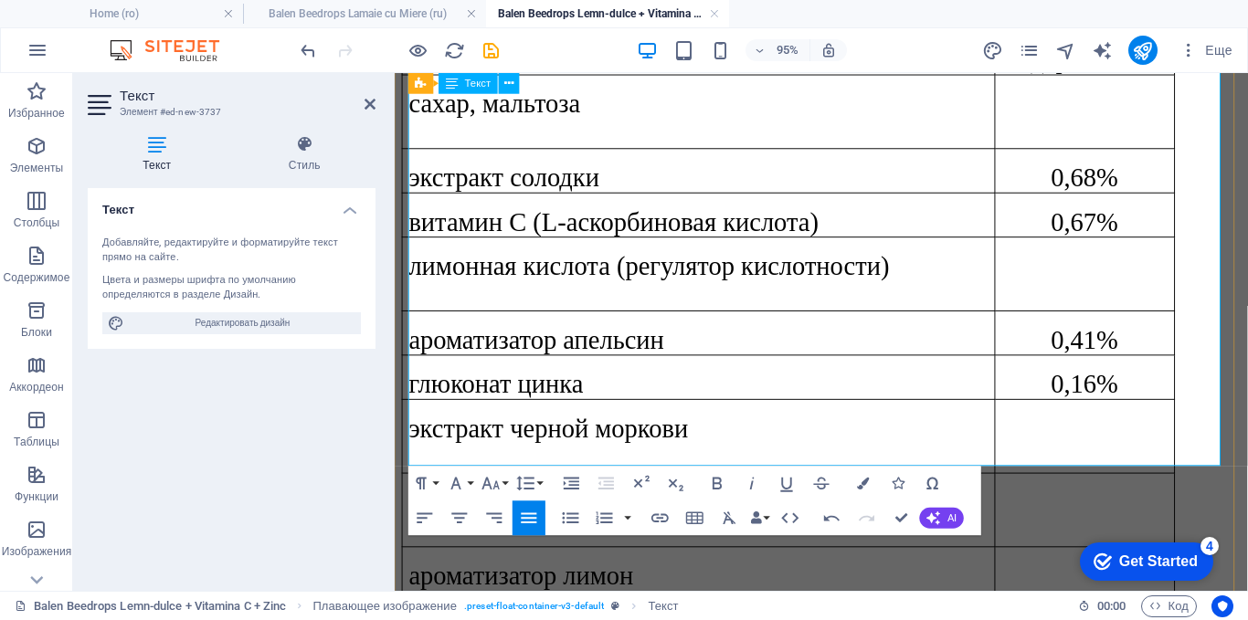
click at [538, 478] on button "Line Height" at bounding box center [528, 483] width 33 height 35
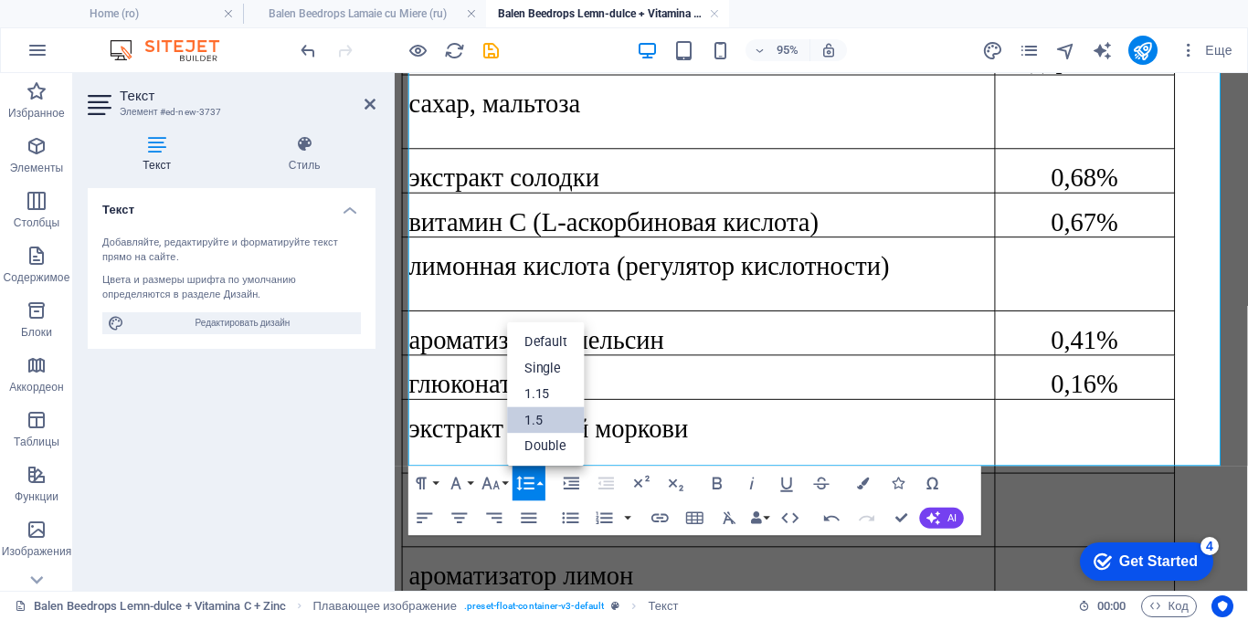
scroll to position [0, 0]
click at [556, 368] on link "Single" at bounding box center [547, 367] width 78 height 26
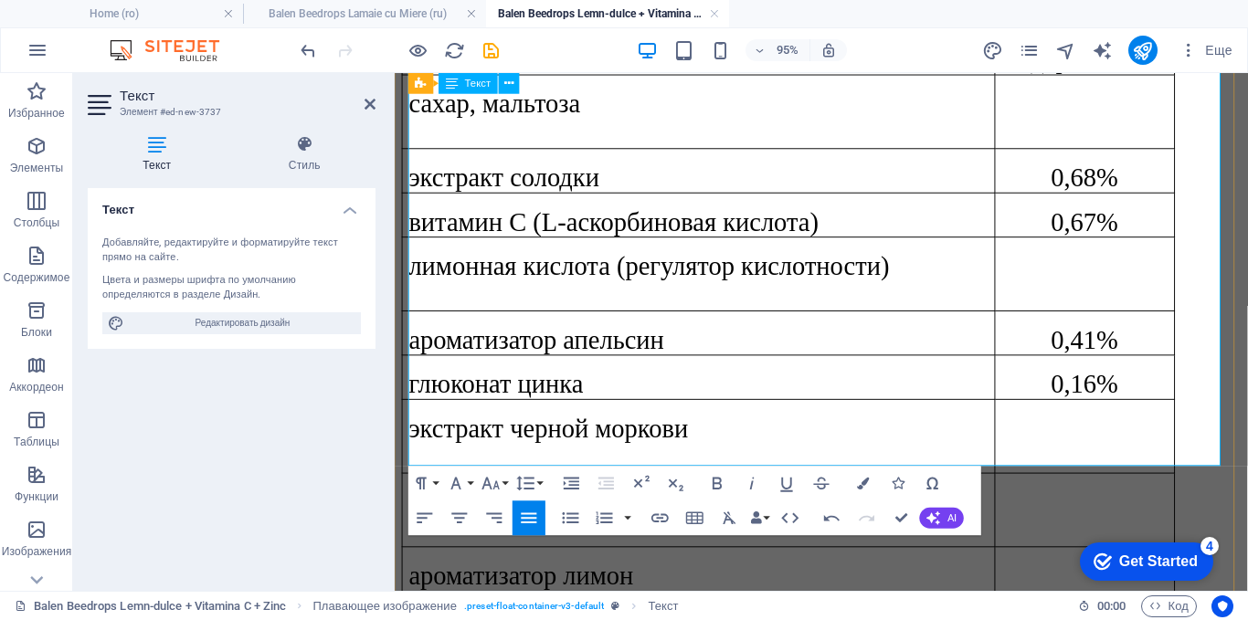
click at [586, 510] on p "масло корицы" at bounding box center [713, 525] width 609 height 31
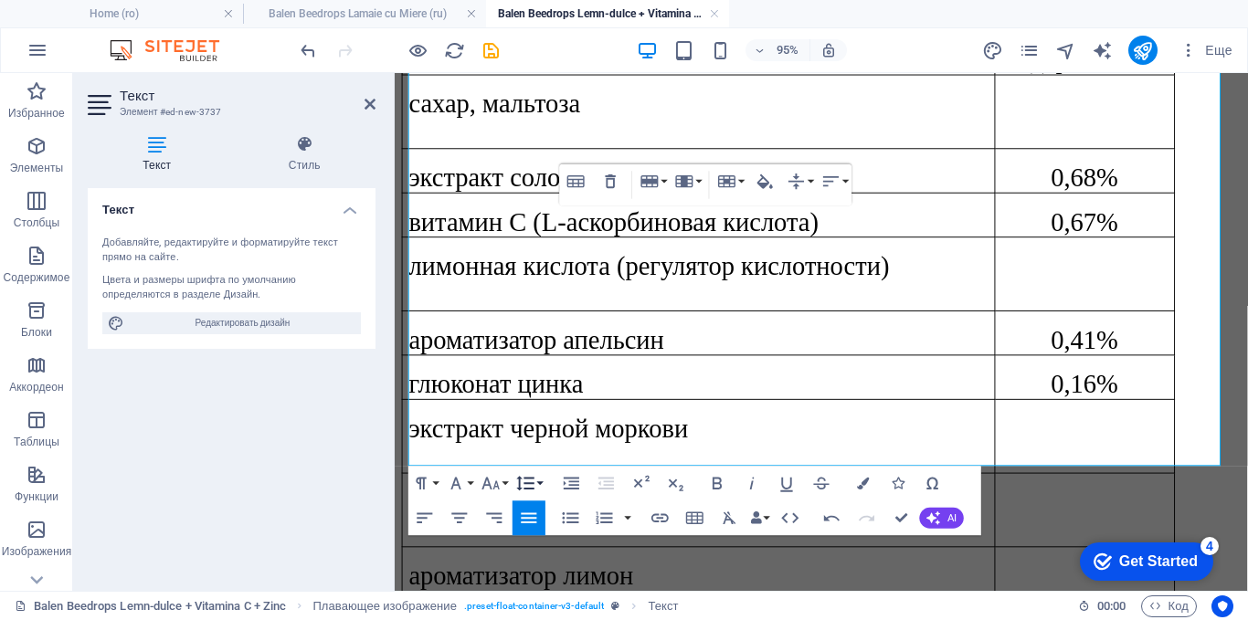
click at [541, 474] on button "Line Height" at bounding box center [528, 483] width 33 height 35
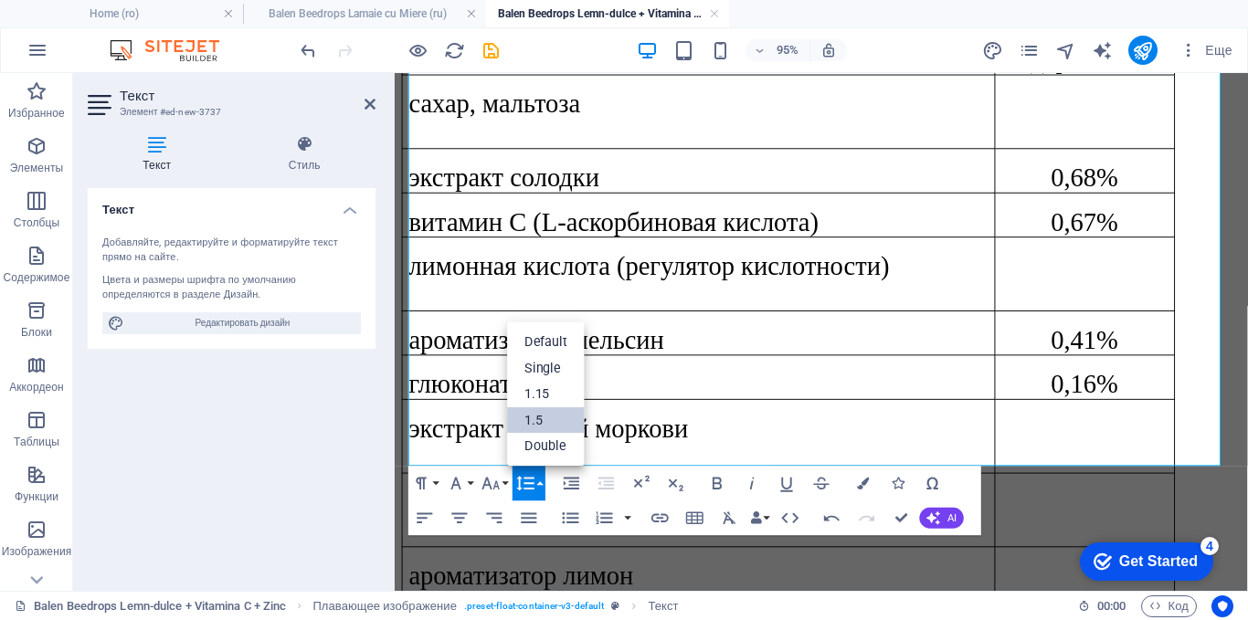
click at [540, 425] on link "1.5" at bounding box center [547, 419] width 78 height 26
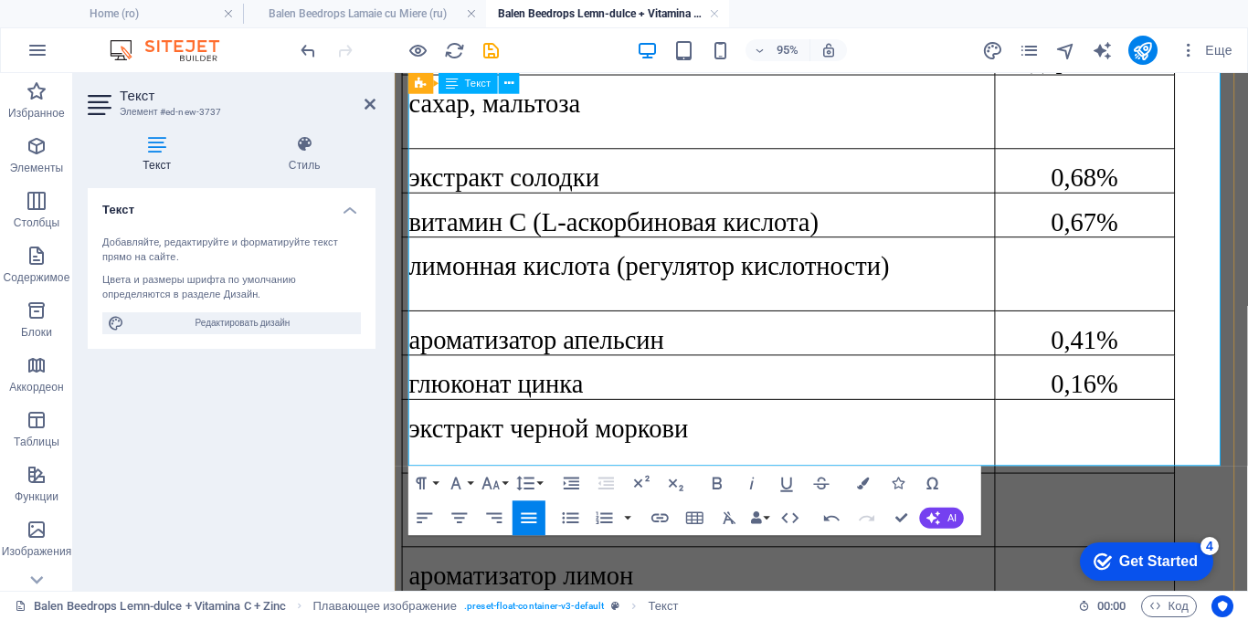
scroll to position [1121, 0]
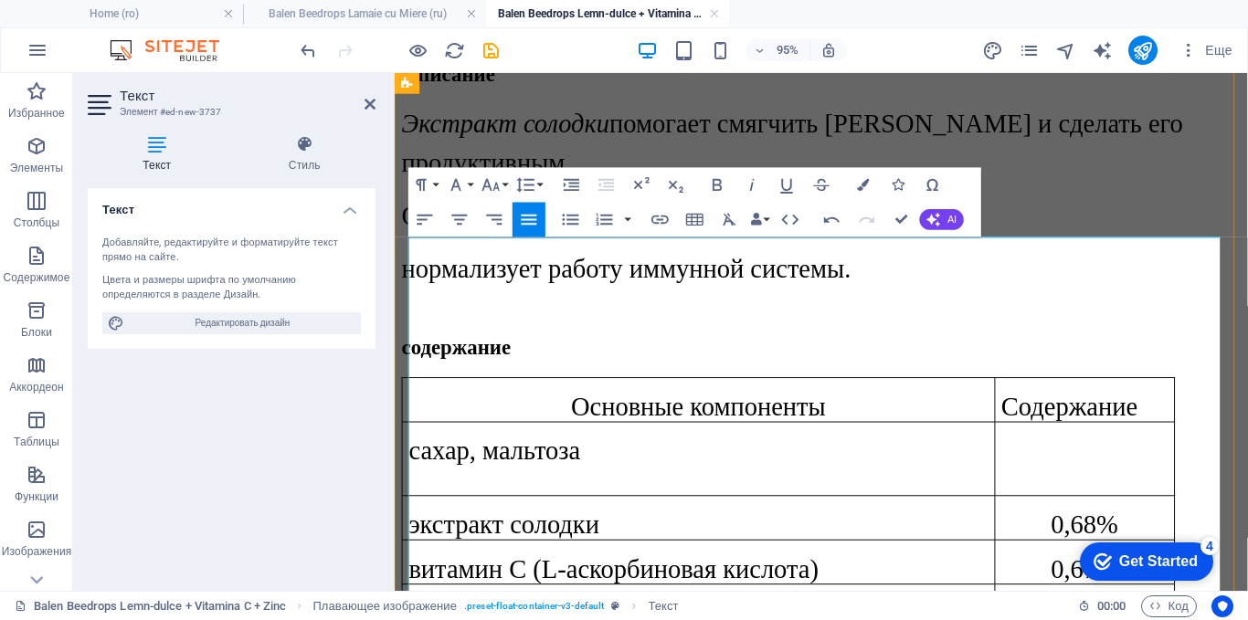
click at [601, 440] on td "сахар, мальтоза" at bounding box center [715, 479] width 624 height 78
click at [1095, 456] on p at bounding box center [1120, 487] width 175 height 62
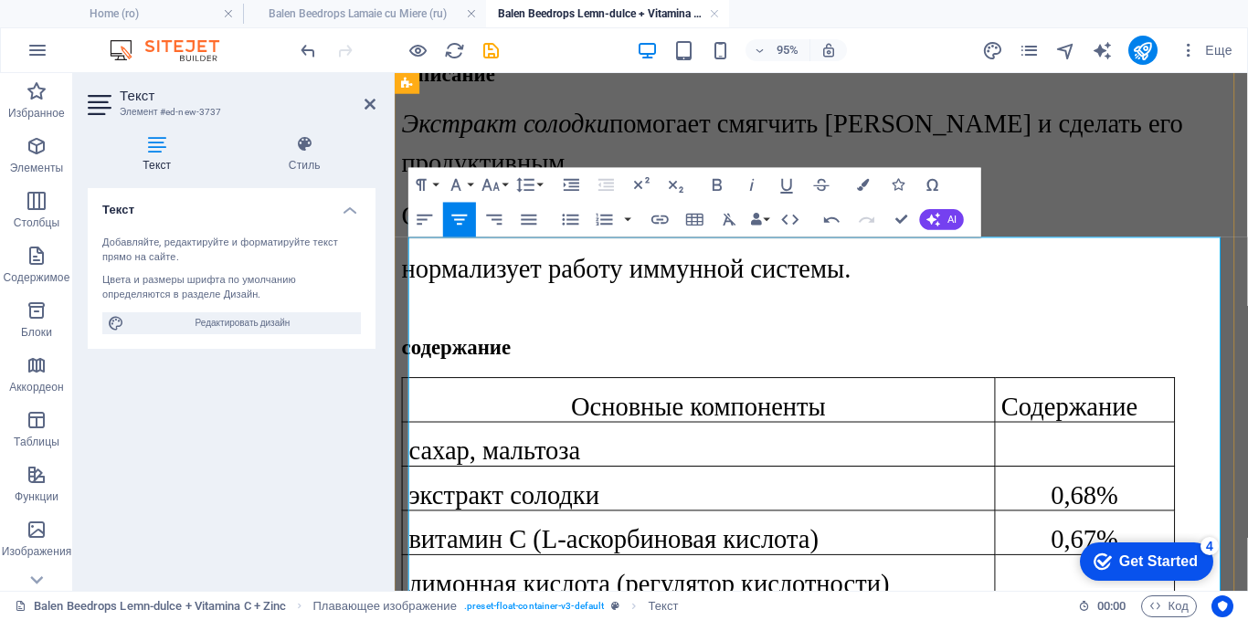
click at [1104, 596] on p at bounding box center [1120, 627] width 175 height 62
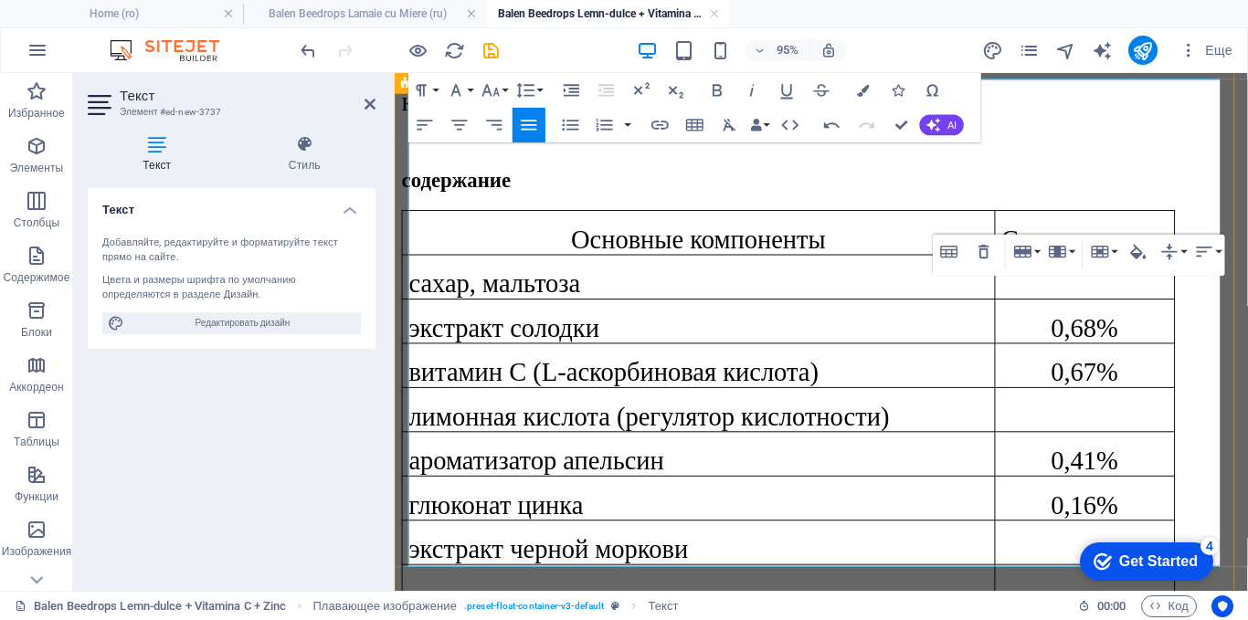
scroll to position [1303, 0]
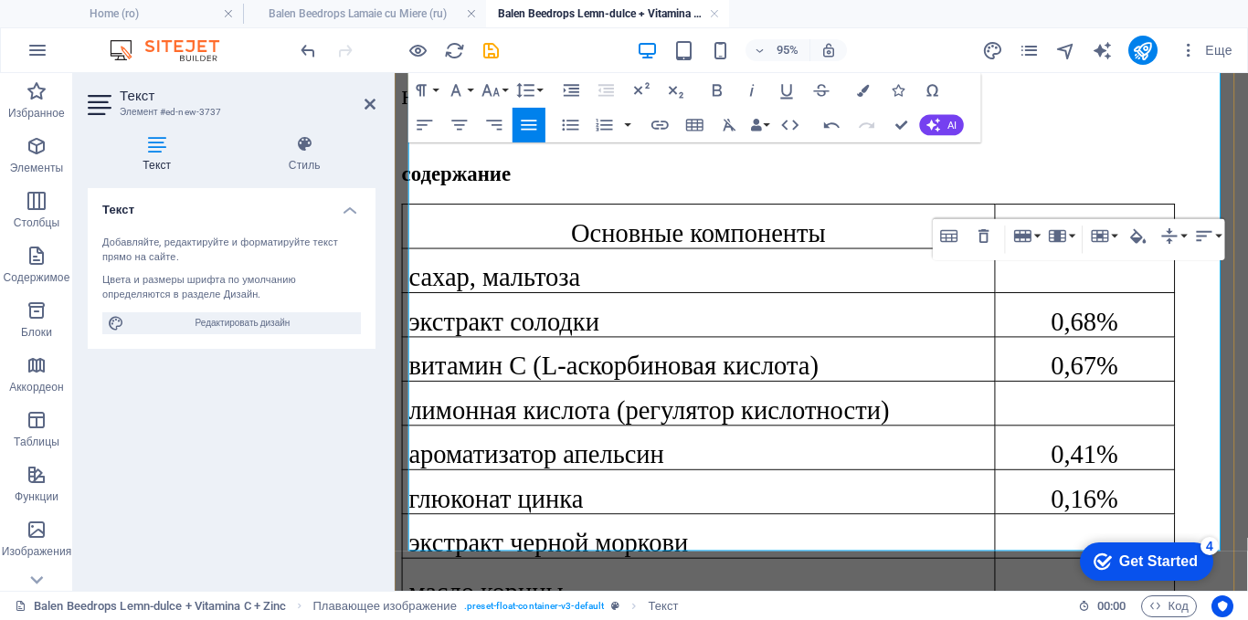
click at [1072, 599] on p at bounding box center [1120, 630] width 175 height 62
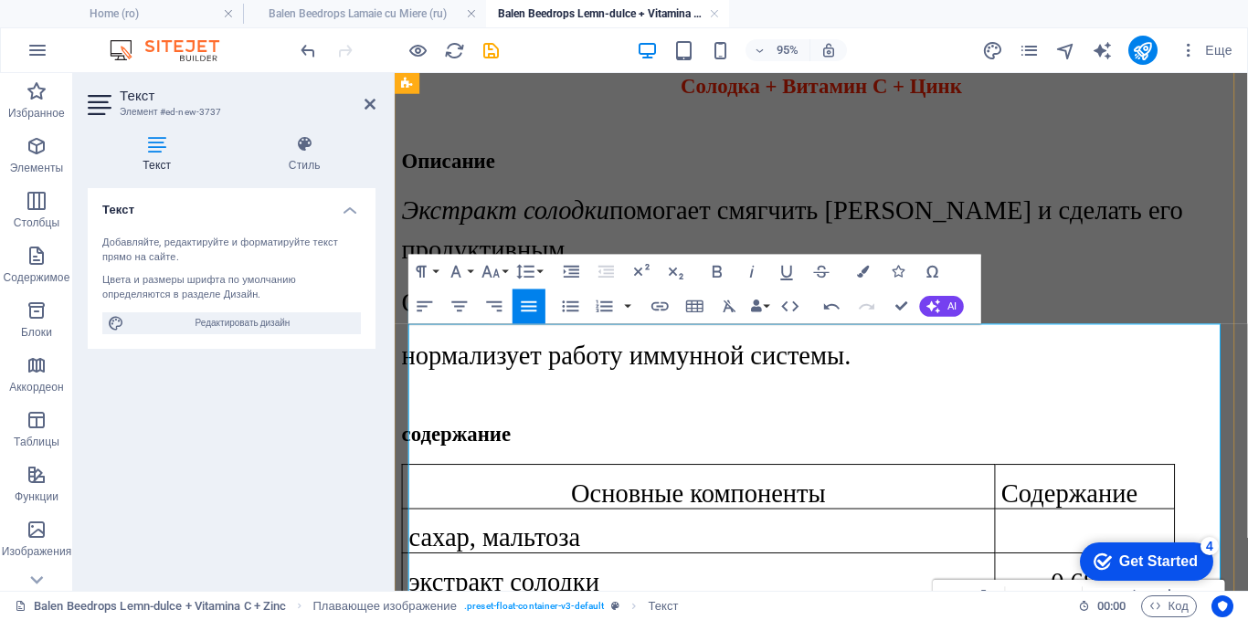
scroll to position [755, 0]
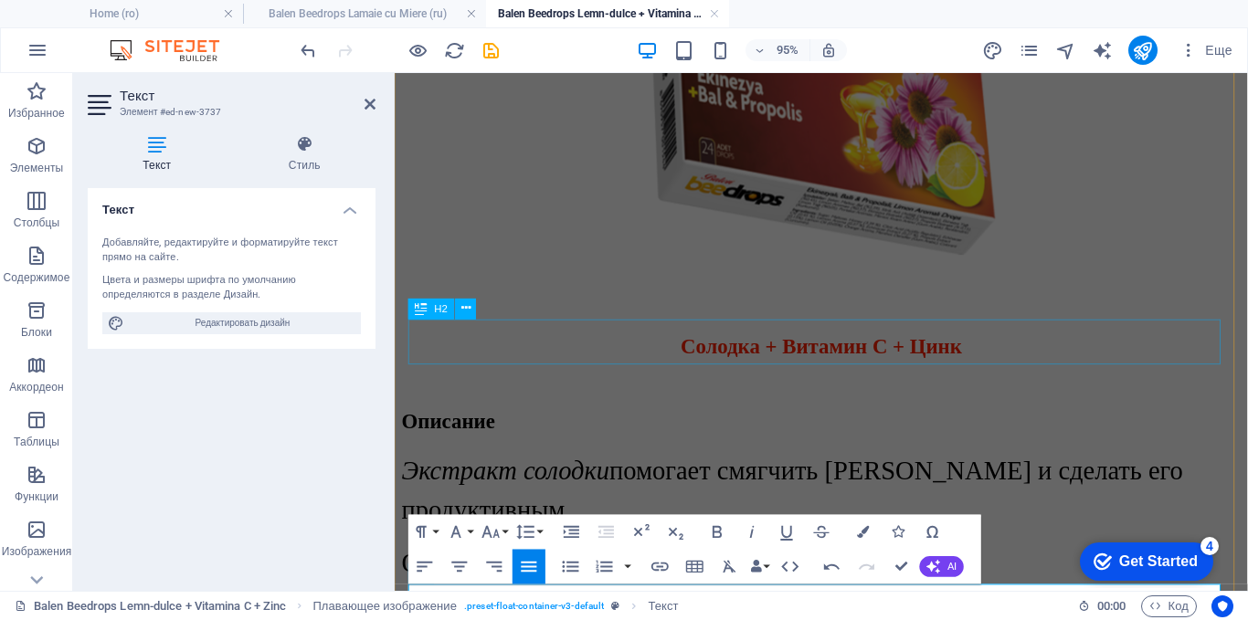
click at [1059, 428] on div "Описание" at bounding box center [843, 440] width 883 height 25
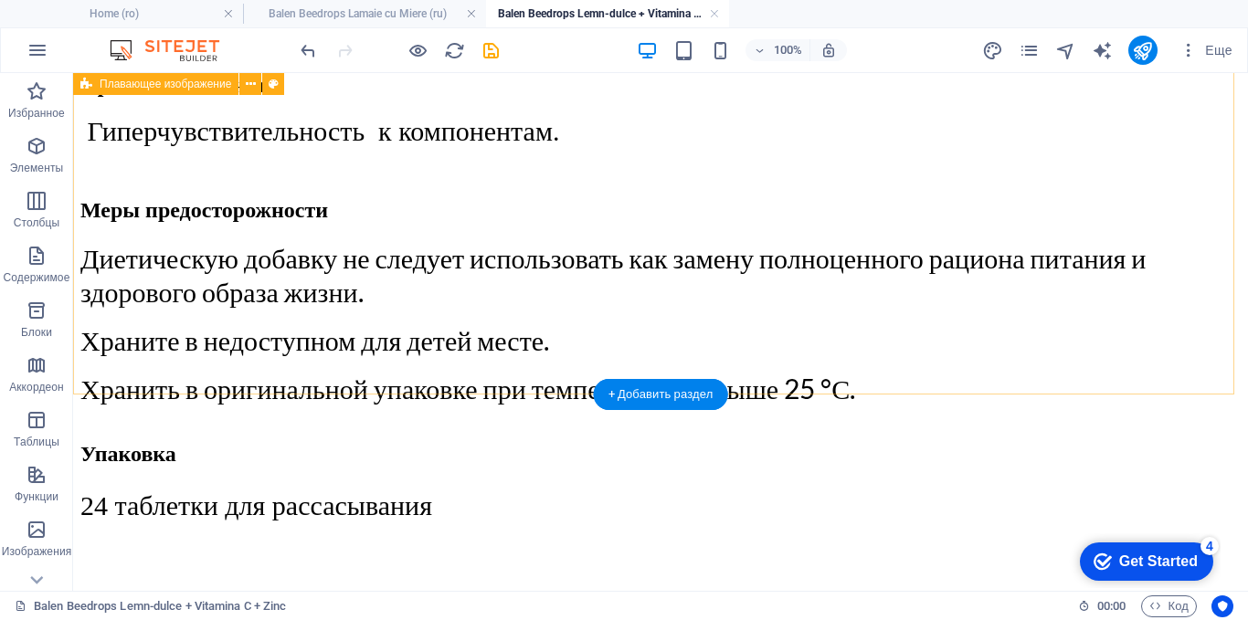
scroll to position [2150, 0]
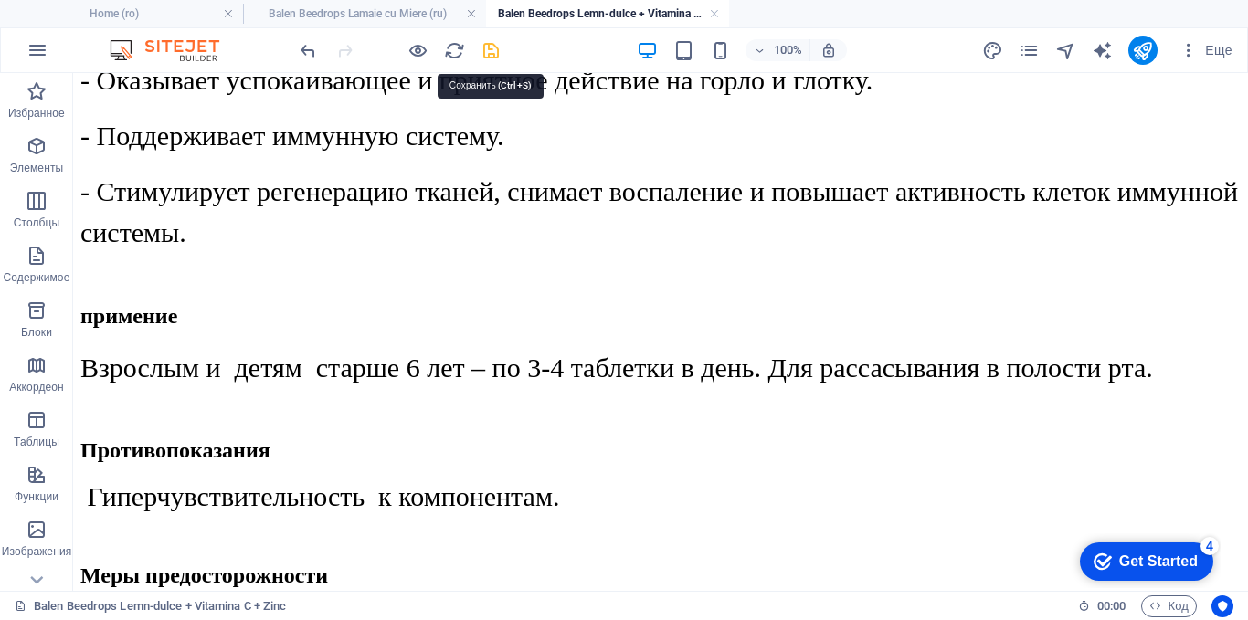
click at [489, 48] on icon "save" at bounding box center [490, 50] width 21 height 21
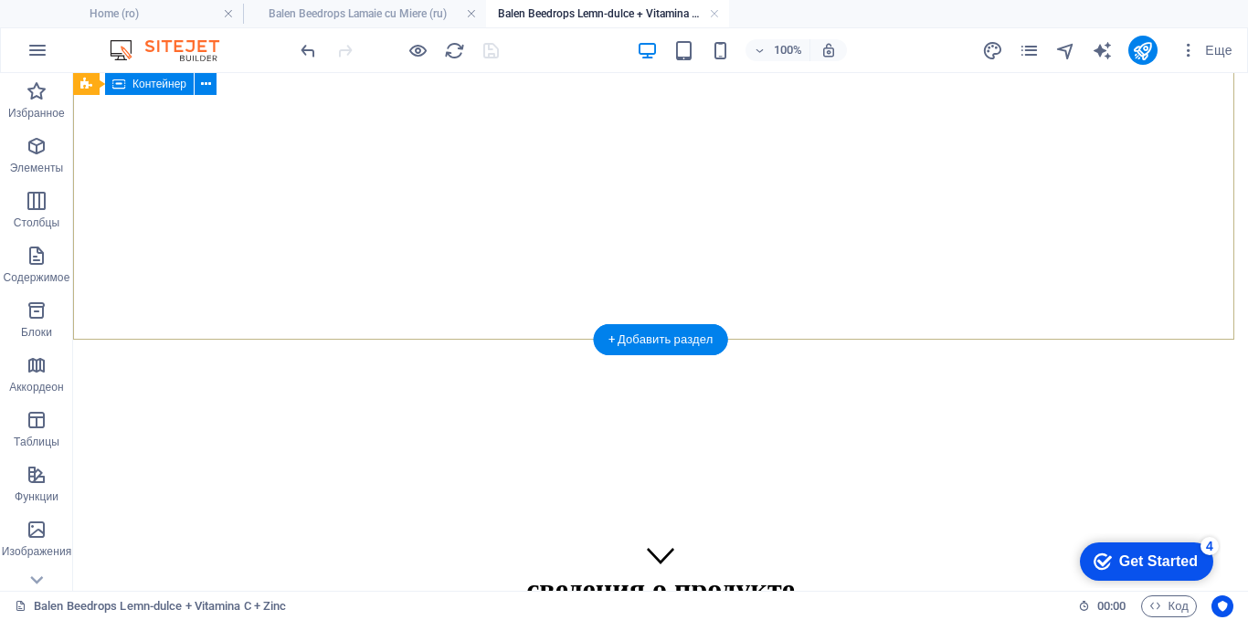
scroll to position [0, 0]
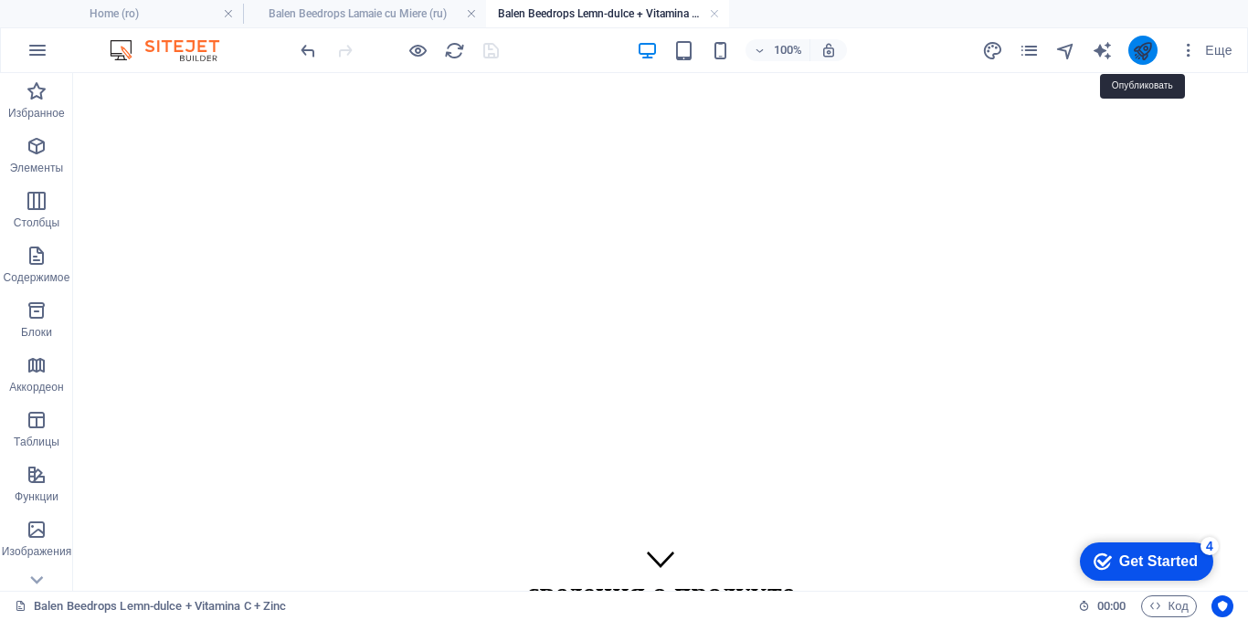
click at [1145, 50] on icon "publish" at bounding box center [1142, 50] width 21 height 21
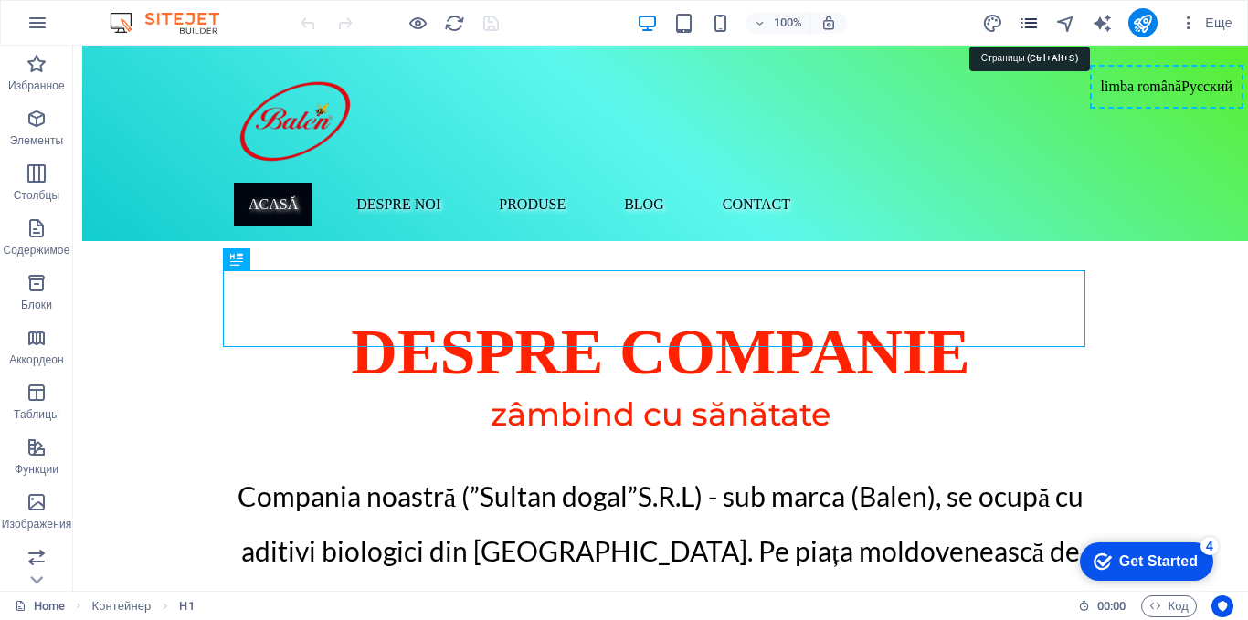
click at [1028, 21] on icon "pages" at bounding box center [1028, 23] width 21 height 21
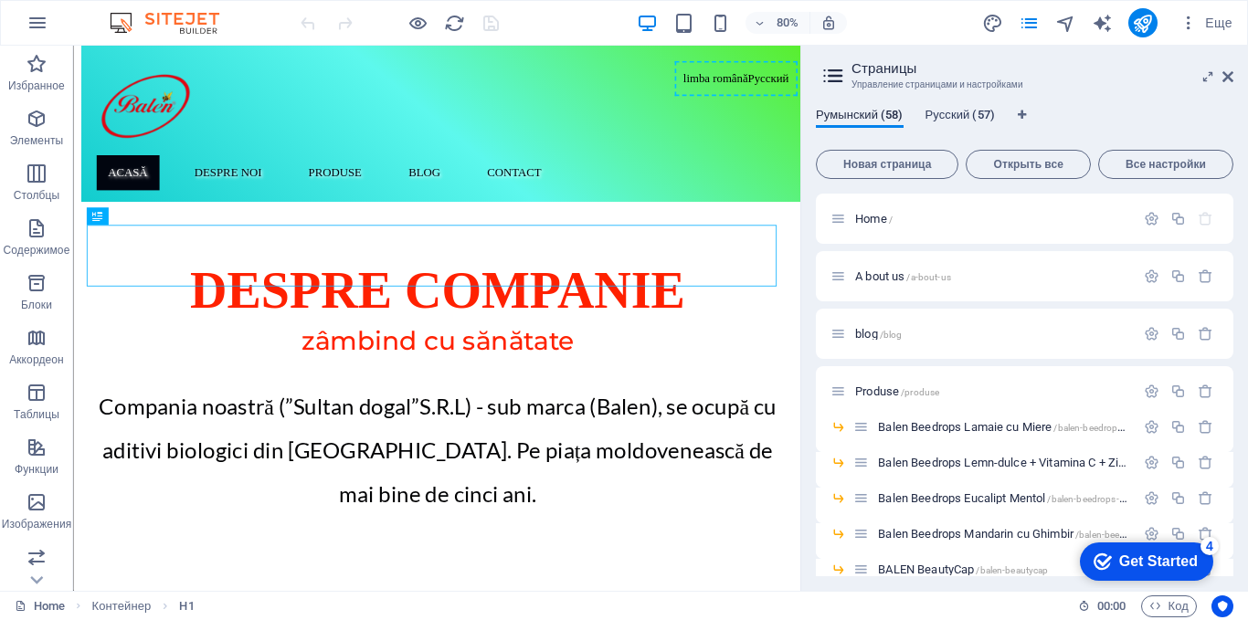
click at [970, 115] on span "Русский (57)" at bounding box center [959, 117] width 69 height 26
click at [935, 460] on span "Balen Beedrops Lemn-dulce + Vitamina C + Zinc /balen-beedrops-lemn-dulce-vitami…" at bounding box center [1097, 463] width 438 height 14
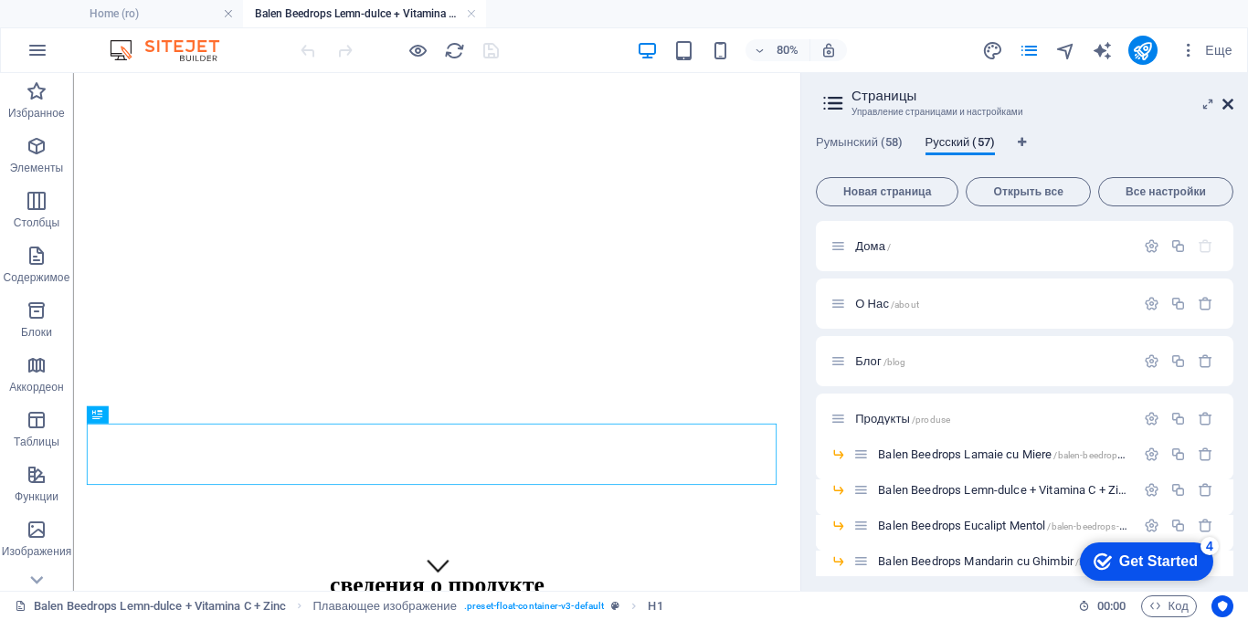
click at [1227, 107] on icon at bounding box center [1227, 104] width 11 height 15
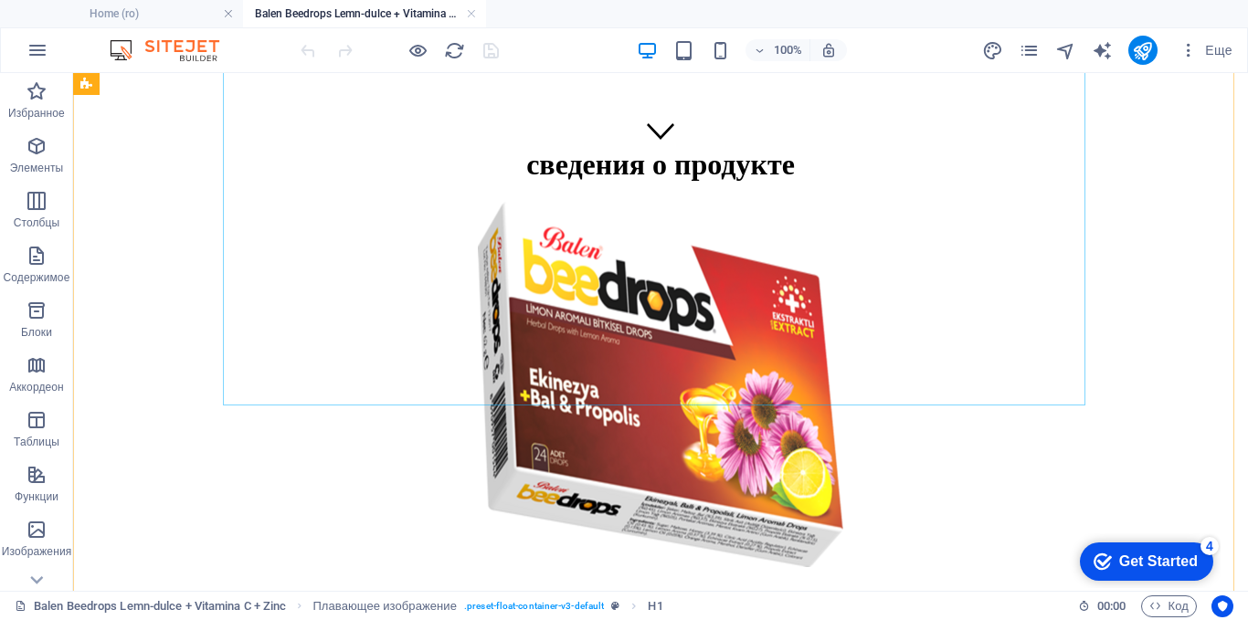
scroll to position [548, 0]
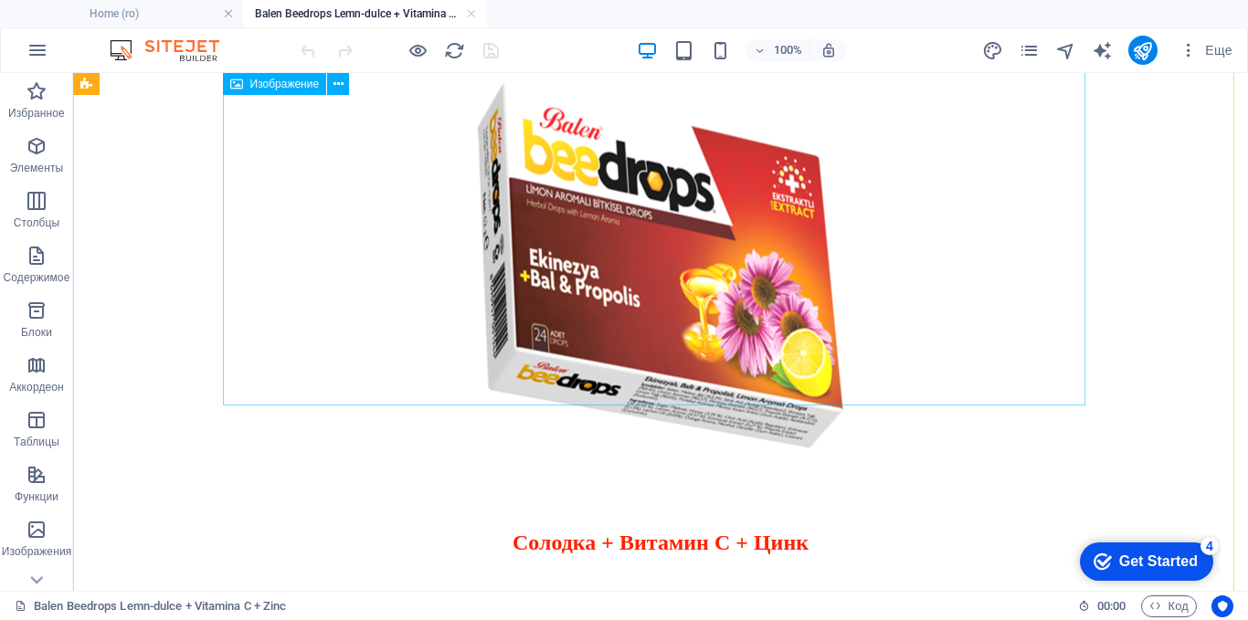
click at [733, 209] on figure at bounding box center [660, 266] width 1160 height 369
select select "px"
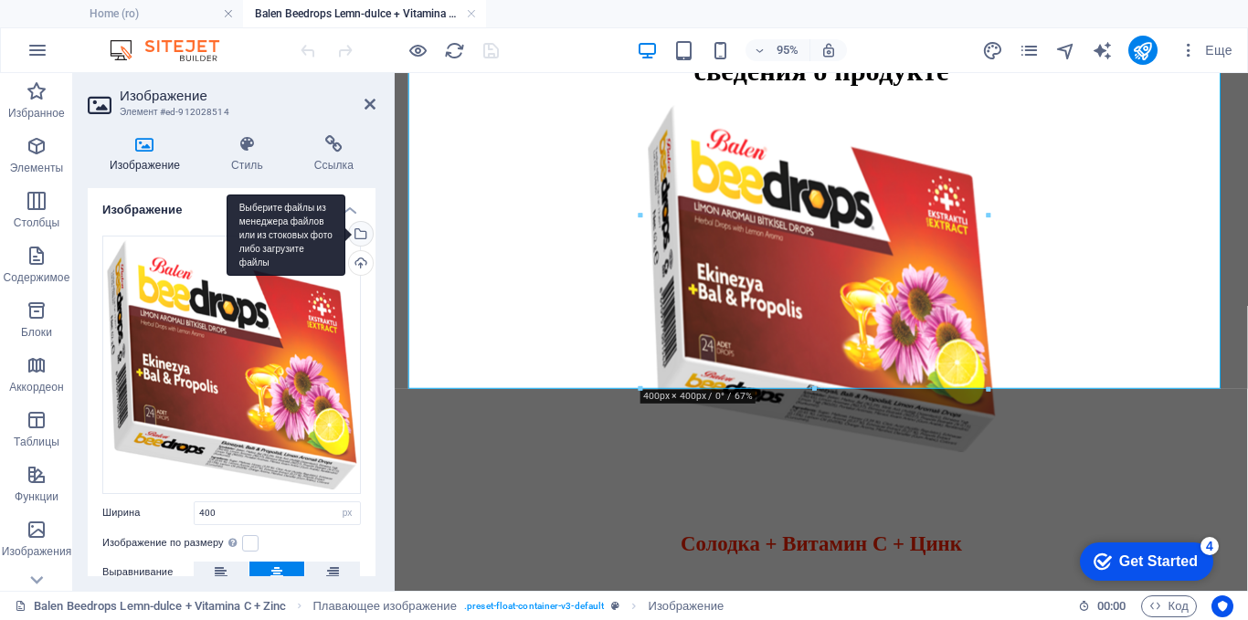
click at [345, 233] on div "Выберите файлы из менеджера файлов или из стоковых фото либо загрузите файлы" at bounding box center [286, 236] width 119 height 82
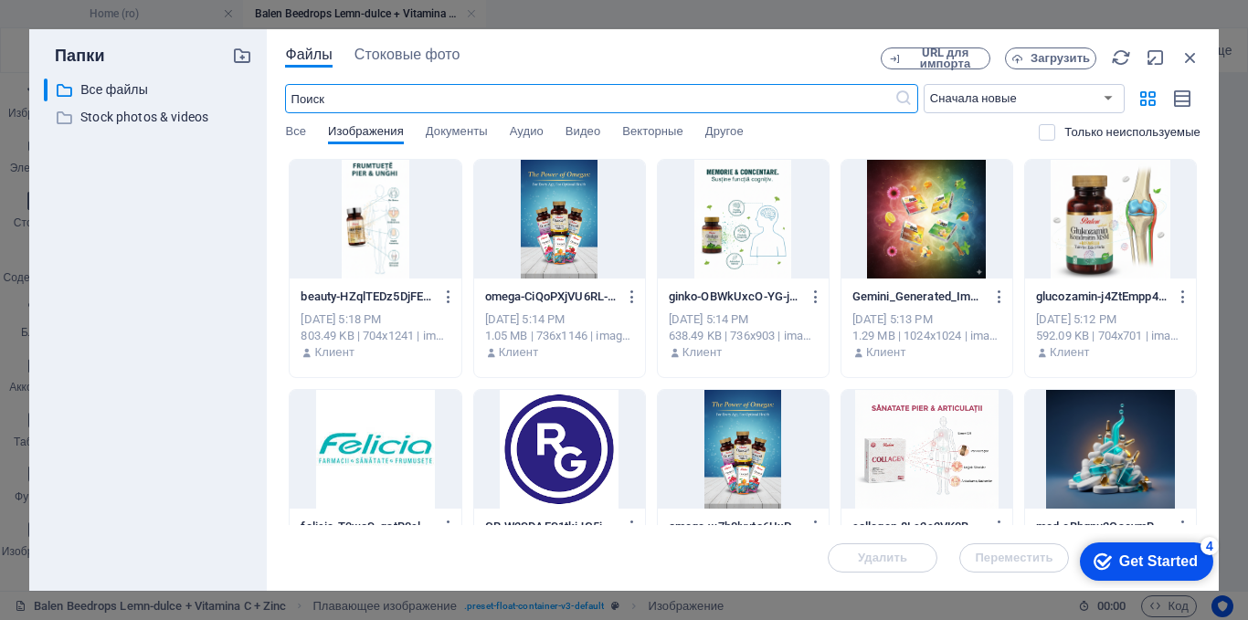
click at [418, 101] on input "text" at bounding box center [589, 98] width 608 height 29
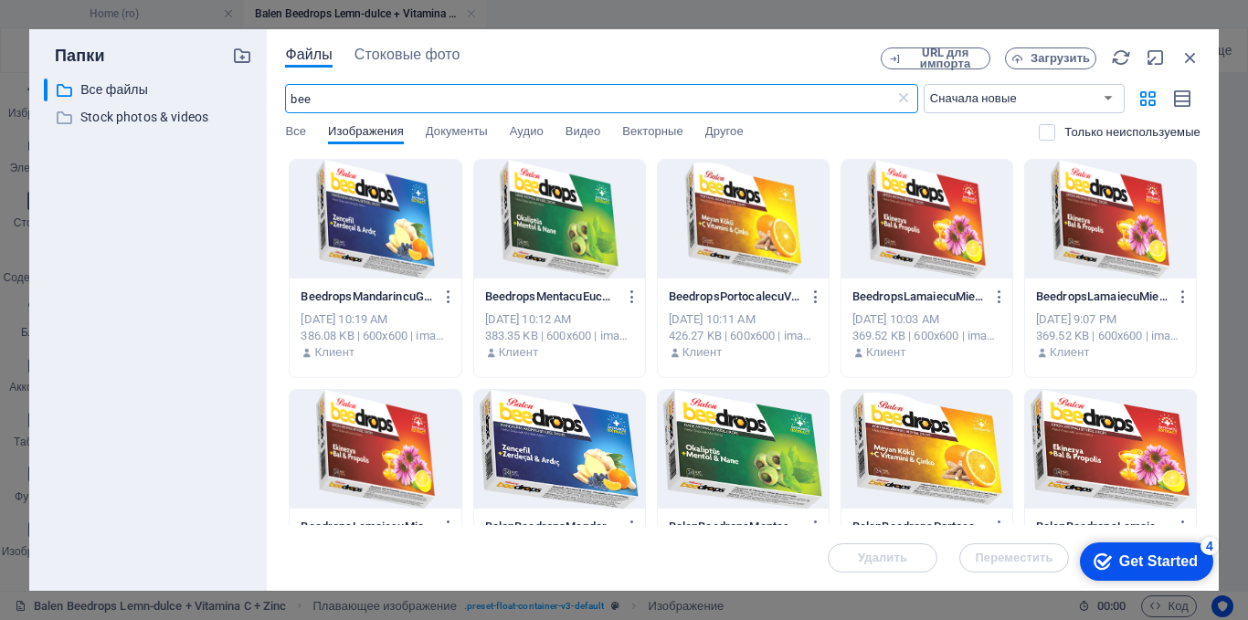
type input "bee"
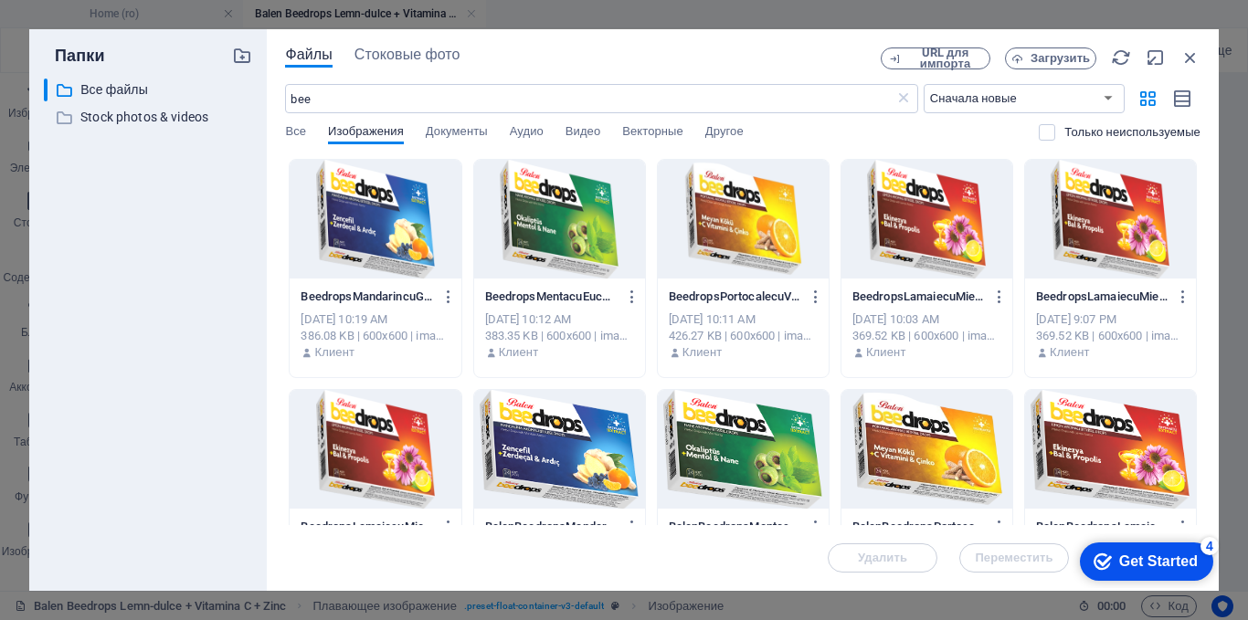
click at [723, 227] on div at bounding box center [743, 219] width 171 height 119
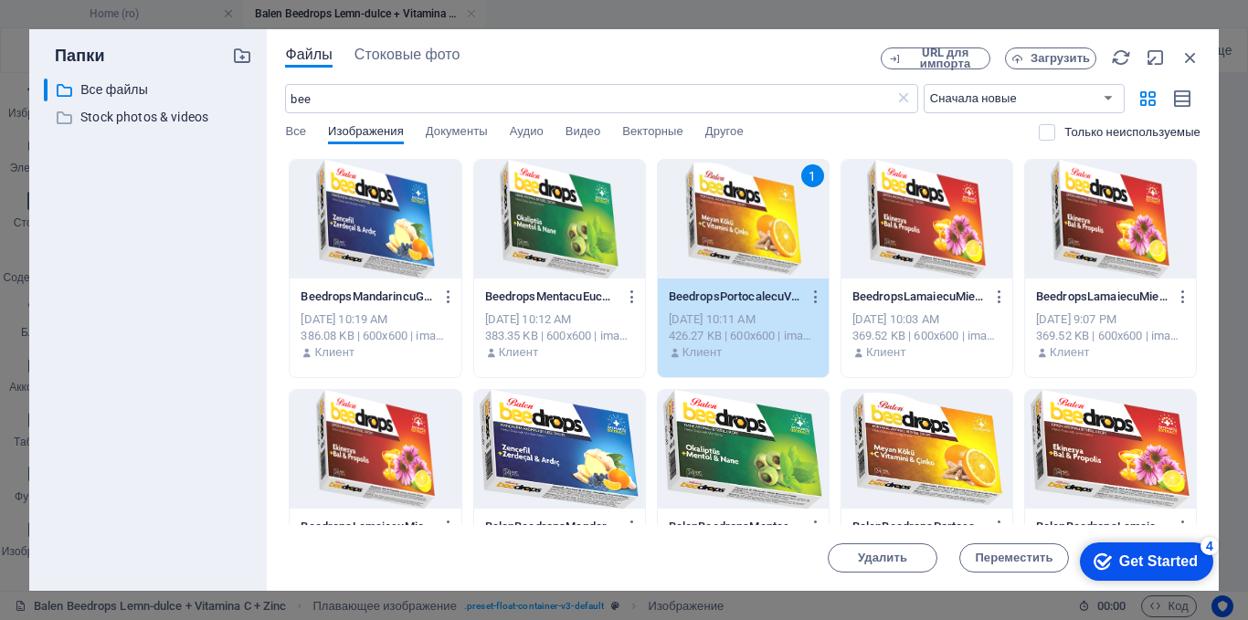
click at [723, 227] on div "1" at bounding box center [743, 219] width 171 height 119
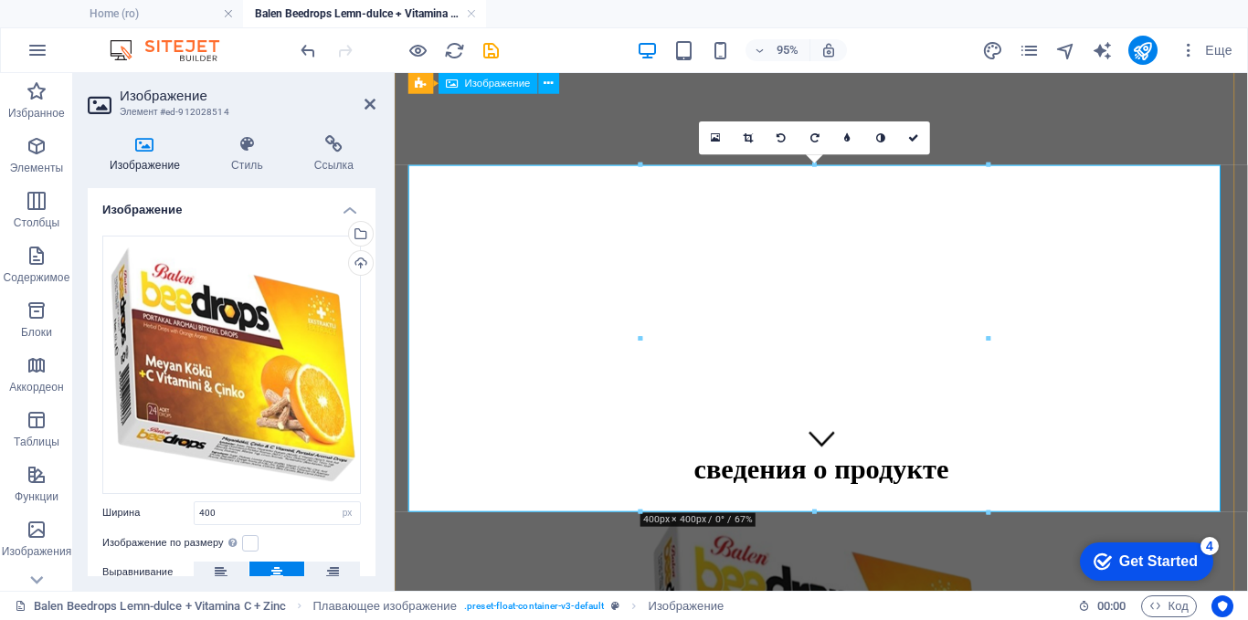
scroll to position [91, 0]
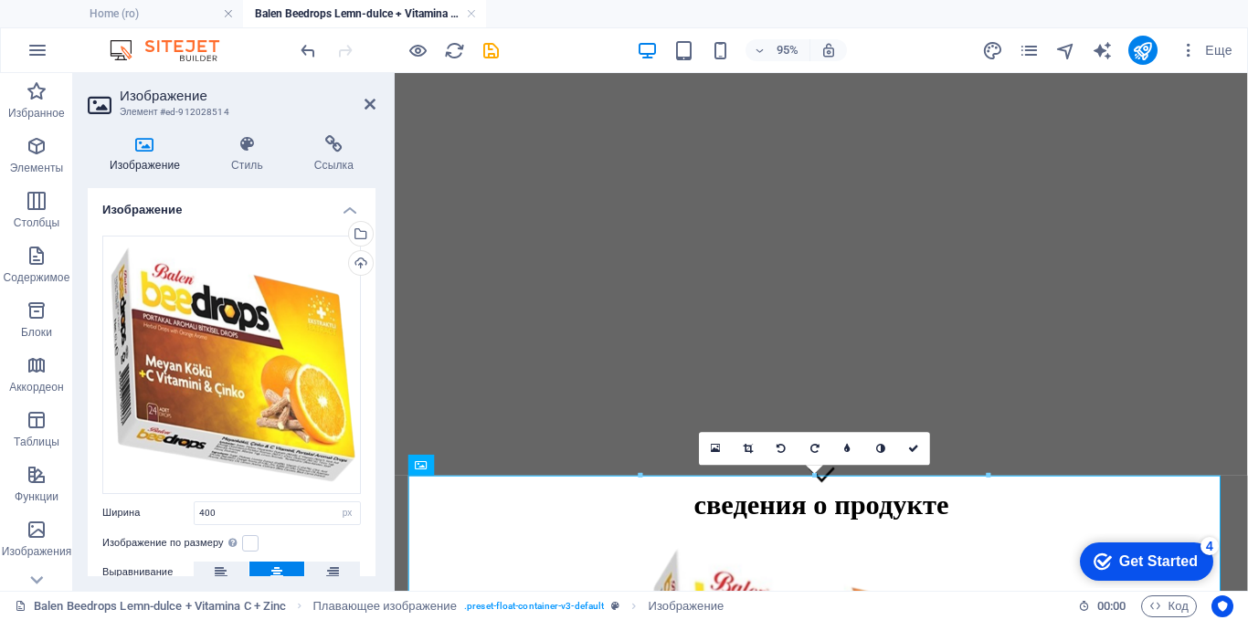
click at [523, 43] on div "95% Еще" at bounding box center [768, 50] width 943 height 29
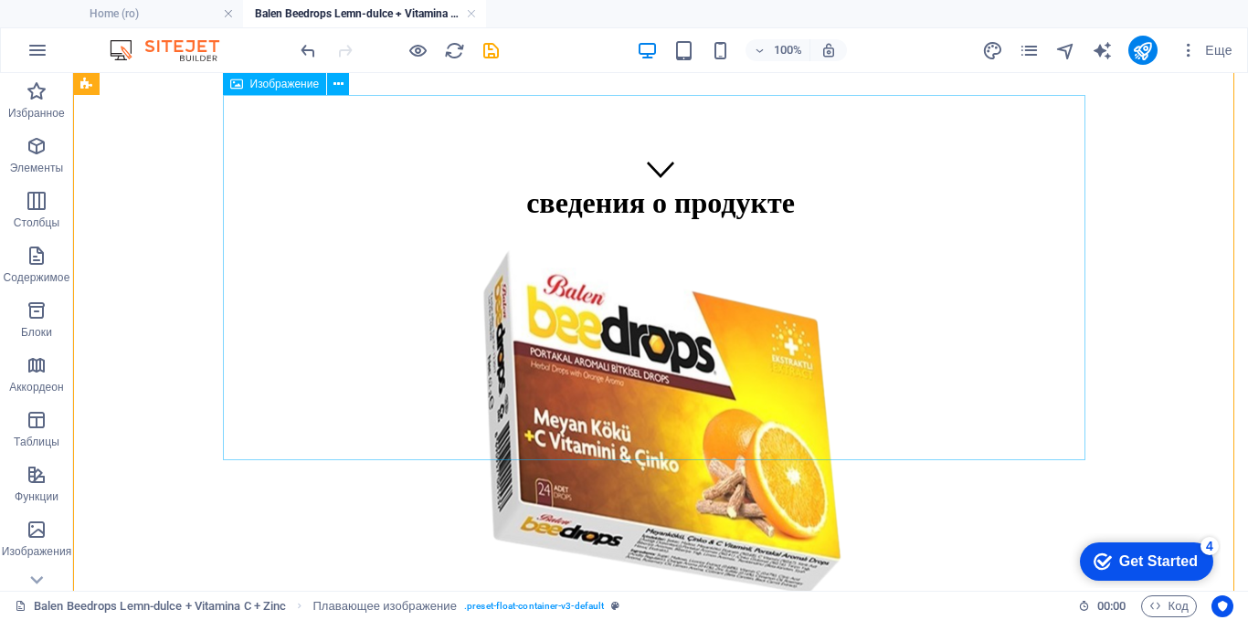
scroll to position [274, 0]
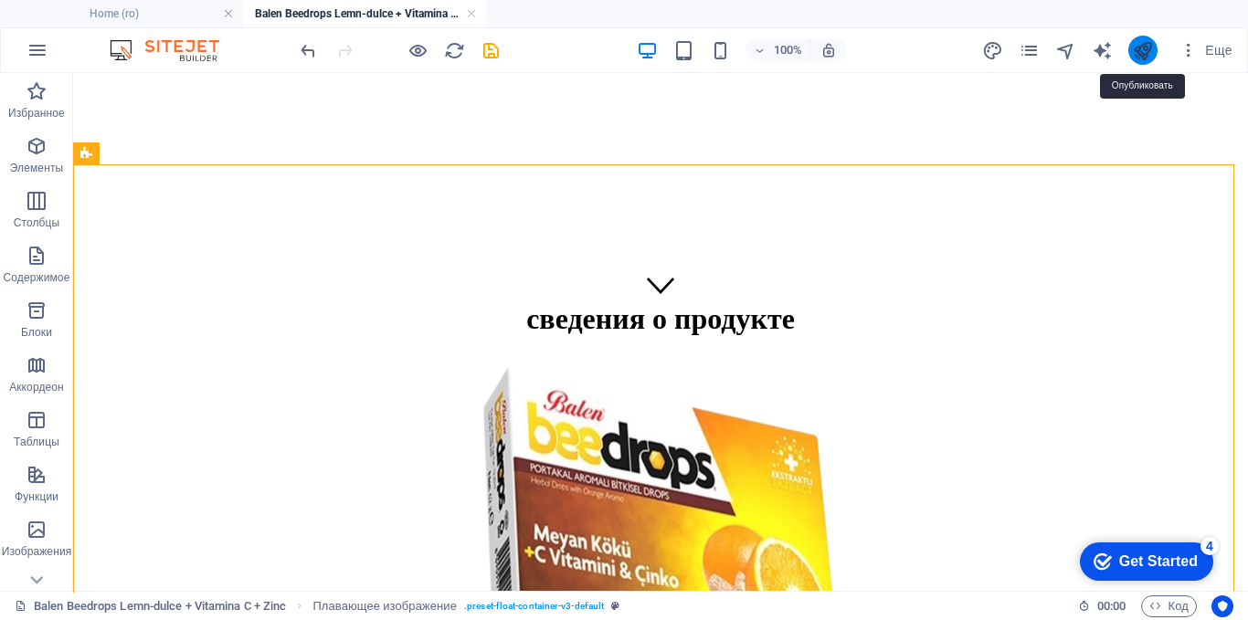
click at [1134, 49] on icon "publish" at bounding box center [1142, 50] width 21 height 21
